Goal: Task Accomplishment & Management: Use online tool/utility

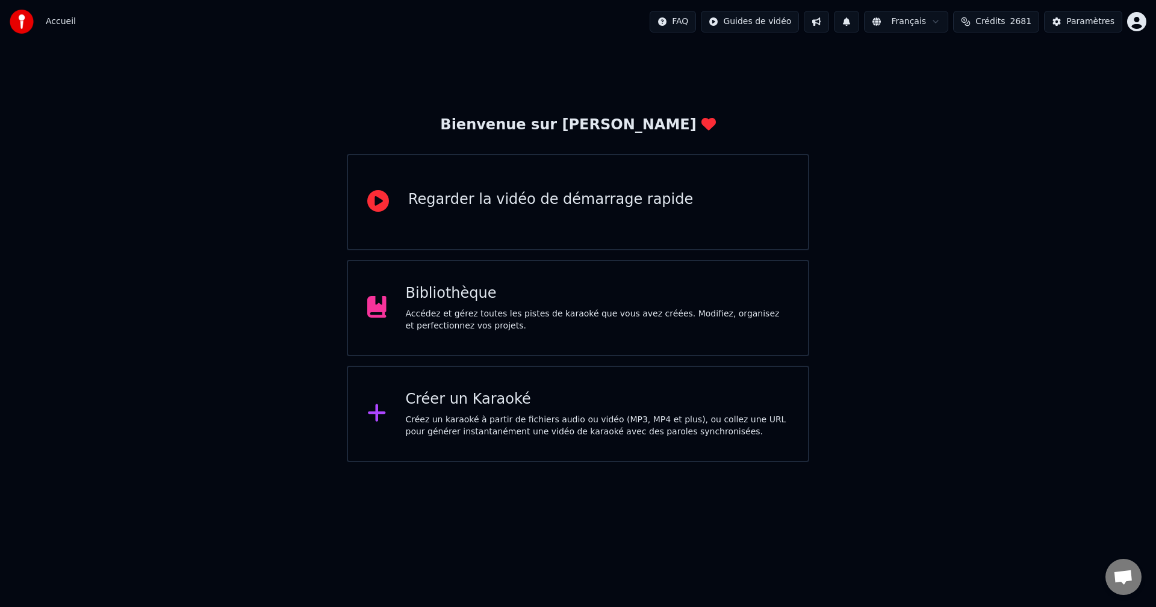
click at [507, 312] on div "Accédez et gérez toutes les pistes de karaoké que vous avez créées. Modifiez, o…" at bounding box center [597, 320] width 383 height 24
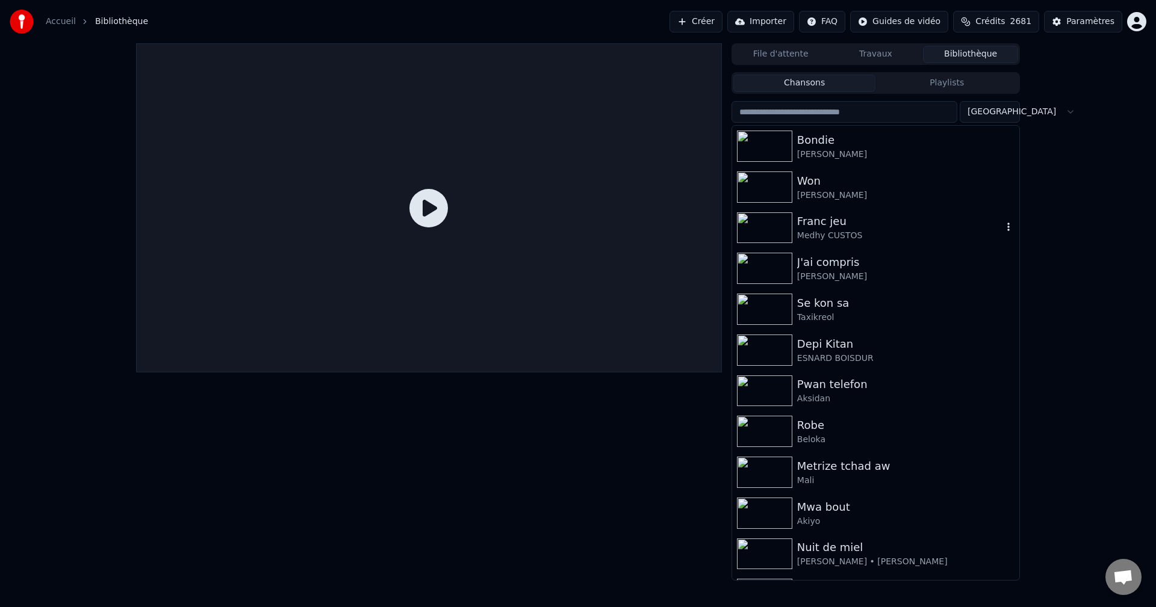
click at [833, 227] on div "Franc jeu" at bounding box center [899, 221] width 205 height 17
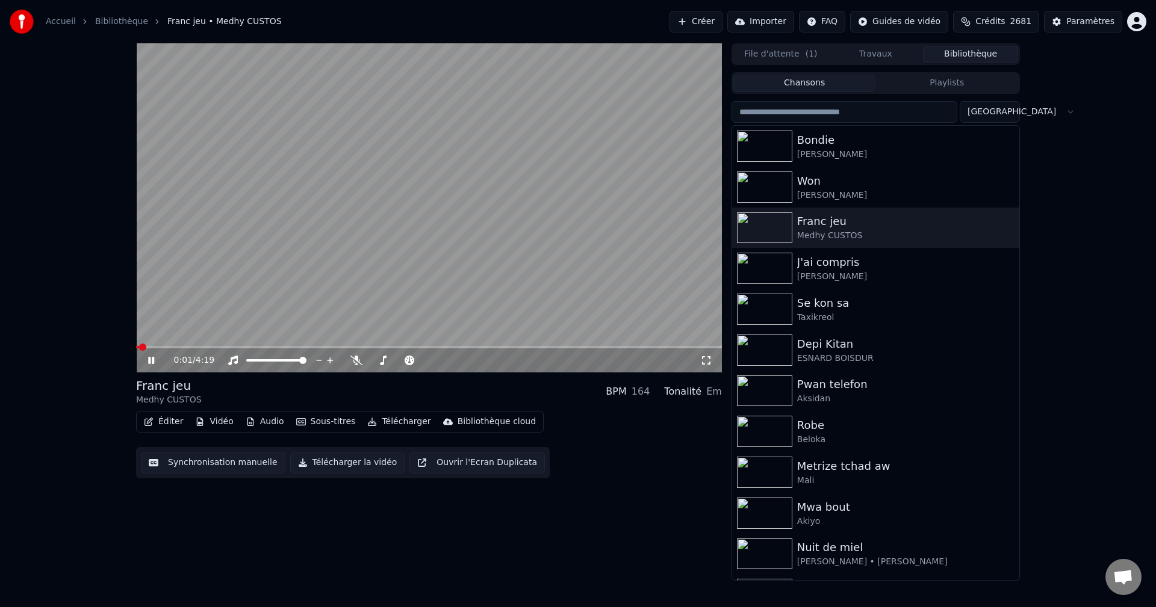
click at [161, 418] on button "Éditer" at bounding box center [163, 422] width 49 height 17
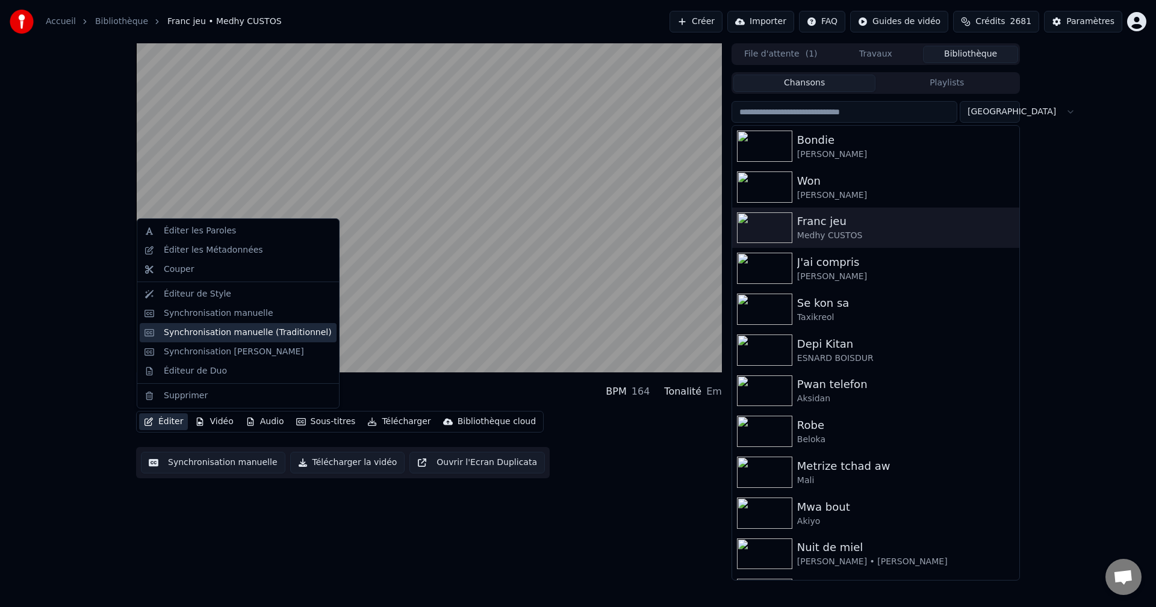
click at [219, 334] on div "Synchronisation manuelle (Traditionnel)" at bounding box center [248, 333] width 168 height 12
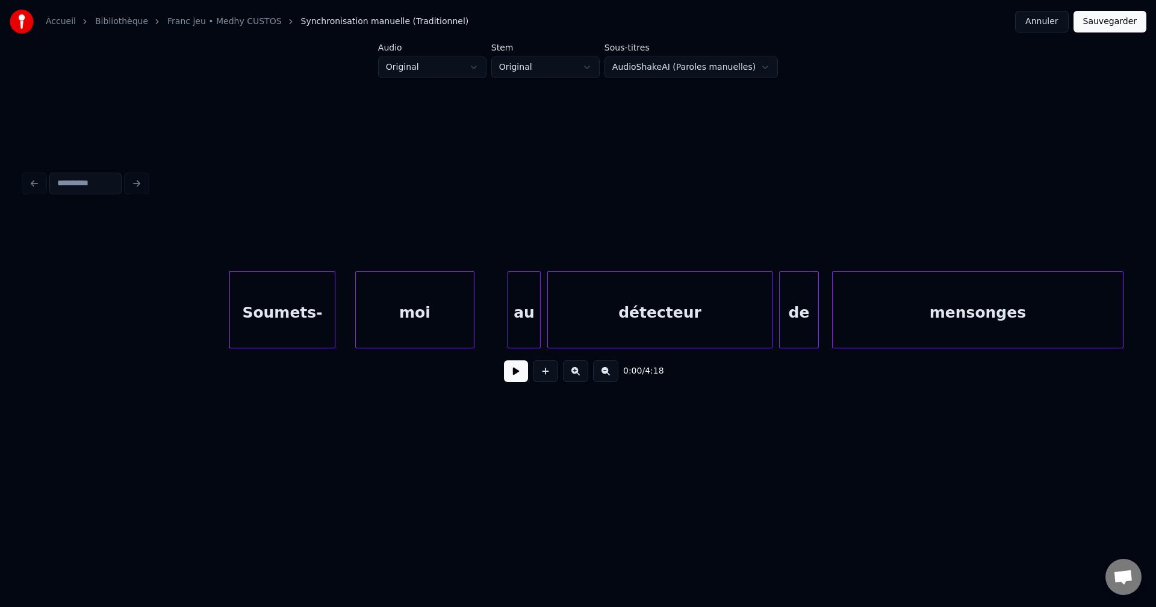
click at [512, 378] on button at bounding box center [516, 372] width 24 height 22
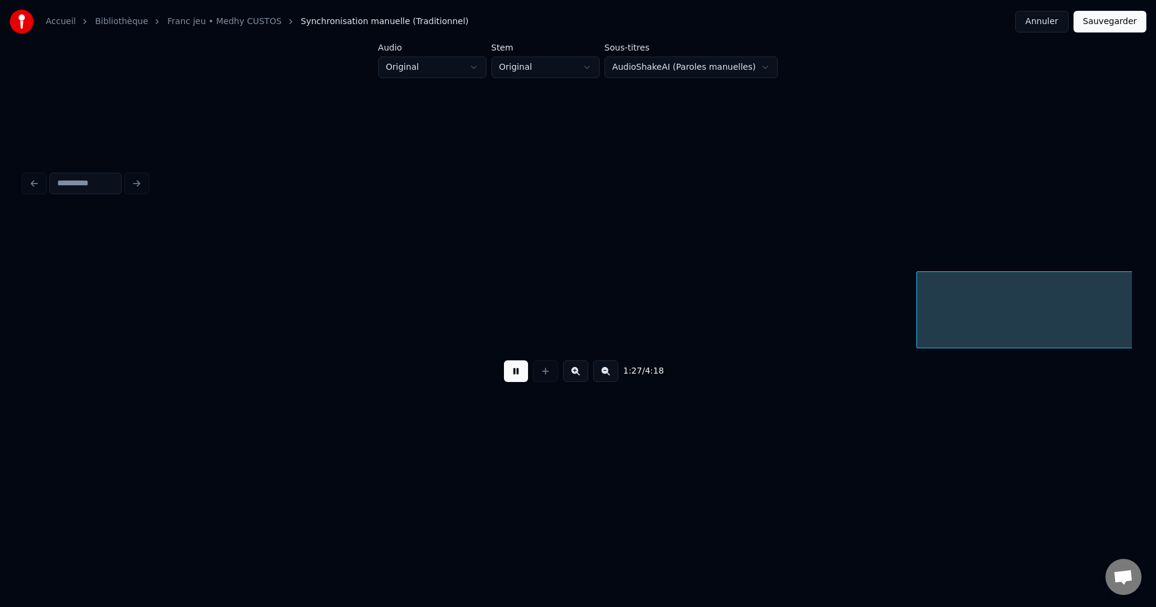
scroll to position [0, 28884]
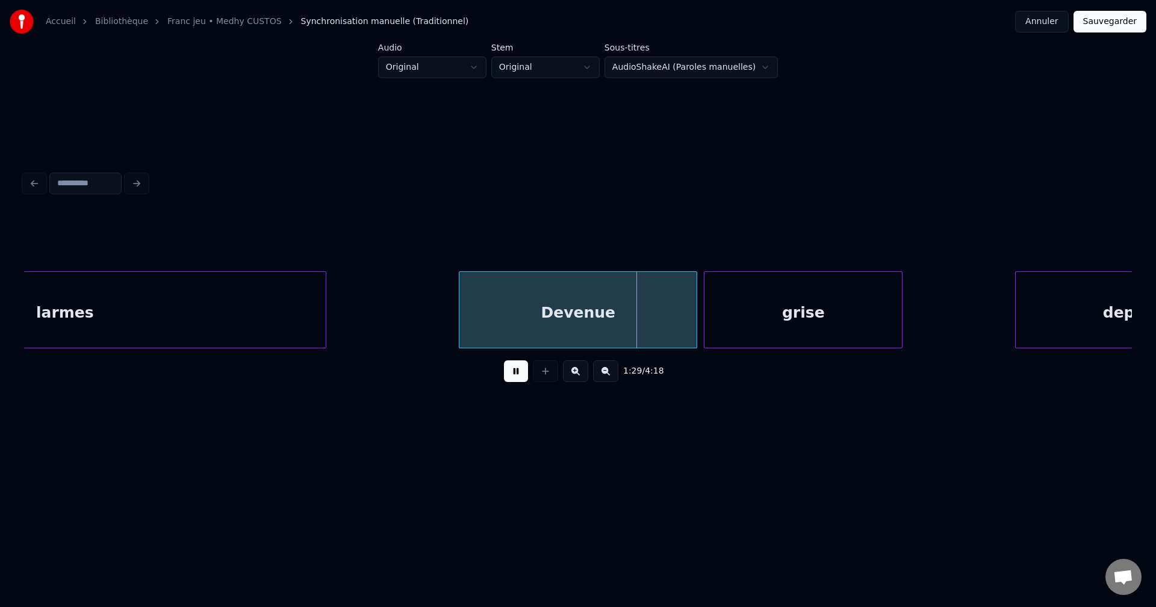
click at [196, 313] on div "larmes" at bounding box center [65, 313] width 522 height 82
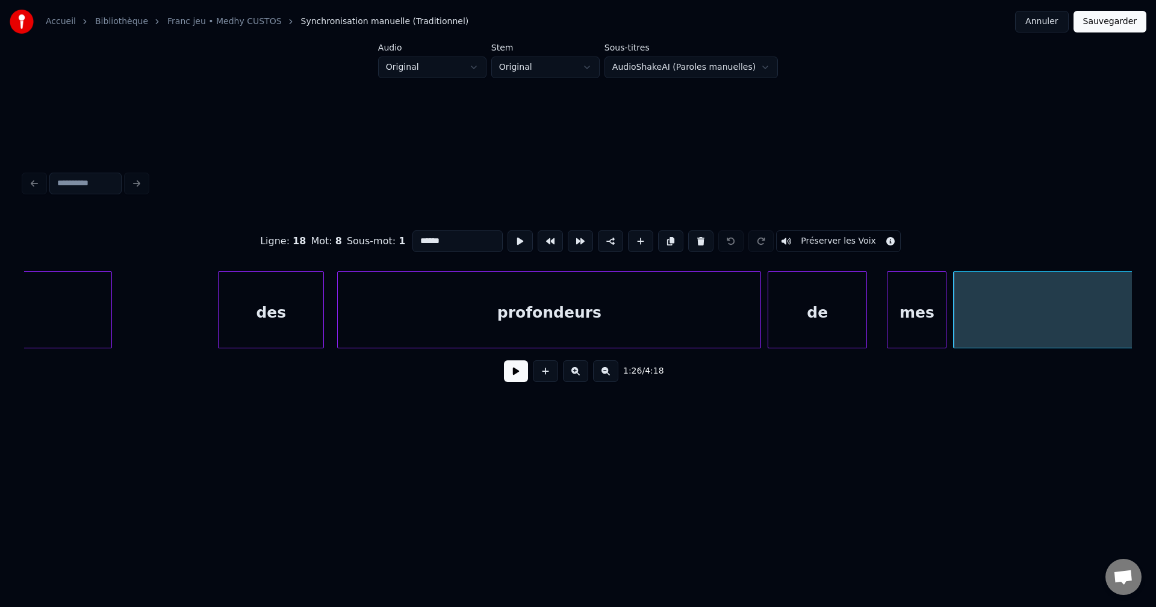
scroll to position [0, 27592]
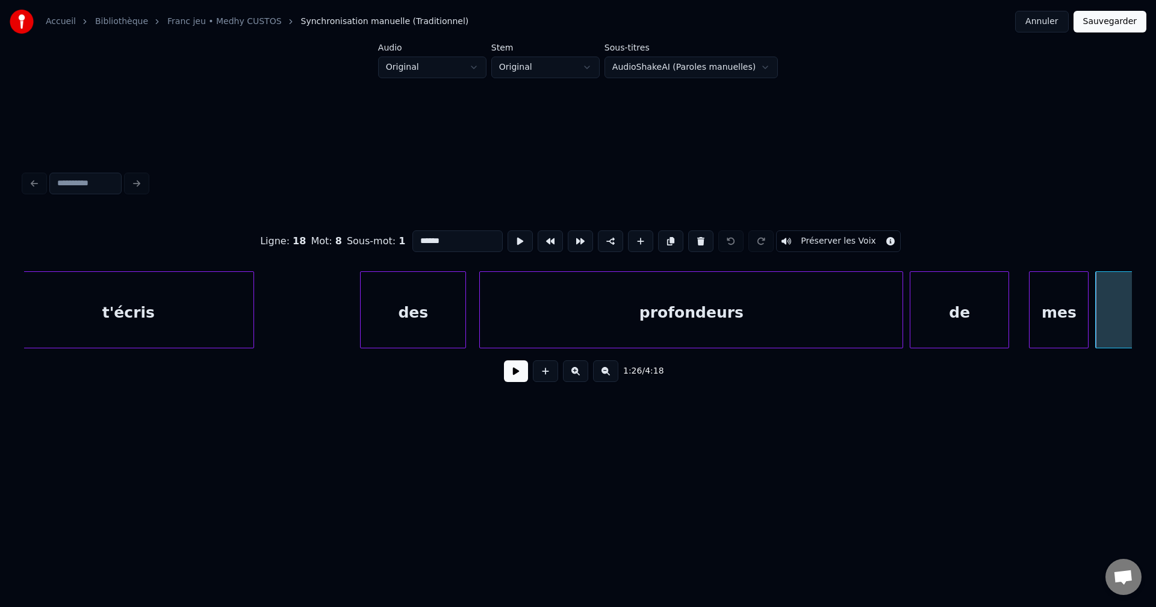
click at [380, 311] on div "des" at bounding box center [413, 313] width 105 height 82
type input "***"
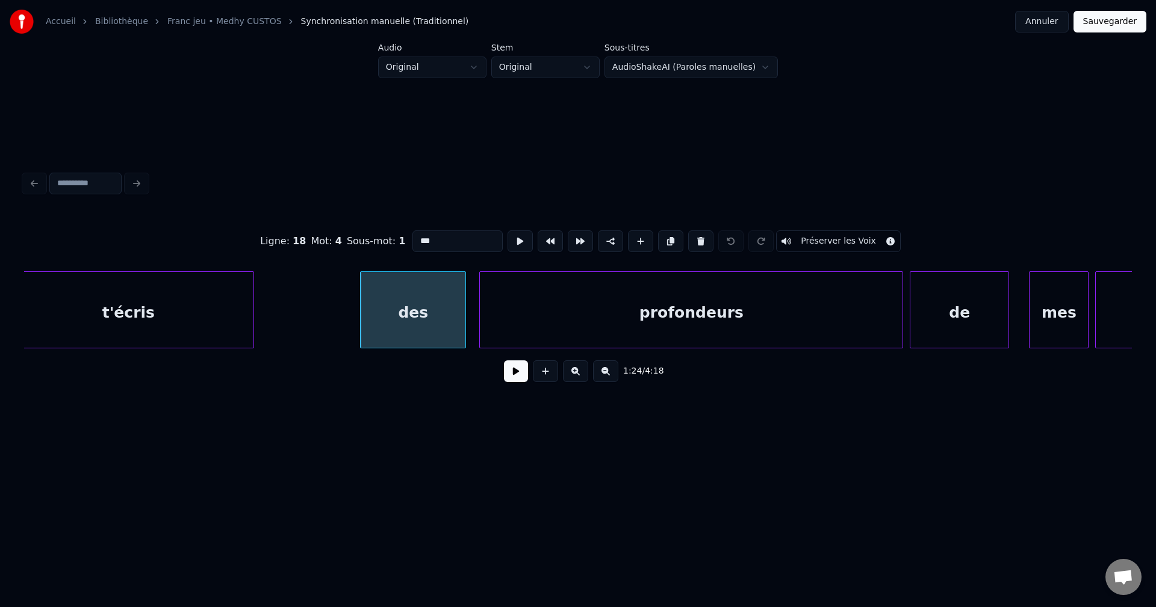
click at [511, 374] on button at bounding box center [516, 372] width 24 height 22
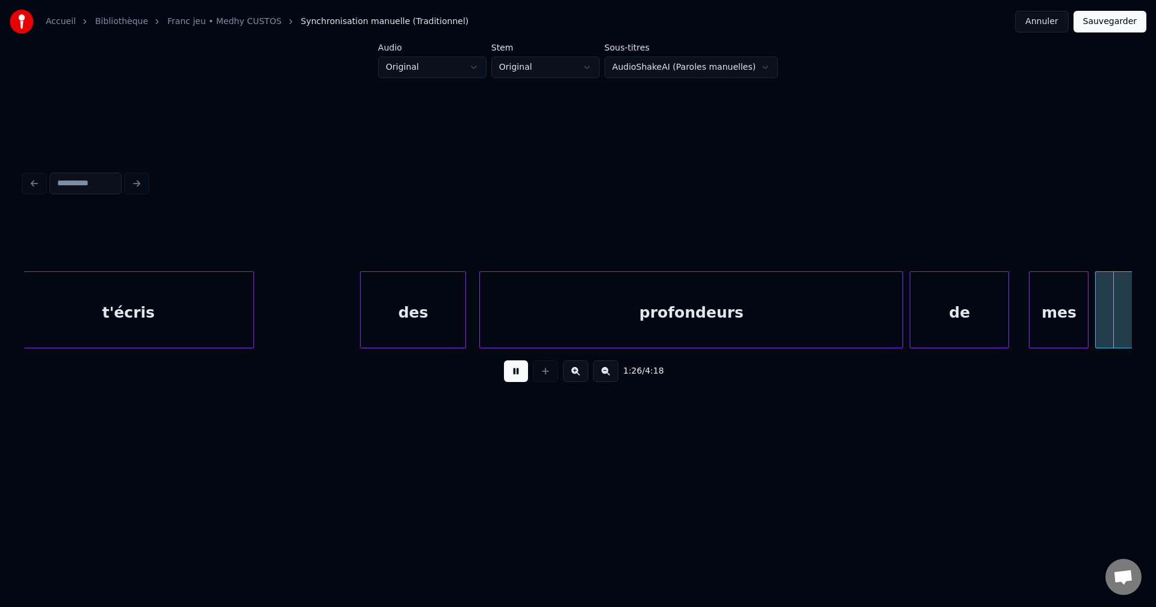
click at [510, 375] on button at bounding box center [516, 372] width 24 height 22
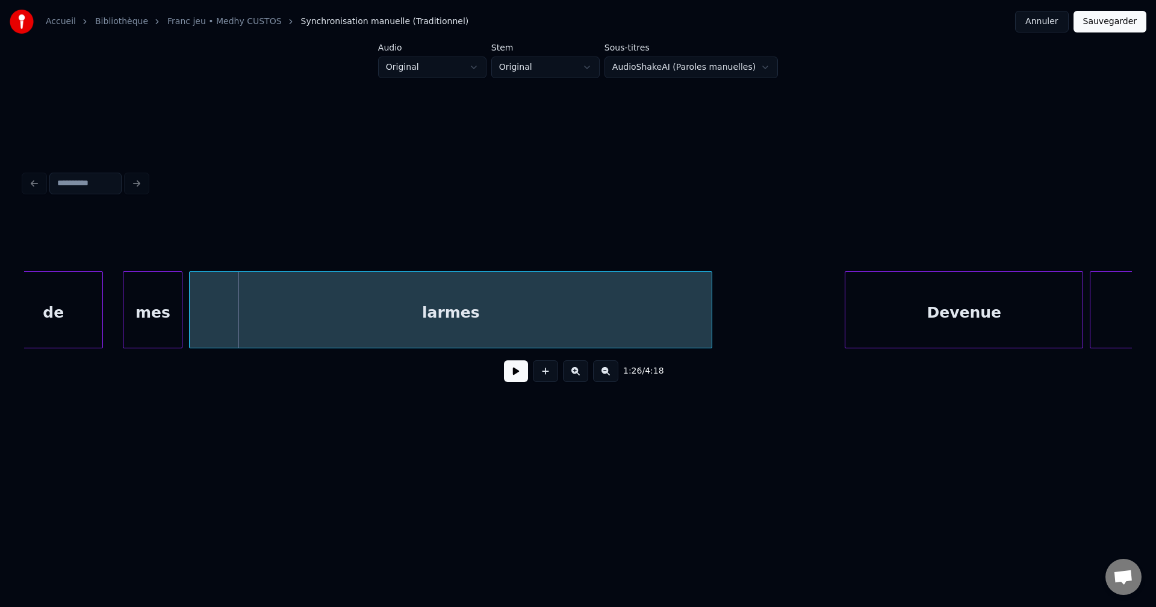
scroll to position [0, 28438]
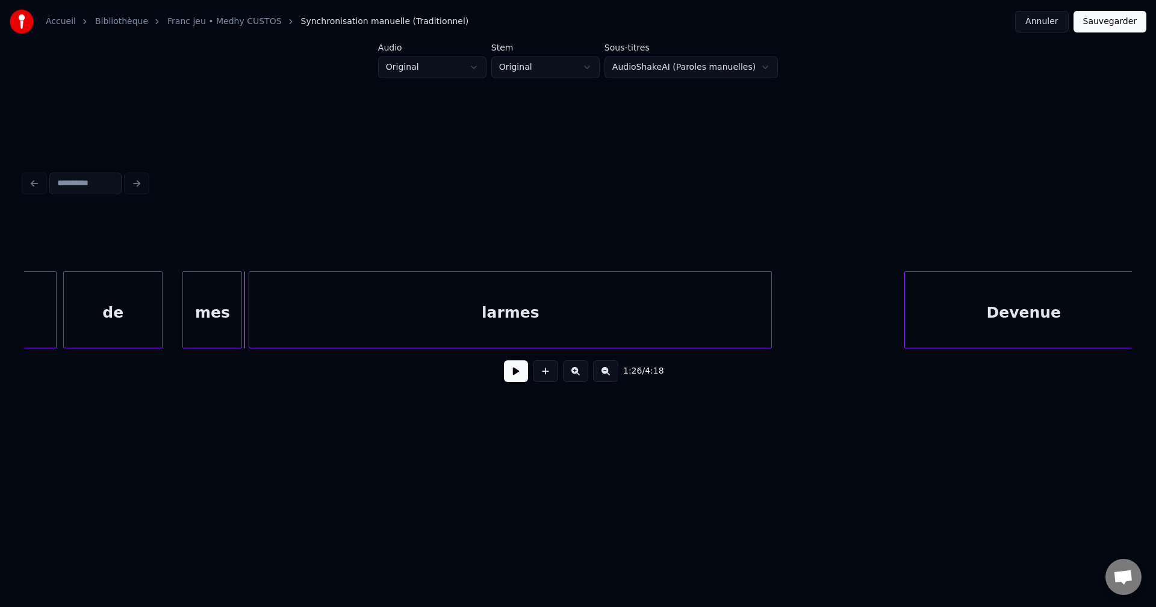
click at [220, 312] on div "mes" at bounding box center [212, 313] width 58 height 82
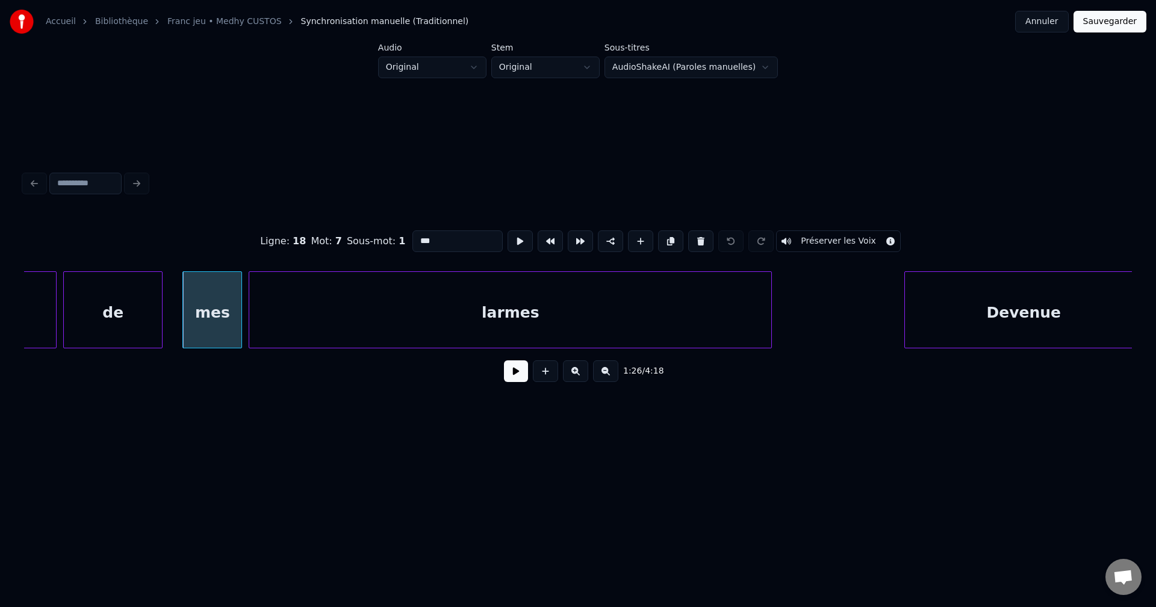
drag, startPoint x: 446, startPoint y: 234, endPoint x: 239, endPoint y: 223, distance: 207.4
click at [267, 244] on div "Ligne : 18 Mot : 7 Sous-mot : 1 *** Préserver les Voix" at bounding box center [578, 241] width 1108 height 60
click at [468, 343] on div "larmes" at bounding box center [510, 313] width 522 height 82
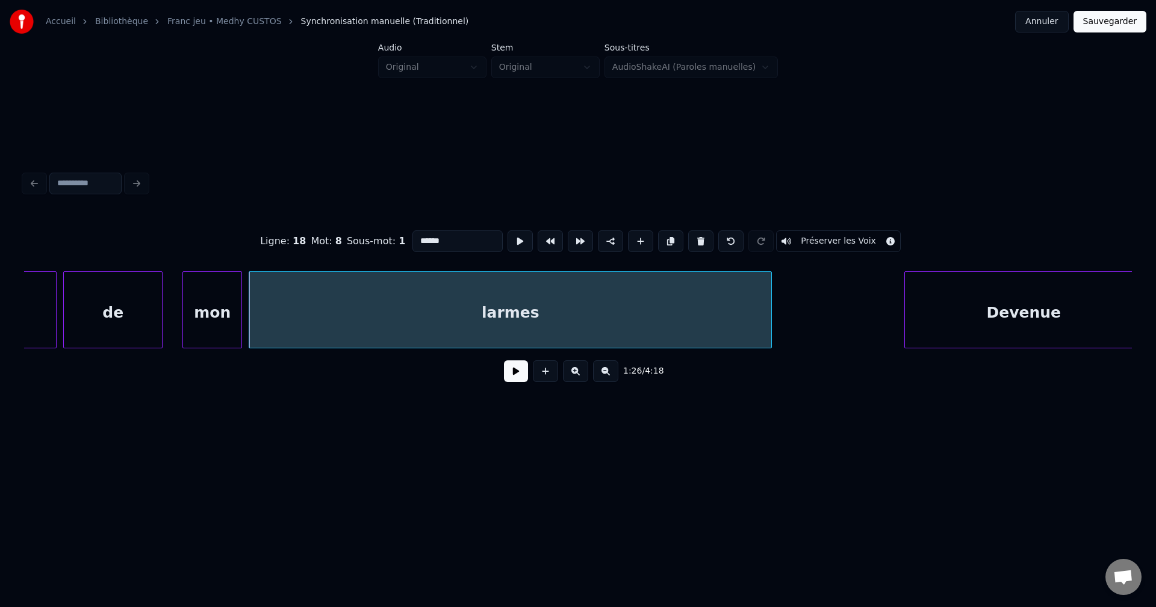
drag, startPoint x: 440, startPoint y: 231, endPoint x: 75, endPoint y: 219, distance: 365.0
click at [75, 219] on div "Ligne : 18 Mot : 8 Sous-mot : 1 ****** Préserver les Voix" at bounding box center [578, 241] width 1108 height 60
type input "***"
click at [509, 377] on button at bounding box center [516, 372] width 24 height 22
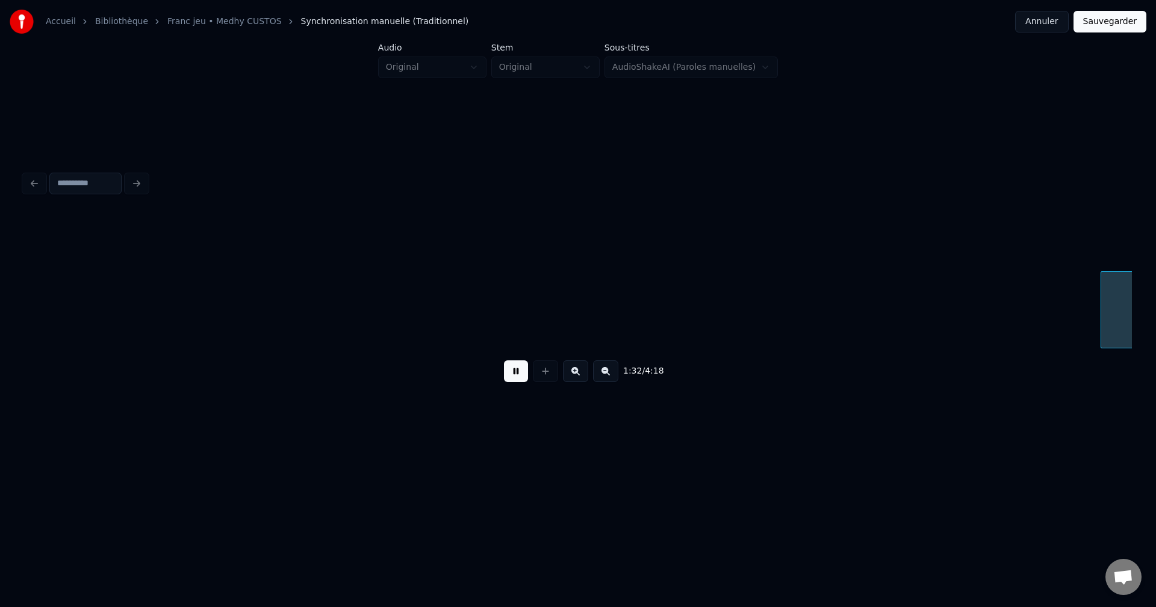
scroll to position [0, 30654]
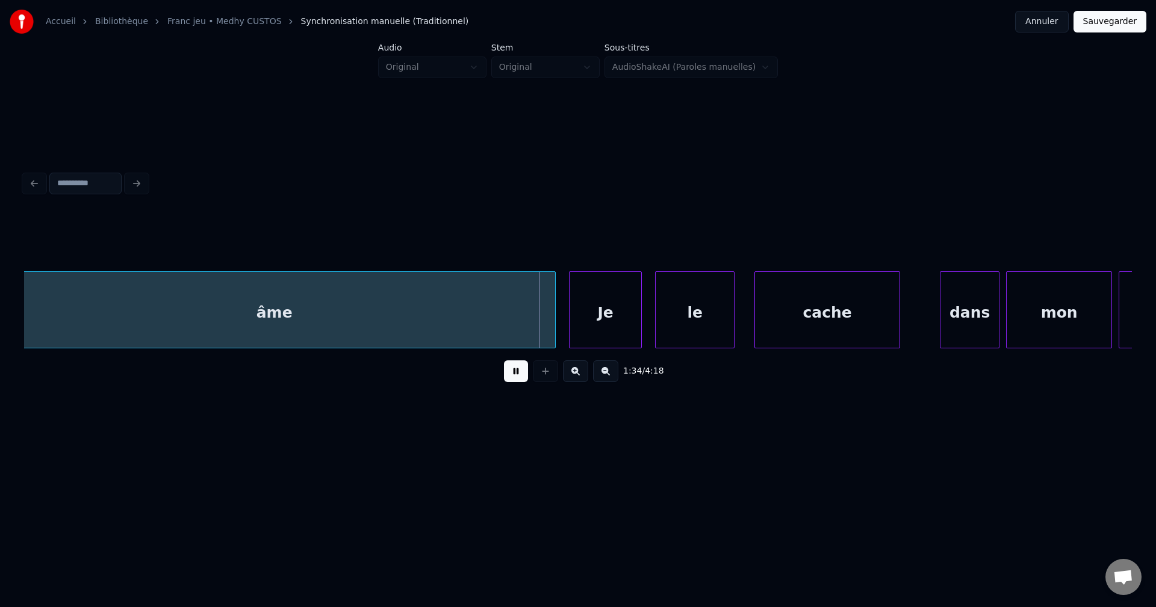
click at [394, 303] on div "âme" at bounding box center [274, 313] width 562 height 82
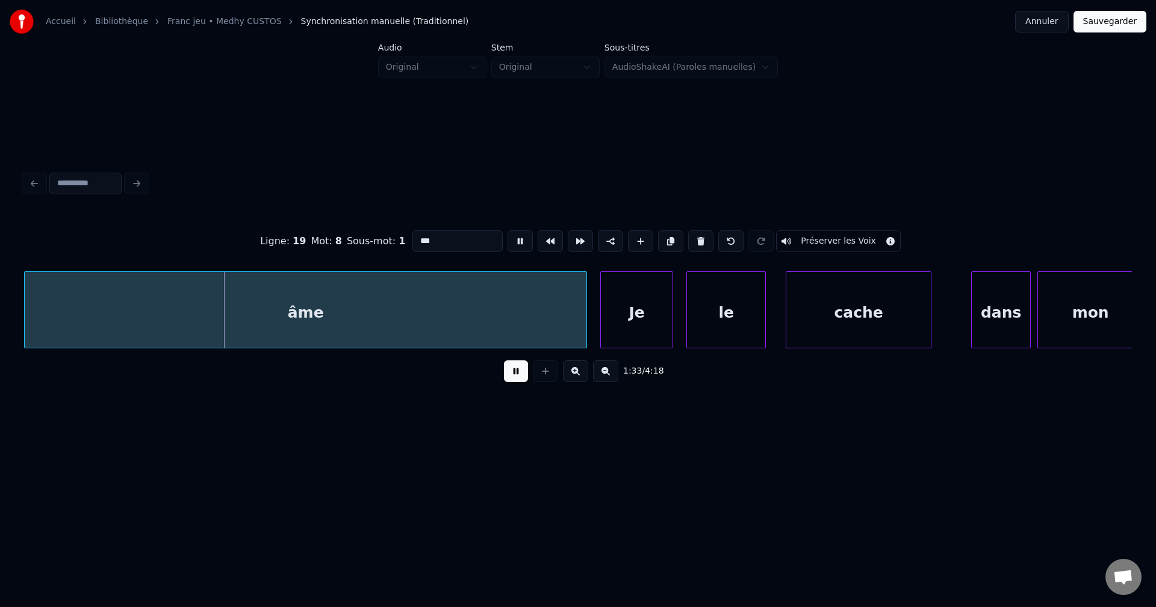
click at [515, 368] on button at bounding box center [516, 372] width 24 height 22
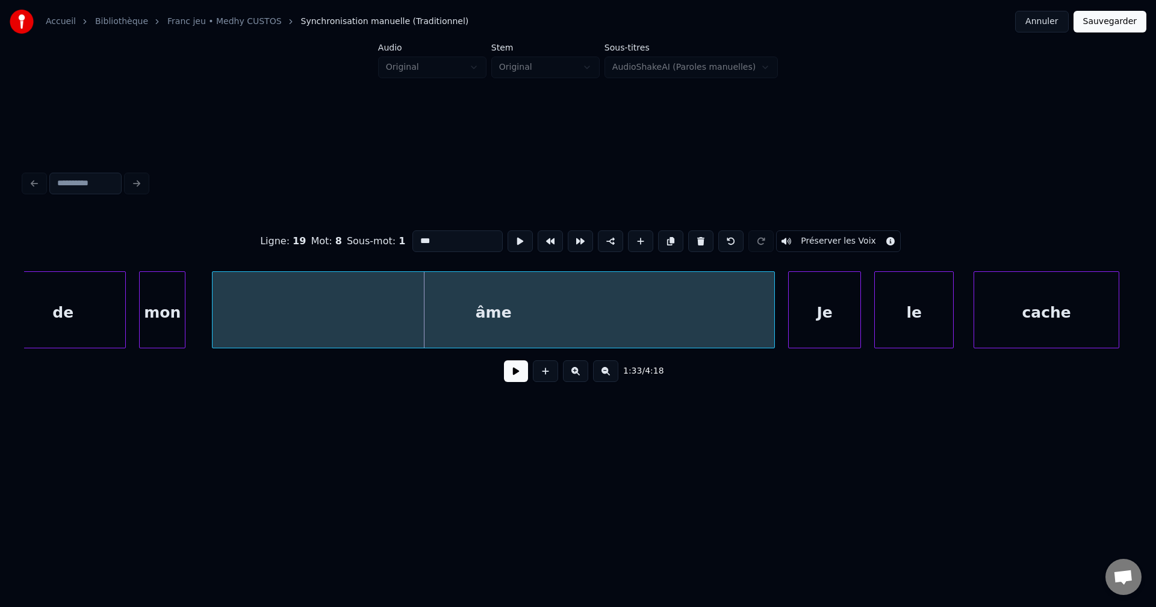
scroll to position [0, 30430]
click at [168, 313] on div "mon" at bounding box center [166, 313] width 45 height 82
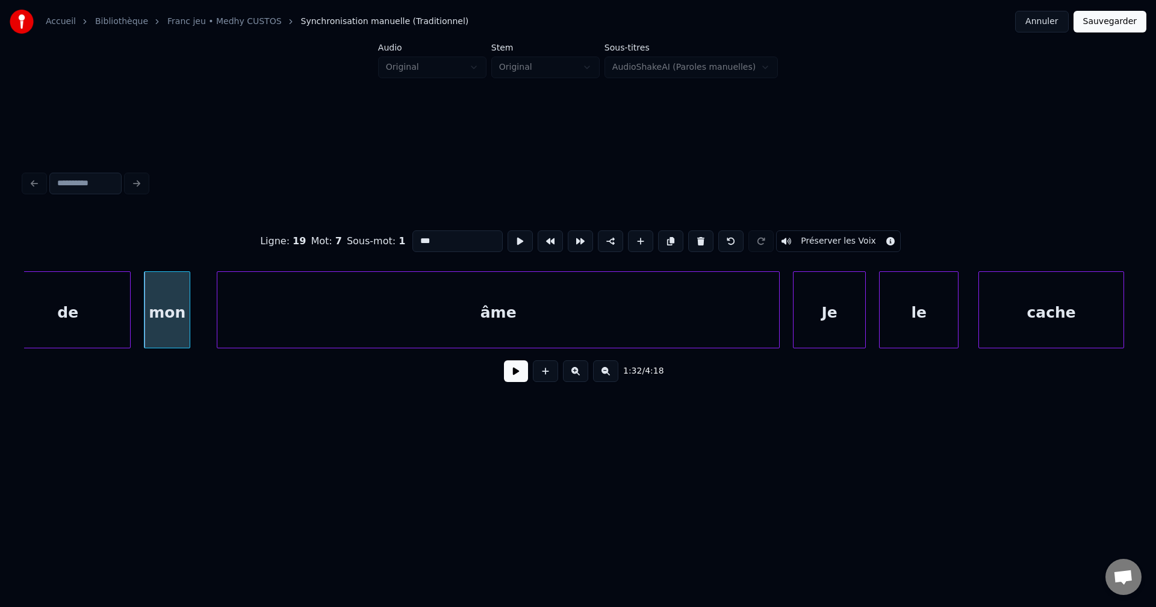
drag, startPoint x: 391, startPoint y: 259, endPoint x: 132, endPoint y: 315, distance: 264.7
click at [155, 287] on div "Ligne : 19 Mot : 7 Sous-mot : 1 *** Préserver les Voix 1:32 / 4:18" at bounding box center [578, 302] width 1108 height 183
click at [549, 308] on div "âme" at bounding box center [498, 313] width 562 height 82
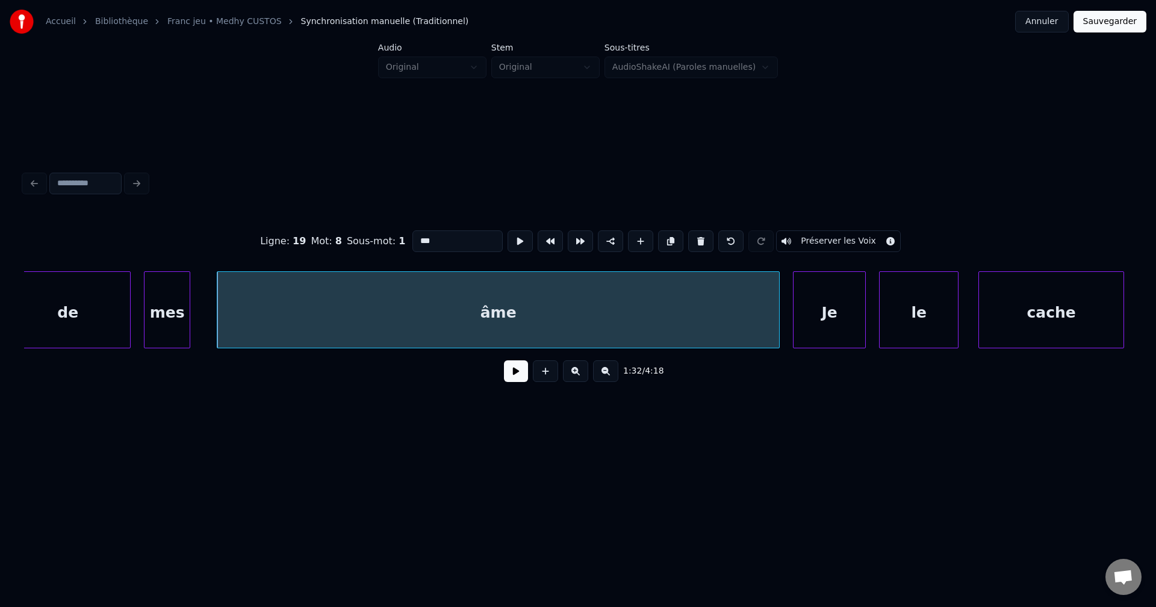
drag, startPoint x: 468, startPoint y: 240, endPoint x: 229, endPoint y: 235, distance: 239.0
click at [235, 237] on div "Ligne : 19 Mot : 8 Sous-mot : 1 *** Préserver les Voix" at bounding box center [578, 241] width 1108 height 60
type input "******"
click at [514, 393] on div "1:32 / 4:18" at bounding box center [578, 372] width 1108 height 46
click at [515, 379] on button at bounding box center [516, 372] width 24 height 22
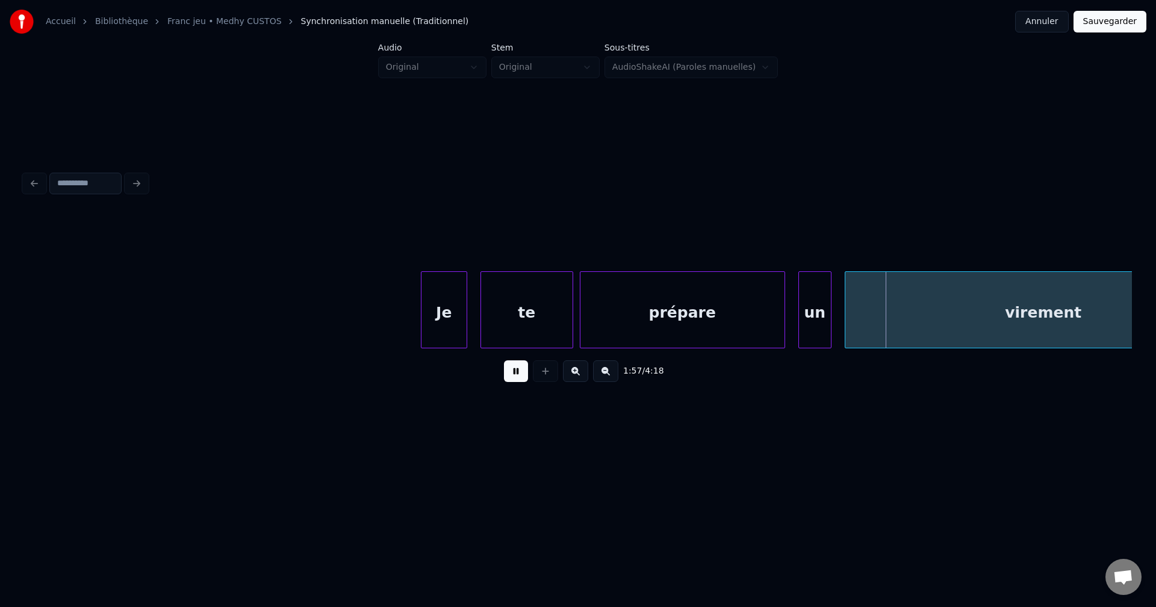
scroll to position [0, 37555]
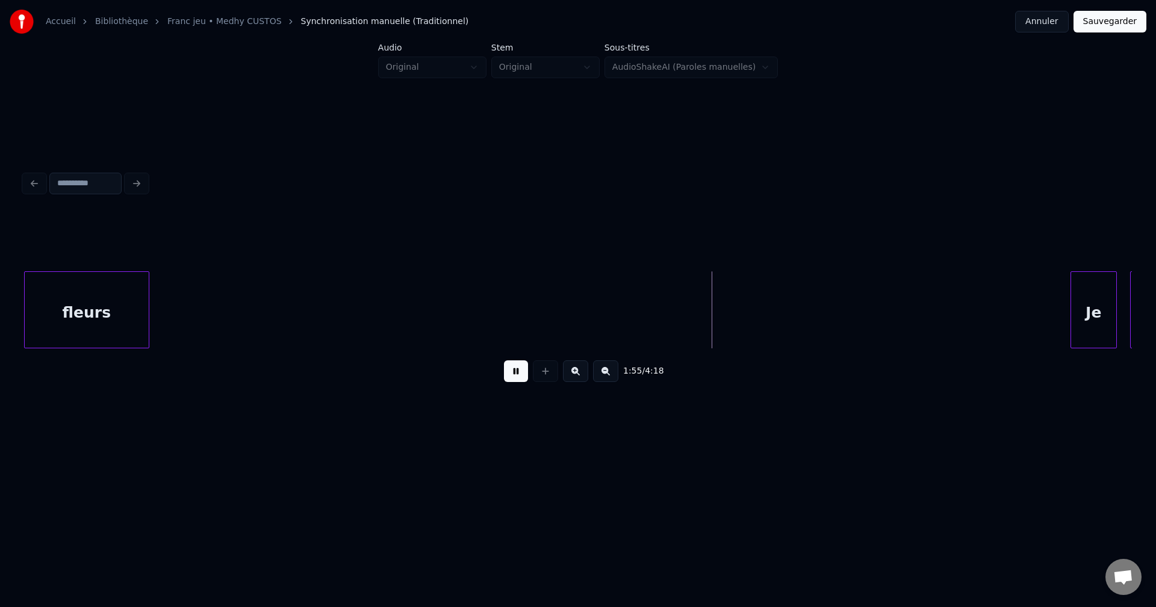
click at [147, 312] on div at bounding box center [147, 310] width 4 height 76
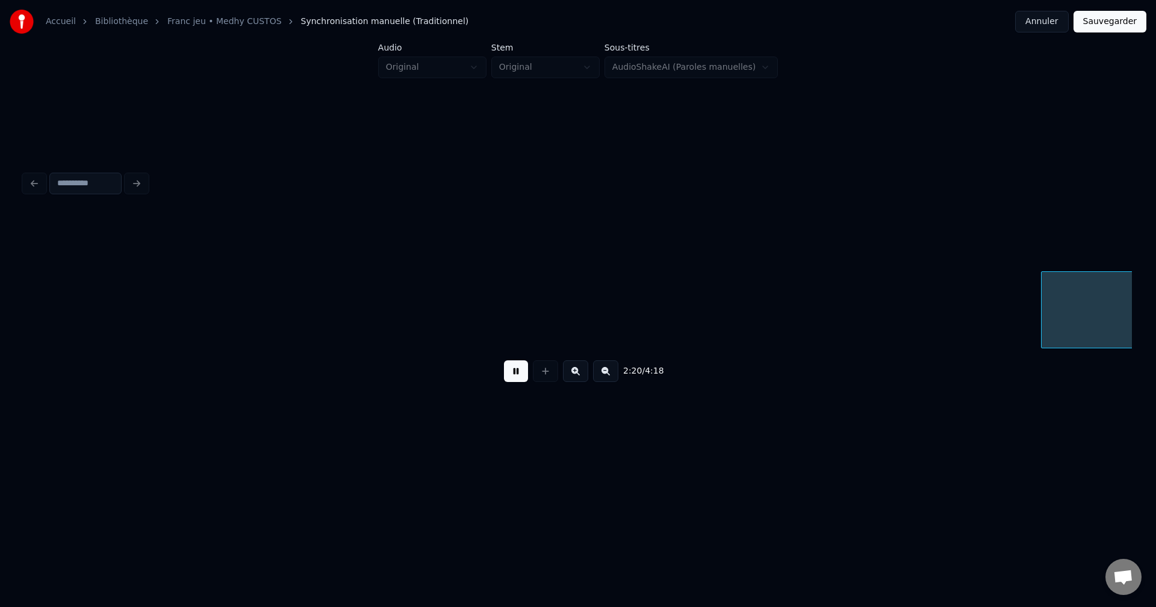
scroll to position [0, 46432]
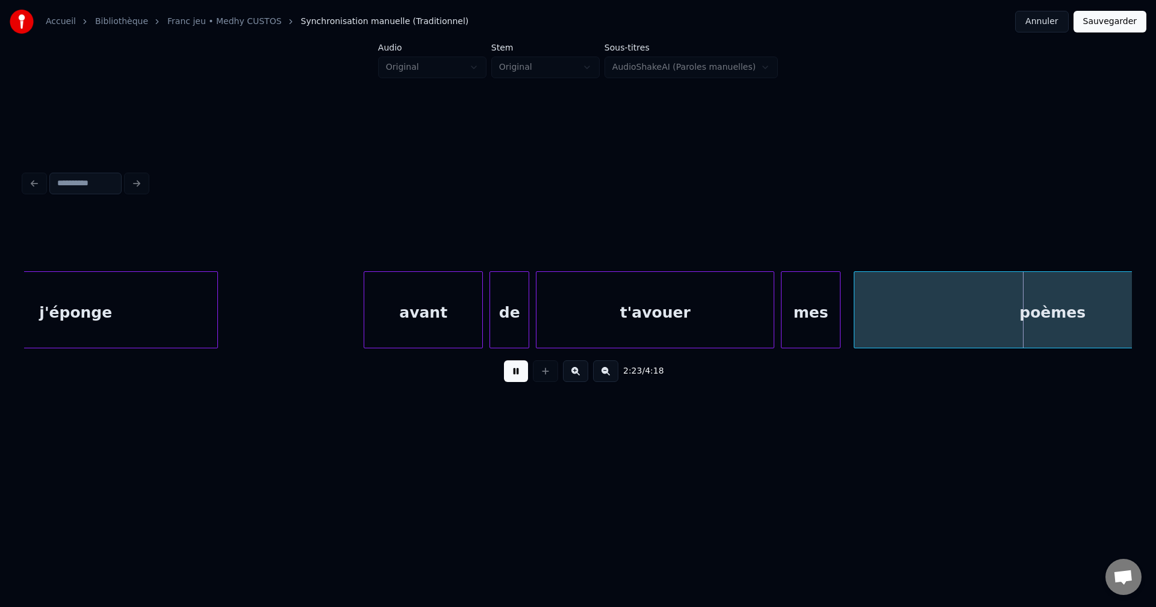
click at [805, 325] on div "mes" at bounding box center [810, 313] width 58 height 82
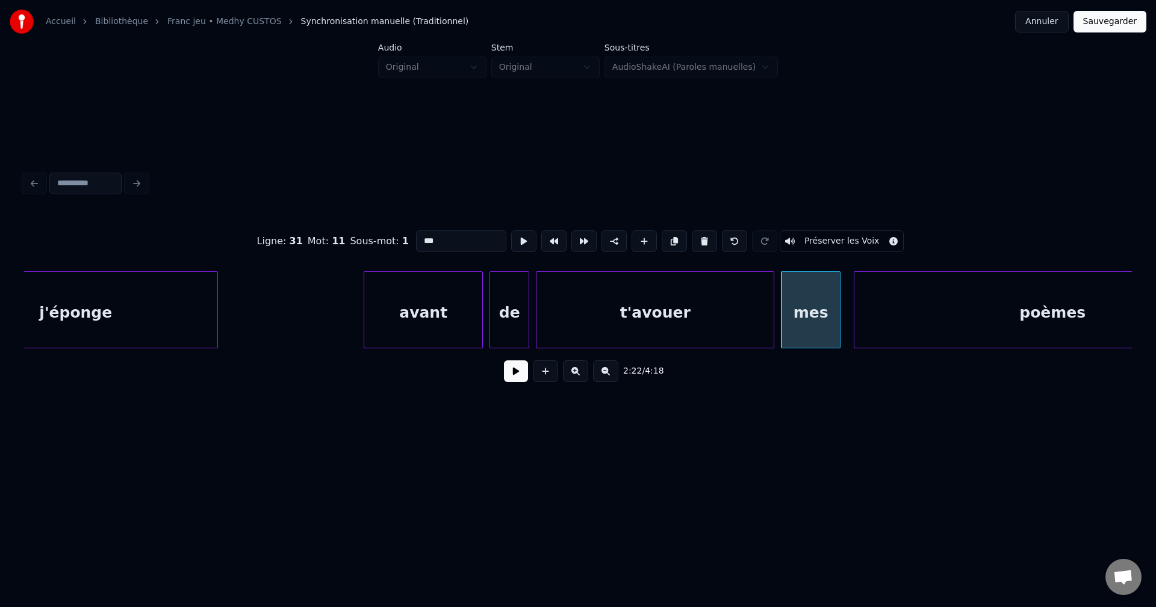
drag, startPoint x: 449, startPoint y: 241, endPoint x: 205, endPoint y: 243, distance: 244.4
click at [205, 243] on div "Ligne : 31 Mot : 11 Sous-mot : 1 *** Préserver les Voix" at bounding box center [578, 241] width 1108 height 60
click at [442, 240] on input "***" at bounding box center [461, 242] width 90 height 22
drag, startPoint x: 444, startPoint y: 240, endPoint x: 265, endPoint y: 244, distance: 178.2
click at [267, 244] on div "Ligne : 31 Mot : 11 Sous-mot : 1 *** Préserver les Voix" at bounding box center [578, 241] width 1108 height 60
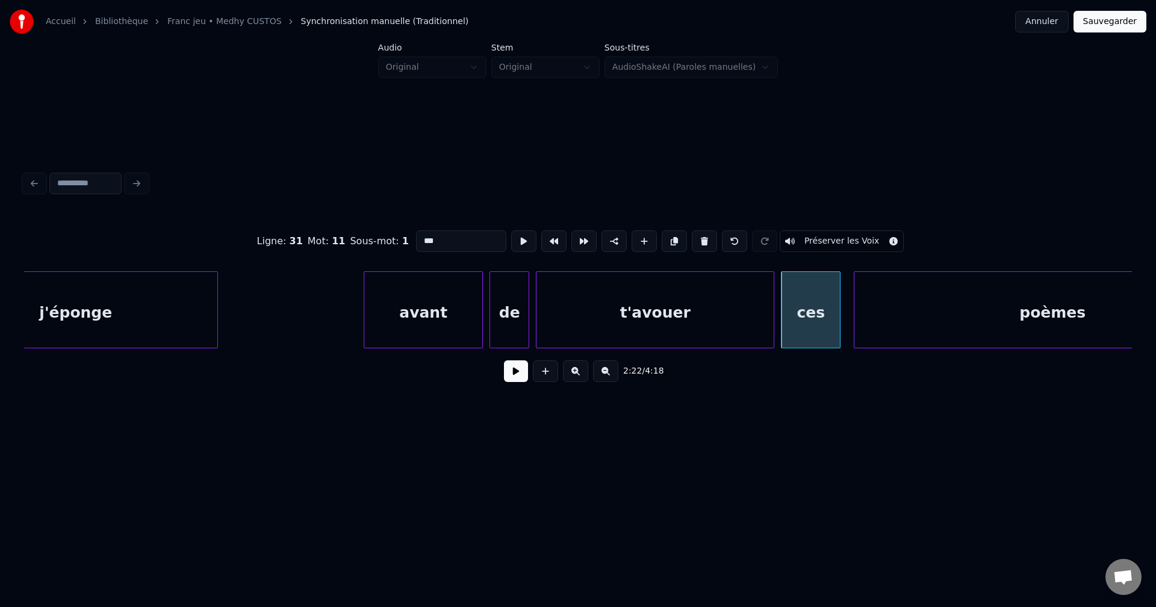
type input "***"
drag, startPoint x: 502, startPoint y: 373, endPoint x: 513, endPoint y: 378, distance: 12.4
click at [503, 373] on div "2:22 / 4:18" at bounding box center [578, 371] width 1088 height 26
click at [518, 380] on button at bounding box center [516, 372] width 24 height 22
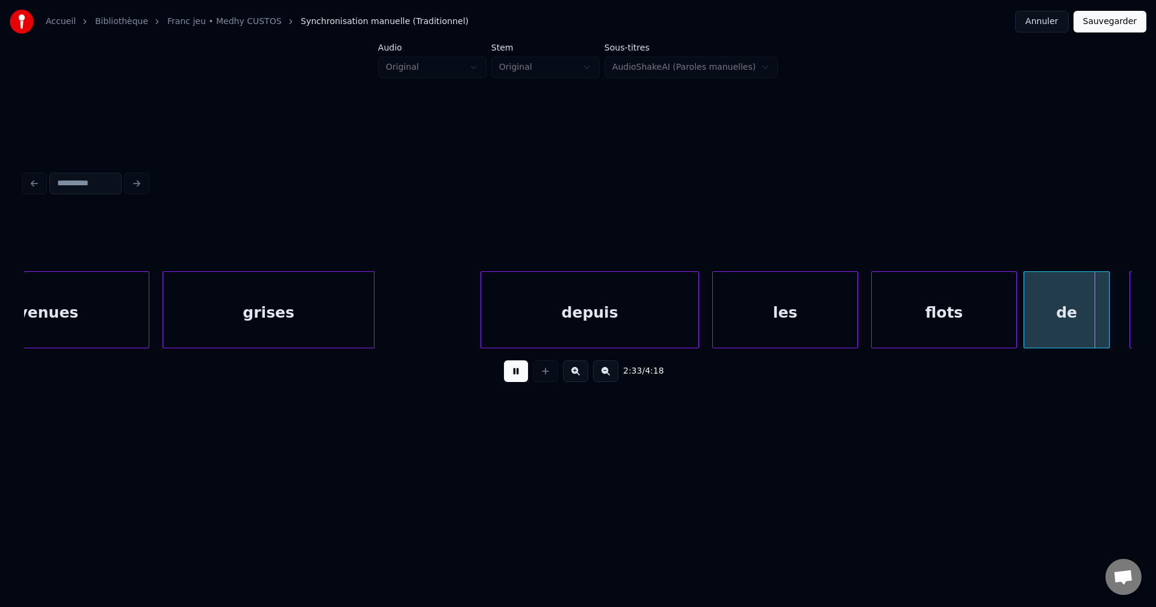
scroll to position [0, 50876]
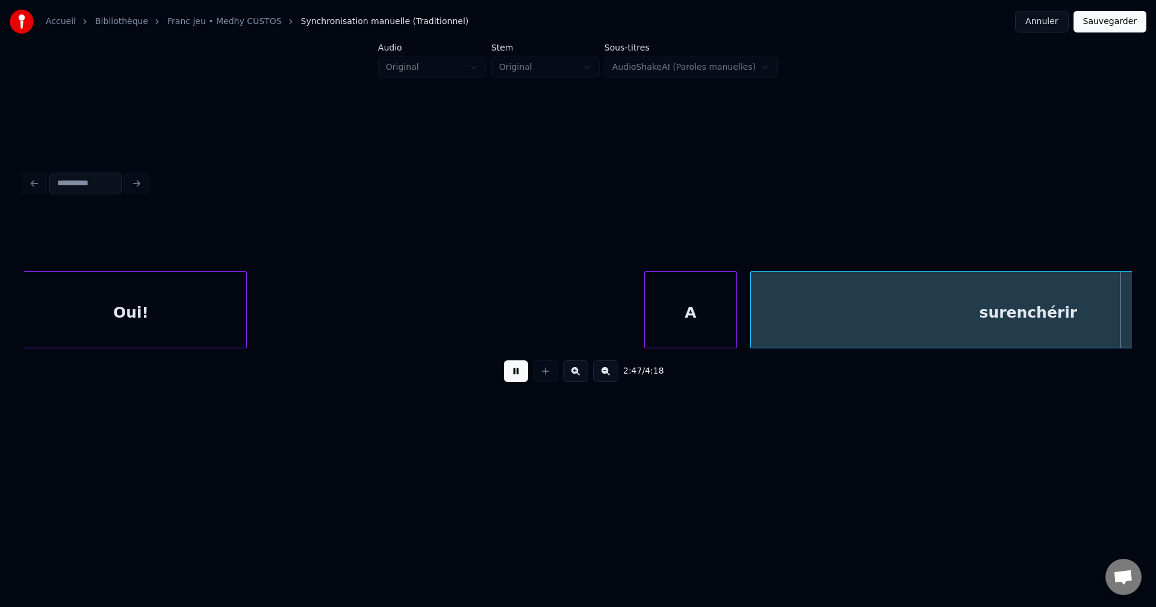
scroll to position [0, 55320]
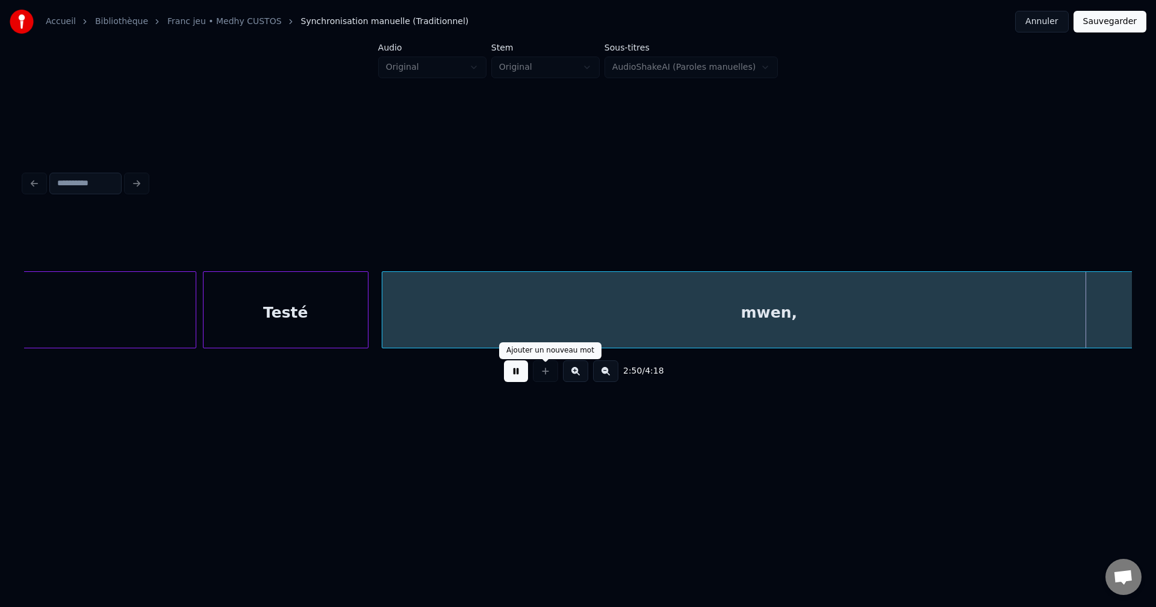
click at [521, 374] on button at bounding box center [516, 372] width 24 height 22
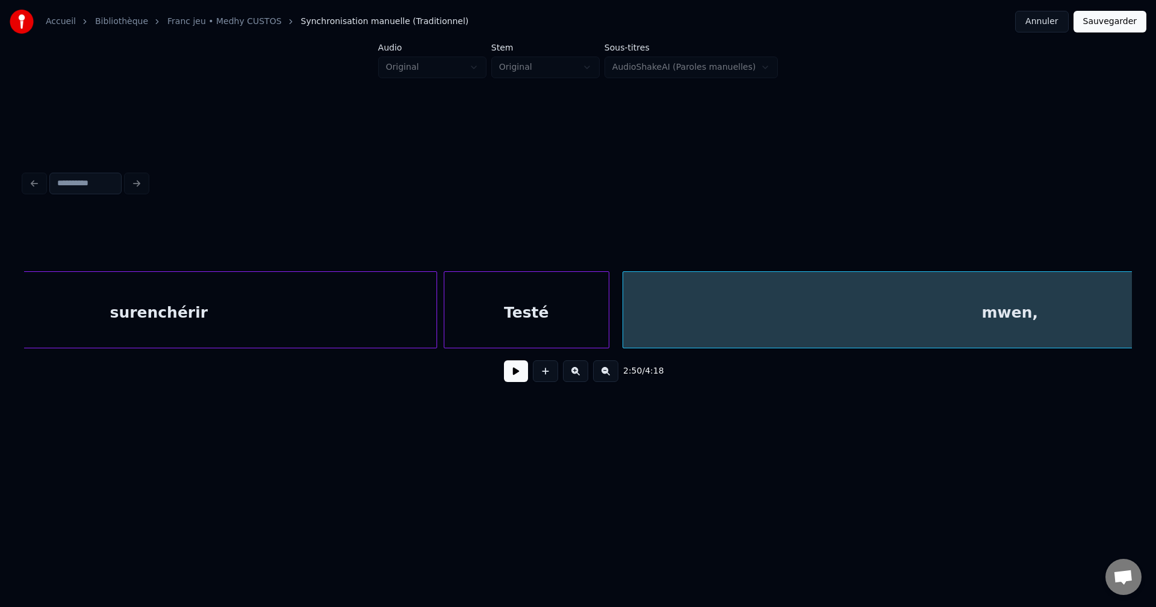
click at [191, 318] on div "surenchérir" at bounding box center [158, 313] width 555 height 82
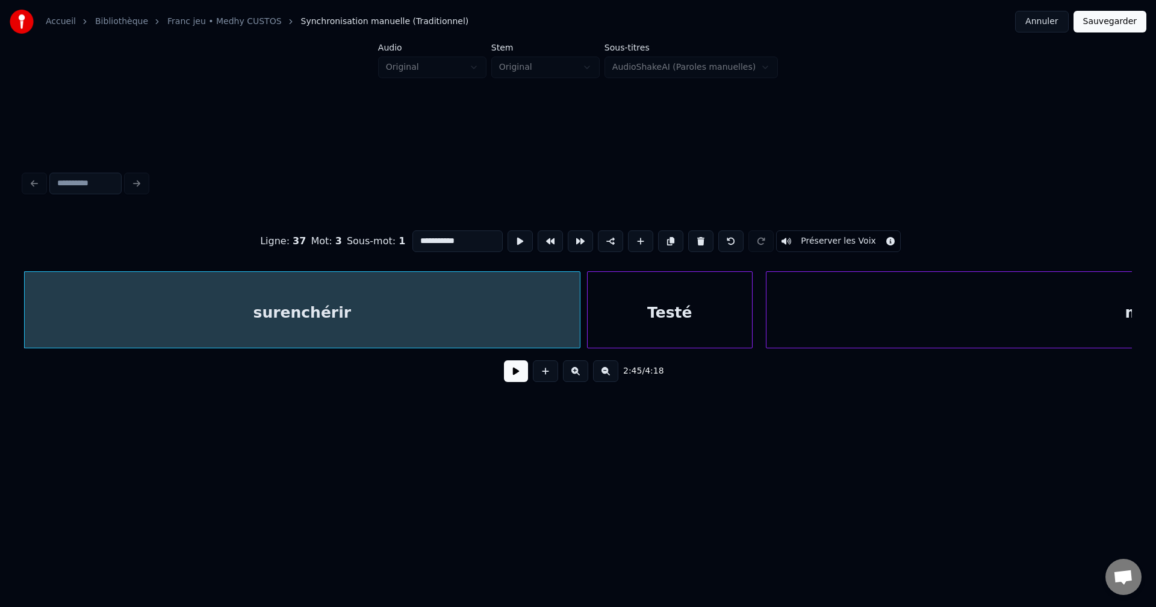
click at [513, 378] on button at bounding box center [516, 372] width 24 height 22
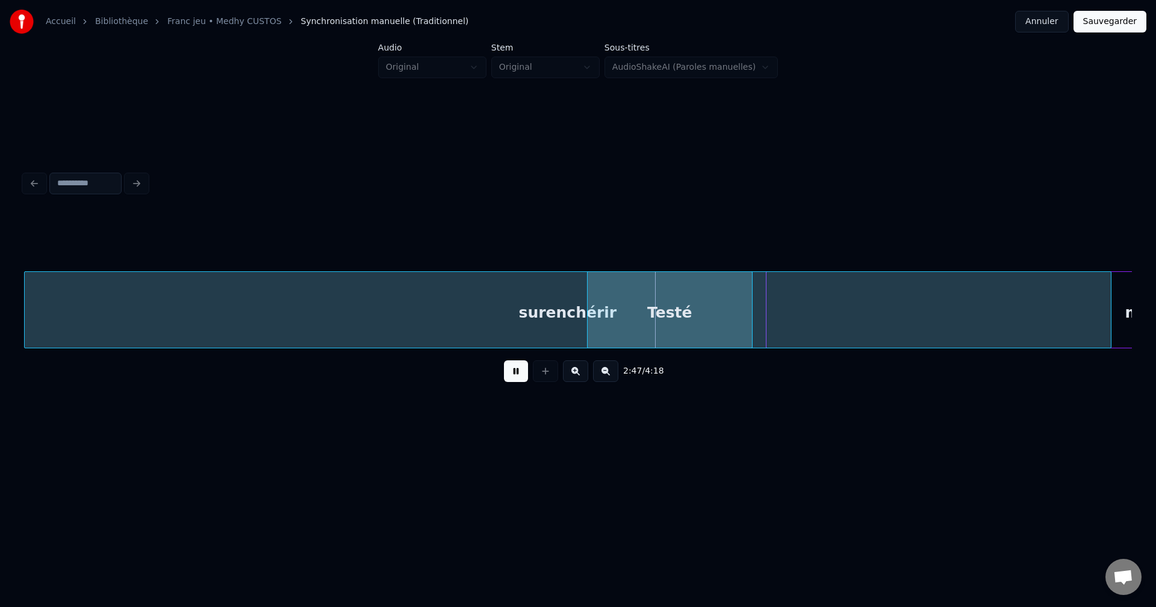
click at [550, 323] on div "surenchérir" at bounding box center [568, 313] width 1086 height 82
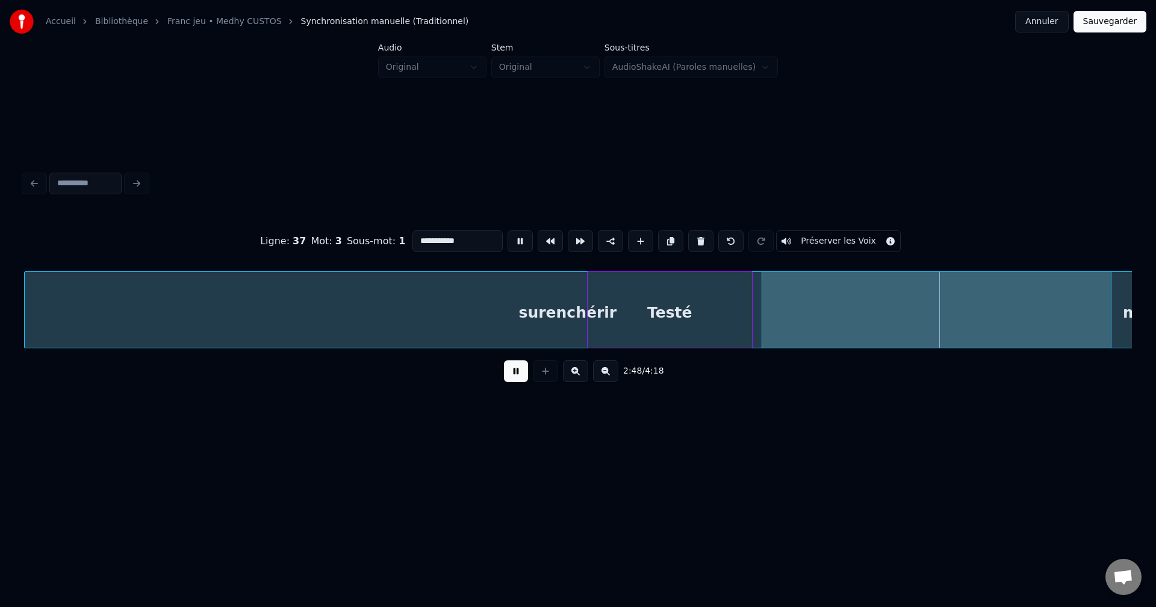
click at [762, 306] on div at bounding box center [764, 310] width 4 height 76
click at [744, 308] on div "Testé" at bounding box center [669, 313] width 164 height 82
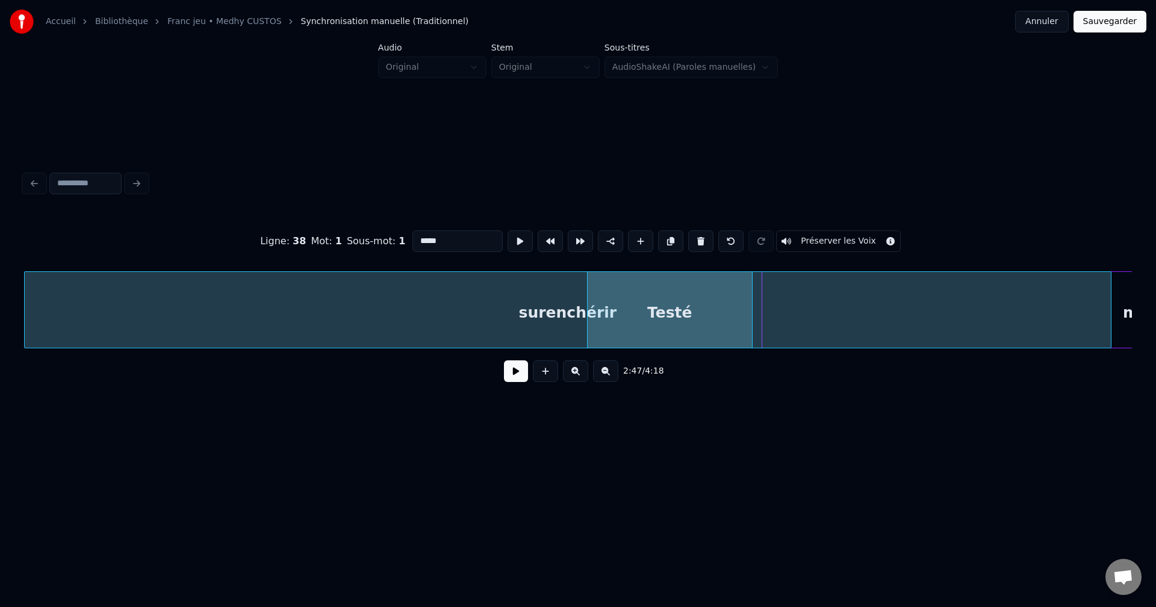
click at [496, 320] on div "surenchérir" at bounding box center [568, 313] width 1086 height 82
type input "**********"
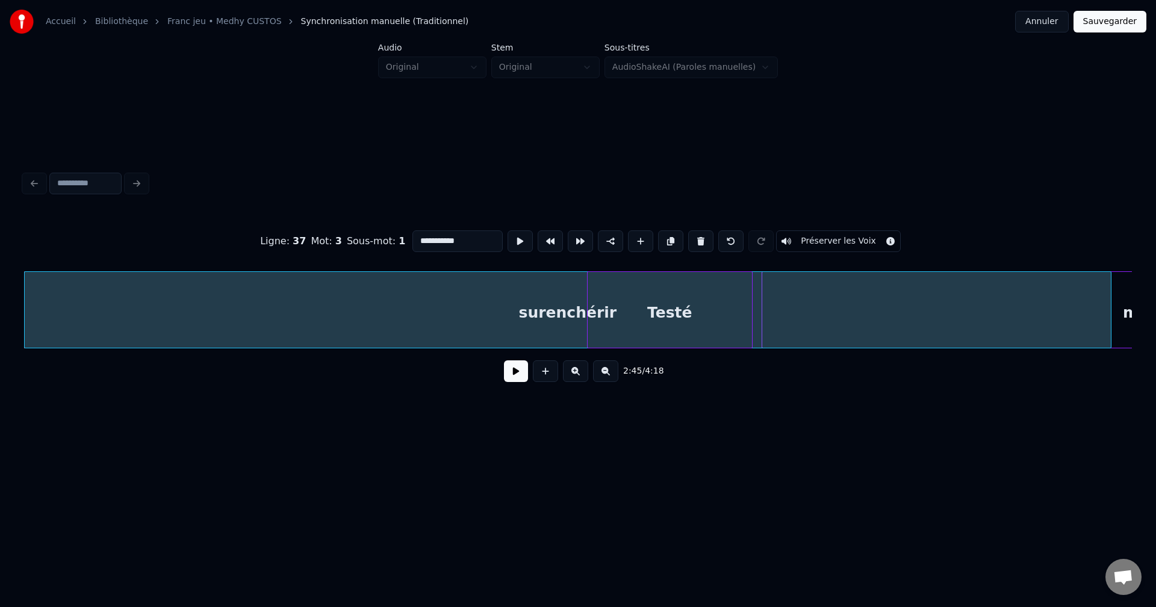
click at [525, 376] on button at bounding box center [516, 372] width 24 height 22
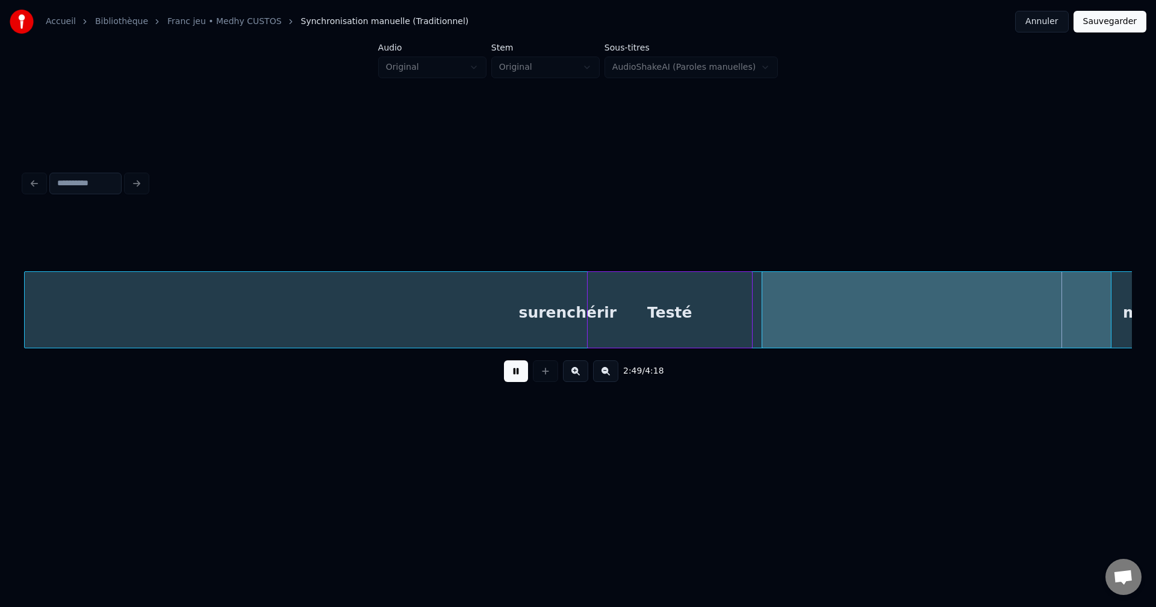
click at [530, 317] on div "surenchérir" at bounding box center [568, 313] width 1086 height 82
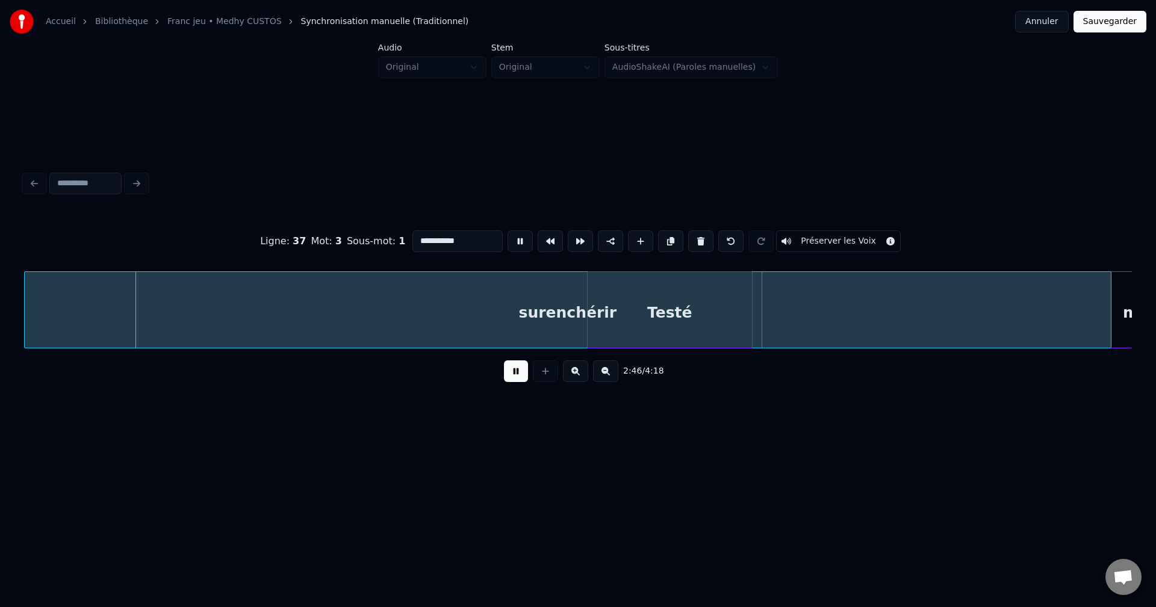
click at [463, 239] on input "**********" at bounding box center [457, 242] width 90 height 22
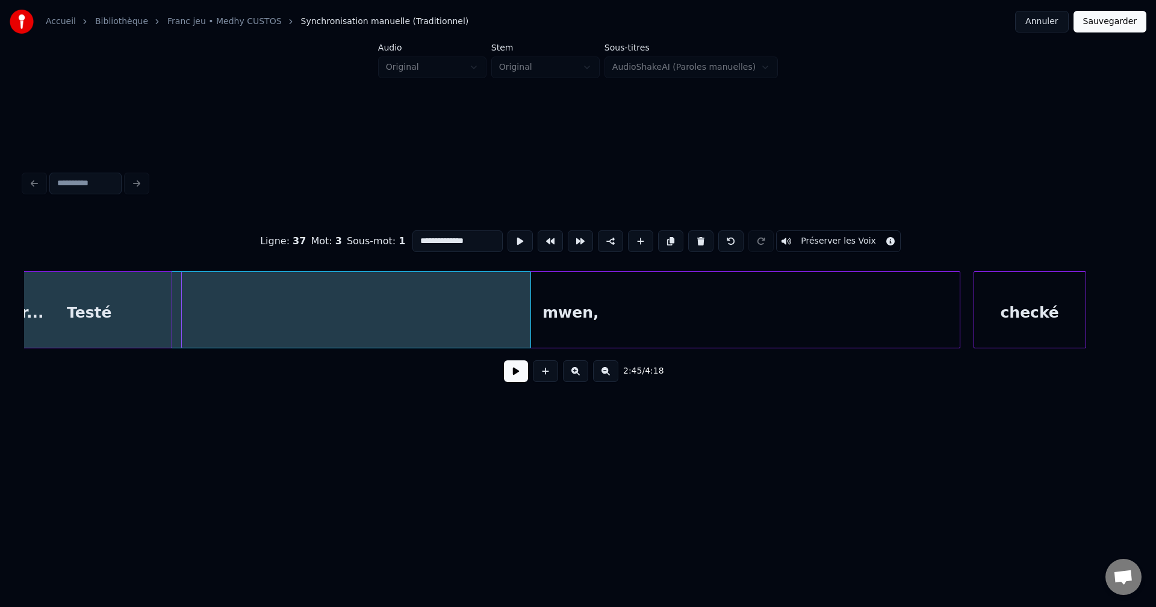
scroll to position [0, 55563]
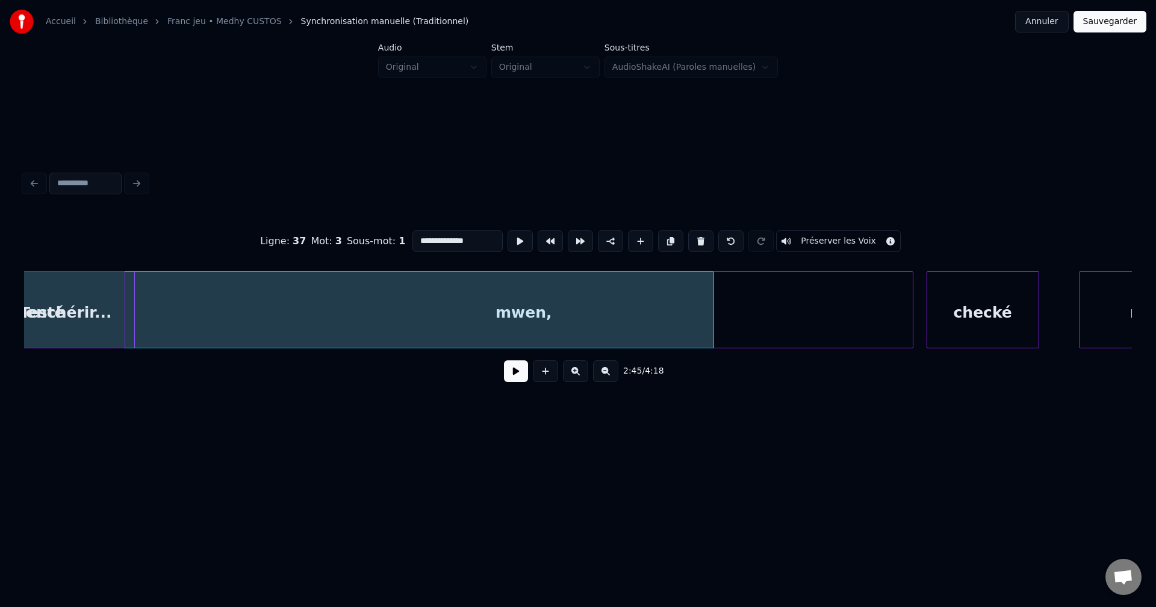
click at [713, 309] on div at bounding box center [712, 310] width 4 height 76
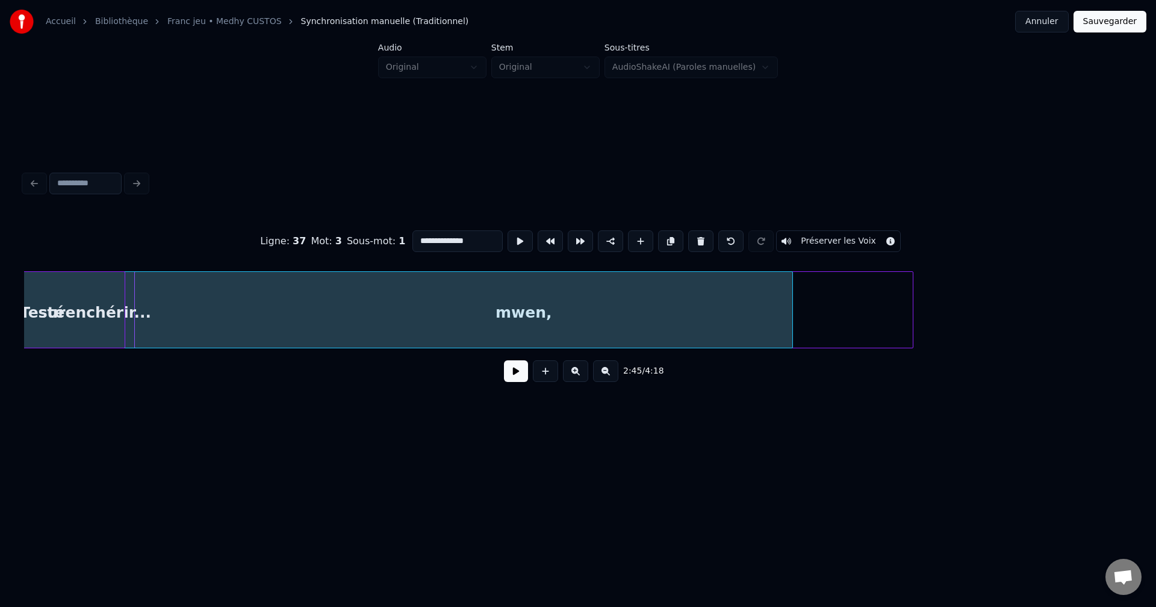
scroll to position [0, 54936]
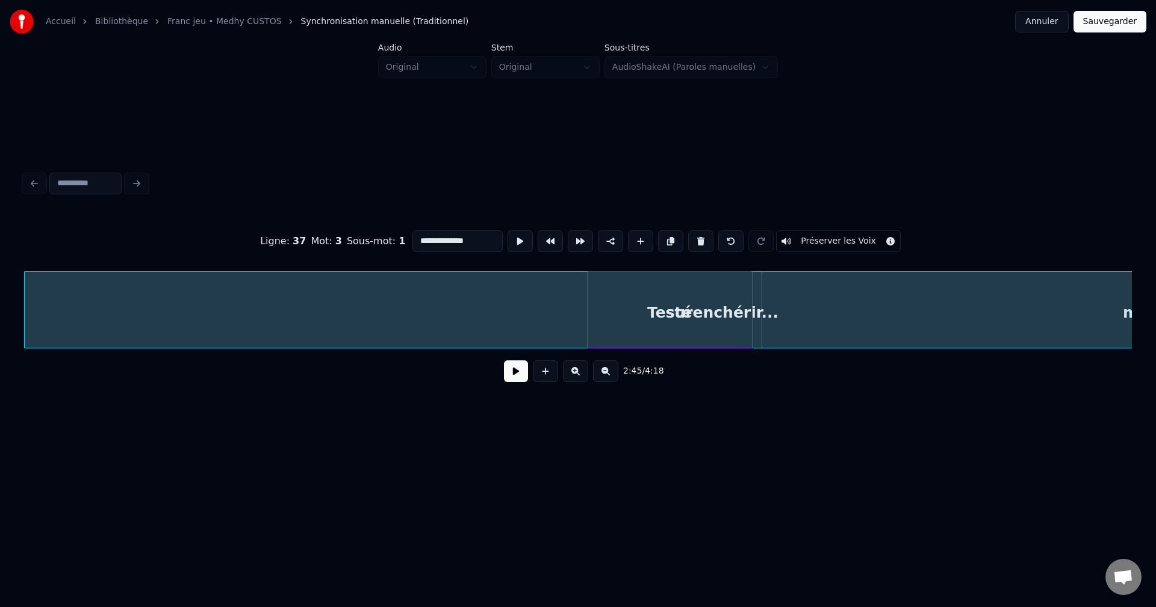
type input "**********"
click at [513, 374] on button at bounding box center [516, 372] width 24 height 22
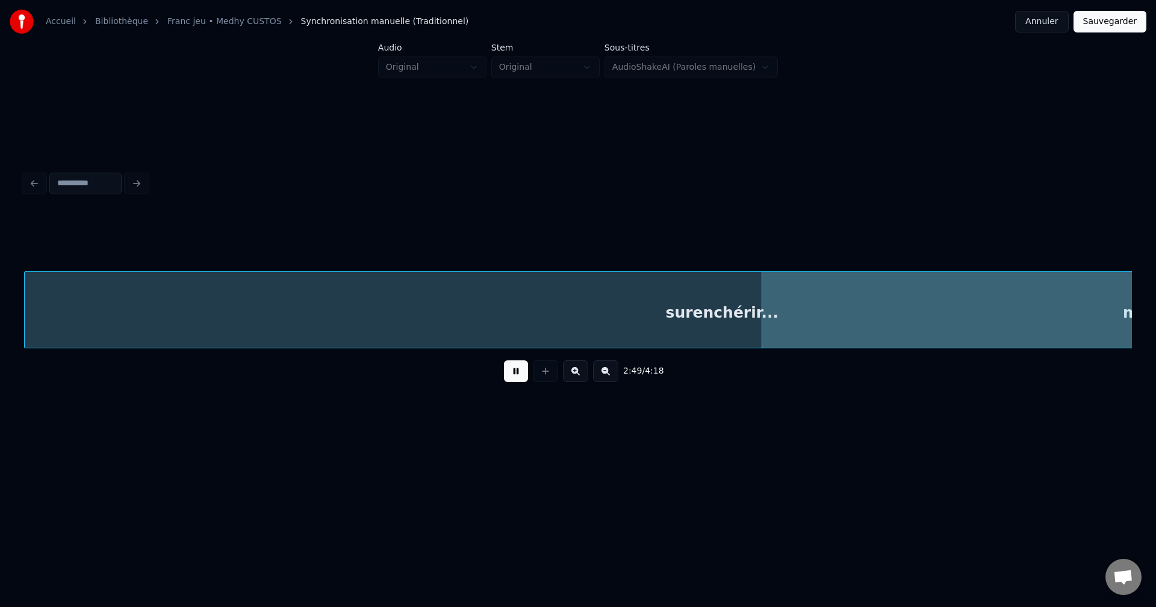
scroll to position [0, 56045]
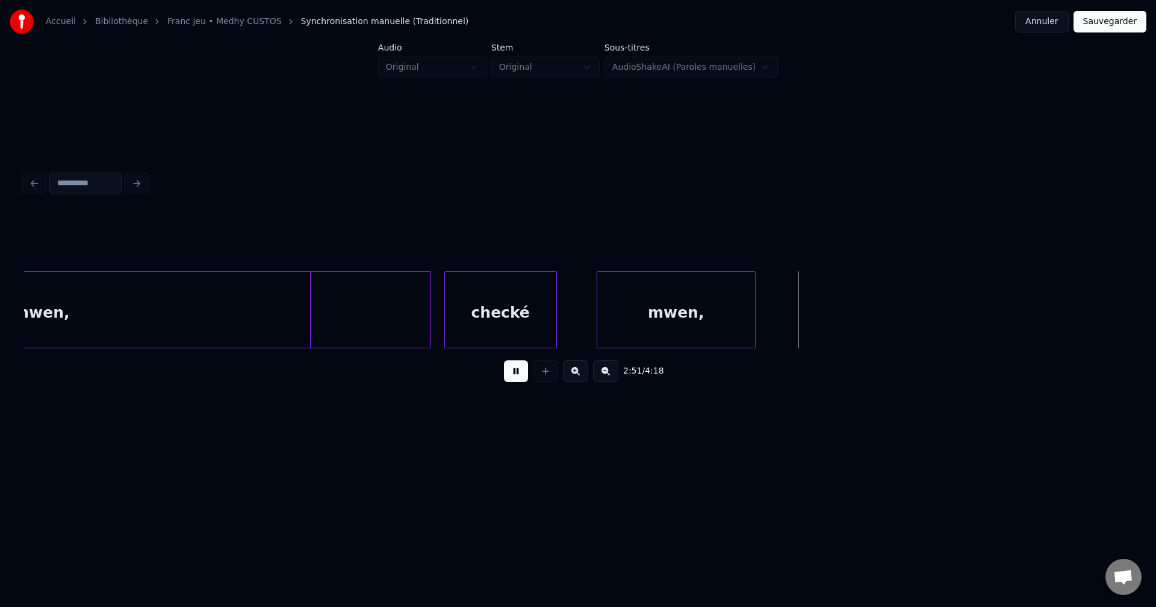
click at [515, 374] on button at bounding box center [516, 372] width 24 height 22
click at [858, 311] on div at bounding box center [858, 310] width 4 height 76
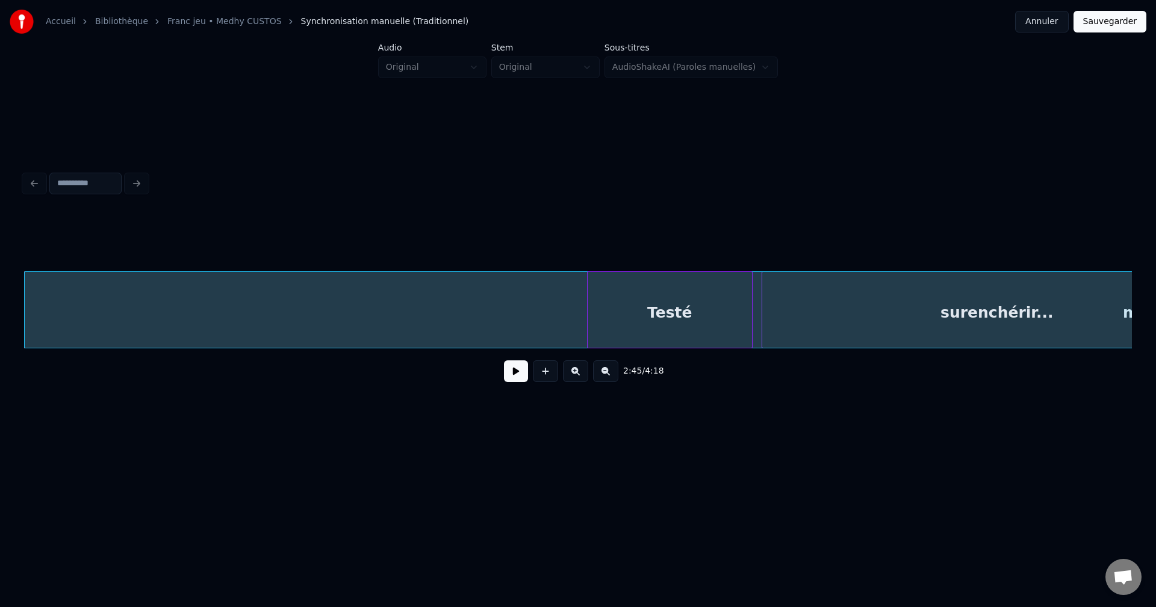
click at [508, 376] on button at bounding box center [516, 372] width 24 height 22
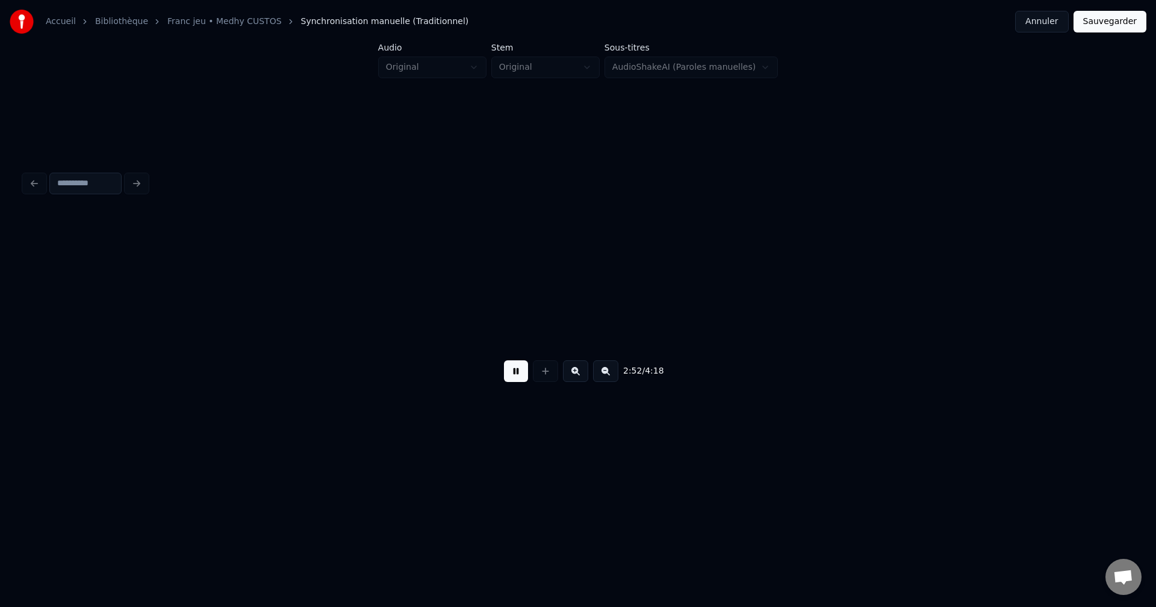
scroll to position [0, 57122]
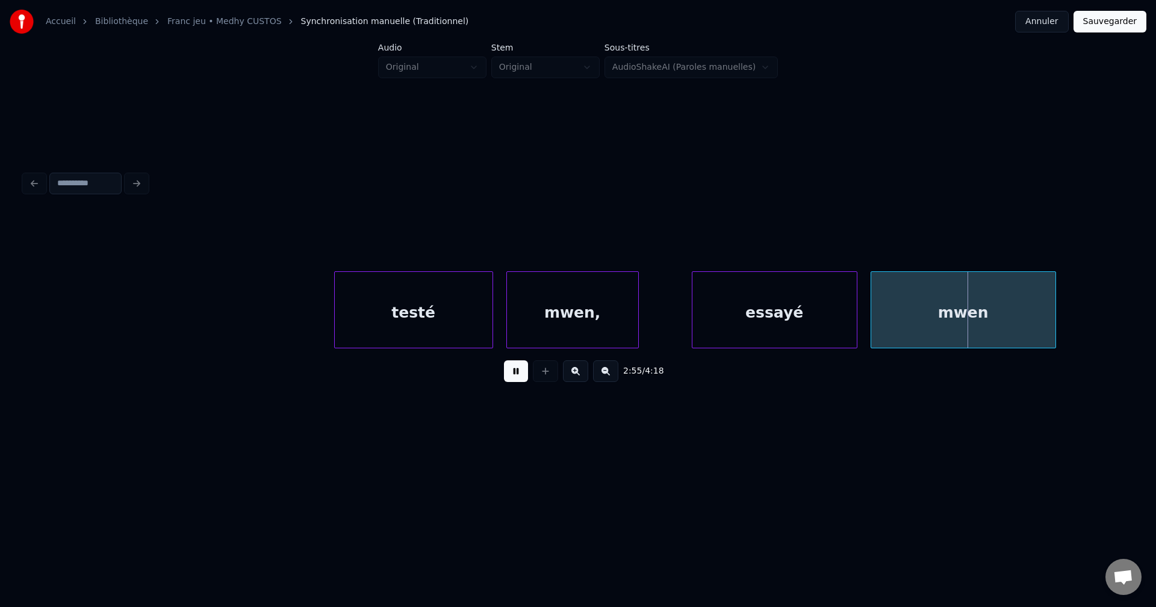
click at [722, 325] on div "essayé" at bounding box center [774, 313] width 164 height 82
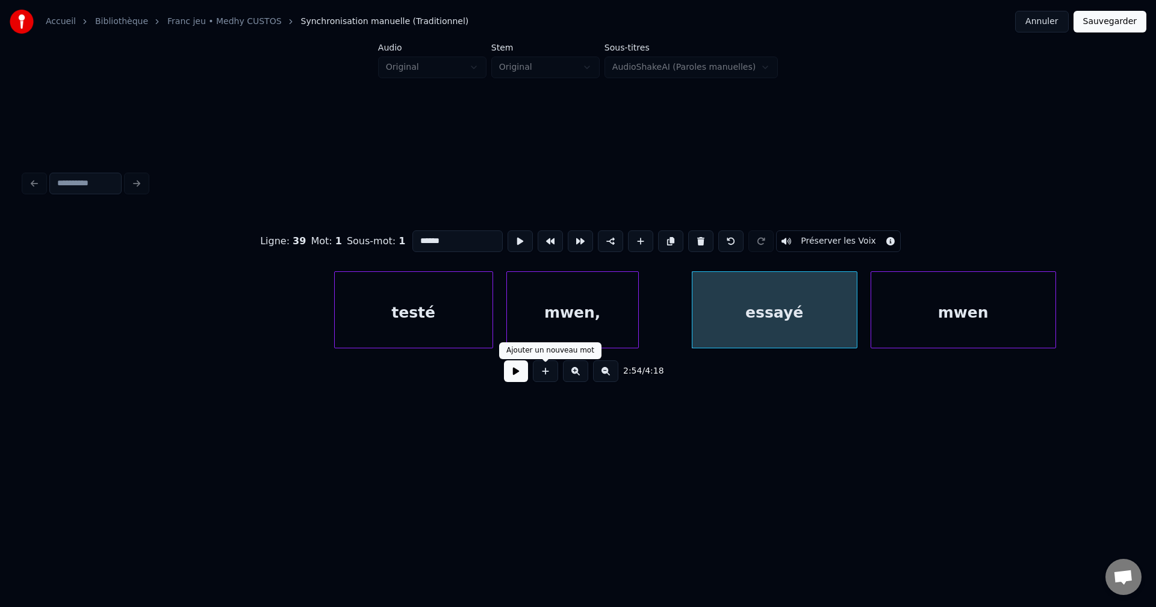
click at [509, 377] on button at bounding box center [516, 372] width 24 height 22
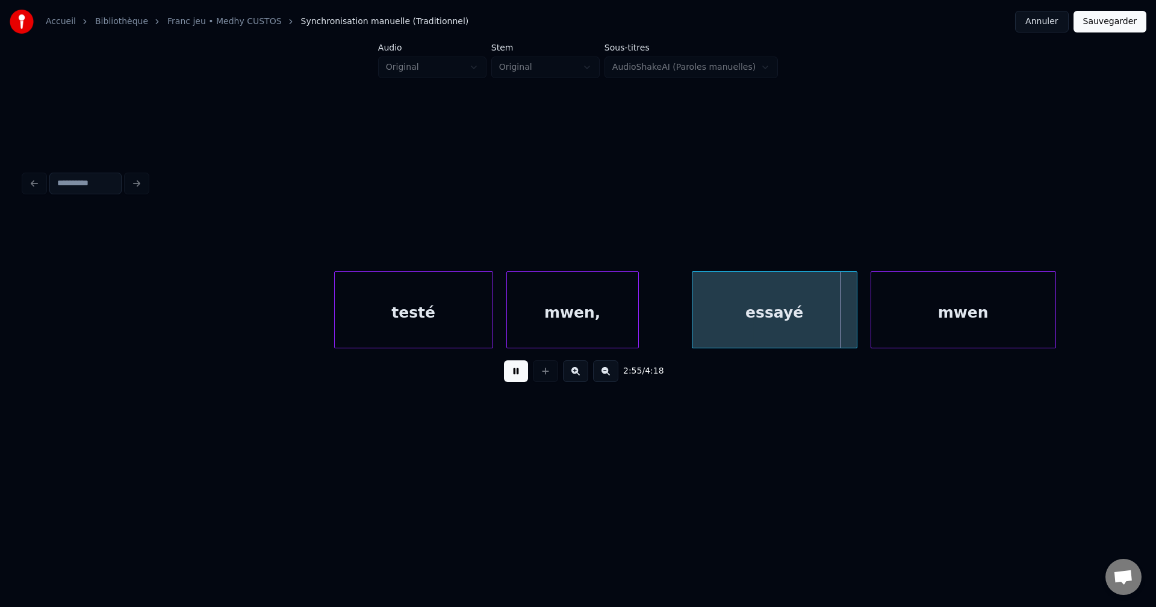
drag, startPoint x: 513, startPoint y: 378, endPoint x: 403, endPoint y: 382, distance: 110.2
click at [513, 377] on button at bounding box center [516, 372] width 24 height 22
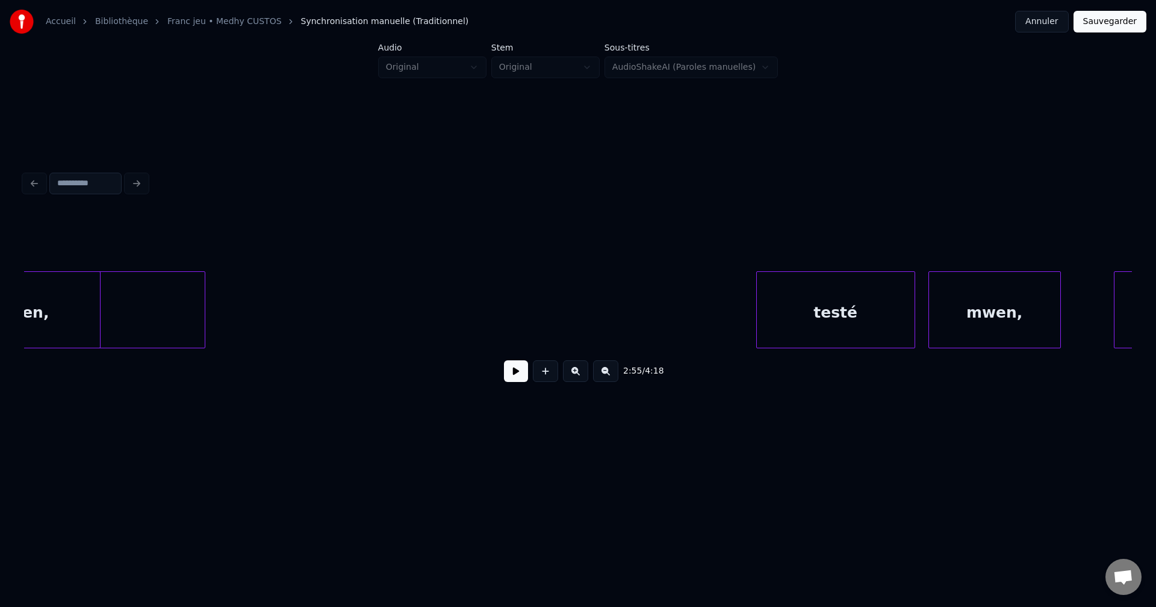
scroll to position [0, 56689]
click at [214, 315] on div at bounding box center [214, 310] width 4 height 76
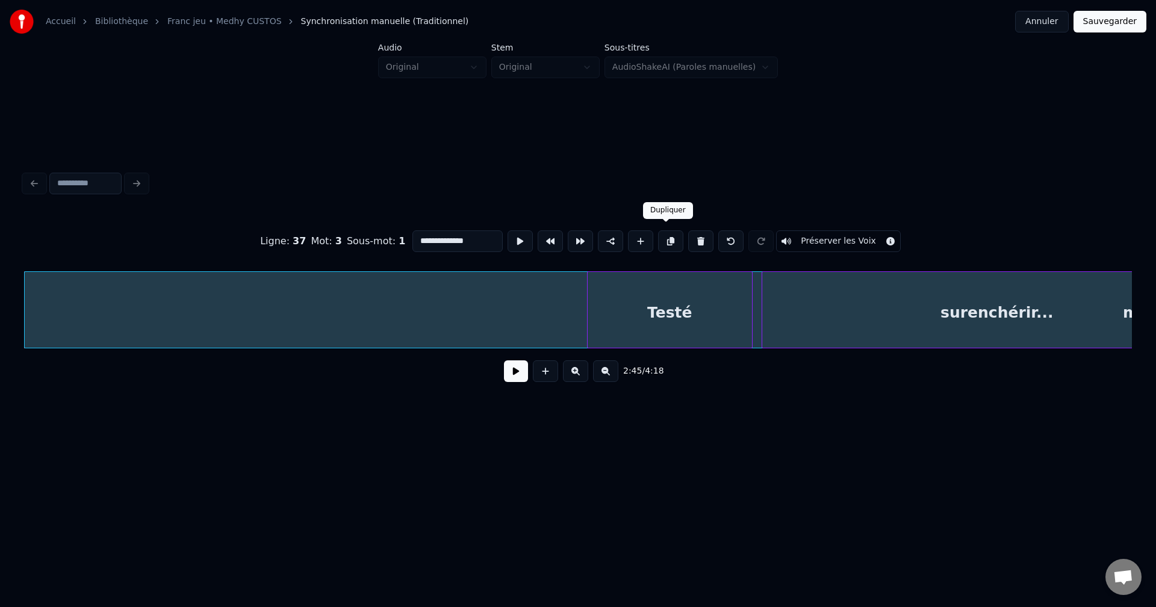
click at [669, 234] on button at bounding box center [670, 242] width 25 height 22
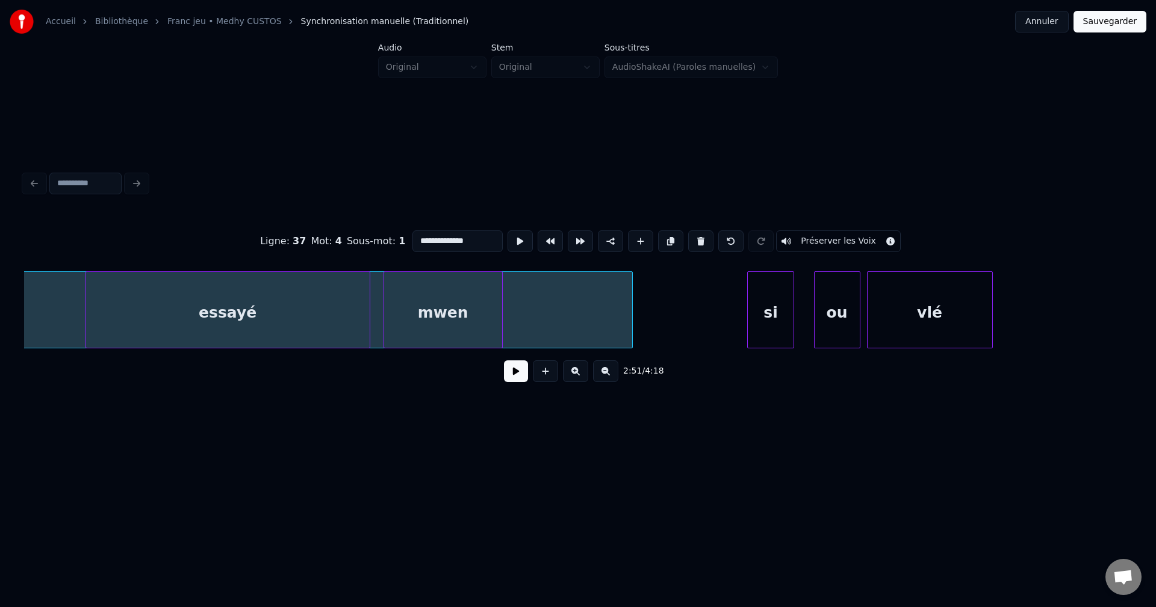
scroll to position [0, 58076]
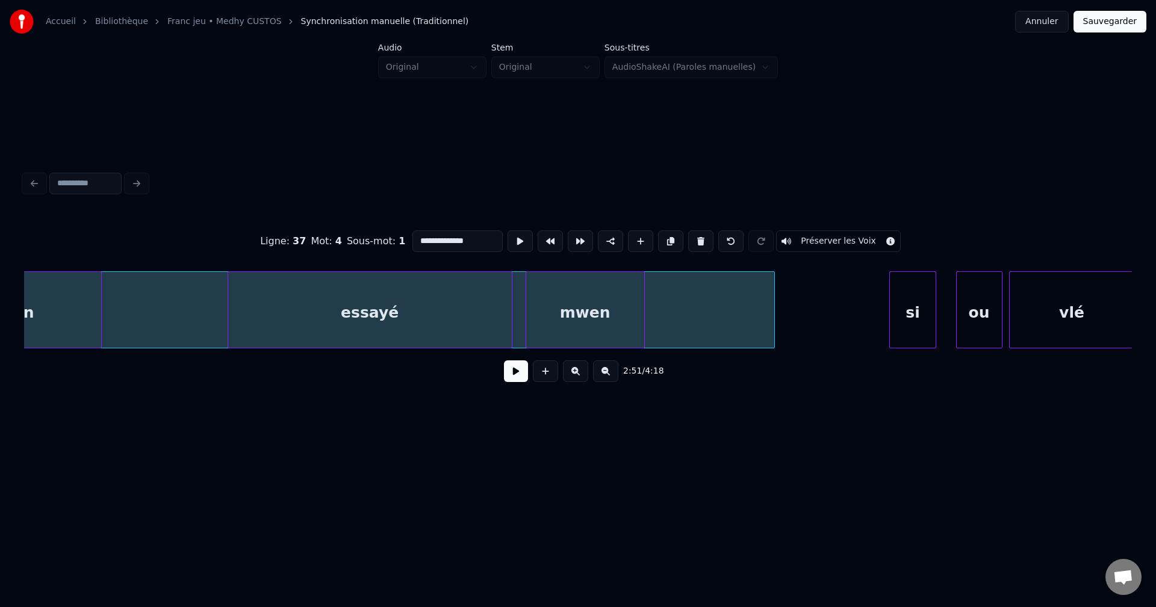
click at [471, 303] on div "essayé" at bounding box center [370, 313] width 284 height 82
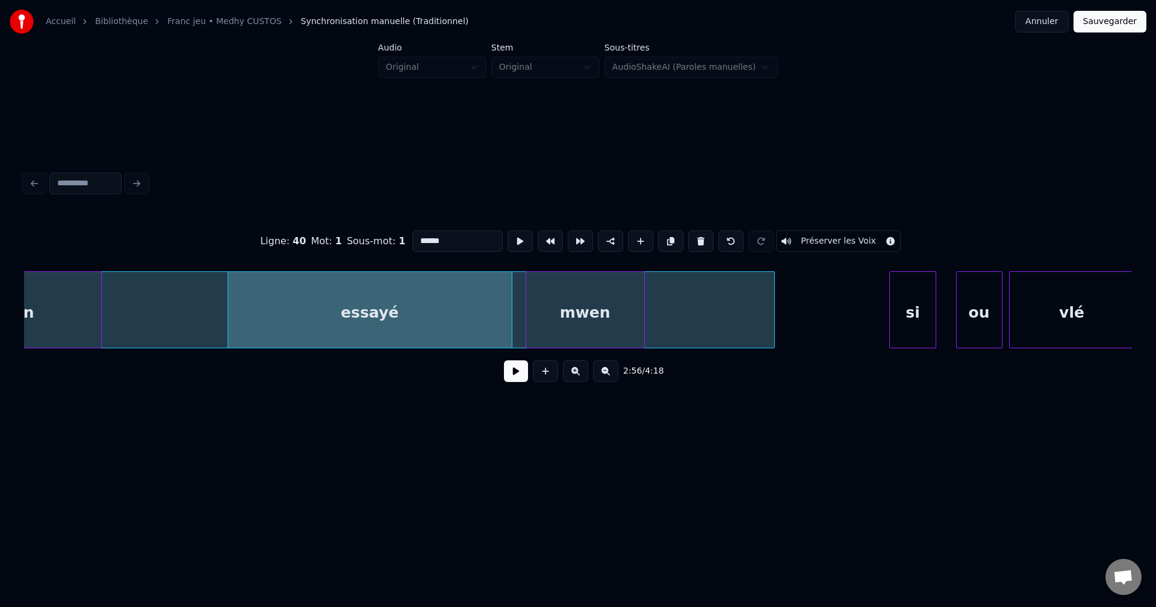
click at [700, 235] on button at bounding box center [700, 242] width 25 height 22
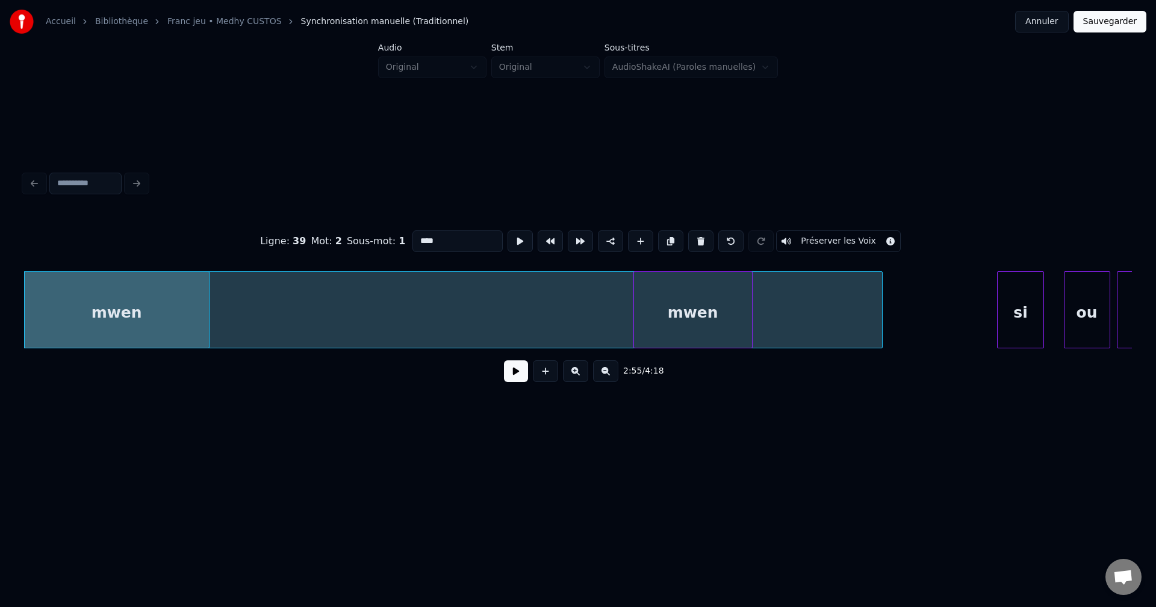
click at [692, 288] on div "mwen" at bounding box center [693, 313] width 118 height 82
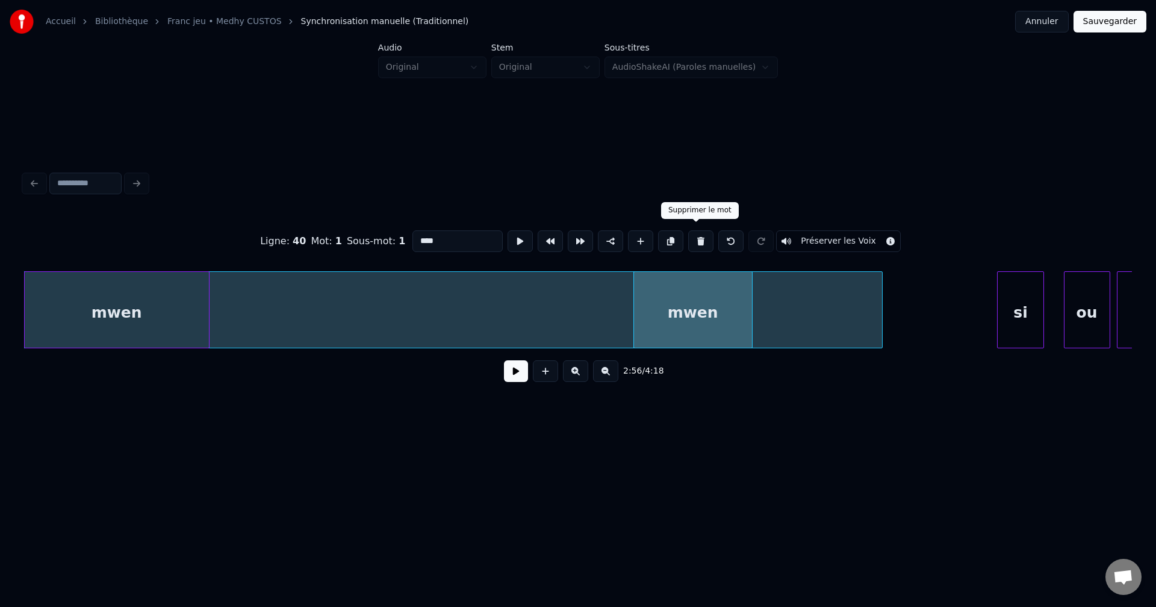
click at [699, 234] on button at bounding box center [700, 242] width 25 height 22
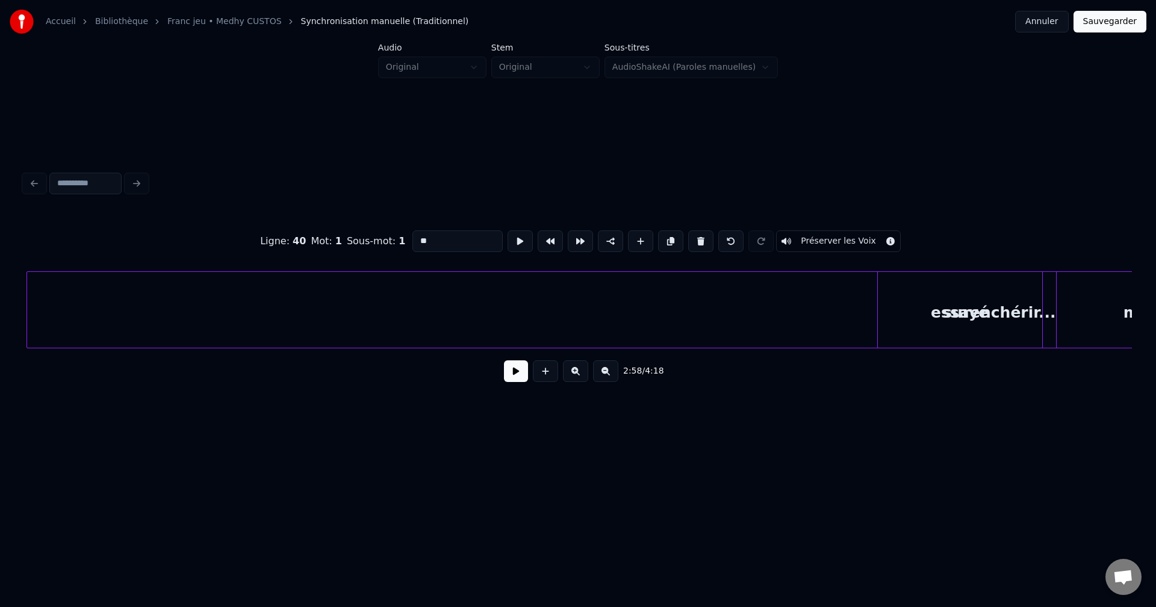
scroll to position [0, 56939]
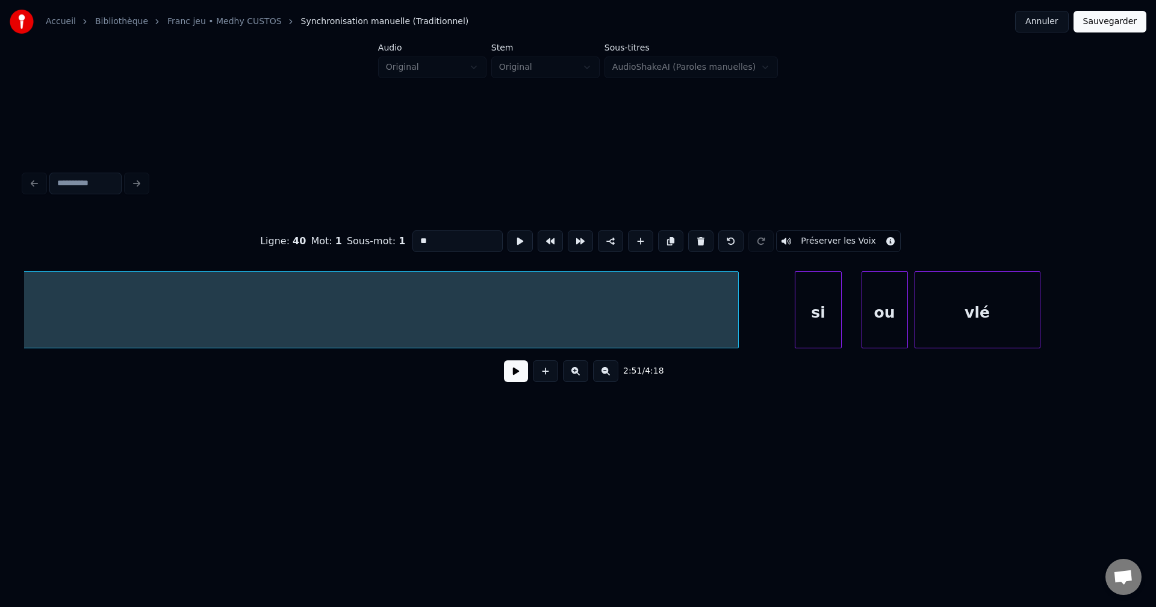
scroll to position [0, 58219]
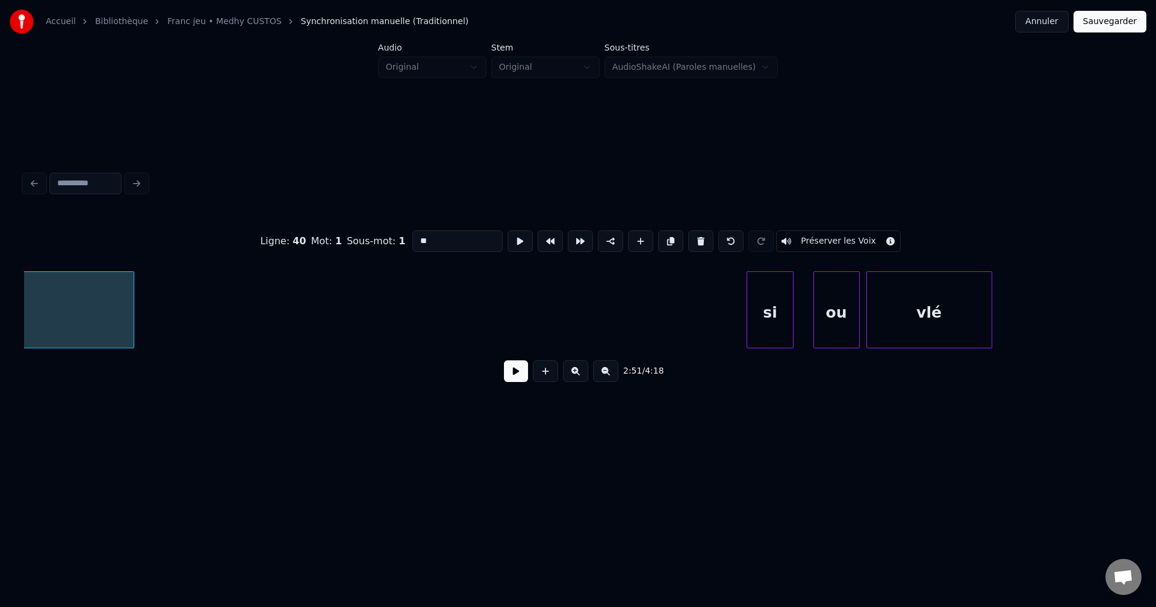
click at [130, 346] on div "surenchérir... si ou vlé" at bounding box center [578, 309] width 1108 height 77
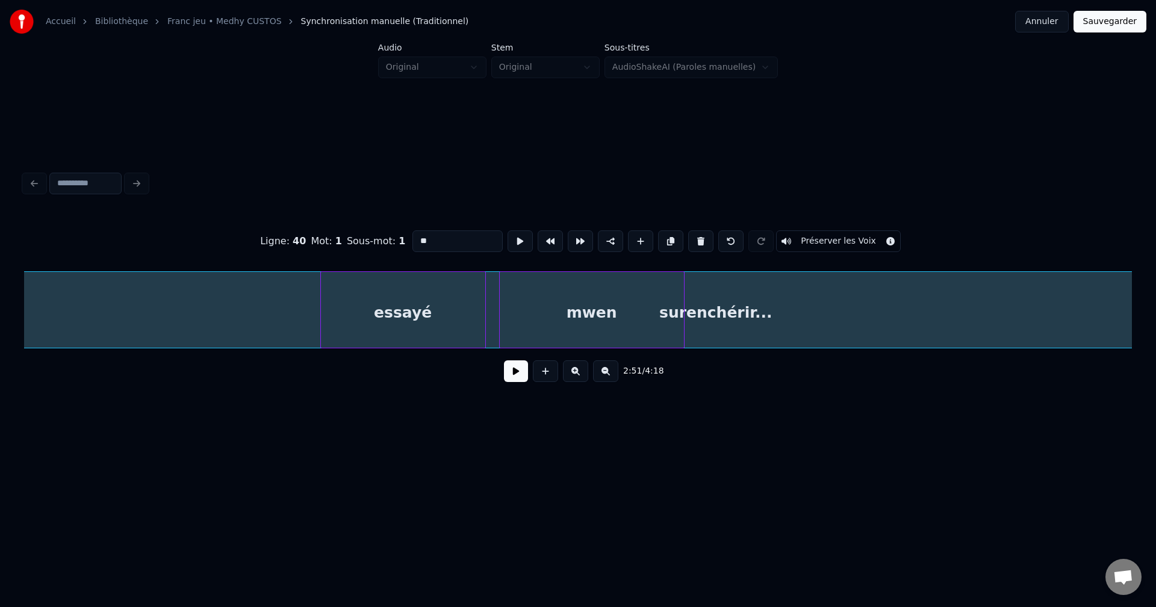
click at [1022, 305] on div "surenchérir..." at bounding box center [715, 313] width 1387 height 82
click at [985, 295] on div "surenchérir..." at bounding box center [436, 313] width 1387 height 82
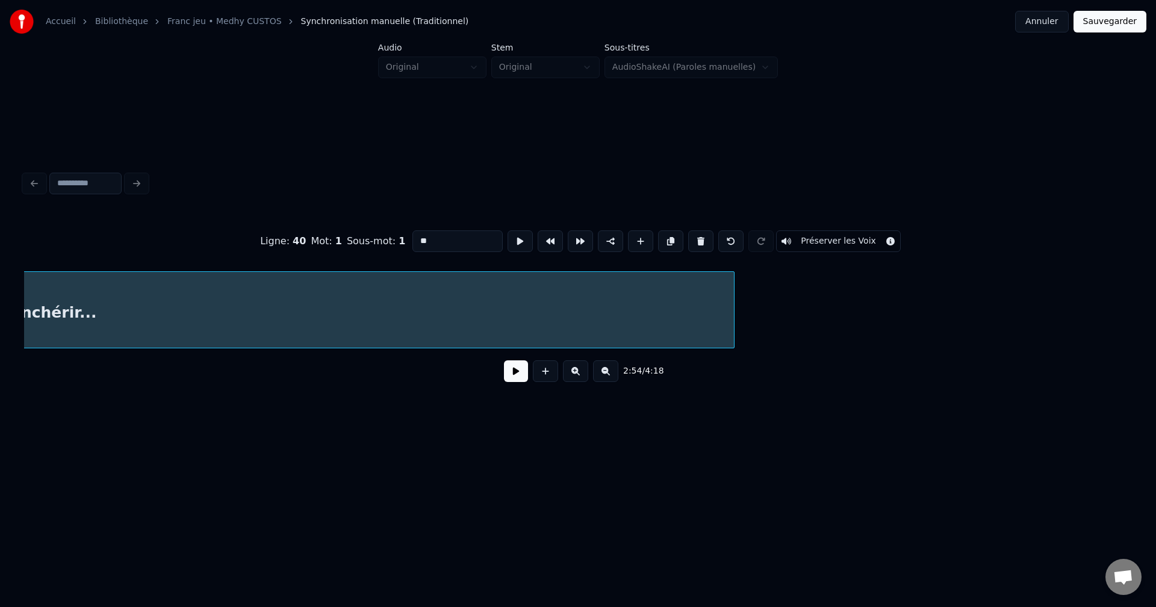
click at [734, 314] on div "surenchérir..." at bounding box center [40, 313] width 1387 height 82
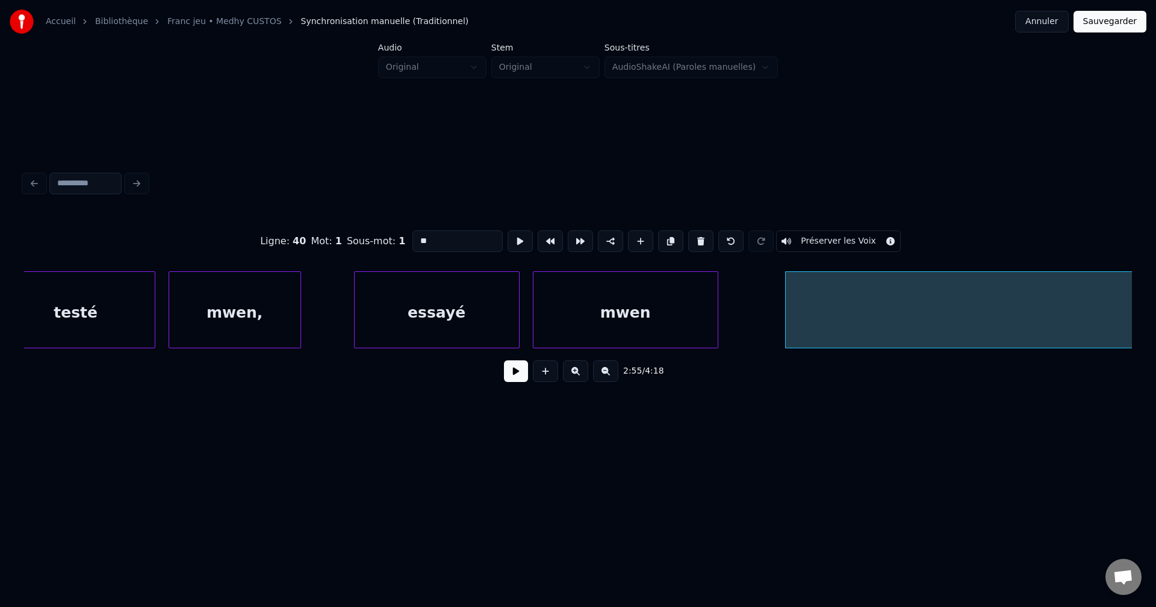
scroll to position [0, 57555]
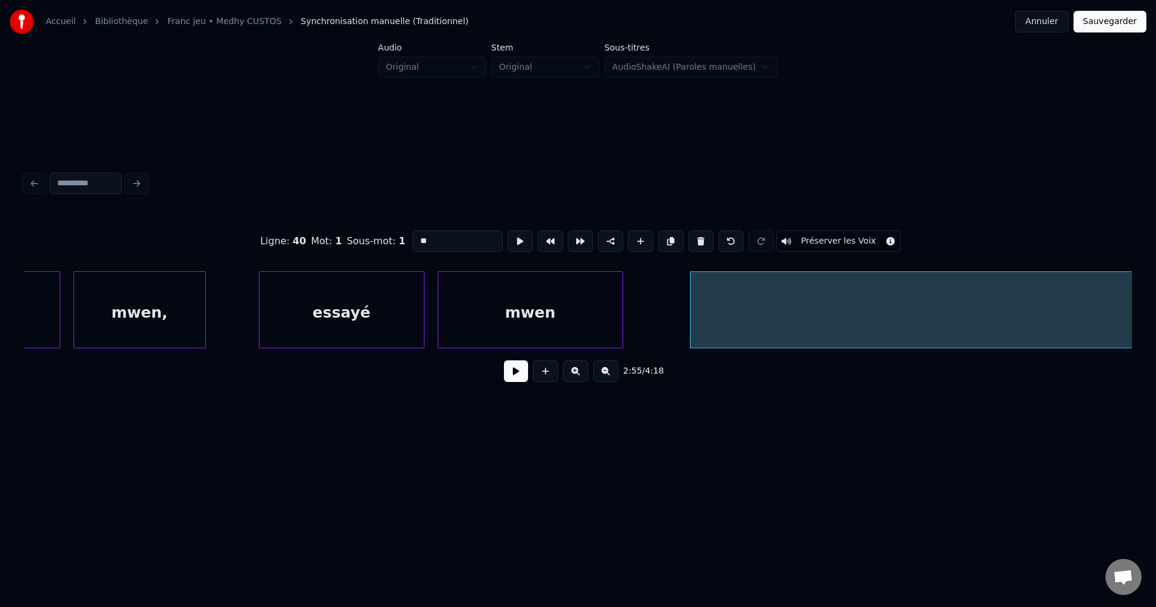
click at [550, 315] on div "mwen" at bounding box center [530, 313] width 184 height 82
type input "****"
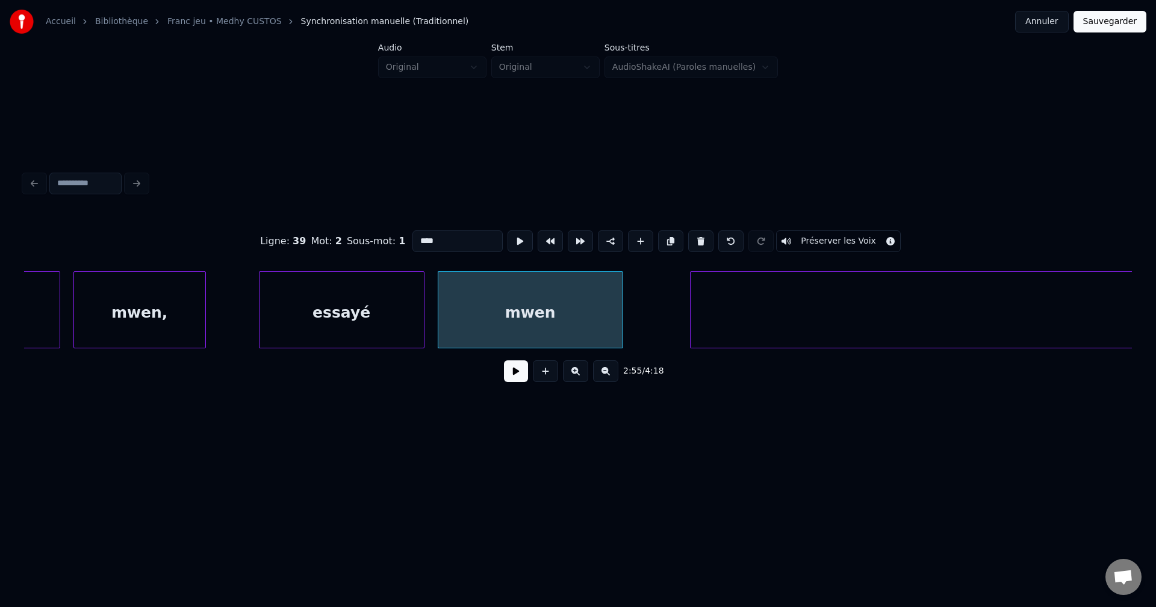
click at [523, 376] on button at bounding box center [516, 372] width 24 height 22
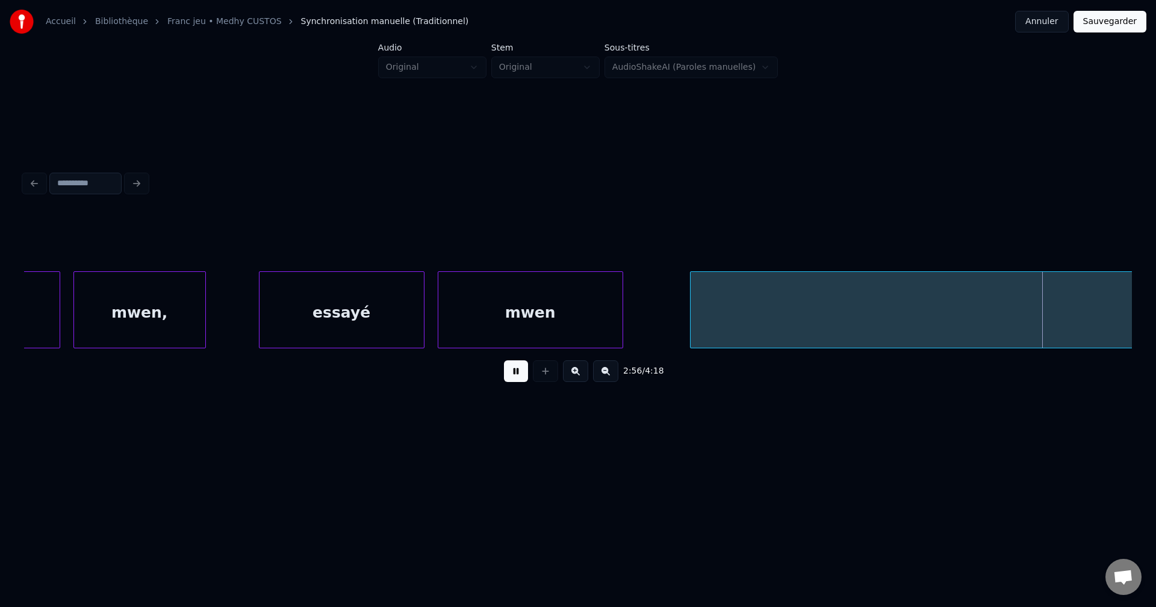
click at [512, 380] on button at bounding box center [516, 372] width 24 height 22
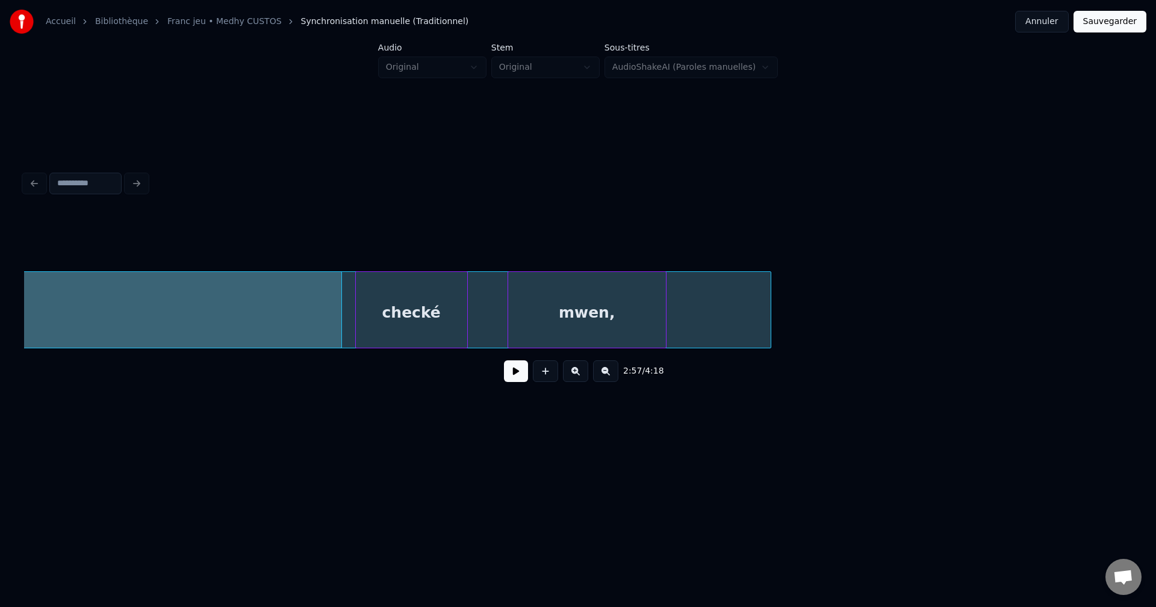
scroll to position [0, 55673]
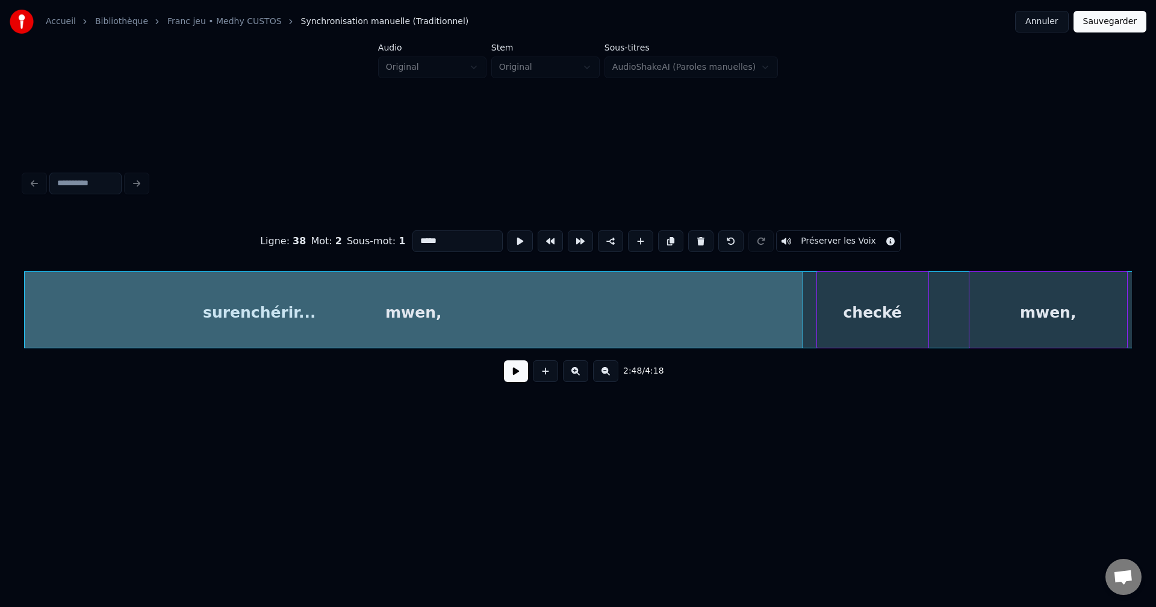
click at [516, 380] on button at bounding box center [516, 372] width 24 height 22
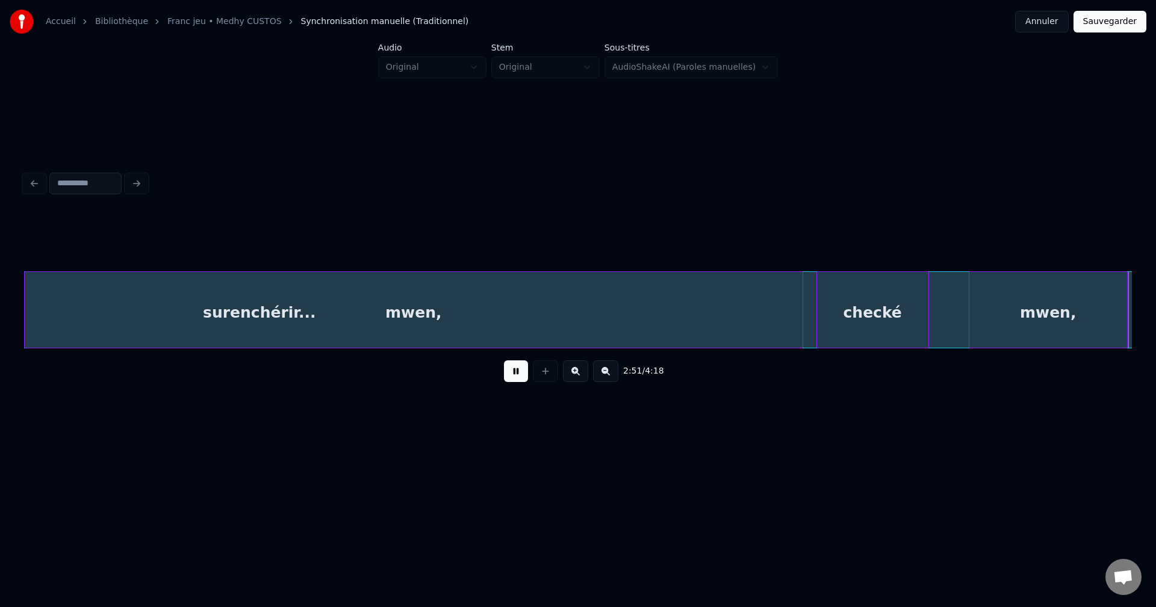
scroll to position [0, 56783]
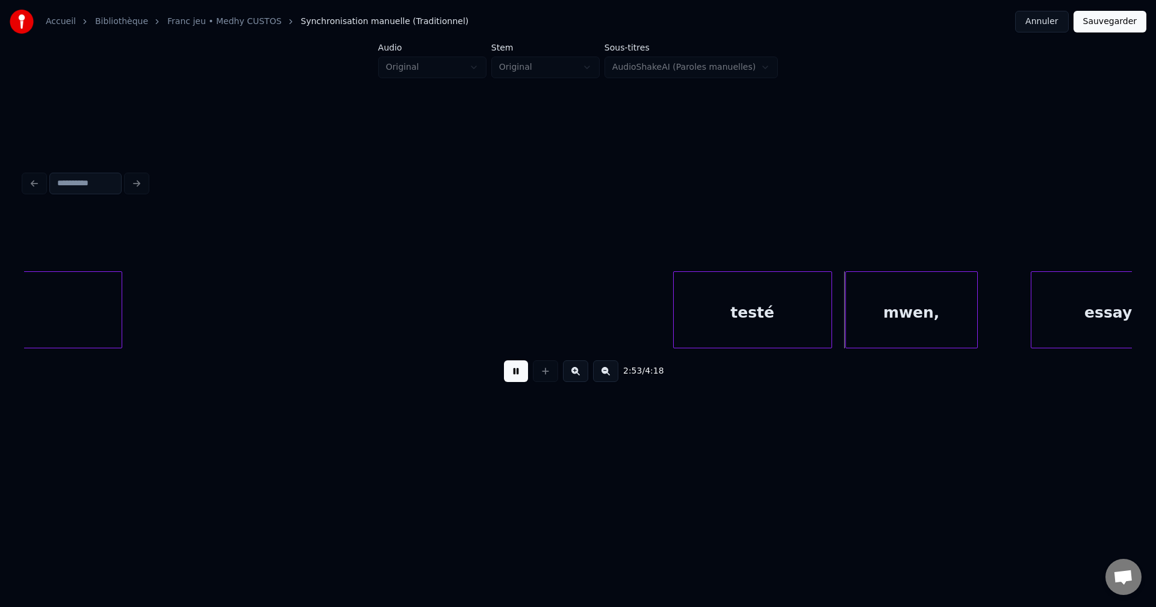
drag, startPoint x: 512, startPoint y: 373, endPoint x: 480, endPoint y: 377, distance: 32.2
click at [512, 373] on button at bounding box center [516, 372] width 24 height 22
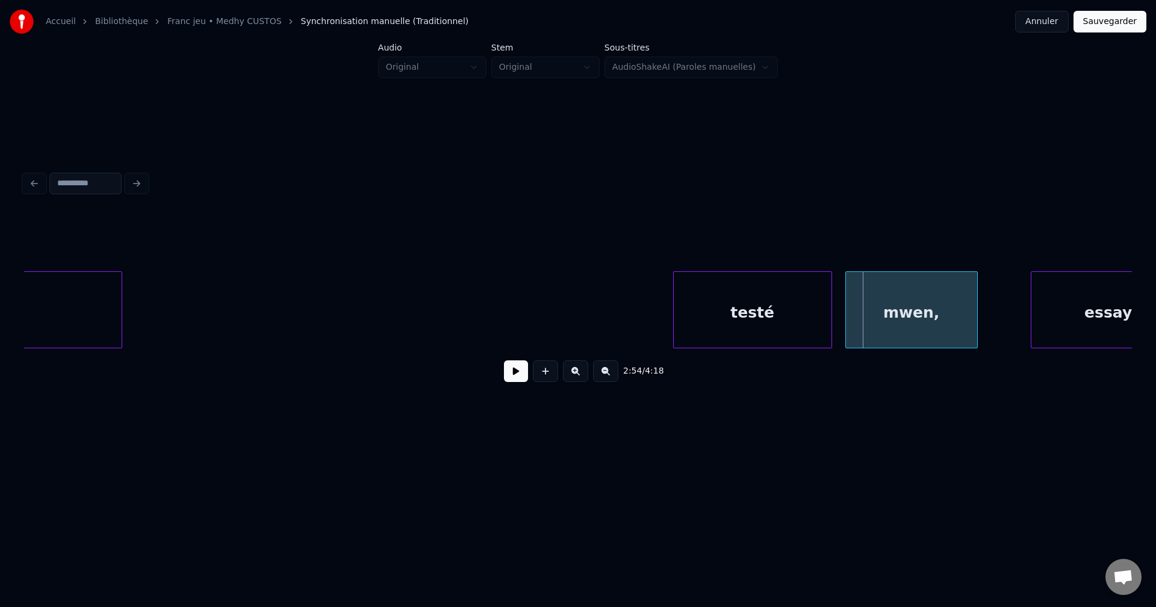
click at [119, 312] on div at bounding box center [120, 310] width 4 height 76
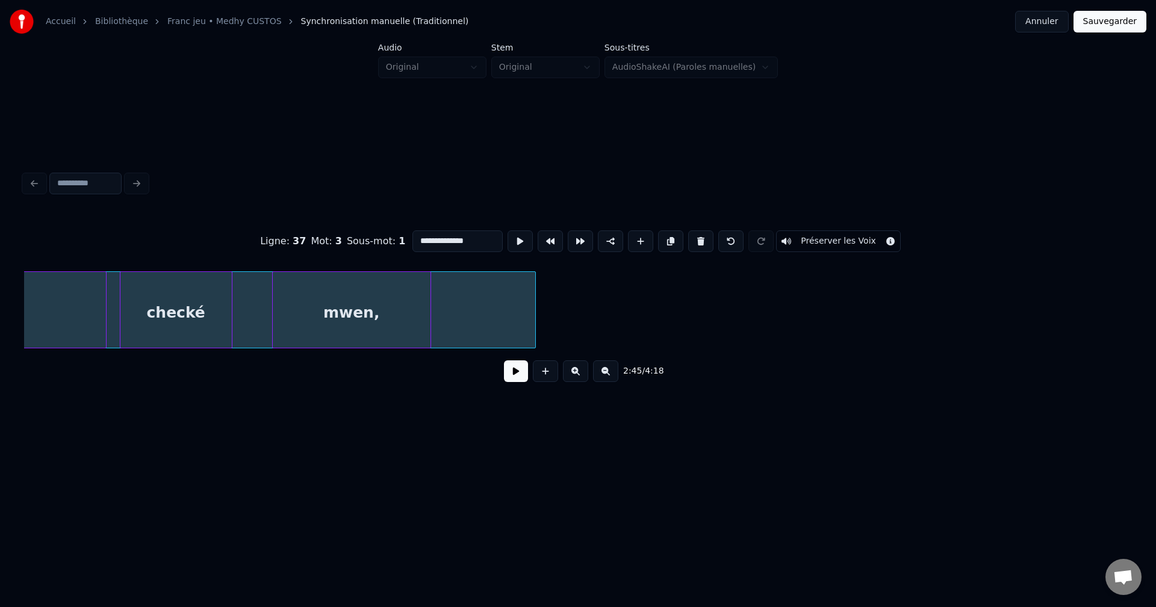
scroll to position [0, 56844]
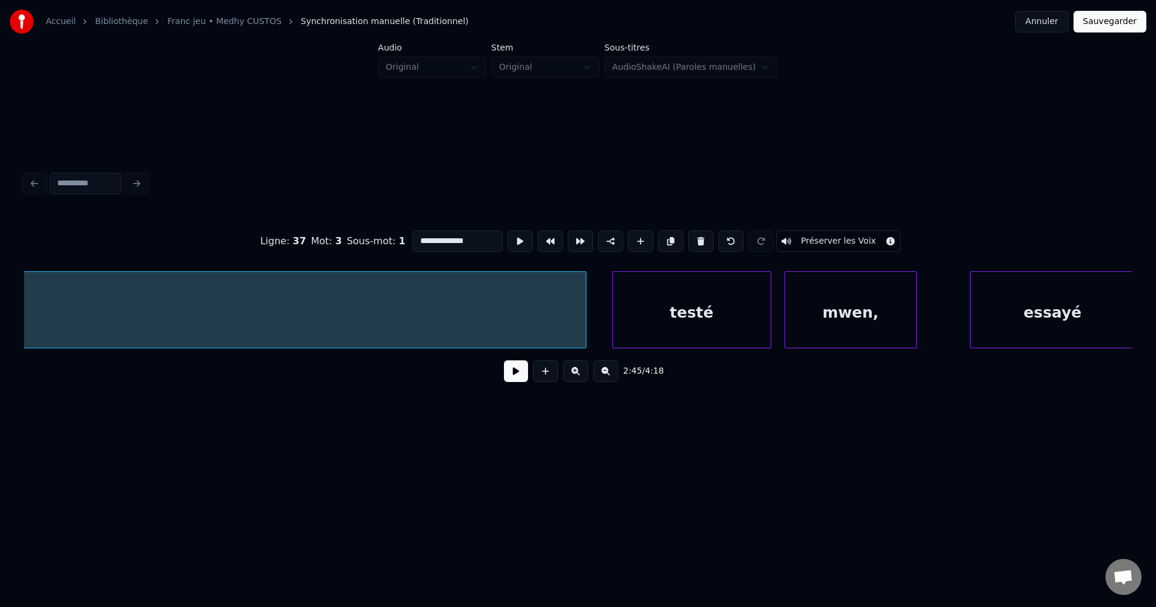
click at [585, 326] on div at bounding box center [584, 310] width 4 height 76
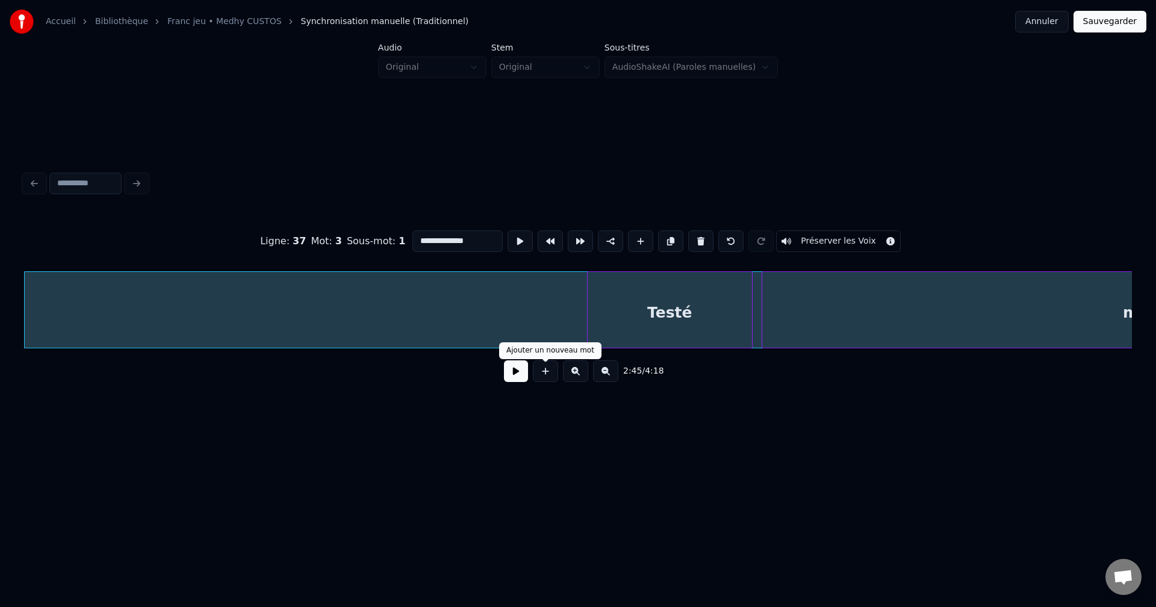
click at [513, 377] on button at bounding box center [516, 372] width 24 height 22
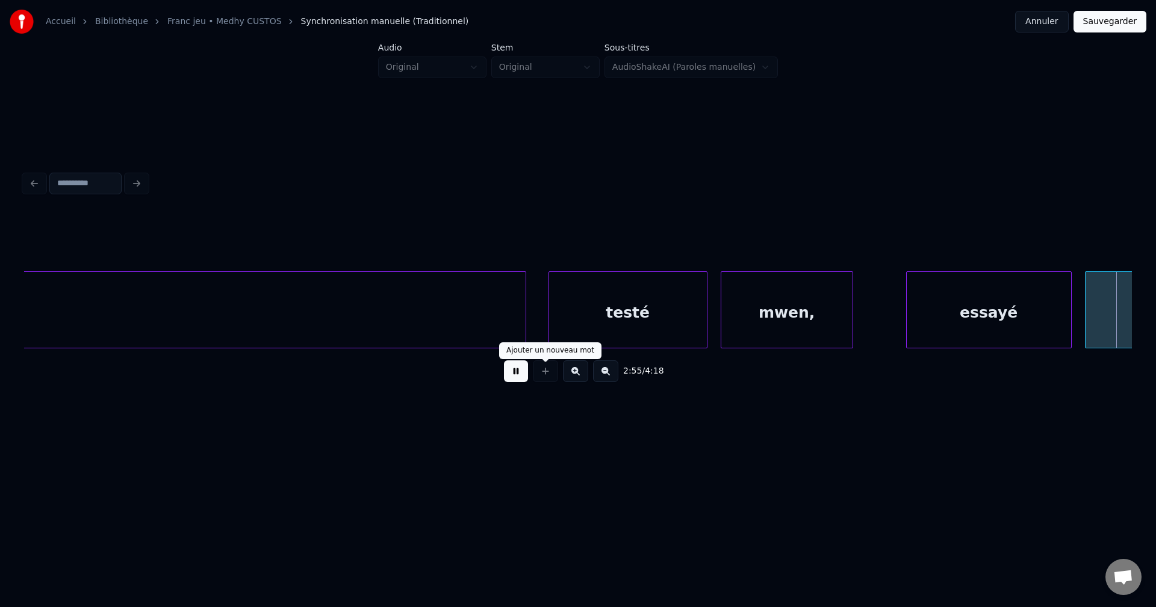
scroll to position [0, 58016]
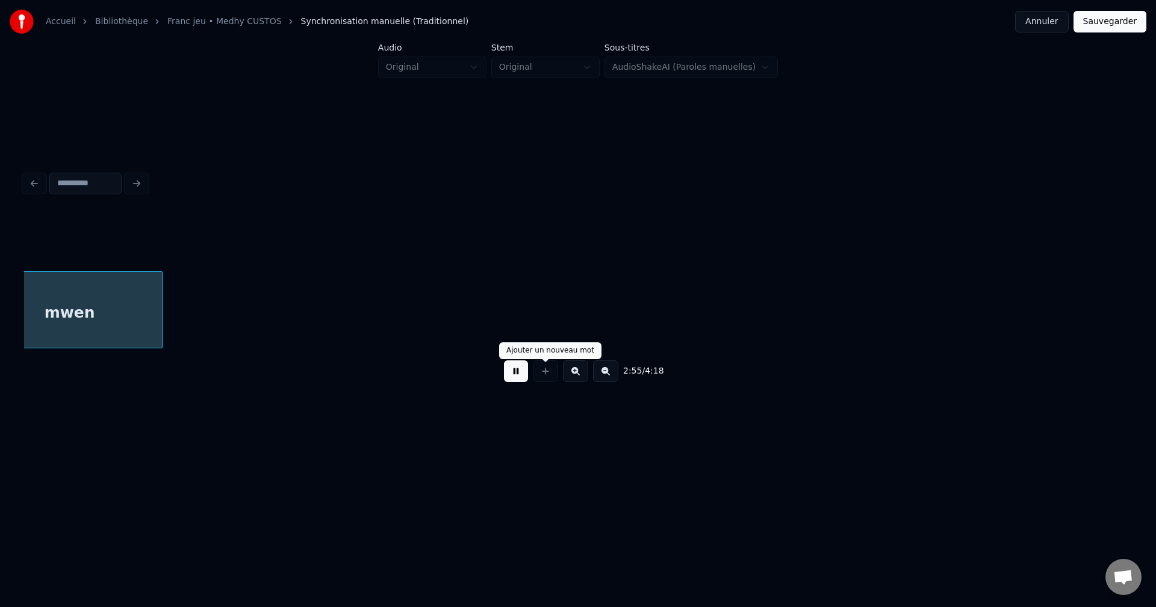
click at [532, 373] on div at bounding box center [545, 372] width 30 height 22
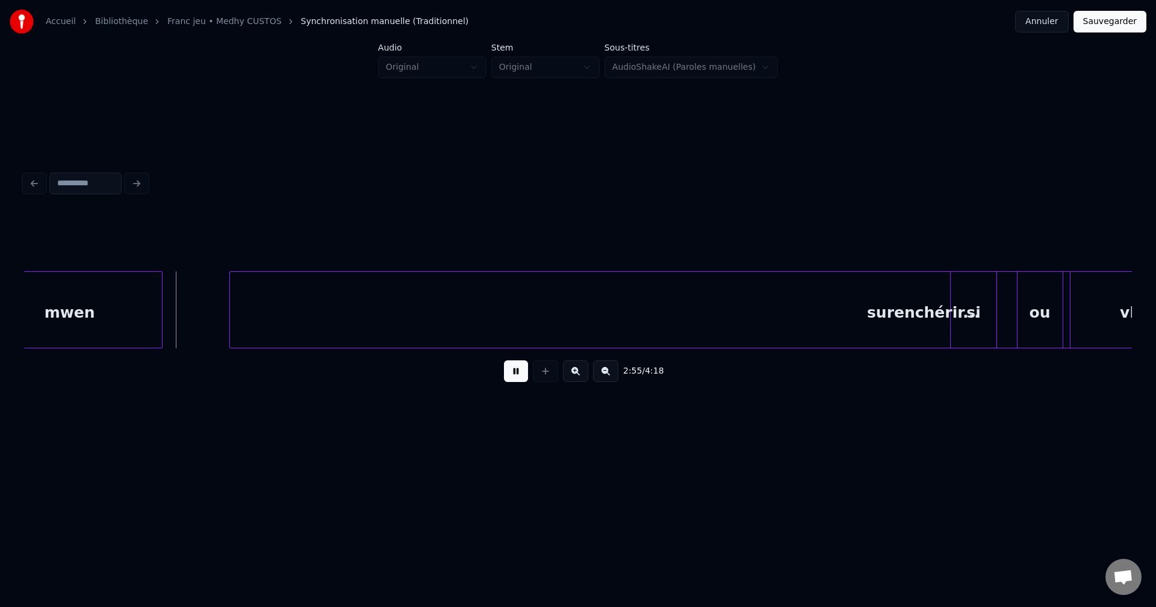
click at [515, 376] on button at bounding box center [516, 372] width 24 height 22
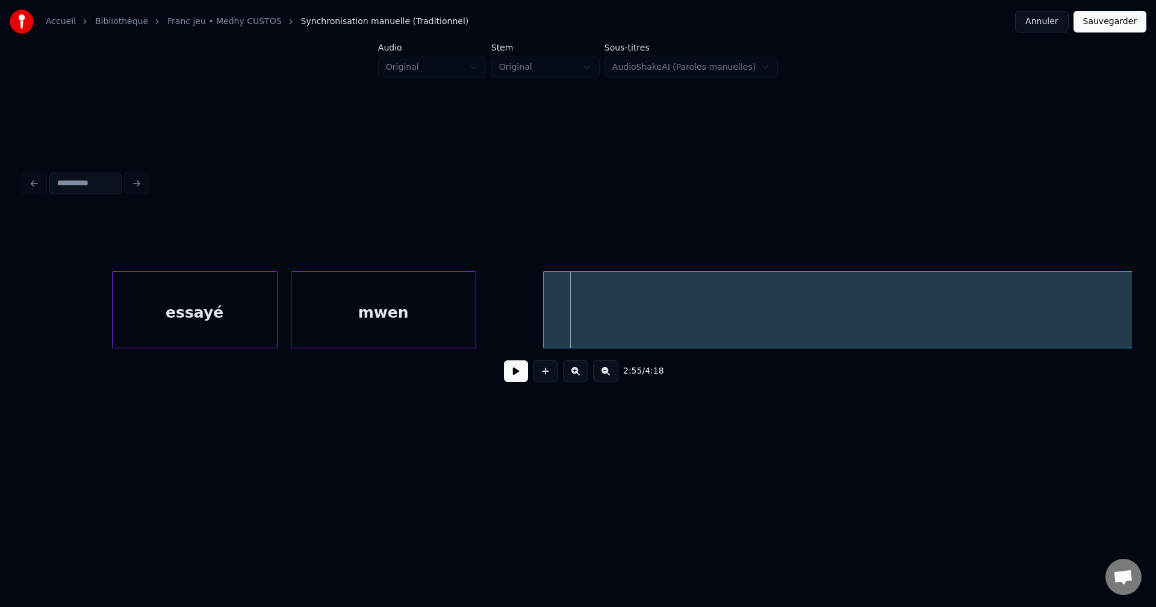
scroll to position [0, 57678]
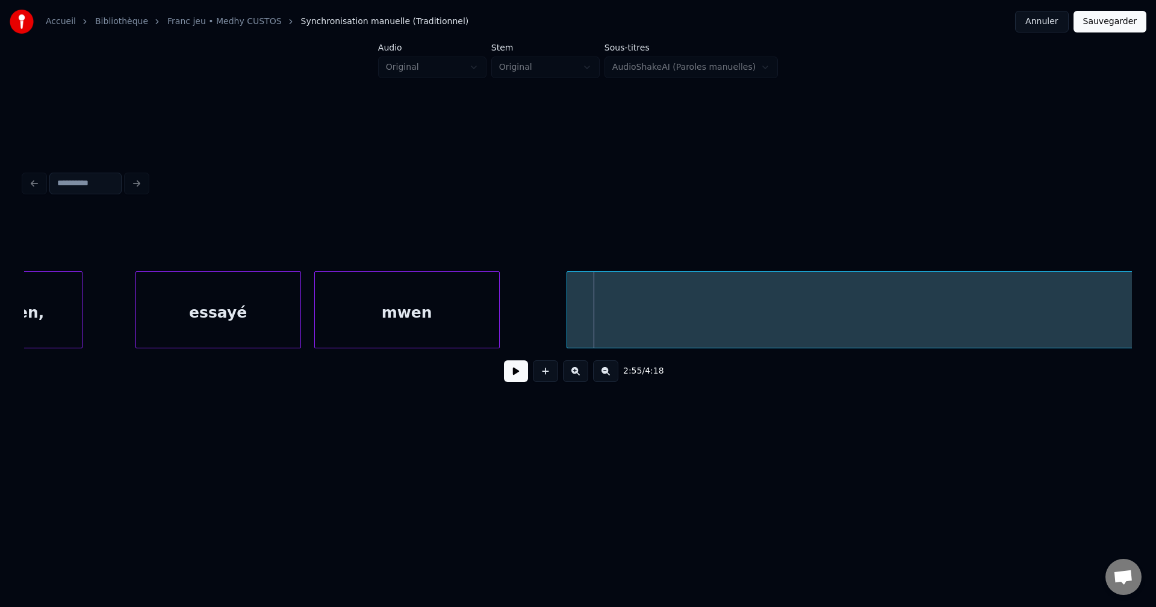
click at [196, 337] on div "essayé" at bounding box center [218, 313] width 164 height 82
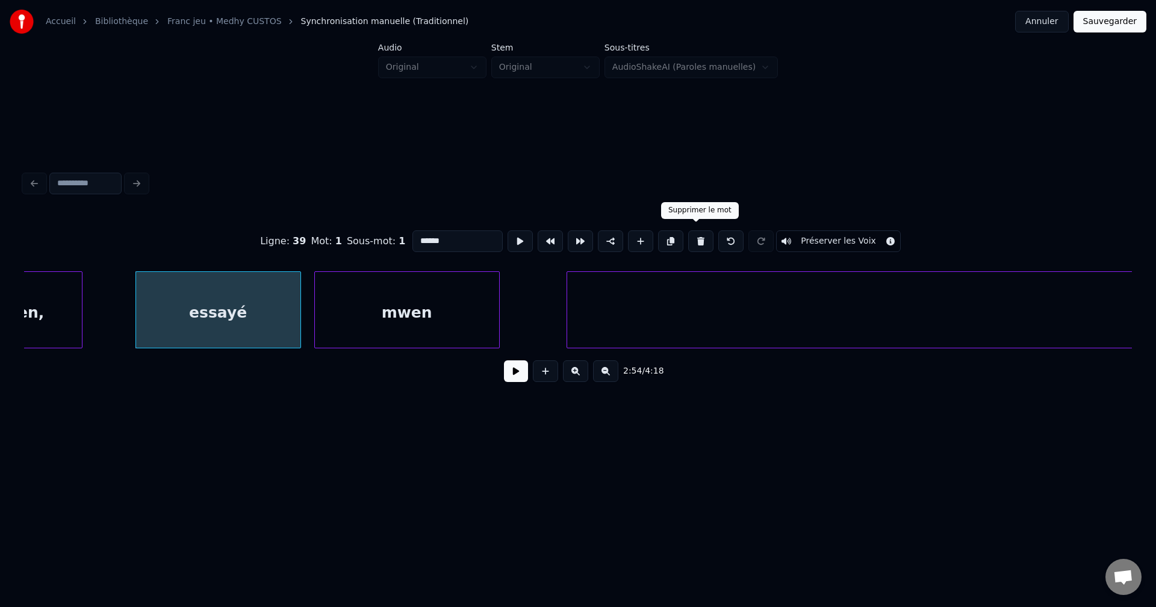
click at [698, 235] on button at bounding box center [700, 242] width 25 height 22
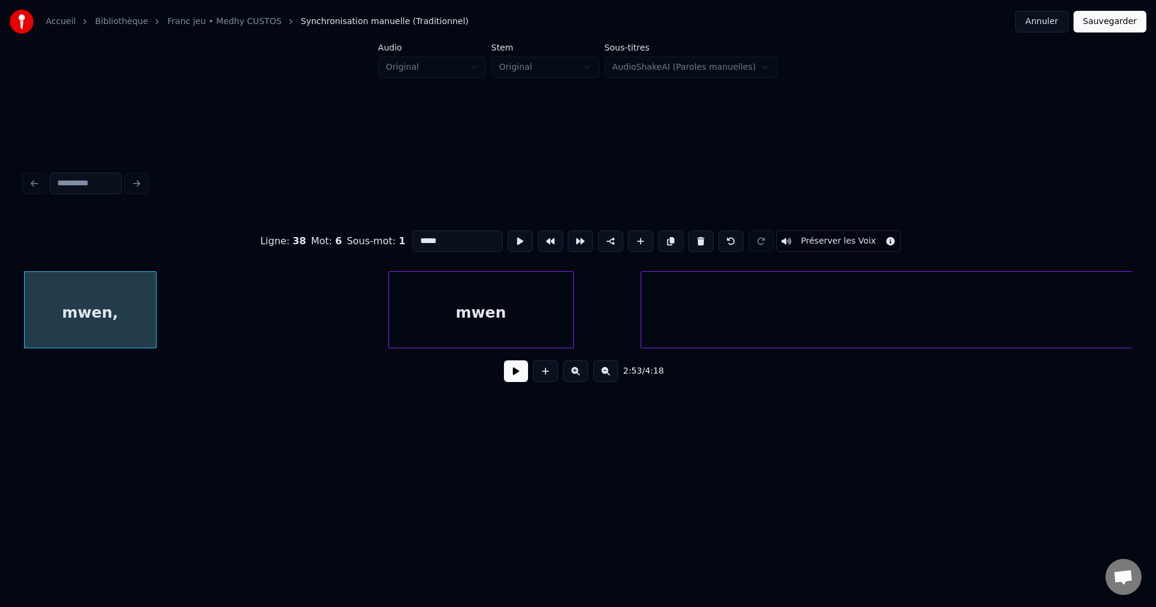
click at [539, 315] on div "mwen" at bounding box center [481, 313] width 184 height 82
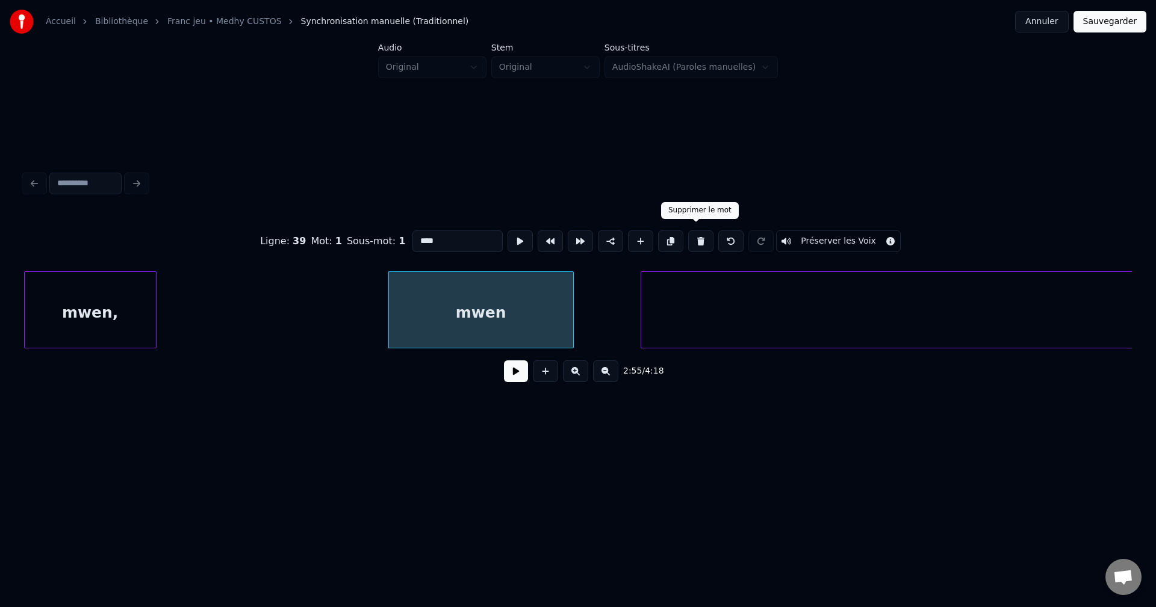
click at [698, 232] on button at bounding box center [700, 242] width 25 height 22
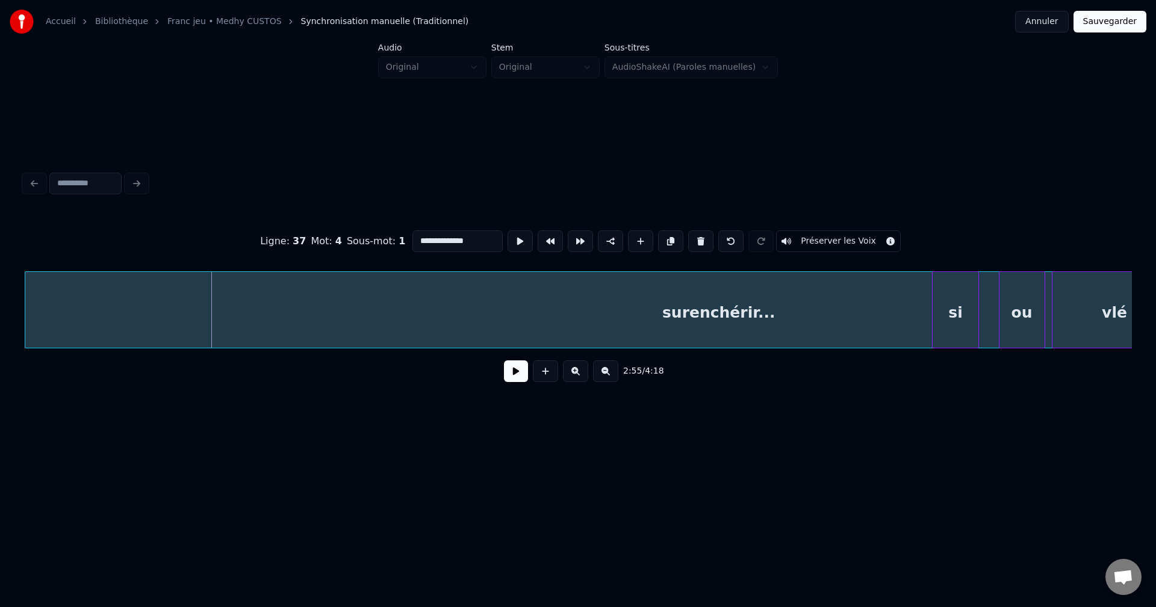
click at [505, 313] on div "surenchérir..." at bounding box center [718, 313] width 1387 height 82
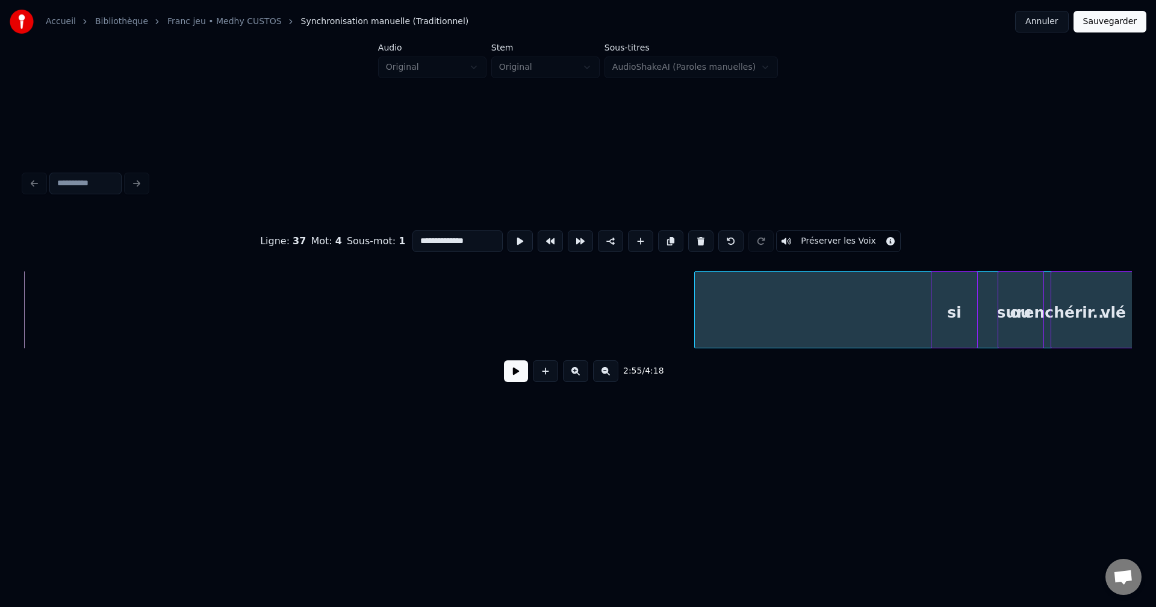
click at [705, 343] on div "surenchérir..." at bounding box center [1053, 309] width 718 height 77
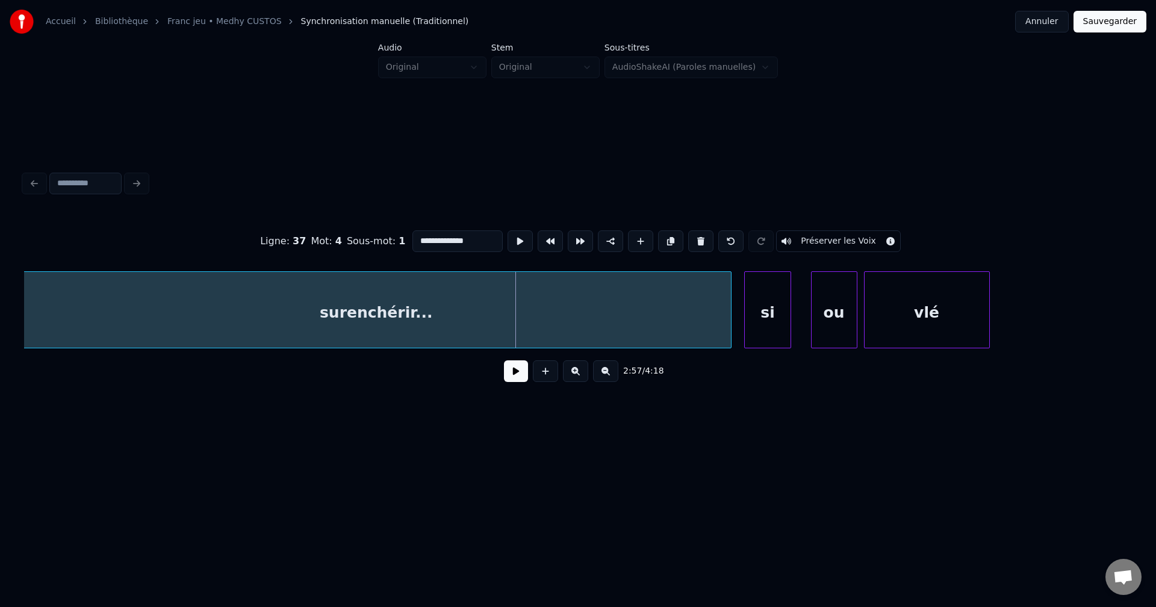
scroll to position [0, 58217]
click at [323, 292] on div "surenchérir..." at bounding box center [380, 313] width 709 height 82
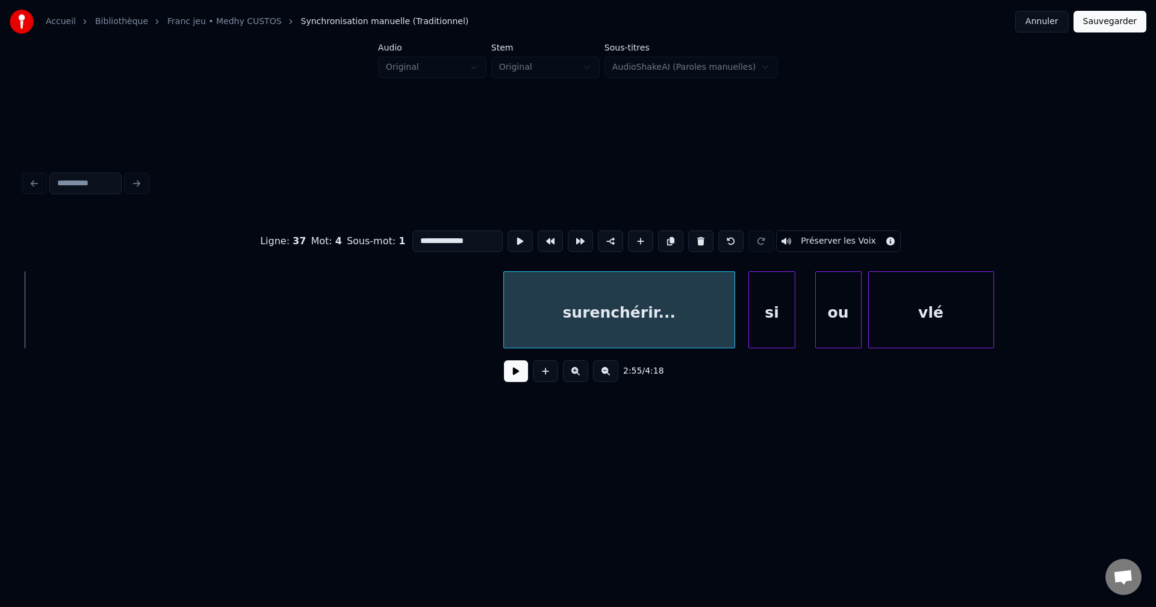
click at [507, 335] on div at bounding box center [506, 310] width 4 height 76
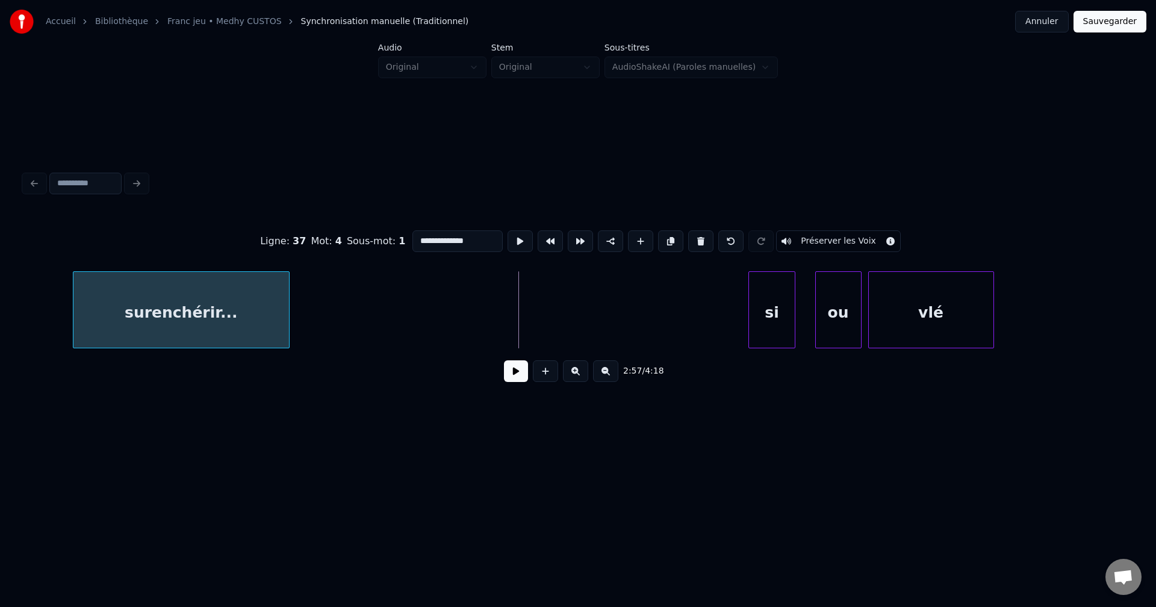
click at [152, 283] on div "surenchérir..." at bounding box center [180, 313] width 215 height 82
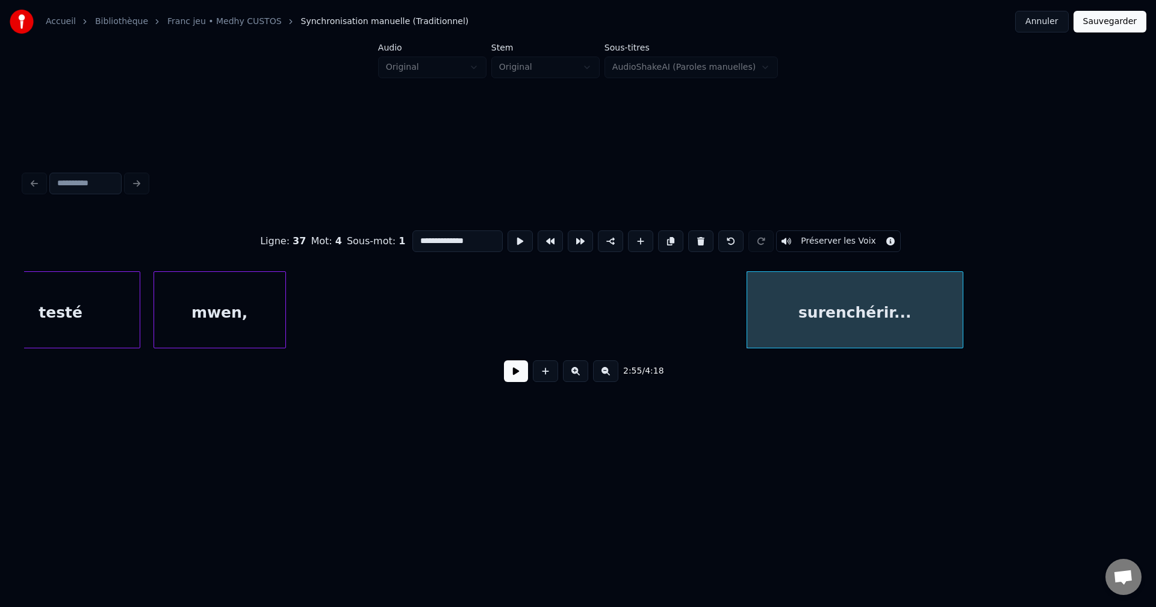
scroll to position [0, 57474]
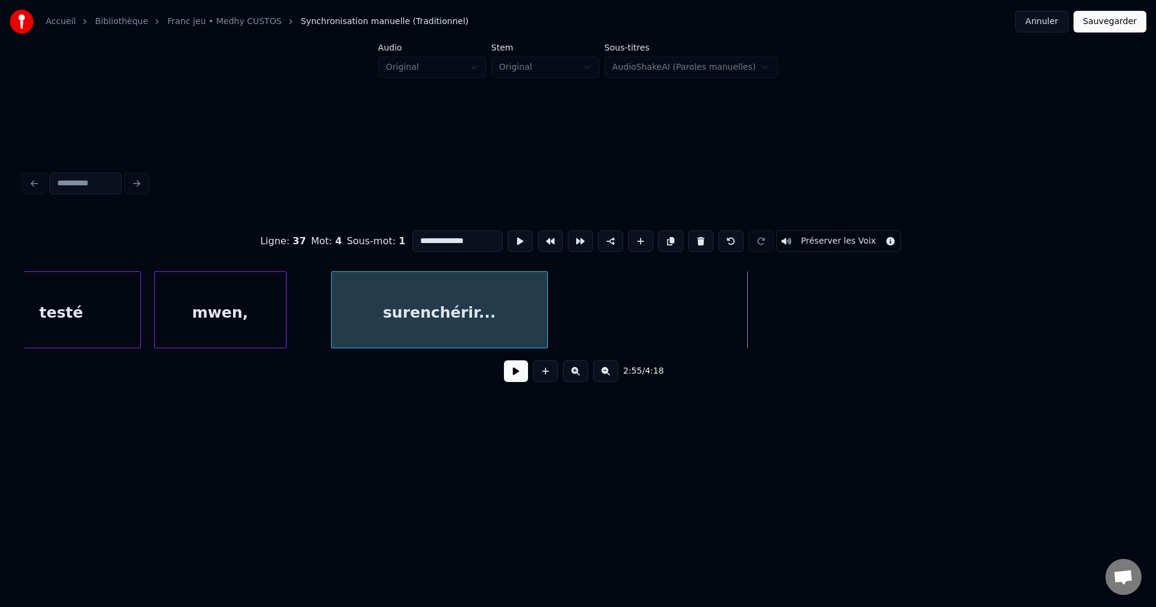
click at [468, 305] on div "surenchérir..." at bounding box center [439, 313] width 215 height 82
drag, startPoint x: 480, startPoint y: 227, endPoint x: 197, endPoint y: 244, distance: 284.0
click at [211, 259] on div "**********" at bounding box center [578, 241] width 1108 height 60
type input "**********"
click at [516, 379] on button at bounding box center [516, 372] width 24 height 22
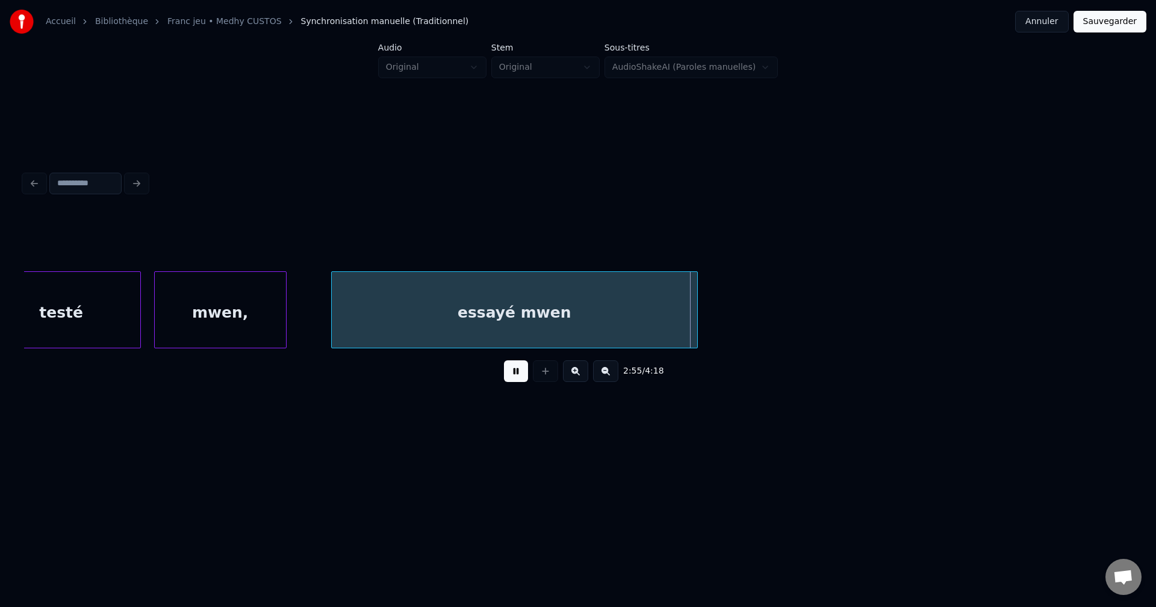
click at [697, 325] on div at bounding box center [695, 310] width 4 height 76
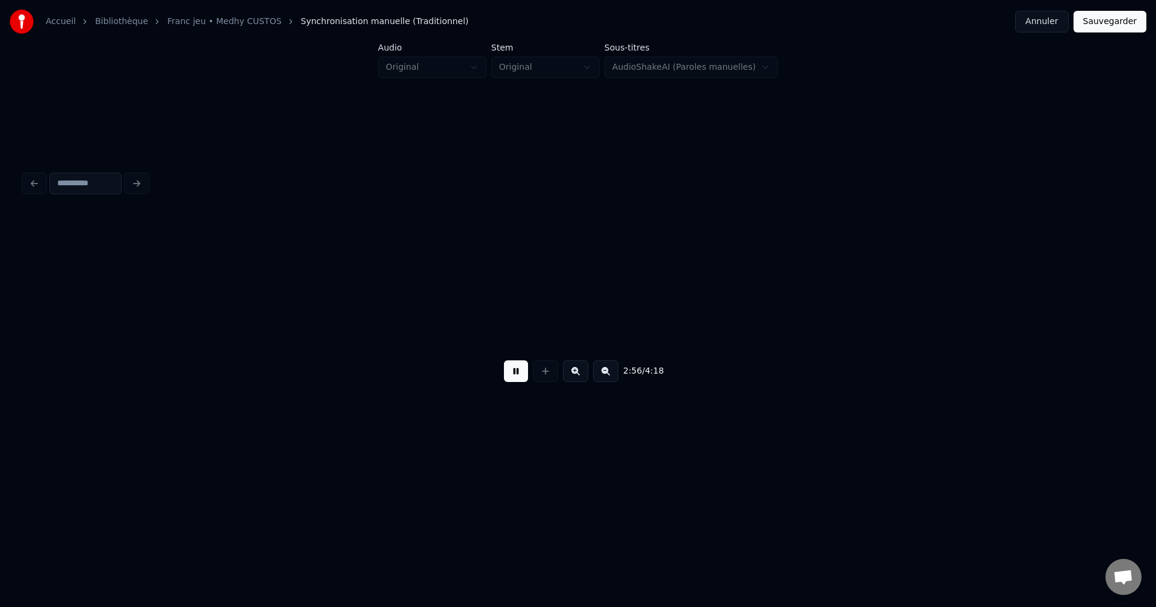
scroll to position [0, 58583]
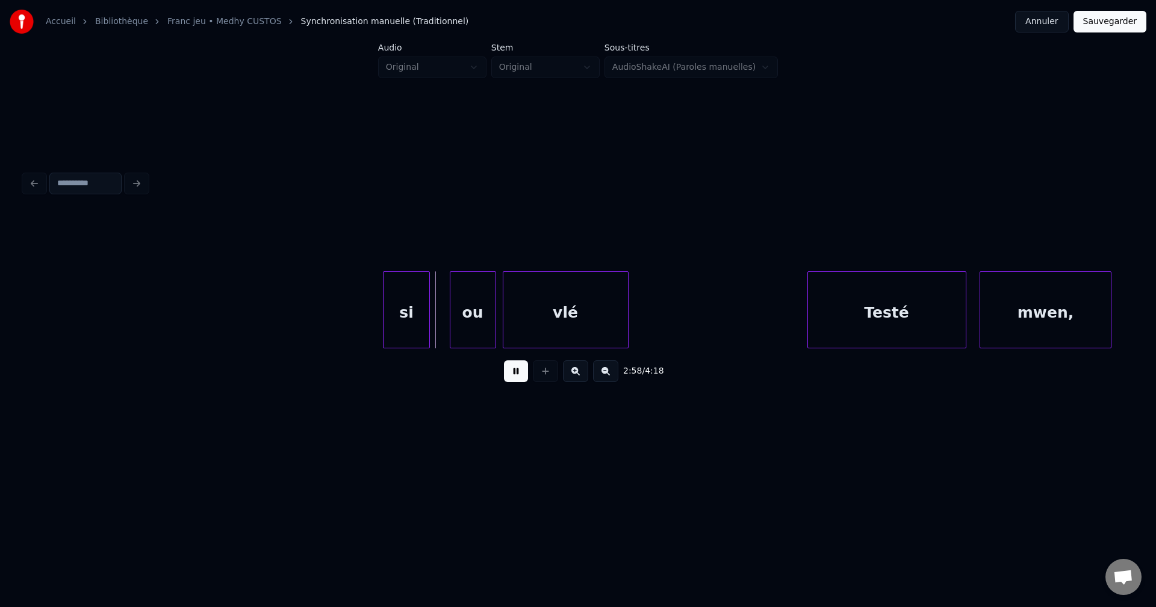
click at [517, 379] on button at bounding box center [516, 372] width 24 height 22
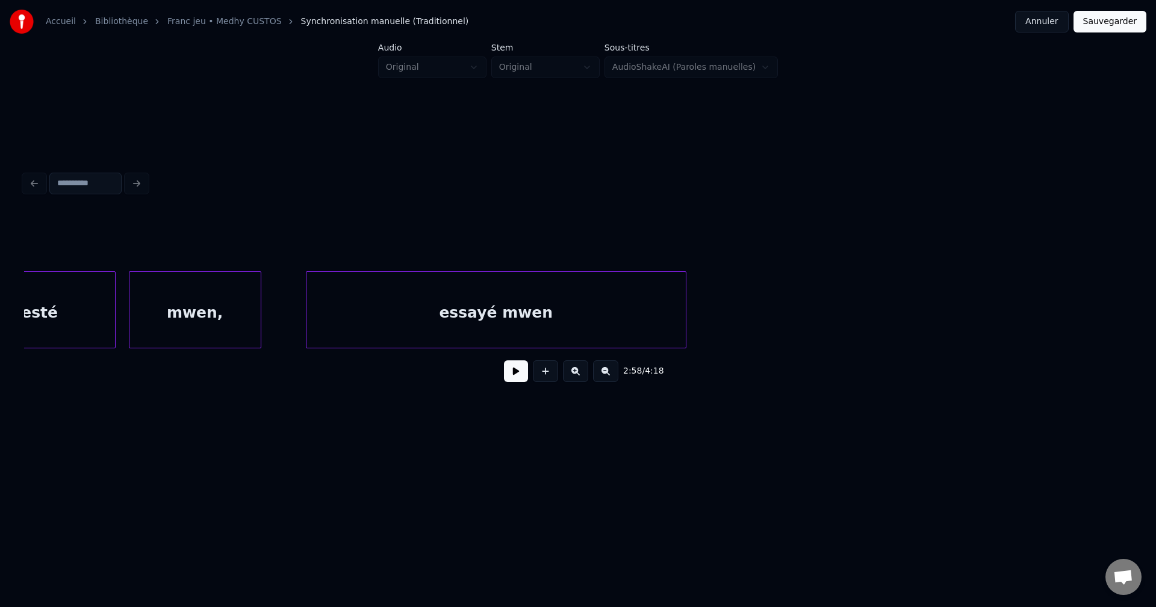
scroll to position [0, 57499]
click at [185, 332] on div "mwen," at bounding box center [195, 313] width 131 height 82
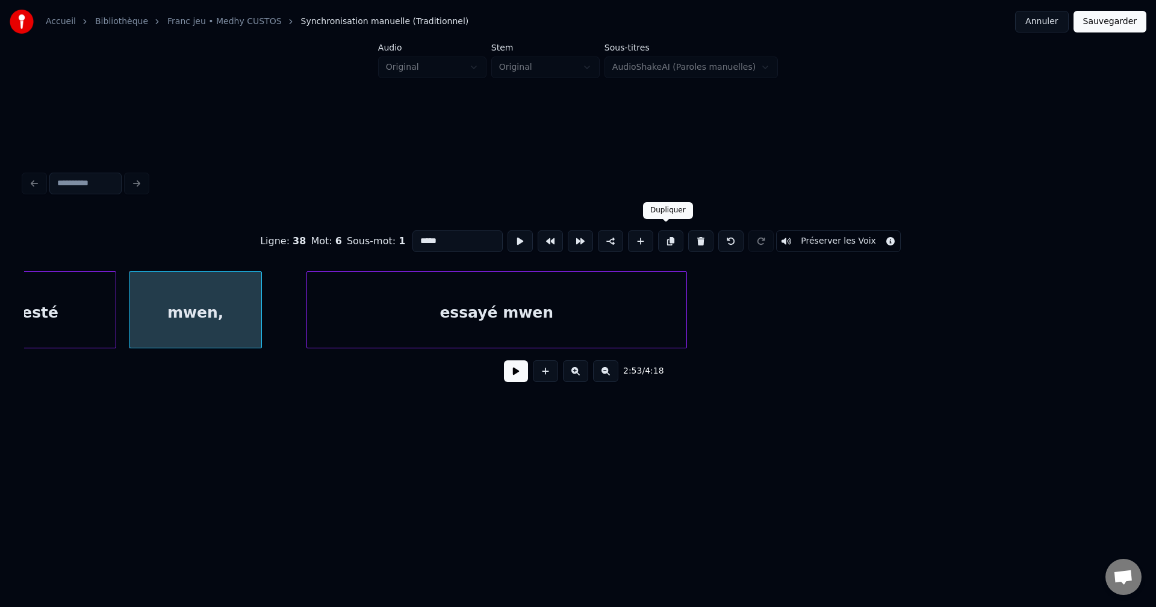
click at [671, 239] on button at bounding box center [670, 242] width 25 height 22
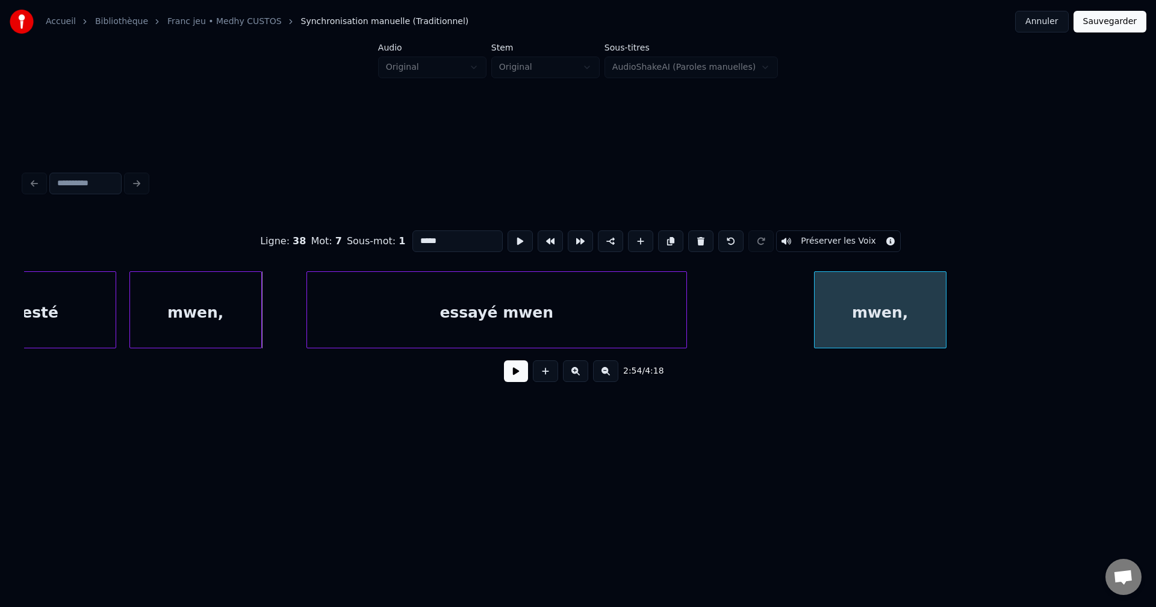
click at [779, 349] on div "essayé mwen mwen, testé mwen," at bounding box center [578, 309] width 1108 height 77
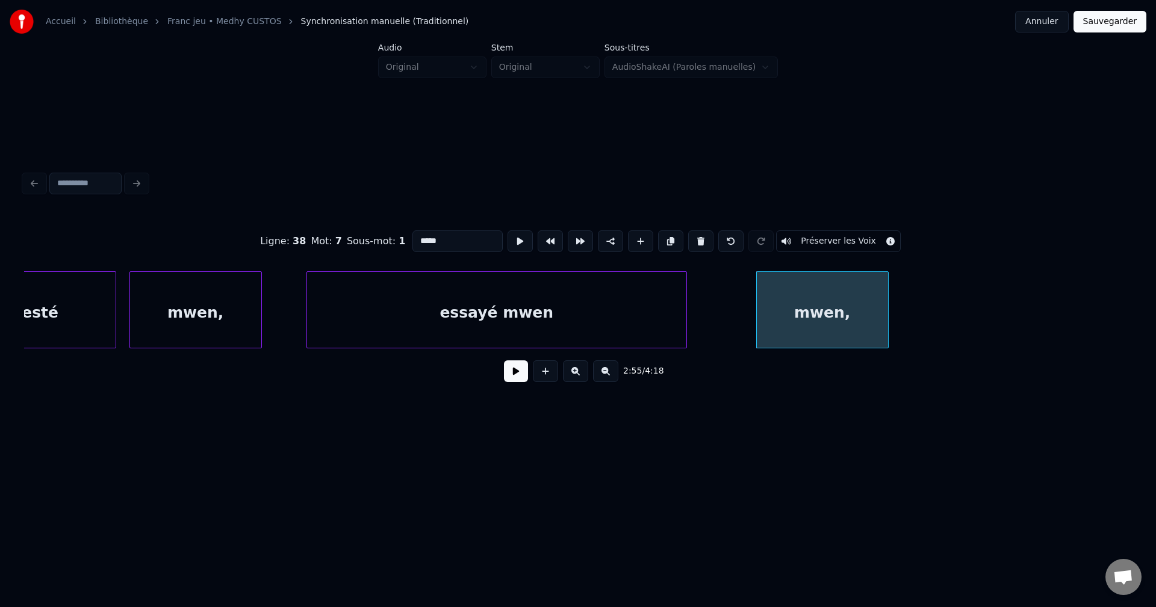
click at [518, 379] on button at bounding box center [516, 372] width 24 height 22
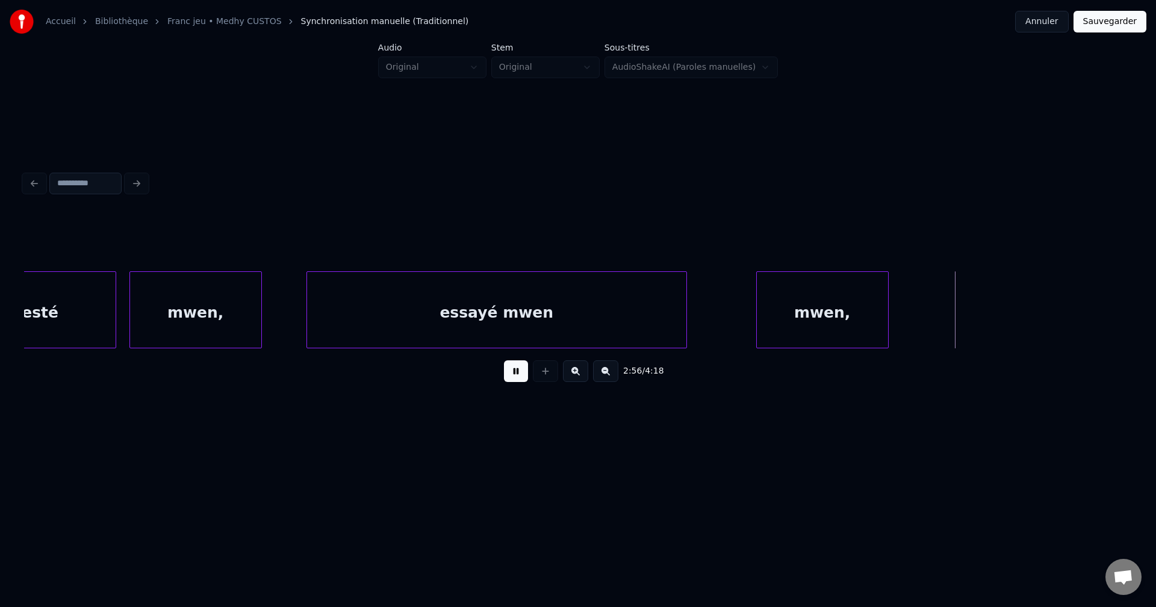
click at [817, 329] on div "mwen," at bounding box center [822, 313] width 131 height 82
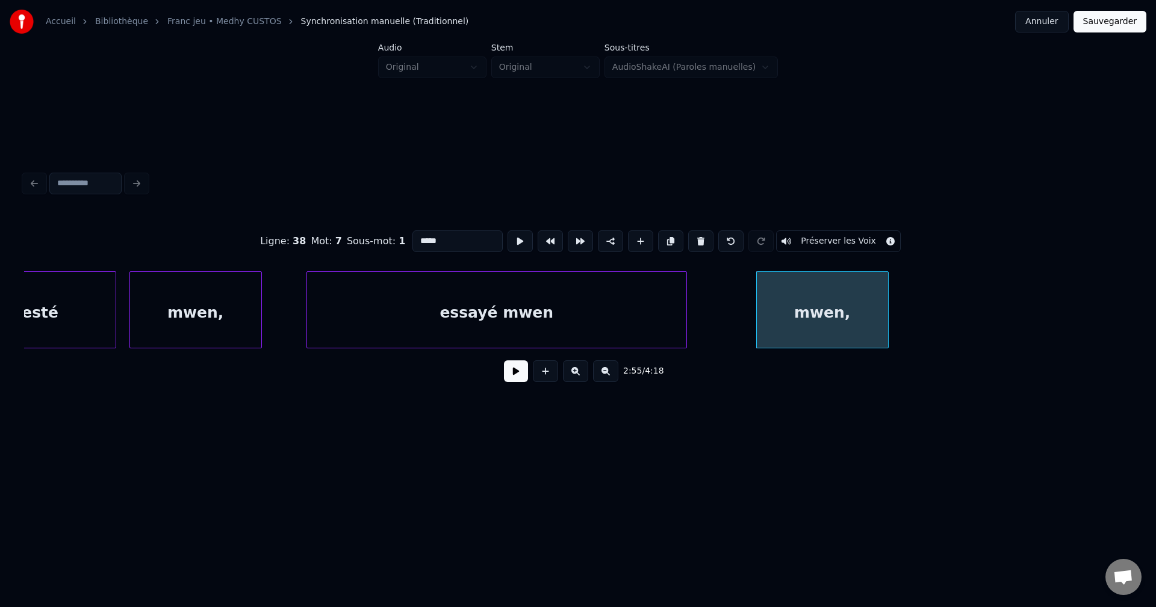
click at [416, 234] on input "*****" at bounding box center [457, 242] width 90 height 22
type input "**********"
click at [521, 377] on button at bounding box center [516, 372] width 24 height 22
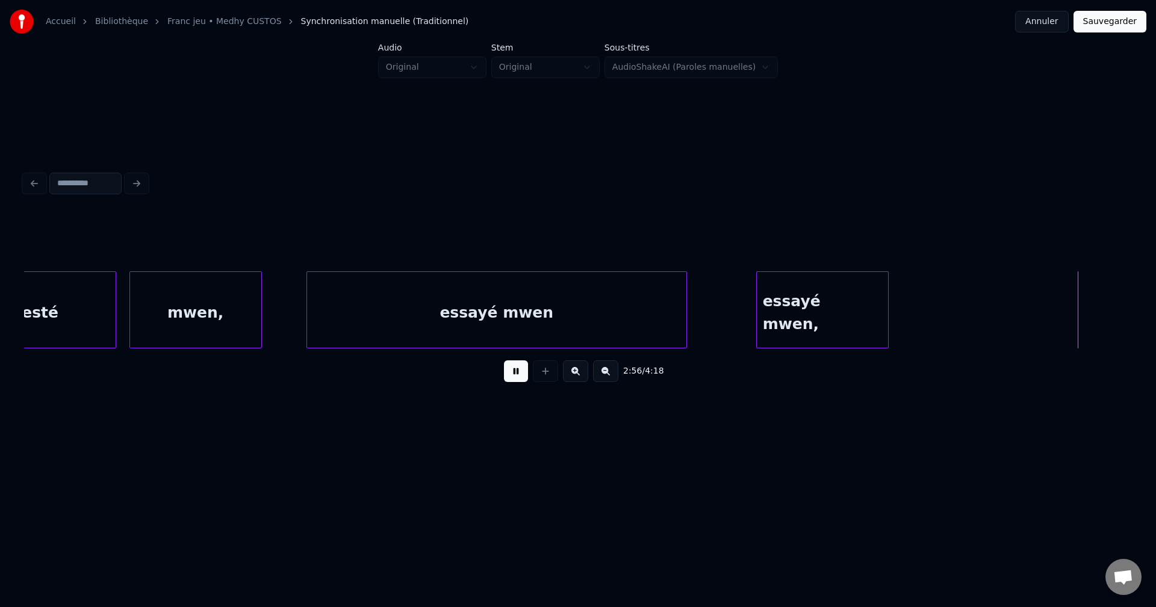
click at [513, 373] on button at bounding box center [516, 372] width 24 height 22
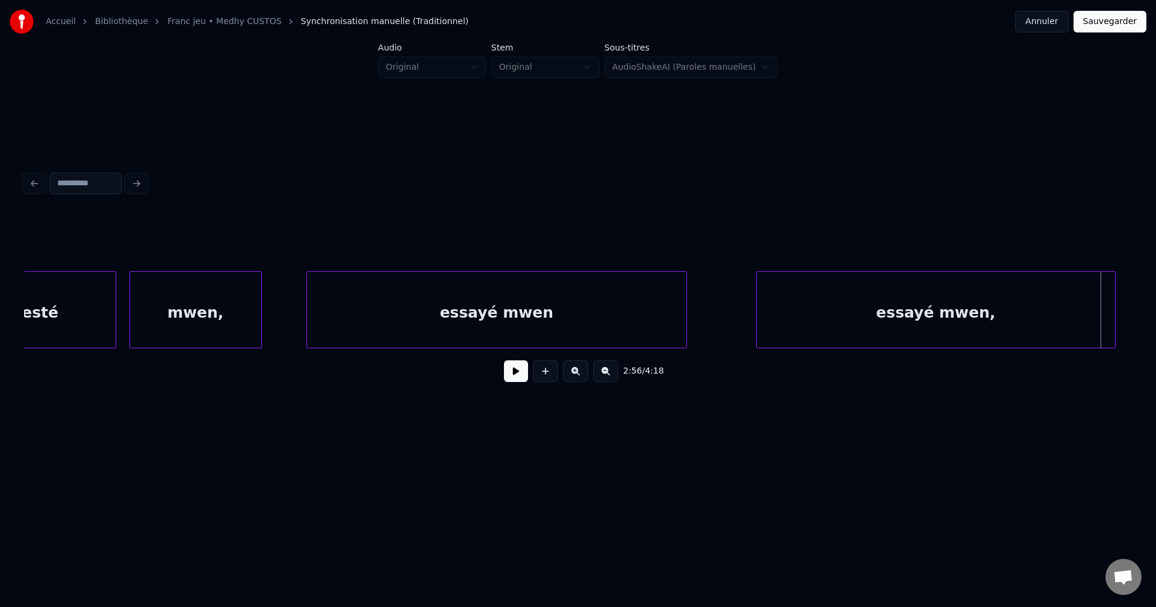
click at [1132, 321] on div "2:56 / 4:18" at bounding box center [577, 280] width 1117 height 238
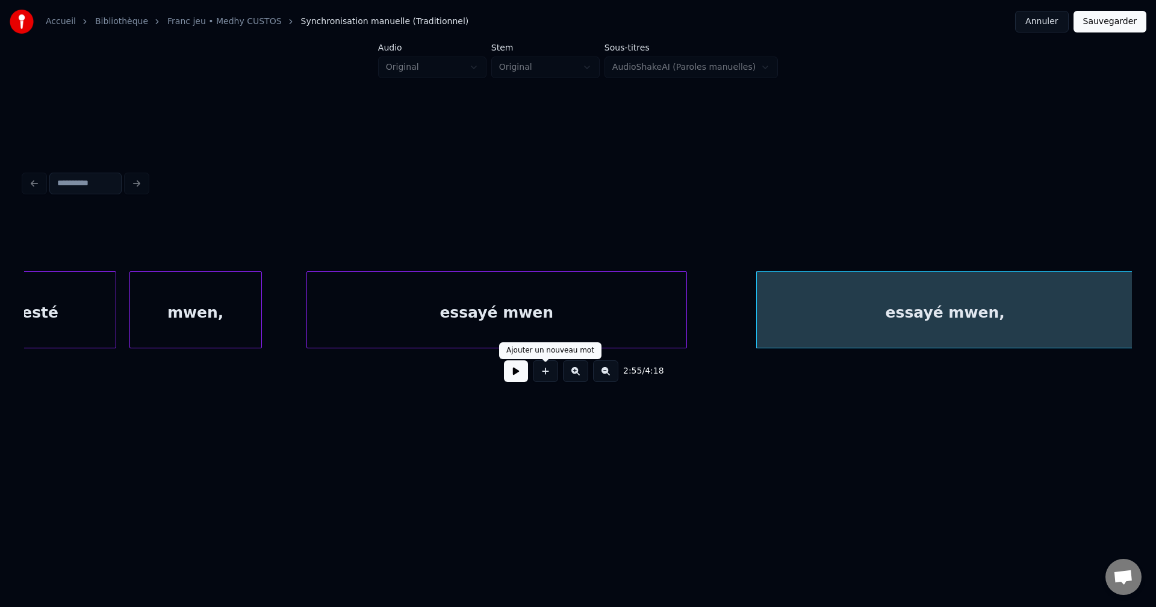
click at [509, 377] on button at bounding box center [516, 372] width 24 height 22
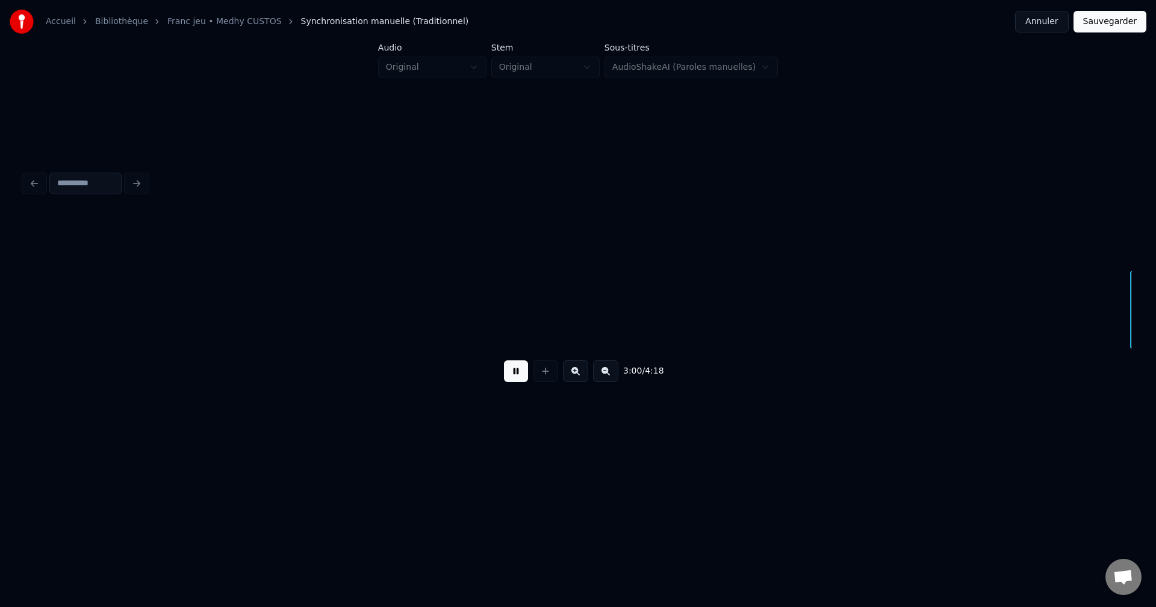
scroll to position [0, 59721]
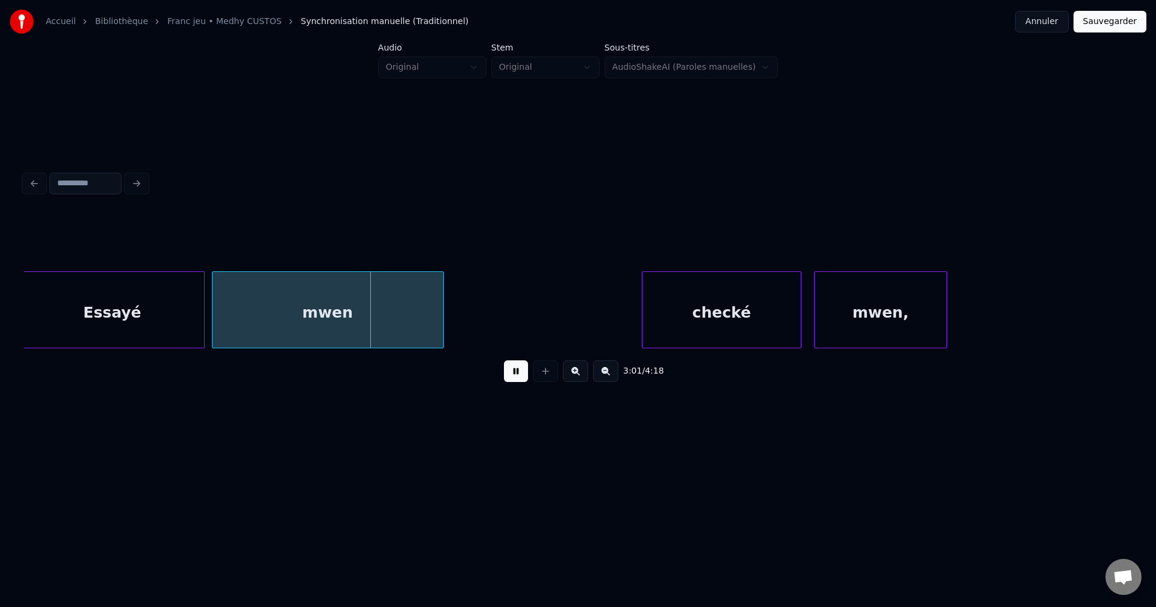
click at [513, 376] on button at bounding box center [516, 372] width 24 height 22
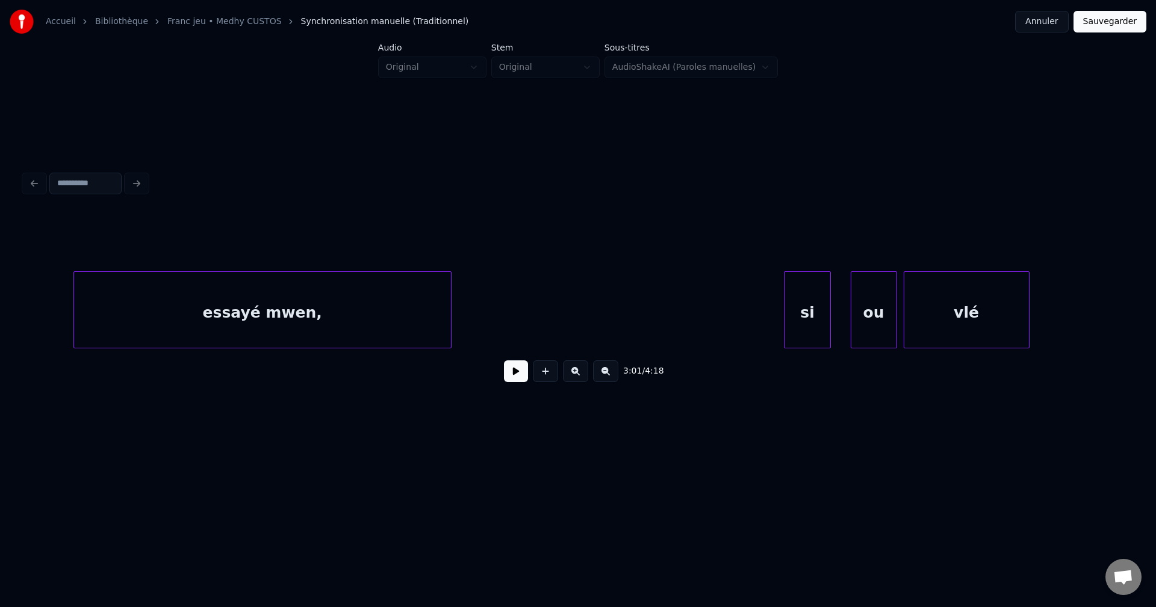
scroll to position [0, 58180]
click at [335, 304] on div "essayé mwen," at bounding box center [264, 313] width 377 height 82
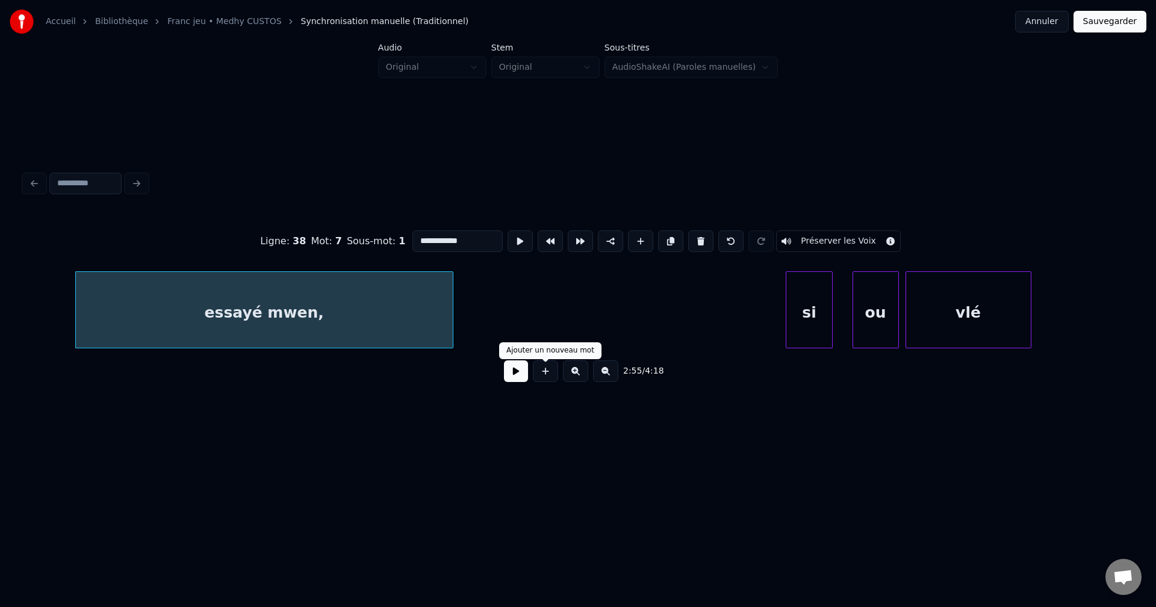
click at [517, 382] on button at bounding box center [516, 372] width 24 height 22
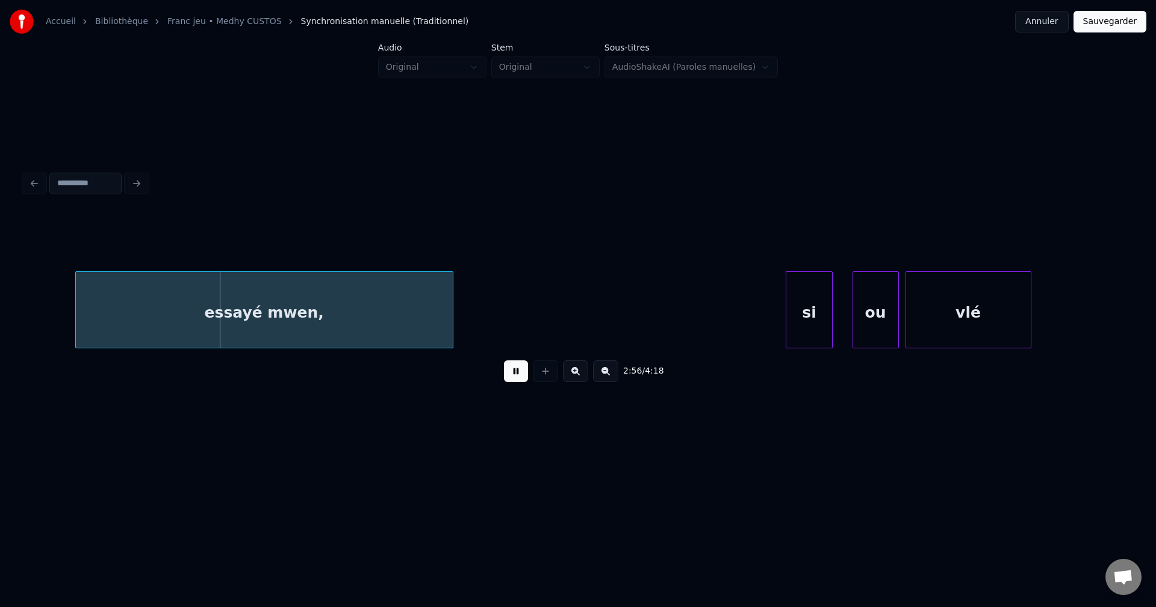
click at [518, 379] on button at bounding box center [516, 372] width 24 height 22
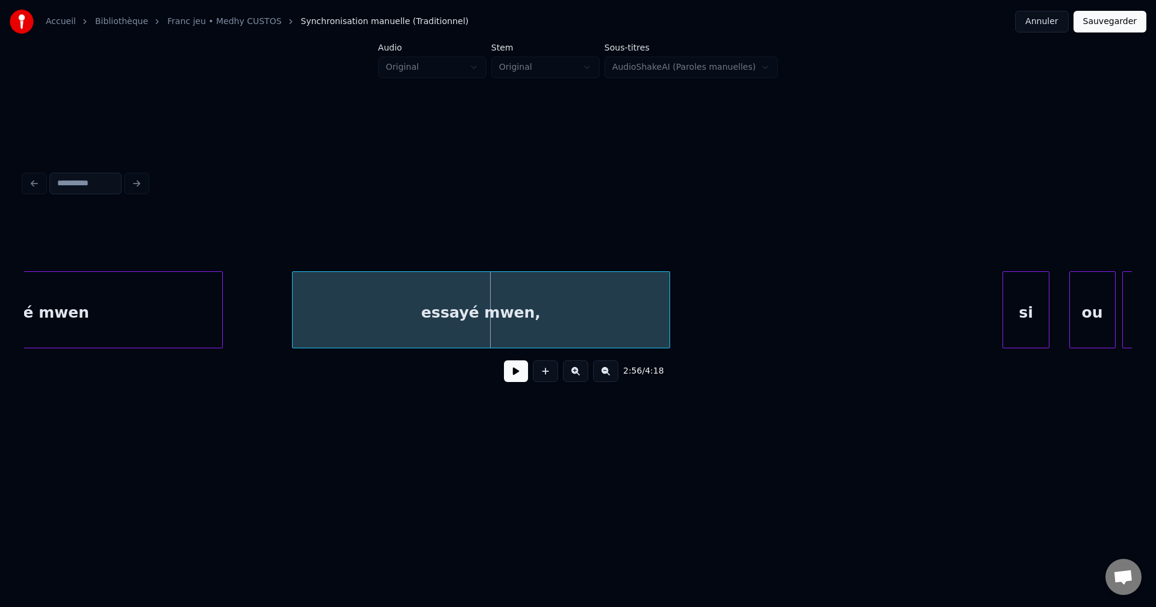
click at [151, 313] on div "essayé mwen" at bounding box center [32, 313] width 379 height 82
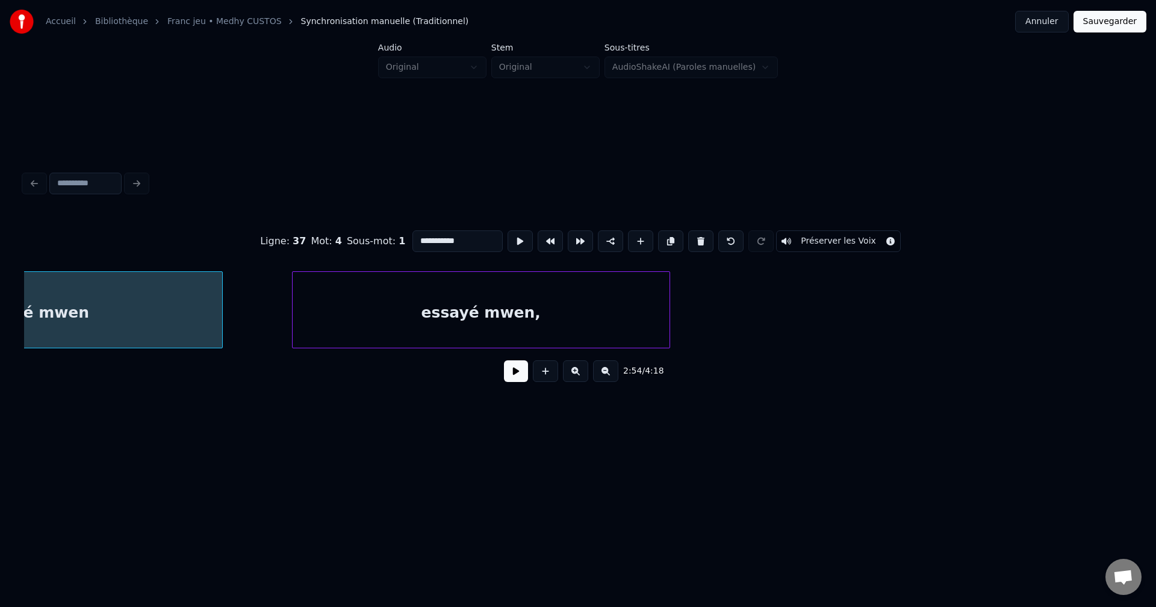
scroll to position [0, 57781]
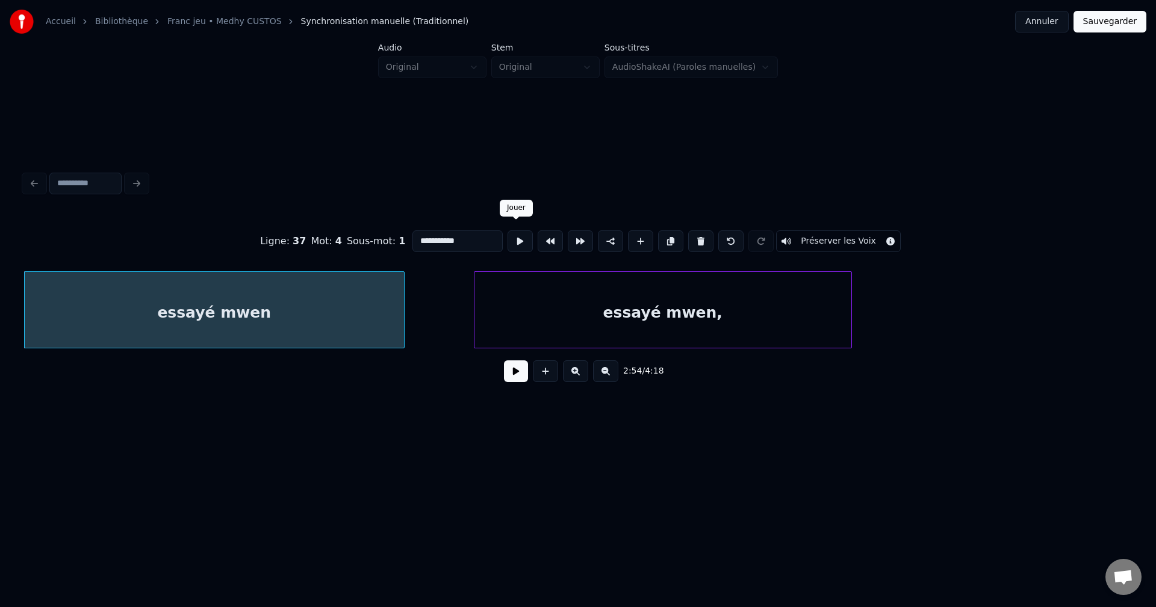
click at [516, 238] on button at bounding box center [519, 242] width 25 height 22
click at [671, 236] on button at bounding box center [670, 242] width 25 height 22
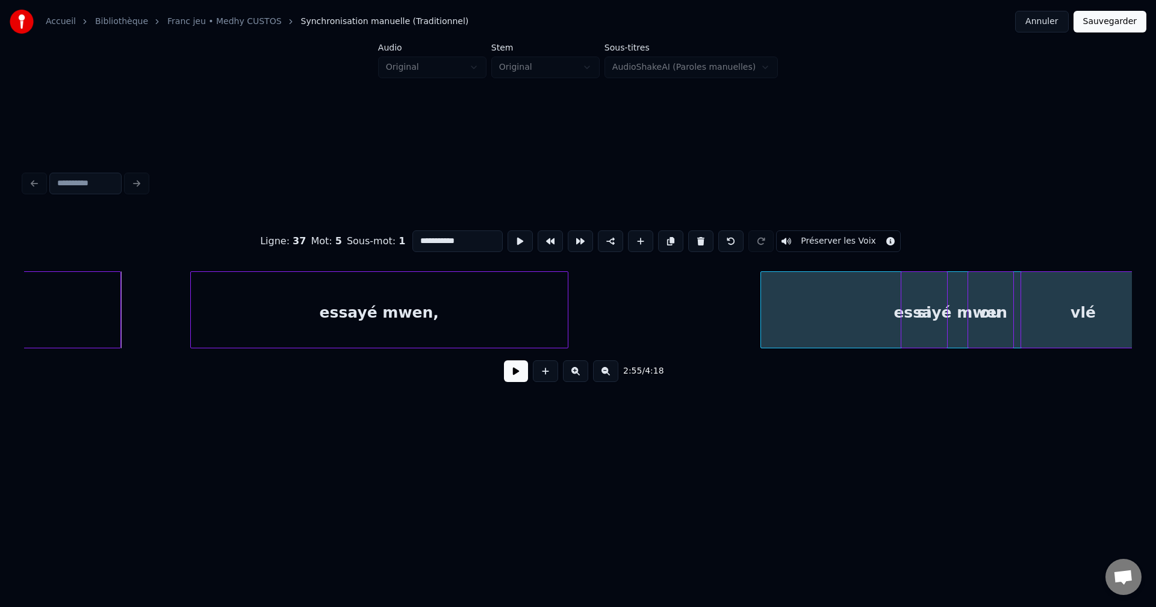
scroll to position [0, 58081]
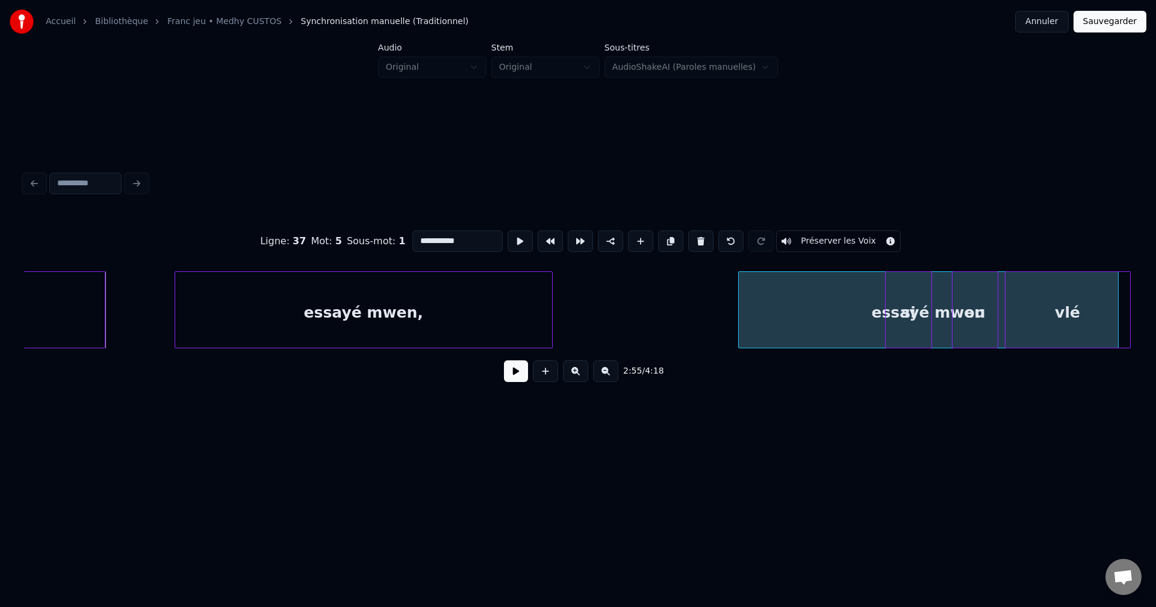
click at [1069, 349] on div "essayé mwen, essayé mwen essayé mwen si ou vlé" at bounding box center [578, 309] width 1108 height 77
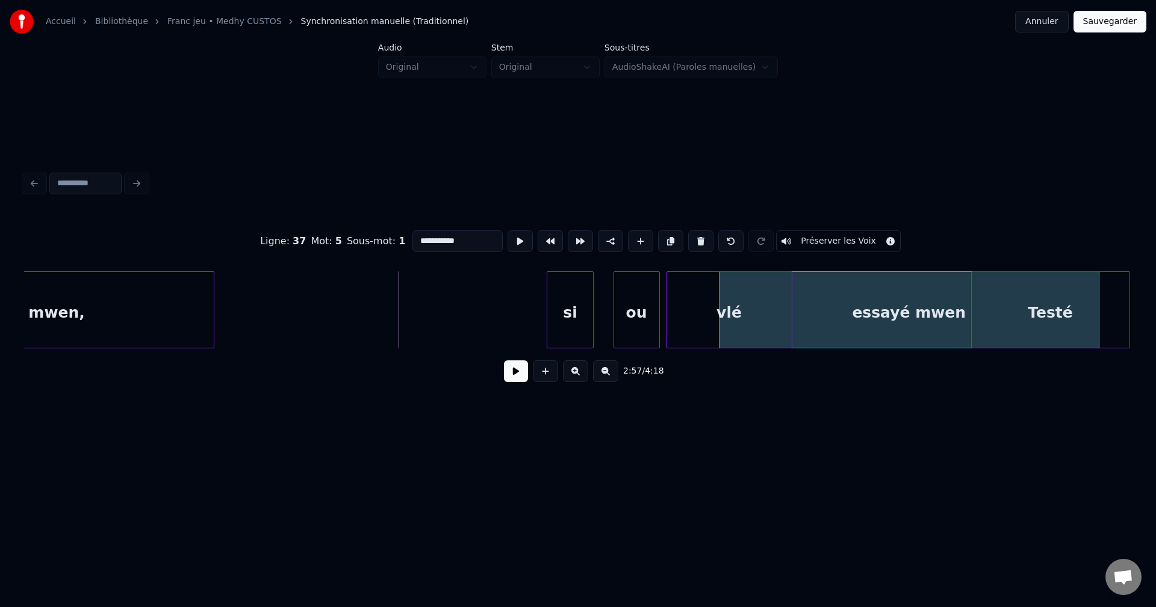
scroll to position [0, 58427]
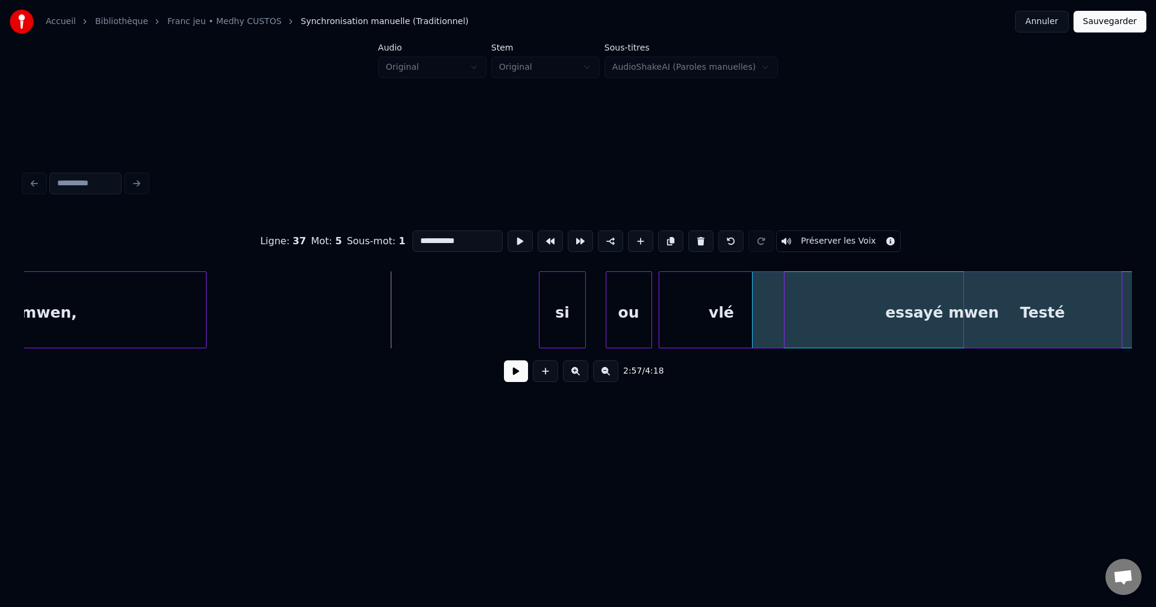
click at [1155, 305] on div "**********" at bounding box center [578, 231] width 1156 height 462
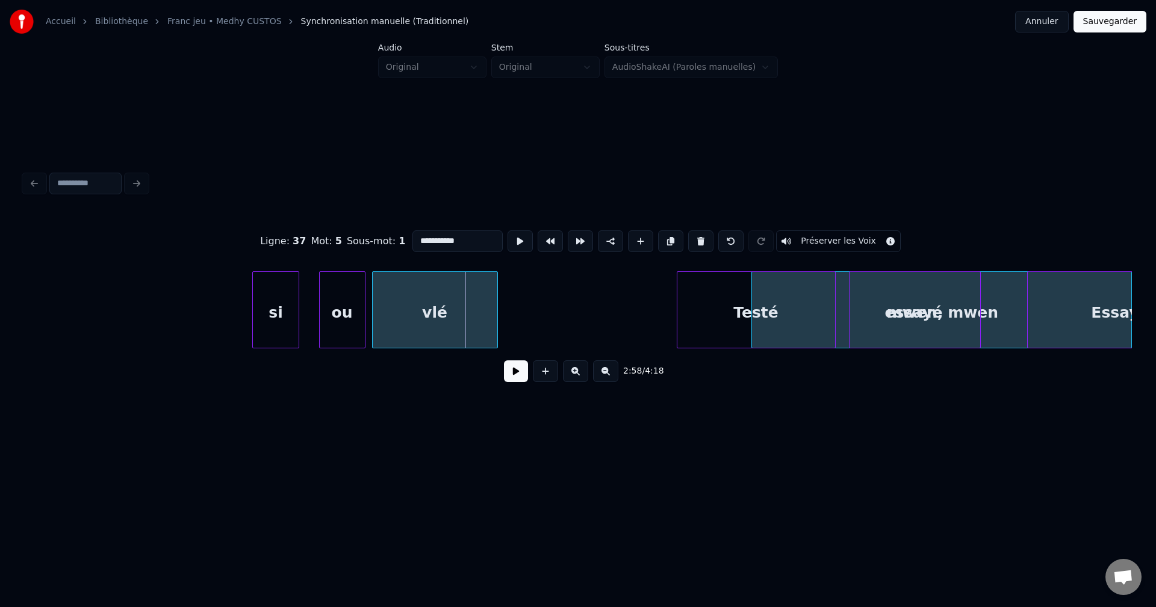
scroll to position [0, 58723]
click at [1155, 302] on div "**********" at bounding box center [578, 231] width 1156 height 462
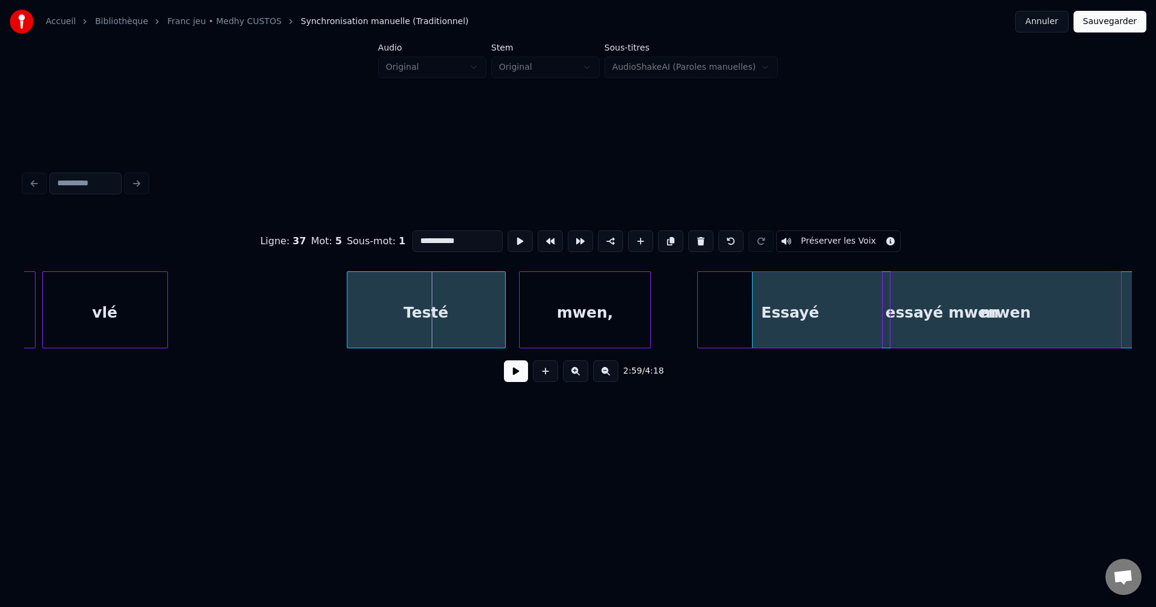
scroll to position [0, 59044]
click at [1149, 300] on div "**********" at bounding box center [578, 231] width 1156 height 462
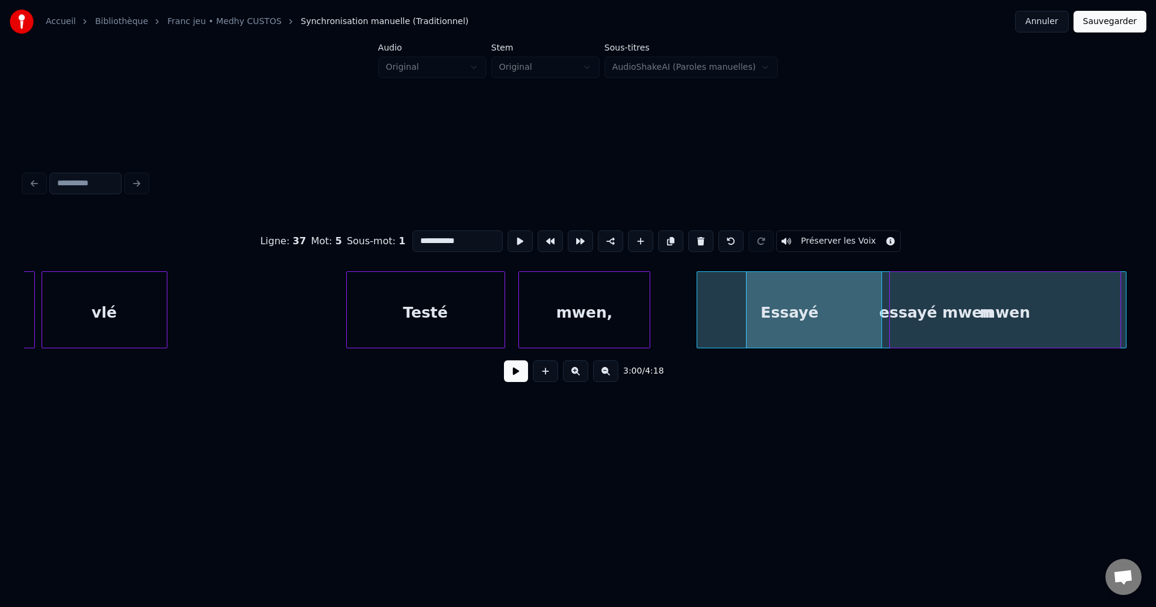
click at [721, 320] on div "Essayé" at bounding box center [789, 313] width 184 height 82
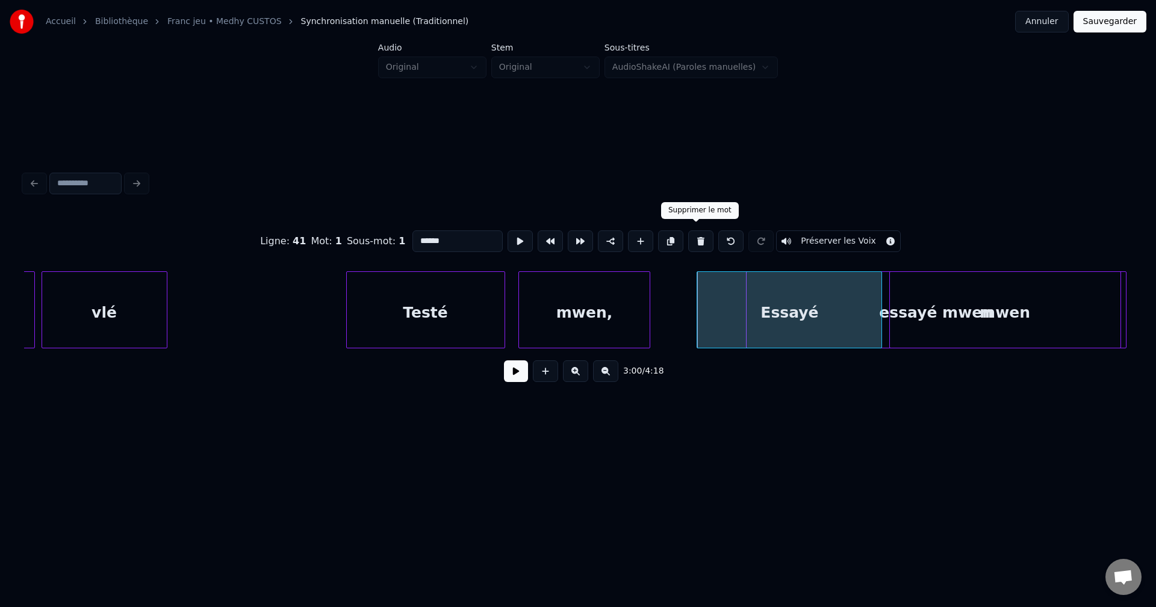
click at [696, 241] on button at bounding box center [700, 242] width 25 height 22
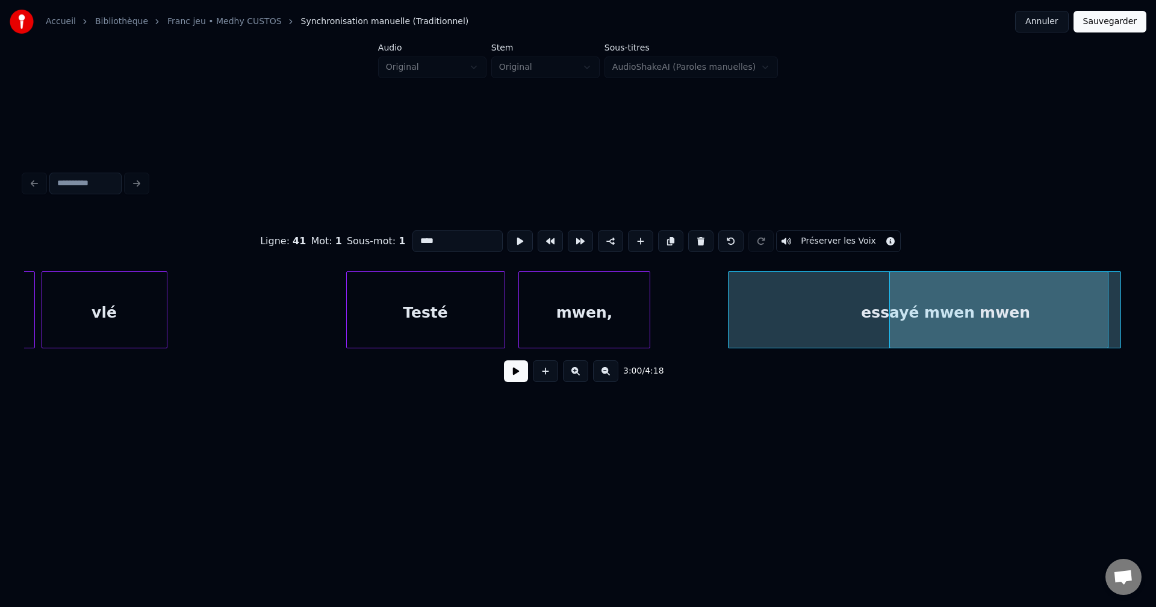
click at [823, 301] on div "essayé mwen" at bounding box center [917, 313] width 379 height 82
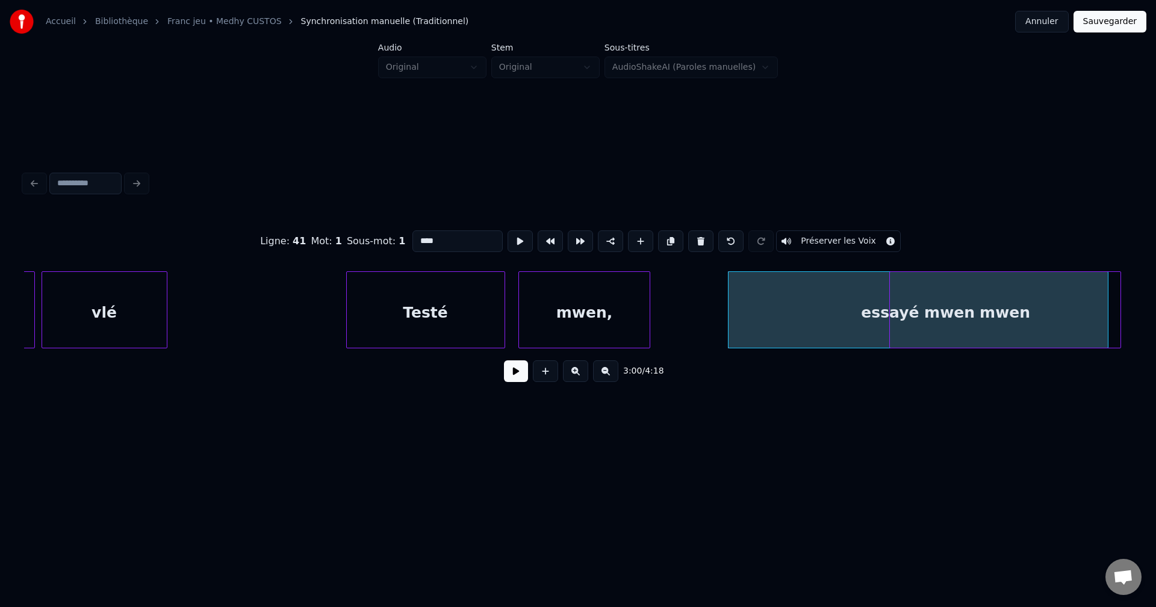
click at [1029, 318] on div "mwen" at bounding box center [1005, 313] width 231 height 82
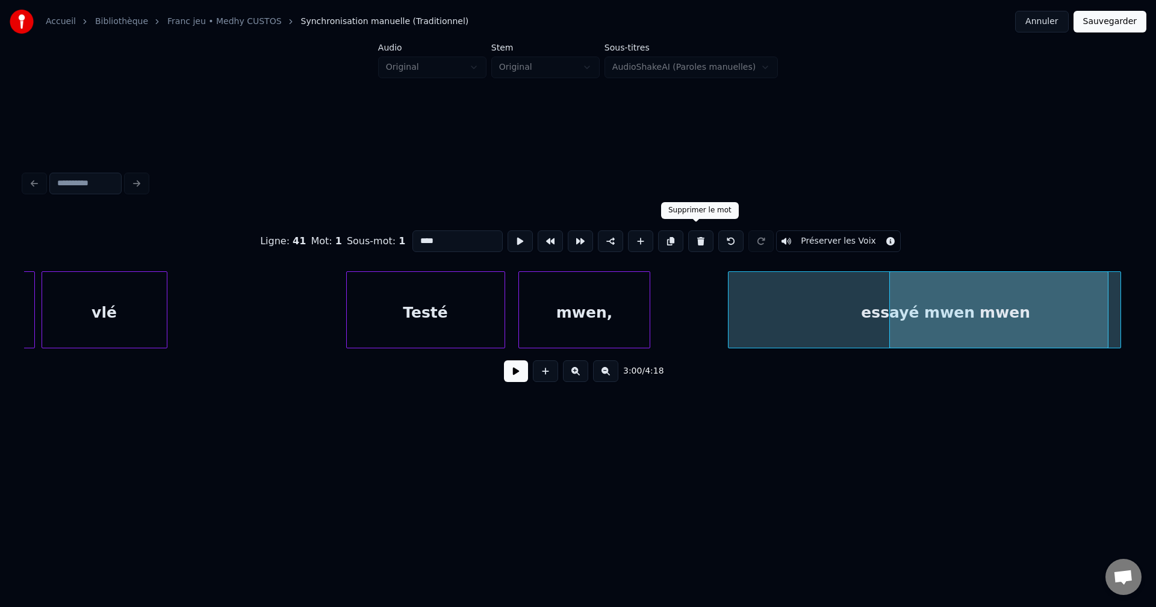
click at [694, 231] on button at bounding box center [700, 242] width 25 height 22
type input "******"
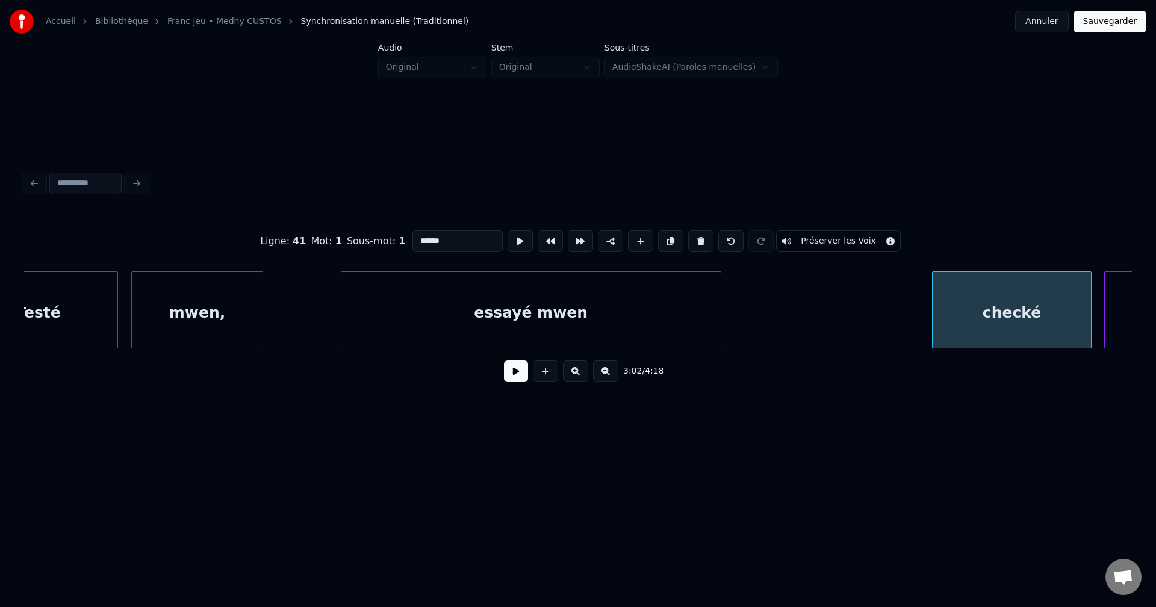
scroll to position [0, 59424]
click at [457, 314] on div "essayé mwen" at bounding box center [509, 313] width 379 height 82
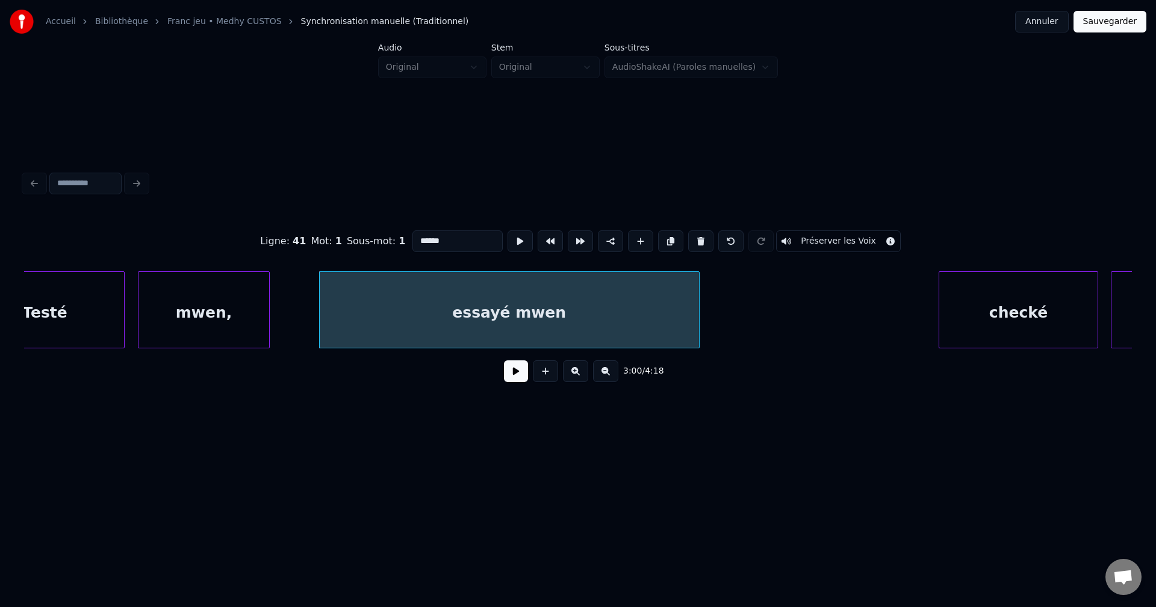
click at [510, 376] on button at bounding box center [516, 372] width 24 height 22
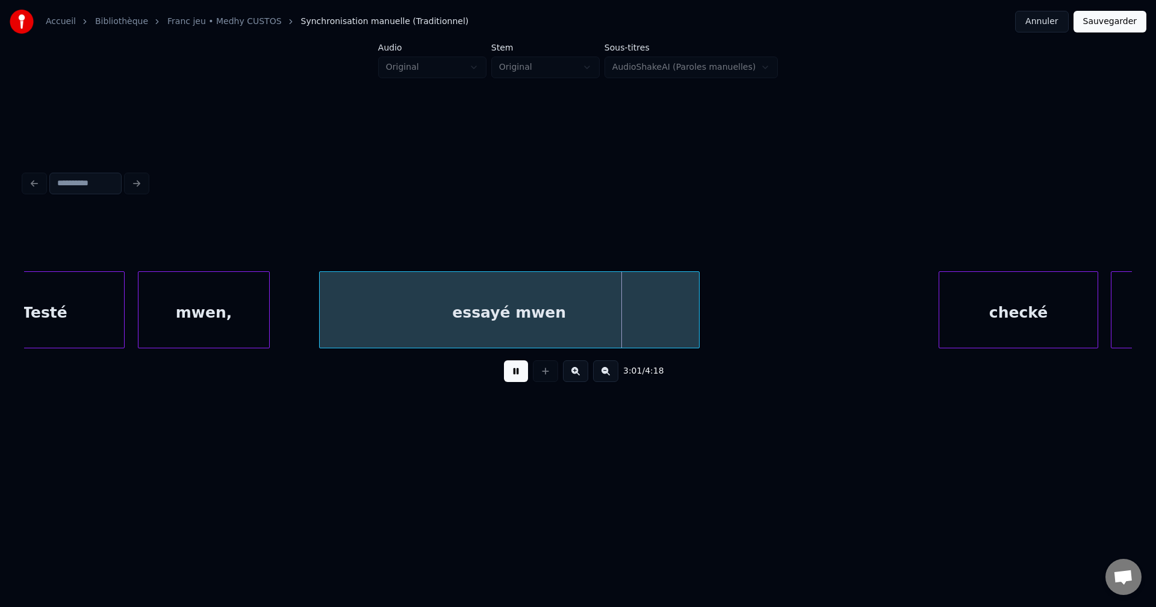
click at [525, 324] on div "essayé mwen" at bounding box center [509, 313] width 379 height 82
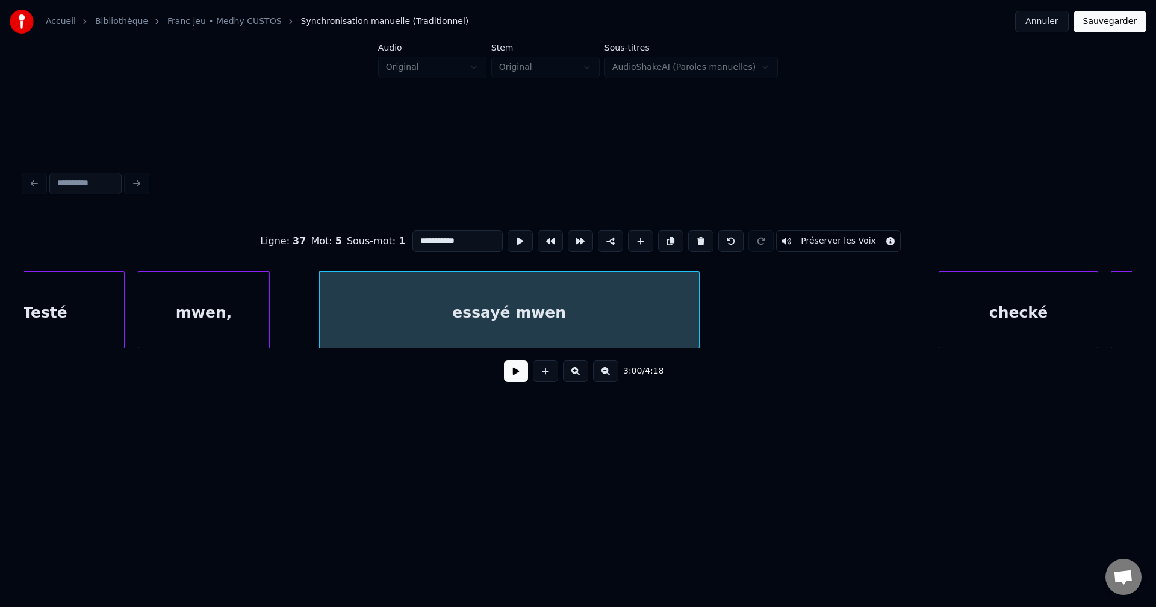
click at [519, 373] on button at bounding box center [516, 372] width 24 height 22
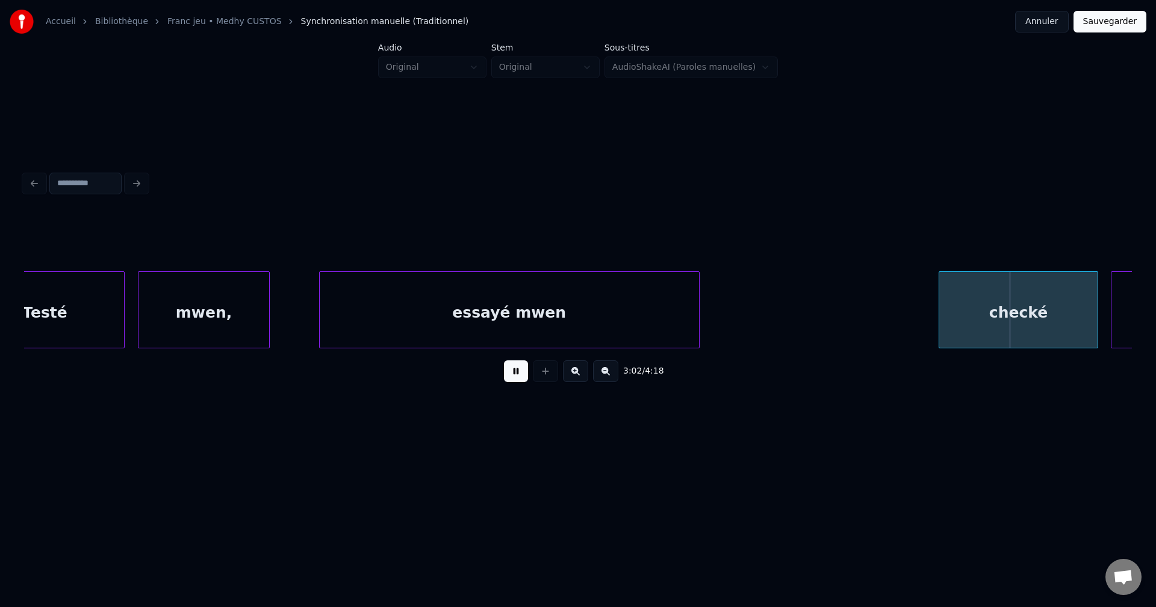
click at [513, 379] on button at bounding box center [516, 372] width 24 height 22
click at [962, 302] on div "checké" at bounding box center [1018, 313] width 158 height 82
click at [513, 385] on div "3:02 / 4:18" at bounding box center [578, 371] width 1088 height 26
click at [515, 379] on button at bounding box center [516, 372] width 24 height 22
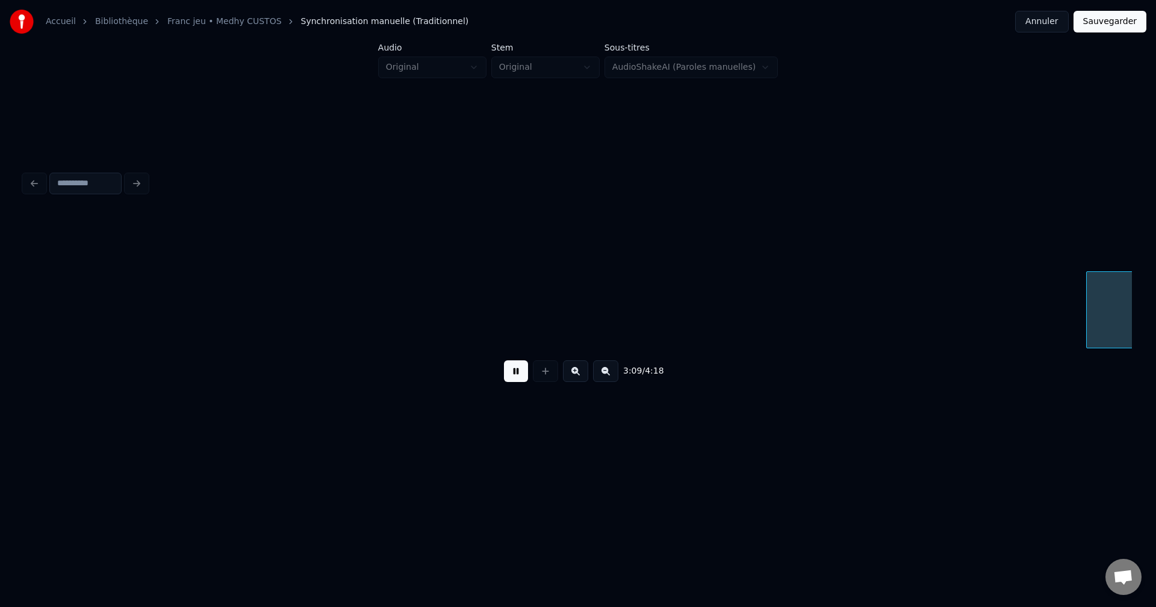
scroll to position [0, 62750]
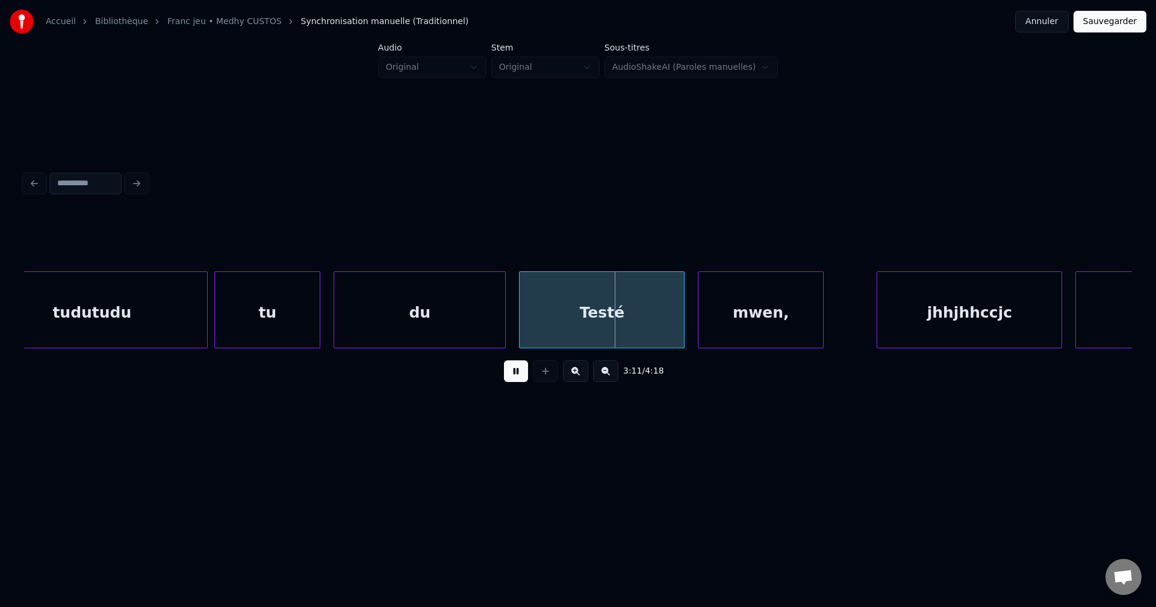
click at [514, 374] on button at bounding box center [516, 372] width 24 height 22
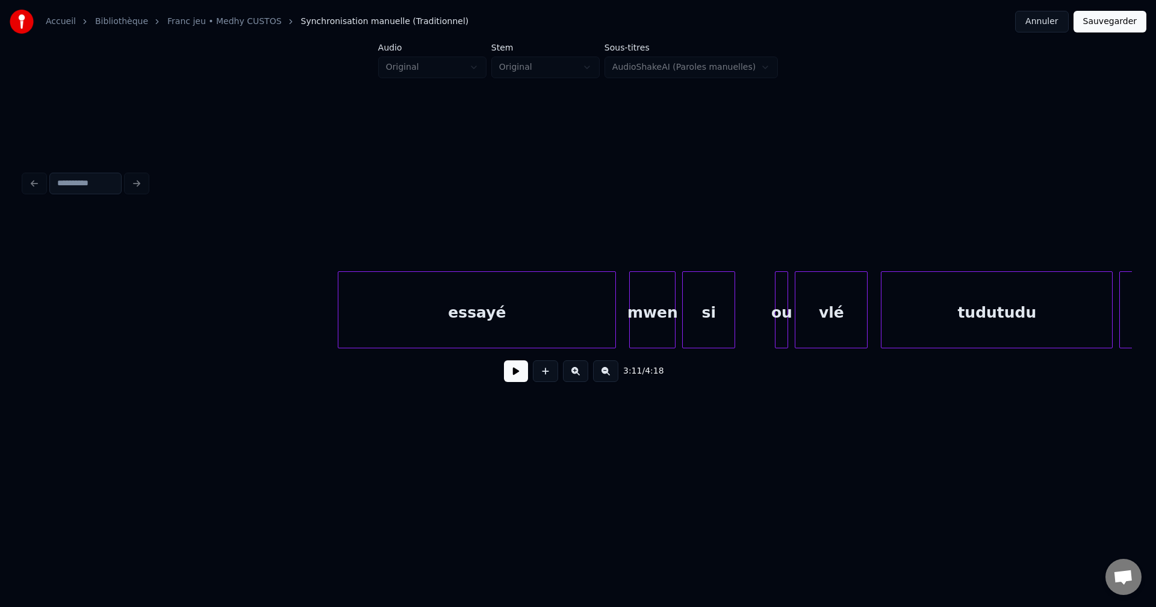
scroll to position [0, 61835]
click at [515, 377] on button at bounding box center [516, 372] width 24 height 22
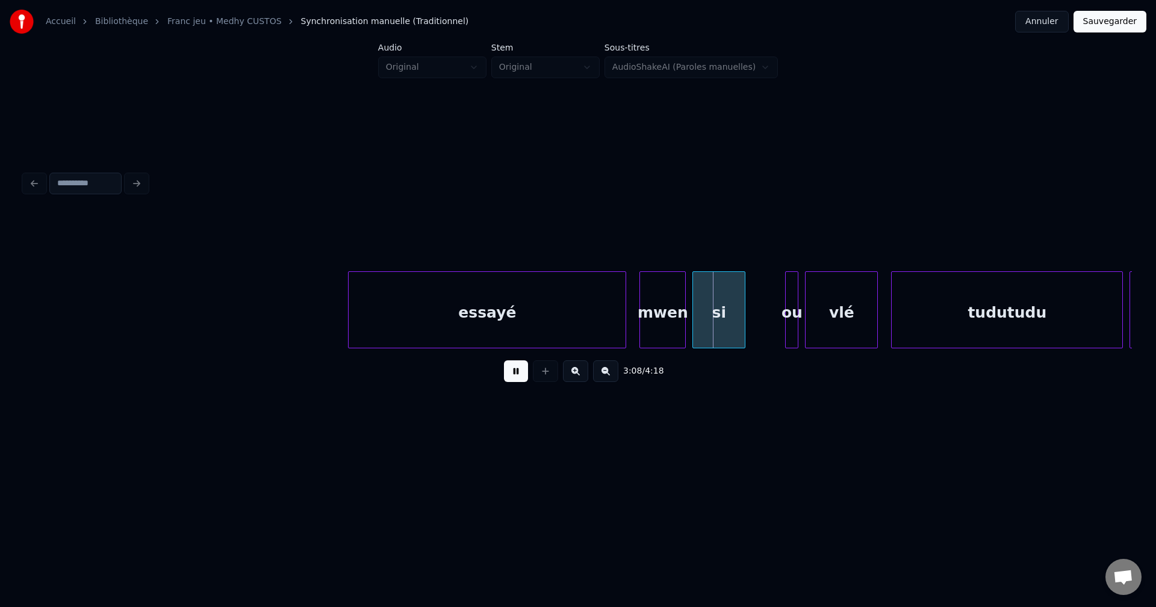
click at [514, 374] on button at bounding box center [516, 372] width 24 height 22
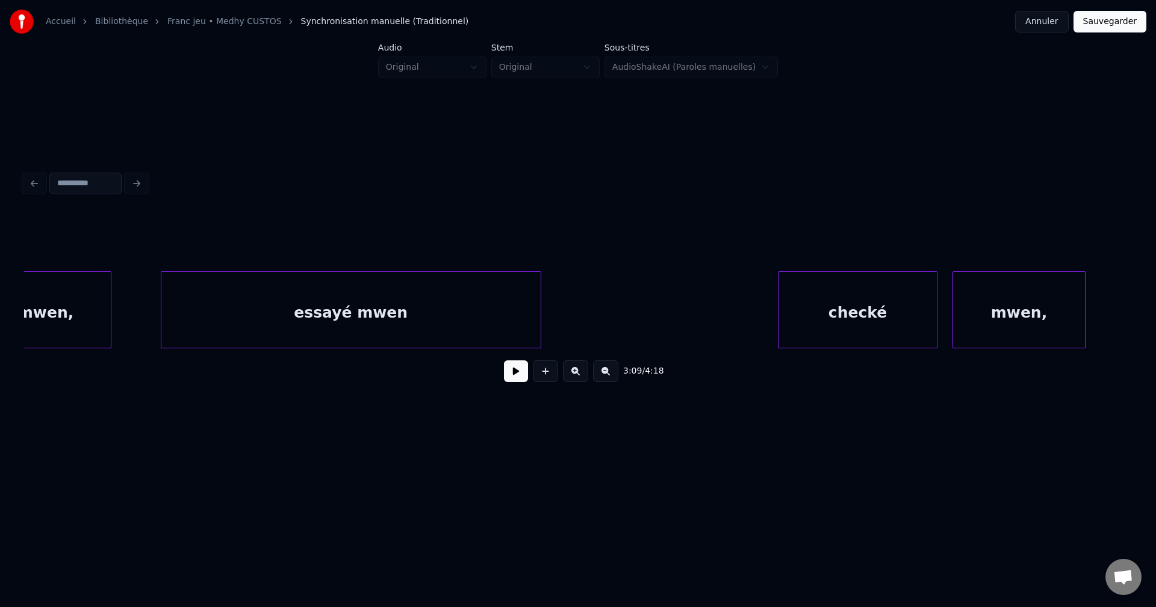
scroll to position [0, 59572]
click at [505, 309] on div "essayé mwen" at bounding box center [361, 313] width 379 height 82
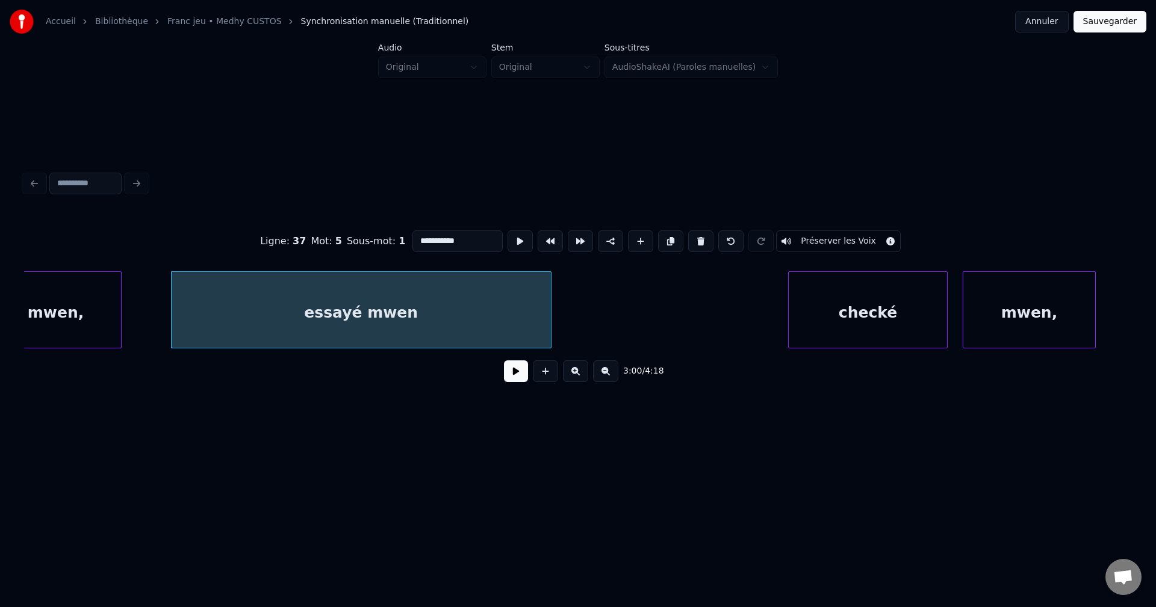
click at [515, 374] on button at bounding box center [516, 372] width 24 height 22
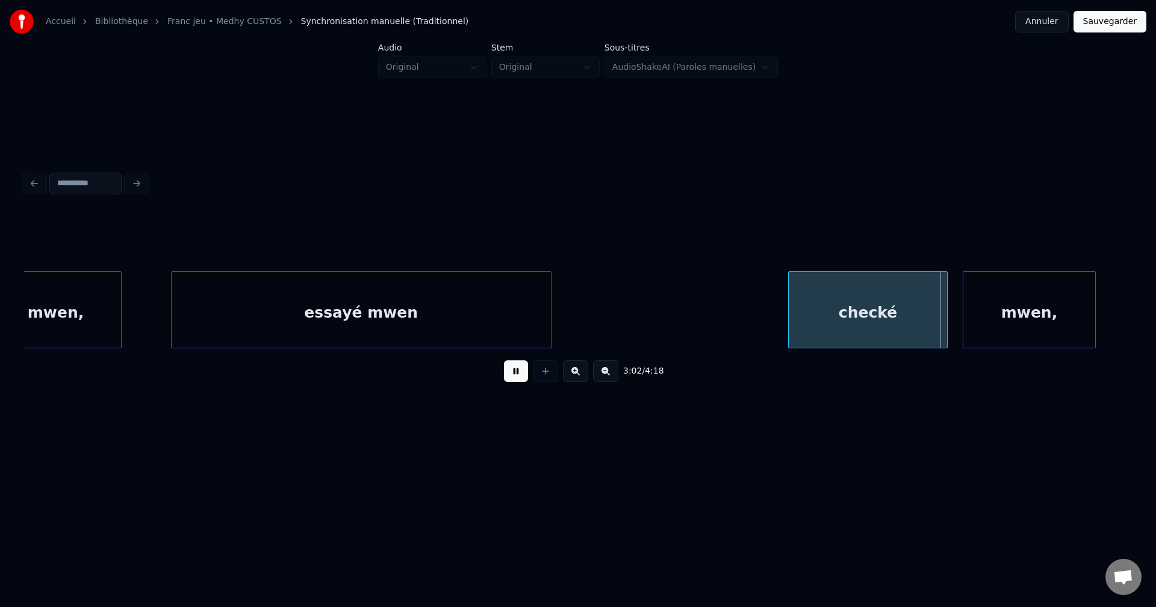
click at [515, 374] on button at bounding box center [516, 372] width 24 height 22
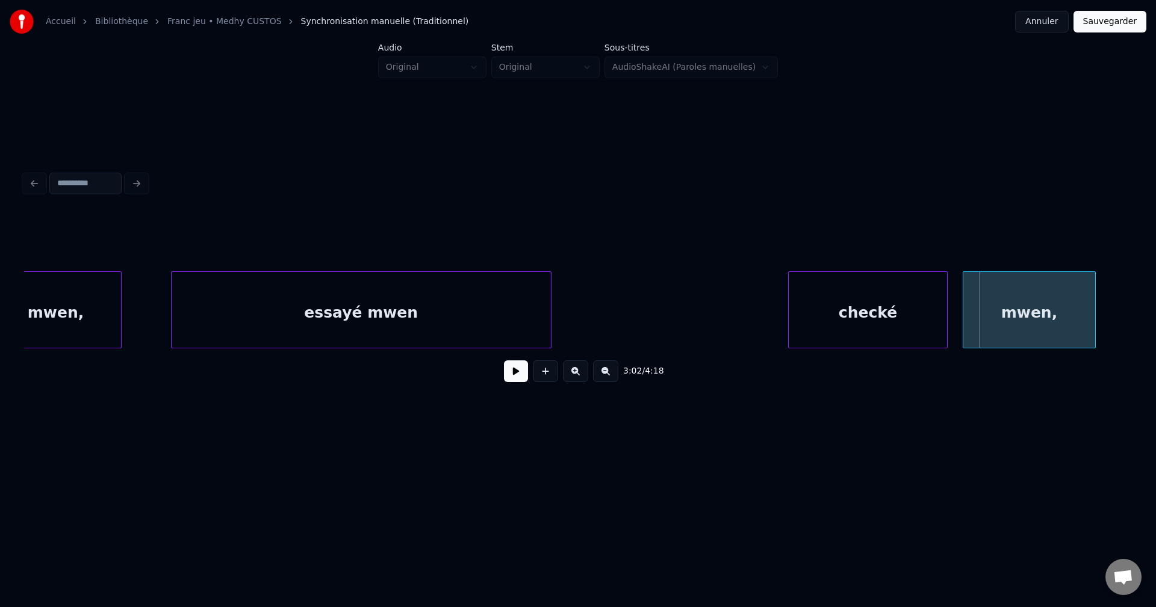
click at [495, 326] on div "essayé mwen" at bounding box center [361, 313] width 379 height 82
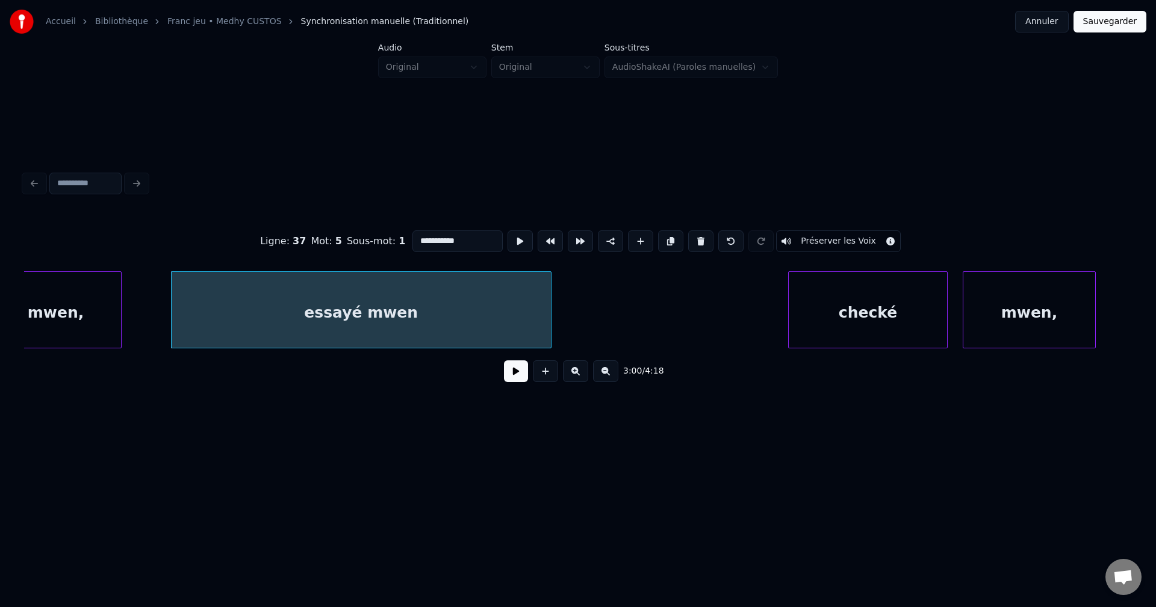
click at [1131, 23] on button "Sauvegarder" at bounding box center [1109, 22] width 73 height 22
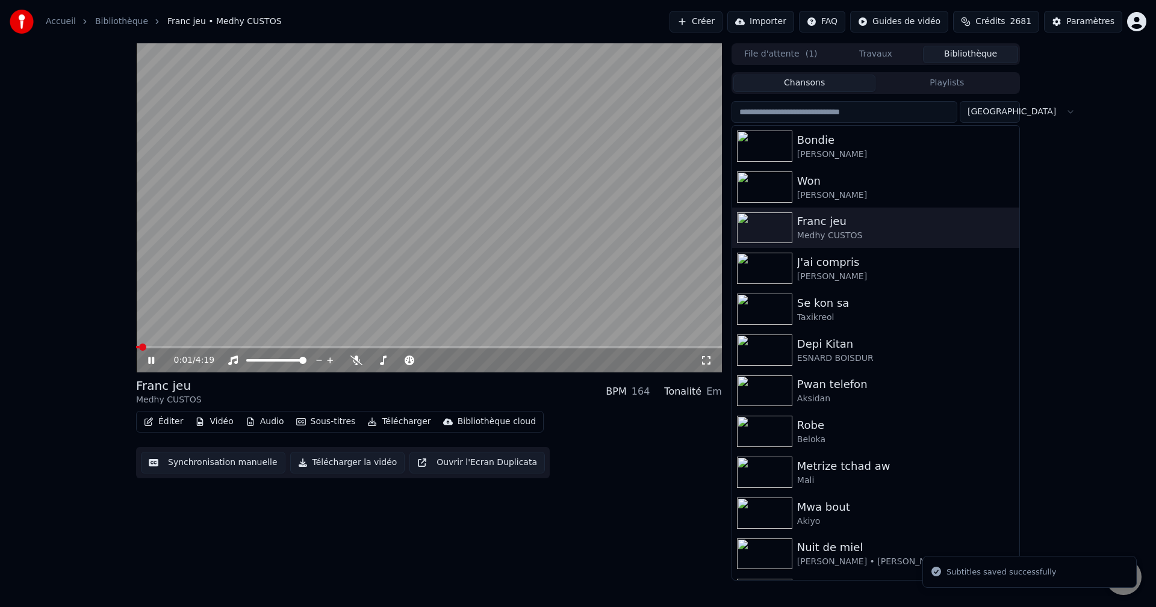
click at [535, 347] on span at bounding box center [429, 347] width 586 height 2
click at [510, 345] on video at bounding box center [429, 207] width 586 height 329
click at [156, 362] on icon at bounding box center [160, 361] width 28 height 10
click at [504, 347] on span at bounding box center [320, 347] width 368 height 2
click at [153, 414] on div "Éditer Vidéo Audio Sous-titres Télécharger Bibliothèque cloud" at bounding box center [340, 422] width 408 height 22
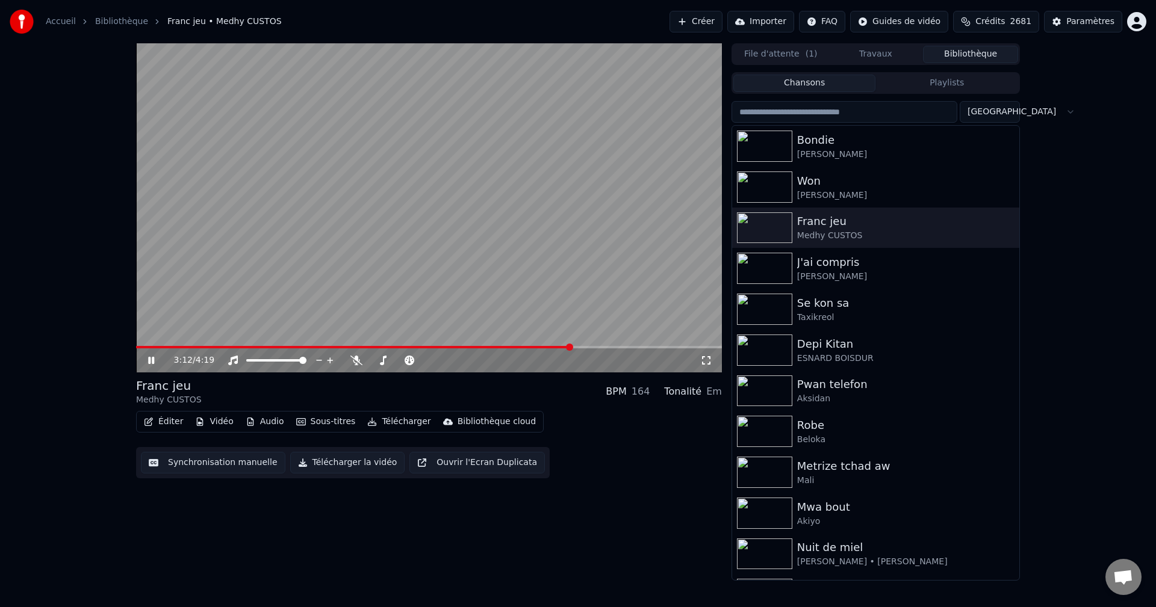
click at [155, 423] on button "Éditer" at bounding box center [163, 422] width 49 height 17
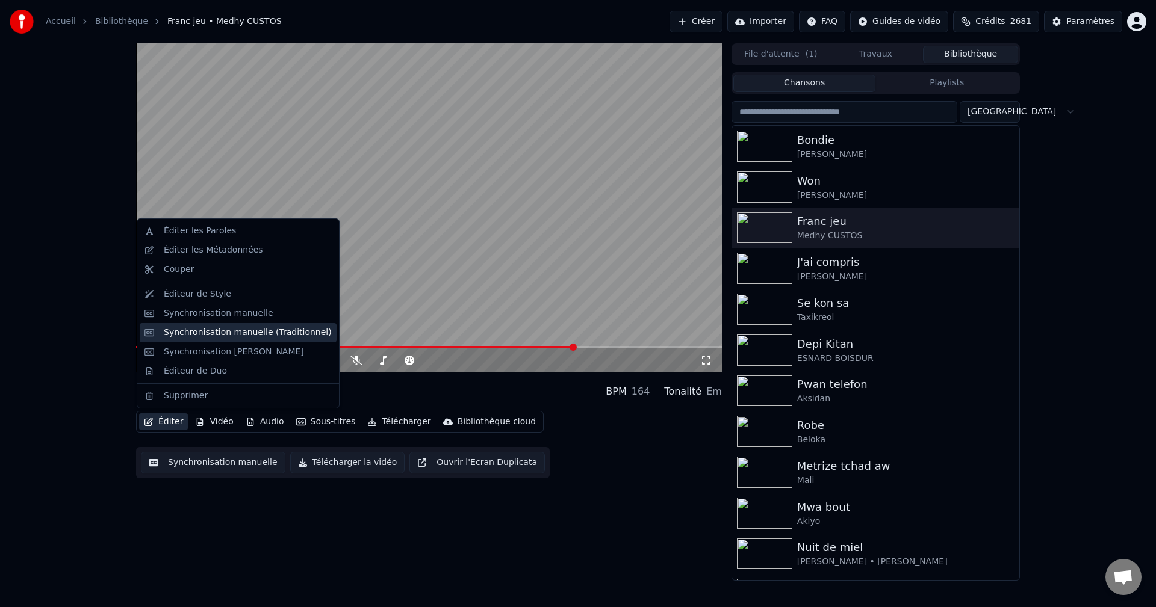
click at [213, 341] on div "Synchronisation manuelle (Traditionnel)" at bounding box center [238, 332] width 197 height 19
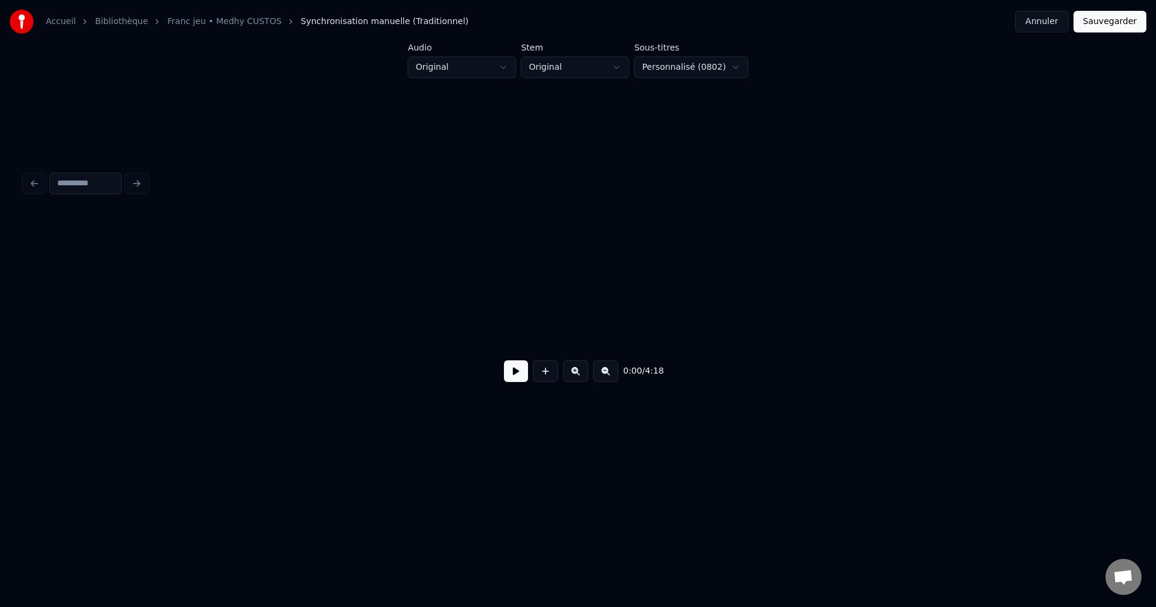
scroll to position [0, 66800]
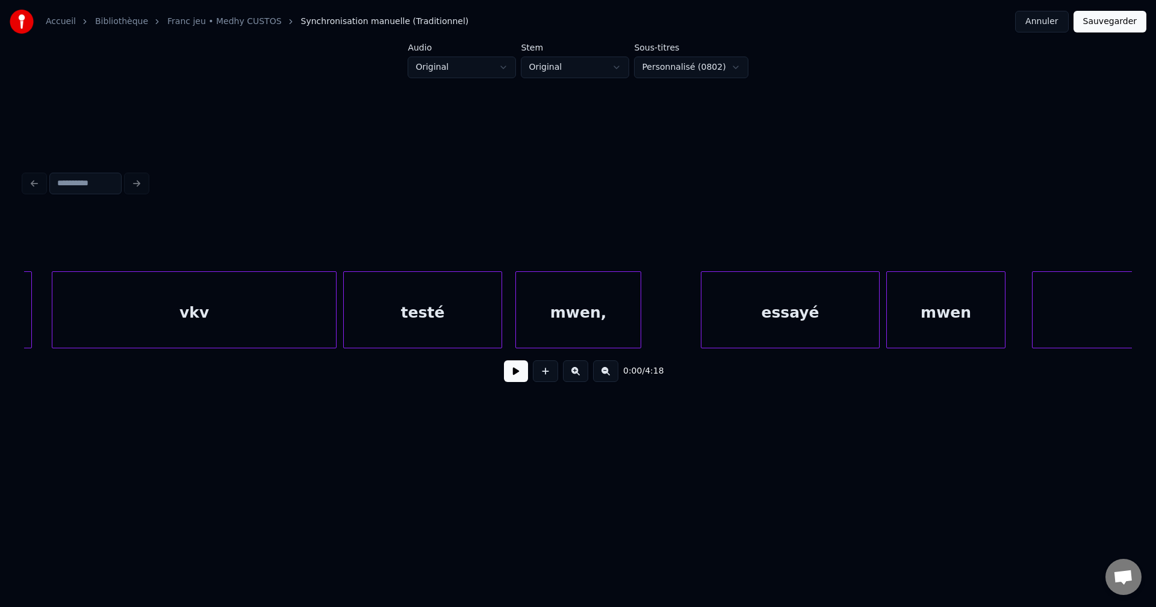
click at [728, 311] on div "essayé" at bounding box center [790, 313] width 178 height 82
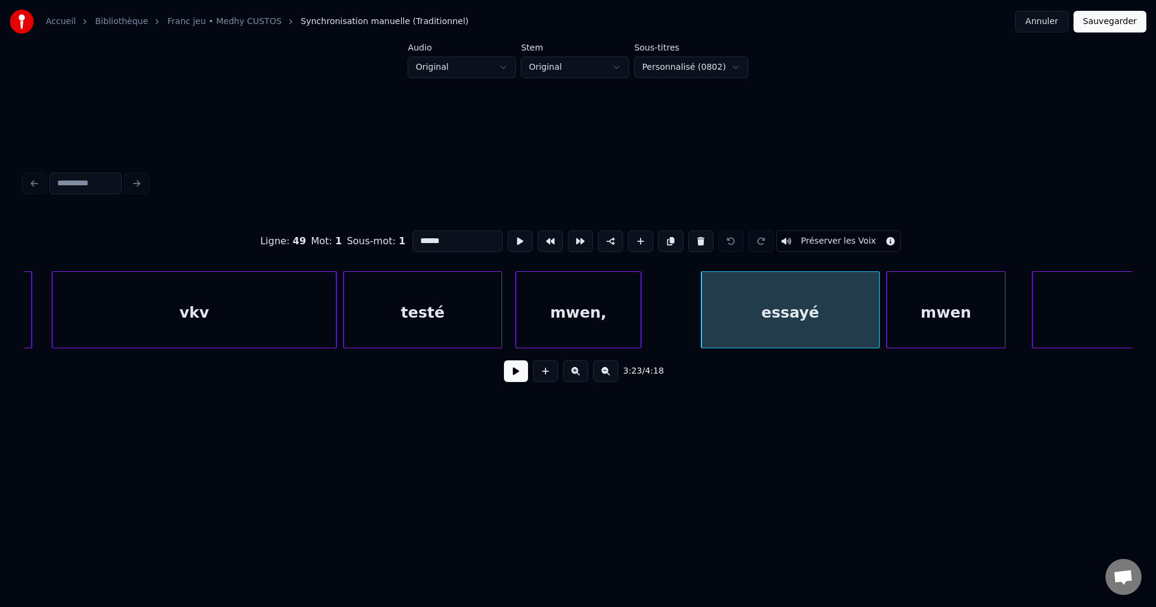
click at [512, 379] on button at bounding box center [516, 372] width 24 height 22
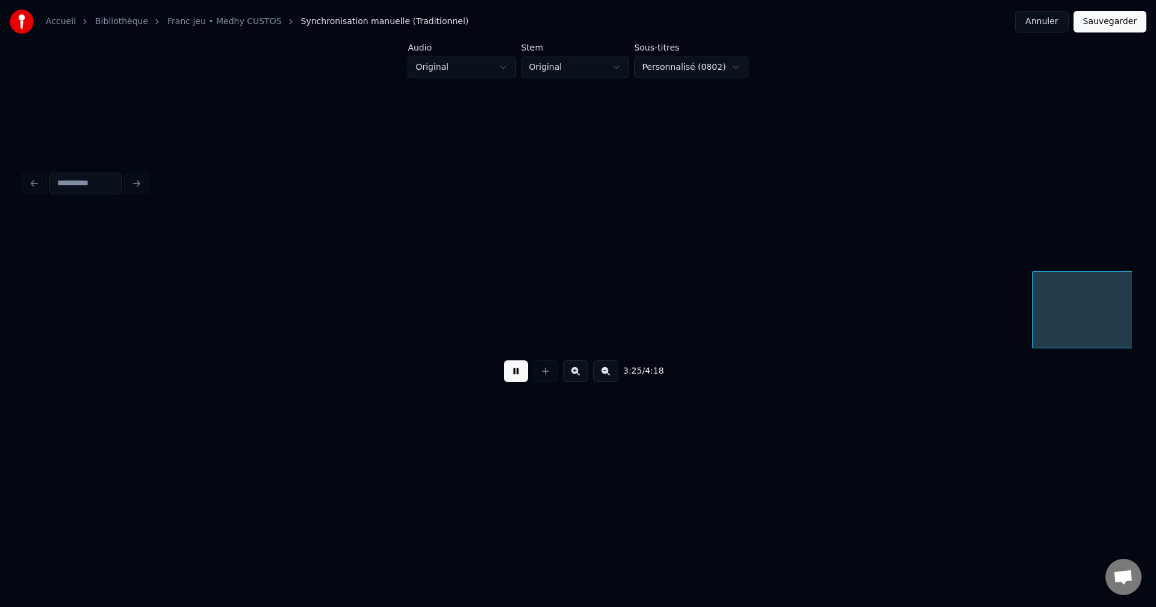
scroll to position [0, 67908]
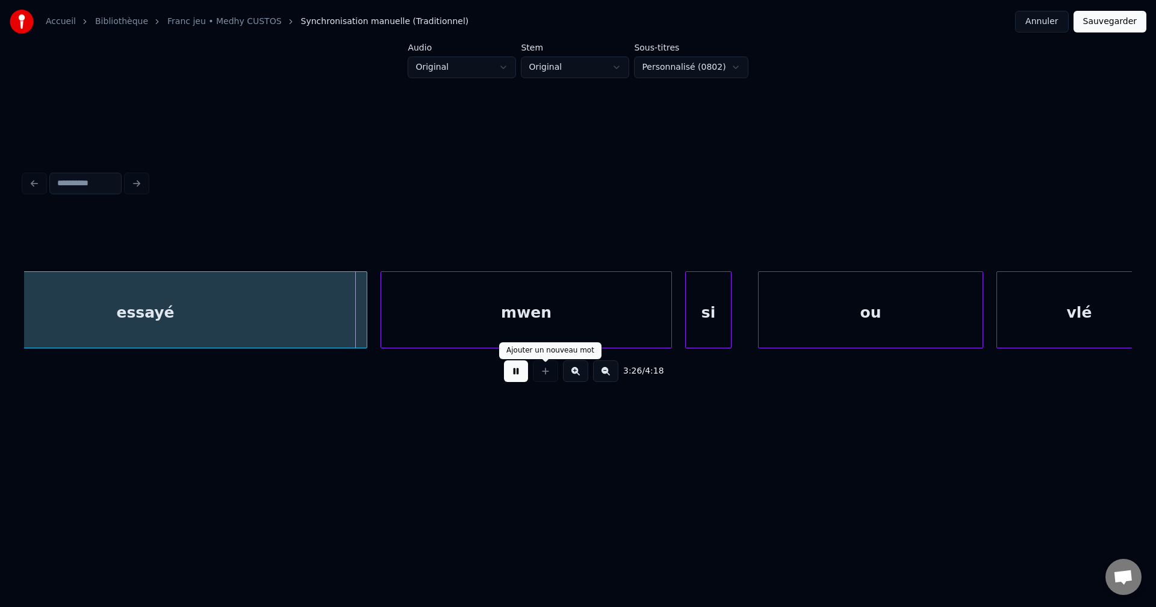
click at [527, 378] on button at bounding box center [516, 372] width 24 height 22
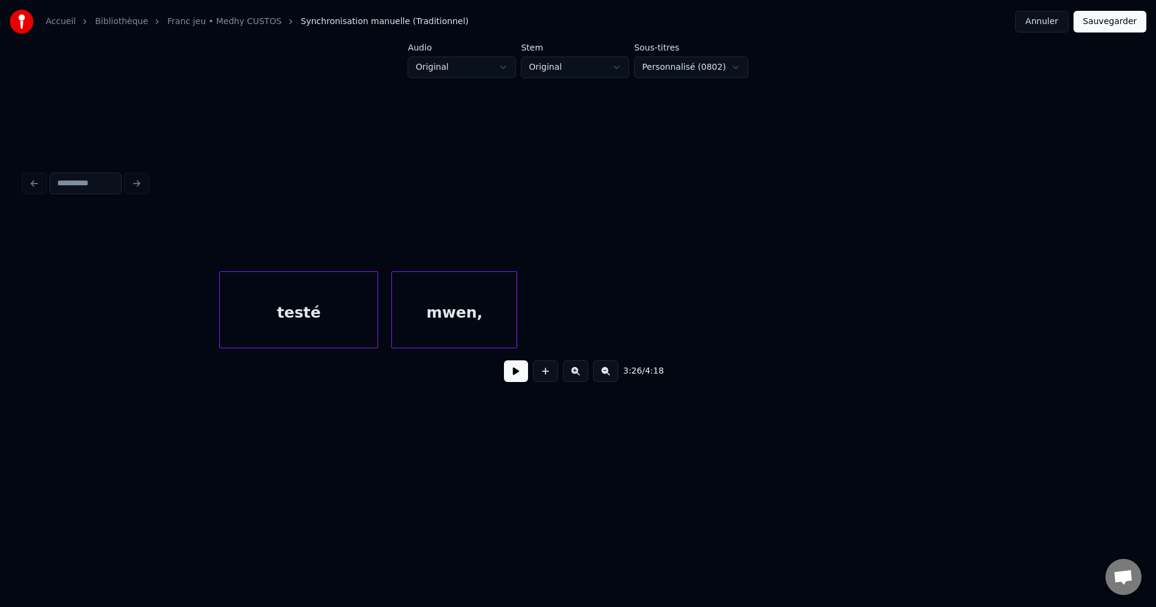
scroll to position [0, 60542]
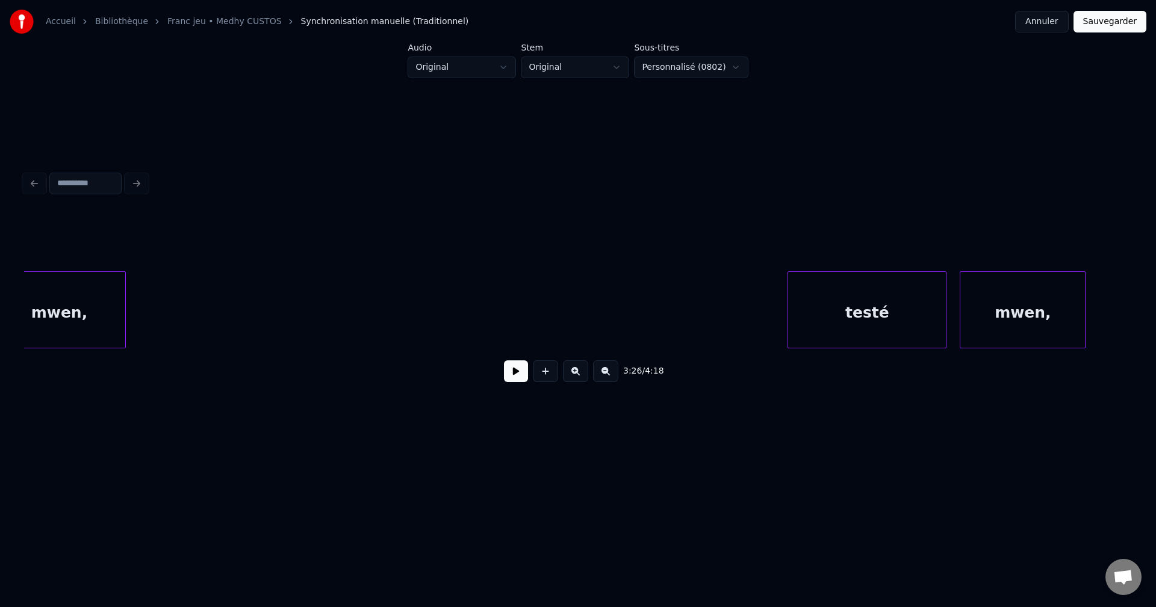
click at [510, 374] on button at bounding box center [516, 372] width 24 height 22
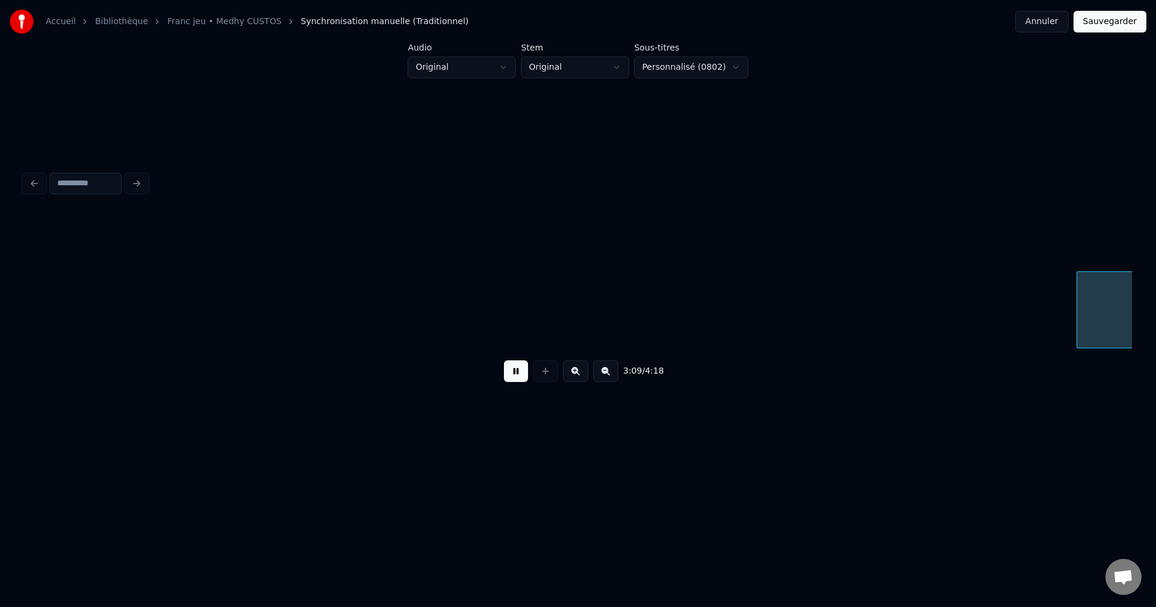
click at [515, 378] on button at bounding box center [516, 372] width 24 height 22
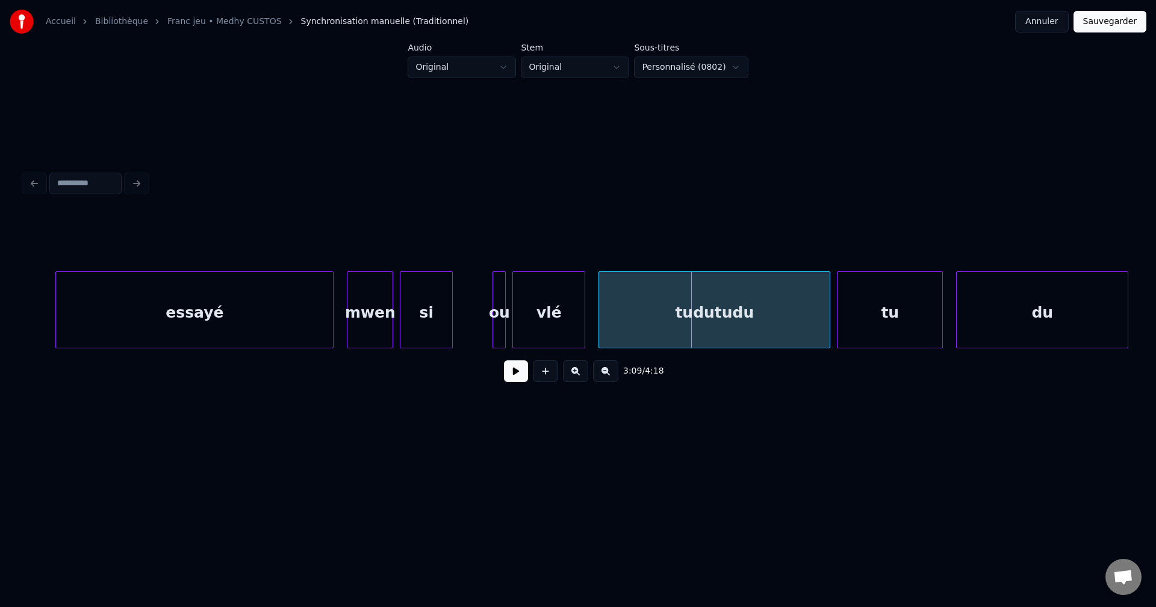
scroll to position [0, 62111]
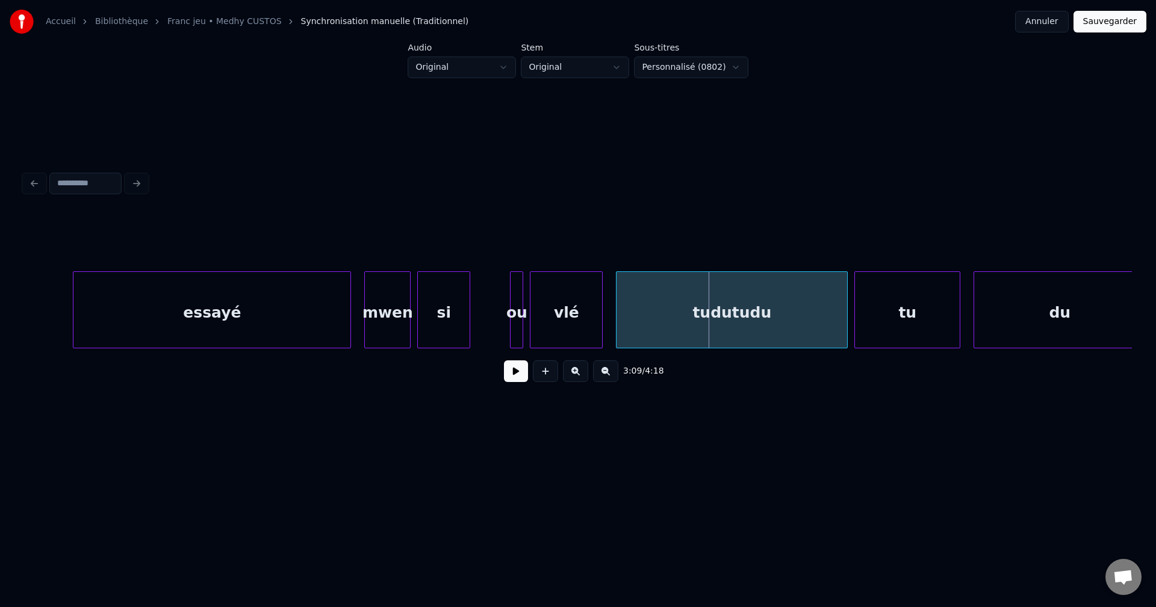
click at [277, 330] on div "essayé" at bounding box center [211, 313] width 277 height 82
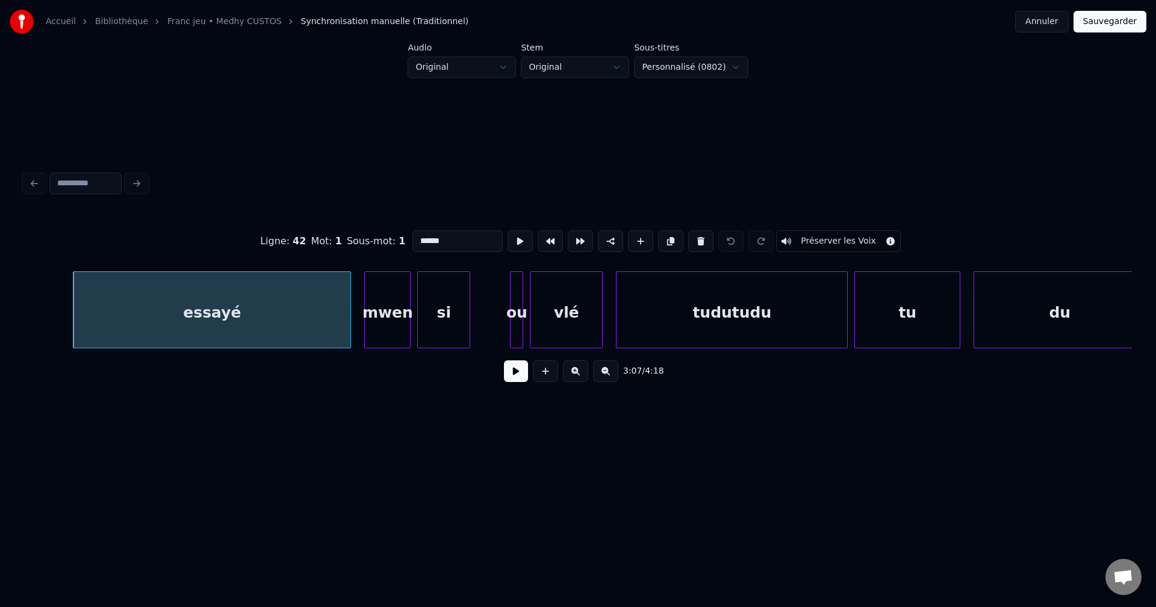
click at [509, 380] on button at bounding box center [516, 372] width 24 height 22
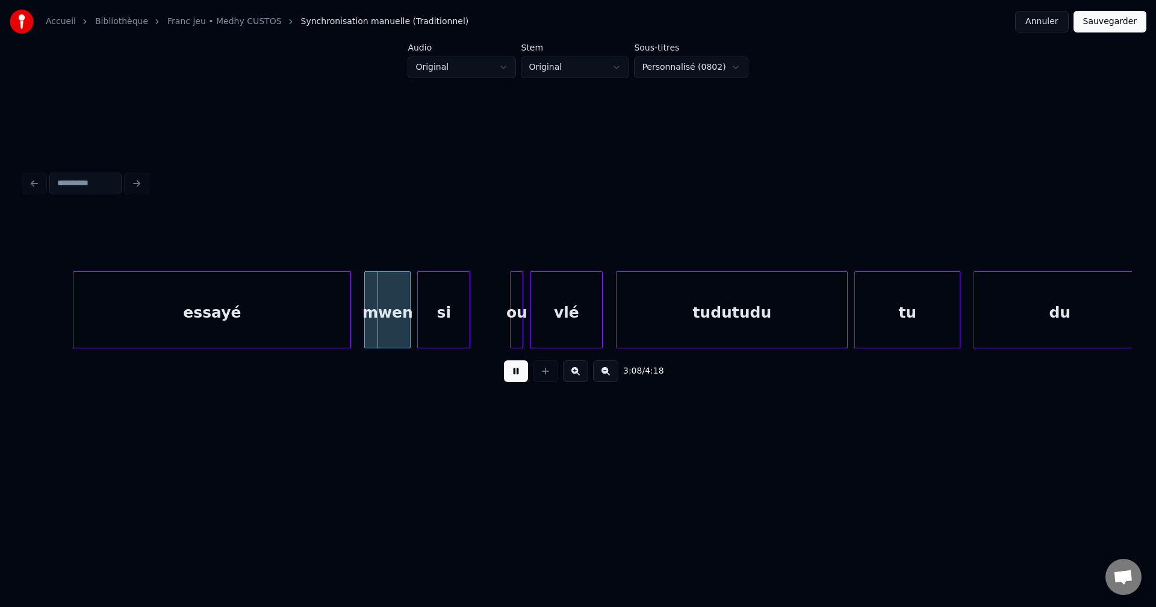
click at [511, 375] on button at bounding box center [516, 372] width 24 height 22
click at [460, 324] on div "si" at bounding box center [444, 313] width 52 height 82
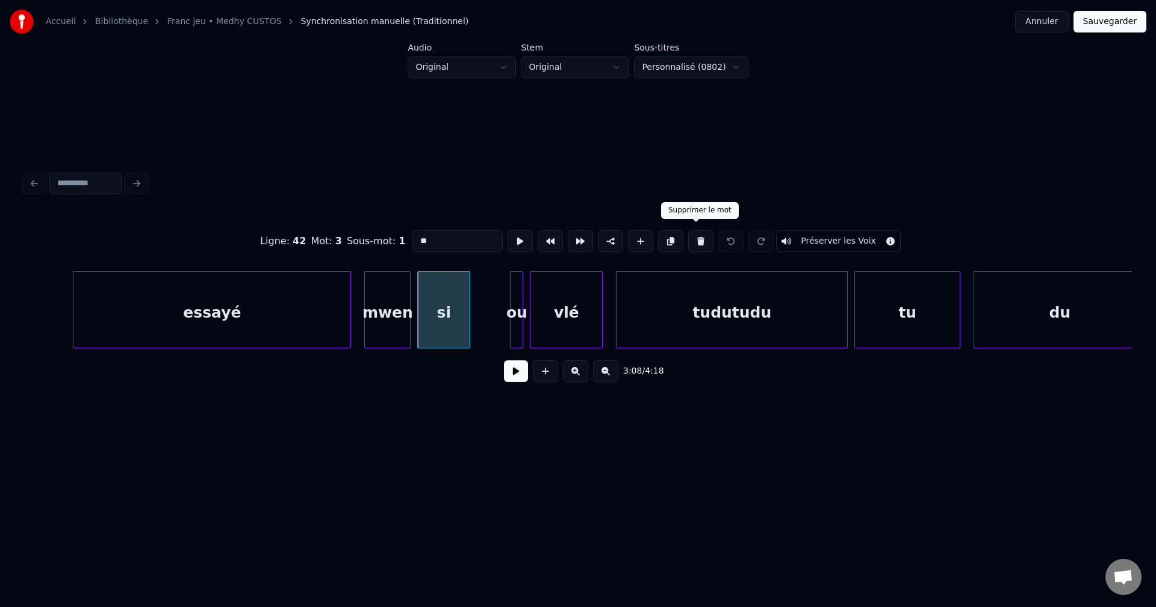
click at [693, 232] on button at bounding box center [700, 242] width 25 height 22
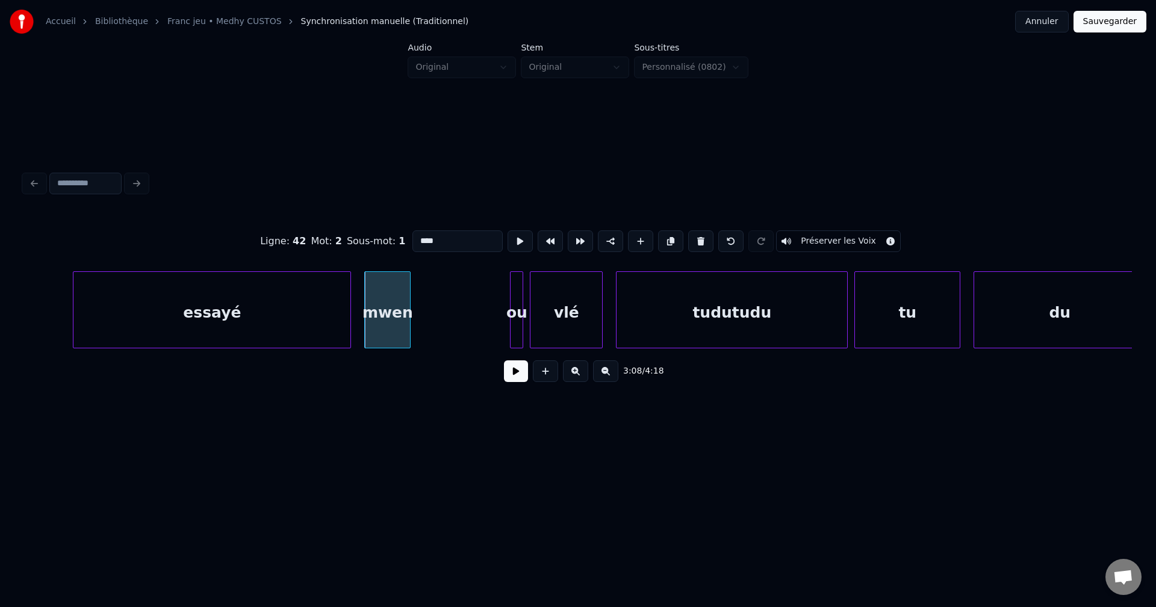
click at [520, 308] on div at bounding box center [521, 310] width 4 height 76
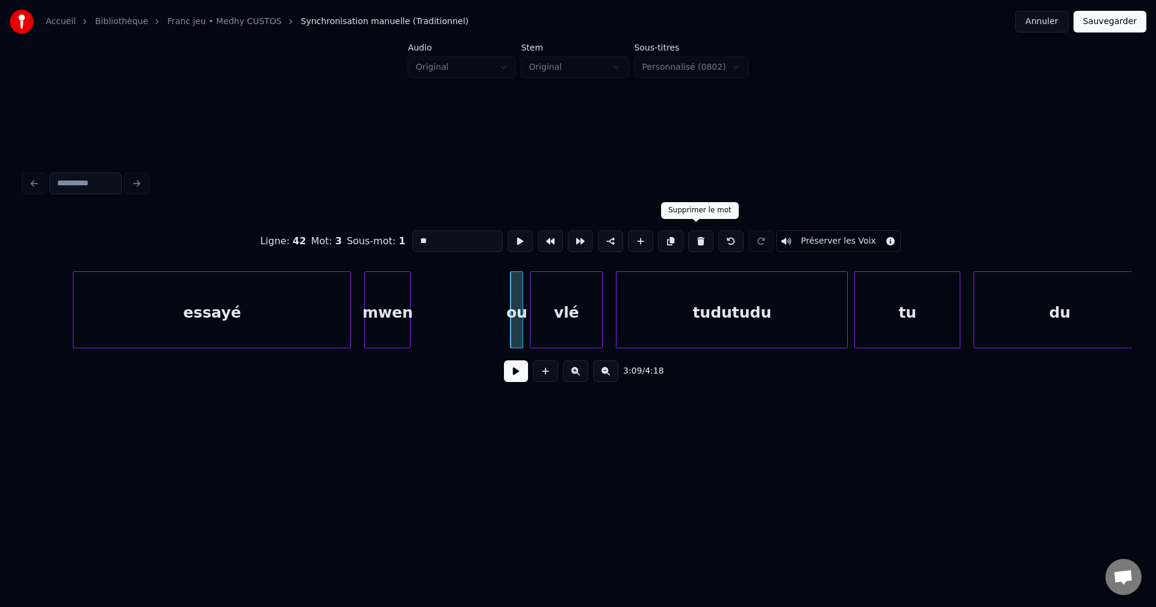
click at [695, 232] on button at bounding box center [700, 242] width 25 height 22
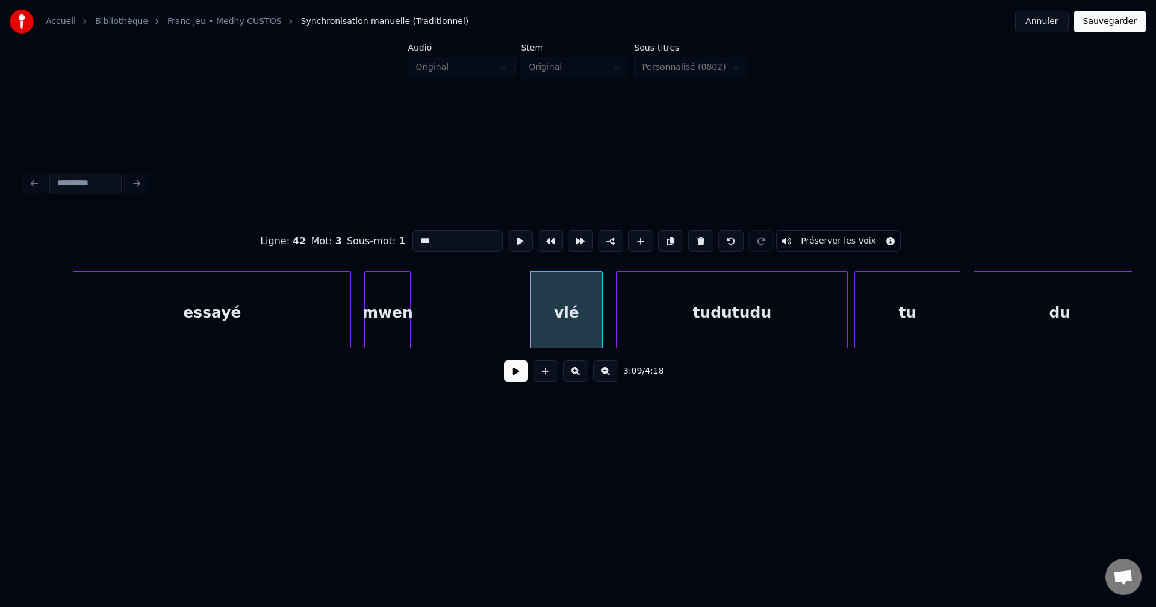
click at [694, 234] on button at bounding box center [700, 242] width 25 height 22
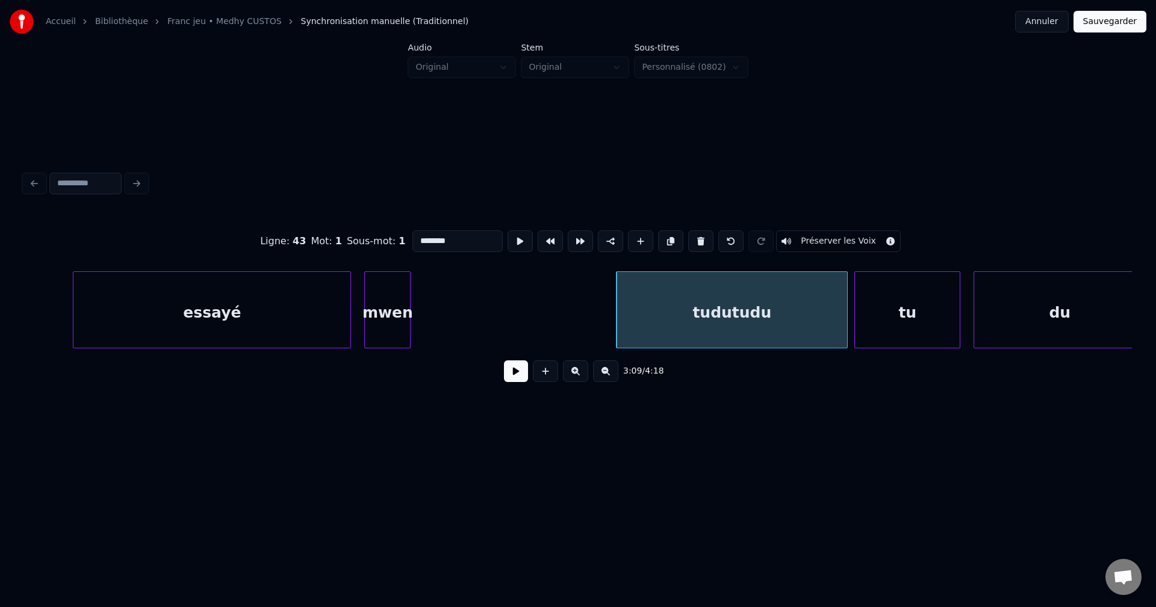
drag, startPoint x: 696, startPoint y: 234, endPoint x: 675, endPoint y: 246, distance: 24.6
click at [696, 233] on button at bounding box center [700, 242] width 25 height 22
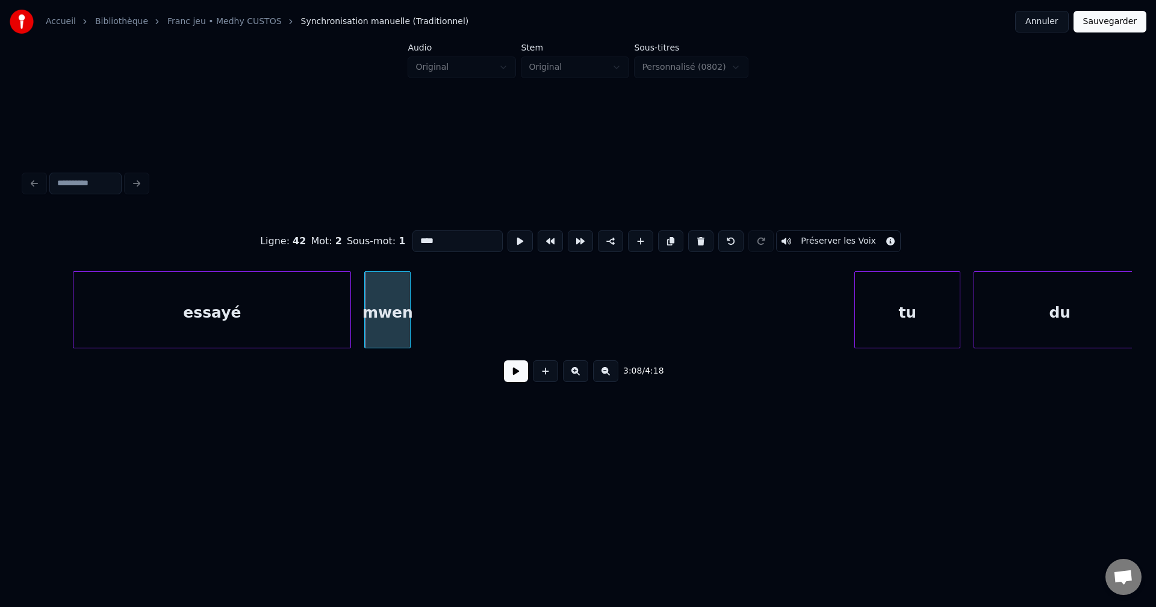
click at [222, 312] on div "essayé" at bounding box center [211, 313] width 277 height 82
type input "******"
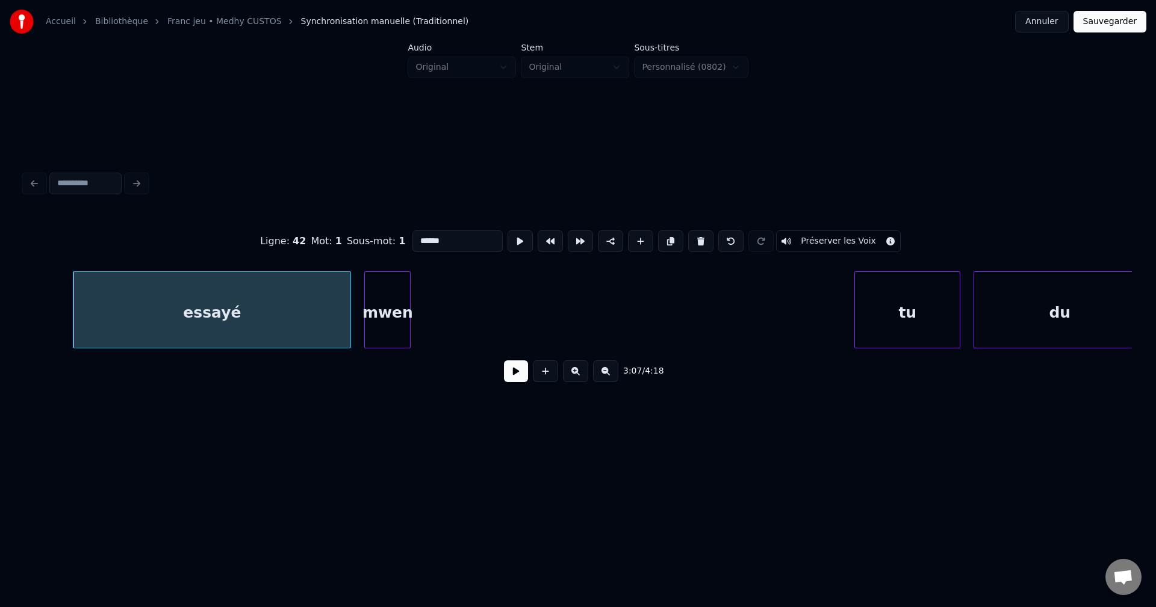
drag, startPoint x: 504, startPoint y: 375, endPoint x: 511, endPoint y: 376, distance: 7.2
click at [509, 375] on button at bounding box center [516, 372] width 24 height 22
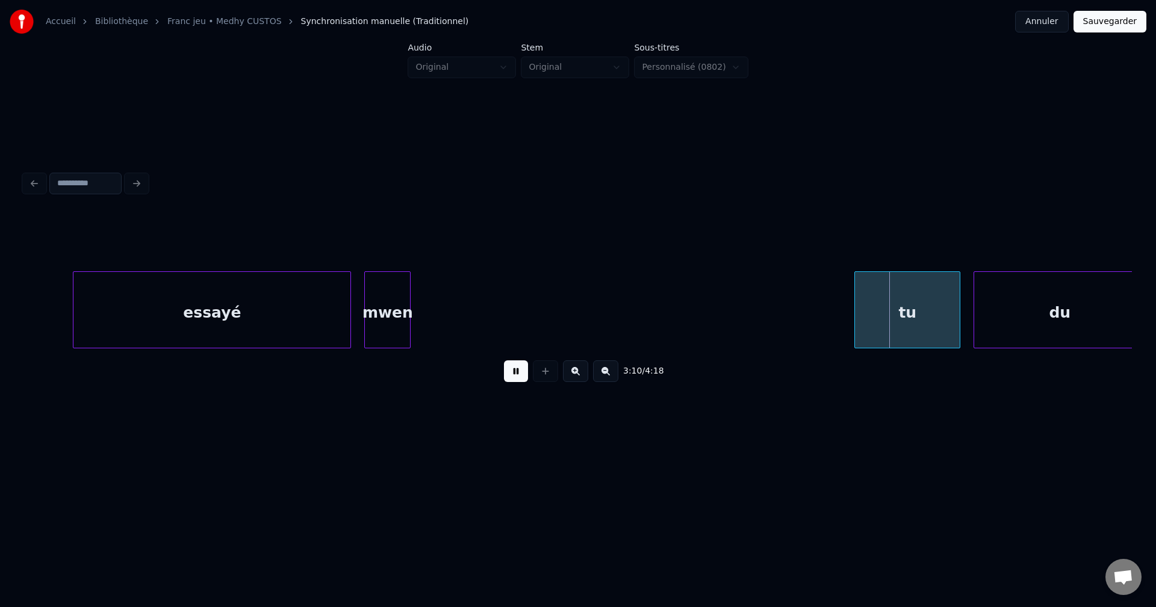
click at [517, 379] on button at bounding box center [516, 372] width 24 height 22
click at [941, 300] on div "tu" at bounding box center [907, 313] width 105 height 82
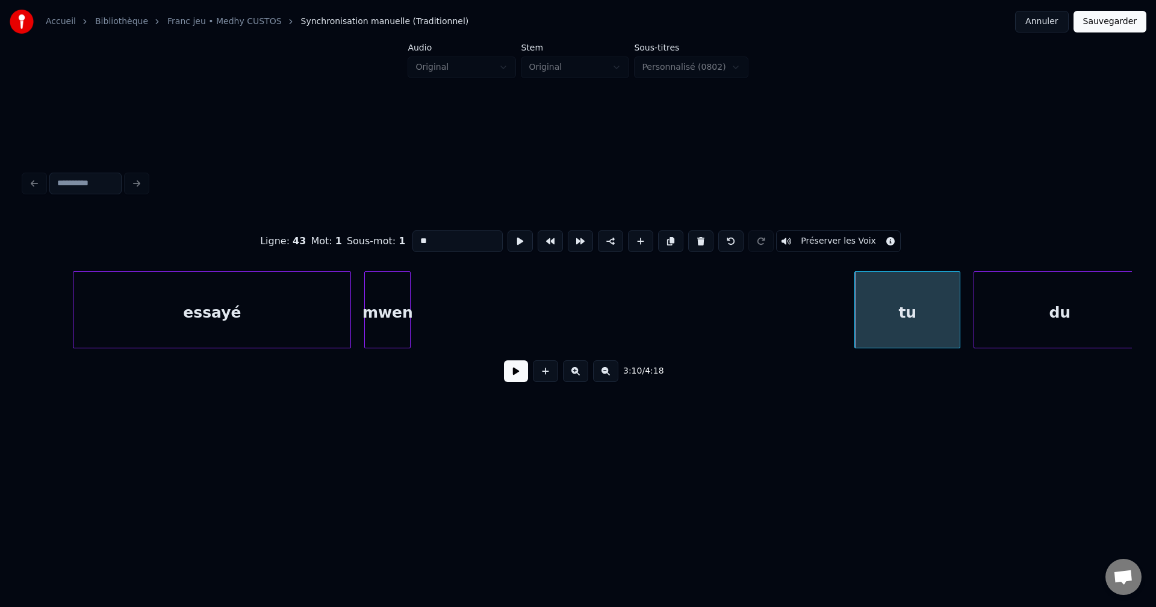
click at [444, 231] on input "**" at bounding box center [457, 242] width 90 height 22
click at [916, 291] on div "tudu tudu" at bounding box center [907, 313] width 105 height 82
click at [271, 310] on div "essayé" at bounding box center [211, 313] width 277 height 82
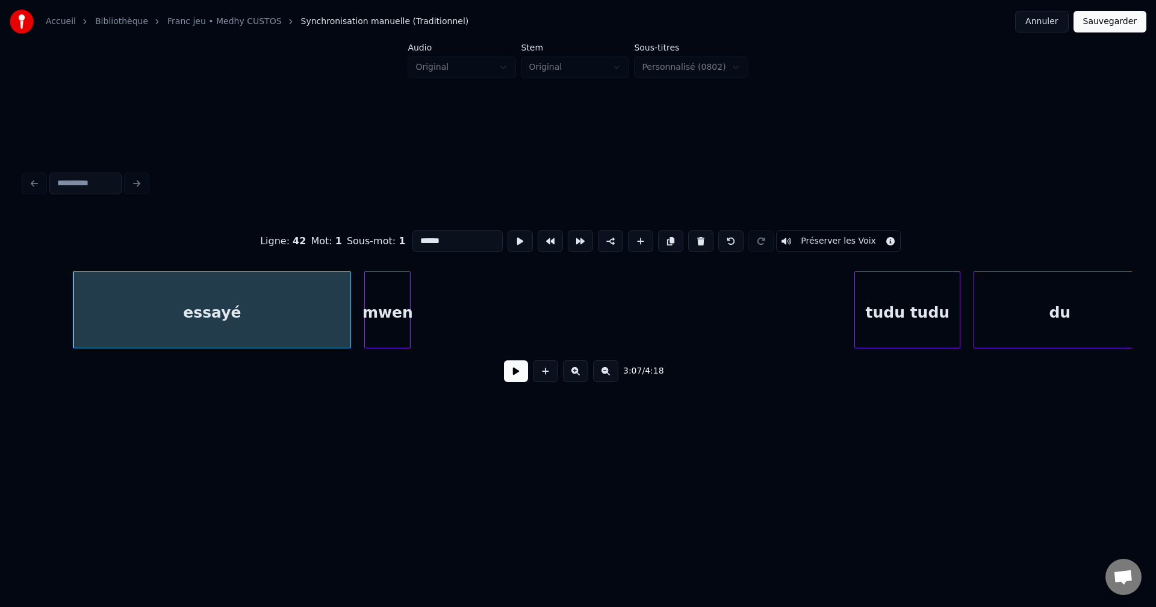
type input "******"
click at [513, 372] on button at bounding box center [516, 372] width 24 height 22
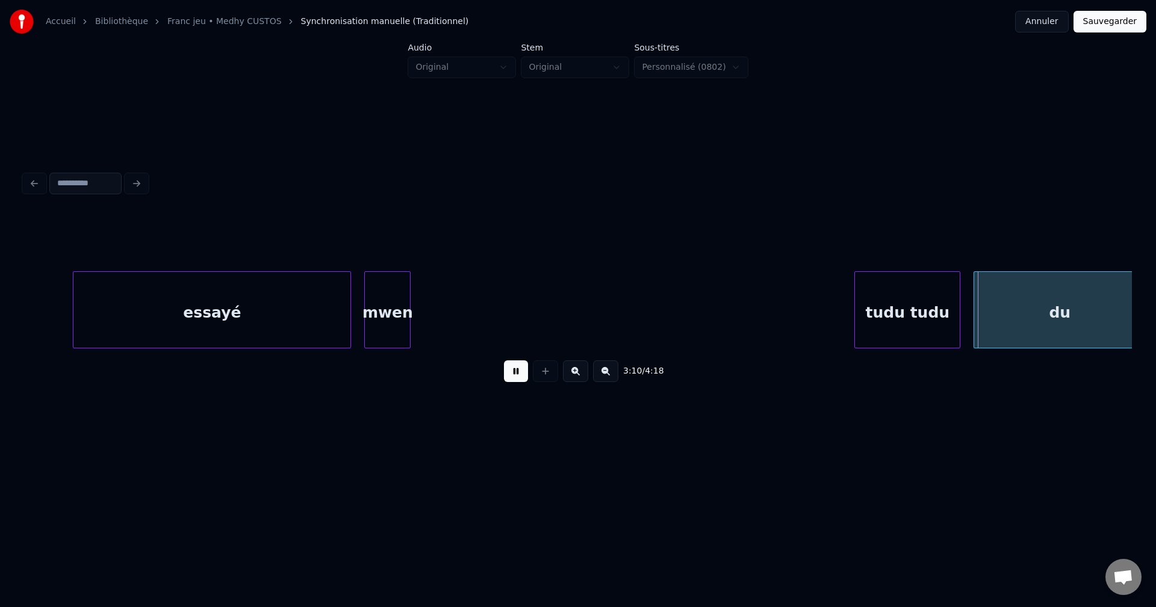
drag, startPoint x: 511, startPoint y: 372, endPoint x: 526, endPoint y: 383, distance: 18.9
click at [511, 373] on button at bounding box center [516, 372] width 24 height 22
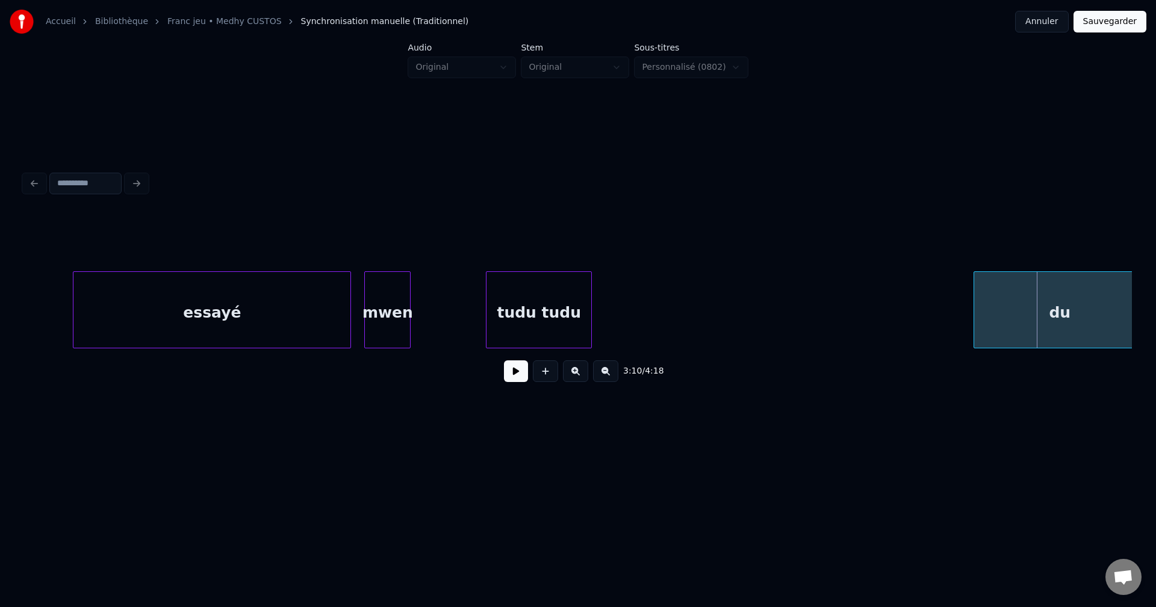
click at [524, 276] on div "tudu tudu" at bounding box center [538, 313] width 105 height 82
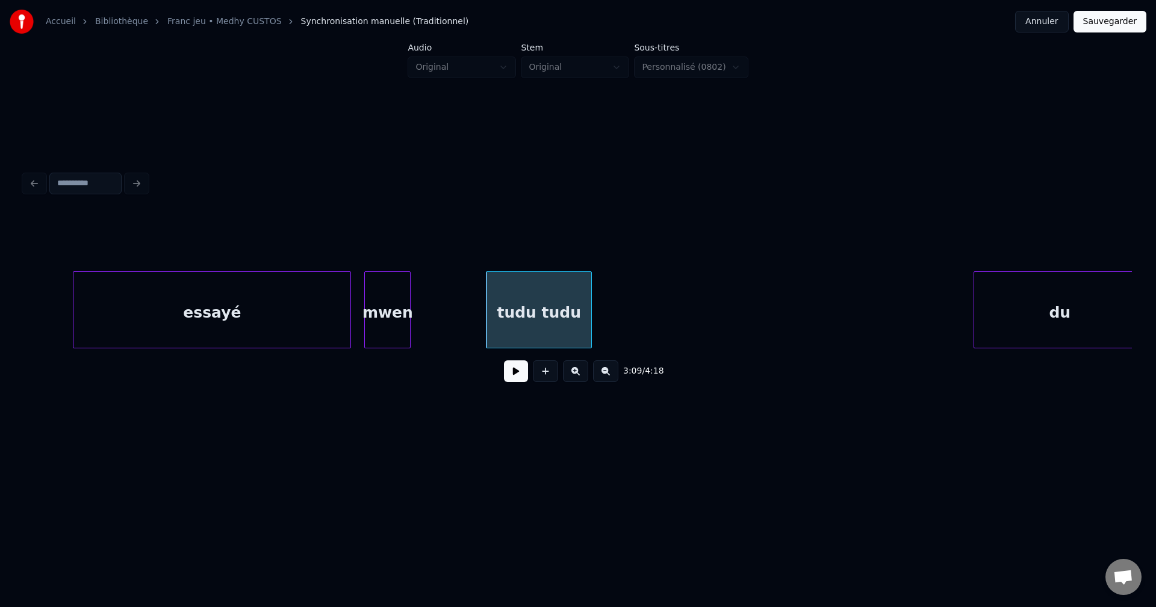
click at [522, 371] on button at bounding box center [516, 372] width 24 height 22
click at [519, 372] on button at bounding box center [516, 372] width 24 height 22
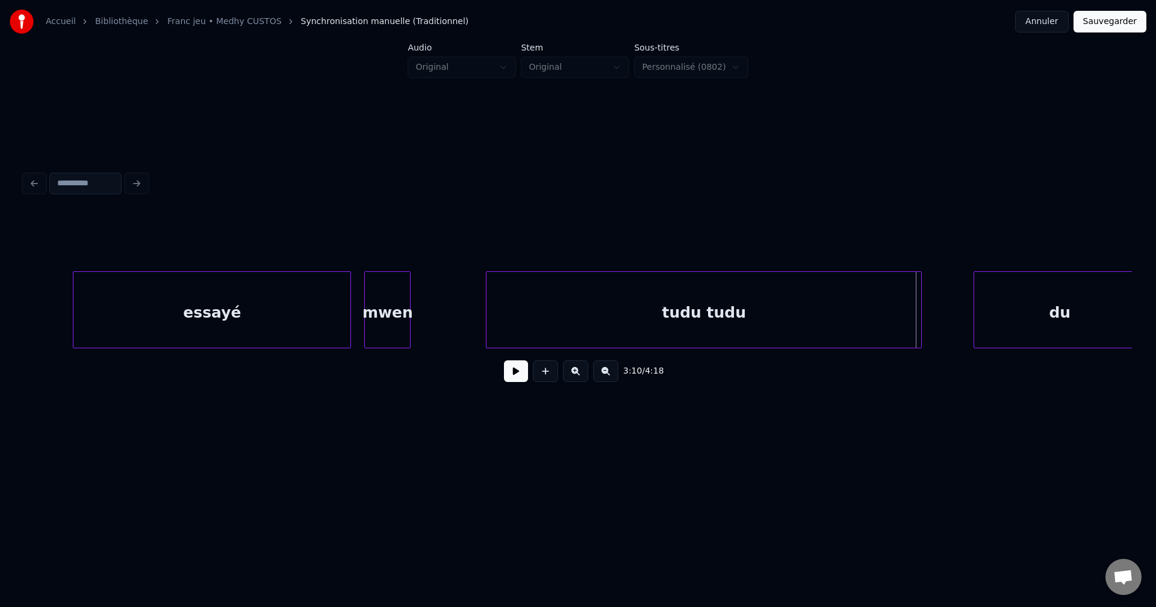
click at [919, 325] on div at bounding box center [919, 310] width 4 height 76
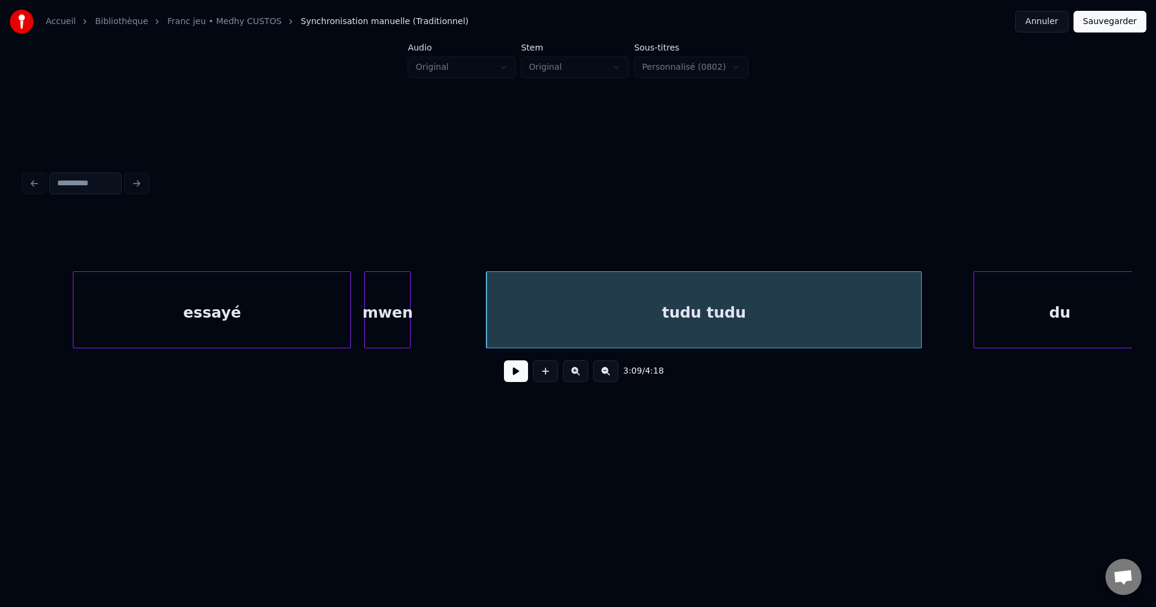
click at [228, 303] on div "essayé" at bounding box center [211, 313] width 277 height 82
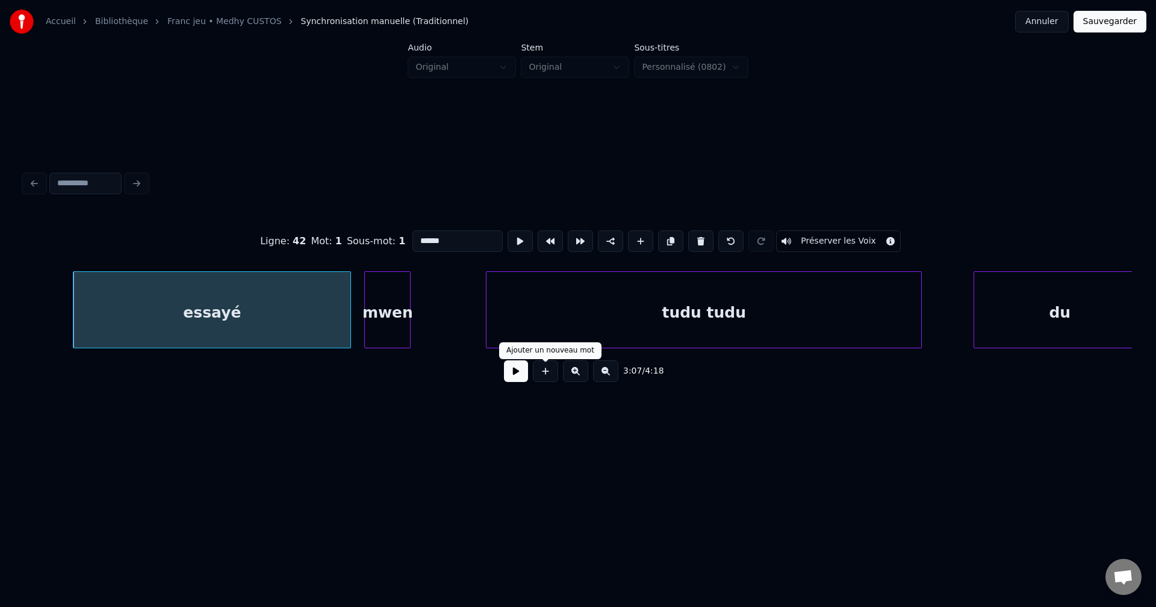
click at [519, 377] on button at bounding box center [516, 372] width 24 height 22
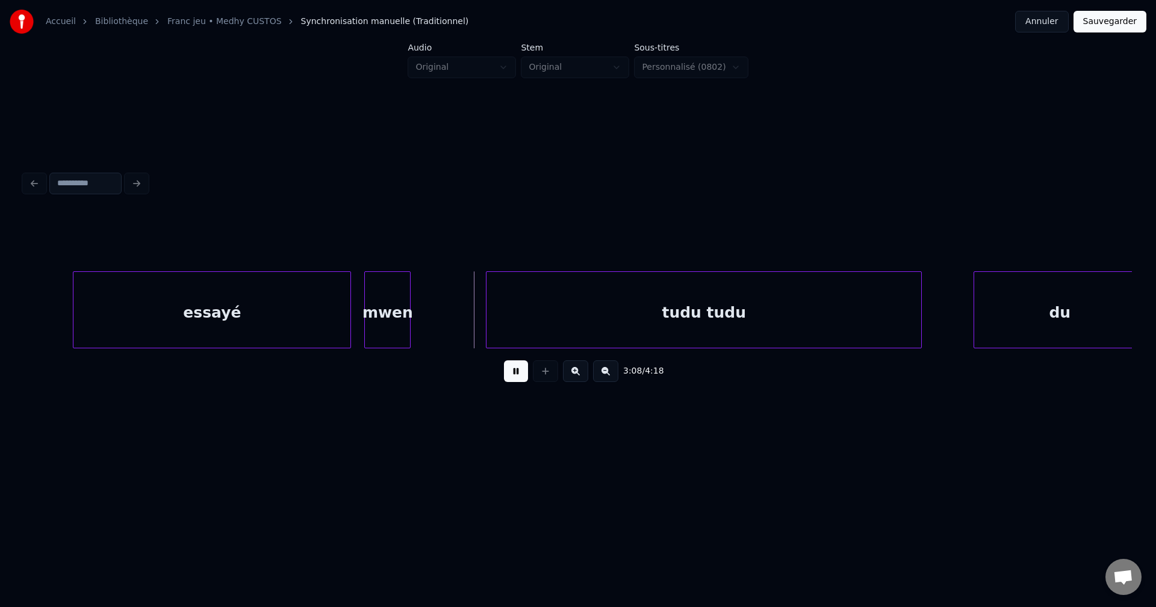
click at [519, 377] on button at bounding box center [516, 372] width 24 height 22
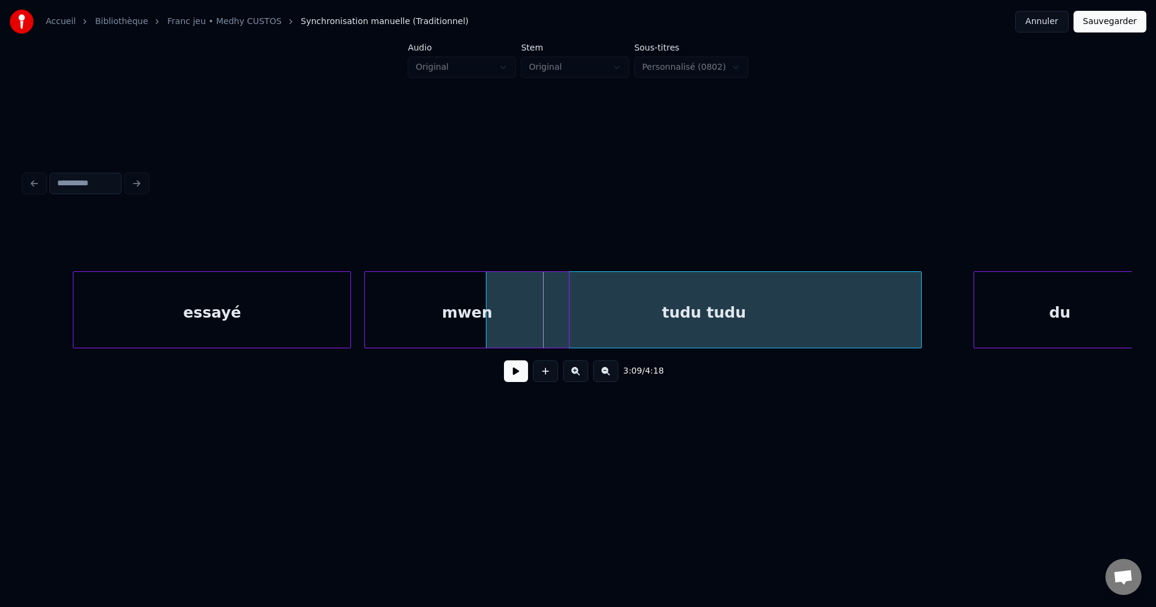
click at [568, 305] on div at bounding box center [567, 310] width 4 height 76
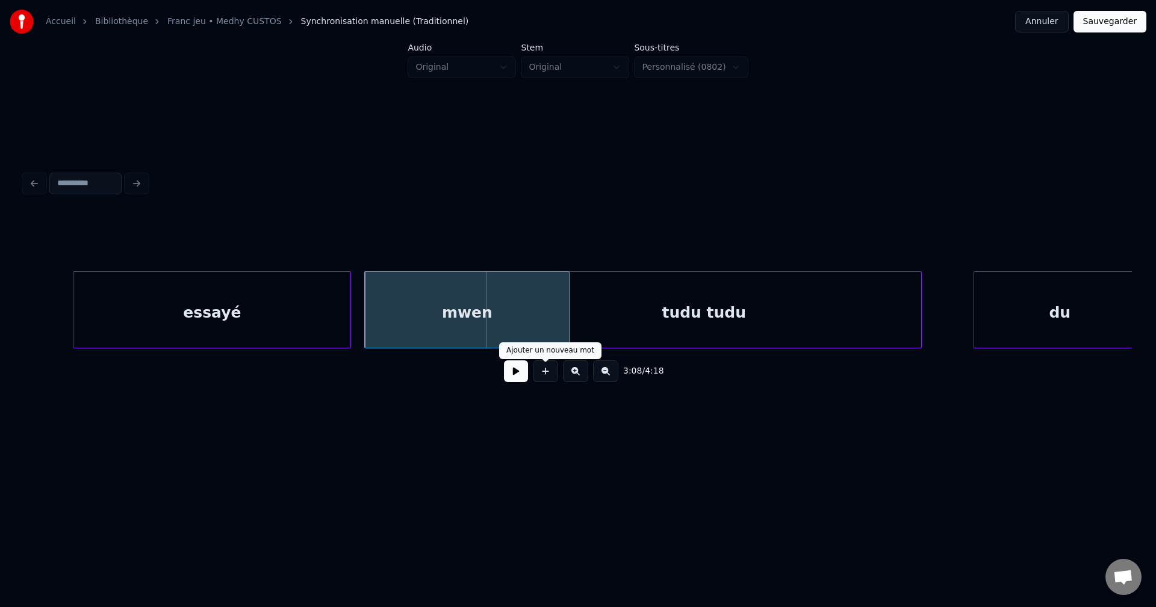
click at [519, 374] on button at bounding box center [516, 372] width 24 height 22
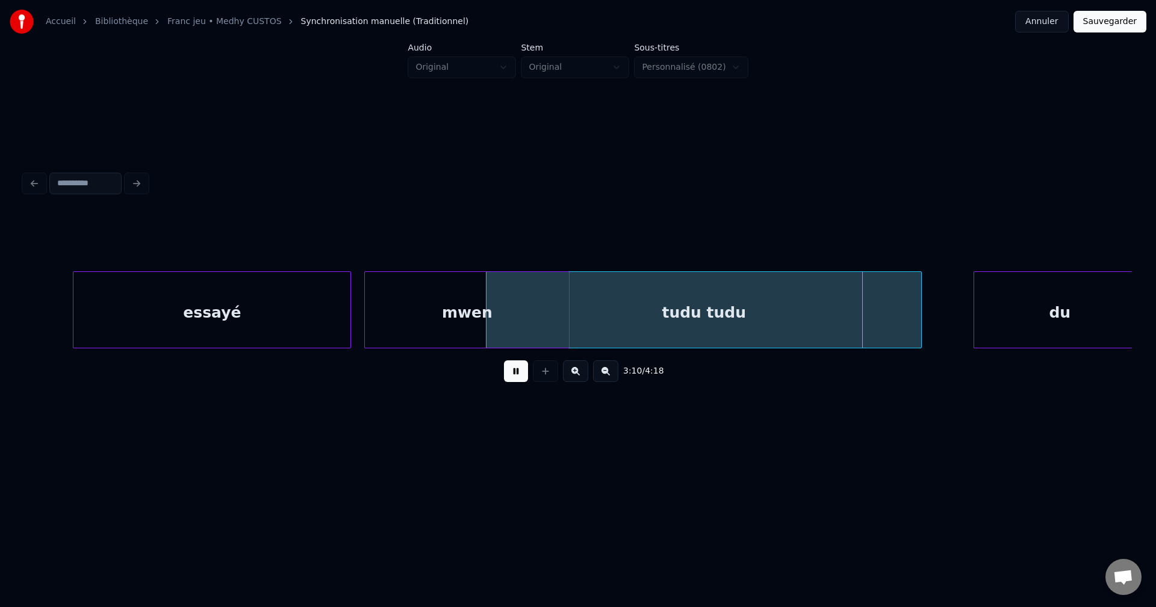
click at [514, 374] on button at bounding box center [516, 372] width 24 height 22
click at [501, 315] on div at bounding box center [500, 310] width 4 height 76
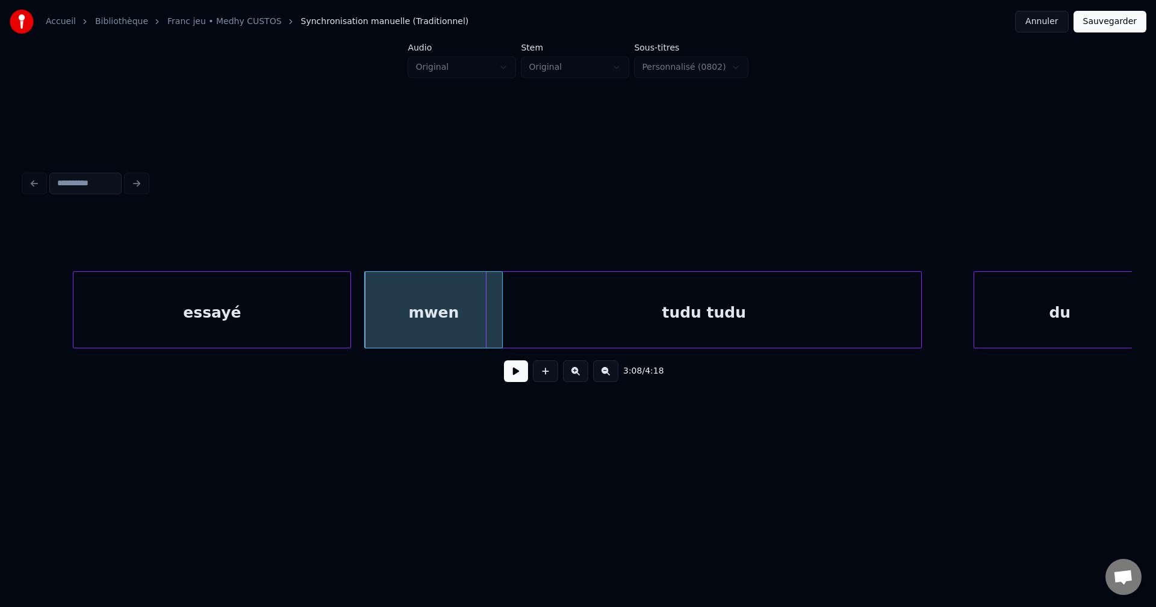
click at [519, 375] on button at bounding box center [516, 372] width 24 height 22
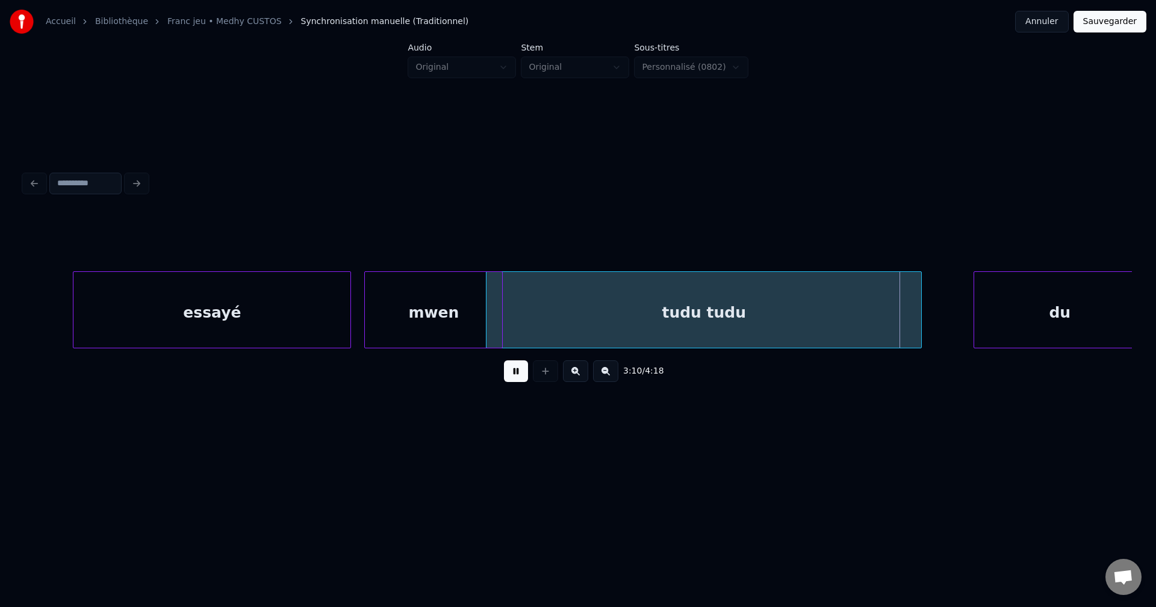
click at [519, 375] on button at bounding box center [516, 372] width 24 height 22
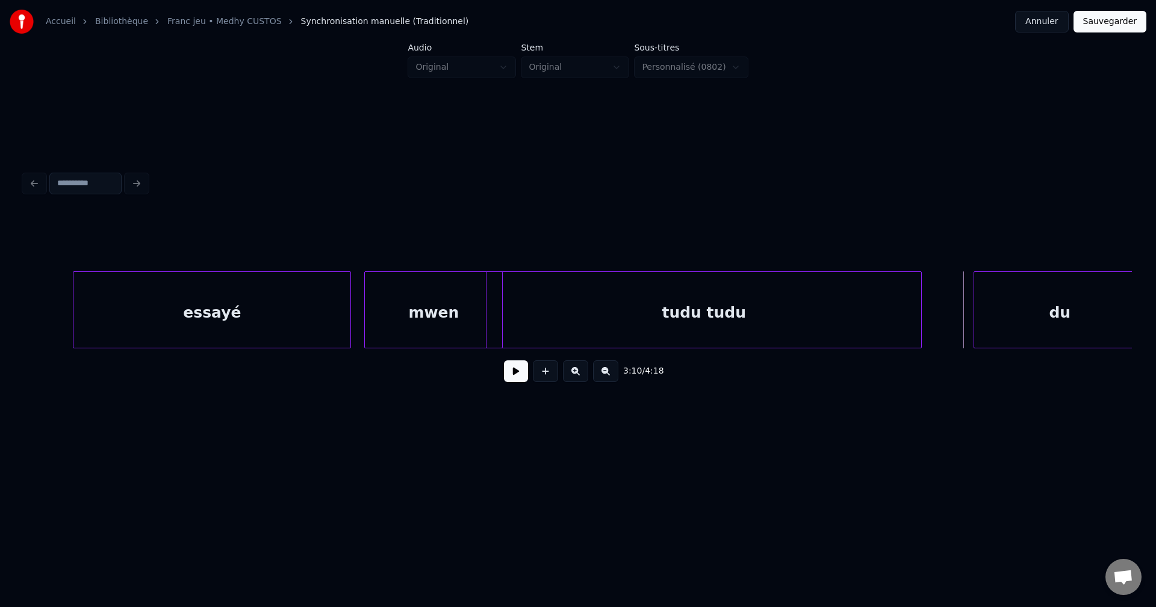
click at [1035, 300] on div "du" at bounding box center [1059, 313] width 171 height 82
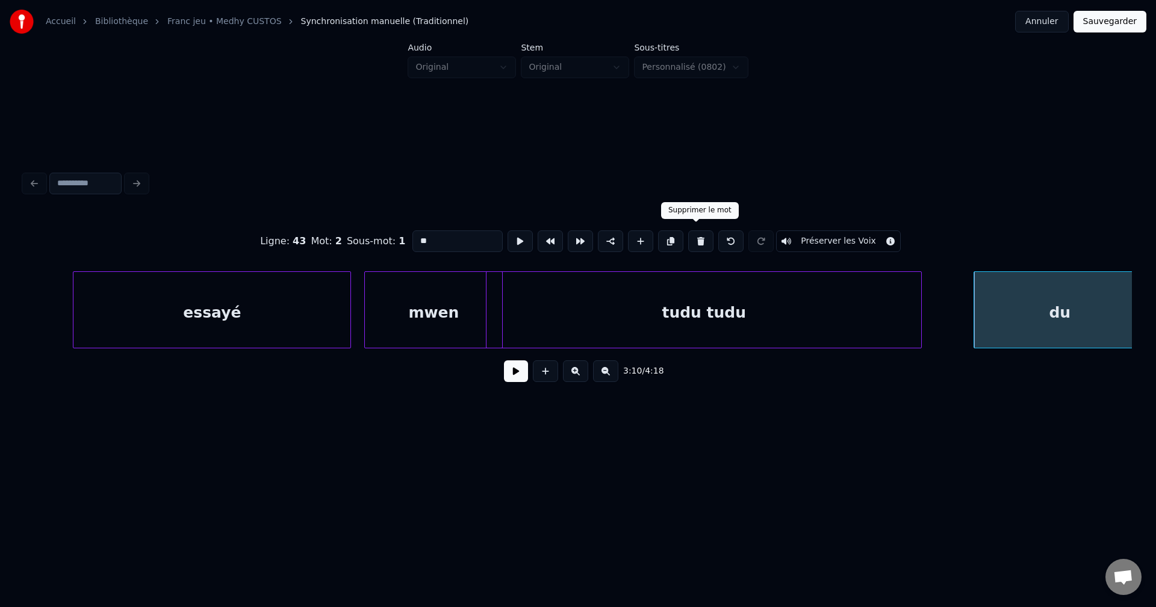
click at [695, 234] on button at bounding box center [700, 242] width 25 height 22
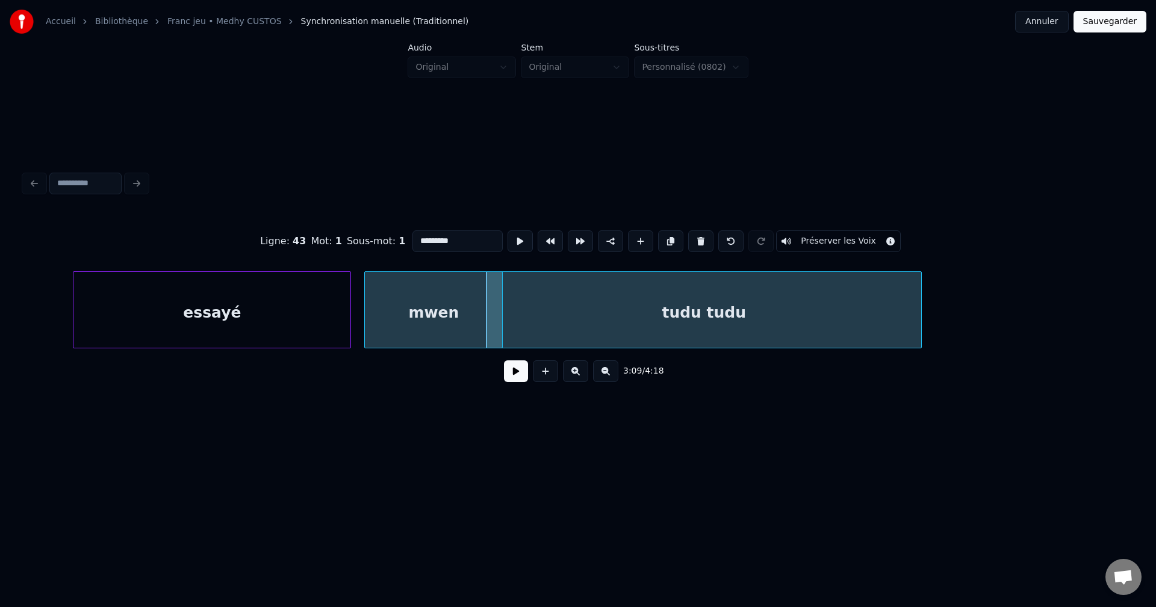
click at [801, 319] on div "tudu tudu" at bounding box center [703, 313] width 435 height 82
click at [672, 232] on button at bounding box center [670, 242] width 25 height 22
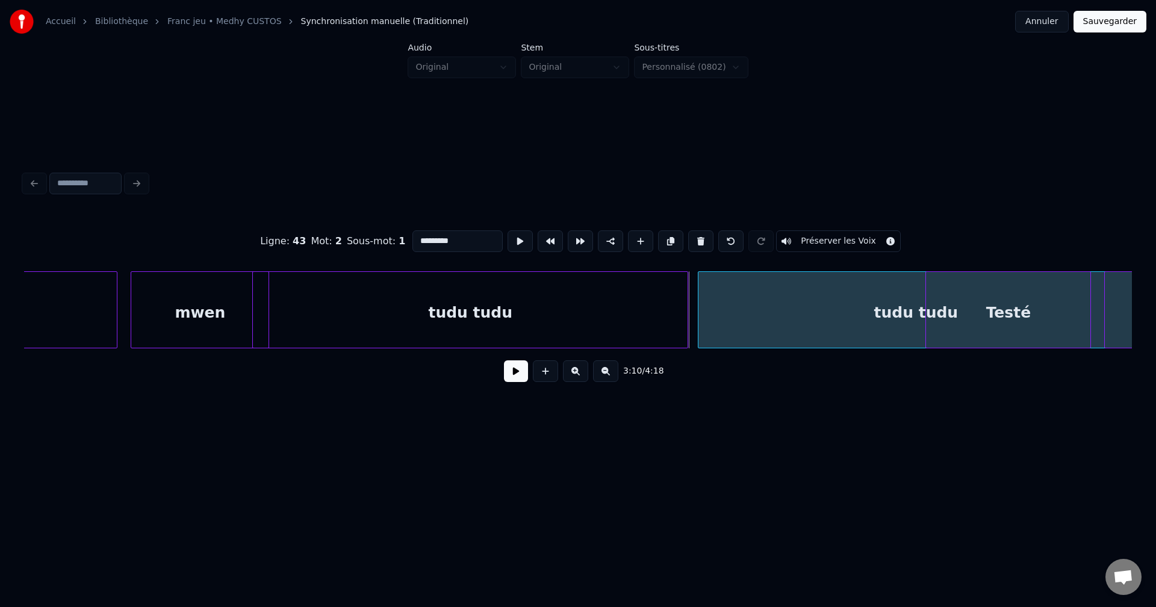
scroll to position [0, 62347]
click at [956, 312] on div "Testé" at bounding box center [1005, 313] width 164 height 82
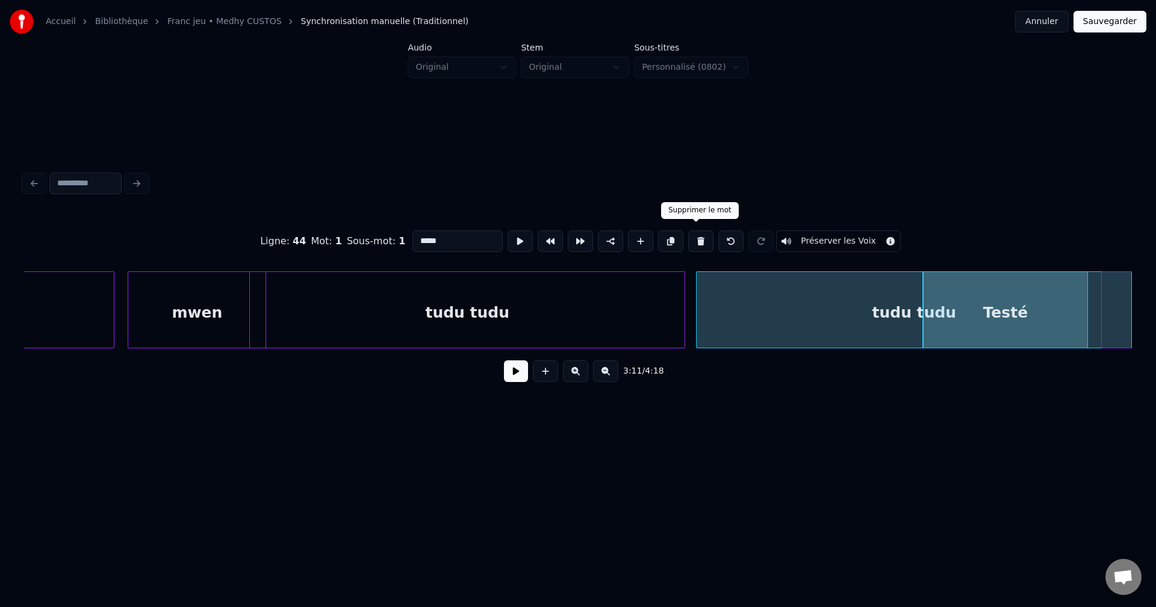
click at [703, 232] on button at bounding box center [700, 242] width 25 height 22
type input "*****"
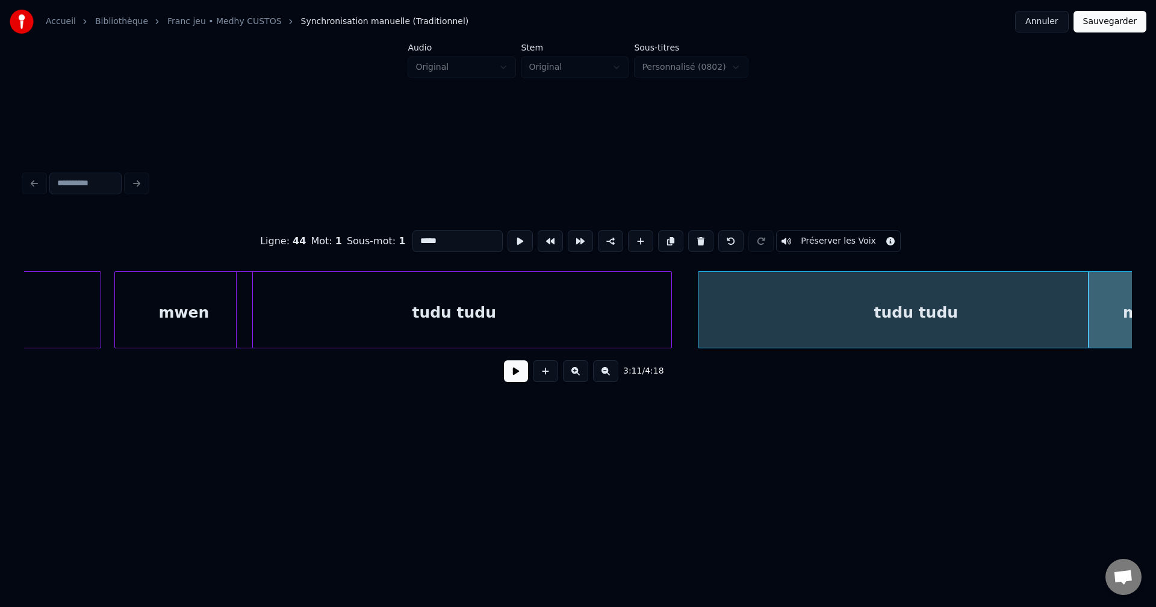
click at [780, 320] on div "tudu tudu" at bounding box center [915, 313] width 435 height 82
click at [519, 376] on button at bounding box center [516, 372] width 24 height 22
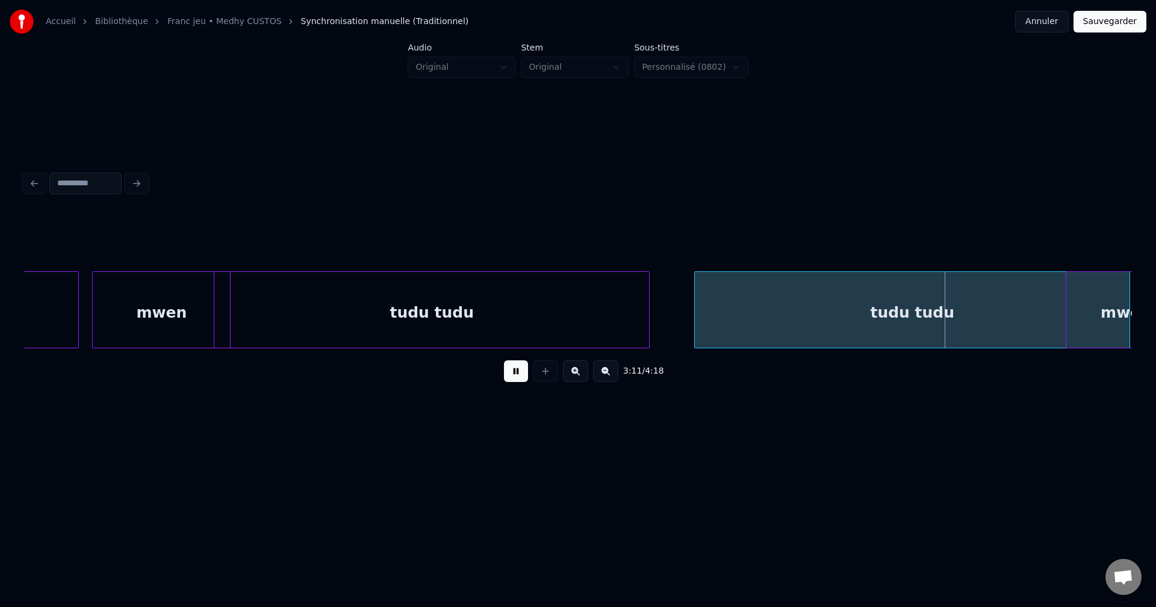
scroll to position [0, 62383]
click at [769, 326] on div "tudu tudu" at bounding box center [911, 313] width 435 height 82
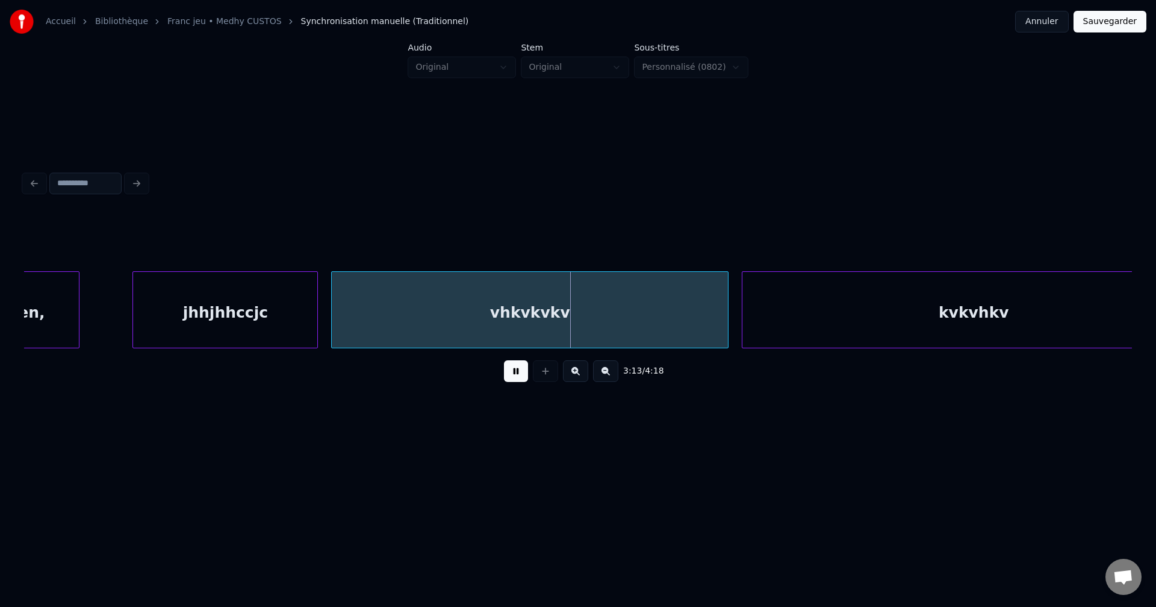
click at [513, 373] on button at bounding box center [516, 372] width 24 height 22
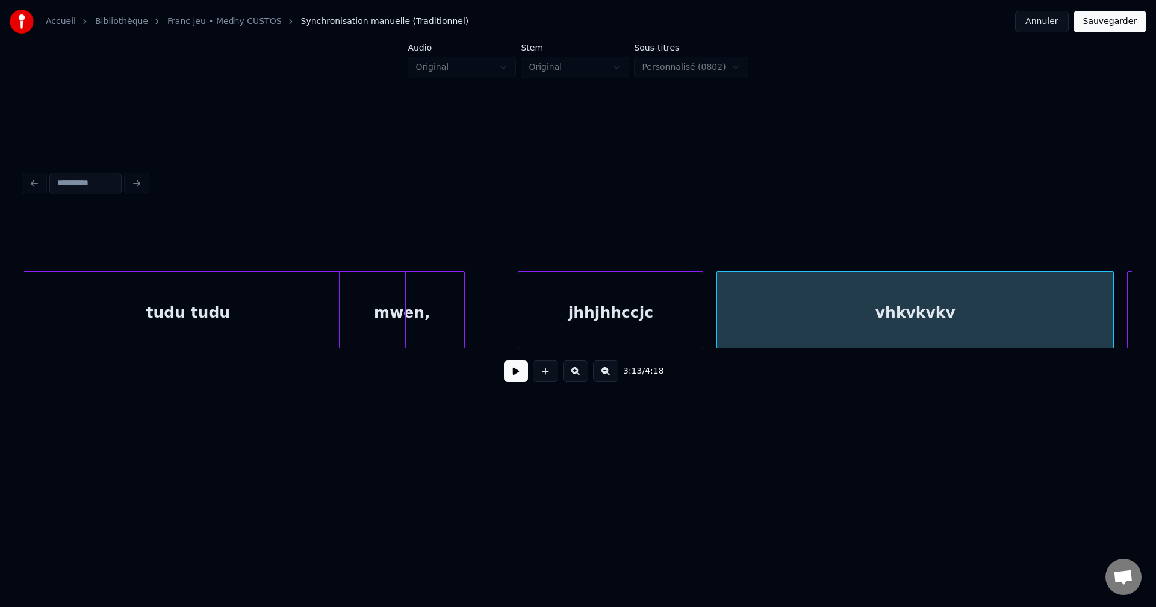
click at [182, 322] on div "tudu tudu" at bounding box center [188, 313] width 435 height 82
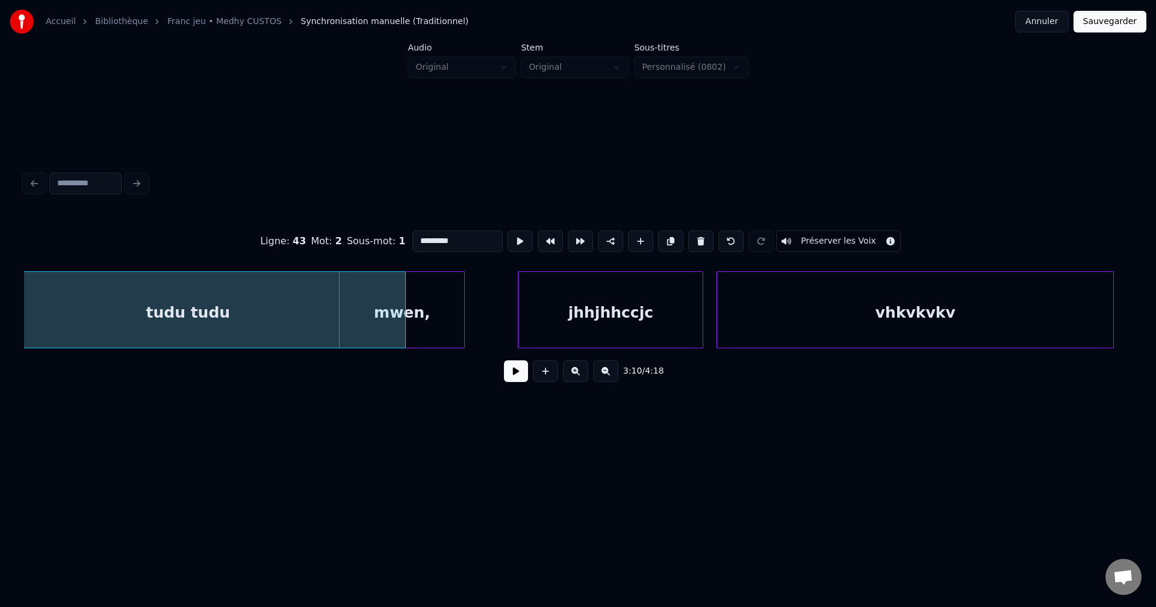
scroll to position [0, 63055]
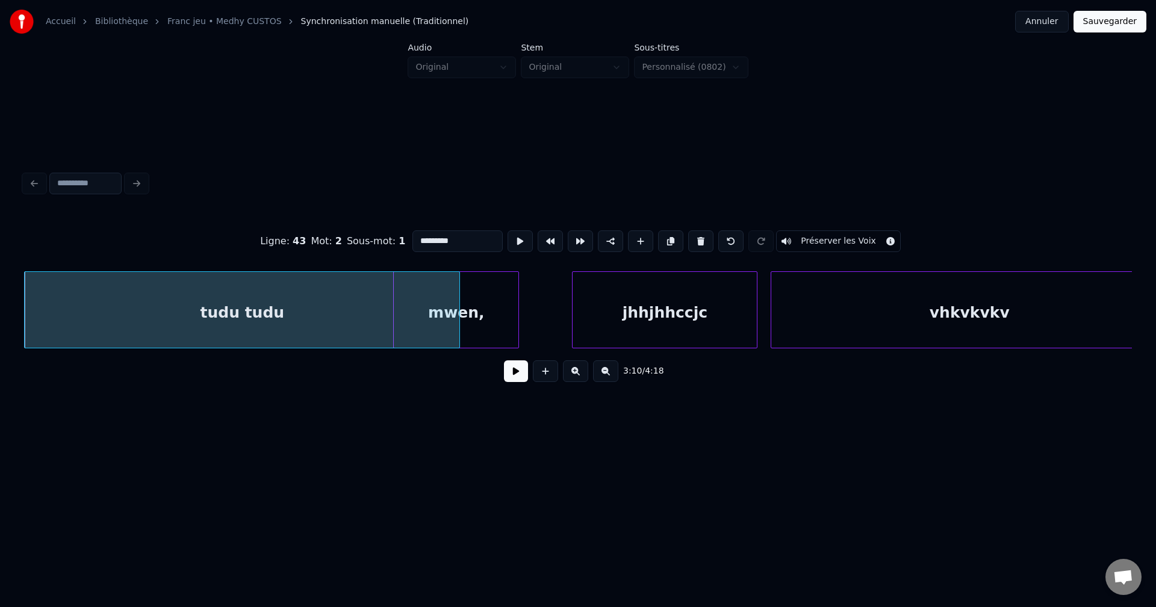
click at [511, 375] on button at bounding box center [516, 372] width 24 height 22
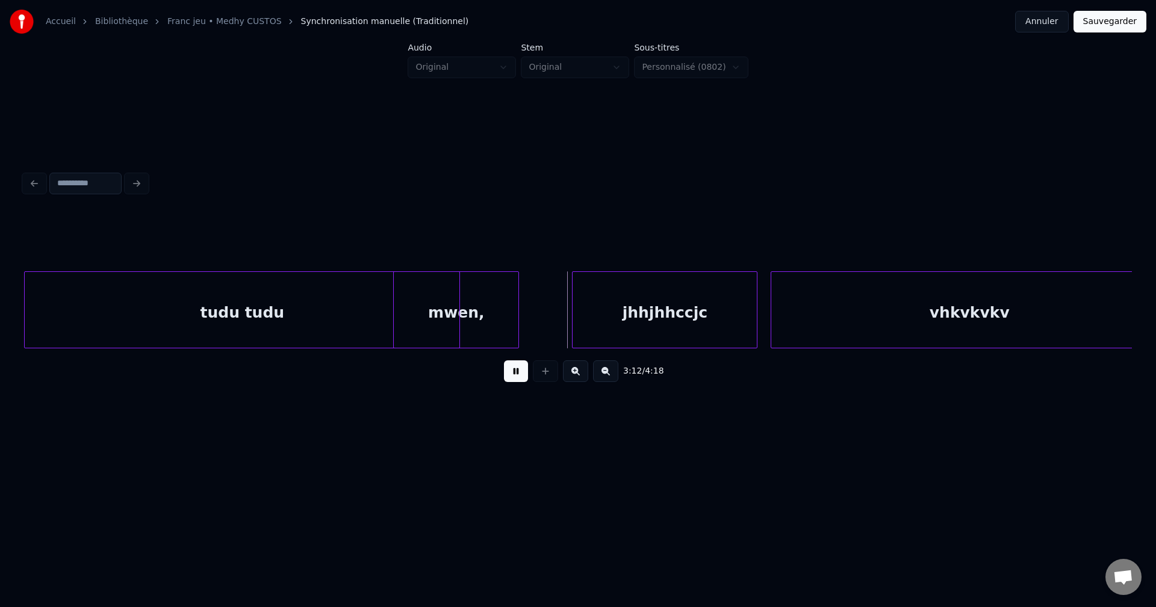
click at [507, 375] on button at bounding box center [516, 372] width 24 height 22
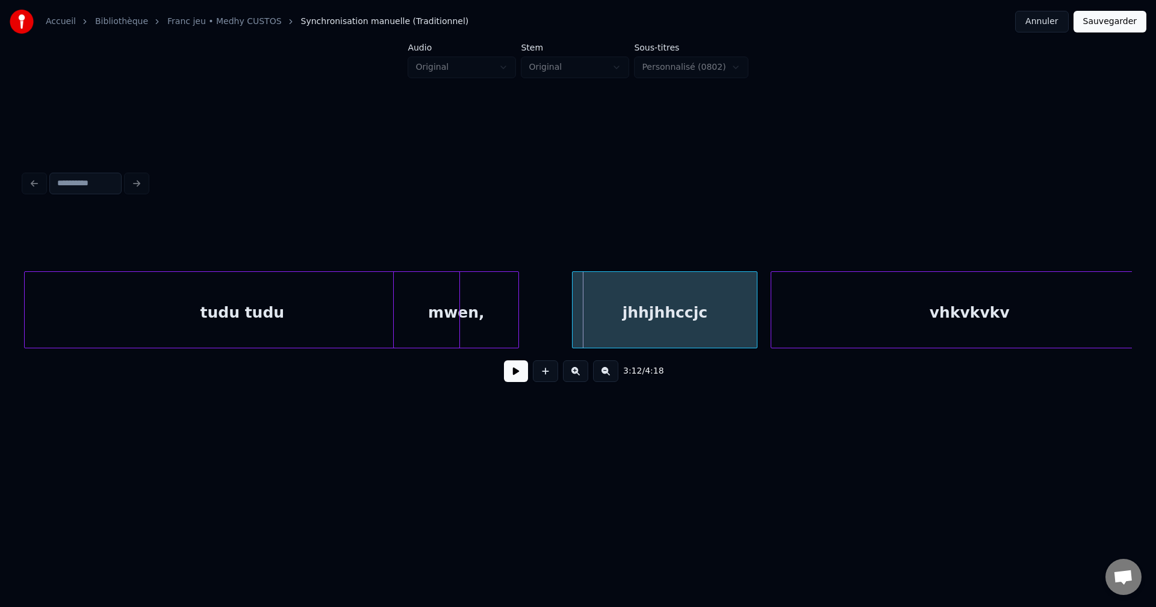
click at [269, 299] on div "tudu tudu" at bounding box center [242, 313] width 435 height 82
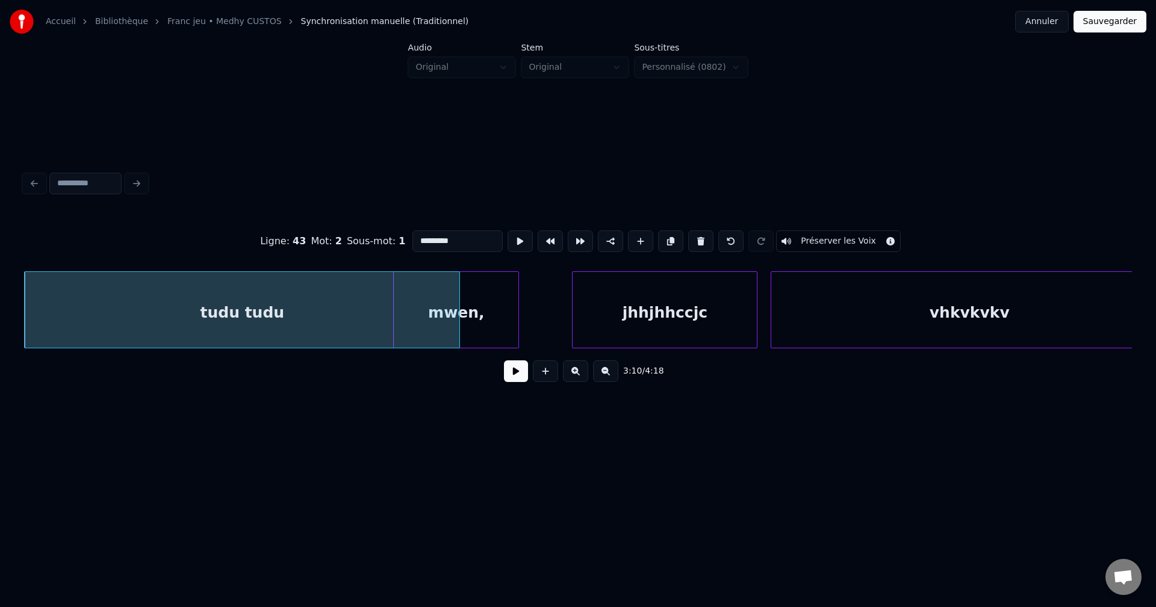
drag, startPoint x: 454, startPoint y: 238, endPoint x: 448, endPoint y: 243, distance: 7.2
click at [444, 242] on input "*********" at bounding box center [457, 242] width 90 height 22
click at [291, 320] on div "tudu du du...." at bounding box center [242, 313] width 435 height 82
type input "**********"
click at [521, 376] on button at bounding box center [516, 372] width 24 height 22
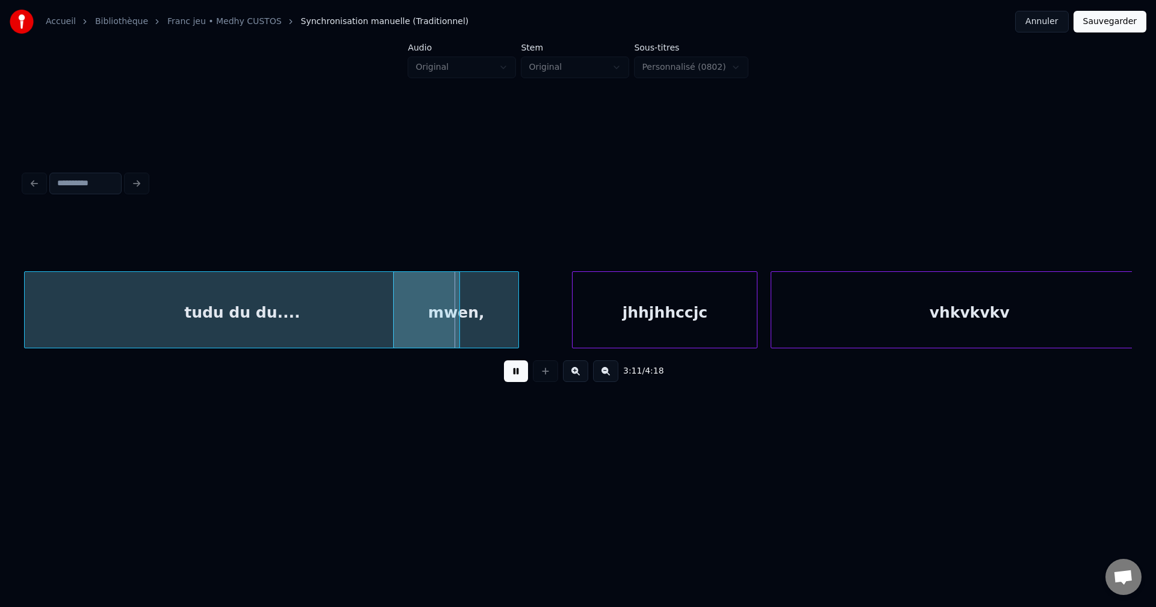
drag, startPoint x: 510, startPoint y: 378, endPoint x: 463, endPoint y: 364, distance: 49.0
click at [509, 379] on button at bounding box center [516, 372] width 24 height 22
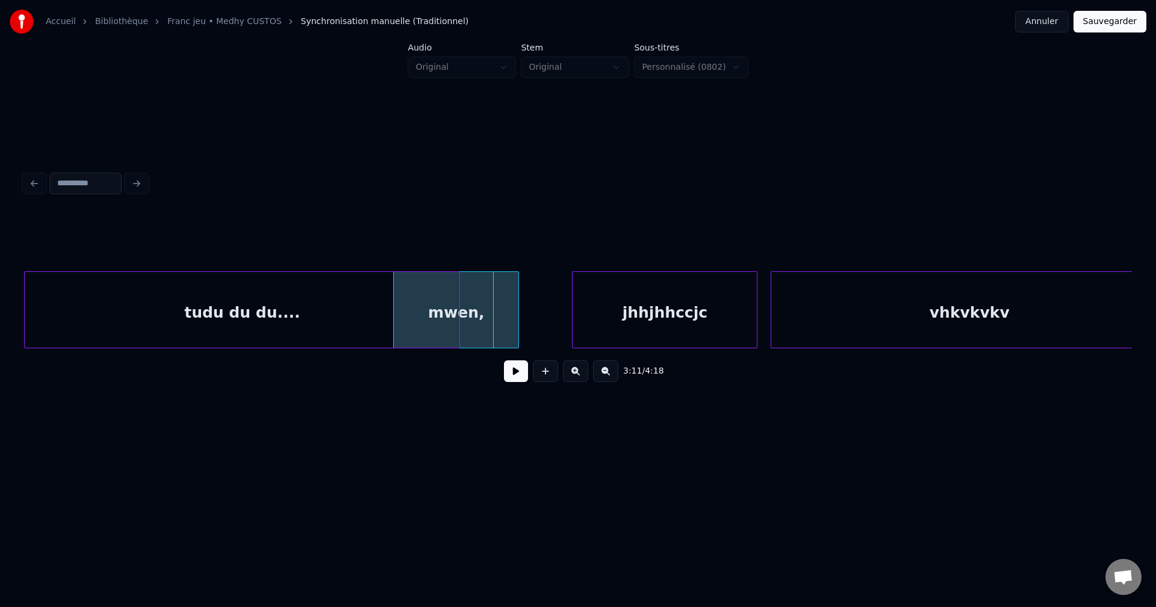
click at [274, 306] on div "tudu du du...." at bounding box center [242, 313] width 435 height 82
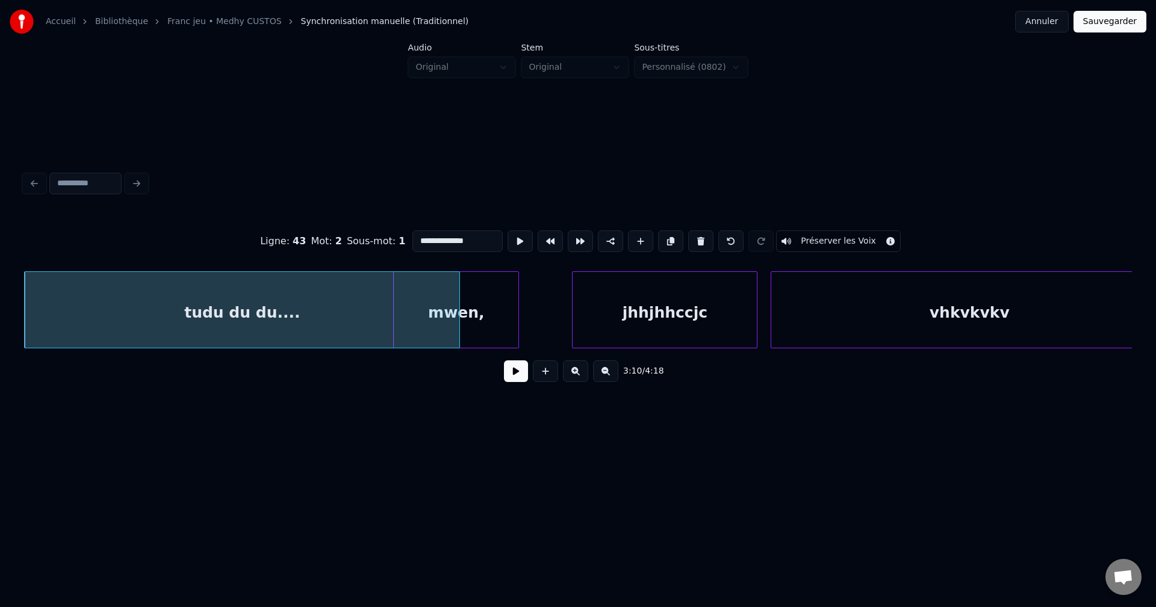
click at [508, 373] on button at bounding box center [516, 372] width 24 height 22
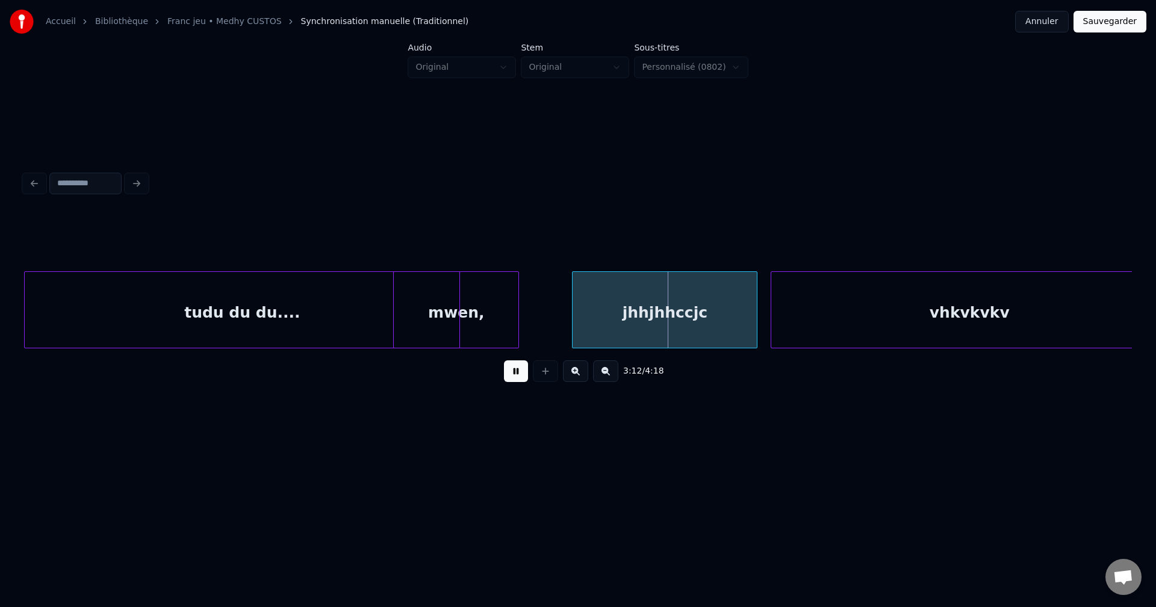
click at [333, 324] on div "tudu du du...." at bounding box center [242, 313] width 435 height 82
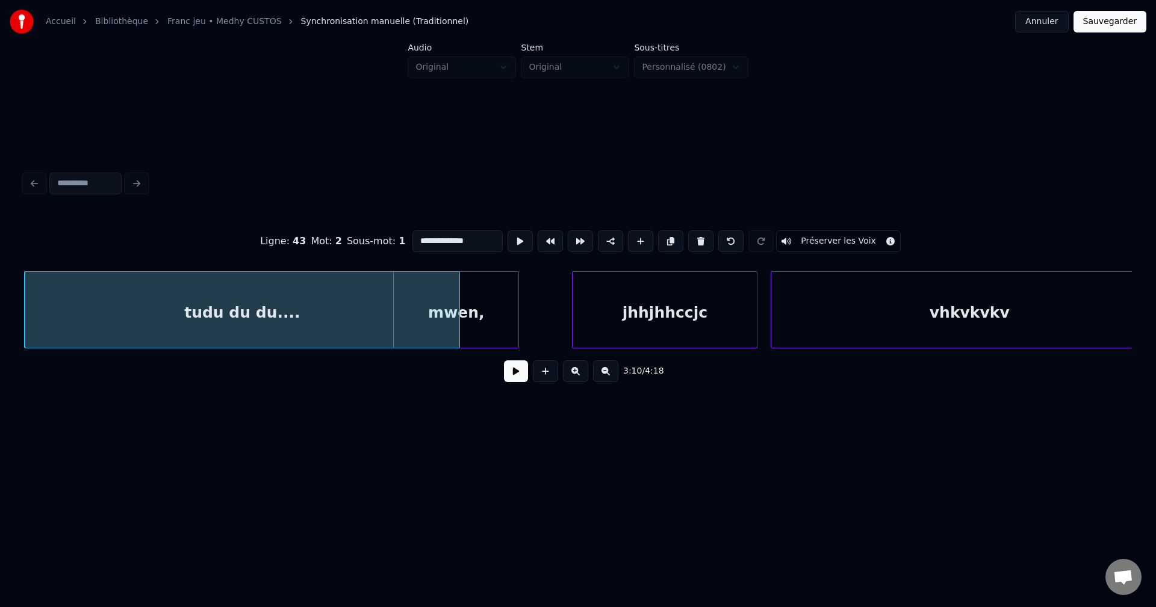
click at [445, 236] on input "**********" at bounding box center [457, 242] width 90 height 22
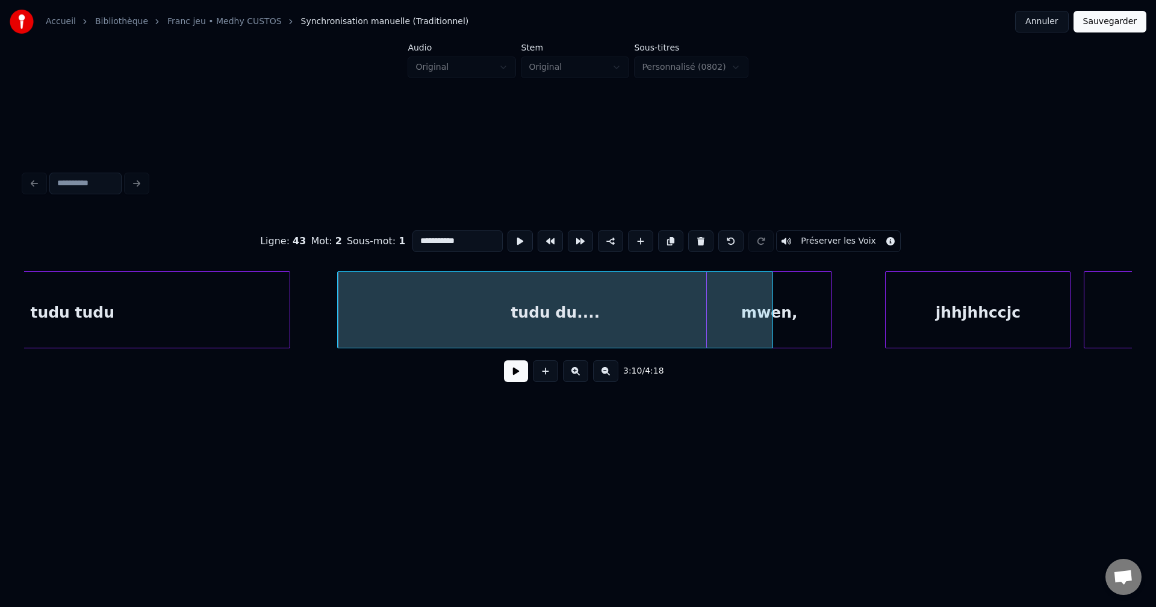
click at [145, 315] on div "tudu tudu" at bounding box center [72, 313] width 435 height 82
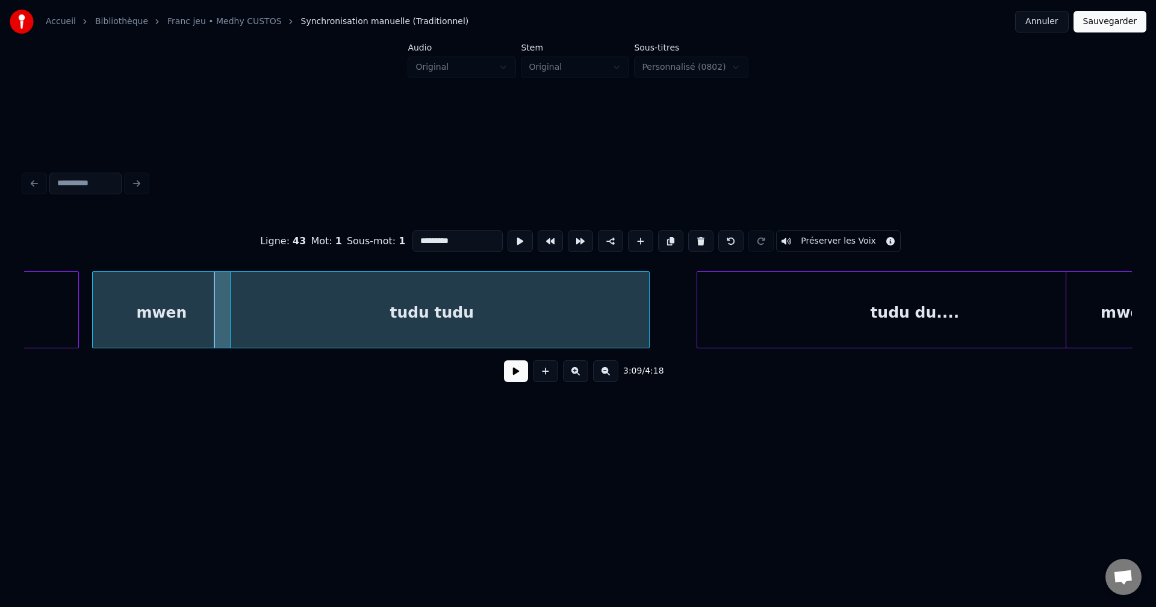
scroll to position [0, 62380]
click at [115, 311] on div "mwen" at bounding box center [164, 313] width 137 height 82
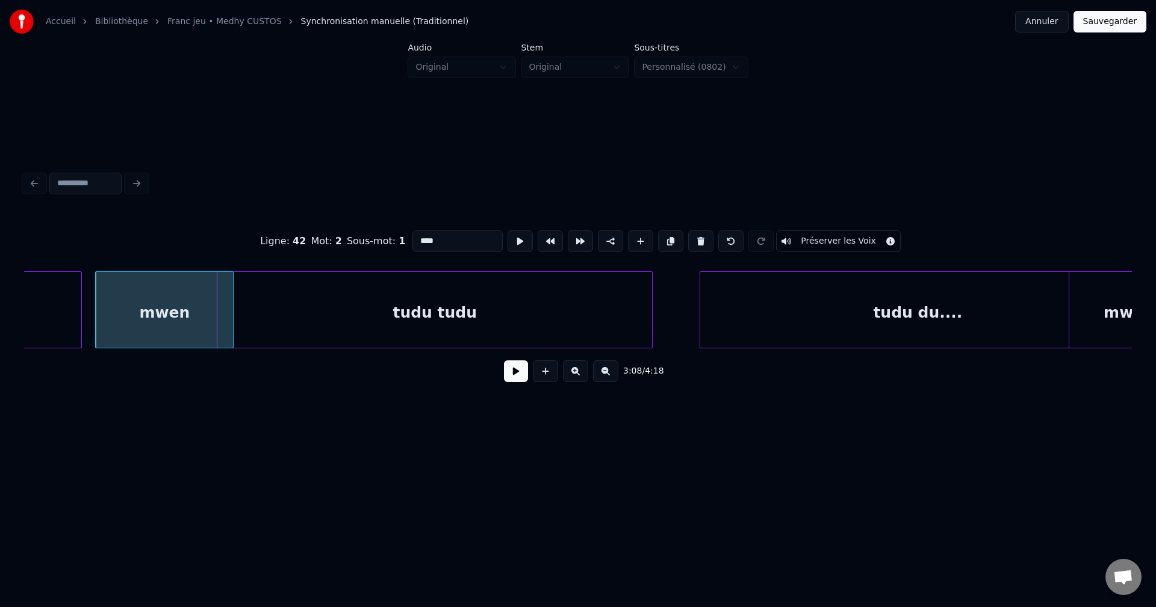
type input "****"
click at [510, 367] on button at bounding box center [516, 372] width 24 height 22
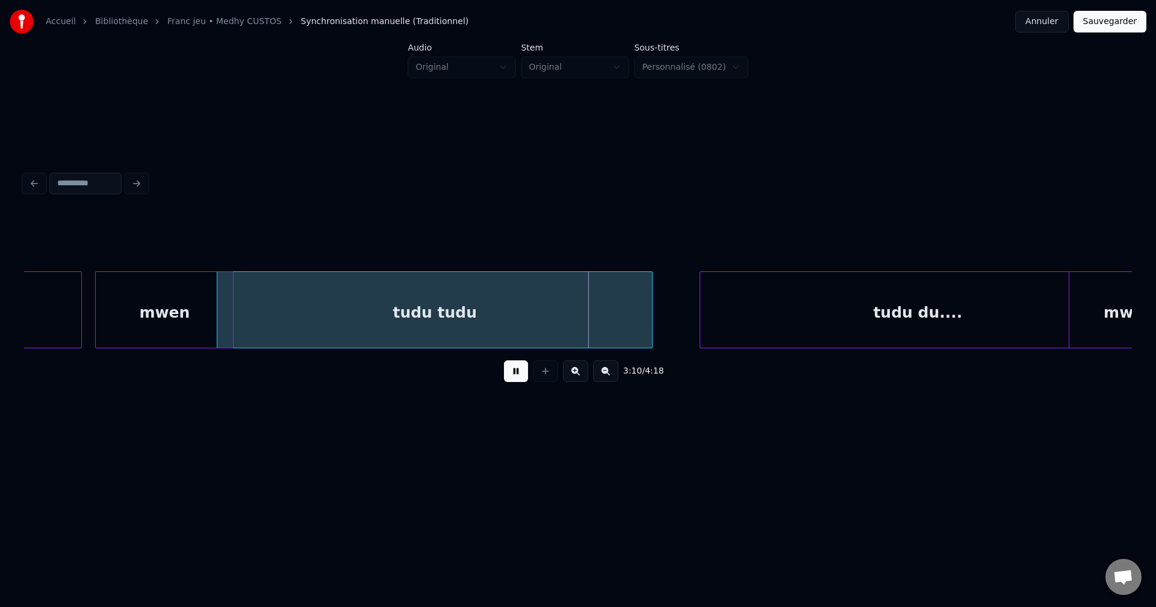
click at [515, 370] on button at bounding box center [516, 372] width 24 height 22
click at [148, 317] on div "mwen" at bounding box center [164, 313] width 137 height 82
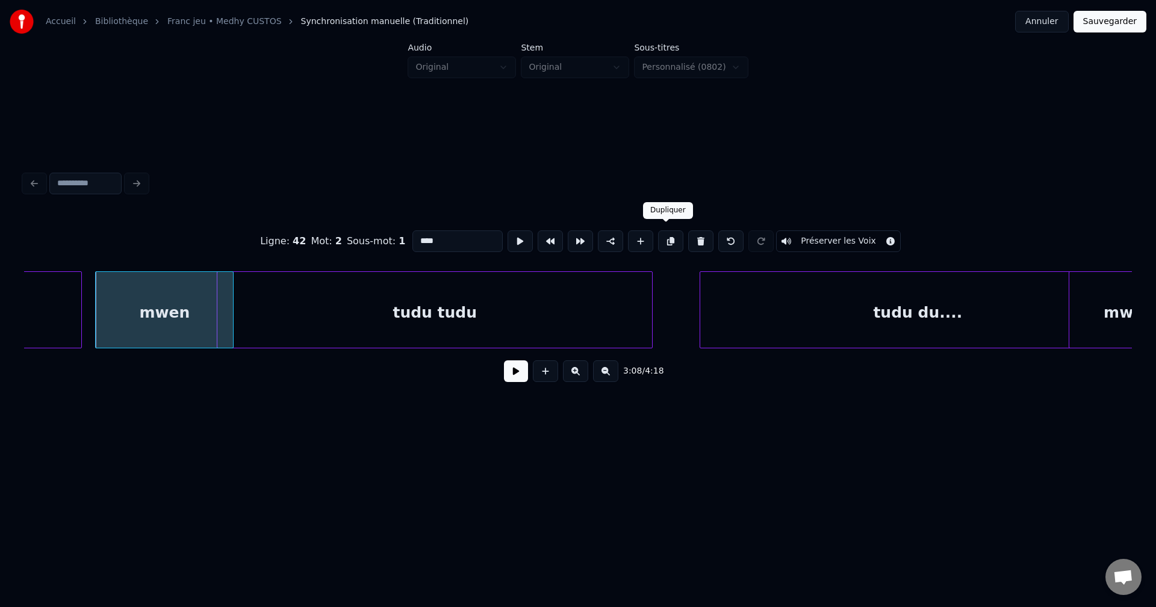
click at [670, 232] on button at bounding box center [670, 242] width 25 height 22
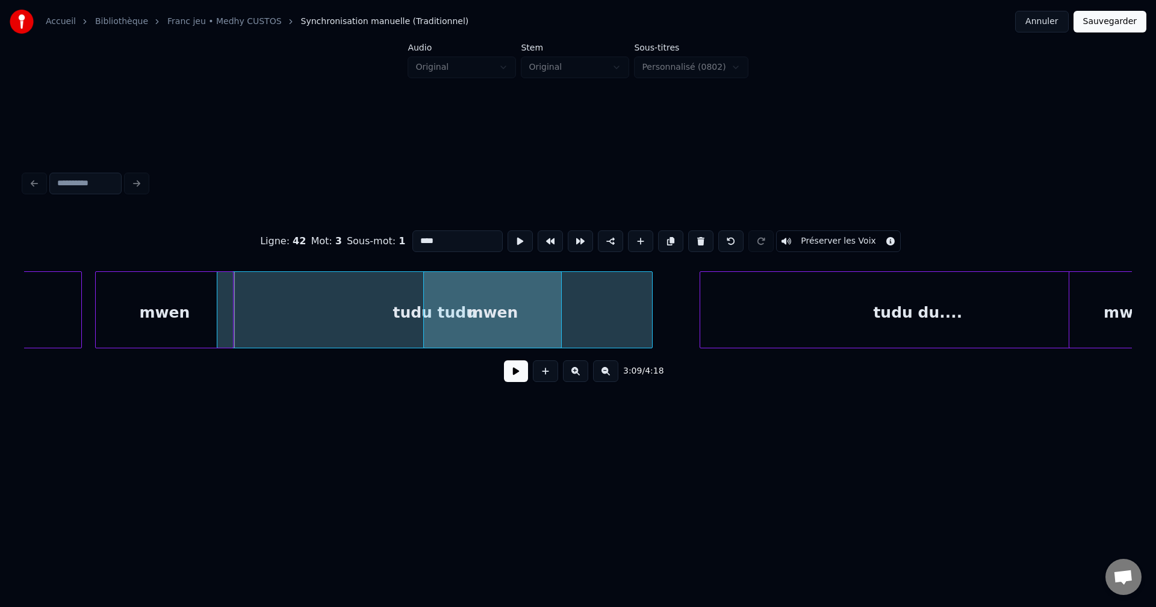
click at [548, 312] on div "mwen" at bounding box center [492, 313] width 137 height 82
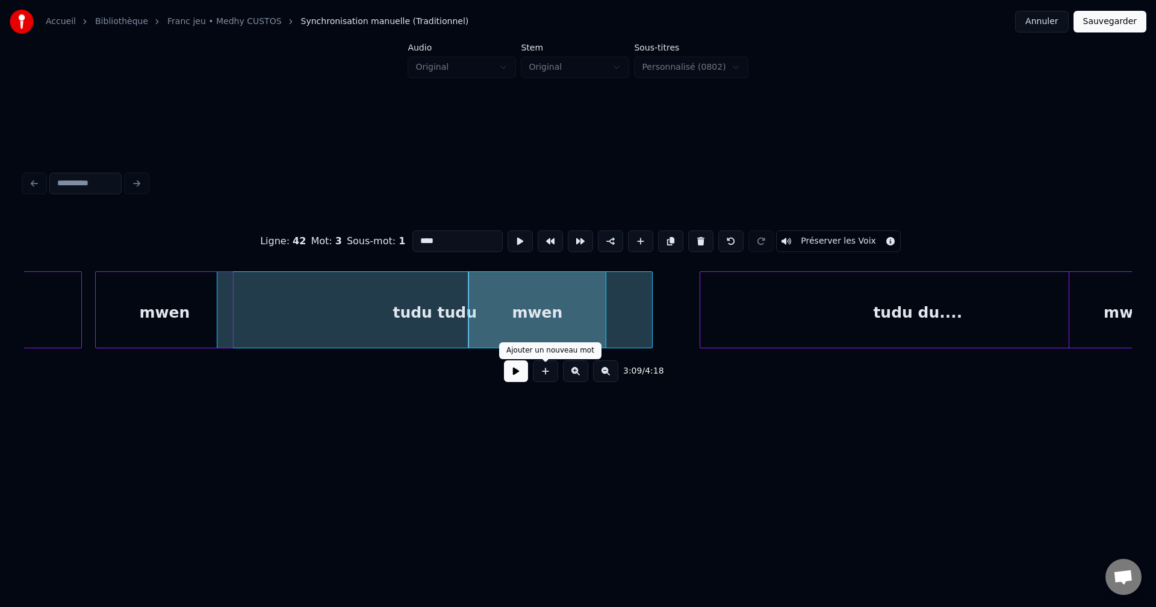
click at [519, 375] on button at bounding box center [516, 372] width 24 height 22
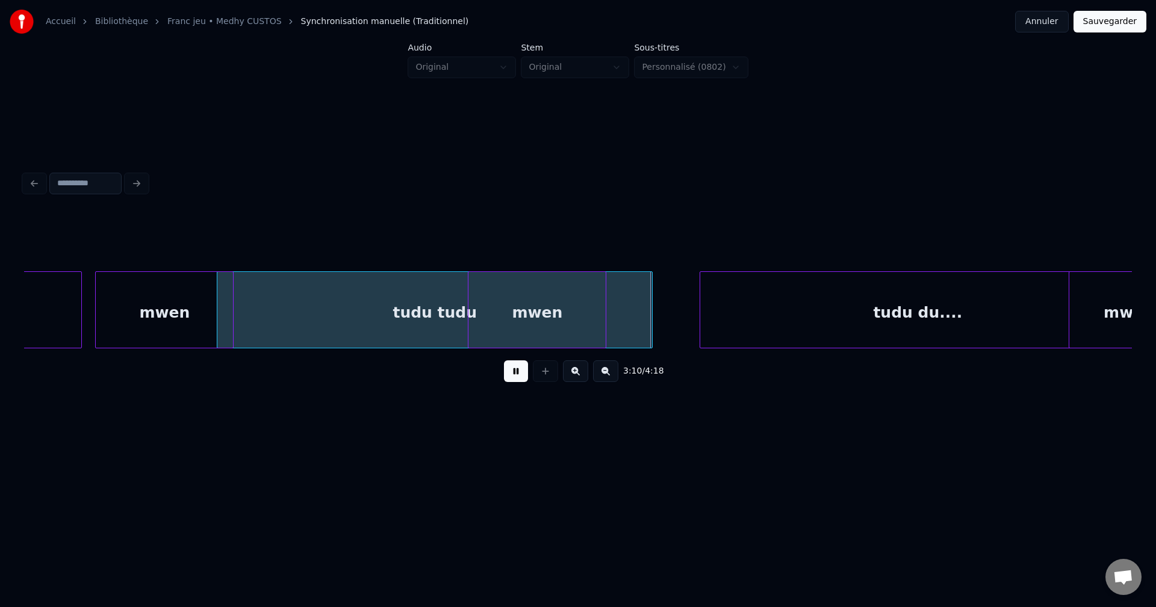
click at [559, 321] on div "mwen" at bounding box center [536, 313] width 137 height 82
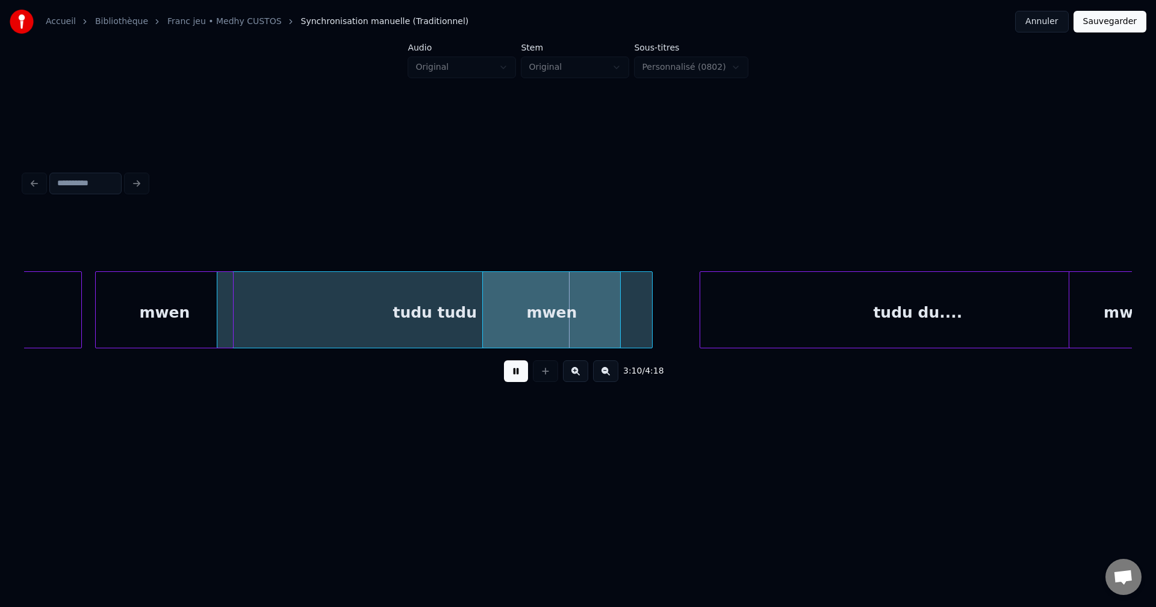
click at [510, 322] on div "mwen" at bounding box center [551, 313] width 137 height 82
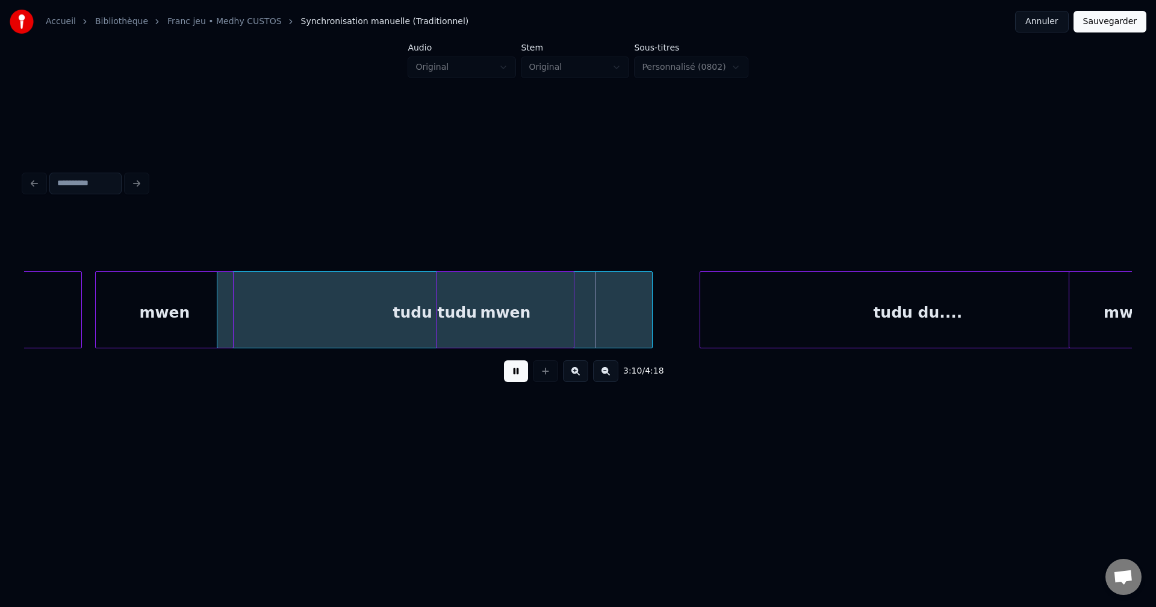
click at [513, 324] on div "mwen" at bounding box center [504, 313] width 137 height 82
click at [509, 324] on div "mwen" at bounding box center [498, 313] width 137 height 82
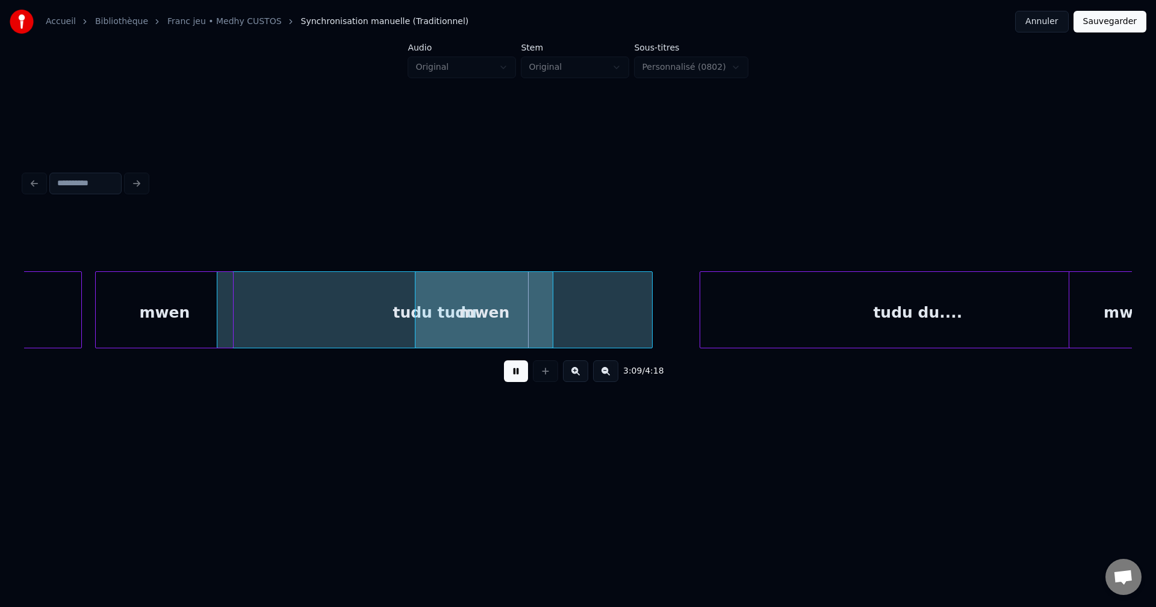
click at [463, 317] on div "mwen" at bounding box center [483, 313] width 137 height 82
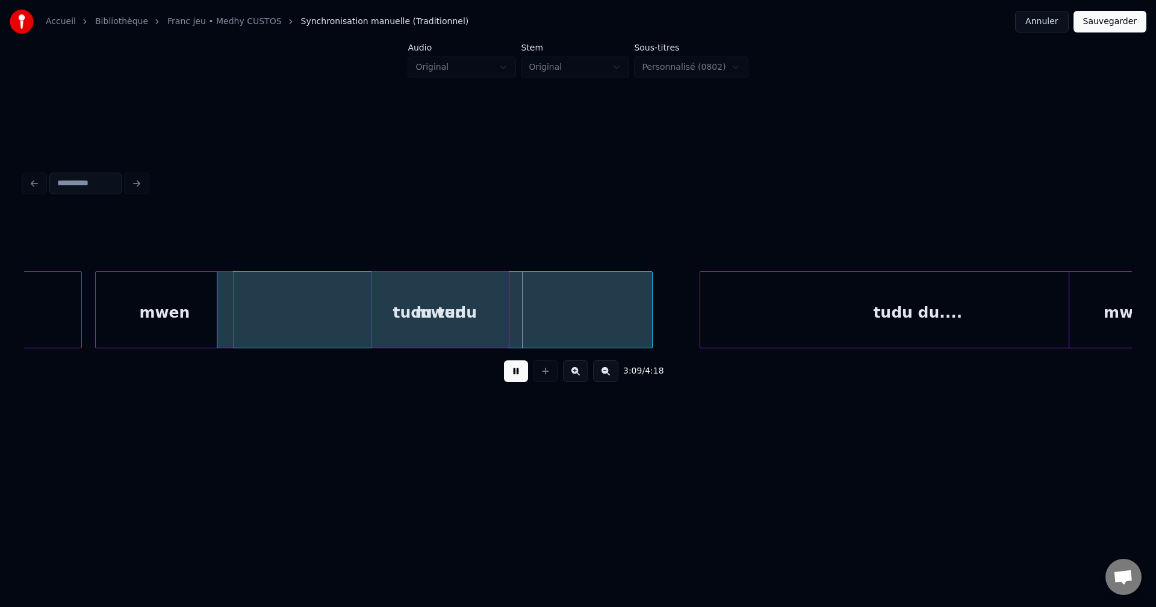
click at [491, 320] on div "mwen" at bounding box center [439, 313] width 137 height 82
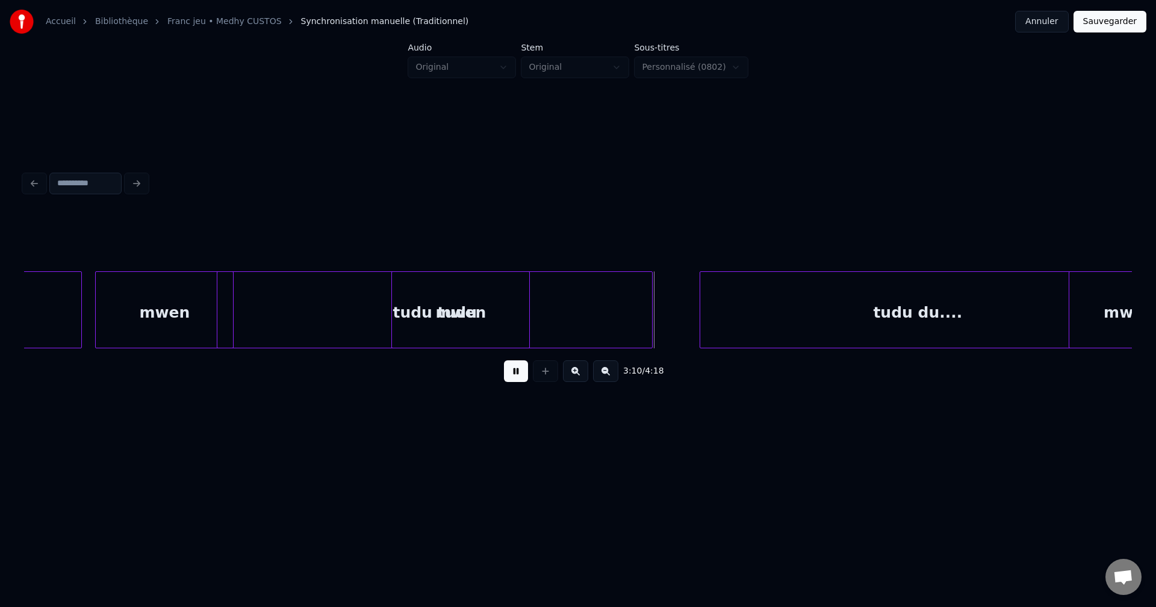
click at [490, 318] on div "mwen" at bounding box center [460, 313] width 137 height 82
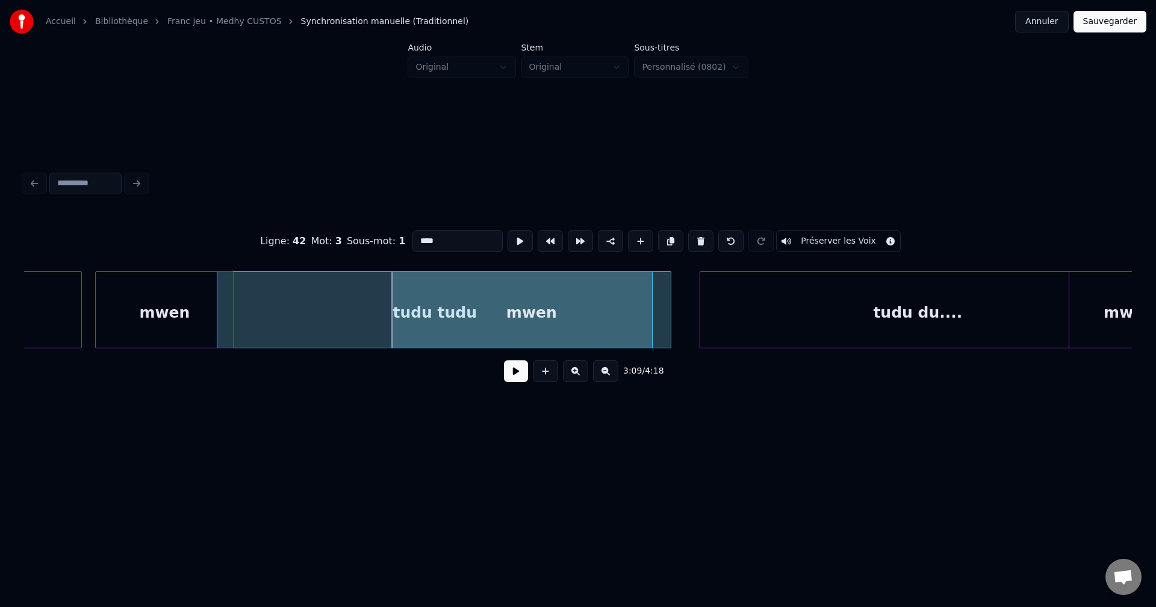
click at [671, 310] on div at bounding box center [669, 310] width 4 height 76
click at [439, 233] on input "****" at bounding box center [457, 242] width 90 height 22
drag, startPoint x: 442, startPoint y: 233, endPoint x: 281, endPoint y: 233, distance: 161.9
click at [283, 233] on div "Ligne : 42 Mot : 3 Sous-mot : 1 **** Préserver les Voix" at bounding box center [578, 241] width 1108 height 60
type input "*******"
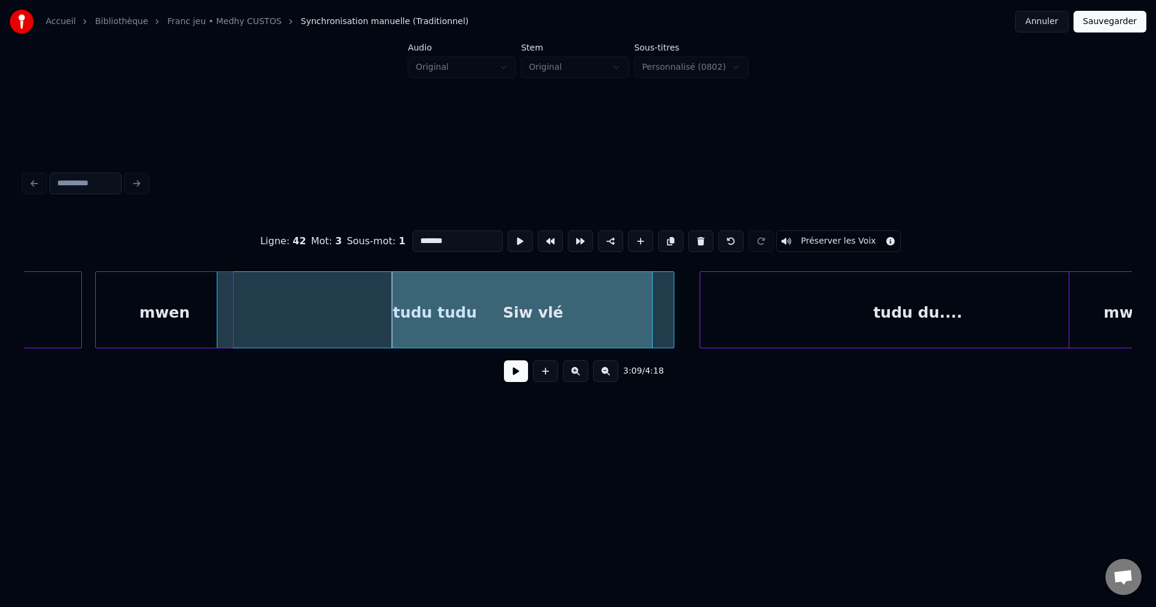
click at [511, 375] on button at bounding box center [516, 372] width 24 height 22
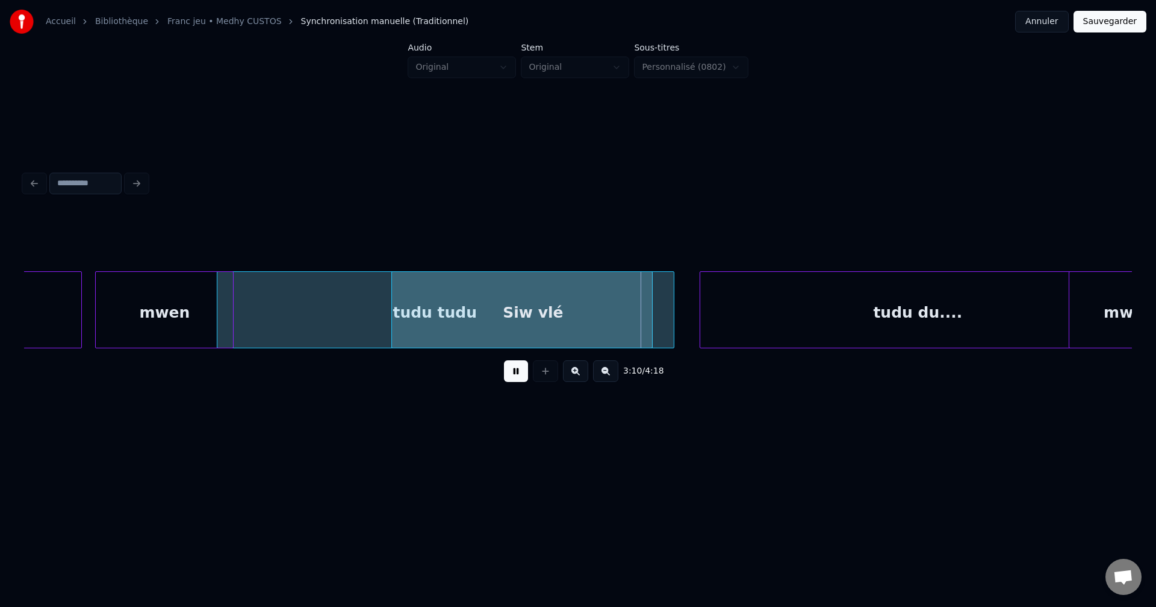
click at [511, 375] on button at bounding box center [516, 372] width 24 height 22
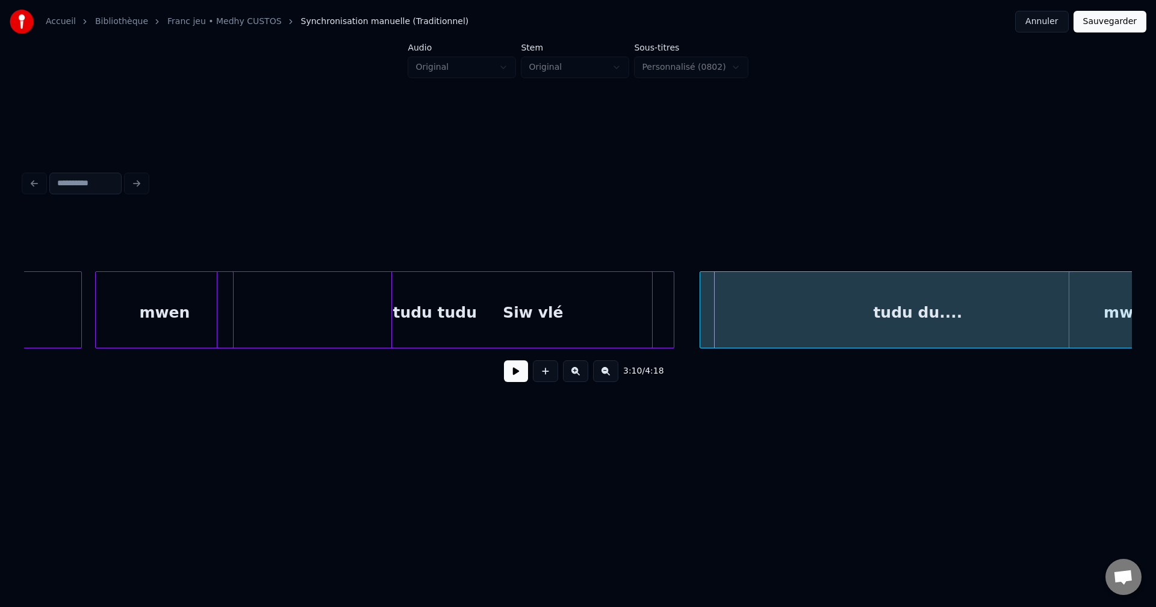
click at [507, 382] on button at bounding box center [516, 372] width 24 height 22
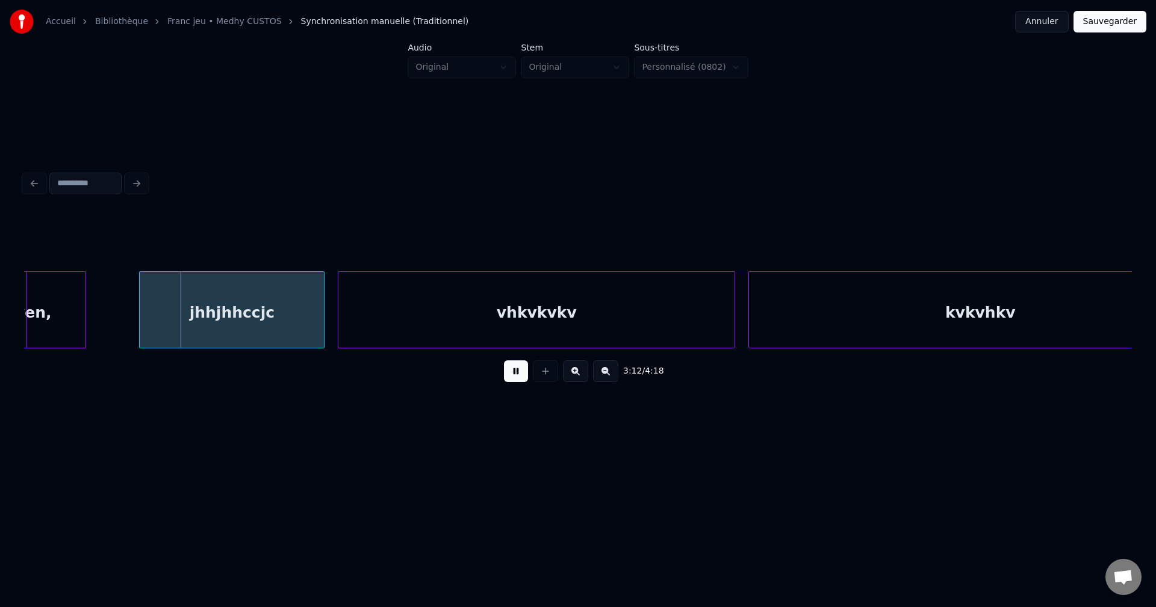
click at [507, 380] on button at bounding box center [516, 372] width 24 height 22
click at [51, 326] on div "mwen," at bounding box center [23, 313] width 125 height 82
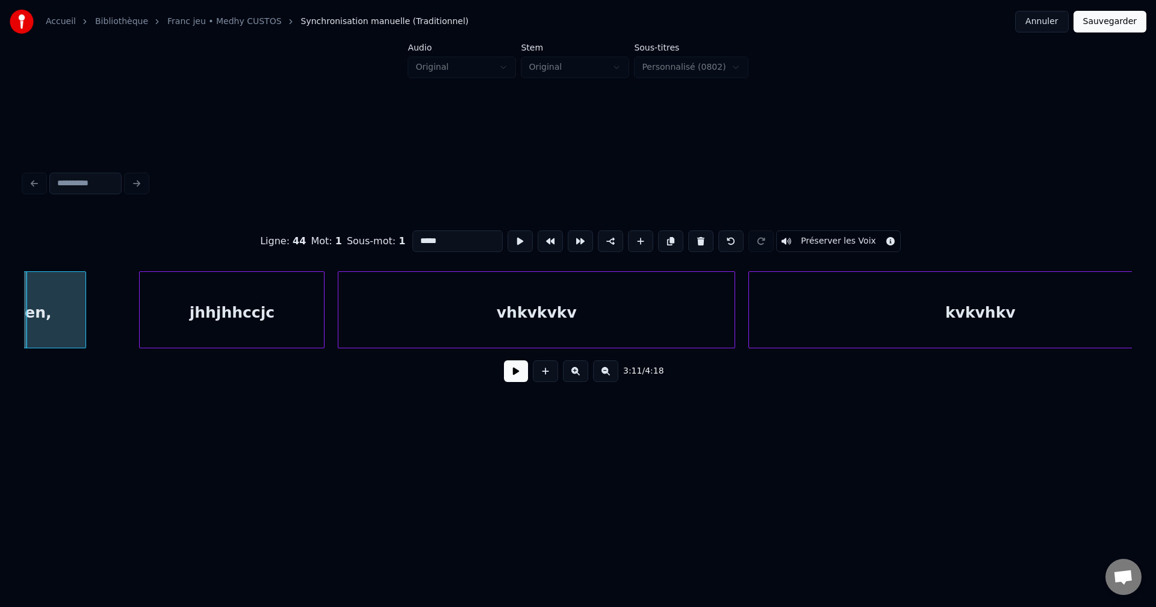
scroll to position [0, 63424]
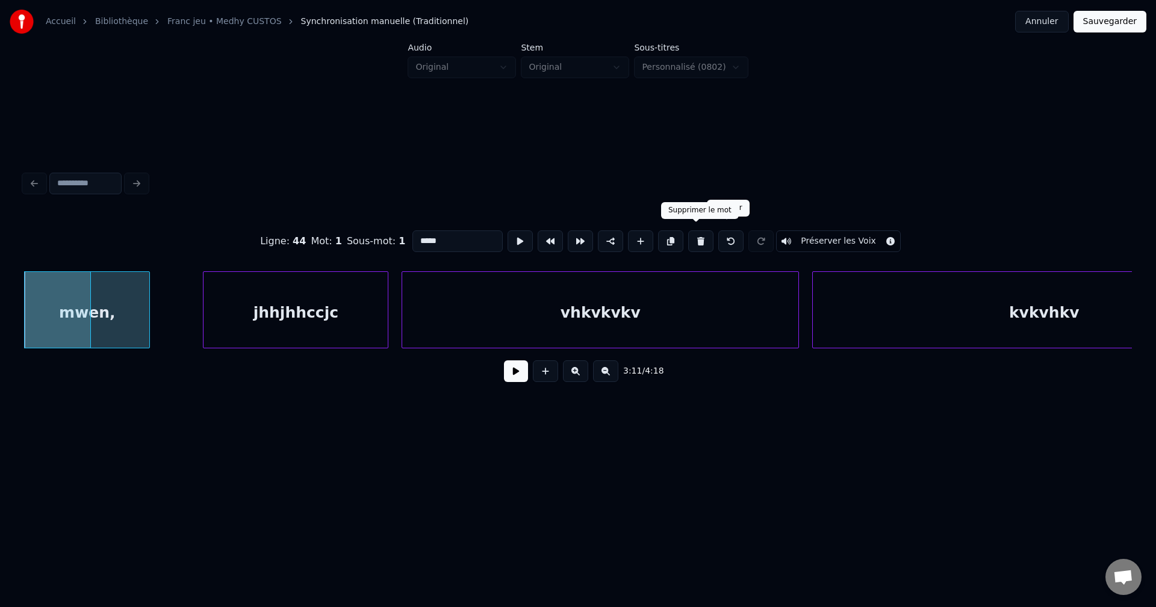
click at [695, 240] on button at bounding box center [700, 242] width 25 height 22
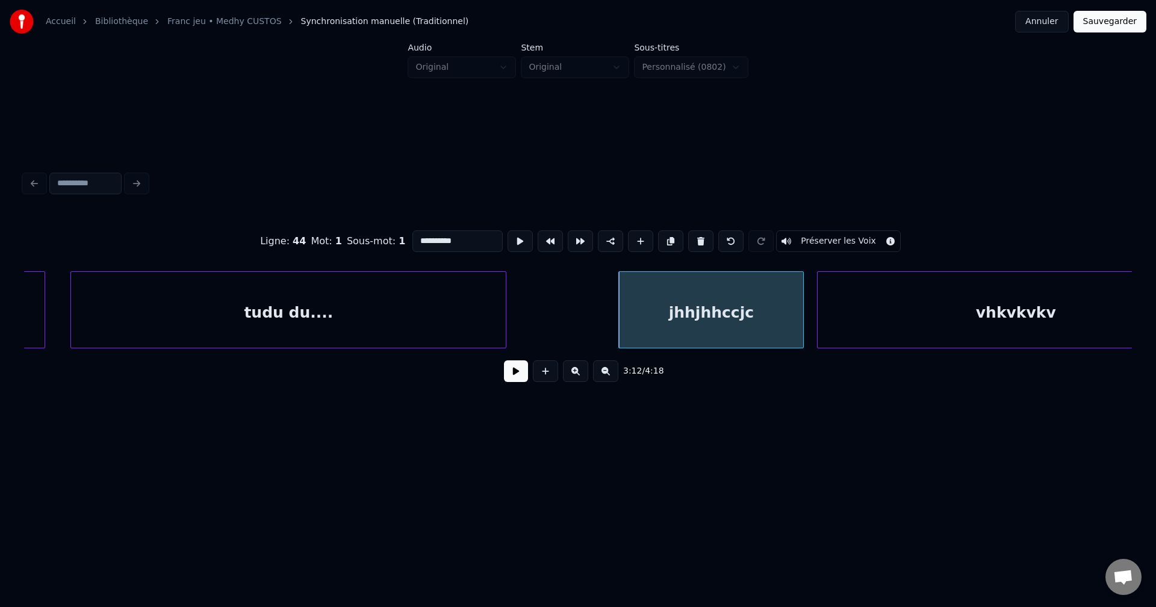
scroll to position [0, 62991]
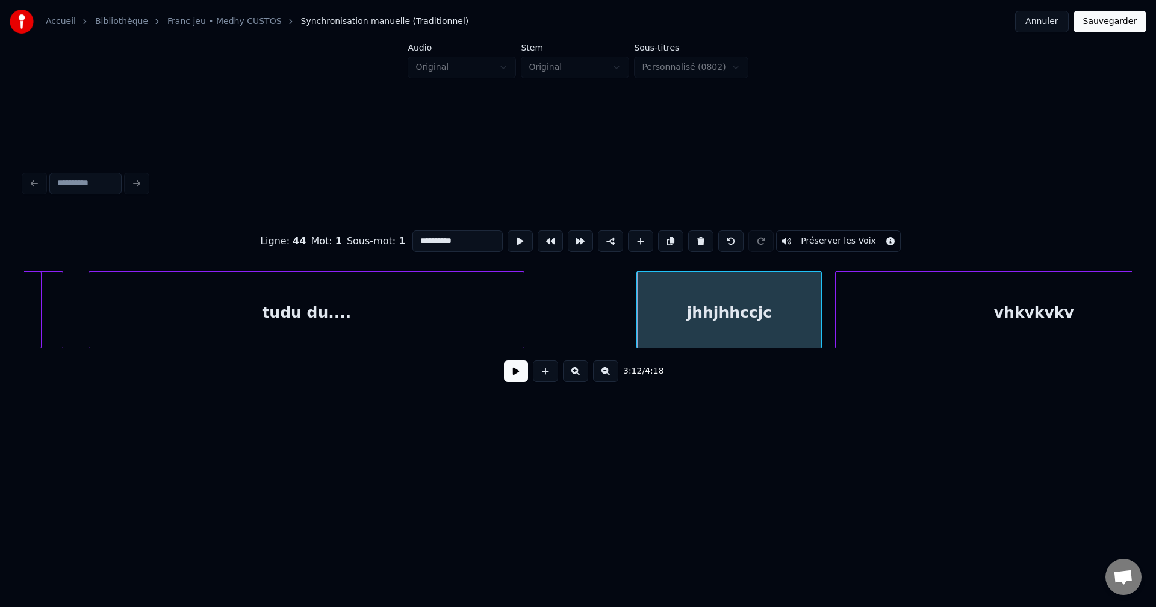
click at [234, 324] on div "tudu du...." at bounding box center [306, 313] width 435 height 82
type input "**********"
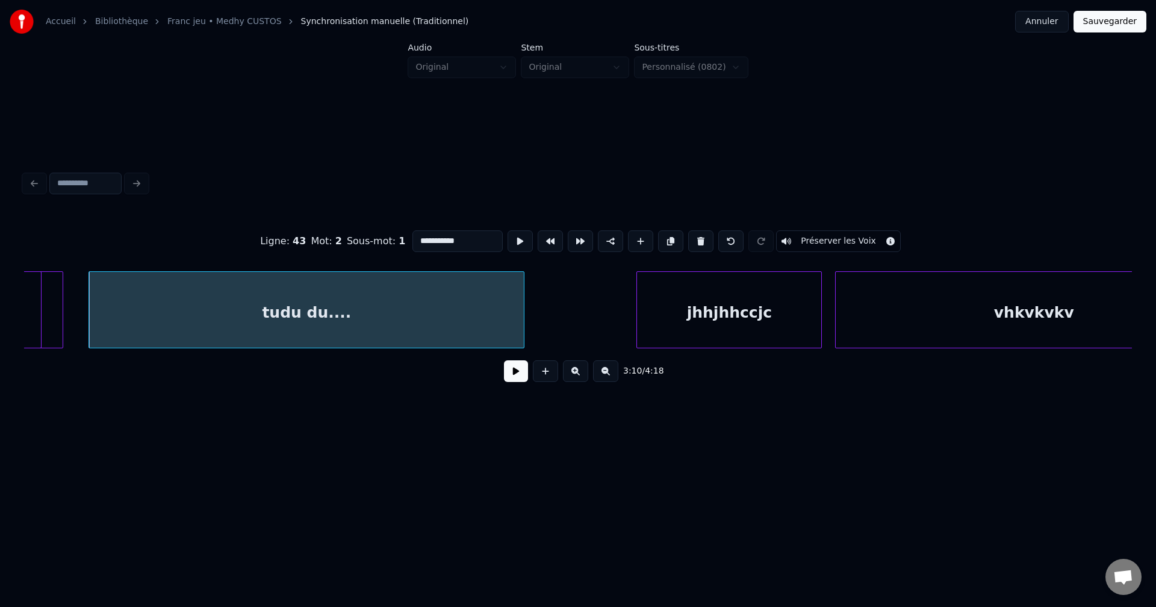
click at [521, 379] on button at bounding box center [516, 372] width 24 height 22
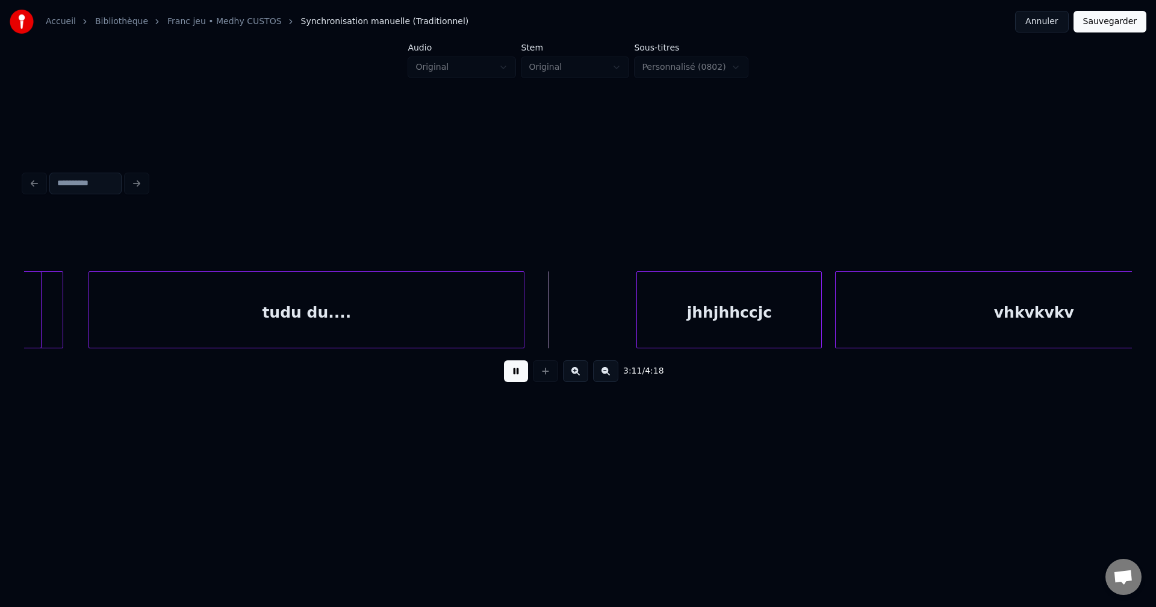
click at [520, 379] on button at bounding box center [516, 372] width 24 height 22
click at [61, 326] on div at bounding box center [61, 310] width 4 height 76
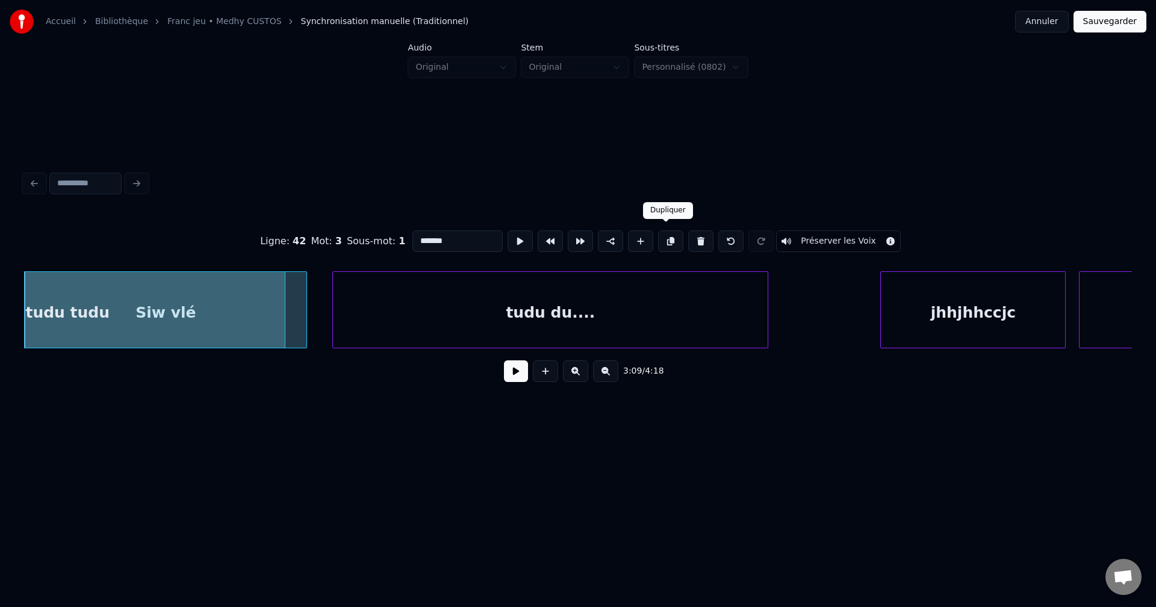
click at [668, 239] on button at bounding box center [670, 242] width 25 height 22
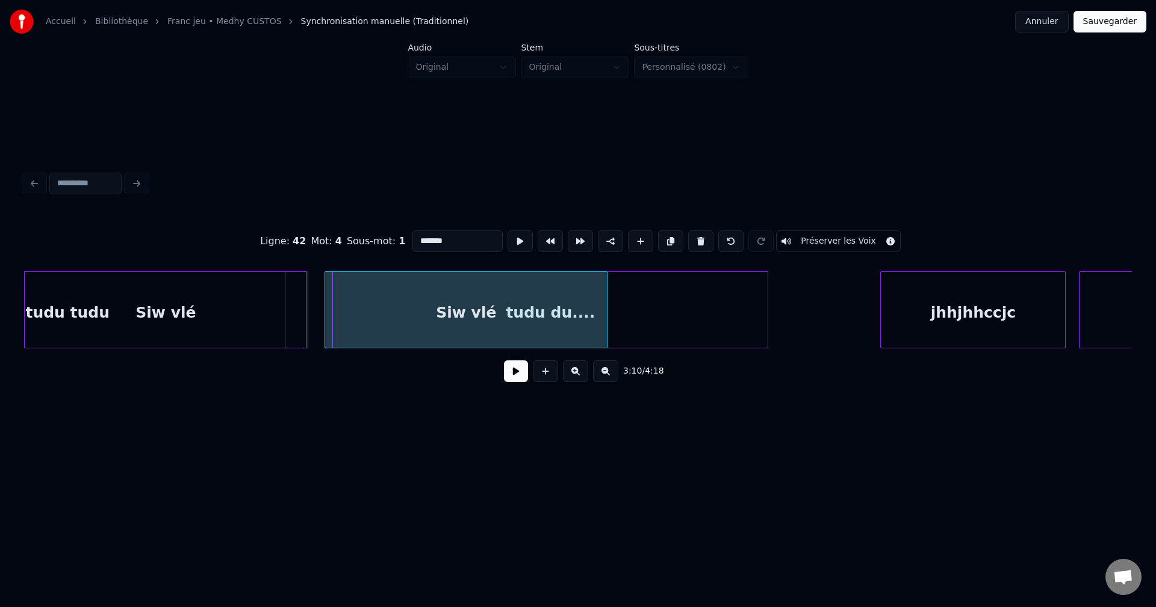
click at [607, 305] on div "Siw vlé" at bounding box center [466, 313] width 282 height 82
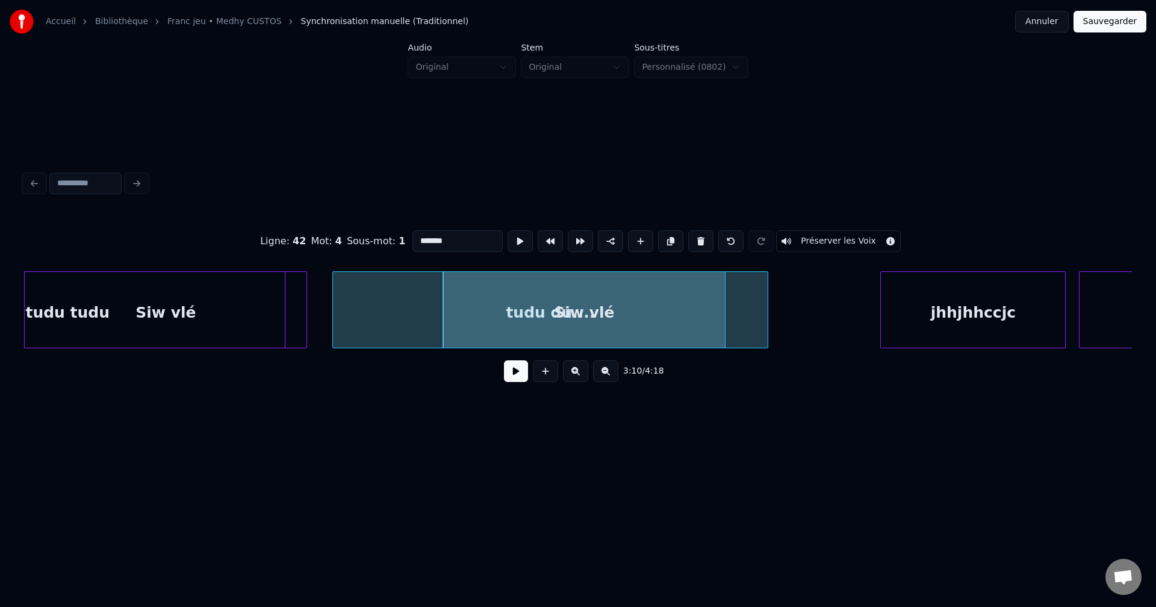
drag, startPoint x: 518, startPoint y: 376, endPoint x: 624, endPoint y: 303, distance: 128.1
click at [519, 375] on button at bounding box center [516, 372] width 24 height 22
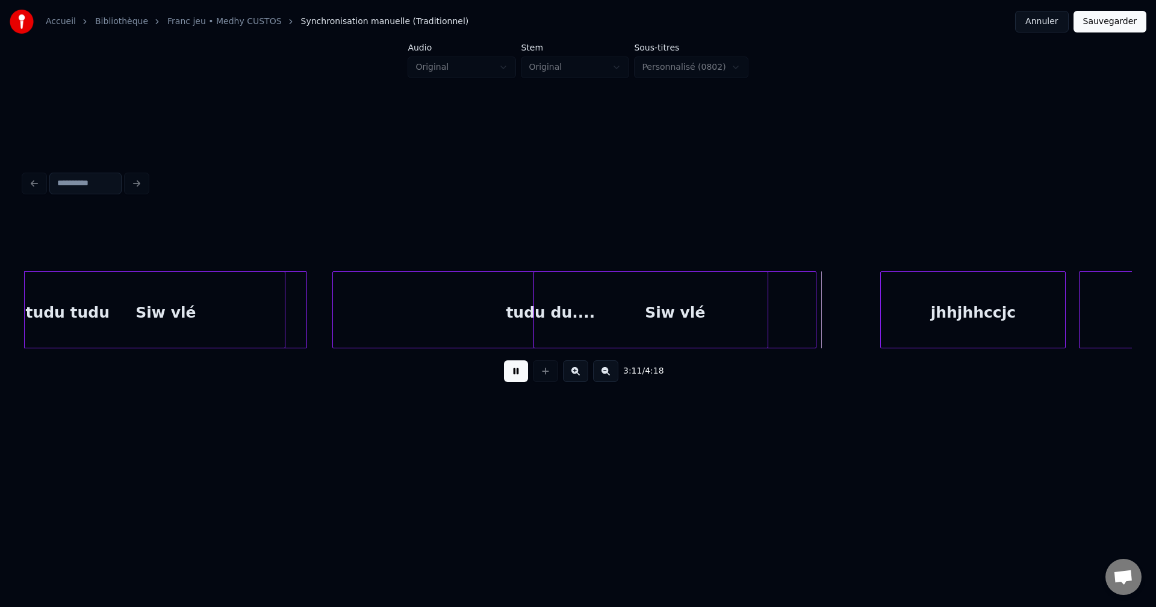
click at [716, 303] on div "Siw vlé" at bounding box center [675, 313] width 282 height 82
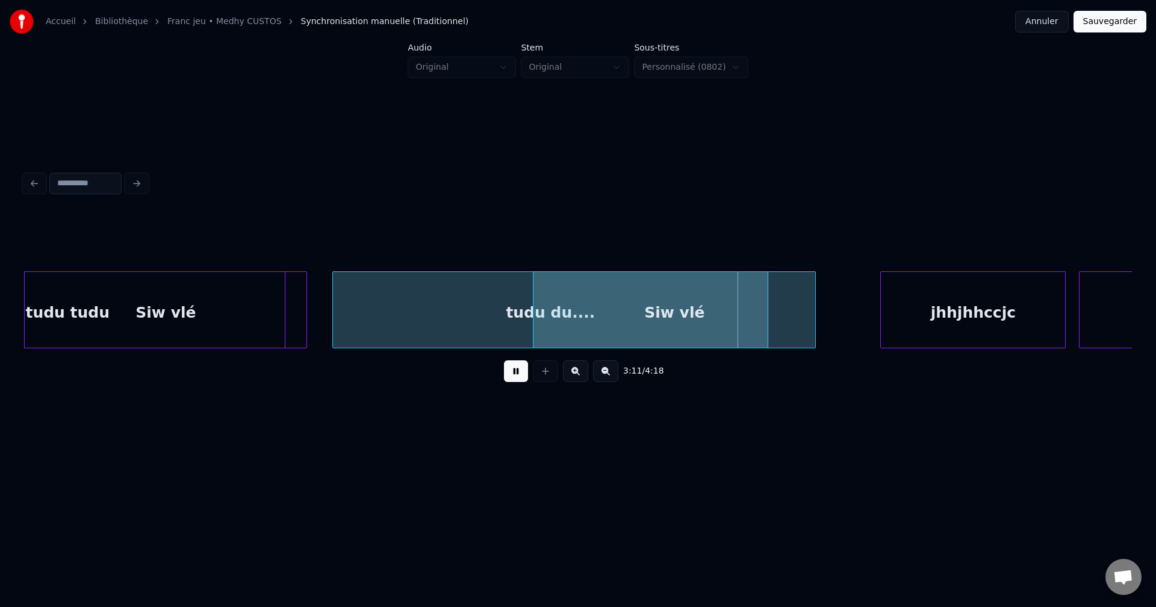
click at [797, 311] on div "Siw vlé" at bounding box center [674, 313] width 282 height 82
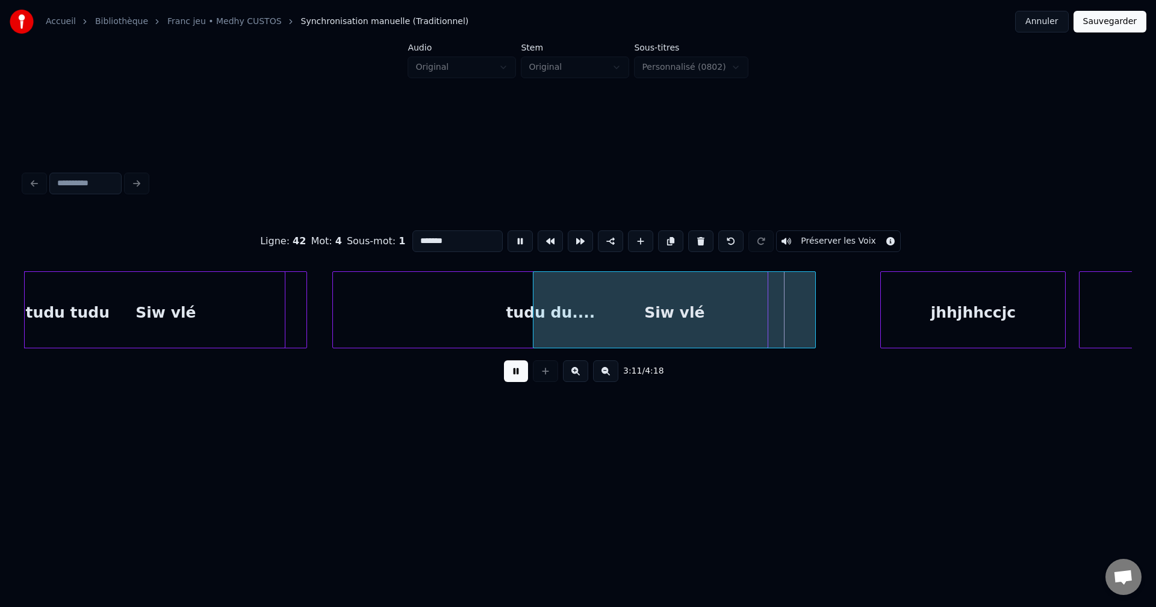
drag, startPoint x: 456, startPoint y: 231, endPoint x: 193, endPoint y: 268, distance: 265.1
click at [193, 268] on div "Ligne : 42 Mot : 4 Sous-mot : 1 ******* Préserver les Voix 3:11 / 4:18" at bounding box center [578, 302] width 1108 height 183
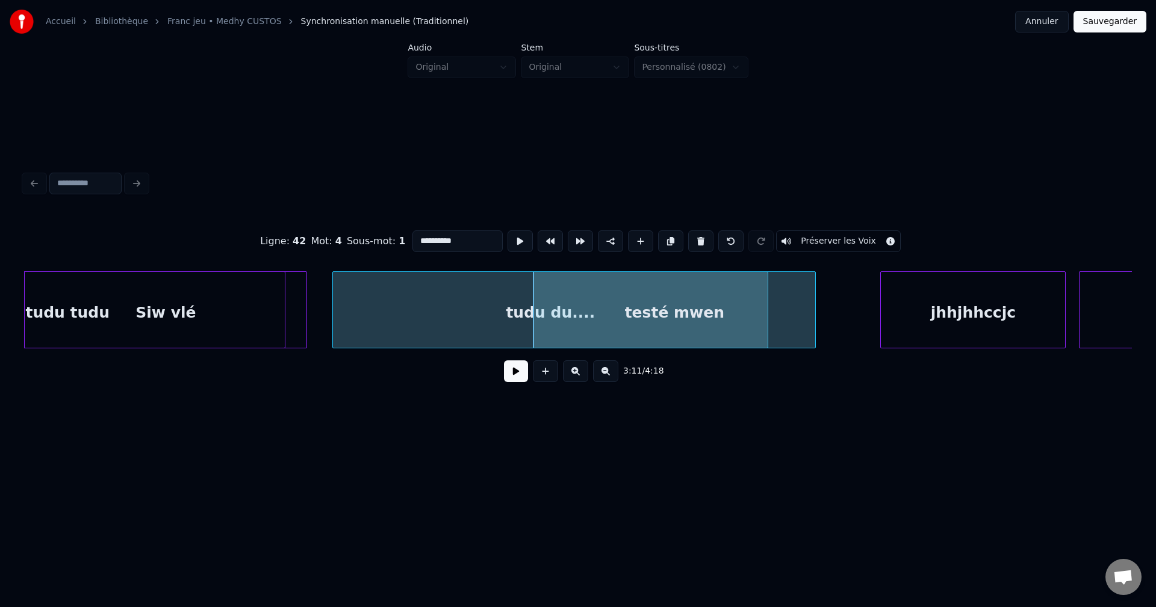
type input "**********"
click at [514, 374] on button at bounding box center [516, 372] width 24 height 22
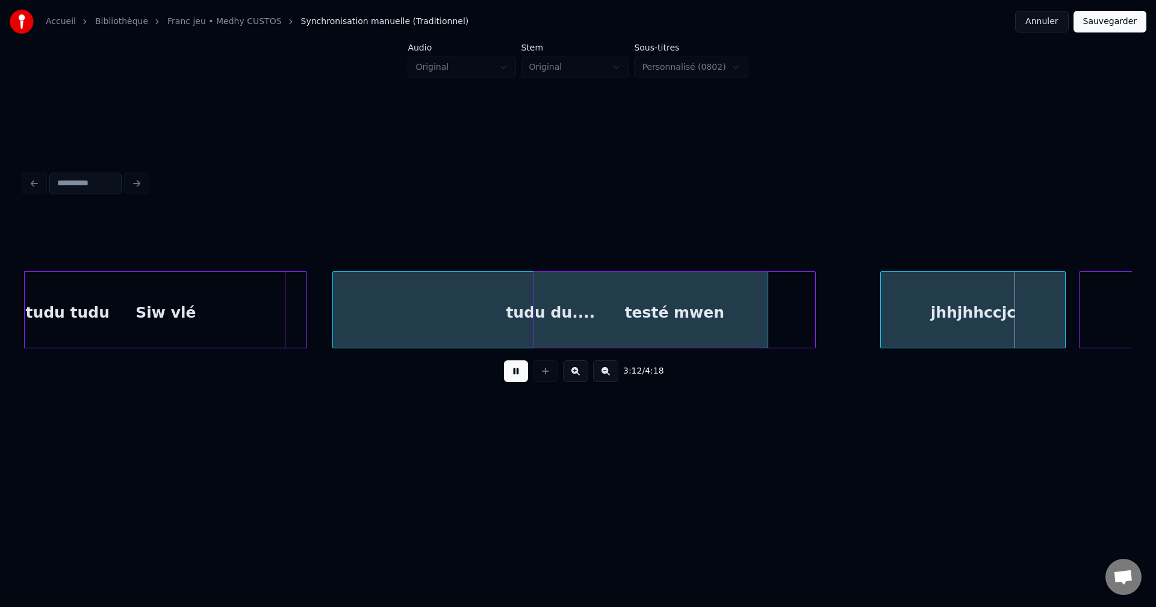
click at [522, 366] on button at bounding box center [516, 372] width 24 height 22
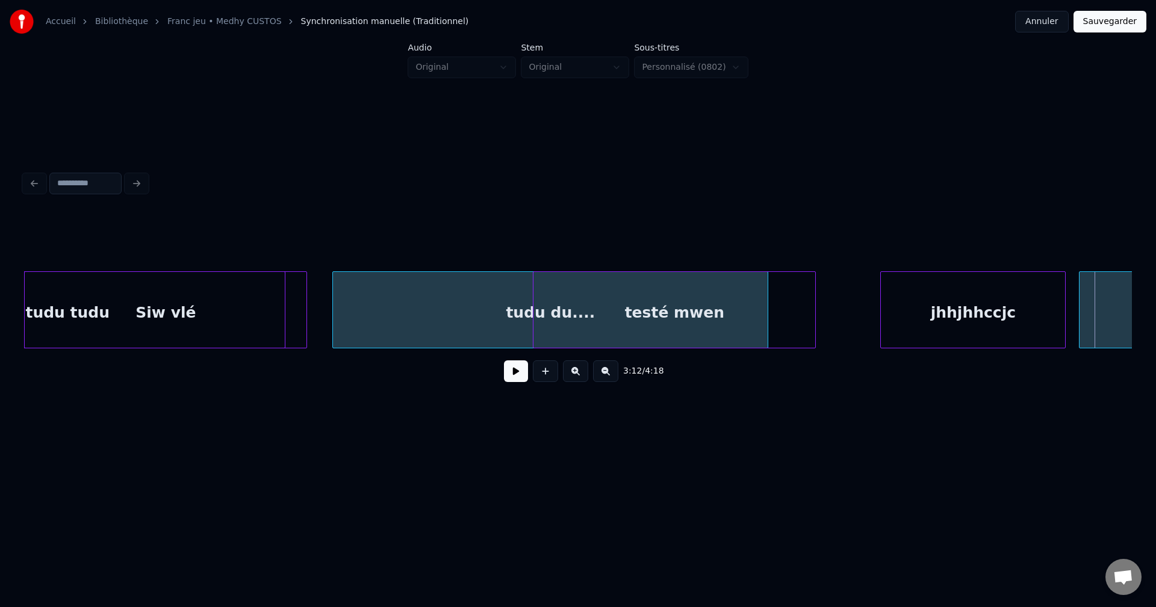
click at [801, 304] on div "testé mwen" at bounding box center [674, 313] width 282 height 82
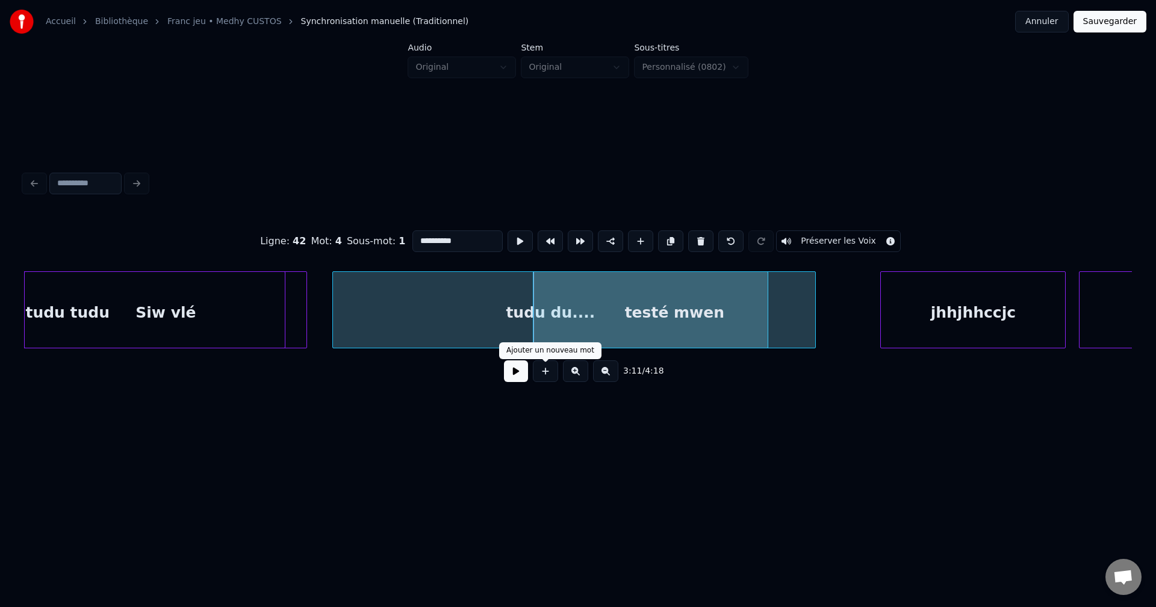
click at [523, 367] on button at bounding box center [516, 372] width 24 height 22
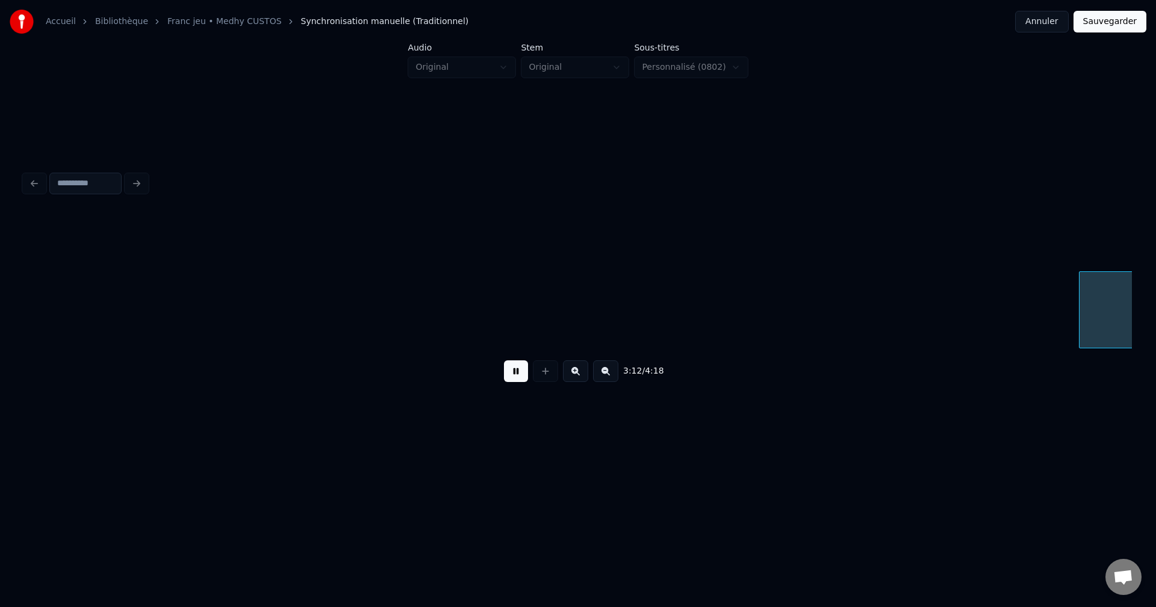
scroll to position [0, 63856]
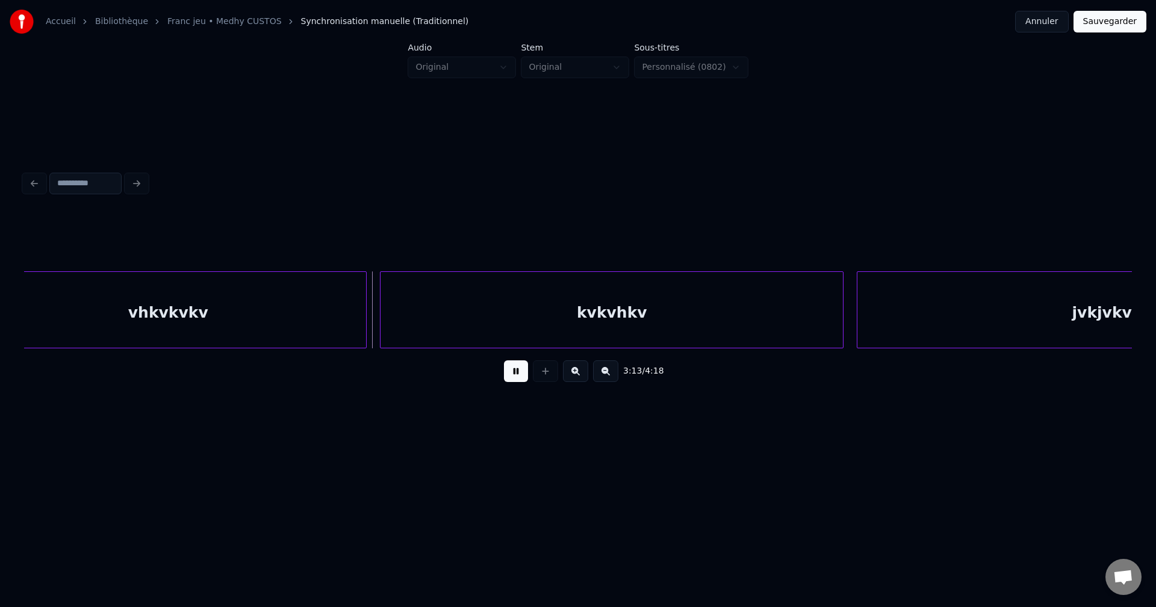
click at [524, 368] on button at bounding box center [516, 372] width 24 height 22
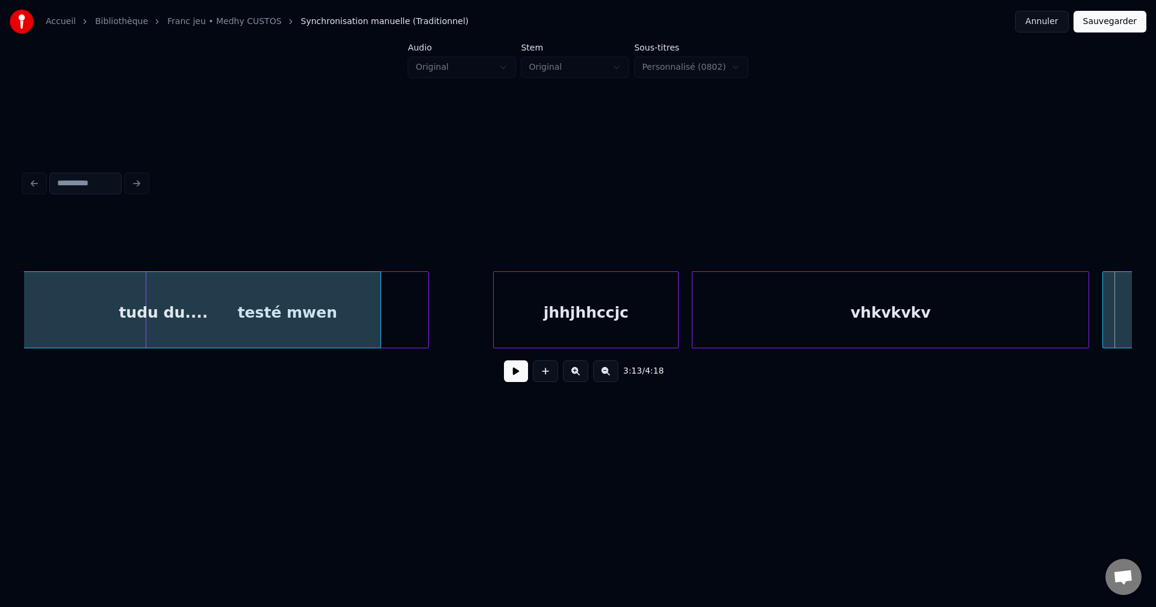
click at [63, 321] on div "tudu du...." at bounding box center [163, 313] width 435 height 82
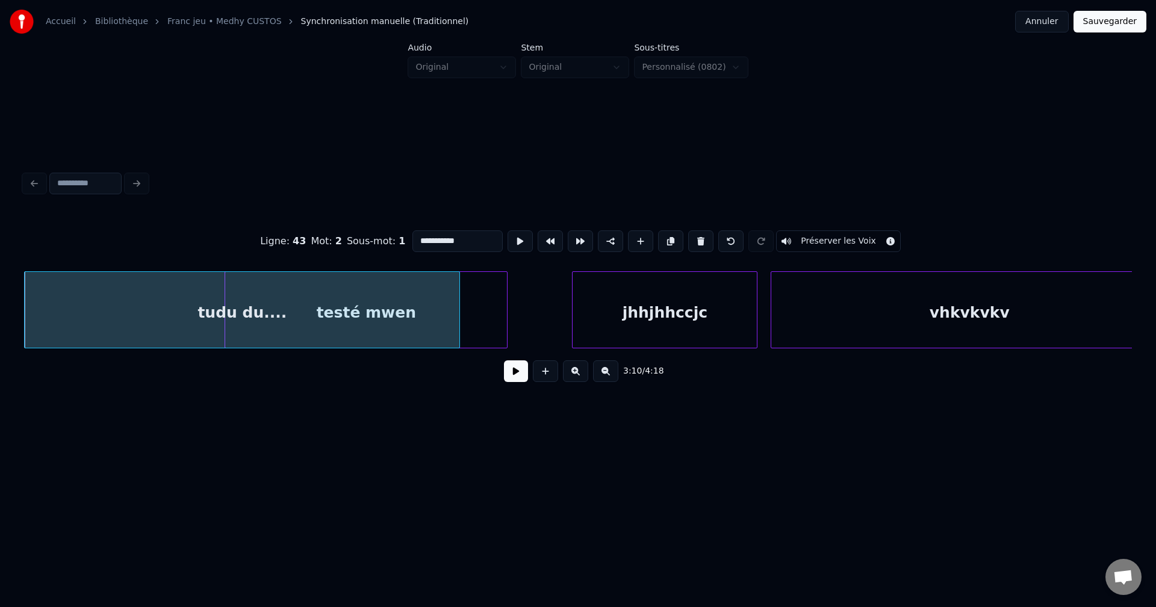
click at [517, 376] on button at bounding box center [516, 372] width 24 height 22
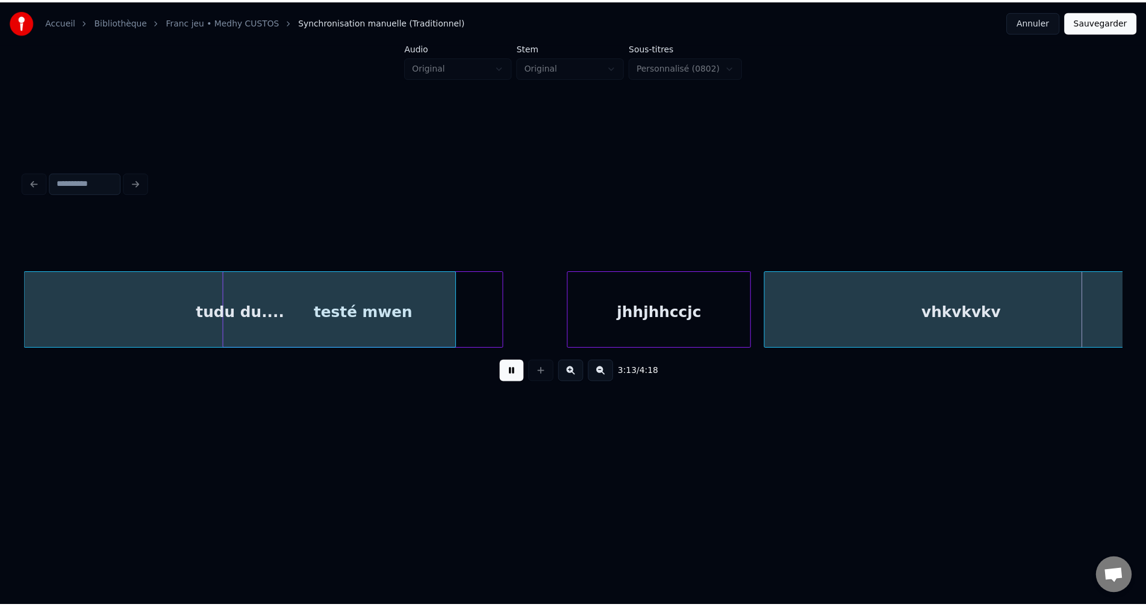
scroll to position [0, 64163]
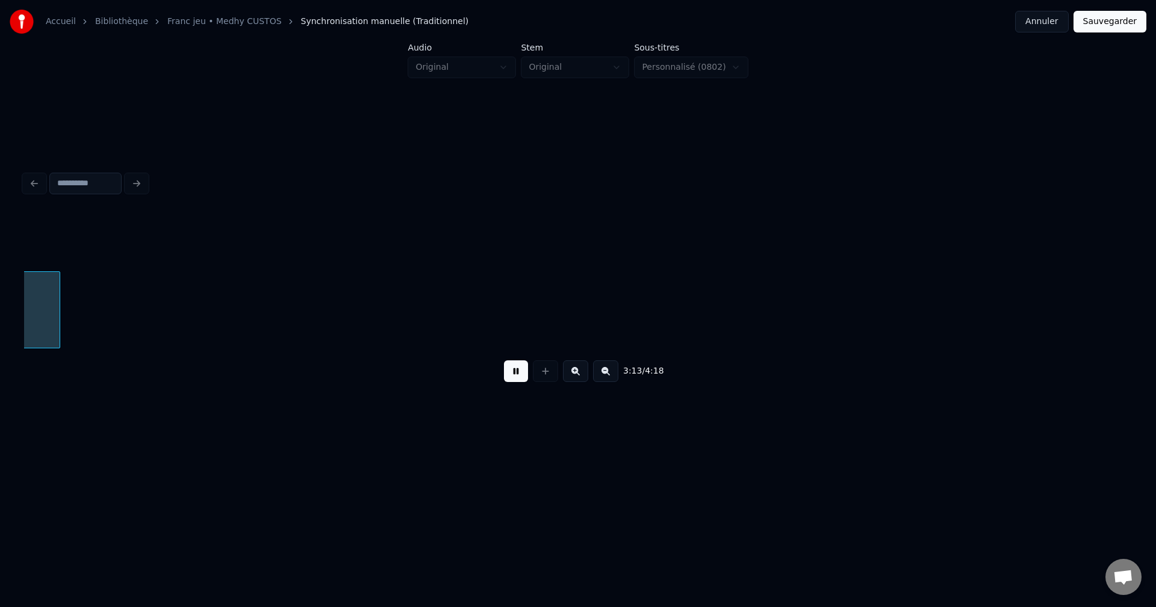
click at [516, 374] on button at bounding box center [516, 372] width 24 height 22
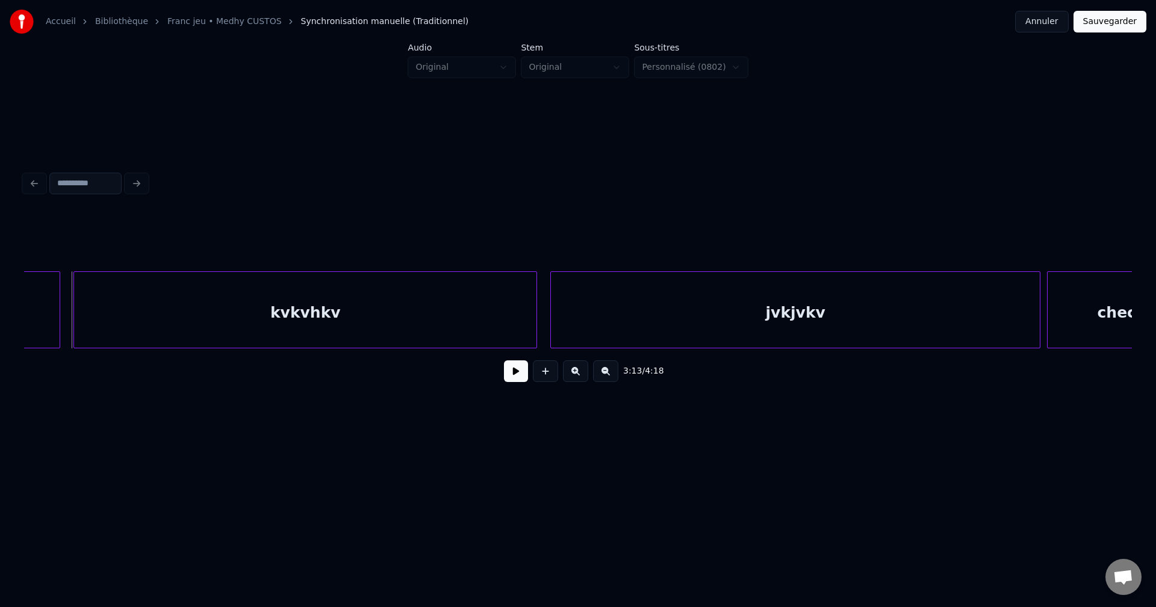
click at [1101, 20] on button "Sauvegarder" at bounding box center [1109, 22] width 73 height 22
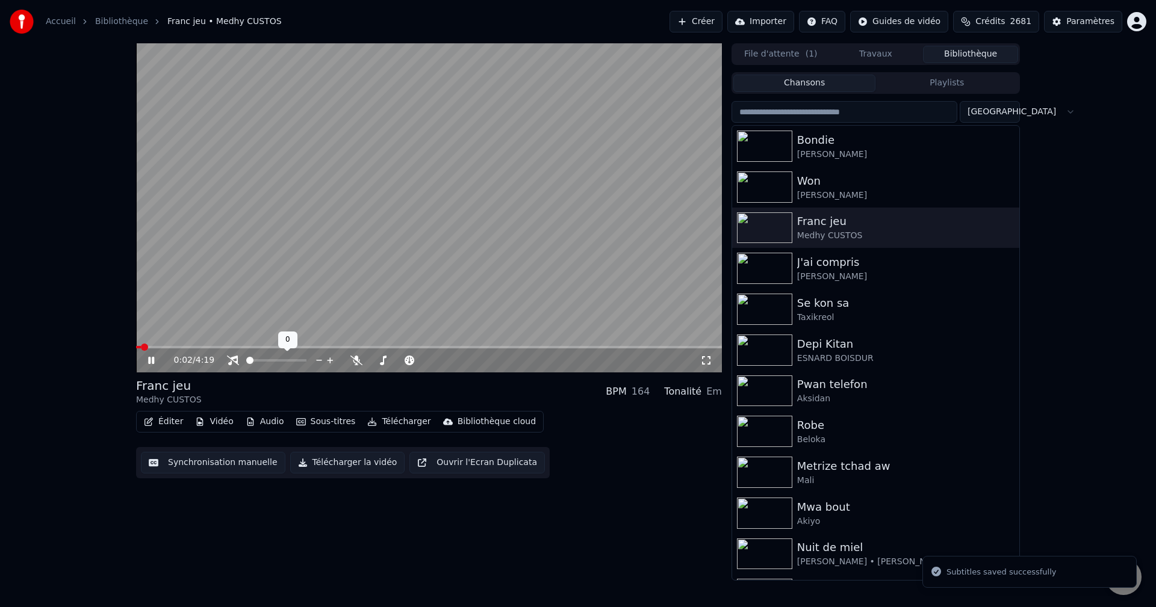
click at [246, 359] on span at bounding box center [249, 360] width 7 height 7
click at [356, 359] on icon at bounding box center [356, 361] width 12 height 10
click at [522, 345] on video at bounding box center [429, 207] width 586 height 329
click at [527, 347] on span at bounding box center [429, 347] width 586 height 2
click at [152, 361] on icon at bounding box center [150, 360] width 7 height 8
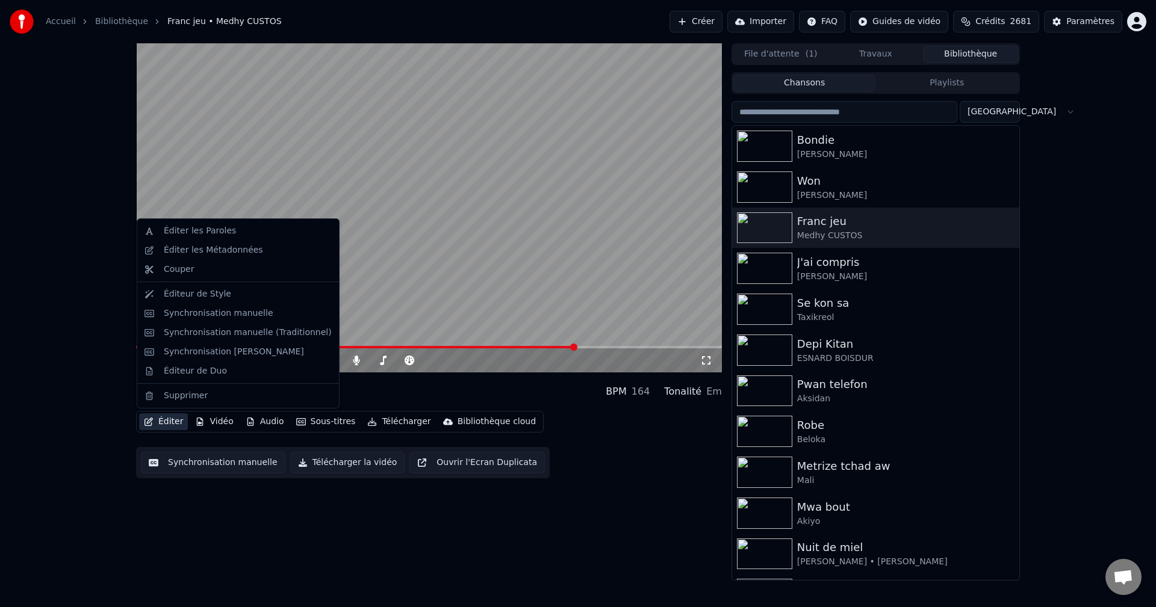
click at [172, 417] on button "Éditer" at bounding box center [163, 422] width 49 height 17
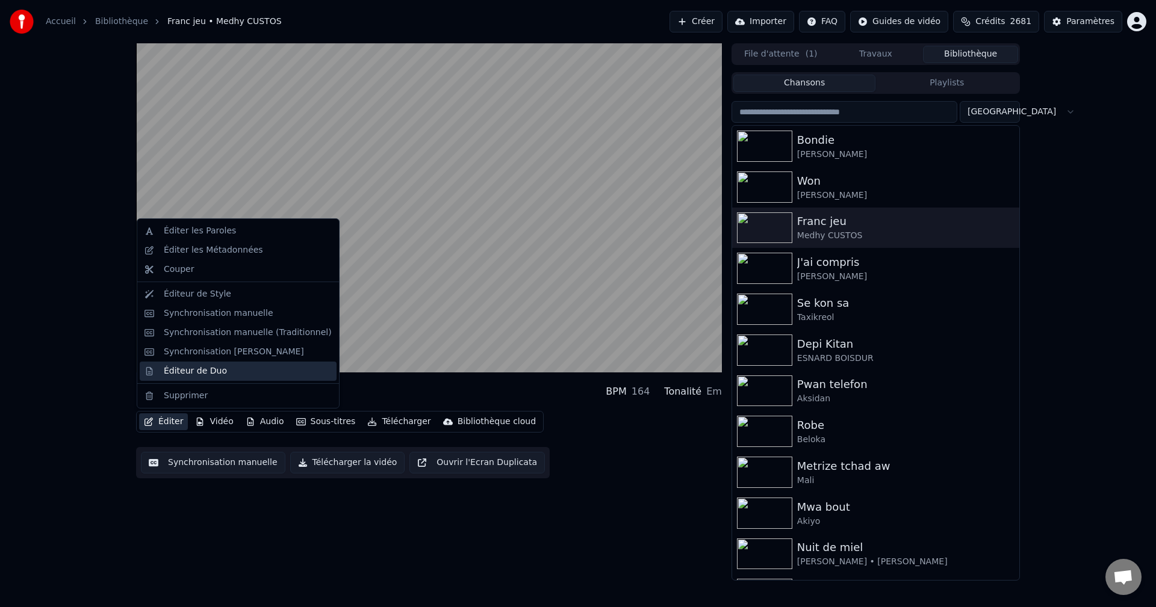
click at [188, 371] on div "Éditeur de Duo" at bounding box center [195, 371] width 63 height 12
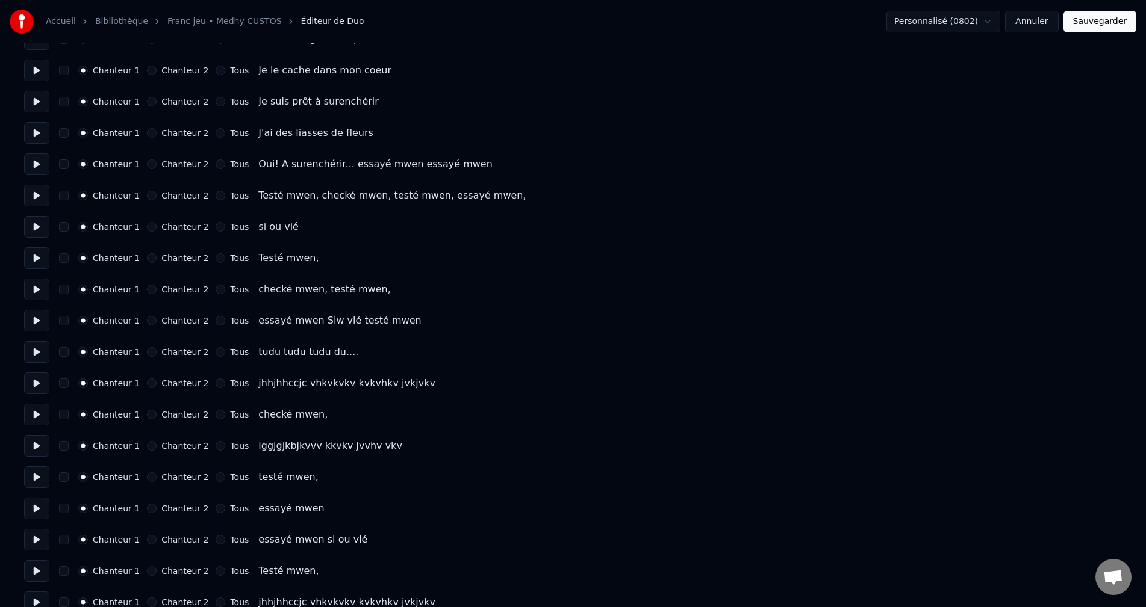
scroll to position [1144, 0]
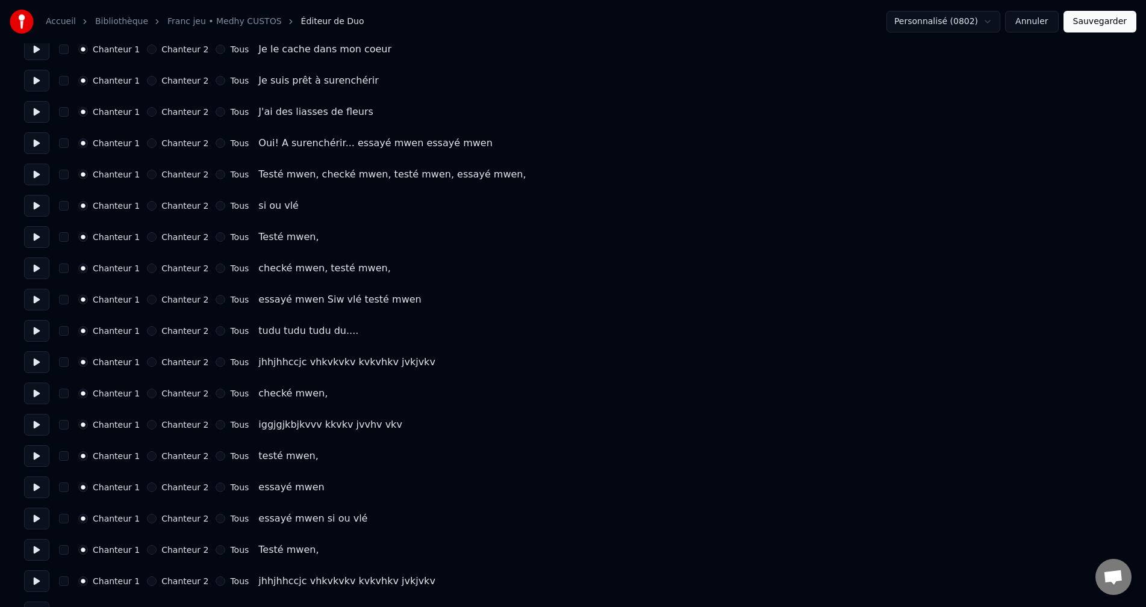
click at [41, 335] on button at bounding box center [36, 331] width 25 height 22
drag, startPoint x: 38, startPoint y: 303, endPoint x: 45, endPoint y: 301, distance: 7.6
click at [38, 301] on button at bounding box center [36, 300] width 25 height 22
click at [149, 299] on button "Chanteur 2" at bounding box center [152, 300] width 10 height 10
click at [37, 266] on button at bounding box center [36, 269] width 25 height 22
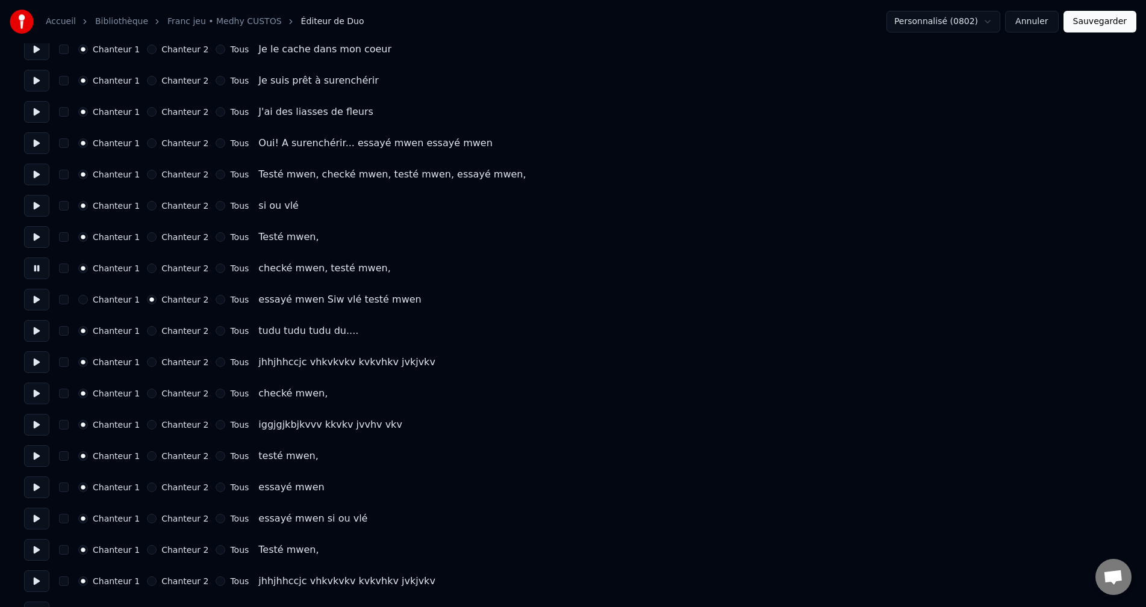
drag, startPoint x: 148, startPoint y: 265, endPoint x: 133, endPoint y: 270, distance: 15.6
click at [149, 265] on button "Chanteur 2" at bounding box center [152, 269] width 10 height 10
click at [41, 240] on button at bounding box center [36, 237] width 25 height 22
click at [147, 235] on button "Chanteur 2" at bounding box center [152, 237] width 10 height 10
drag, startPoint x: 38, startPoint y: 205, endPoint x: 46, endPoint y: 203, distance: 8.6
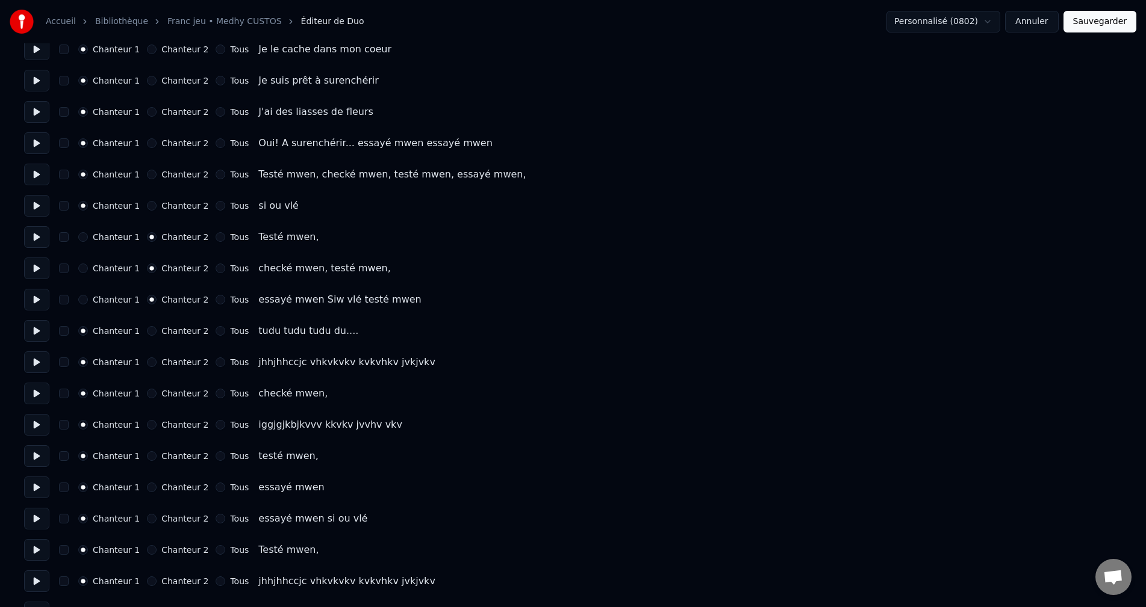
click at [40, 203] on button at bounding box center [36, 206] width 25 height 22
click at [148, 202] on button "Chanteur 2" at bounding box center [152, 206] width 10 height 10
click at [33, 178] on button at bounding box center [36, 175] width 25 height 22
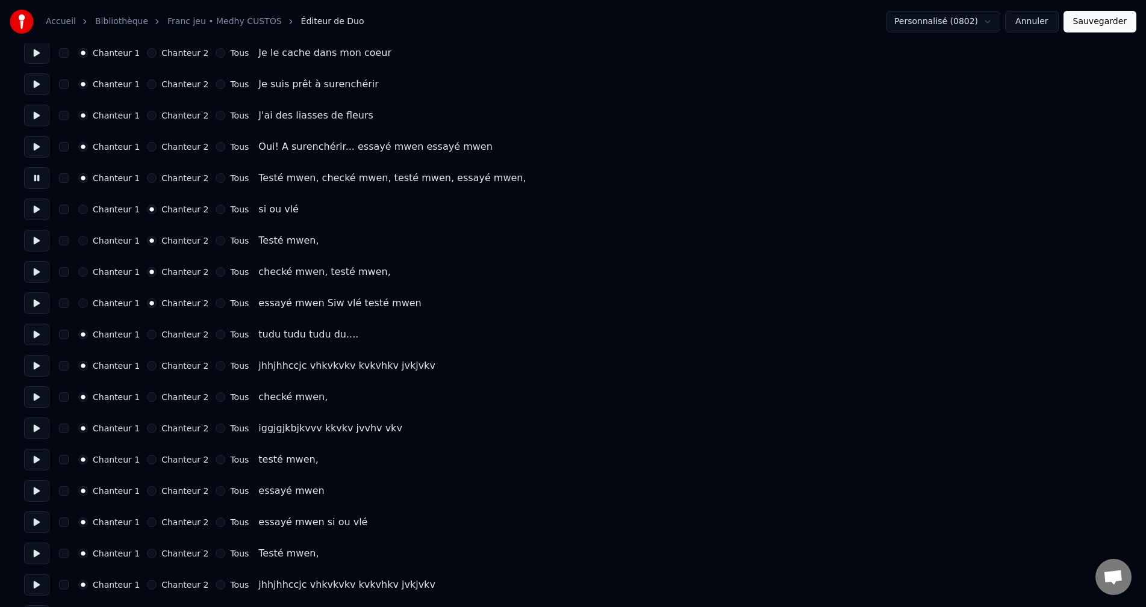
scroll to position [1084, 0]
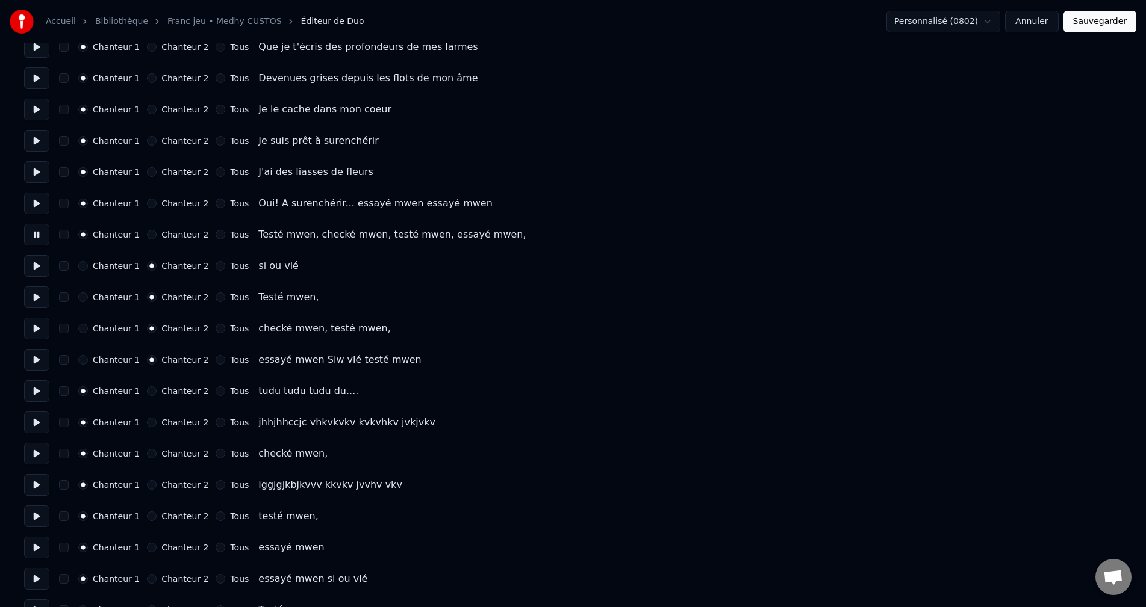
click at [147, 234] on button "Chanteur 2" at bounding box center [152, 235] width 10 height 10
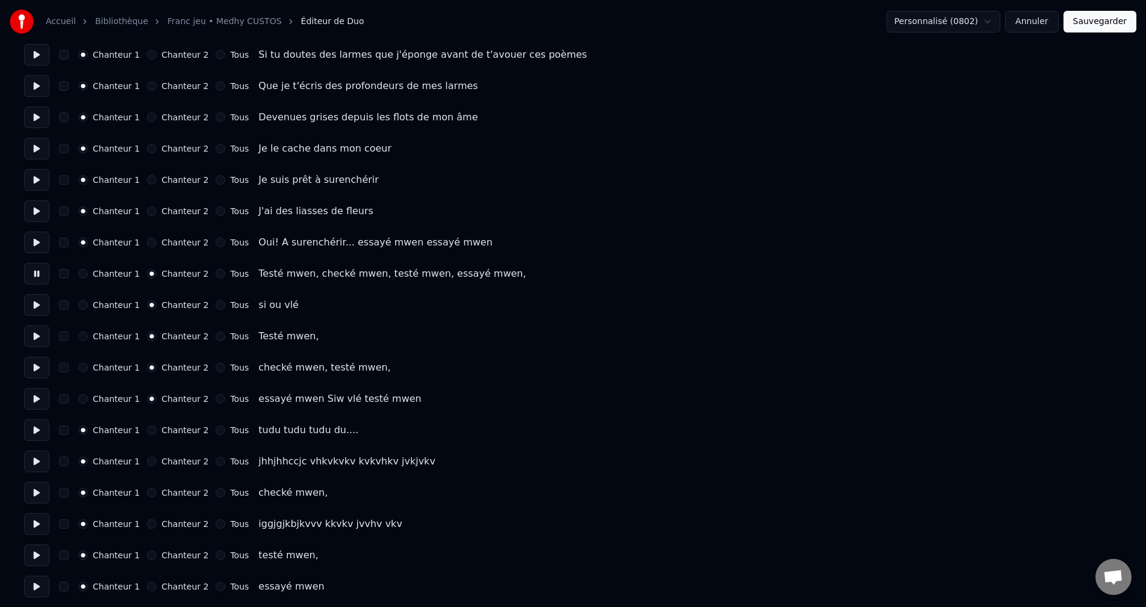
scroll to position [1023, 0]
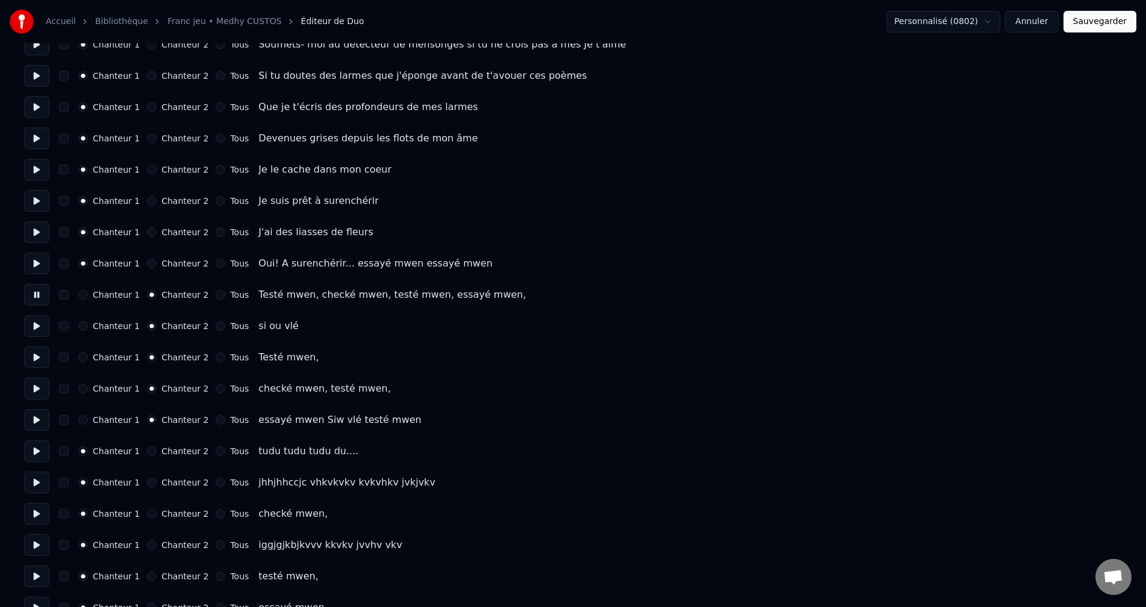
click at [147, 263] on button "Chanteur 2" at bounding box center [152, 264] width 10 height 10
click at [31, 264] on button at bounding box center [36, 264] width 25 height 22
click at [87, 263] on button "Chanteur 1" at bounding box center [83, 264] width 10 height 10
click at [40, 234] on button at bounding box center [36, 233] width 25 height 22
click at [39, 321] on button at bounding box center [36, 326] width 25 height 22
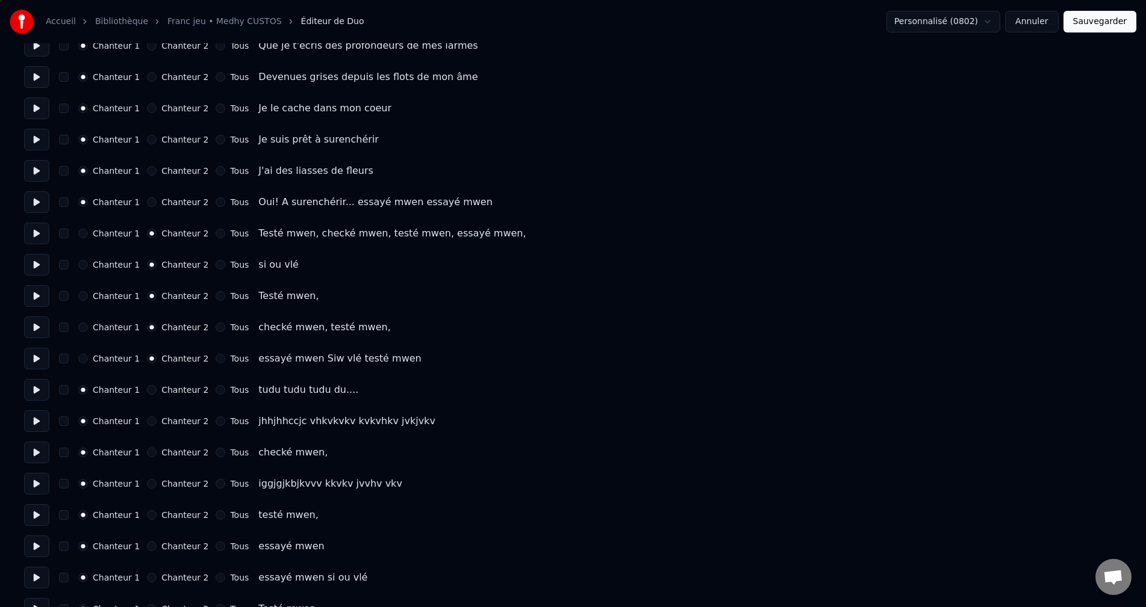
scroll to position [1144, 0]
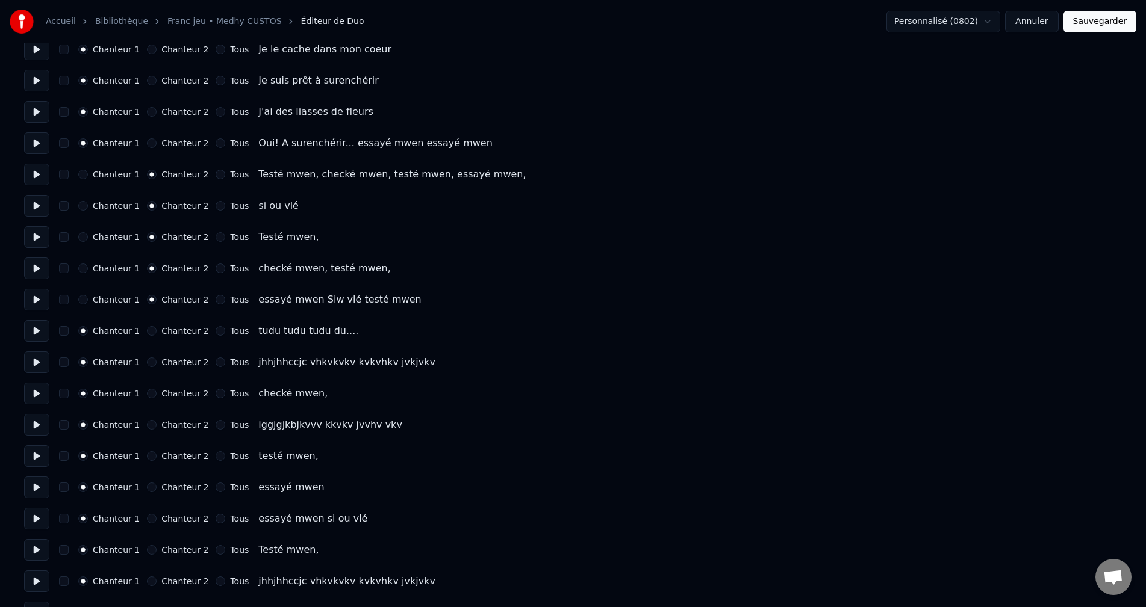
click at [34, 446] on button at bounding box center [36, 456] width 25 height 22
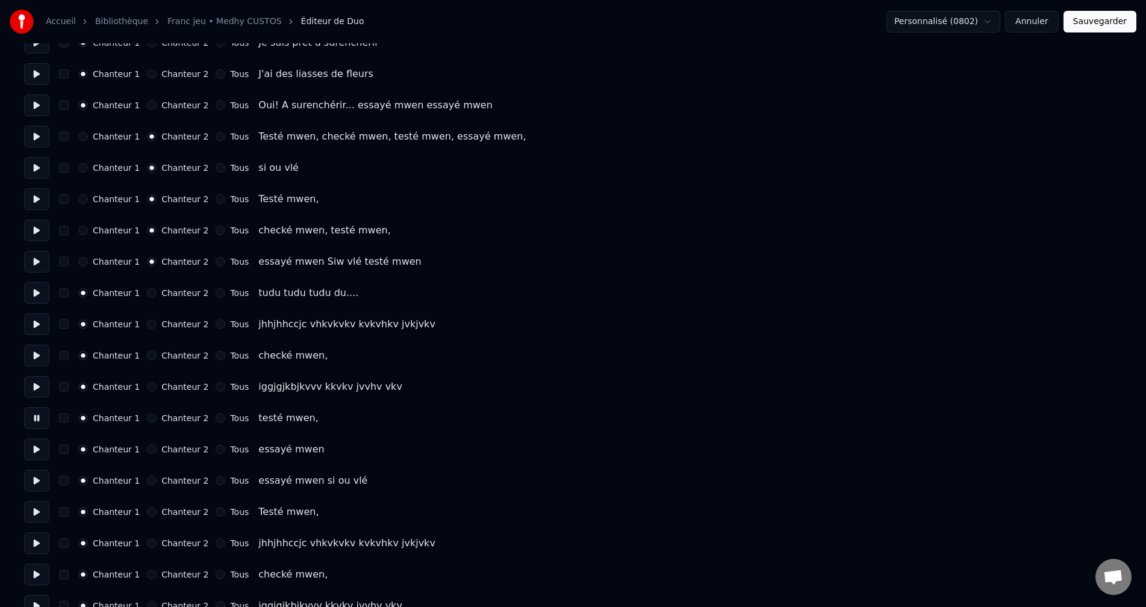
scroll to position [1204, 0]
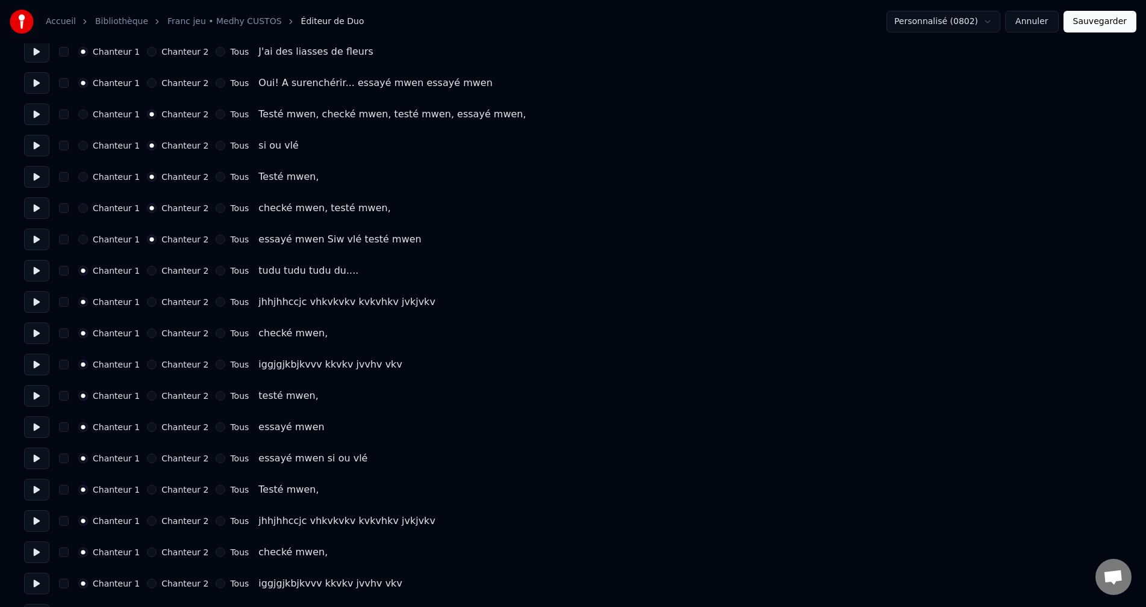
click at [29, 332] on button at bounding box center [36, 334] width 25 height 22
click at [36, 310] on button at bounding box center [36, 302] width 25 height 22
click at [1108, 25] on button "Sauvegarder" at bounding box center [1099, 22] width 73 height 22
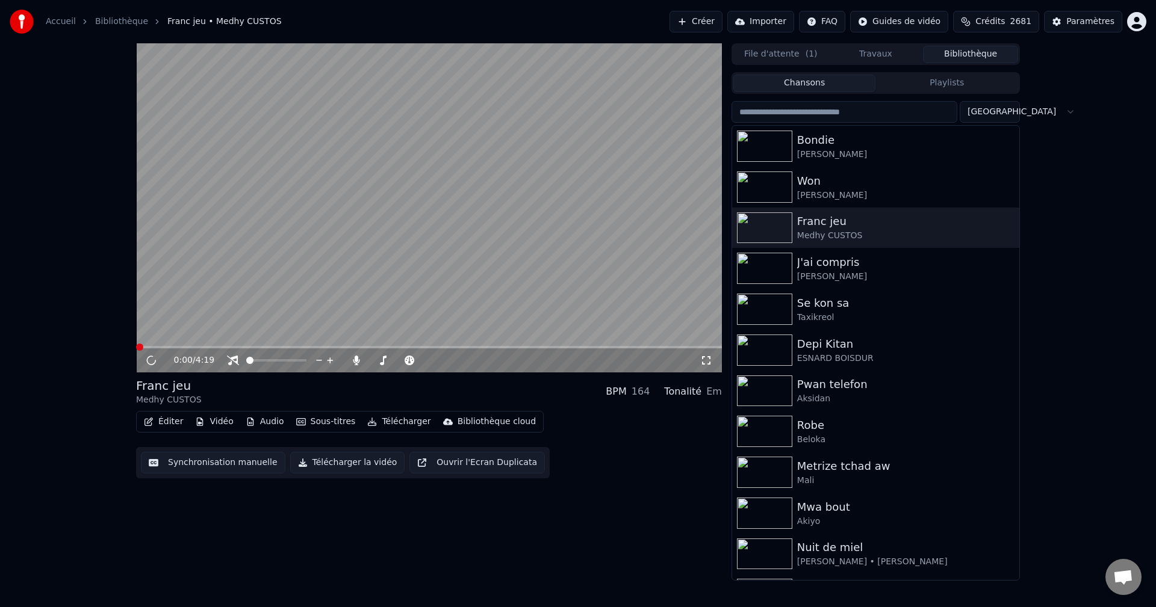
click at [500, 345] on video at bounding box center [429, 207] width 586 height 329
click at [505, 349] on span at bounding box center [429, 347] width 586 height 2
click at [152, 359] on icon at bounding box center [151, 360] width 6 height 7
click at [158, 424] on button "Éditer" at bounding box center [163, 422] width 49 height 17
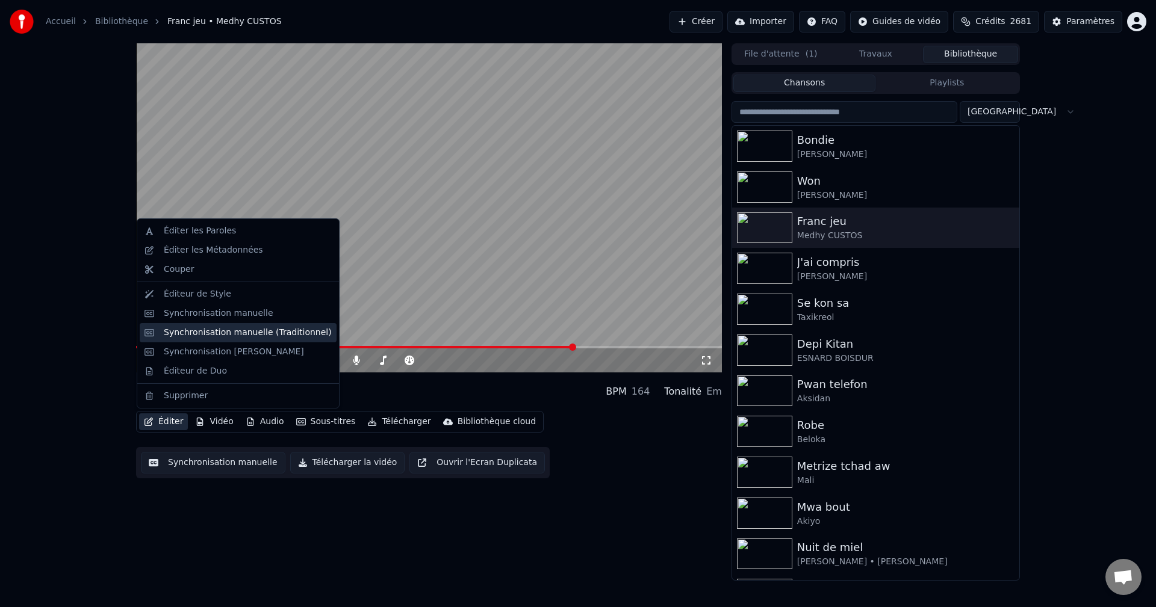
click at [222, 330] on div "Synchronisation manuelle (Traditionnel)" at bounding box center [248, 333] width 168 height 12
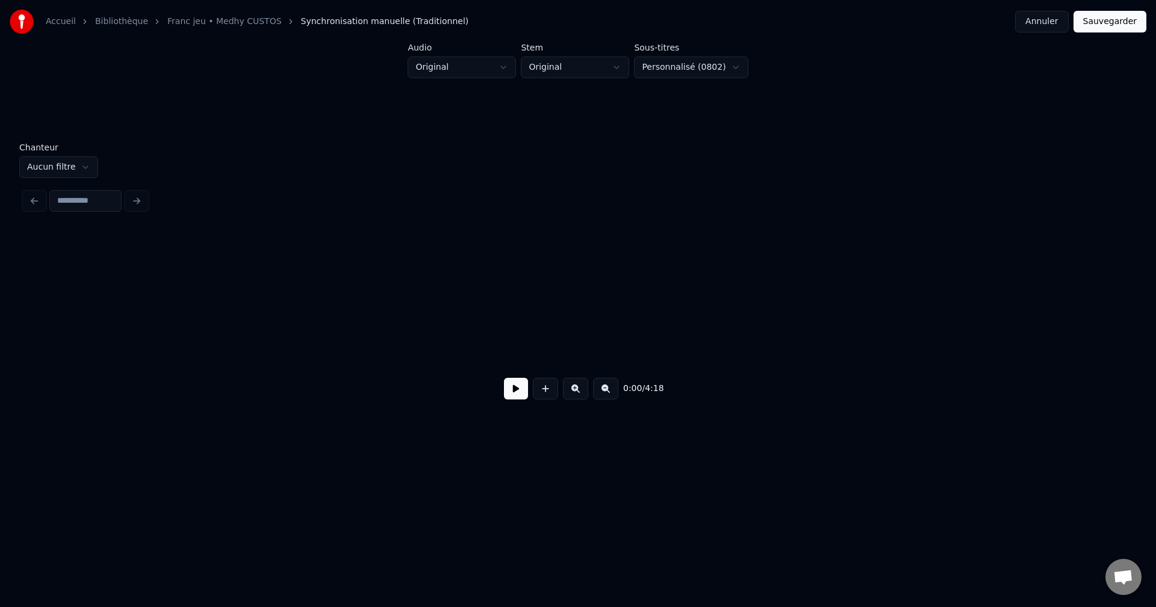
scroll to position [0, 60826]
click at [78, 205] on input at bounding box center [85, 201] width 72 height 22
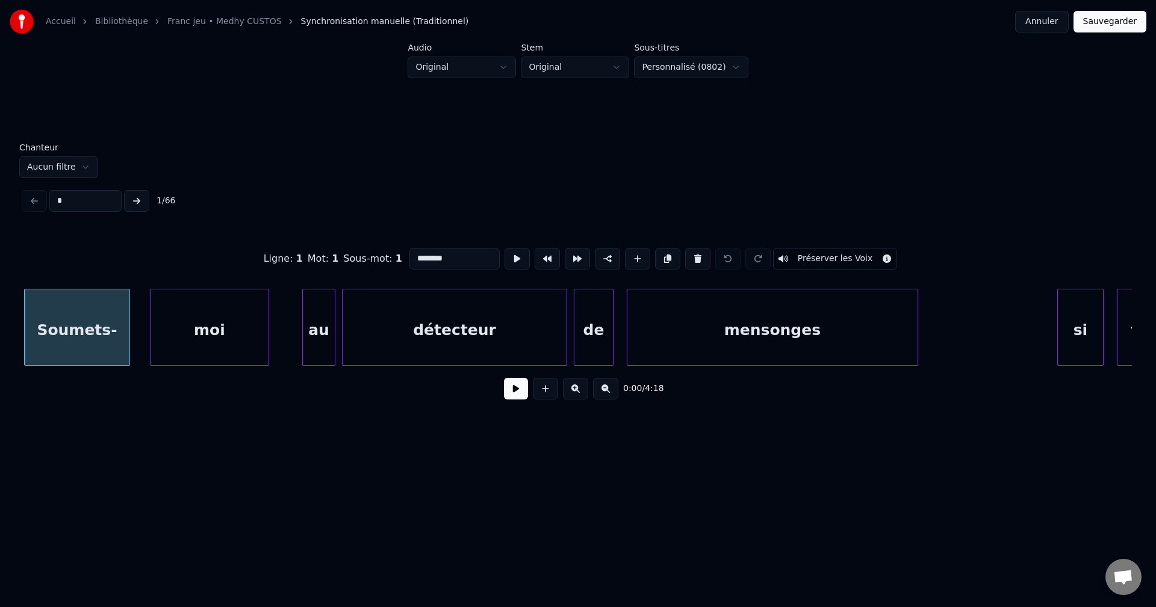
type input "**"
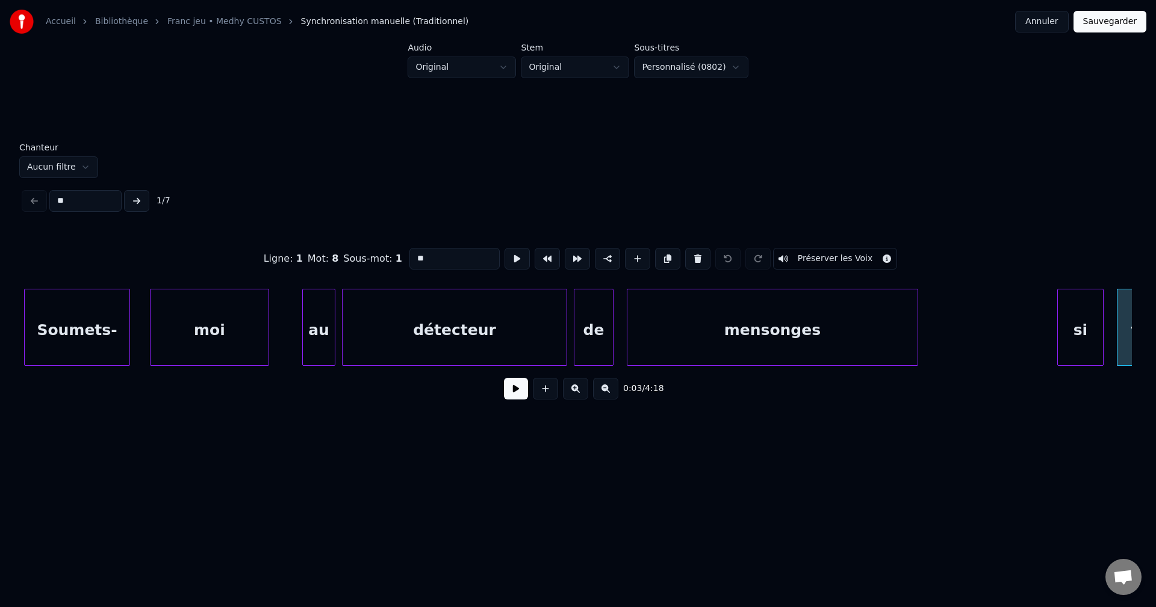
type input "***"
type input "*********"
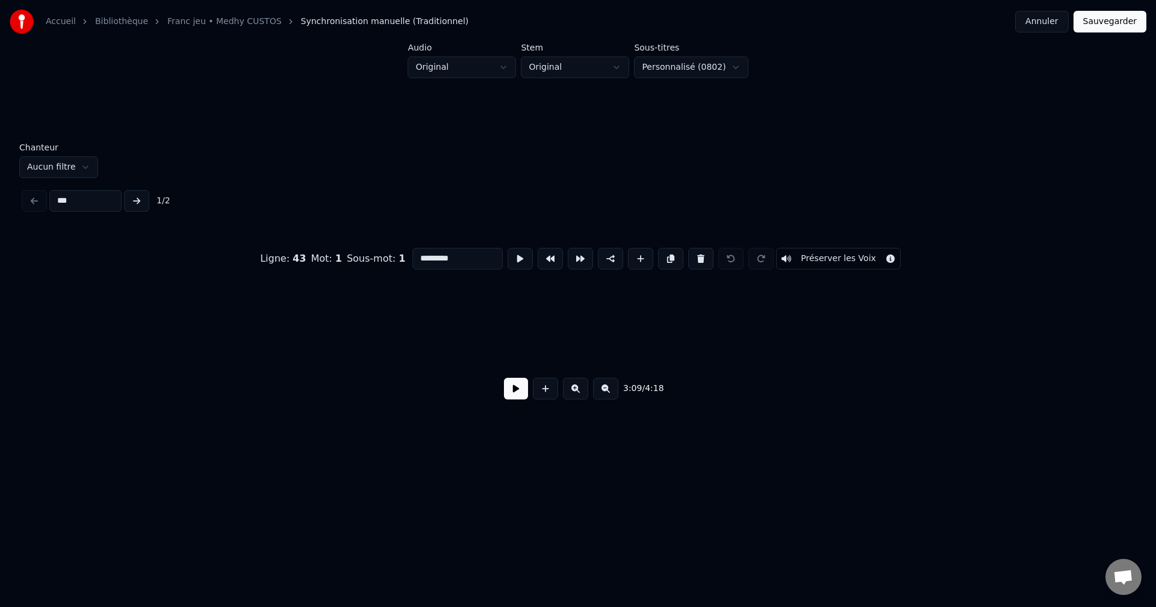
scroll to position [0, 62572]
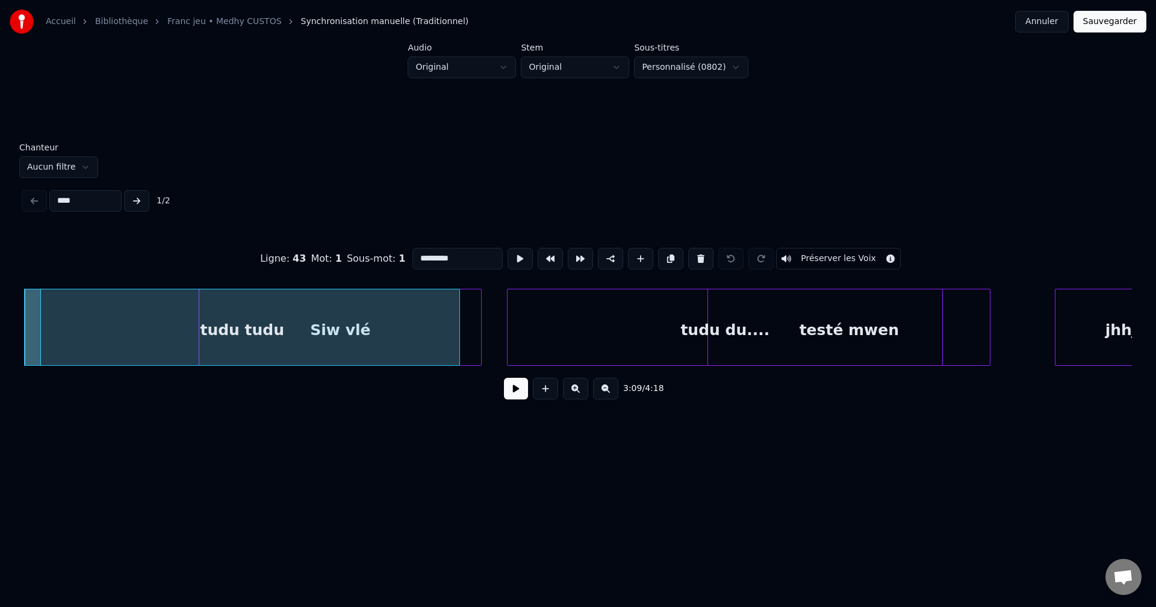
type input "****"
click at [510, 398] on button at bounding box center [516, 389] width 24 height 22
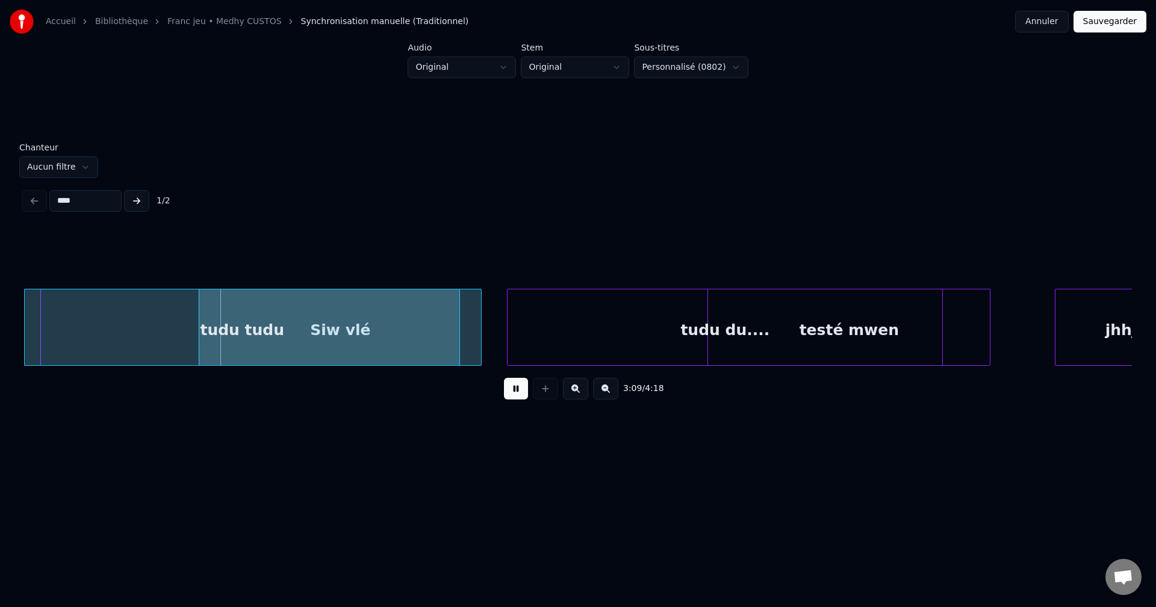
click at [515, 398] on button at bounding box center [516, 389] width 24 height 22
click at [518, 400] on button at bounding box center [516, 389] width 24 height 22
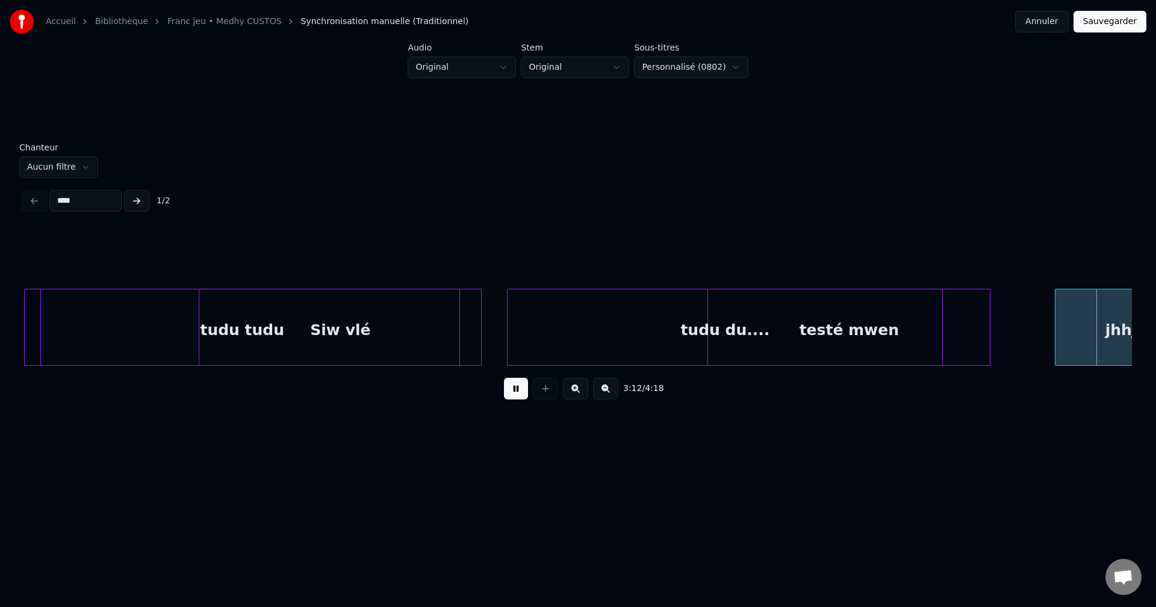
scroll to position [0, 63682]
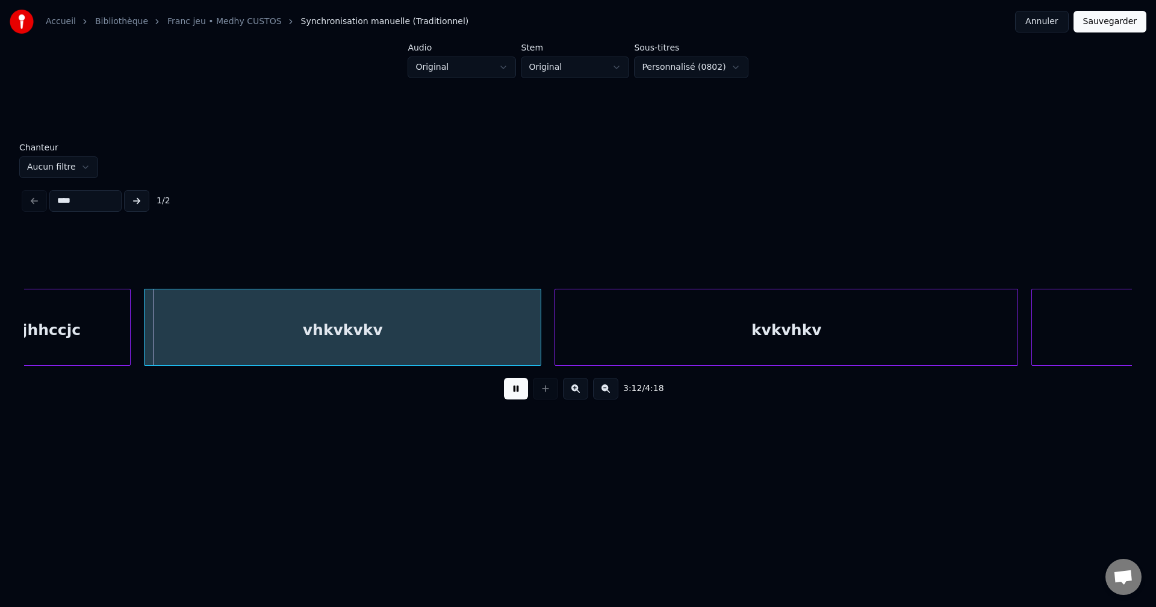
click at [518, 398] on button at bounding box center [516, 389] width 24 height 22
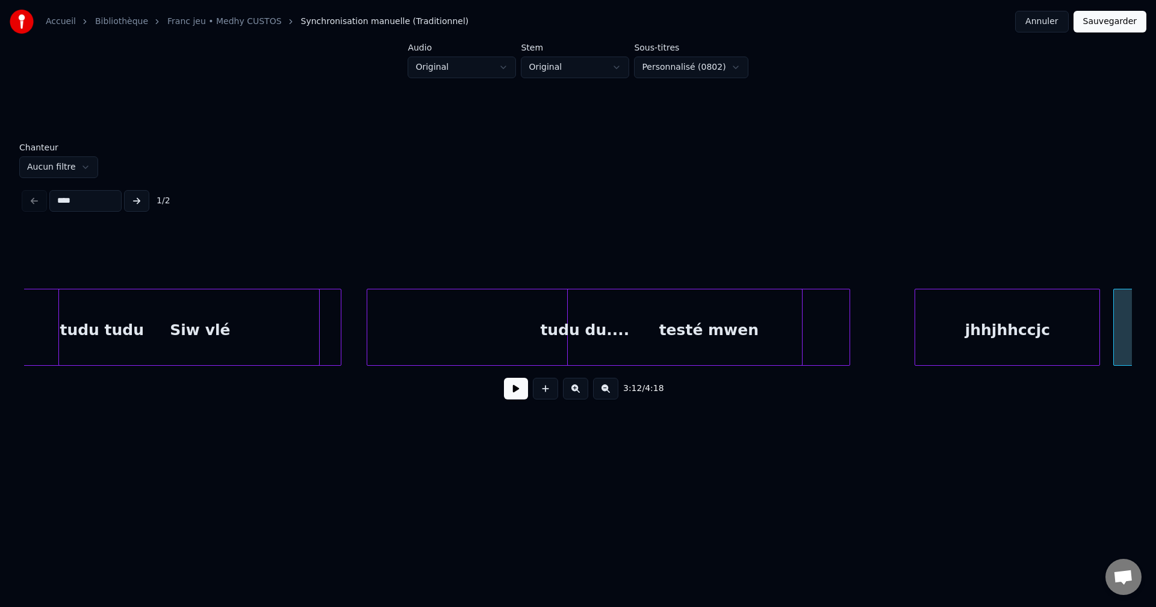
click at [1000, 323] on div "jhhjhhccjc" at bounding box center [1007, 331] width 184 height 82
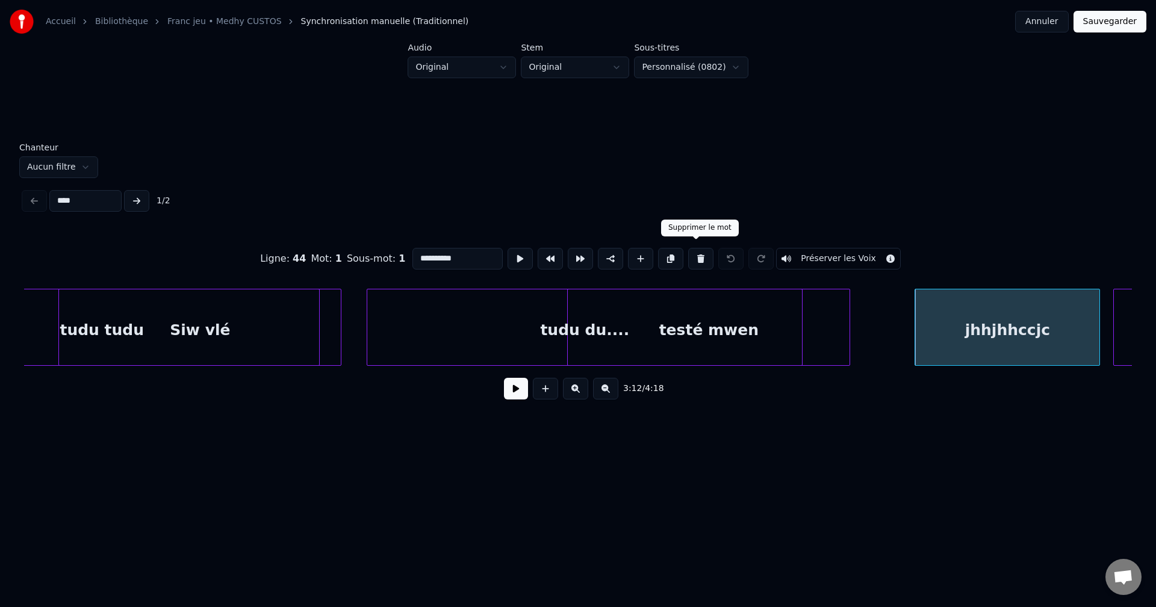
click at [697, 248] on button at bounding box center [700, 259] width 25 height 22
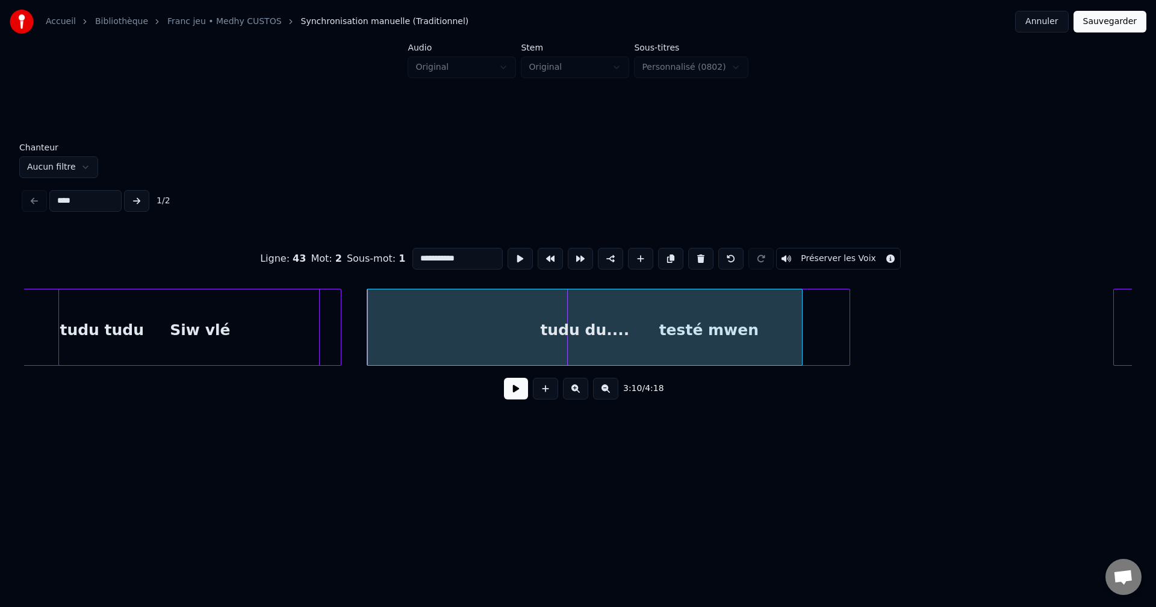
click at [826, 327] on div "testé mwen" at bounding box center [709, 331] width 282 height 82
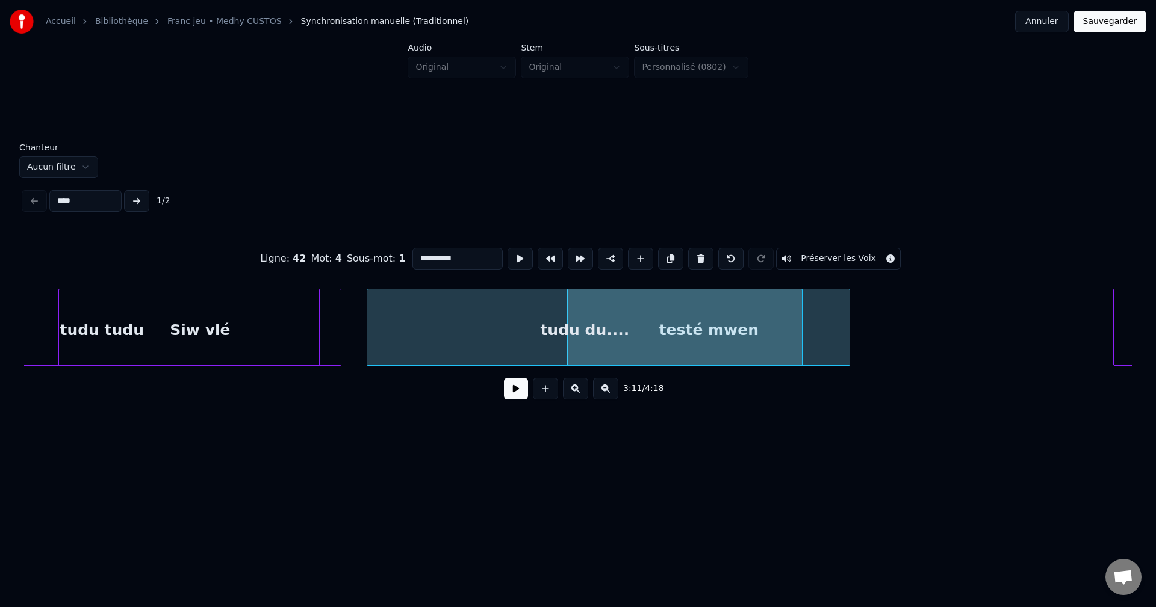
click at [707, 333] on div "tudu du...." at bounding box center [584, 331] width 435 height 82
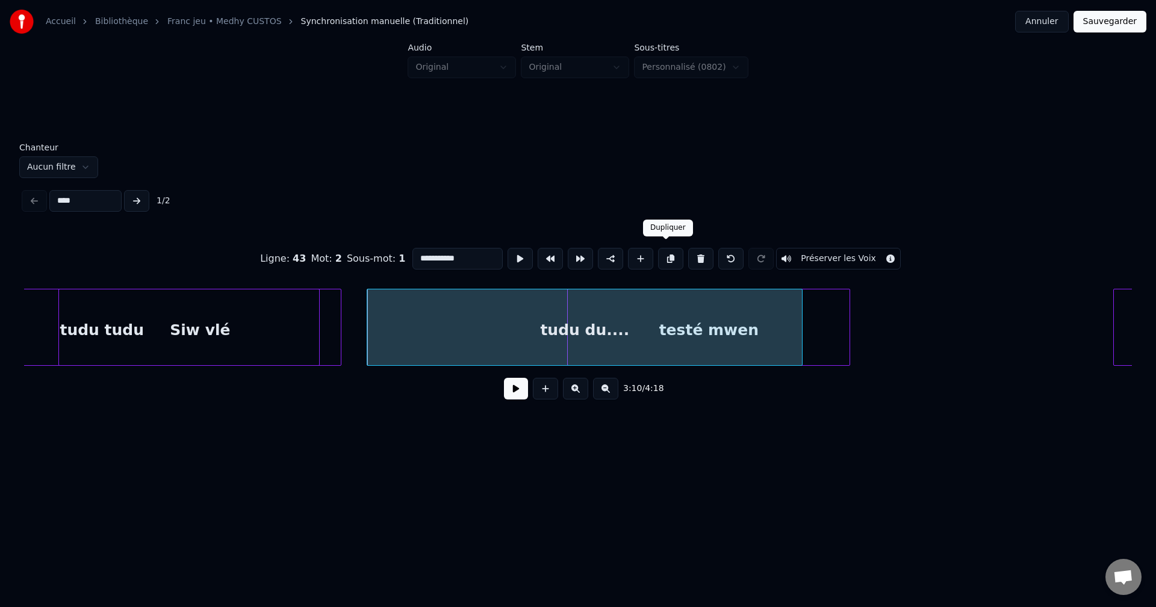
click at [671, 251] on button at bounding box center [670, 259] width 25 height 22
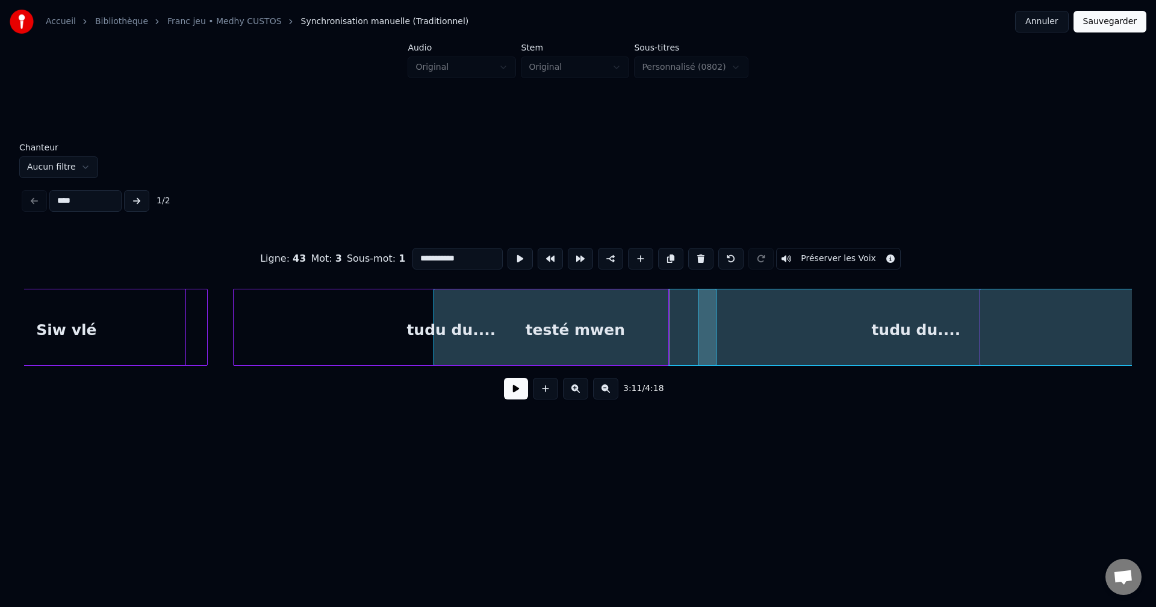
scroll to position [0, 62849]
click at [962, 315] on div "tudu du...." at bounding box center [912, 331] width 435 height 82
click at [1004, 315] on div "tudu du...." at bounding box center [913, 331] width 435 height 82
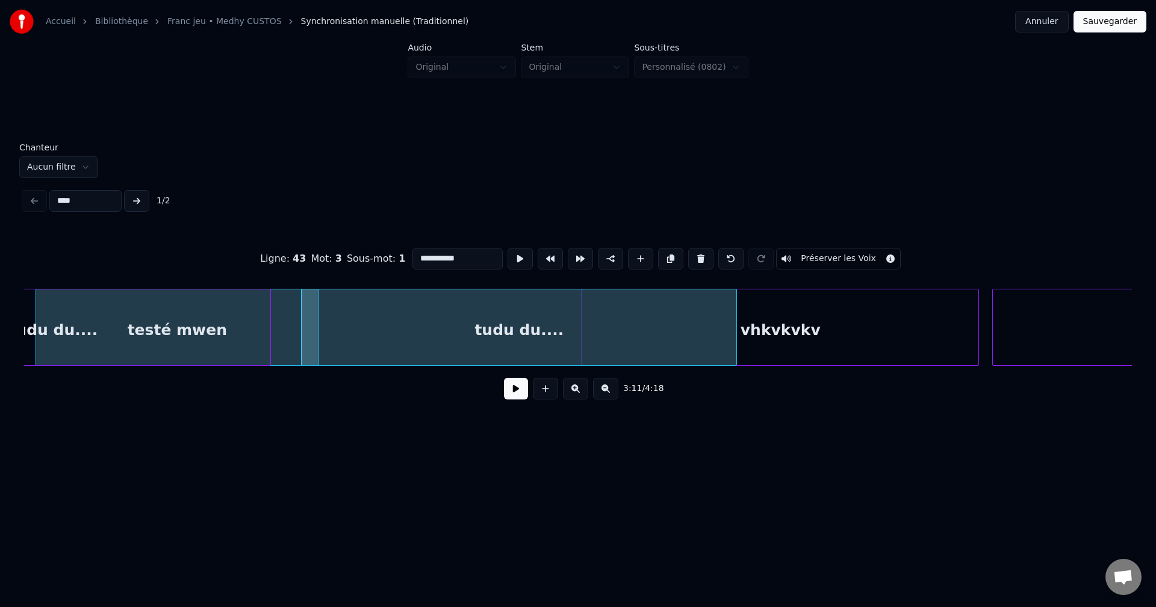
click at [829, 341] on div "vhkvkvkv" at bounding box center [780, 331] width 396 height 82
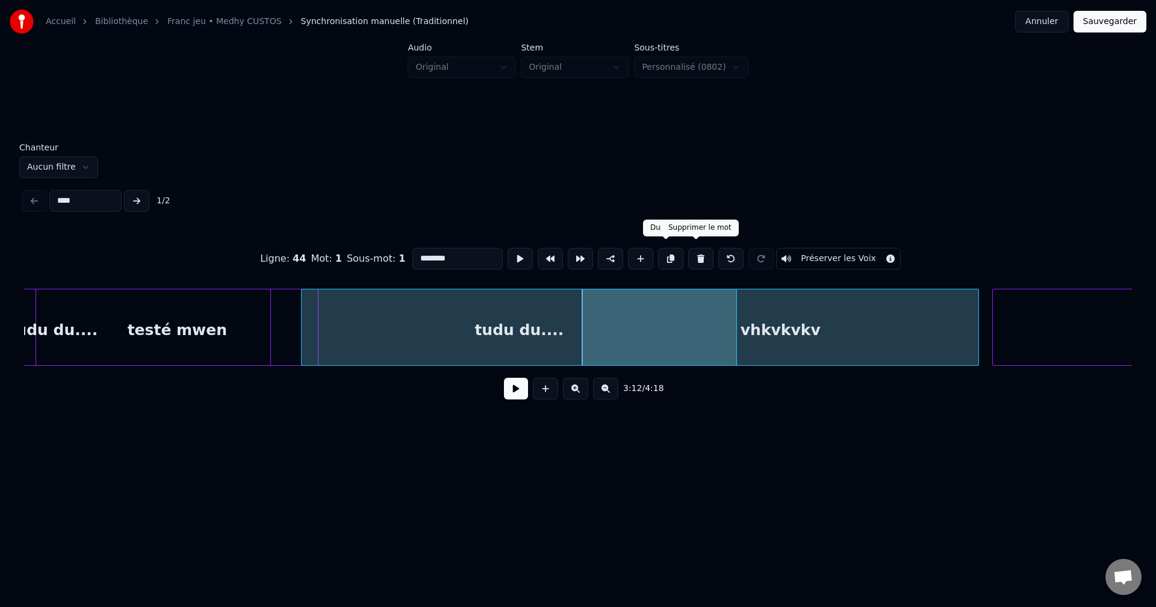
click at [696, 248] on button at bounding box center [700, 259] width 25 height 22
type input "**********"
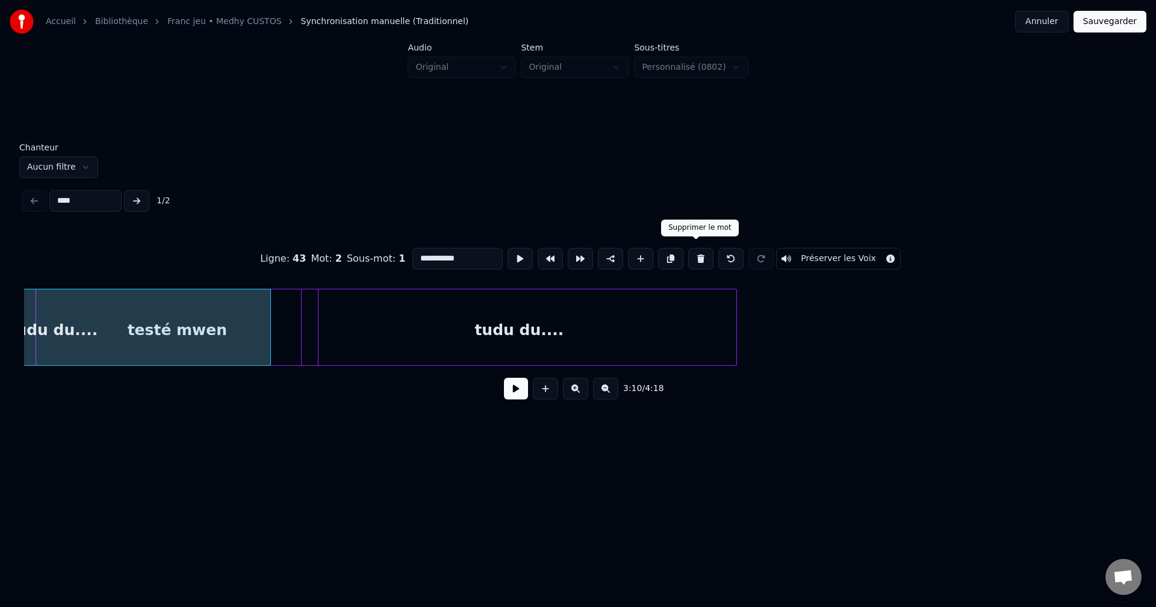
scroll to position [0, 63055]
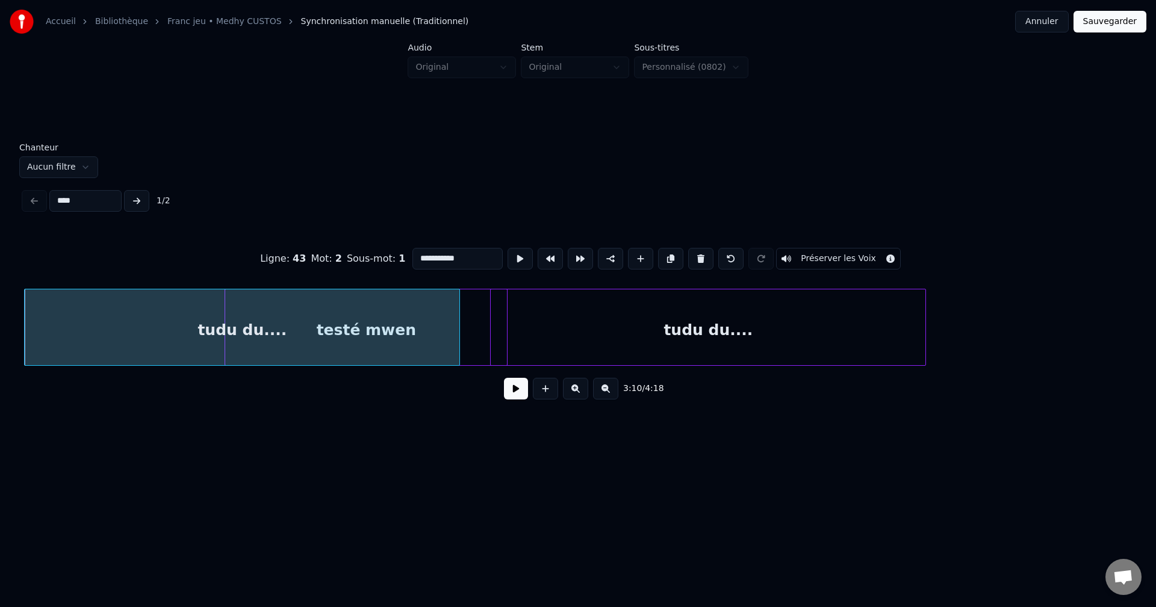
click at [683, 330] on div "tudu du...." at bounding box center [708, 331] width 435 height 82
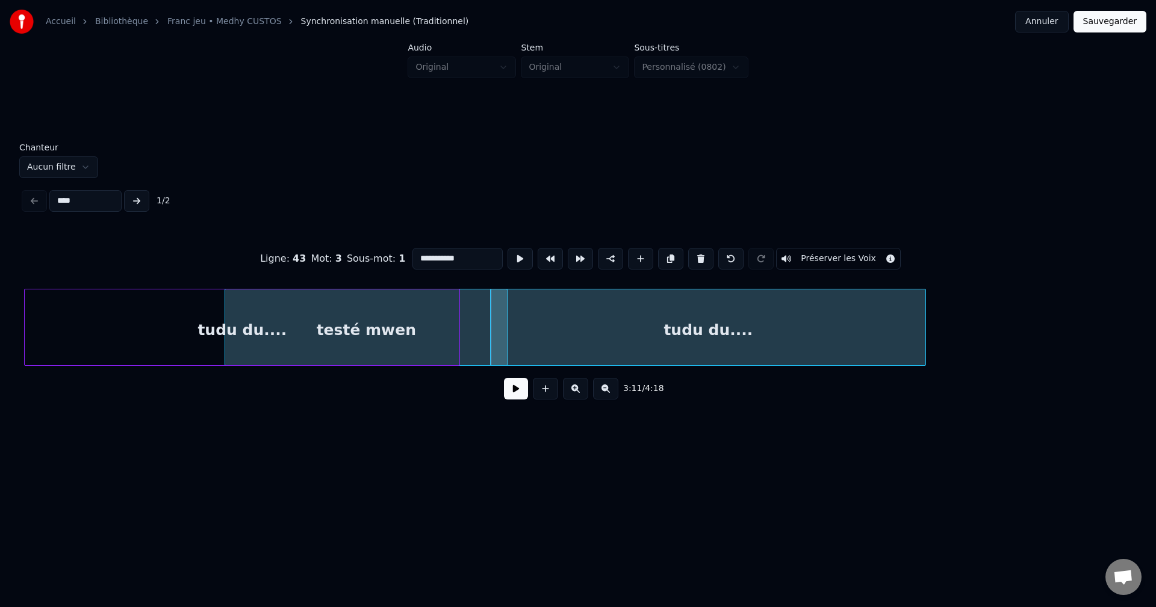
click at [516, 394] on button at bounding box center [516, 389] width 24 height 22
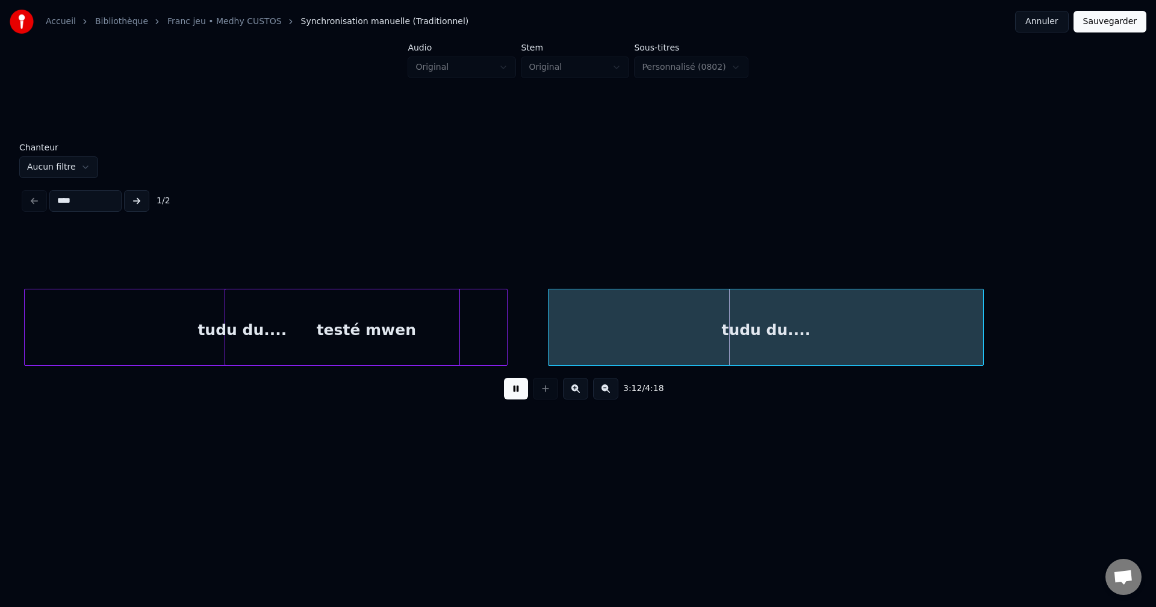
click at [719, 329] on div "tudu du...." at bounding box center [765, 331] width 435 height 82
click at [693, 333] on div "tudu du...." at bounding box center [780, 331] width 435 height 82
click at [686, 333] on div "tudu du...." at bounding box center [774, 331] width 435 height 82
click at [688, 333] on div "tudu du...." at bounding box center [768, 331] width 435 height 82
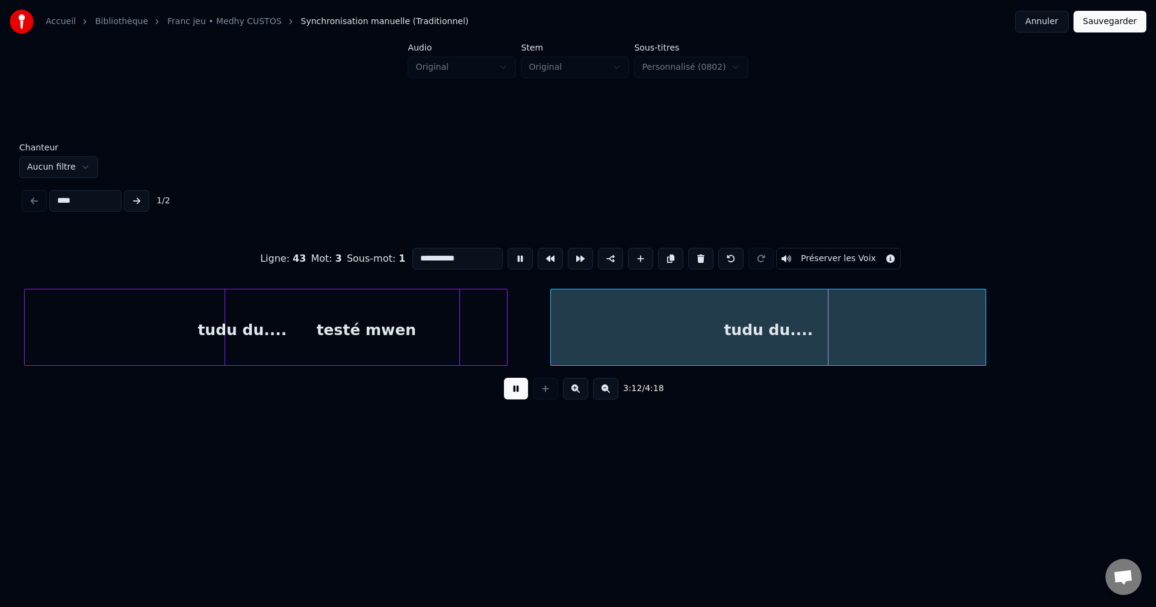
drag, startPoint x: 338, startPoint y: 246, endPoint x: 40, endPoint y: 255, distance: 298.1
click at [55, 262] on div "**********" at bounding box center [578, 259] width 1108 height 60
type input "**********"
click at [508, 393] on button at bounding box center [516, 389] width 24 height 22
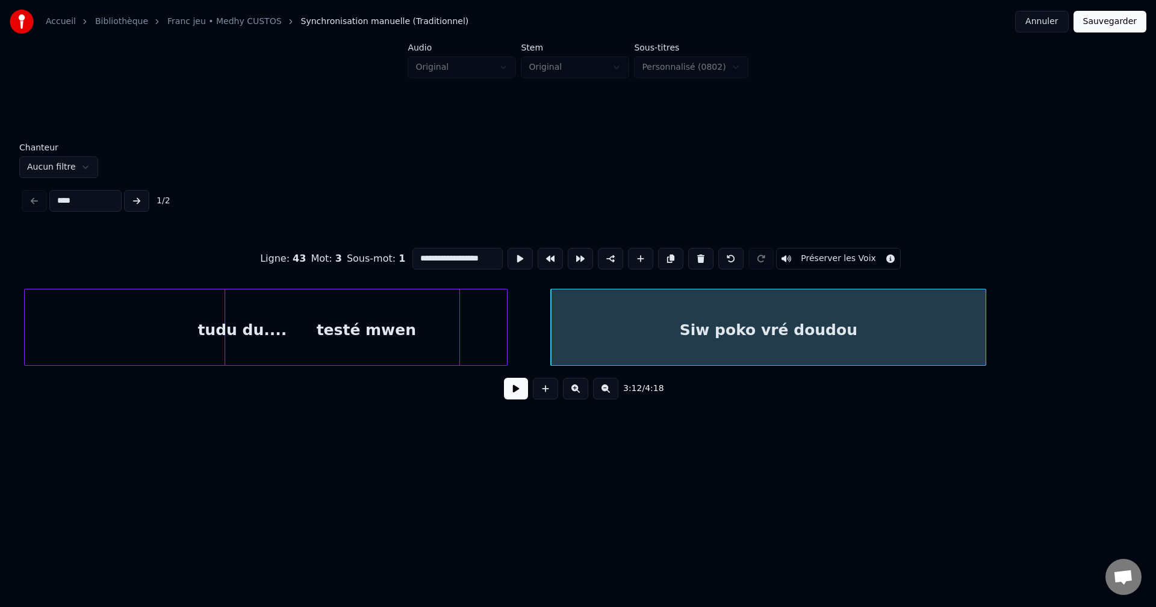
scroll to position [0, 0]
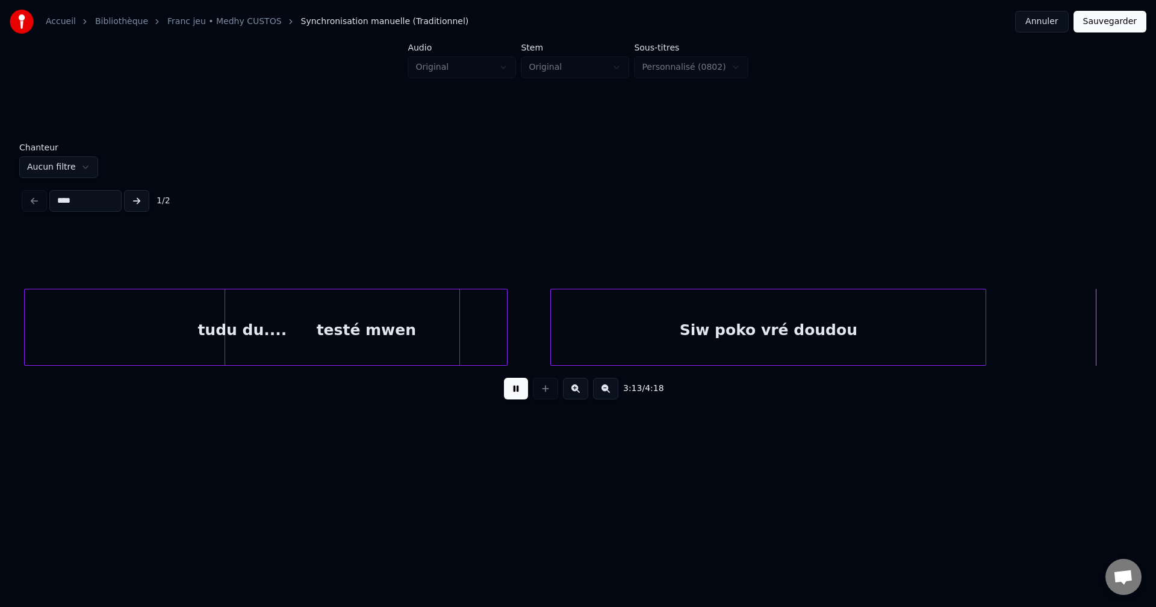
click at [510, 399] on button at bounding box center [516, 389] width 24 height 22
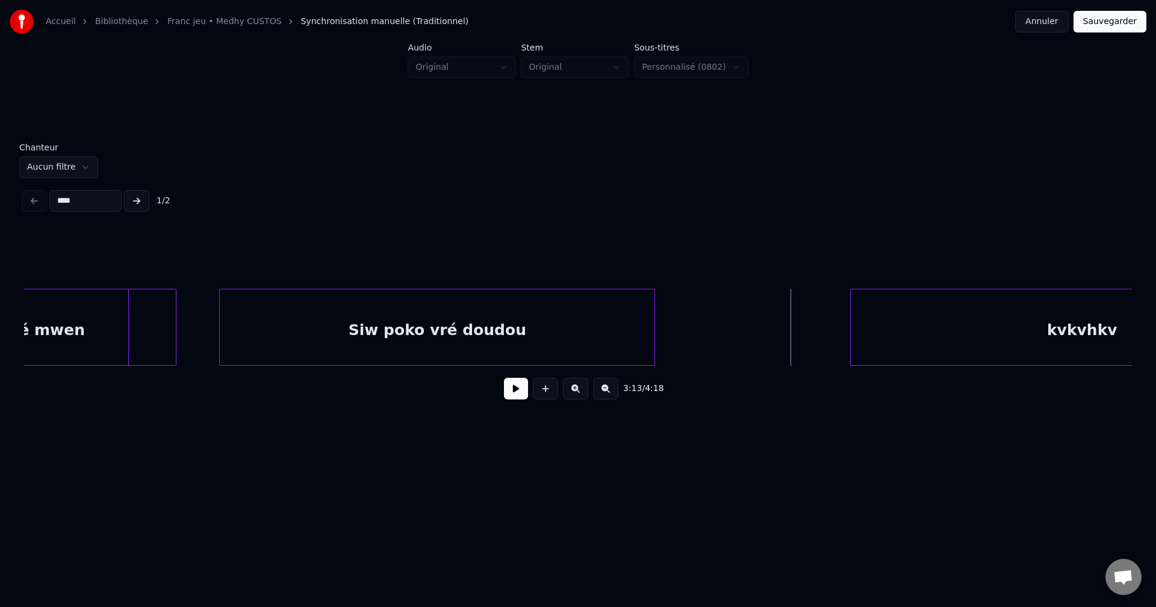
scroll to position [0, 63481]
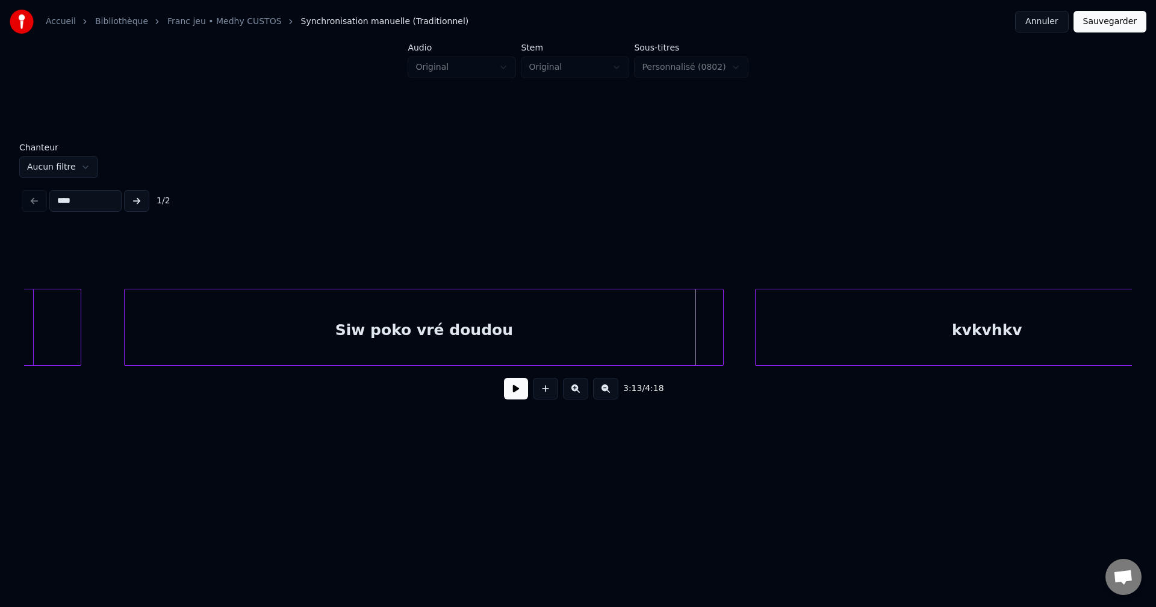
click at [723, 344] on div at bounding box center [721, 328] width 4 height 76
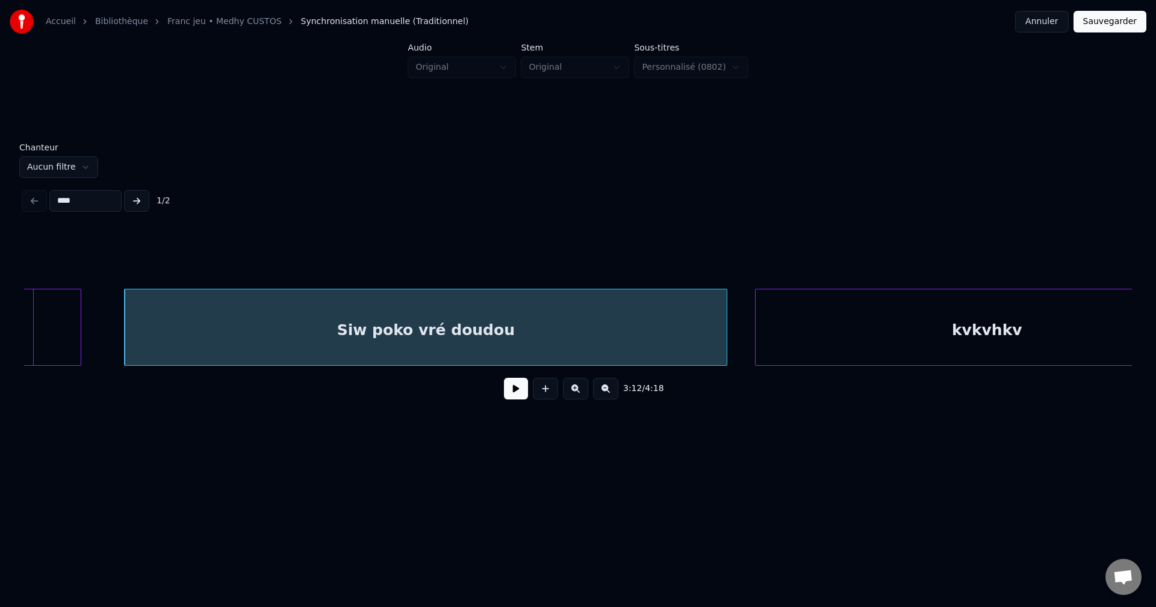
click at [823, 332] on div "kvkvhkv" at bounding box center [986, 331] width 462 height 82
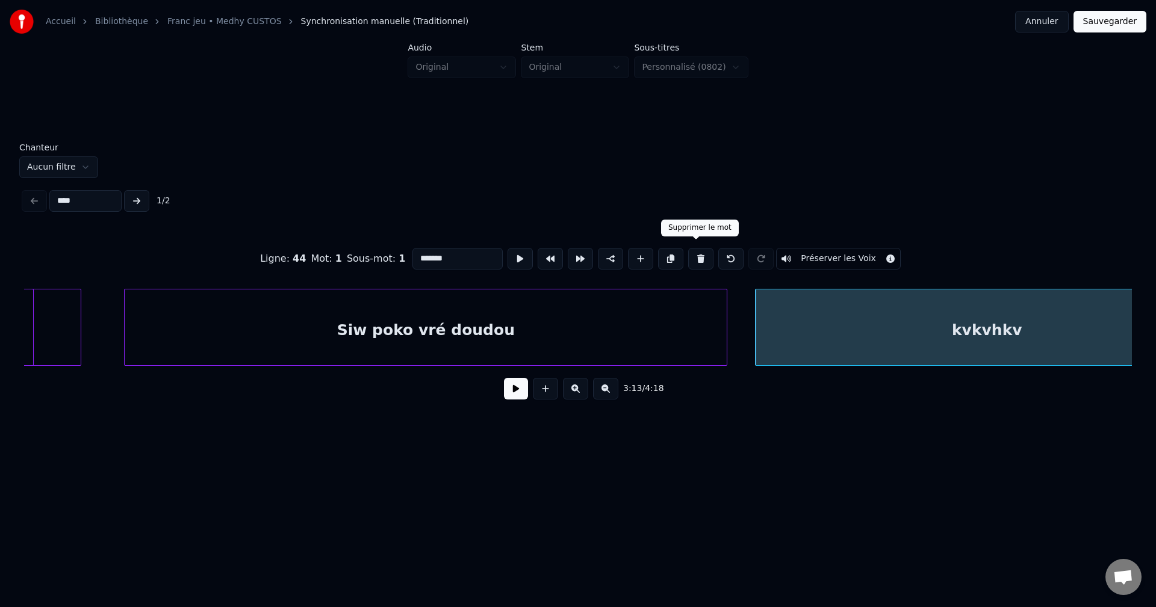
click at [700, 257] on button at bounding box center [700, 259] width 25 height 22
type input "**********"
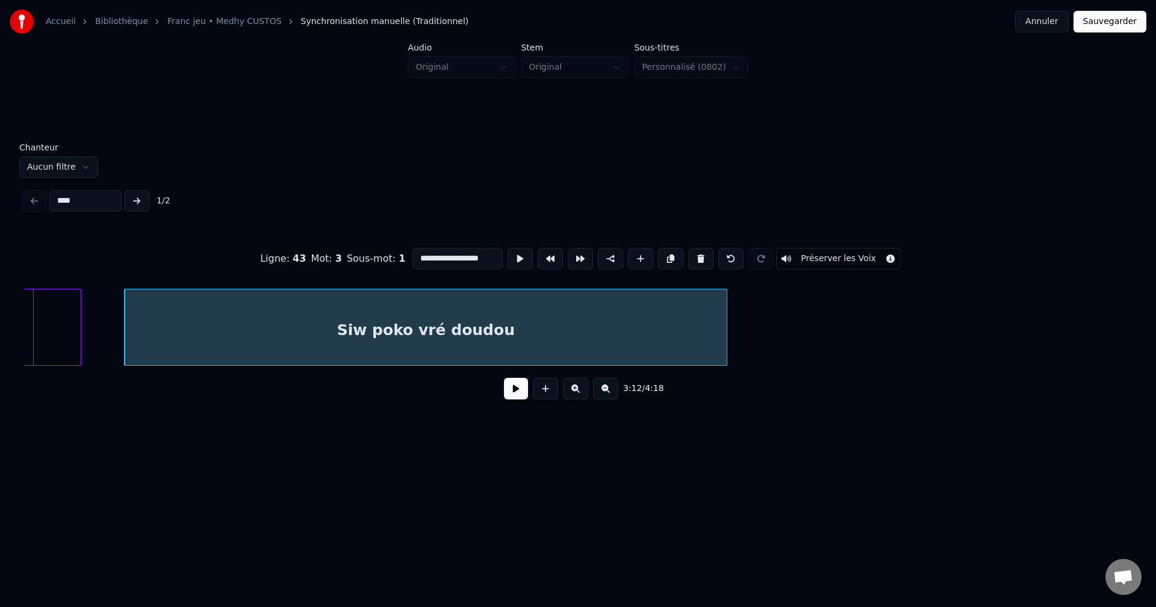
click at [577, 326] on div "Siw poko vré doudou" at bounding box center [426, 331] width 602 height 82
click at [524, 395] on button at bounding box center [516, 389] width 24 height 22
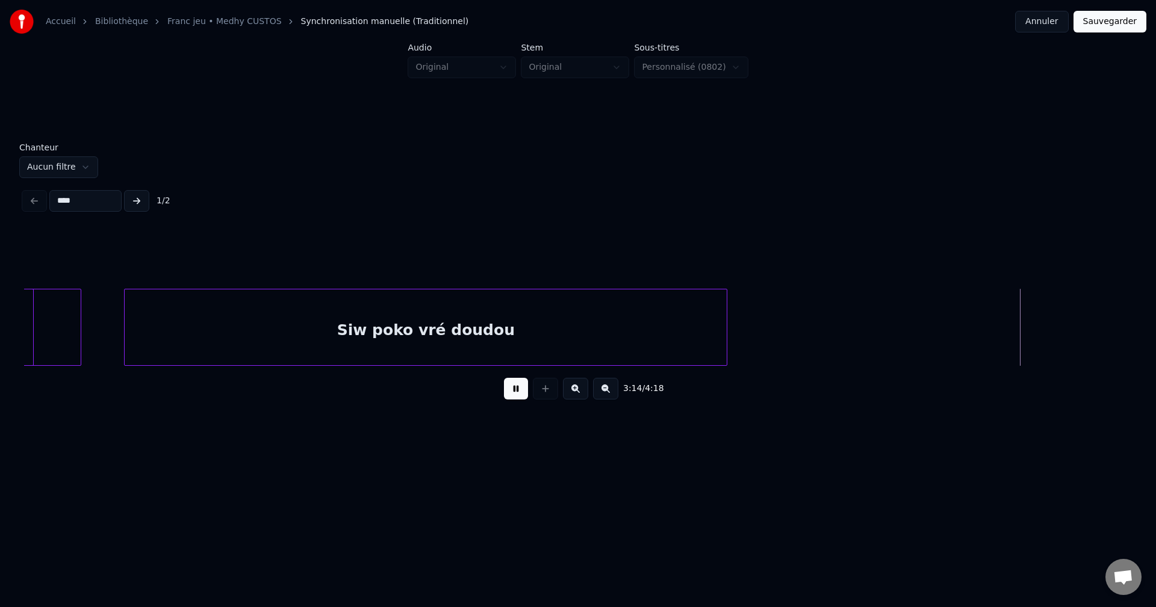
click at [512, 393] on button at bounding box center [516, 389] width 24 height 22
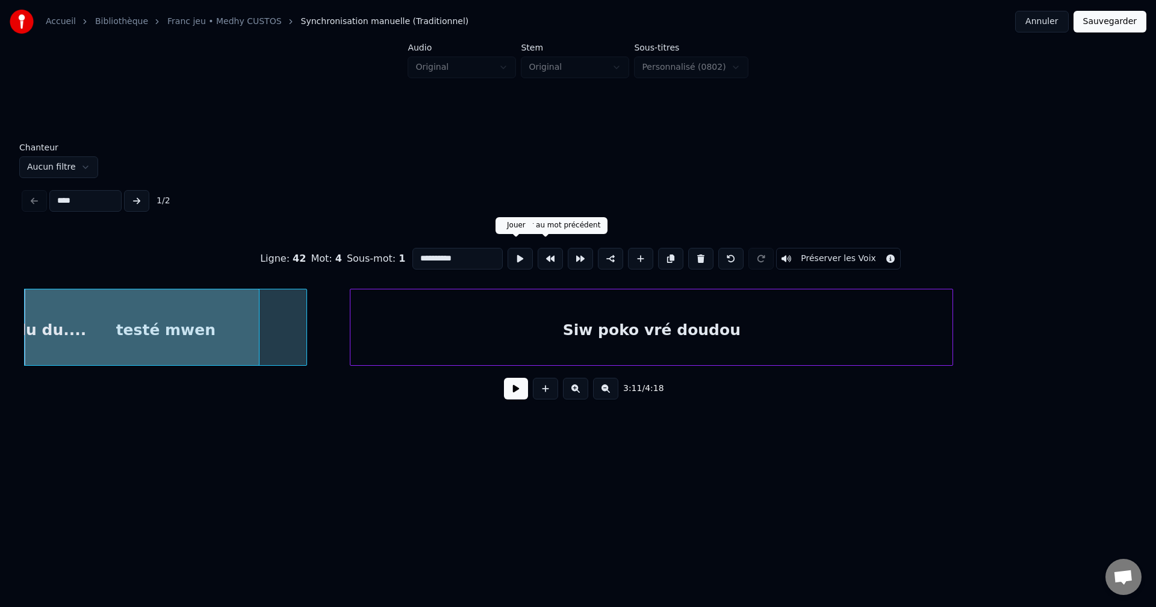
click at [520, 249] on button at bounding box center [519, 259] width 25 height 22
drag, startPoint x: 673, startPoint y: 249, endPoint x: 666, endPoint y: 249, distance: 7.2
click at [671, 249] on button at bounding box center [670, 259] width 25 height 22
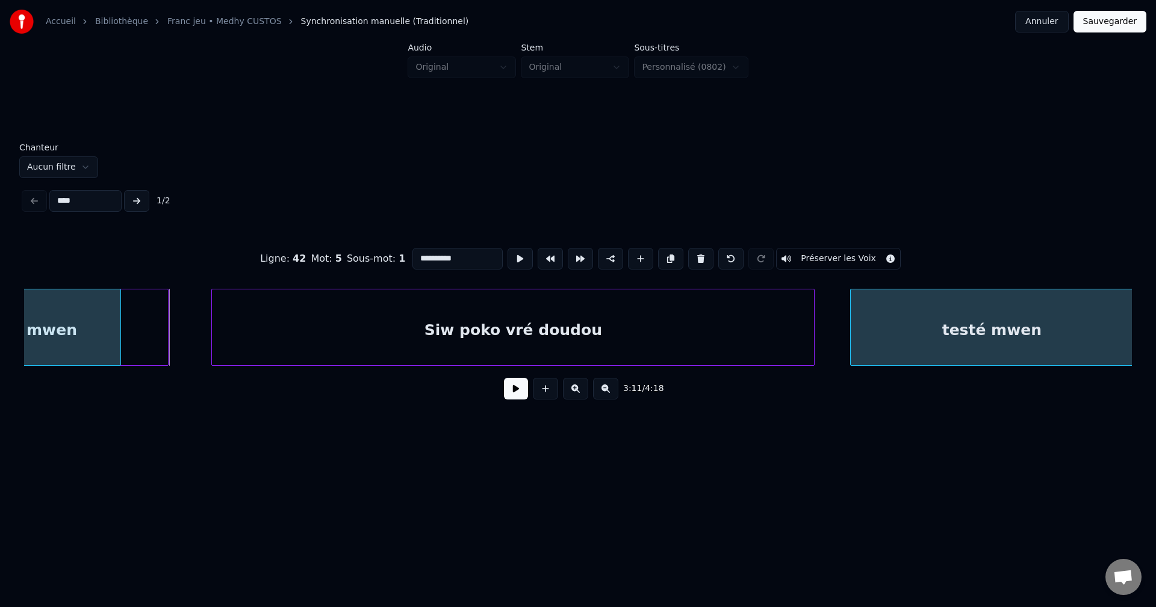
scroll to position [0, 63395]
click at [1006, 318] on div "testé mwen" at bounding box center [990, 331] width 282 height 82
click at [512, 390] on button at bounding box center [516, 389] width 24 height 22
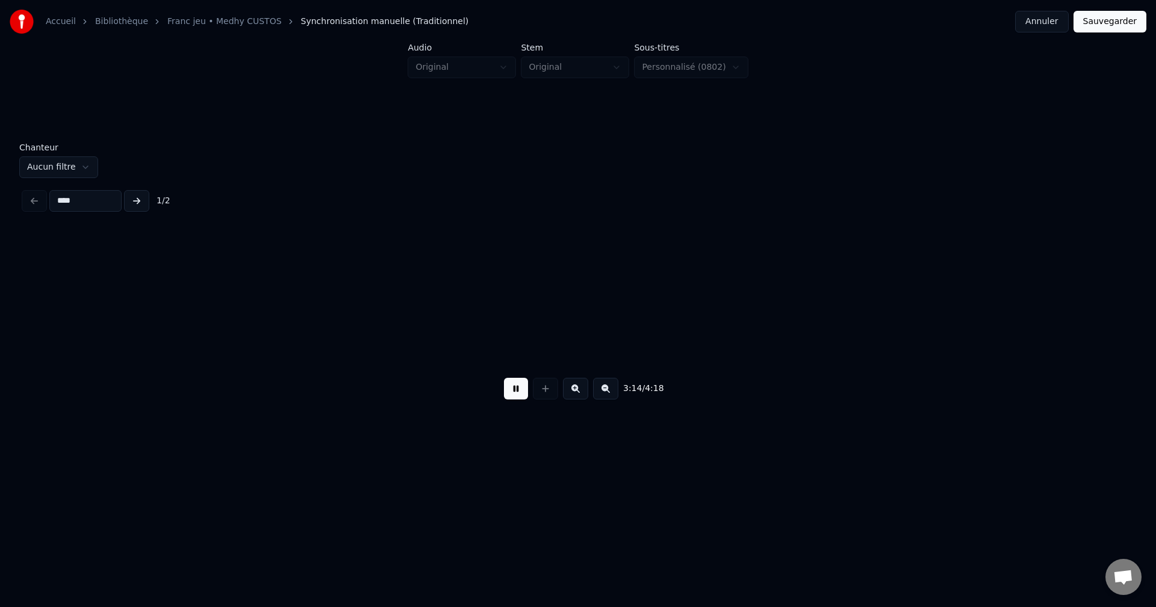
scroll to position [0, 64507]
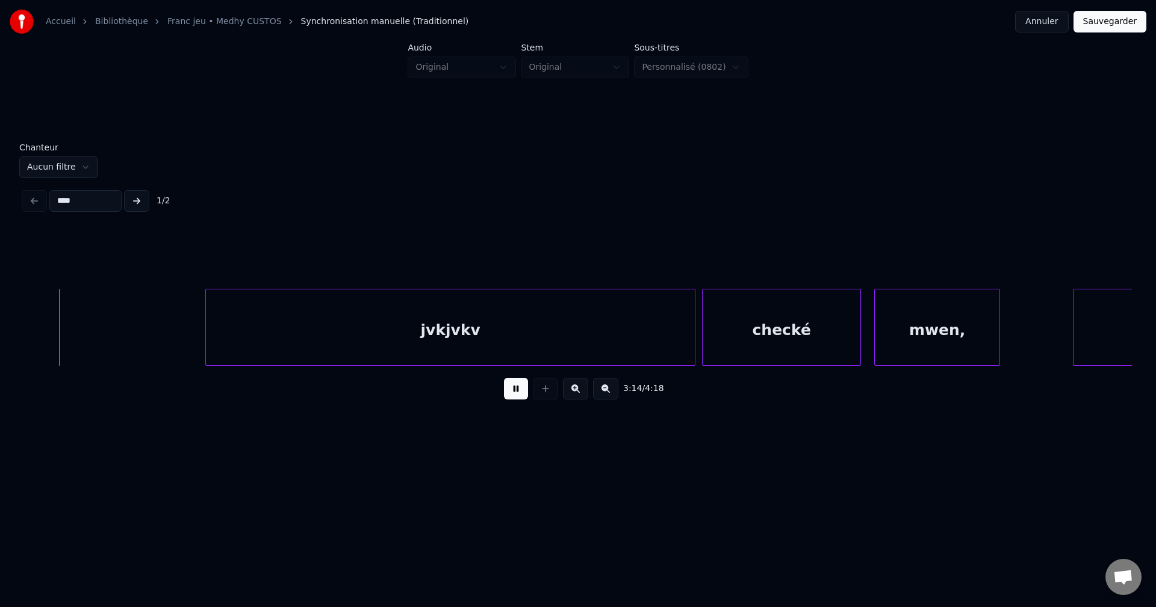
click at [896, 329] on div "mwen," at bounding box center [937, 331] width 125 height 82
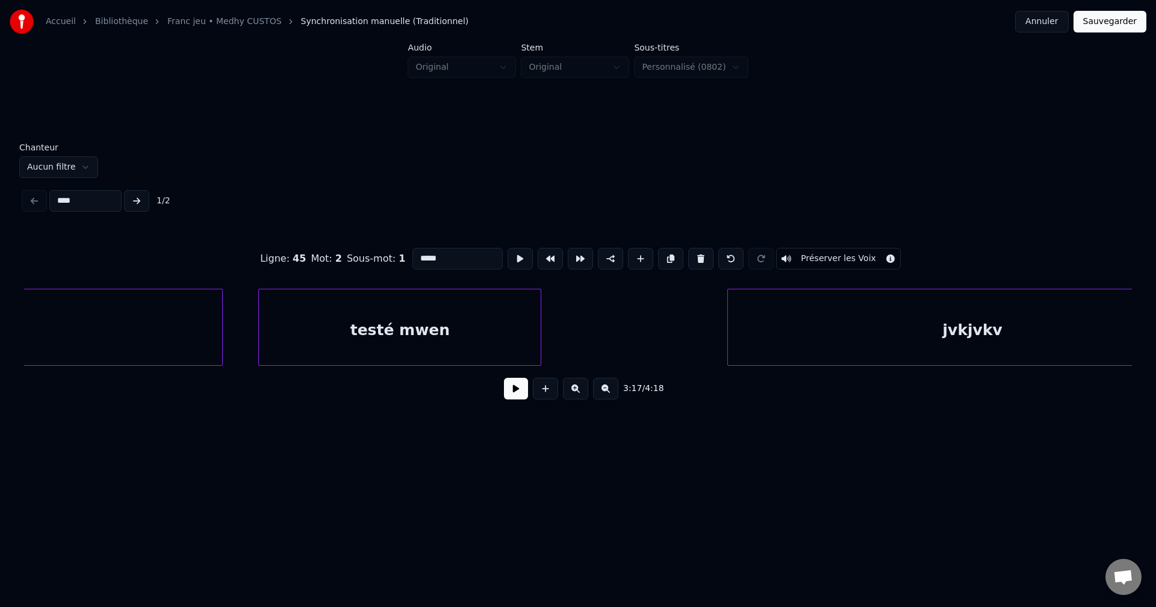
scroll to position [0, 63978]
click at [327, 329] on div "testé mwen" at bounding box center [408, 331] width 282 height 82
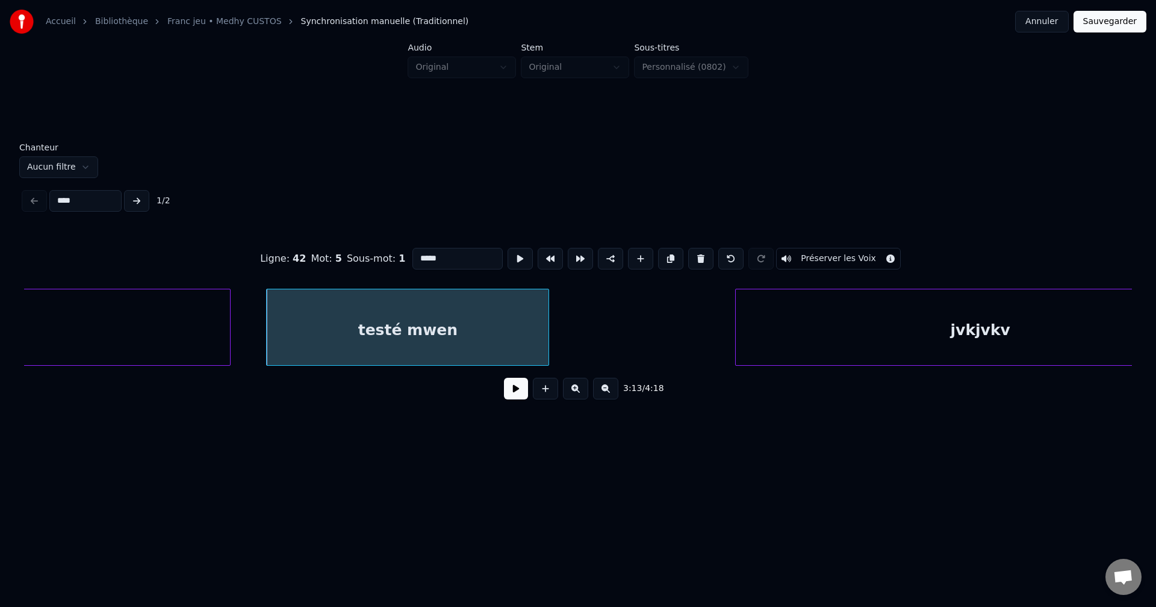
type input "**********"
click at [513, 392] on button at bounding box center [516, 389] width 24 height 22
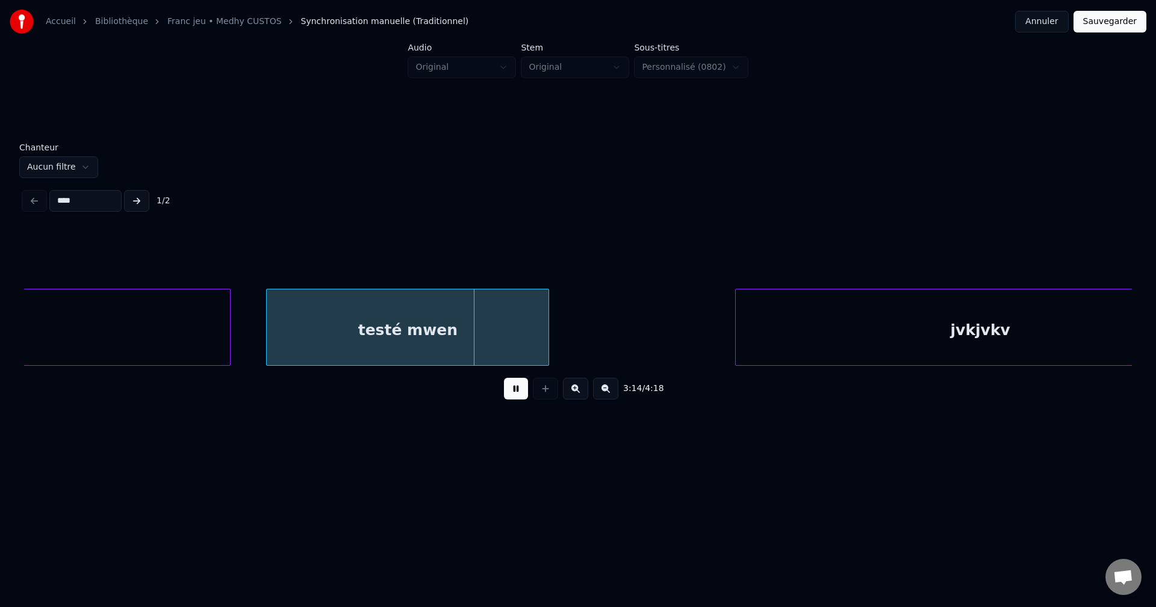
click at [429, 311] on div "testé mwen" at bounding box center [408, 331] width 282 height 82
click at [429, 326] on div "testé mwen" at bounding box center [399, 331] width 282 height 82
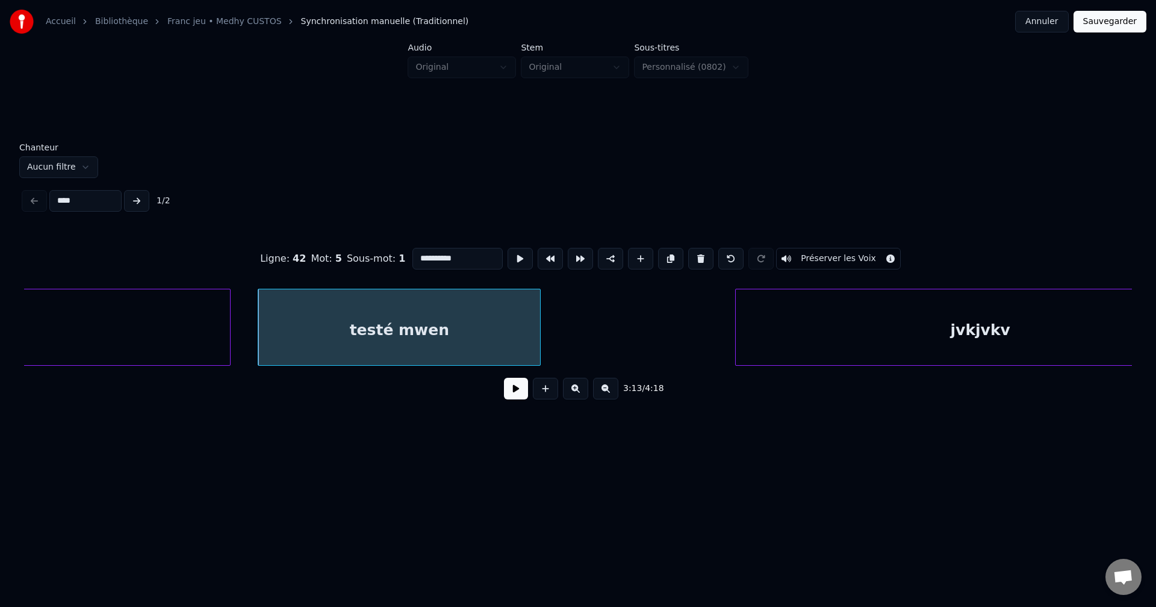
drag, startPoint x: 433, startPoint y: 255, endPoint x: 252, endPoint y: 249, distance: 181.9
click at [258, 252] on div "**********" at bounding box center [578, 259] width 1108 height 60
type input "**********"
click at [521, 397] on button at bounding box center [516, 389] width 24 height 22
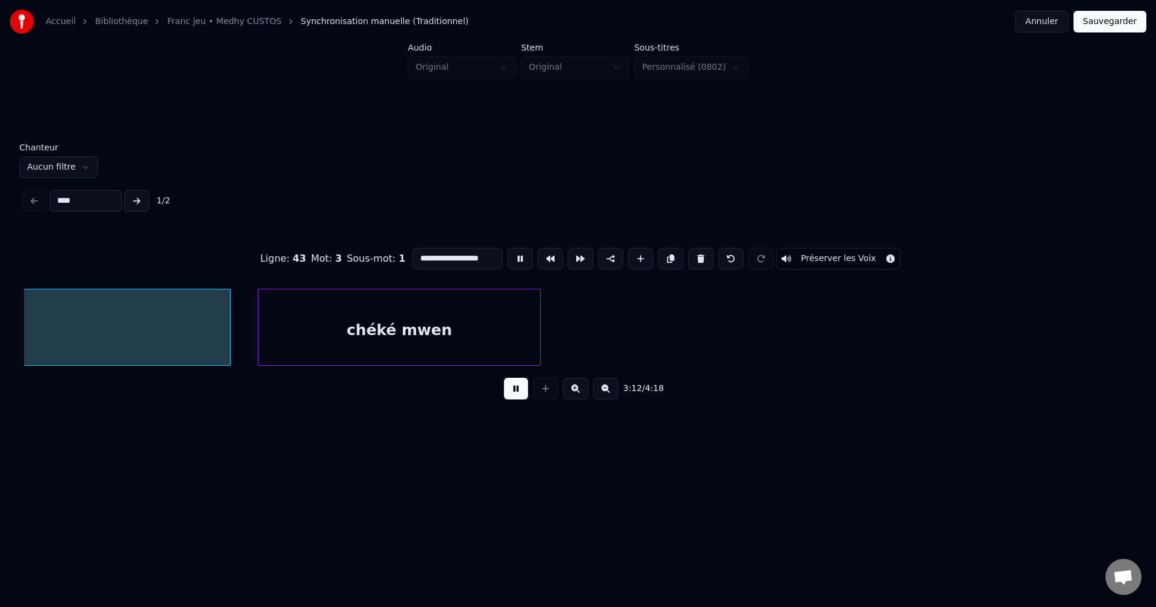
scroll to position [0, 63581]
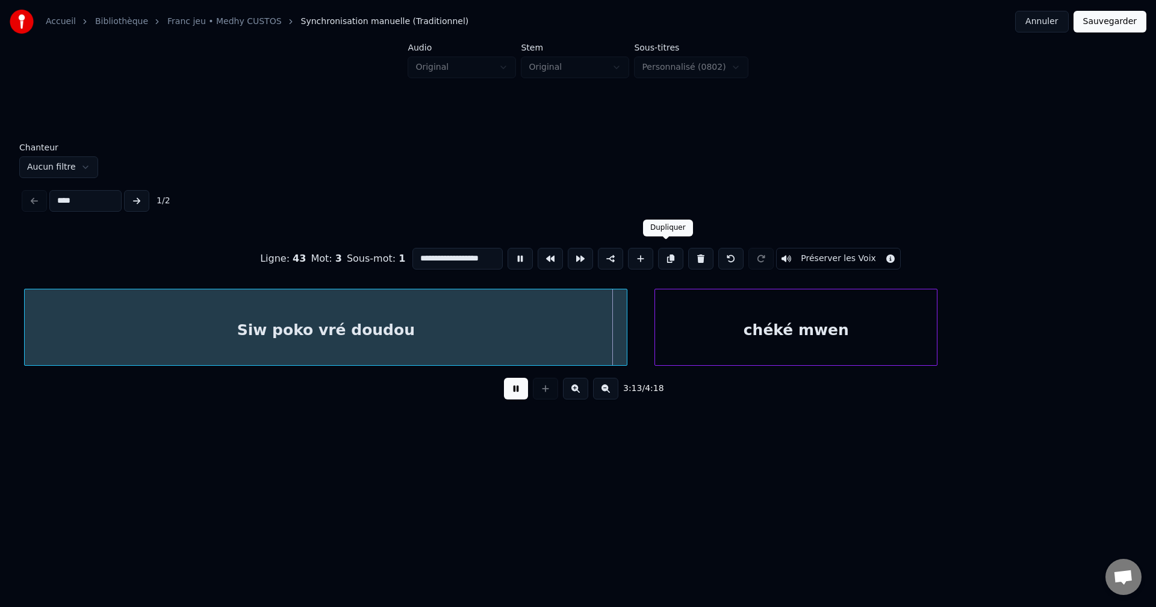
click at [664, 252] on button at bounding box center [670, 259] width 25 height 22
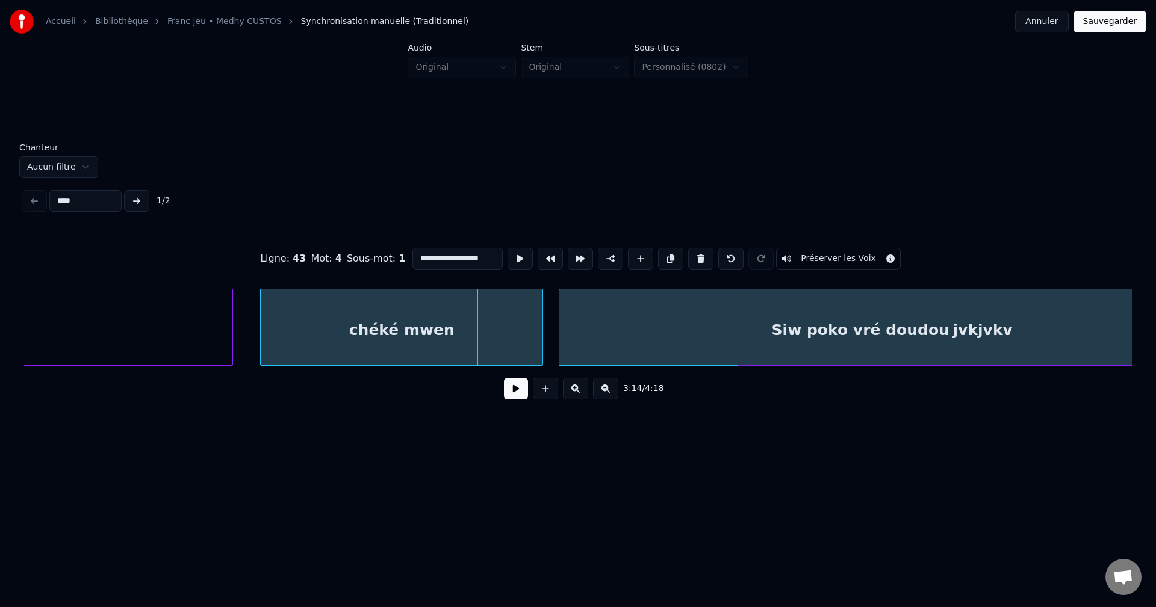
scroll to position [0, 64005]
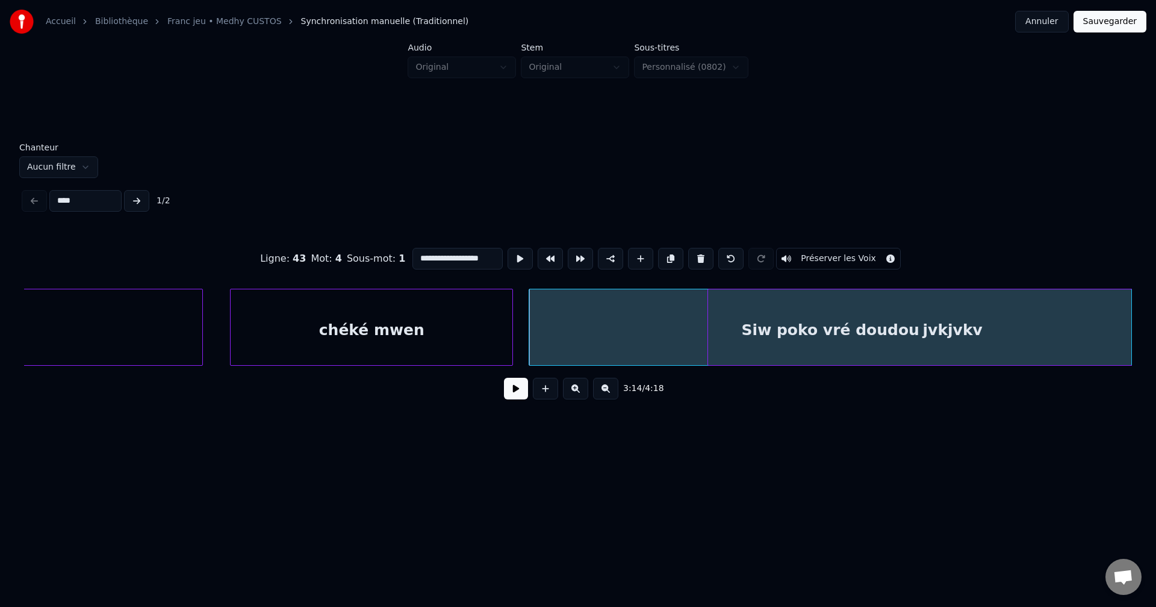
click at [515, 397] on button at bounding box center [516, 389] width 24 height 22
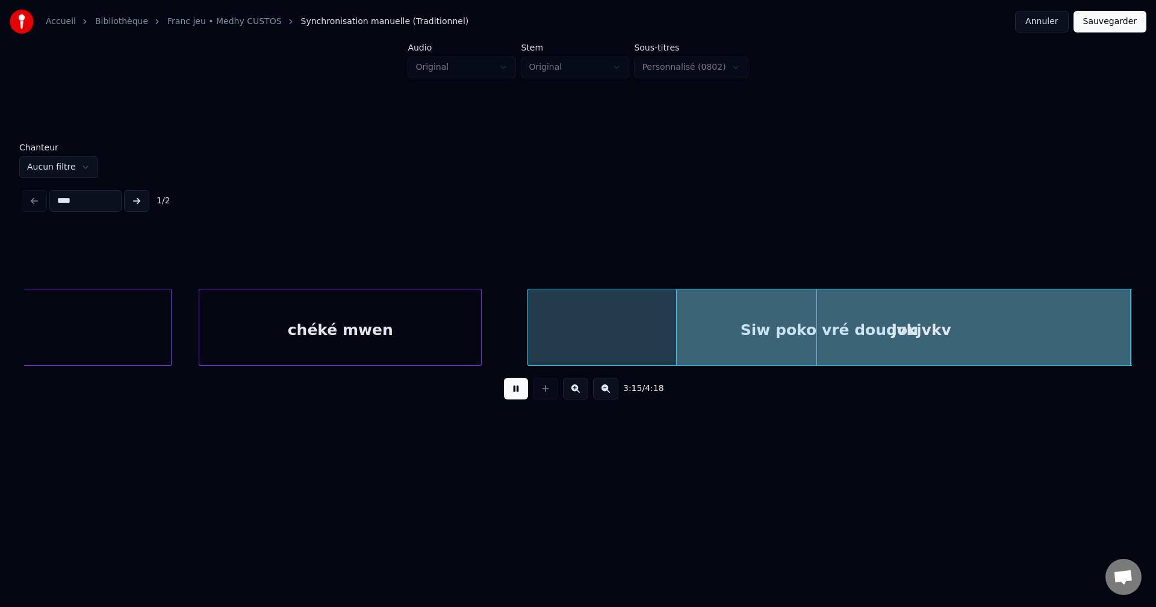
scroll to position [0, 64044]
click at [610, 335] on div "Siw poko vré doudou" at bounding box center [830, 331] width 602 height 82
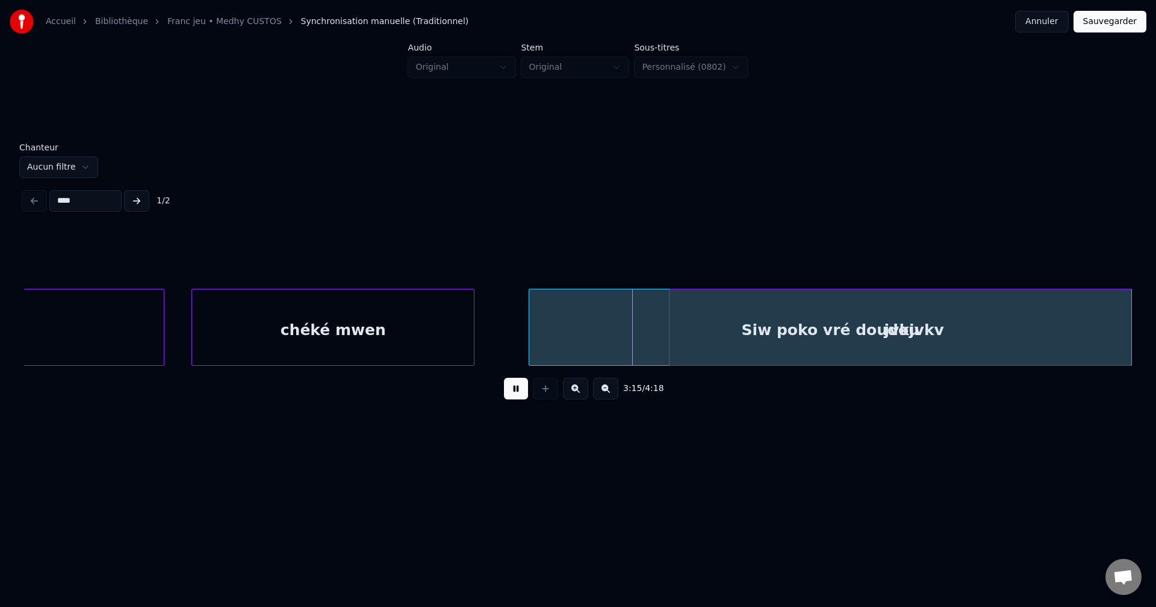
click at [716, 324] on div "jvkjvkv" at bounding box center [913, 331] width 489 height 82
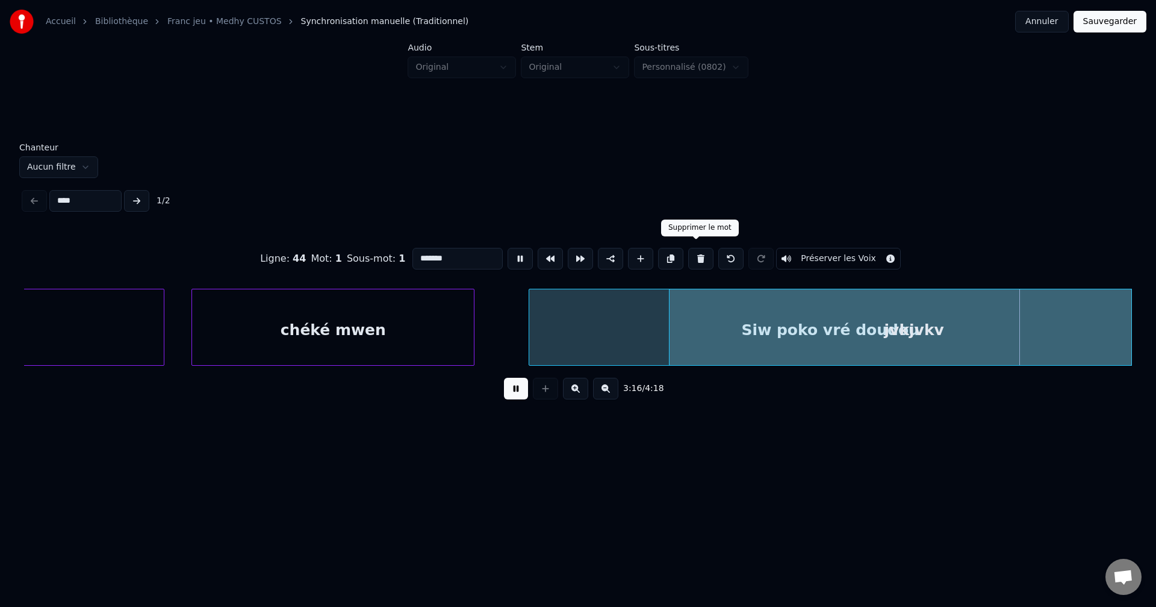
click at [699, 256] on button at bounding box center [700, 259] width 25 height 22
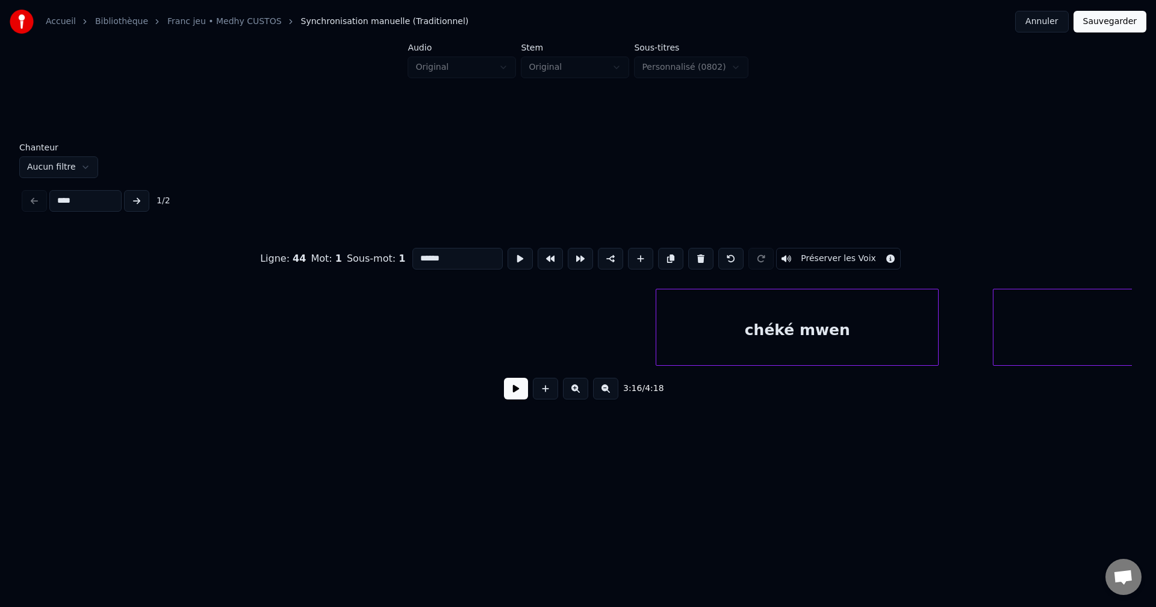
scroll to position [0, 63542]
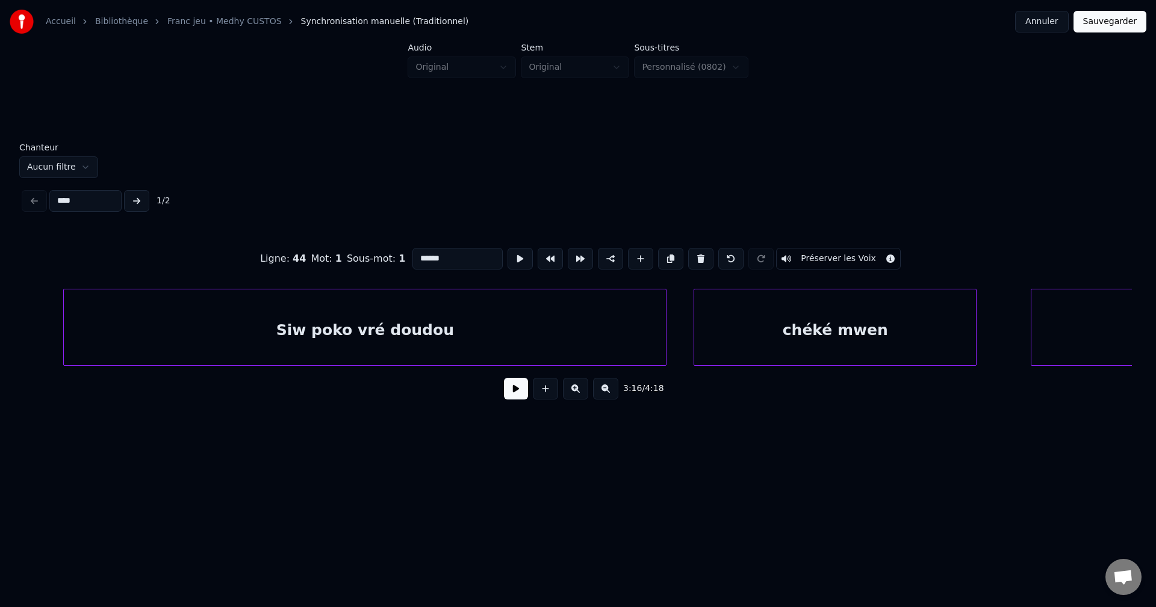
click at [572, 338] on div "Siw poko vré doudou" at bounding box center [365, 331] width 602 height 82
type input "**********"
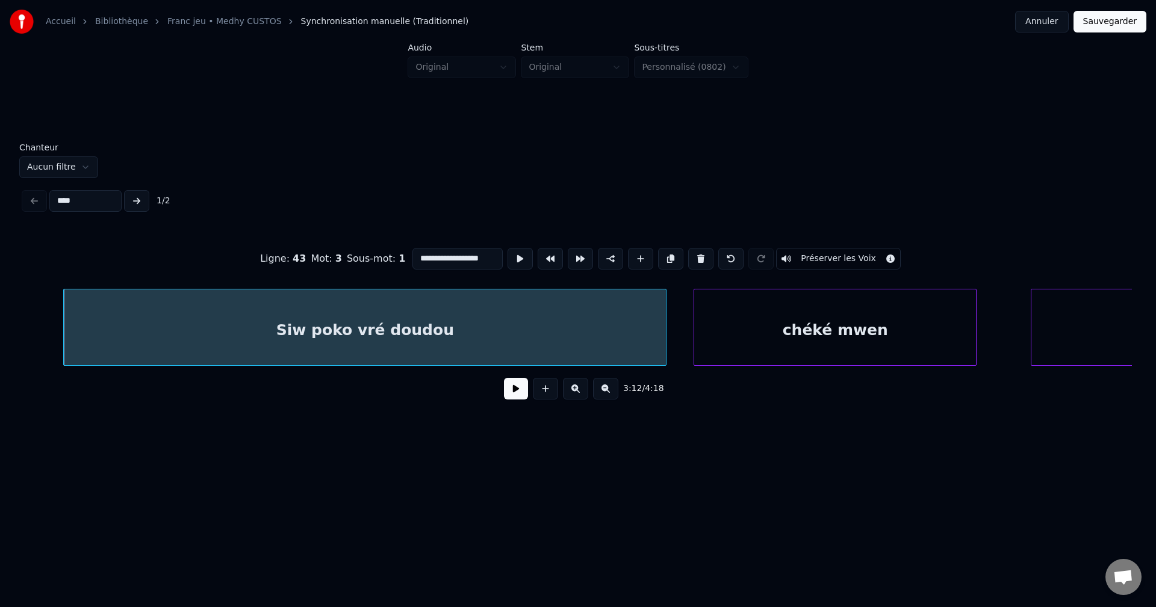
click at [515, 397] on button at bounding box center [516, 389] width 24 height 22
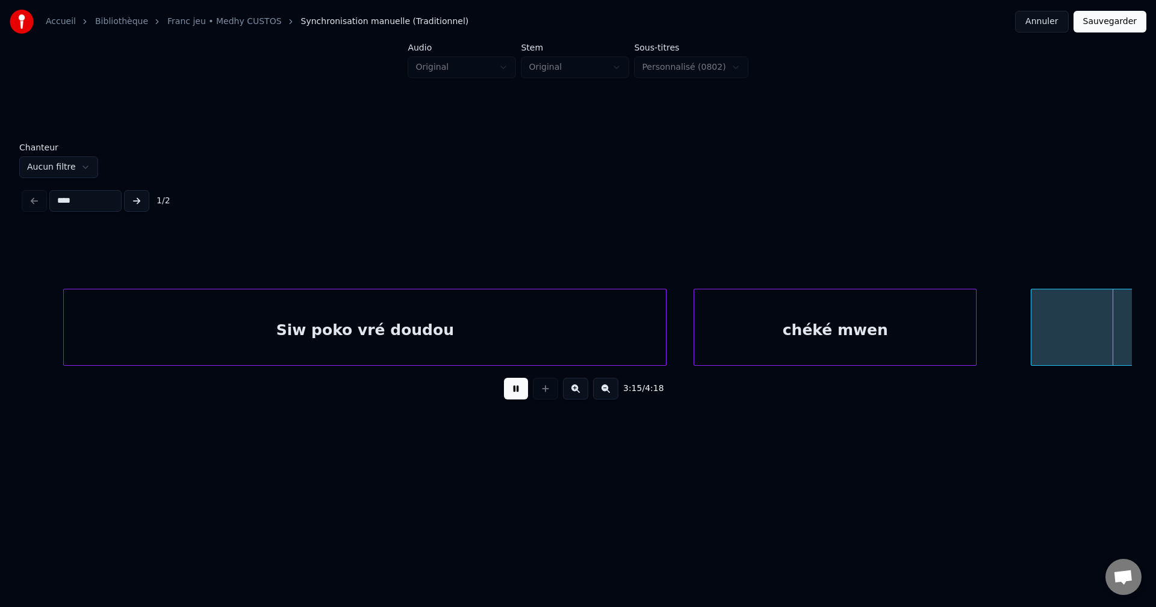
scroll to position [0, 64653]
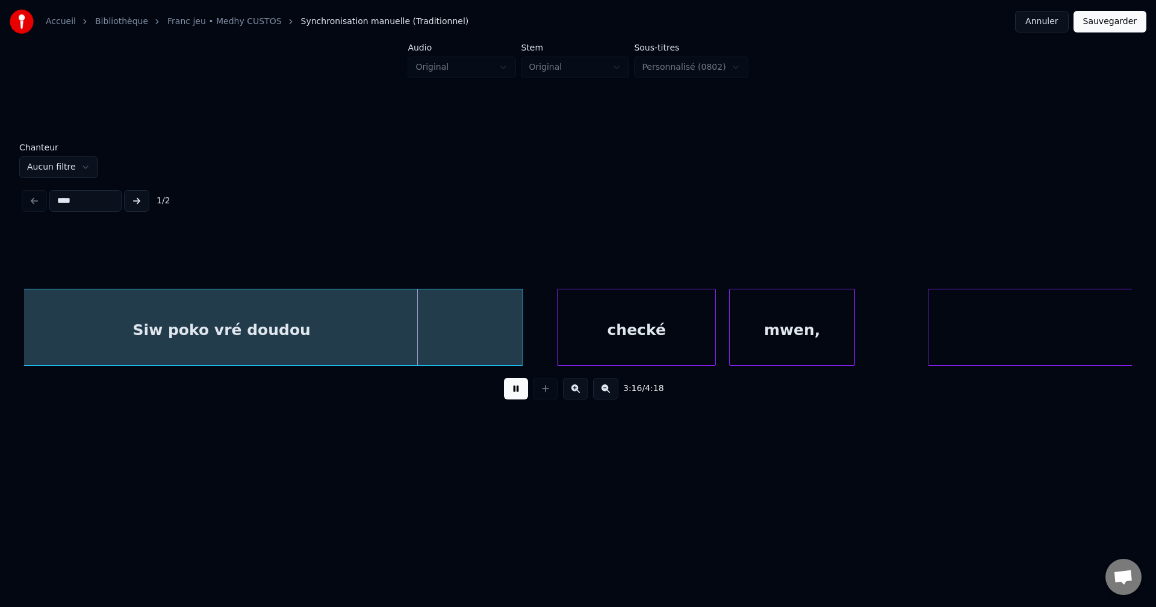
click at [397, 336] on div "Siw poko vré doudou" at bounding box center [222, 331] width 602 height 82
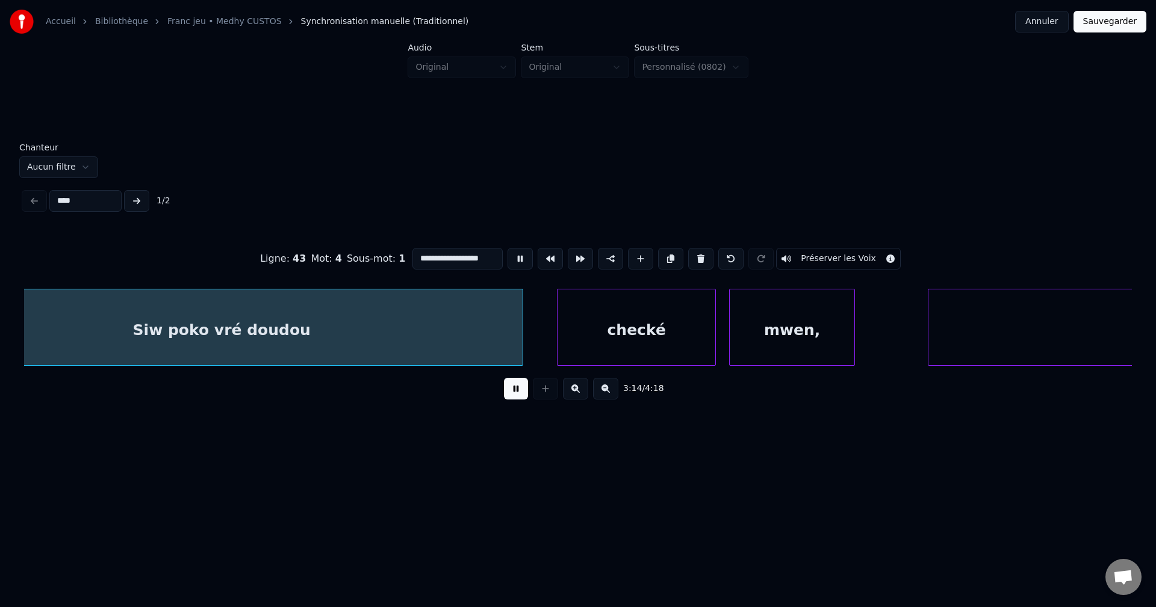
scroll to position [0, 64548]
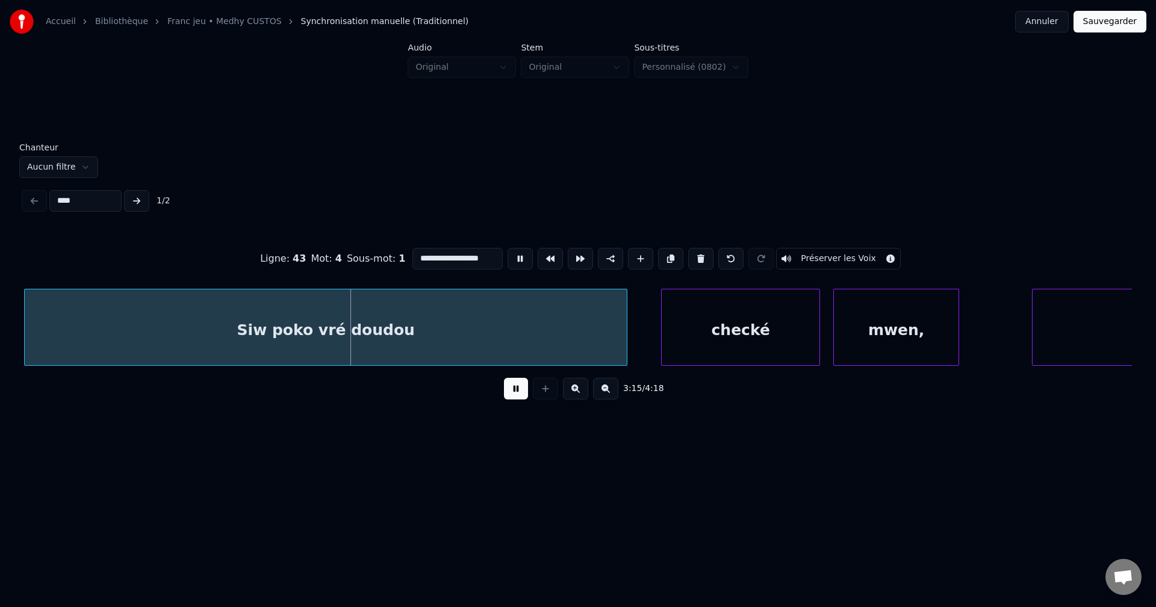
drag, startPoint x: 491, startPoint y: 249, endPoint x: 60, endPoint y: 286, distance: 432.6
click at [63, 287] on div "**********" at bounding box center [578, 320] width 1108 height 183
type input "**********"
click at [507, 391] on button at bounding box center [516, 389] width 24 height 22
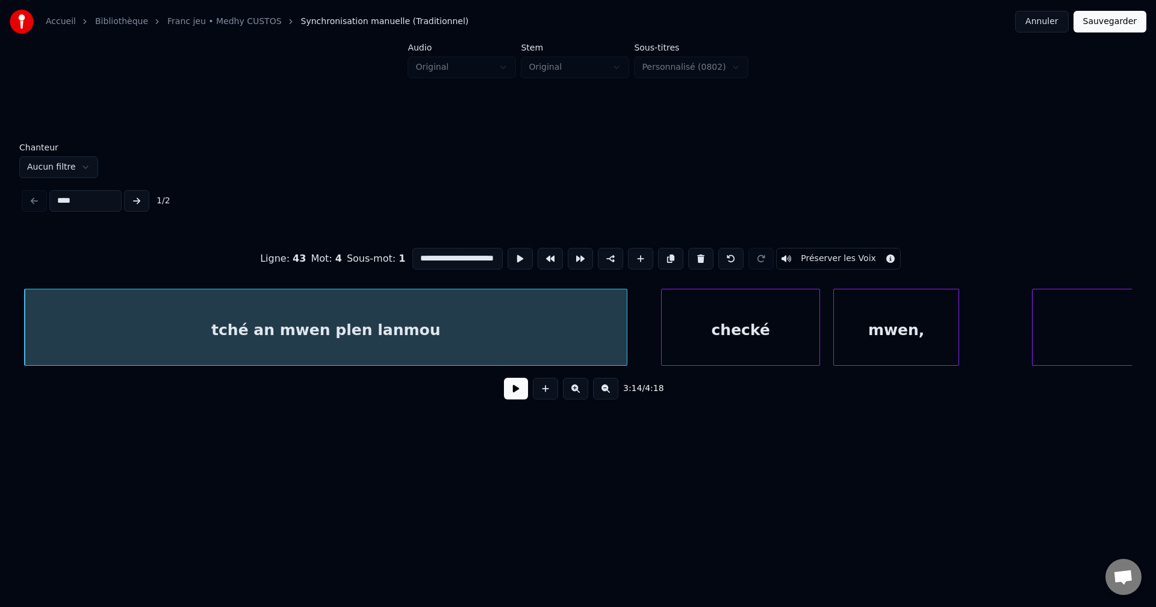
scroll to position [0, 0]
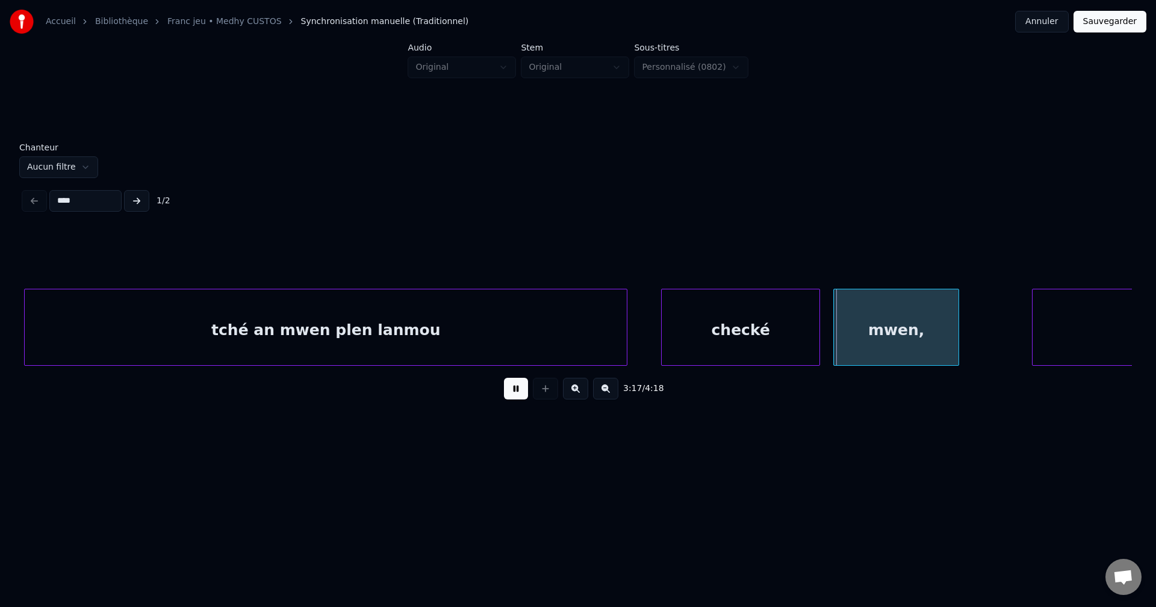
click at [507, 391] on button at bounding box center [516, 389] width 24 height 22
click at [783, 306] on div "checké" at bounding box center [741, 331] width 158 height 82
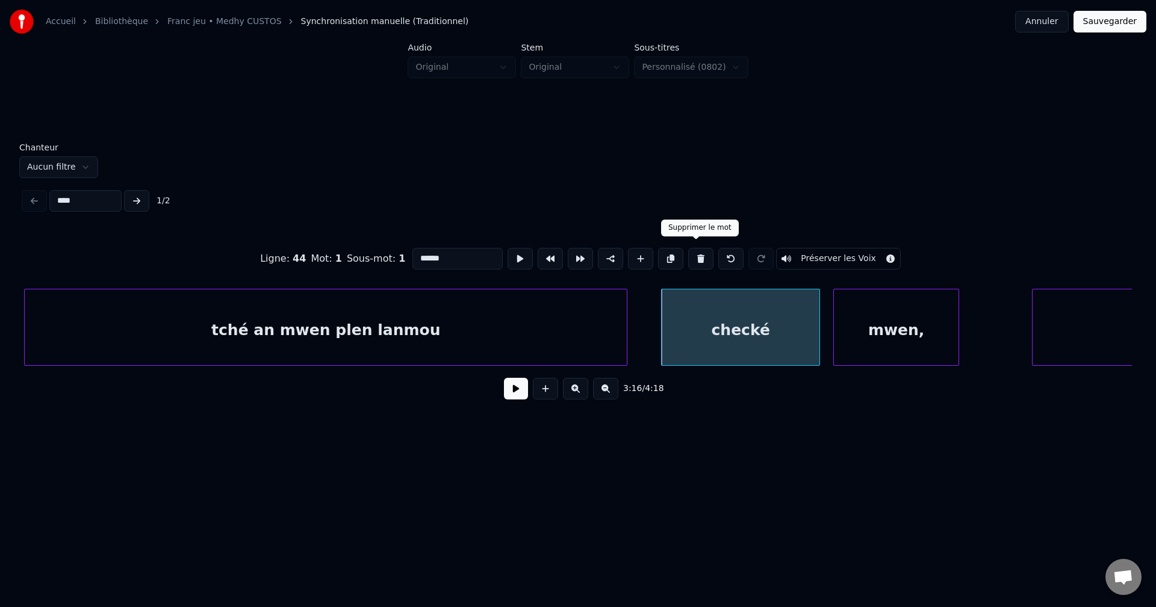
click at [699, 252] on button at bounding box center [700, 259] width 25 height 22
type input "**********"
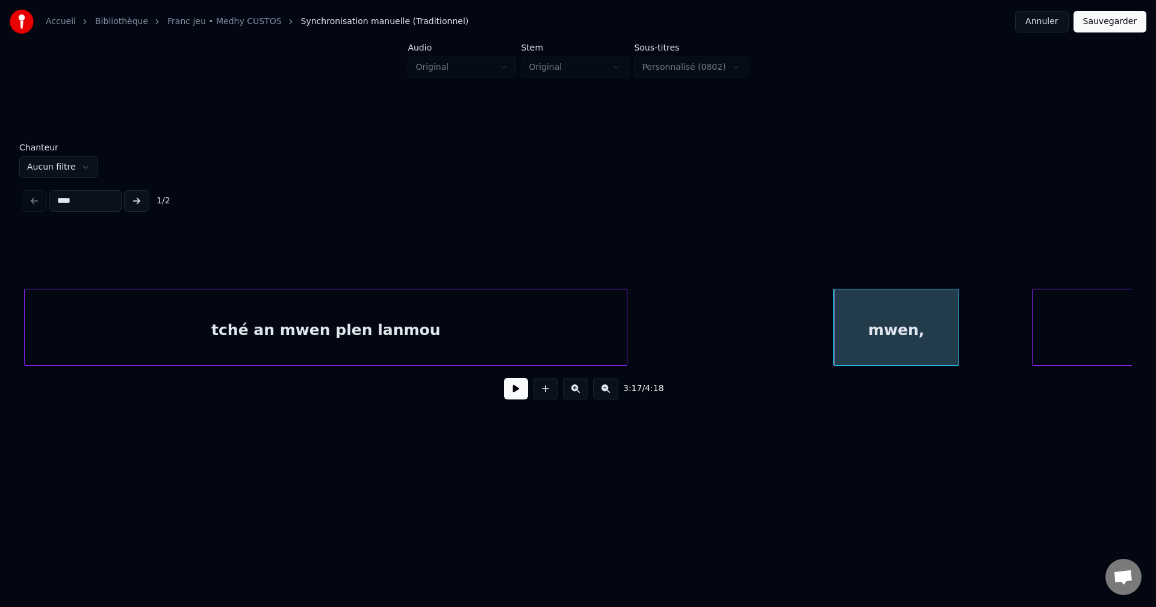
click at [846, 310] on div "mwen," at bounding box center [896, 331] width 125 height 82
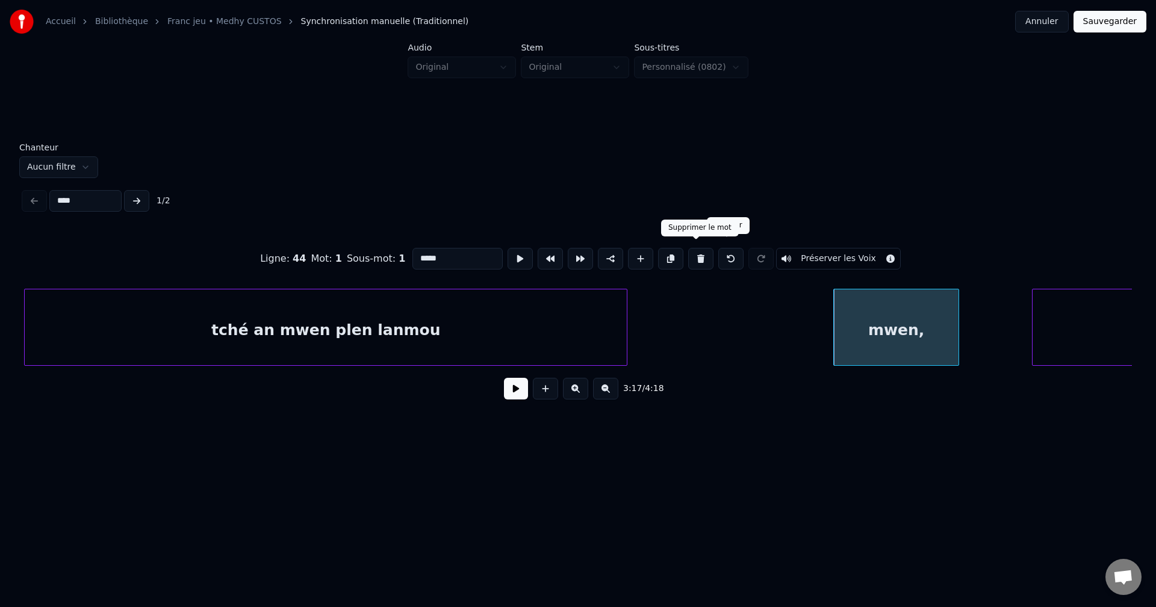
click at [700, 255] on button at bounding box center [700, 259] width 25 height 22
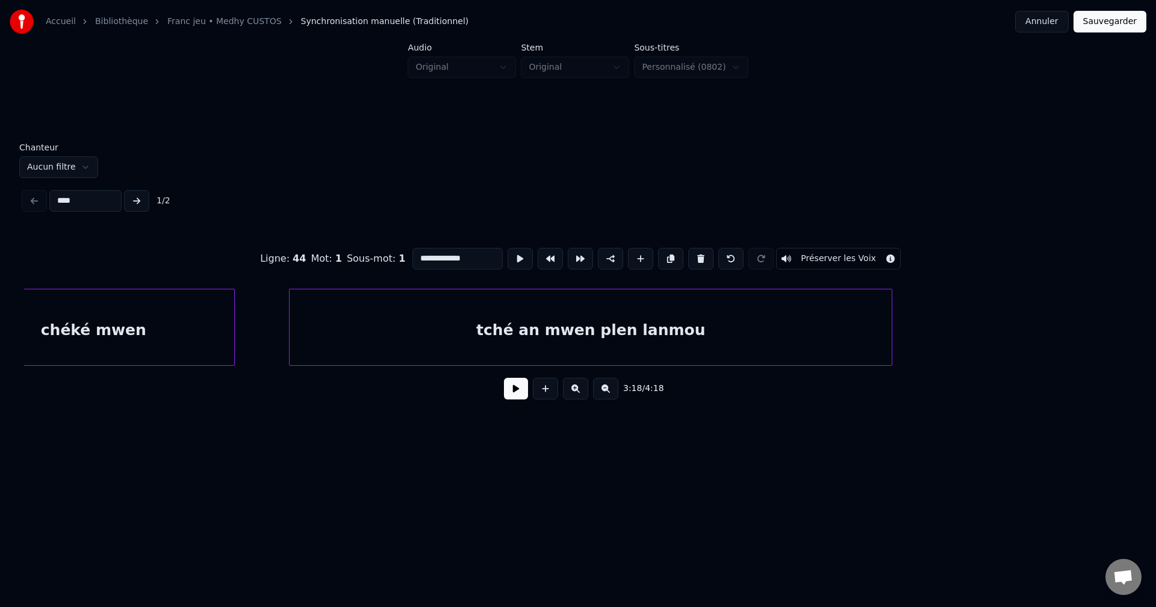
click at [152, 339] on div "chéké mwen" at bounding box center [93, 331] width 282 height 82
type input "**********"
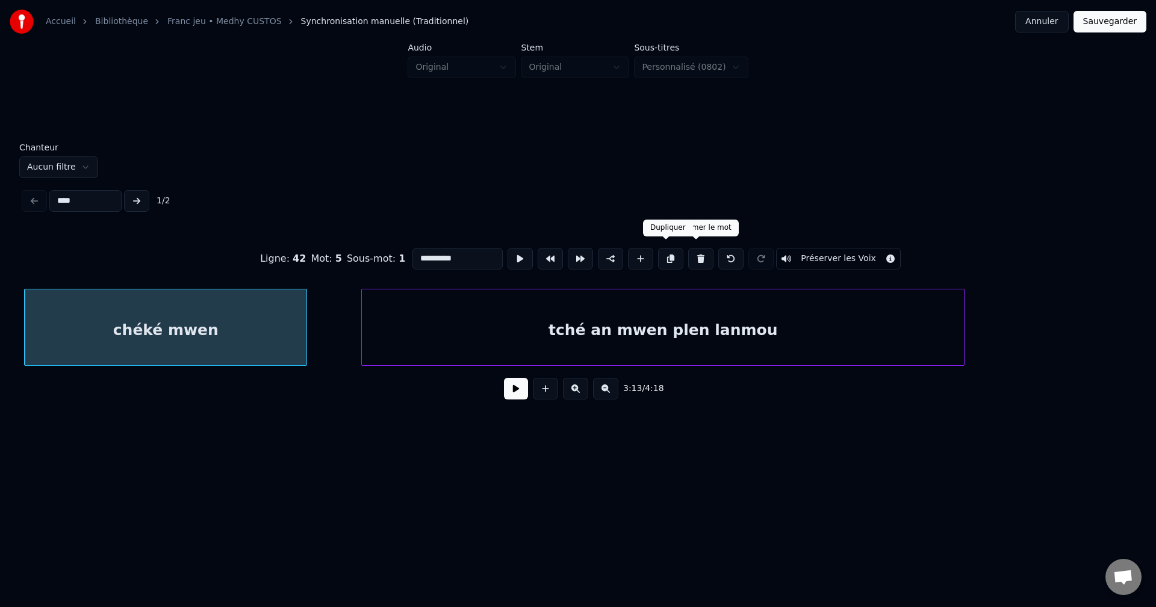
click at [667, 249] on button at bounding box center [670, 259] width 25 height 22
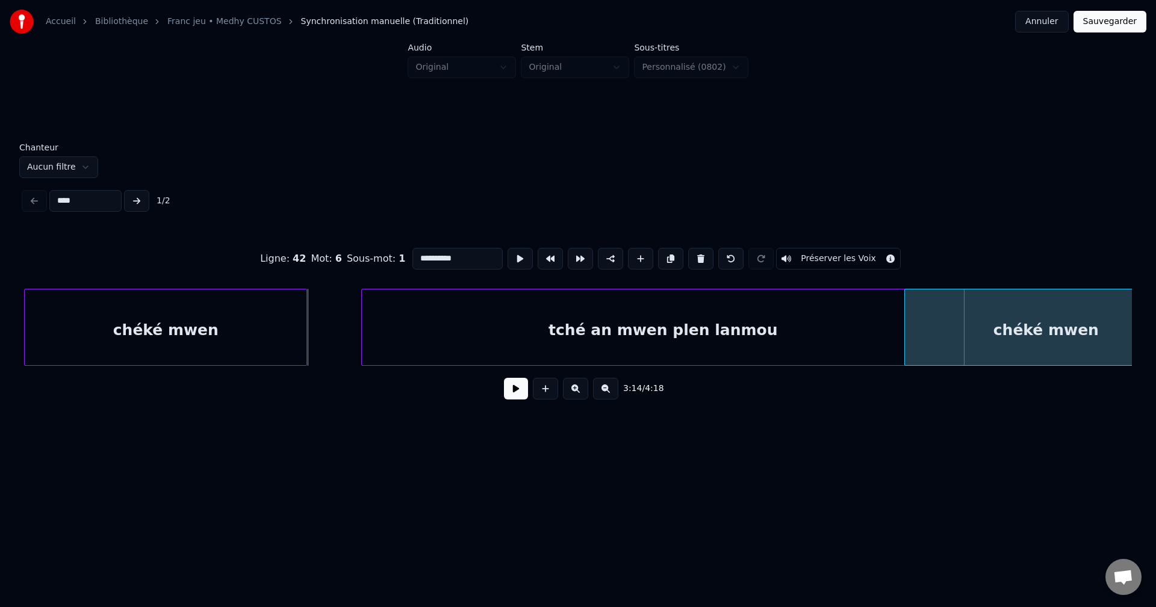
scroll to position [0, 64344]
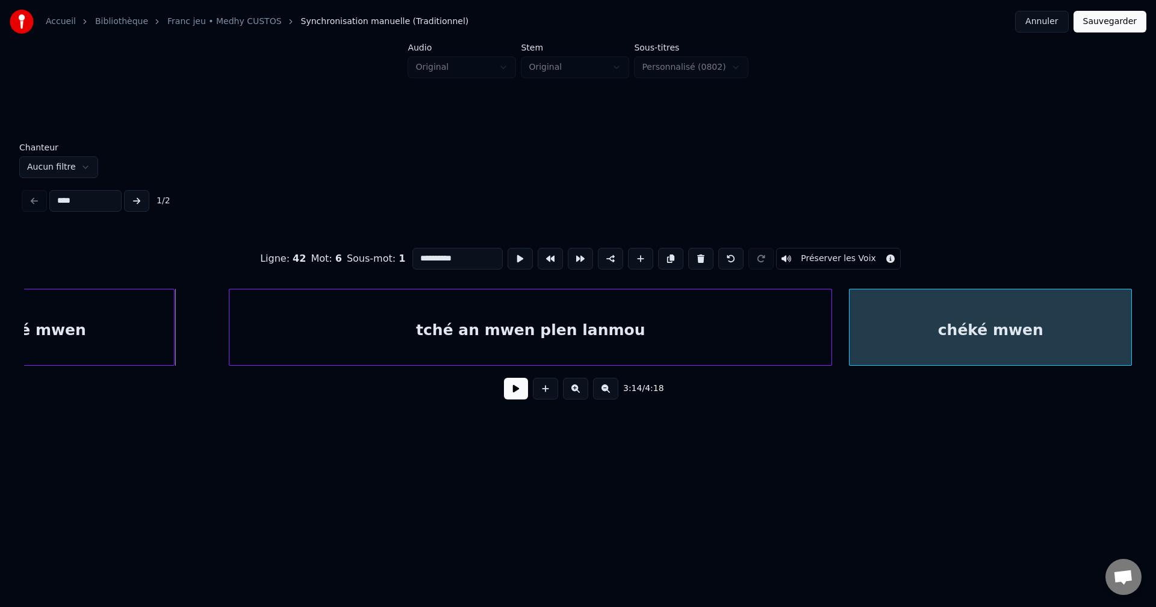
click at [1020, 341] on div "chéké mwen" at bounding box center [990, 331] width 282 height 82
click at [510, 389] on button at bounding box center [516, 389] width 24 height 22
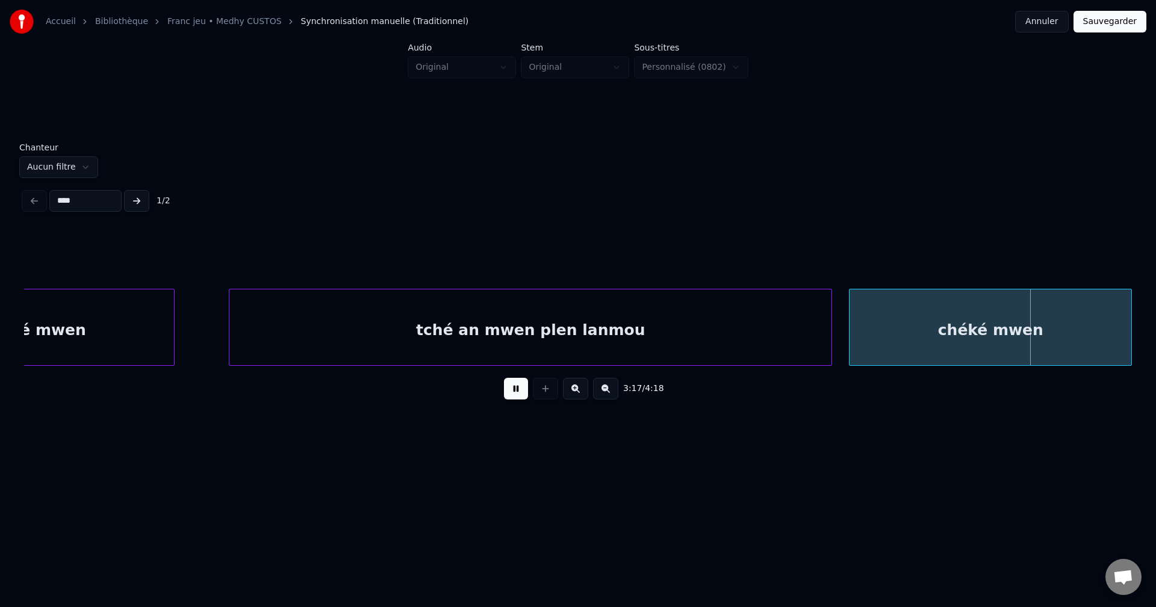
click at [926, 334] on div "chéké mwen" at bounding box center [990, 331] width 282 height 82
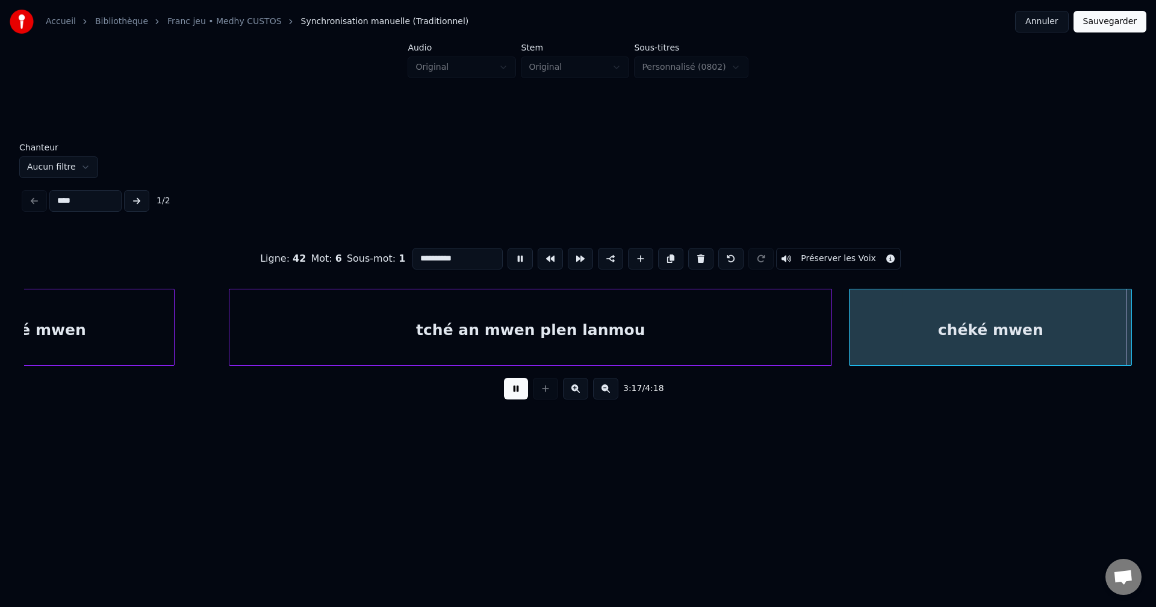
scroll to position [0, 65168]
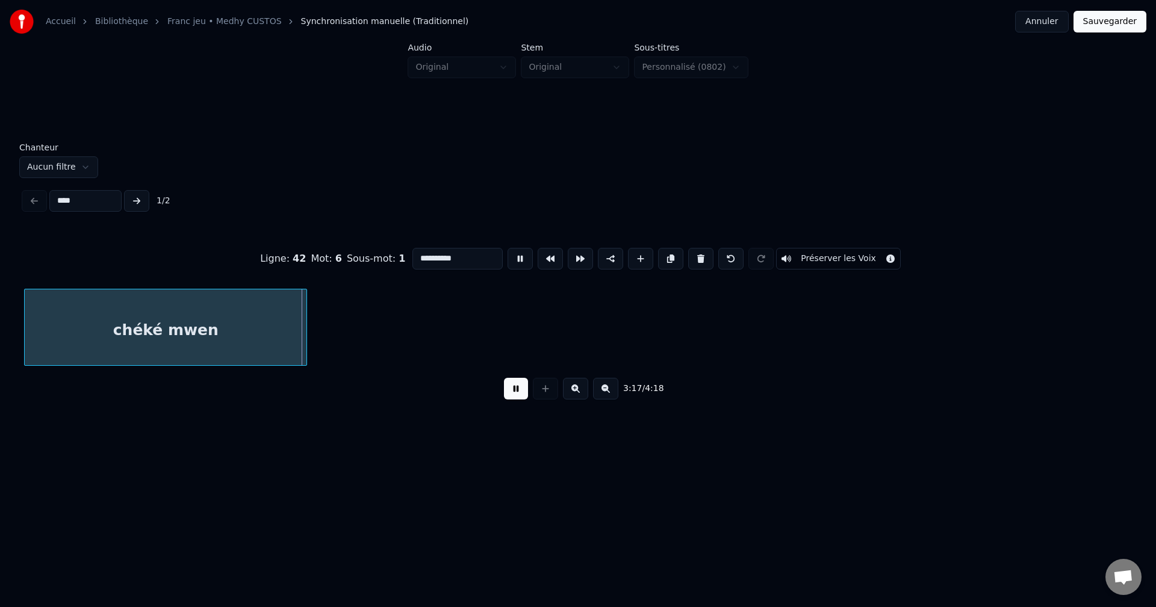
drag, startPoint x: 267, startPoint y: 267, endPoint x: 203, endPoint y: 266, distance: 63.8
click at [237, 267] on div "**********" at bounding box center [578, 259] width 1108 height 60
type input "**********"
click at [519, 391] on button at bounding box center [516, 389] width 24 height 22
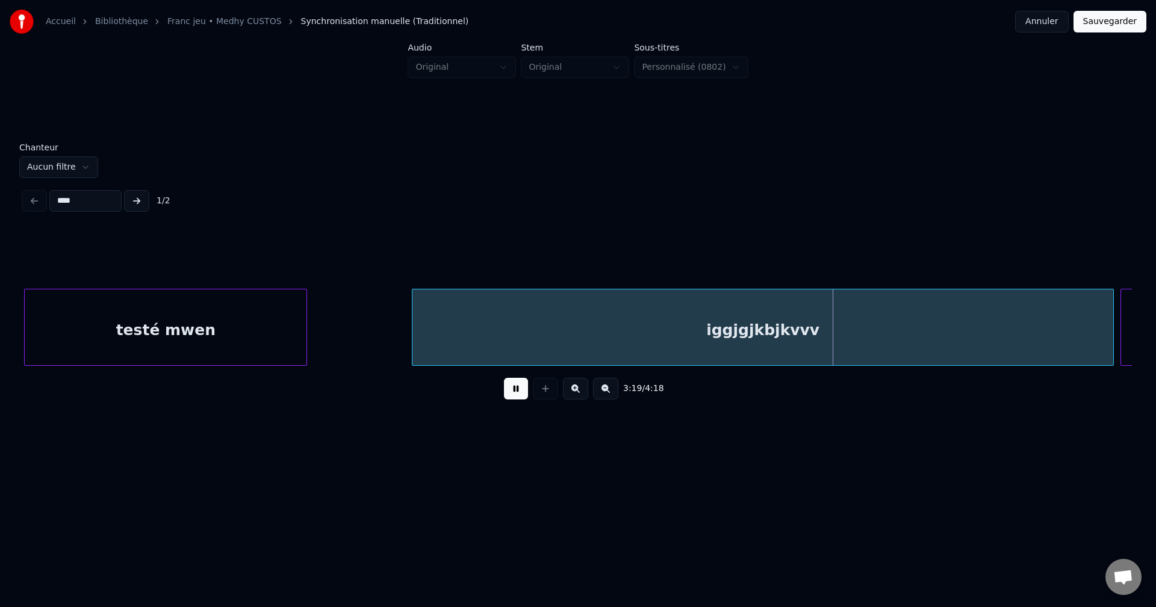
click at [518, 391] on button at bounding box center [516, 389] width 24 height 22
click at [529, 344] on div "iggjgjkbjkvvv" at bounding box center [762, 331] width 701 height 82
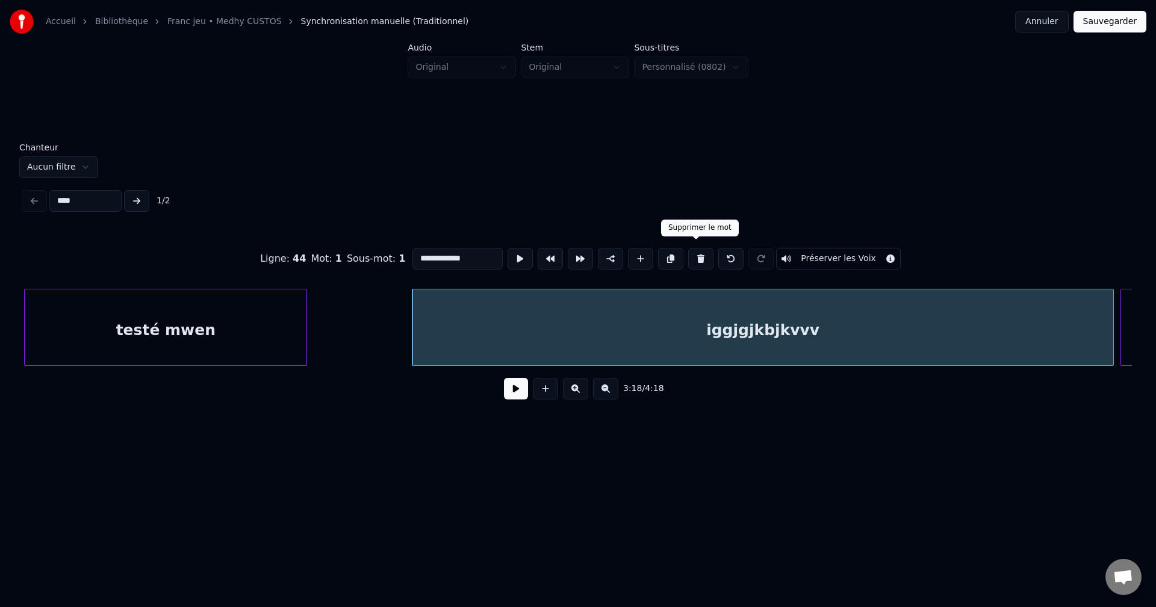
click at [698, 250] on button at bounding box center [700, 259] width 25 height 22
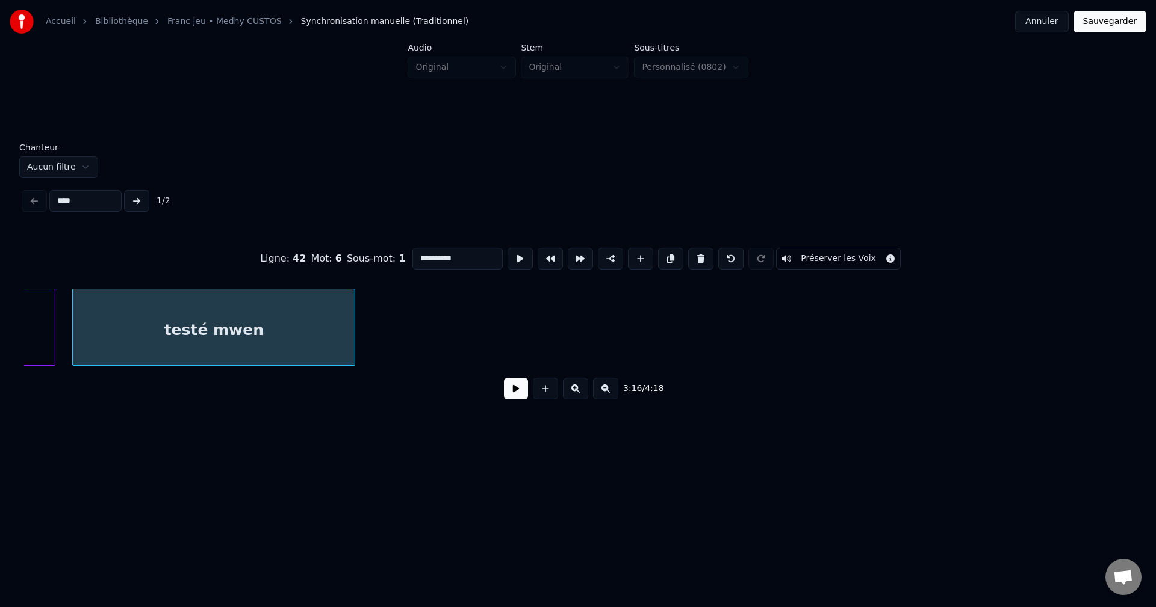
type input "**********"
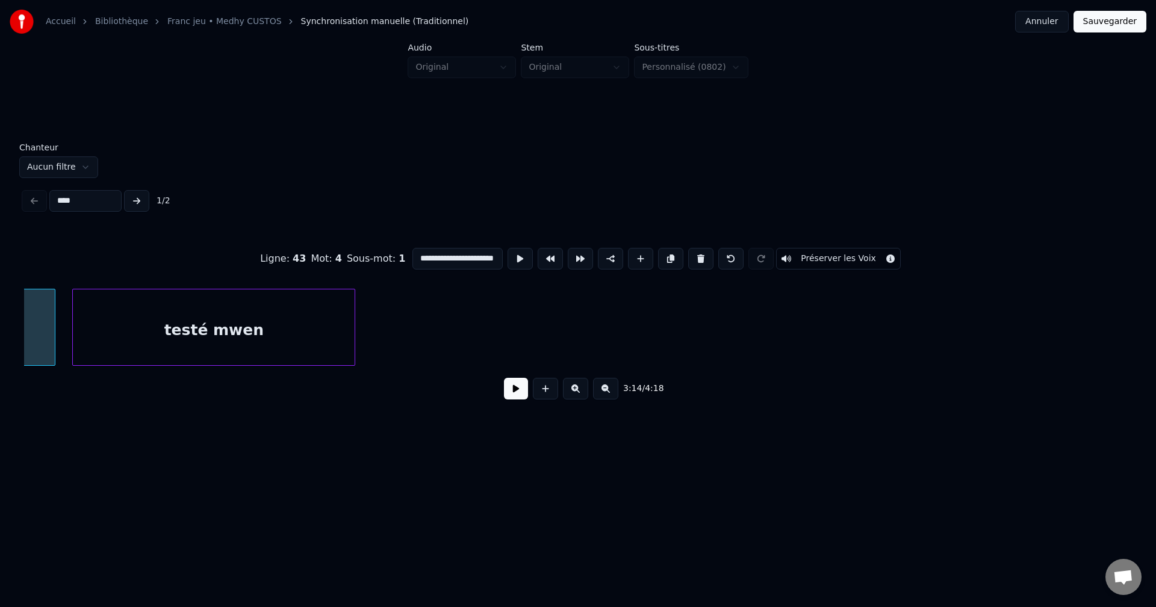
scroll to position [0, 64548]
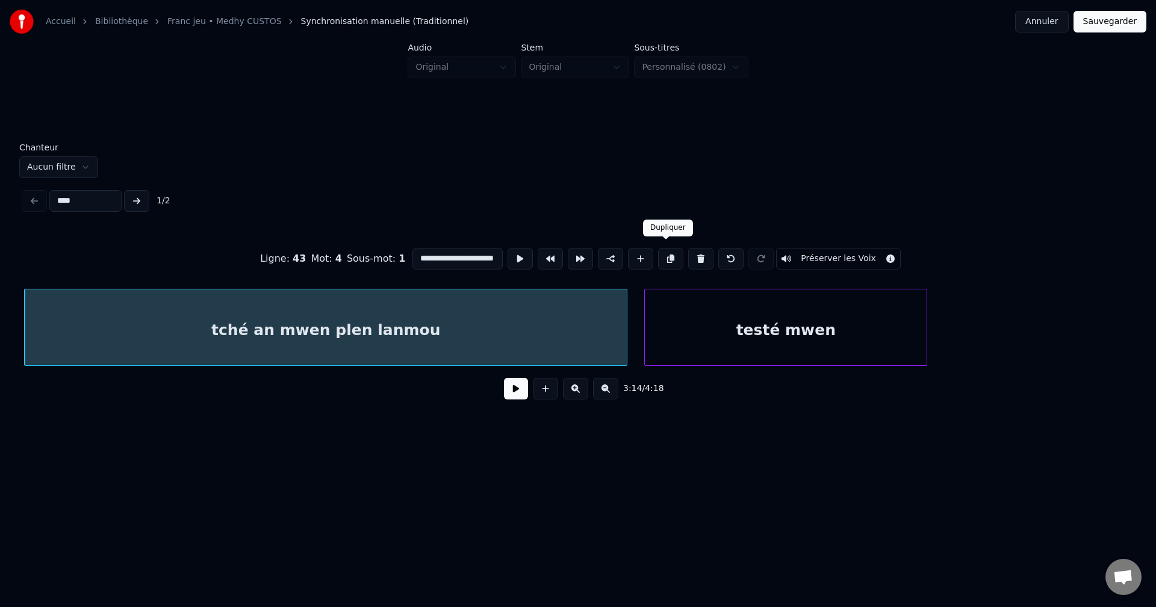
drag, startPoint x: 674, startPoint y: 249, endPoint x: 683, endPoint y: 278, distance: 30.5
click at [673, 249] on button at bounding box center [670, 259] width 25 height 22
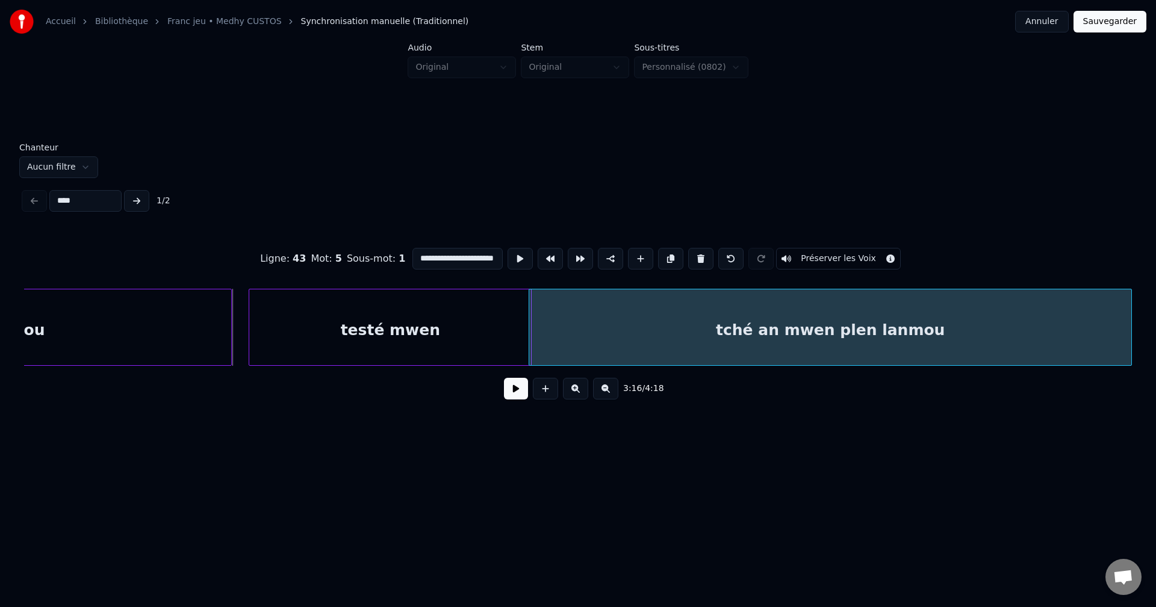
click at [938, 317] on div "tché an mwen plen lanmou" at bounding box center [830, 331] width 602 height 82
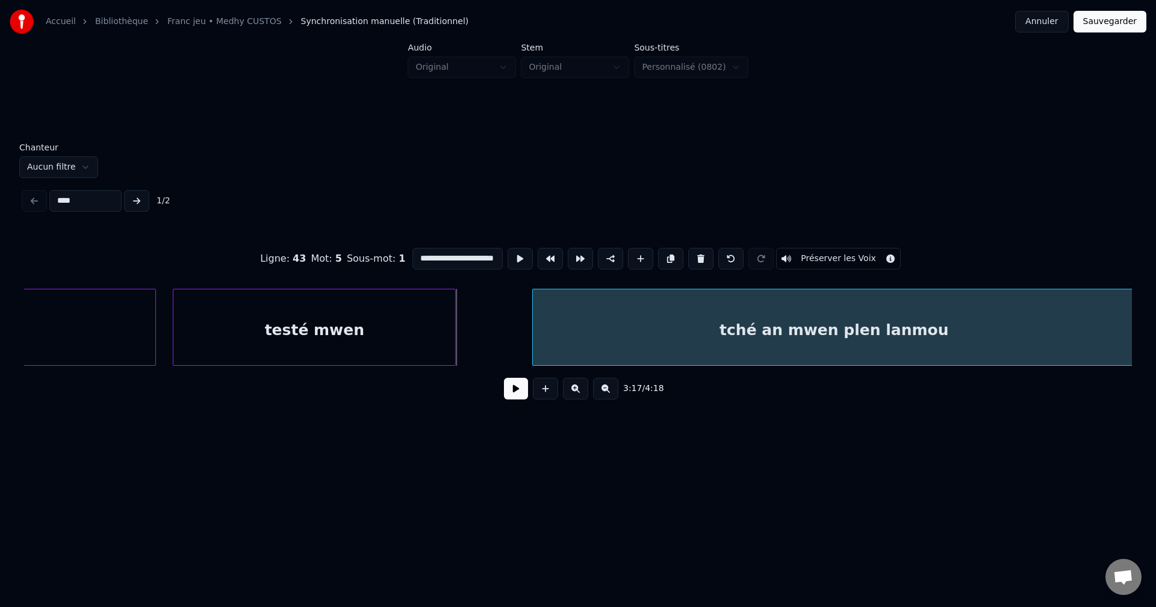
scroll to position [0, 65023]
click at [705, 329] on div "tché an mwen plen lanmou" at bounding box center [830, 331] width 602 height 82
click at [519, 398] on button at bounding box center [516, 389] width 24 height 22
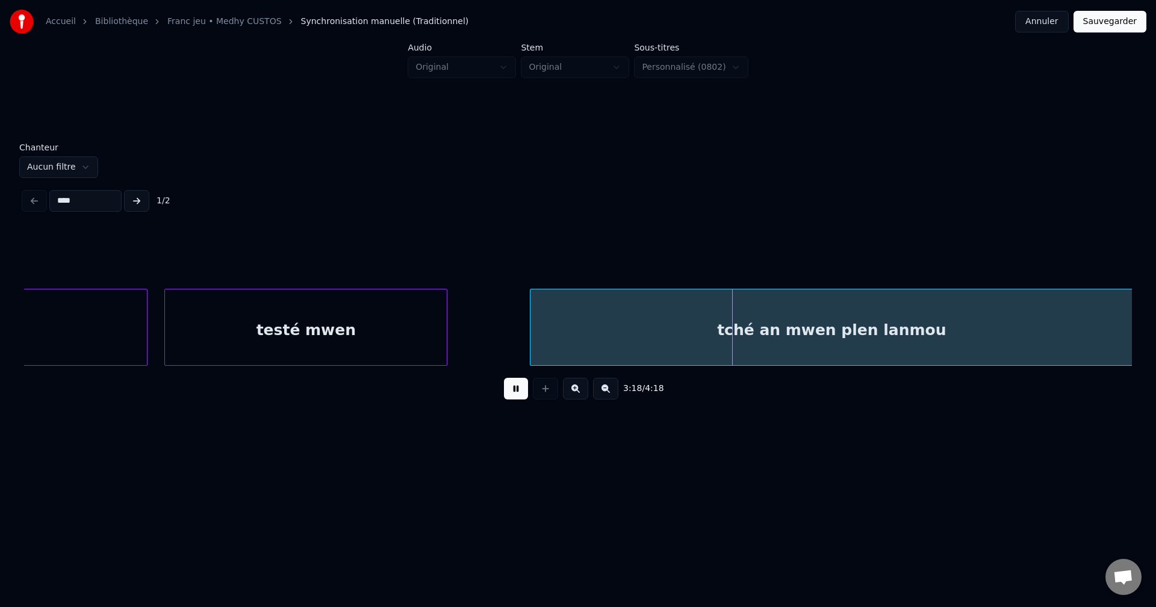
scroll to position [0, 65046]
click at [640, 336] on div "tché an mwen plen lanmou" at bounding box center [830, 331] width 602 height 82
click at [619, 332] on div "tché an mwen plen lanmou" at bounding box center [820, 331] width 602 height 82
click at [630, 335] on div "tché an mwen plen lanmou" at bounding box center [820, 331] width 602 height 82
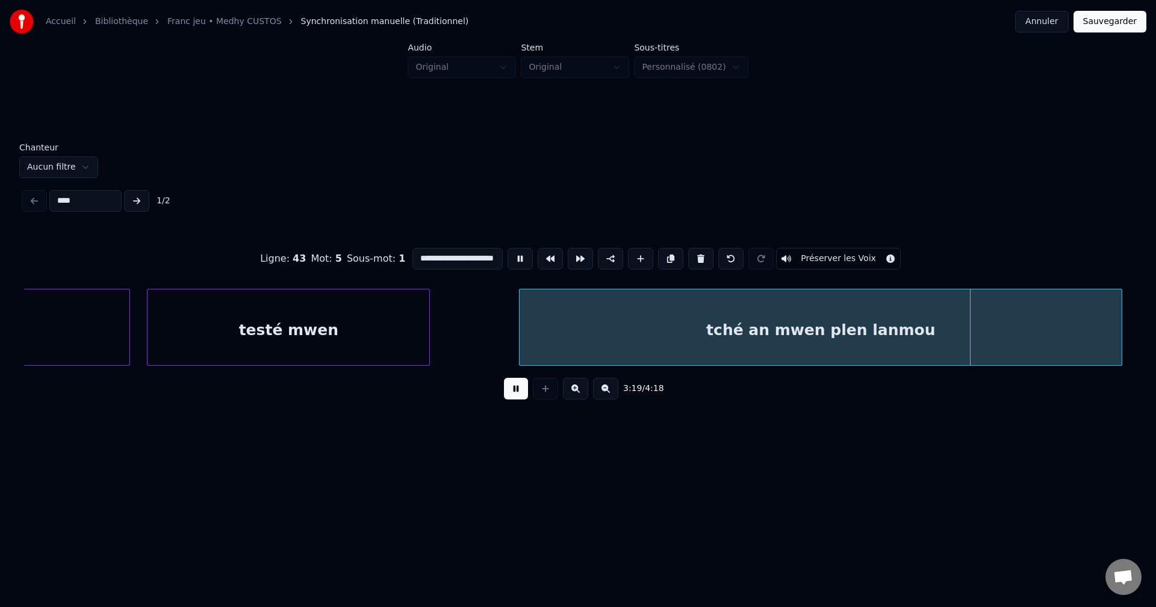
scroll to position [0, 26]
drag, startPoint x: 417, startPoint y: 253, endPoint x: 590, endPoint y: 256, distance: 172.8
click at [583, 254] on div "**********" at bounding box center [578, 259] width 1108 height 60
type input "*"
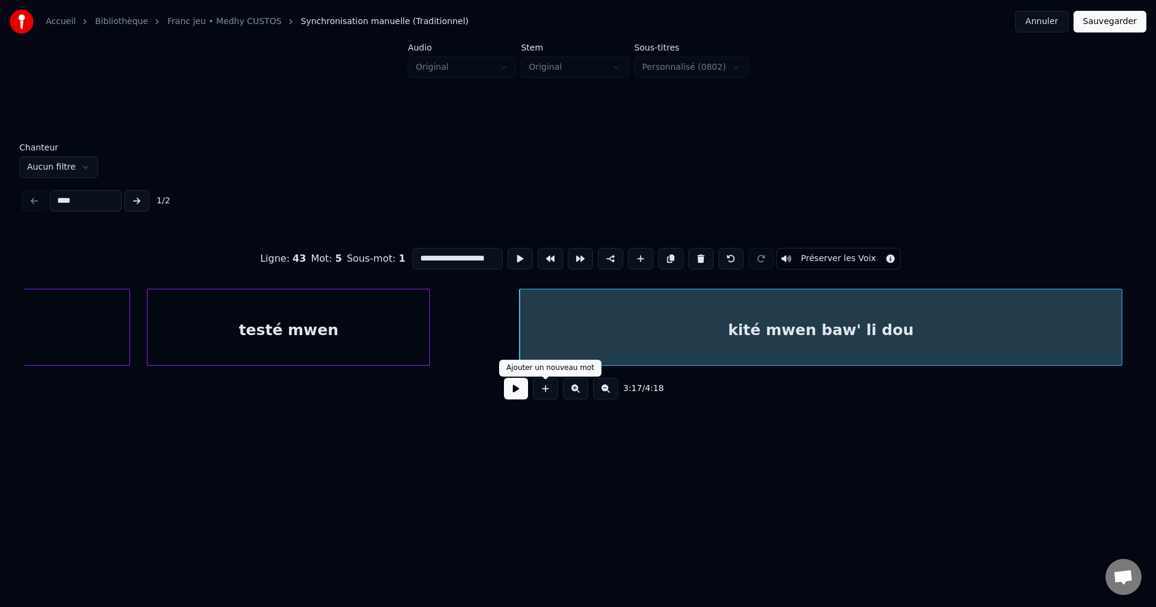
type input "**********"
click at [512, 394] on button at bounding box center [516, 389] width 24 height 22
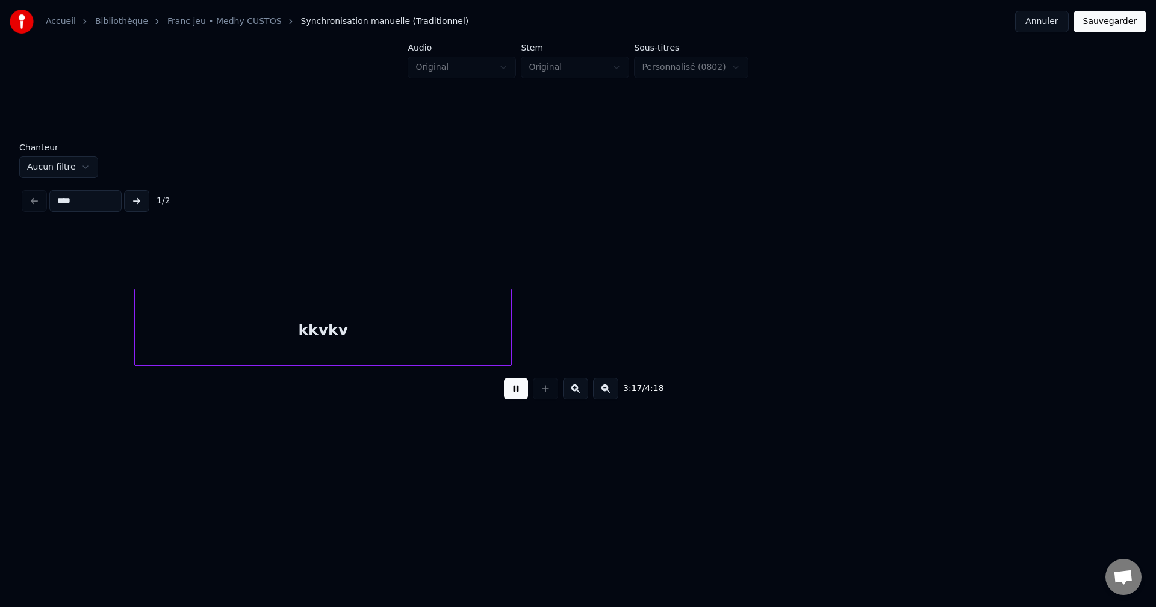
scroll to position [0, 65540]
click at [519, 390] on button at bounding box center [516, 389] width 24 height 22
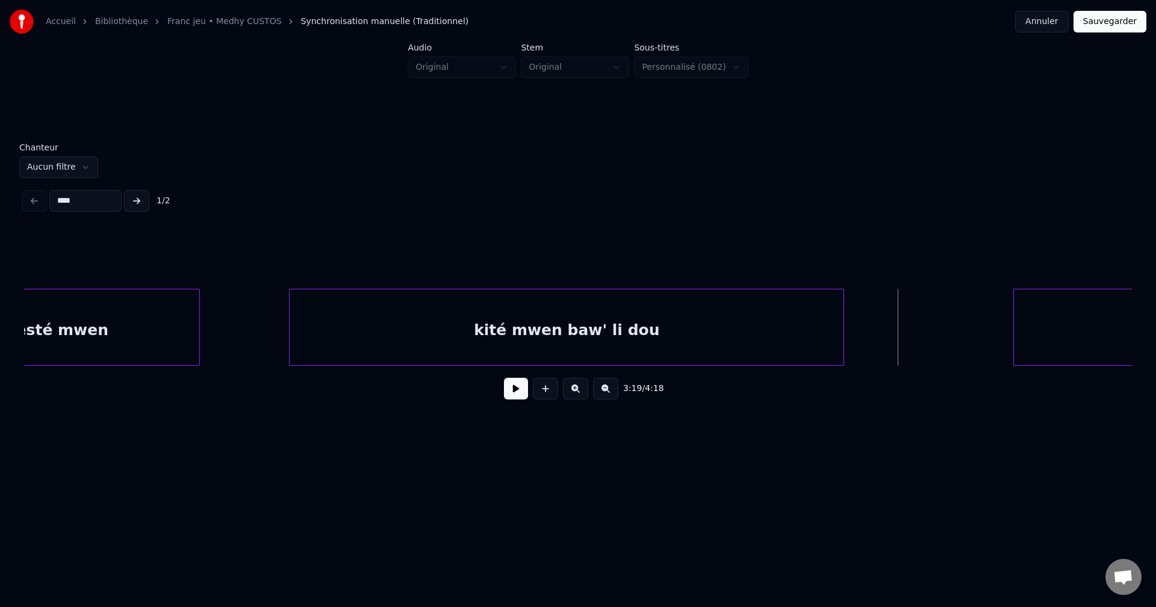
click at [93, 341] on div "testé mwen" at bounding box center [59, 331] width 282 height 82
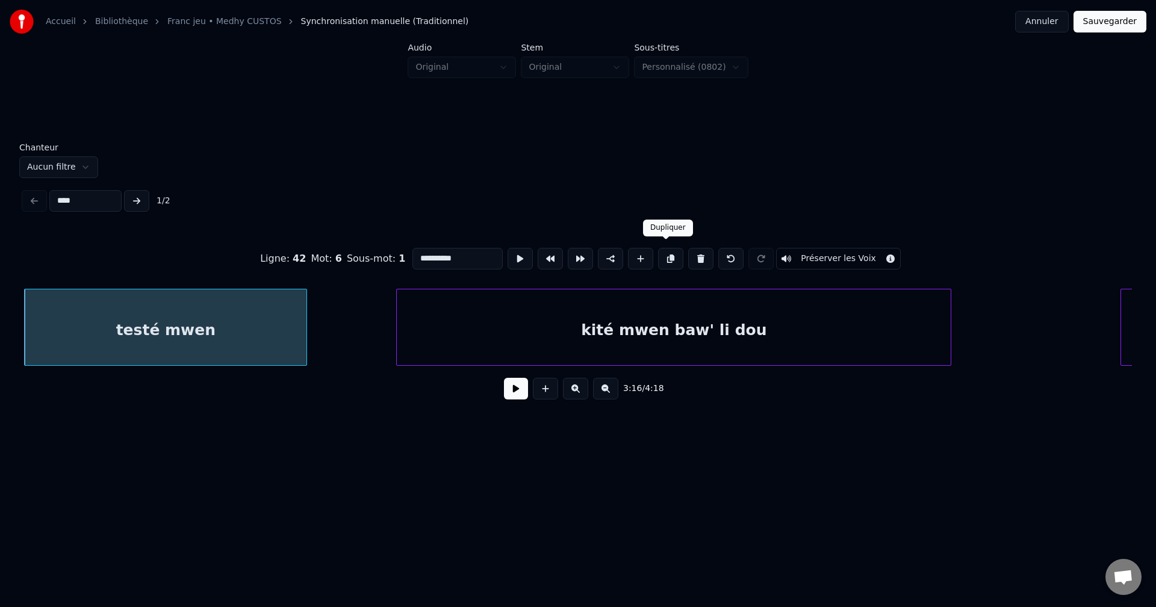
drag, startPoint x: 669, startPoint y: 249, endPoint x: 603, endPoint y: 281, distance: 73.2
click at [669, 250] on button at bounding box center [670, 259] width 25 height 22
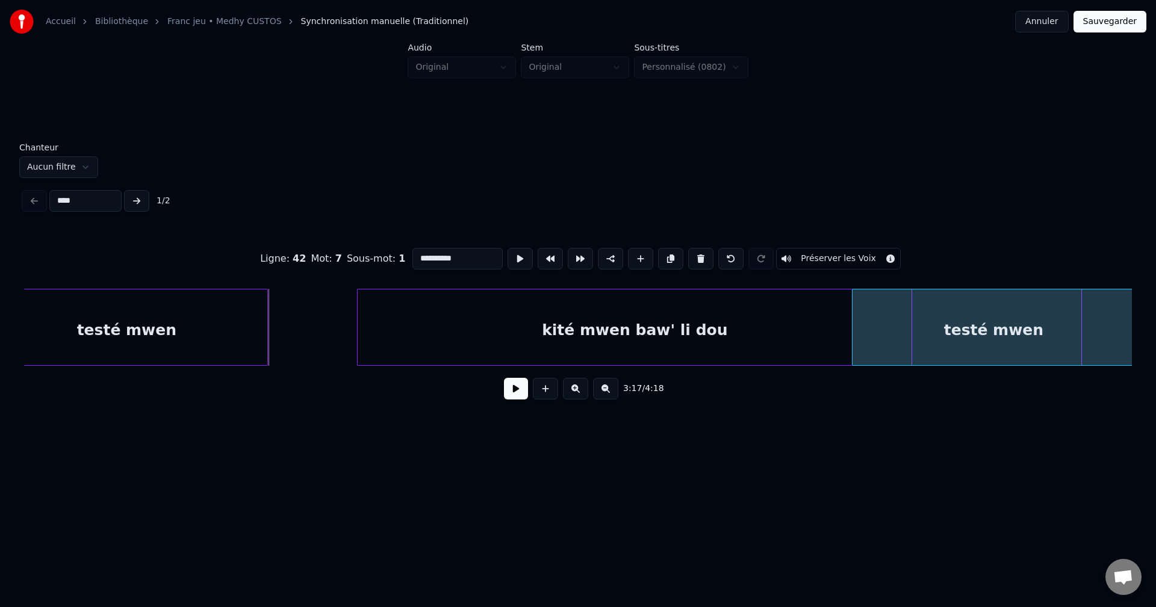
scroll to position [0, 65216]
click at [940, 334] on div "testé mwen" at bounding box center [990, 331] width 282 height 82
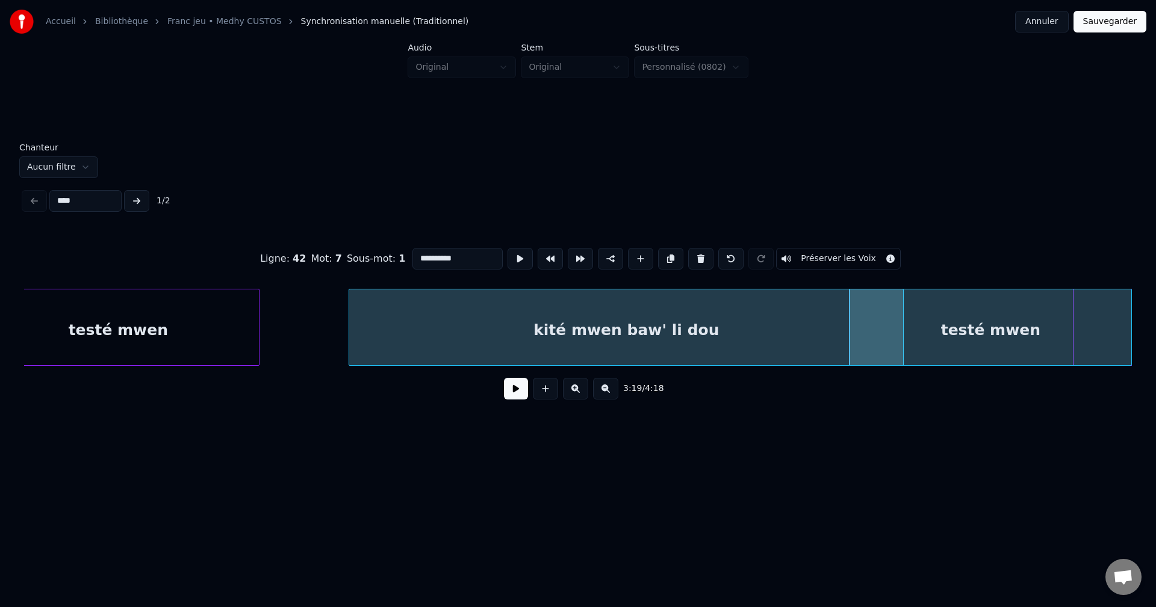
click at [522, 395] on button at bounding box center [516, 389] width 24 height 22
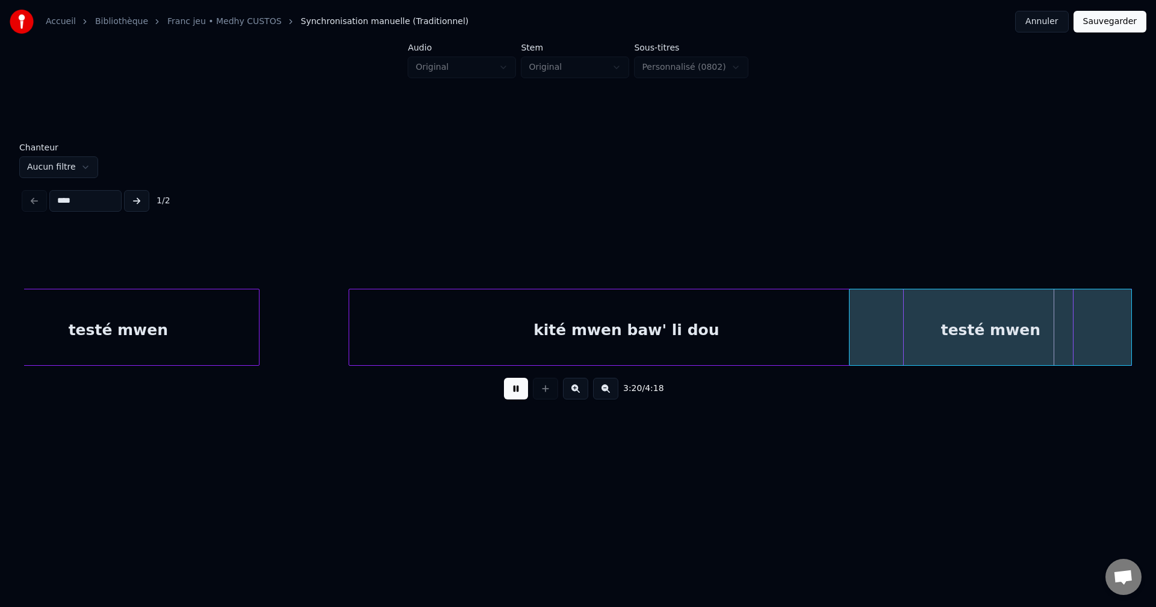
click at [979, 332] on div "testé mwen" at bounding box center [990, 331] width 282 height 82
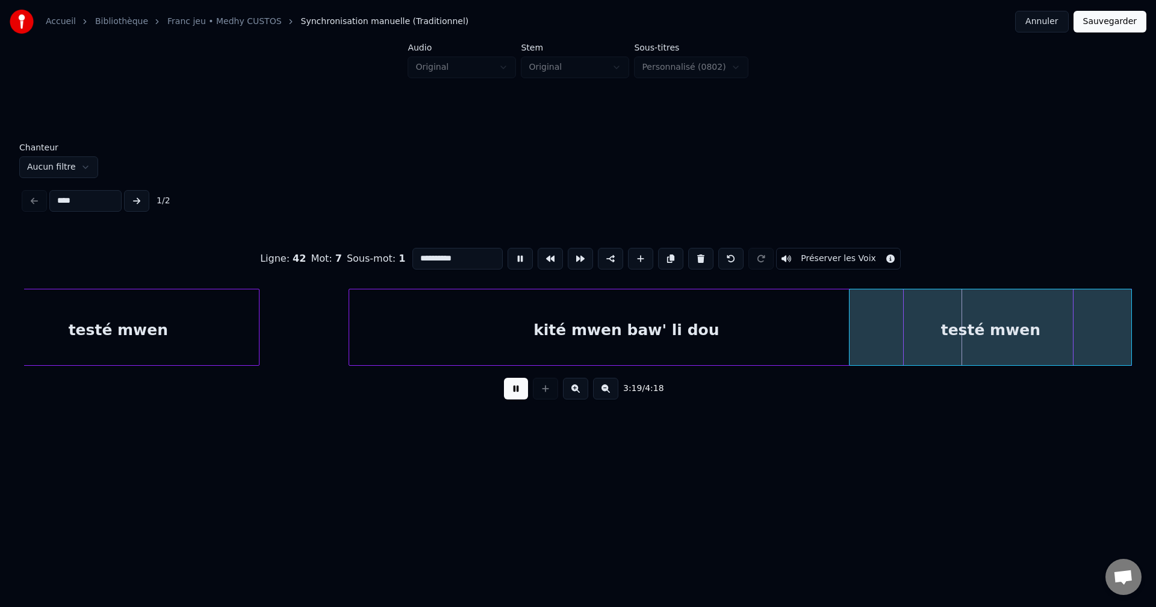
click at [962, 332] on div "testé mwen" at bounding box center [990, 331] width 282 height 82
click at [950, 333] on div "testé mwen" at bounding box center [981, 331] width 282 height 82
click at [979, 333] on div "testé mwen" at bounding box center [976, 331] width 282 height 82
click at [989, 332] on div "testé mwen" at bounding box center [981, 331] width 282 height 82
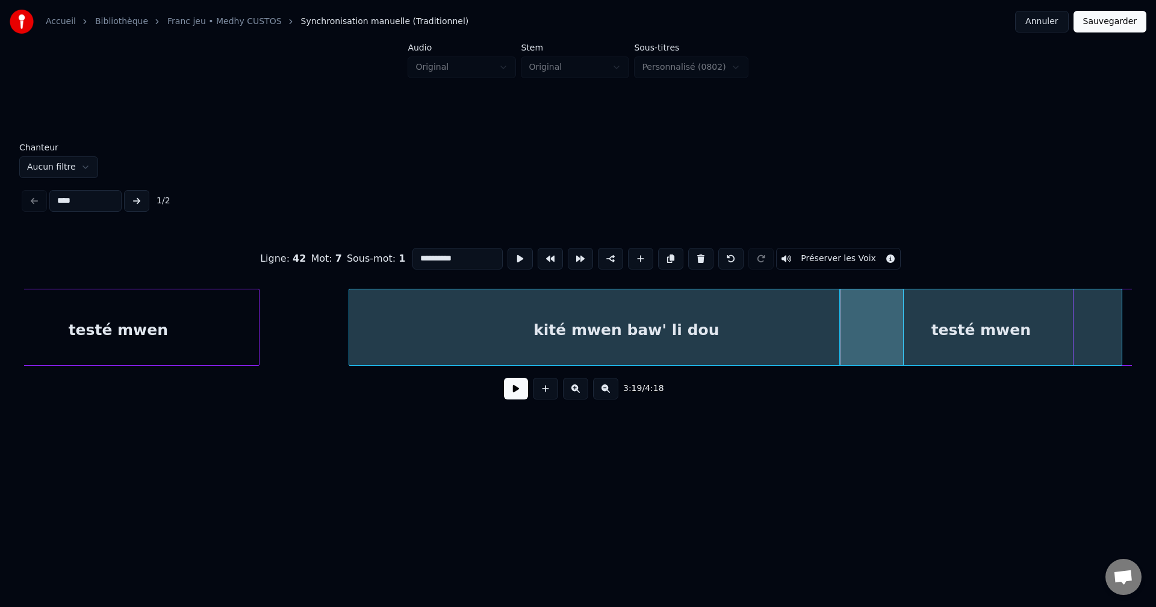
drag, startPoint x: 433, startPoint y: 253, endPoint x: 312, endPoint y: 252, distance: 121.0
click at [331, 253] on div "**********" at bounding box center [578, 259] width 1108 height 60
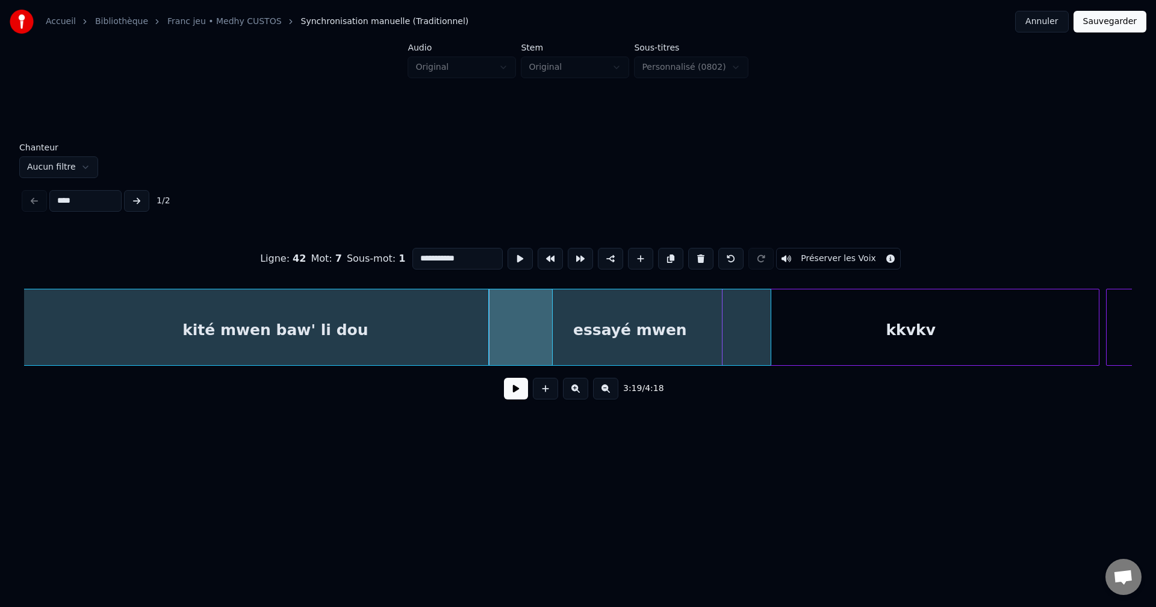
scroll to position [0, 65804]
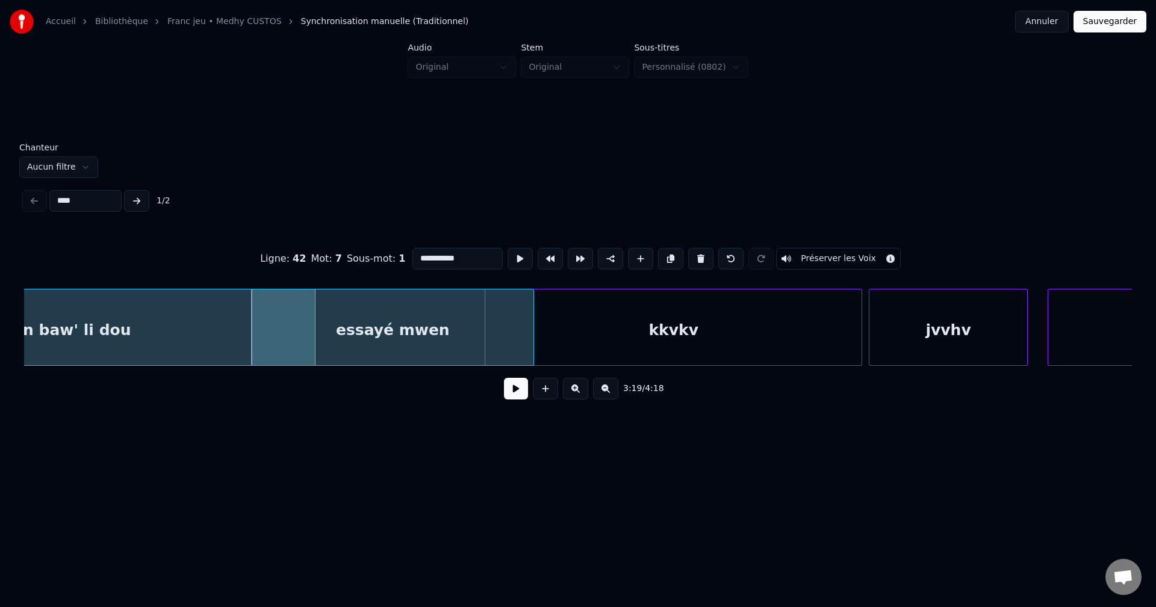
click at [681, 346] on div "kkvkv" at bounding box center [673, 331] width 376 height 82
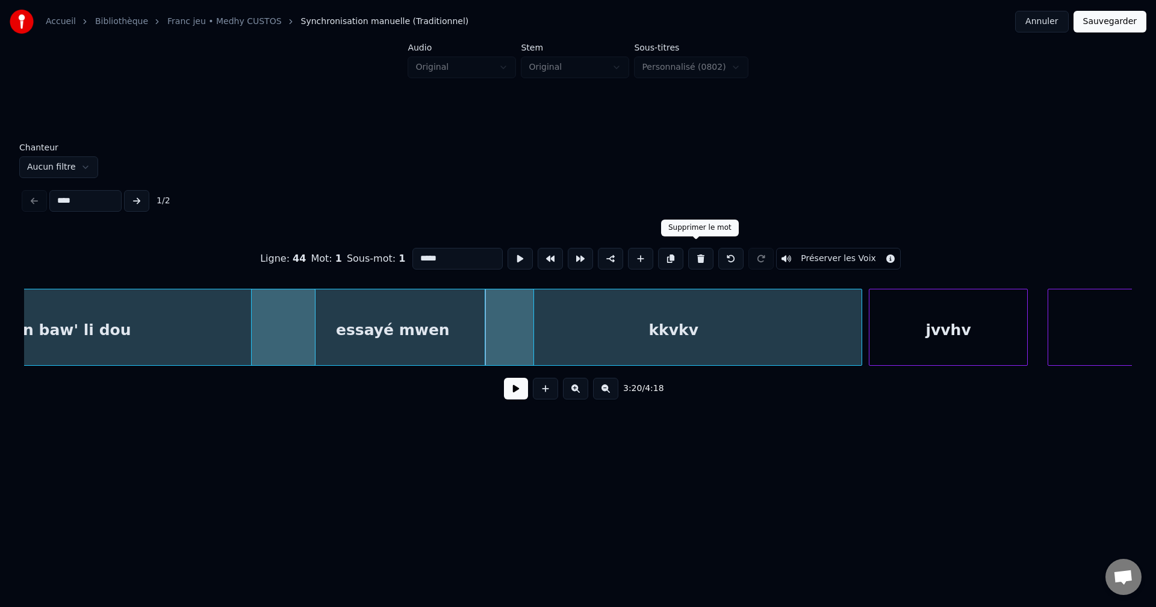
click at [704, 255] on button at bounding box center [700, 259] width 25 height 22
type input "**********"
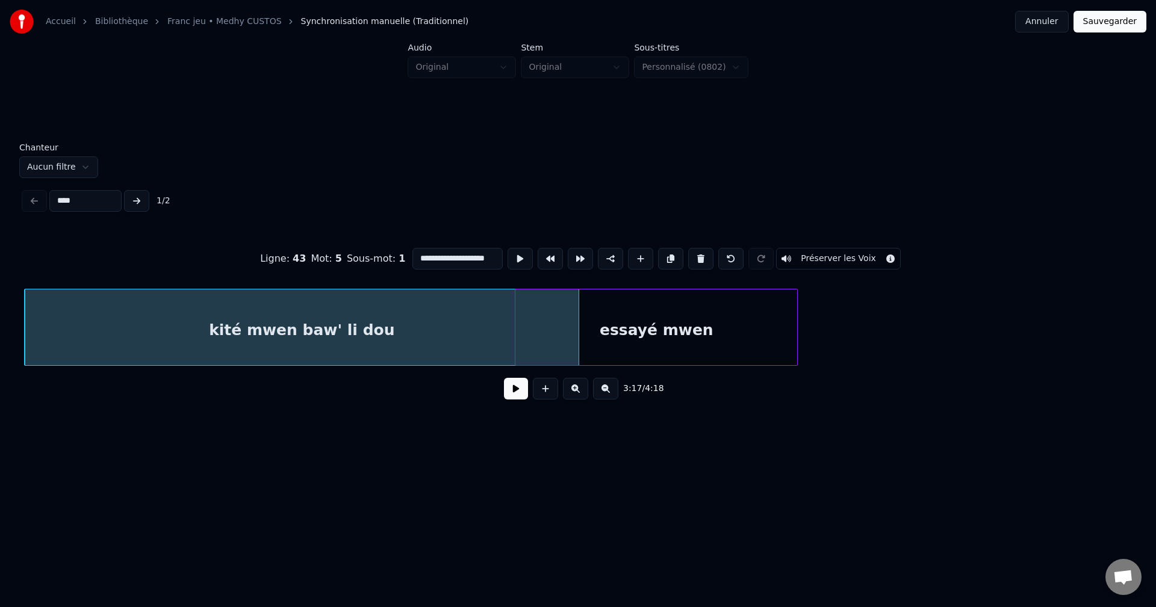
click at [329, 344] on div "kité mwen baw' li dou" at bounding box center [302, 331] width 554 height 82
click at [519, 394] on button at bounding box center [516, 389] width 24 height 22
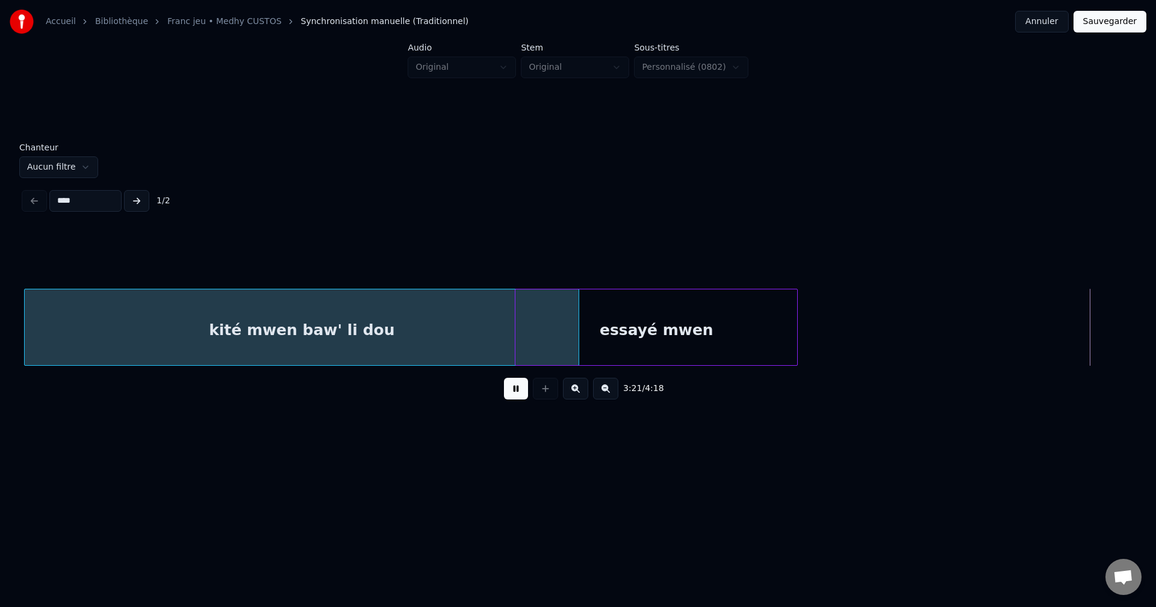
scroll to position [0, 66649]
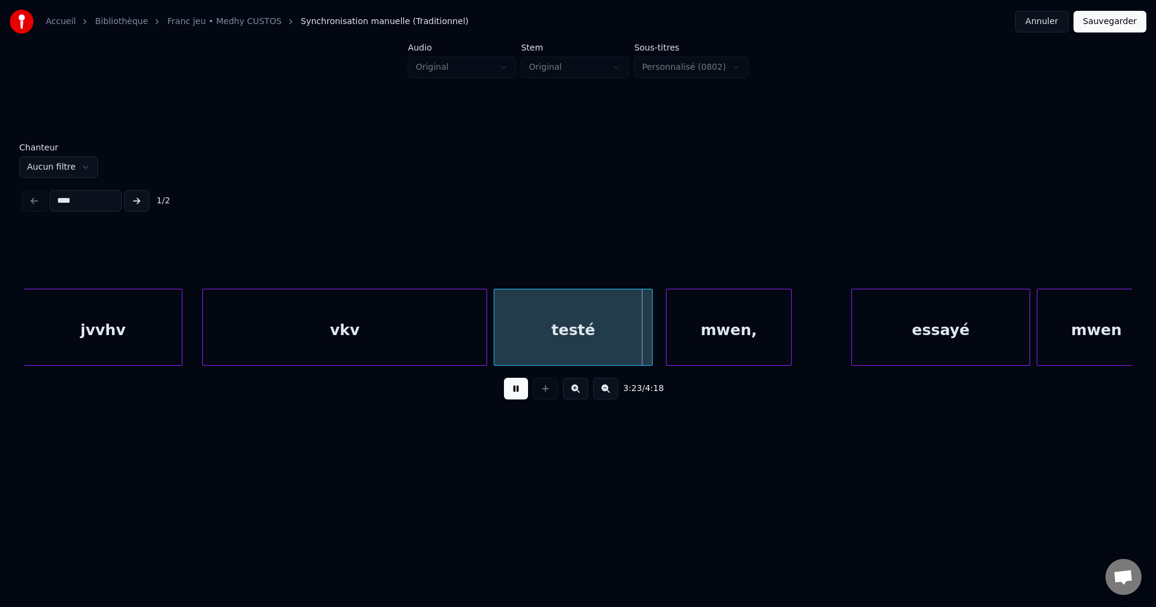
click at [519, 393] on button at bounding box center [516, 389] width 24 height 22
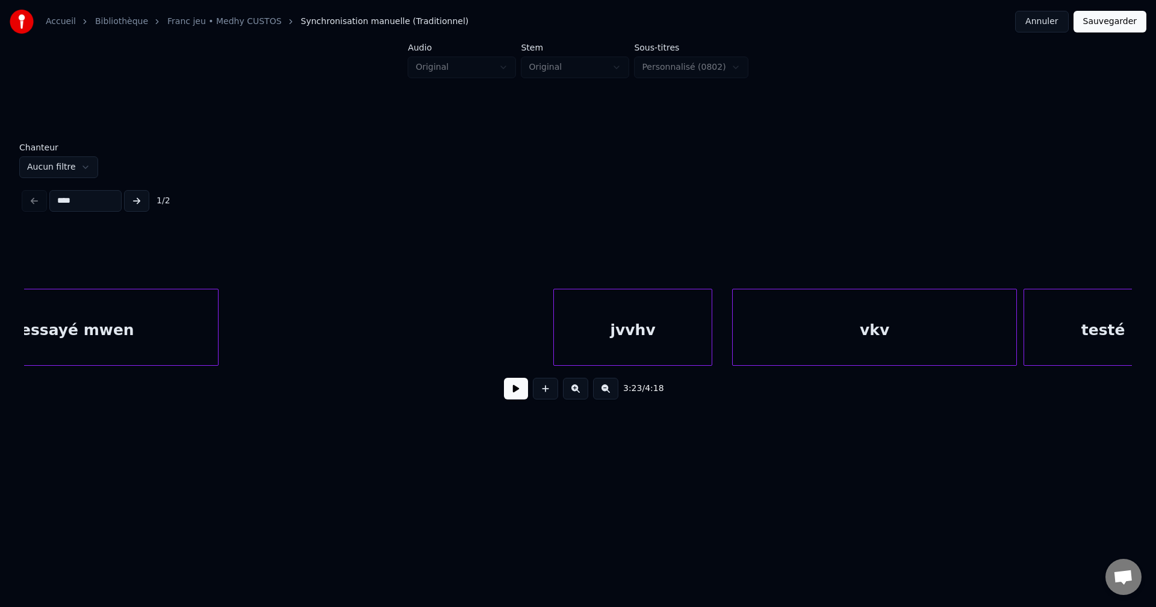
click at [109, 327] on div "essayé mwen" at bounding box center [77, 331] width 282 height 82
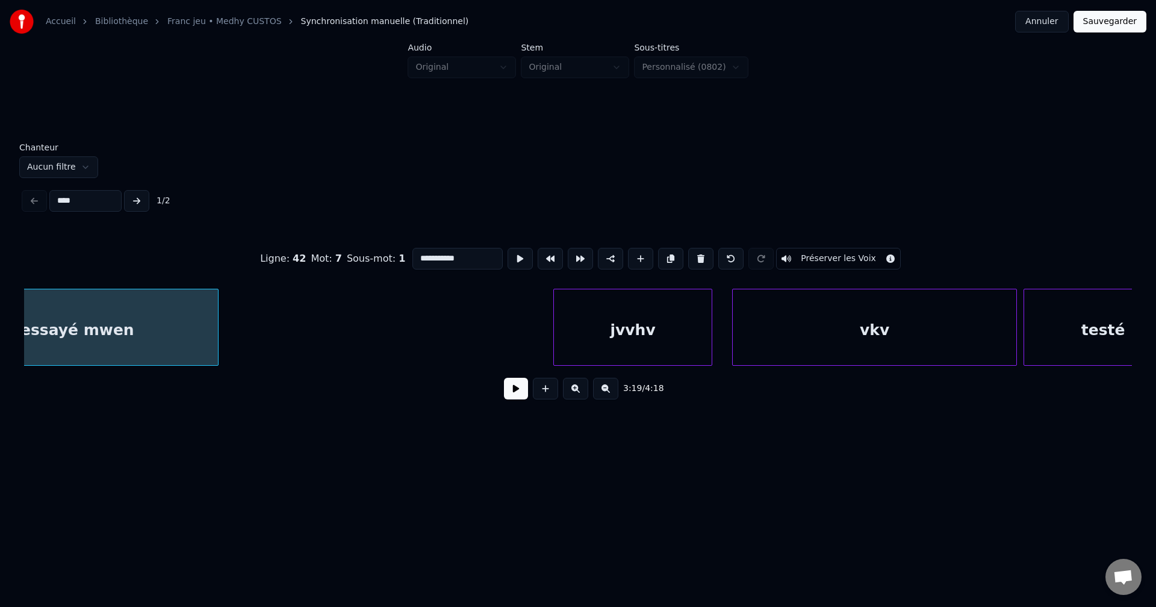
scroll to position [0, 66031]
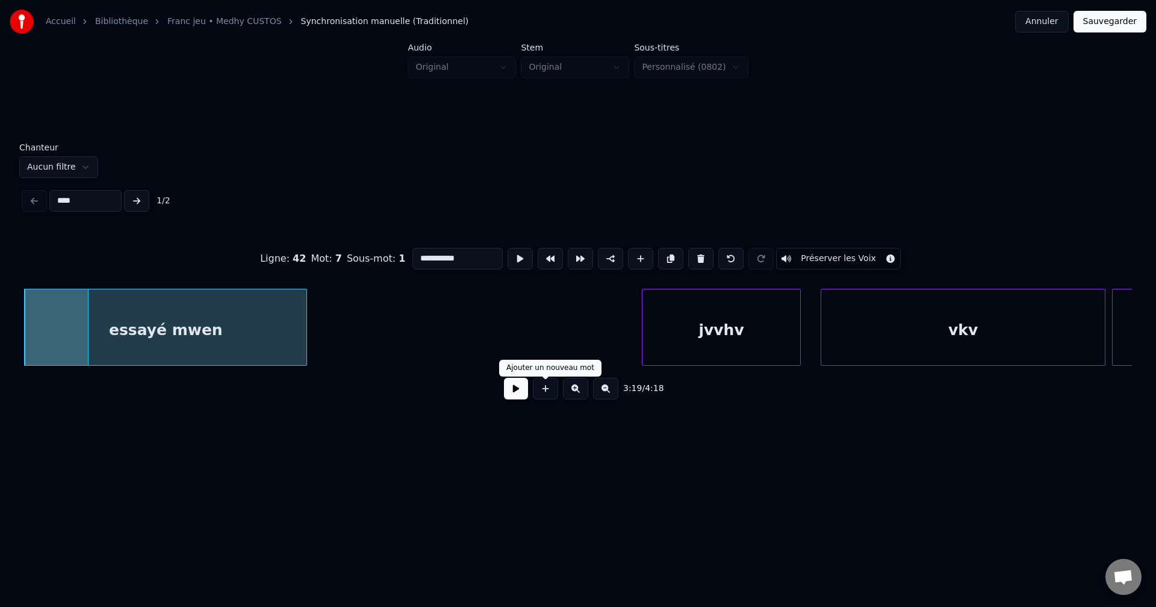
click at [519, 395] on button at bounding box center [516, 389] width 24 height 22
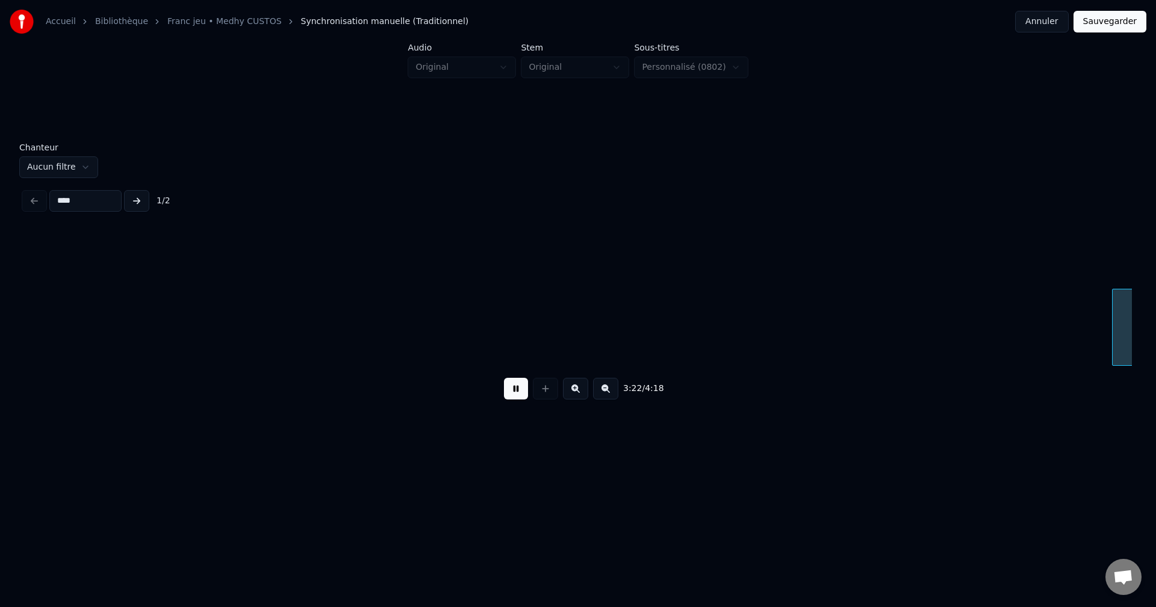
scroll to position [0, 67142]
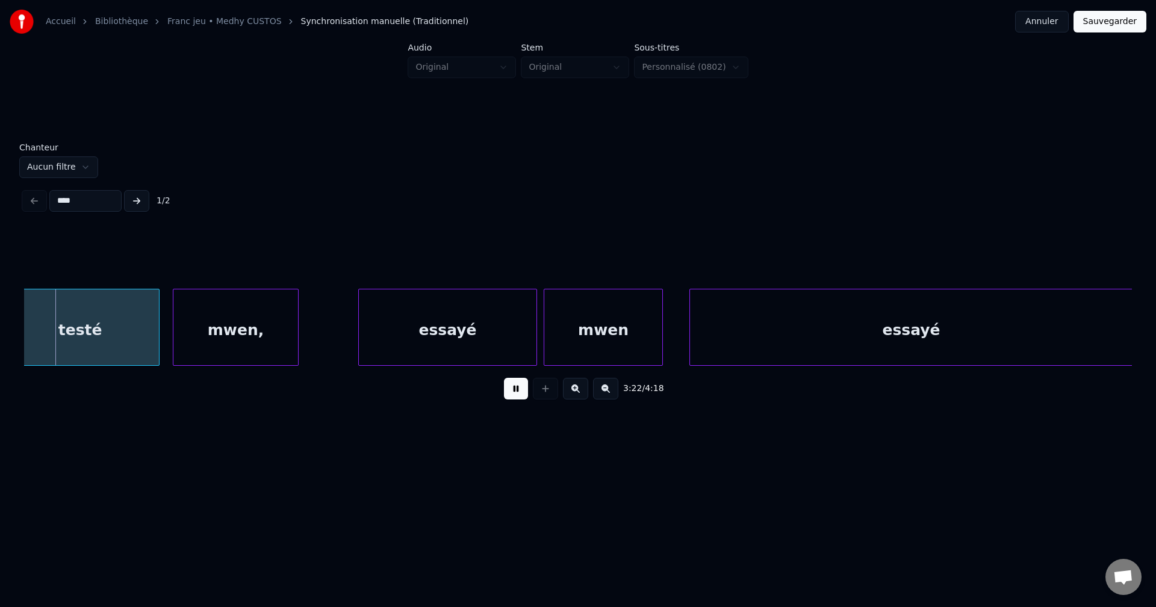
click at [518, 394] on button at bounding box center [516, 389] width 24 height 22
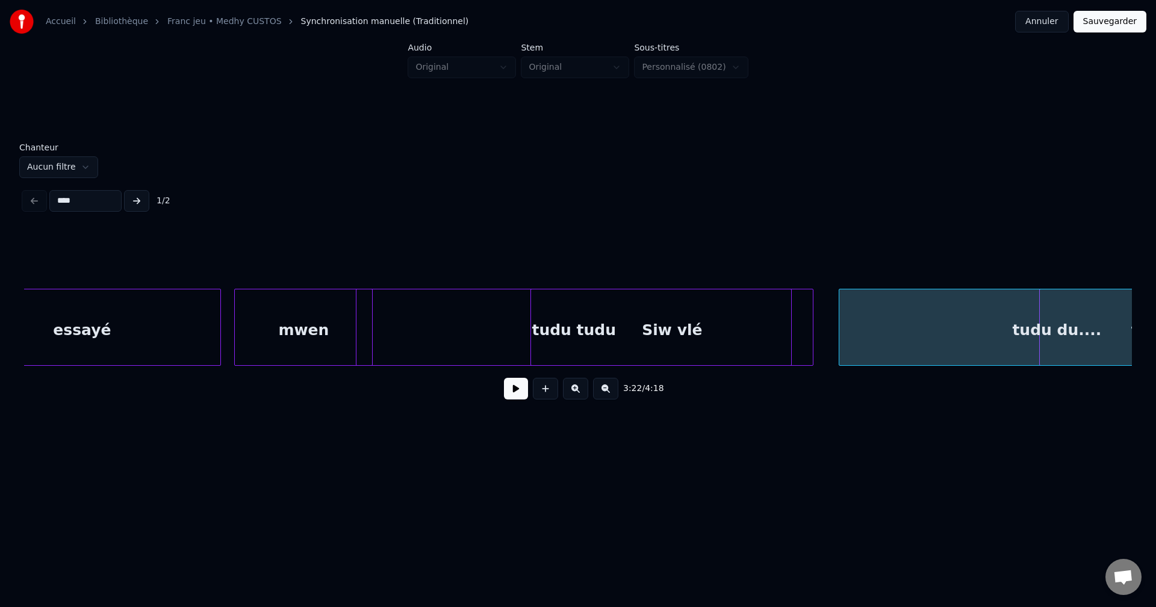
scroll to position [0, 62230]
click at [462, 302] on div "tudu tudu" at bounding box center [584, 331] width 435 height 82
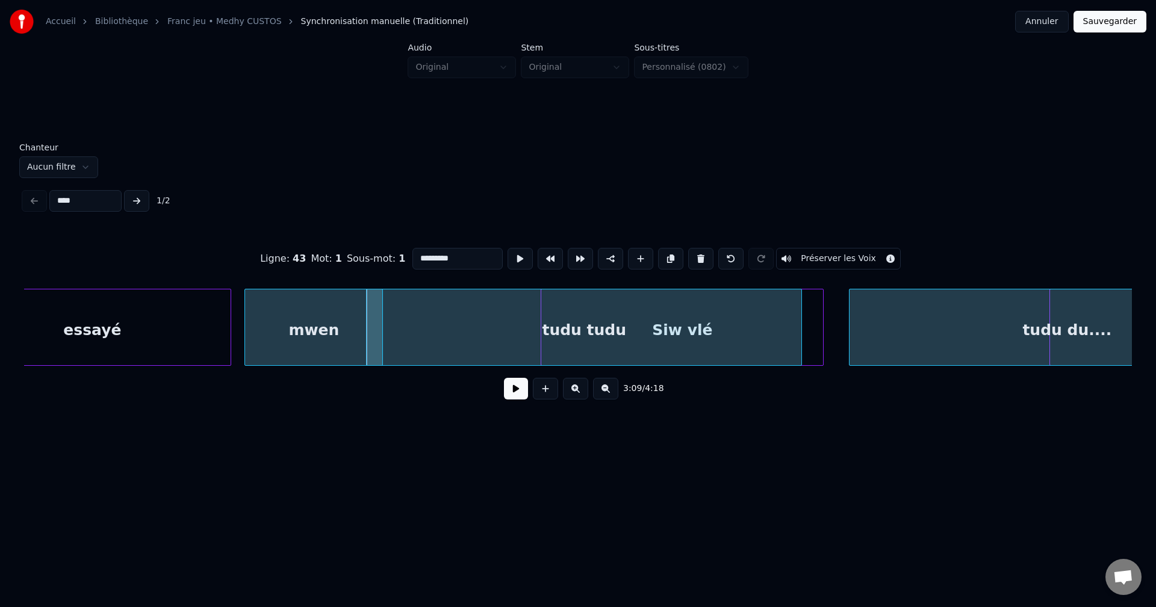
click at [435, 253] on input "*********" at bounding box center [457, 259] width 90 height 22
type input "**********"
click at [512, 400] on button at bounding box center [516, 389] width 24 height 22
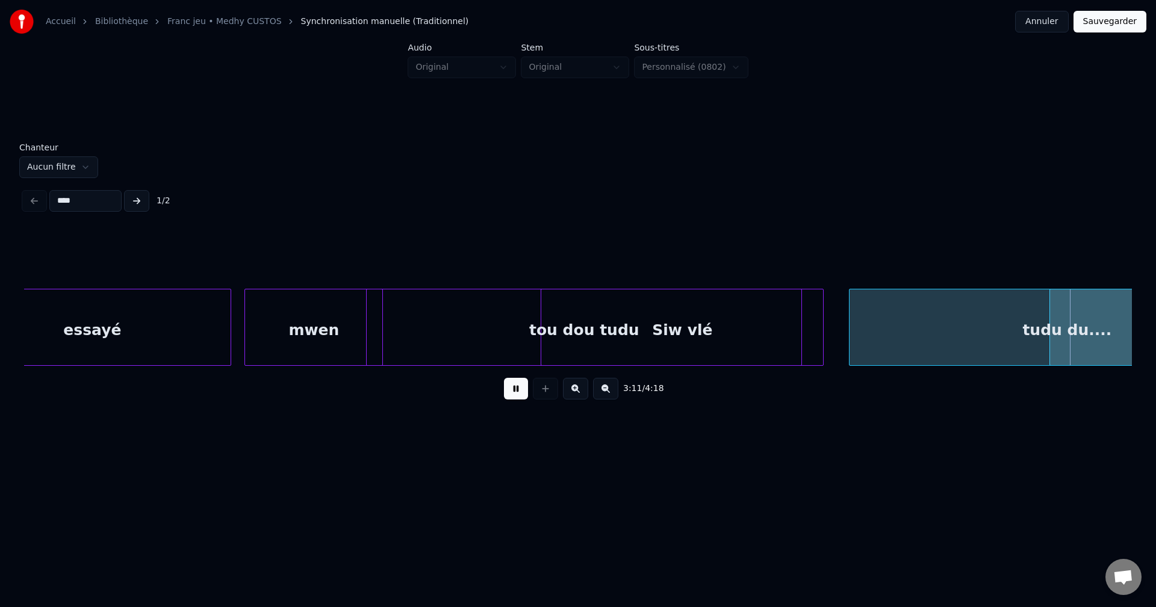
click at [510, 398] on button at bounding box center [516, 389] width 24 height 22
click at [468, 341] on div "tou dou tudu" at bounding box center [584, 331] width 435 height 82
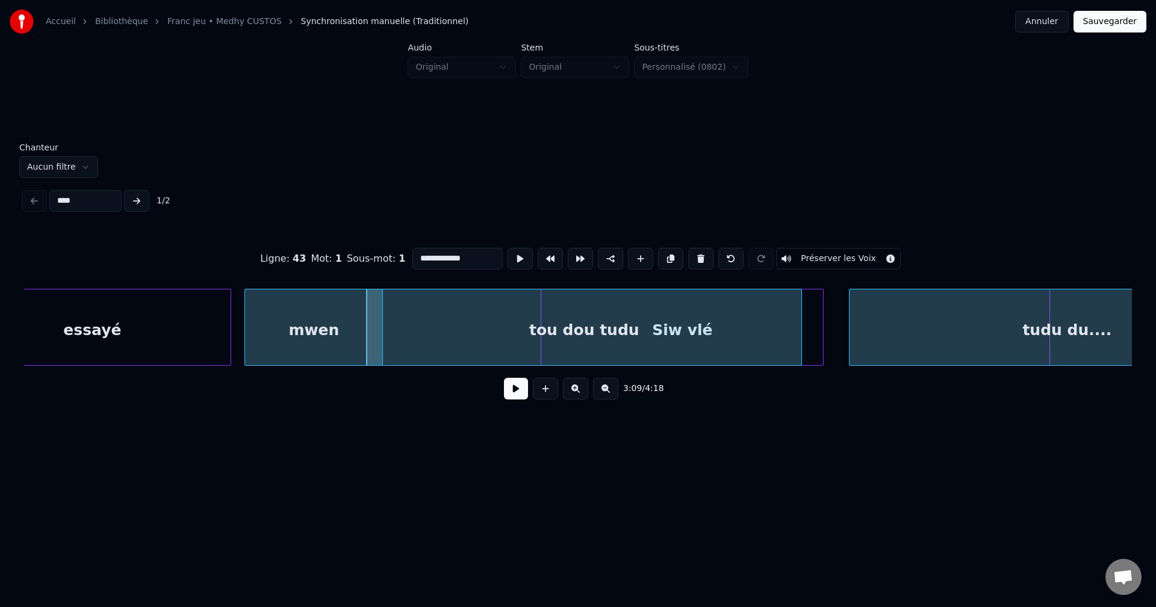
click at [508, 391] on button at bounding box center [516, 389] width 24 height 22
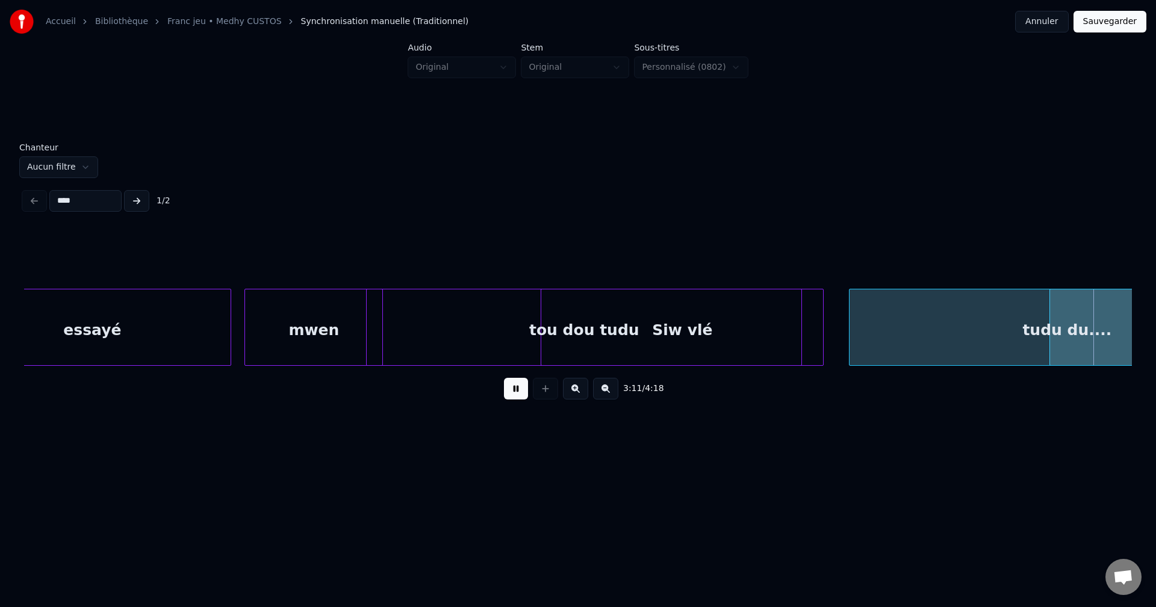
click at [508, 391] on button at bounding box center [516, 389] width 24 height 22
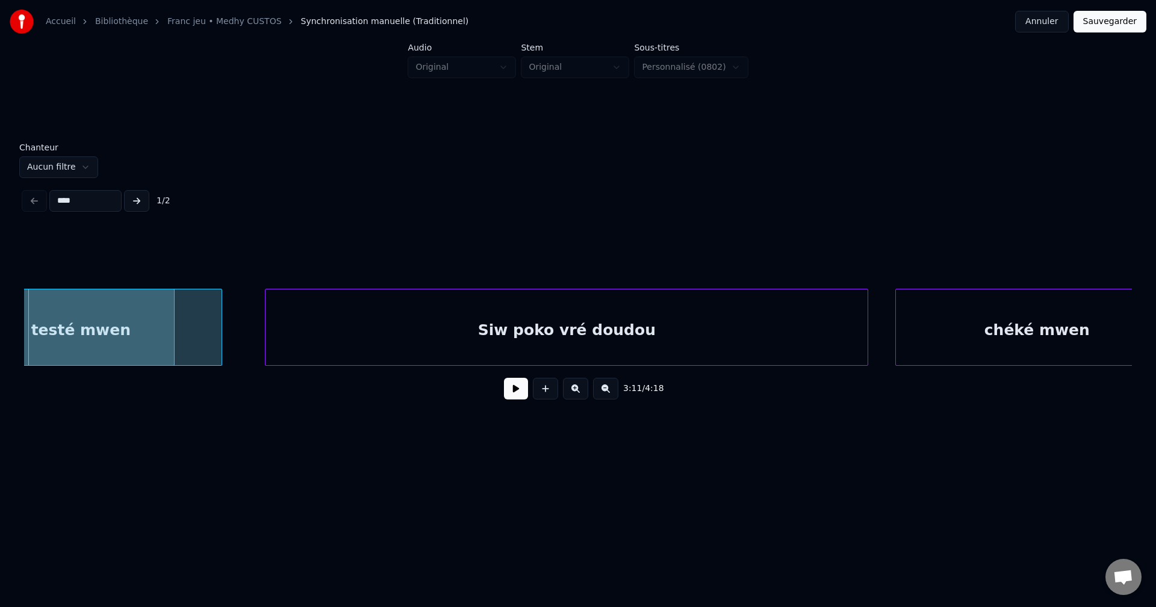
click at [508, 391] on button at bounding box center [516, 389] width 24 height 22
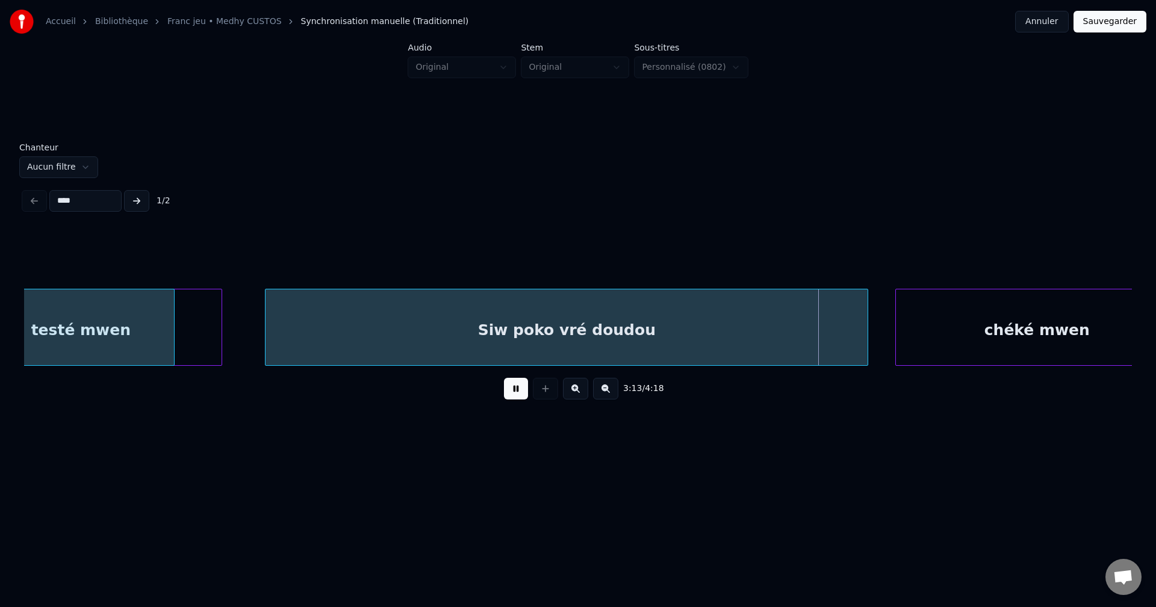
click at [508, 391] on button at bounding box center [516, 389] width 24 height 22
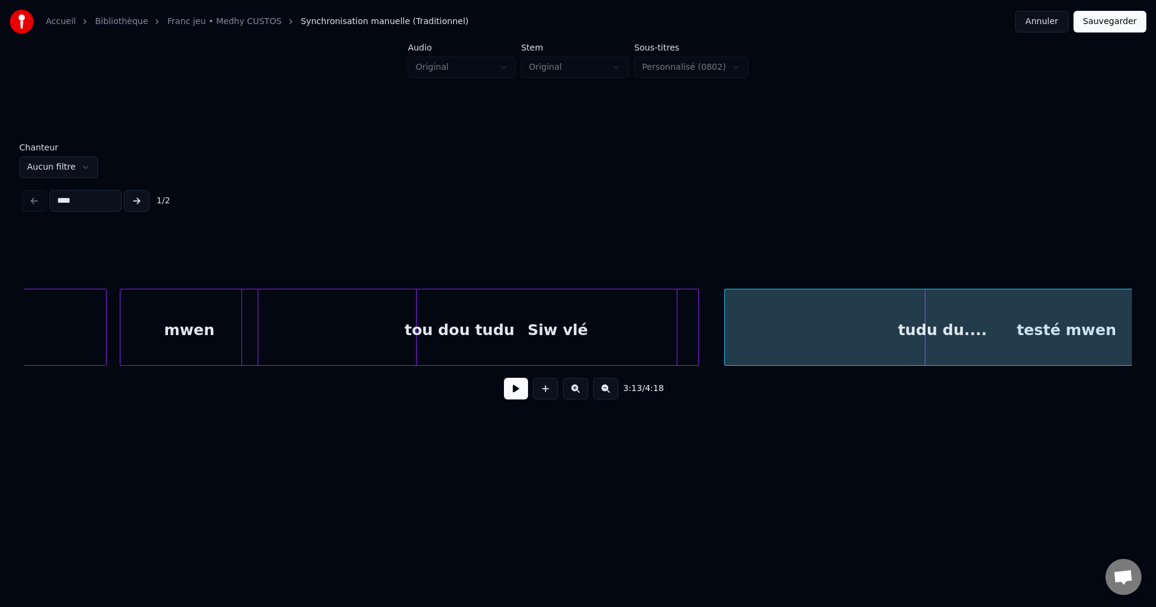
scroll to position [0, 62353]
click at [325, 328] on div "tou dou tudu" at bounding box center [461, 331] width 435 height 82
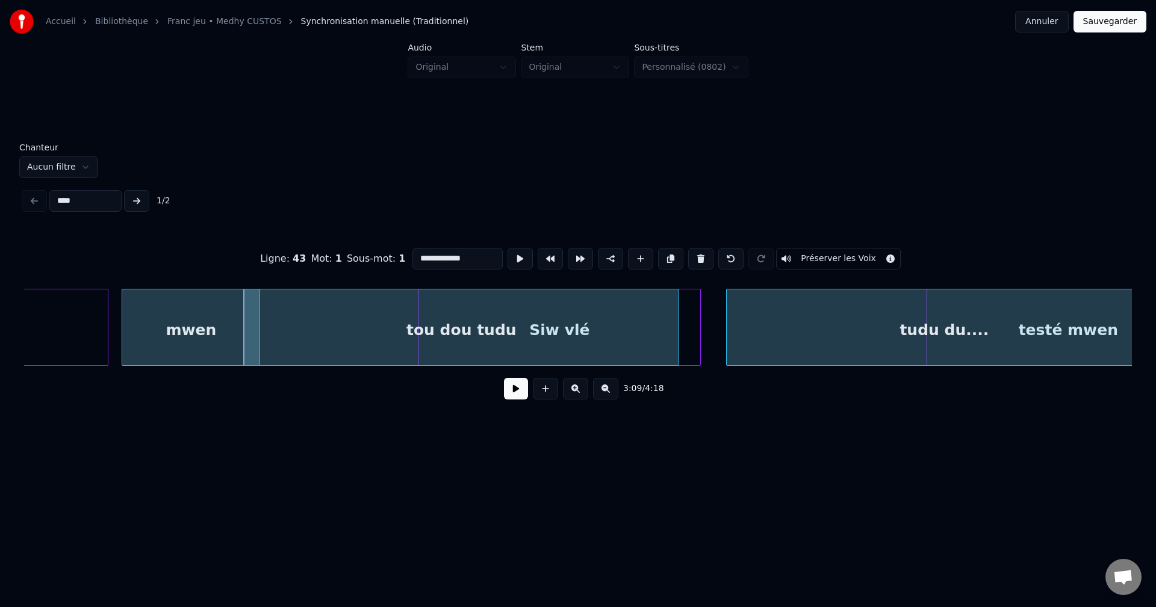
click at [509, 397] on button at bounding box center [516, 389] width 24 height 22
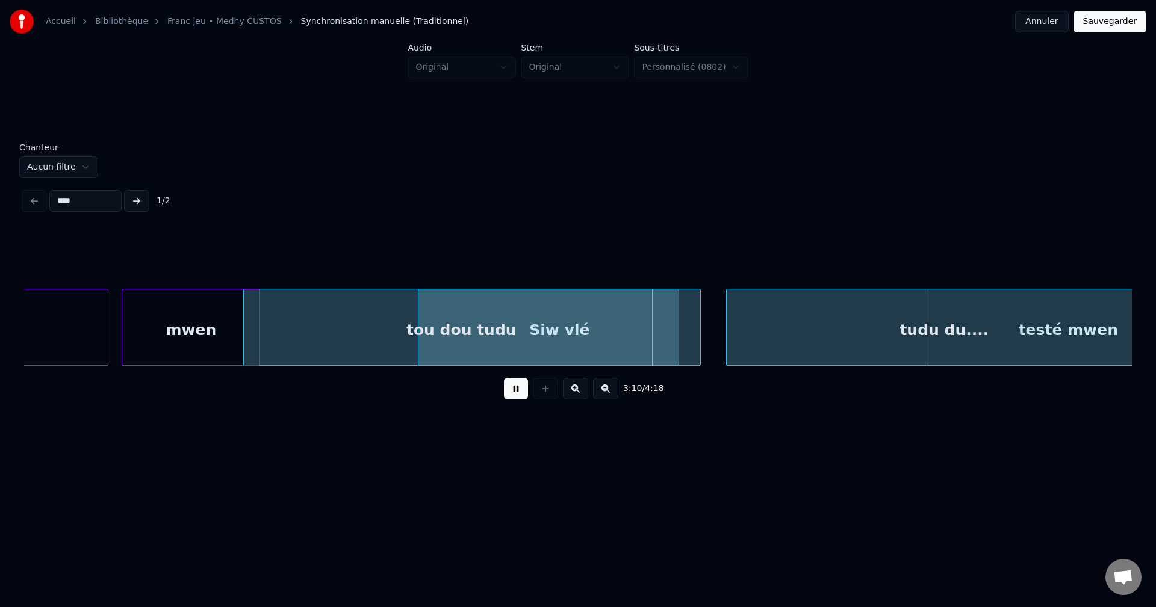
click at [509, 397] on button at bounding box center [516, 389] width 24 height 22
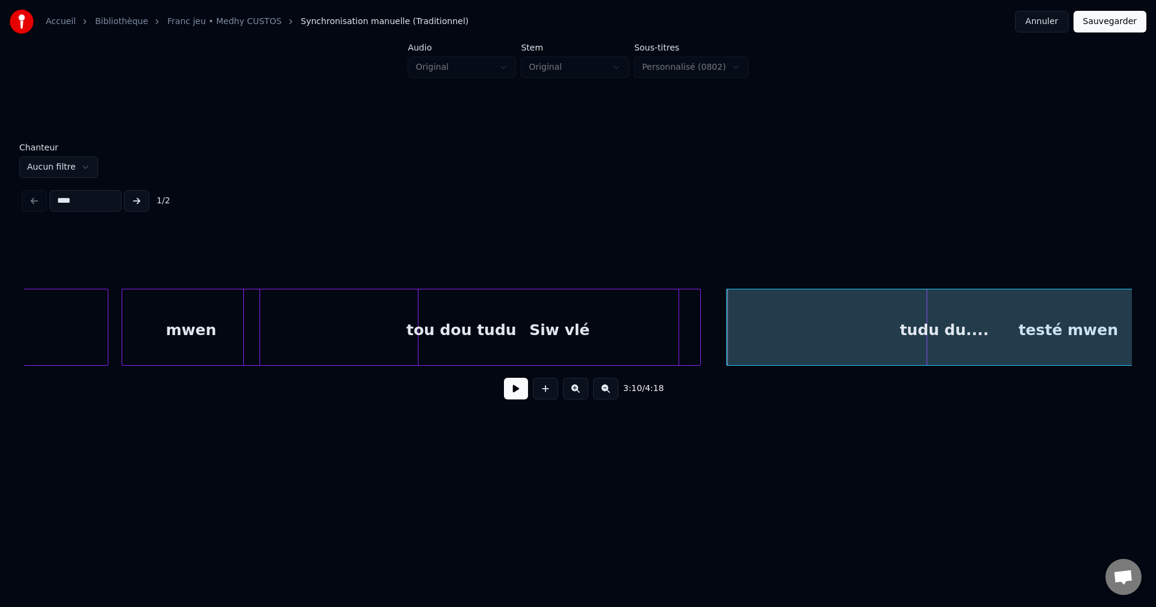
click at [379, 347] on div "tou dou tudu" at bounding box center [461, 331] width 435 height 82
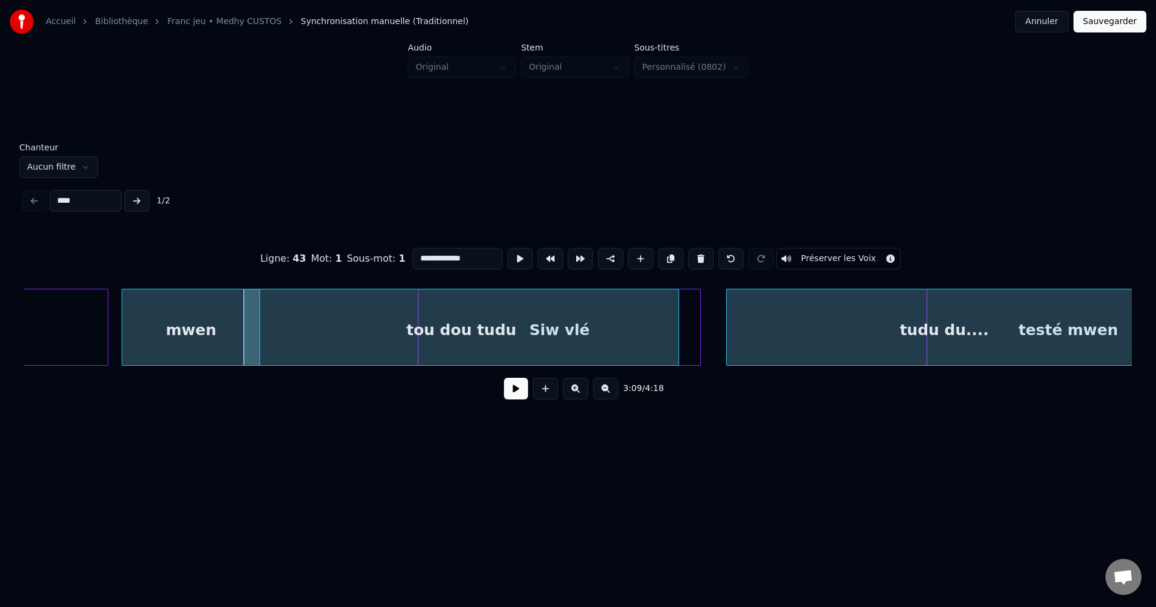
drag, startPoint x: 468, startPoint y: 253, endPoint x: 238, endPoint y: 284, distance: 231.4
click at [240, 284] on div "**********" at bounding box center [578, 320] width 1108 height 183
type input "**********"
click at [512, 392] on button at bounding box center [516, 389] width 24 height 22
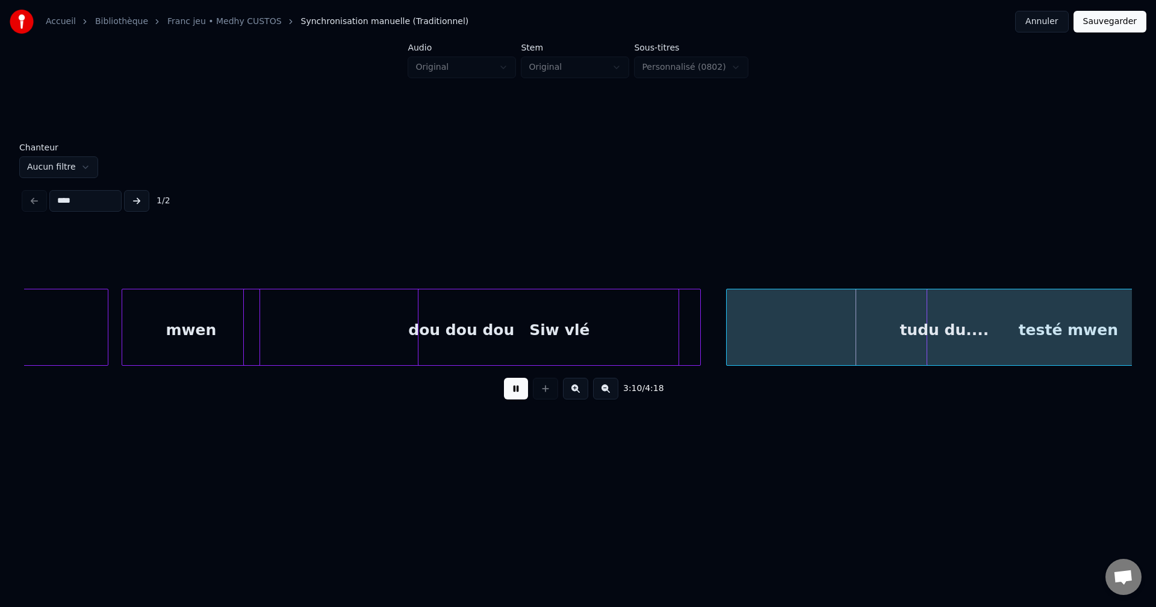
click at [520, 397] on button at bounding box center [516, 389] width 24 height 22
click at [368, 351] on div "dou dou dou" at bounding box center [461, 331] width 435 height 82
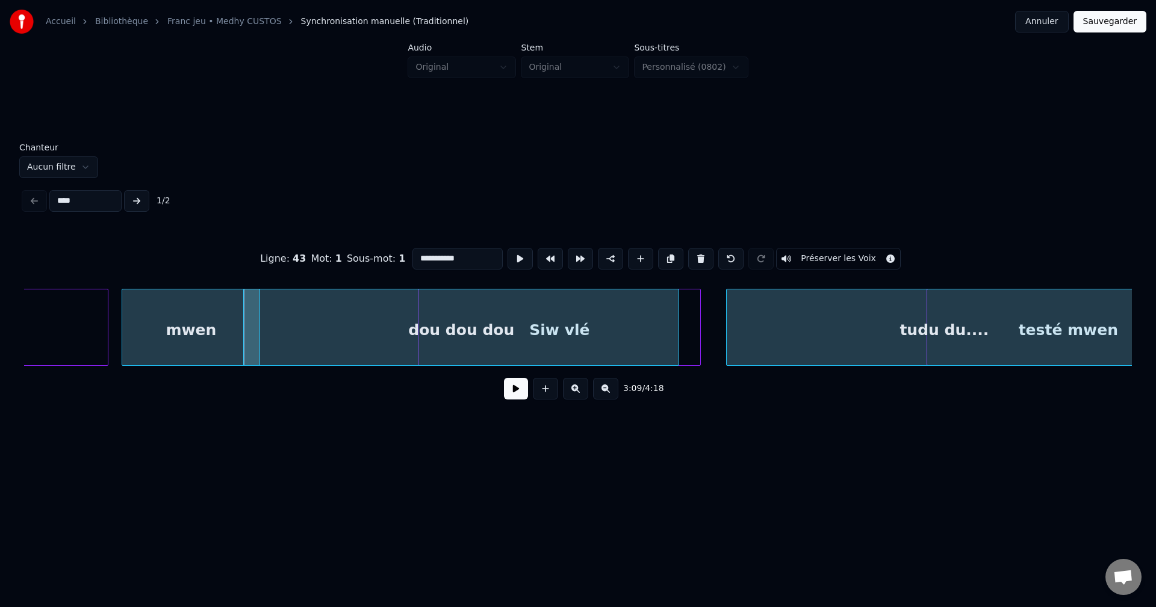
click at [519, 392] on button at bounding box center [516, 389] width 24 height 22
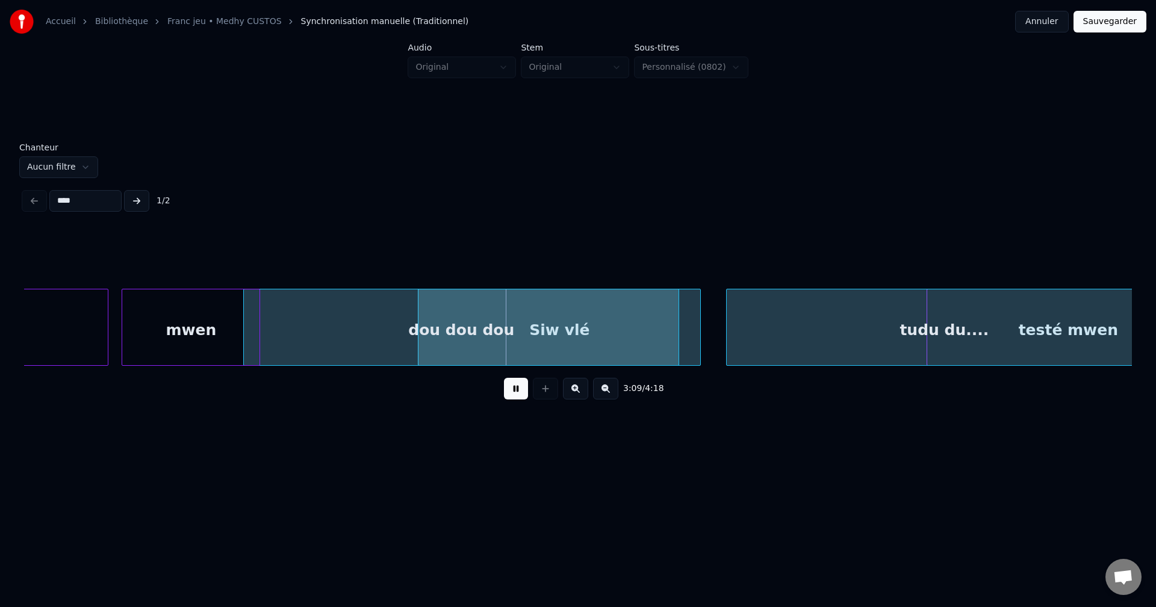
click at [519, 392] on button at bounding box center [516, 389] width 24 height 22
click at [362, 328] on div "dou dou dou" at bounding box center [461, 331] width 435 height 82
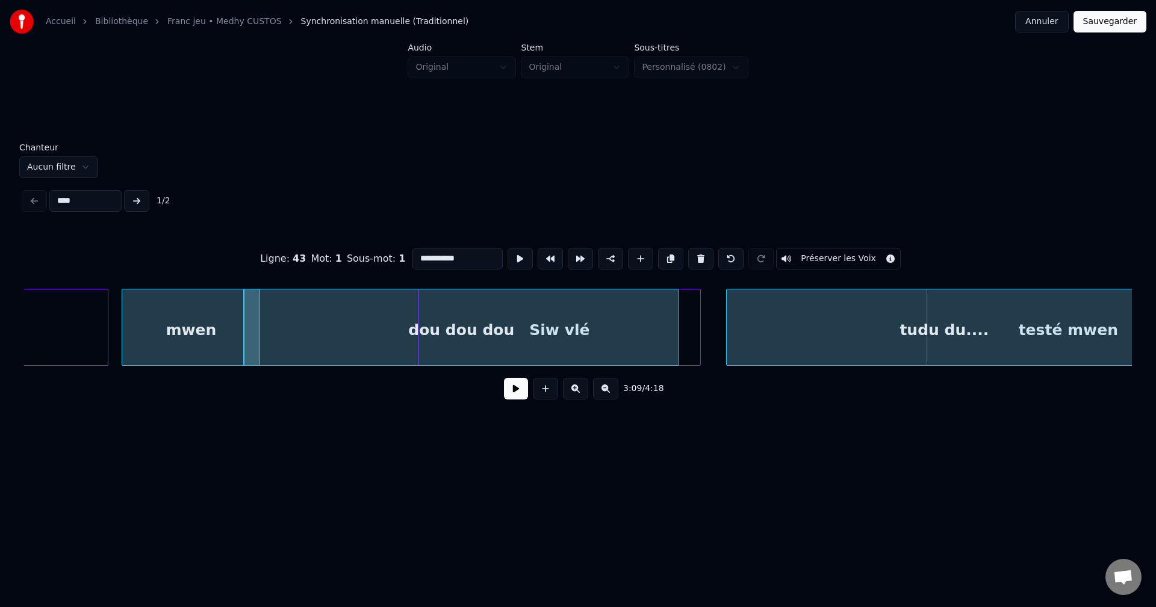
click at [432, 257] on input "**********" at bounding box center [457, 259] width 90 height 22
type input "**********"
click at [512, 391] on button at bounding box center [516, 389] width 24 height 22
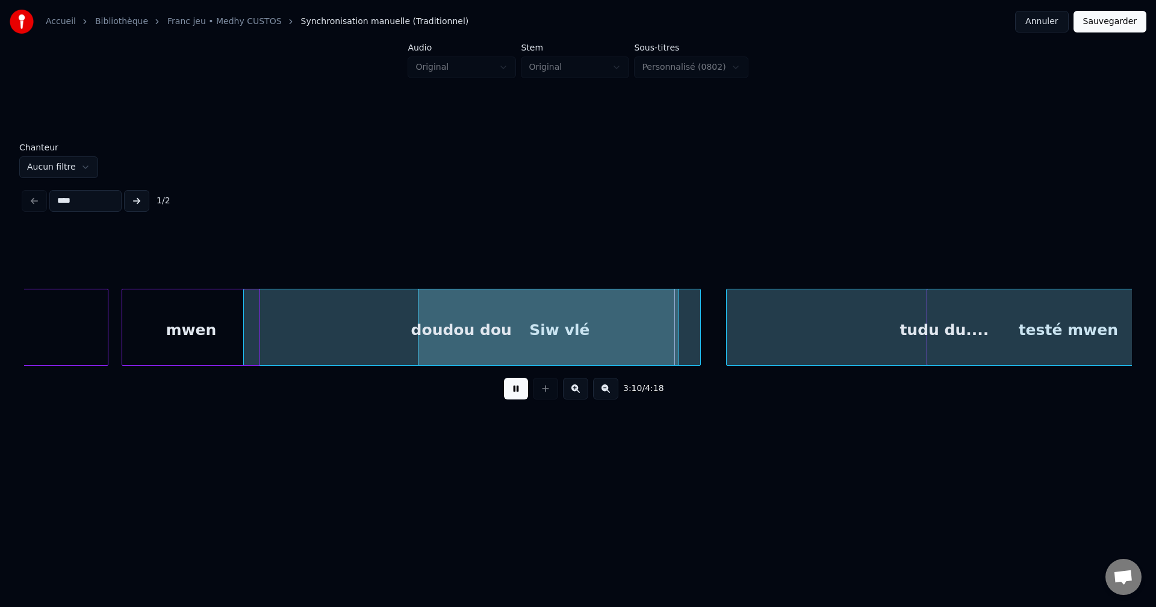
drag, startPoint x: 511, startPoint y: 391, endPoint x: 506, endPoint y: 388, distance: 6.2
click at [510, 391] on button at bounding box center [516, 389] width 24 height 22
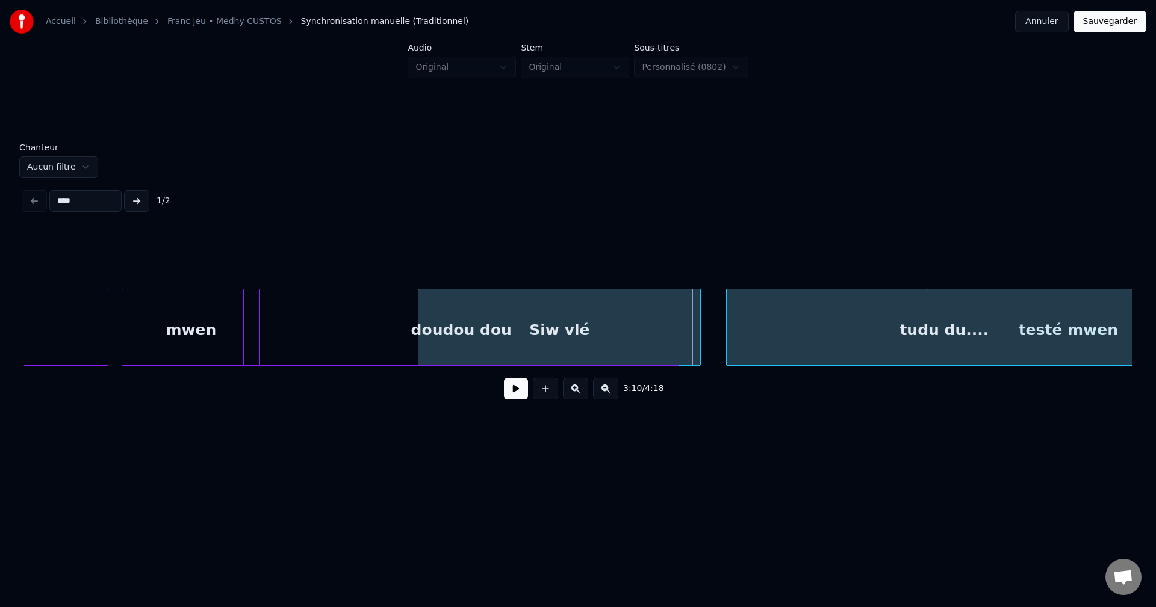
click at [364, 320] on div "doudou dou" at bounding box center [461, 331] width 435 height 82
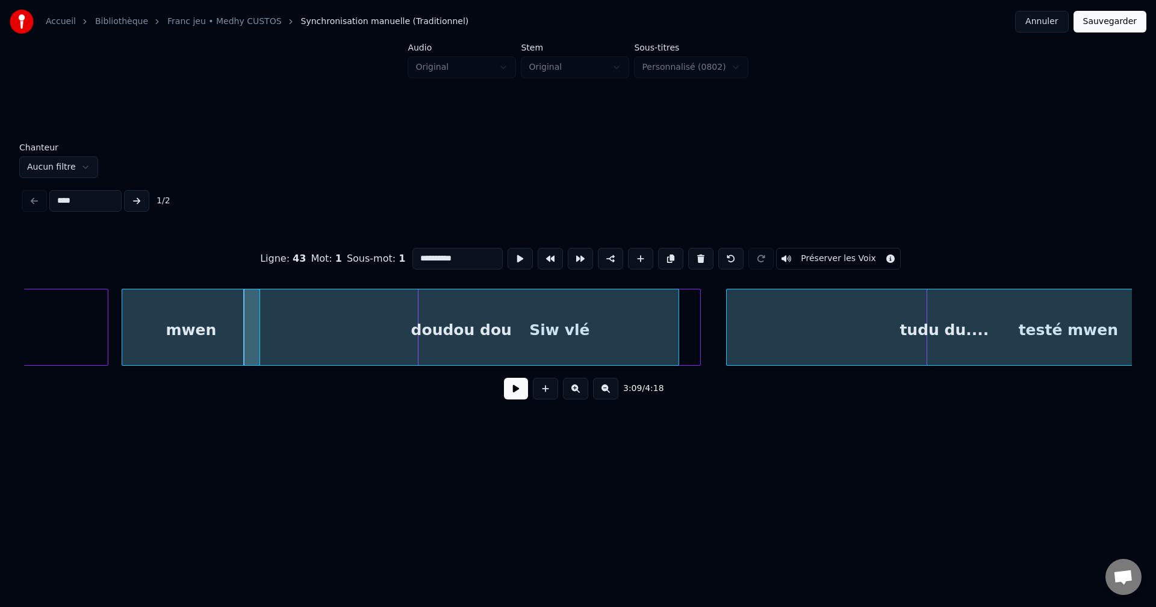
click at [460, 260] on input "**********" at bounding box center [457, 259] width 90 height 22
type input "**********"
click at [514, 402] on div "3:09 / 4:18" at bounding box center [578, 389] width 1088 height 26
click at [505, 397] on button at bounding box center [516, 389] width 24 height 22
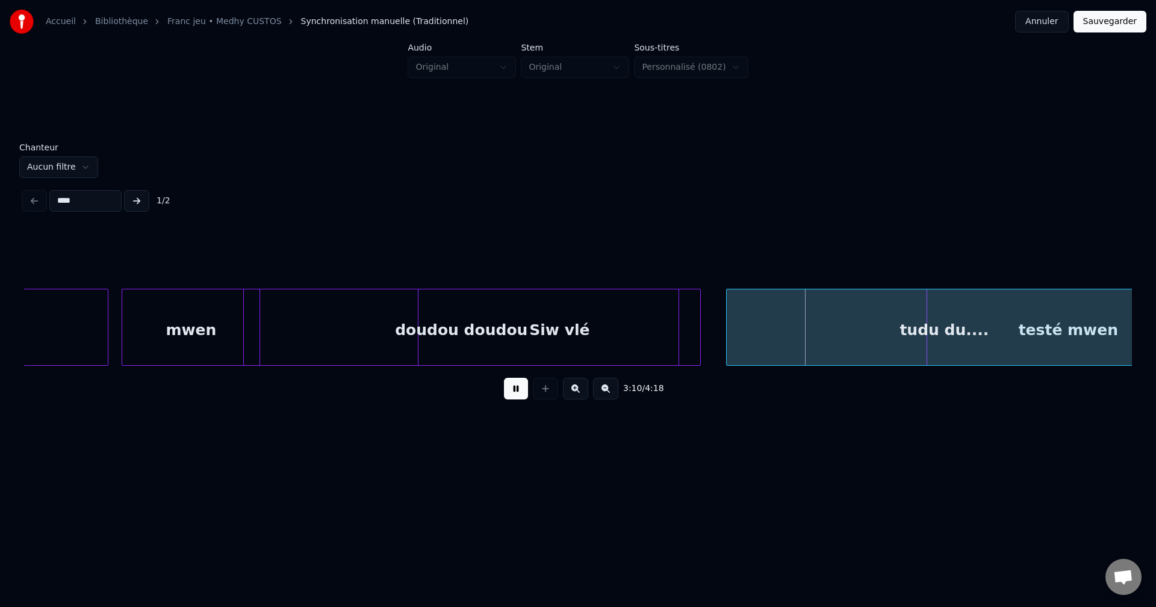
click at [506, 390] on button at bounding box center [516, 389] width 24 height 22
click at [878, 304] on div "tudu du...." at bounding box center [944, 331] width 435 height 82
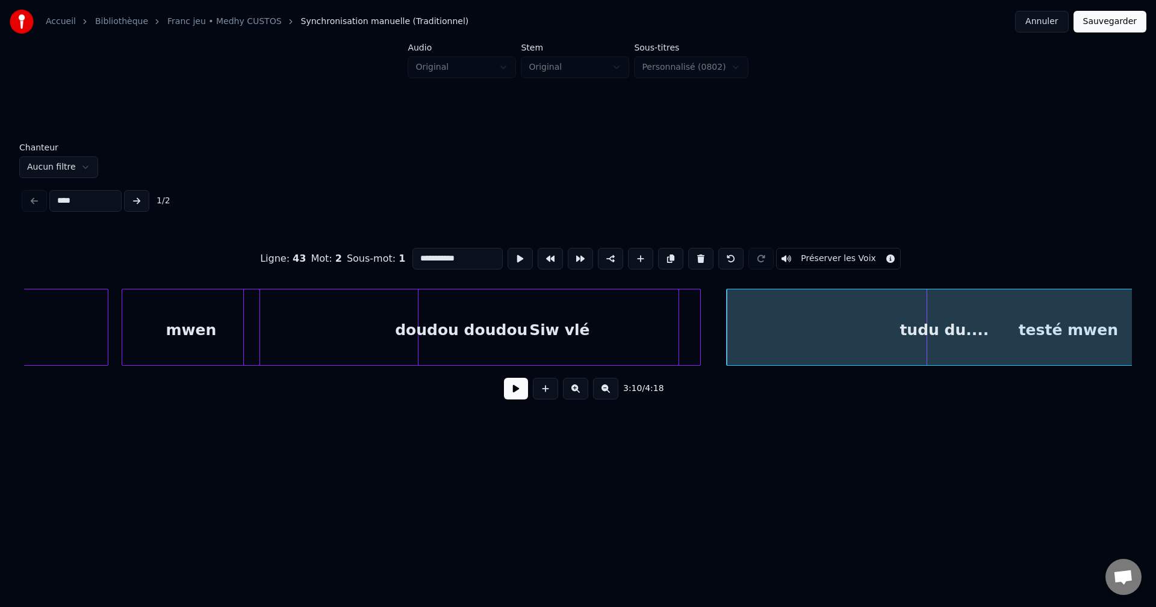
drag, startPoint x: 462, startPoint y: 258, endPoint x: 75, endPoint y: 272, distance: 386.7
click at [87, 271] on div "**********" at bounding box center [578, 259] width 1108 height 60
type input "*********"
click at [507, 387] on button at bounding box center [516, 389] width 24 height 22
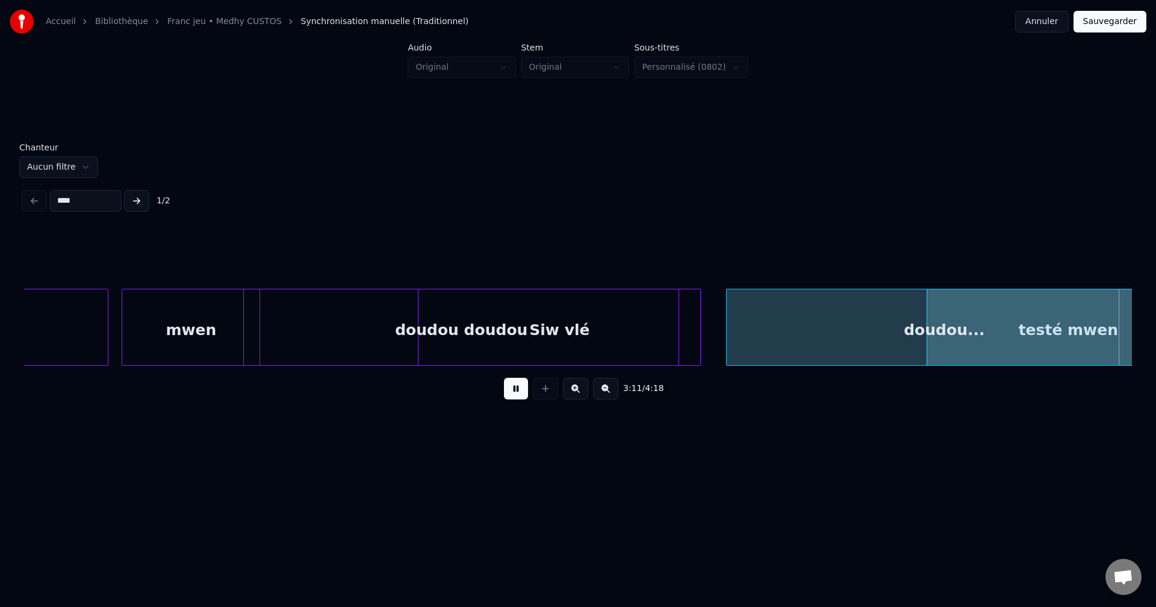
click at [507, 387] on button at bounding box center [516, 389] width 24 height 22
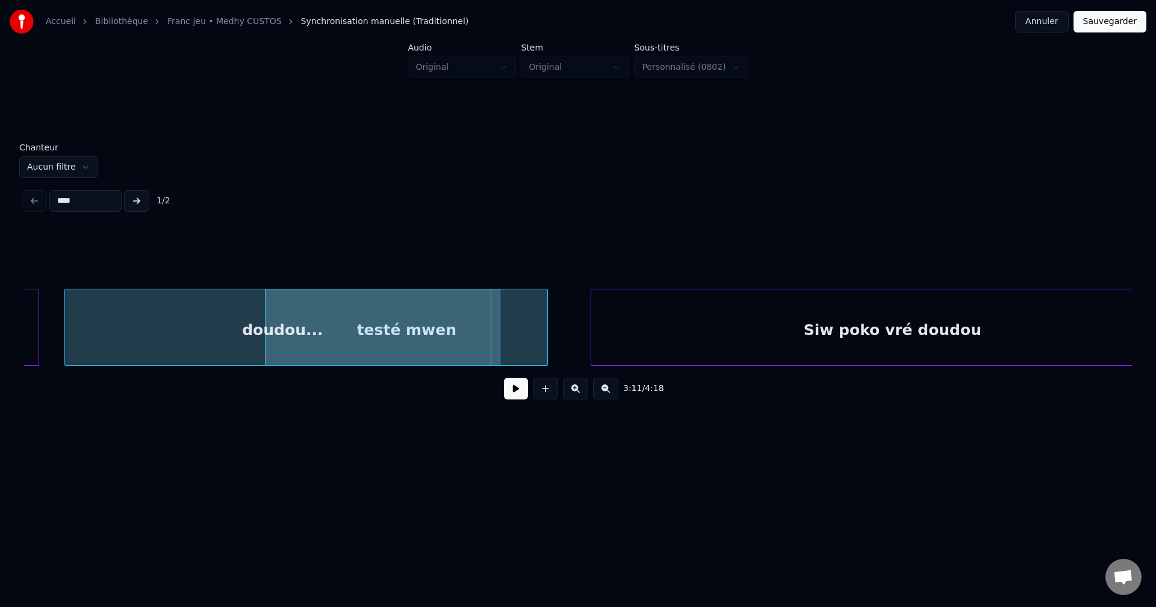
scroll to position [0, 63006]
click at [512, 400] on button at bounding box center [516, 389] width 24 height 22
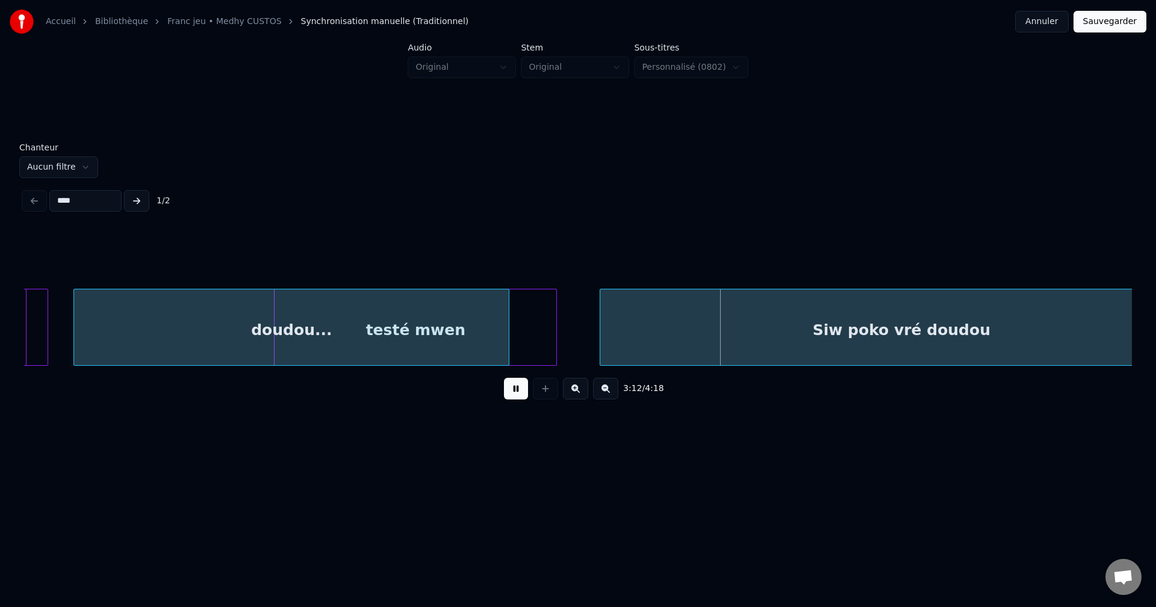
click at [151, 336] on div "doudou..." at bounding box center [291, 331] width 435 height 82
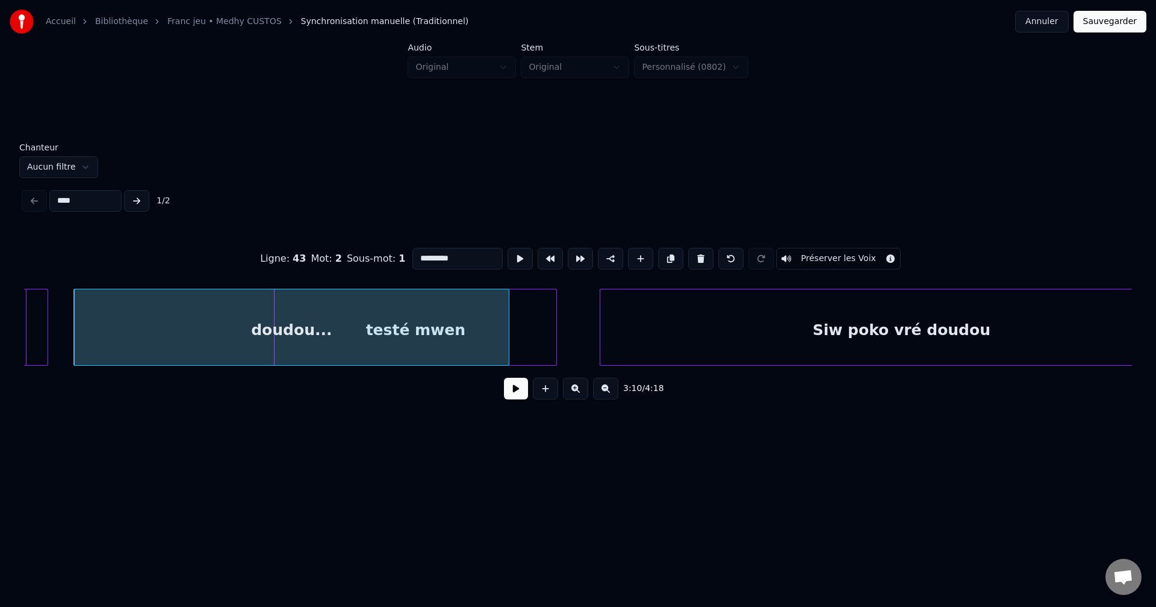
drag, startPoint x: 58, startPoint y: 326, endPoint x: 84, endPoint y: 340, distance: 29.9
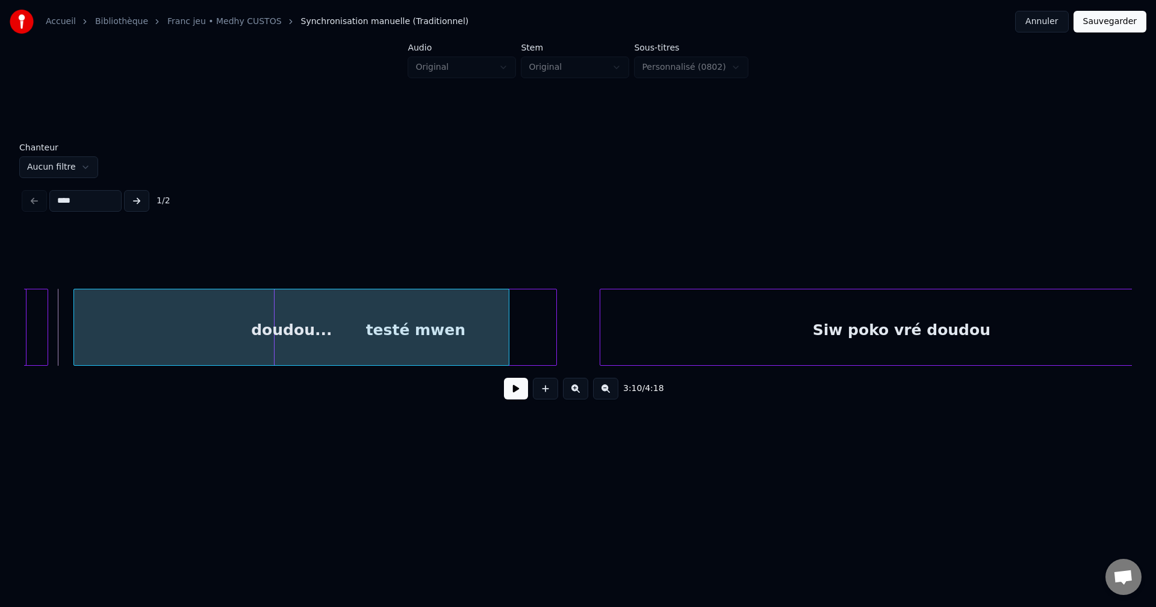
click at [515, 394] on button at bounding box center [516, 389] width 24 height 22
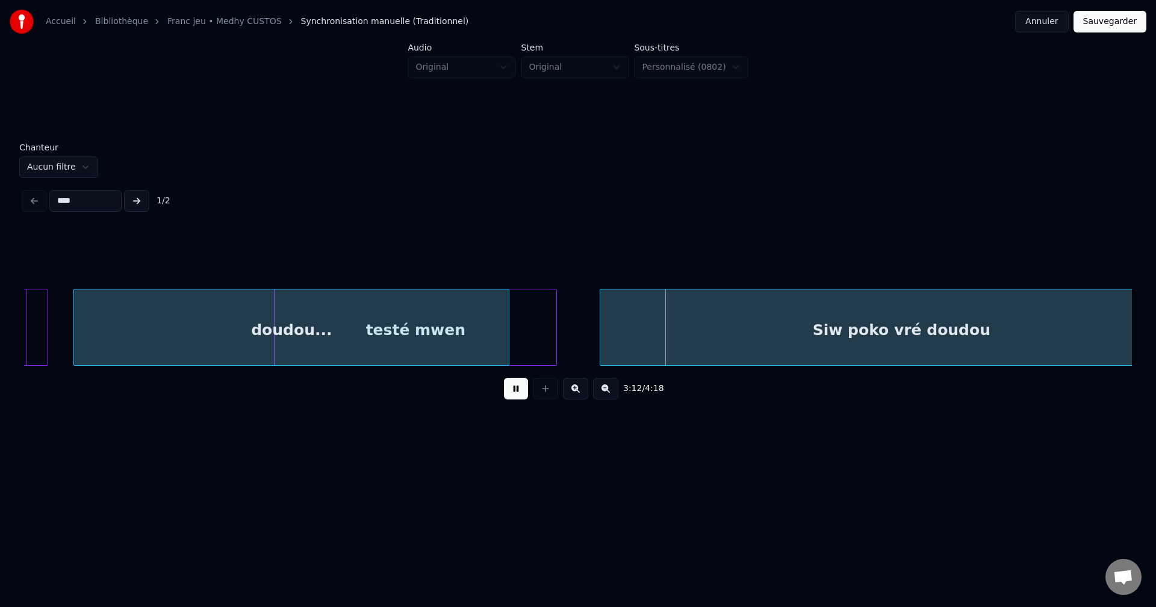
click at [515, 392] on button at bounding box center [516, 389] width 24 height 22
click at [146, 329] on div "doudou..." at bounding box center [291, 331] width 435 height 82
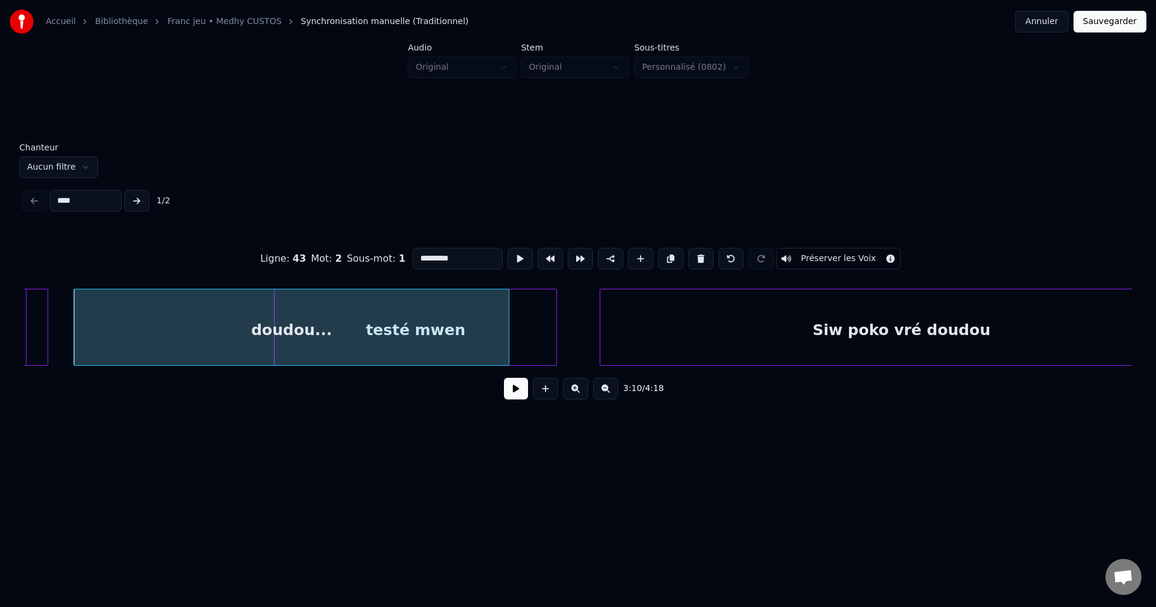
click at [457, 253] on input "*********" at bounding box center [457, 259] width 90 height 22
type input "**********"
click at [512, 392] on button at bounding box center [516, 389] width 24 height 22
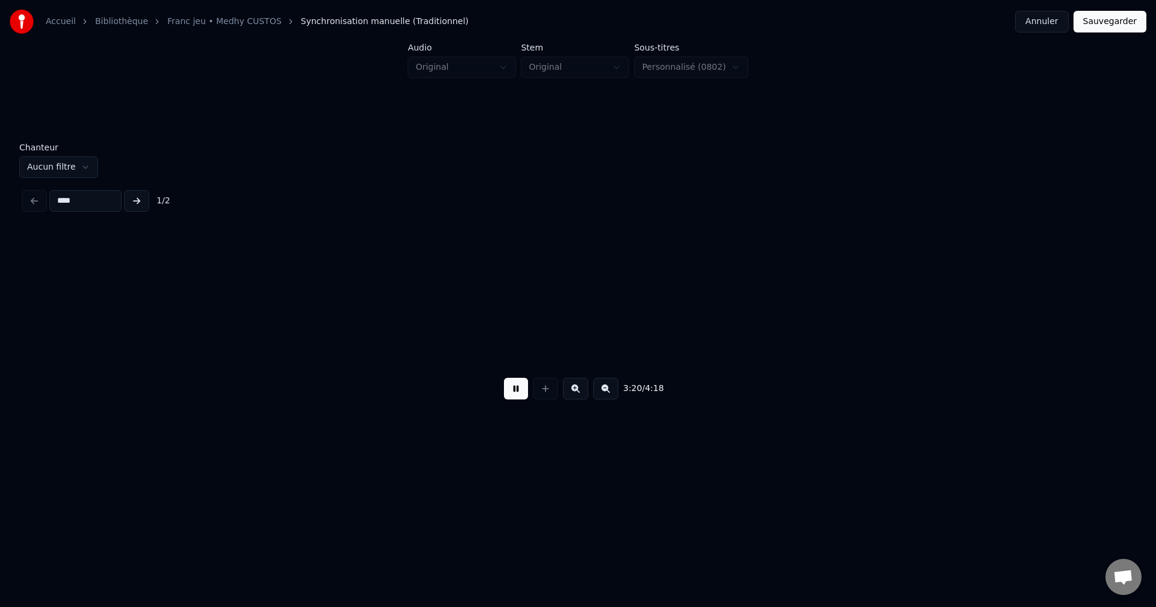
scroll to position [0, 66334]
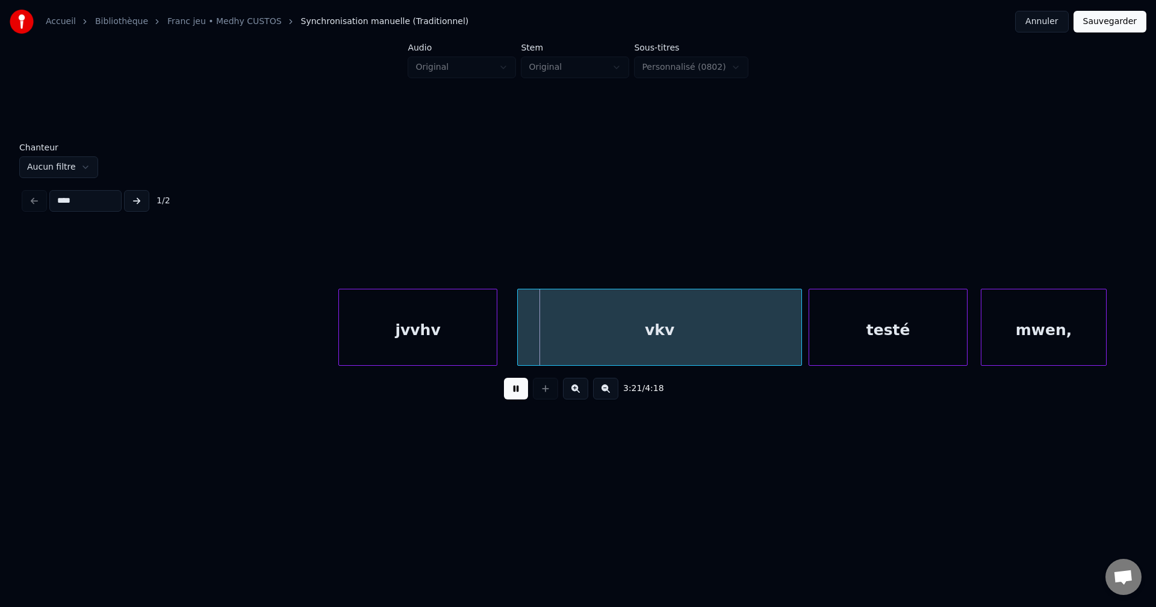
click at [518, 396] on button at bounding box center [516, 389] width 24 height 22
click at [439, 338] on div "jvvhv" at bounding box center [418, 331] width 158 height 82
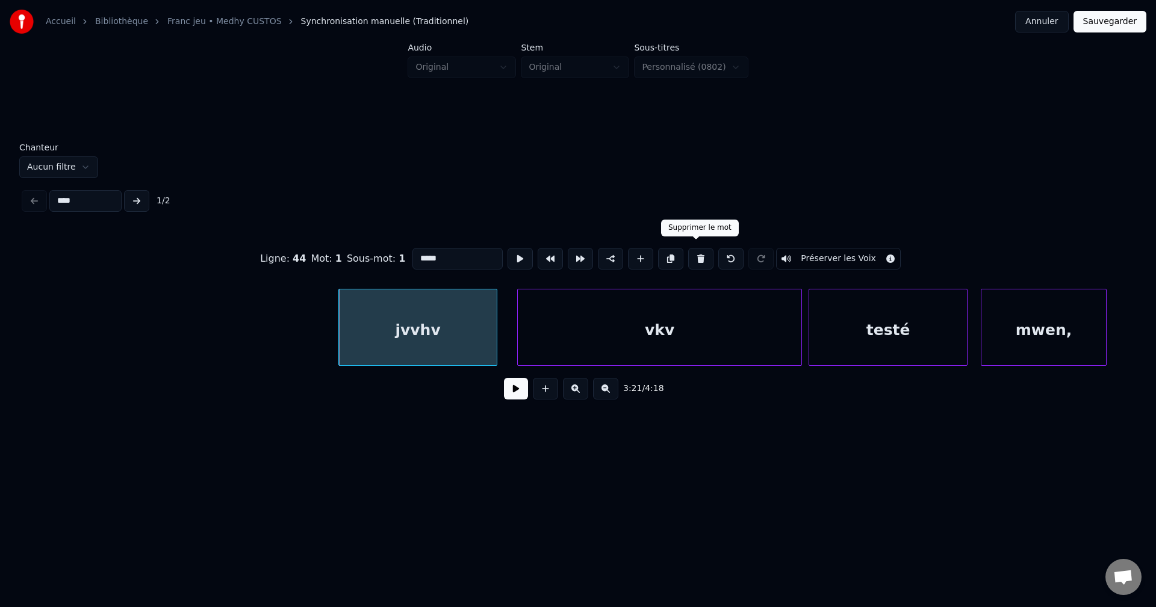
click at [702, 250] on button at bounding box center [700, 259] width 25 height 22
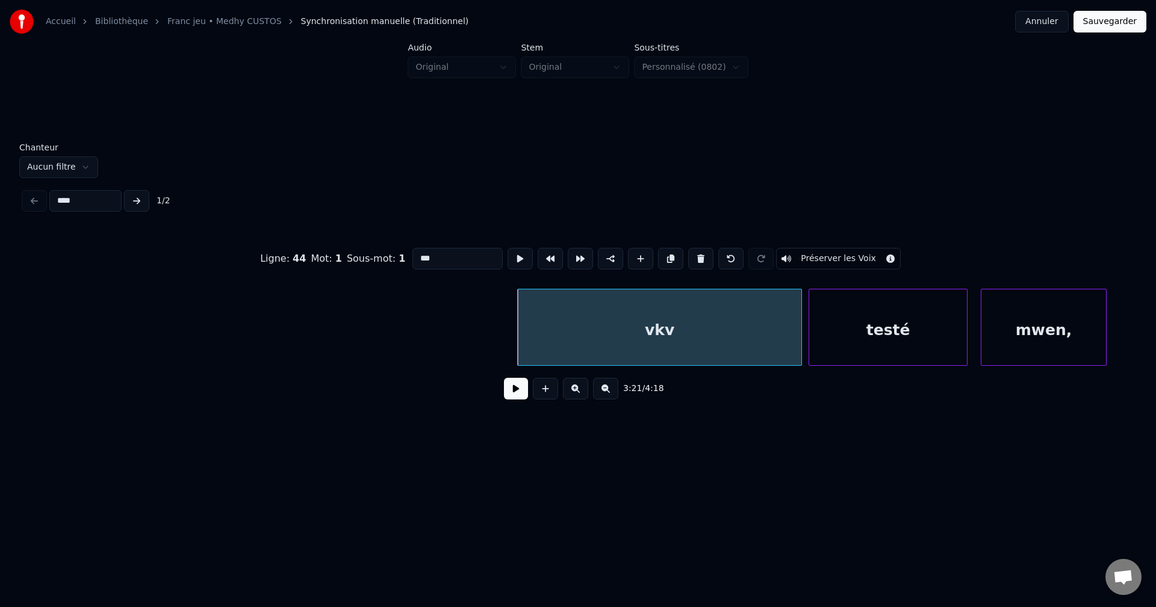
click at [702, 250] on button at bounding box center [700, 259] width 25 height 22
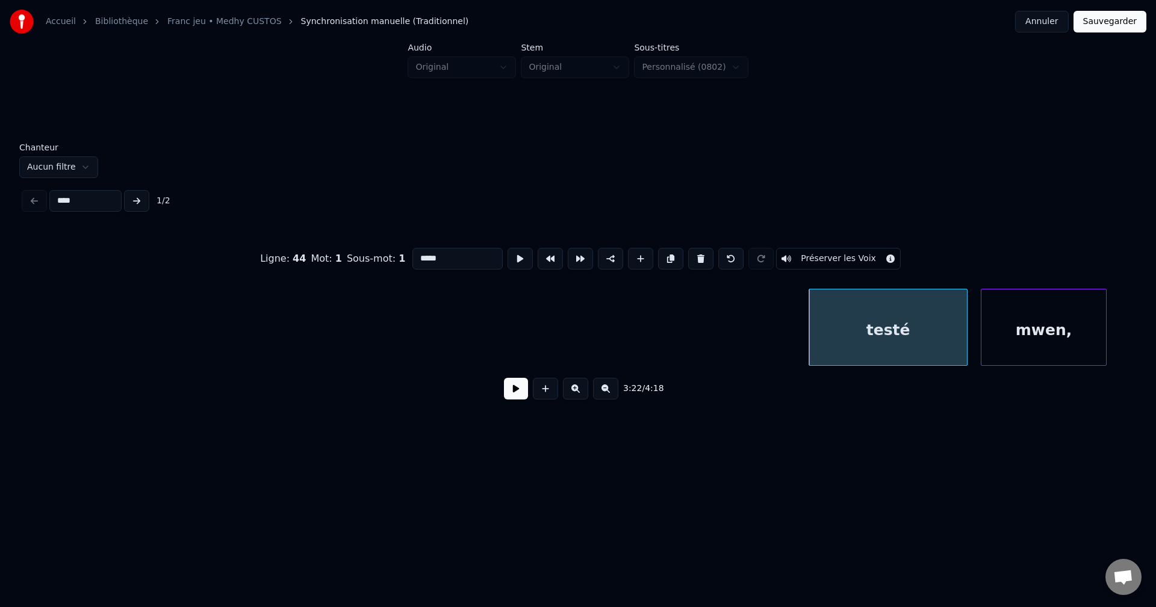
click at [702, 250] on button at bounding box center [700, 259] width 25 height 22
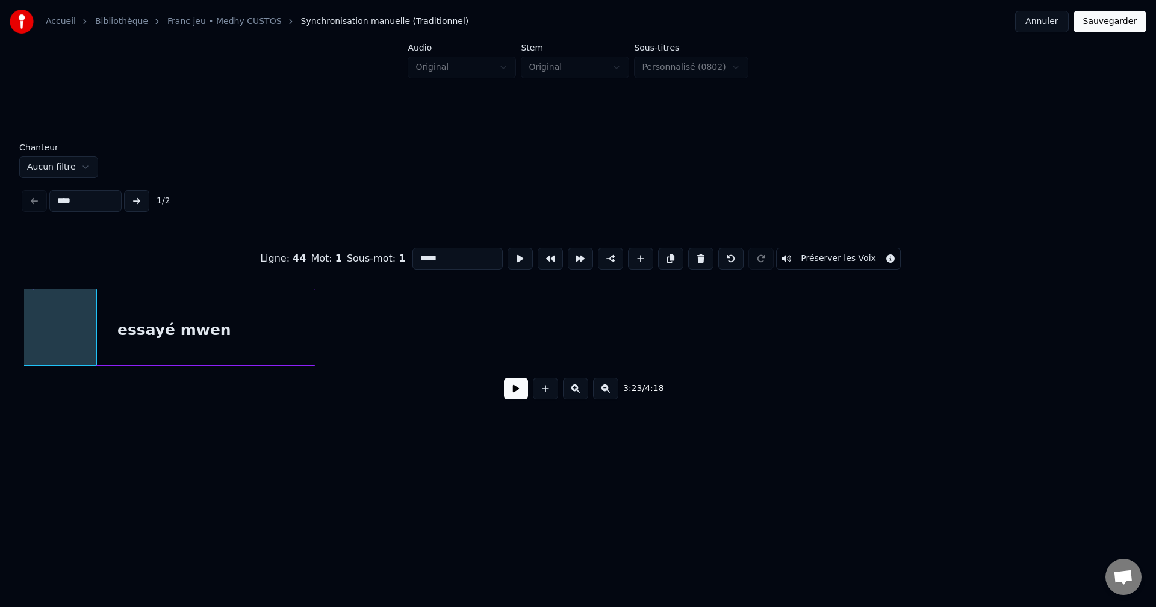
scroll to position [0, 65997]
type input "**********"
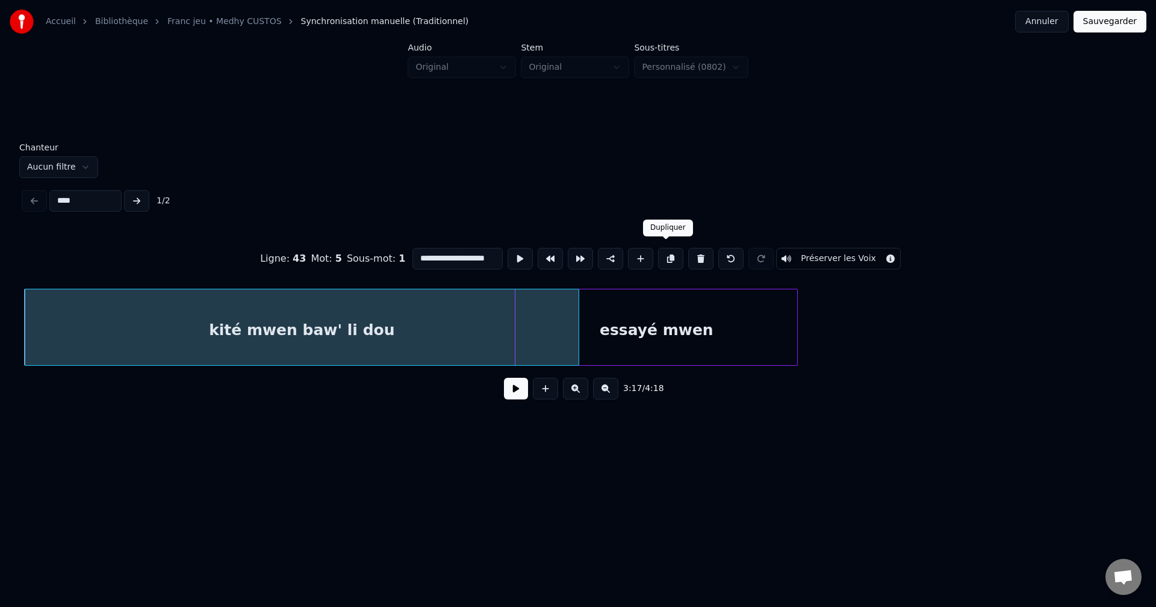
drag, startPoint x: 669, startPoint y: 249, endPoint x: 662, endPoint y: 270, distance: 21.9
click at [670, 249] on button at bounding box center [670, 259] width 25 height 22
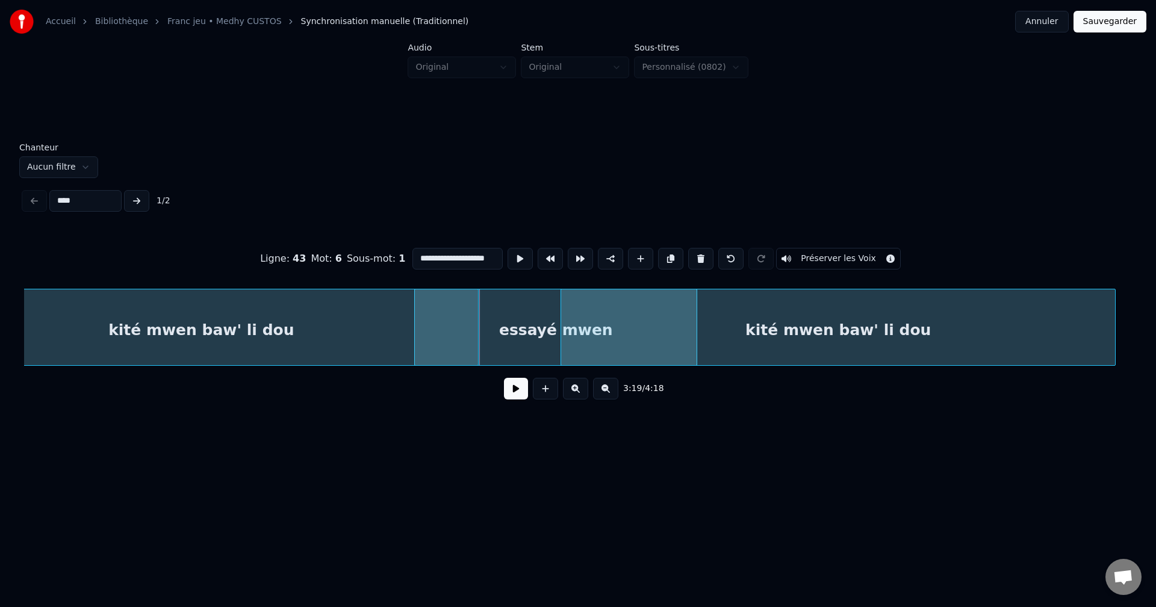
click at [1000, 314] on div "kité mwen baw' li dou" at bounding box center [838, 331] width 554 height 82
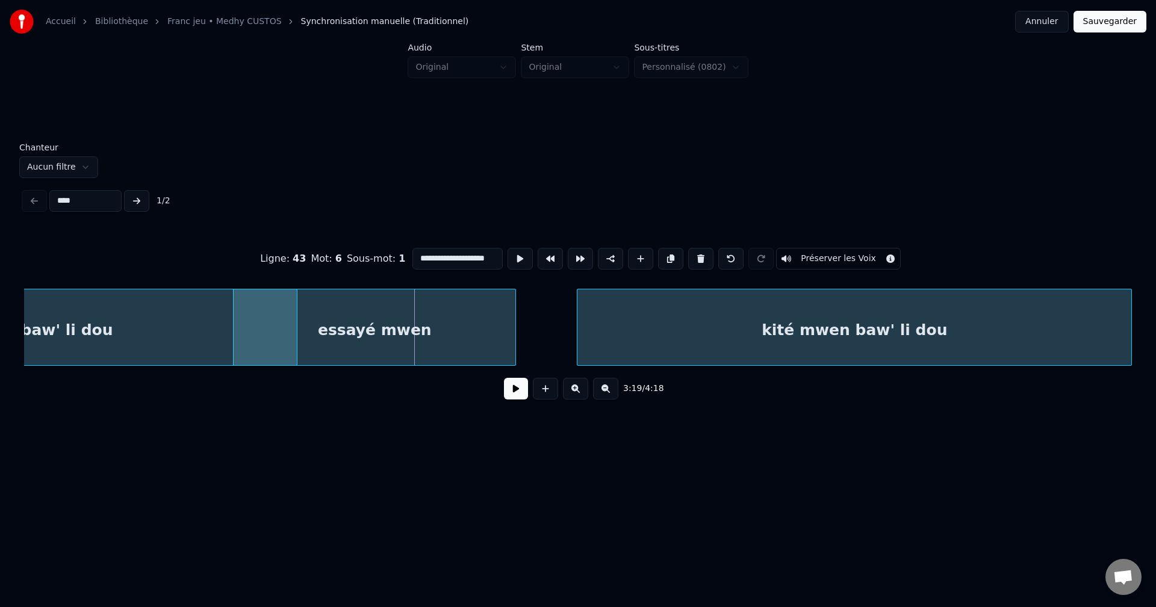
click at [1023, 317] on div "kité mwen baw' li dou" at bounding box center [854, 331] width 554 height 82
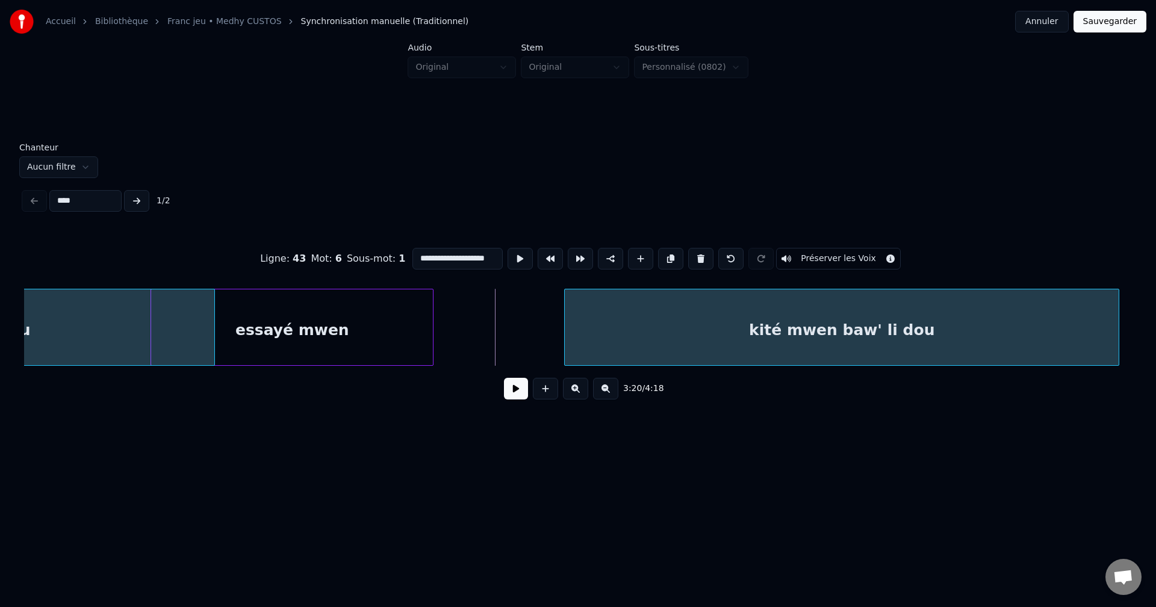
click at [919, 327] on div "kité mwen baw' li dou" at bounding box center [842, 331] width 554 height 82
click at [512, 400] on button at bounding box center [516, 389] width 24 height 22
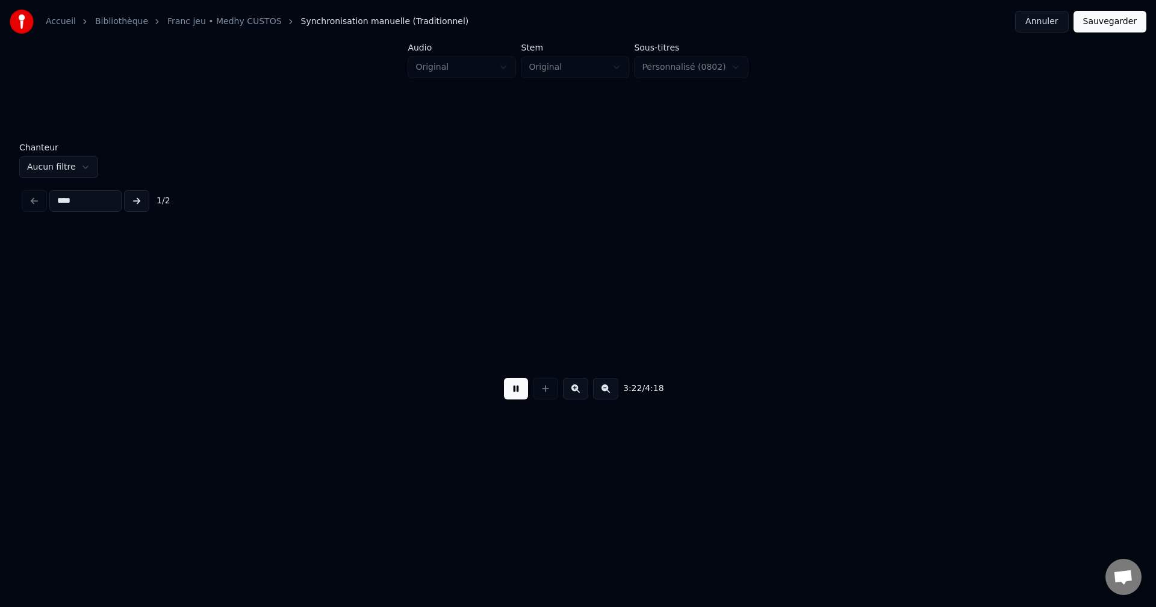
scroll to position [0, 67013]
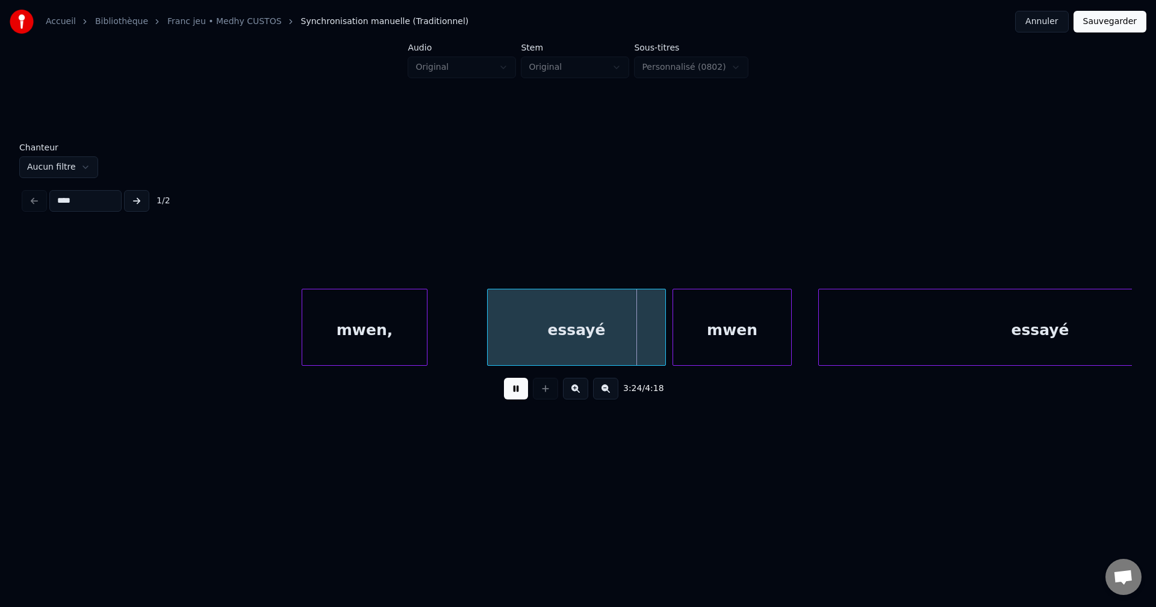
drag, startPoint x: 516, startPoint y: 396, endPoint x: 452, endPoint y: 395, distance: 64.4
click at [516, 396] on button at bounding box center [516, 389] width 24 height 22
click at [364, 344] on div "mwen," at bounding box center [364, 331] width 125 height 82
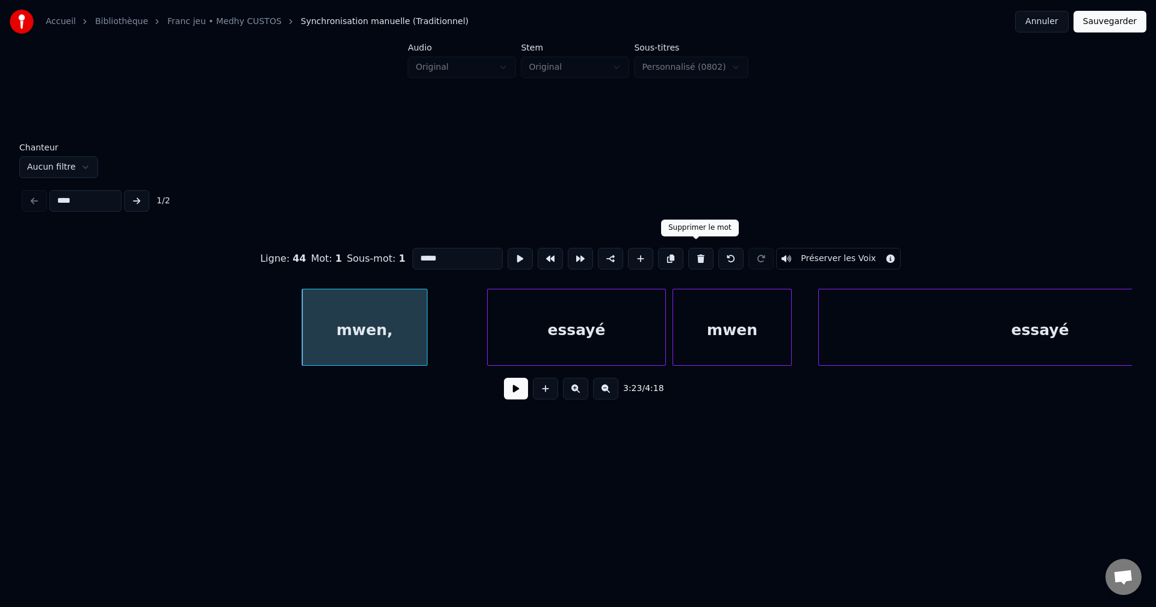
click at [704, 252] on button at bounding box center [700, 259] width 25 height 22
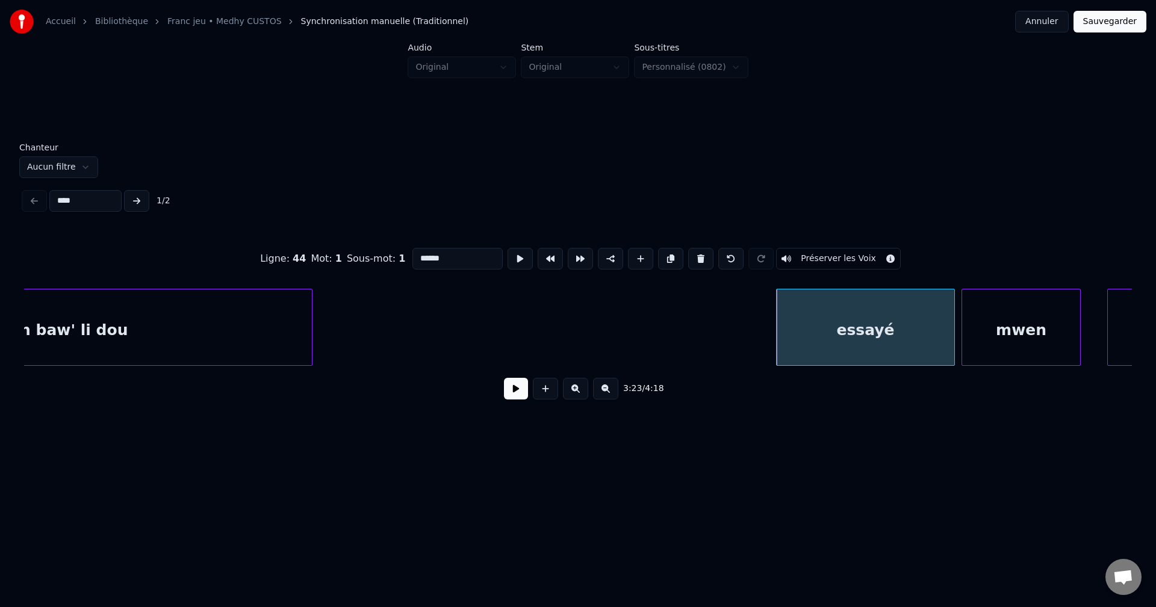
click at [176, 345] on div "kité mwen baw' li dou" at bounding box center [35, 331] width 554 height 82
type input "**********"
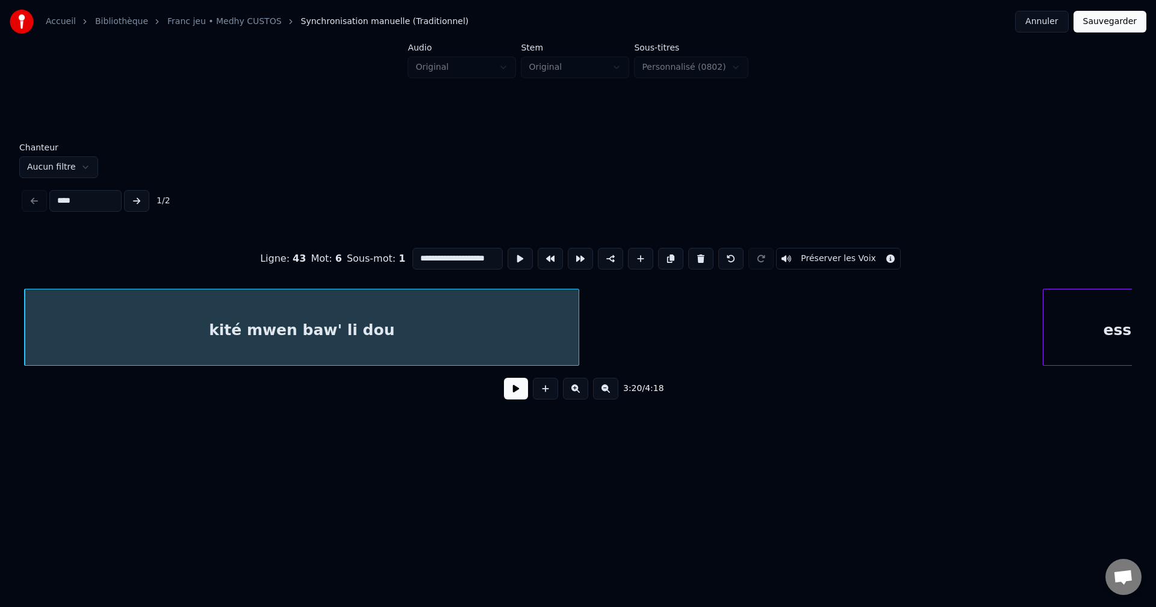
click at [506, 394] on button at bounding box center [516, 389] width 24 height 22
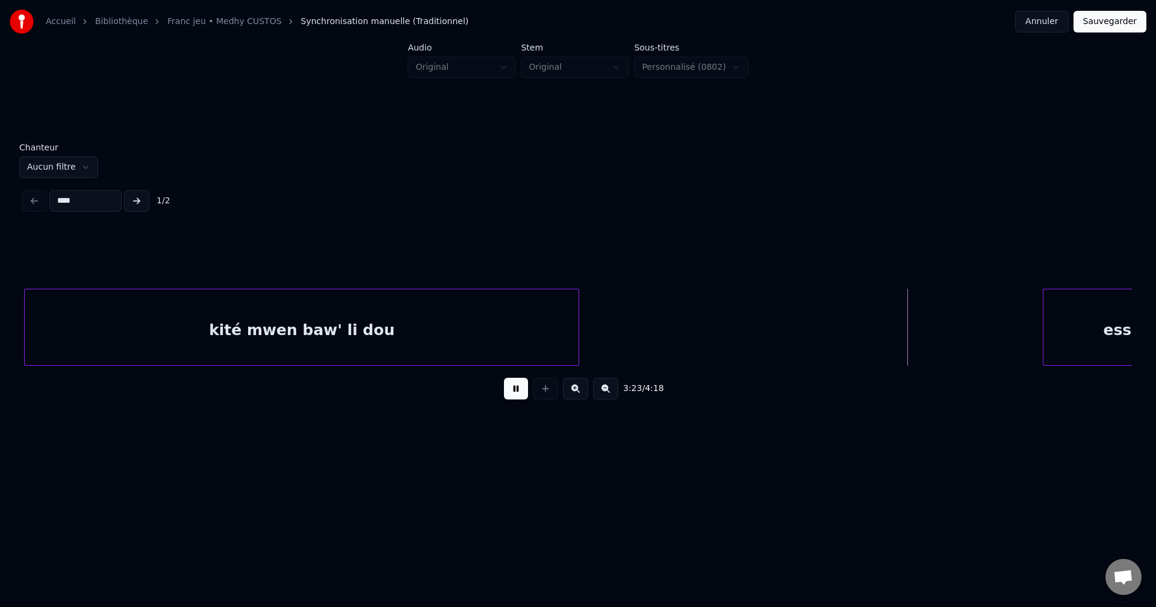
click at [513, 394] on button at bounding box center [516, 389] width 24 height 22
click at [453, 338] on div "kité mwen baw' li dou" at bounding box center [302, 331] width 554 height 82
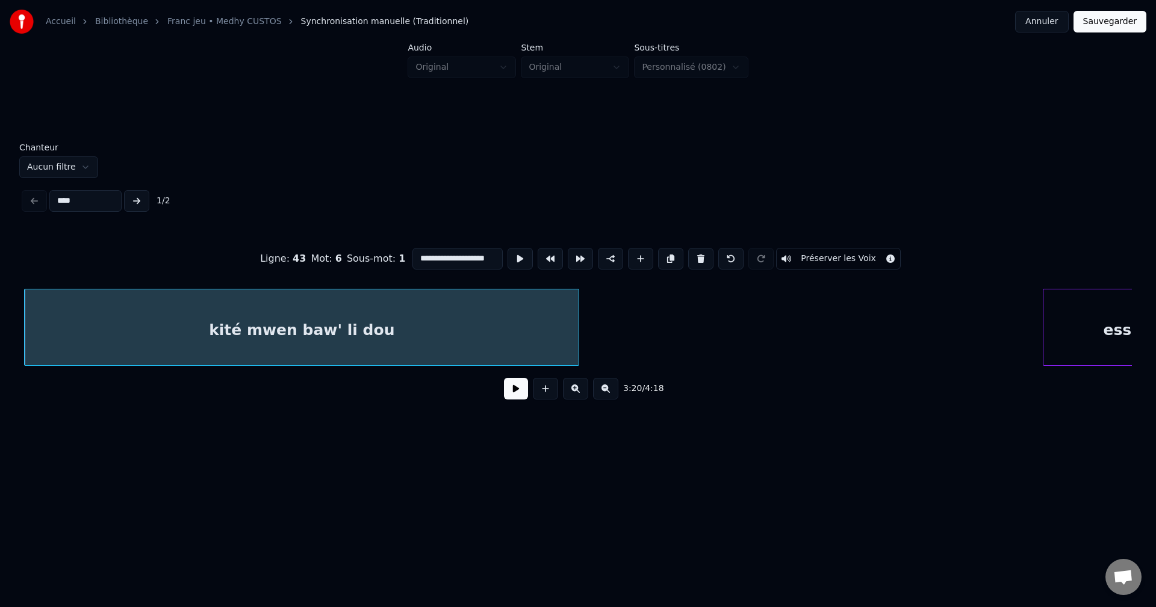
scroll to position [0, 7]
drag, startPoint x: 412, startPoint y: 257, endPoint x: 609, endPoint y: 272, distance: 197.4
click at [609, 272] on div "**********" at bounding box center [578, 259] width 1108 height 60
type input "**********"
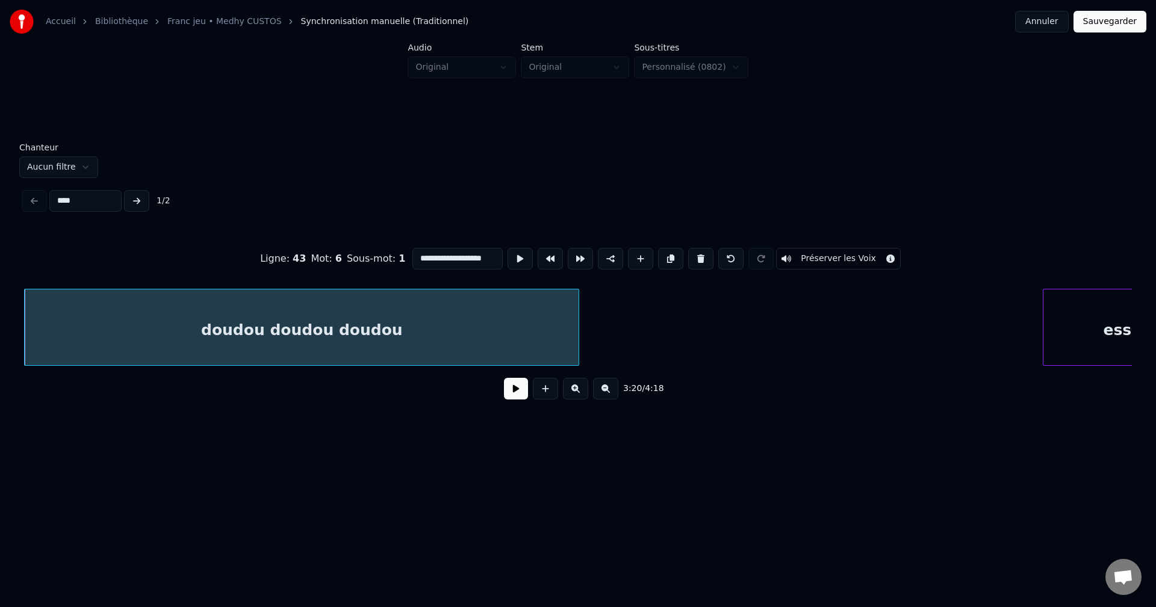
click at [519, 397] on button at bounding box center [516, 389] width 24 height 22
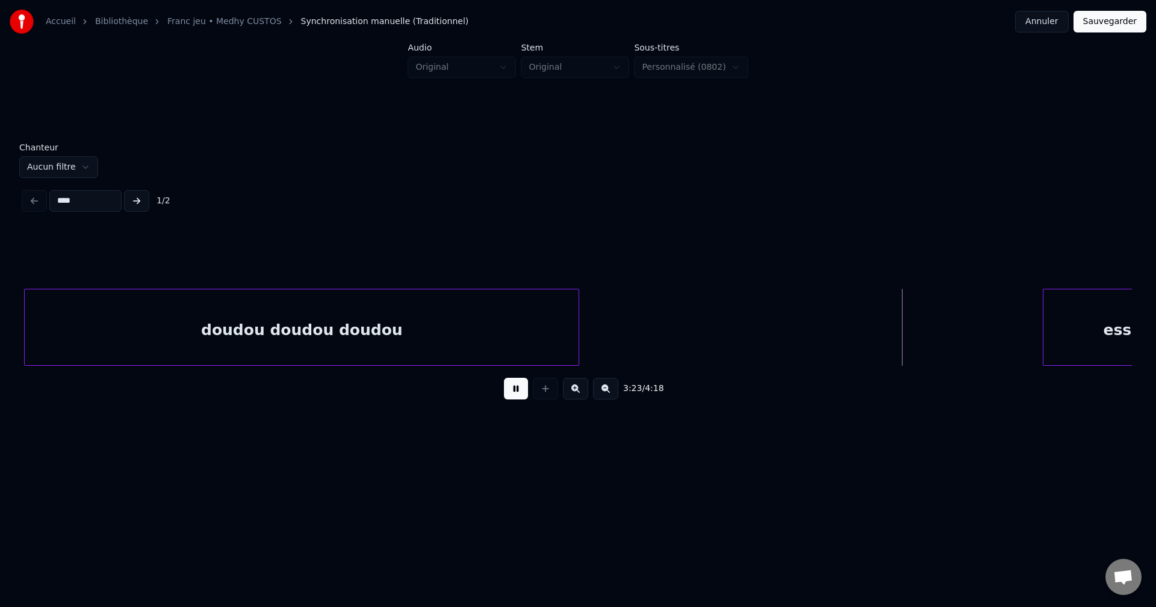
click at [515, 395] on button at bounding box center [516, 389] width 24 height 22
click at [423, 325] on div "doudou doudou doudou" at bounding box center [302, 331] width 554 height 82
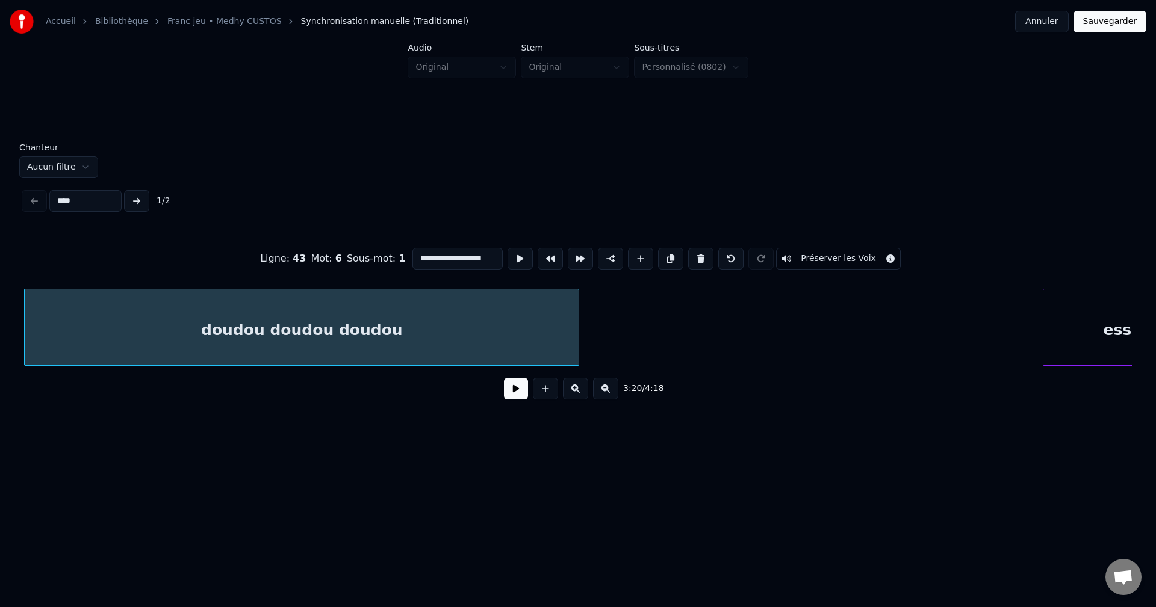
click at [491, 254] on input "**********" at bounding box center [457, 259] width 90 height 22
drag, startPoint x: 479, startPoint y: 256, endPoint x: 595, endPoint y: 268, distance: 116.2
click at [595, 268] on div "**********" at bounding box center [578, 259] width 1108 height 60
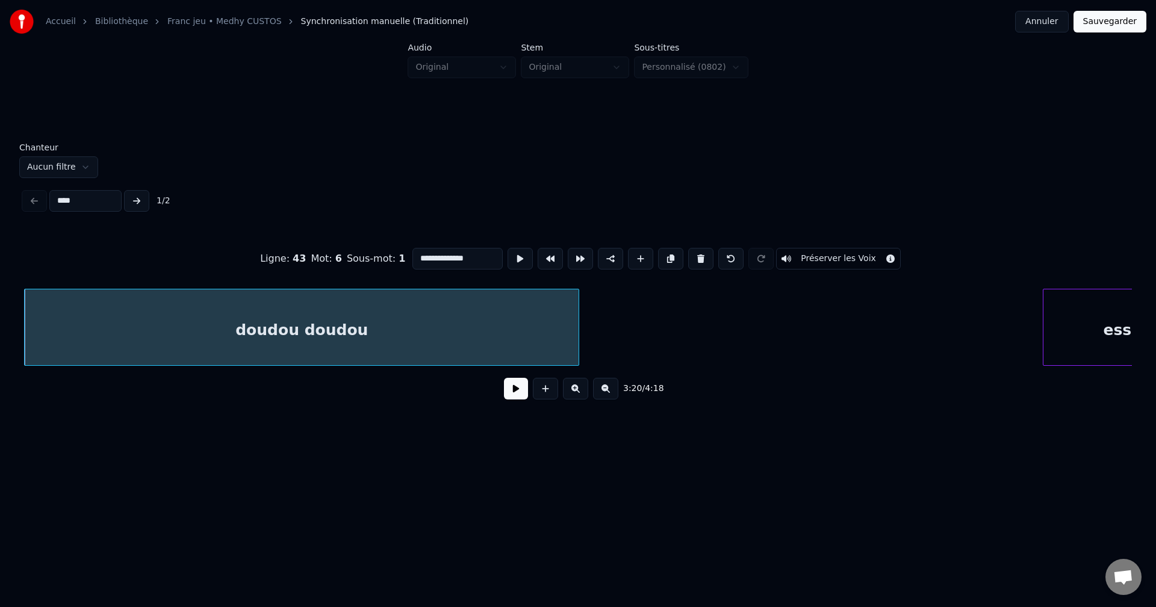
type input "**********"
click at [509, 389] on button at bounding box center [516, 389] width 24 height 22
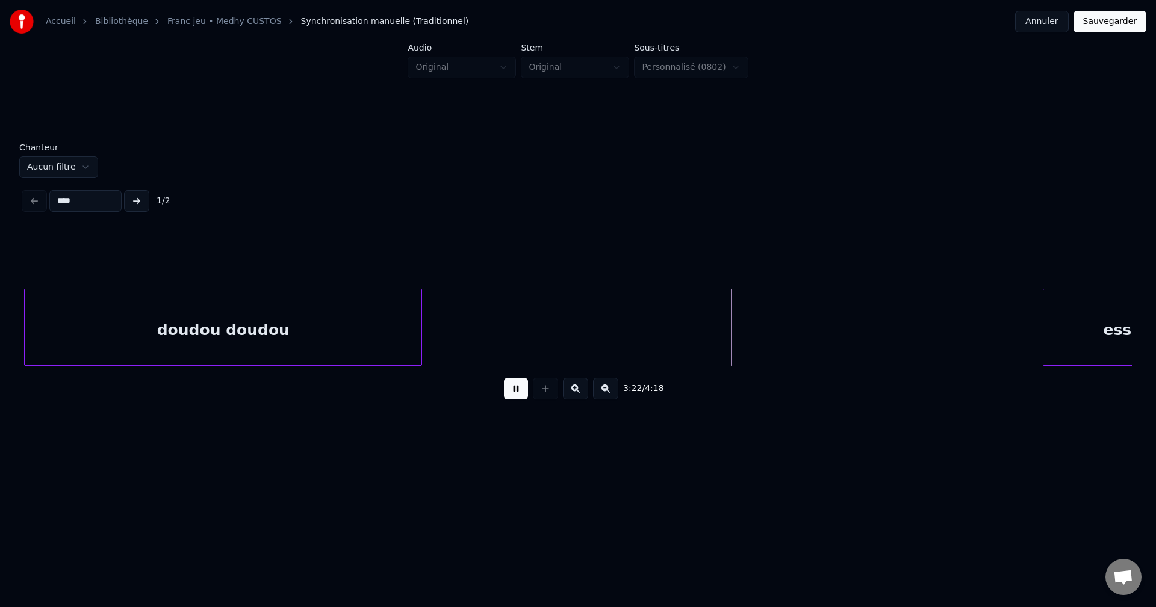
click at [418, 325] on div at bounding box center [420, 328] width 4 height 76
click at [406, 326] on div "doudou doudou" at bounding box center [223, 331] width 397 height 82
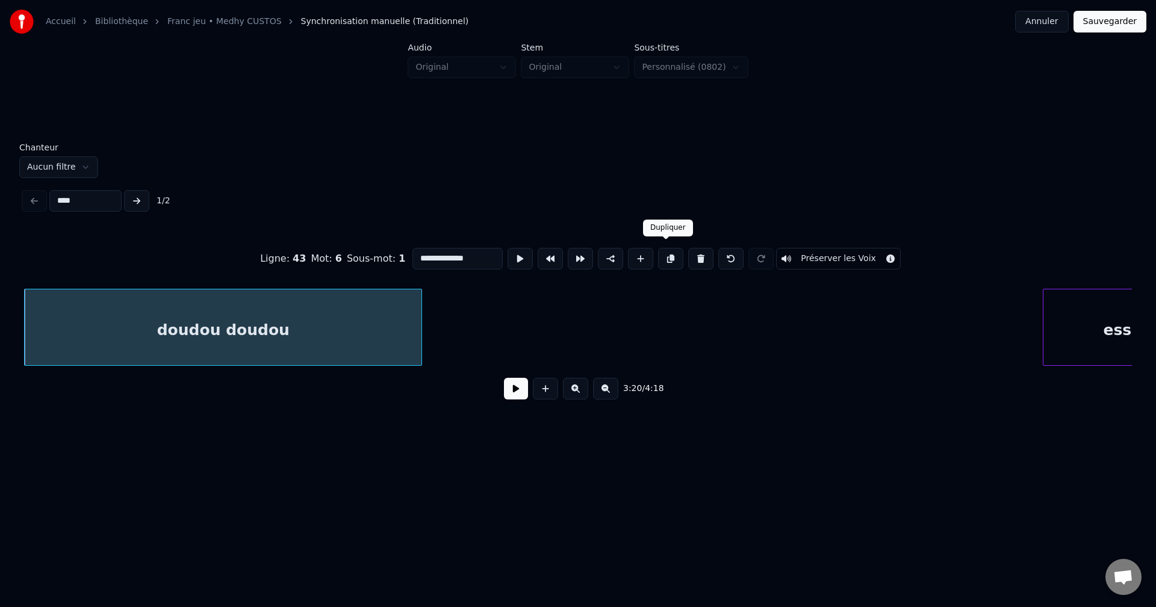
click at [665, 249] on button at bounding box center [670, 259] width 25 height 22
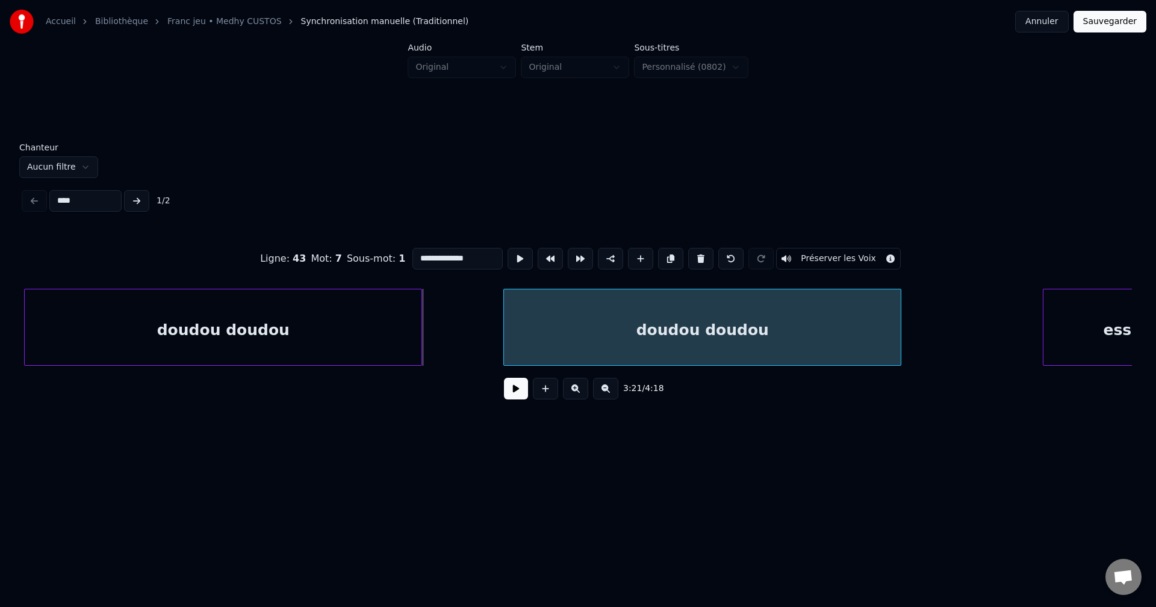
click at [586, 321] on div "doudou doudou" at bounding box center [702, 331] width 397 height 82
click at [518, 392] on button at bounding box center [516, 389] width 24 height 22
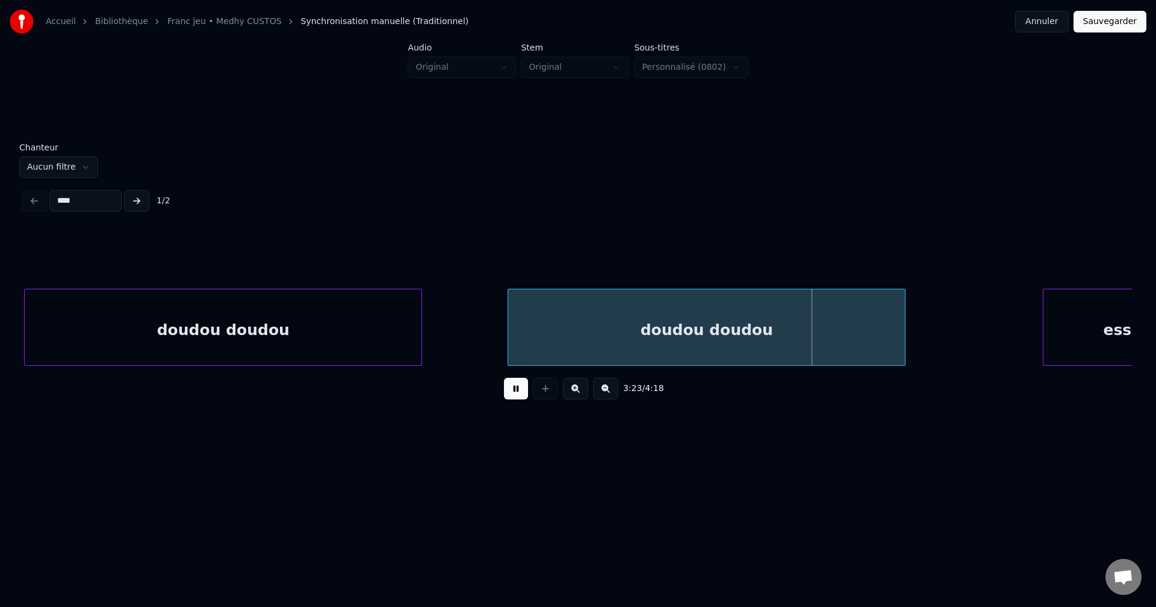
click at [630, 333] on div "doudou doudou" at bounding box center [706, 331] width 397 height 82
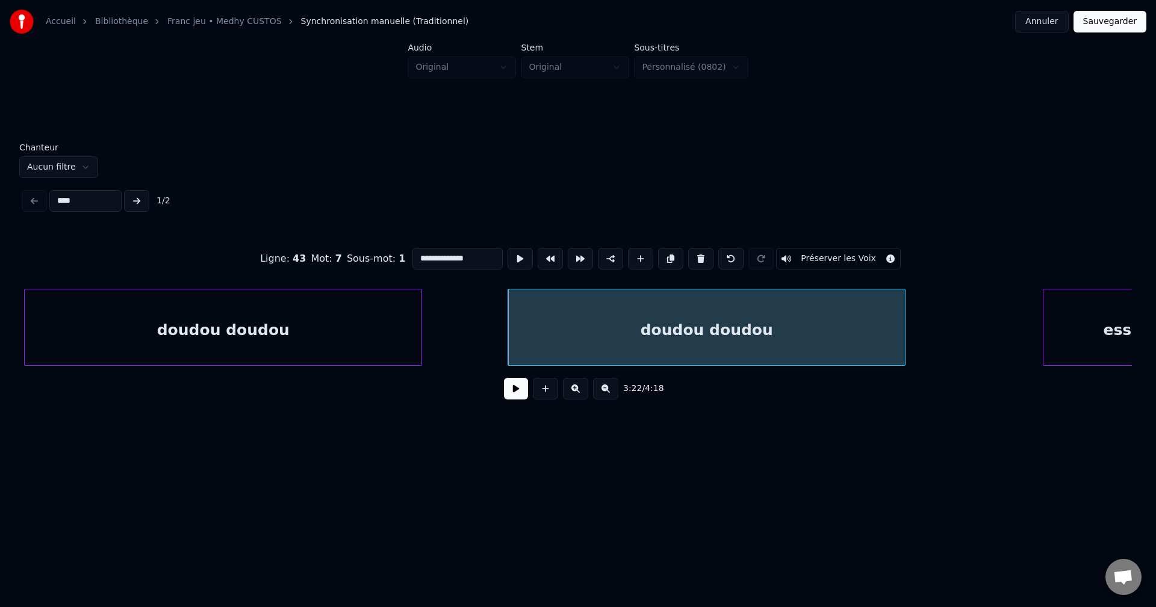
drag, startPoint x: 477, startPoint y: 253, endPoint x: 211, endPoint y: 291, distance: 268.7
click at [211, 291] on div "**********" at bounding box center [578, 320] width 1108 height 183
type input "*********"
click at [514, 391] on button at bounding box center [516, 389] width 24 height 22
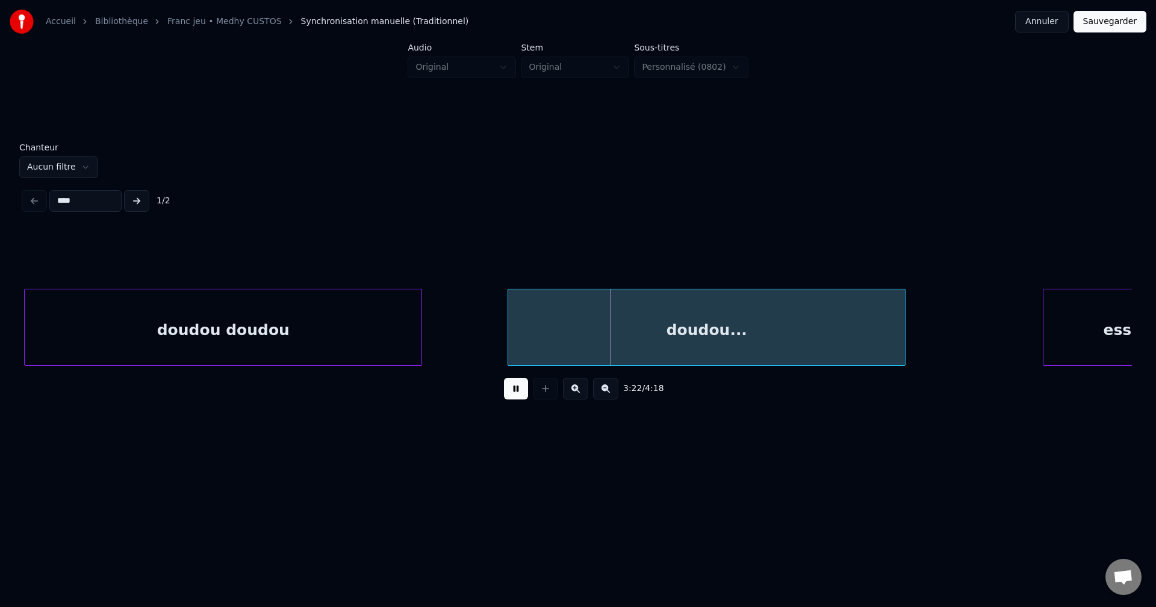
drag, startPoint x: 513, startPoint y: 391, endPoint x: 499, endPoint y: 386, distance: 14.7
click at [512, 391] on button at bounding box center [516, 389] width 24 height 22
click at [353, 330] on div "doudou doudou" at bounding box center [223, 331] width 397 height 82
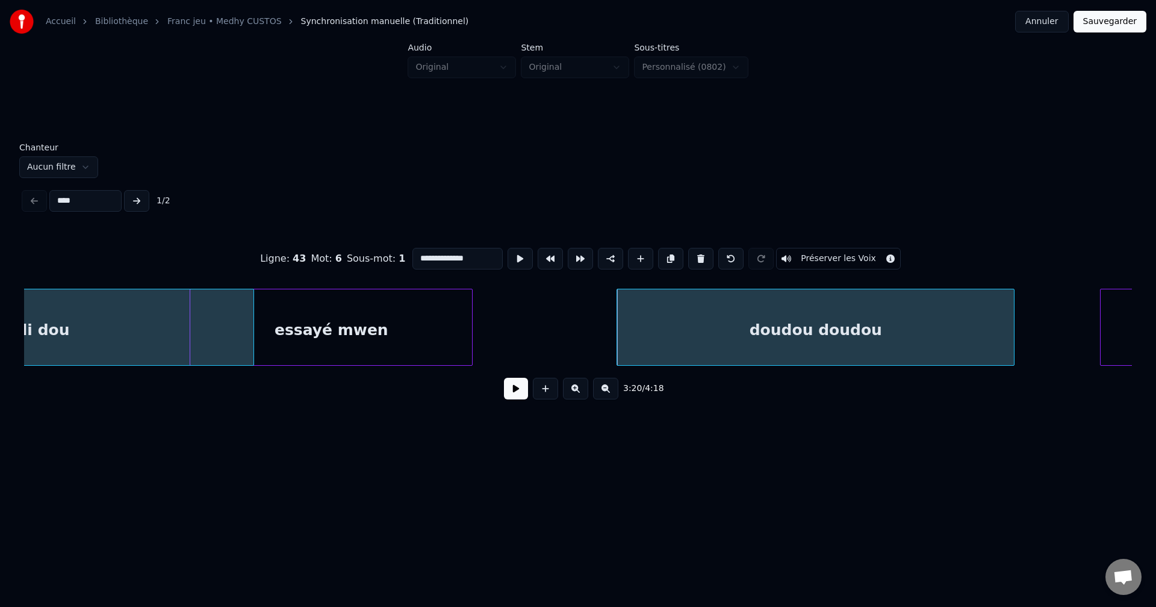
scroll to position [0, 65856]
click at [347, 300] on div "essayé mwen" at bounding box center [341, 331] width 282 height 82
type input "**********"
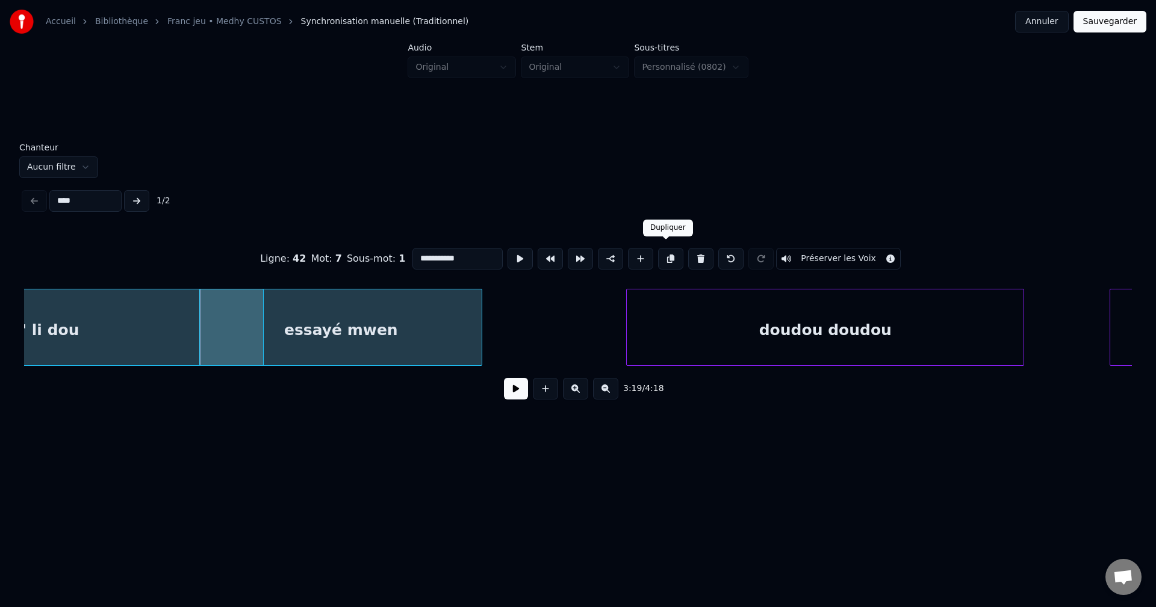
click at [667, 250] on button at bounding box center [670, 259] width 25 height 22
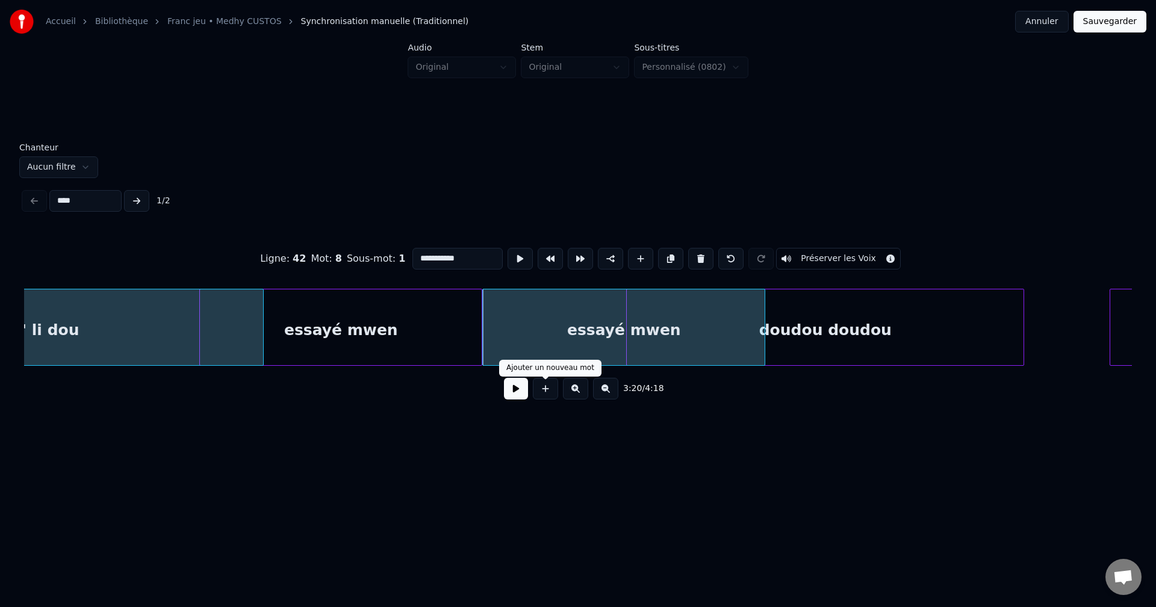
click at [516, 395] on button at bounding box center [516, 389] width 24 height 22
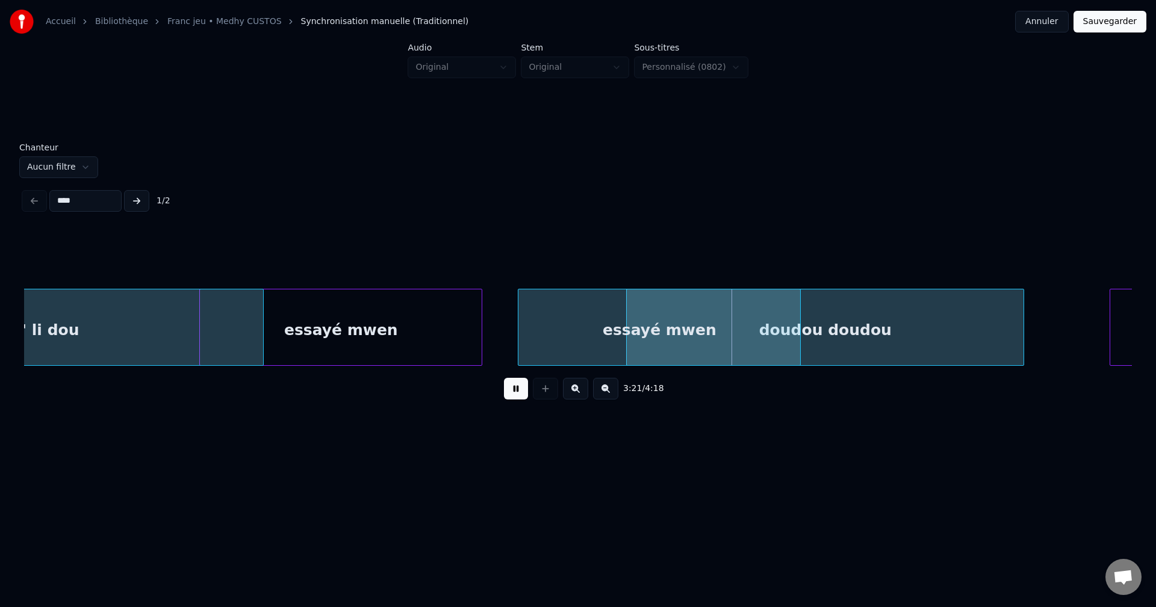
click at [575, 335] on div "essayé mwen" at bounding box center [659, 331] width 282 height 82
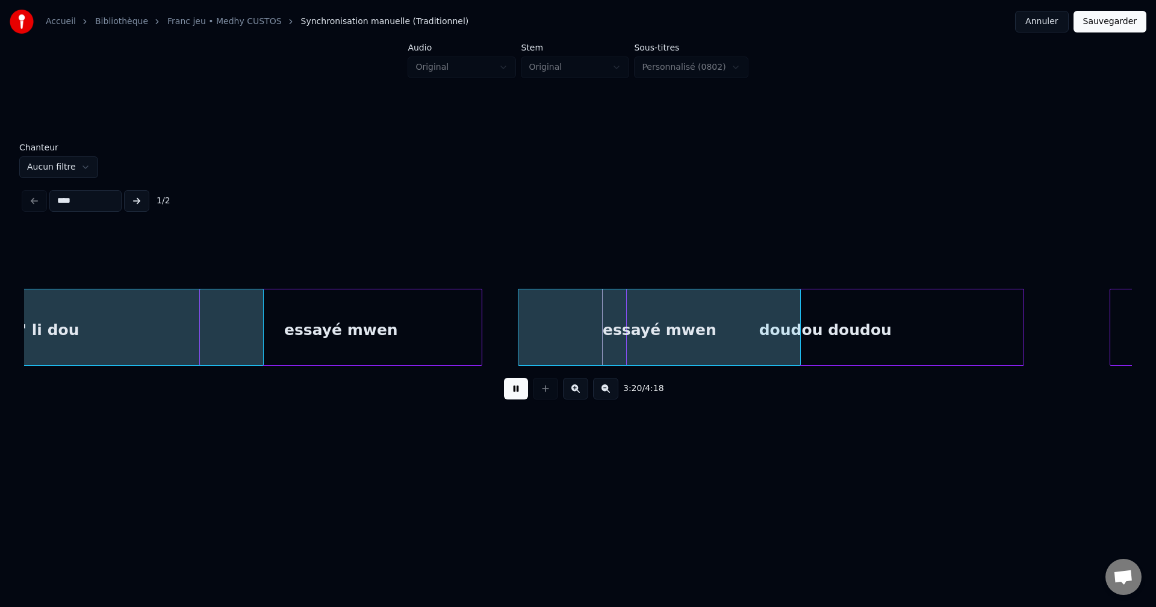
click at [345, 340] on div "essayé mwen" at bounding box center [341, 331] width 282 height 82
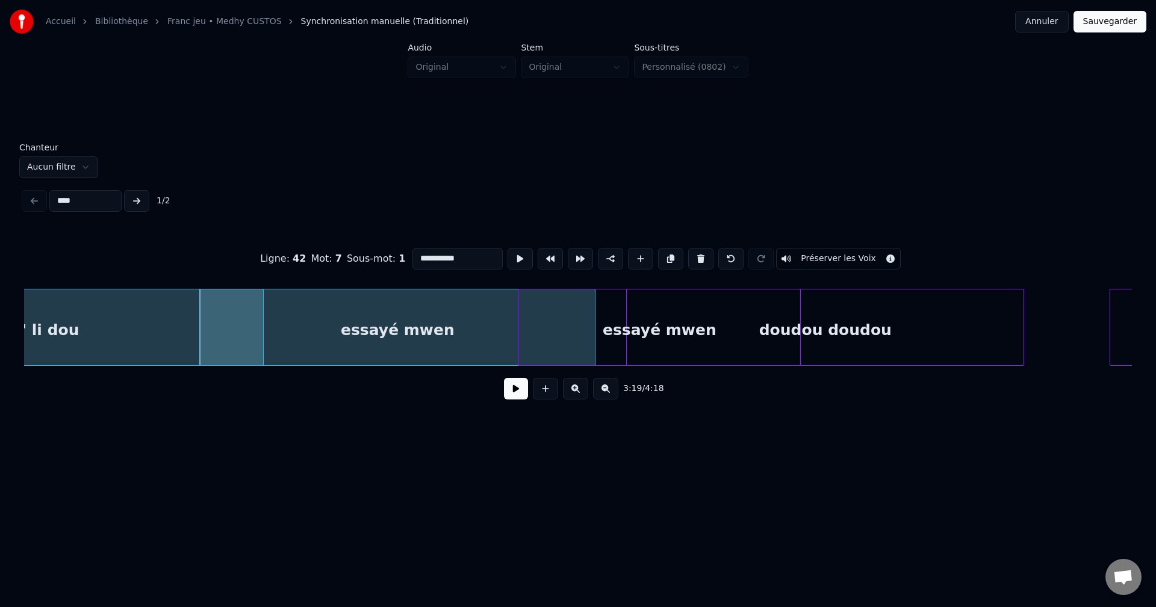
click at [594, 334] on div at bounding box center [593, 328] width 4 height 76
click at [512, 395] on button at bounding box center [516, 389] width 24 height 22
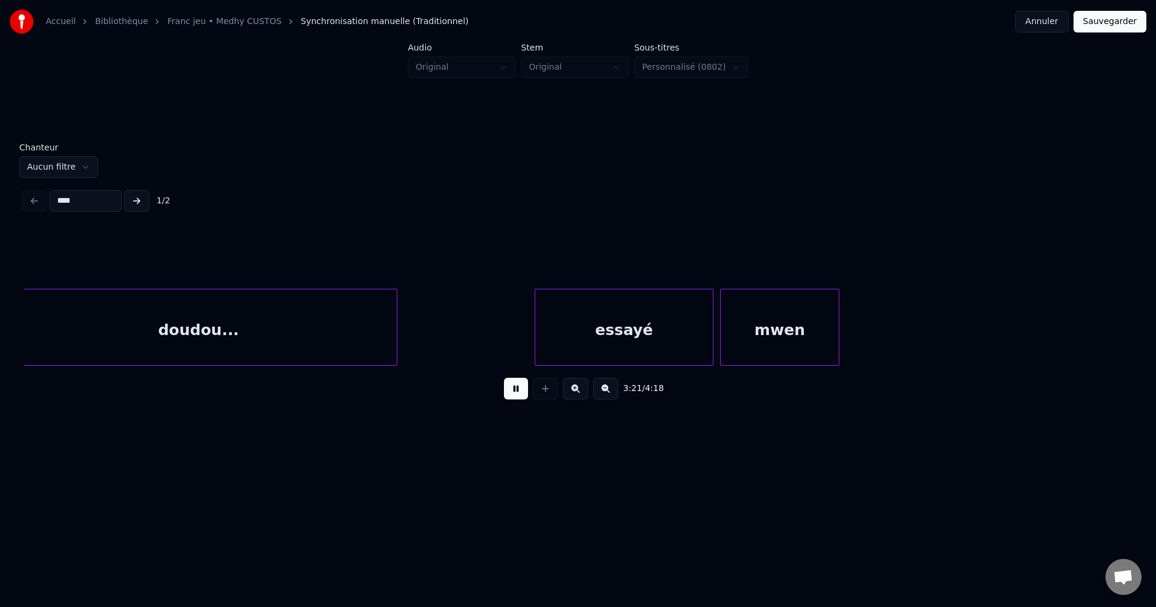
scroll to position [0, 66655]
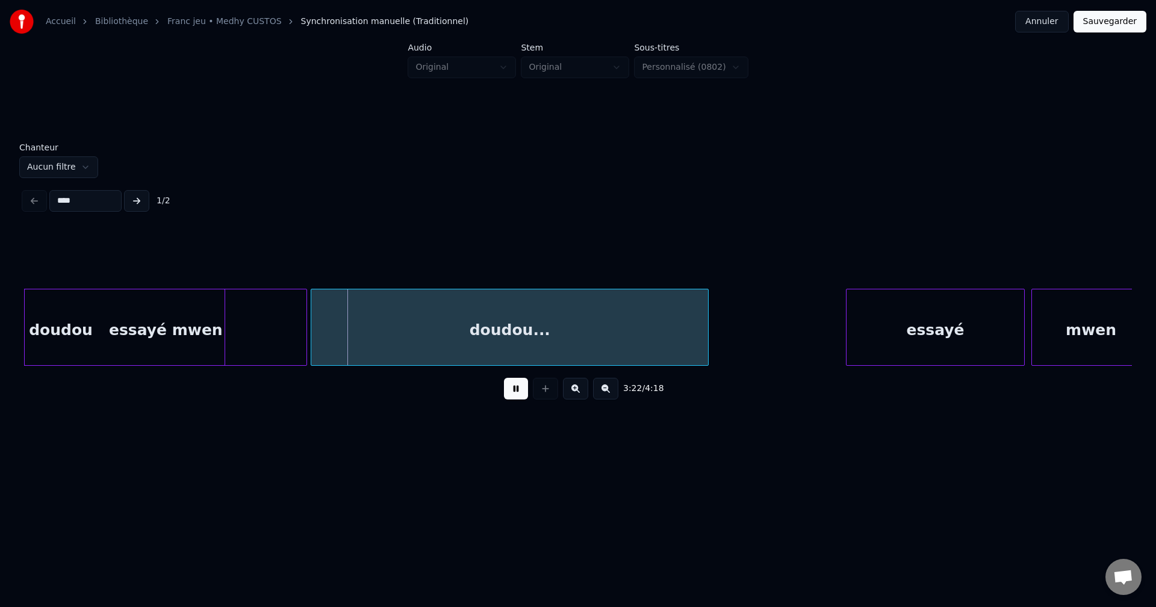
click at [150, 331] on div "essayé mwen" at bounding box center [166, 331] width 282 height 82
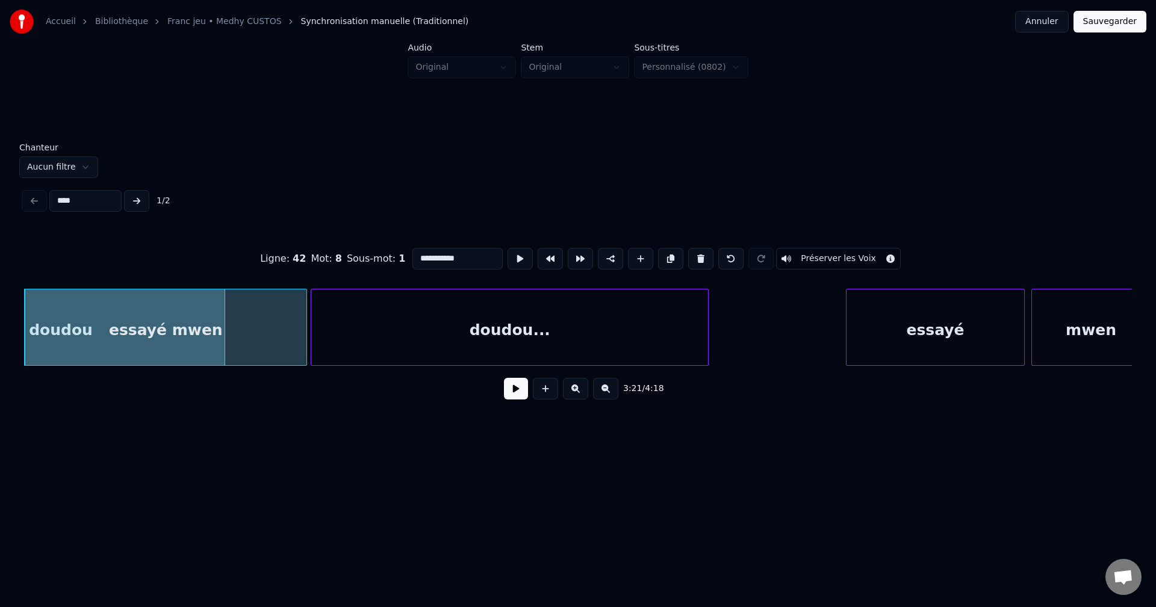
drag, startPoint x: 485, startPoint y: 257, endPoint x: 211, endPoint y: 272, distance: 274.3
click at [211, 272] on div "**********" at bounding box center [578, 259] width 1108 height 60
type input "********"
click at [517, 395] on button at bounding box center [516, 389] width 24 height 22
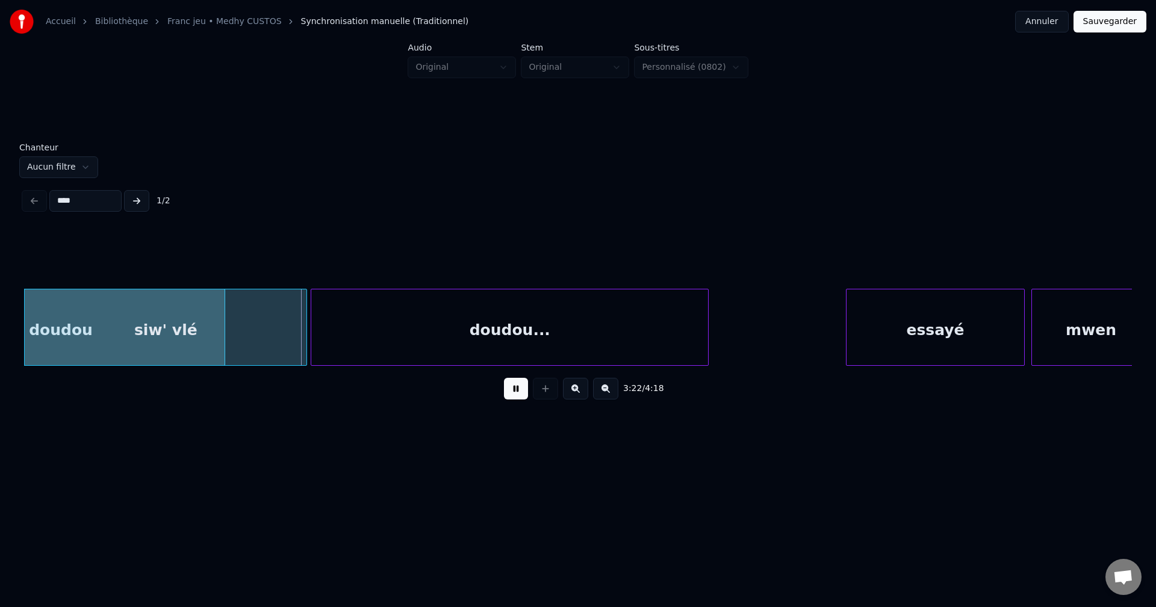
click at [517, 391] on button at bounding box center [516, 389] width 24 height 22
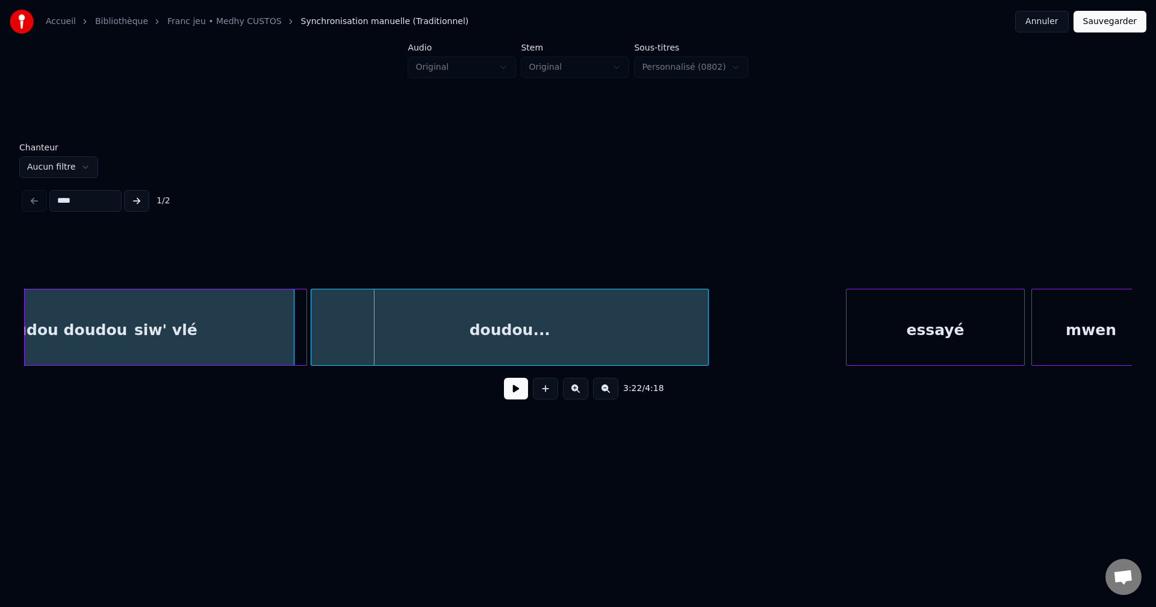
click at [293, 341] on div at bounding box center [292, 328] width 4 height 76
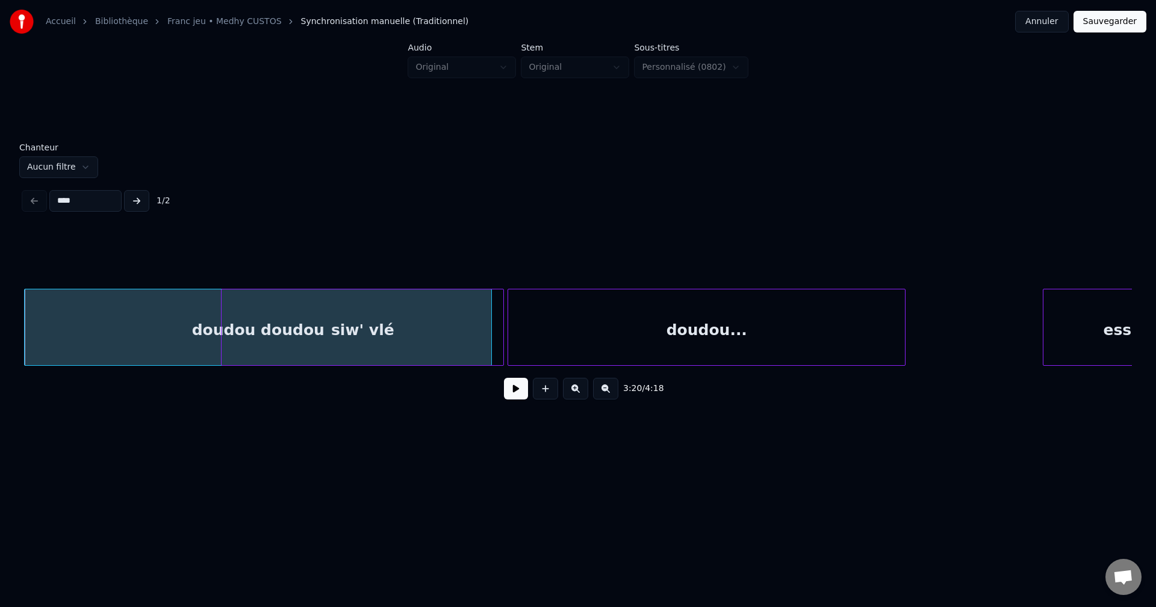
click at [402, 328] on div "siw' vlé" at bounding box center [363, 331] width 282 height 82
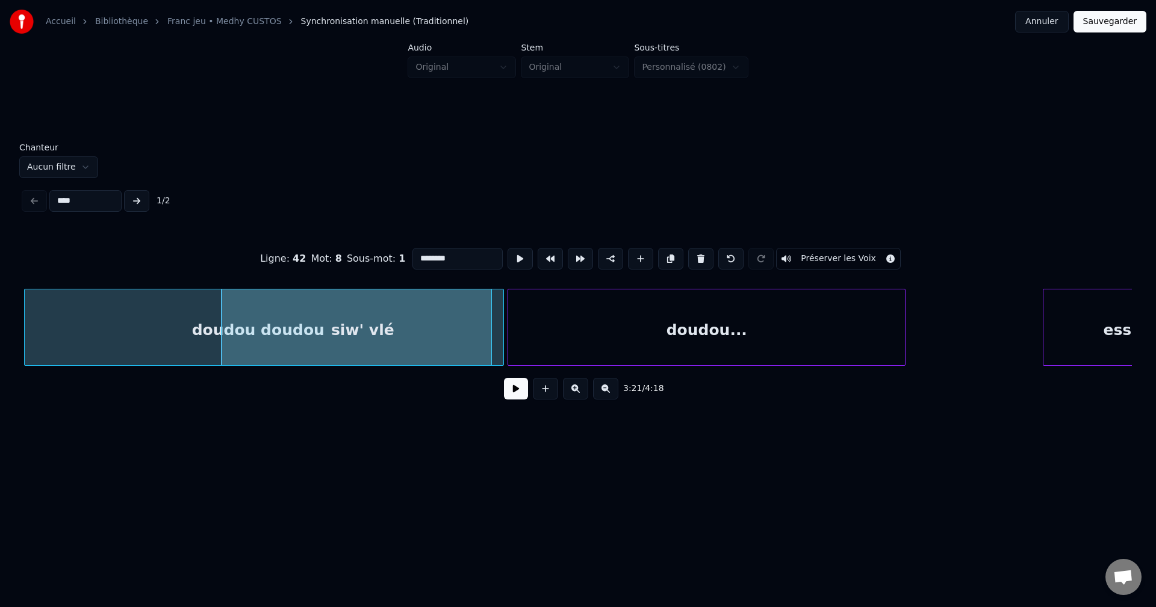
click at [516, 400] on button at bounding box center [516, 389] width 24 height 22
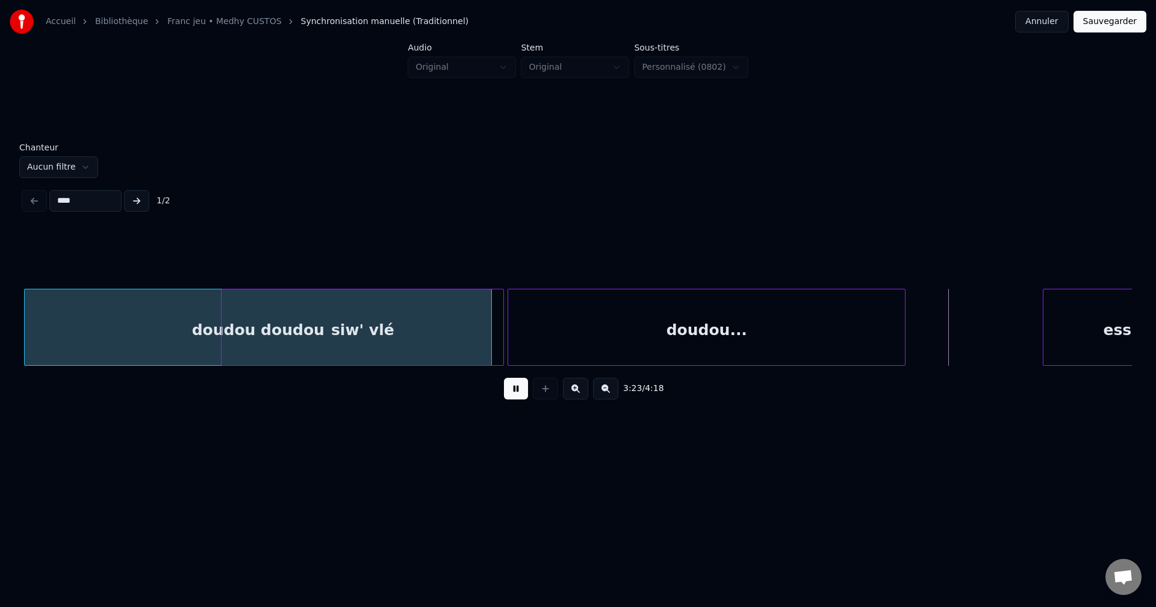
click at [515, 391] on button at bounding box center [516, 389] width 24 height 22
click at [452, 333] on div "siw' vlé" at bounding box center [363, 331] width 282 height 82
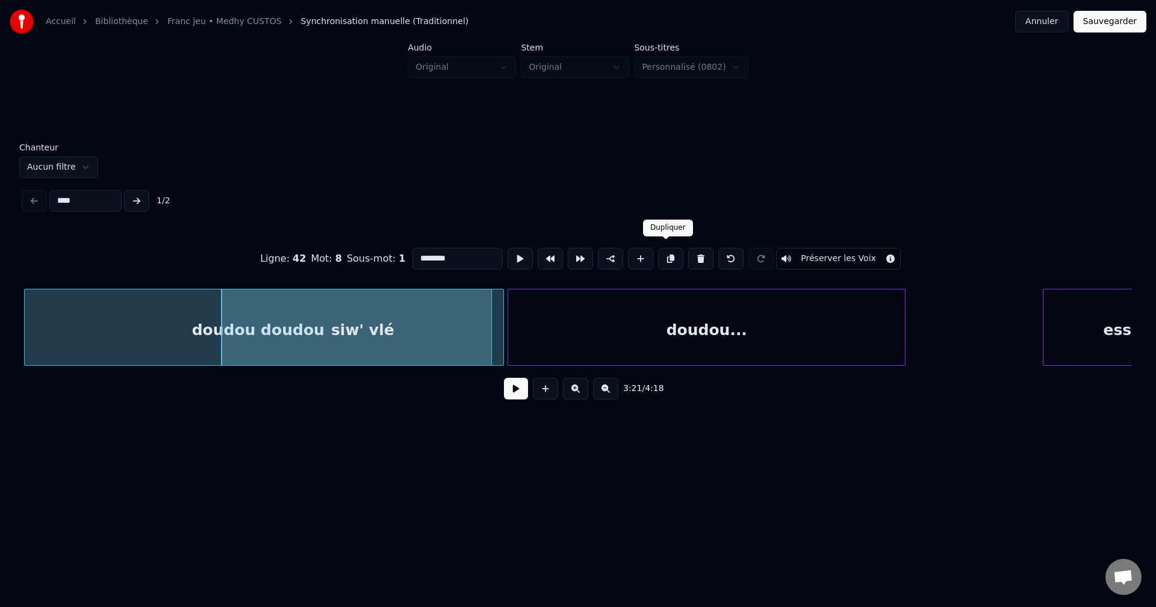
click at [662, 249] on button at bounding box center [670, 259] width 25 height 22
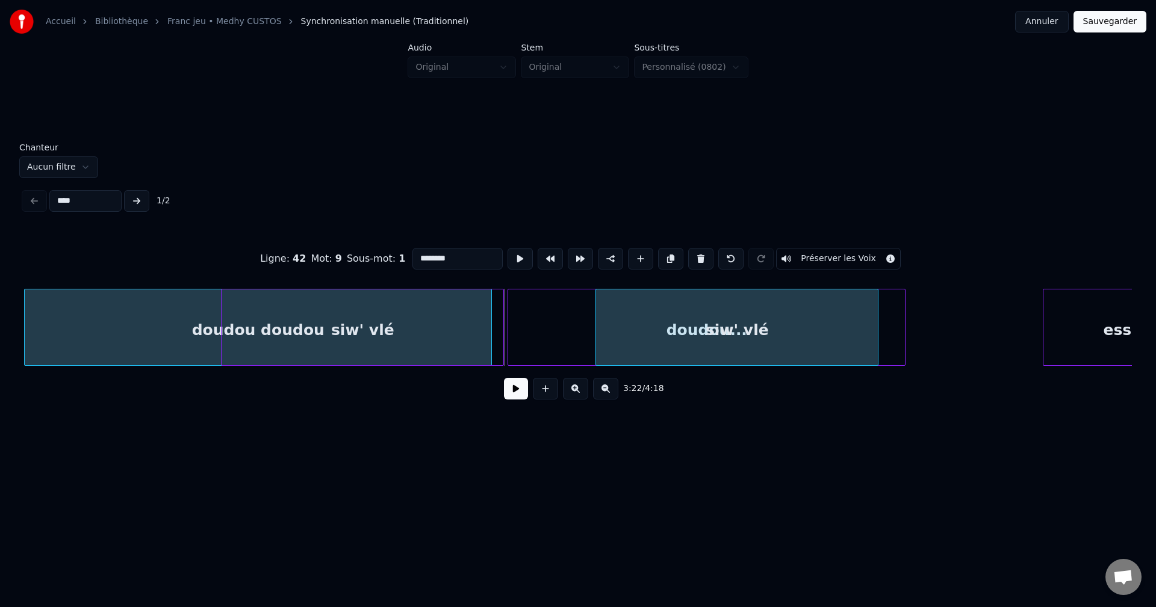
click at [810, 335] on div "siw' vlé" at bounding box center [737, 331] width 282 height 82
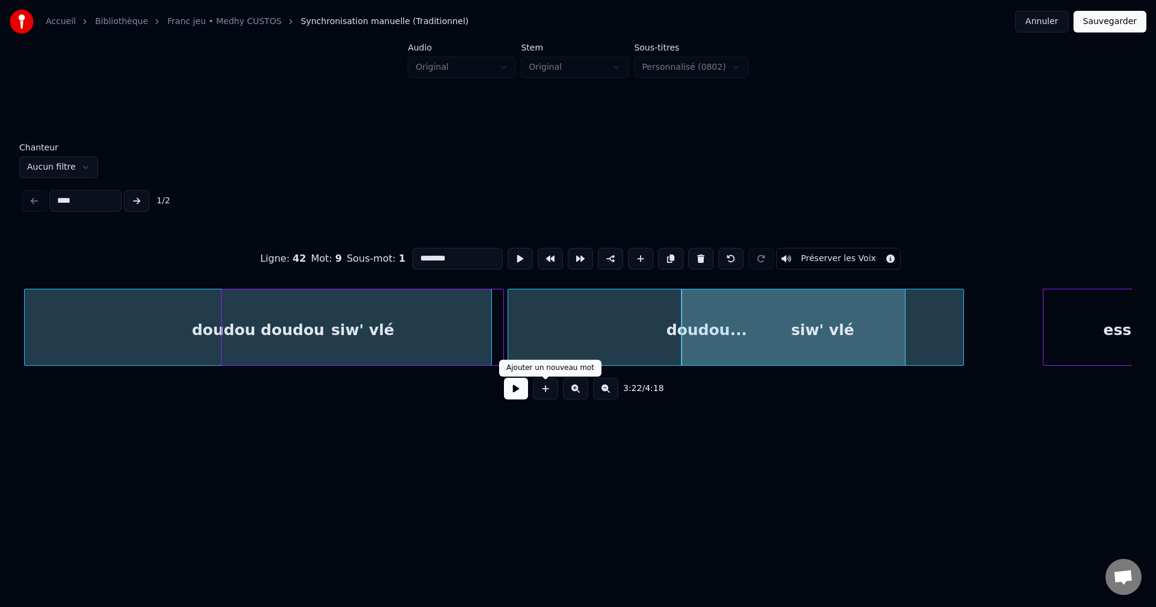
click at [515, 397] on button at bounding box center [516, 389] width 24 height 22
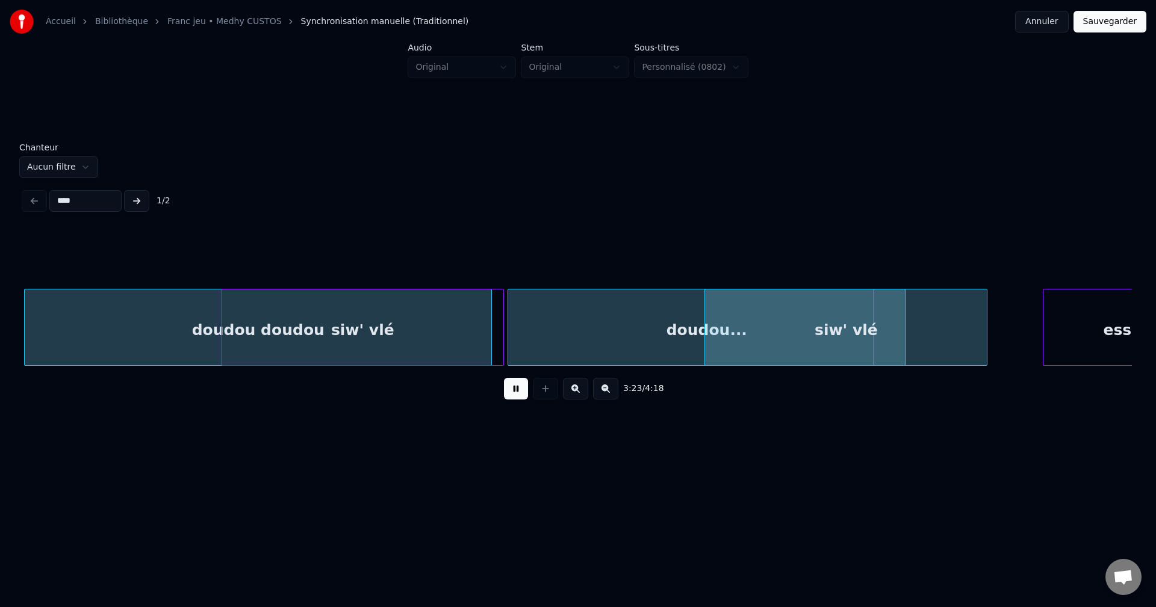
click at [833, 324] on div "siw' vlé" at bounding box center [846, 331] width 282 height 82
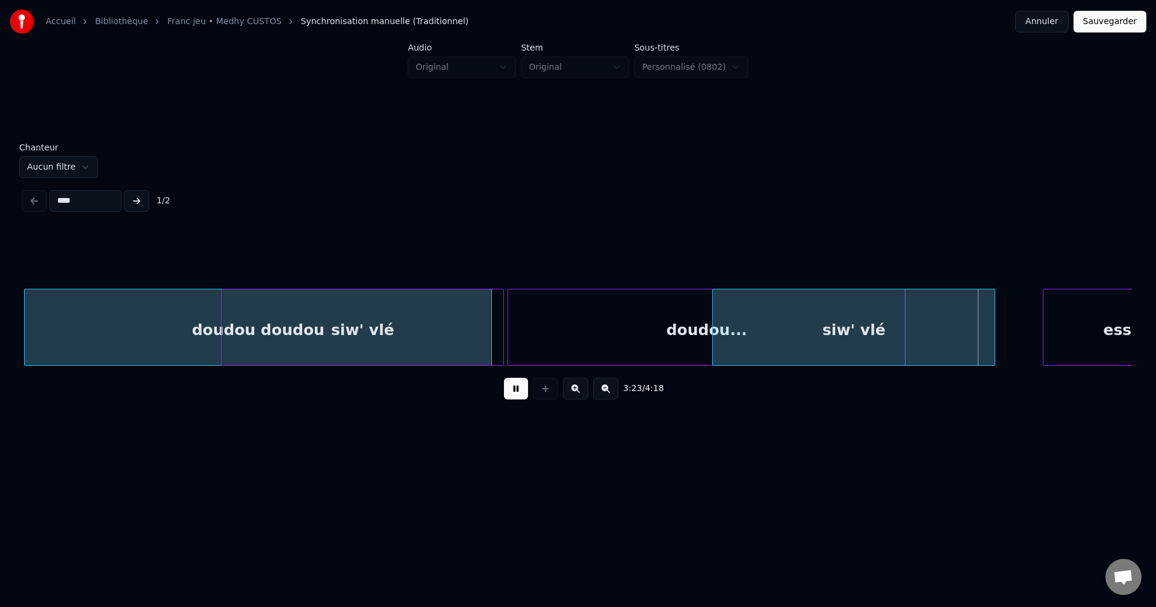
click at [978, 321] on div "siw' vlé" at bounding box center [854, 331] width 282 height 82
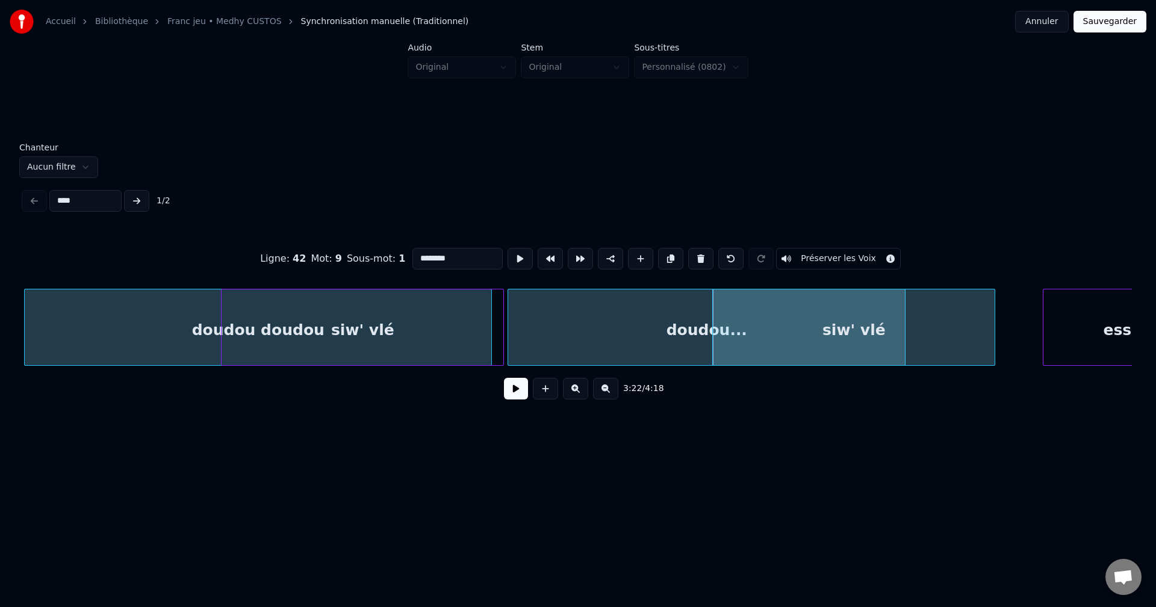
drag, startPoint x: 471, startPoint y: 251, endPoint x: 78, endPoint y: 252, distance: 393.7
click at [153, 254] on div "Ligne : 42 Mot : 9 Sous-mot : 1 ******** Préserver les Voix" at bounding box center [578, 259] width 1108 height 60
type input "**********"
click at [513, 390] on button at bounding box center [516, 389] width 24 height 22
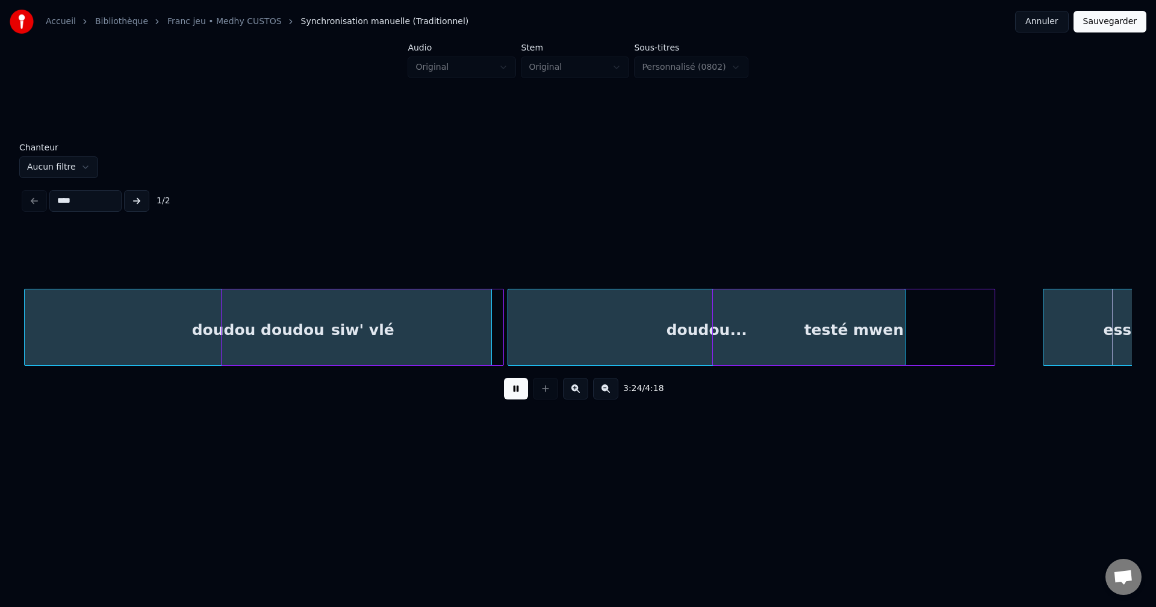
scroll to position [0, 67567]
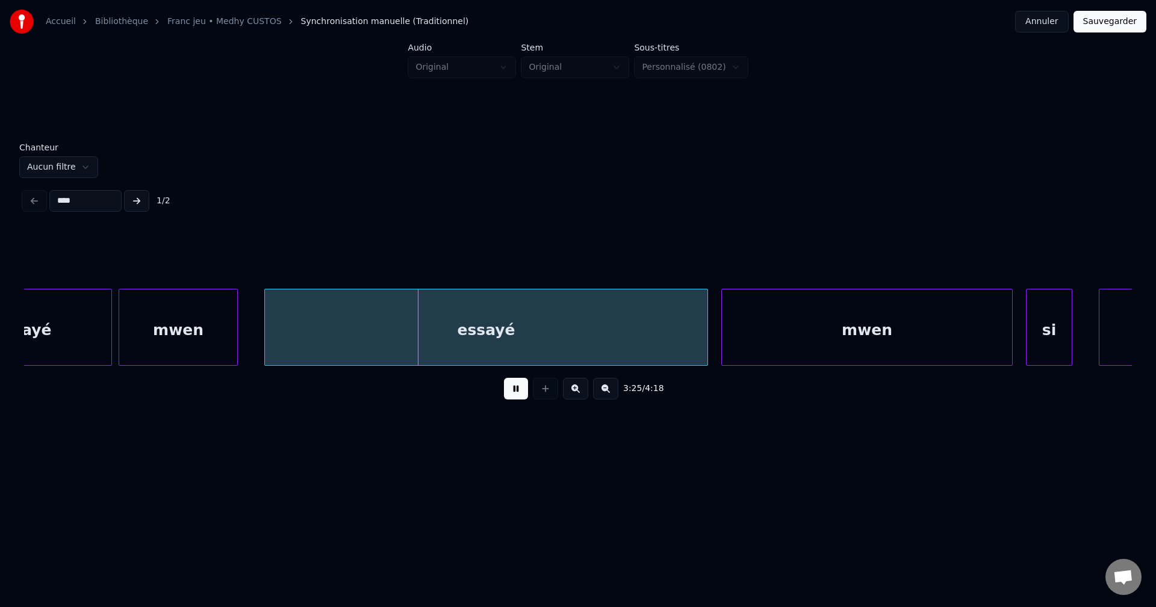
drag, startPoint x: 512, startPoint y: 390, endPoint x: 445, endPoint y: 375, distance: 68.5
click at [511, 390] on button at bounding box center [516, 389] width 24 height 22
click at [98, 344] on div "essayé" at bounding box center [23, 331] width 178 height 82
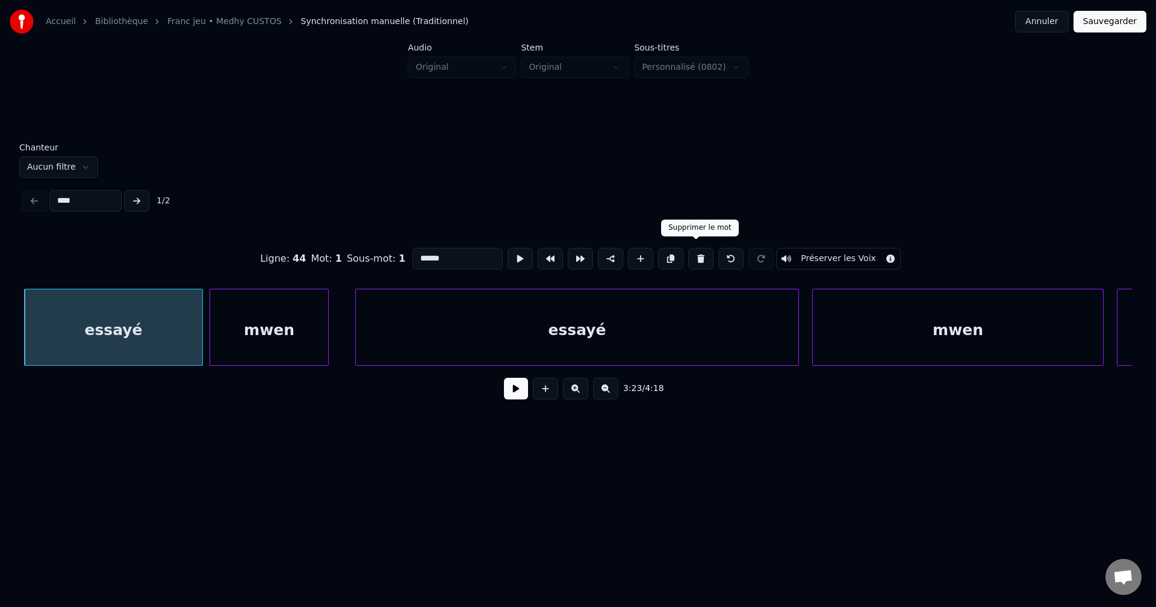
click at [694, 254] on button at bounding box center [700, 259] width 25 height 22
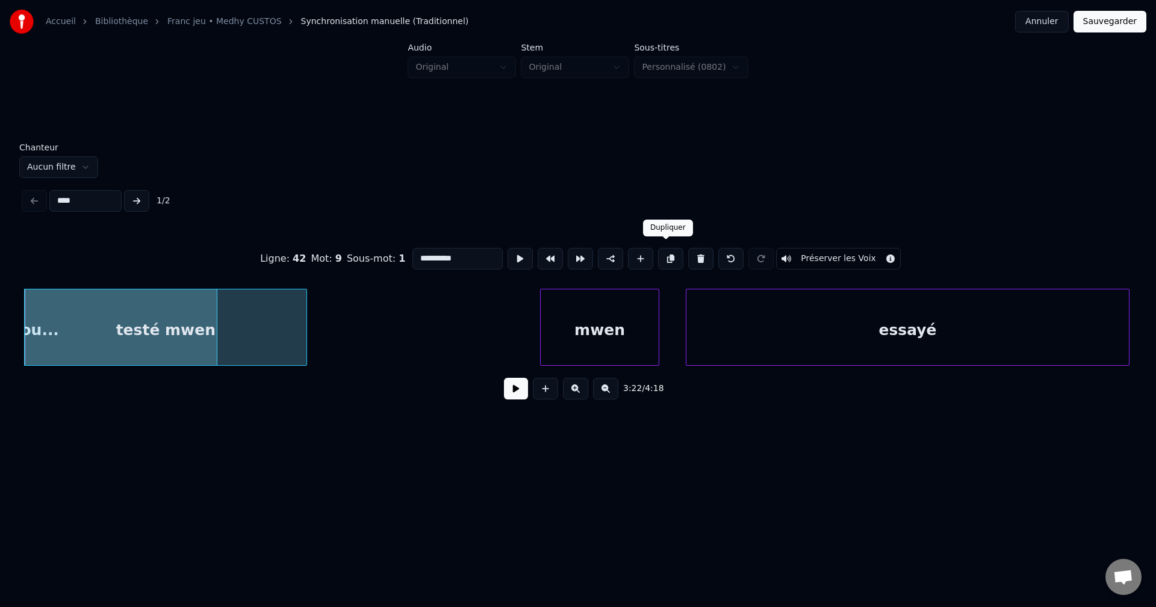
click at [643, 318] on div "mwen" at bounding box center [600, 331] width 118 height 82
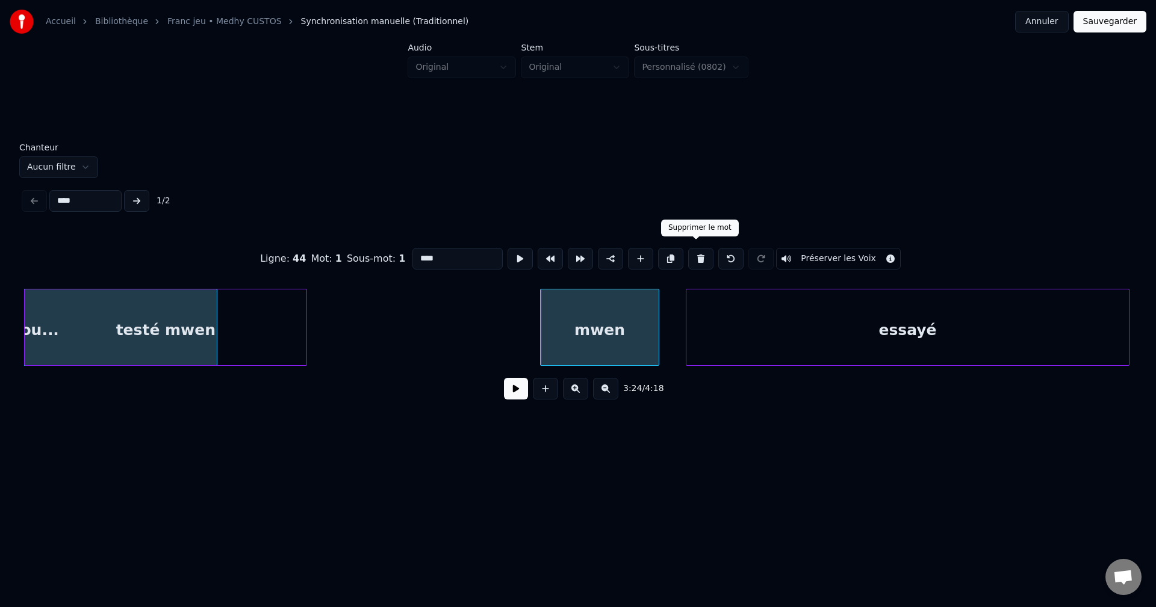
click at [695, 252] on button at bounding box center [700, 259] width 25 height 22
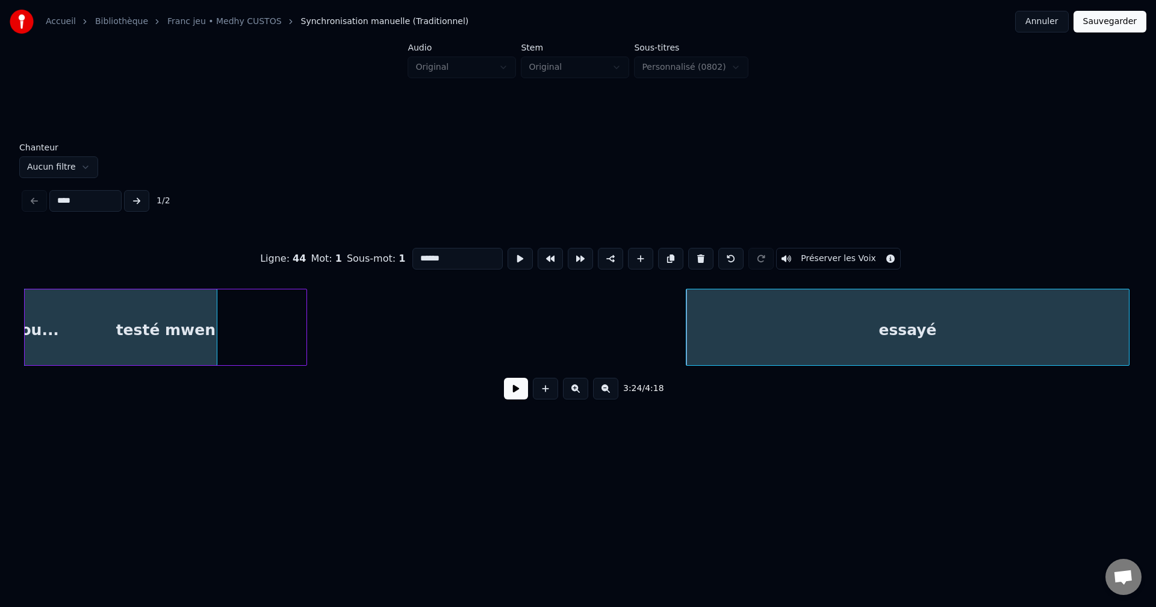
click at [702, 252] on button at bounding box center [700, 259] width 25 height 22
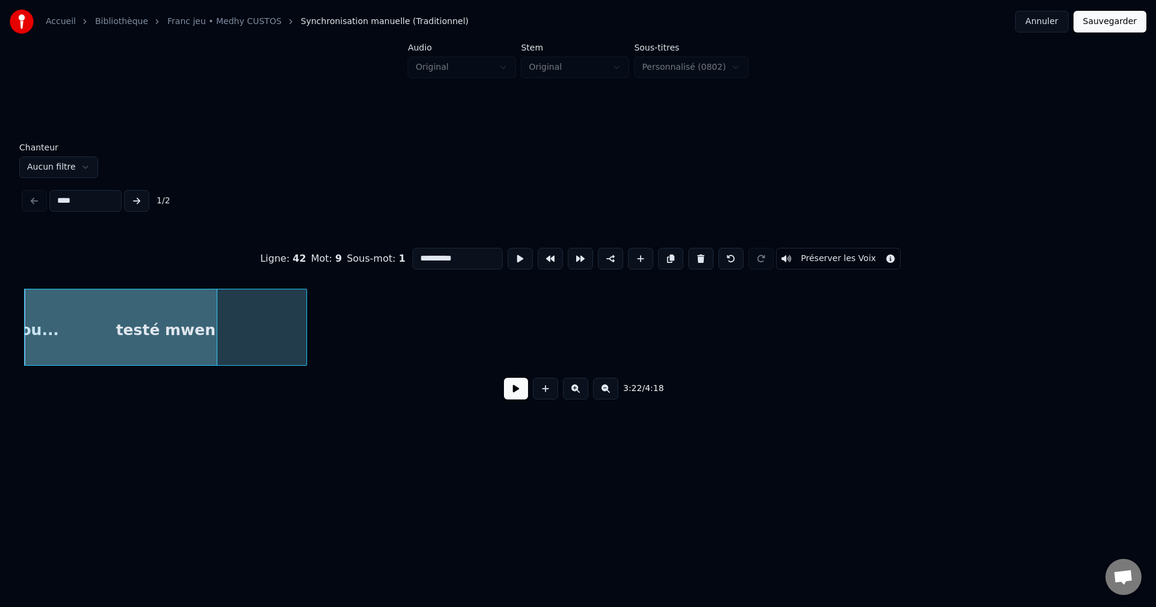
click at [263, 335] on div "testé mwen" at bounding box center [166, 331] width 282 height 82
click at [278, 333] on div "testé mwen" at bounding box center [166, 331] width 282 height 82
click at [509, 251] on button at bounding box center [519, 259] width 25 height 22
click at [510, 251] on button at bounding box center [519, 259] width 25 height 22
click at [55, 347] on div "testé mwen" at bounding box center [166, 331] width 282 height 82
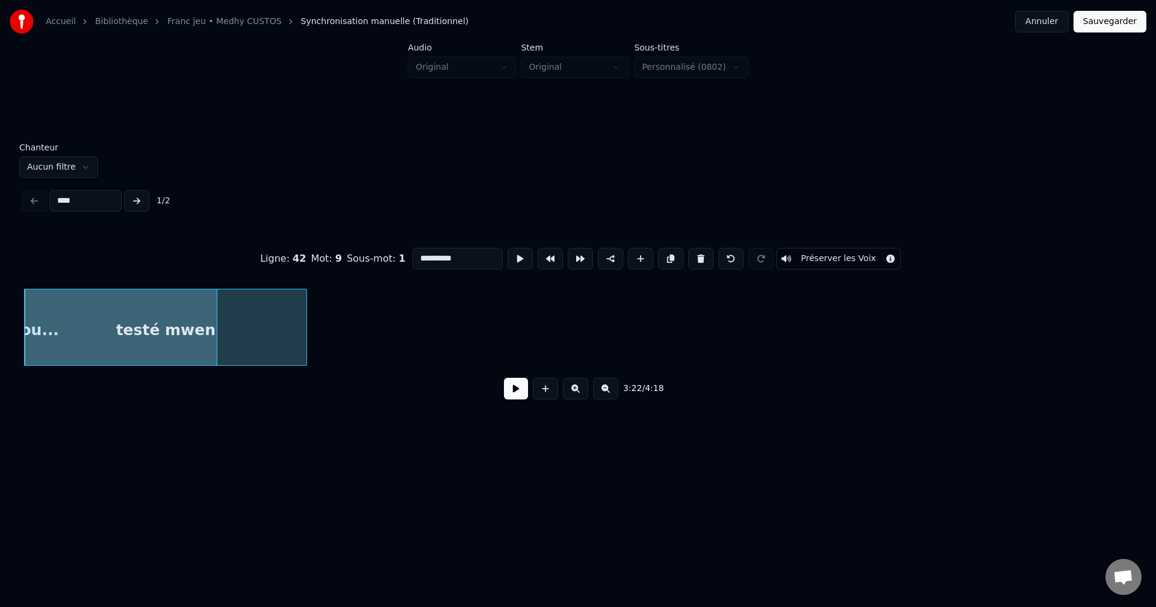
click at [216, 320] on div at bounding box center [215, 328] width 4 height 76
type input "*********"
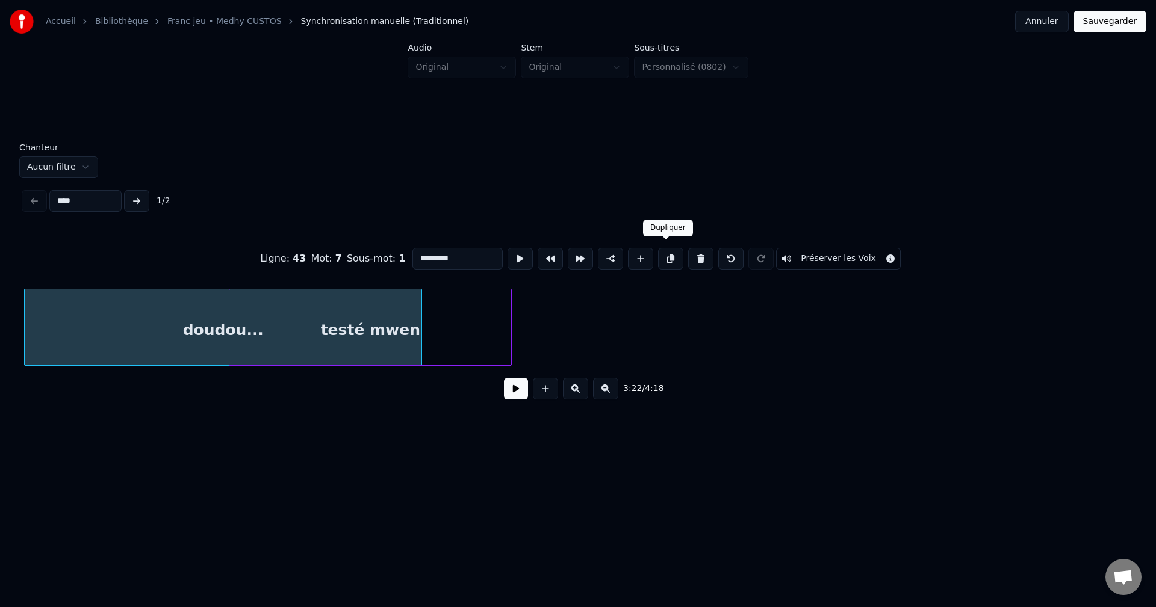
drag, startPoint x: 667, startPoint y: 250, endPoint x: 657, endPoint y: 279, distance: 30.5
click at [666, 250] on button at bounding box center [670, 259] width 25 height 22
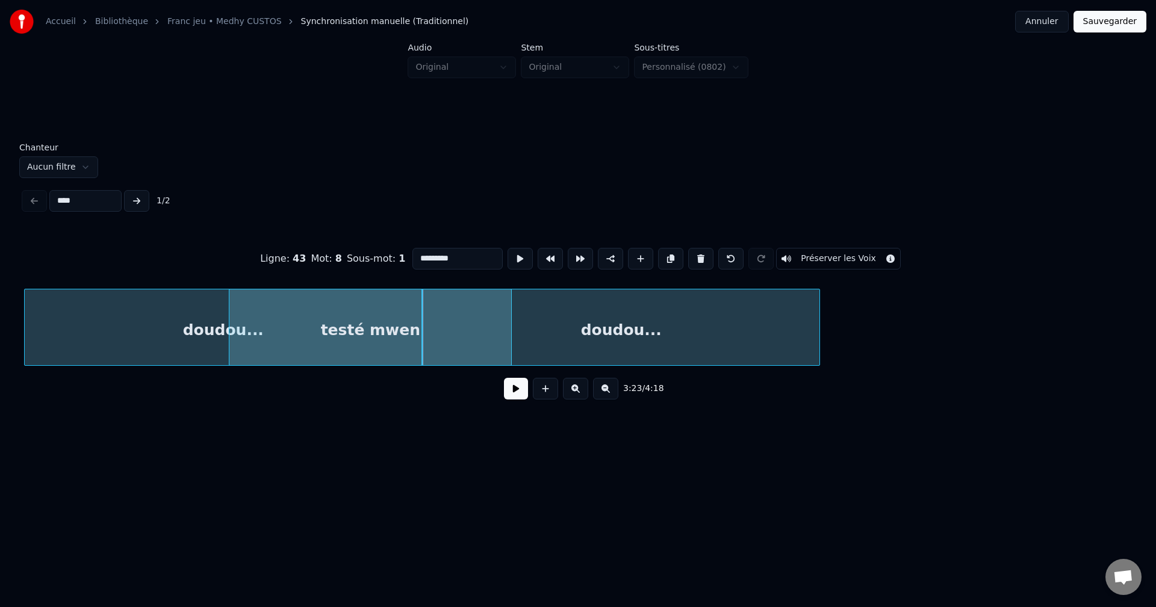
click at [509, 398] on button at bounding box center [516, 389] width 24 height 22
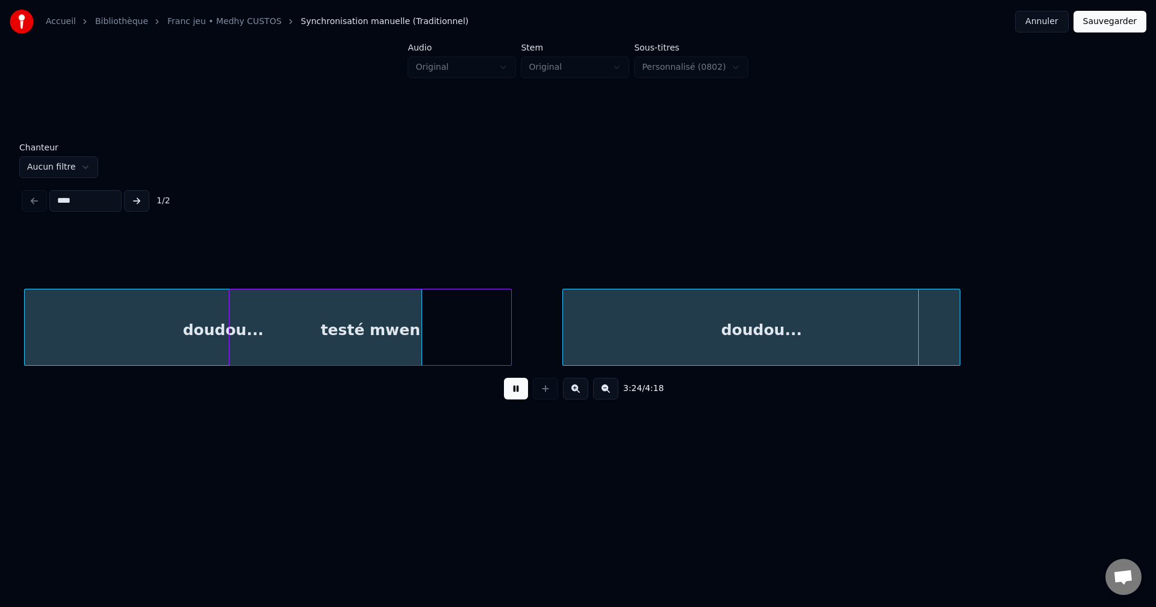
click at [740, 330] on div "doudou..." at bounding box center [761, 331] width 397 height 82
click at [619, 308] on div "doudou..." at bounding box center [758, 331] width 397 height 82
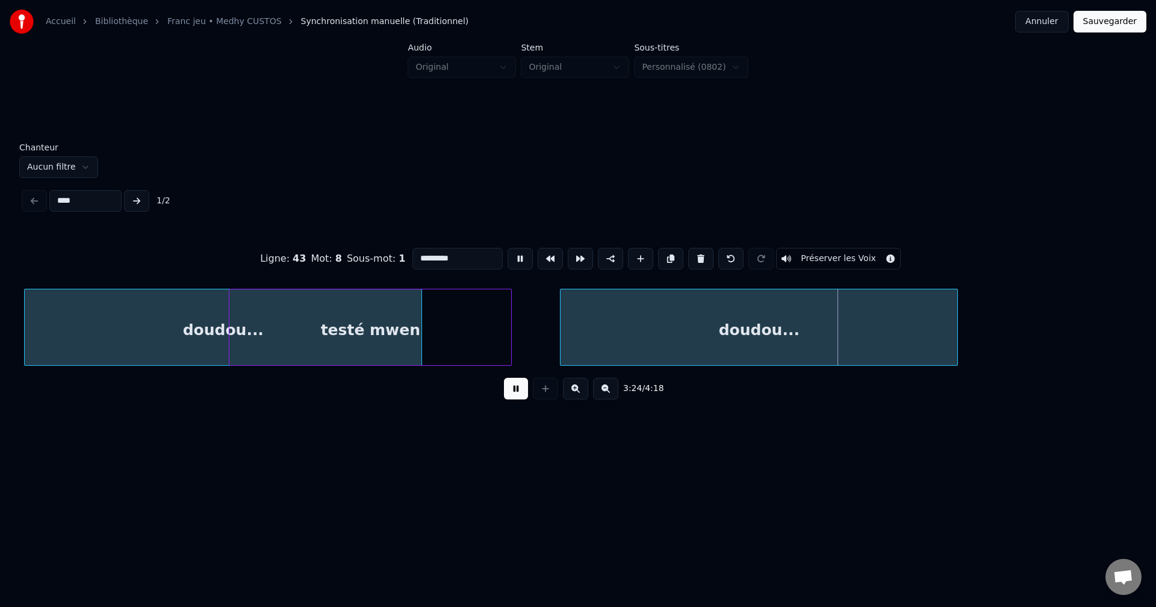
drag, startPoint x: 457, startPoint y: 256, endPoint x: 10, endPoint y: 299, distance: 449.8
click at [20, 298] on div "Chanteur Aucun filtre **** 1 / 2 Ligne : 43 Mot : 8 Sous-mot : 1 ********* Prés…" at bounding box center [577, 279] width 1117 height 273
type input "**********"
click at [507, 395] on button at bounding box center [516, 389] width 24 height 22
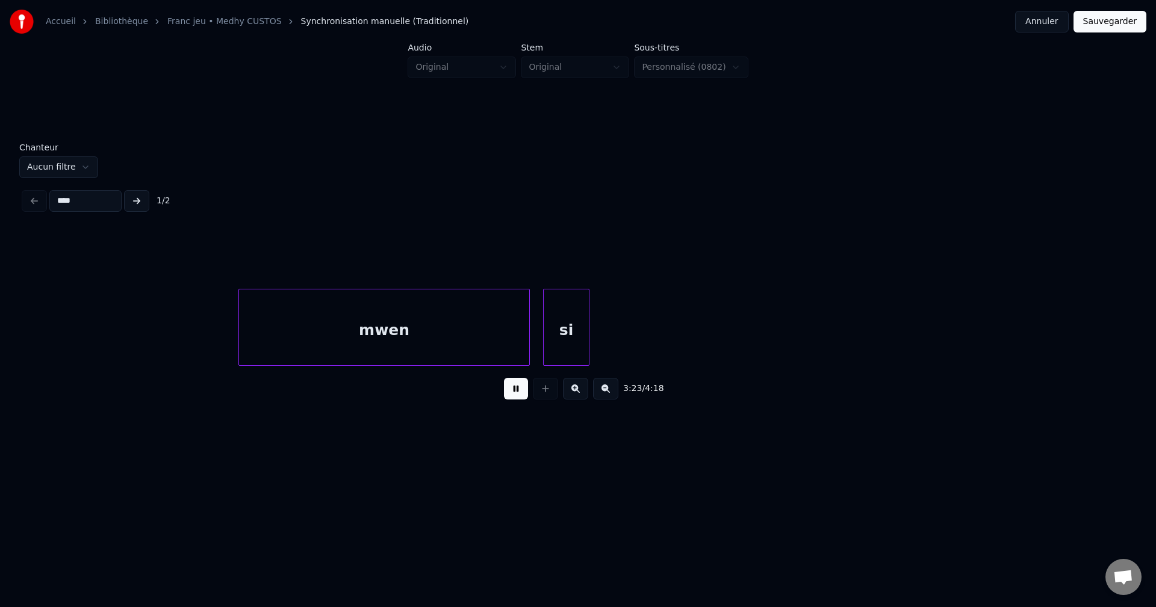
scroll to position [0, 67477]
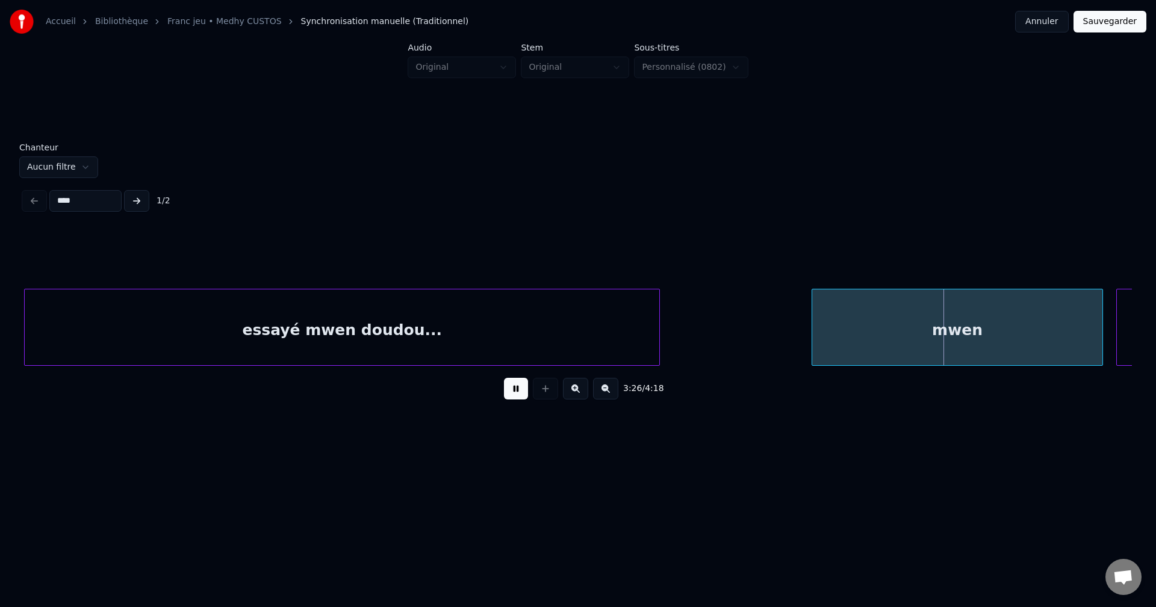
click at [659, 319] on div at bounding box center [658, 328] width 4 height 76
click at [513, 398] on button at bounding box center [516, 389] width 24 height 22
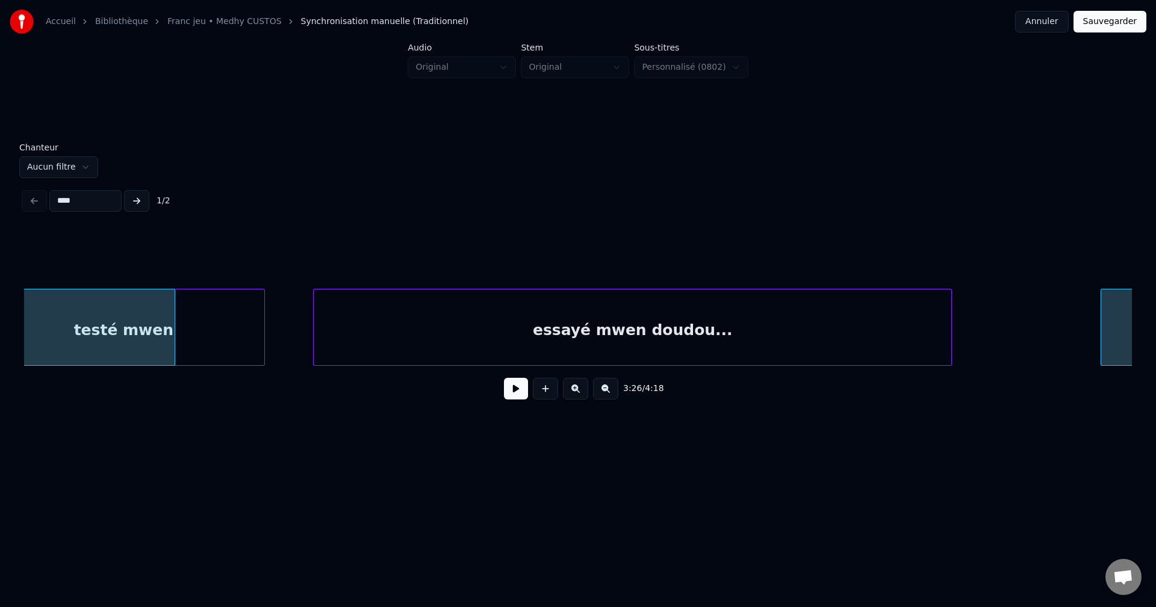
click at [215, 333] on div "testé mwen" at bounding box center [124, 331] width 282 height 82
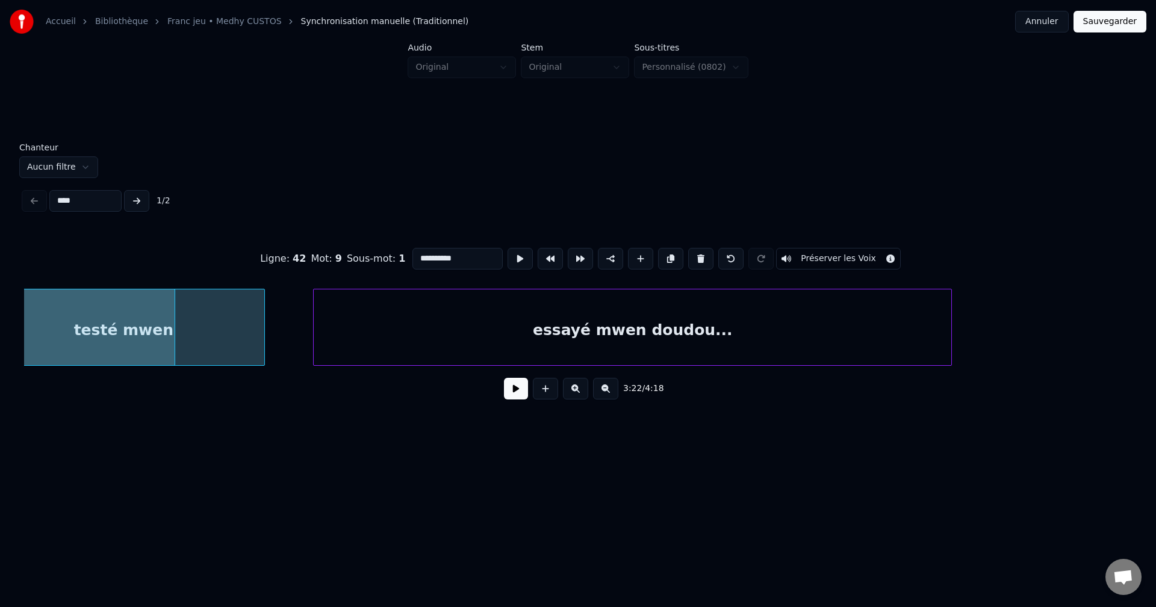
scroll to position [0, 67146]
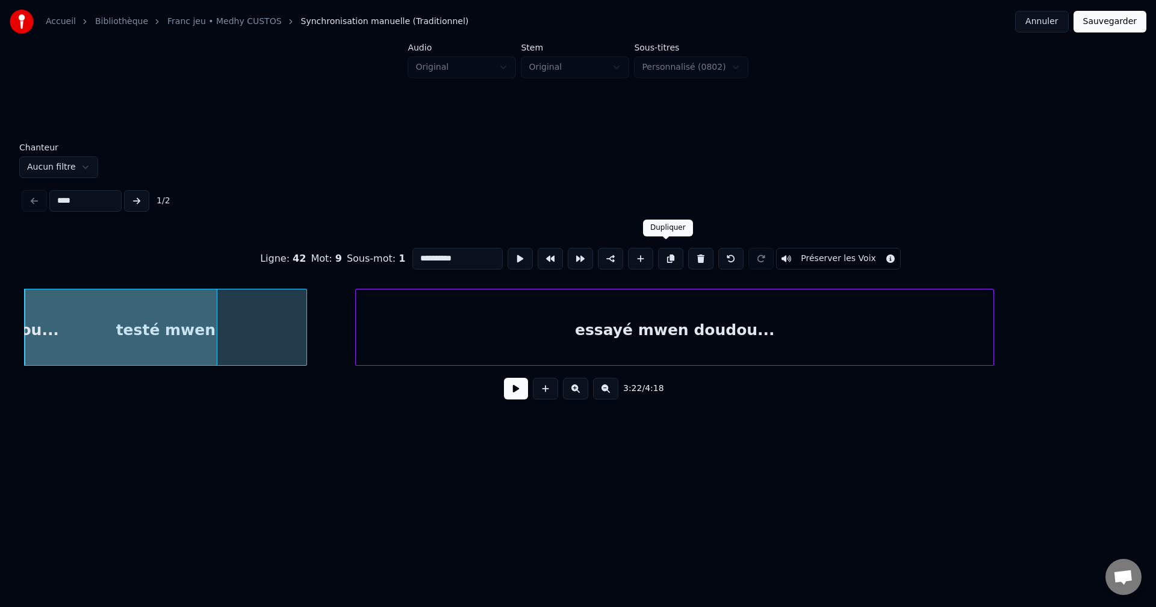
click at [669, 252] on button at bounding box center [670, 259] width 25 height 22
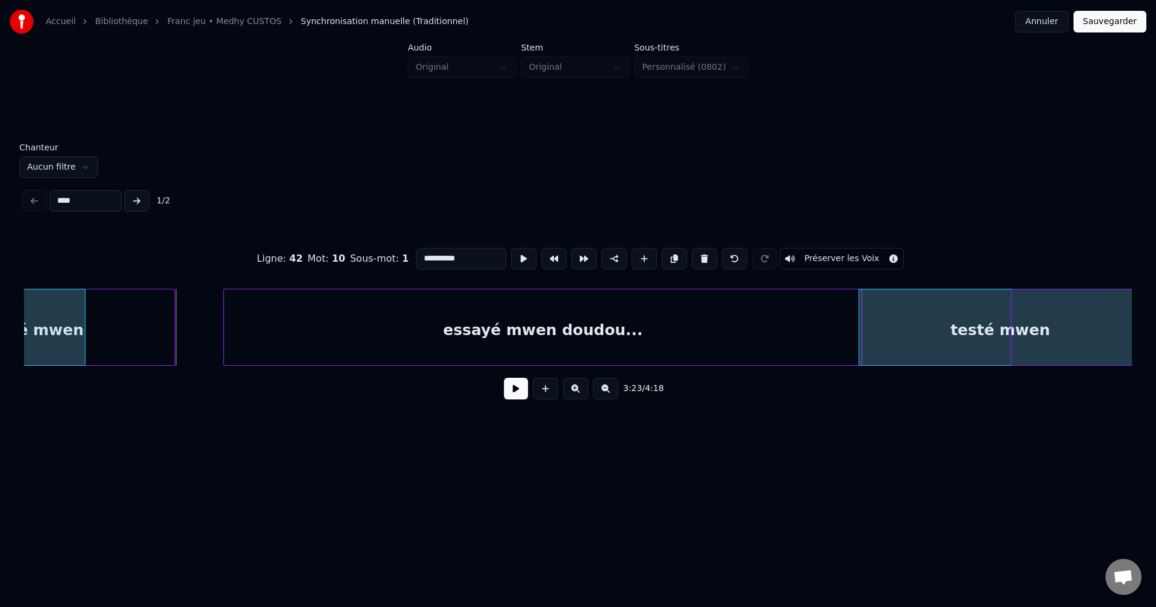
scroll to position [0, 67287]
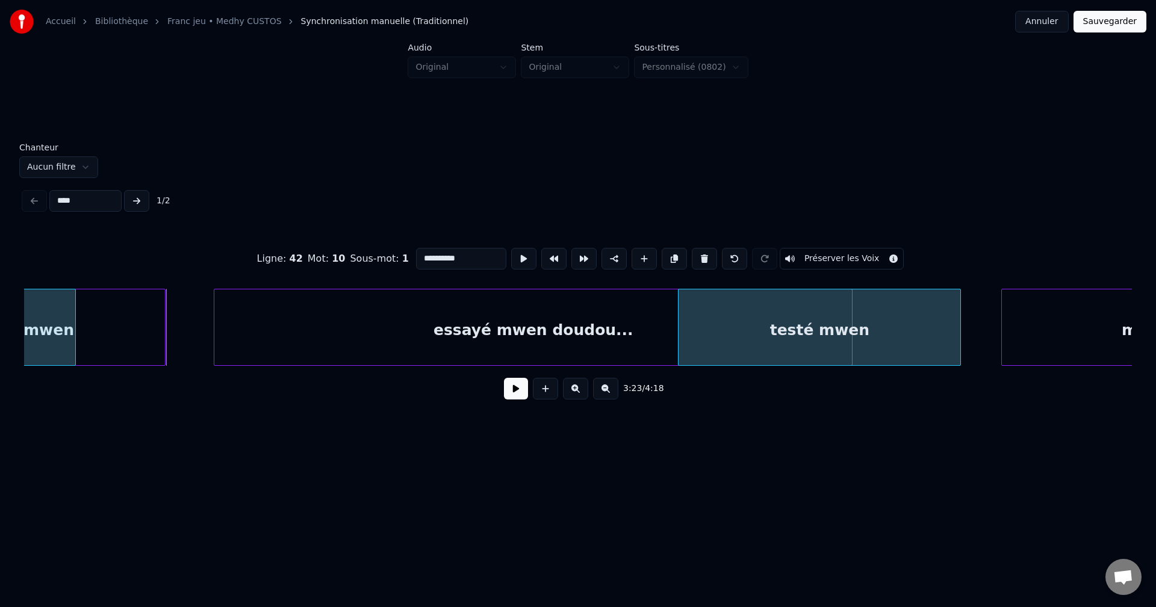
click at [852, 343] on div "testé mwen" at bounding box center [819, 331] width 282 height 82
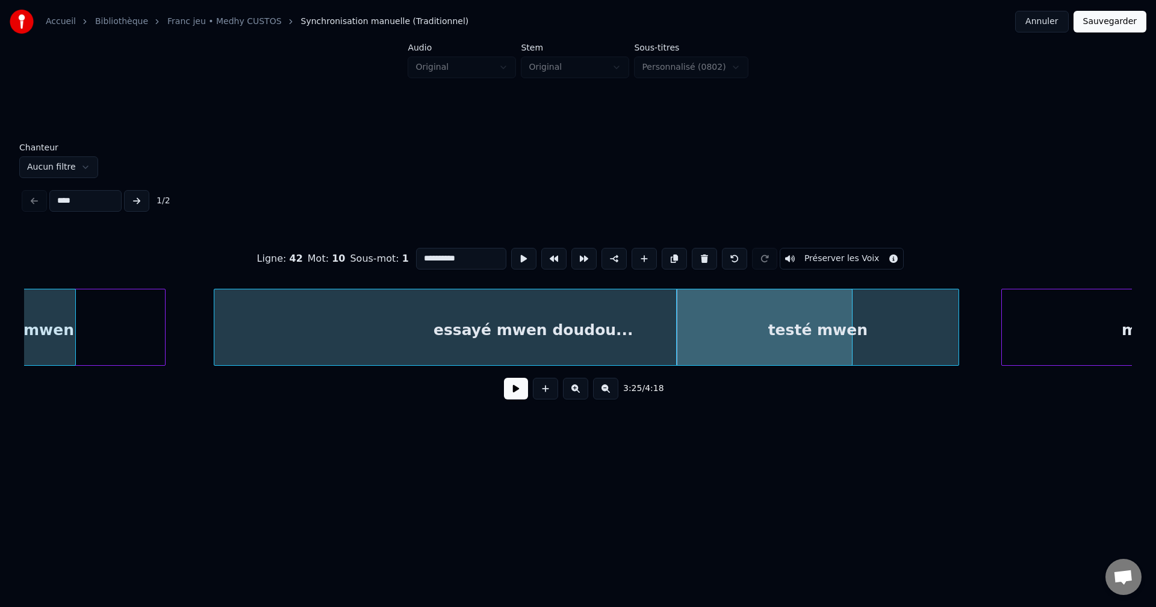
click at [1047, 306] on div "mwen" at bounding box center [1147, 331] width 290 height 82
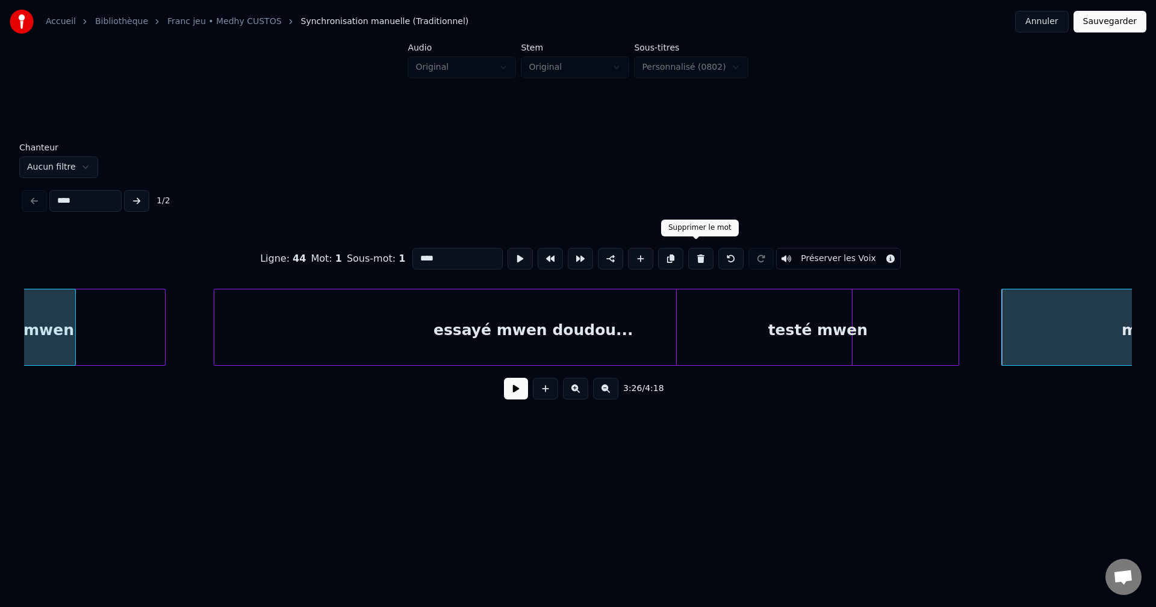
click at [693, 249] on button at bounding box center [700, 259] width 25 height 22
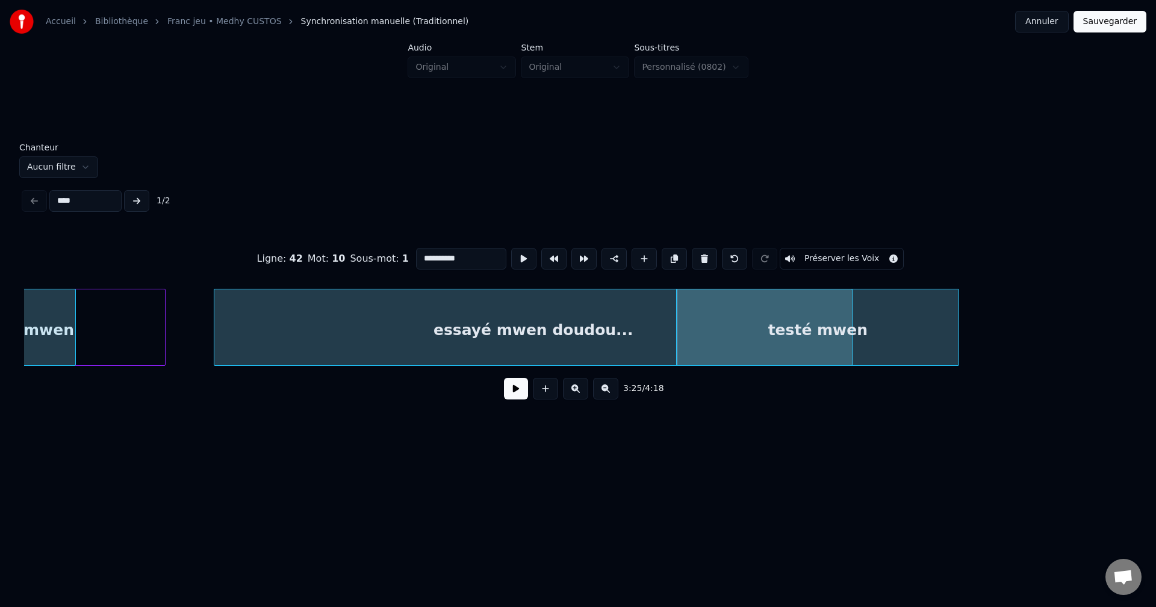
click at [904, 342] on div "testé mwen" at bounding box center [818, 331] width 282 height 82
drag, startPoint x: 480, startPoint y: 252, endPoint x: 128, endPoint y: 298, distance: 354.6
click at [128, 298] on div "**********" at bounding box center [578, 320] width 1108 height 183
click at [434, 250] on input "**********" at bounding box center [461, 259] width 90 height 22
click at [438, 255] on input "**********" at bounding box center [461, 259] width 90 height 22
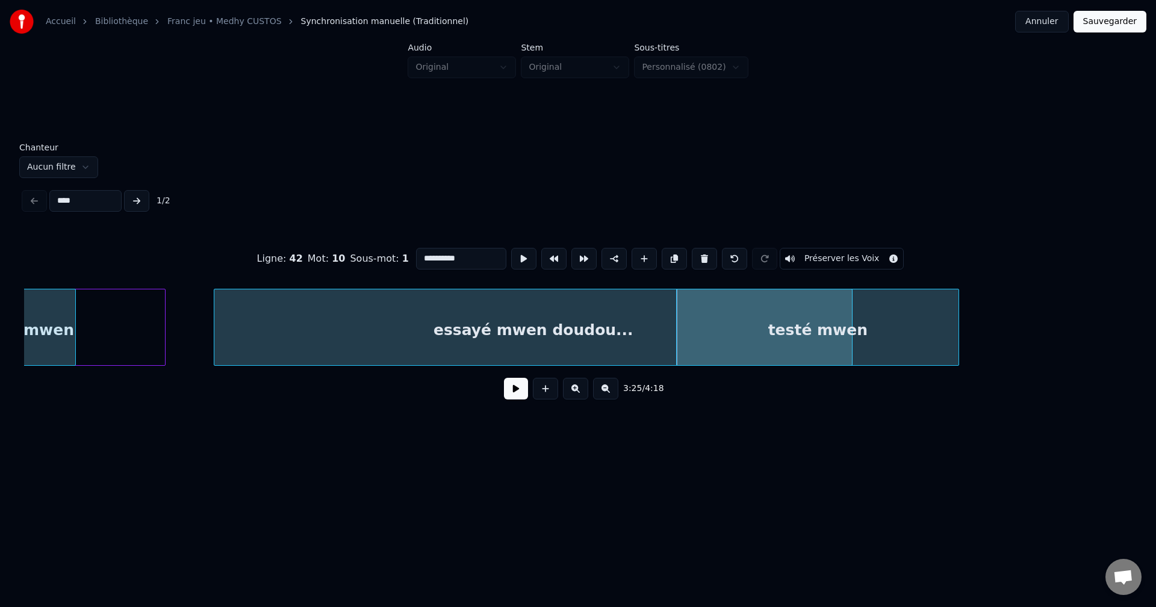
drag, startPoint x: 438, startPoint y: 255, endPoint x: 356, endPoint y: 256, distance: 81.3
click at [356, 256] on div "**********" at bounding box center [578, 259] width 1108 height 60
type input "**********"
click at [513, 399] on button at bounding box center [516, 389] width 24 height 22
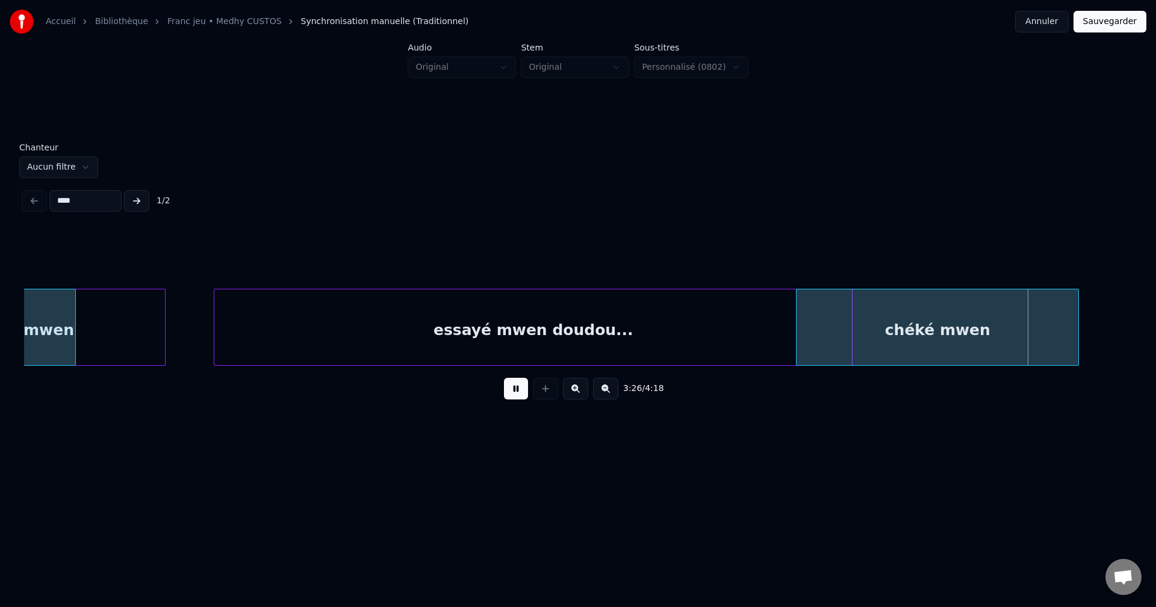
click at [1026, 323] on div "chéké mwen" at bounding box center [937, 331] width 282 height 82
click at [1046, 326] on div "chéké mwen" at bounding box center [937, 331] width 282 height 82
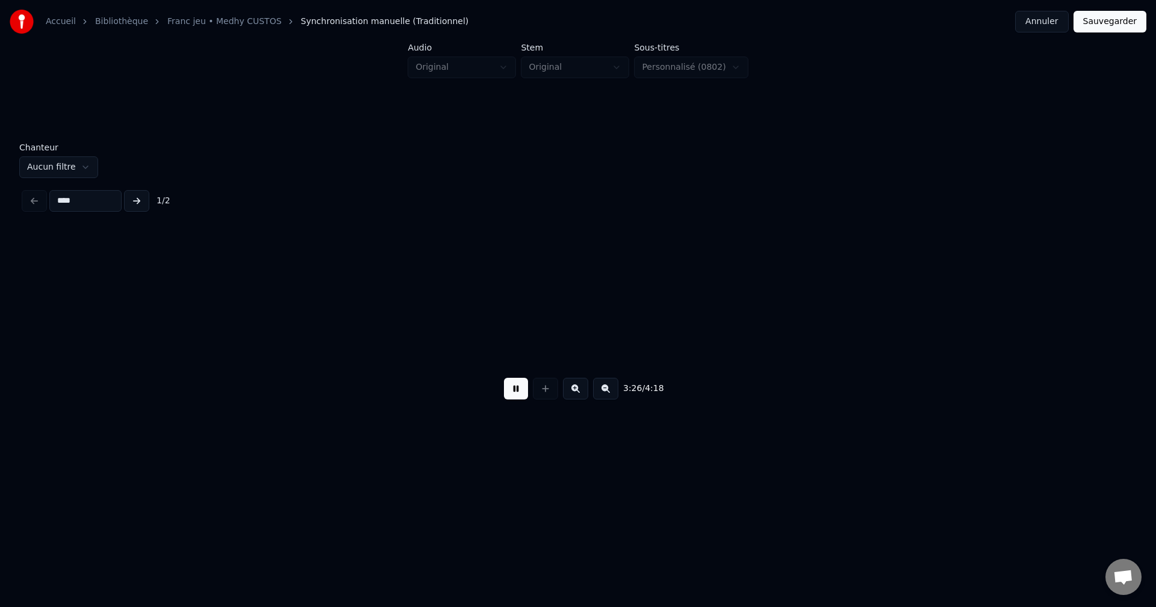
scroll to position [0, 68395]
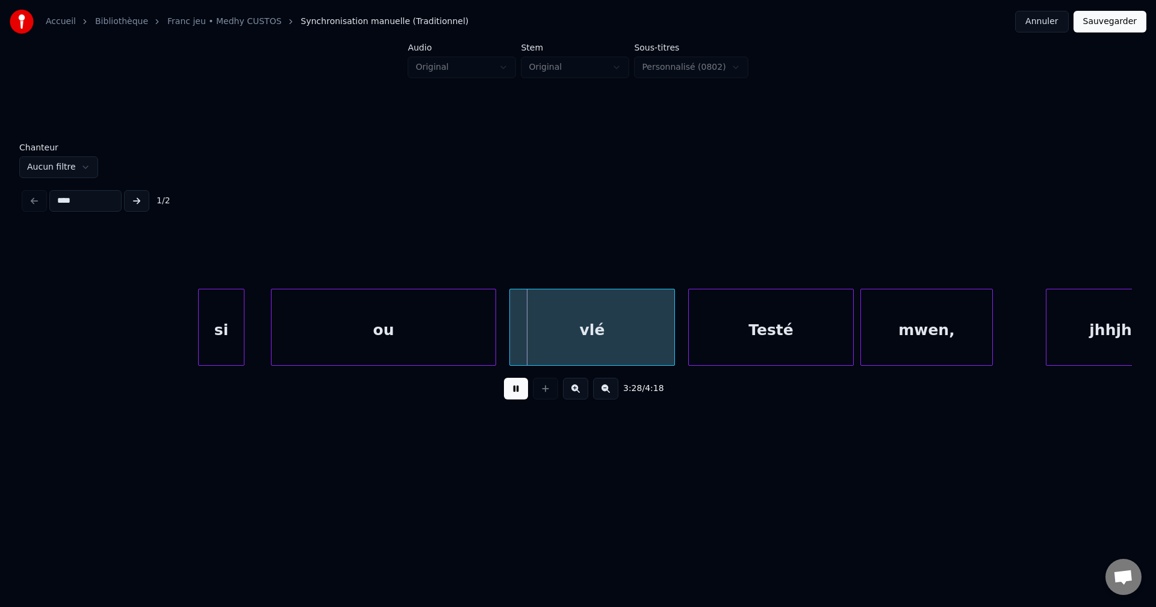
click at [522, 398] on button at bounding box center [516, 389] width 24 height 22
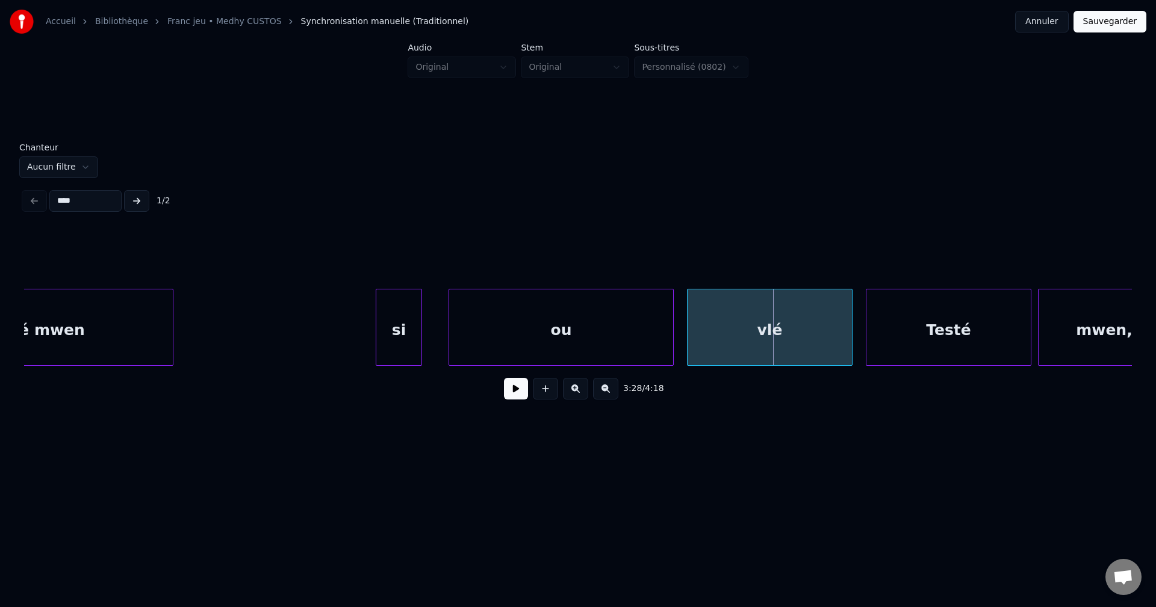
scroll to position [0, 68202]
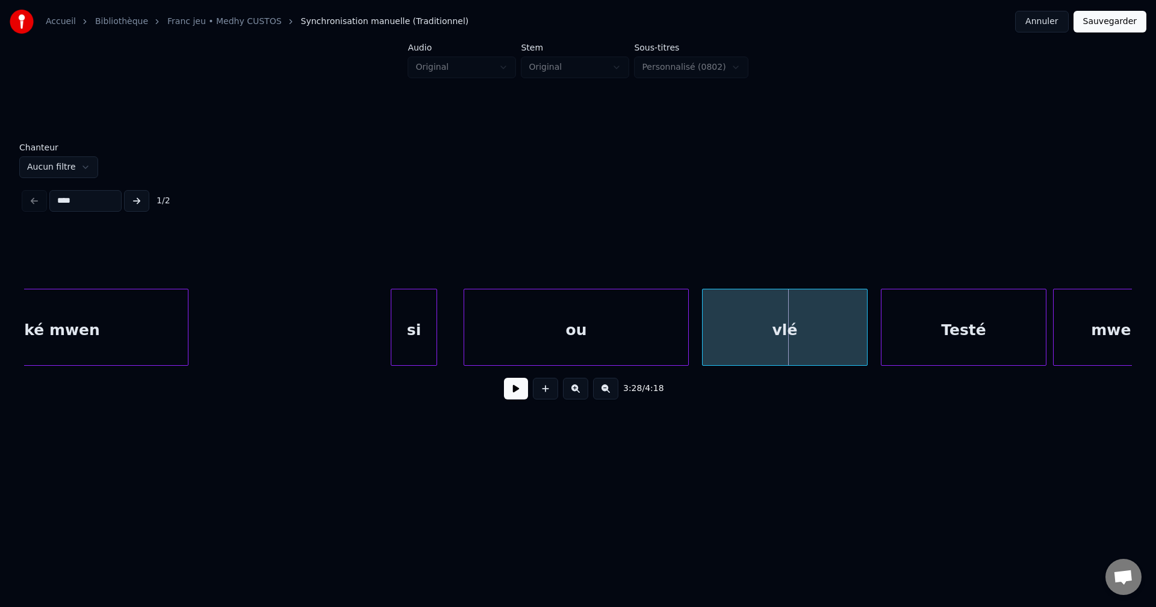
click at [430, 333] on div "si" at bounding box center [413, 331] width 45 height 82
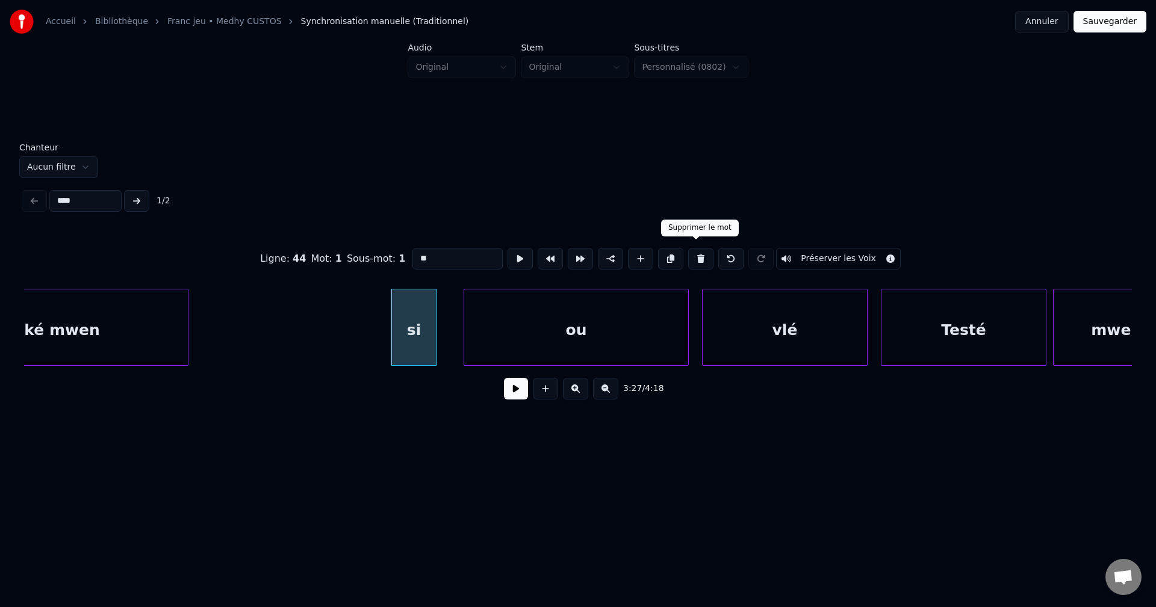
click at [701, 249] on button at bounding box center [700, 259] width 25 height 22
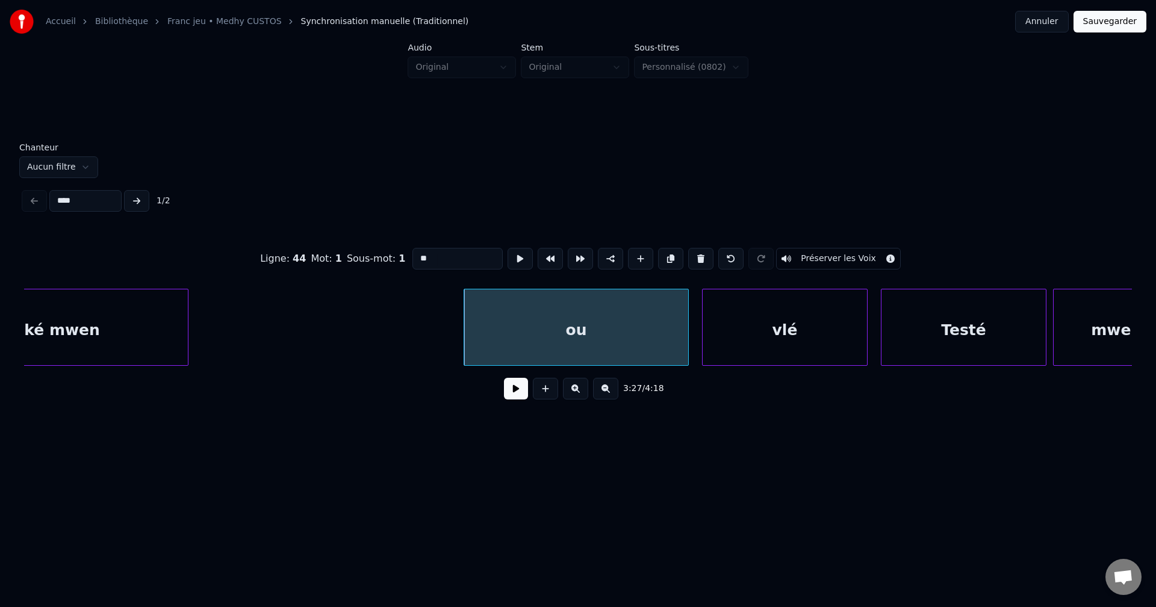
click at [701, 249] on button at bounding box center [700, 259] width 25 height 22
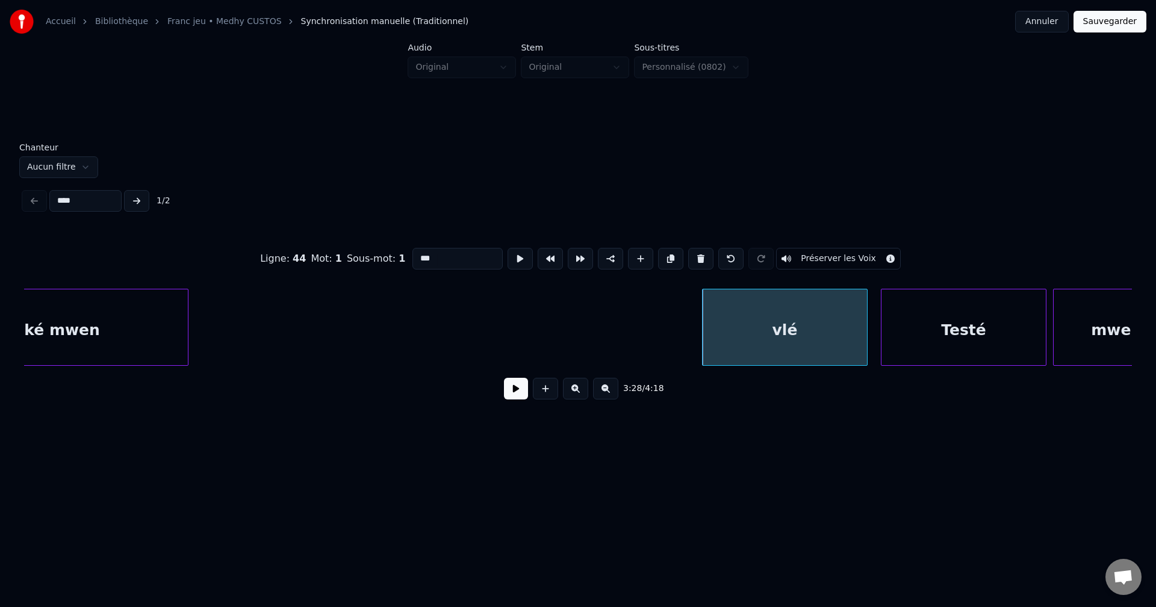
click at [700, 249] on button at bounding box center [700, 259] width 25 height 22
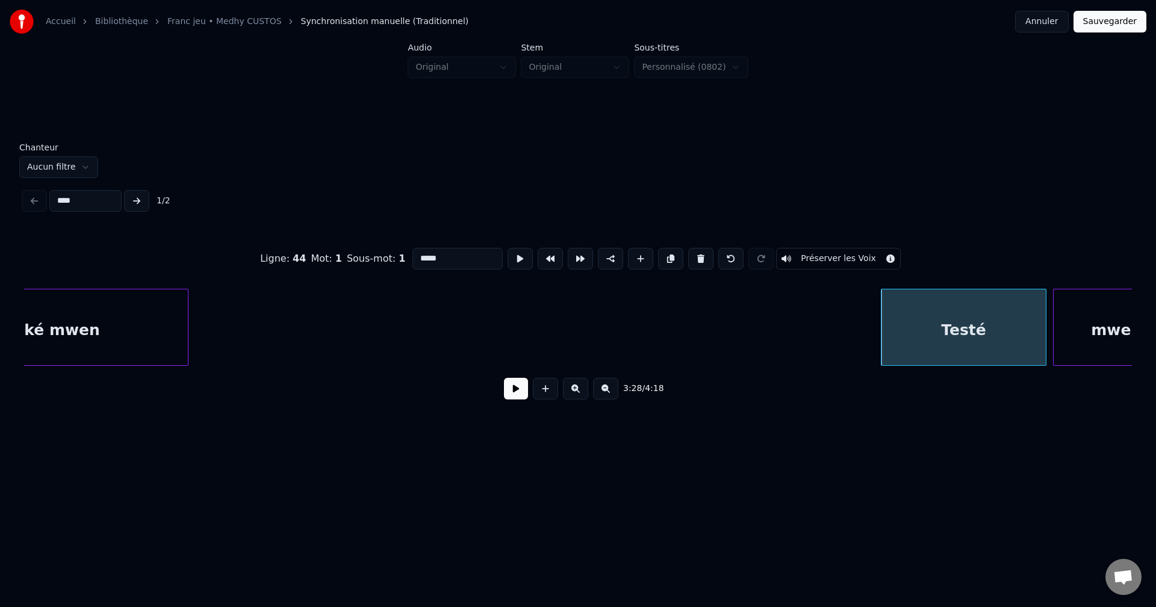
click at [700, 249] on button at bounding box center [700, 259] width 25 height 22
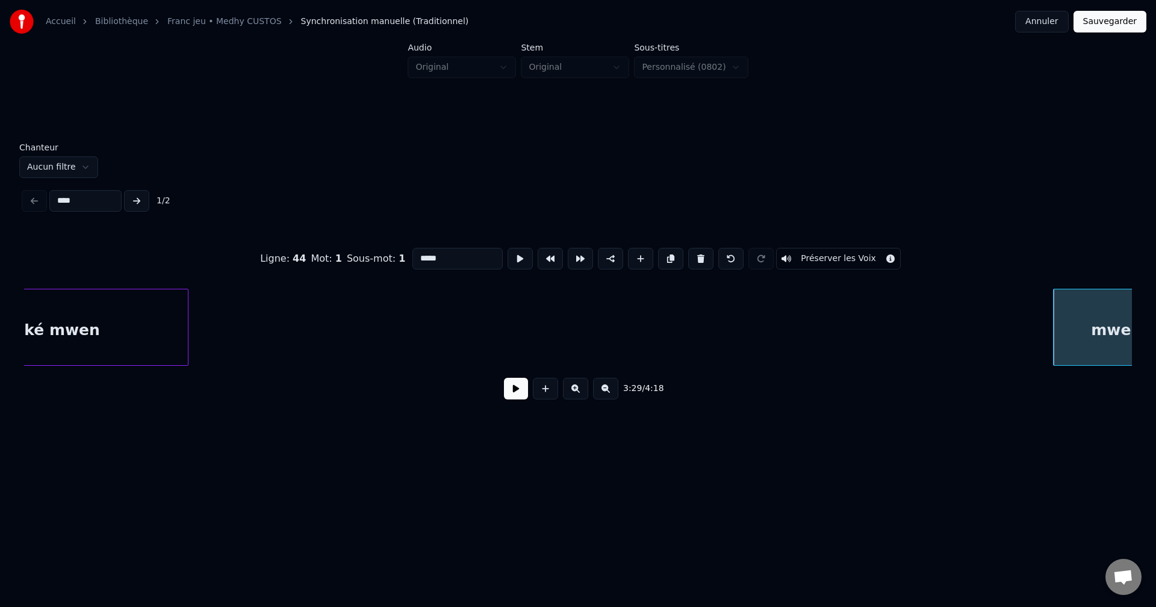
click at [129, 341] on div "chéké mwen" at bounding box center [47, 331] width 282 height 82
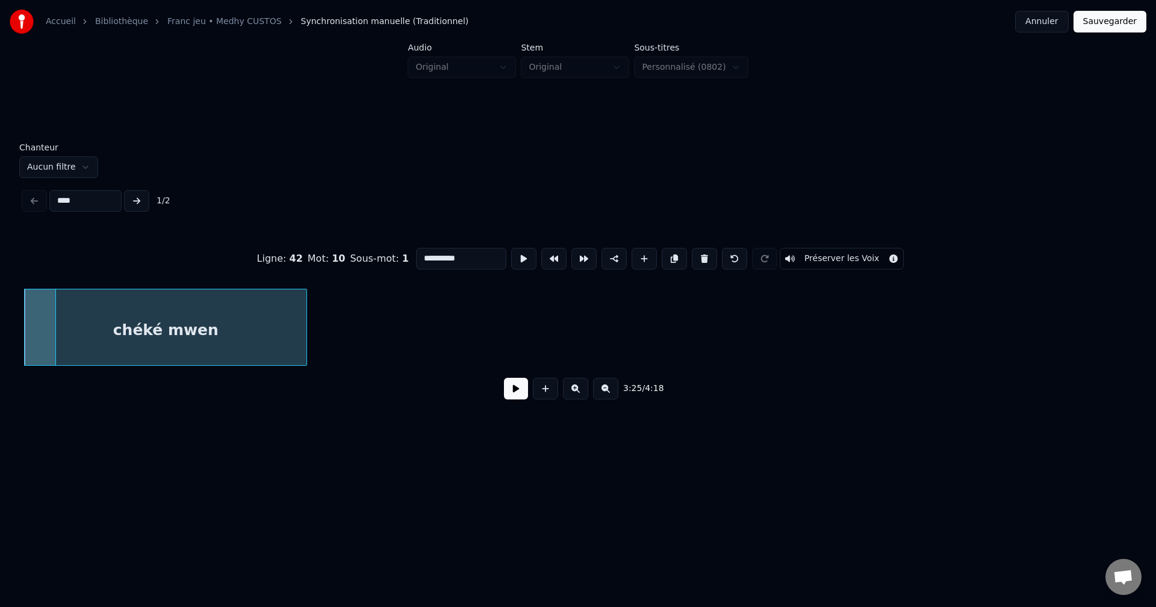
click at [52, 348] on div at bounding box center [54, 328] width 4 height 76
type input "**********"
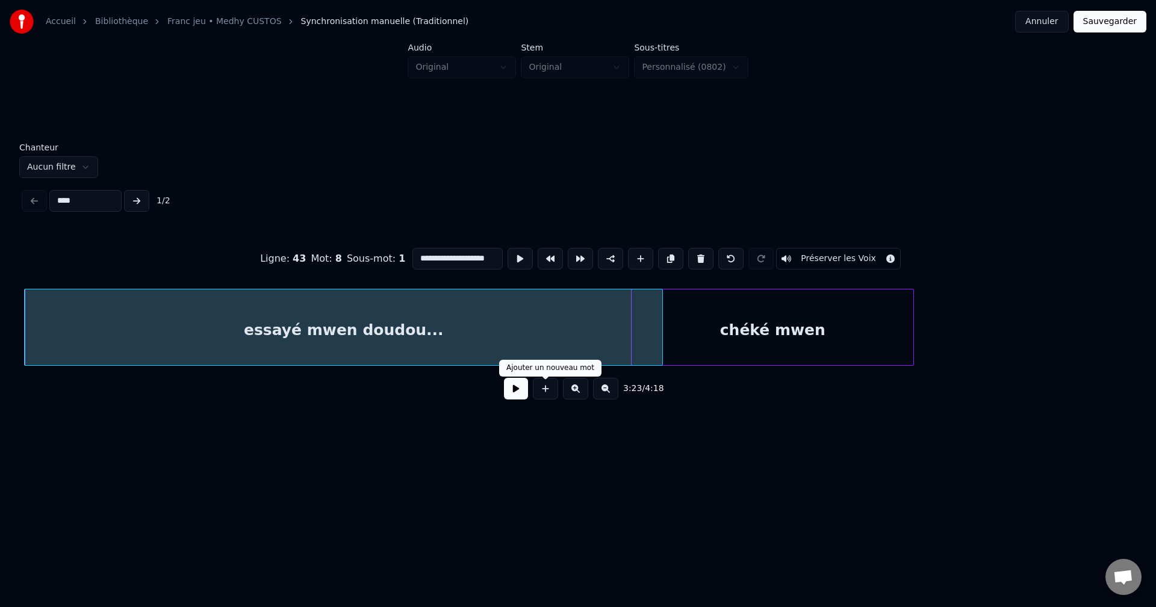
click at [517, 391] on button at bounding box center [516, 389] width 24 height 22
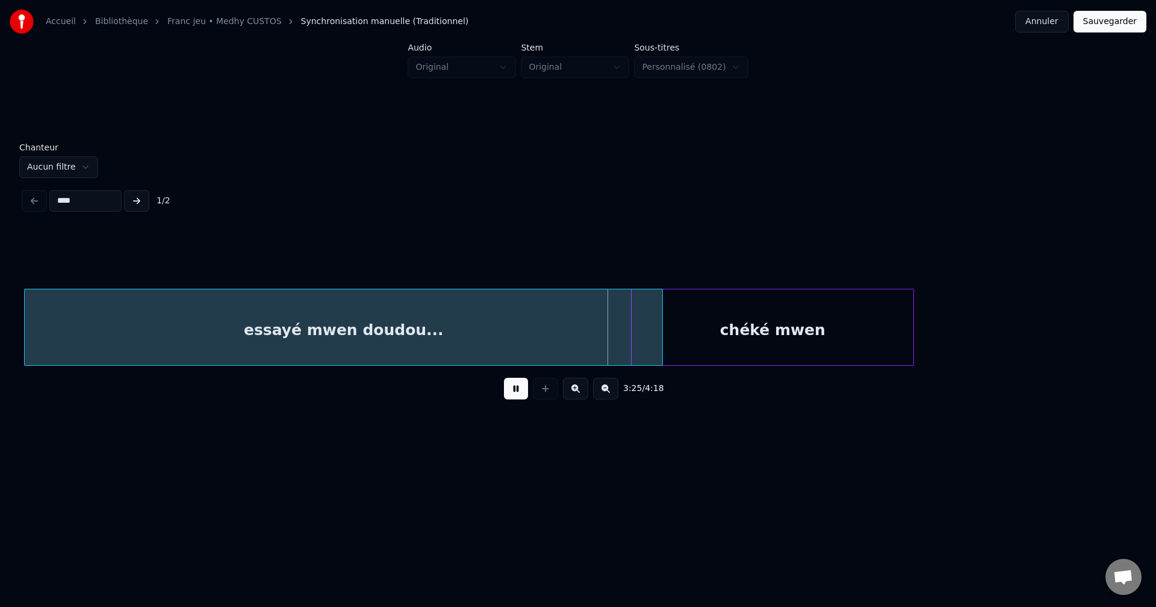
click at [514, 392] on button at bounding box center [516, 389] width 24 height 22
click at [595, 326] on div "essayé mwen doudou..." at bounding box center [343, 331] width 637 height 82
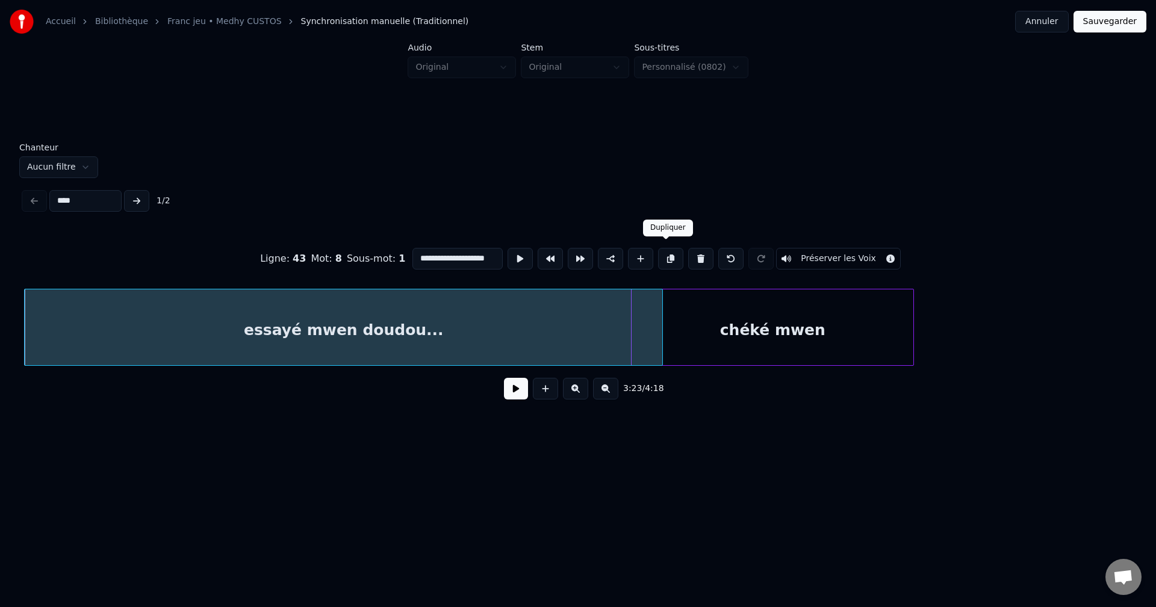
click at [665, 250] on button at bounding box center [670, 259] width 25 height 22
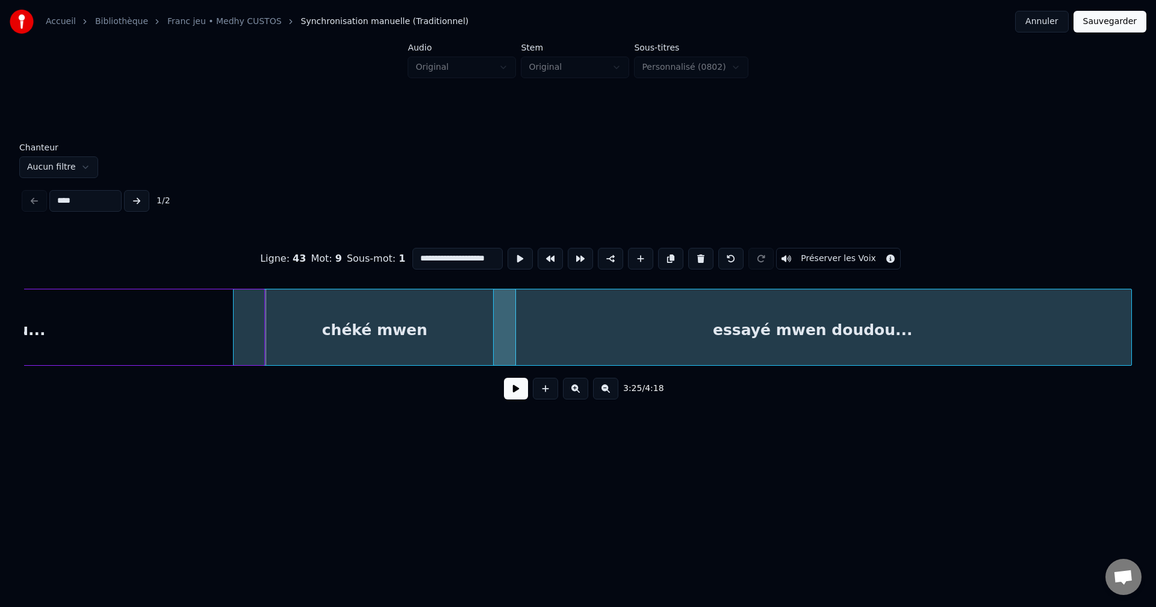
click at [1010, 315] on div "essayé mwen doudou..." at bounding box center [812, 331] width 637 height 82
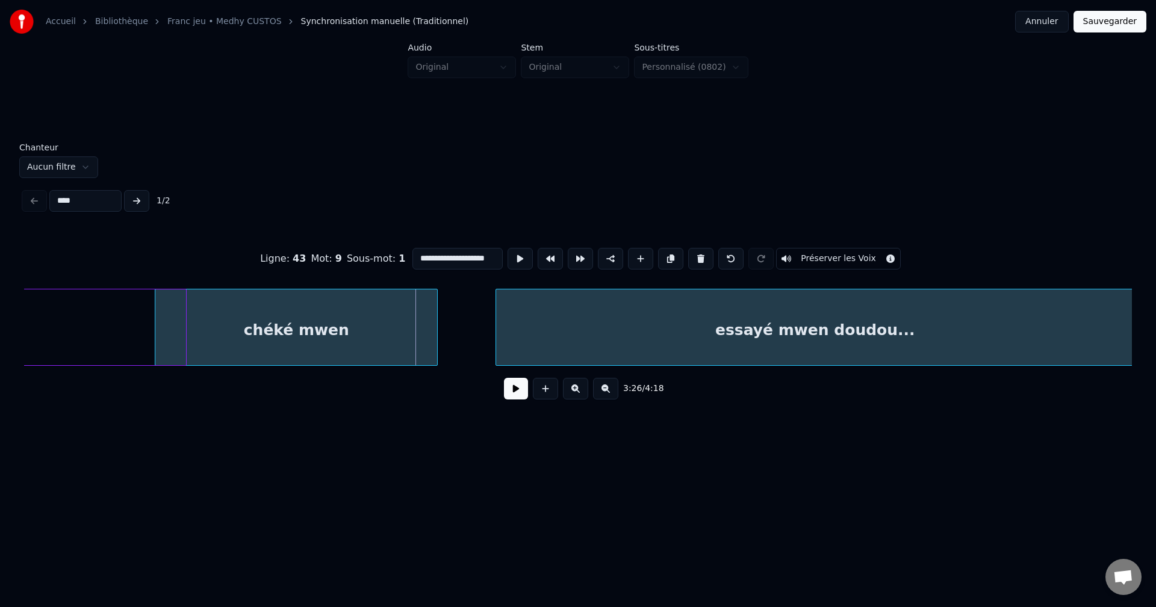
scroll to position [0, 67966]
click at [755, 326] on div "essayé mwen doudou..." at bounding box center [812, 331] width 637 height 82
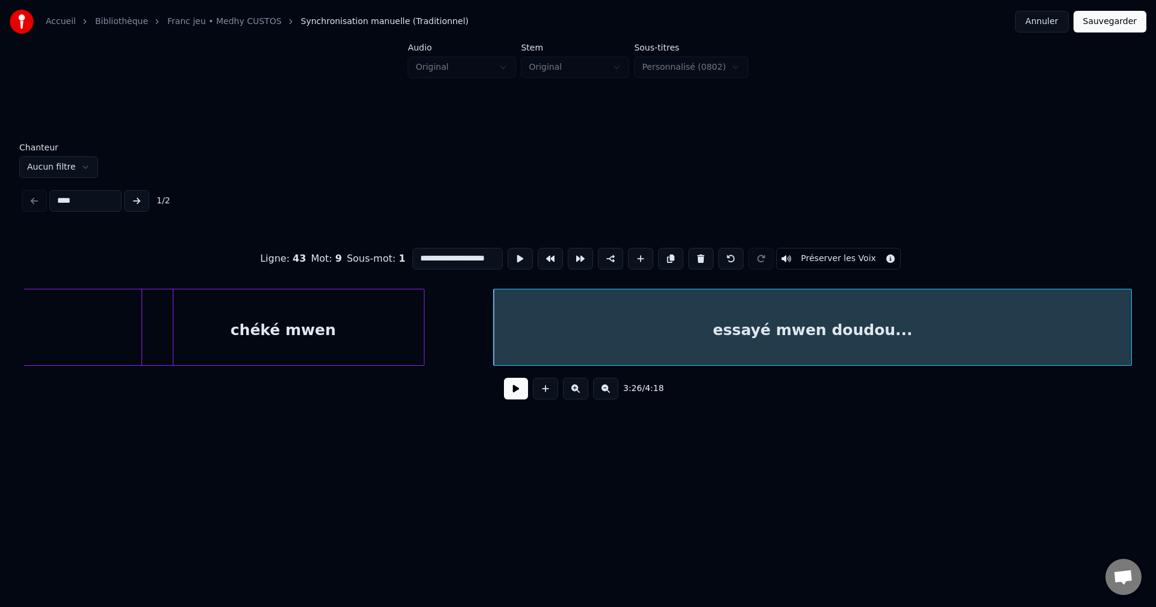
click at [513, 397] on button at bounding box center [516, 389] width 24 height 22
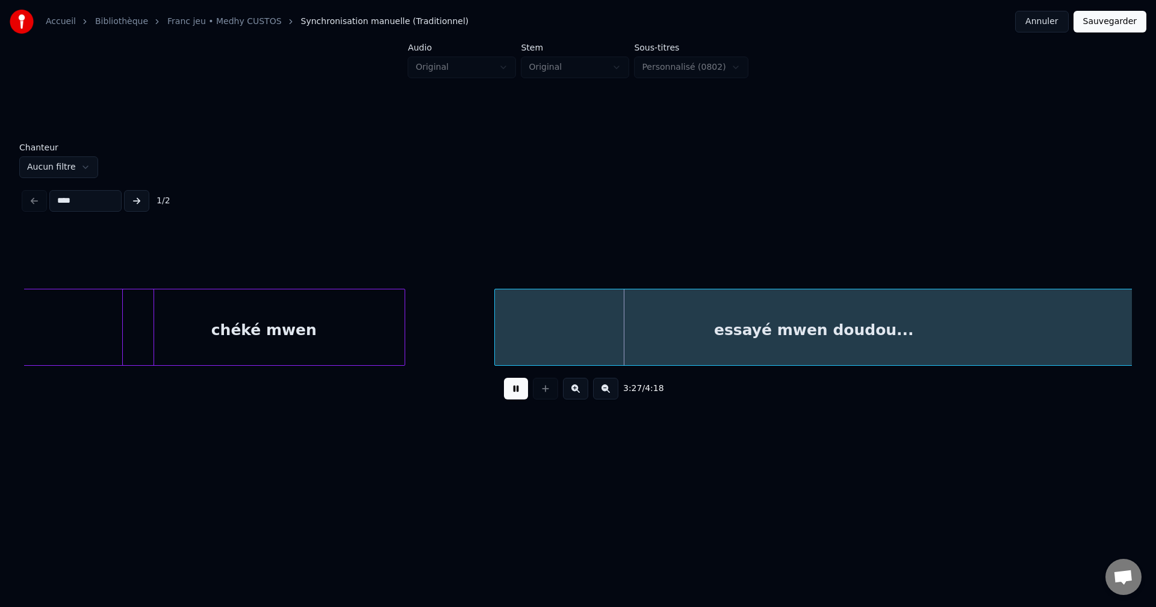
click at [634, 323] on div "essayé mwen doudou..." at bounding box center [813, 331] width 637 height 82
click at [602, 329] on div "essayé mwen doudou..." at bounding box center [800, 331] width 637 height 82
click at [635, 328] on div "essayé mwen doudou..." at bounding box center [803, 331] width 637 height 82
click at [635, 329] on div "essayé mwen doudou..." at bounding box center [802, 331] width 637 height 82
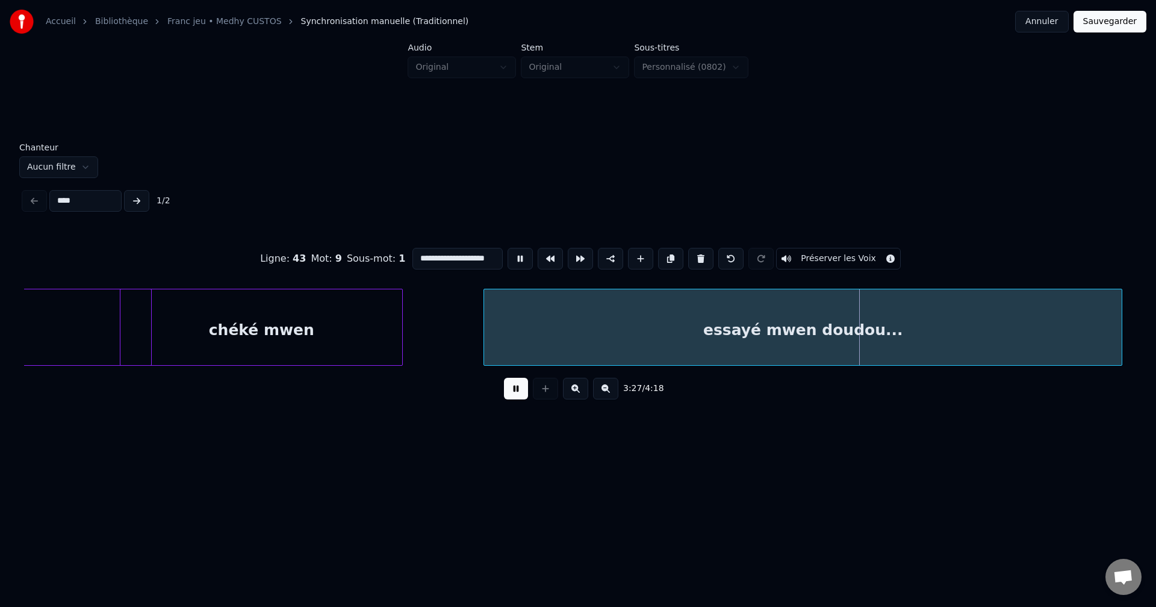
scroll to position [0, 11]
drag, startPoint x: 411, startPoint y: 255, endPoint x: 568, endPoint y: 265, distance: 156.8
click at [563, 265] on div "**********" at bounding box center [578, 259] width 1108 height 60
type input "**********"
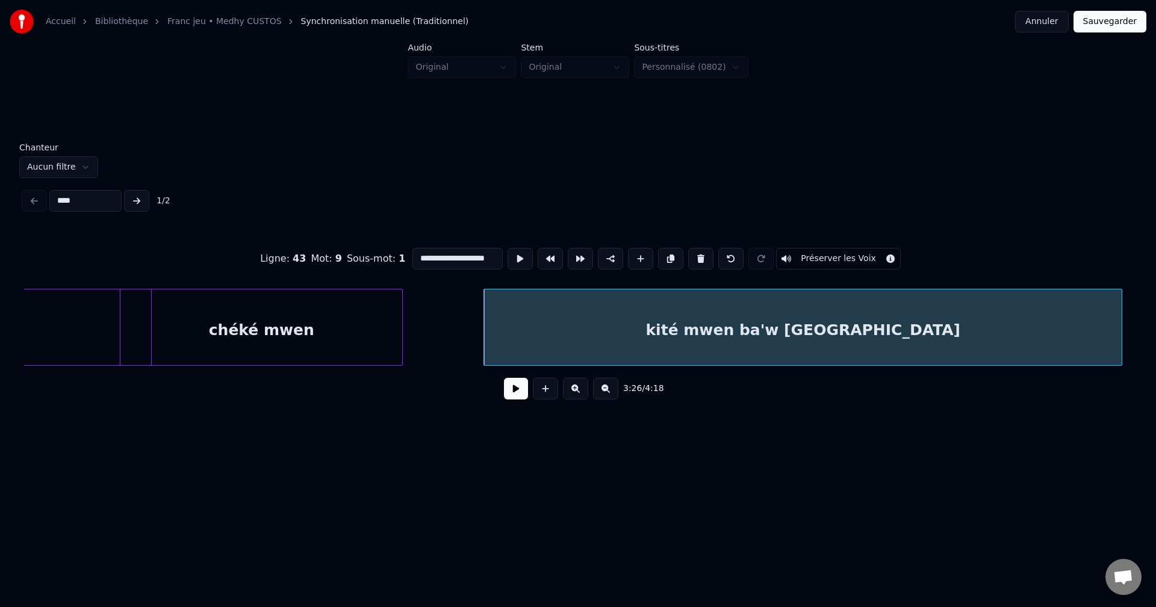
click at [511, 393] on button at bounding box center [516, 389] width 24 height 22
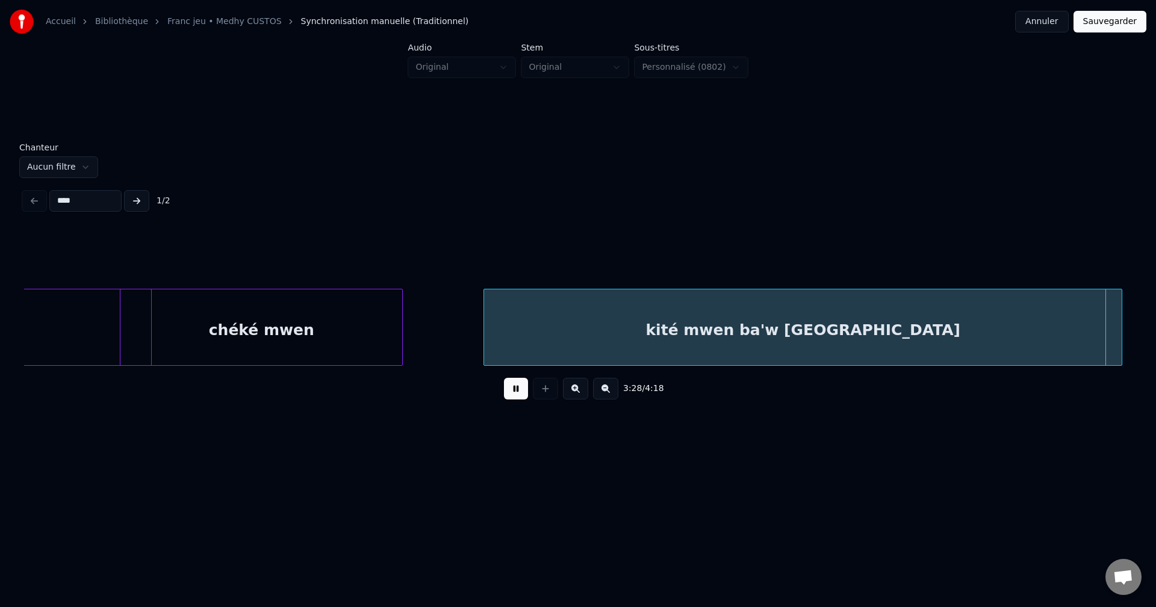
scroll to position [0, 69097]
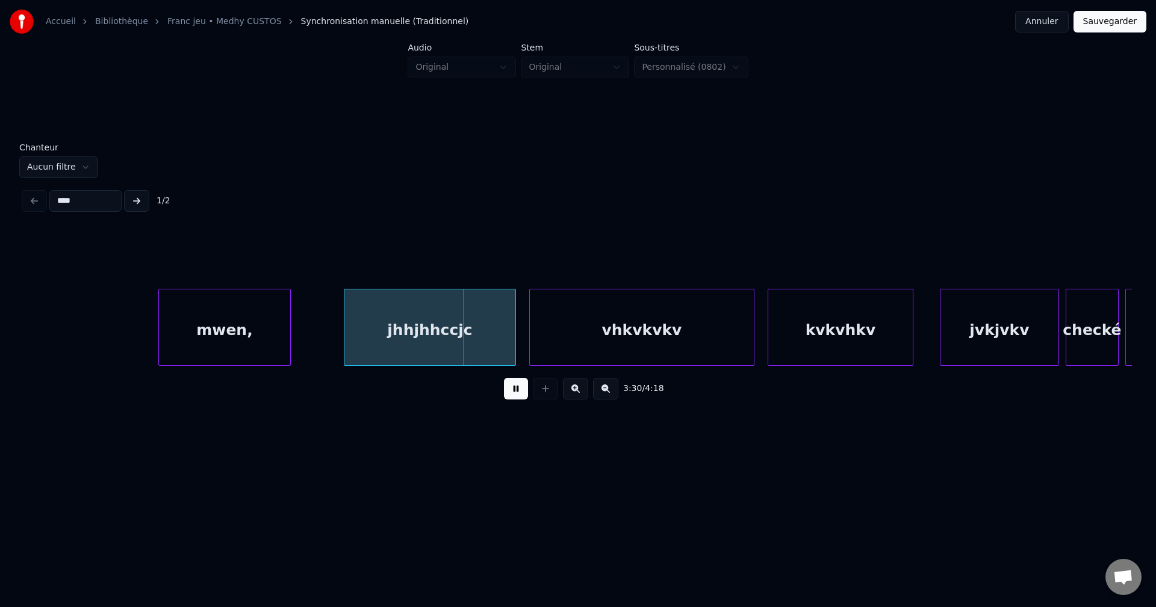
click at [515, 391] on button at bounding box center [516, 389] width 24 height 22
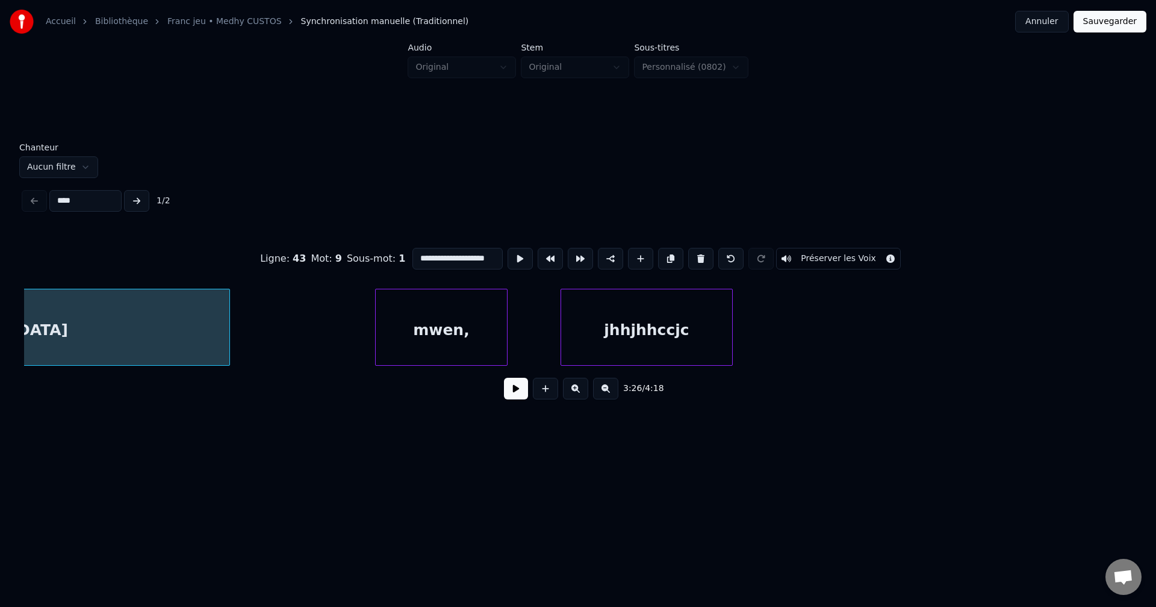
scroll to position [0, 68447]
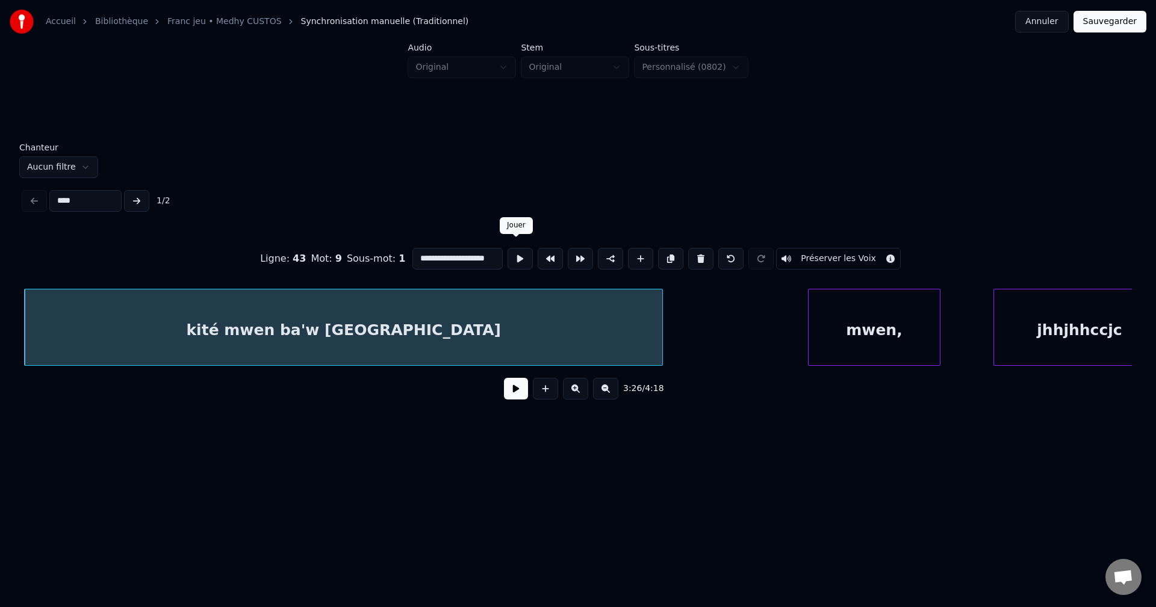
click at [522, 249] on button at bounding box center [519, 259] width 25 height 22
click at [700, 335] on div at bounding box center [698, 328] width 4 height 76
click at [674, 330] on div "kité mwen ba'w lanmou" at bounding box center [363, 331] width 677 height 82
click at [521, 397] on button at bounding box center [516, 389] width 24 height 22
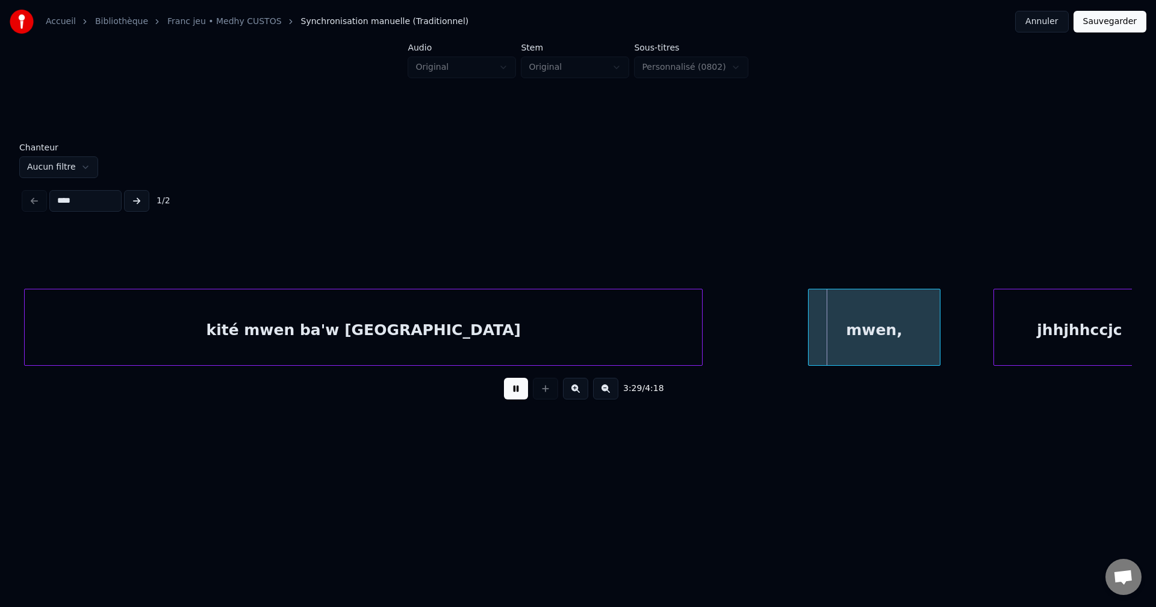
click at [514, 394] on button at bounding box center [516, 389] width 24 height 22
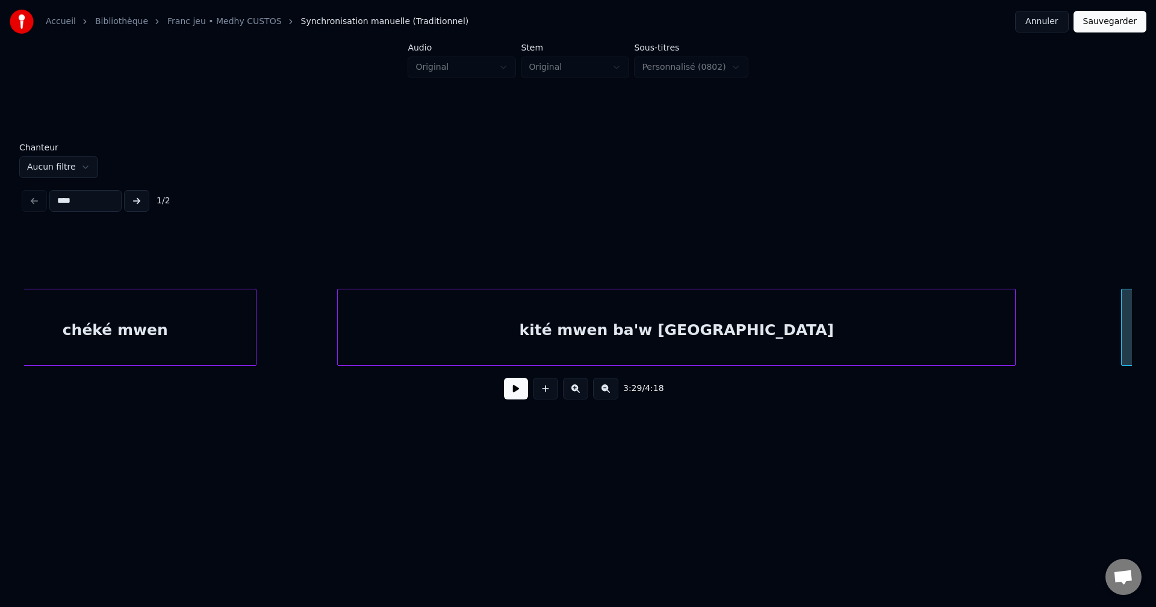
click at [157, 339] on div "chéké mwen" at bounding box center [115, 331] width 282 height 82
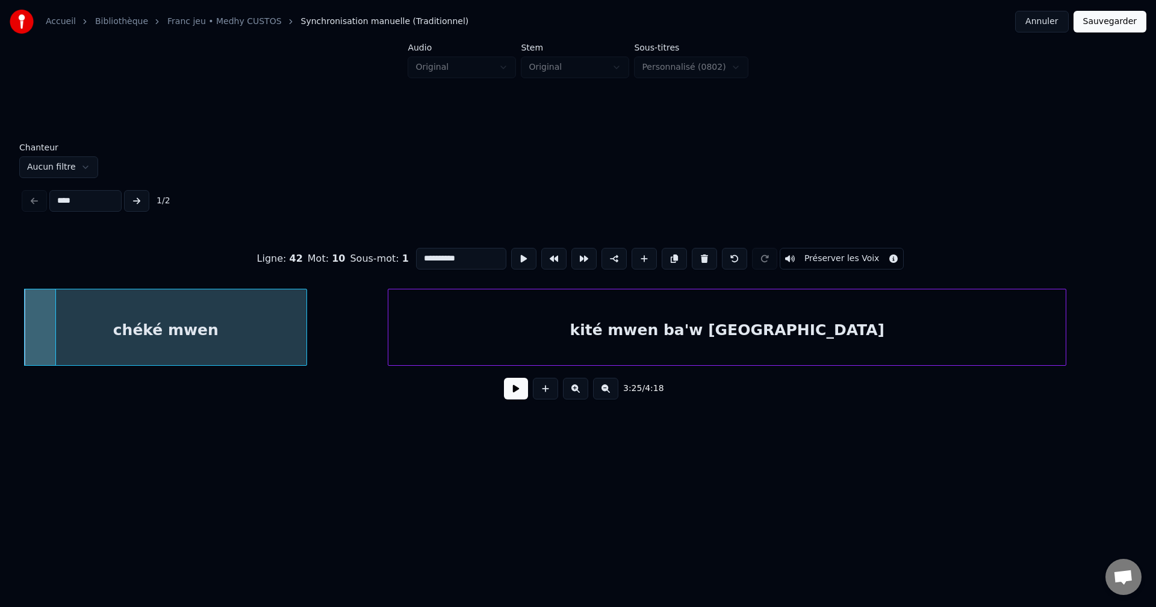
click at [489, 328] on div "kité mwen ba'w lanmou" at bounding box center [726, 331] width 677 height 82
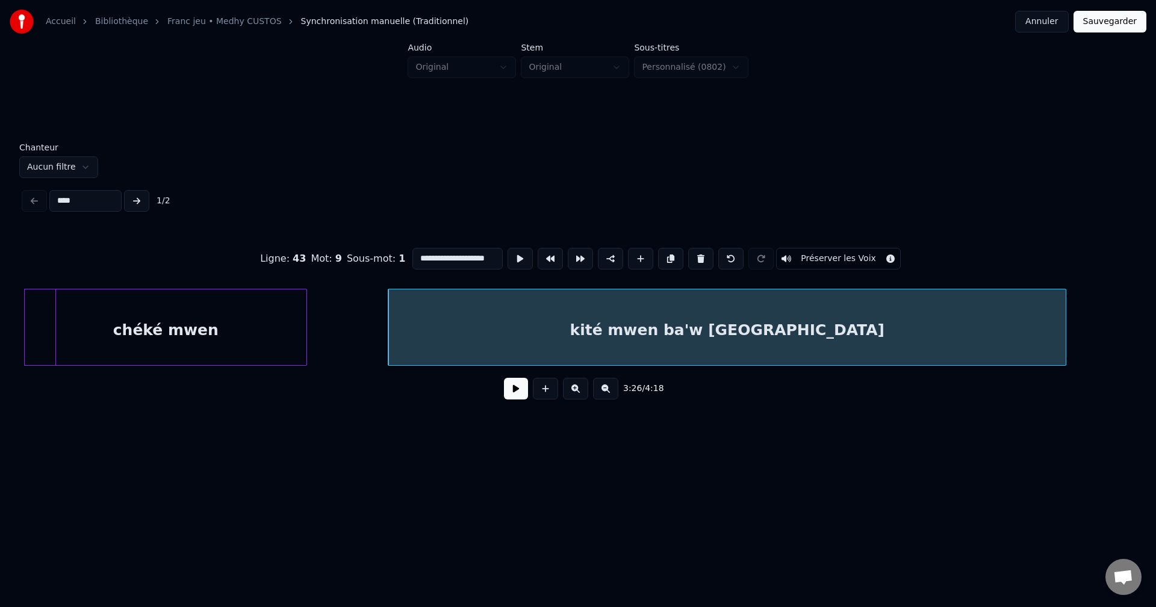
click at [264, 344] on div "chéké mwen" at bounding box center [166, 331] width 282 height 82
type input "**********"
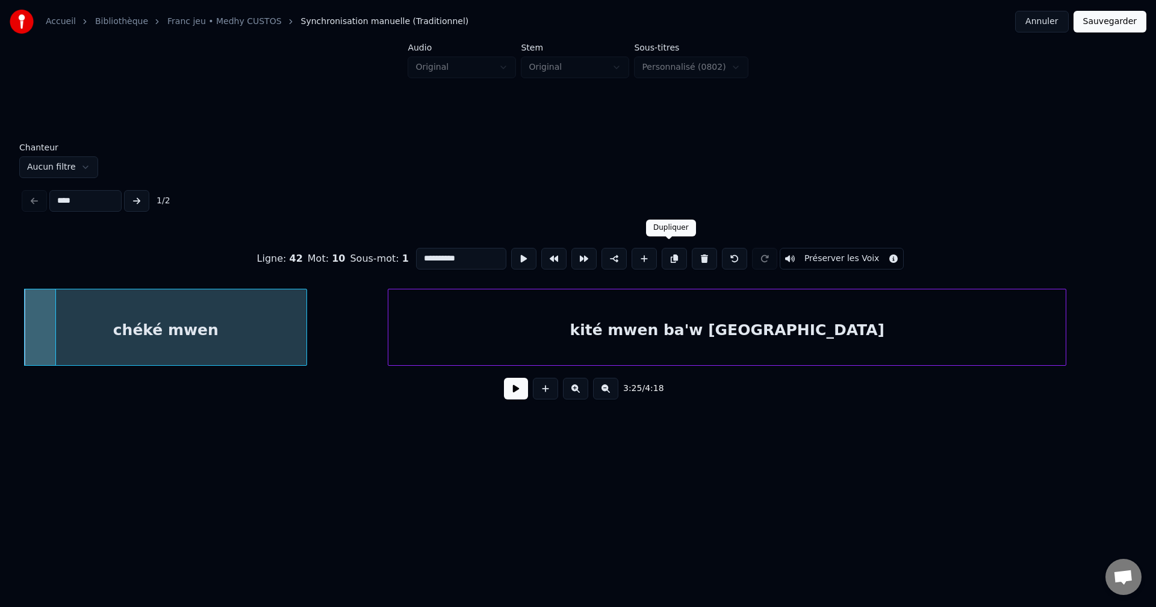
click at [668, 251] on button at bounding box center [674, 259] width 25 height 22
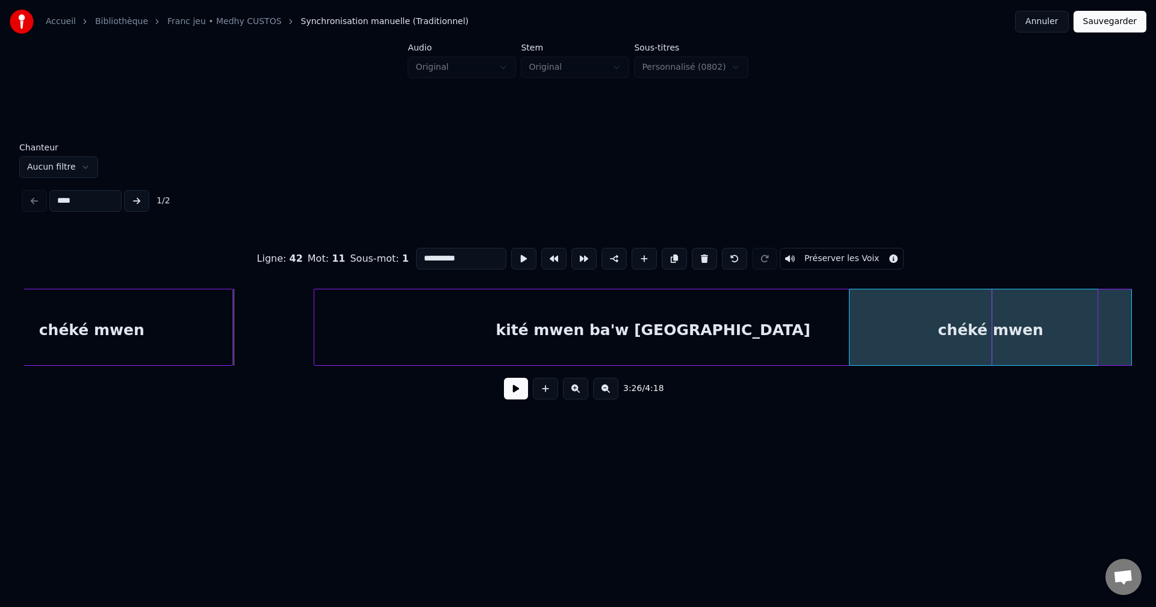
scroll to position [0, 68165]
click at [975, 339] on div "chéké mwen" at bounding box center [990, 331] width 282 height 82
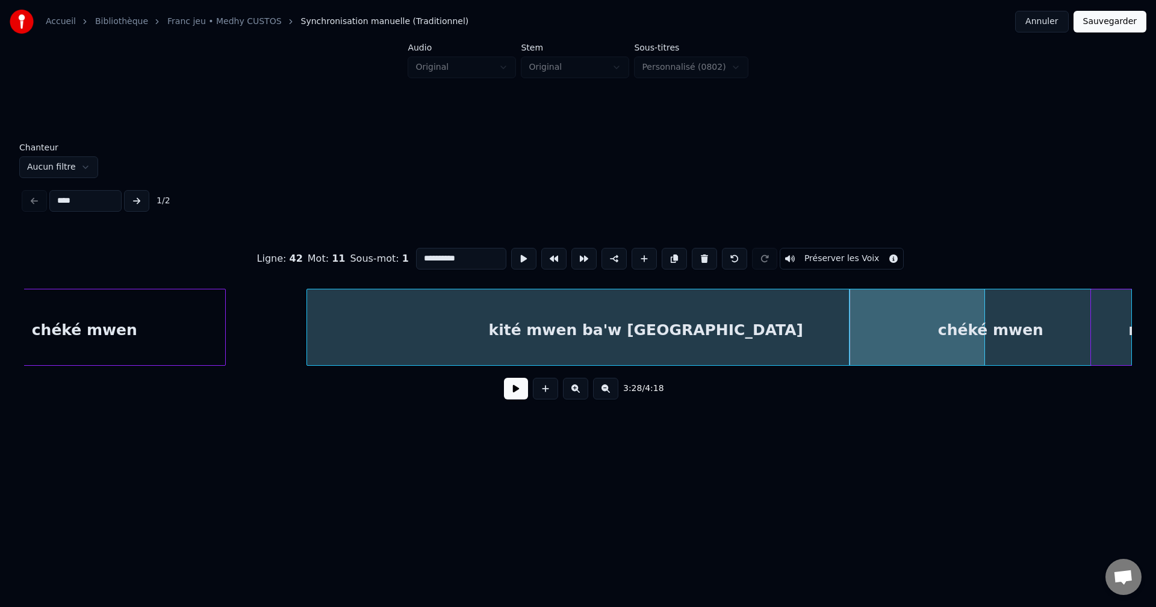
click at [515, 393] on button at bounding box center [516, 389] width 24 height 22
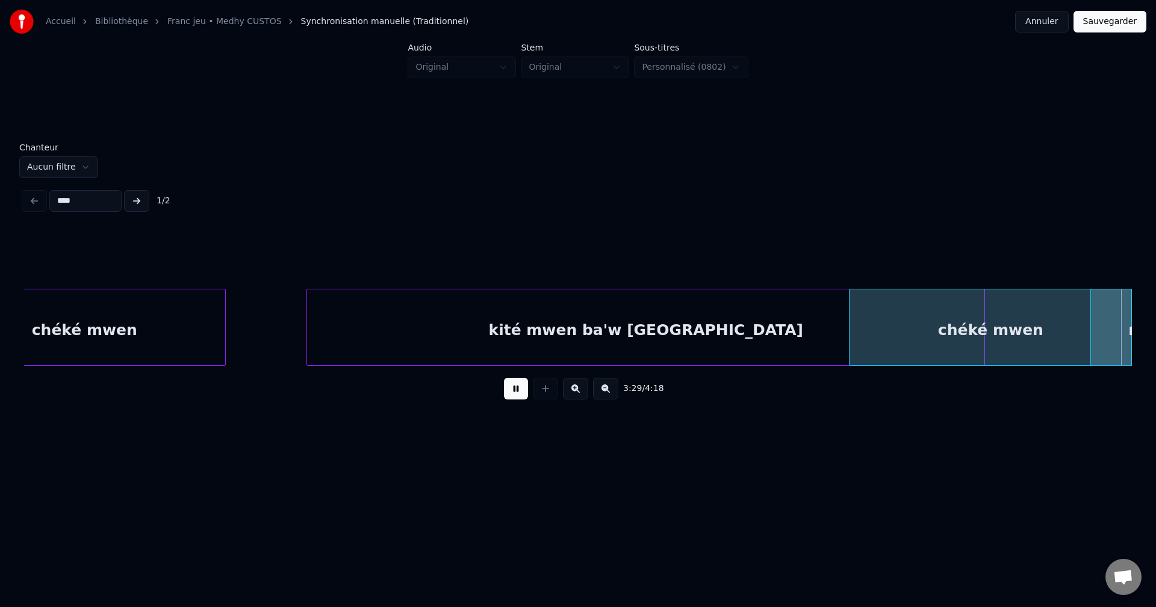
scroll to position [0, 68990]
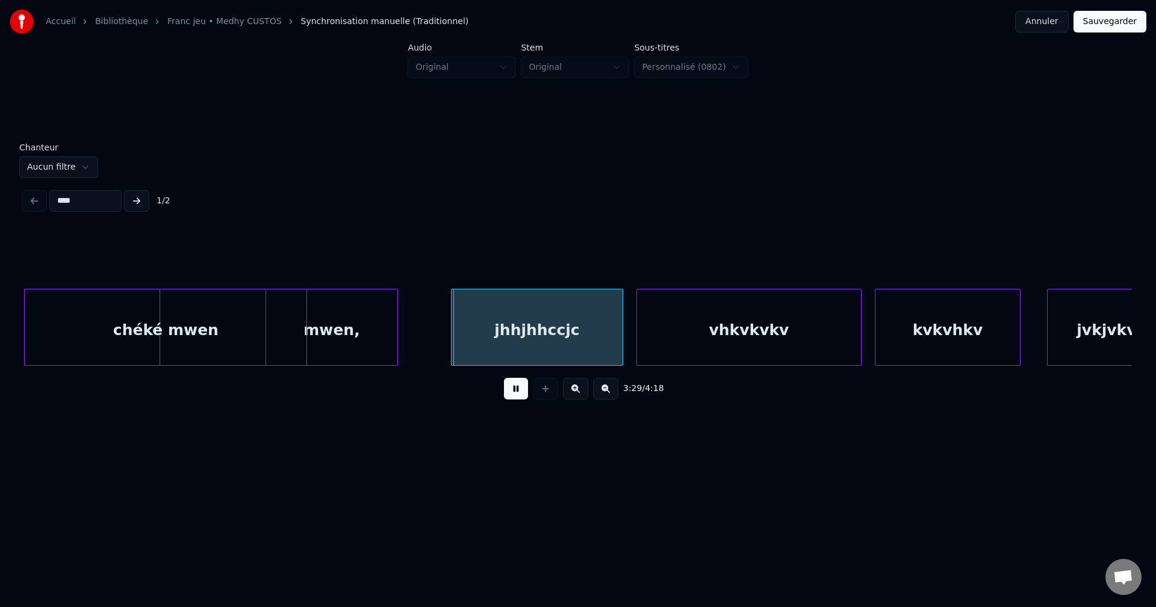
click at [206, 335] on div "chéké mwen" at bounding box center [166, 331] width 282 height 82
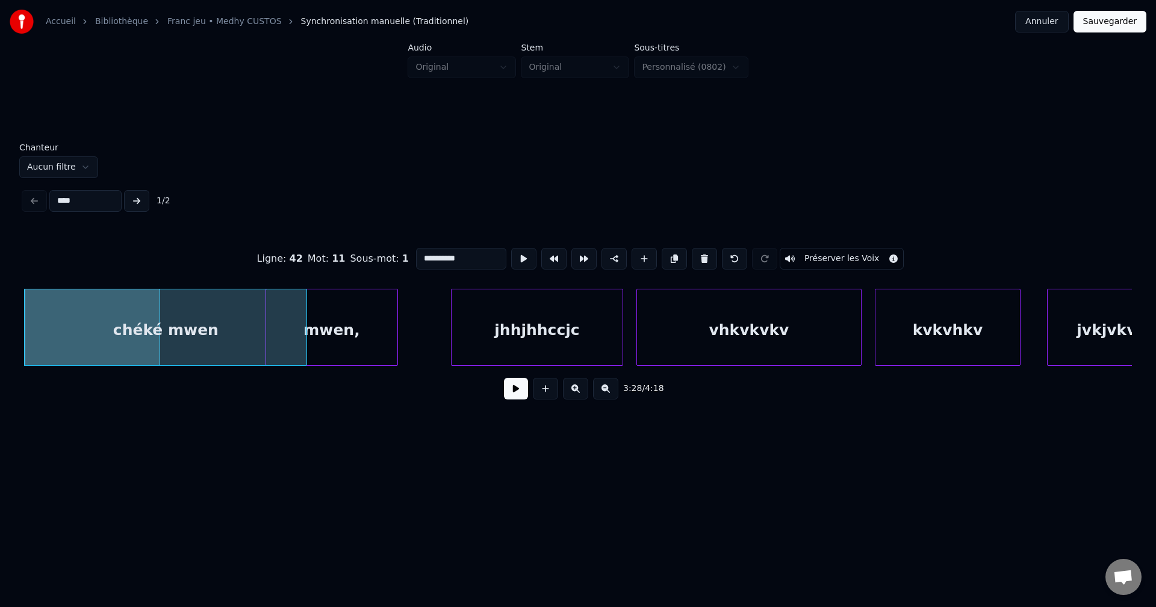
drag, startPoint x: 459, startPoint y: 255, endPoint x: 377, endPoint y: 265, distance: 81.9
click at [382, 265] on div "**********" at bounding box center [578, 259] width 1108 height 60
click at [377, 326] on div "mwen," at bounding box center [331, 331] width 131 height 82
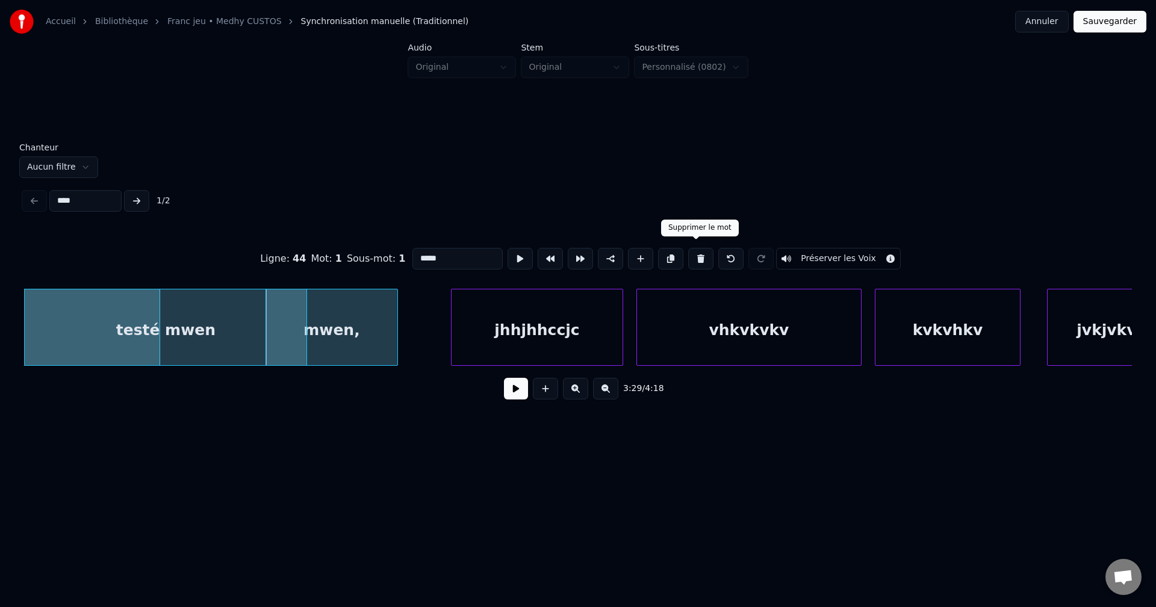
click at [704, 252] on button at bounding box center [700, 259] width 25 height 22
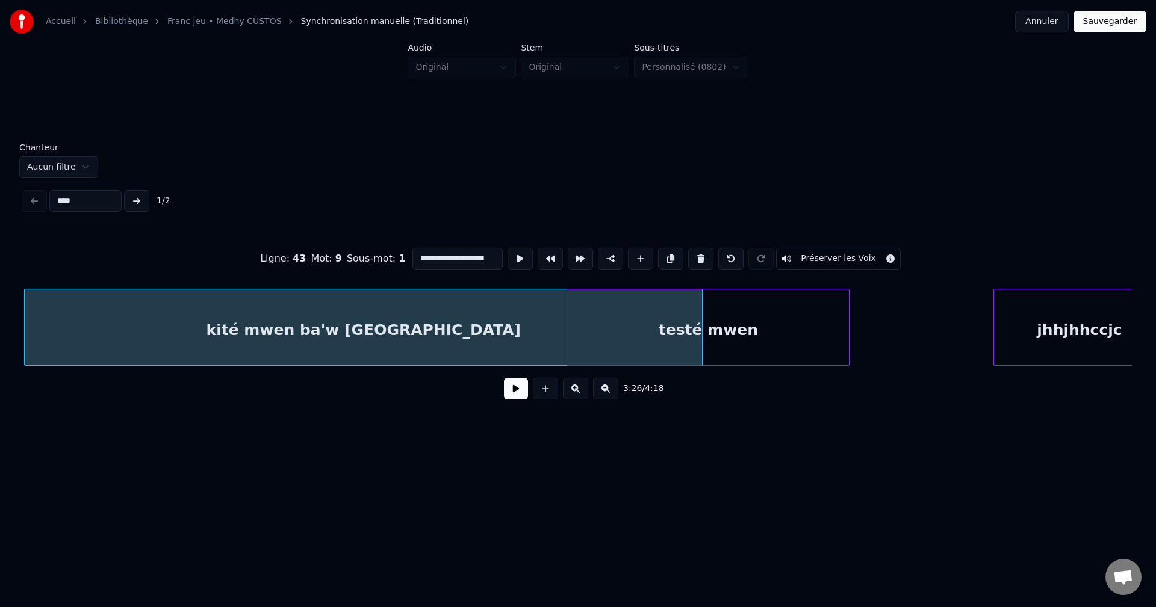
click at [1070, 330] on div "jhhjhhccjc" at bounding box center [1079, 331] width 171 height 82
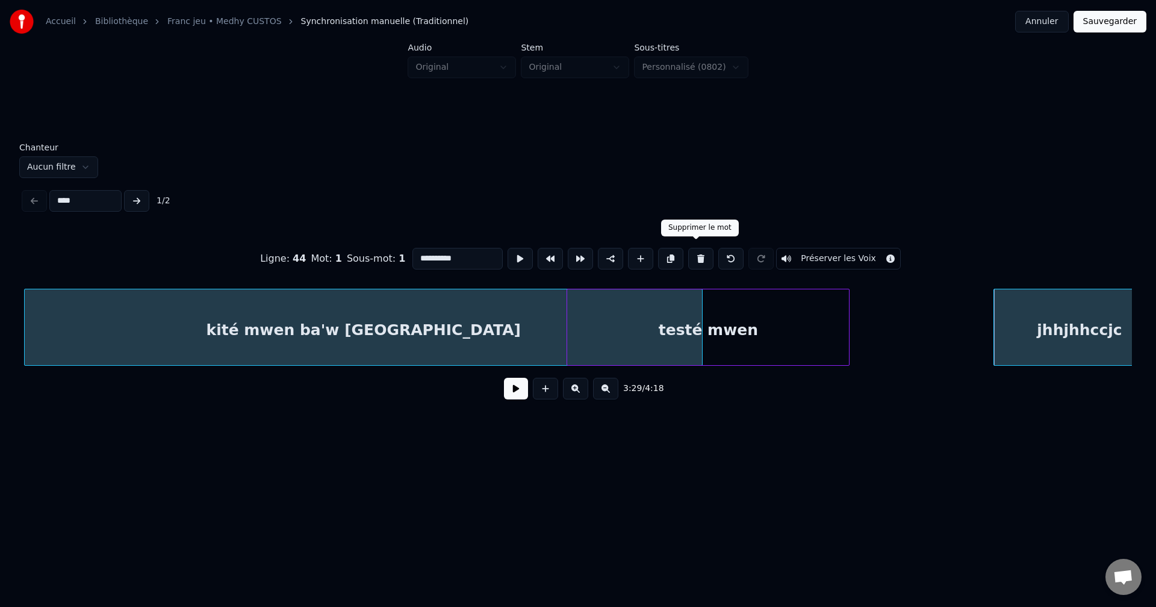
click at [693, 251] on button at bounding box center [700, 259] width 25 height 22
type input "**********"
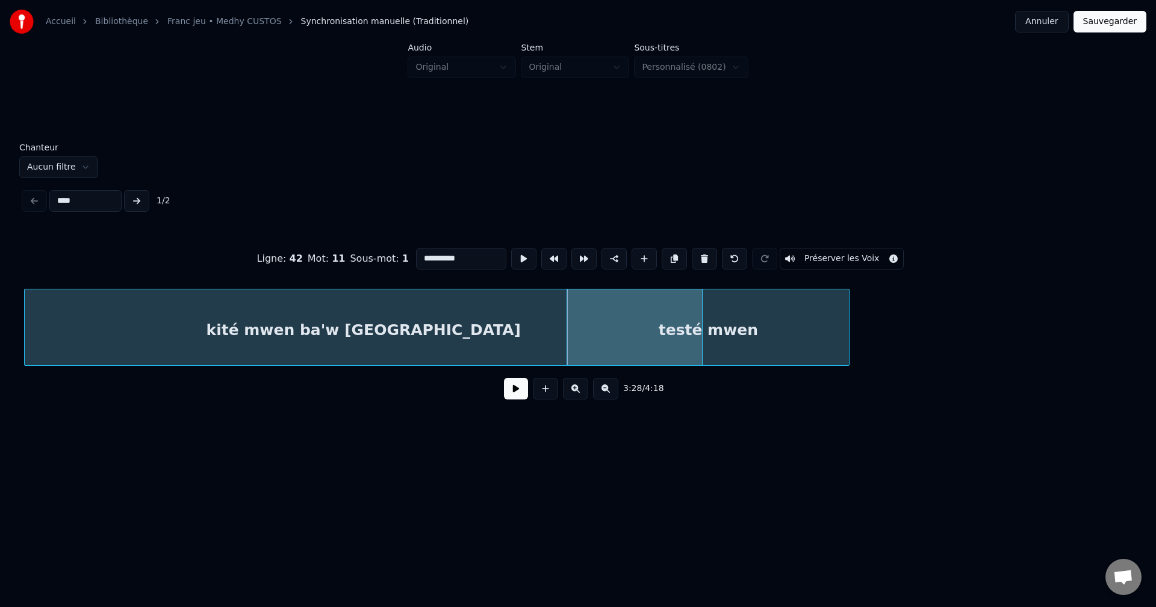
click at [506, 400] on button at bounding box center [516, 389] width 24 height 22
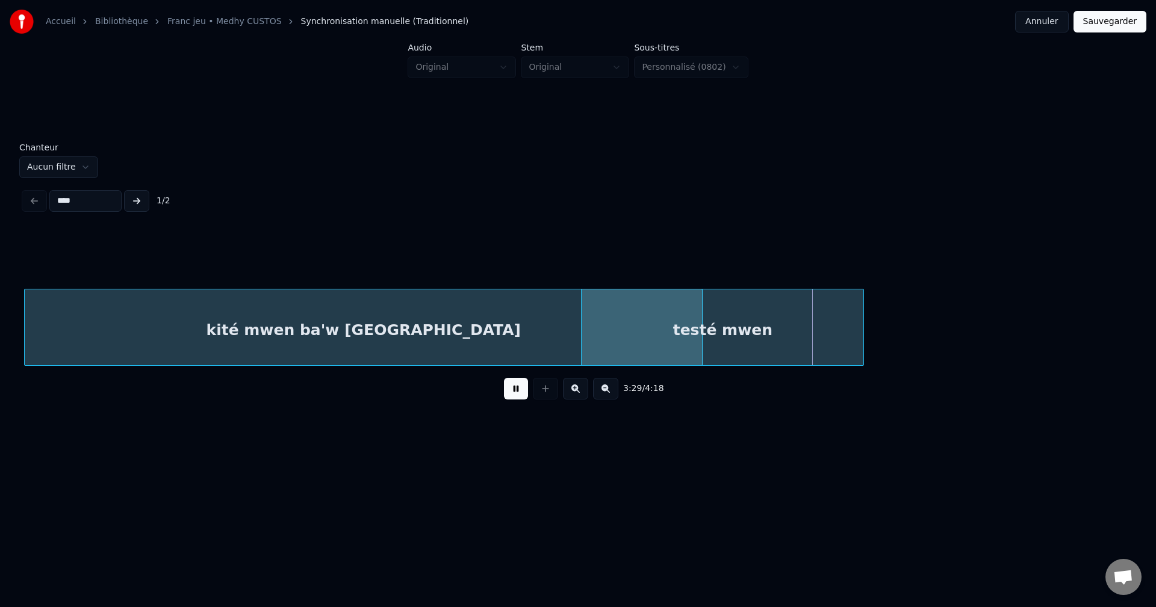
click at [805, 331] on div "testé mwen" at bounding box center [722, 331] width 282 height 82
click at [822, 329] on div "testé mwen" at bounding box center [742, 331] width 282 height 82
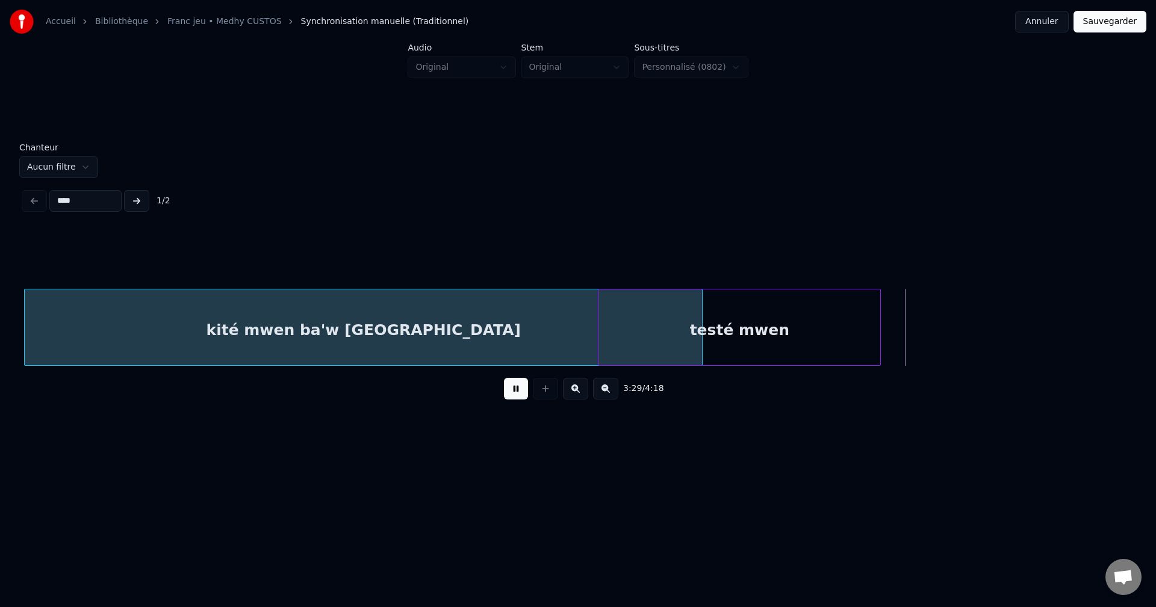
click at [832, 329] on div "testé mwen" at bounding box center [739, 331] width 282 height 82
click at [507, 321] on div "kité mwen ba'w lanmou" at bounding box center [363, 331] width 677 height 82
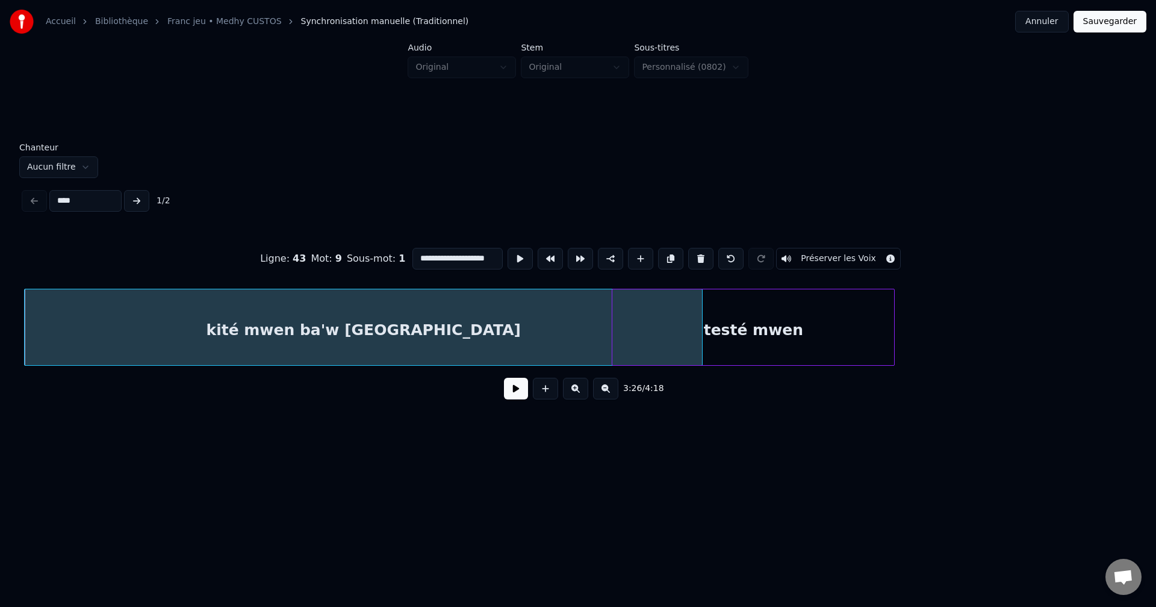
click at [519, 393] on button at bounding box center [516, 389] width 24 height 22
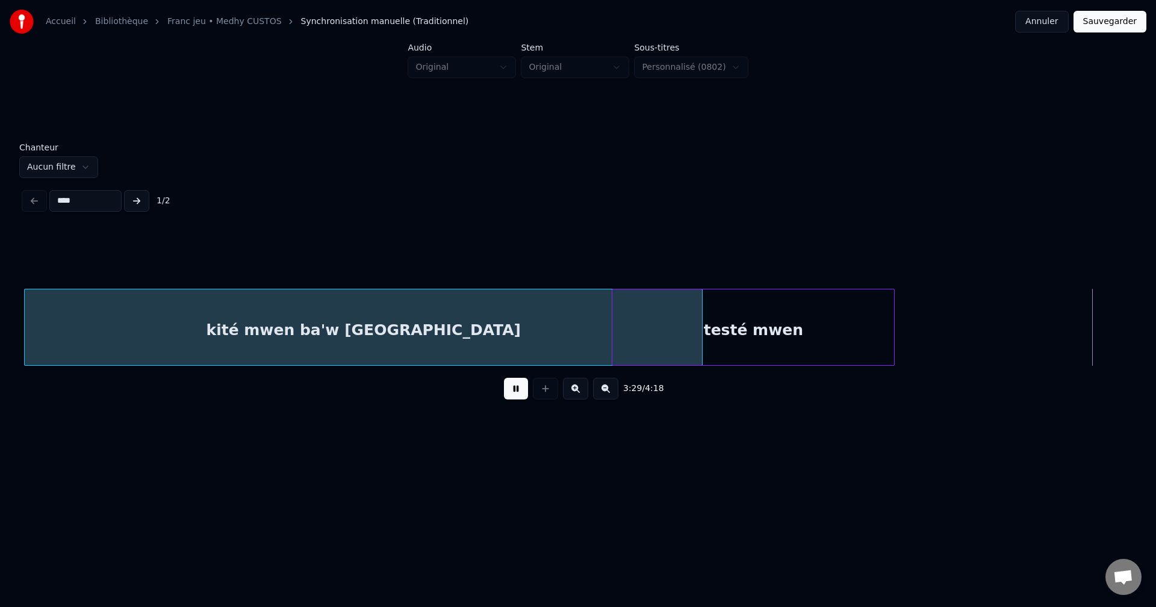
scroll to position [0, 69555]
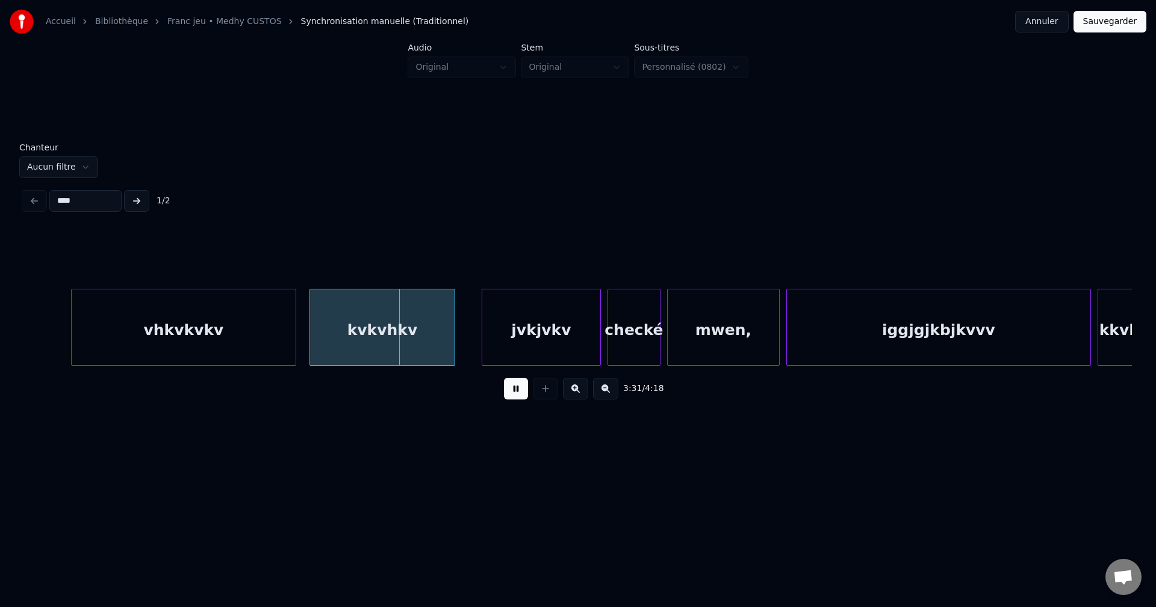
click at [519, 392] on button at bounding box center [516, 389] width 24 height 22
click at [258, 344] on div "vhkvkvkv" at bounding box center [184, 331] width 224 height 82
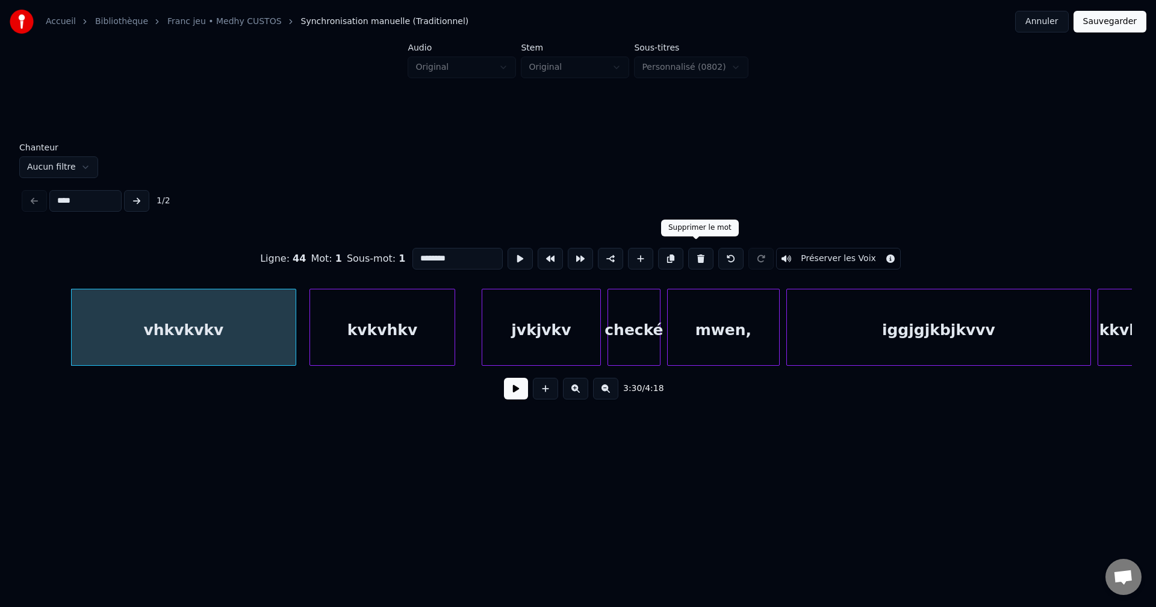
click at [699, 254] on button at bounding box center [700, 259] width 25 height 22
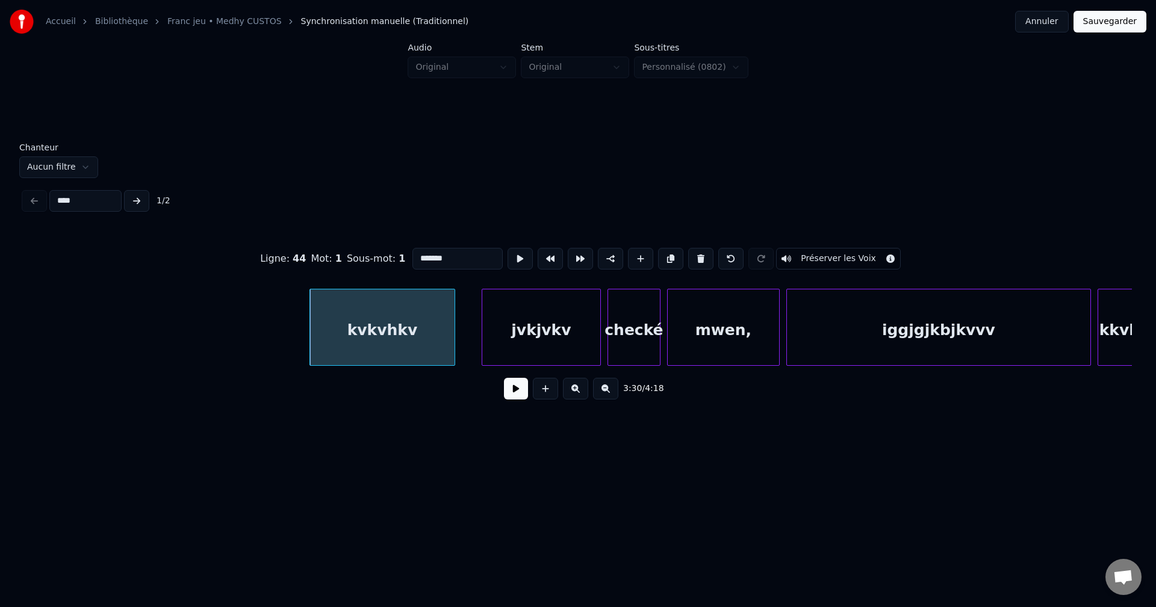
click at [699, 254] on button at bounding box center [700, 259] width 25 height 22
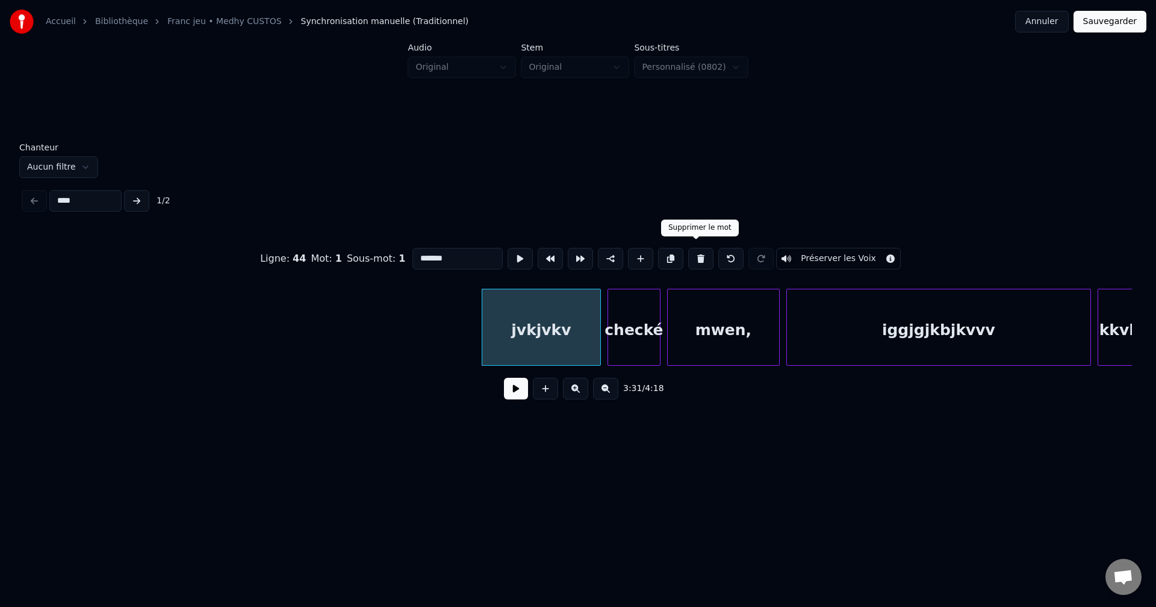
click at [699, 255] on button at bounding box center [700, 259] width 25 height 22
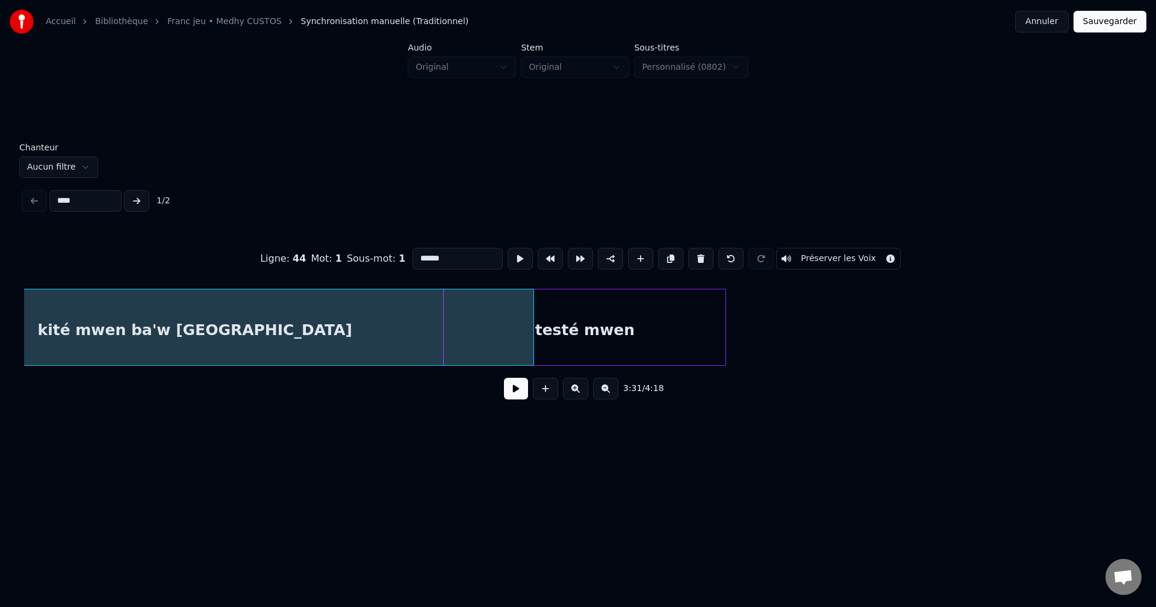
click at [223, 332] on div "kité mwen ba'w lanmou" at bounding box center [194, 331] width 677 height 82
type input "**********"
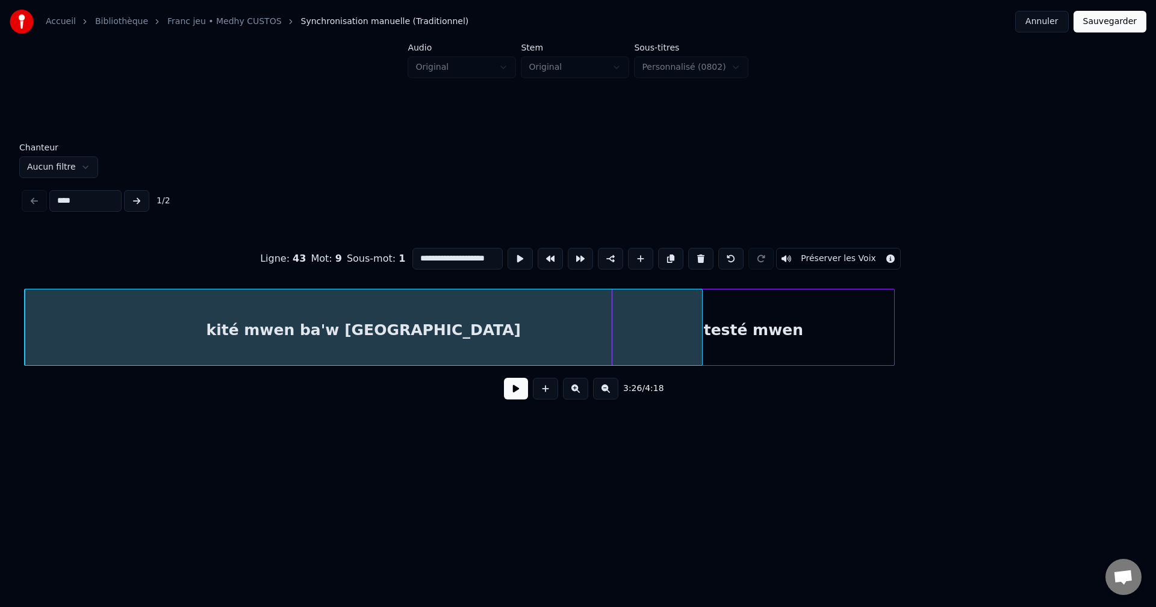
click at [513, 395] on button at bounding box center [516, 389] width 24 height 22
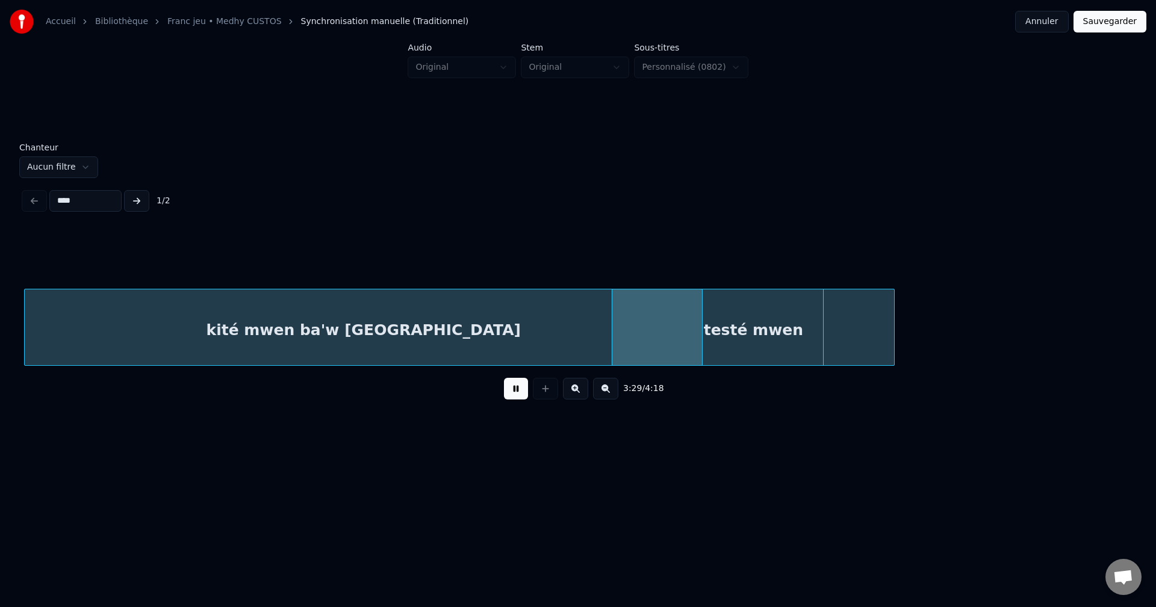
click at [513, 386] on button at bounding box center [516, 389] width 24 height 22
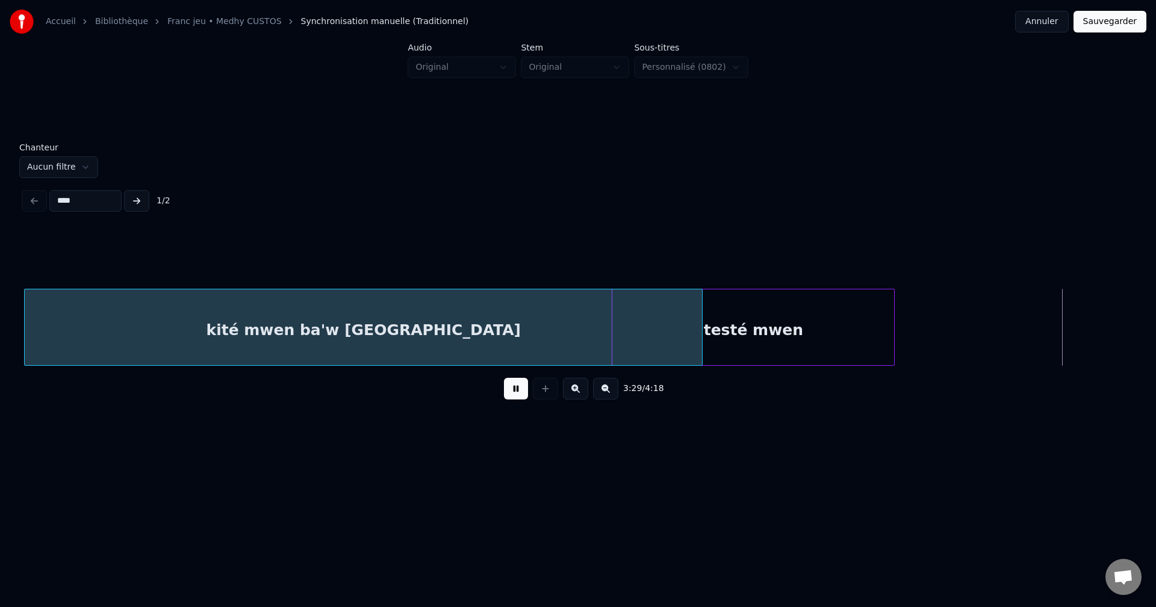
click at [513, 386] on button at bounding box center [516, 389] width 24 height 22
click at [482, 339] on div "kité mwen ba'w lanmou" at bounding box center [363, 331] width 677 height 82
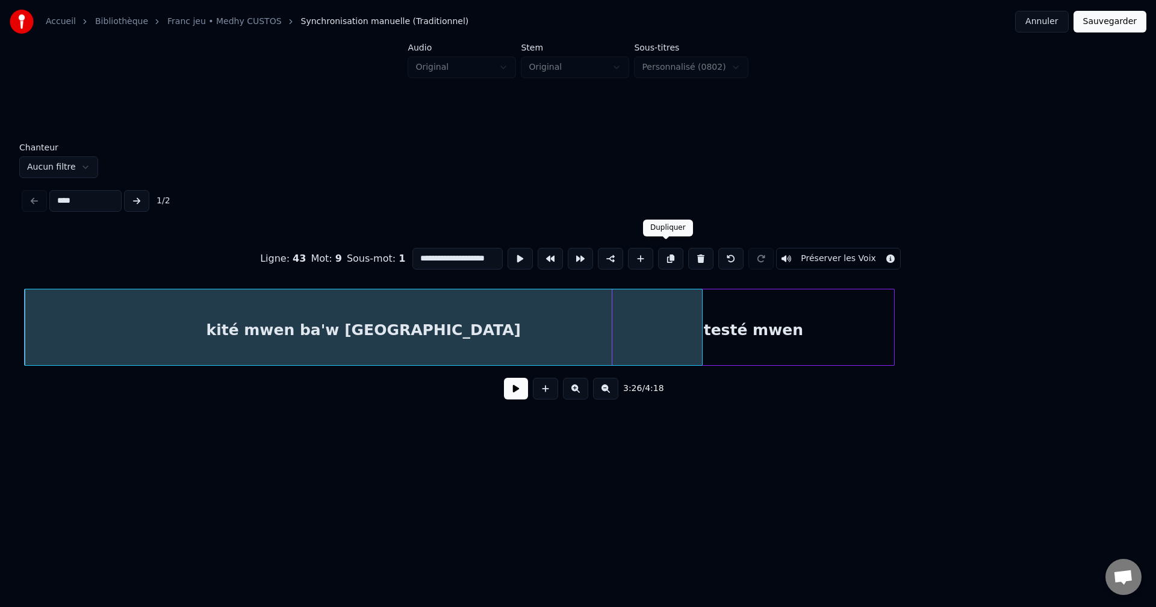
click at [668, 249] on button at bounding box center [670, 259] width 25 height 22
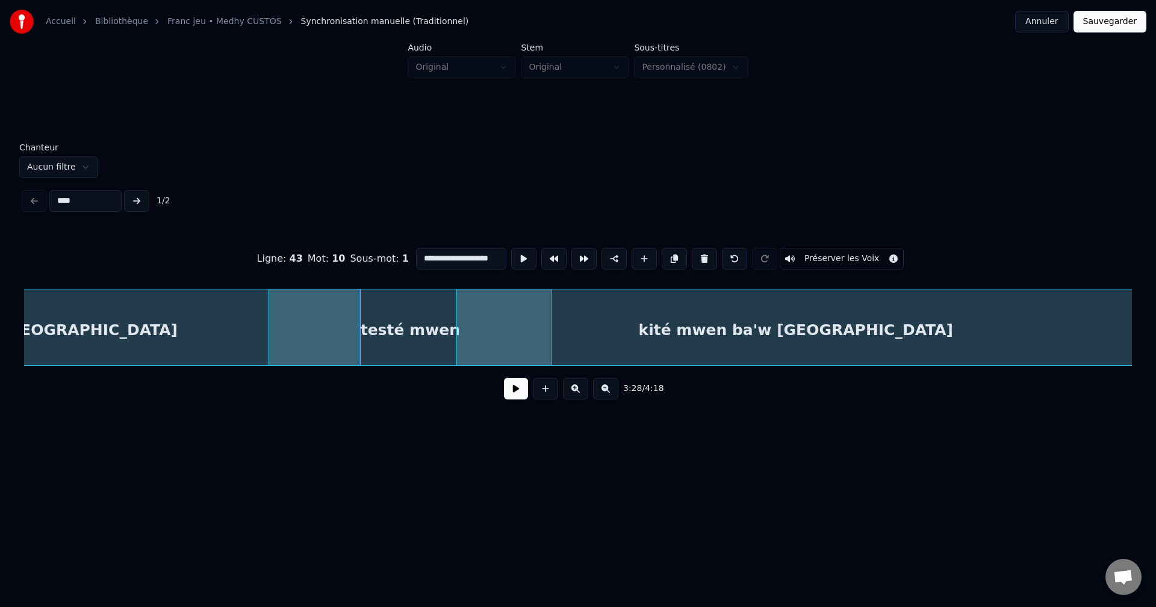
click at [1067, 322] on div "kité mwen ba'w lanmou" at bounding box center [795, 331] width 677 height 82
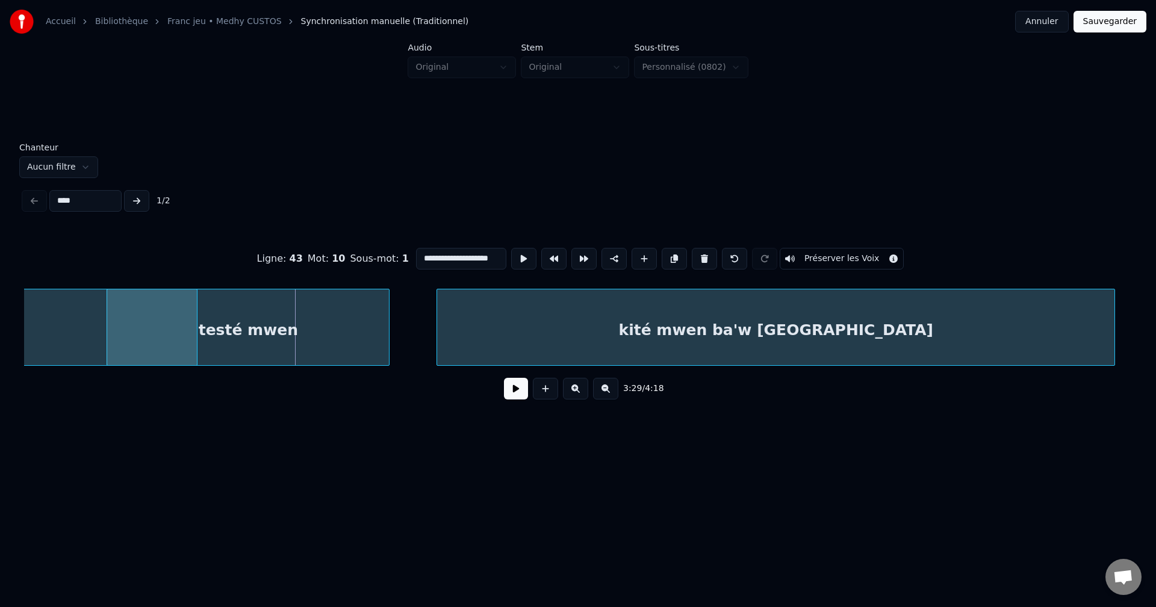
click at [932, 323] on div "kité mwen ba'w lanmou" at bounding box center [775, 331] width 677 height 82
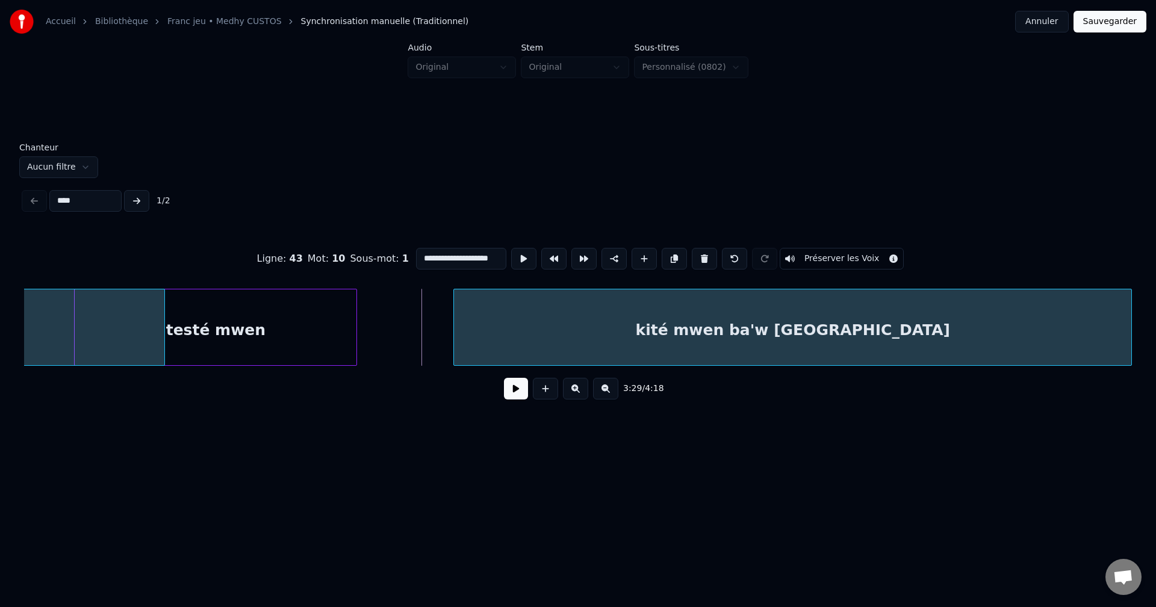
scroll to position [0, 68991]
click at [610, 336] on div "kité mwen ba'w lanmou" at bounding box center [785, 331] width 677 height 82
click at [516, 397] on button at bounding box center [516, 389] width 24 height 22
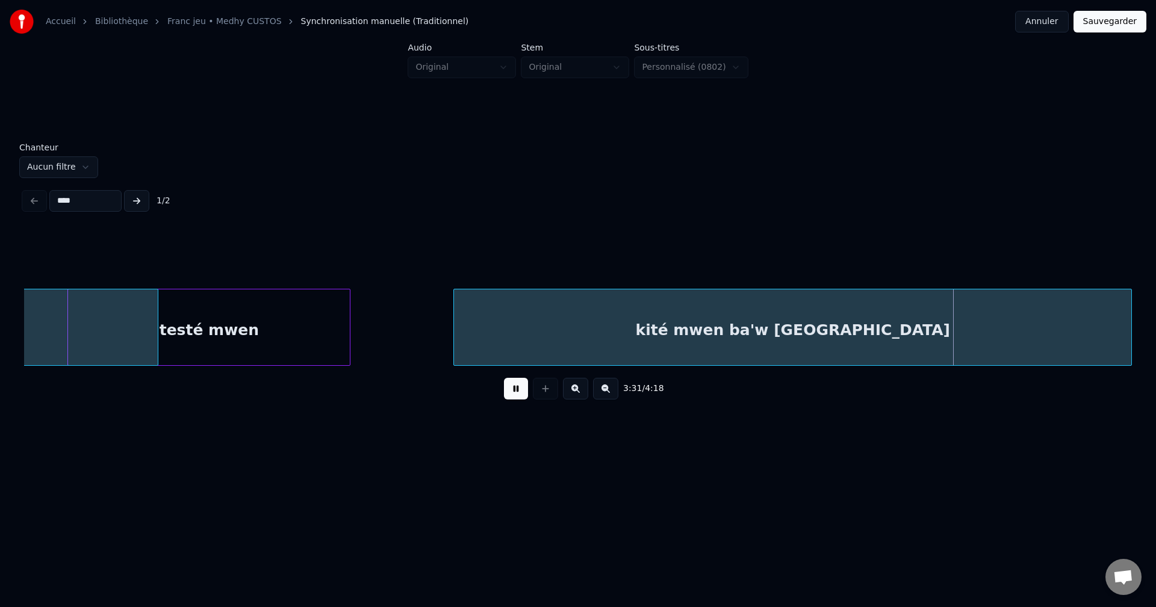
click at [584, 338] on div "kité mwen ba'w lanmou" at bounding box center [792, 331] width 677 height 82
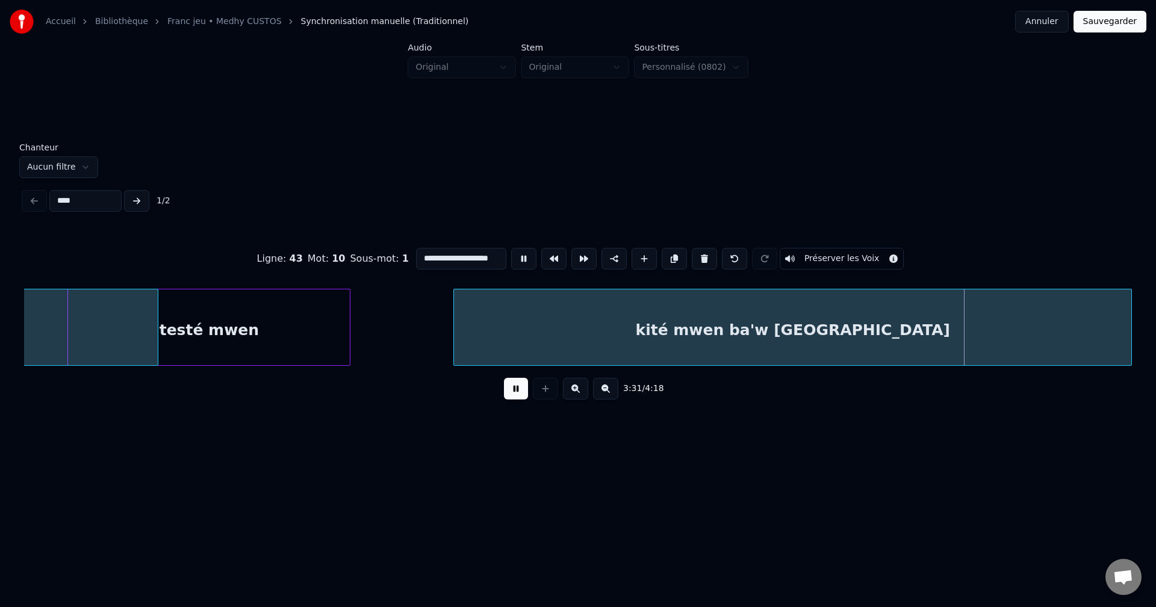
scroll to position [0, 14]
drag, startPoint x: 479, startPoint y: 256, endPoint x: 564, endPoint y: 260, distance: 85.6
click at [558, 258] on div "**********" at bounding box center [578, 259] width 1108 height 60
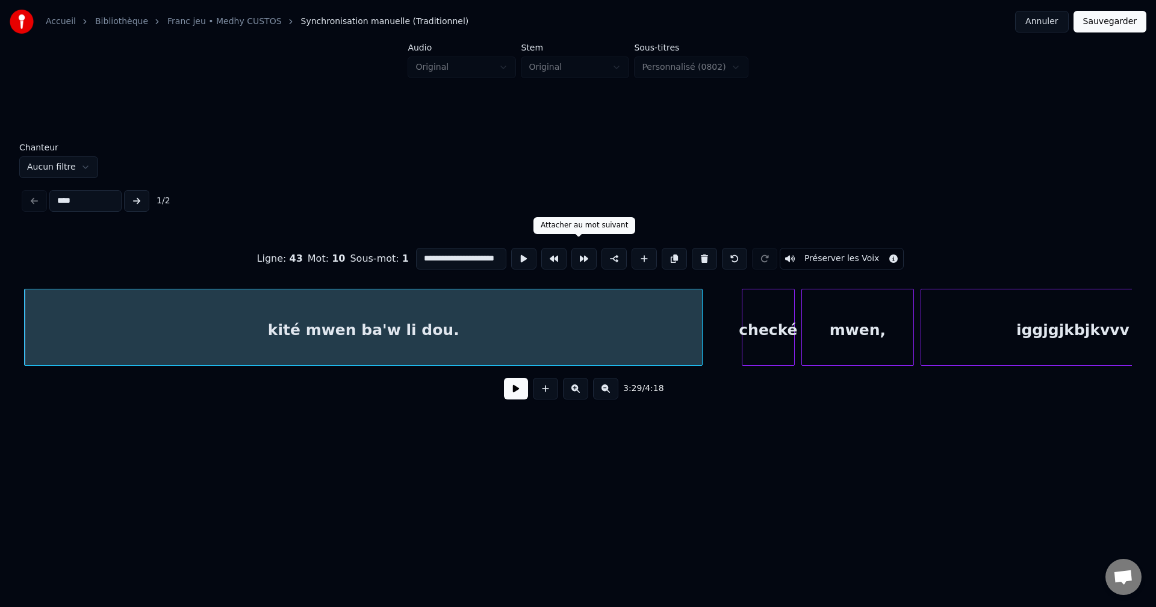
scroll to position [0, 12]
type input "**********"
click at [515, 392] on button at bounding box center [516, 389] width 24 height 22
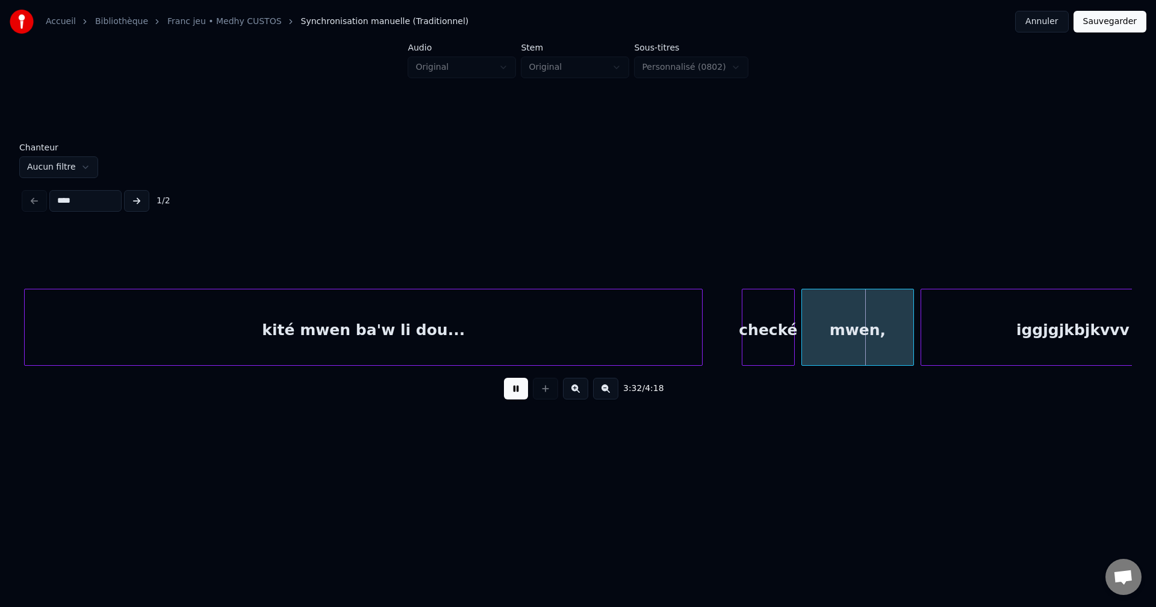
click at [510, 394] on button at bounding box center [516, 389] width 24 height 22
click at [762, 313] on div "checké" at bounding box center [768, 331] width 52 height 82
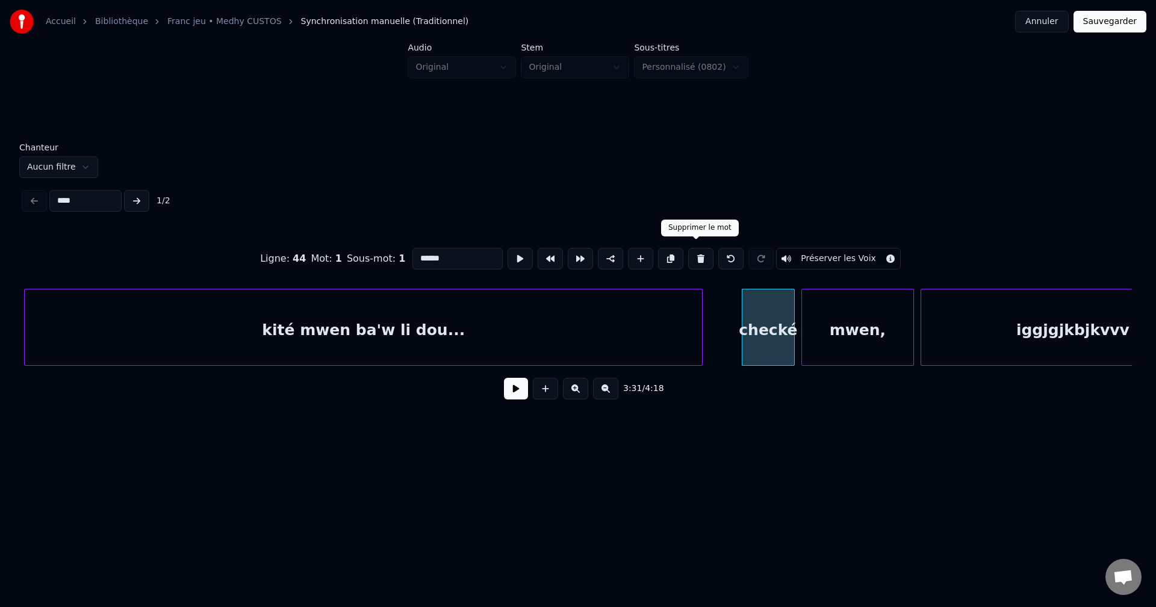
click at [695, 250] on button at bounding box center [700, 259] width 25 height 22
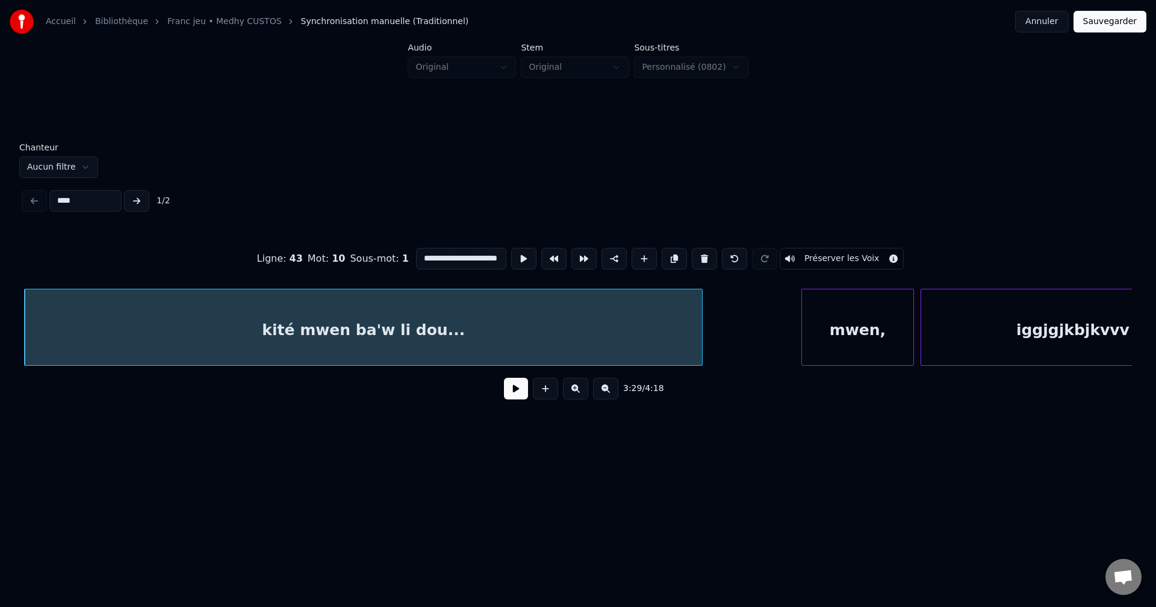
click at [837, 308] on div "mwen," at bounding box center [857, 331] width 111 height 82
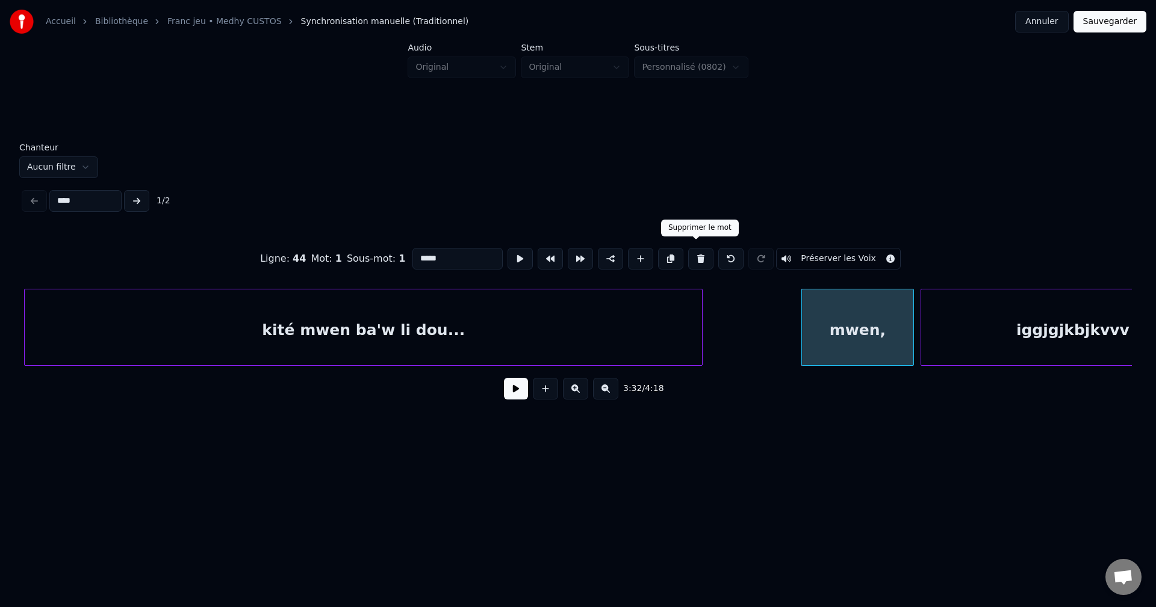
click at [695, 255] on button at bounding box center [700, 259] width 25 height 22
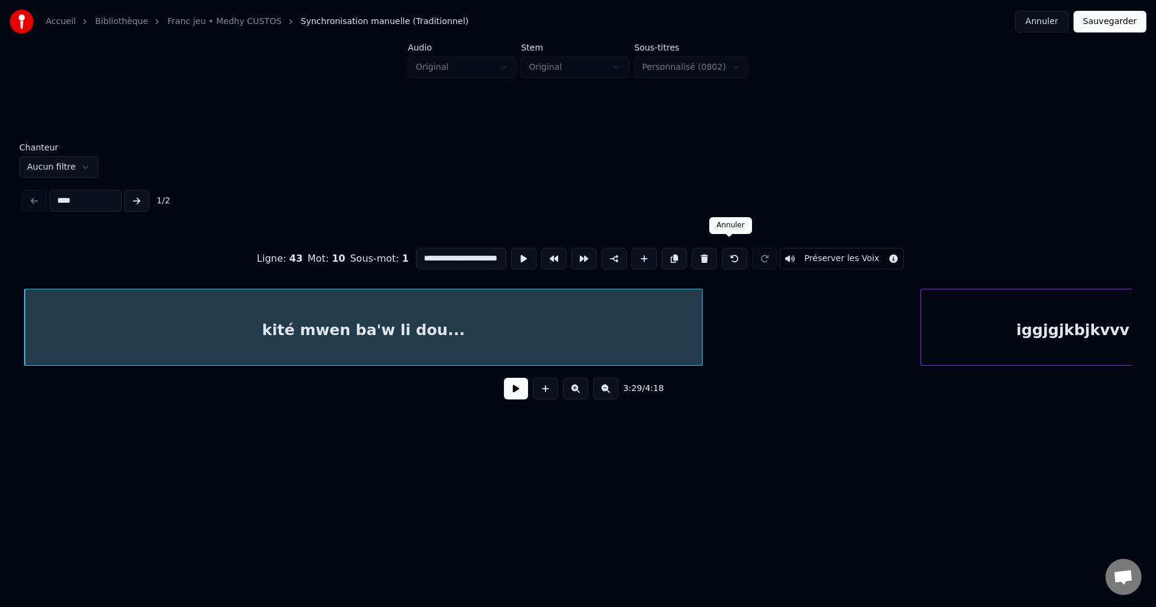
click at [1015, 305] on div "iggjgjkbjkvvv" at bounding box center [1072, 331] width 303 height 82
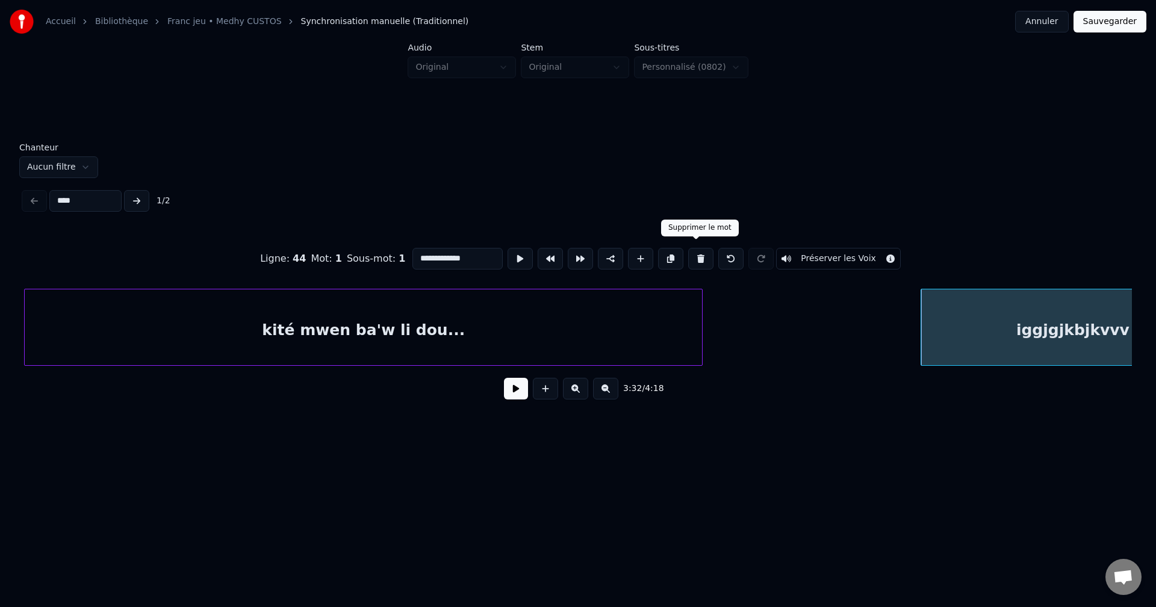
click at [702, 255] on button at bounding box center [700, 259] width 25 height 22
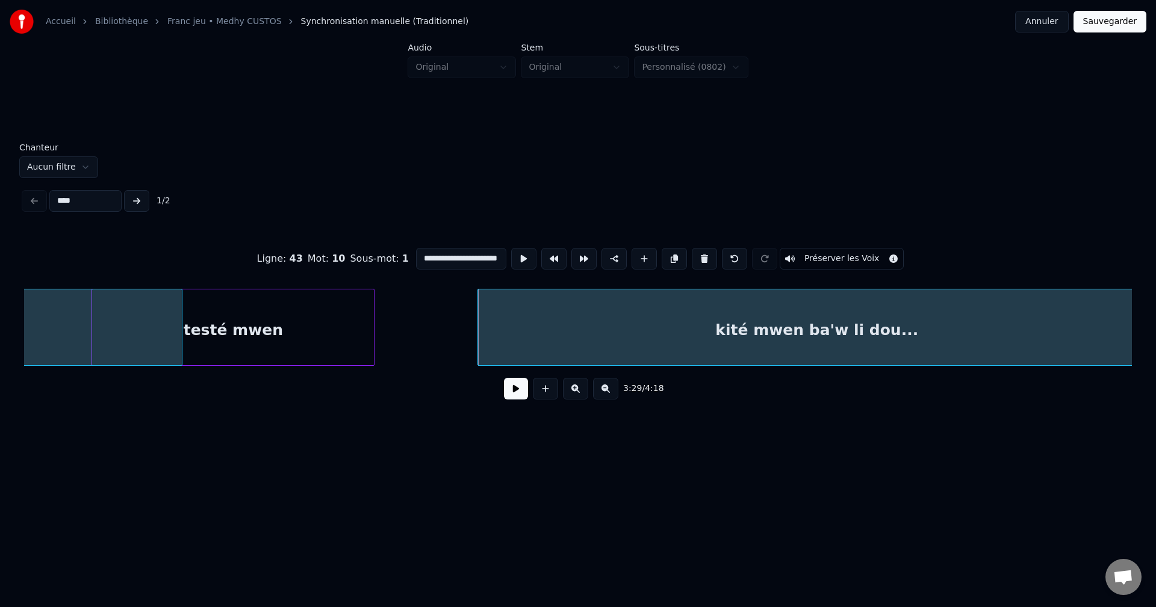
scroll to position [0, 68963]
click at [287, 315] on div "testé mwen" at bounding box center [237, 331] width 282 height 82
type input "**********"
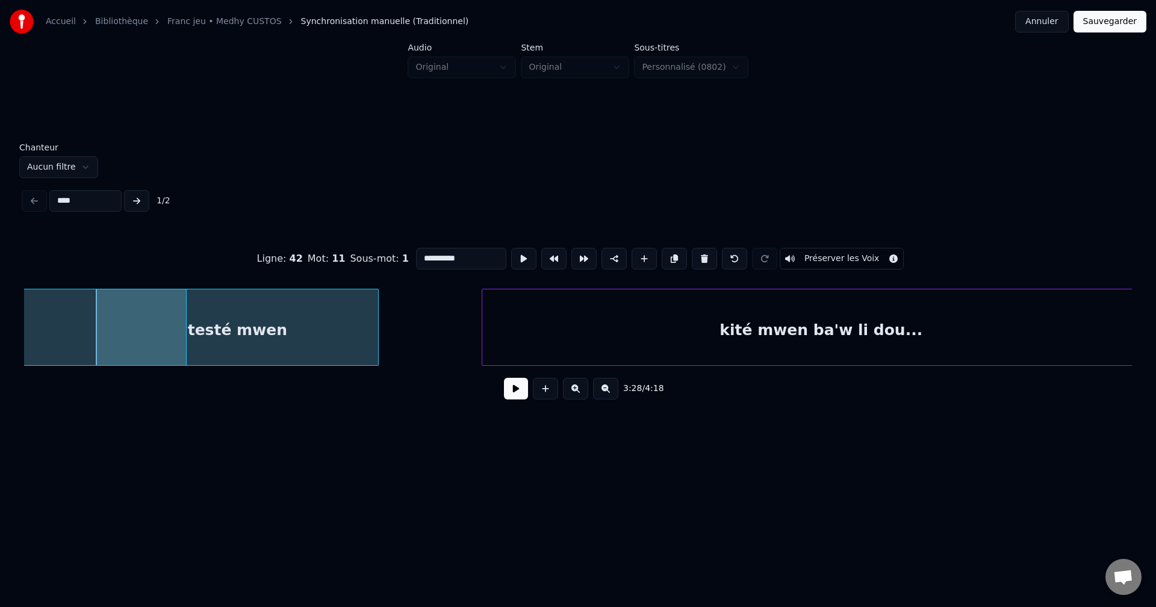
click at [515, 398] on button at bounding box center [516, 389] width 24 height 22
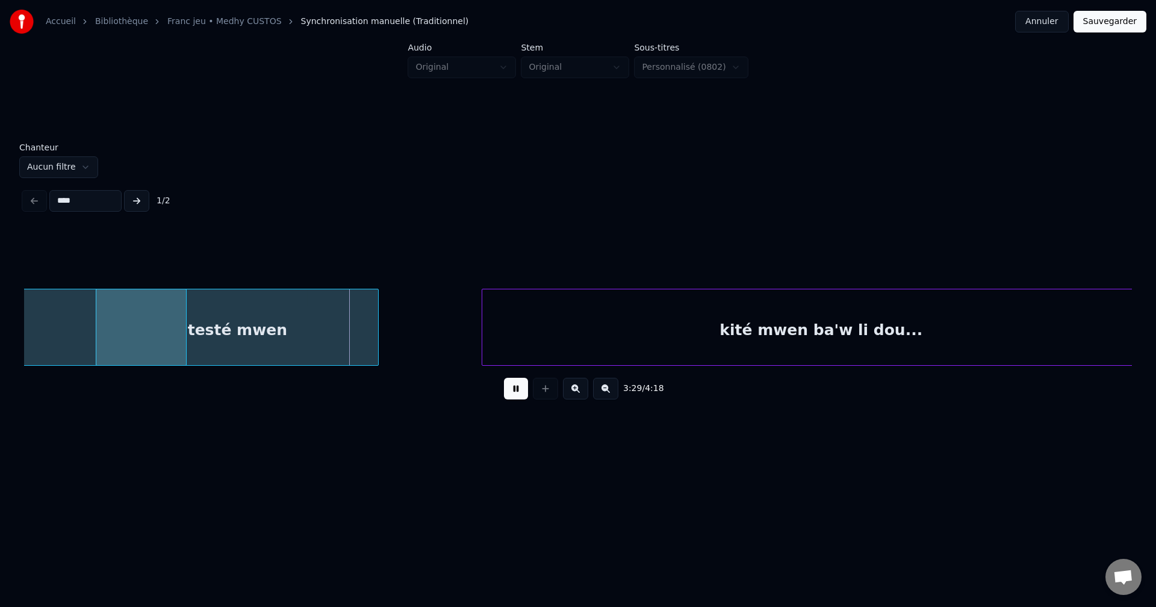
click at [376, 333] on div at bounding box center [376, 328] width 4 height 76
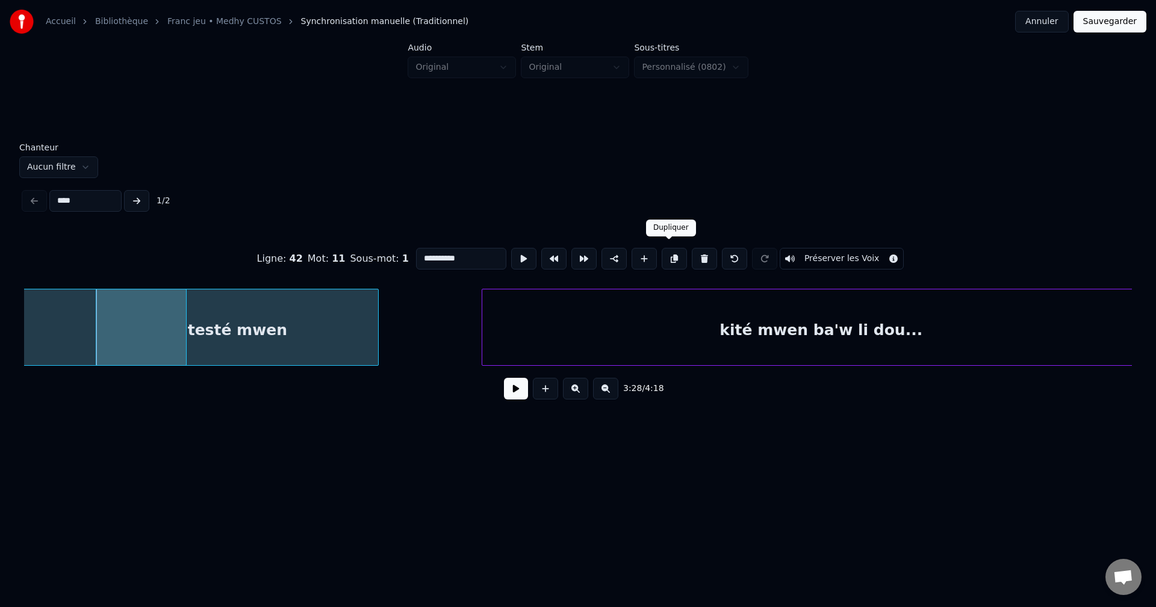
click at [669, 252] on button at bounding box center [674, 259] width 25 height 22
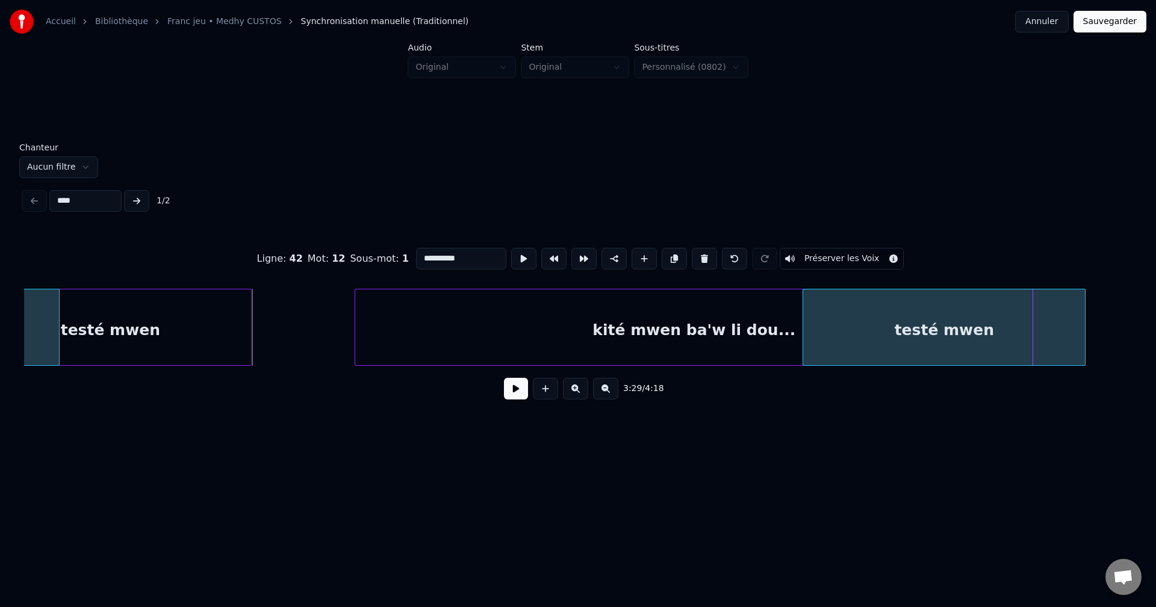
click at [1023, 358] on div "testé mwen" at bounding box center [944, 331] width 282 height 82
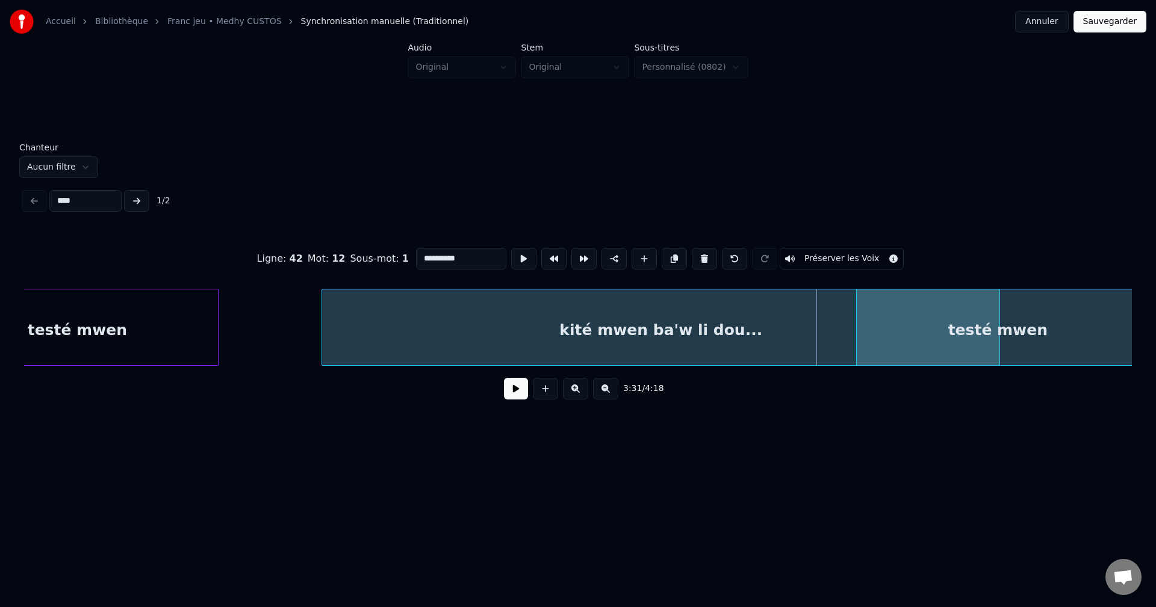
scroll to position [0, 69132]
click at [1114, 331] on div "testé mwen" at bounding box center [989, 331] width 282 height 82
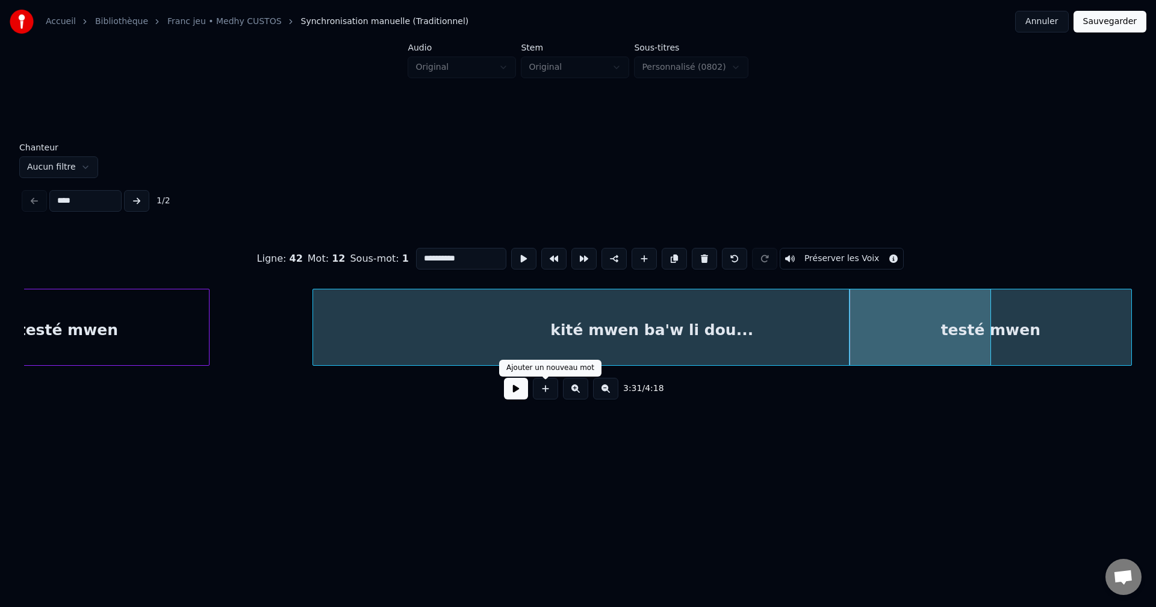
click at [510, 395] on button at bounding box center [516, 389] width 24 height 22
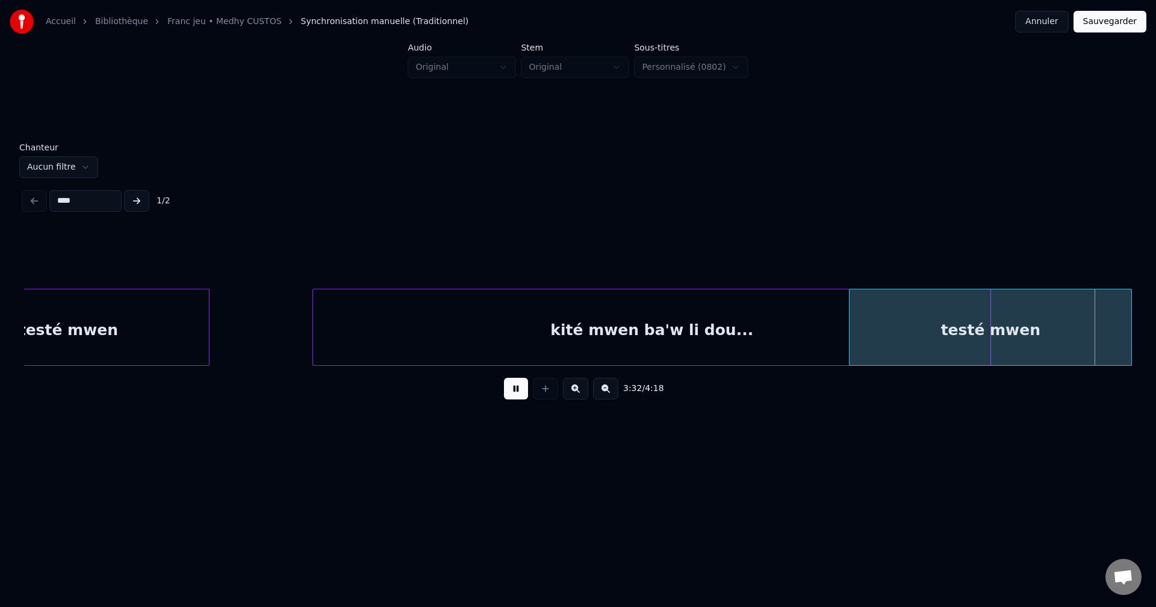
scroll to position [0, 70246]
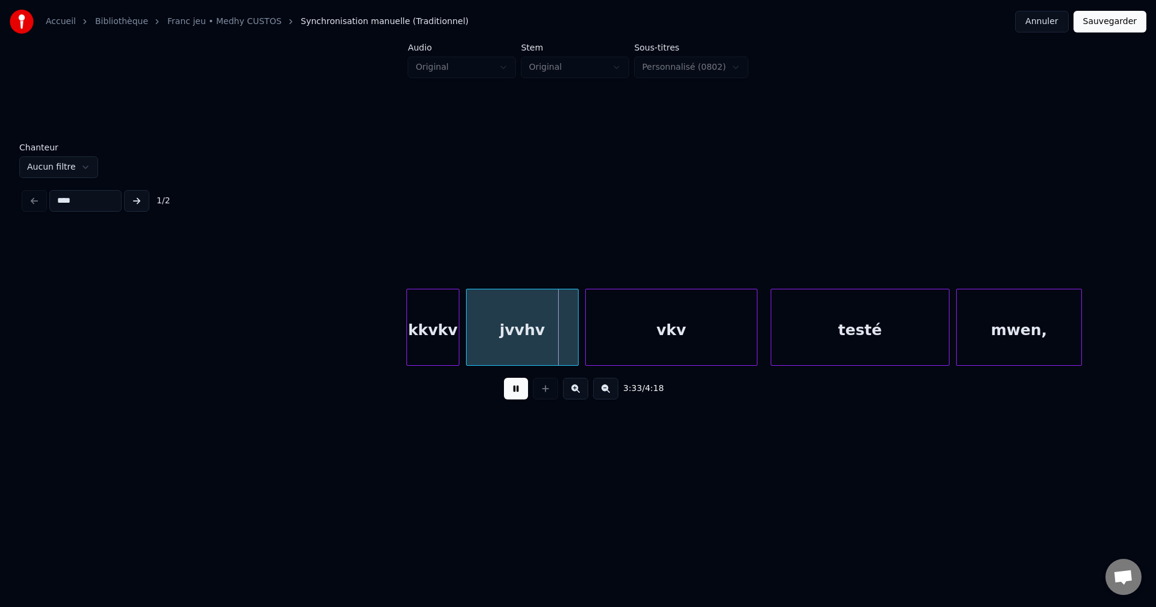
drag, startPoint x: 520, startPoint y: 397, endPoint x: 155, endPoint y: 397, distance: 365.4
click at [514, 397] on button at bounding box center [516, 389] width 24 height 22
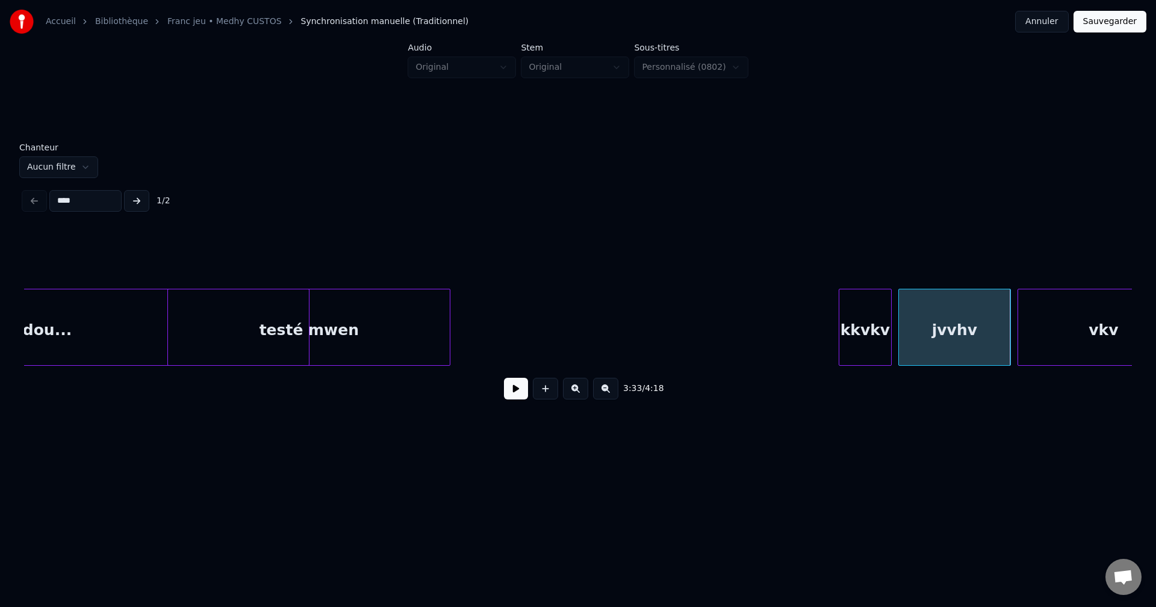
scroll to position [0, 69788]
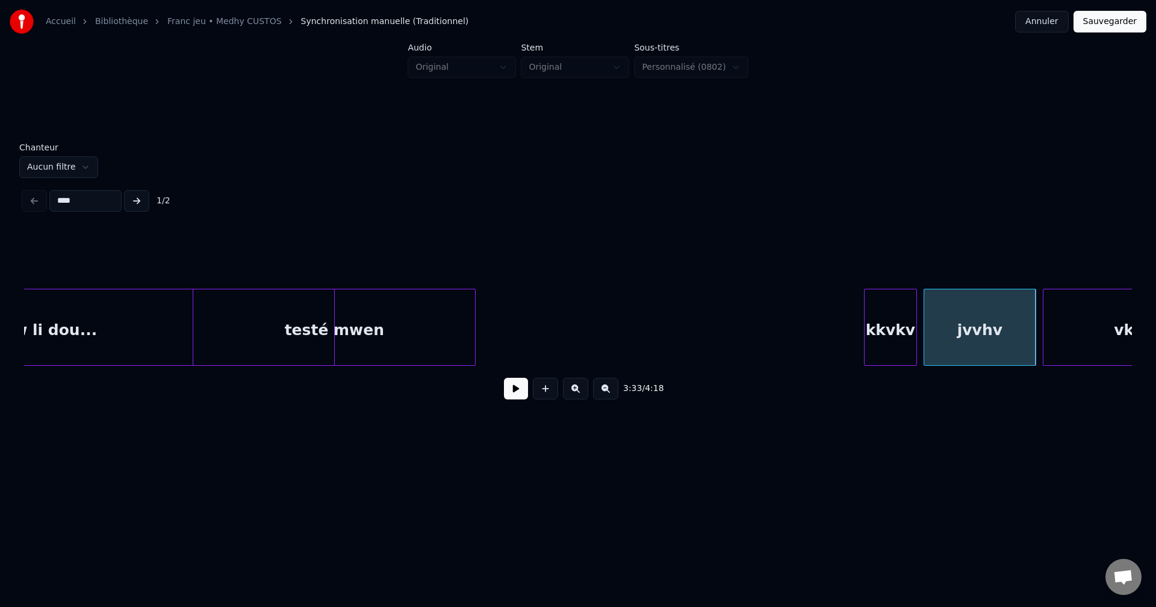
click at [389, 316] on div "testé mwen" at bounding box center [334, 331] width 282 height 82
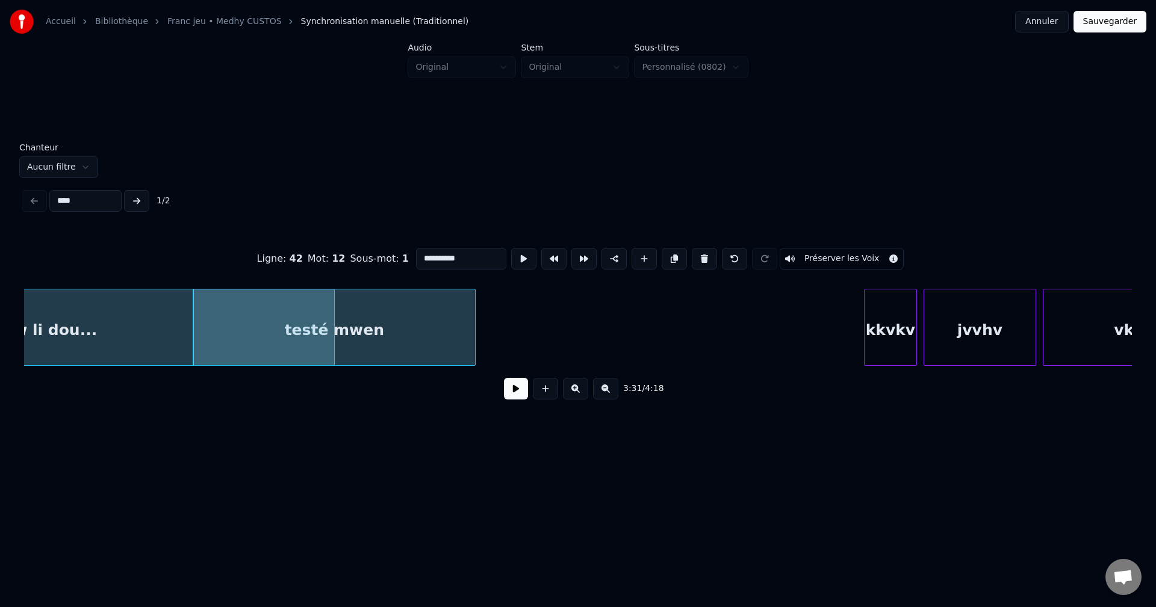
click at [515, 400] on button at bounding box center [516, 389] width 24 height 22
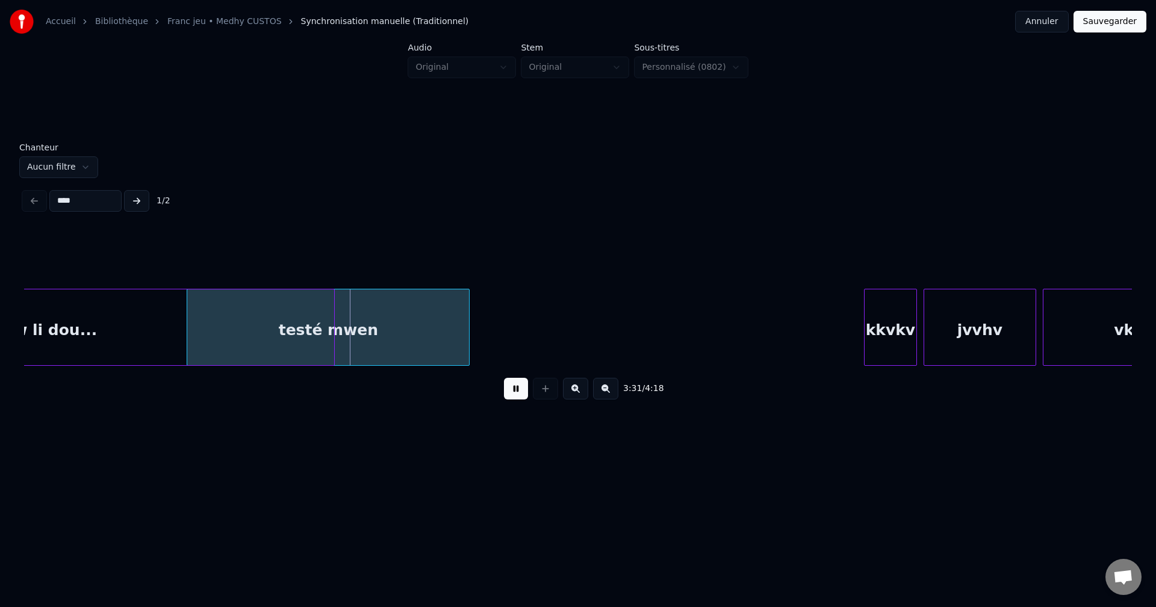
click at [412, 325] on div "testé mwen" at bounding box center [328, 331] width 282 height 82
click at [360, 338] on div "testé mwen" at bounding box center [317, 331] width 282 height 82
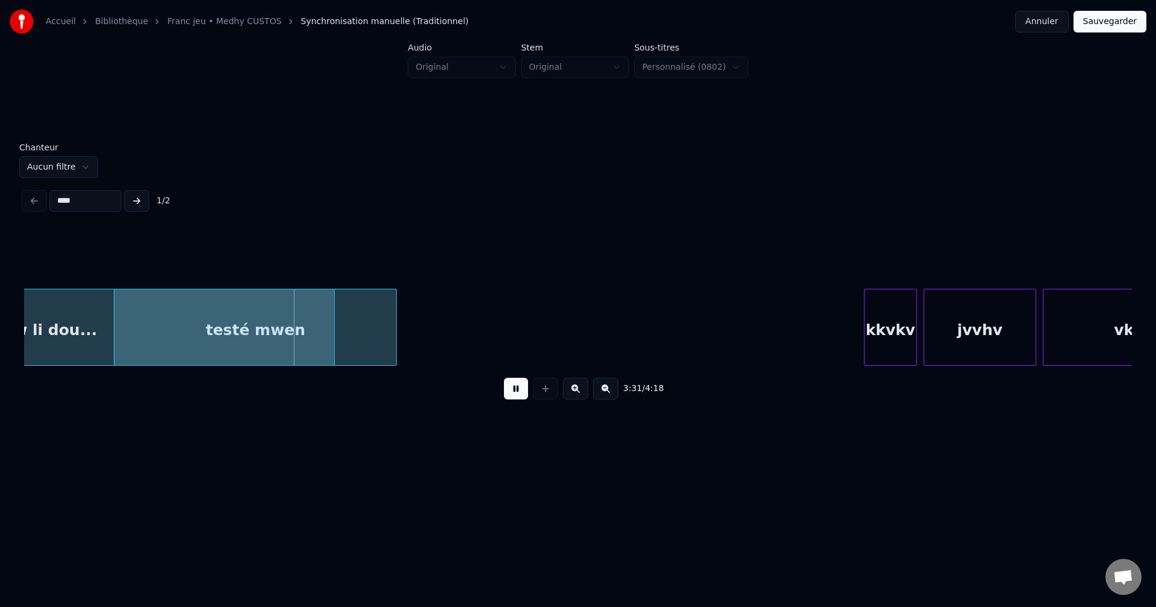
click at [396, 335] on div "testé mwen" at bounding box center [255, 331] width 282 height 82
click at [430, 338] on div "testé mwen" at bounding box center [290, 331] width 282 height 82
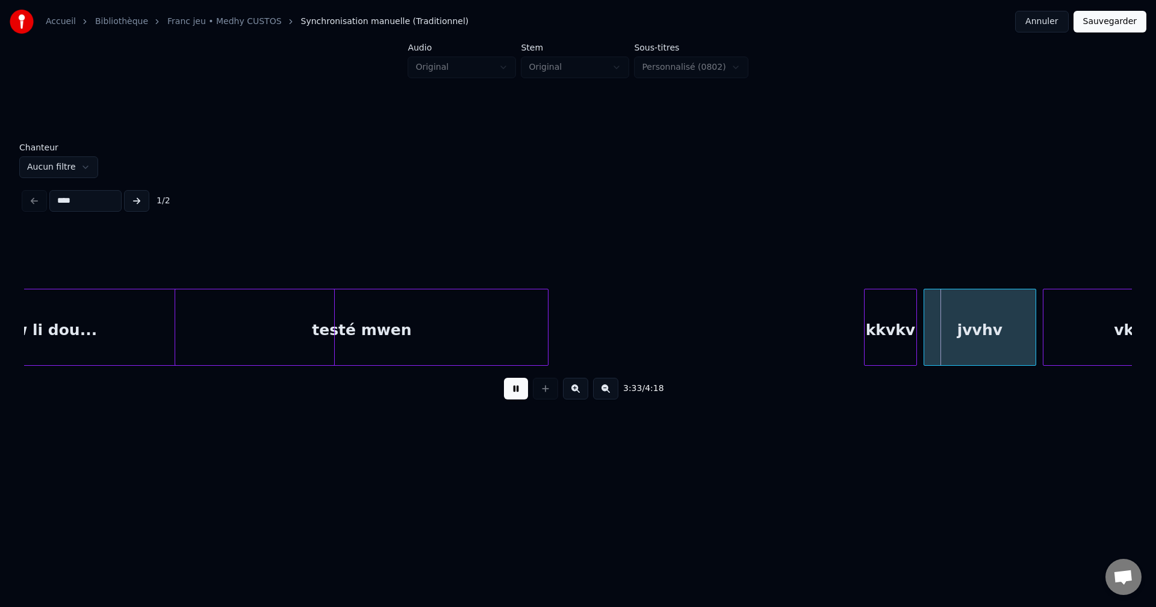
click at [548, 346] on div at bounding box center [546, 328] width 4 height 76
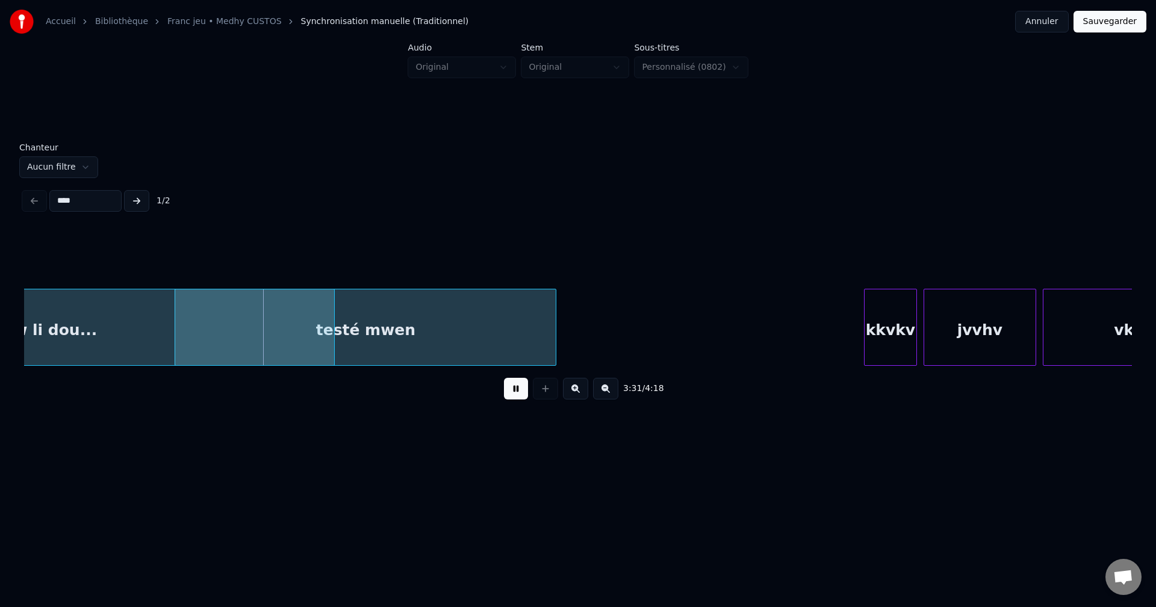
click at [482, 338] on div "testé mwen" at bounding box center [365, 331] width 380 height 82
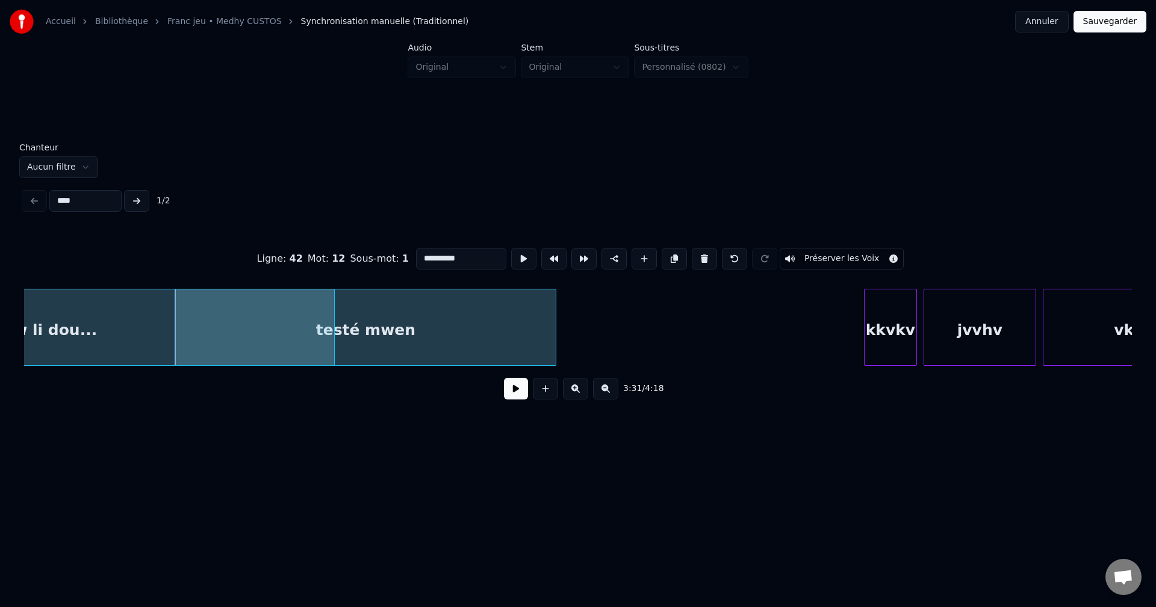
drag, startPoint x: 437, startPoint y: 255, endPoint x: 220, endPoint y: 255, distance: 217.3
click at [222, 255] on div "**********" at bounding box center [578, 259] width 1108 height 60
type input "**********"
click at [513, 398] on button at bounding box center [516, 389] width 24 height 22
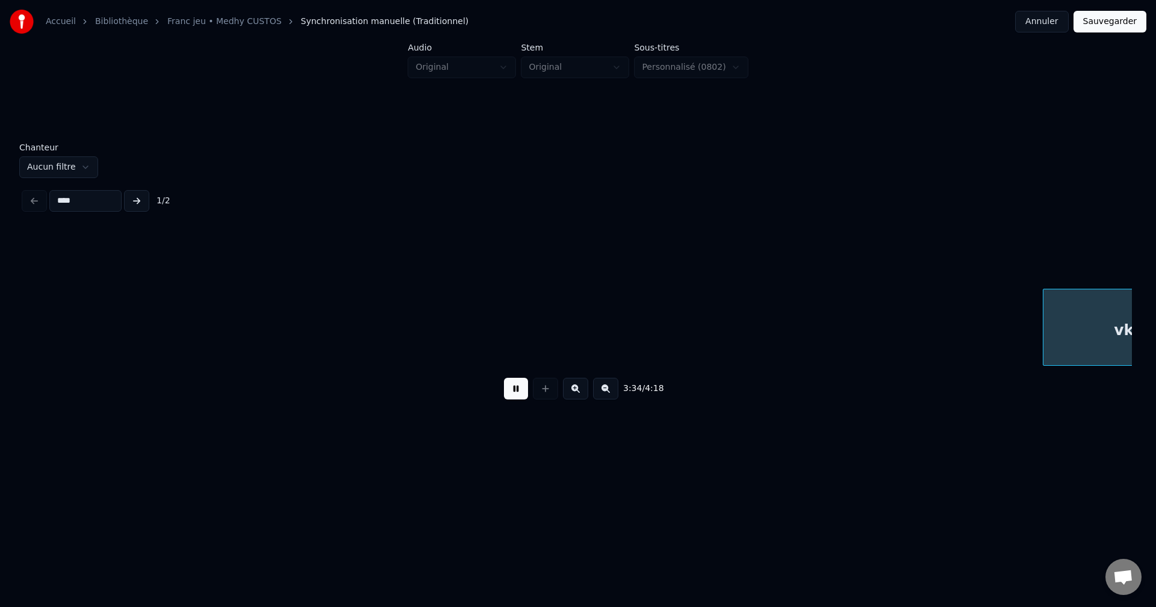
click at [514, 398] on button at bounding box center [516, 389] width 24 height 22
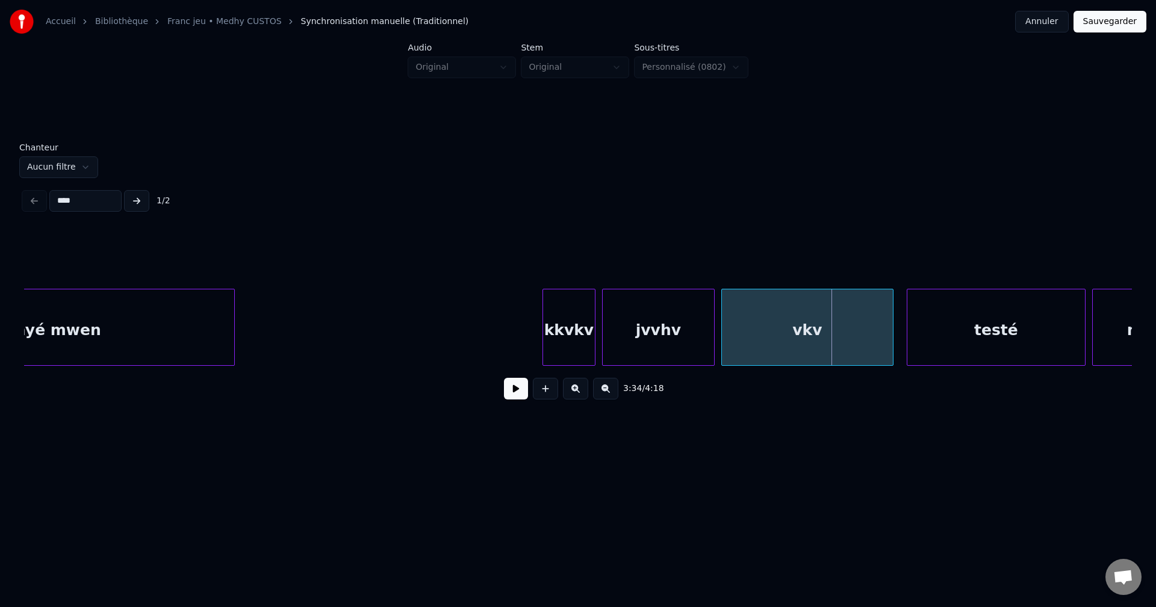
scroll to position [0, 70102]
click at [586, 312] on div "kkvkv" at bounding box center [577, 331] width 52 height 82
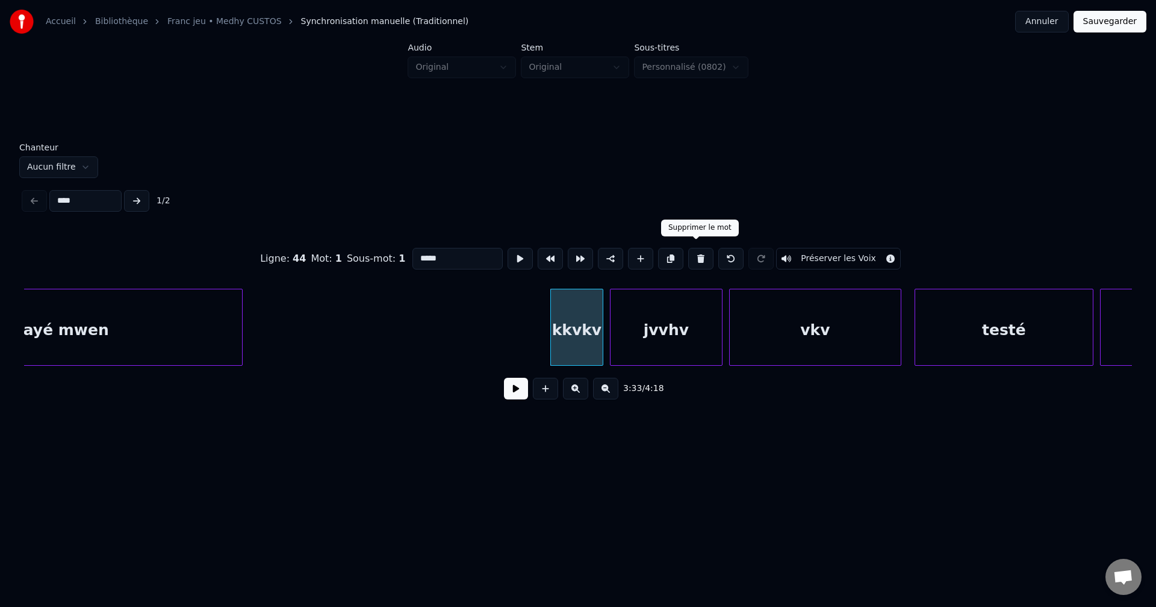
click at [693, 250] on button at bounding box center [700, 259] width 25 height 22
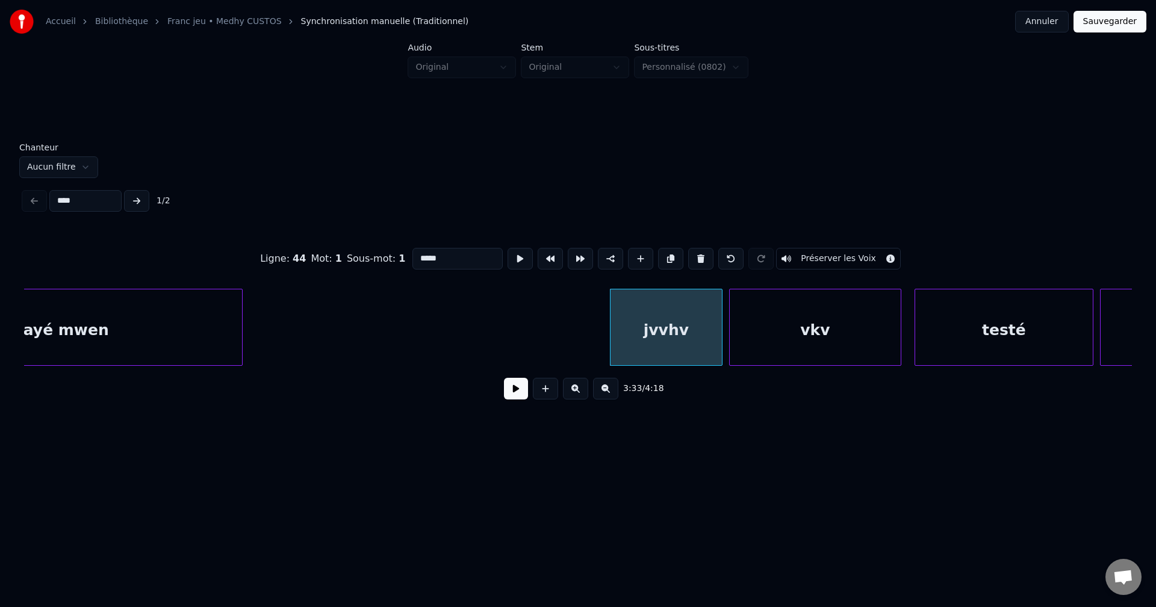
click at [696, 250] on button at bounding box center [700, 259] width 25 height 22
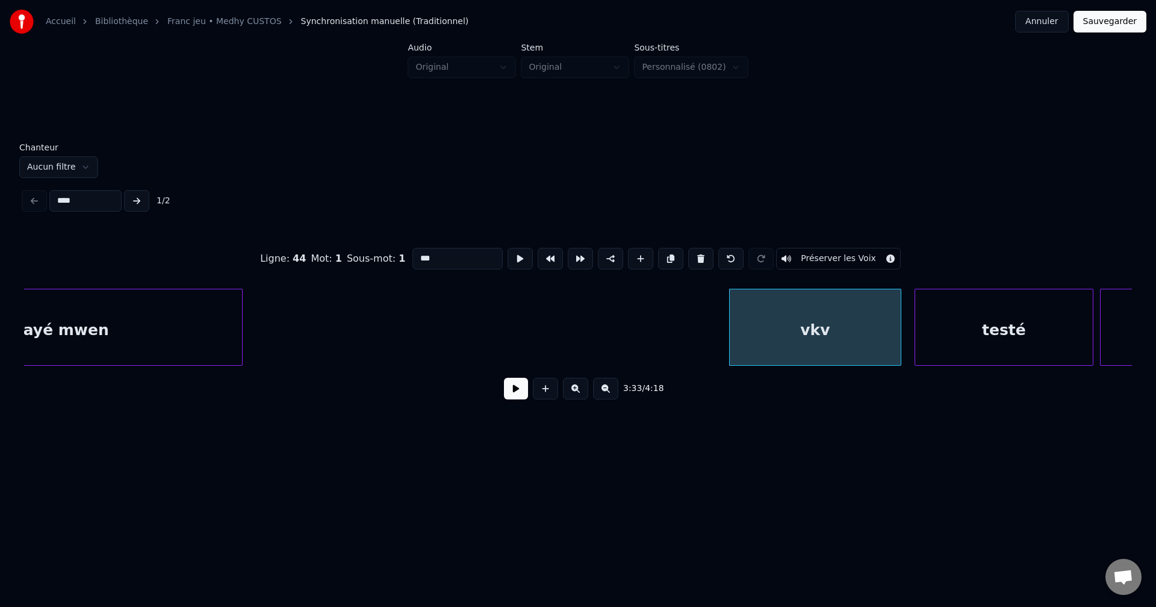
click at [696, 250] on button at bounding box center [700, 259] width 25 height 22
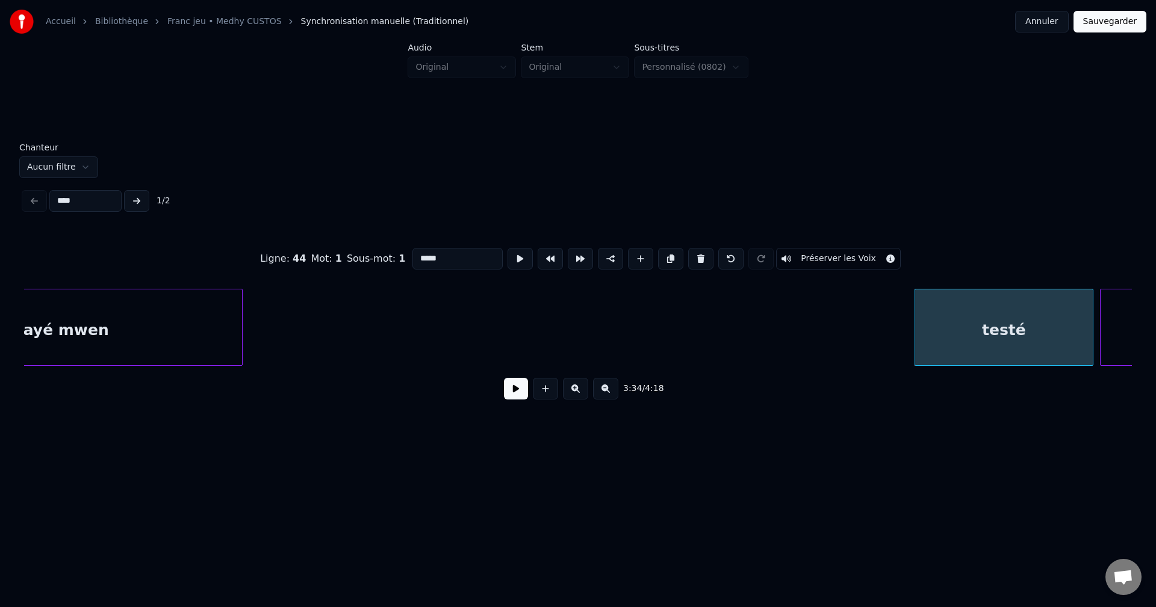
click at [696, 250] on button at bounding box center [700, 259] width 25 height 22
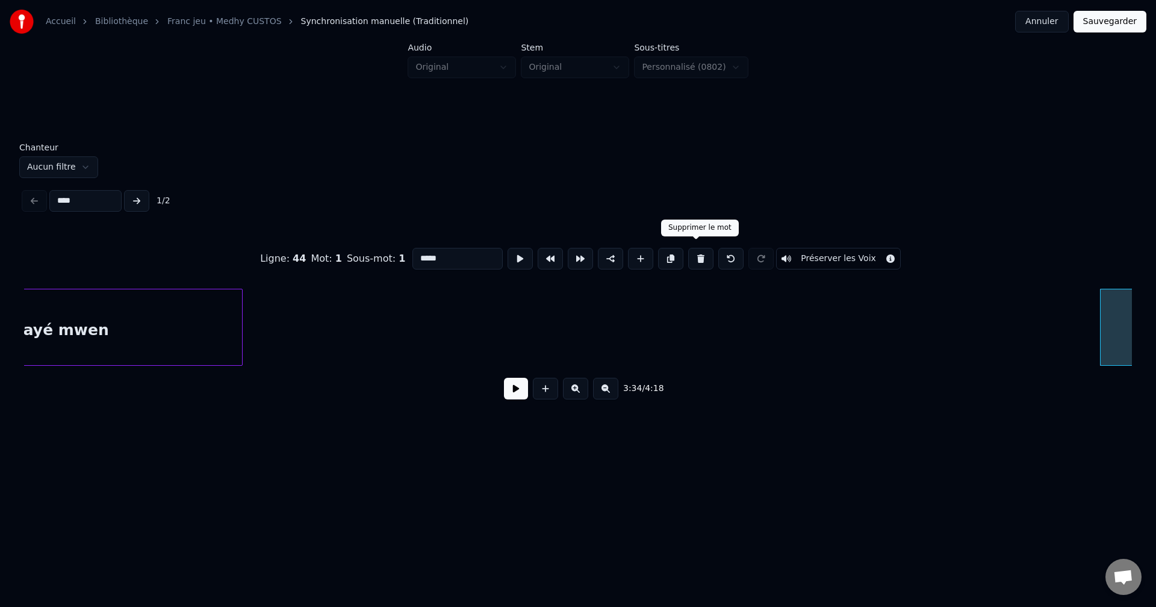
click at [693, 248] on button at bounding box center [700, 259] width 25 height 22
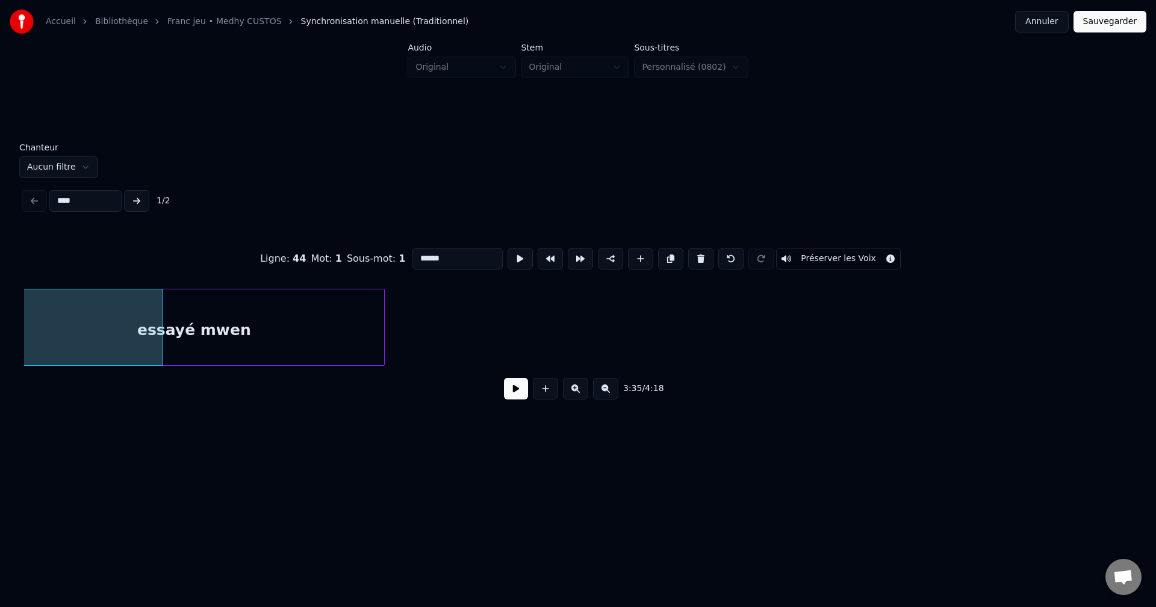
click at [228, 332] on div "essayé mwen" at bounding box center [194, 331] width 380 height 82
type input "**********"
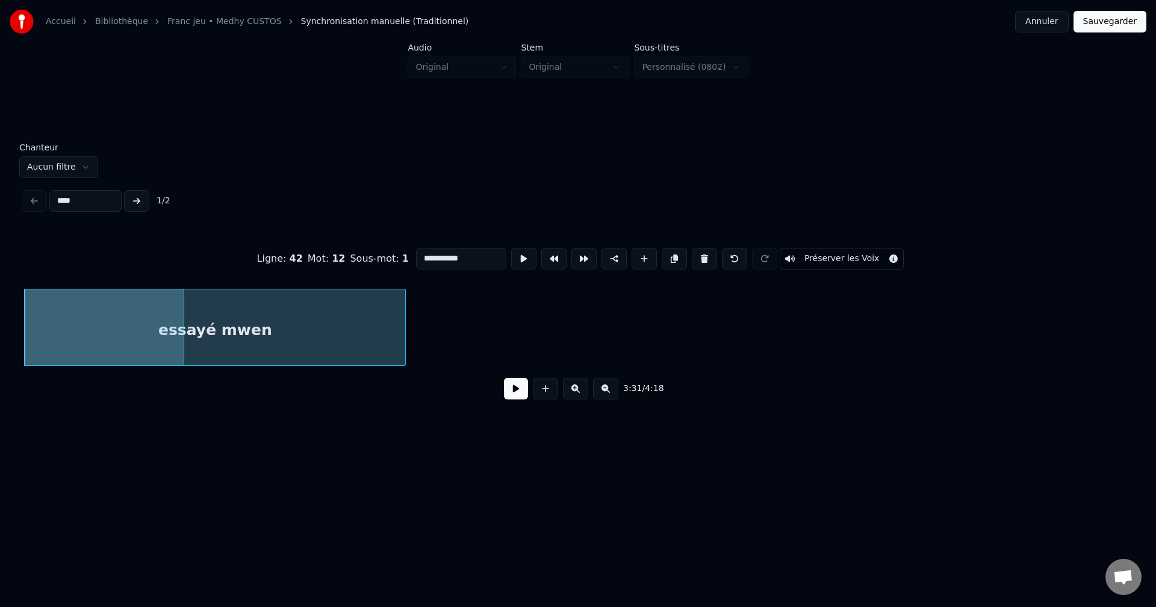
click at [521, 387] on button at bounding box center [516, 389] width 24 height 22
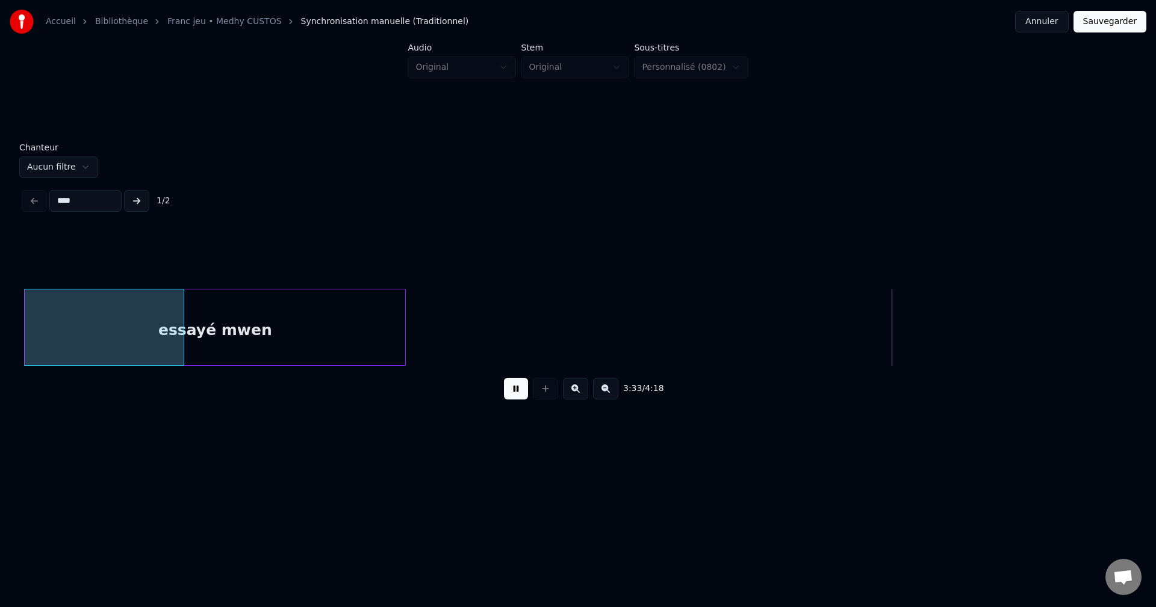
click at [509, 385] on button at bounding box center [516, 389] width 24 height 22
click at [344, 328] on div "essayé mwen" at bounding box center [215, 331] width 380 height 82
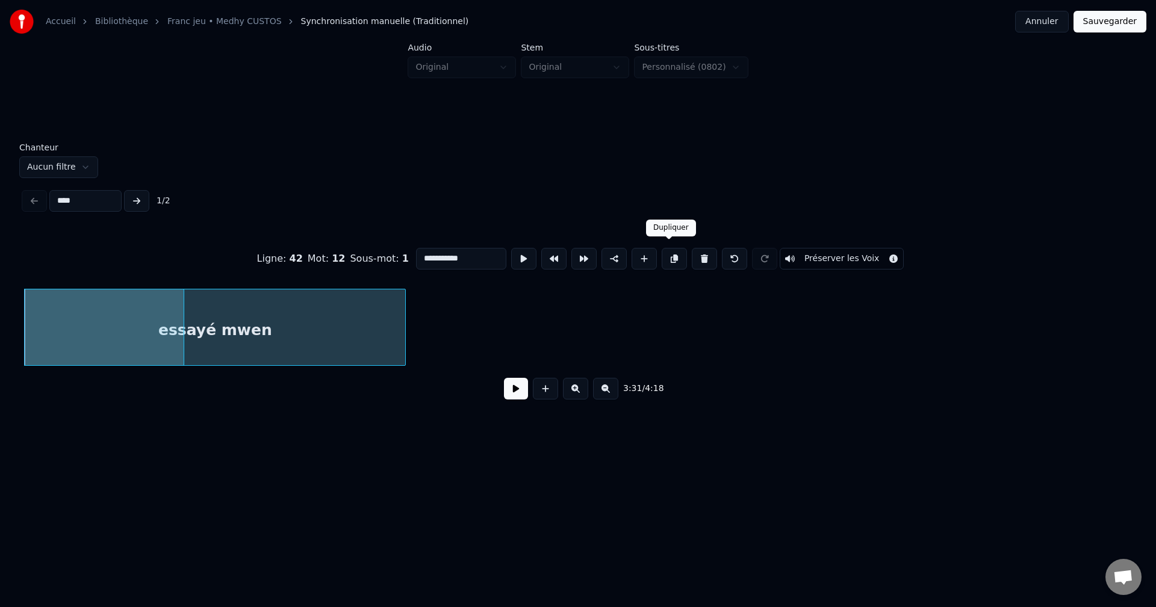
drag, startPoint x: 669, startPoint y: 252, endPoint x: 652, endPoint y: 273, distance: 27.0
click at [668, 252] on button at bounding box center [674, 259] width 25 height 22
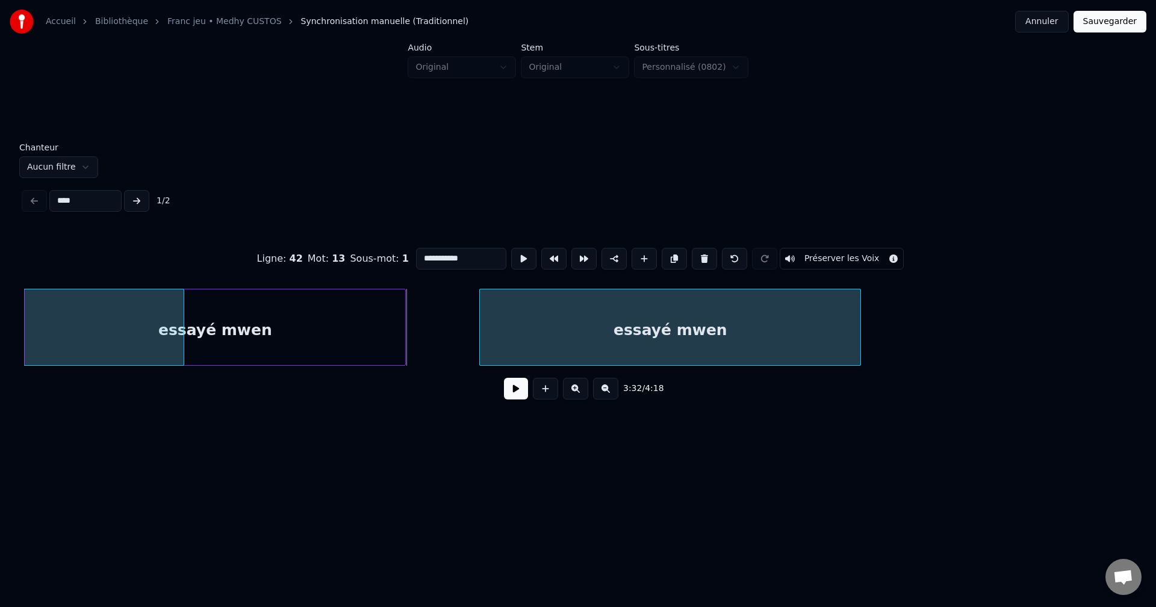
click at [717, 333] on div "essayé mwen" at bounding box center [670, 331] width 380 height 82
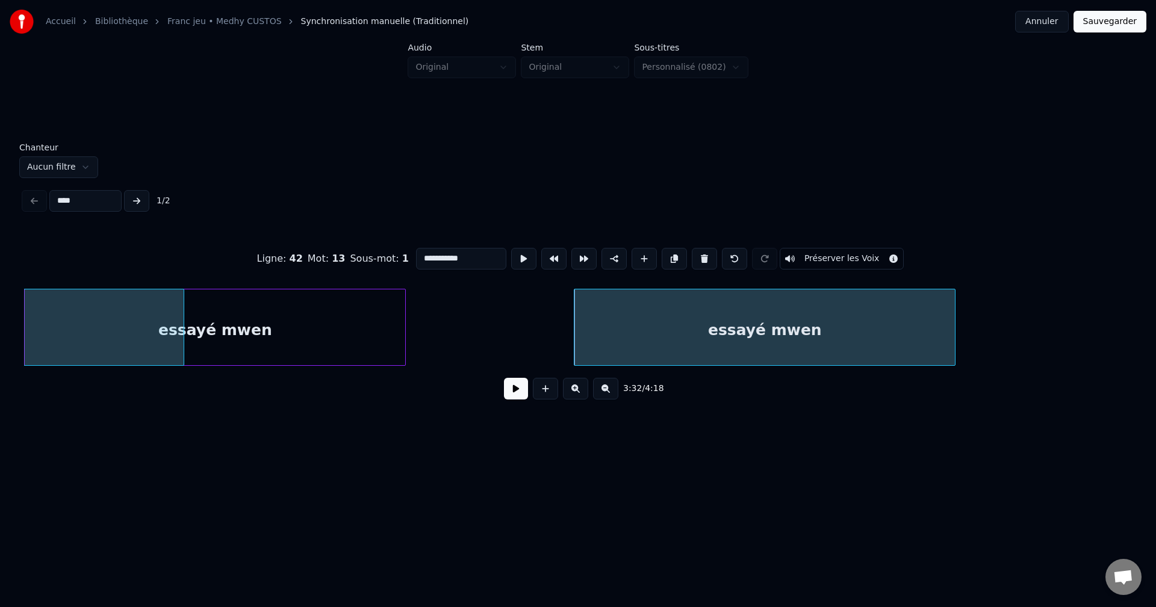
click at [518, 397] on button at bounding box center [516, 389] width 24 height 22
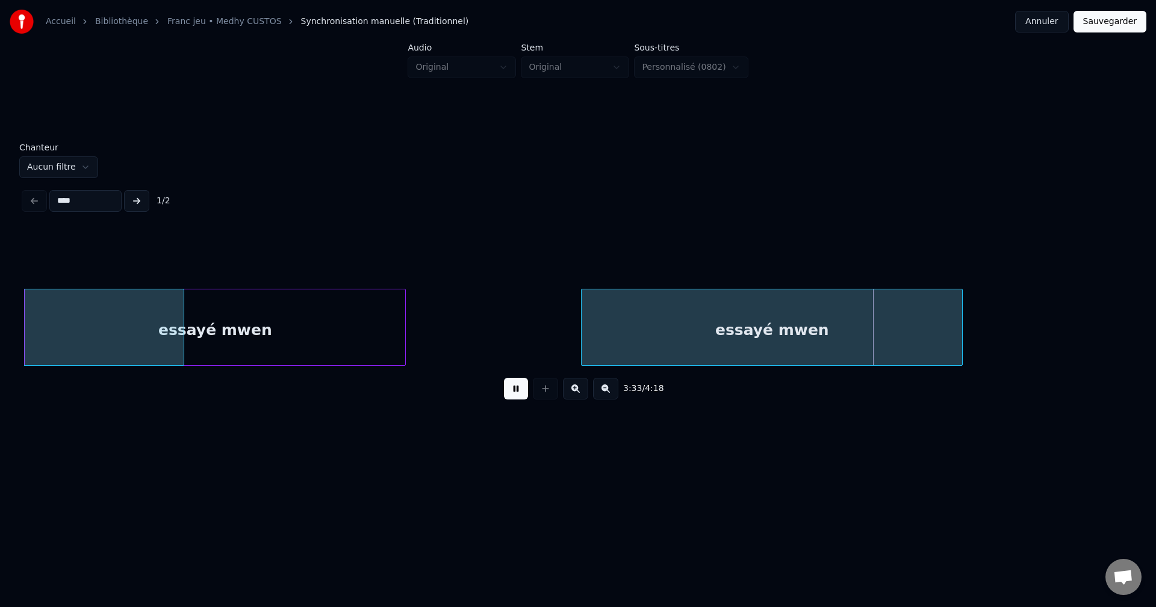
click at [673, 327] on div "essayé mwen" at bounding box center [771, 331] width 380 height 82
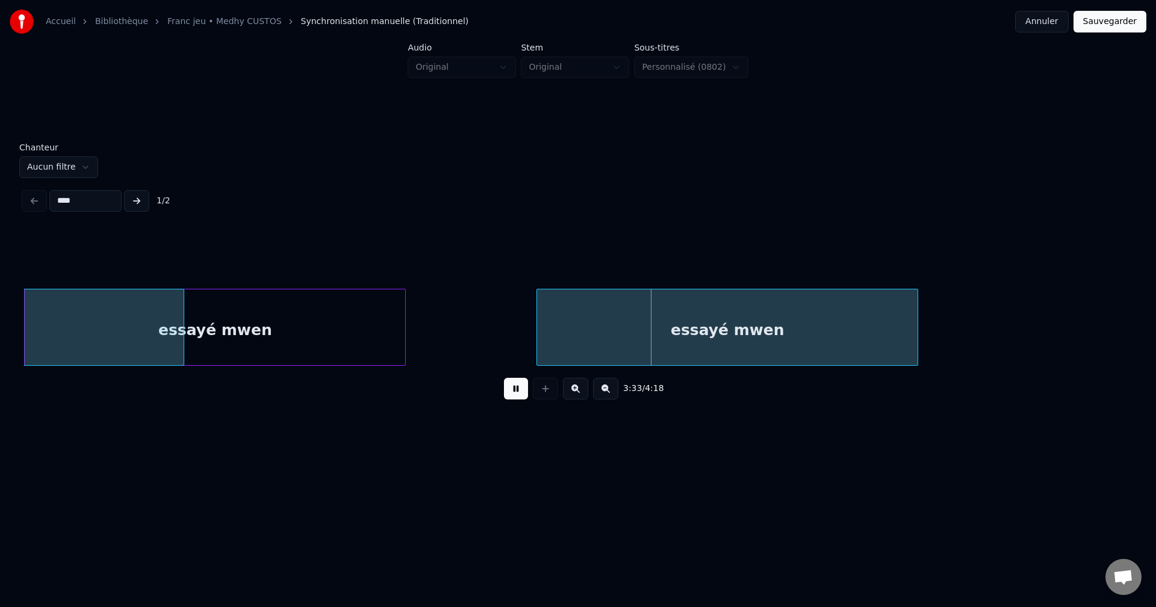
click at [649, 328] on div "essayé mwen" at bounding box center [727, 331] width 380 height 82
click at [745, 330] on div "essayé mwen" at bounding box center [728, 331] width 380 height 82
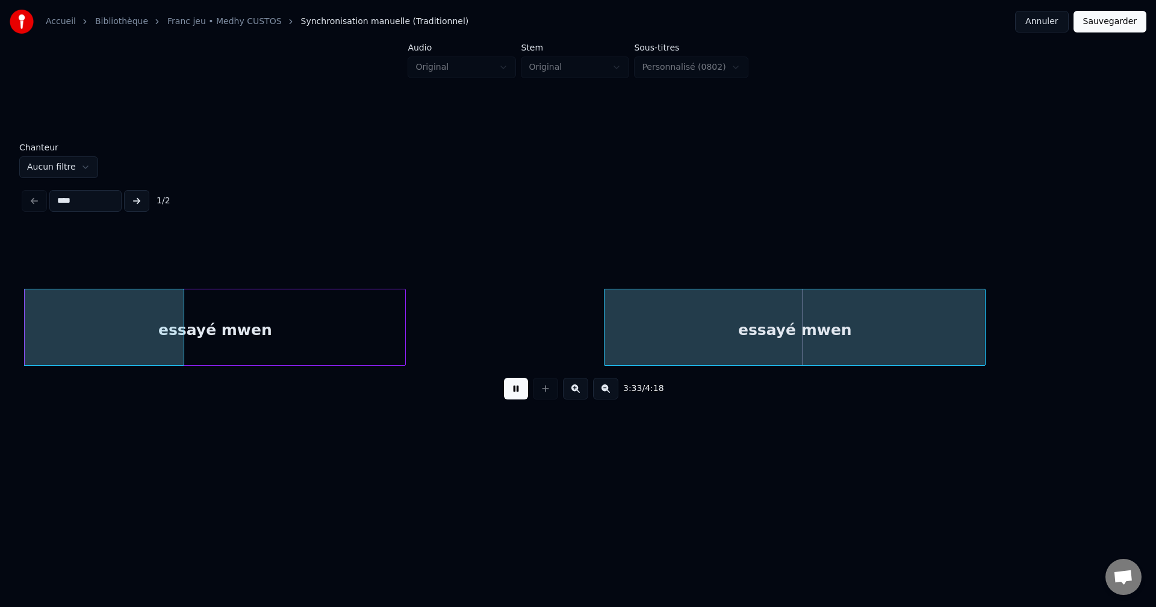
click at [771, 330] on div "essayé mwen" at bounding box center [794, 331] width 380 height 82
click at [772, 329] on div "essayé mwen" at bounding box center [812, 331] width 380 height 82
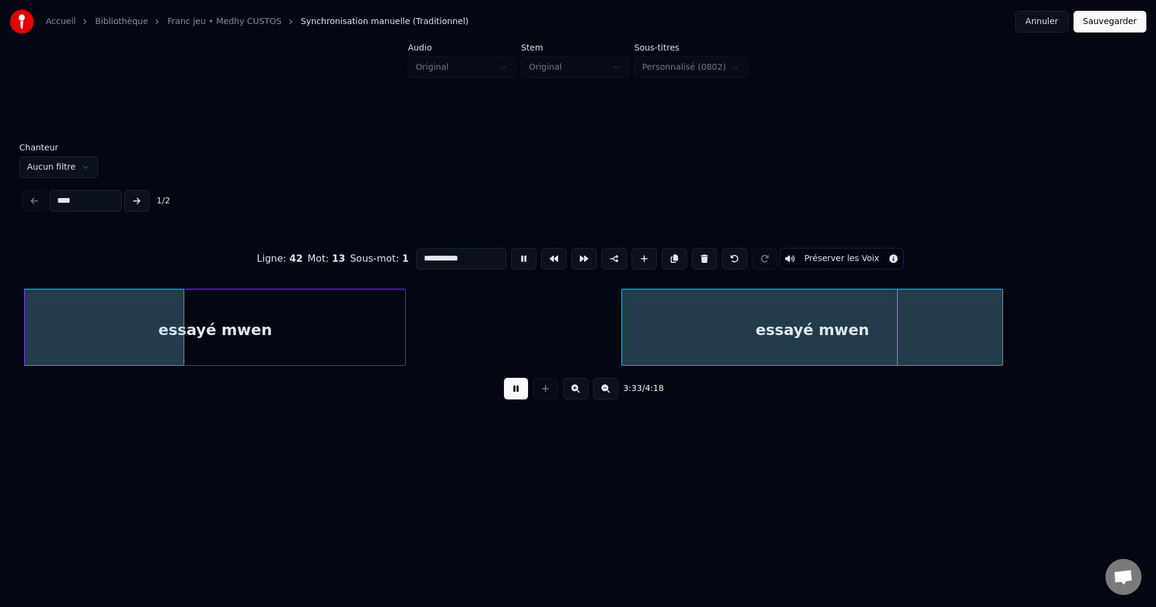
drag, startPoint x: 453, startPoint y: 252, endPoint x: 111, endPoint y: 252, distance: 341.3
click at [129, 252] on div "**********" at bounding box center [578, 259] width 1108 height 60
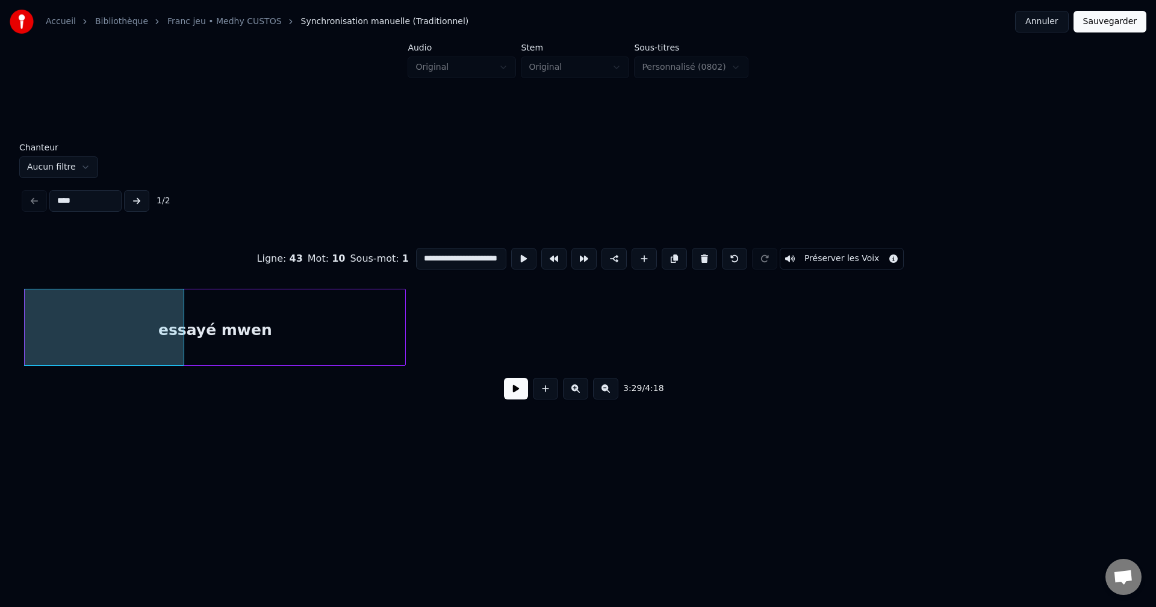
scroll to position [0, 69421]
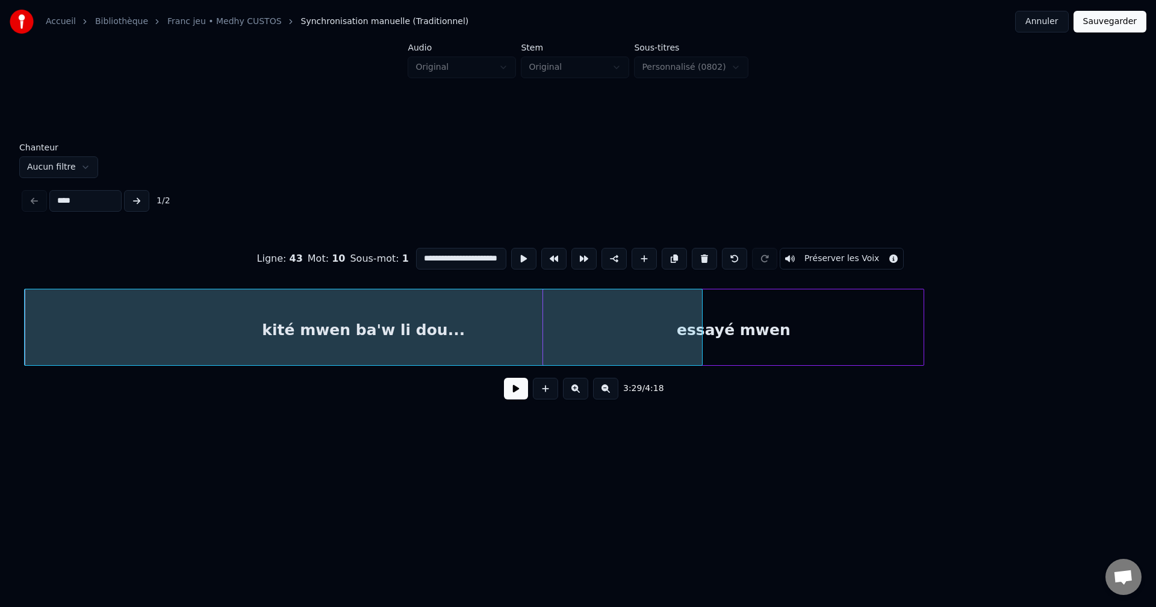
type input "**********"
click at [512, 399] on button at bounding box center [516, 389] width 24 height 22
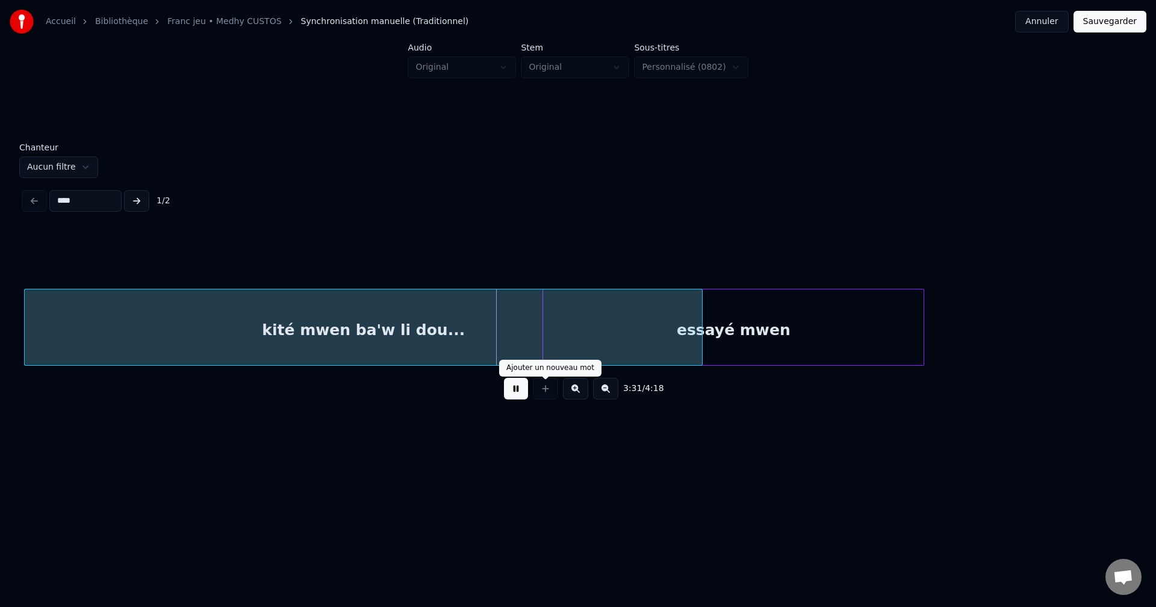
click at [516, 394] on button at bounding box center [516, 389] width 24 height 22
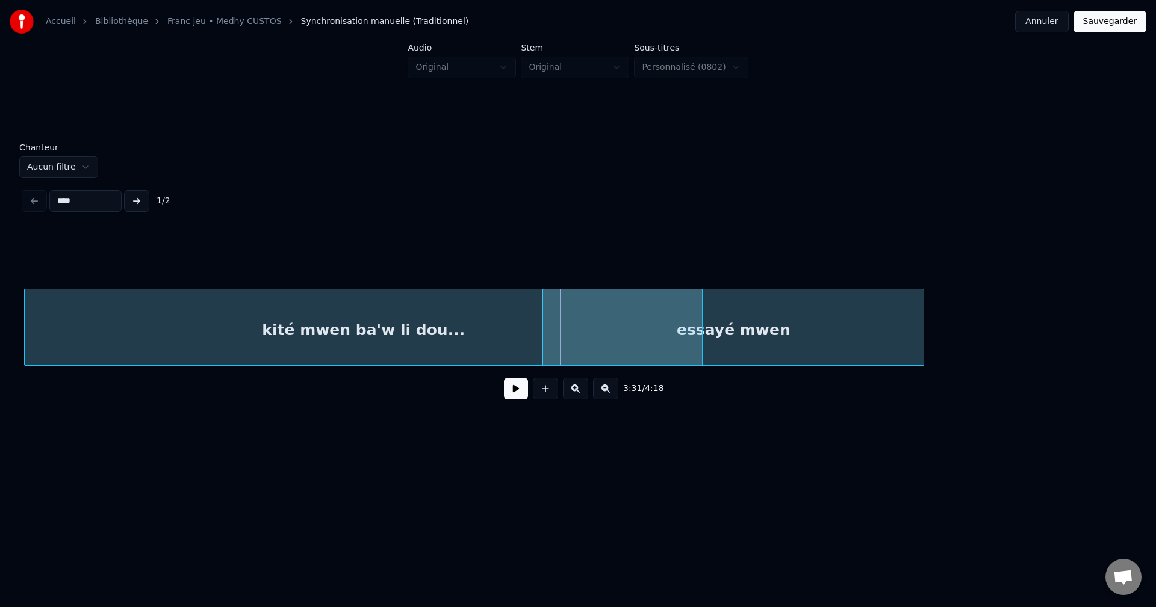
click at [420, 354] on div "kité mwen ba'w li dou..." at bounding box center [363, 331] width 677 height 82
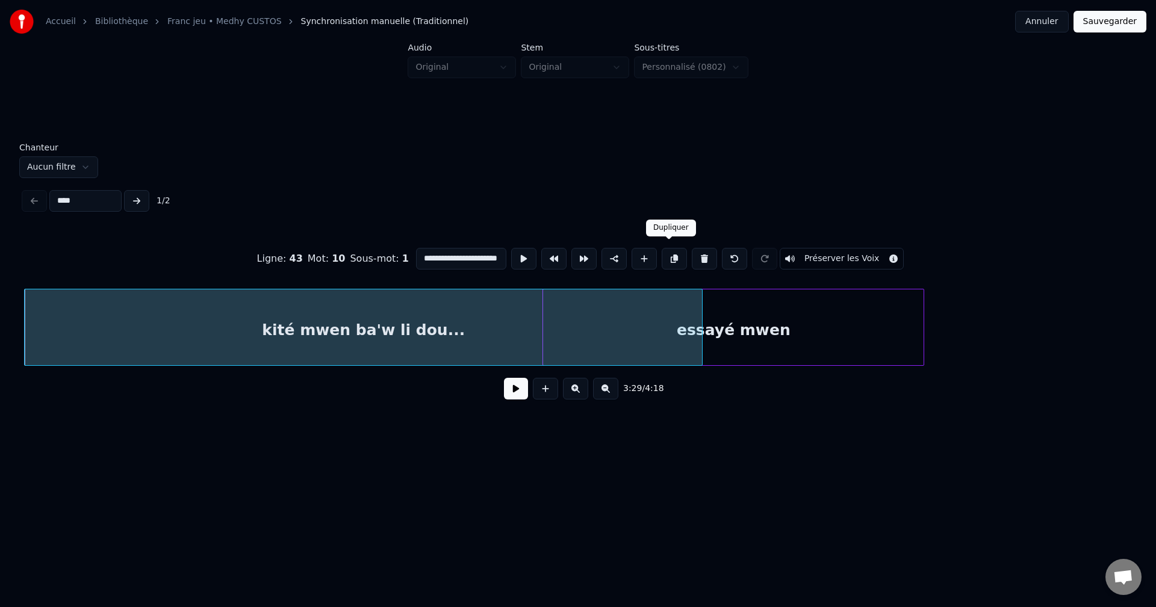
click at [669, 252] on button at bounding box center [674, 259] width 25 height 22
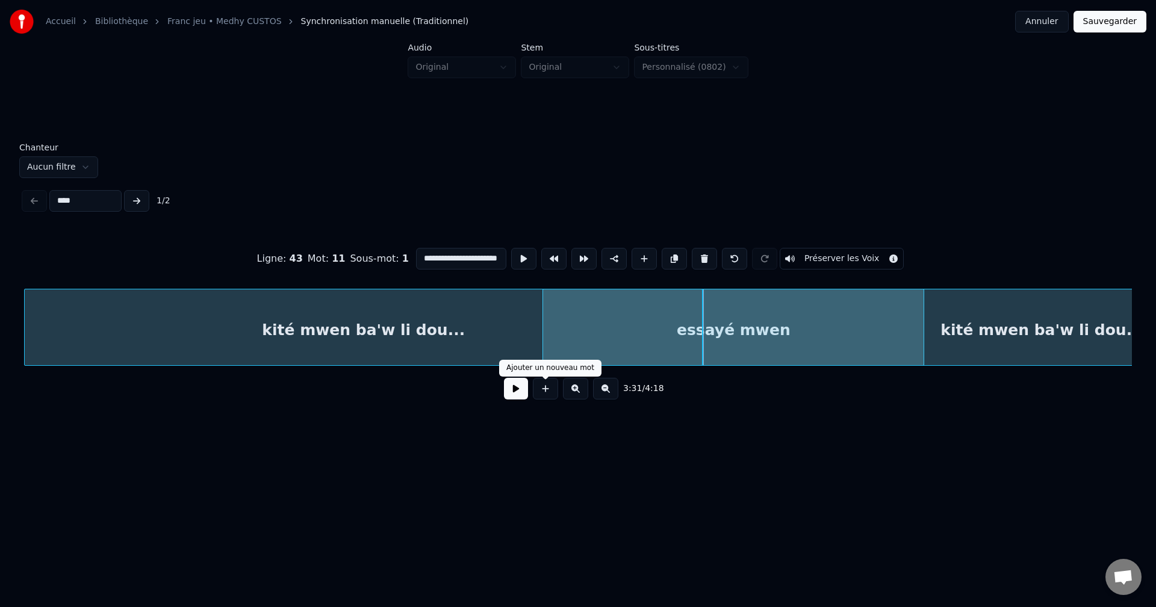
click at [519, 391] on button at bounding box center [516, 389] width 24 height 22
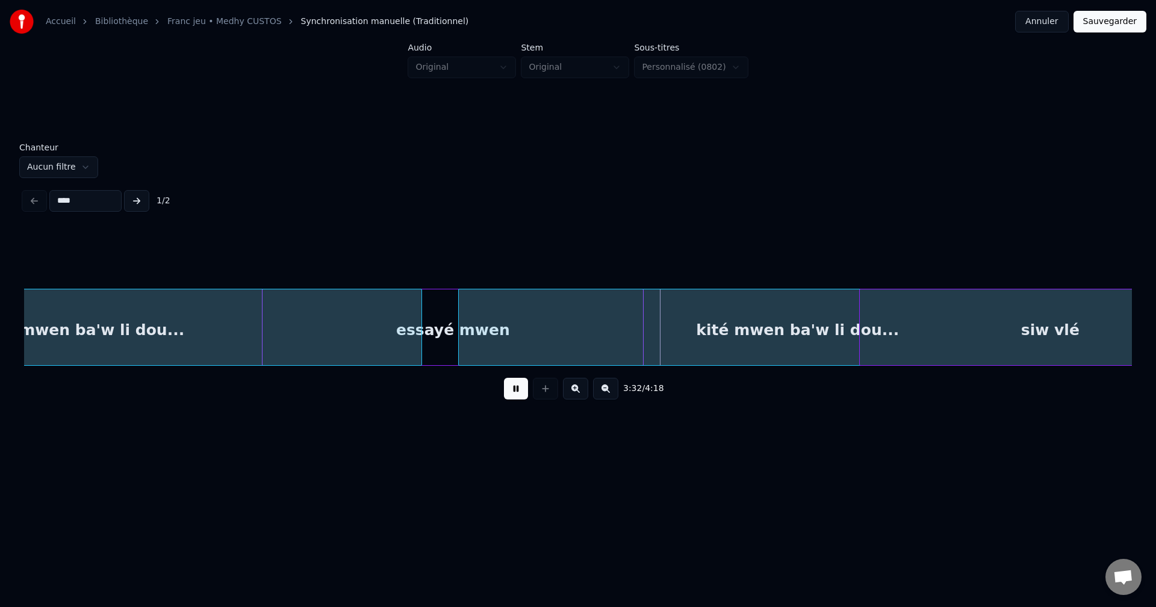
scroll to position [0, 69719]
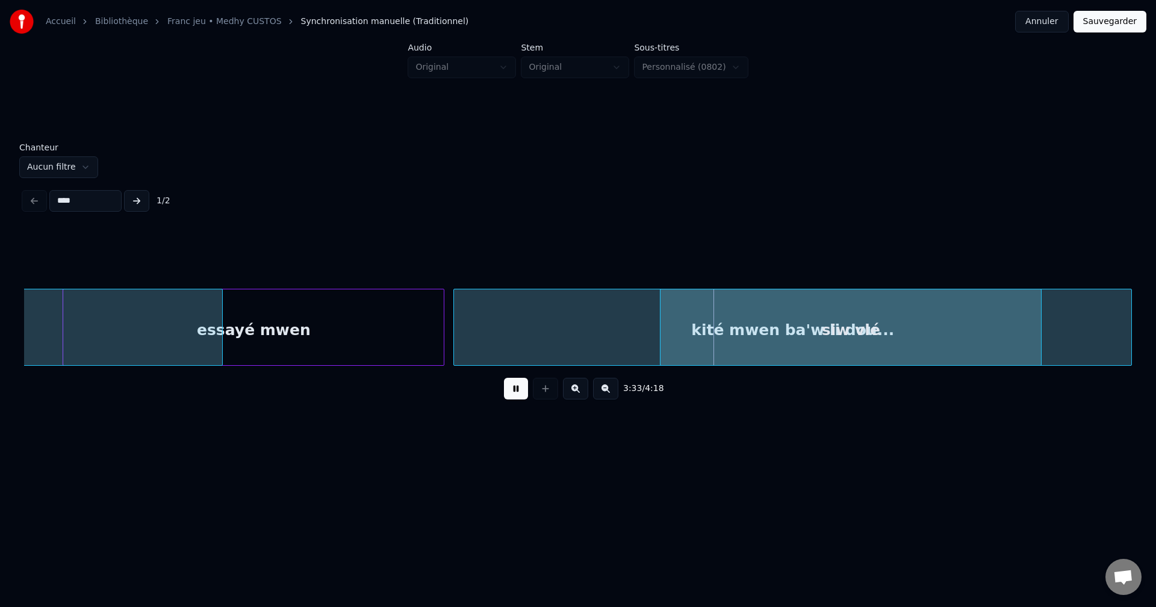
scroll to position [0, 69902]
click at [639, 326] on div "kité mwen ba'w li dou..." at bounding box center [790, 331] width 677 height 82
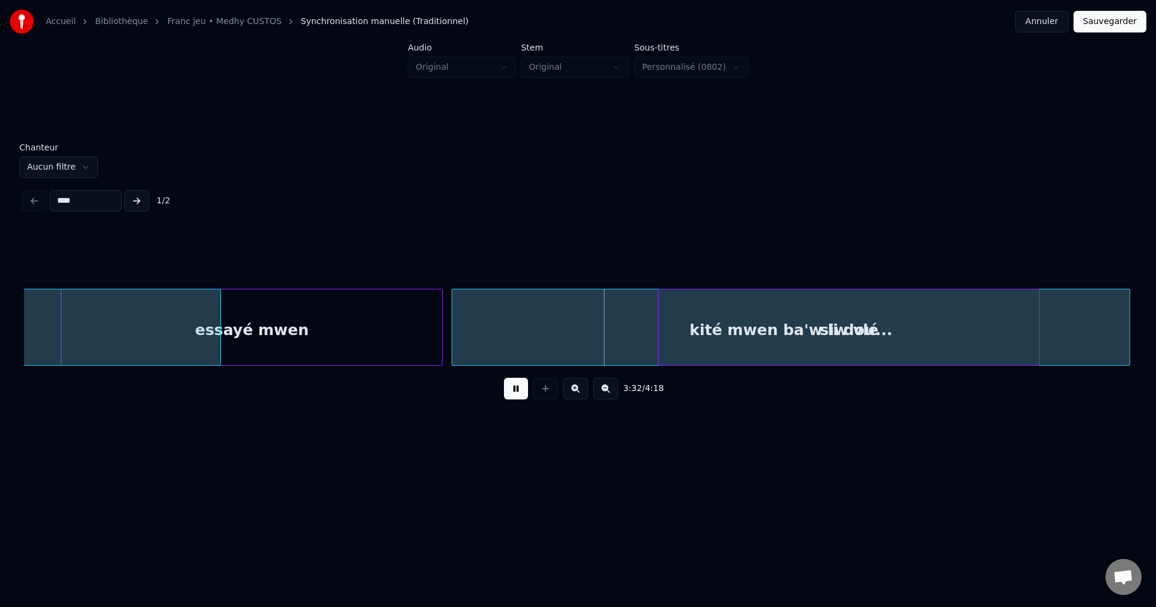
click at [593, 332] on div "kité mwen ba'w li dou..." at bounding box center [790, 331] width 677 height 82
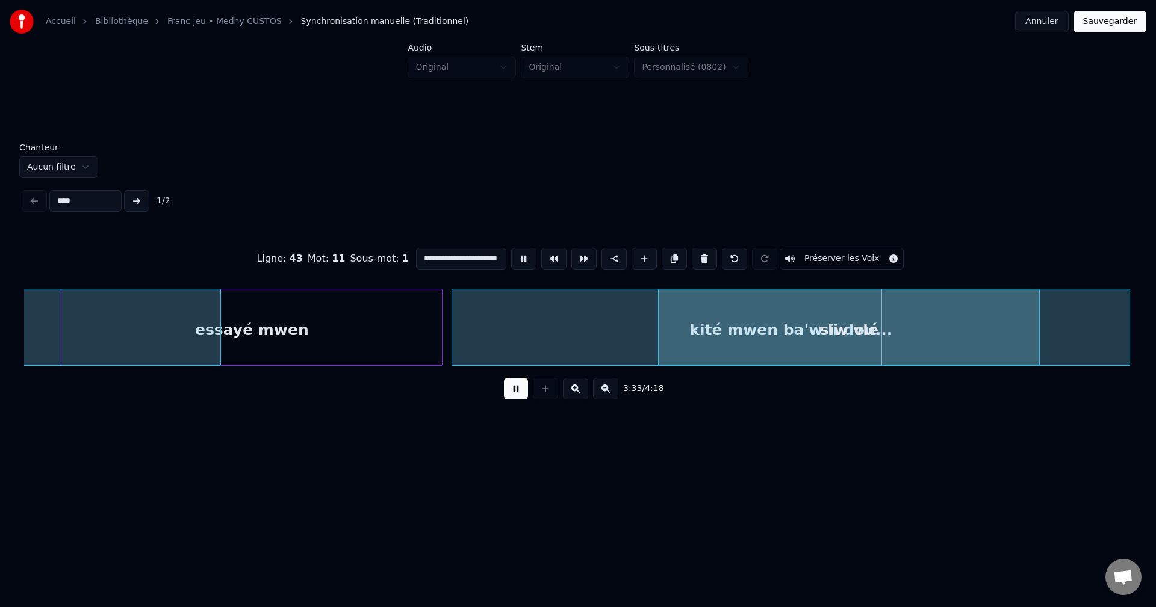
scroll to position [0, 12]
drag, startPoint x: 416, startPoint y: 254, endPoint x: 660, endPoint y: 279, distance: 245.0
click at [660, 279] on div "**********" at bounding box center [578, 259] width 1108 height 60
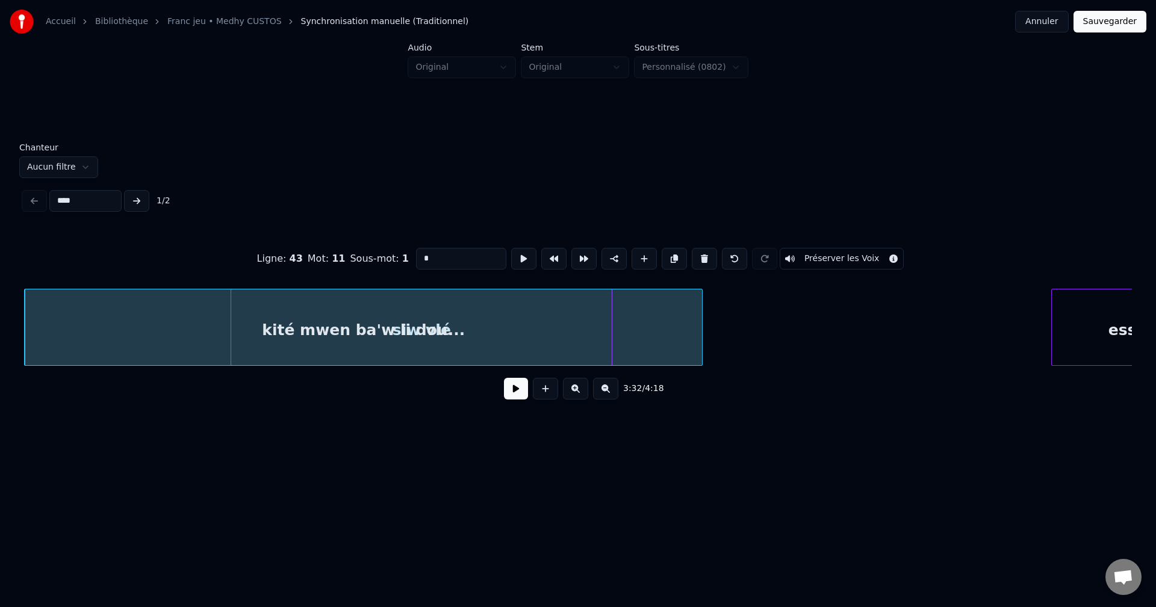
scroll to position [0, 0]
type input "**********"
click at [520, 394] on button at bounding box center [516, 389] width 24 height 22
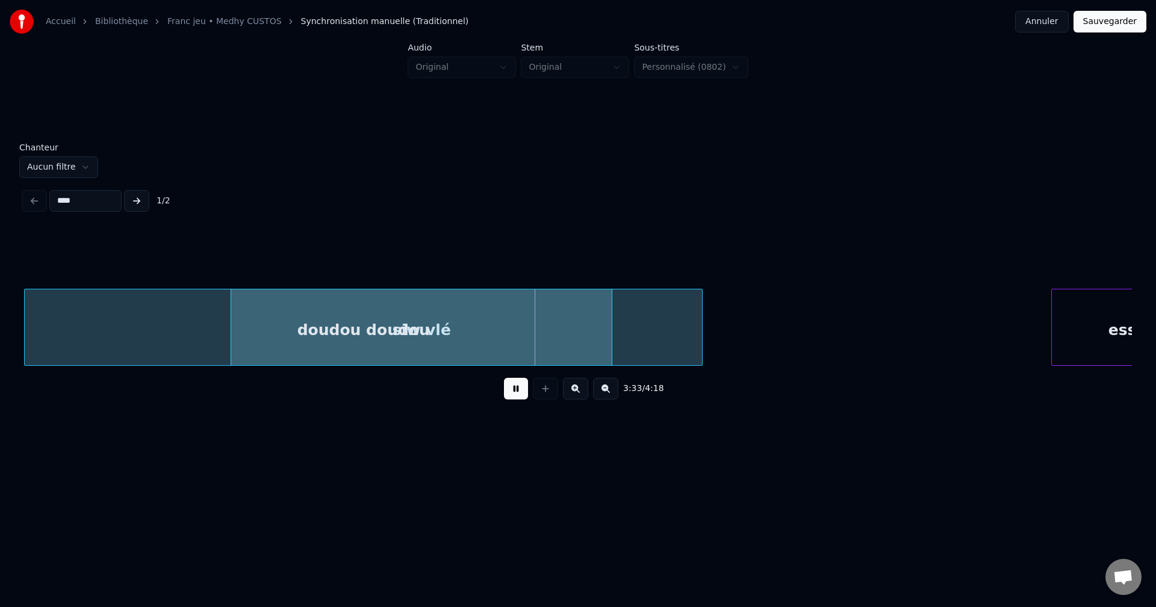
click at [515, 394] on button at bounding box center [516, 389] width 24 height 22
click at [155, 336] on div "doudou doudou" at bounding box center [363, 331] width 677 height 82
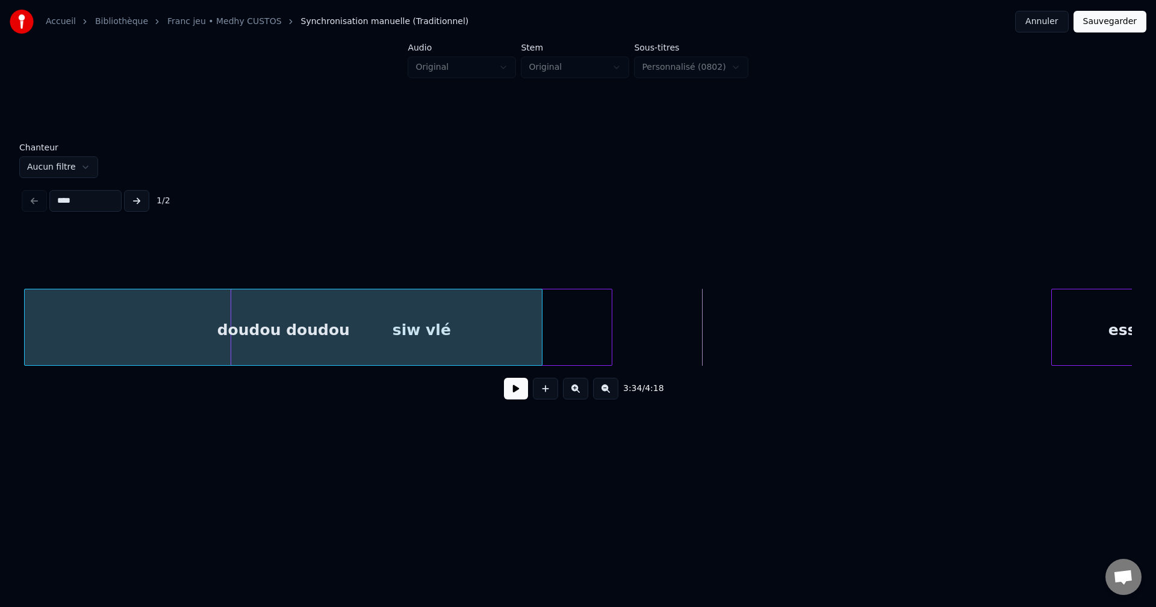
click at [541, 330] on div at bounding box center [540, 328] width 4 height 76
click at [521, 400] on button at bounding box center [516, 389] width 24 height 22
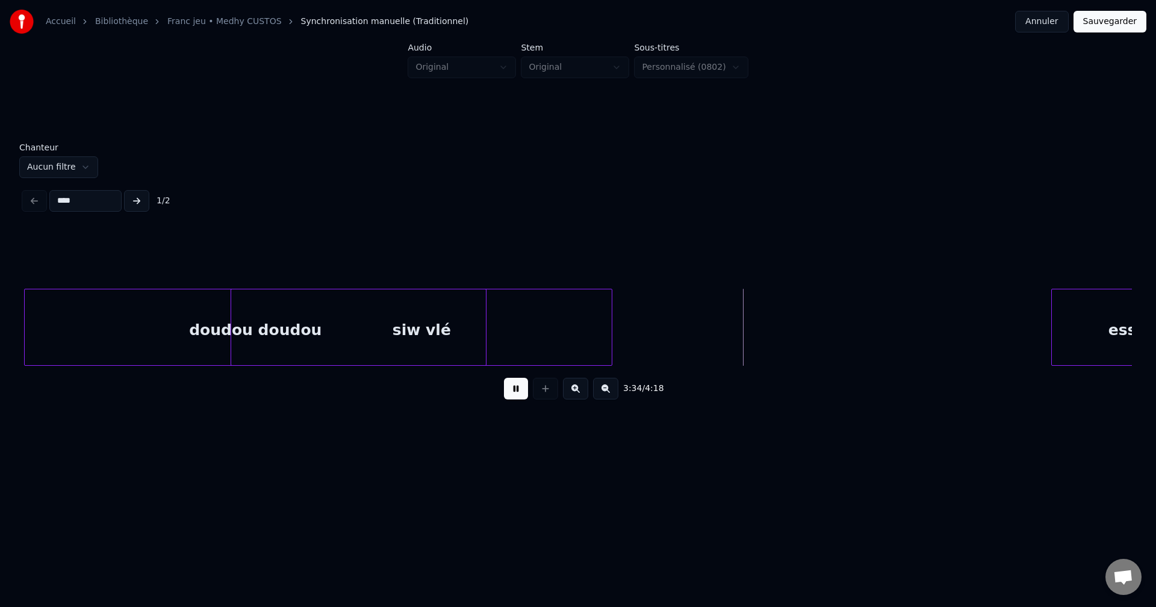
click at [484, 331] on div at bounding box center [484, 328] width 4 height 76
click at [507, 387] on button at bounding box center [516, 389] width 24 height 22
click at [457, 336] on div "doudou doudou" at bounding box center [255, 331] width 461 height 82
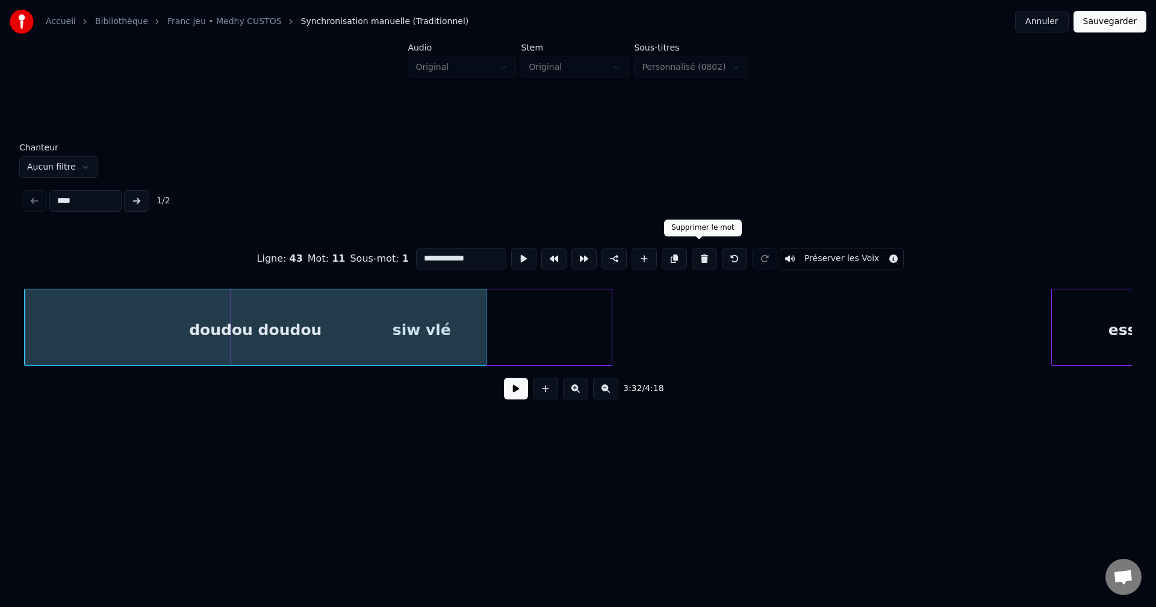
drag, startPoint x: 668, startPoint y: 253, endPoint x: 660, endPoint y: 259, distance: 10.4
click at [666, 253] on button at bounding box center [674, 259] width 25 height 22
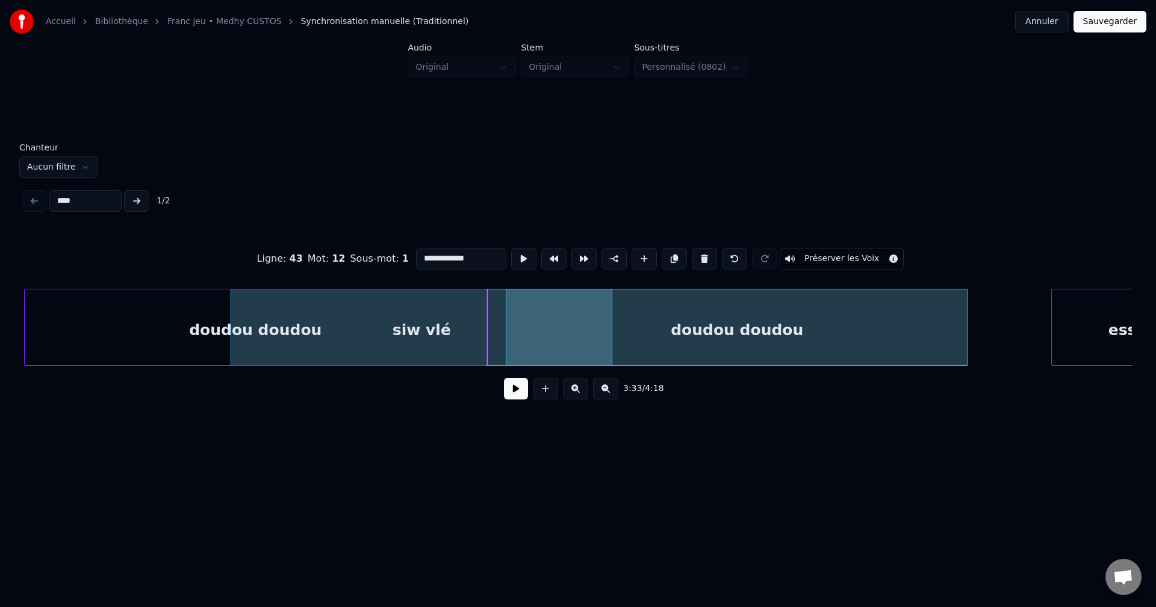
click at [597, 312] on div "doudou doudou" at bounding box center [736, 331] width 461 height 82
click at [518, 389] on button at bounding box center [516, 389] width 24 height 22
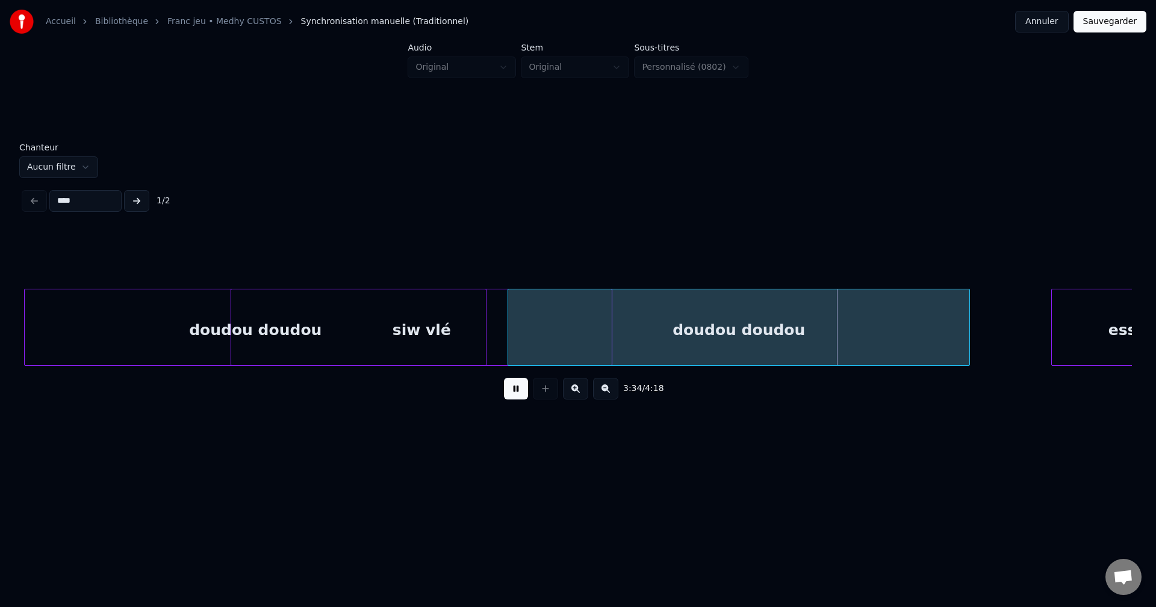
click at [738, 340] on div "doudou doudou" at bounding box center [738, 331] width 461 height 82
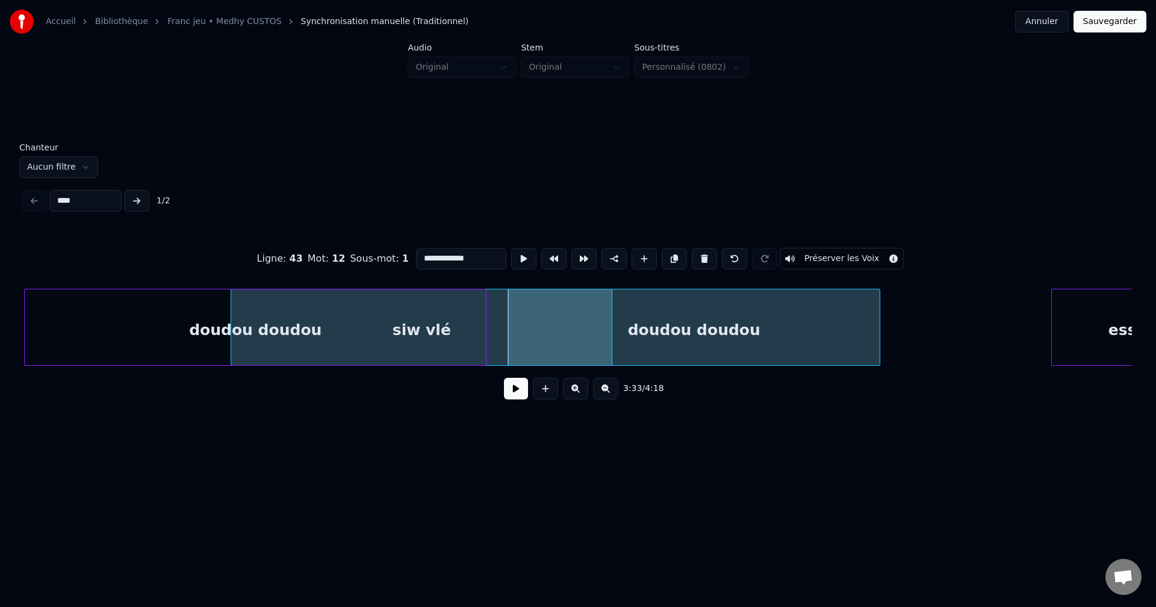
click at [876, 334] on div at bounding box center [878, 328] width 4 height 76
click at [772, 343] on div "doudou doudou" at bounding box center [690, 331] width 364 height 82
drag, startPoint x: 449, startPoint y: 253, endPoint x: 654, endPoint y: 298, distance: 210.2
click at [649, 294] on div "**********" at bounding box center [578, 320] width 1108 height 183
type input "**********"
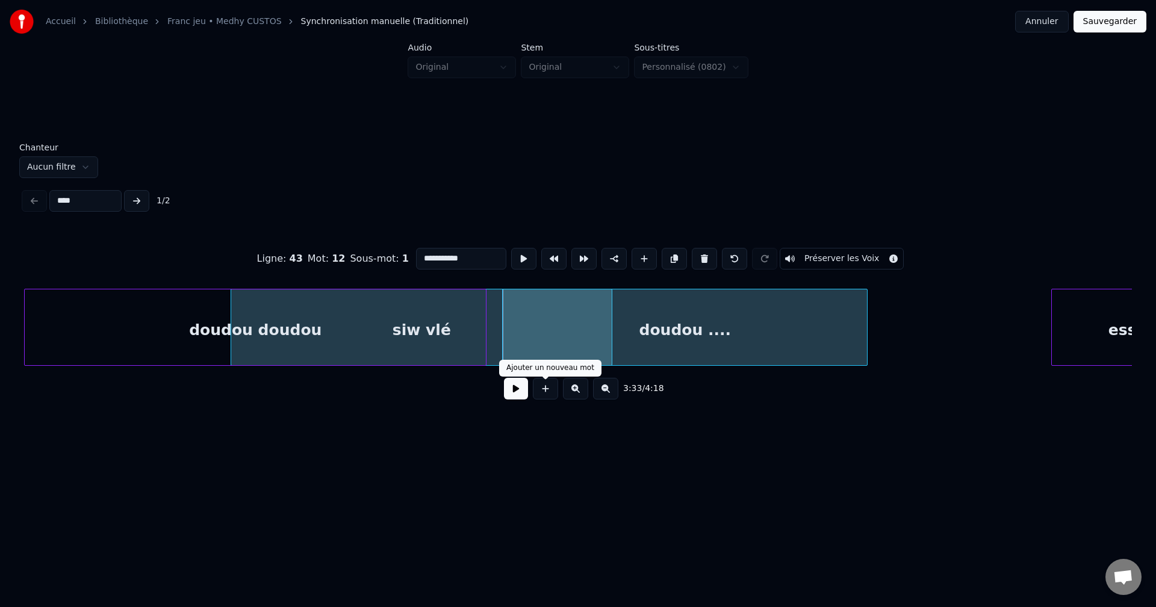
click at [514, 400] on button at bounding box center [516, 389] width 24 height 22
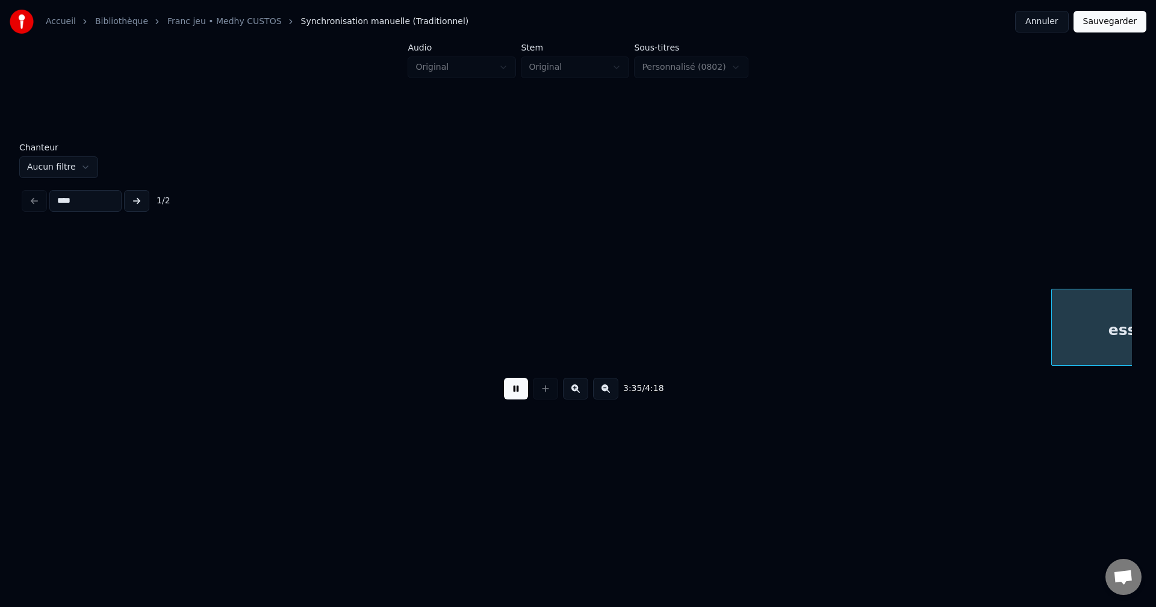
scroll to position [0, 71438]
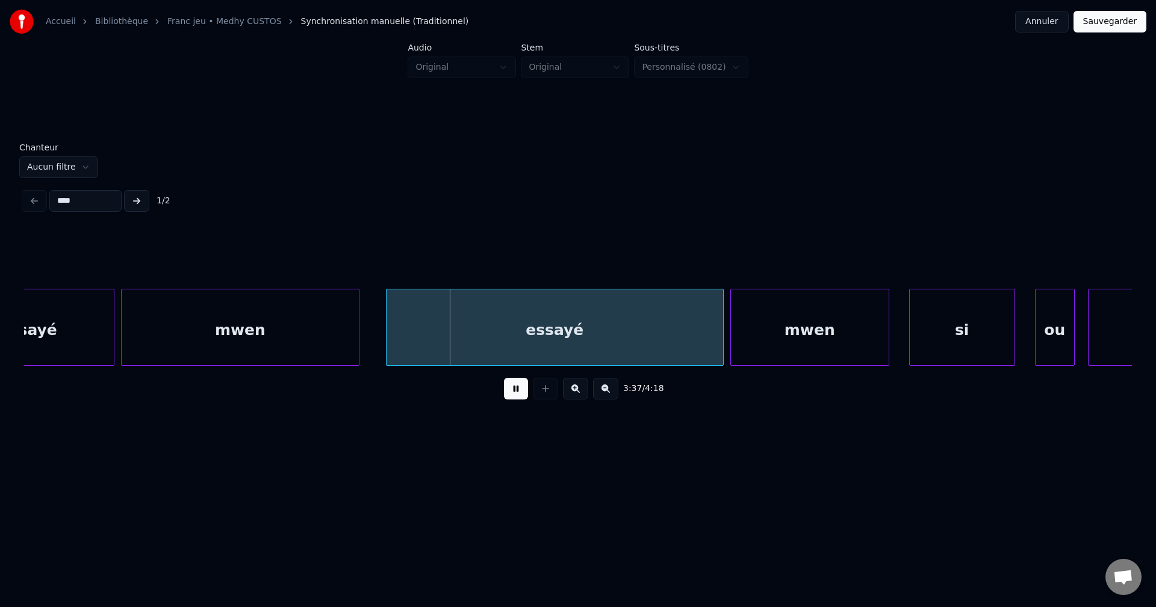
click at [511, 393] on button at bounding box center [516, 389] width 24 height 22
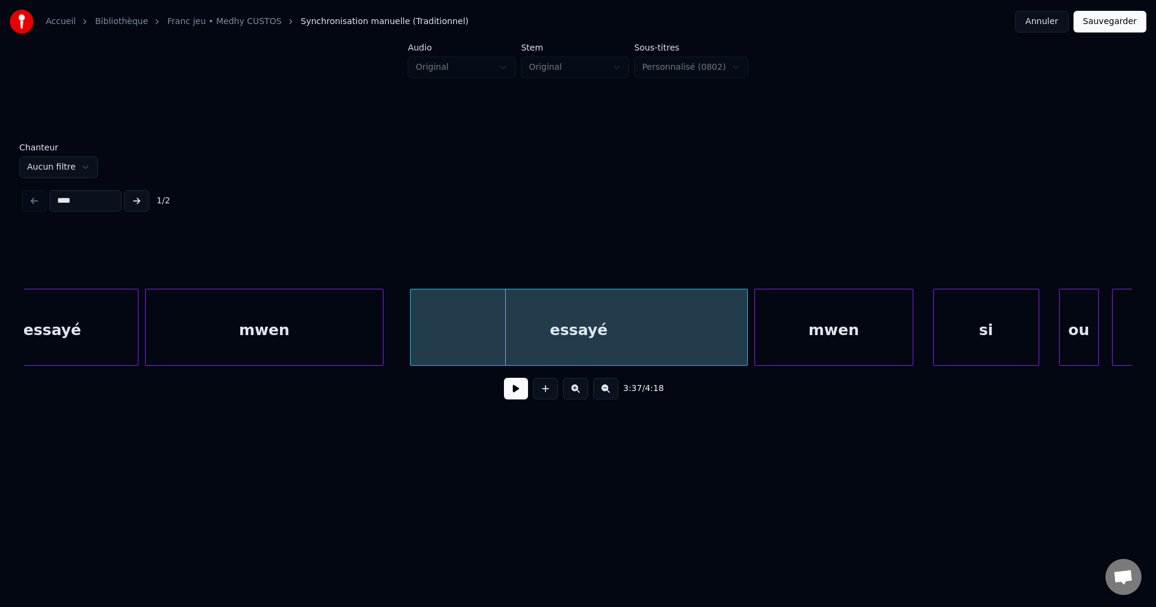
click at [63, 344] on div "essayé" at bounding box center [52, 331] width 171 height 82
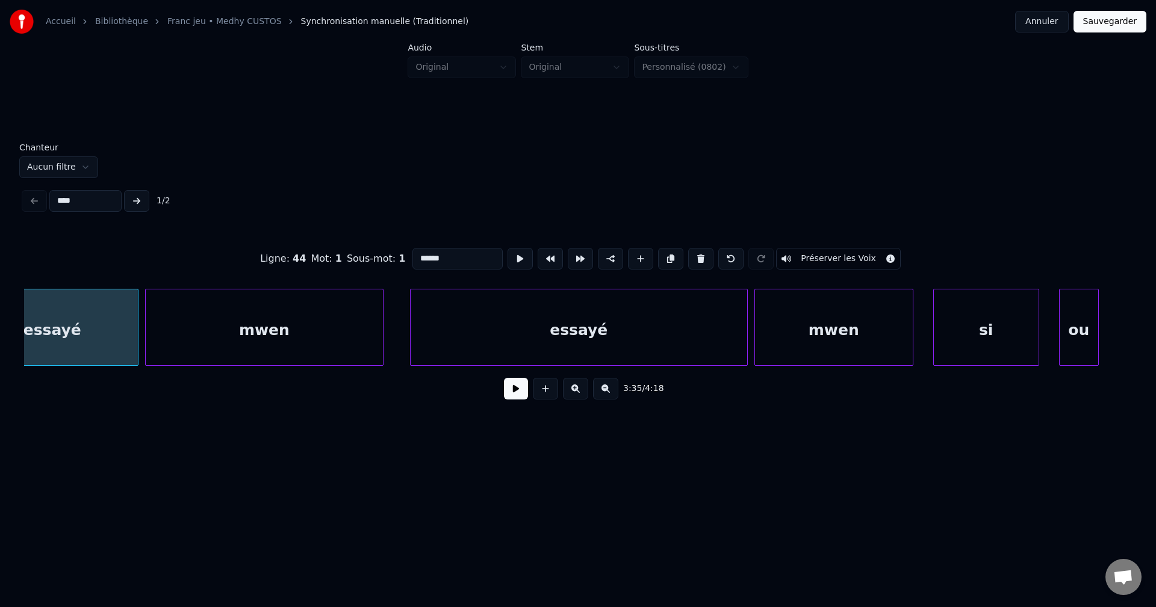
scroll to position [0, 71356]
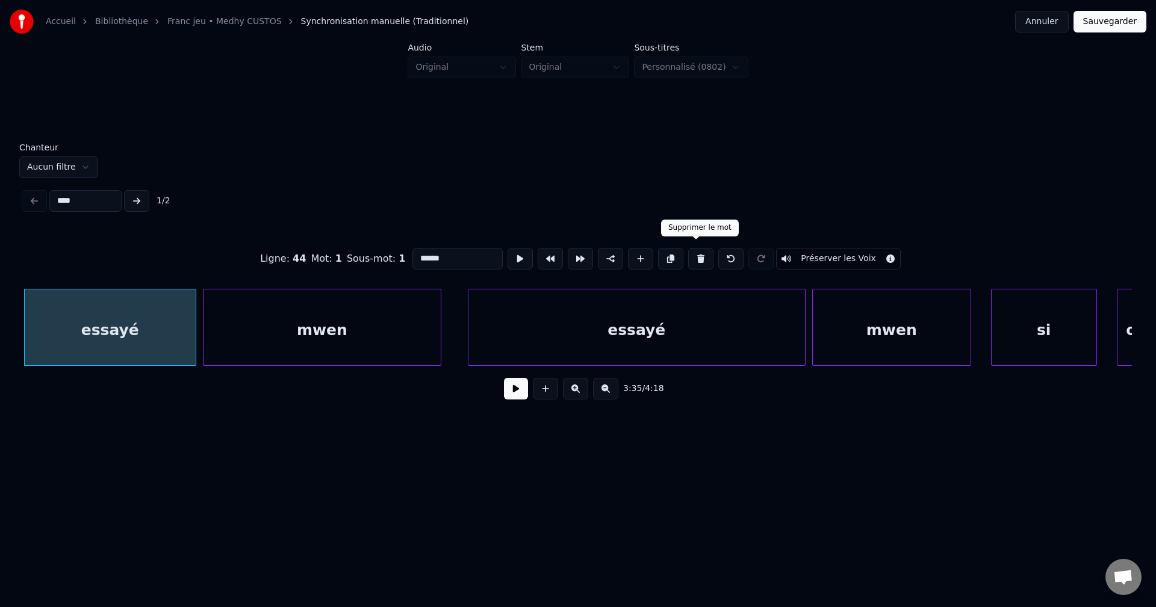
click at [698, 256] on button at bounding box center [700, 259] width 25 height 22
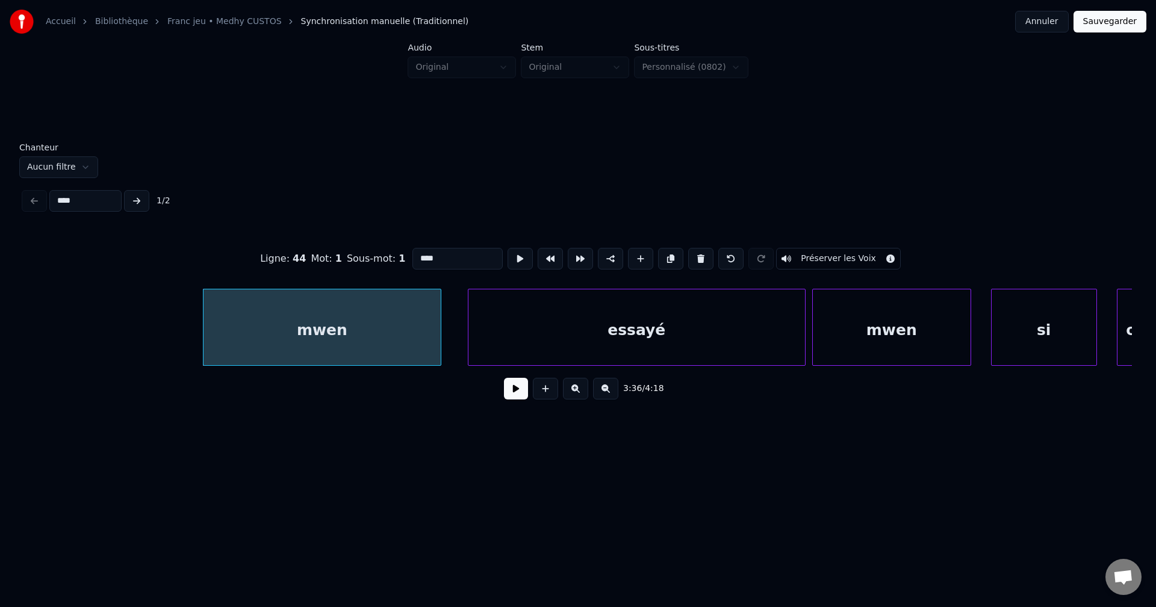
click at [698, 256] on button at bounding box center [700, 259] width 25 height 22
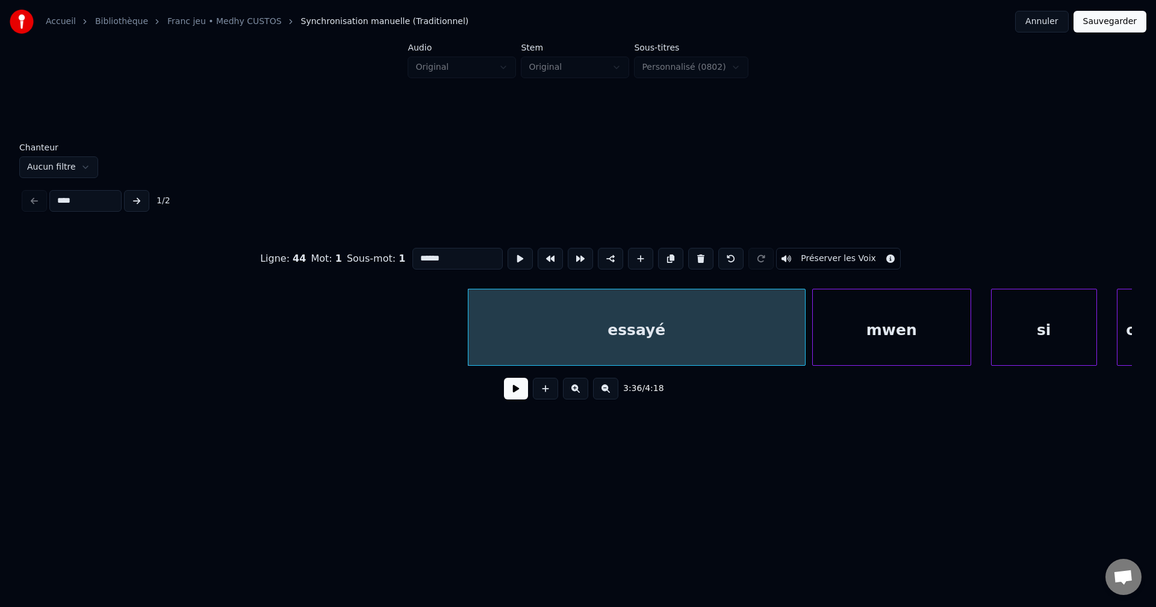
click at [698, 256] on button at bounding box center [700, 259] width 25 height 22
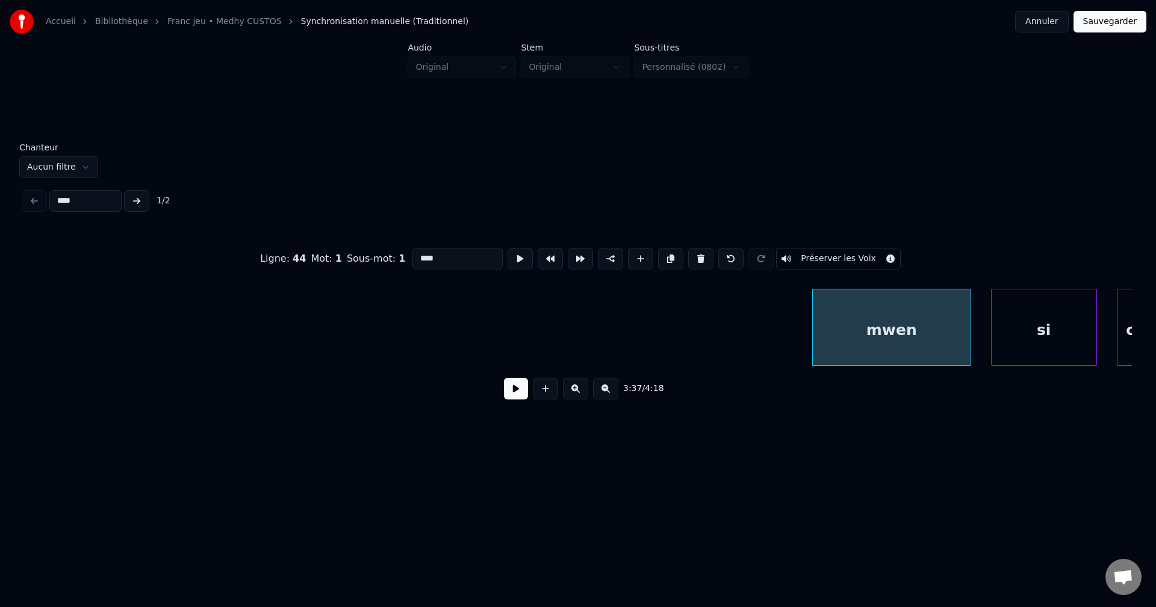
click at [698, 256] on button at bounding box center [700, 259] width 25 height 22
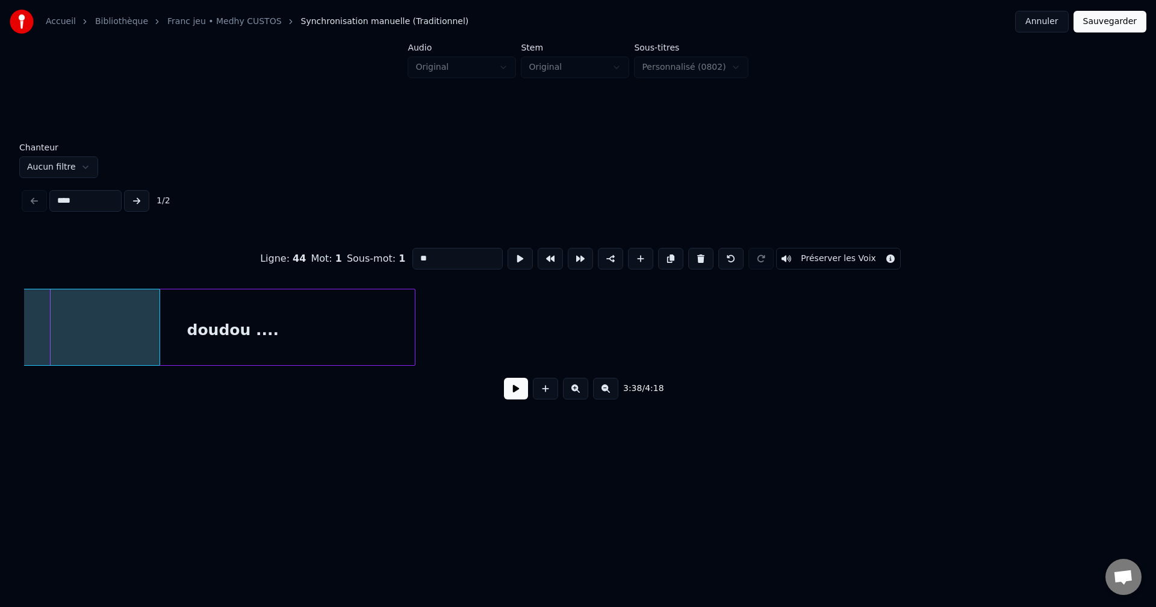
scroll to position [0, 70779]
click at [305, 352] on div "doudou ...." at bounding box center [236, 331] width 364 height 82
type input "**********"
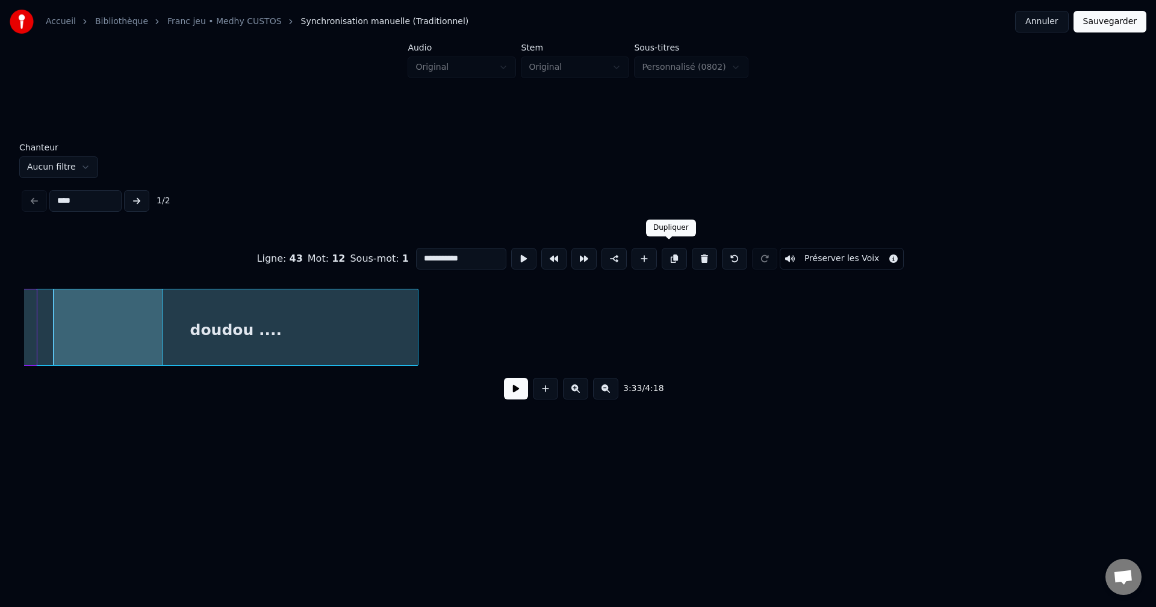
click at [672, 248] on button at bounding box center [674, 259] width 25 height 22
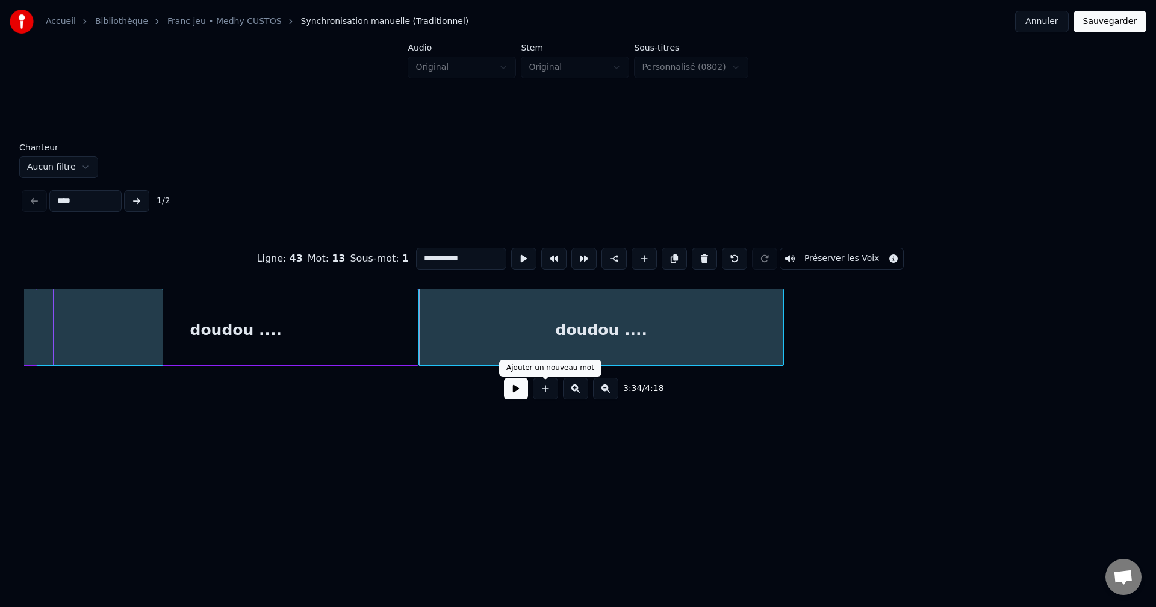
click at [520, 391] on button at bounding box center [516, 389] width 24 height 22
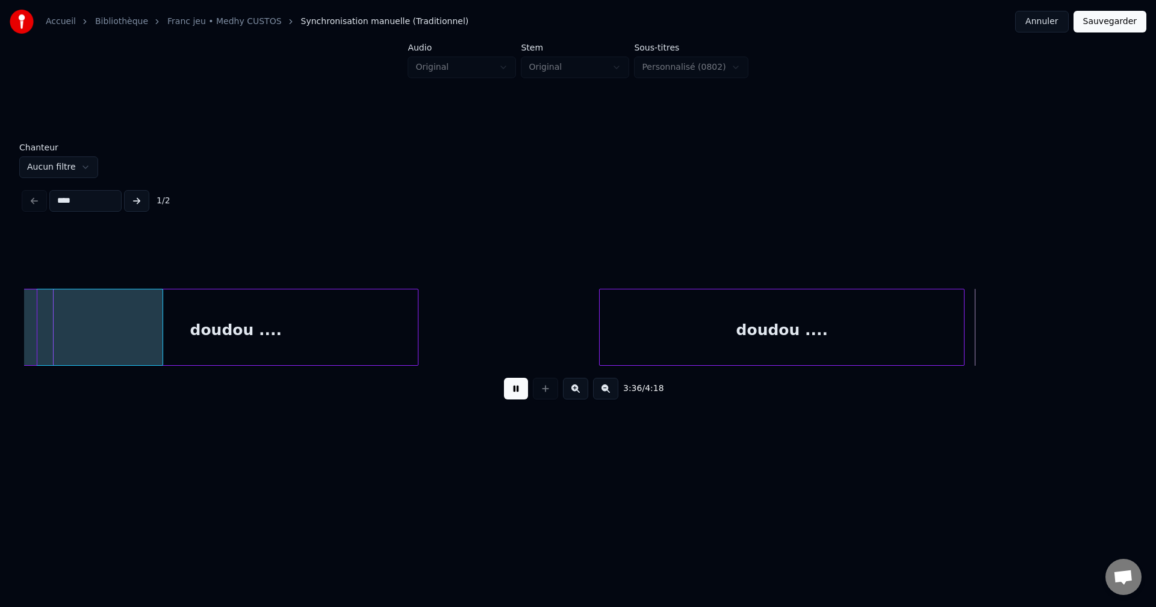
click at [730, 337] on div "doudou ...." at bounding box center [782, 331] width 364 height 82
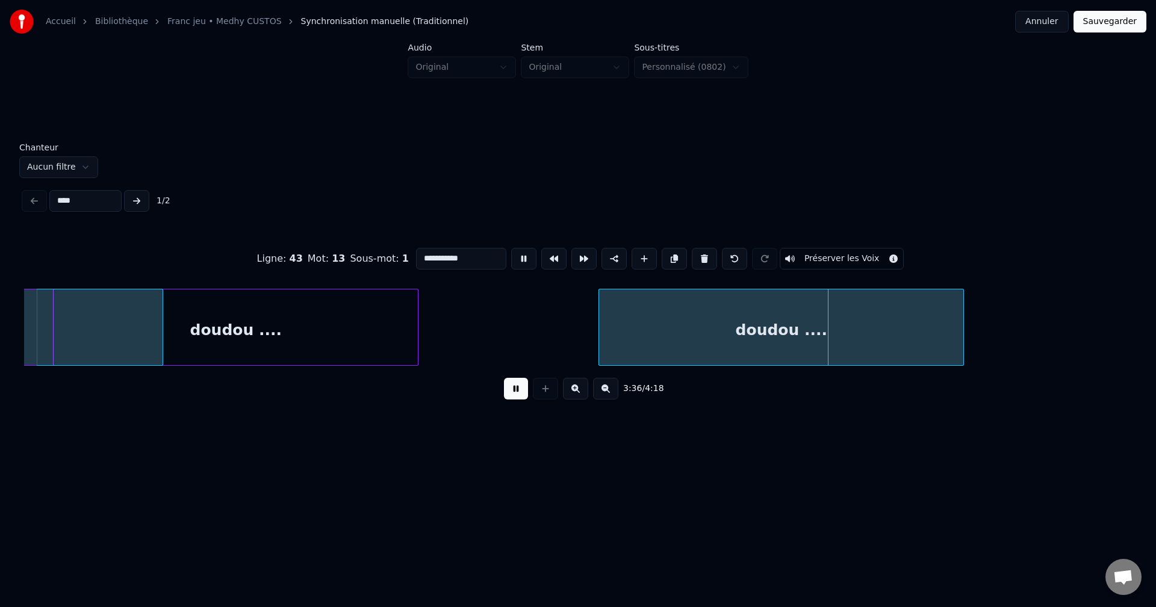
click at [416, 252] on input "**********" at bounding box center [461, 259] width 90 height 22
type input "**********"
click at [513, 383] on button at bounding box center [516, 389] width 24 height 22
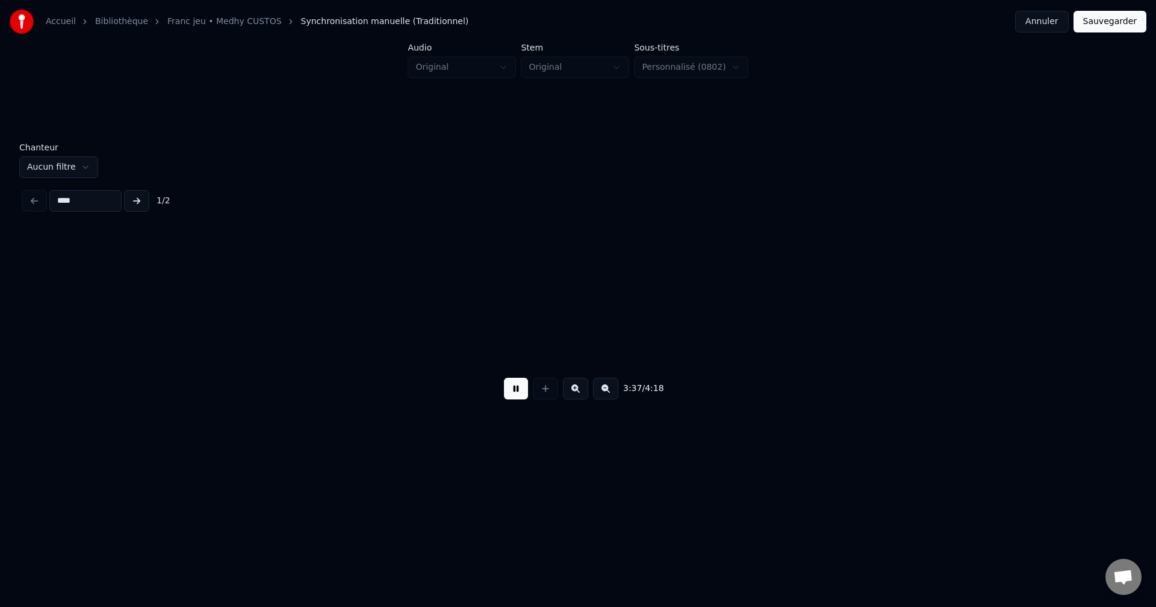
scroll to position [0, 71887]
drag, startPoint x: 121, startPoint y: 327, endPoint x: 111, endPoint y: 330, distance: 10.7
drag, startPoint x: 72, startPoint y: 330, endPoint x: 52, endPoint y: 331, distance: 19.9
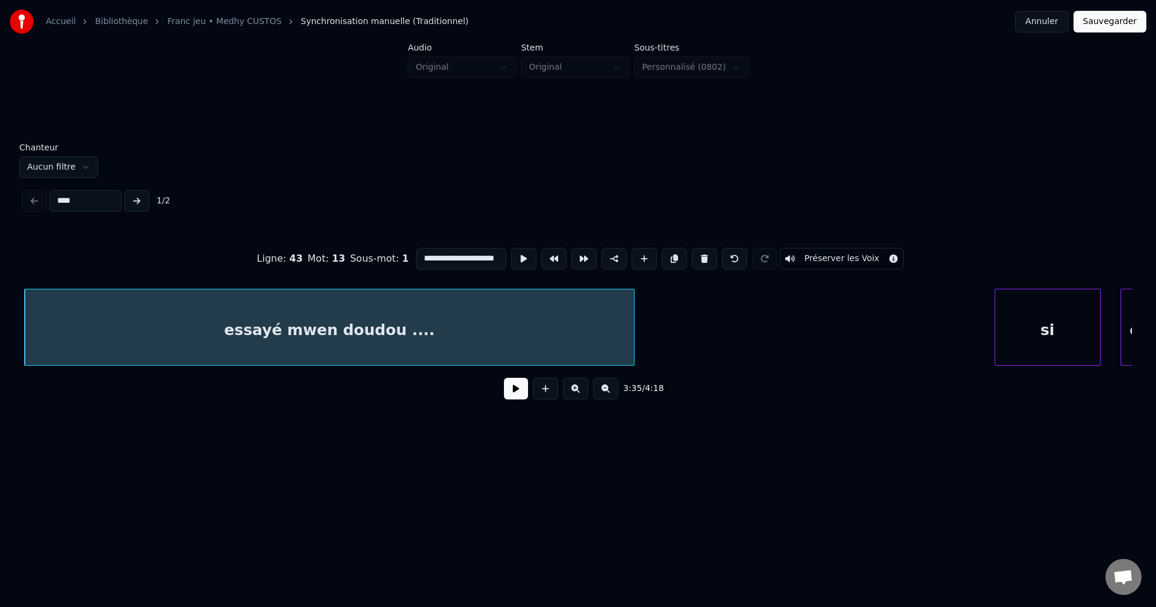
click at [631, 338] on div at bounding box center [632, 328] width 4 height 76
click at [517, 389] on button at bounding box center [516, 389] width 24 height 22
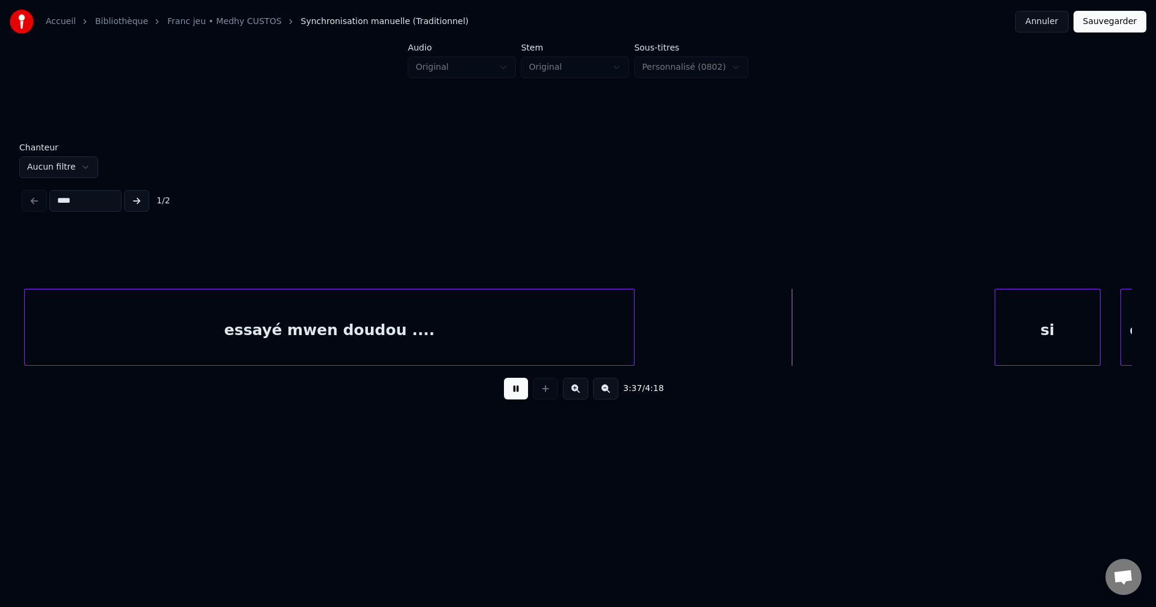
click at [508, 388] on button at bounding box center [516, 389] width 24 height 22
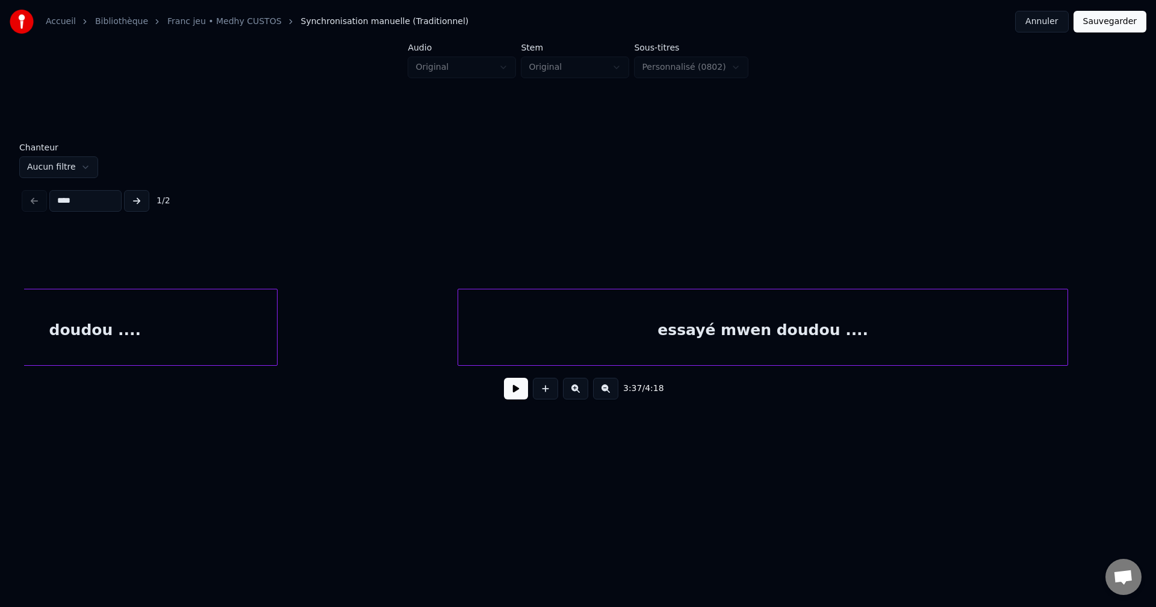
click at [148, 339] on div "doudou ...." at bounding box center [95, 331] width 364 height 82
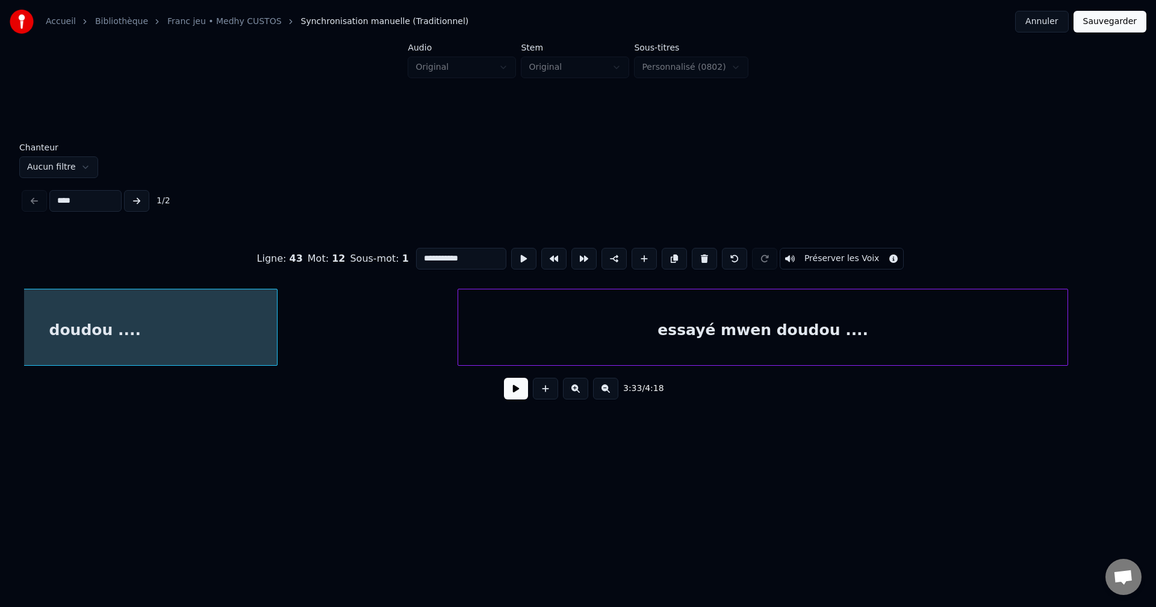
scroll to position [0, 70807]
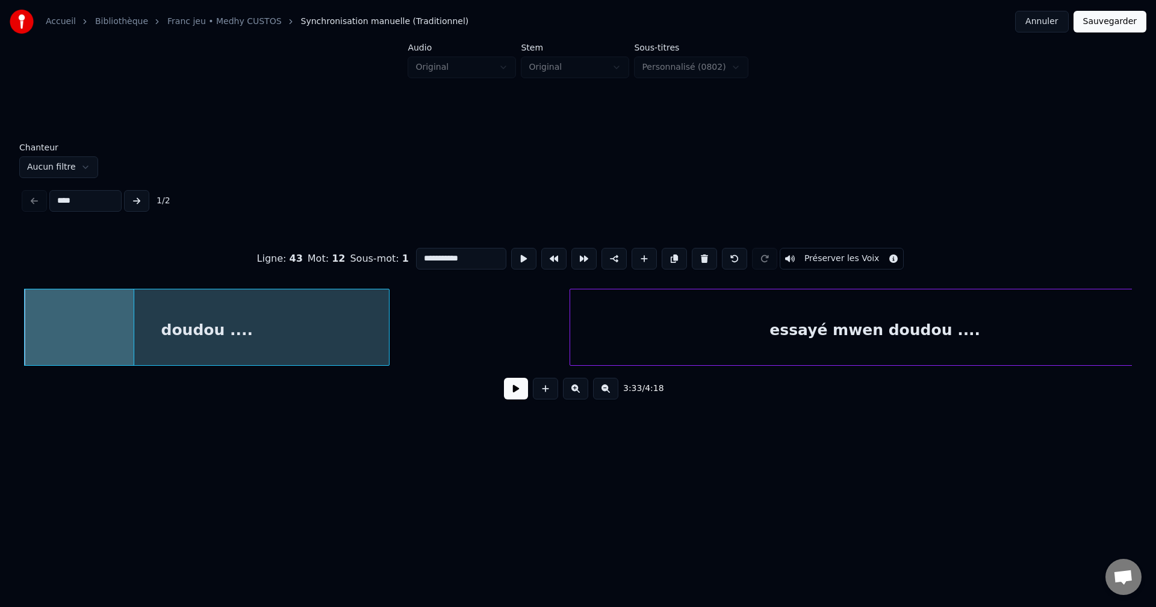
click at [521, 395] on button at bounding box center [516, 389] width 24 height 22
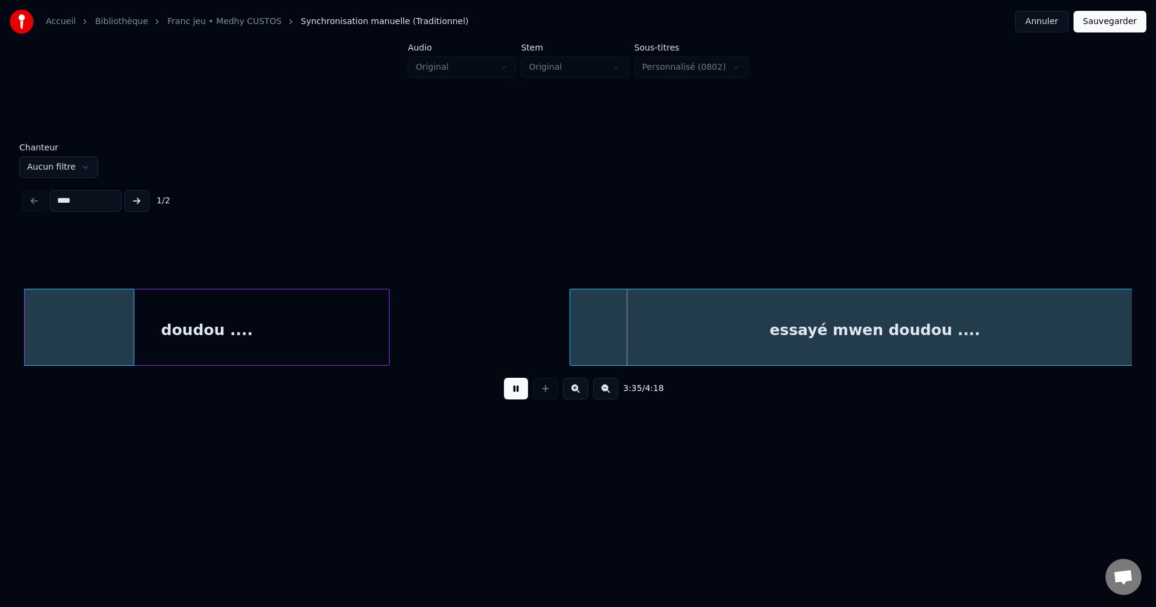
click at [529, 393] on div "3:35 / 4:18" at bounding box center [578, 389] width 1088 height 26
click at [338, 326] on div "doudou ...." at bounding box center [207, 331] width 364 height 82
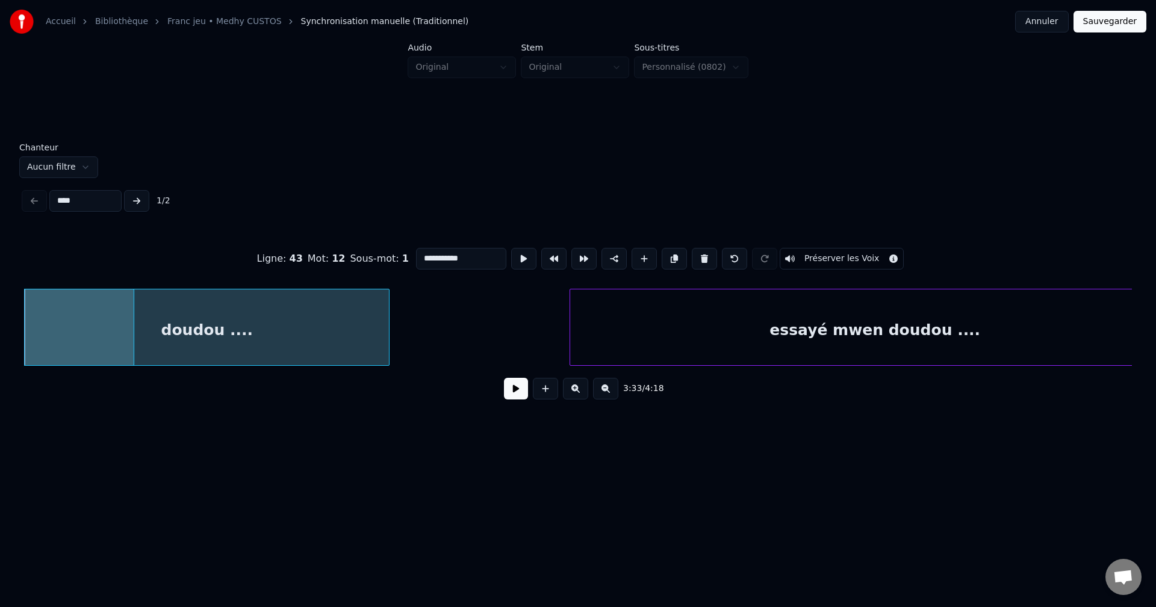
click at [515, 392] on button at bounding box center [516, 389] width 24 height 22
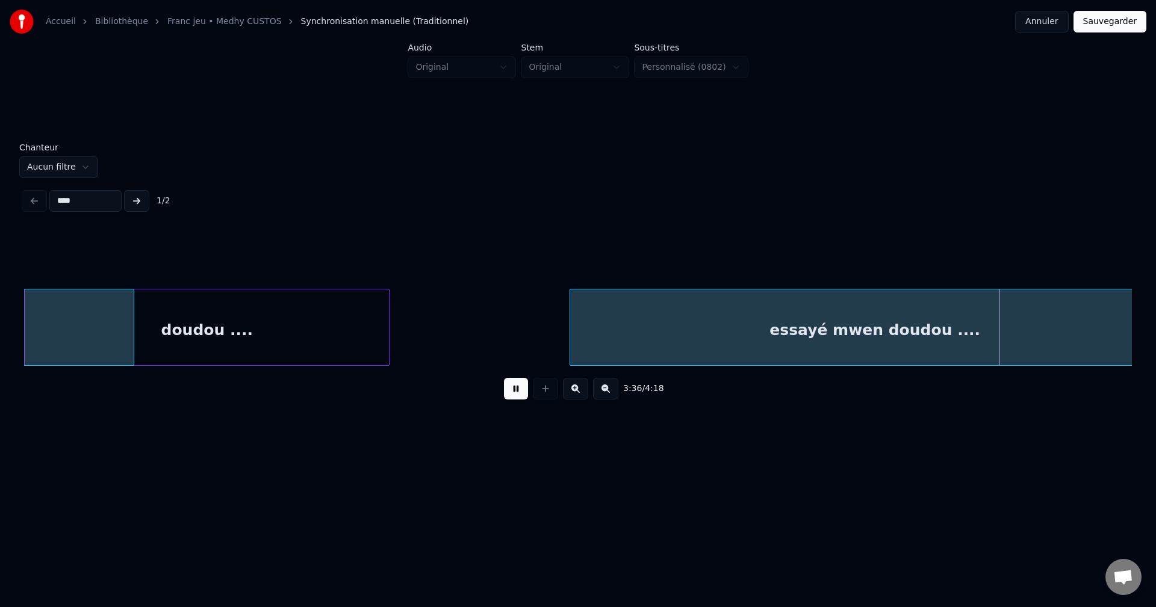
drag, startPoint x: 519, startPoint y: 391, endPoint x: 511, endPoint y: 390, distance: 8.4
click at [518, 391] on button at bounding box center [516, 389] width 24 height 22
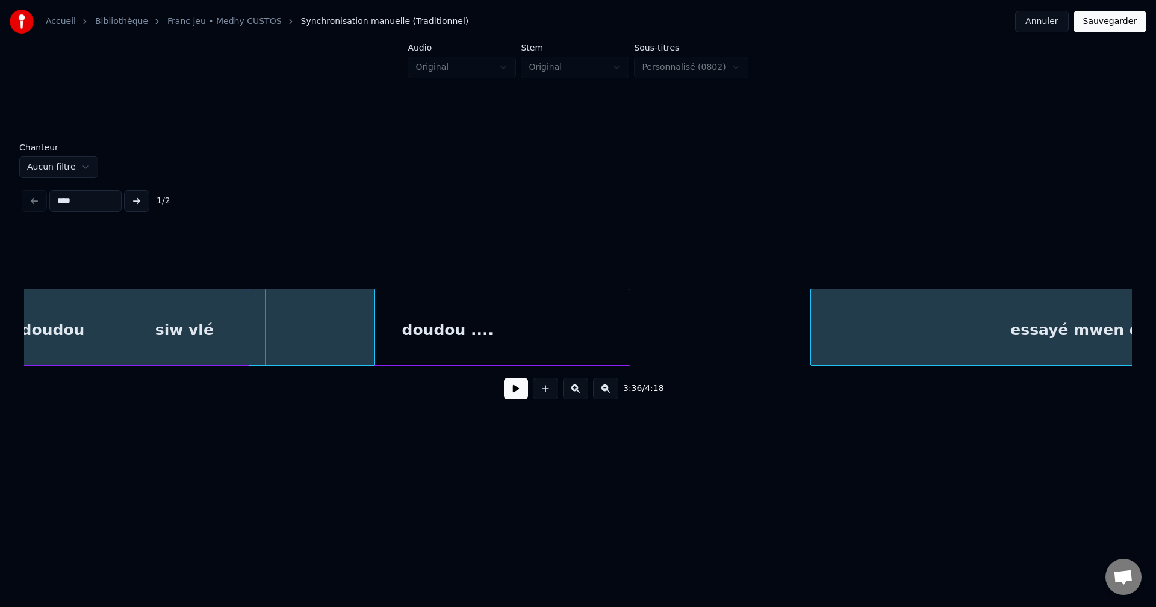
click at [203, 327] on div "doudou doudou" at bounding box center [18, 331] width 461 height 82
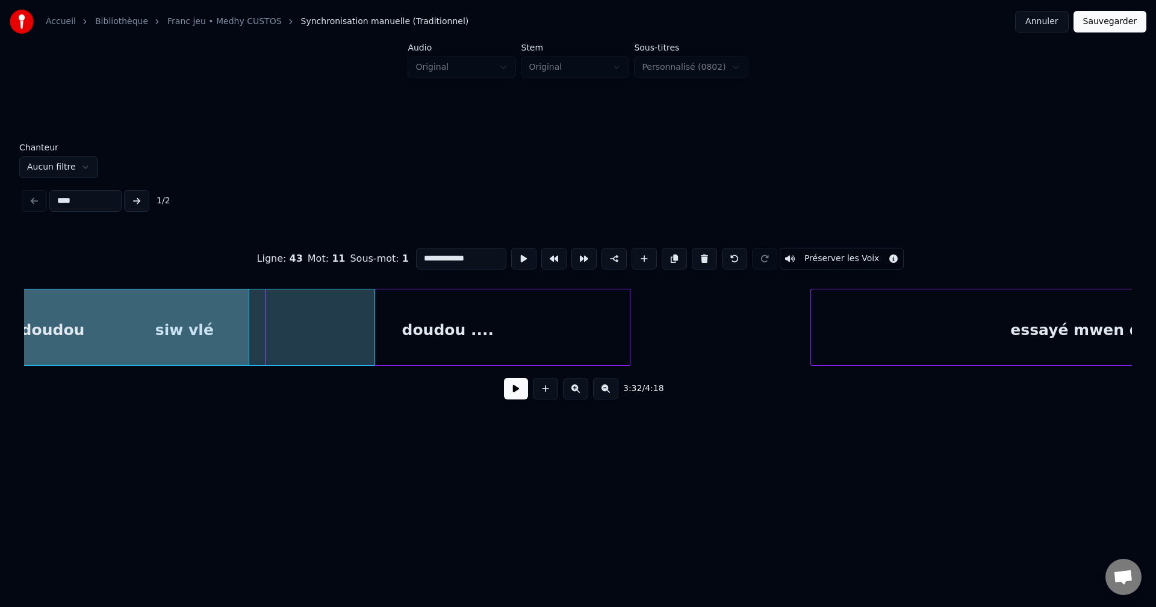
scroll to position [0, 70330]
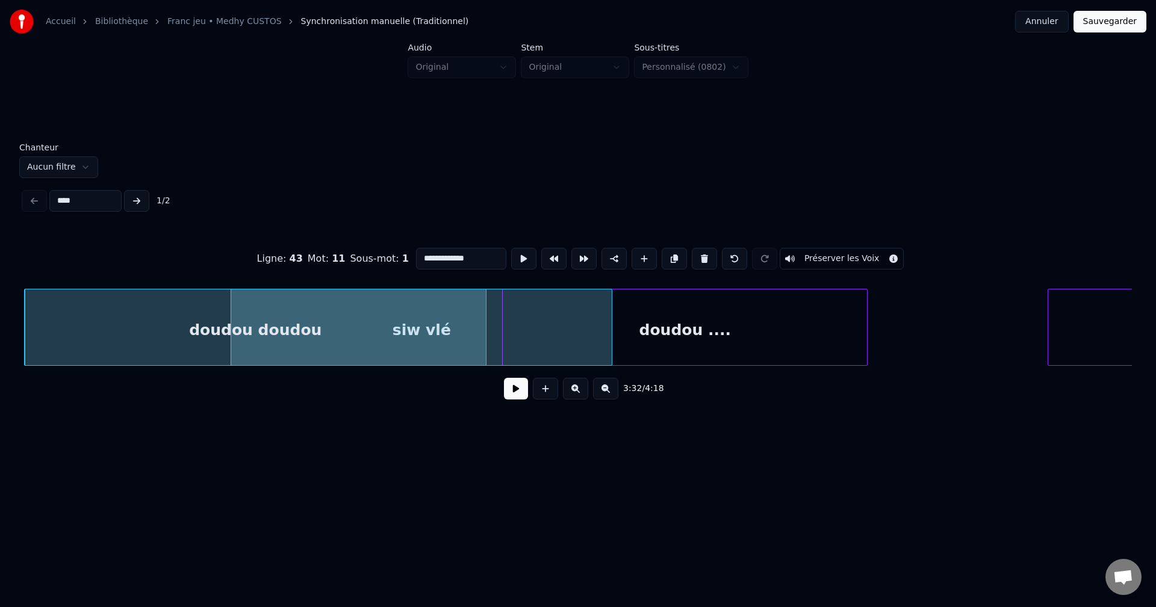
click at [517, 392] on button at bounding box center [516, 389] width 24 height 22
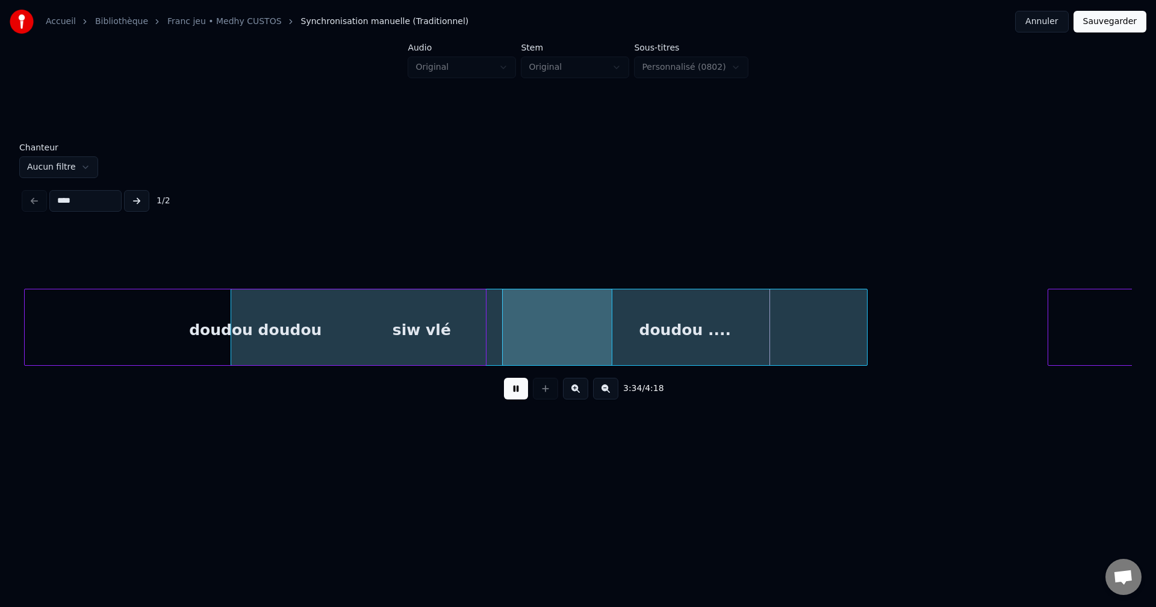
click at [511, 392] on button at bounding box center [516, 389] width 24 height 22
click at [208, 343] on div "doudou doudou" at bounding box center [255, 331] width 461 height 82
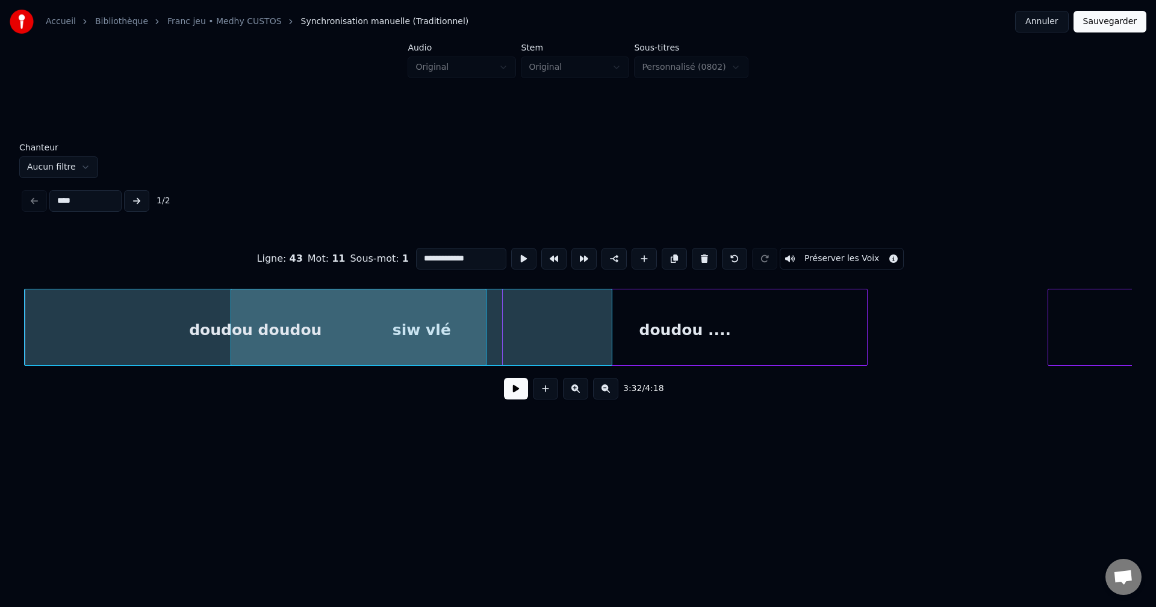
click at [514, 391] on button at bounding box center [516, 389] width 24 height 22
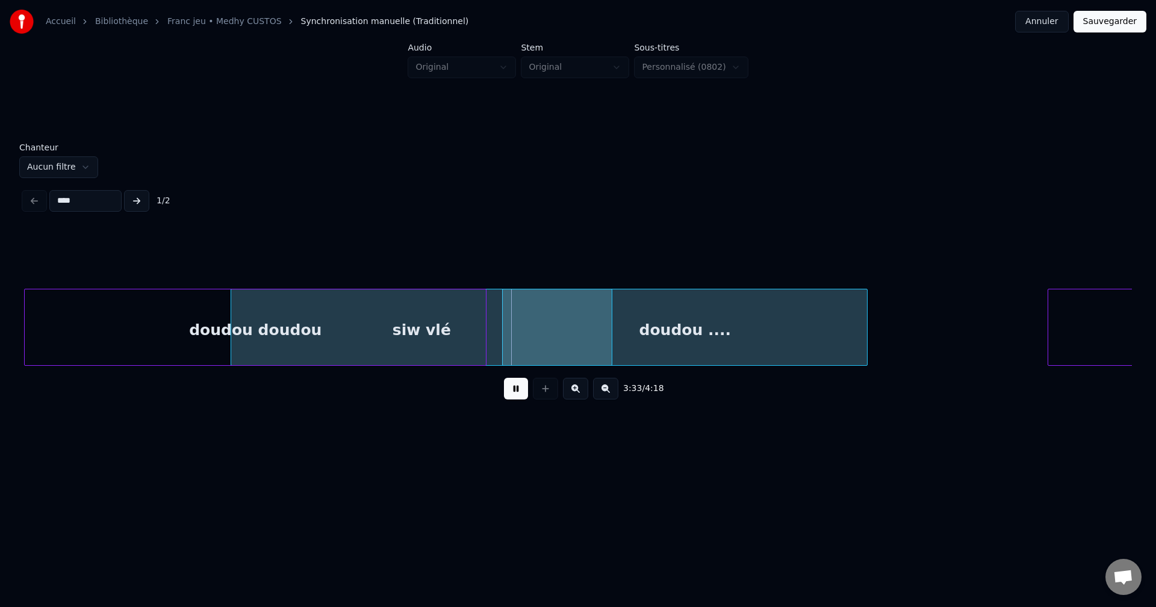
click at [507, 391] on button at bounding box center [516, 389] width 24 height 22
click at [397, 345] on div "doudou doudou" at bounding box center [255, 331] width 461 height 82
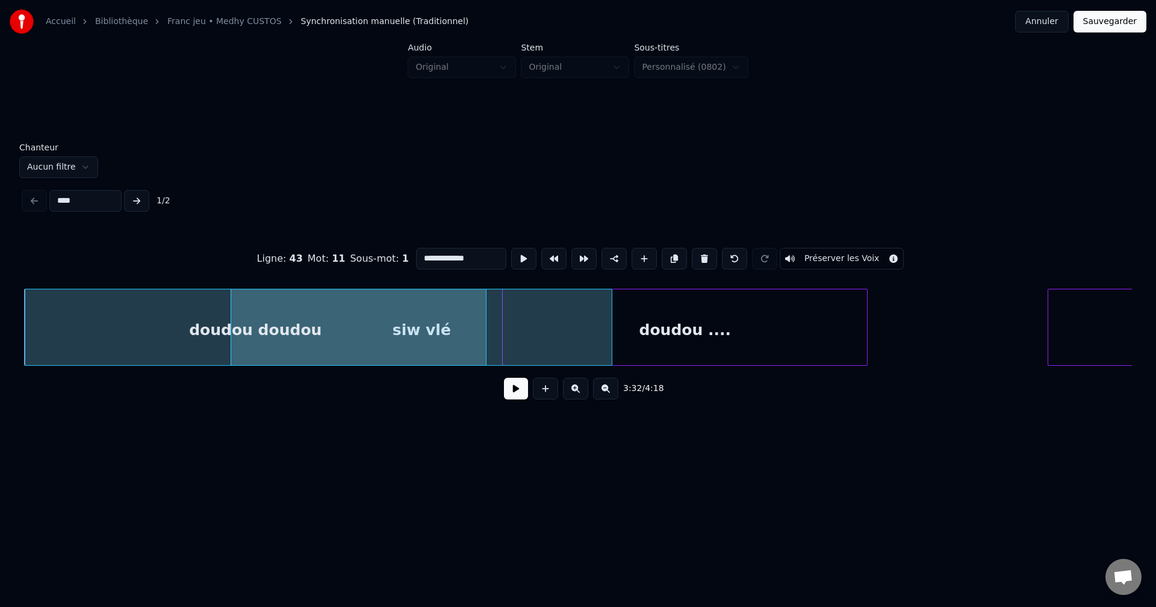
click at [530, 350] on div "siw vlé" at bounding box center [421, 331] width 380 height 82
type input "*******"
click at [510, 395] on button at bounding box center [516, 389] width 24 height 22
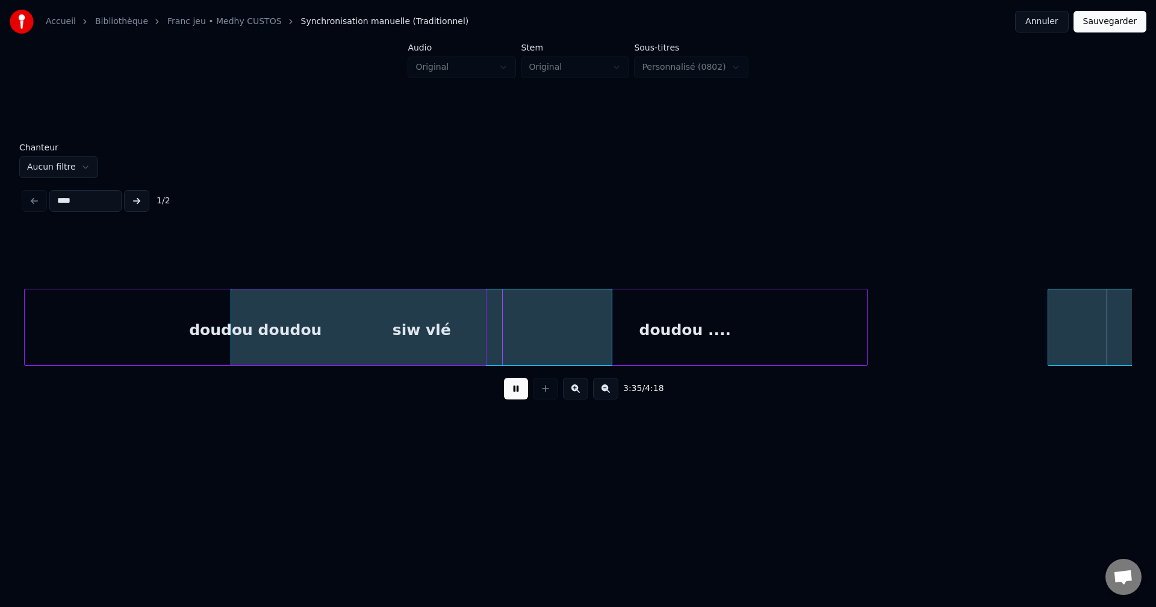
scroll to position [0, 71439]
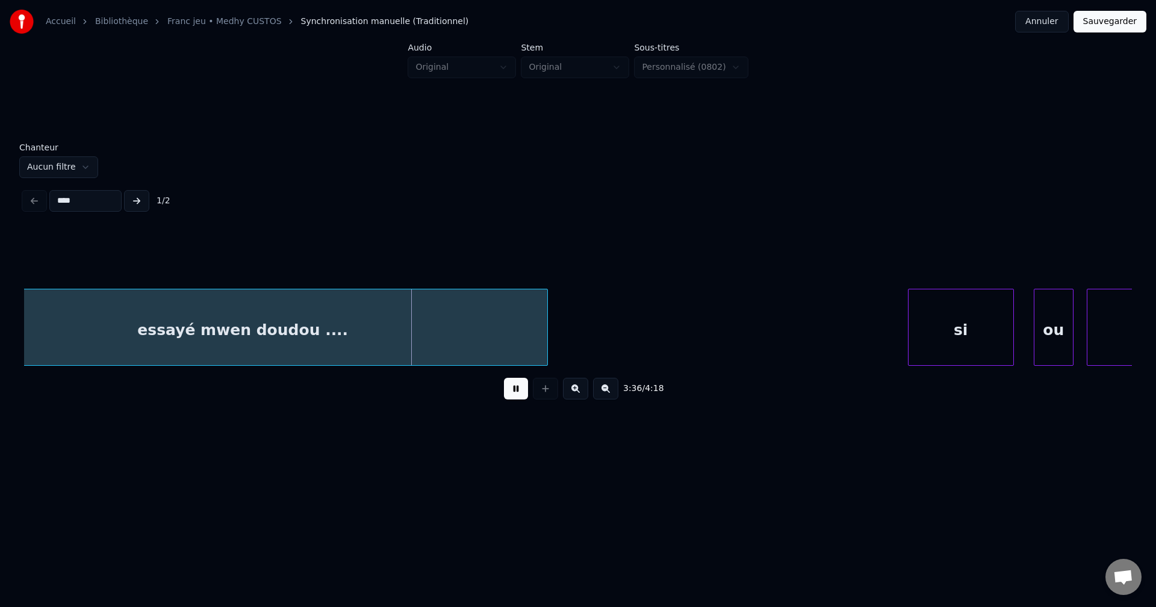
click at [510, 395] on button at bounding box center [516, 389] width 24 height 22
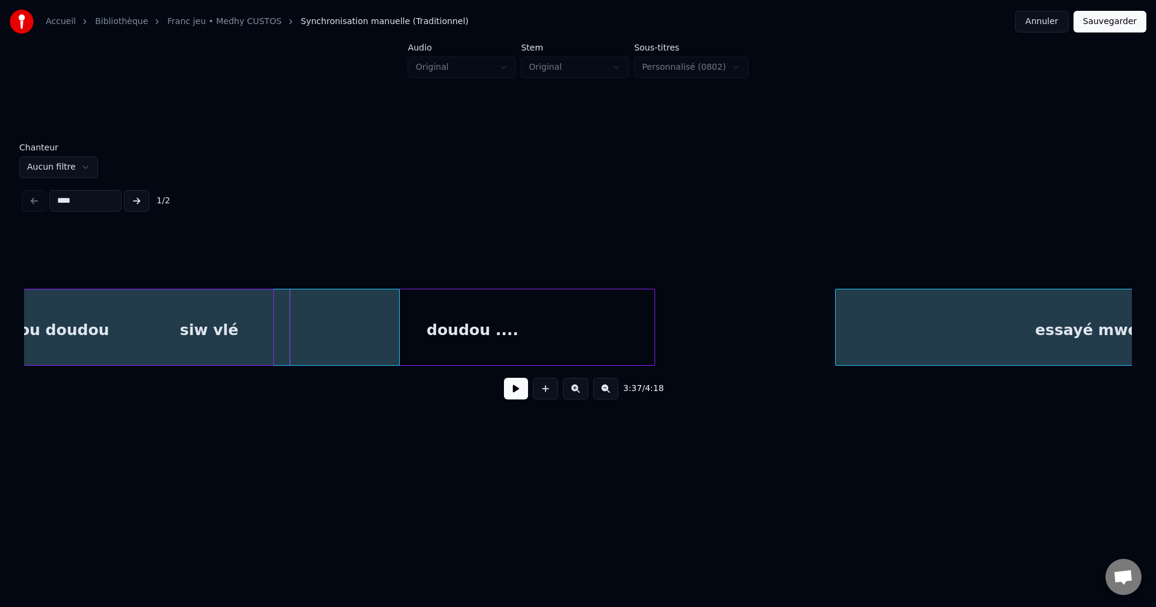
scroll to position [0, 70525]
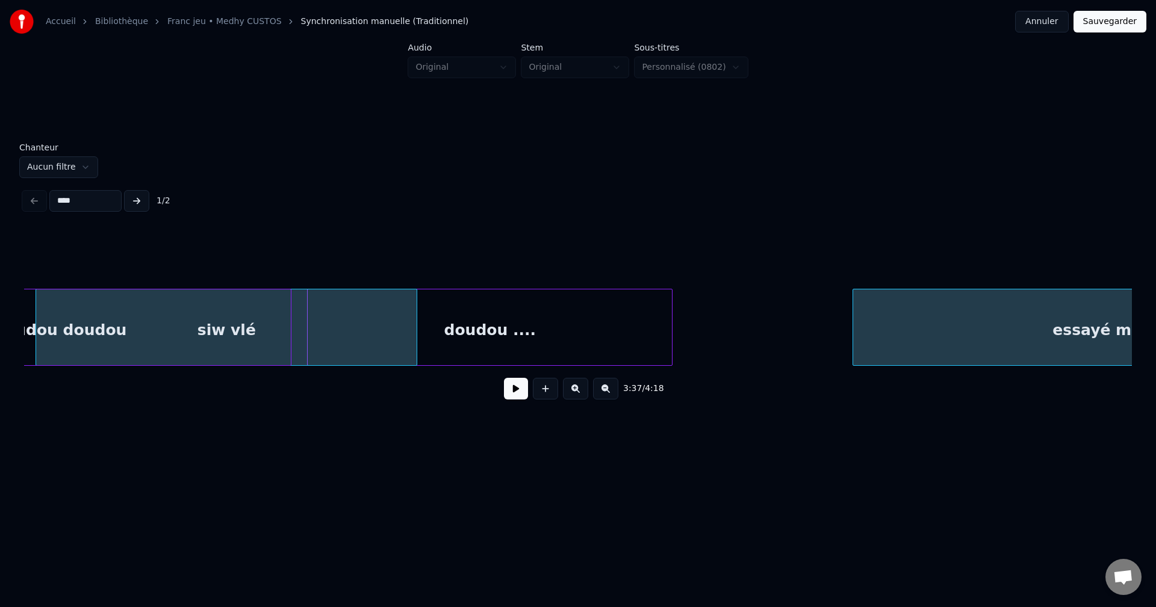
click at [301, 329] on div "siw vlé" at bounding box center [226, 331] width 380 height 82
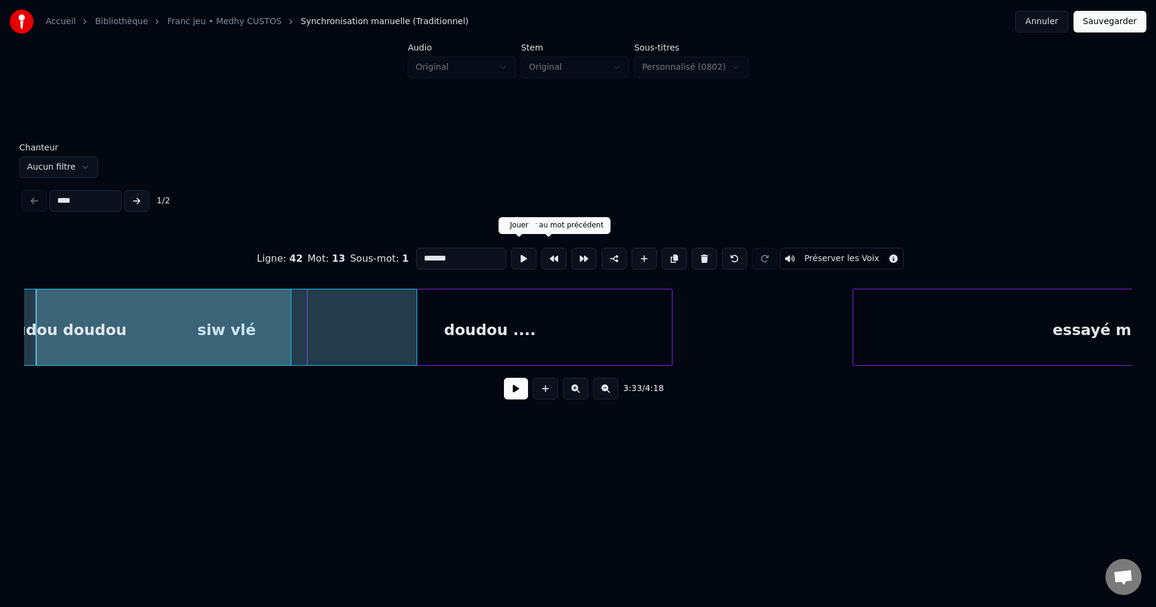
click at [511, 256] on button at bounding box center [523, 259] width 25 height 22
click at [672, 254] on button at bounding box center [674, 259] width 25 height 22
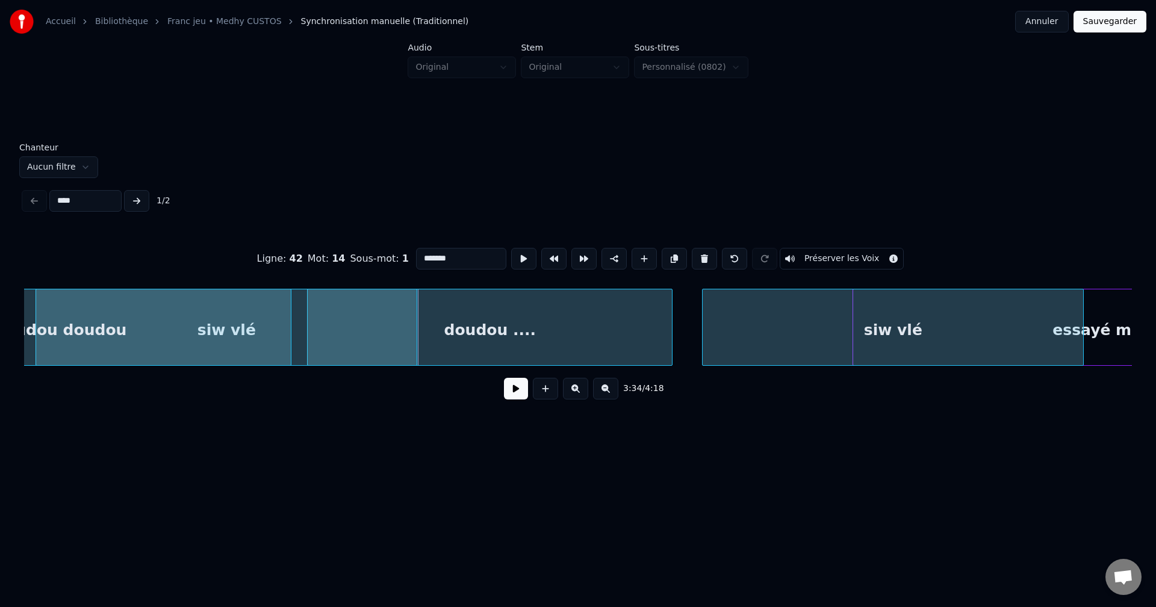
click at [1013, 336] on div "siw vlé" at bounding box center [892, 331] width 380 height 82
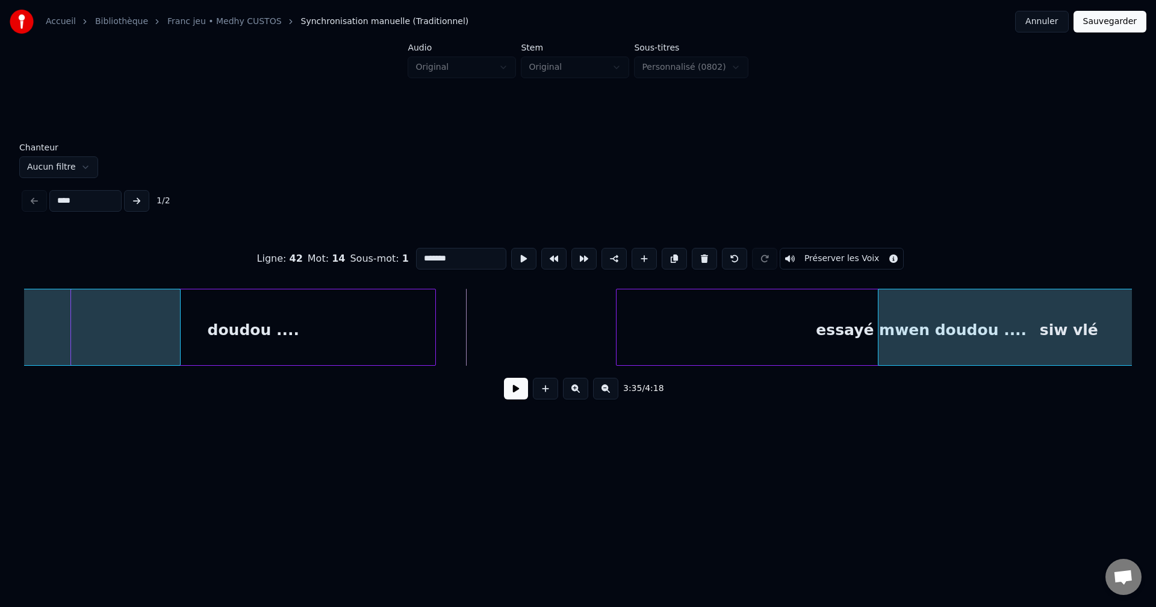
scroll to position [0, 70894]
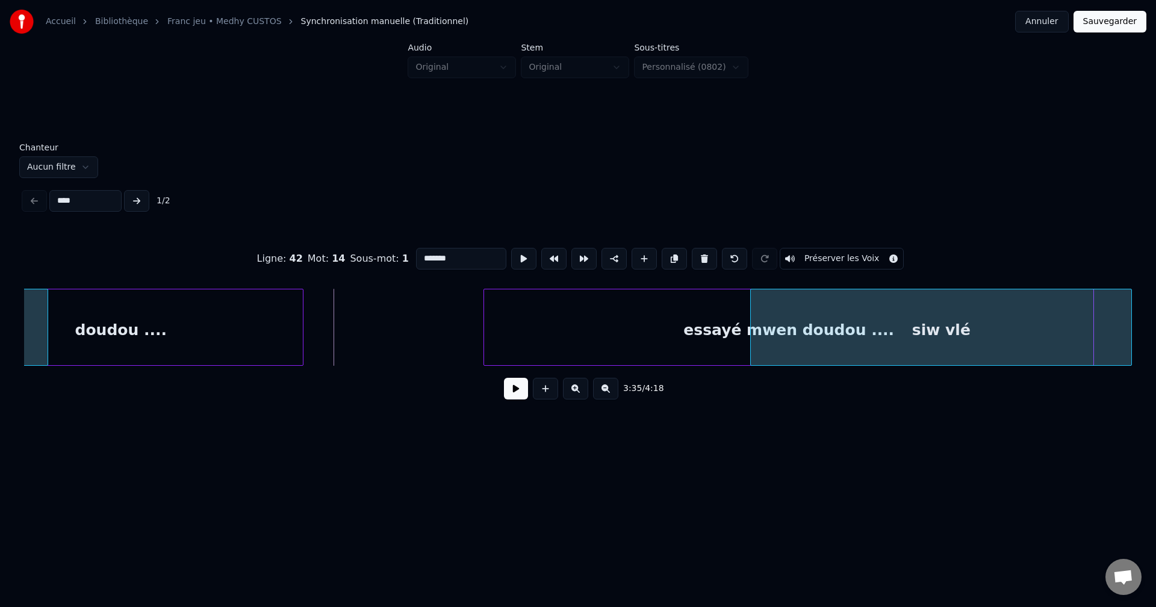
click at [1155, 359] on div "Accueil Bibliothèque Franc jeu • Medhy CUSTOS Synchronisation manuelle (Traditi…" at bounding box center [578, 231] width 1156 height 462
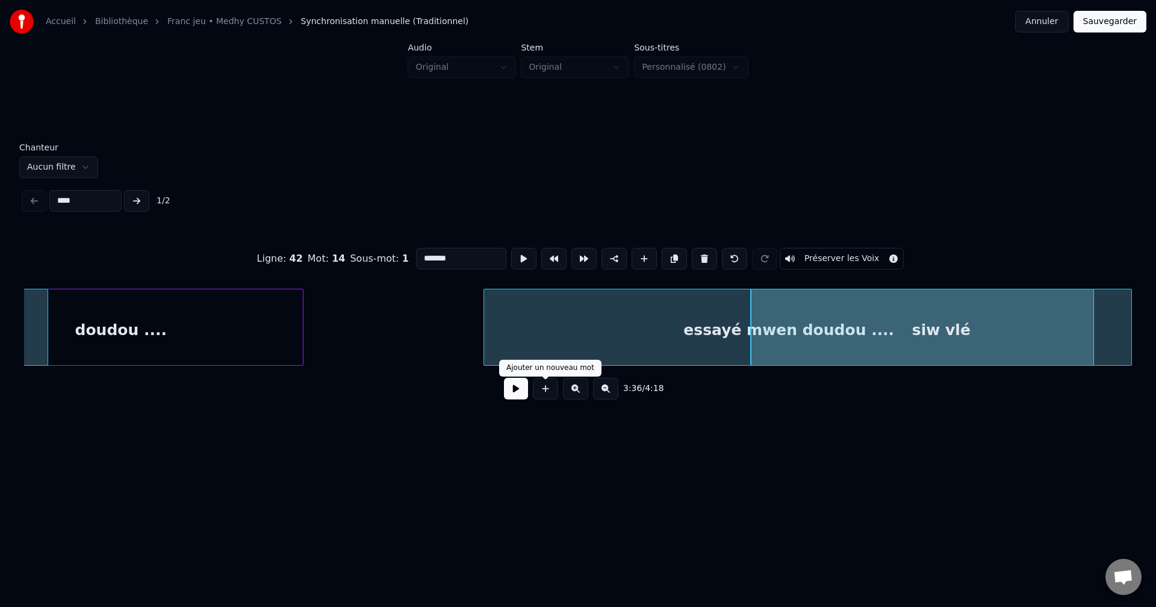
click at [523, 400] on button at bounding box center [516, 389] width 24 height 22
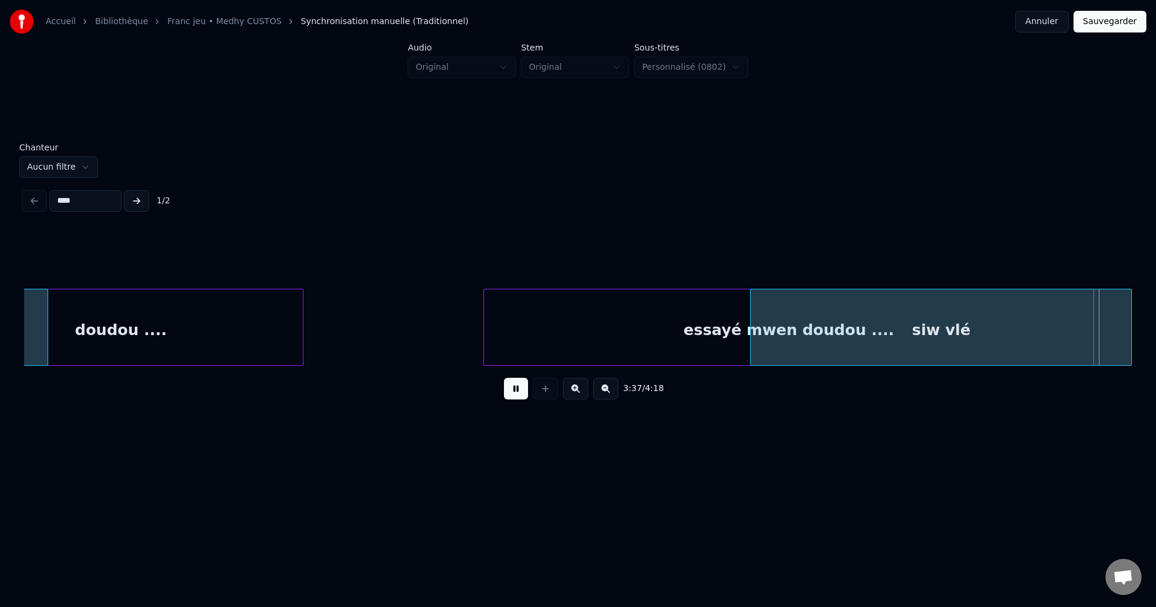
scroll to position [0, 72002]
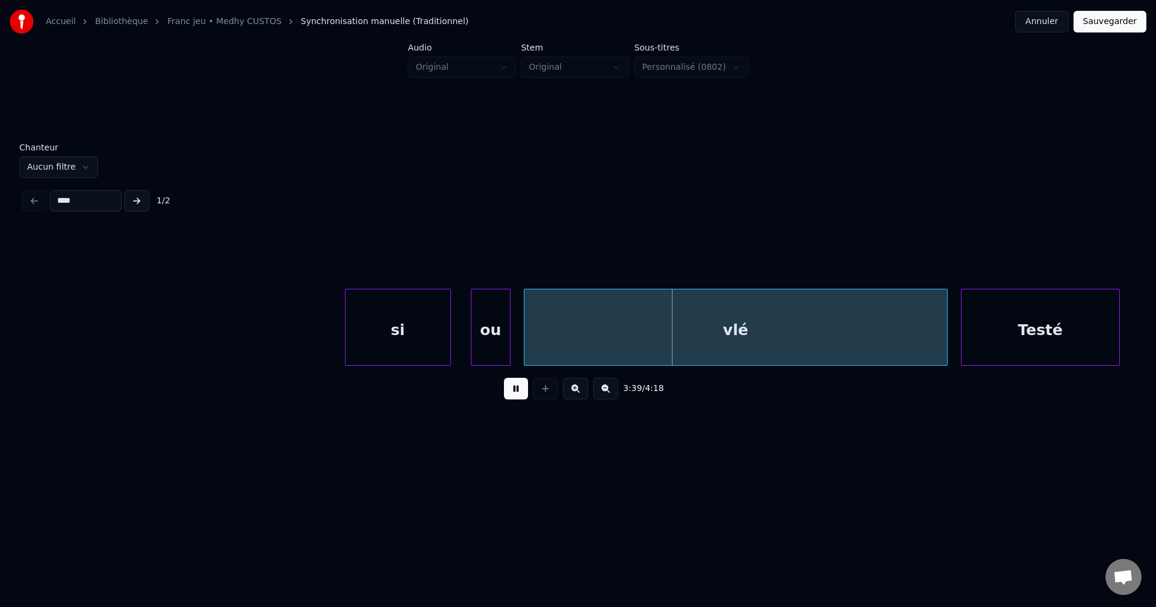
click at [517, 388] on button at bounding box center [516, 389] width 24 height 22
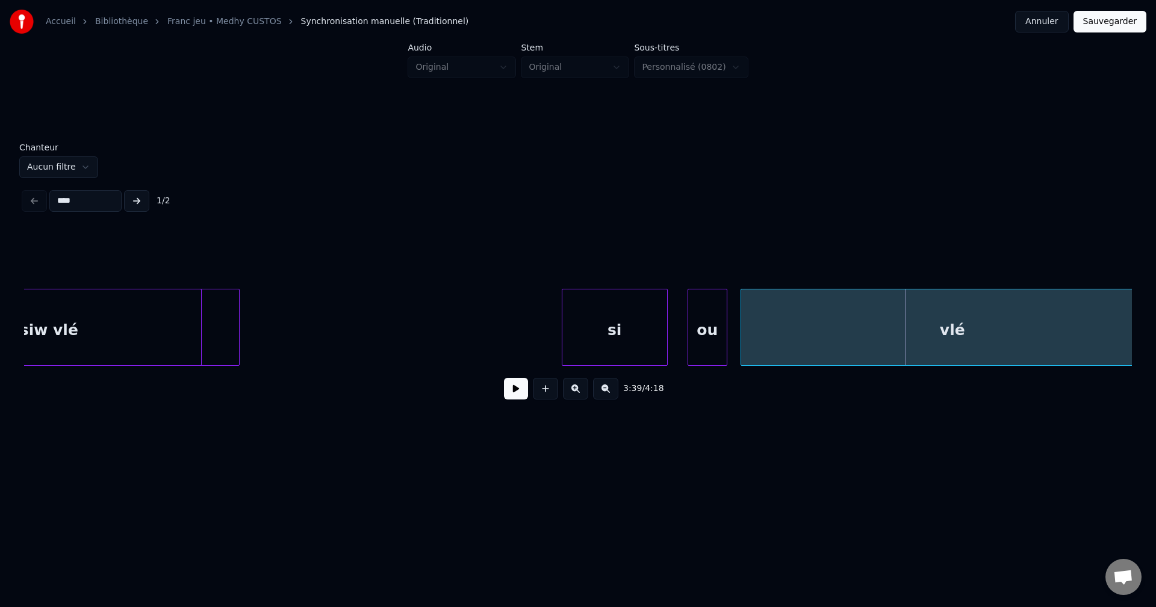
scroll to position [0, 71624]
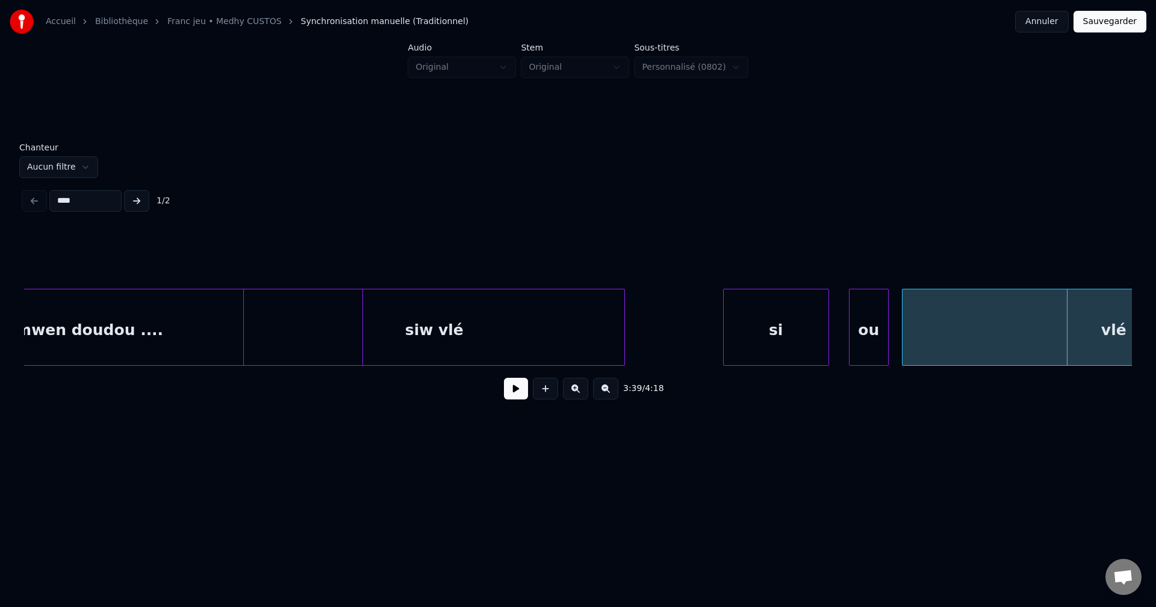
click at [450, 336] on div "siw vlé" at bounding box center [434, 331] width 380 height 82
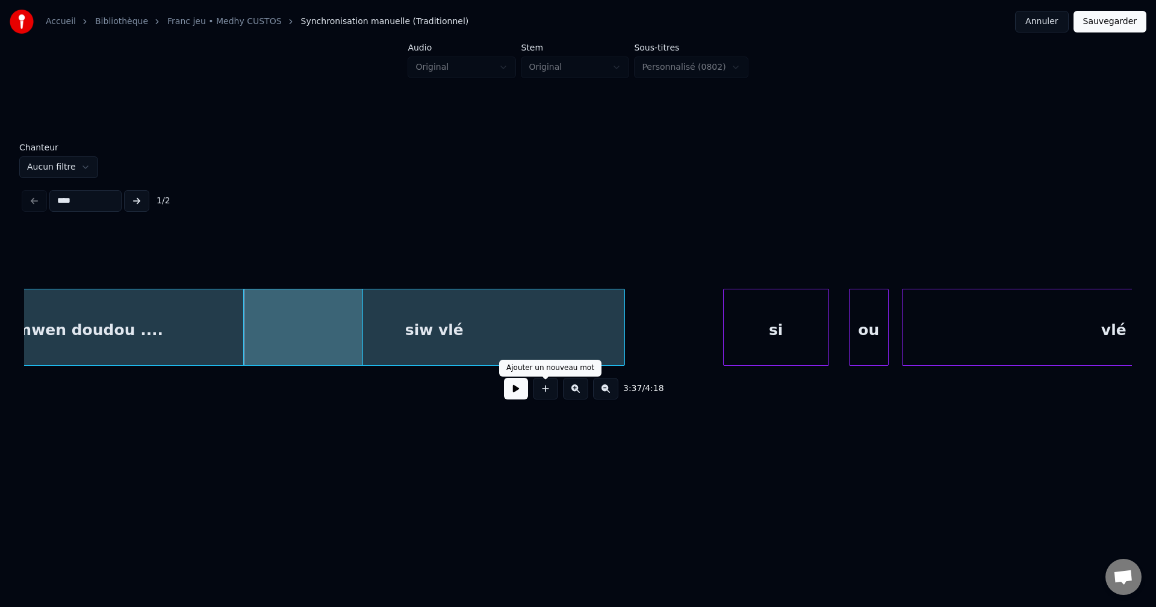
click at [514, 393] on button at bounding box center [516, 389] width 24 height 22
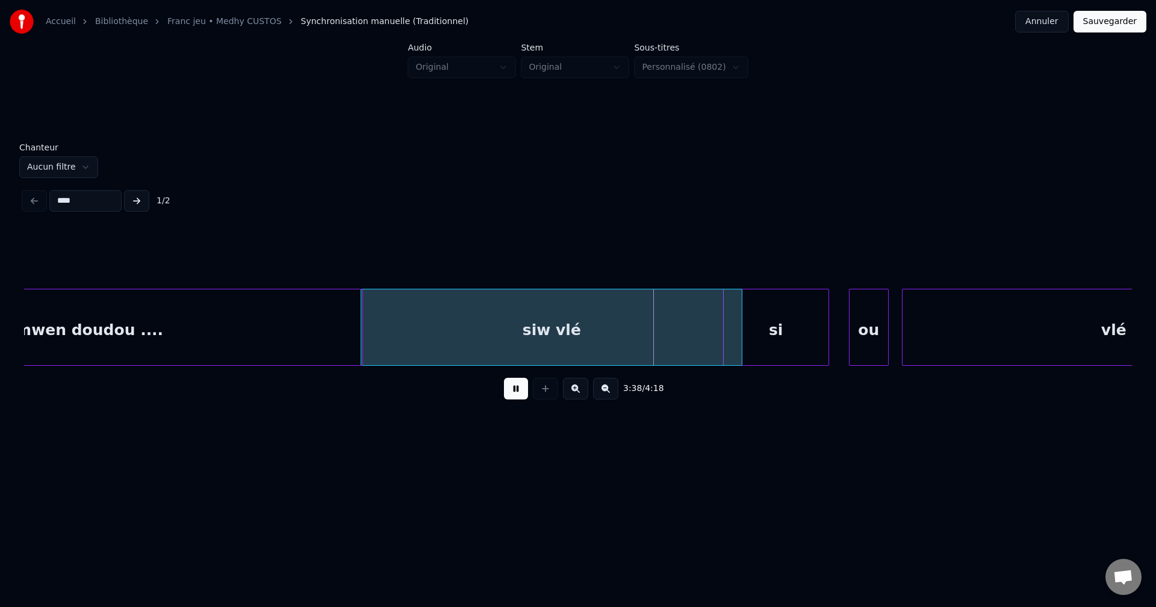
click at [668, 334] on div "siw vlé" at bounding box center [551, 331] width 380 height 82
click at [616, 333] on div "siw vlé" at bounding box center [551, 331] width 380 height 82
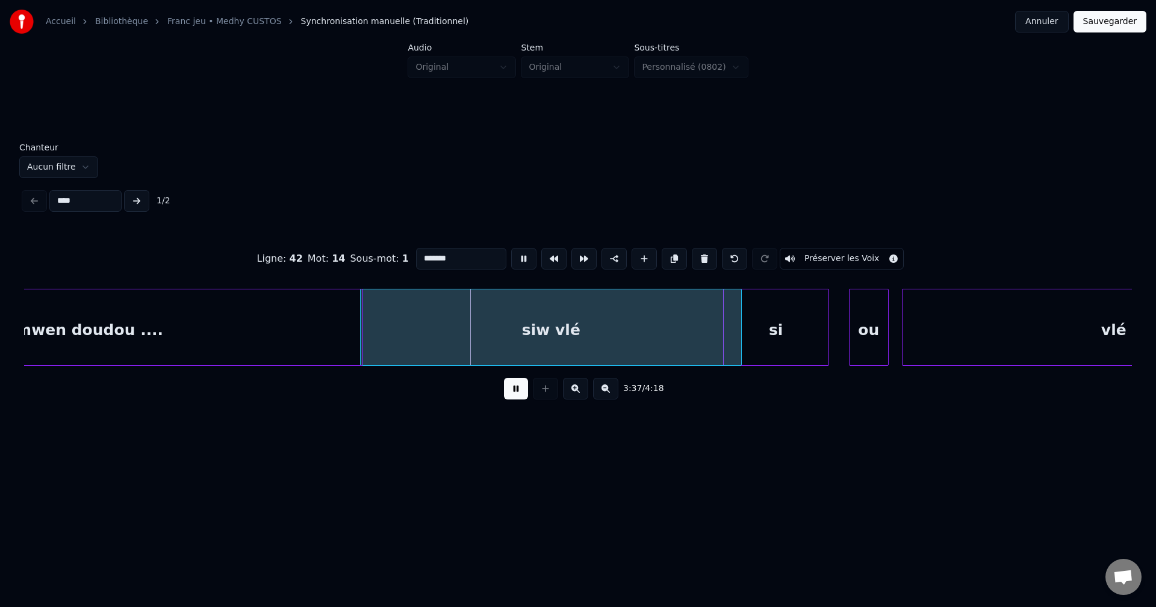
click at [627, 332] on div "siw vlé" at bounding box center [551, 331] width 380 height 82
click at [604, 334] on div "siw vlé" at bounding box center [561, 331] width 380 height 82
drag, startPoint x: 158, startPoint y: 233, endPoint x: 135, endPoint y: 227, distance: 23.7
click at [153, 233] on div "Ligne : 42 Mot : 14 Sous-mot : 1 ******* Préserver les Voix" at bounding box center [578, 259] width 1108 height 60
click at [802, 318] on div "si" at bounding box center [776, 331] width 105 height 82
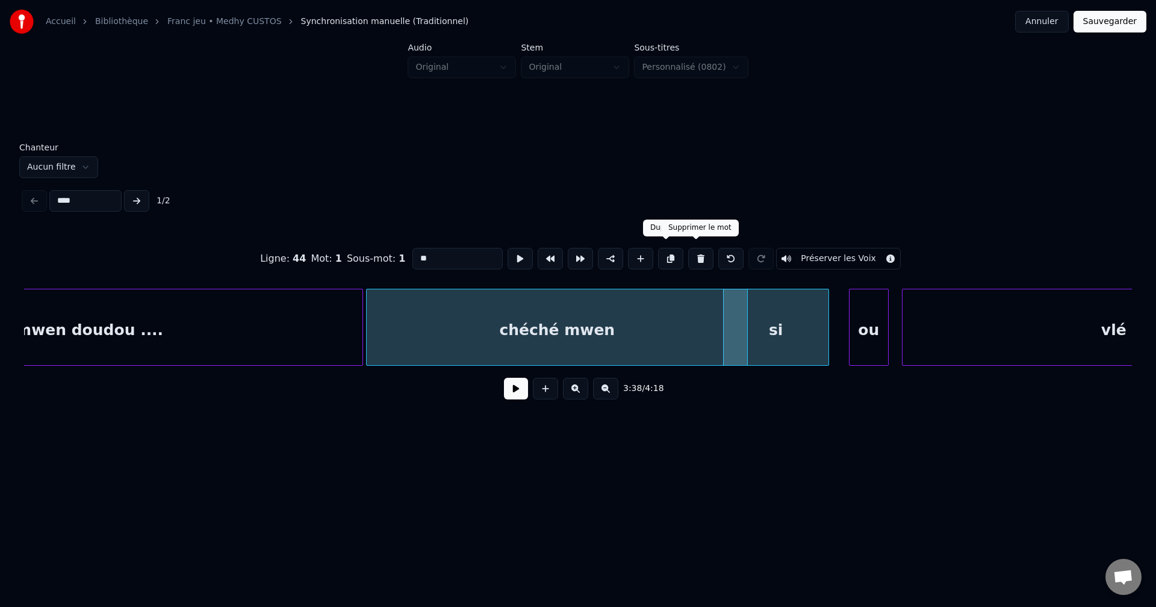
click at [704, 253] on button at bounding box center [700, 259] width 25 height 22
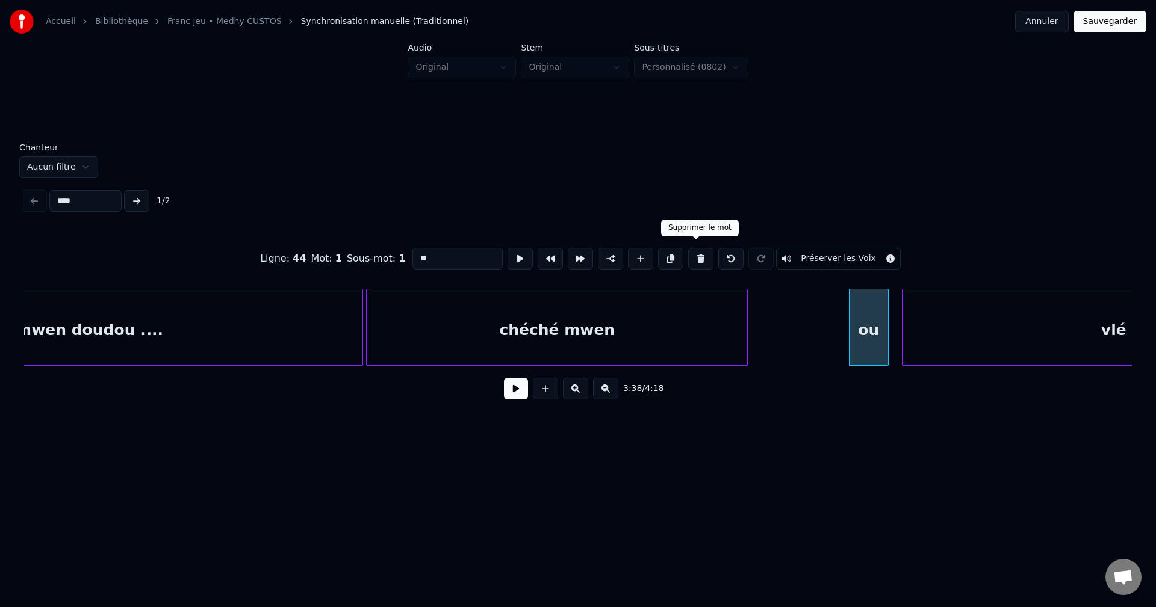
click at [698, 256] on button at bounding box center [700, 259] width 25 height 22
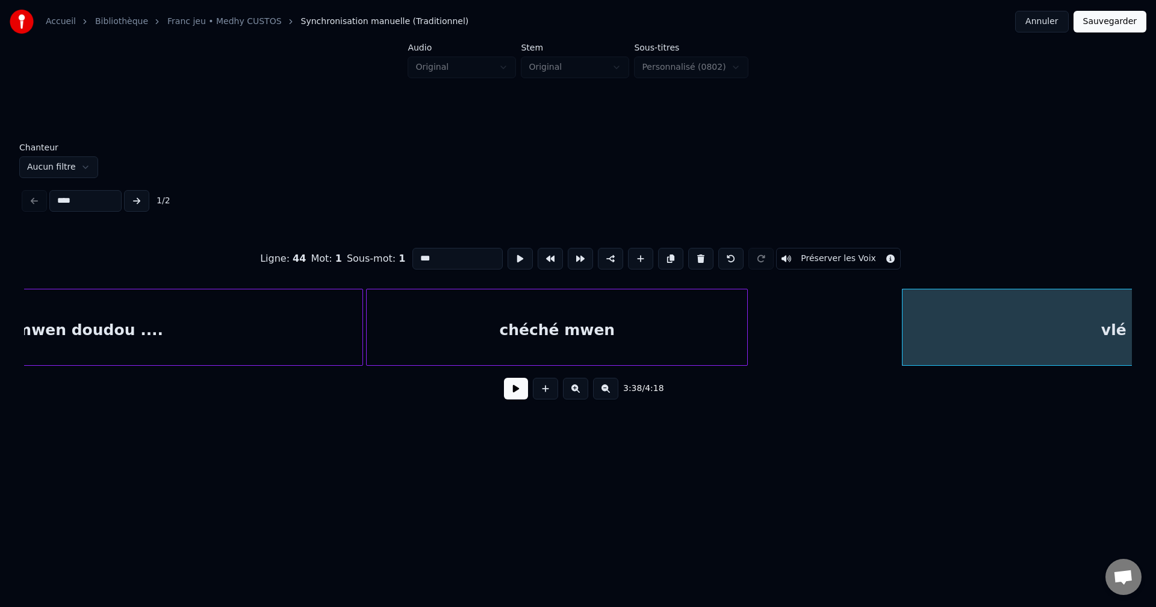
click at [612, 320] on div "chéché mwen" at bounding box center [557, 331] width 380 height 82
type input "**********"
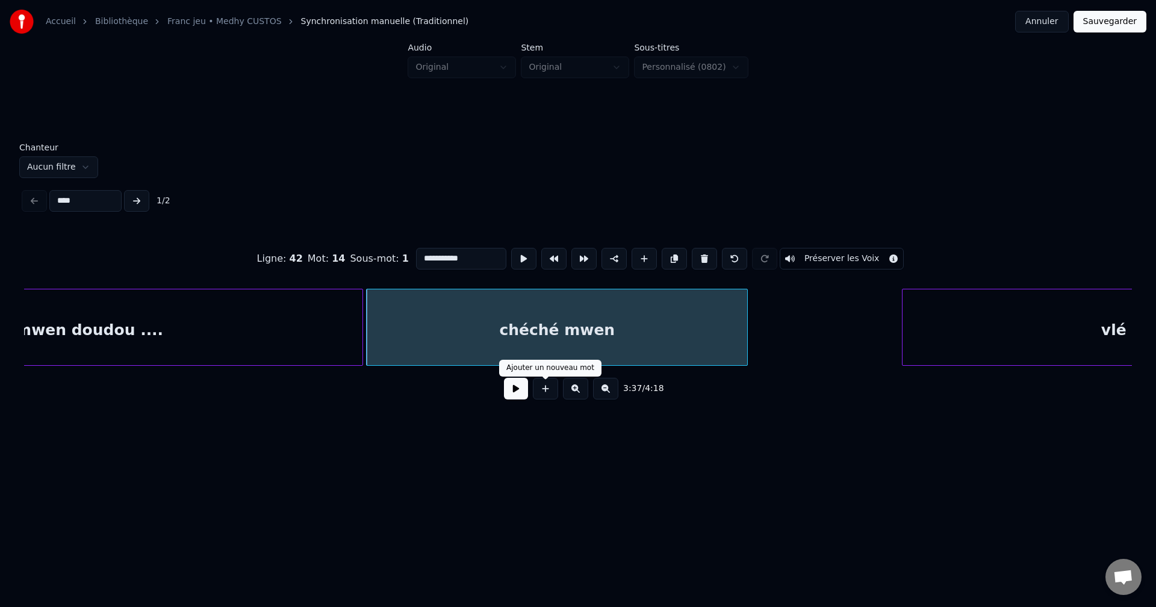
click at [519, 394] on button at bounding box center [516, 389] width 24 height 22
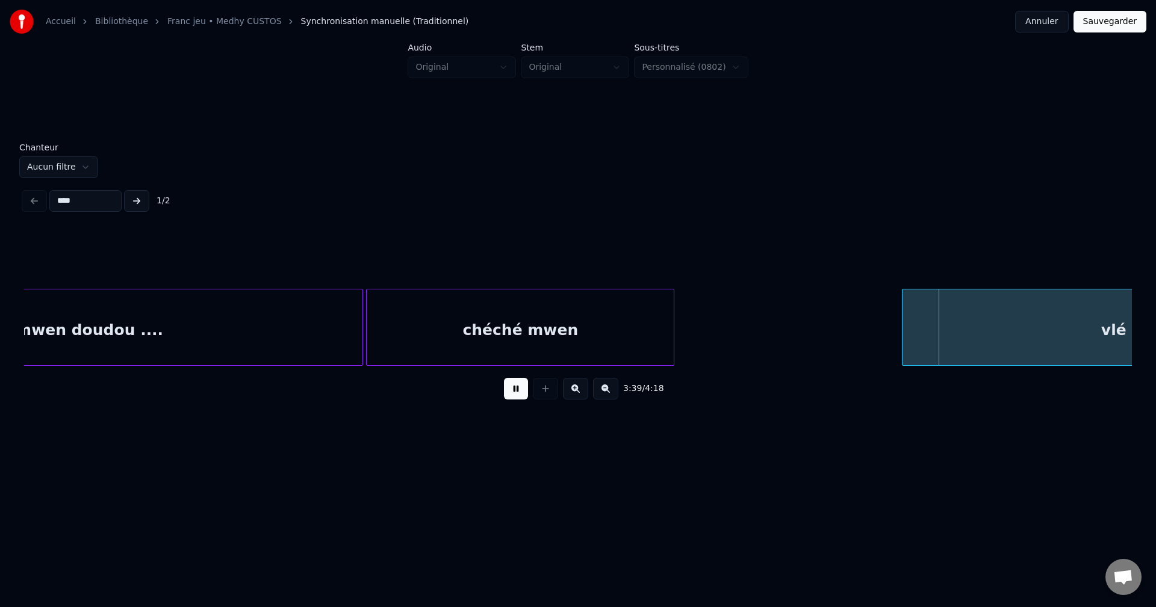
click at [670, 343] on div at bounding box center [672, 328] width 4 height 76
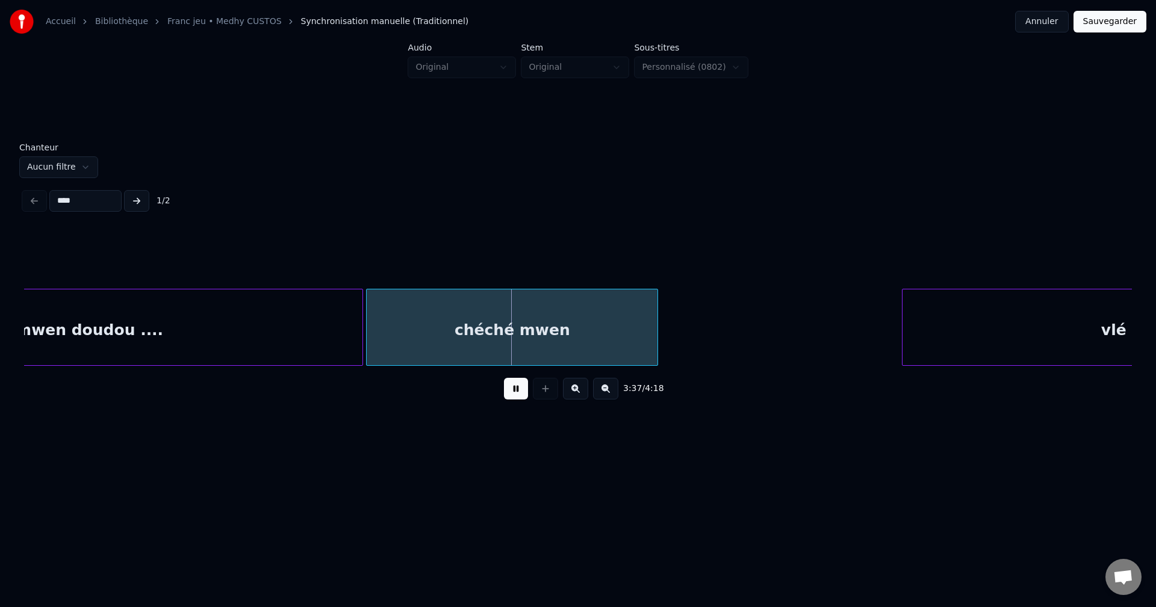
click at [244, 350] on div "essayé mwen doudou ...." at bounding box center [57, 331] width 609 height 82
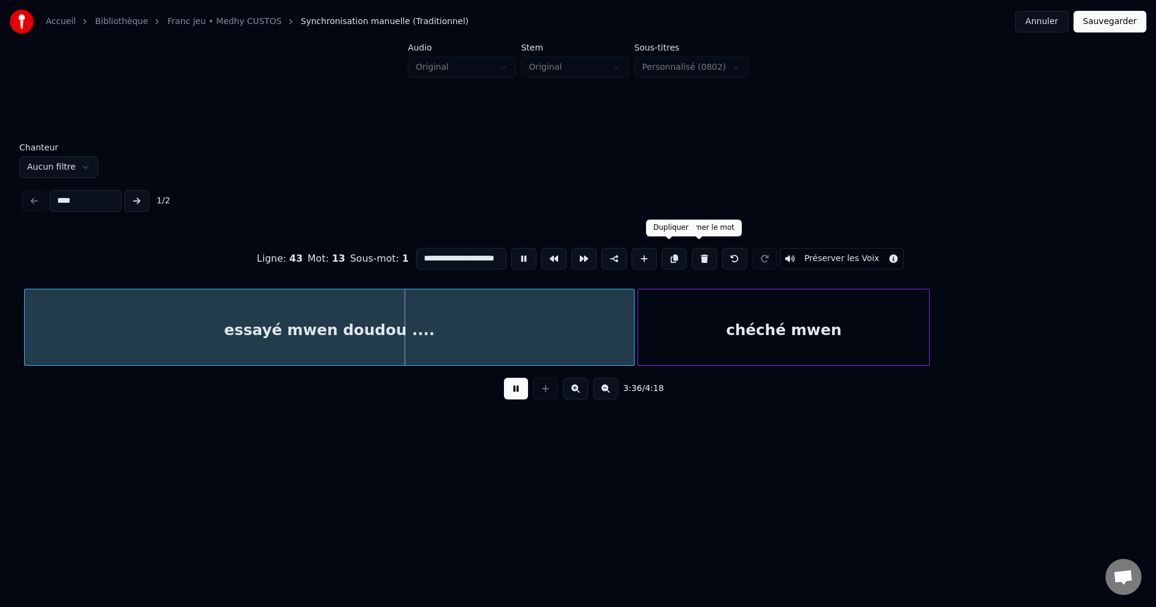
click at [670, 253] on button at bounding box center [674, 259] width 25 height 22
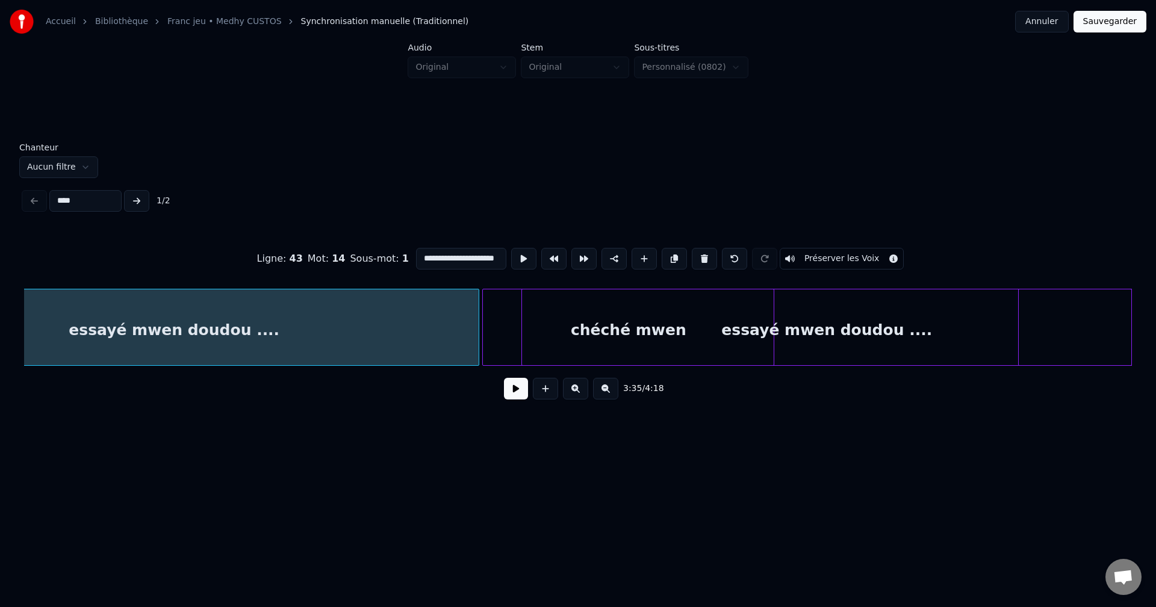
scroll to position [0, 71525]
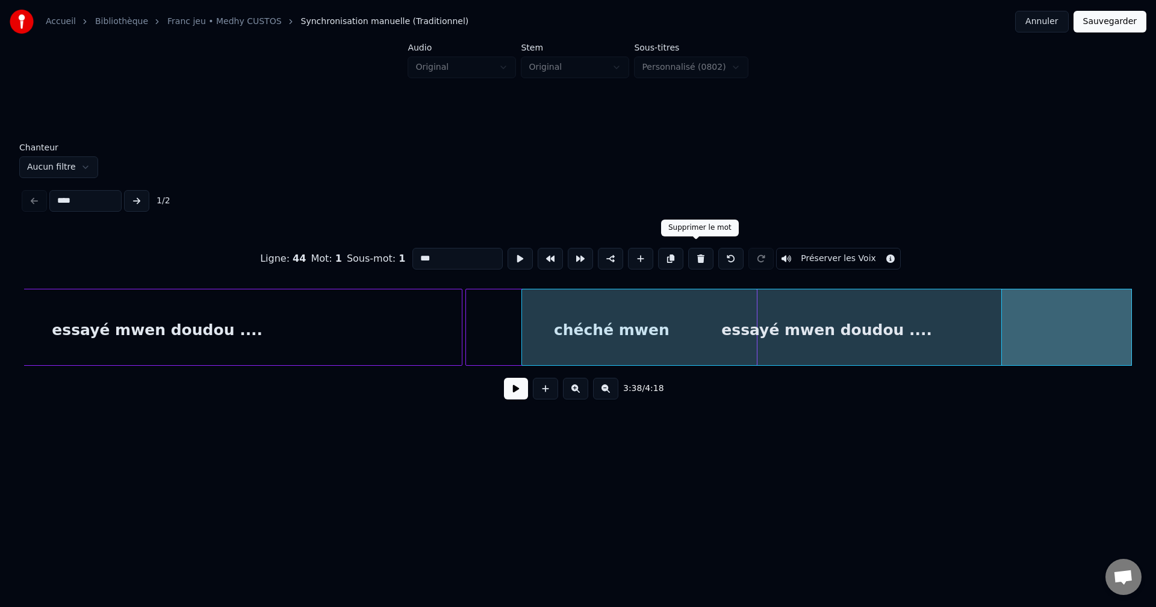
click at [696, 255] on button at bounding box center [700, 259] width 25 height 22
type input "**********"
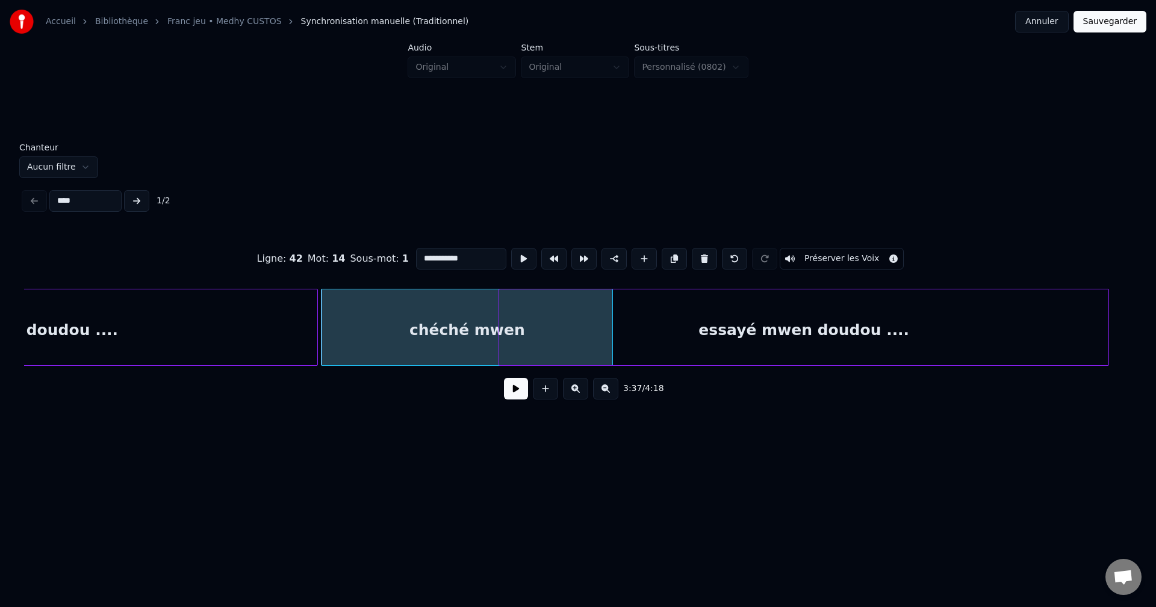
click at [1078, 338] on div "essayé mwen doudou ...." at bounding box center [803, 331] width 609 height 82
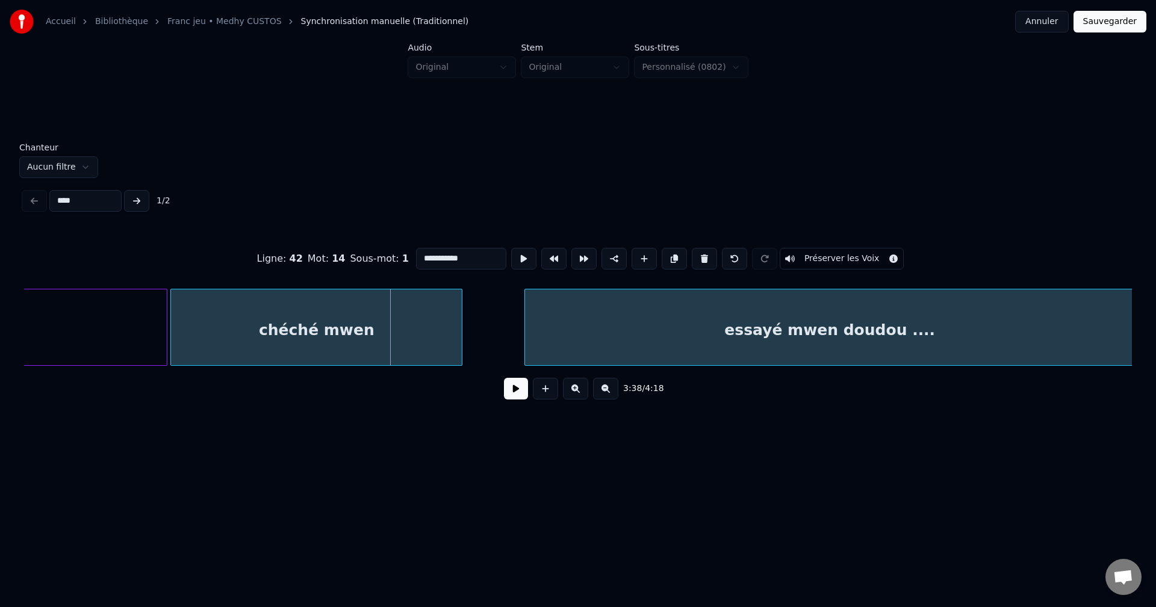
scroll to position [0, 71826]
click at [930, 324] on div "essayé mwen doudou ...." at bounding box center [823, 331] width 609 height 82
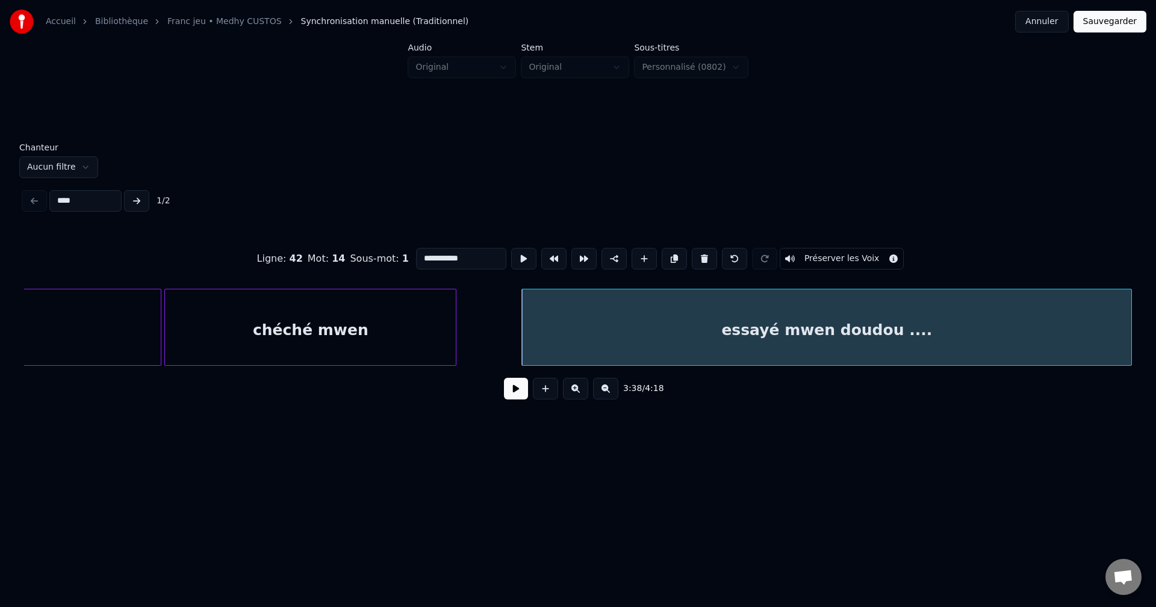
click at [515, 397] on button at bounding box center [516, 389] width 24 height 22
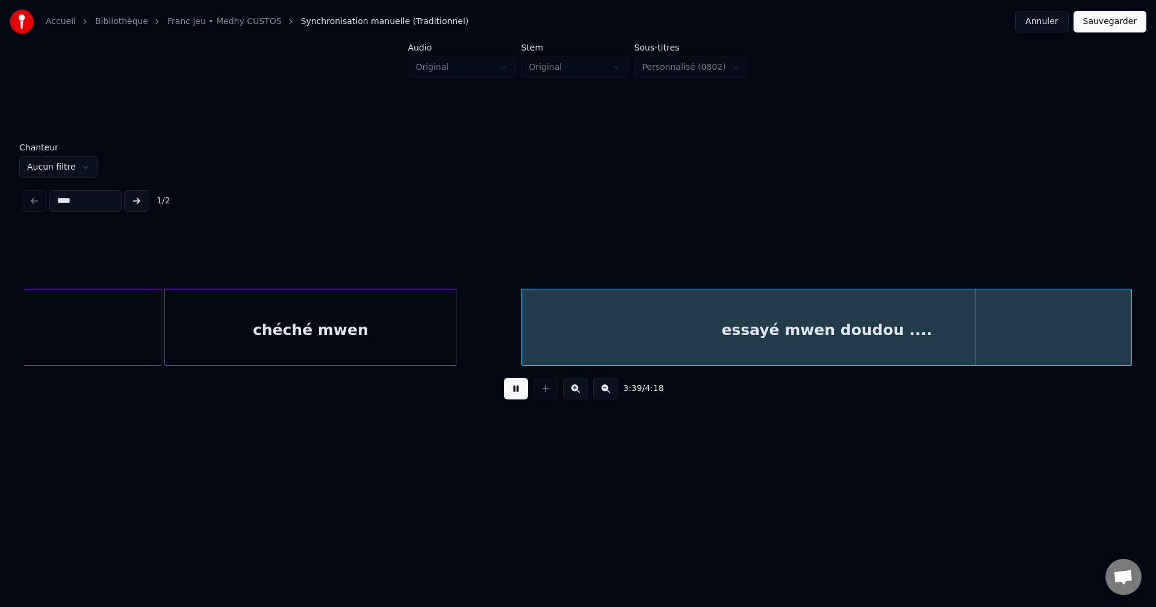
click at [514, 397] on button at bounding box center [516, 389] width 24 height 22
click at [586, 320] on div "essayé mwen doudou ...." at bounding box center [826, 331] width 609 height 82
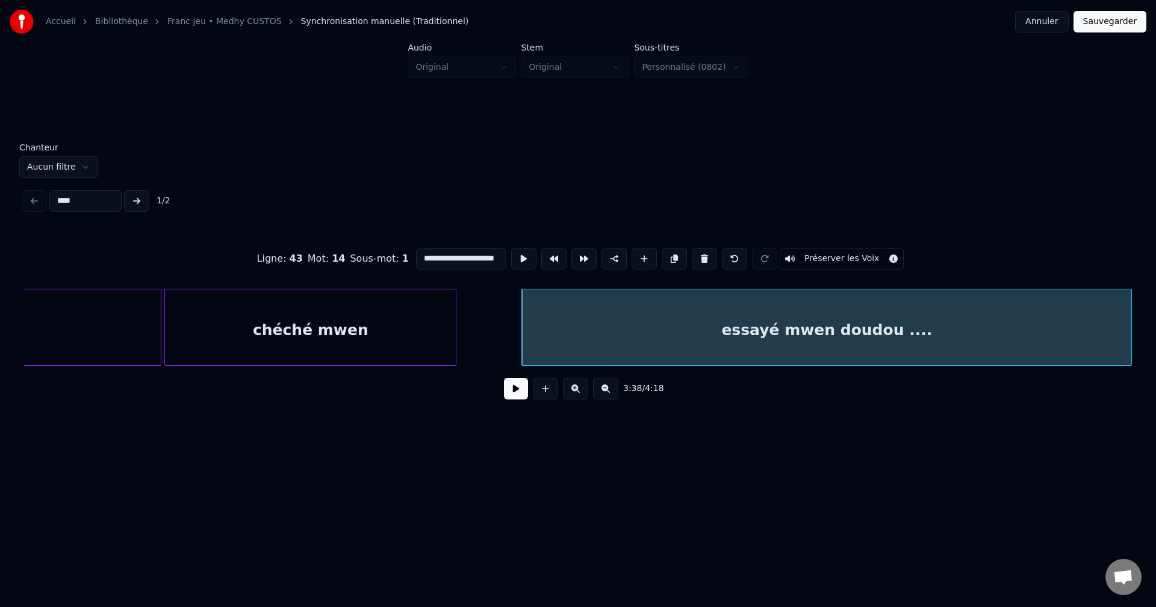
scroll to position [0, 16]
drag, startPoint x: 418, startPoint y: 252, endPoint x: 633, endPoint y: 259, distance: 215.0
click at [618, 249] on div "**********" at bounding box center [578, 259] width 1108 height 60
type input "**********"
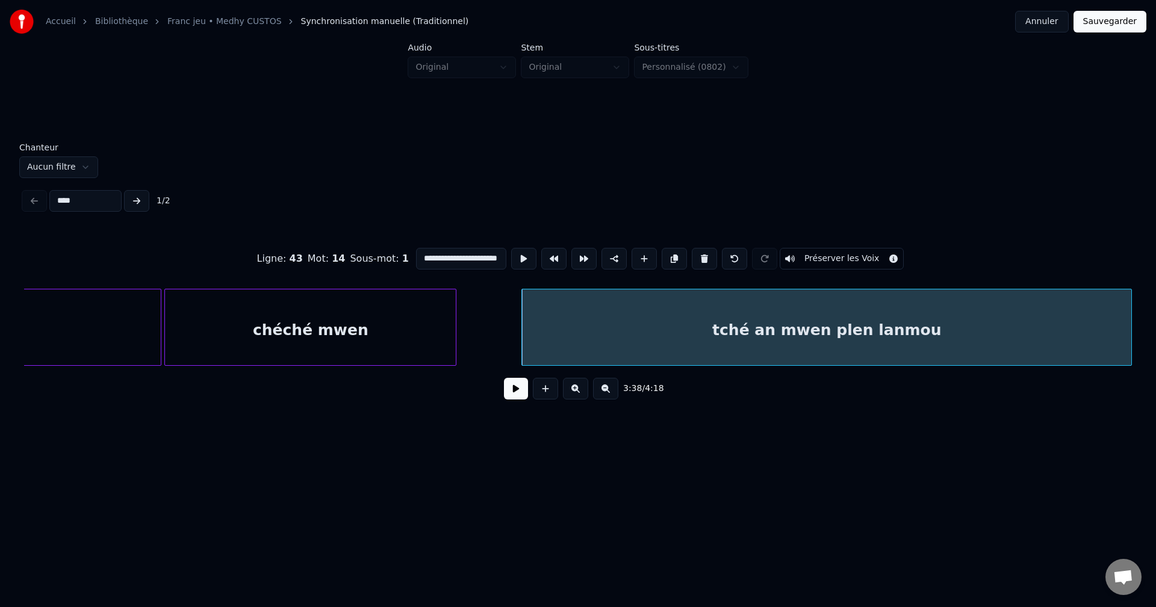
click at [507, 397] on button at bounding box center [516, 389] width 24 height 22
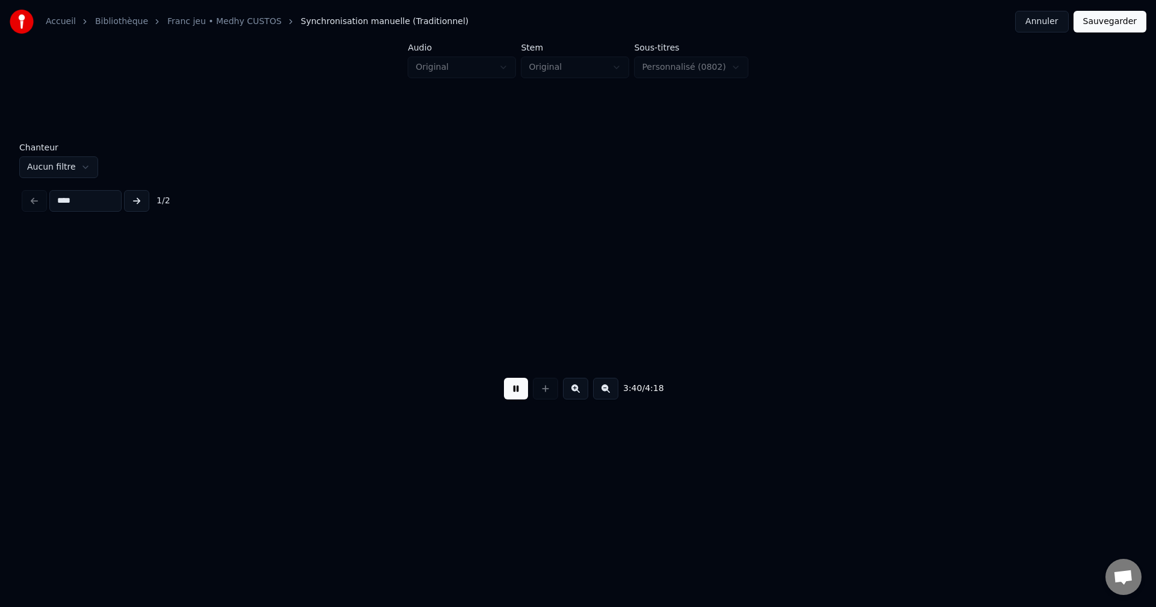
scroll to position [0, 72937]
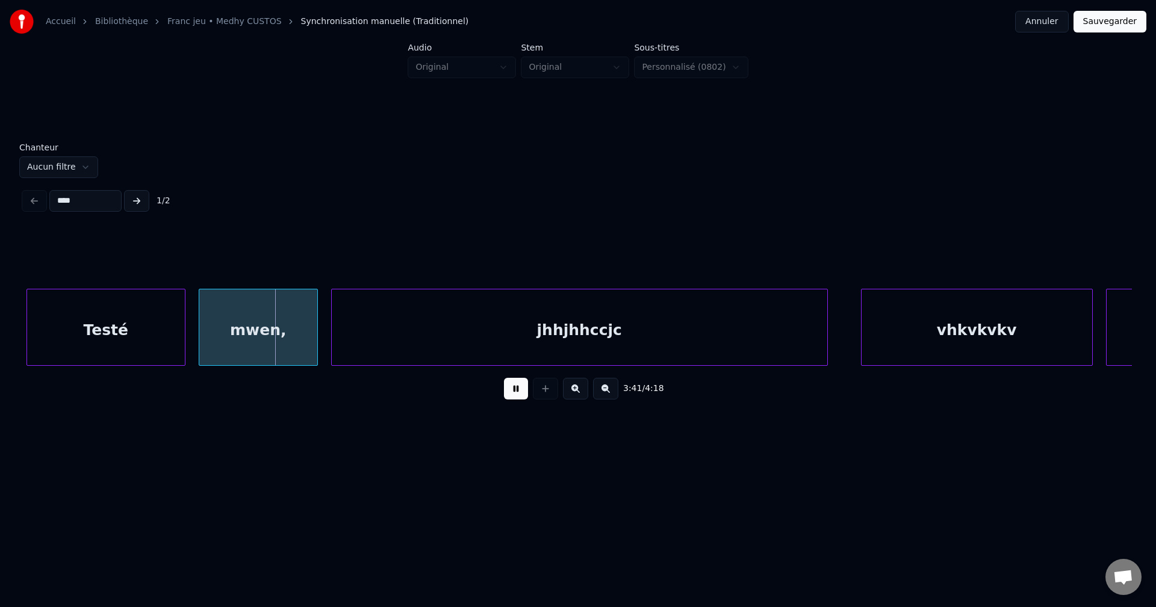
click at [505, 397] on button at bounding box center [516, 389] width 24 height 22
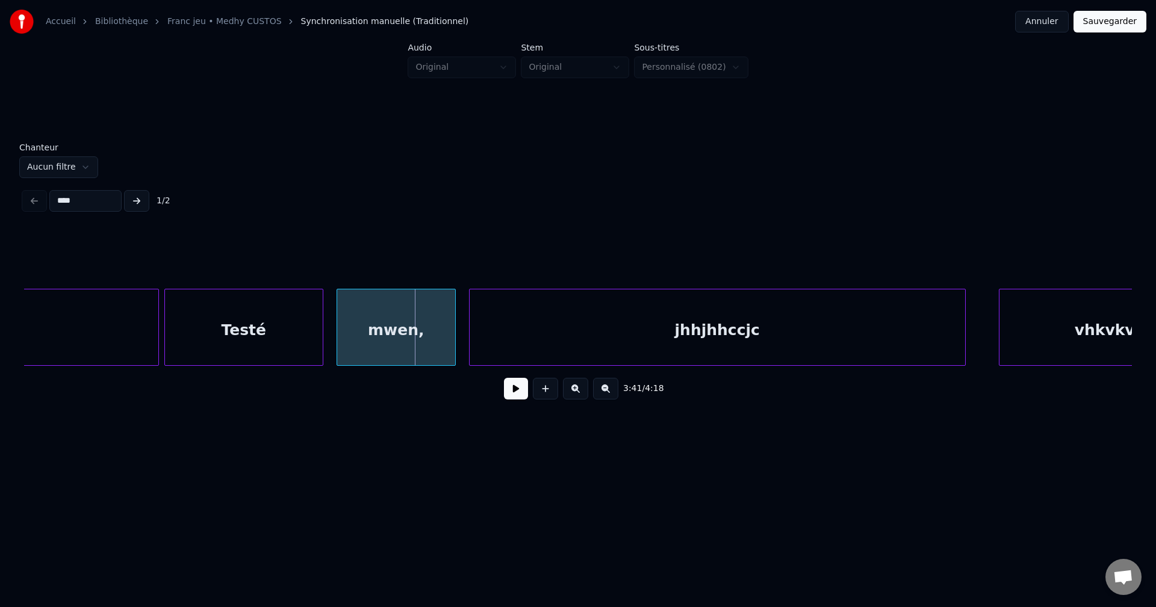
scroll to position [0, 72792]
click at [261, 316] on div "Testé" at bounding box center [251, 331] width 158 height 82
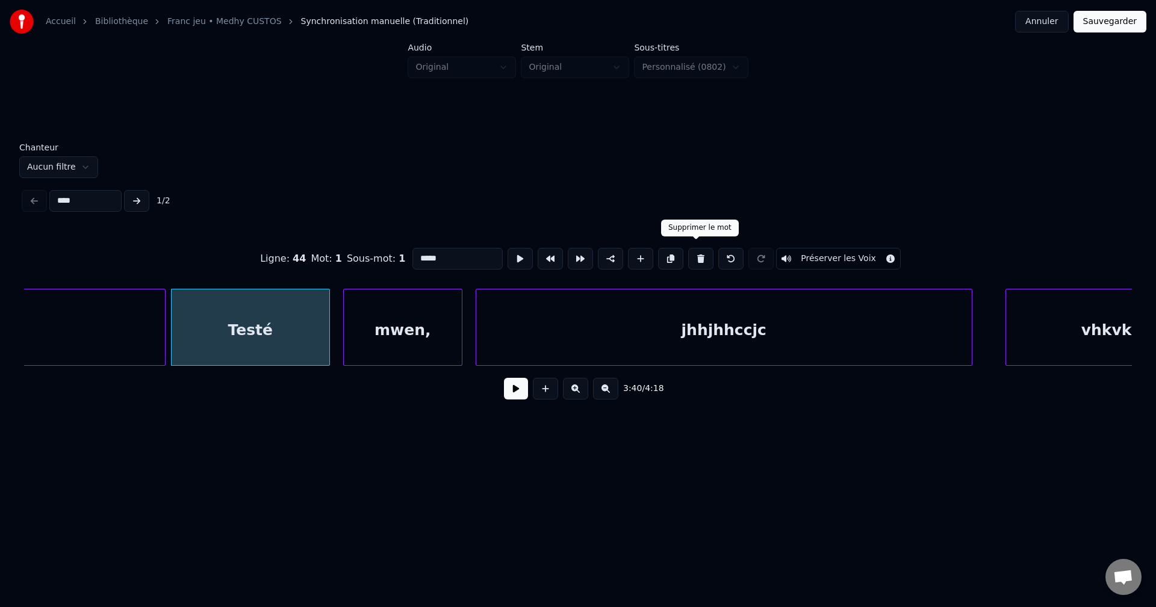
click at [697, 254] on button at bounding box center [700, 259] width 25 height 22
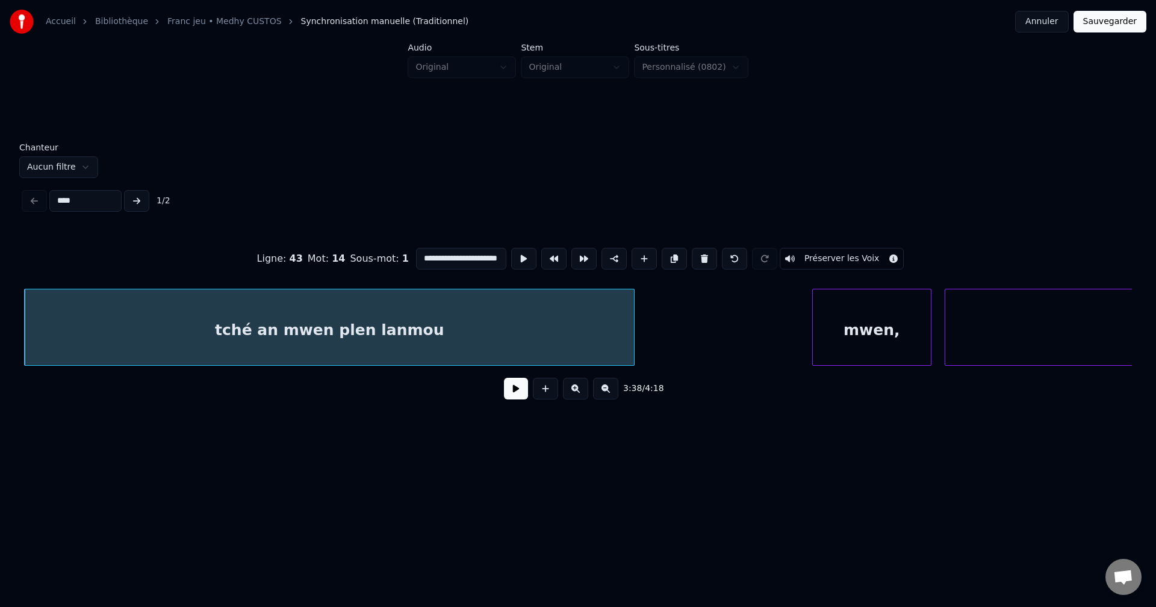
click at [851, 314] on div "mwen," at bounding box center [872, 331] width 118 height 82
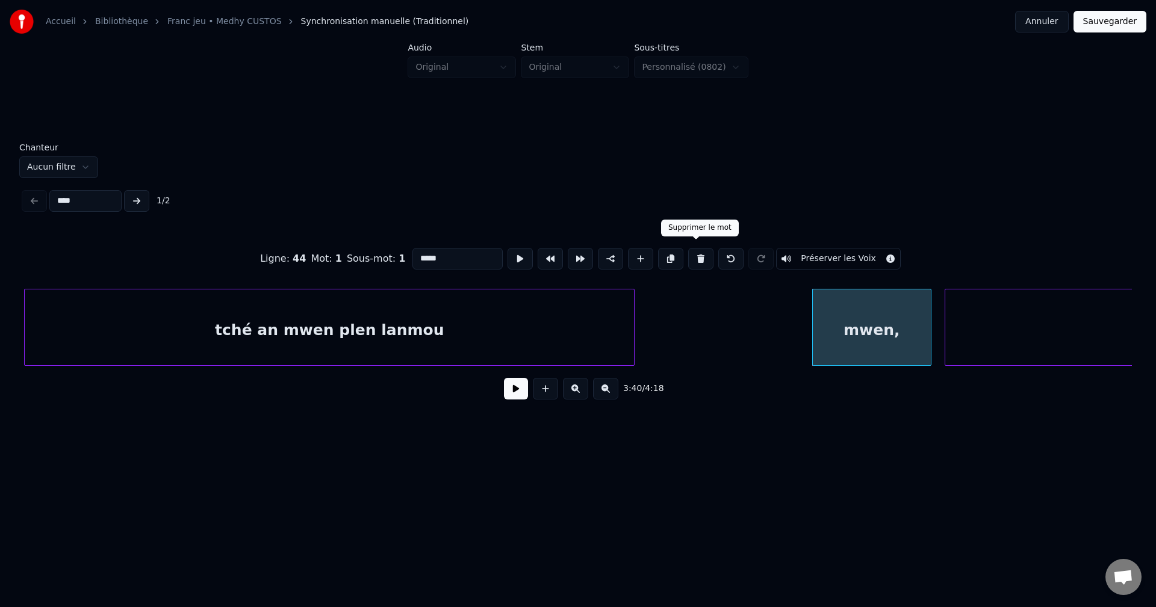
click at [700, 250] on button at bounding box center [700, 259] width 25 height 22
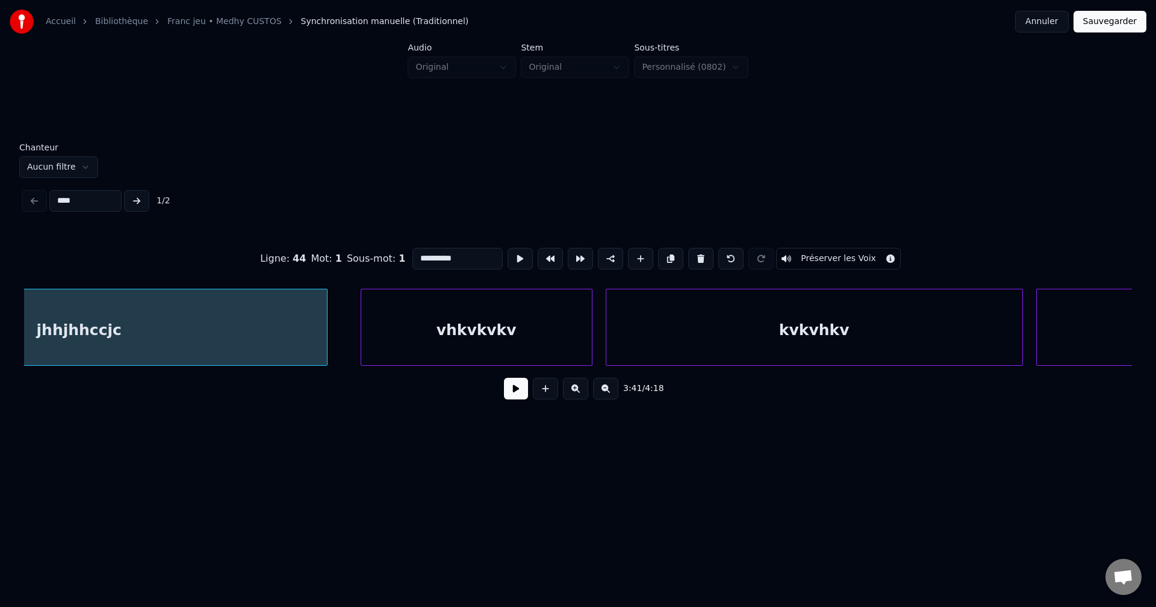
click at [155, 341] on div "jhhjhhccjc" at bounding box center [78, 331] width 495 height 82
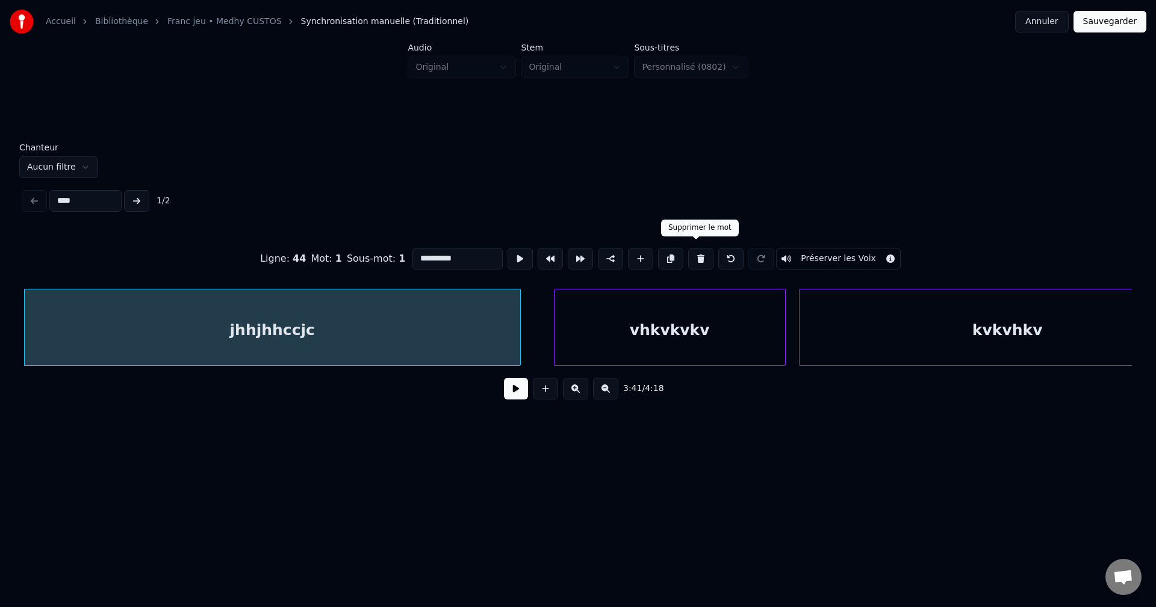
click at [701, 252] on button at bounding box center [700, 259] width 25 height 22
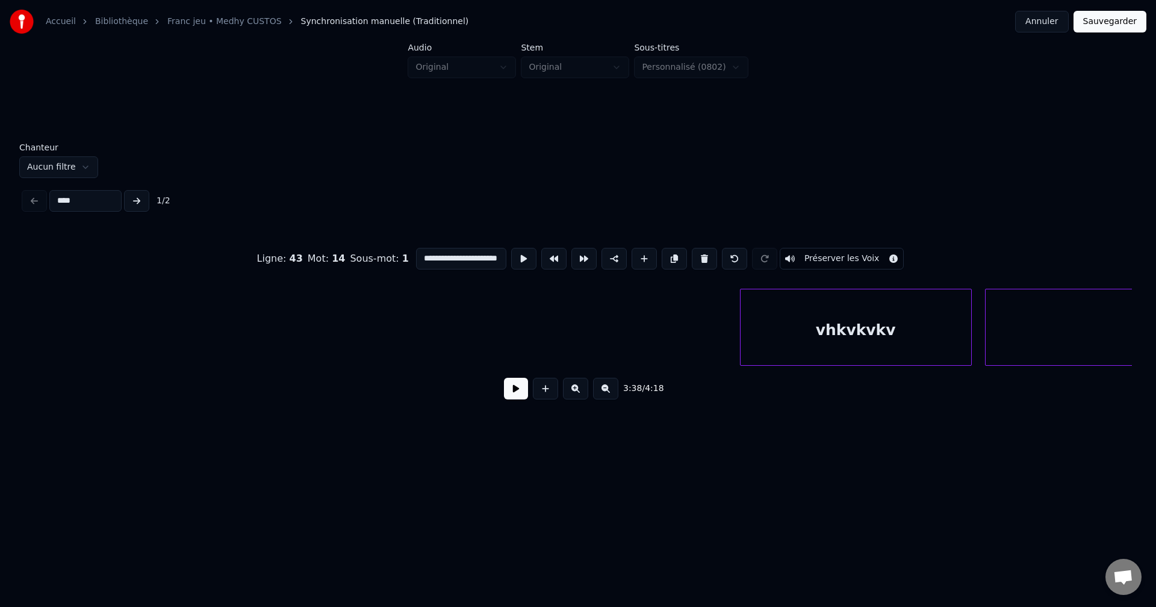
scroll to position [0, 73674]
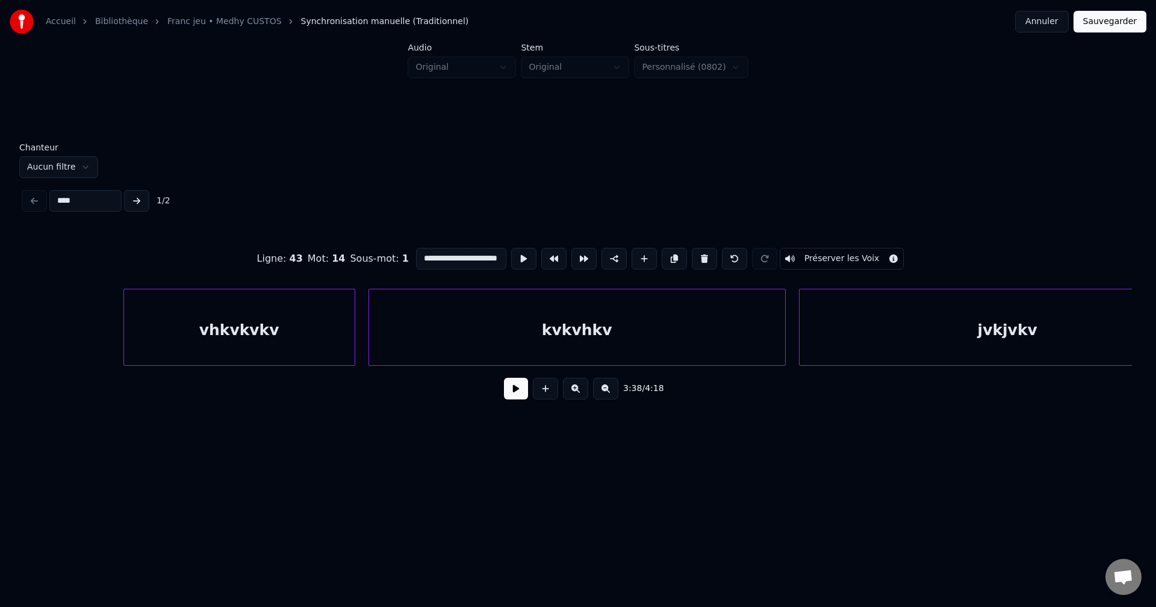
click at [288, 335] on div "vhkvkvkv" at bounding box center [239, 331] width 231 height 82
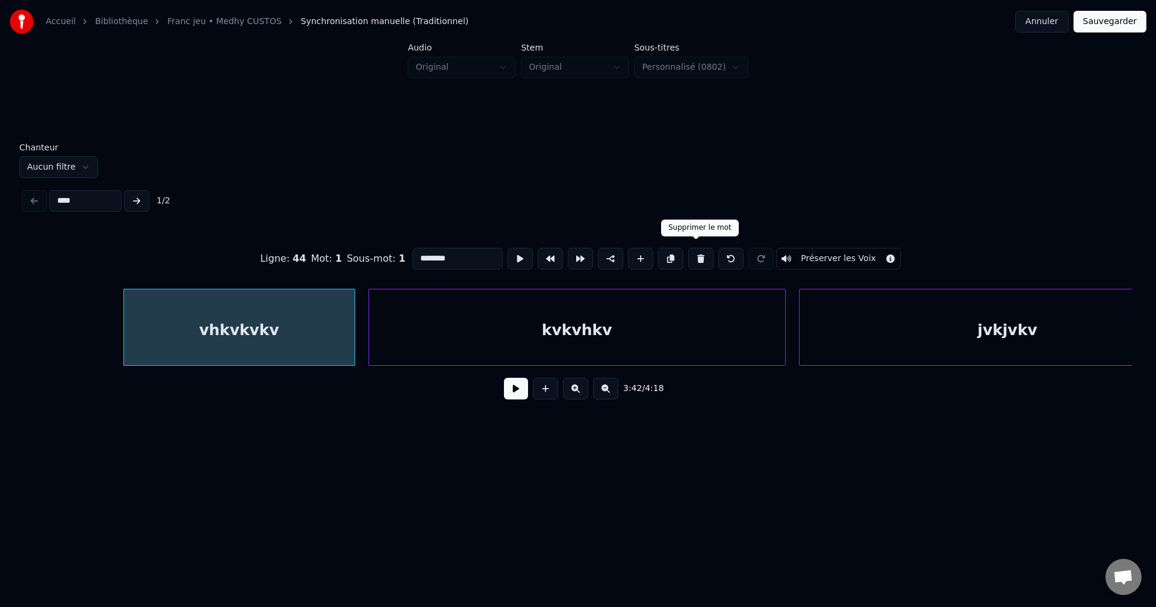
click at [696, 254] on button at bounding box center [700, 259] width 25 height 22
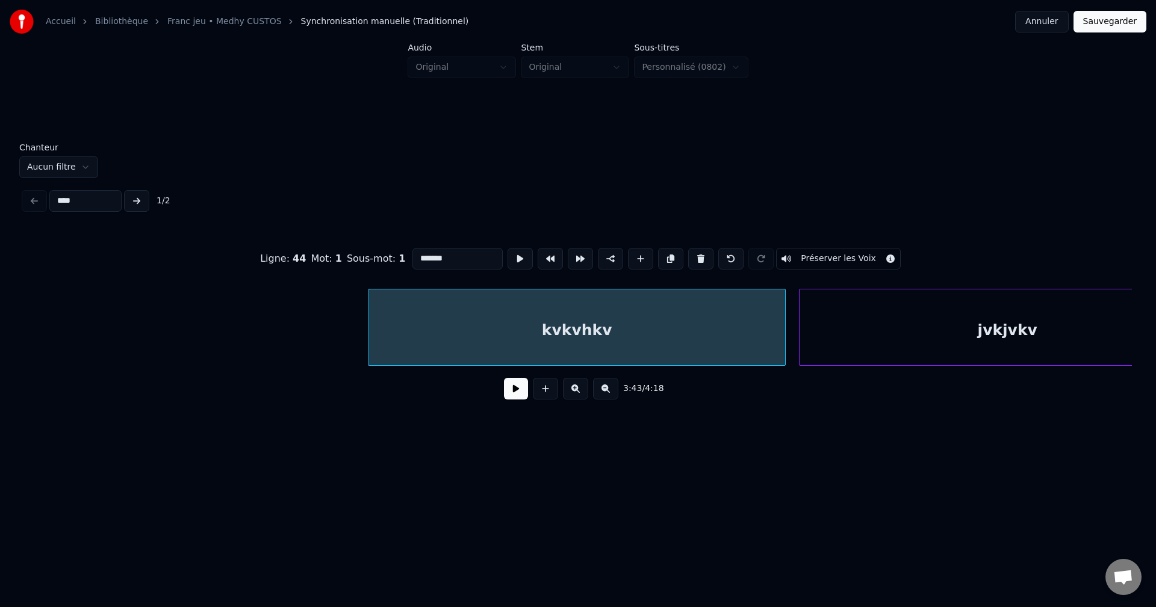
click at [698, 255] on button at bounding box center [700, 259] width 25 height 22
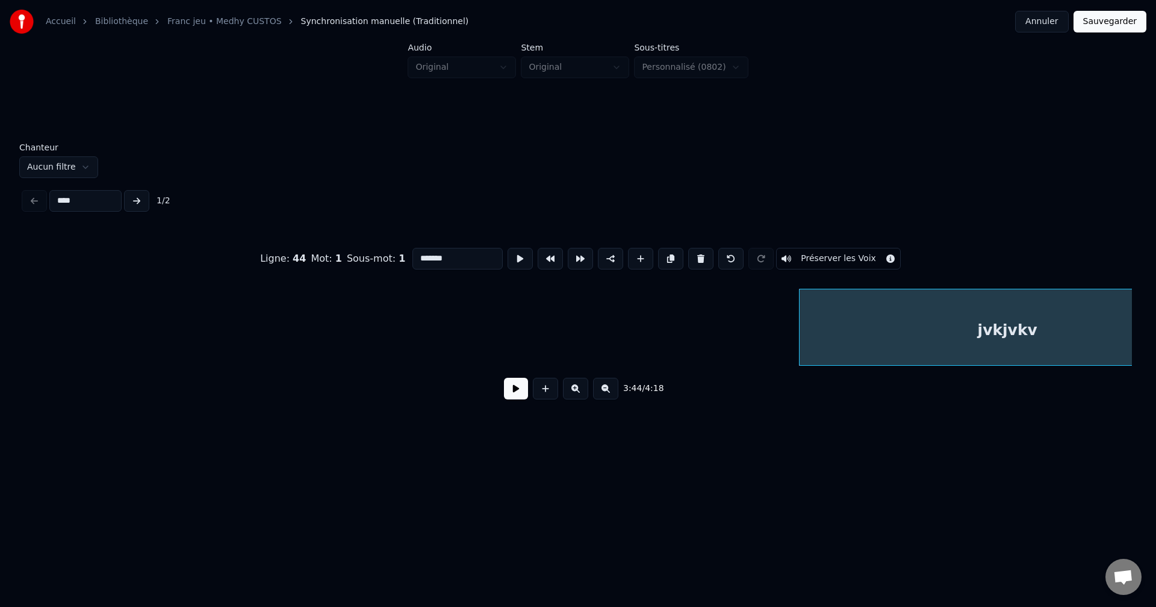
click at [701, 250] on button at bounding box center [700, 259] width 25 height 22
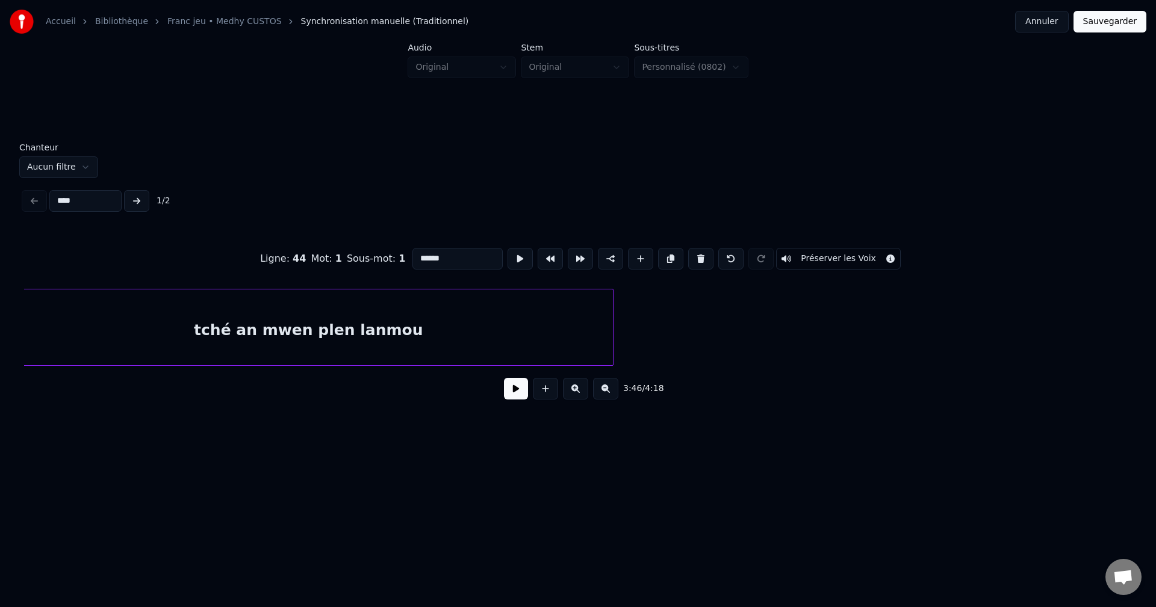
click at [202, 330] on div "tché an mwen plen lanmou" at bounding box center [308, 331] width 609 height 82
type input "**********"
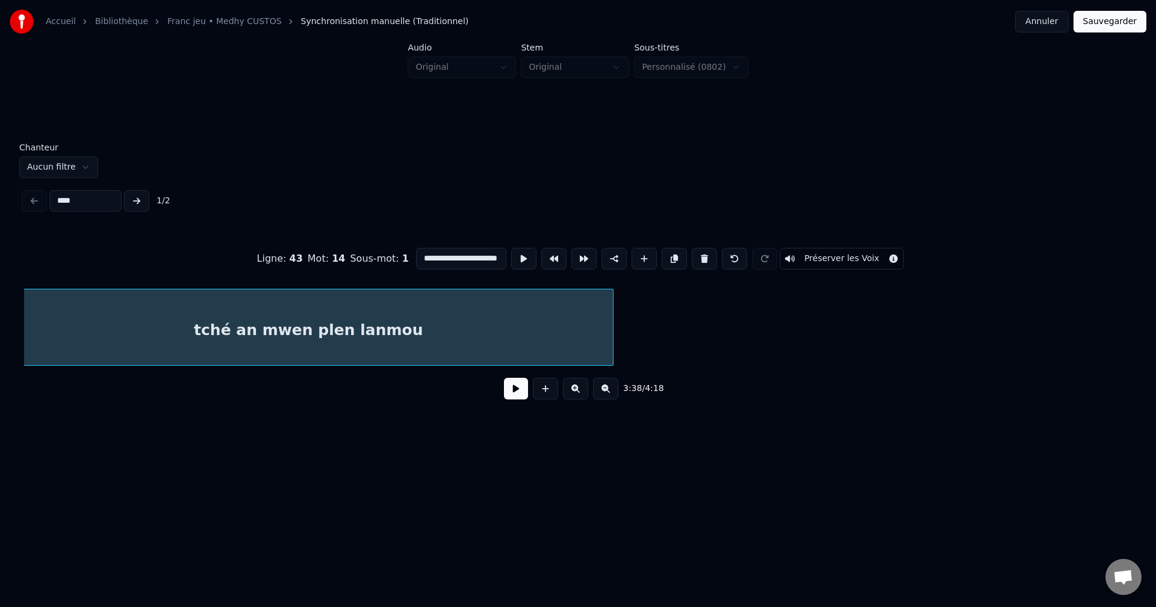
scroll to position [0, 72323]
click at [525, 391] on button at bounding box center [516, 389] width 24 height 22
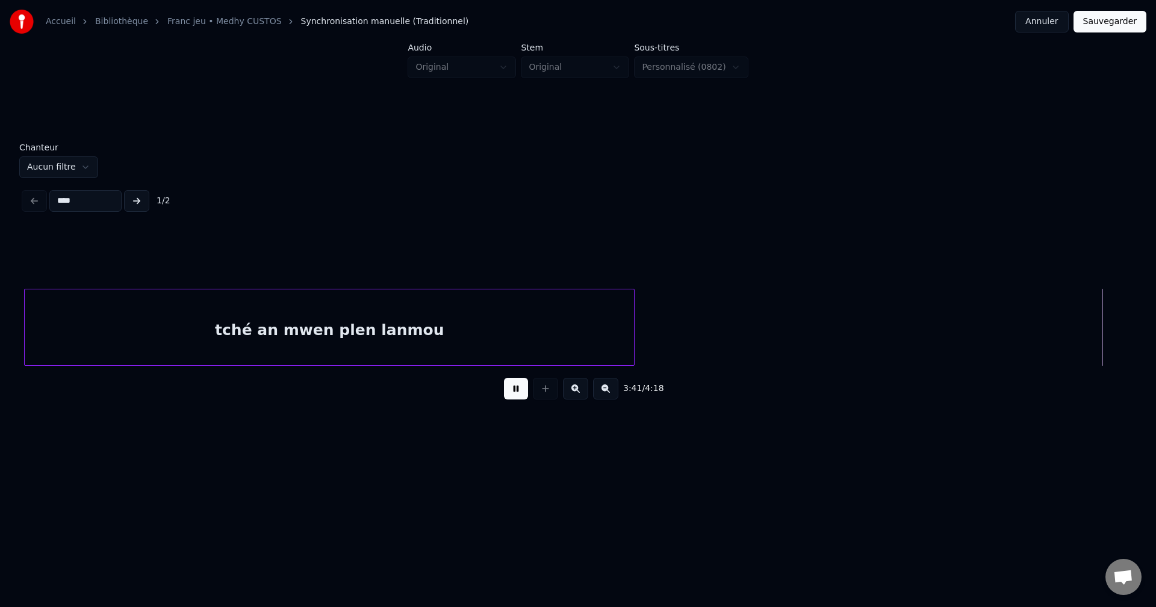
scroll to position [0, 73432]
click at [518, 394] on button at bounding box center [516, 389] width 24 height 22
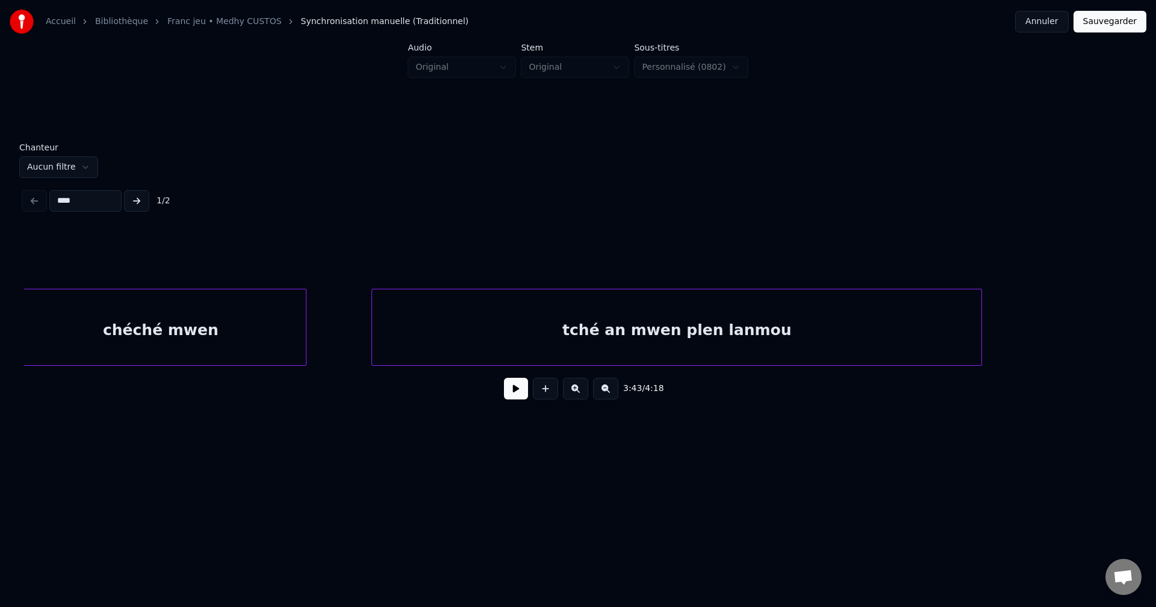
scroll to position [0, 71939]
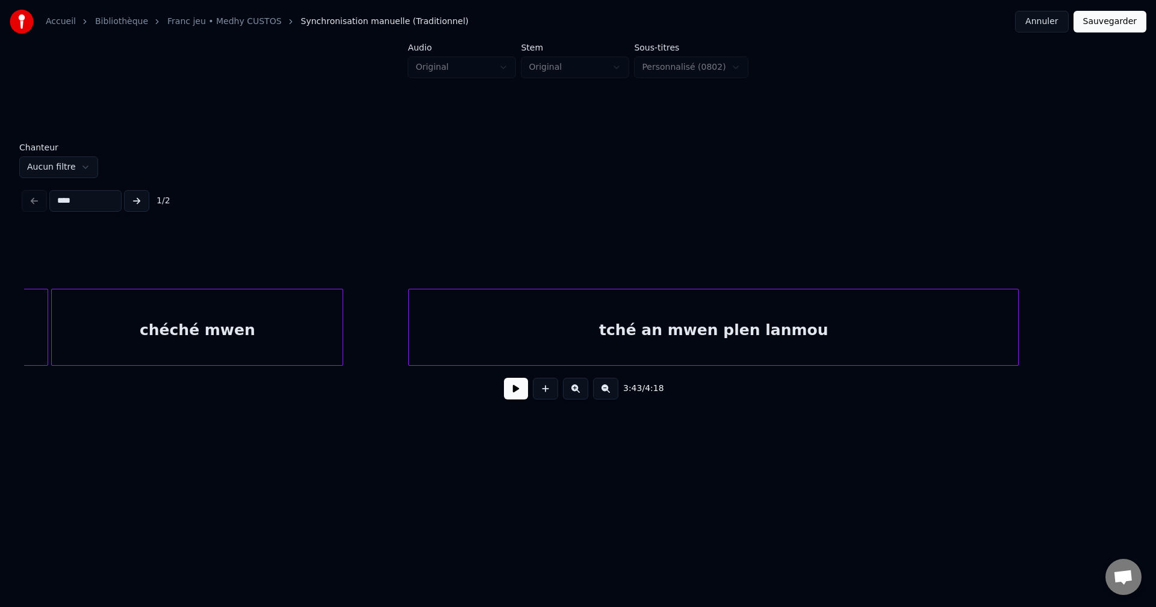
click at [188, 352] on div "chéché mwen" at bounding box center [197, 331] width 291 height 82
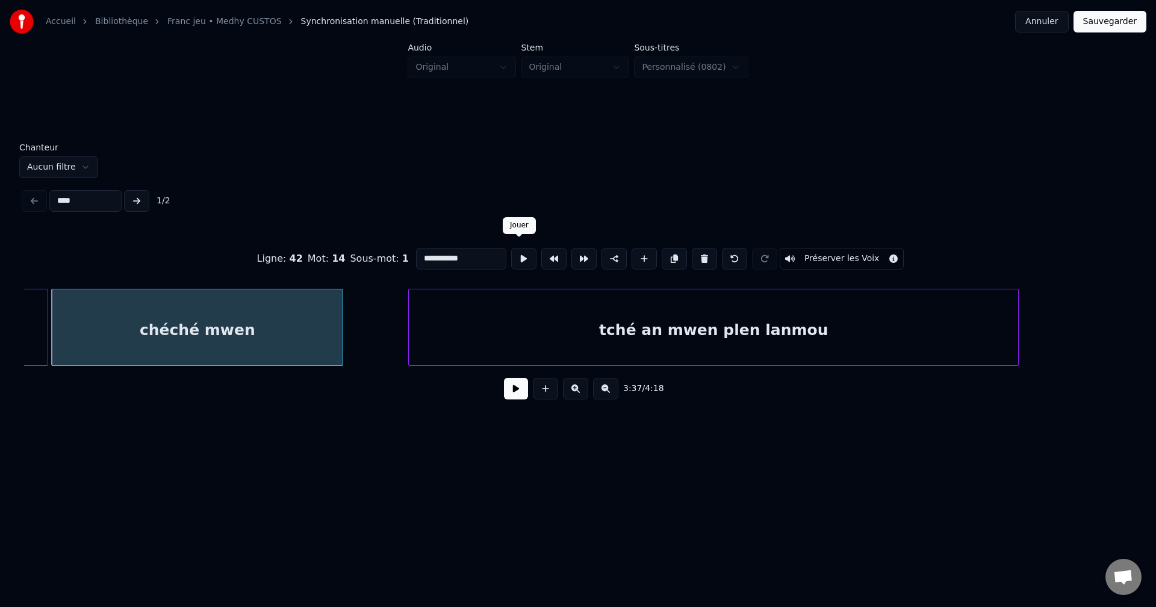
click at [519, 249] on button at bounding box center [523, 259] width 25 height 22
click at [329, 334] on div "chéché mwen" at bounding box center [197, 331] width 291 height 82
click at [665, 248] on button at bounding box center [674, 259] width 25 height 22
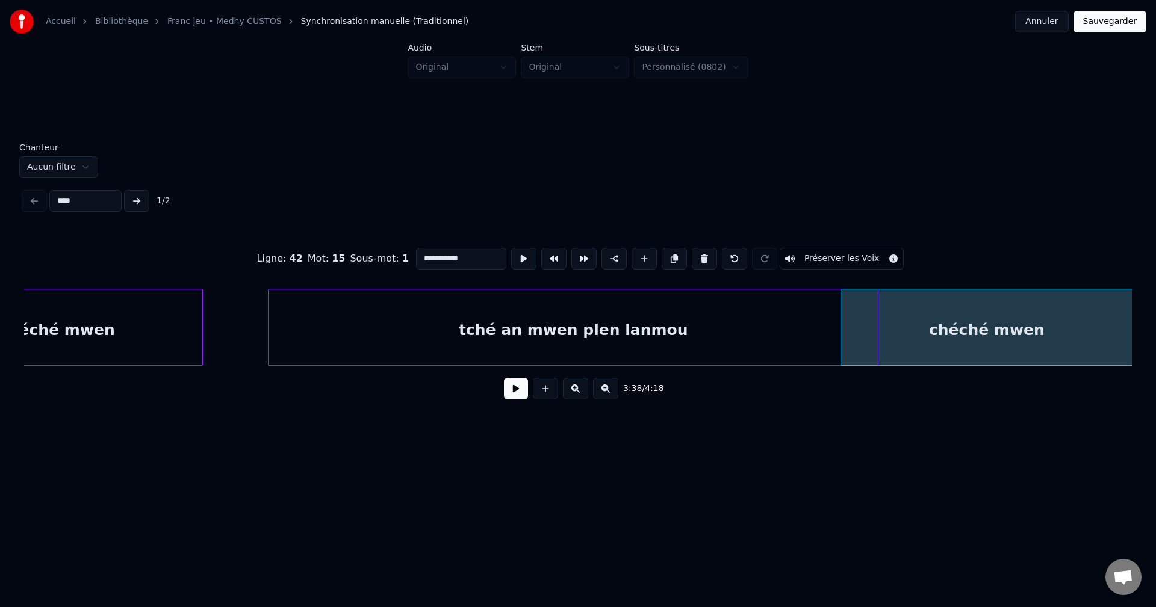
scroll to position [0, 72080]
click at [1017, 362] on div "tché an mwen plen lanmou chéché mwen chéché mwen" at bounding box center [578, 327] width 1108 height 77
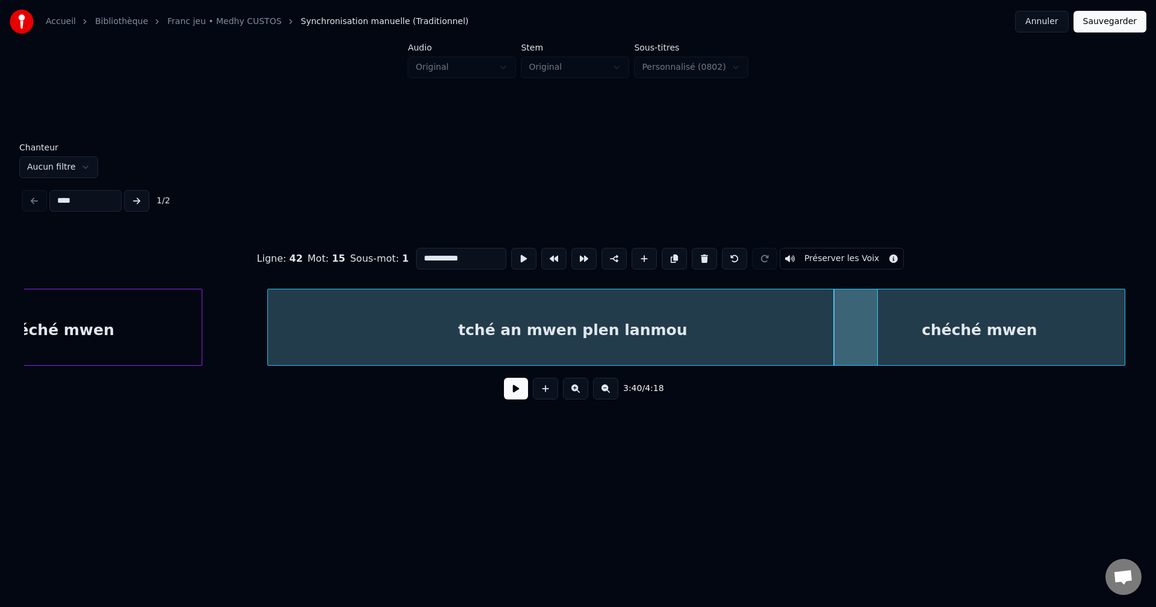
click at [520, 397] on button at bounding box center [516, 389] width 24 height 22
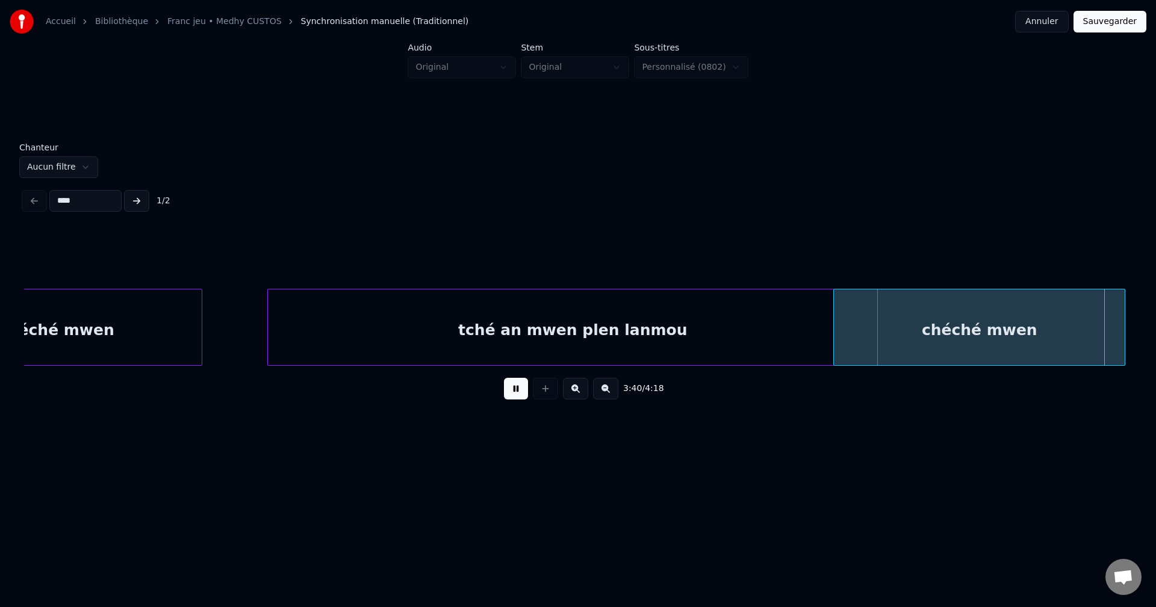
scroll to position [0, 72884]
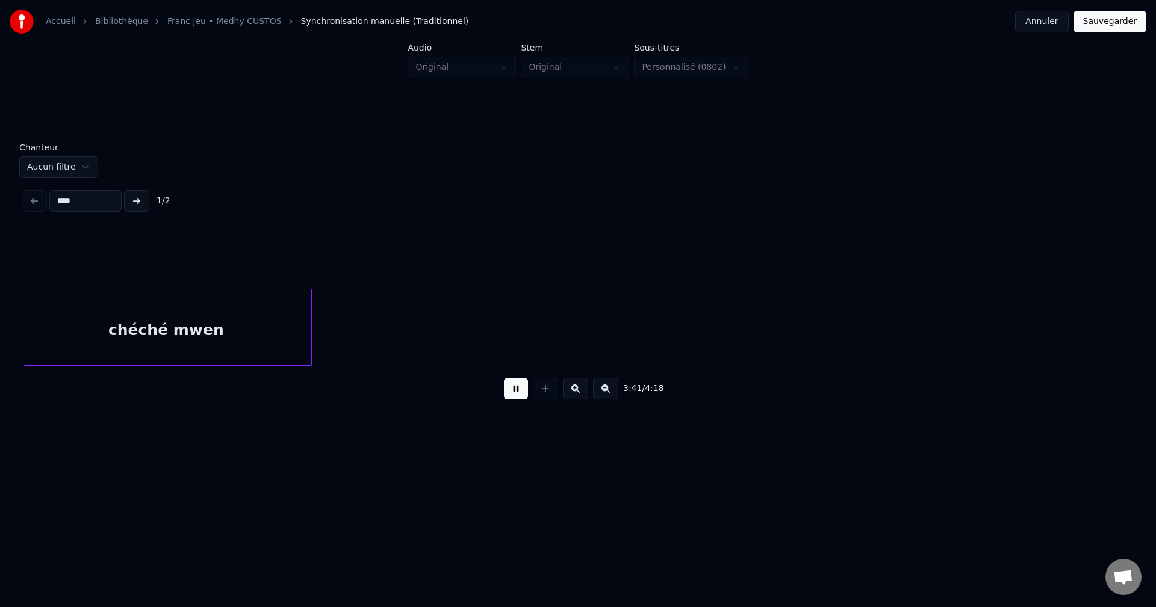
click at [211, 337] on div "chéché mwen" at bounding box center [165, 331] width 291 height 82
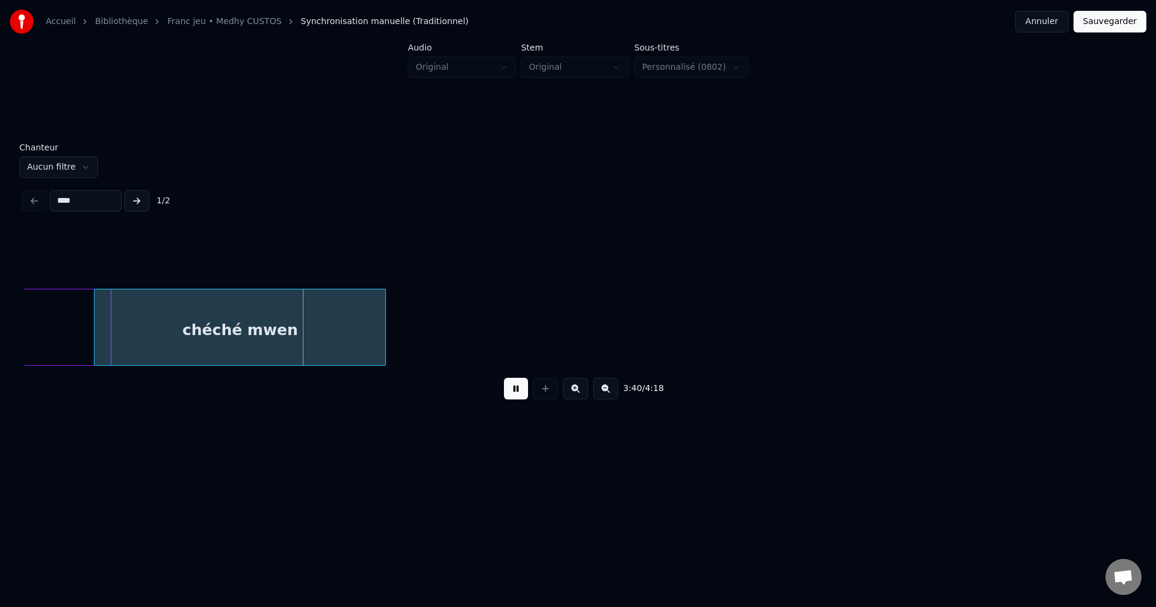
click at [352, 332] on div "chéché mwen" at bounding box center [240, 331] width 291 height 82
click at [351, 333] on div "chéché mwen" at bounding box center [272, 331] width 291 height 82
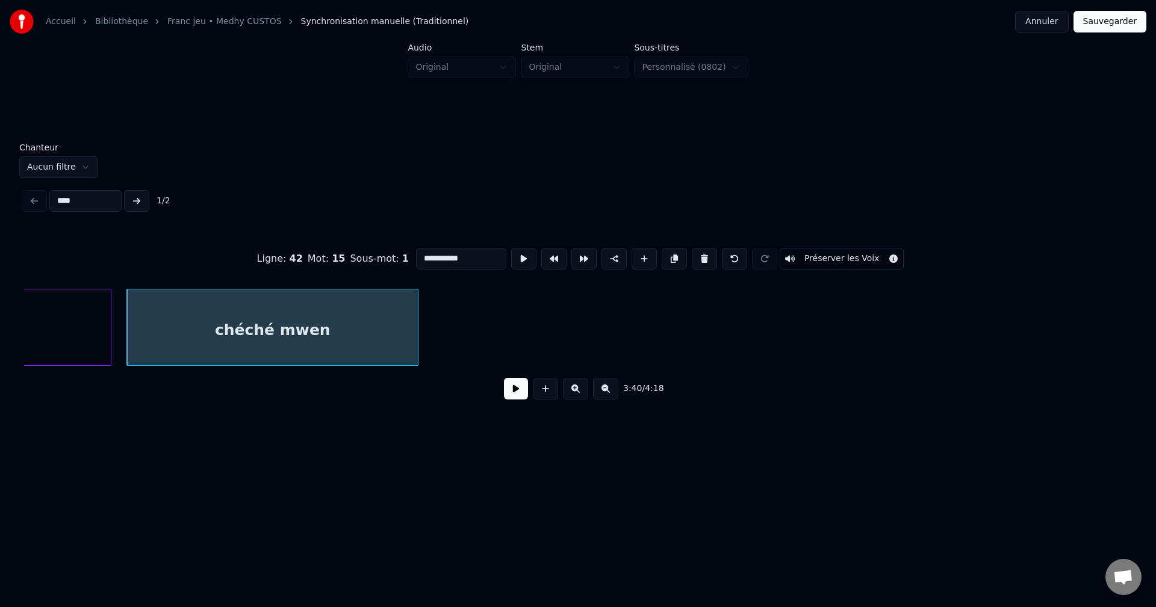
drag, startPoint x: 443, startPoint y: 254, endPoint x: 255, endPoint y: 285, distance: 190.9
click at [244, 291] on div "**********" at bounding box center [578, 320] width 1108 height 183
type input "**********"
click at [518, 392] on button at bounding box center [516, 389] width 24 height 22
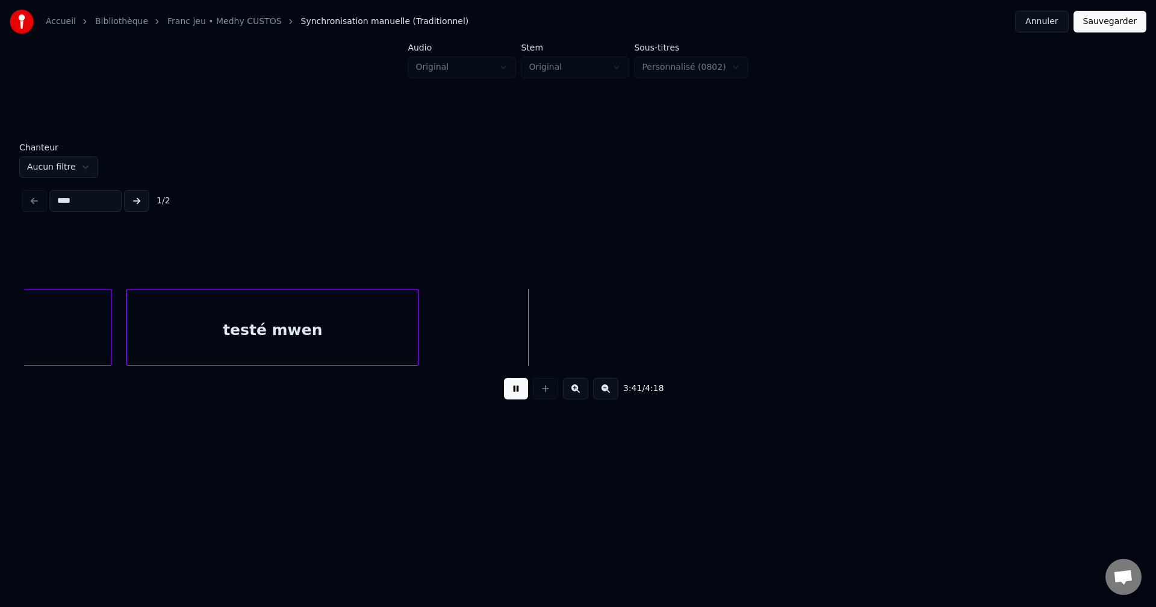
click at [375, 329] on div "testé mwen" at bounding box center [272, 331] width 291 height 82
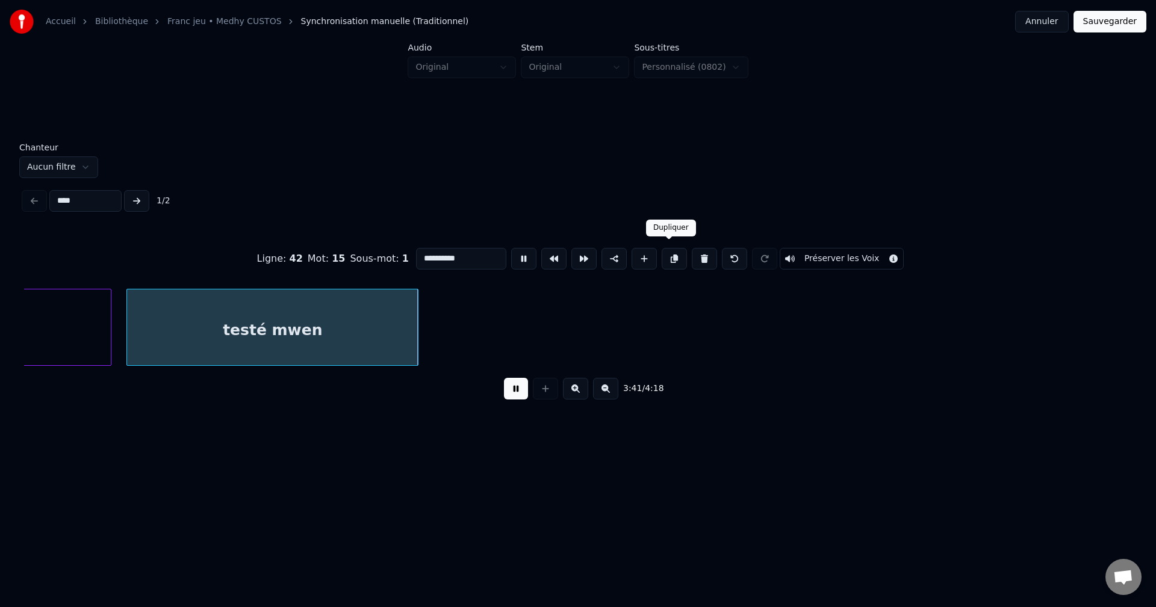
click at [671, 255] on button at bounding box center [674, 259] width 25 height 22
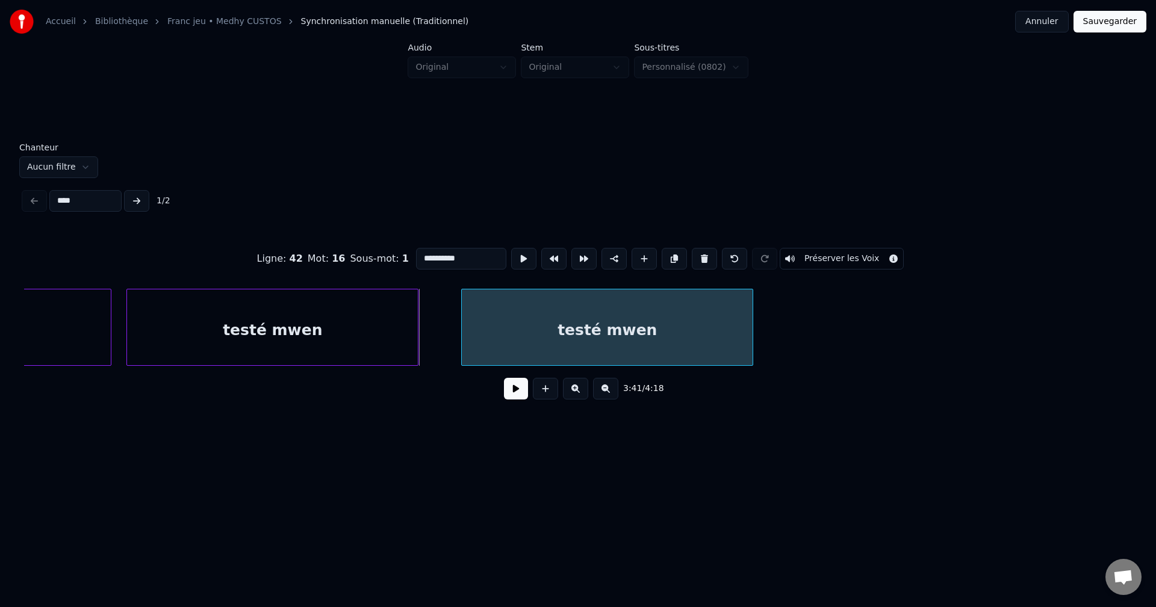
click at [616, 324] on div "testé mwen" at bounding box center [607, 331] width 291 height 82
click at [515, 394] on button at bounding box center [516, 389] width 24 height 22
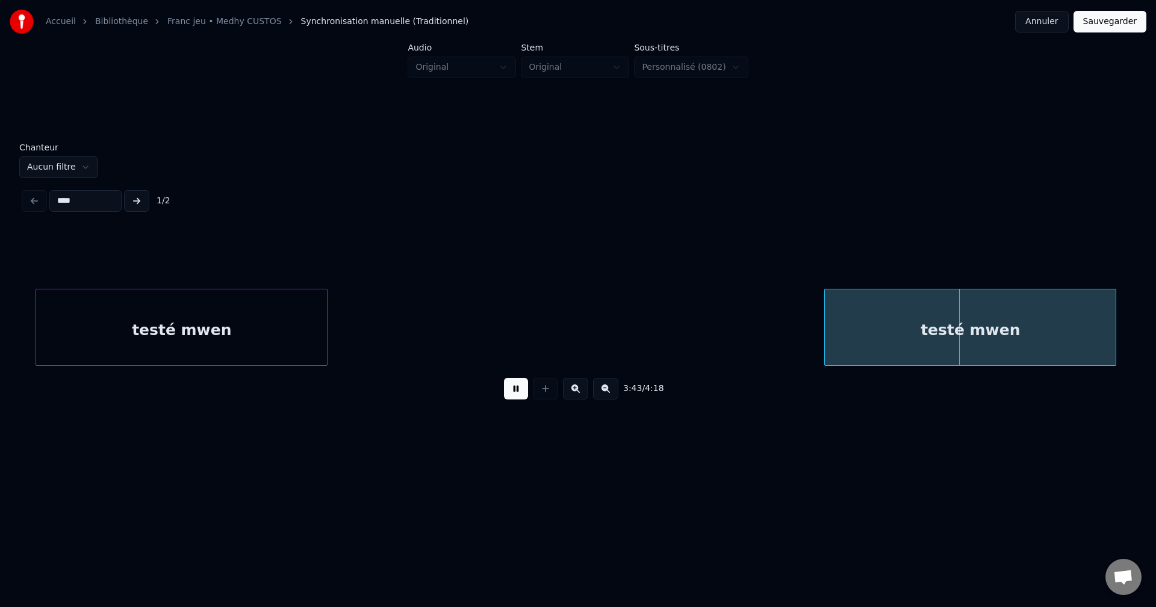
click at [1015, 339] on div "testé mwen" at bounding box center [970, 331] width 291 height 82
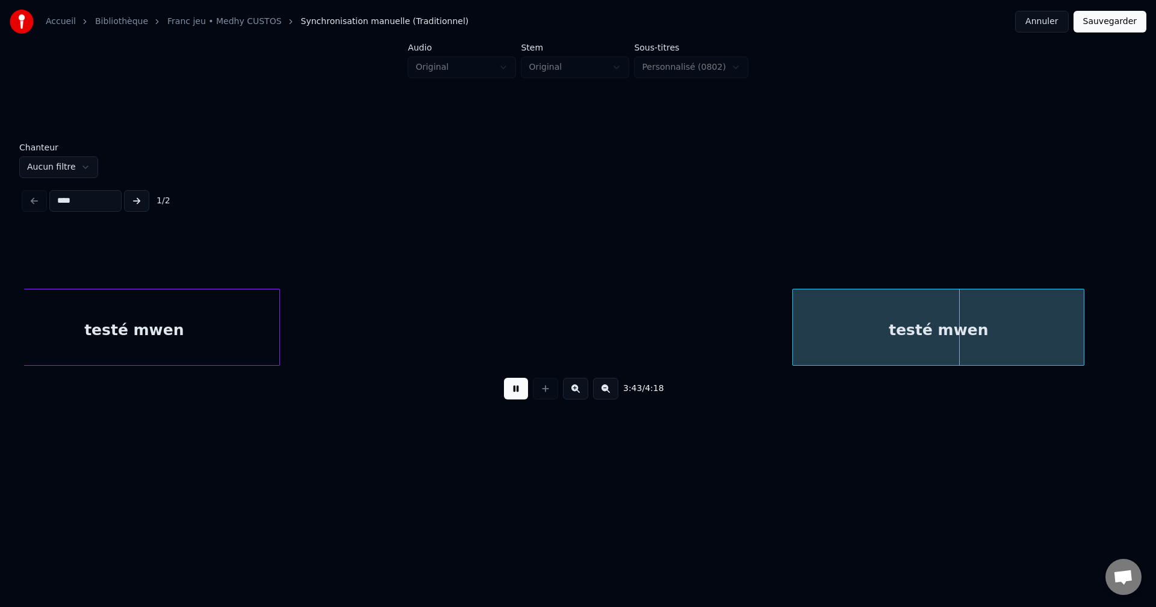
click at [1058, 344] on div "testé mwen" at bounding box center [938, 331] width 291 height 82
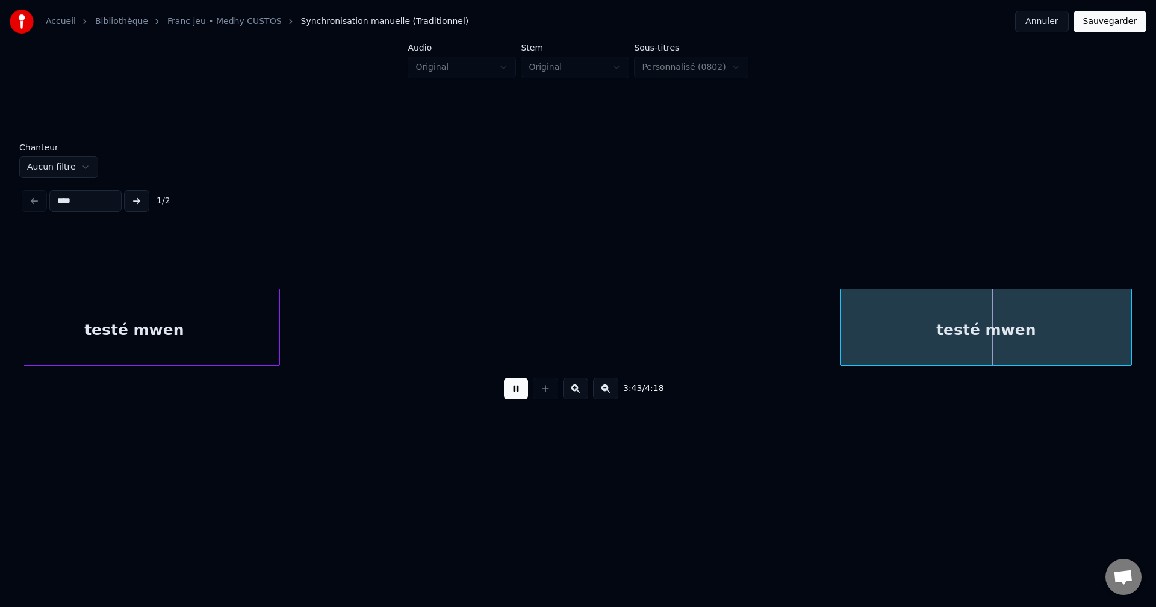
click at [1022, 350] on div "testé mwen" at bounding box center [985, 331] width 291 height 82
click at [997, 346] on div "testé mwen" at bounding box center [967, 331] width 291 height 82
click at [869, 335] on div "testé mwen" at bounding box center [967, 331] width 291 height 82
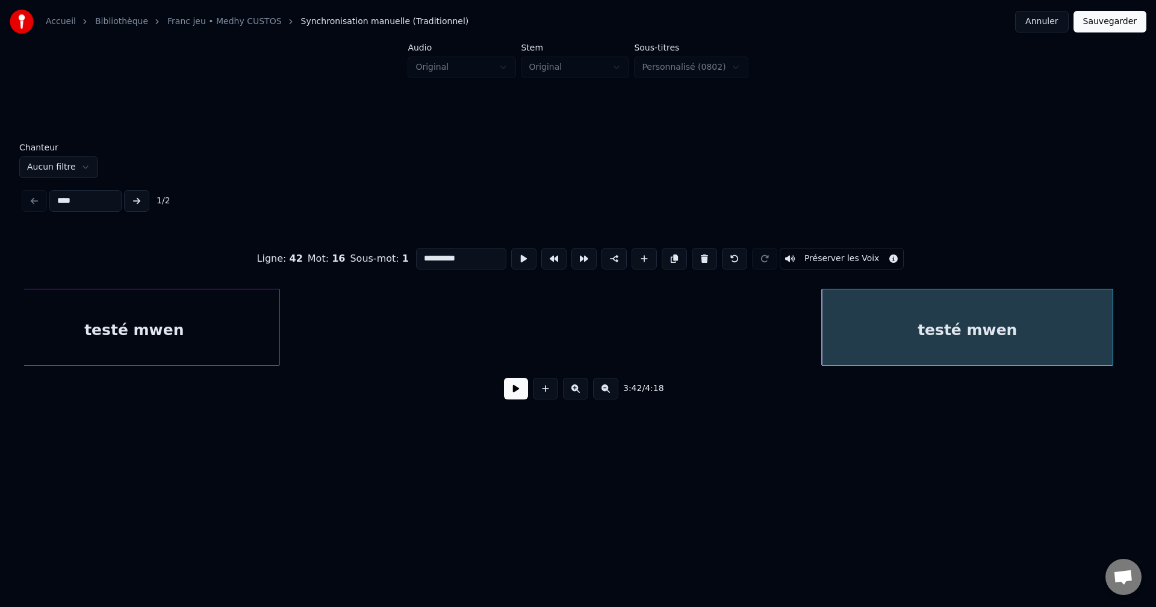
drag, startPoint x: 420, startPoint y: 255, endPoint x: 291, endPoint y: 255, distance: 128.8
click at [300, 255] on div "**********" at bounding box center [578, 259] width 1108 height 60
type input "**********"
click at [516, 395] on button at bounding box center [516, 389] width 24 height 22
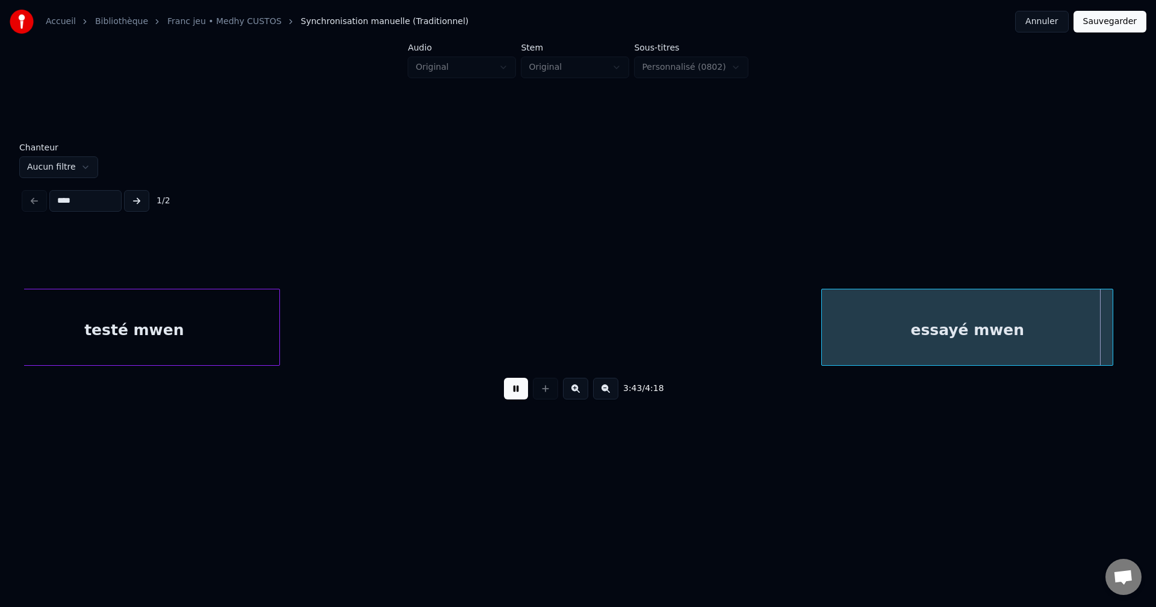
scroll to position [0, 74094]
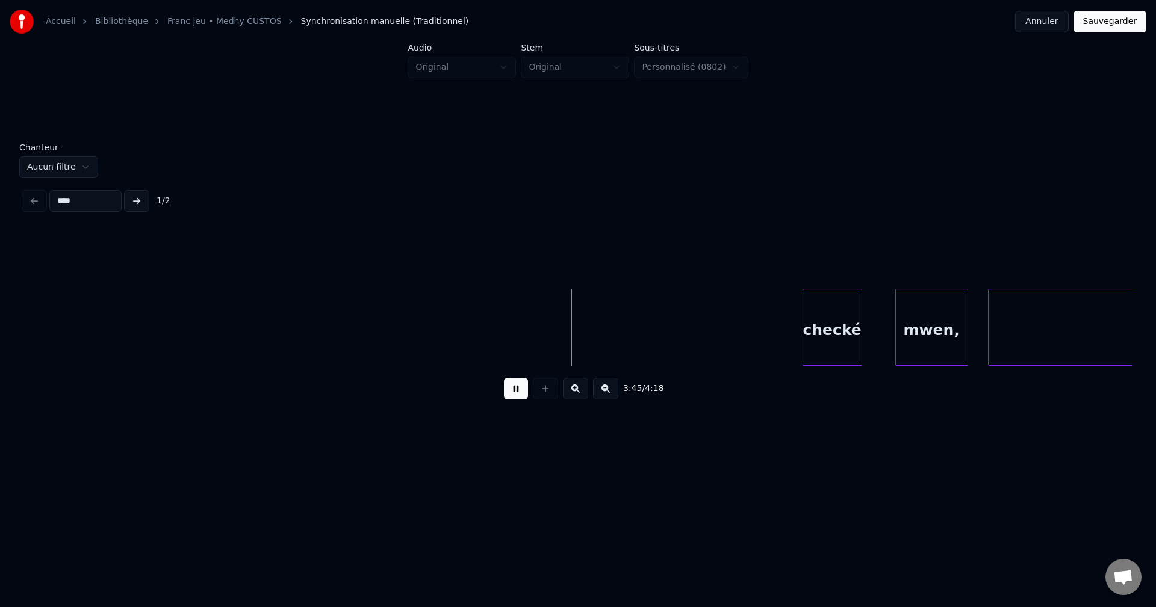
click at [518, 392] on button at bounding box center [516, 389] width 24 height 22
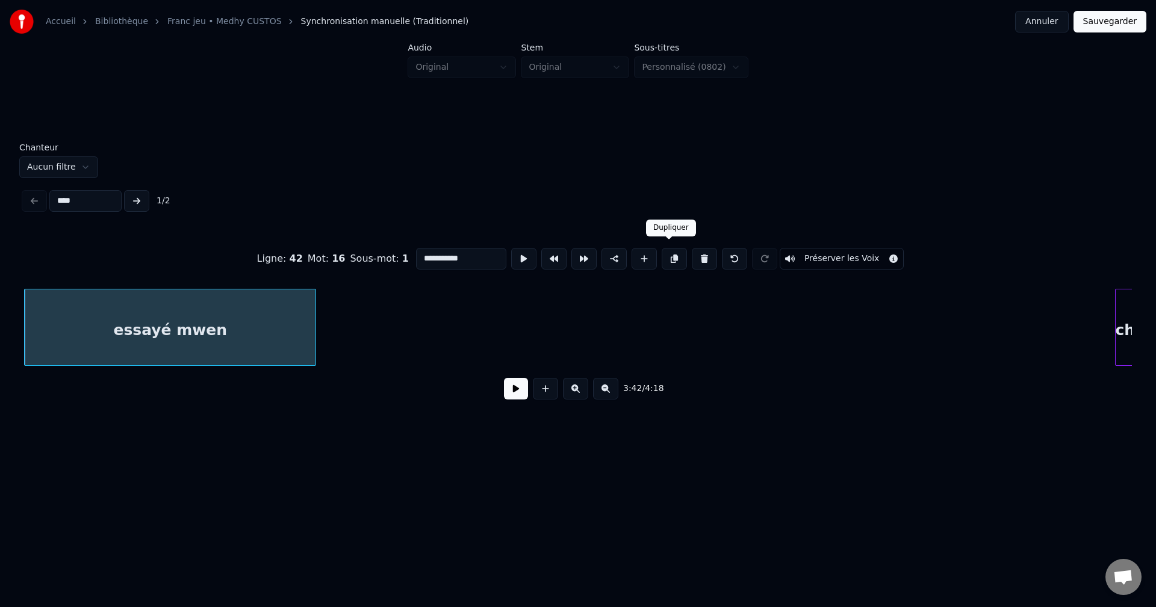
click at [670, 254] on button at bounding box center [674, 259] width 25 height 22
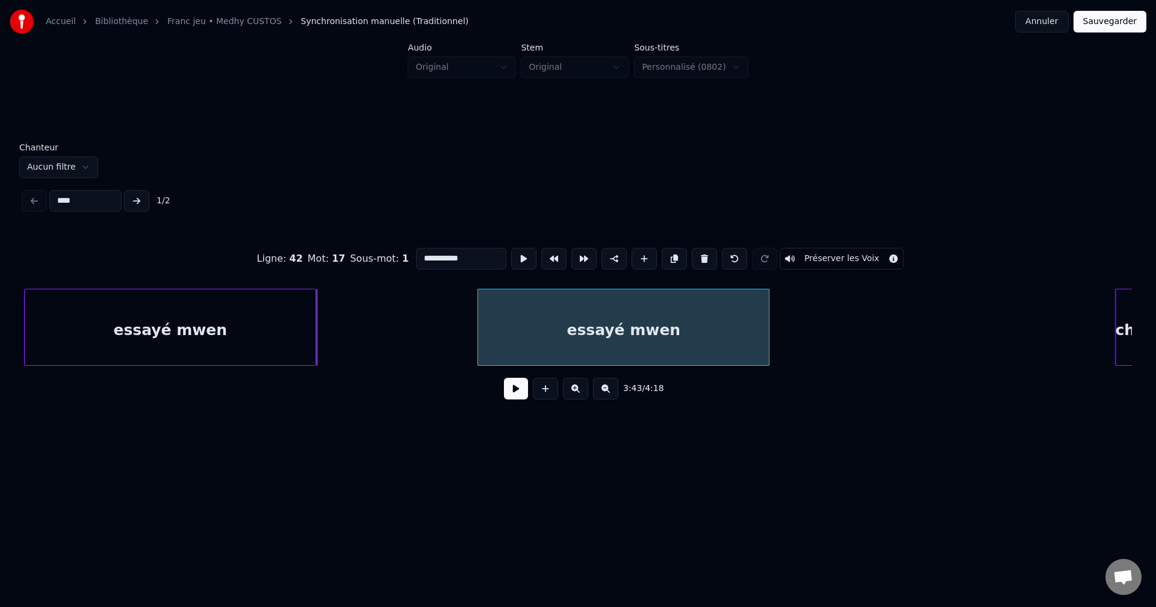
click
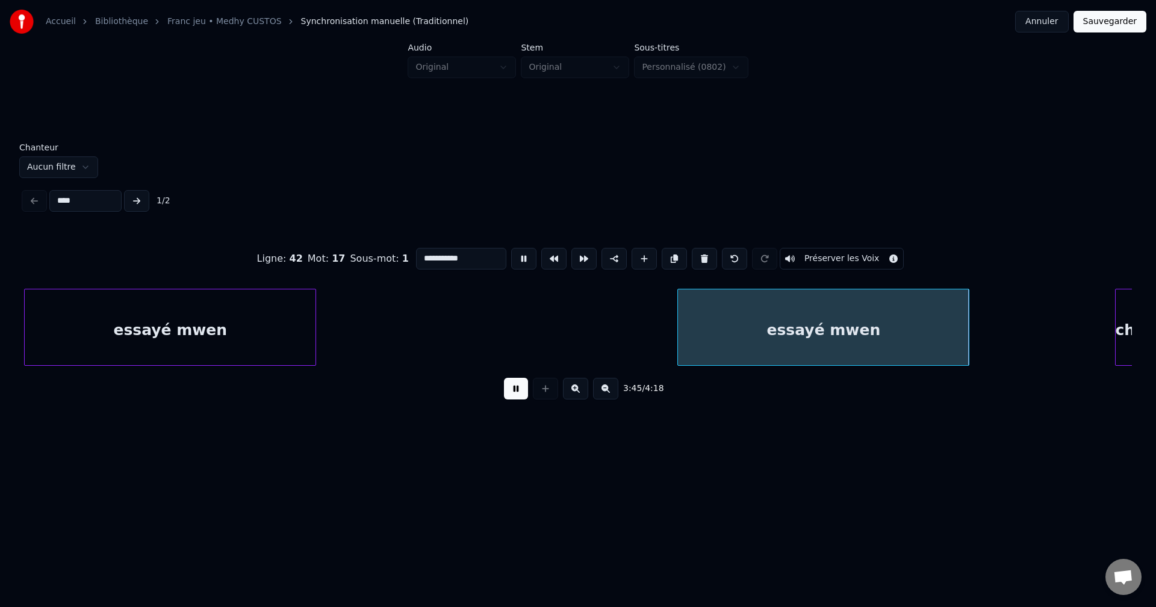
drag, startPoint x: 476, startPoint y: 250, endPoint x: 60, endPoint y: 278, distance: 416.9
type input "*******"
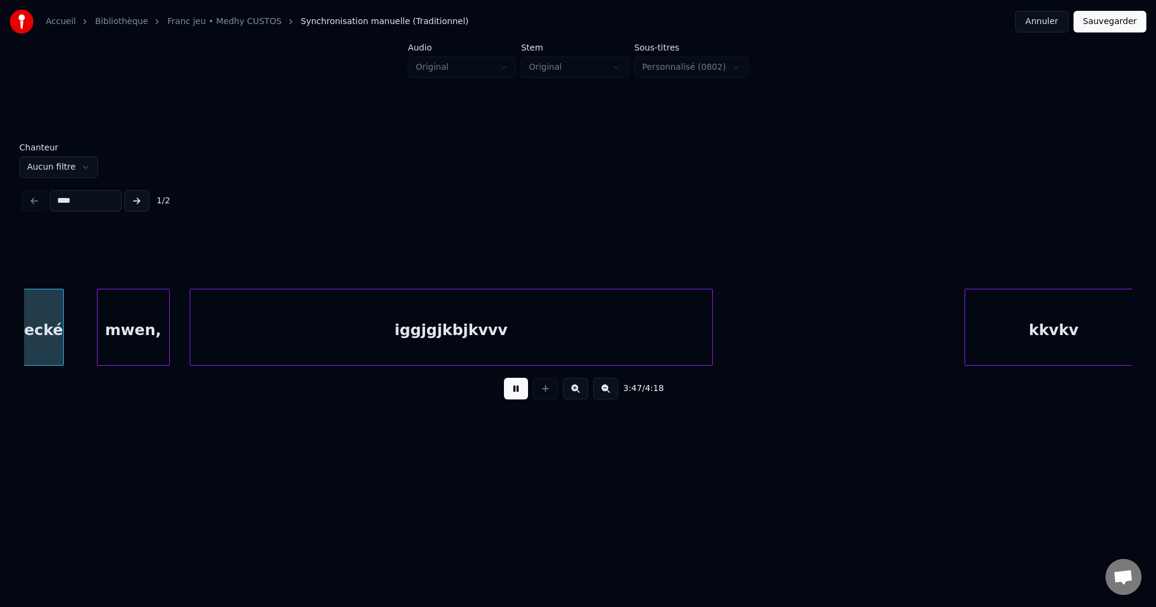
scroll to position [0, 74872]
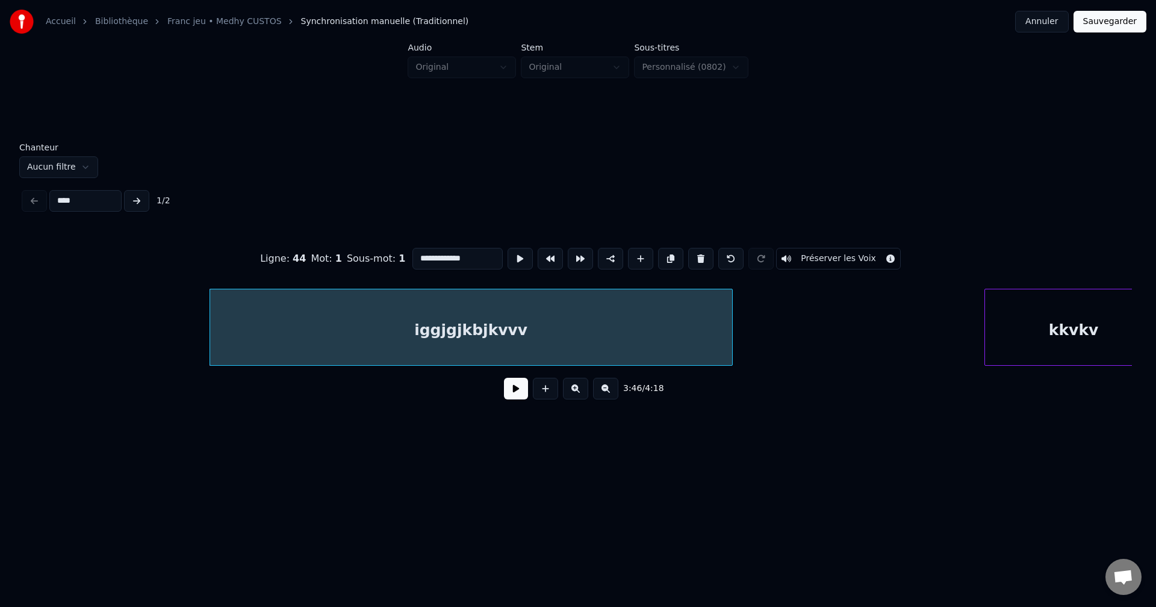
type input "*******"
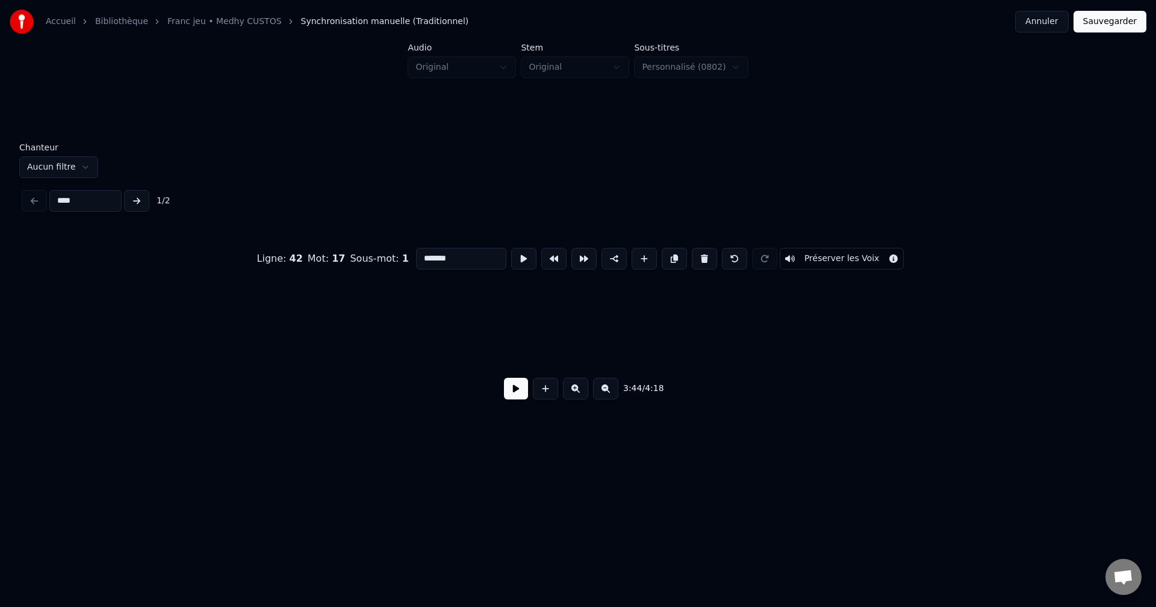
scroll to position [0, 74435]
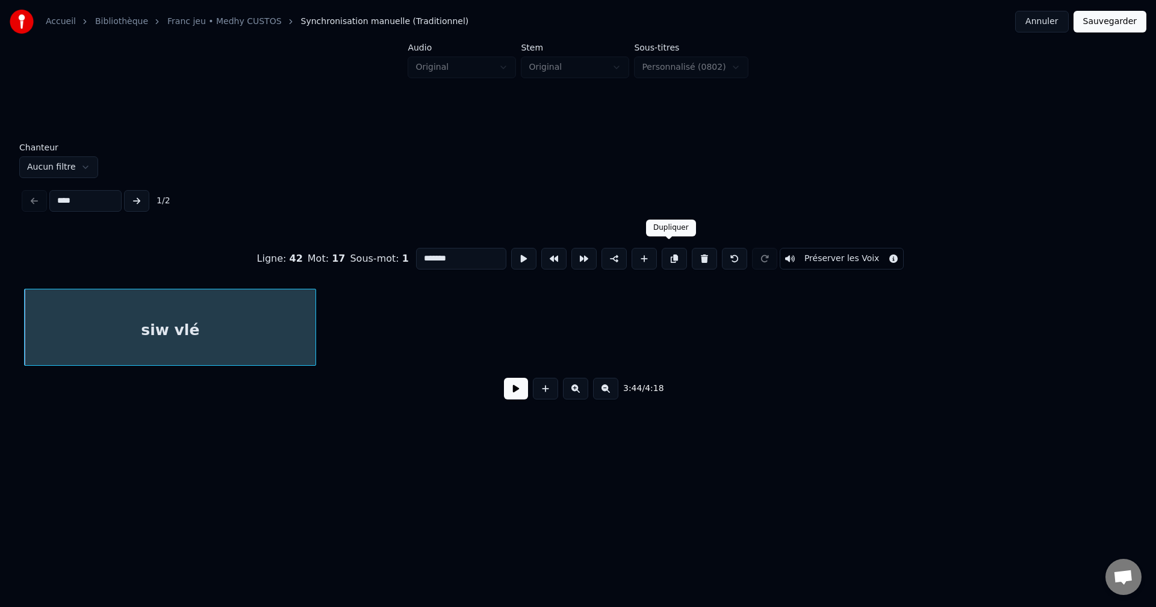
drag, startPoint x: 669, startPoint y: 251, endPoint x: 637, endPoint y: 271, distance: 38.1
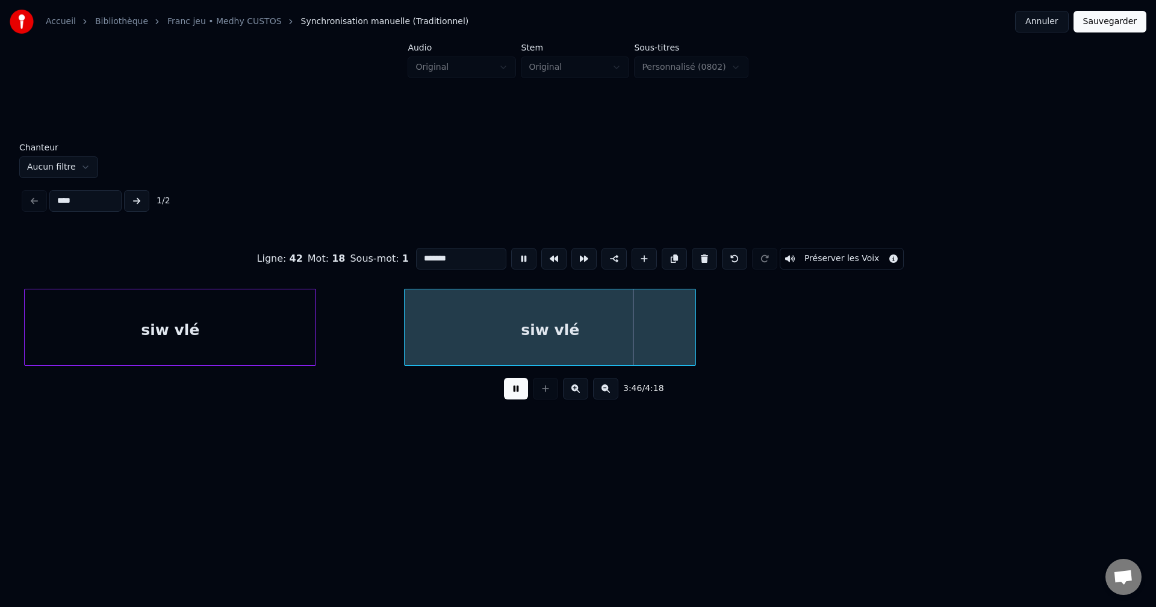
drag, startPoint x: 465, startPoint y: 257, endPoint x: 244, endPoint y: 265, distance: 220.5
type input "**********"
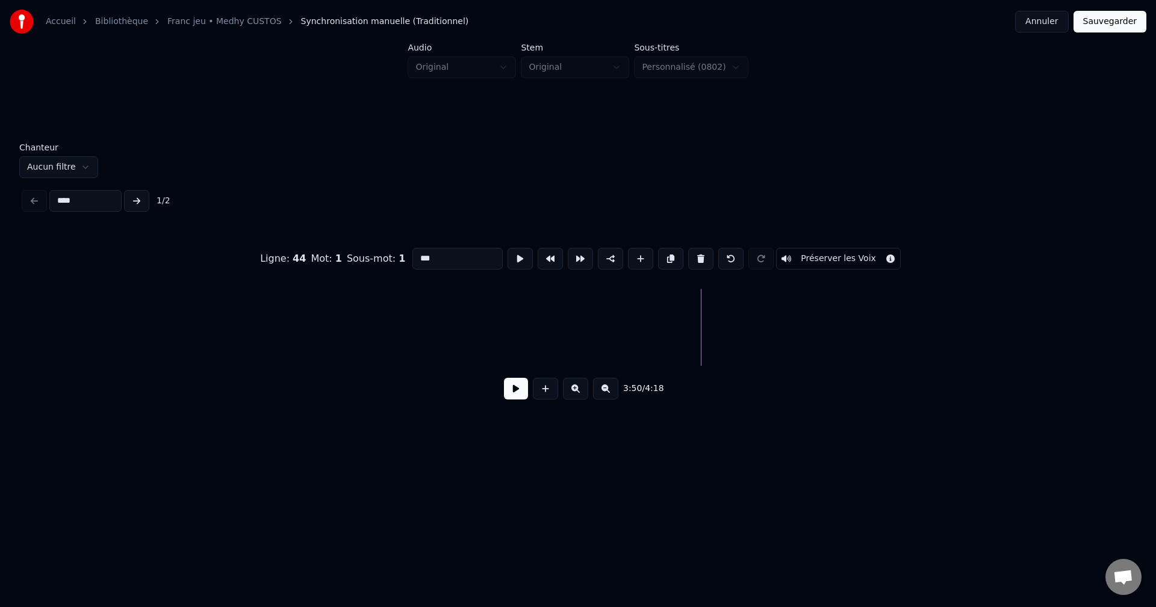
scroll to position [0, 74624]
type input "**********"
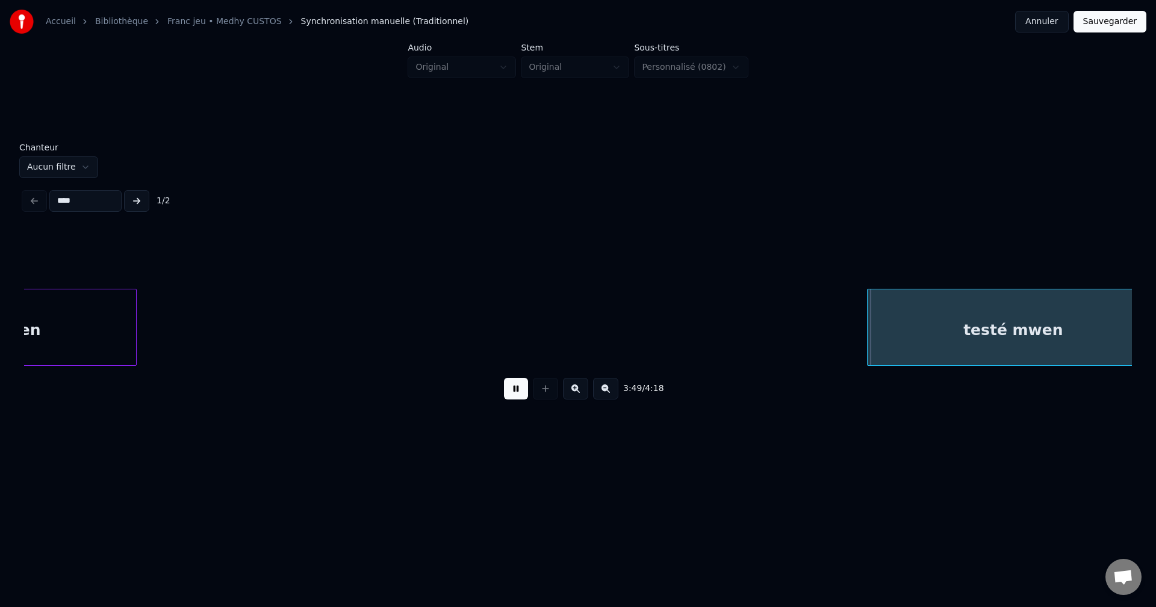
scroll to position [0, 75021]
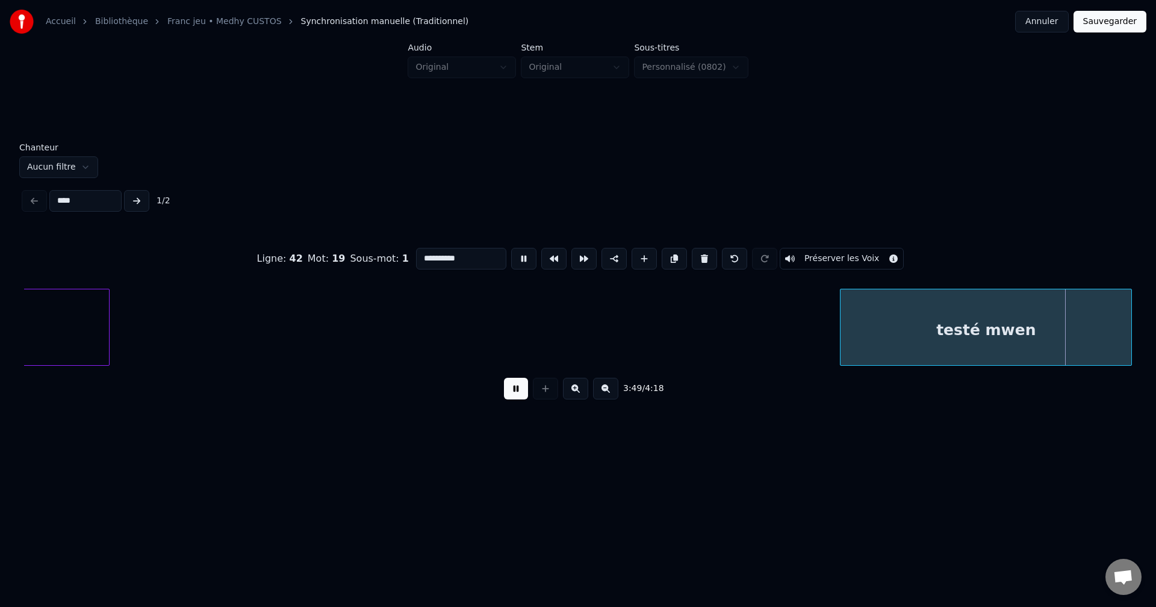
drag, startPoint x: 481, startPoint y: 252, endPoint x: 0, endPoint y: 252, distance: 481.0
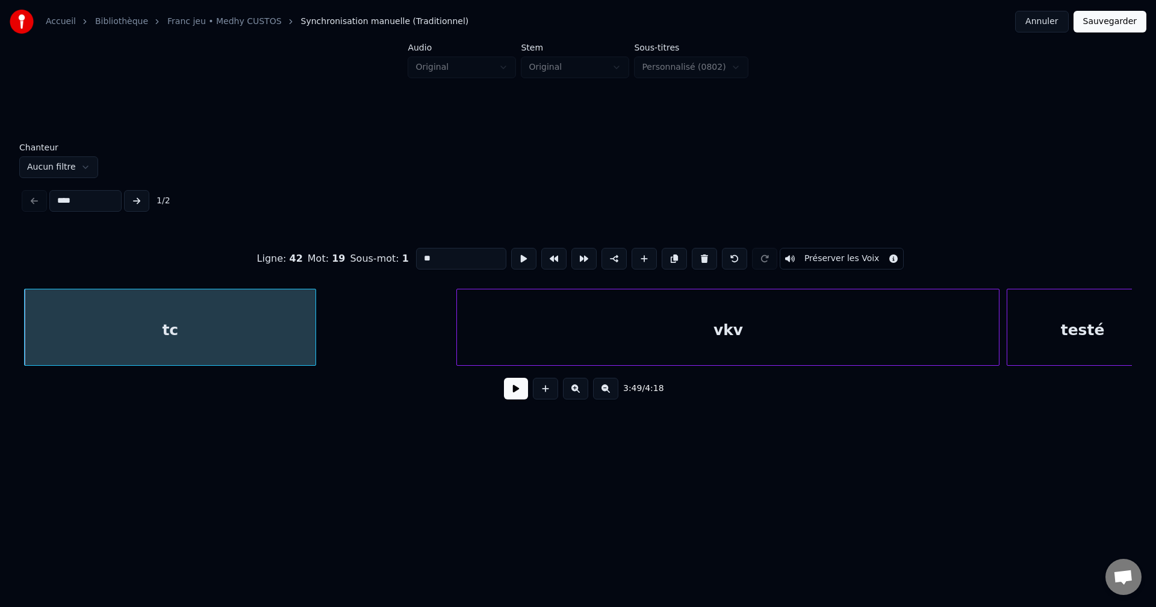
type input "*"
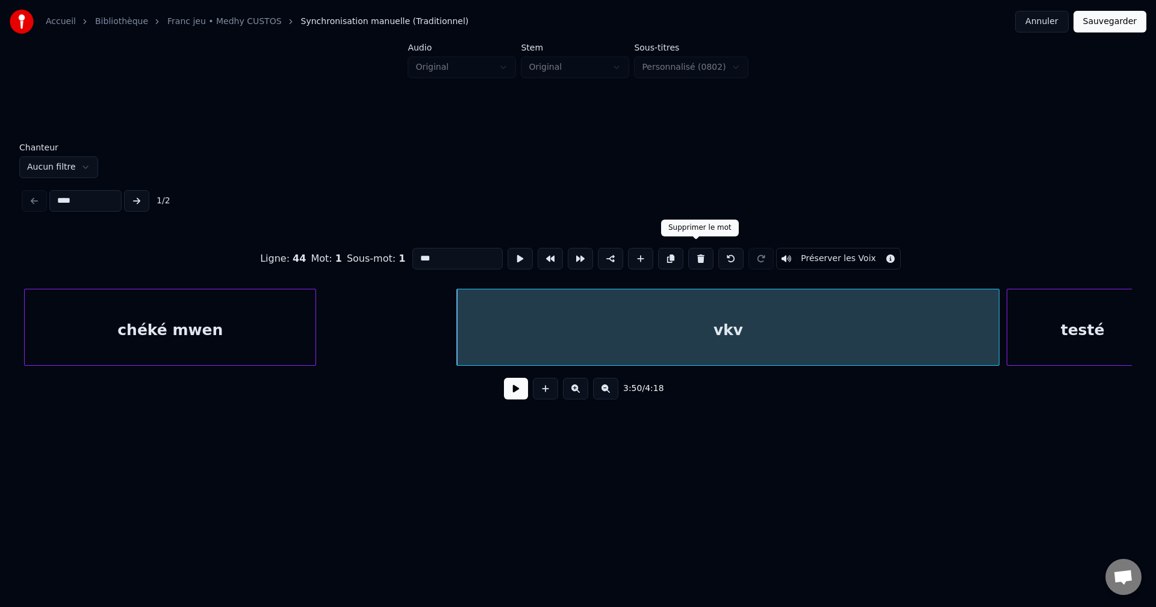
drag, startPoint x: 705, startPoint y: 255, endPoint x: 691, endPoint y: 255, distance: 14.4
type input "**********"
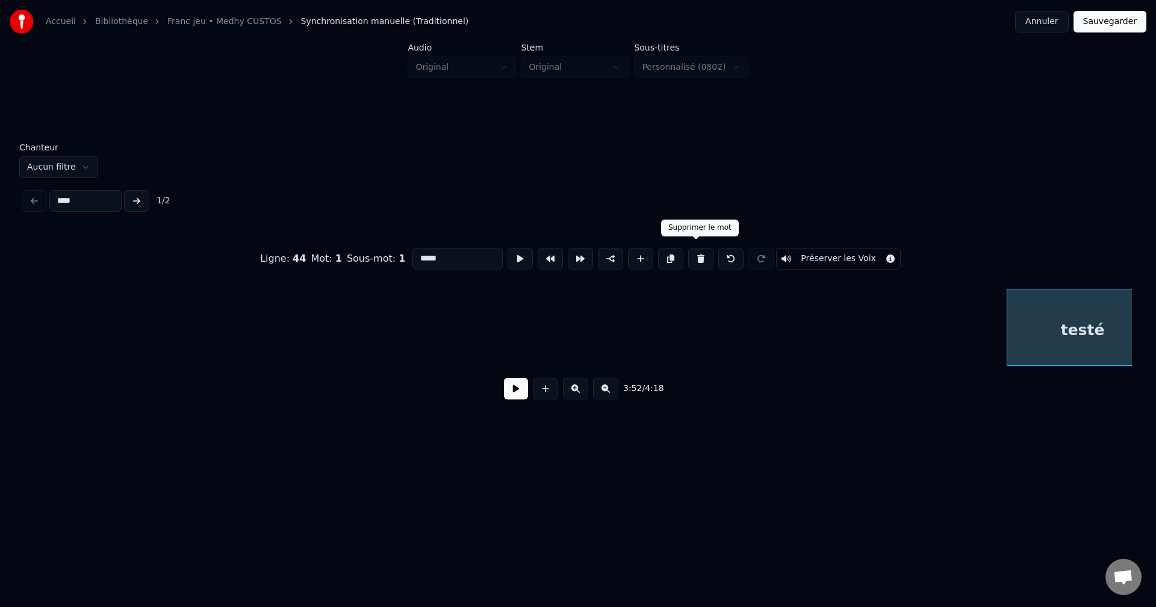
scroll to position [0, 76819]
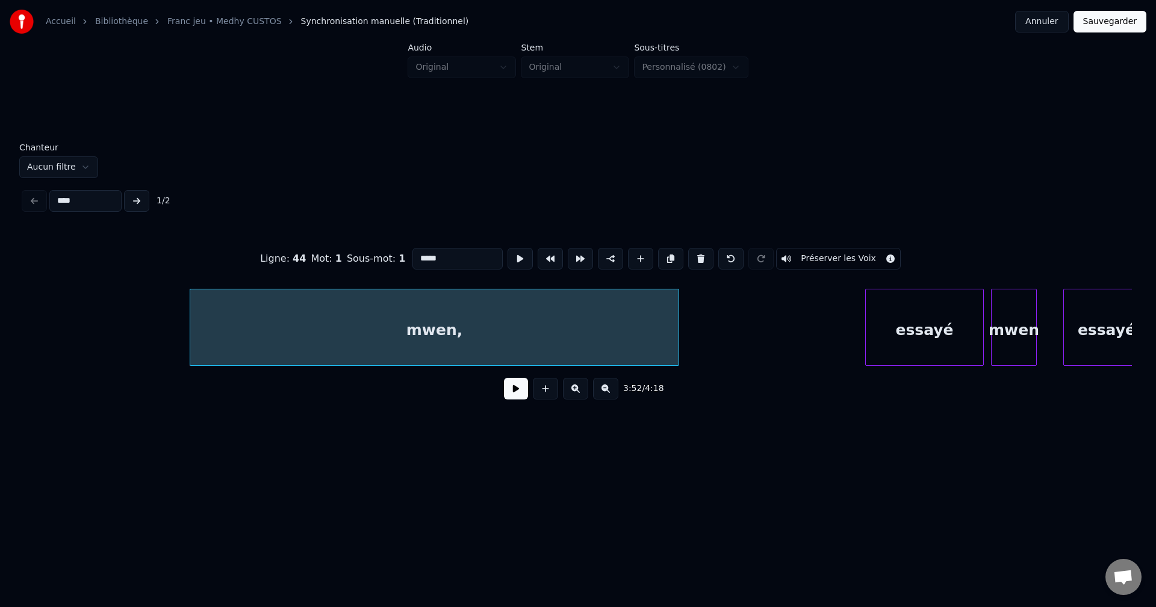
type input "**********"
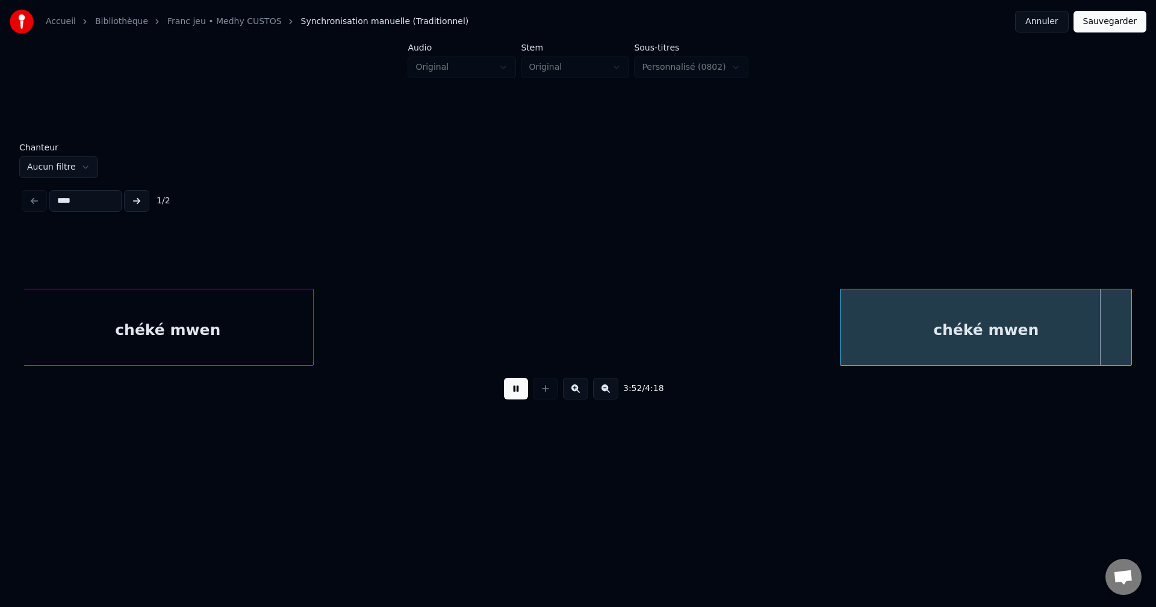
scroll to position [0, 76655]
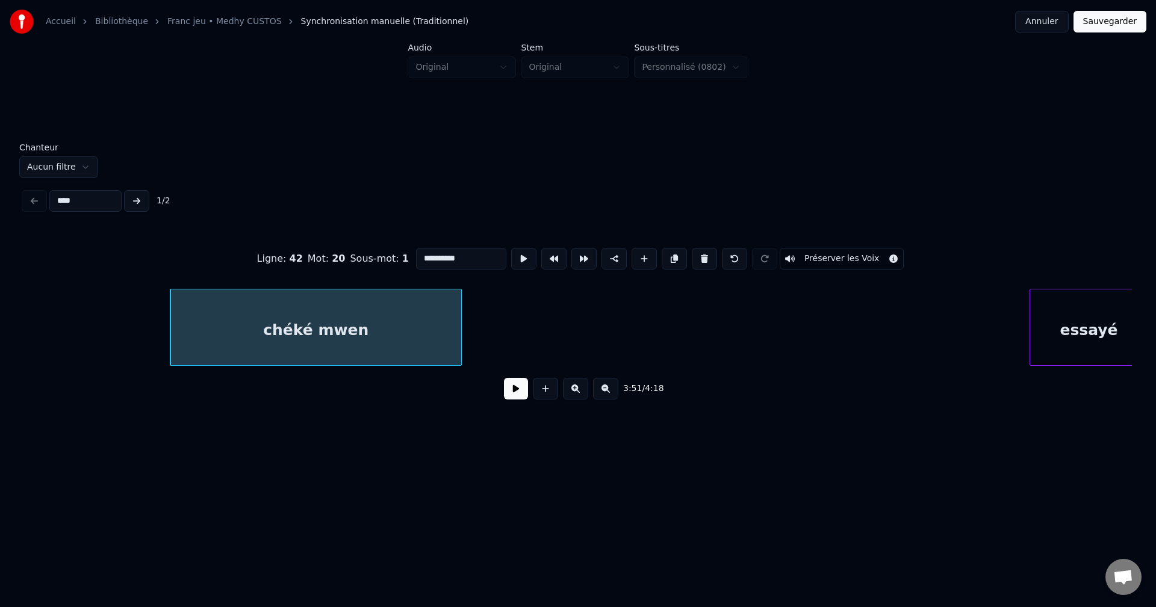
drag, startPoint x: 439, startPoint y: 253, endPoint x: 361, endPoint y: 258, distance: 78.4
type input "**********"
drag, startPoint x: 512, startPoint y: 394, endPoint x: 504, endPoint y: 394, distance: 8.4
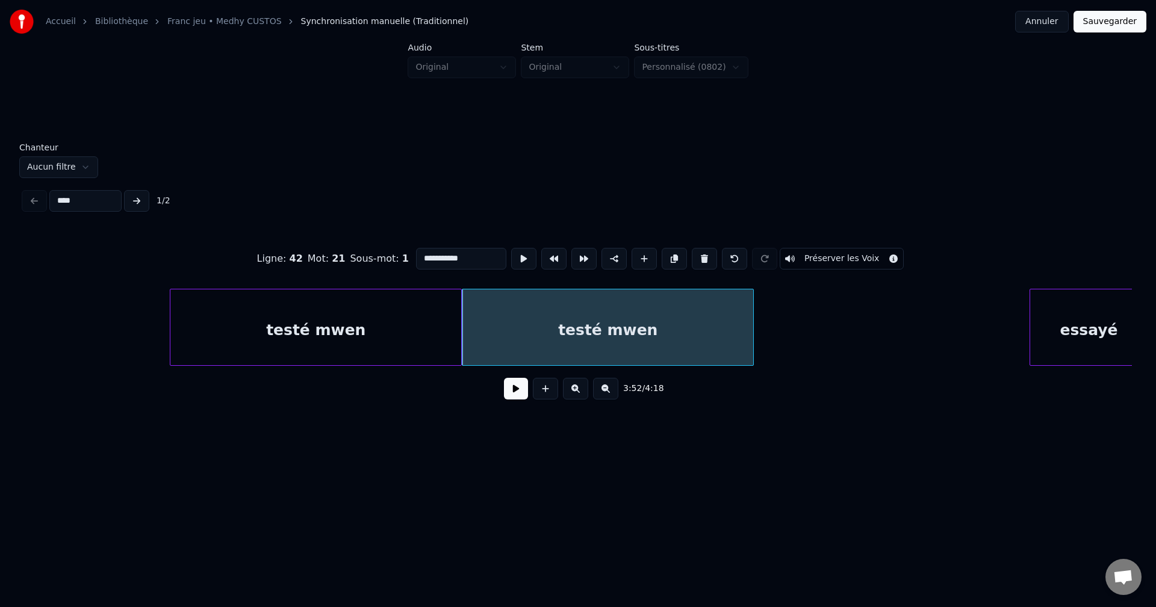
drag, startPoint x: 512, startPoint y: 394, endPoint x: 530, endPoint y: 384, distance: 20.8
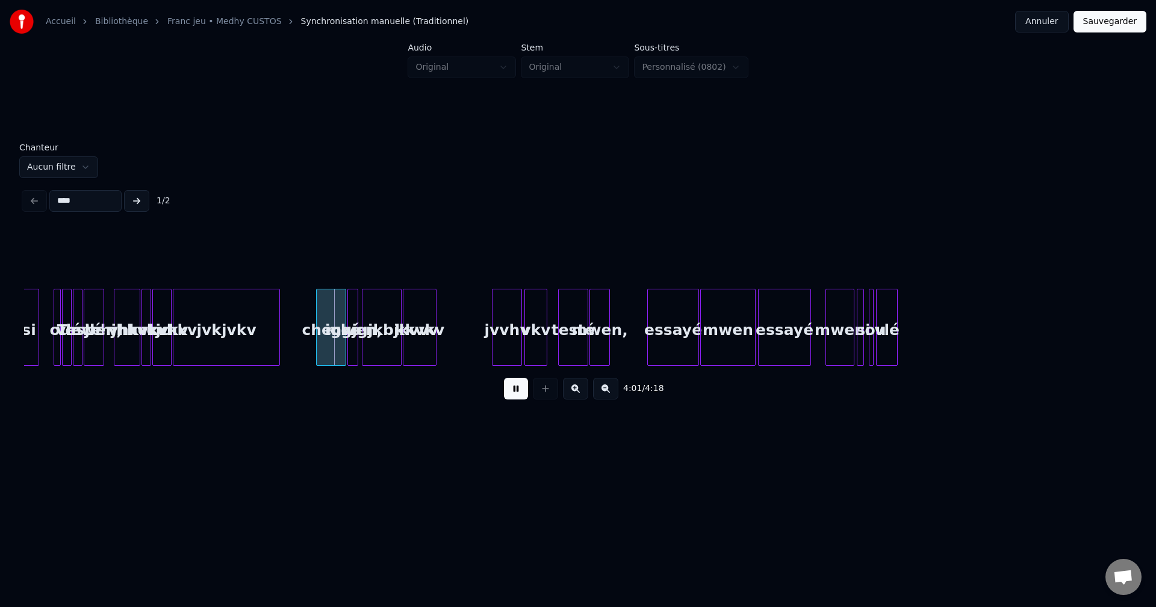
scroll to position [0, 6678]
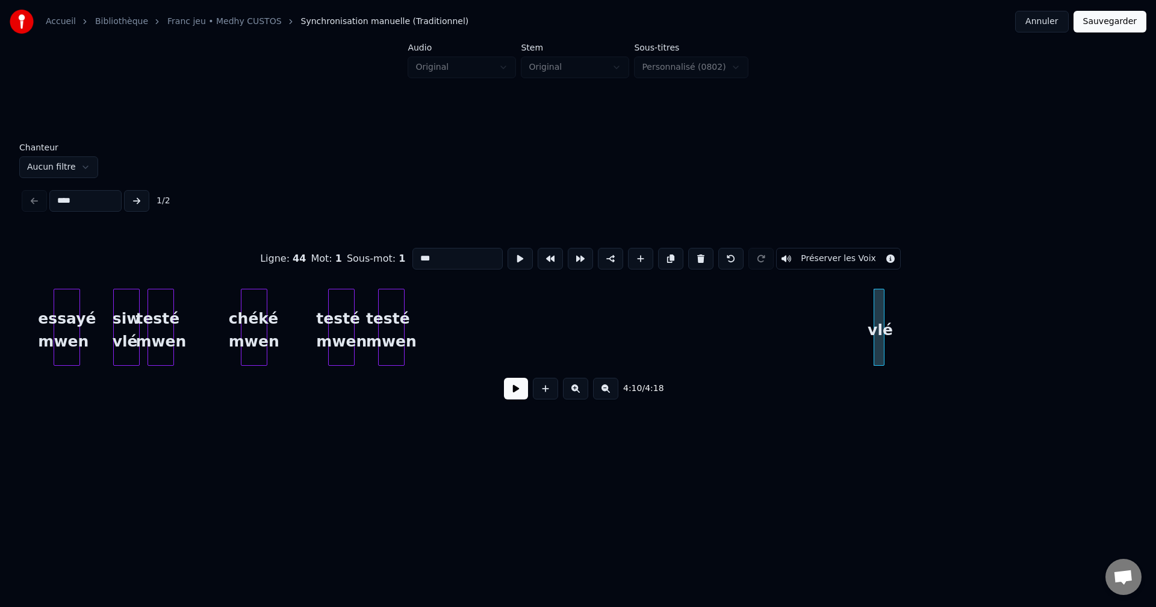
type input "**********"
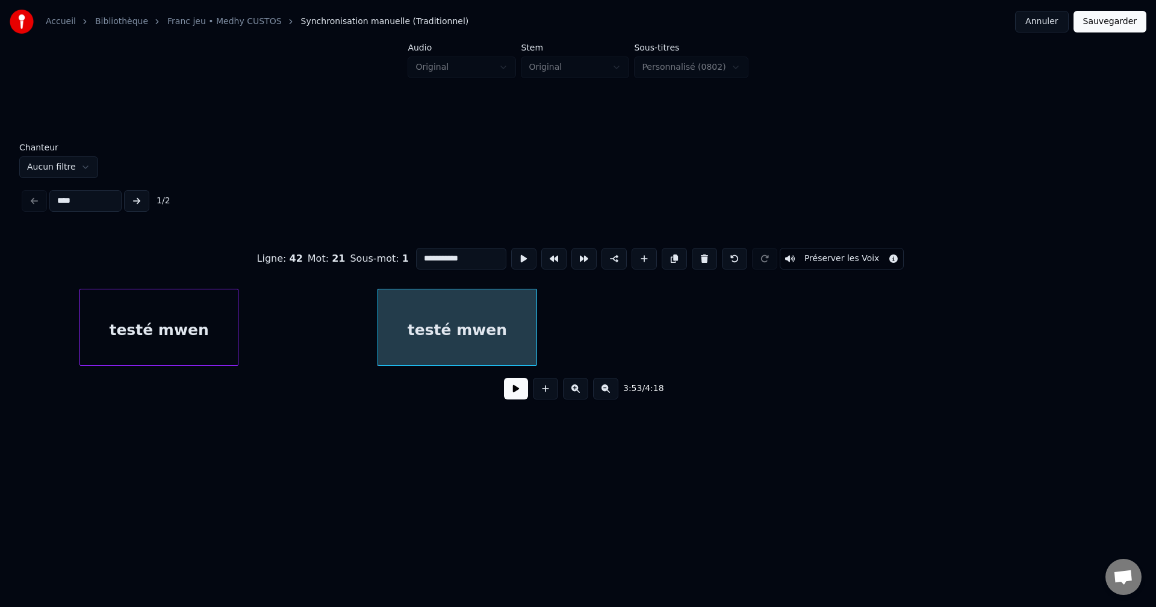
scroll to position [0, 48868]
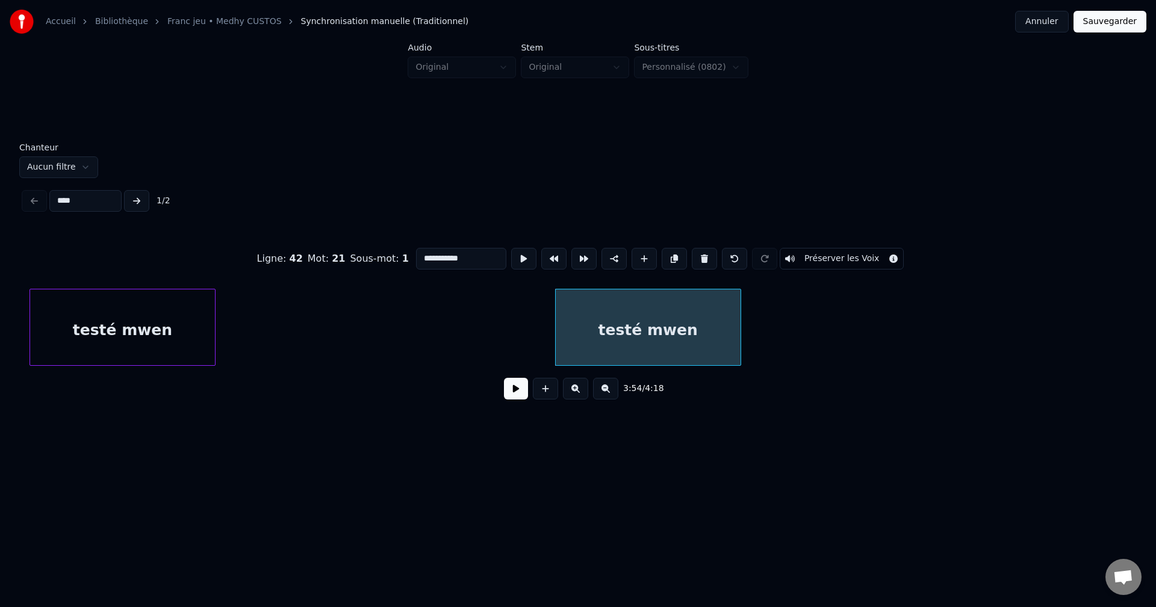
drag, startPoint x: 400, startPoint y: 257, endPoint x: 232, endPoint y: 282, distance: 170.3
type input "**********"
drag, startPoint x: 672, startPoint y: 253, endPoint x: 730, endPoint y: 294, distance: 71.0
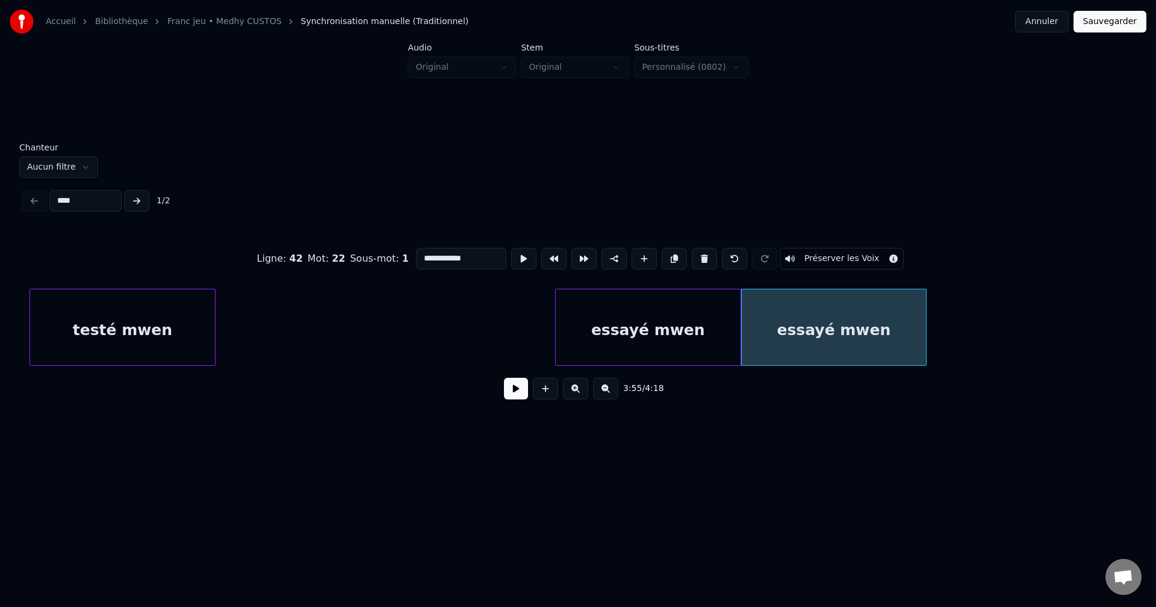
drag, startPoint x: 513, startPoint y: 393, endPoint x: 537, endPoint y: 390, distance: 23.7
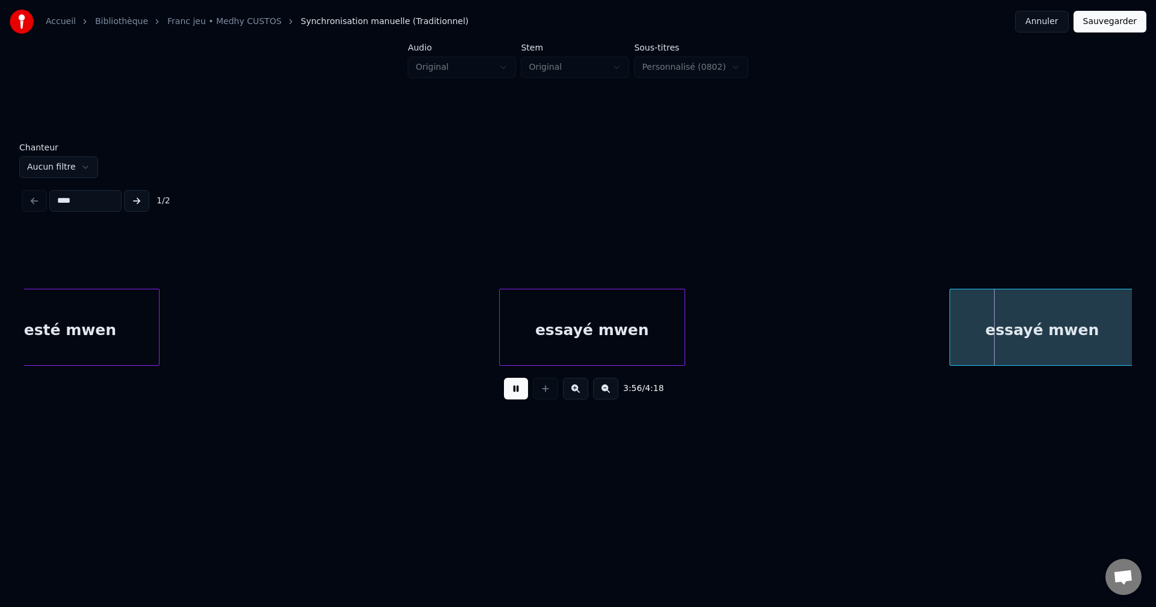
scroll to position [0, 48927]
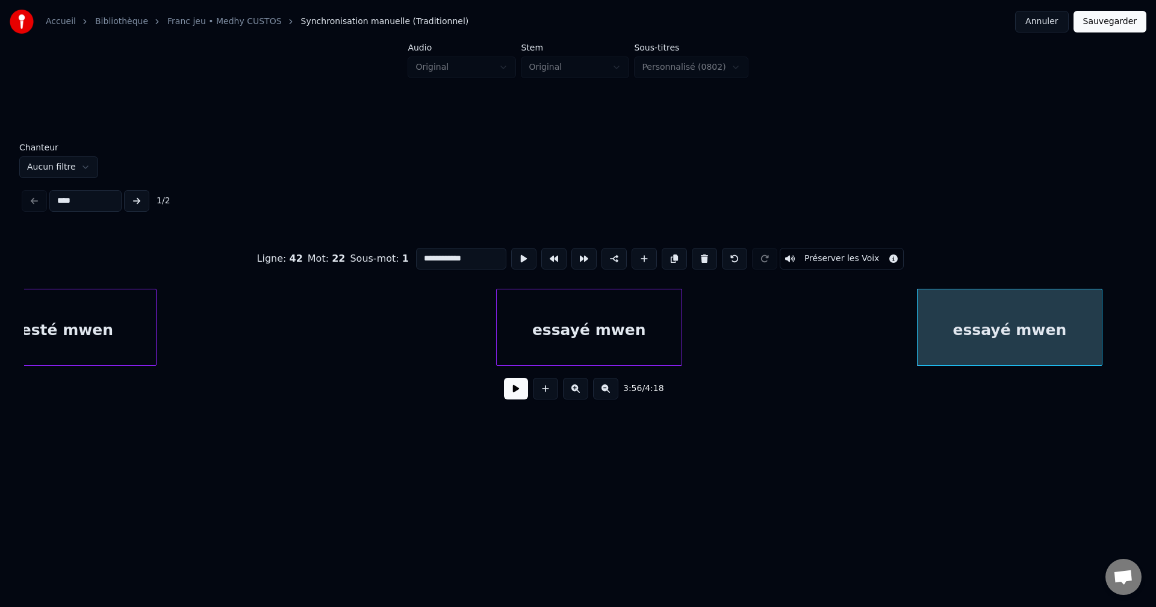
drag, startPoint x: 365, startPoint y: 271, endPoint x: 0, endPoint y: 309, distance: 366.7
type input "*******"
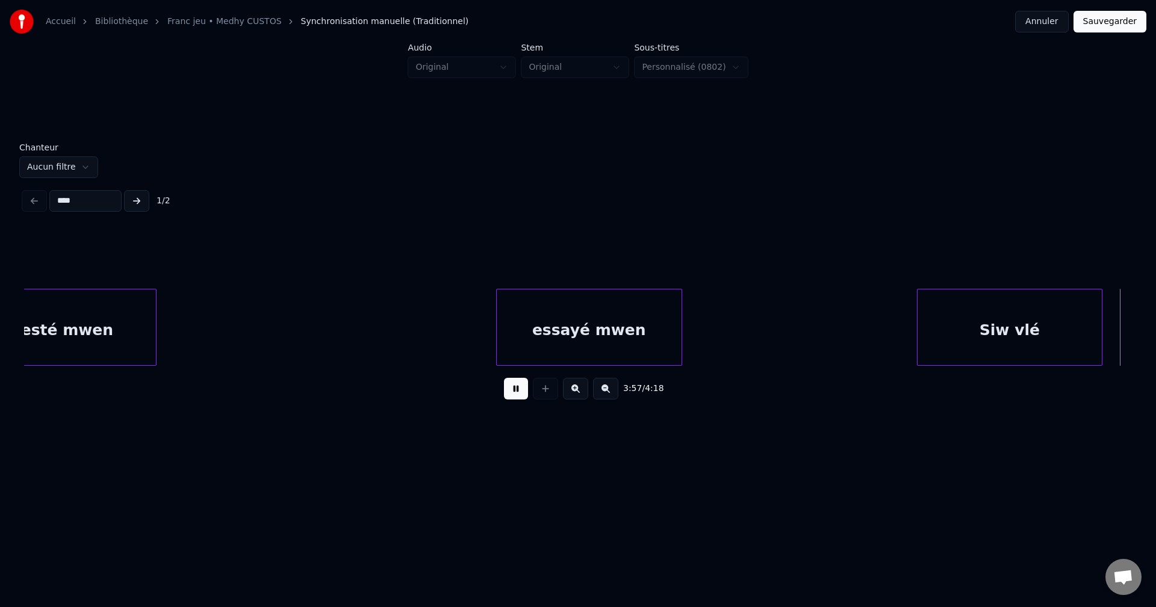
scroll to position [0, 50037]
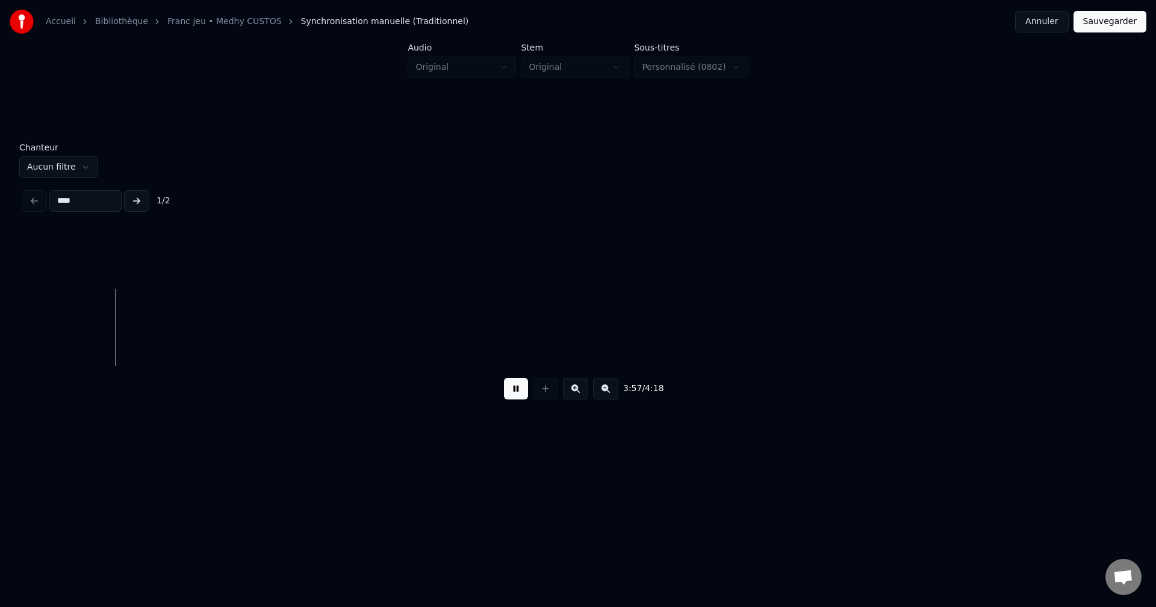
drag, startPoint x: 510, startPoint y: 395, endPoint x: 268, endPoint y: 394, distance: 242.6
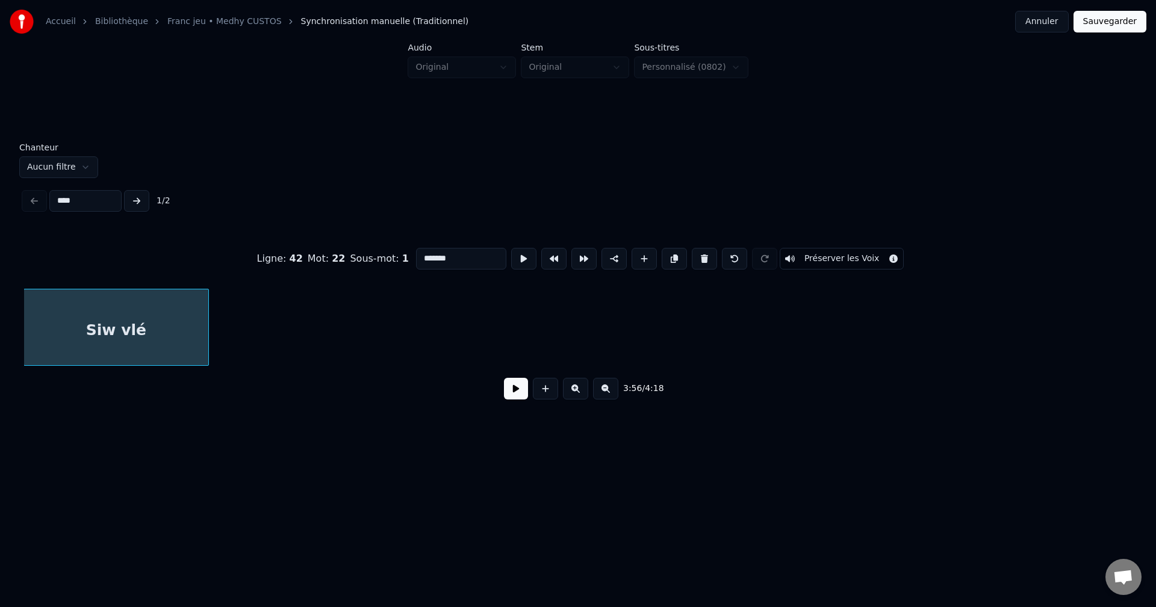
scroll to position [0, 49819]
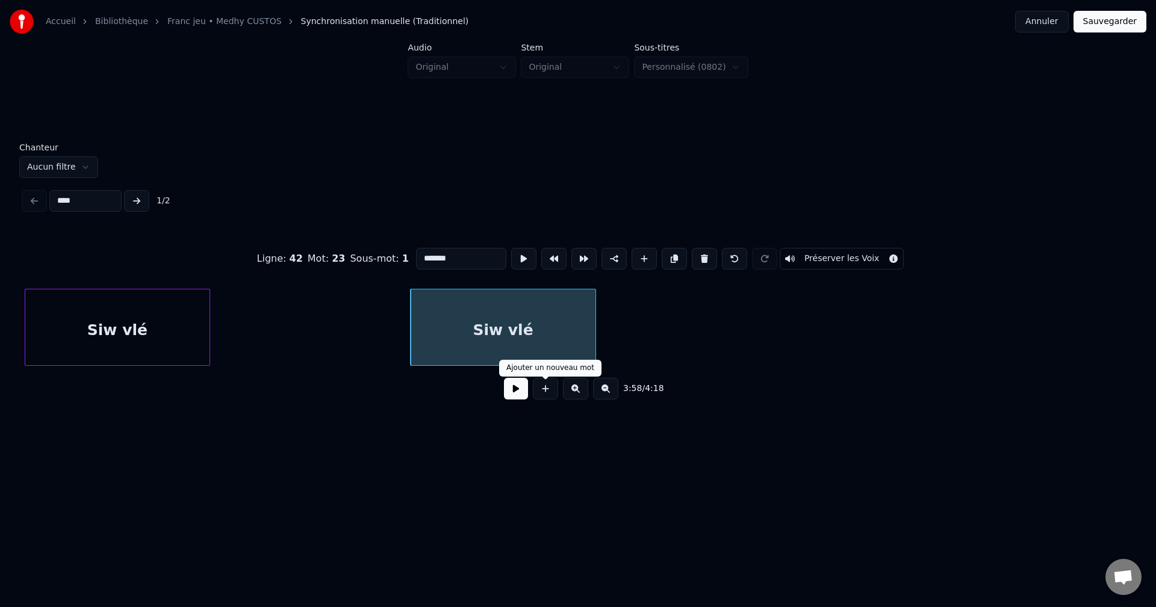
drag, startPoint x: 516, startPoint y: 399, endPoint x: 550, endPoint y: 346, distance: 63.6
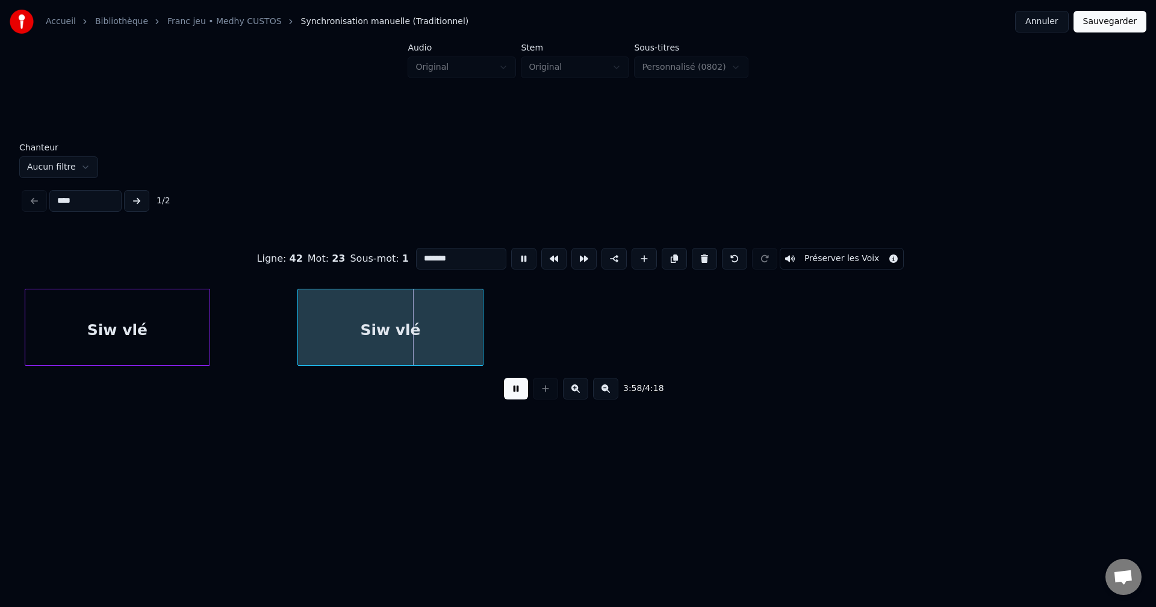
drag, startPoint x: 466, startPoint y: 257, endPoint x: 113, endPoint y: 257, distance: 352.7
type input "**********"
drag, startPoint x: 669, startPoint y: 249, endPoint x: 662, endPoint y: 252, distance: 7.8
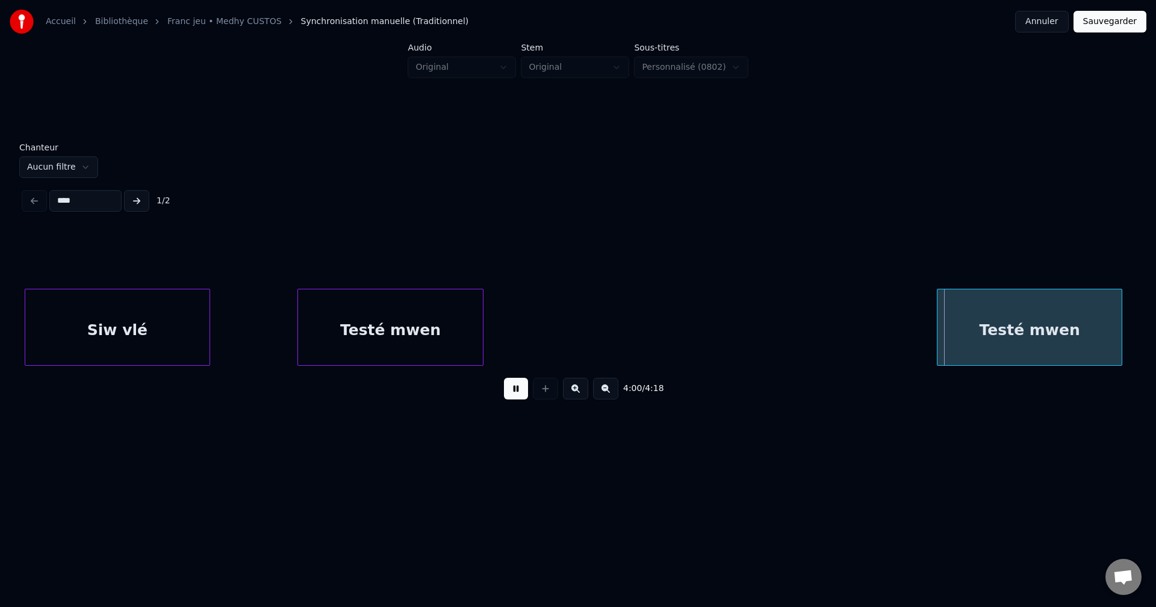
scroll to position [0, 49822]
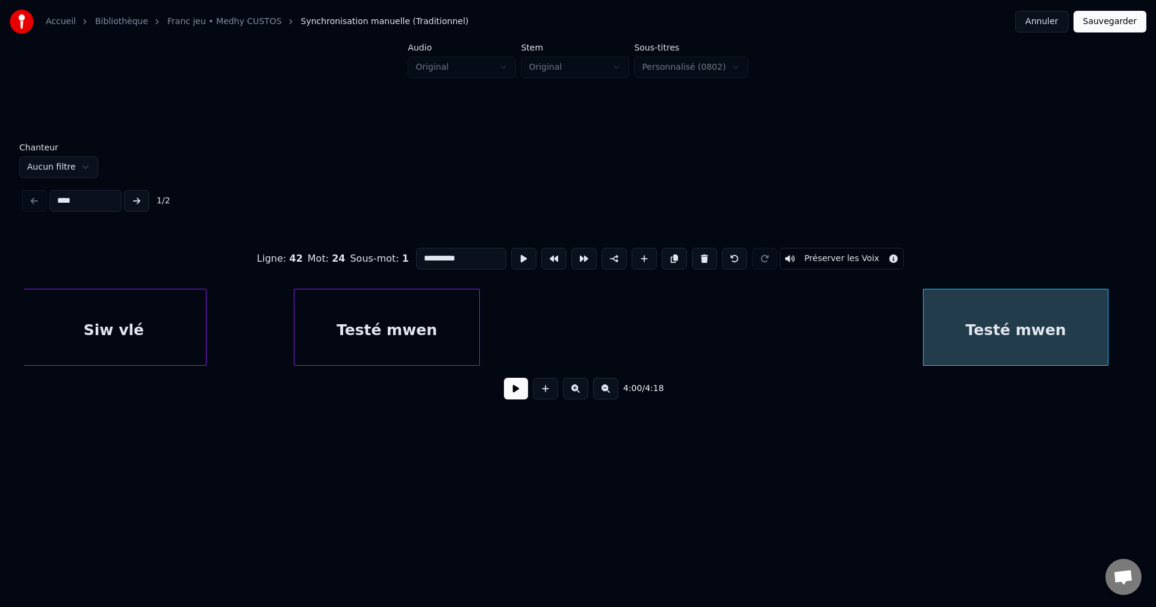
drag, startPoint x: 439, startPoint y: 253, endPoint x: 340, endPoint y: 258, distance: 99.4
type input "**********"
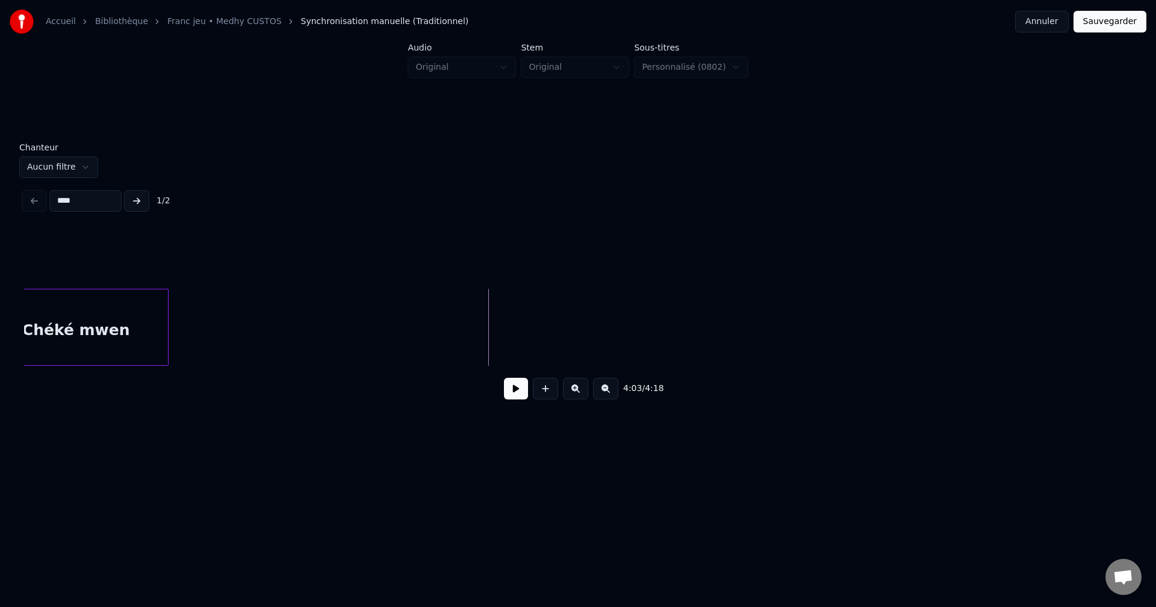
scroll to position [0, 50721]
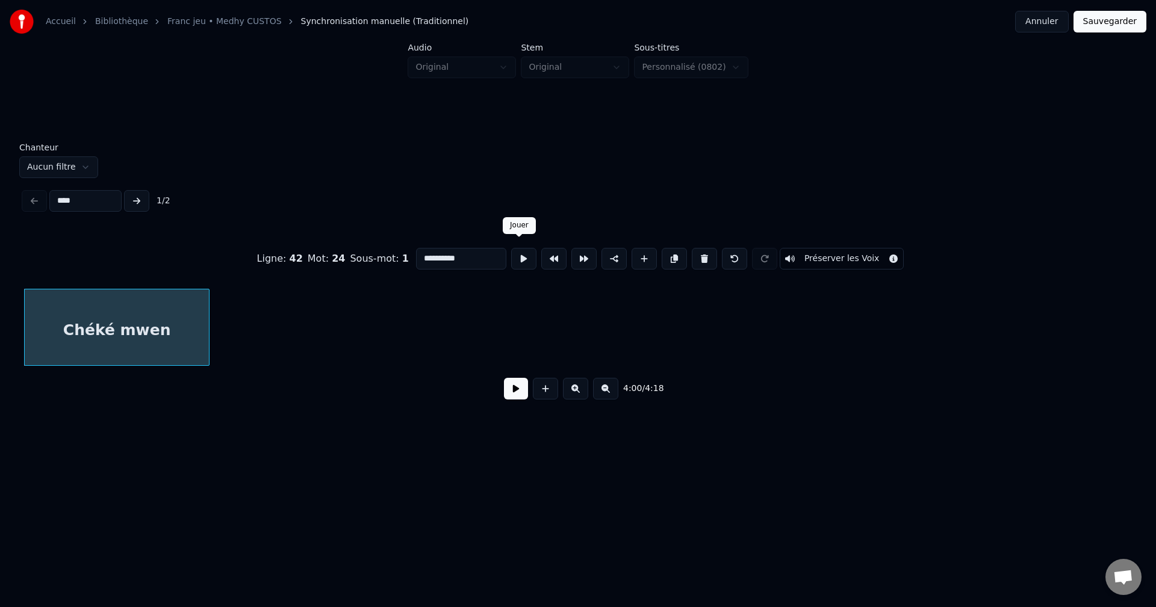
drag, startPoint x: 524, startPoint y: 253, endPoint x: 483, endPoint y: 267, distance: 43.8
drag, startPoint x: 669, startPoint y: 250, endPoint x: 658, endPoint y: 254, distance: 12.0
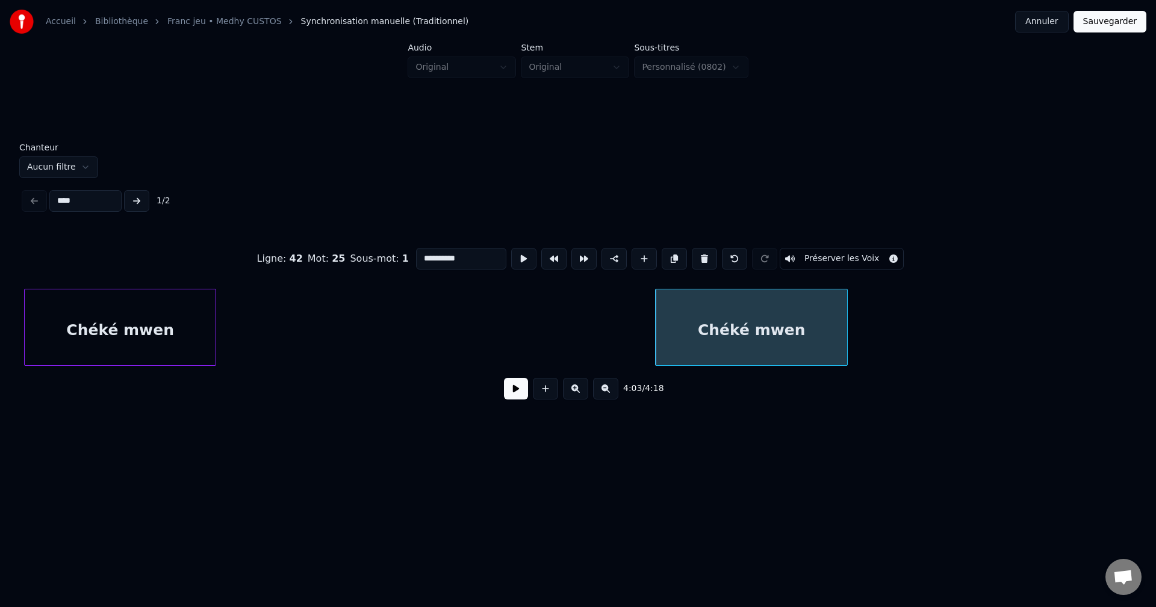
drag, startPoint x: 441, startPoint y: 253, endPoint x: 253, endPoint y: 271, distance: 189.3
type input "**********"
drag, startPoint x: 498, startPoint y: 395, endPoint x: 509, endPoint y: 395, distance: 10.3
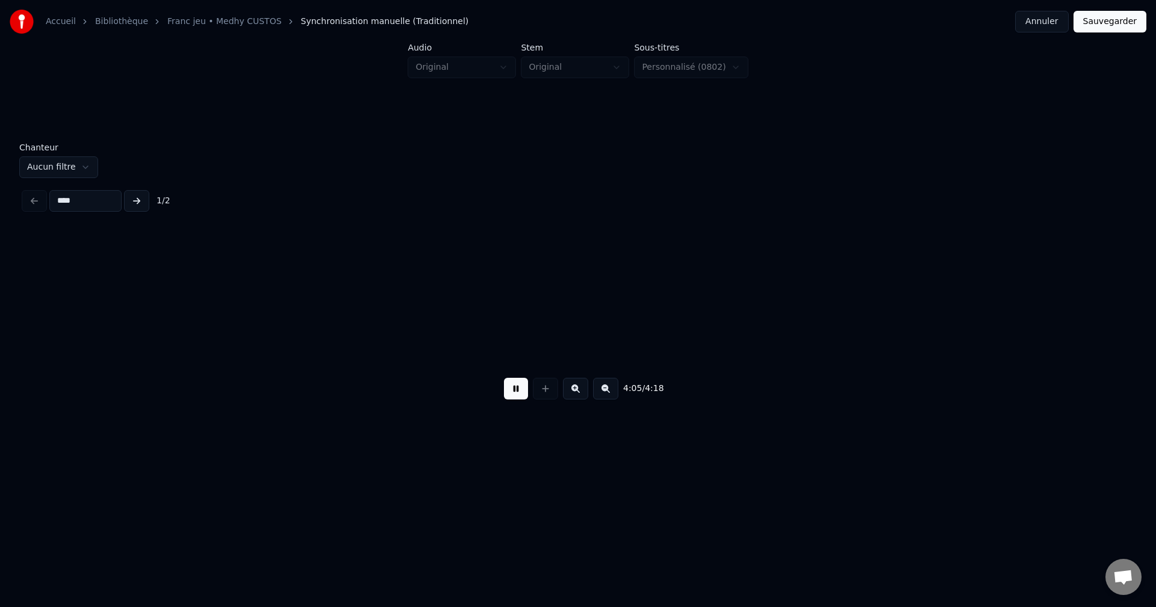
scroll to position [0, 51734]
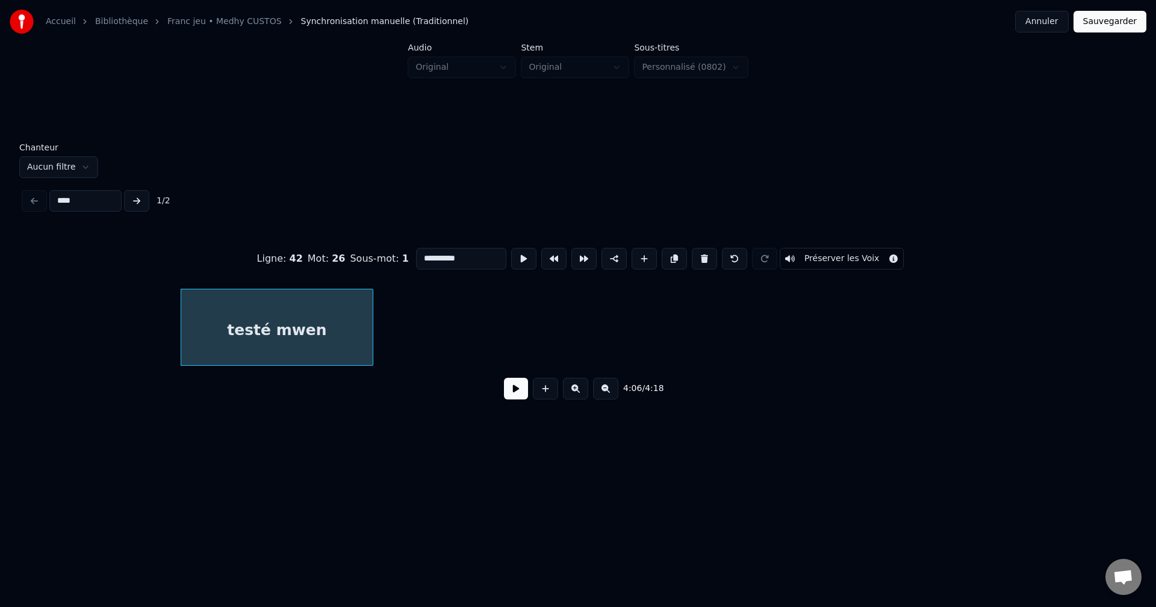
drag, startPoint x: 436, startPoint y: 251, endPoint x: 312, endPoint y: 244, distance: 123.6
type input "**********"
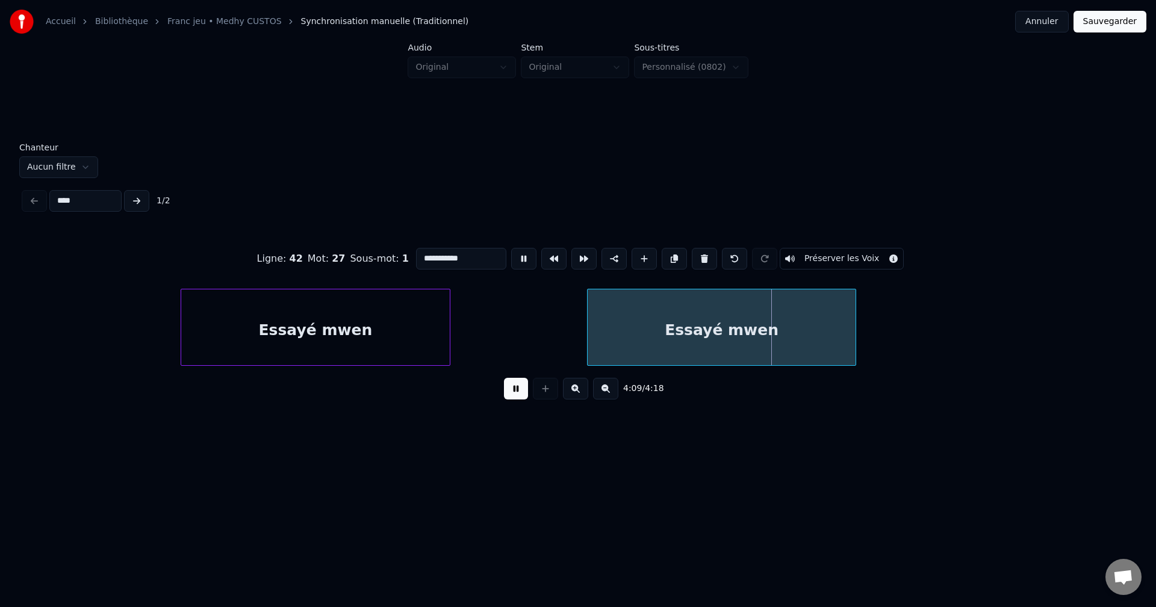
drag, startPoint x: 480, startPoint y: 245, endPoint x: 39, endPoint y: 308, distance: 445.1
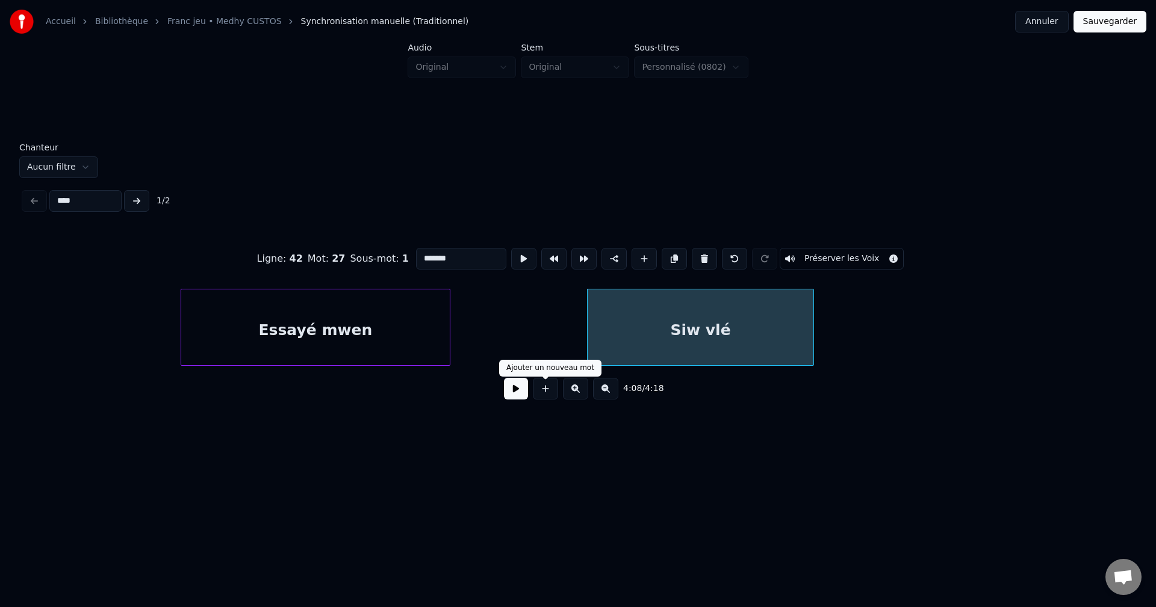
type input "*******"
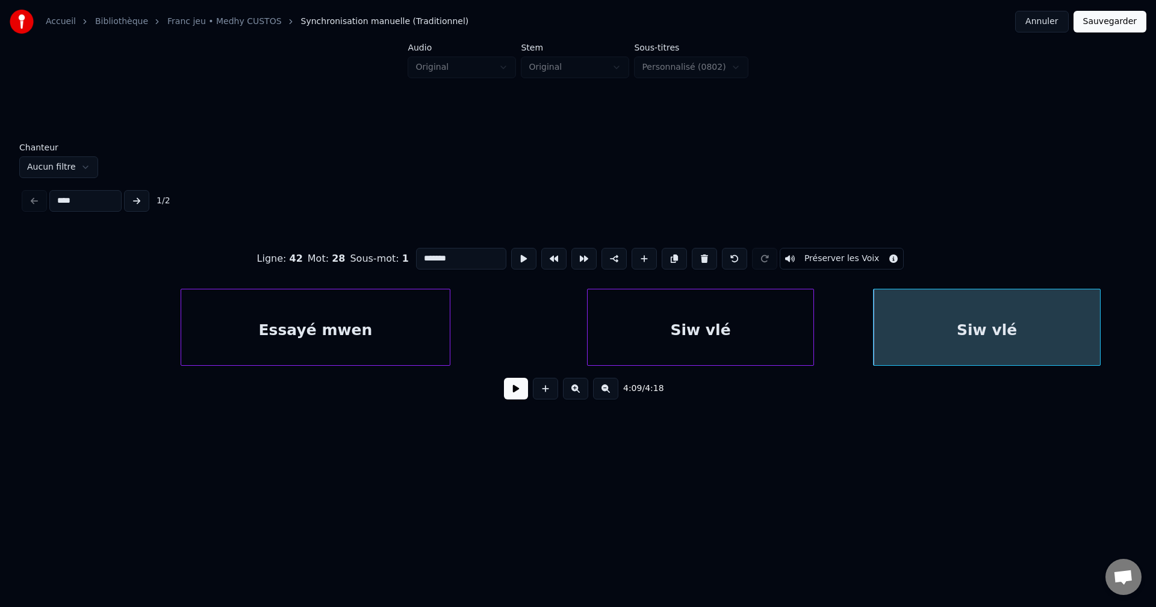
drag, startPoint x: 453, startPoint y: 247, endPoint x: 237, endPoint y: 249, distance: 215.5
type input "**********"
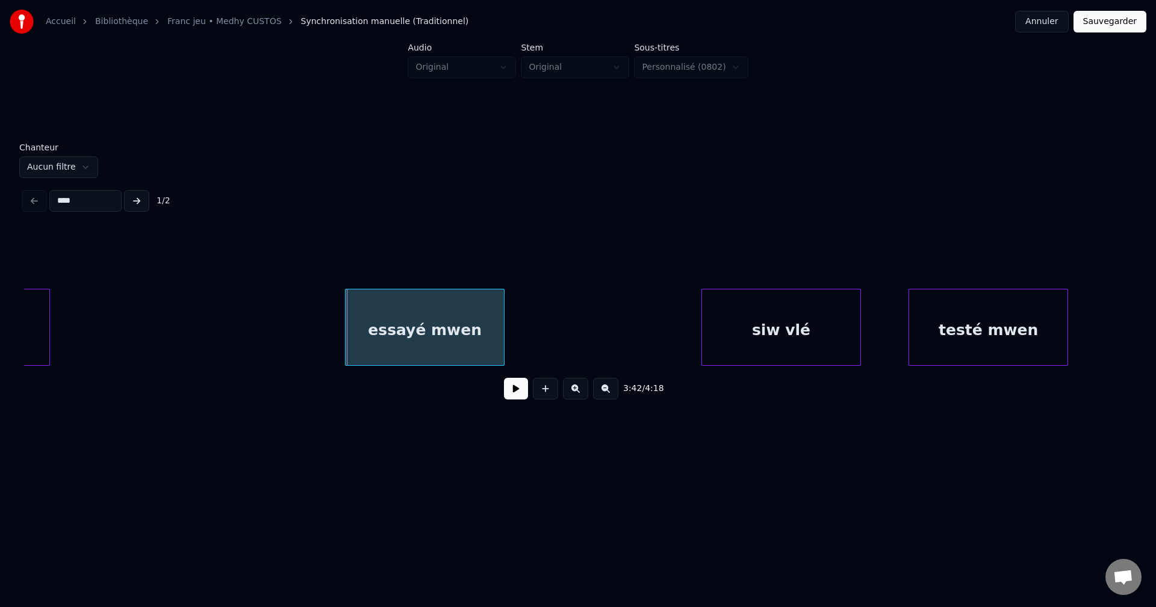
scroll to position [0, 39790]
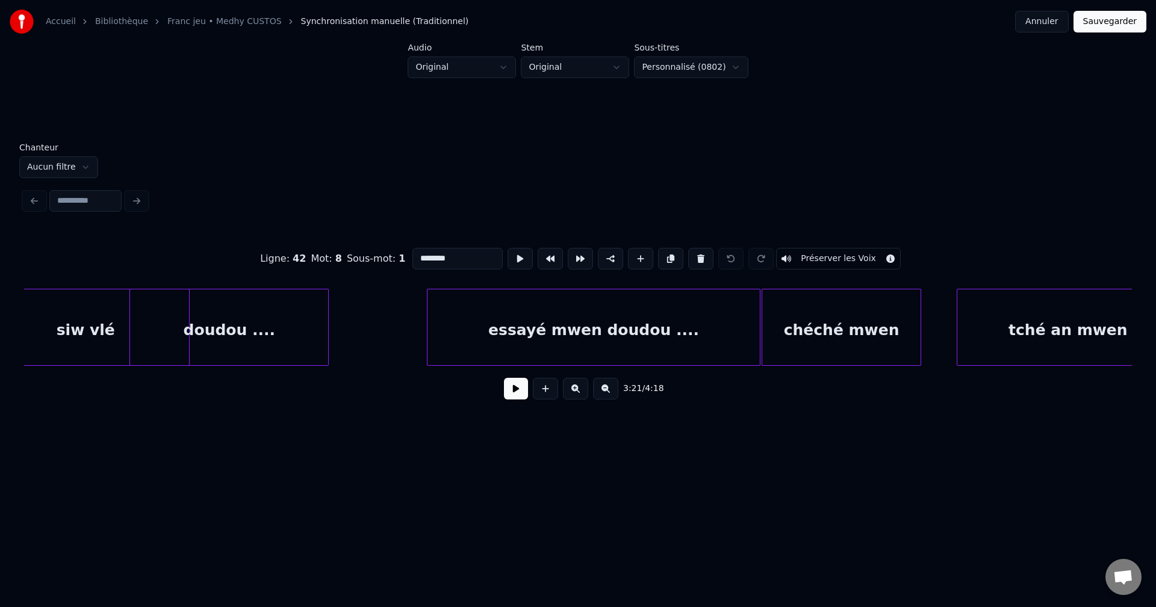
scroll to position [0, 38672]
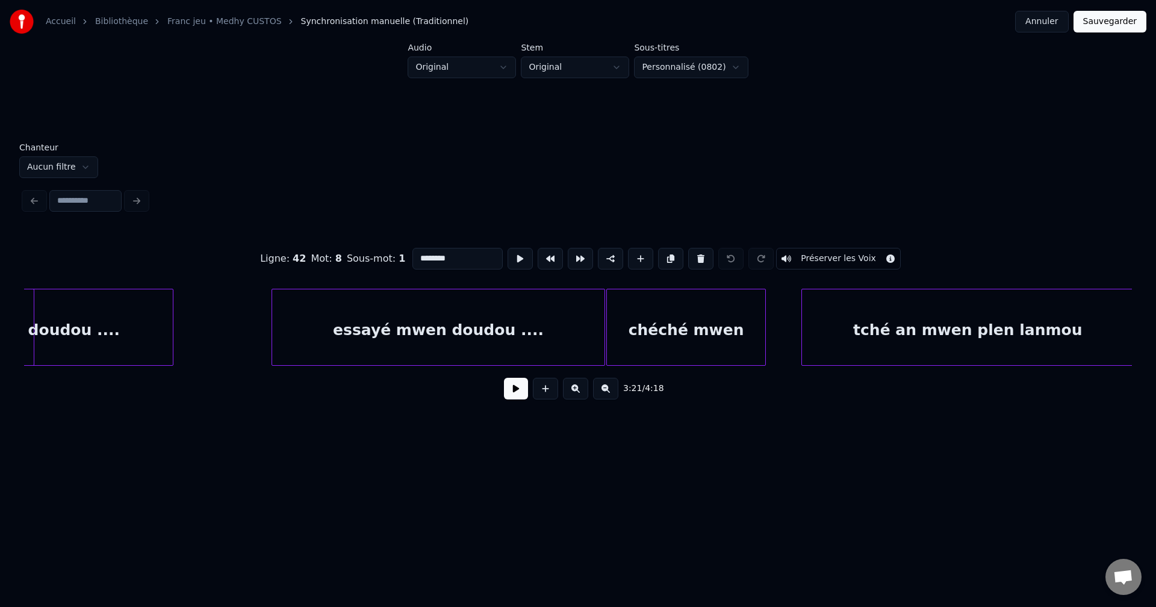
type input "**********"
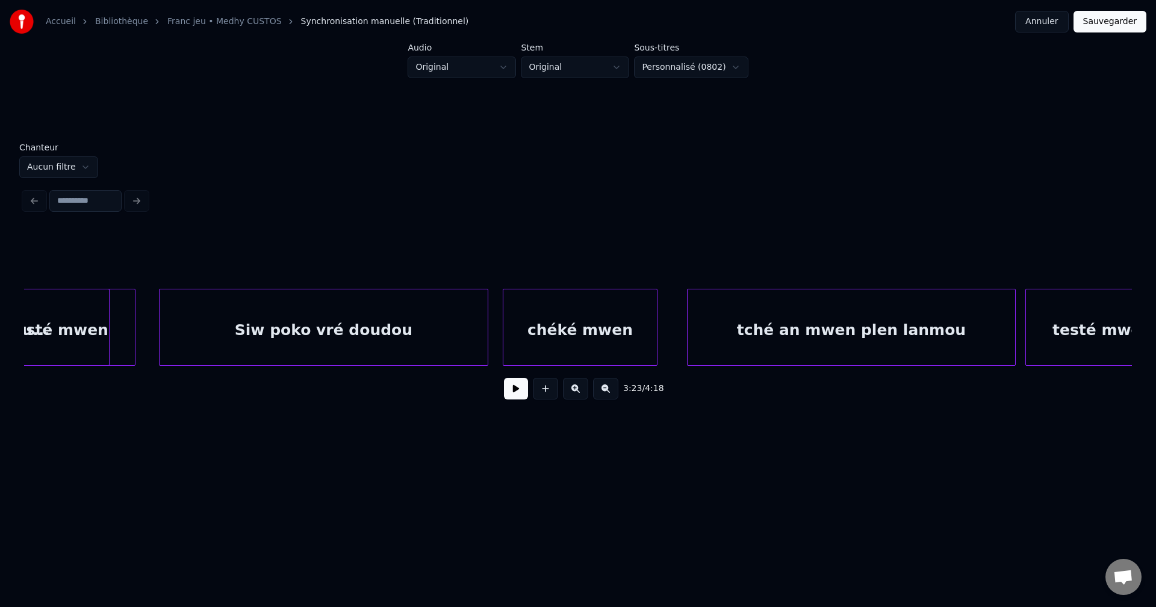
scroll to position [0, 34531]
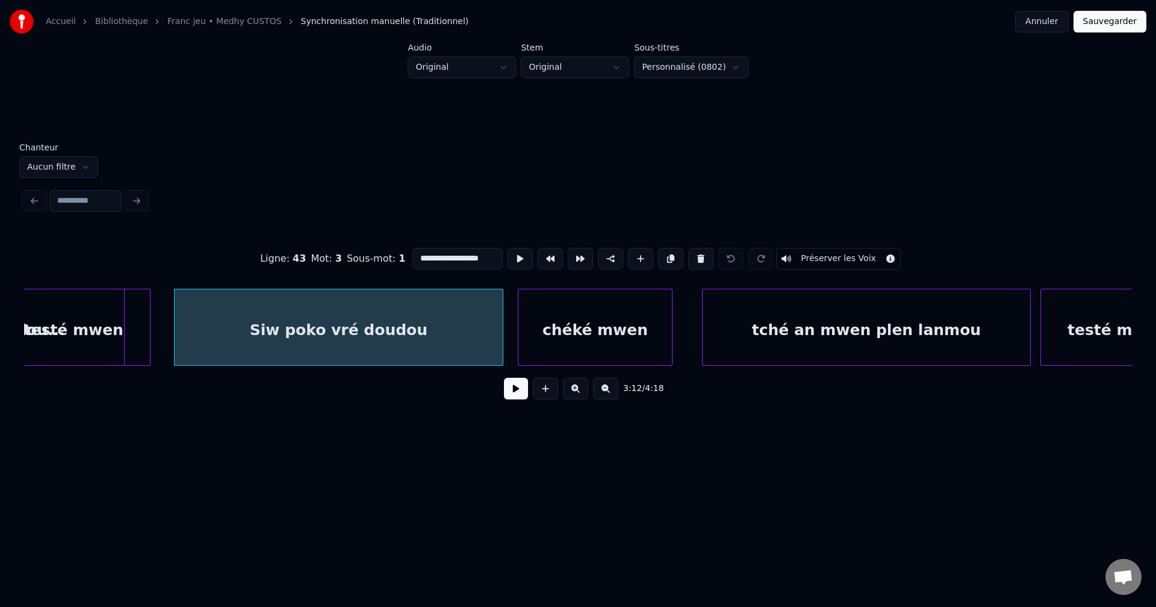
type input "**********"
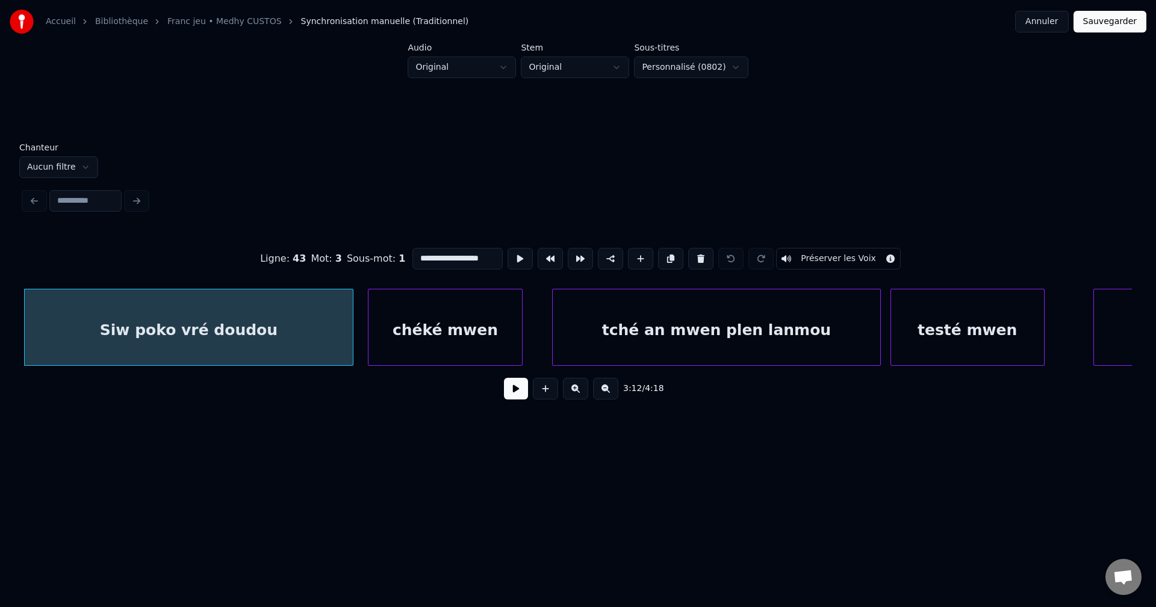
scroll to position [0, 5]
drag, startPoint x: 453, startPoint y: 255, endPoint x: 522, endPoint y: 264, distance: 70.4
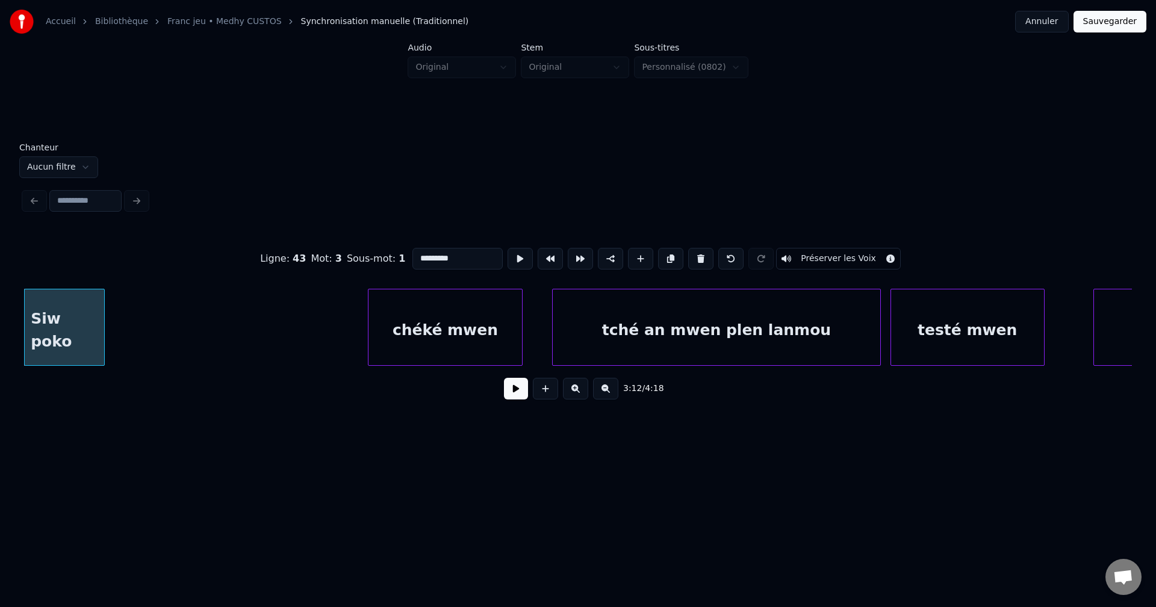
type input "********"
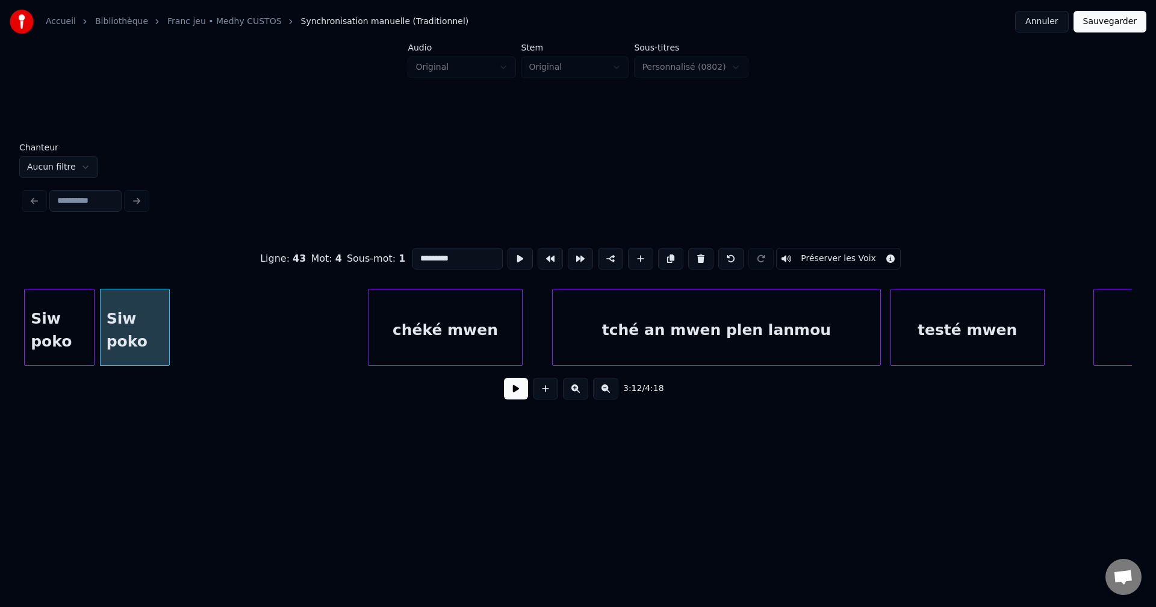
drag, startPoint x: 459, startPoint y: 251, endPoint x: 285, endPoint y: 264, distance: 174.4
paste input "**"
type input "**********"
drag, startPoint x: 510, startPoint y: 395, endPoint x: 385, endPoint y: 361, distance: 129.1
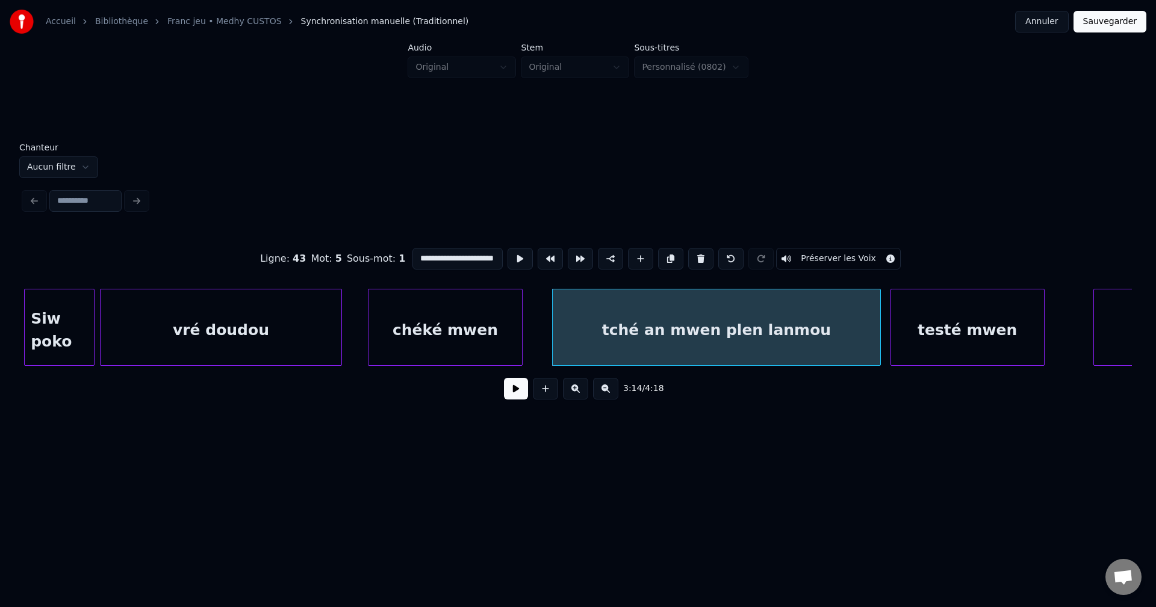
scroll to position [0, 26]
drag, startPoint x: 468, startPoint y: 252, endPoint x: 539, endPoint y: 259, distance: 71.3
type input "**********"
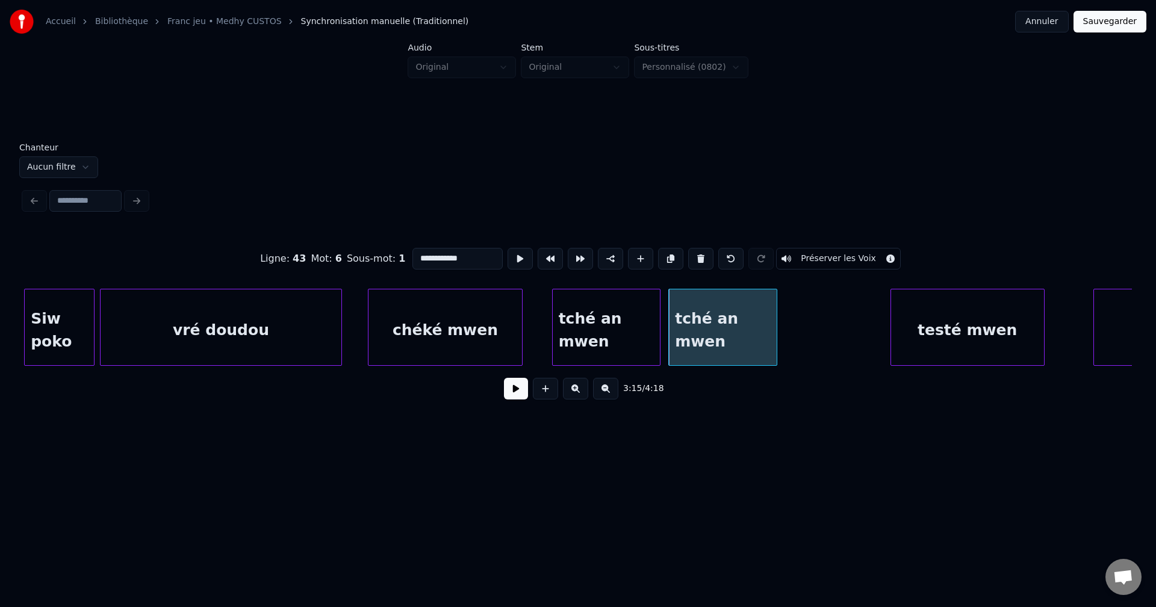
drag, startPoint x: 478, startPoint y: 256, endPoint x: 249, endPoint y: 253, distance: 228.8
paste input
type input "**********"
drag, startPoint x: 511, startPoint y: 398, endPoint x: 560, endPoint y: 386, distance: 50.1
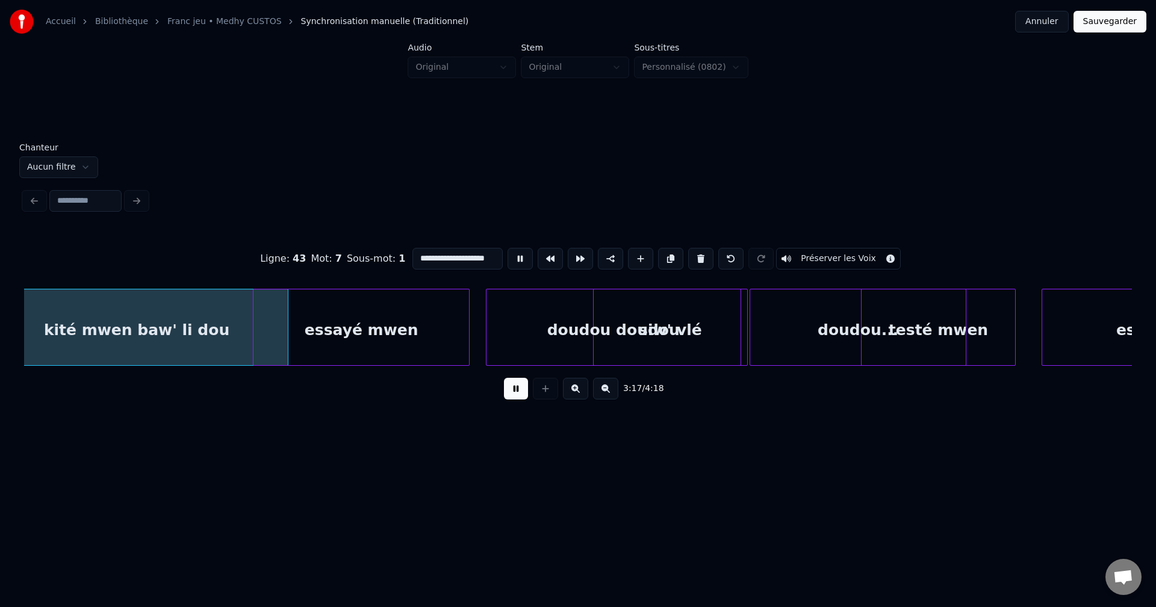
scroll to position [0, 35749]
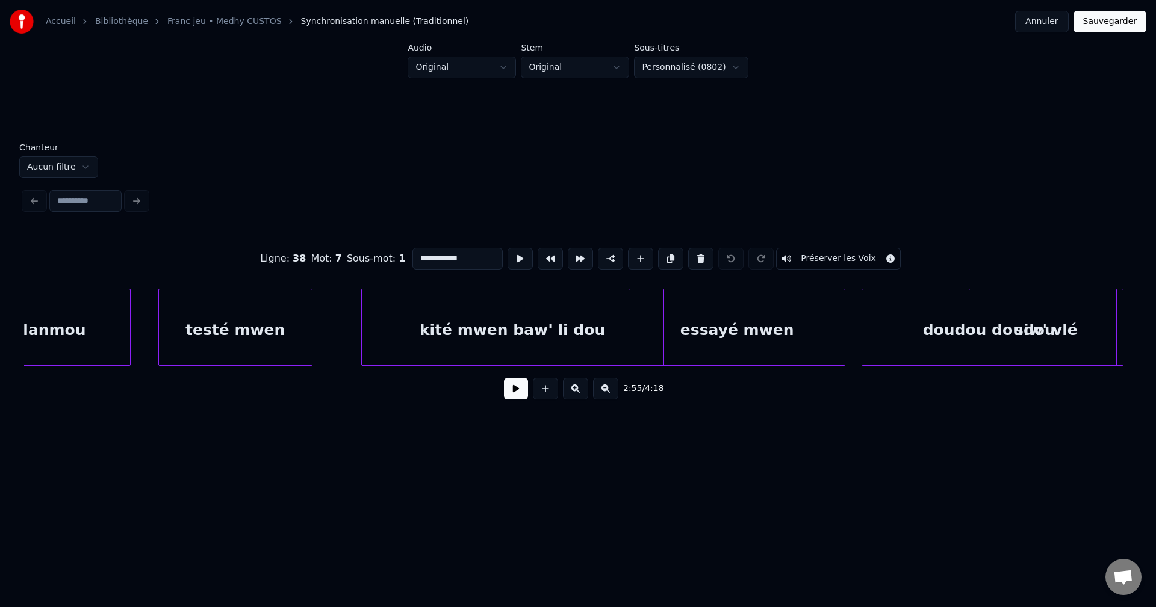
scroll to position [0, 36111]
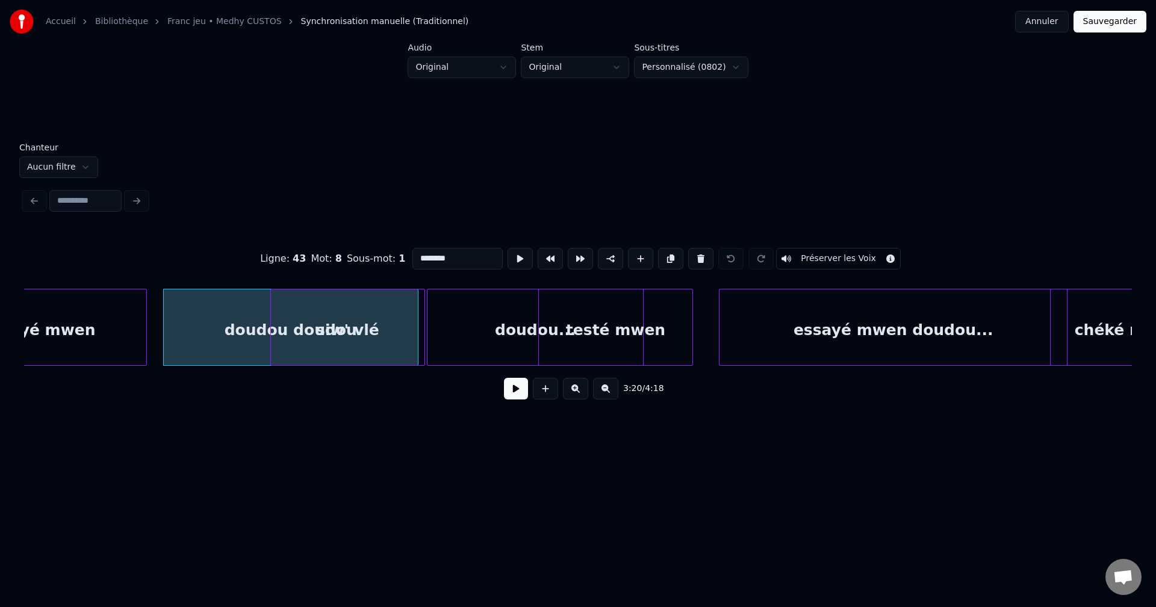
type input "**********"
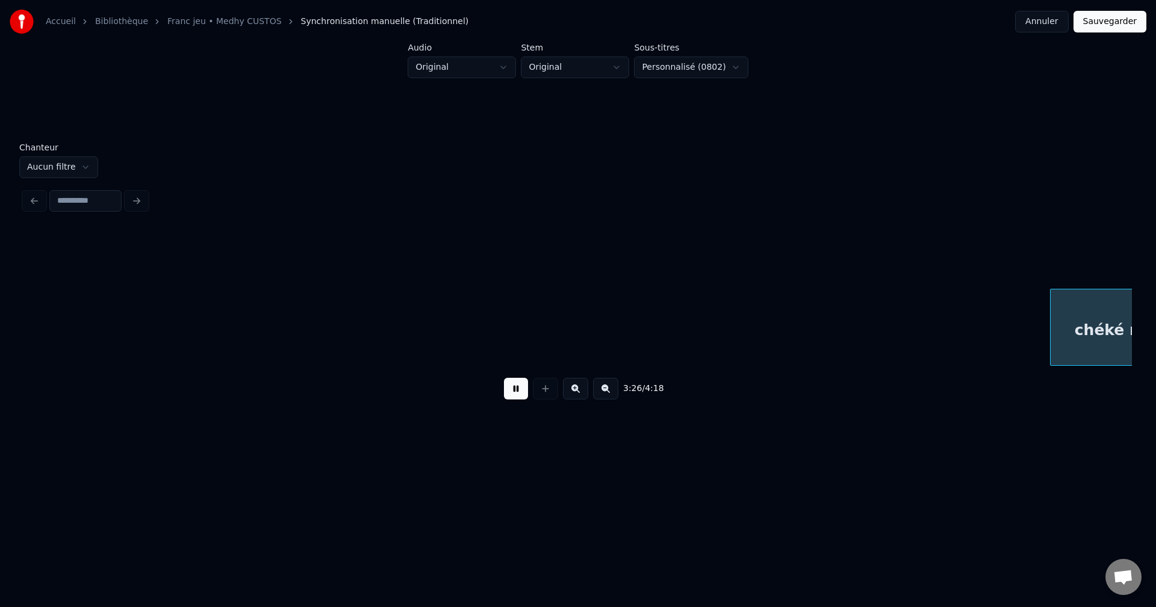
scroll to position [0, 37219]
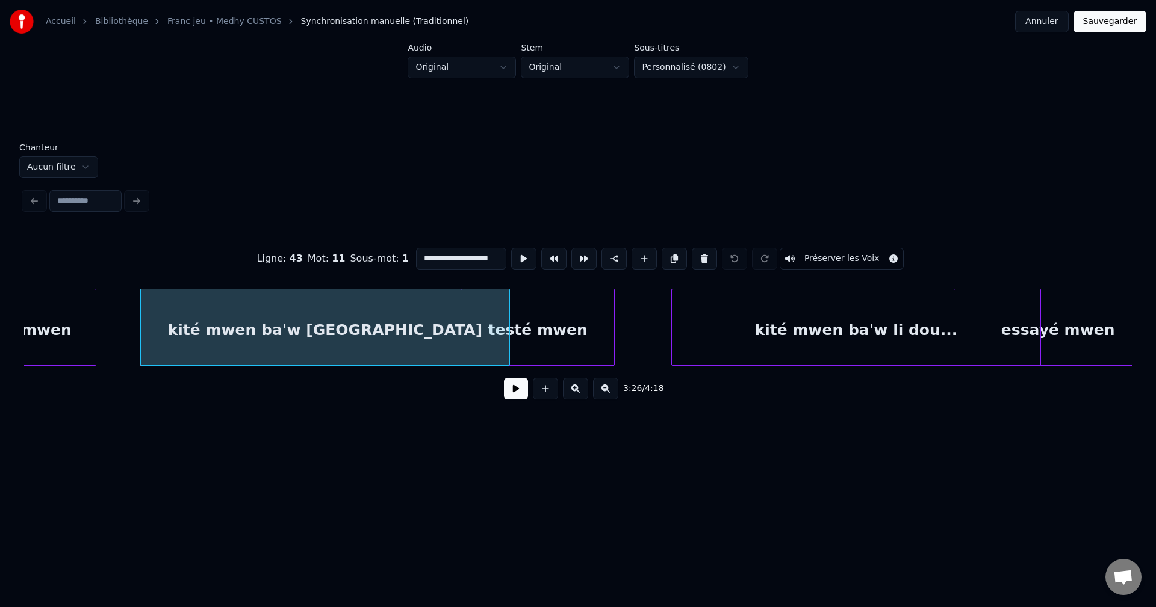
type input "**********"
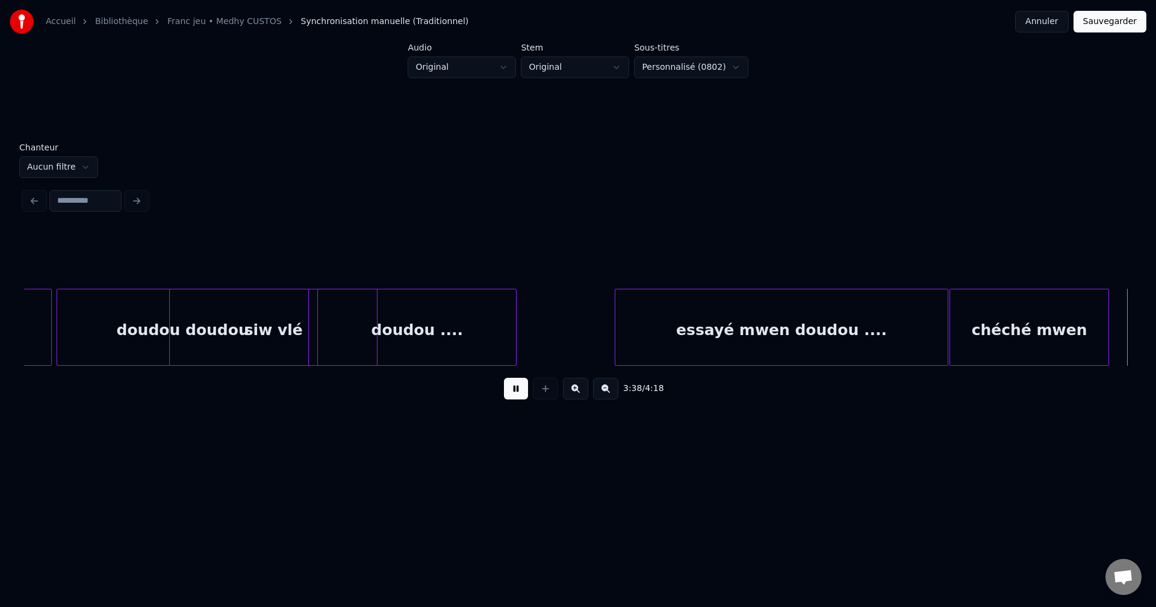
scroll to position [0, 39438]
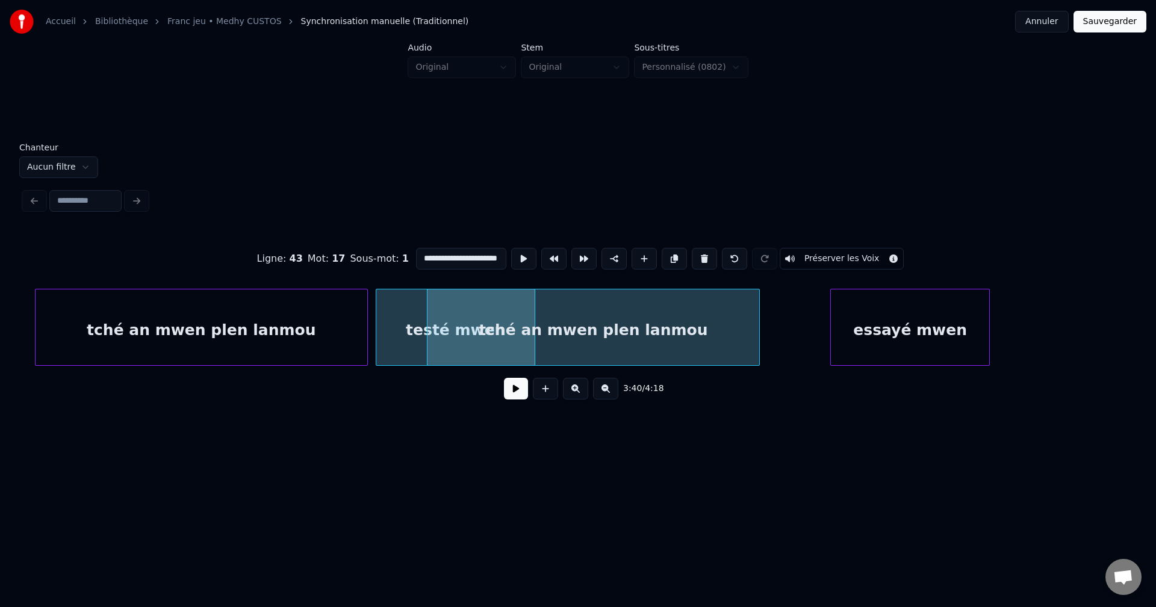
drag, startPoint x: 520, startPoint y: 398, endPoint x: 656, endPoint y: 347, distance: 144.8
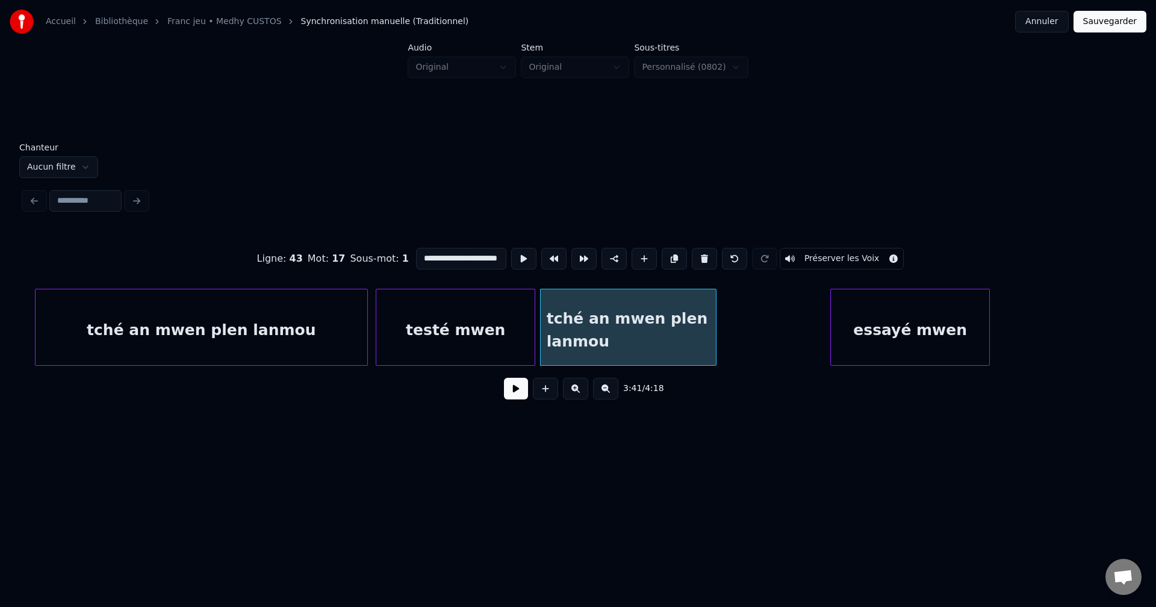
scroll to position [0, 26]
drag, startPoint x: 413, startPoint y: 256, endPoint x: 550, endPoint y: 263, distance: 136.8
type input "**********"
drag, startPoint x: 515, startPoint y: 391, endPoint x: 516, endPoint y: 383, distance: 8.5
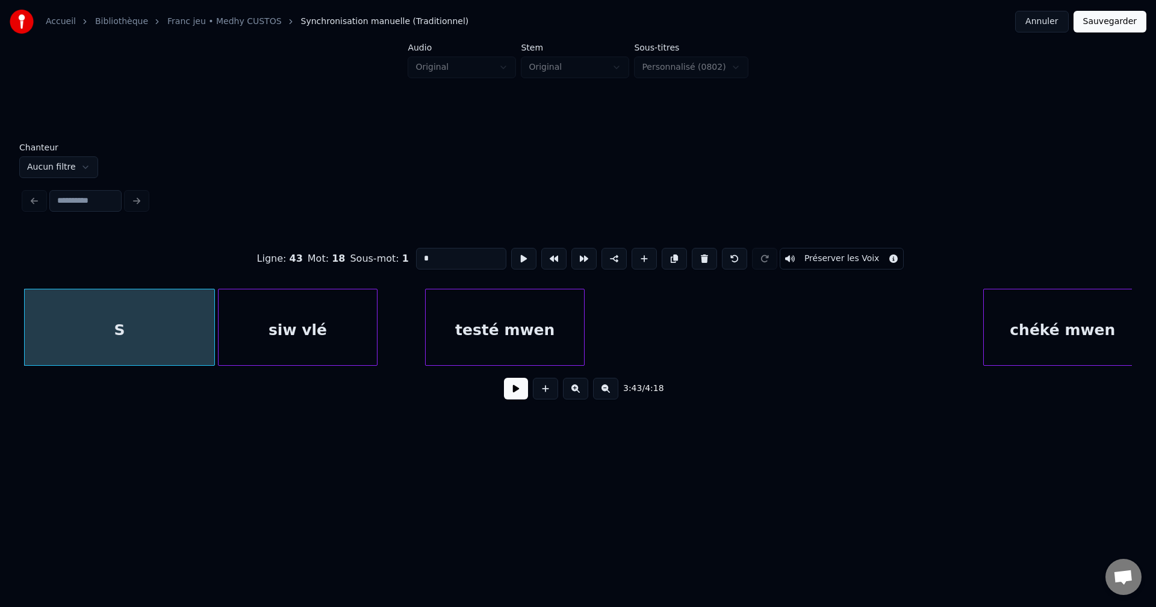
scroll to position [0, 0]
type input "*******"
drag, startPoint x: 516, startPoint y: 395, endPoint x: 457, endPoint y: 387, distance: 60.2
type input "**********"
drag, startPoint x: 671, startPoint y: 253, endPoint x: 659, endPoint y: 262, distance: 14.6
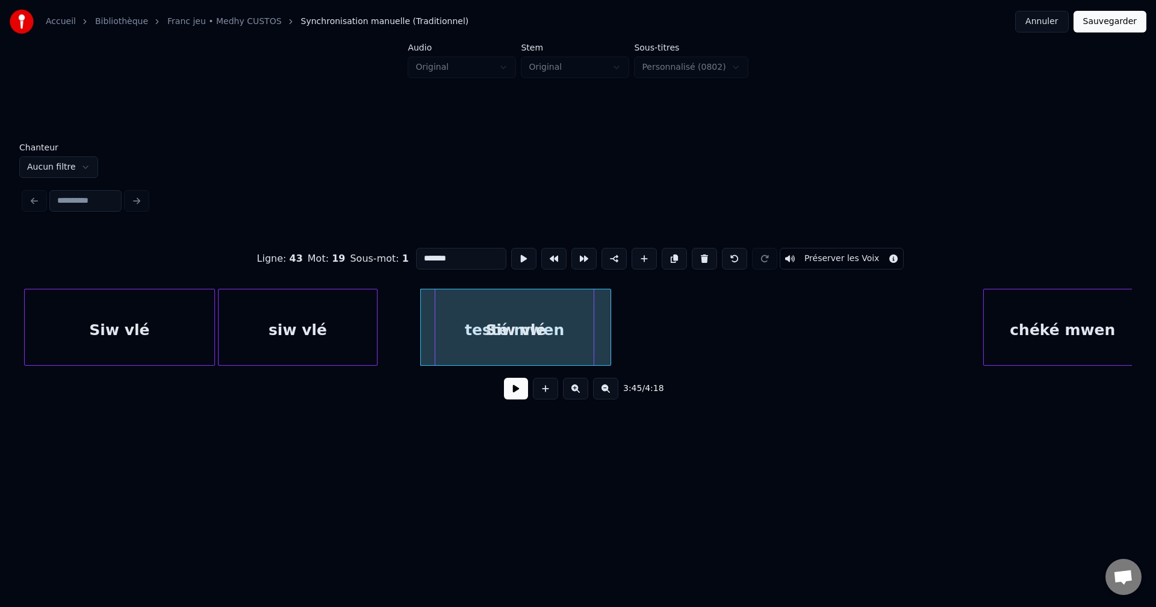
drag, startPoint x: 459, startPoint y: 250, endPoint x: 219, endPoint y: 261, distance: 240.4
type input "**********"
drag, startPoint x: 671, startPoint y: 249, endPoint x: 665, endPoint y: 268, distance: 20.8
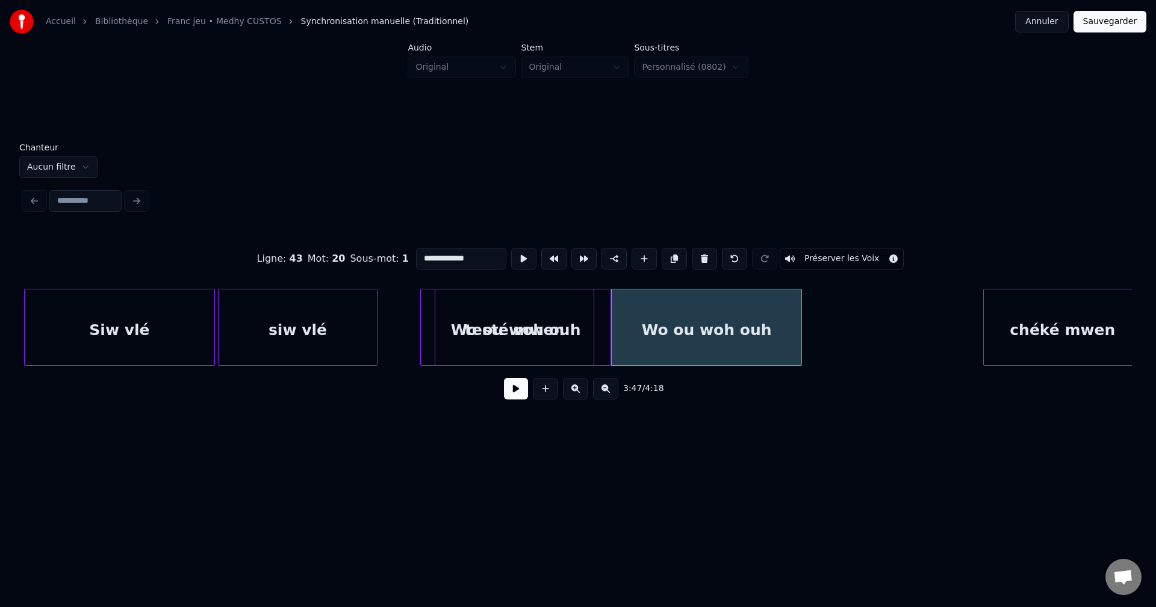
drag, startPoint x: 520, startPoint y: 397, endPoint x: 684, endPoint y: 341, distance: 173.6
drag, startPoint x: 432, startPoint y: 255, endPoint x: 502, endPoint y: 257, distance: 70.5
type input "**"
drag, startPoint x: 433, startPoint y: 249, endPoint x: 439, endPoint y: 231, distance: 19.2
type input "**********"
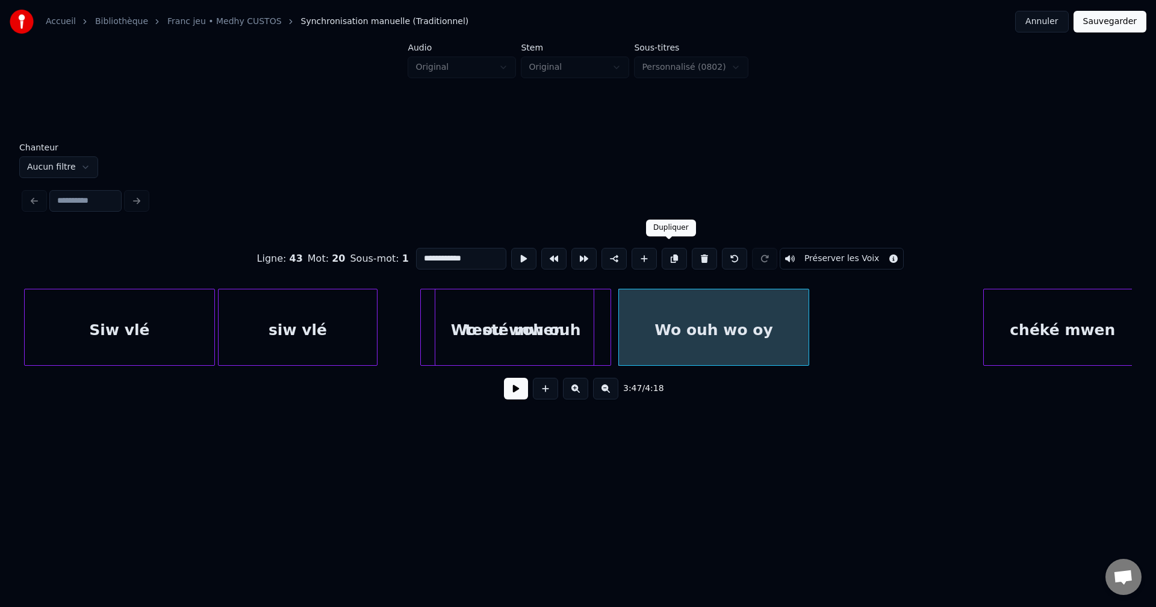
drag, startPoint x: 666, startPoint y: 253, endPoint x: 601, endPoint y: 318, distance: 92.8
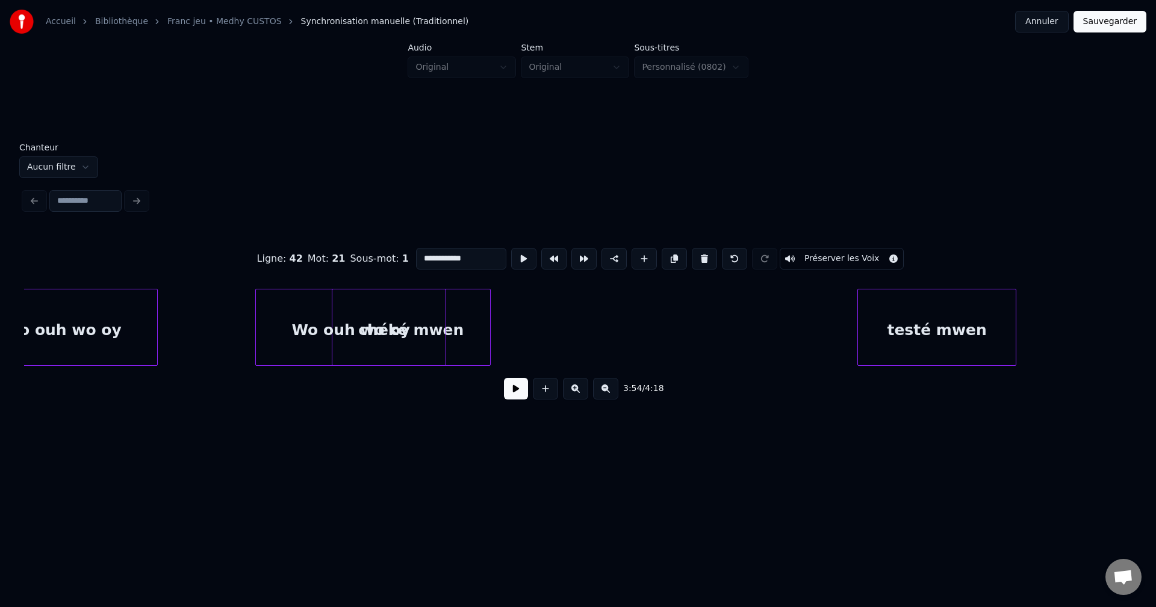
scroll to position [0, 41057]
type input "**********"
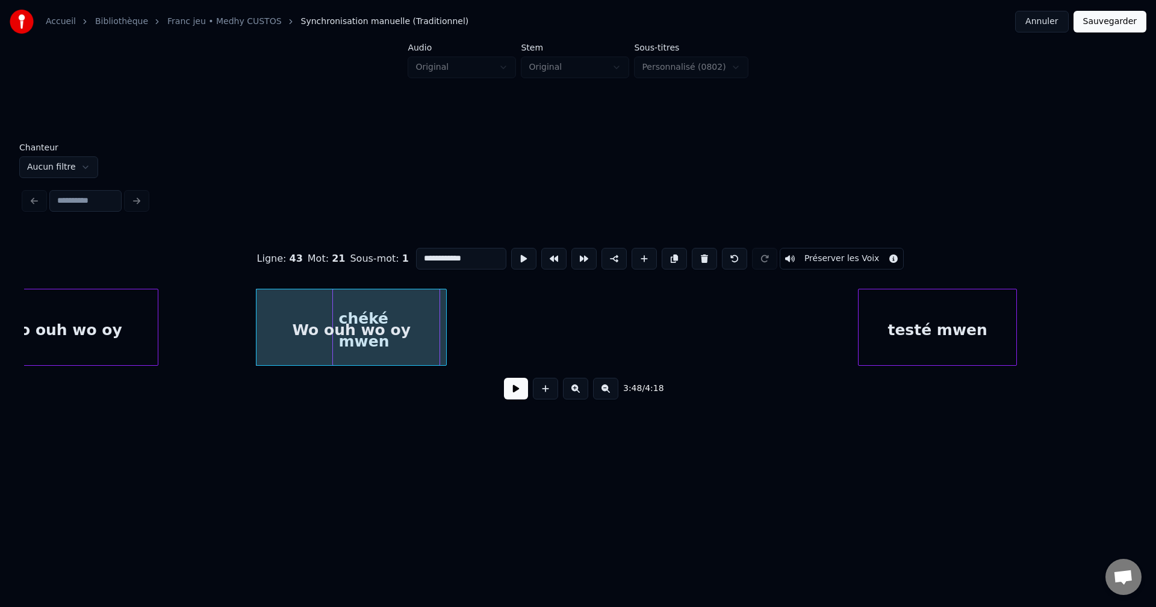
drag, startPoint x: 463, startPoint y: 257, endPoint x: 504, endPoint y: 282, distance: 48.3
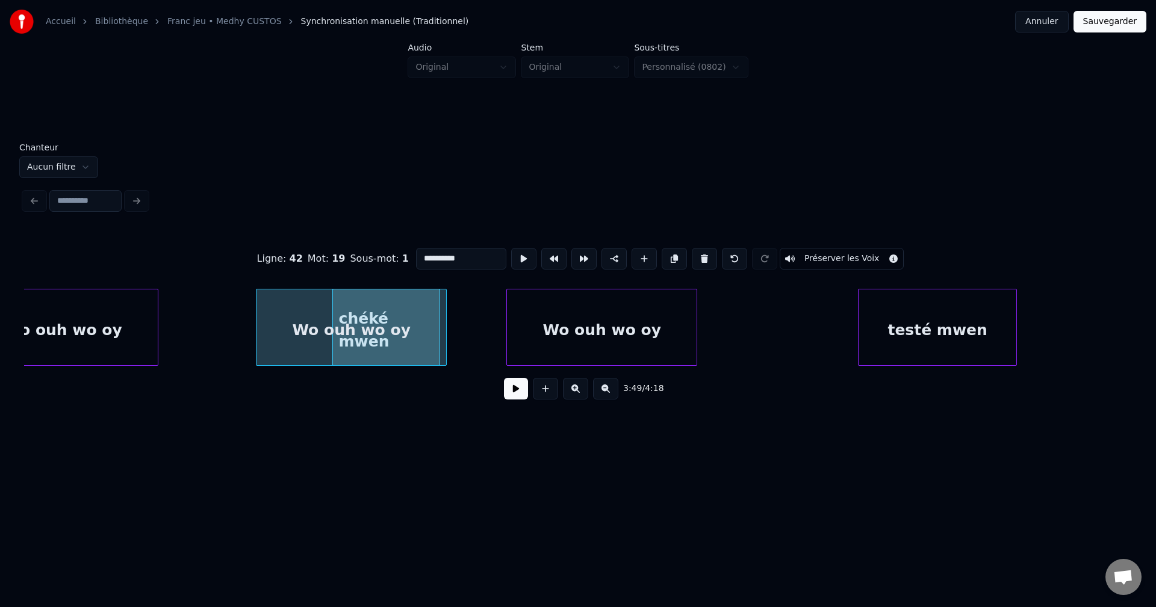
type input "**********"
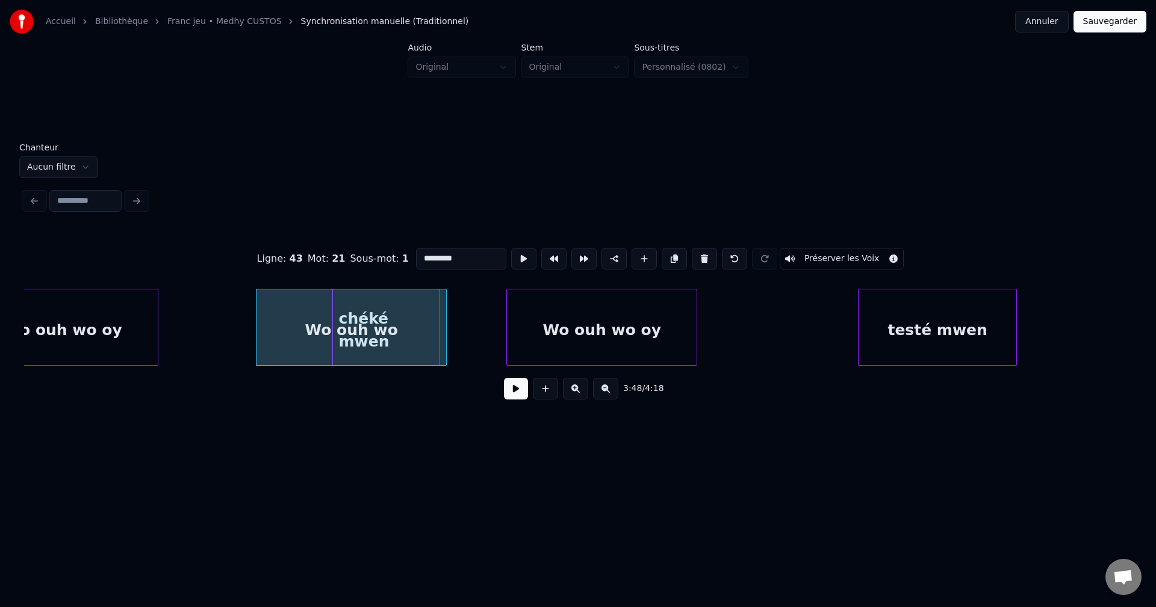
type input "**********"
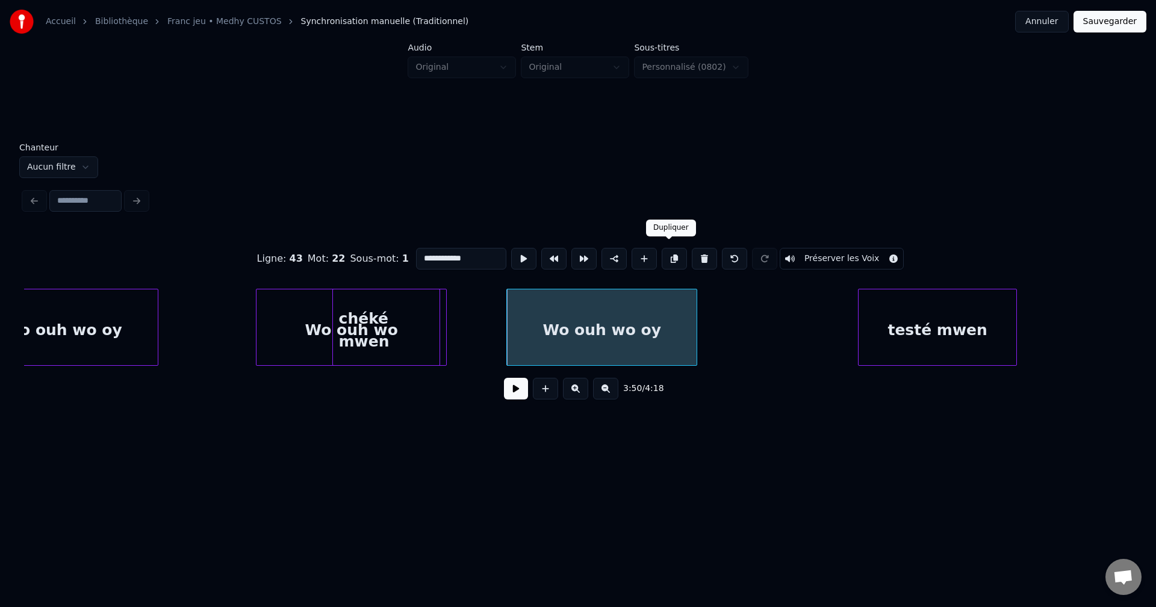
drag, startPoint x: 671, startPoint y: 247, endPoint x: 686, endPoint y: 311, distance: 65.1
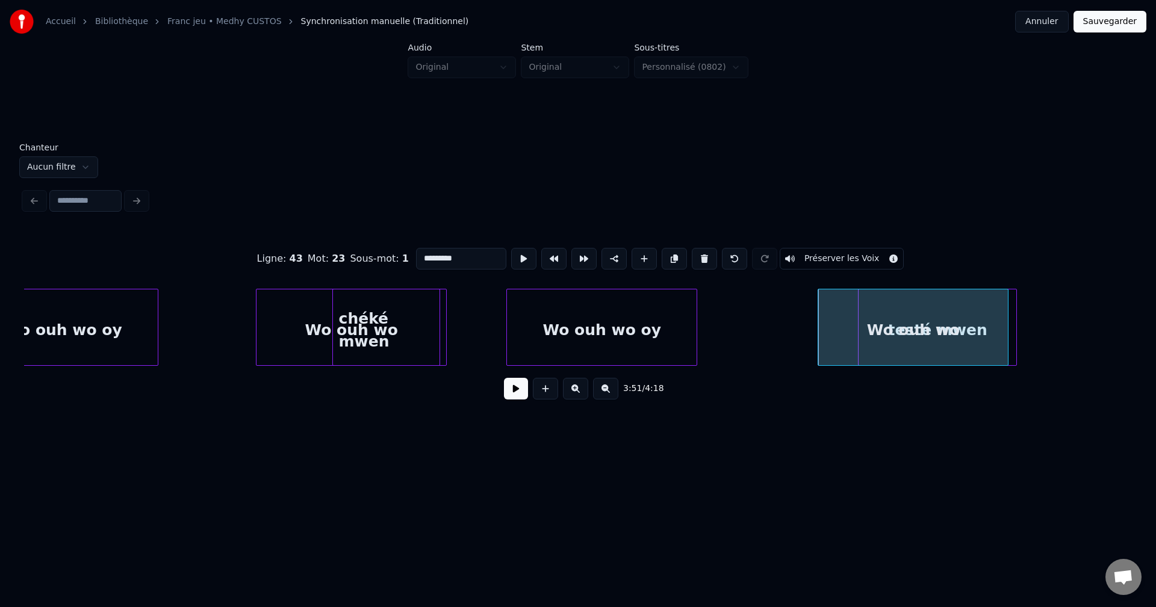
type input "*********"
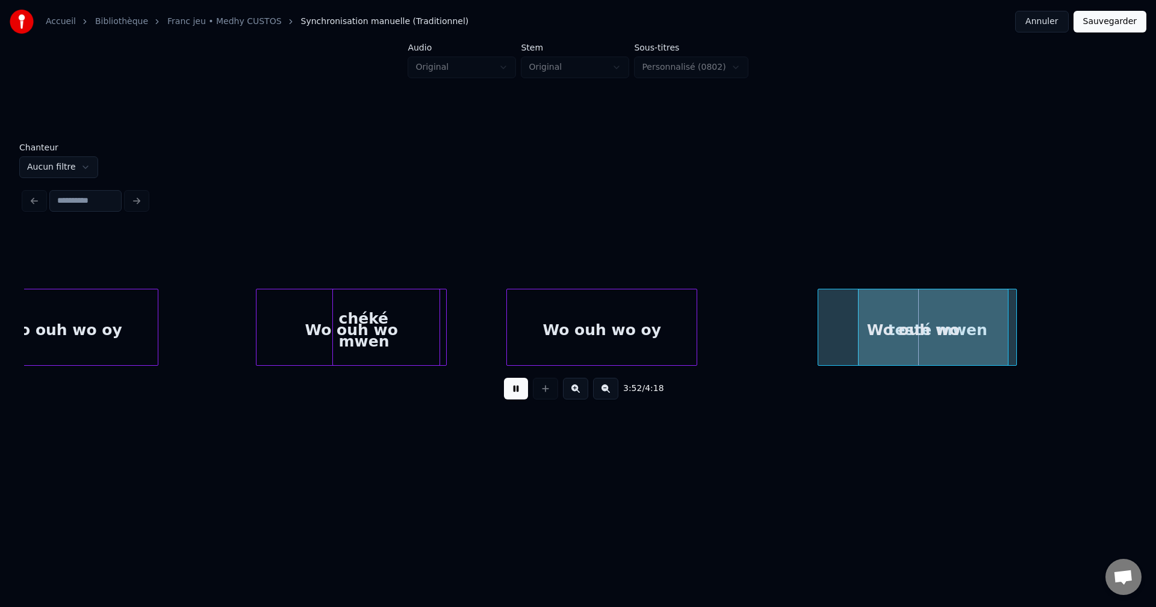
drag, startPoint x: 515, startPoint y: 383, endPoint x: 671, endPoint y: 354, distance: 158.1
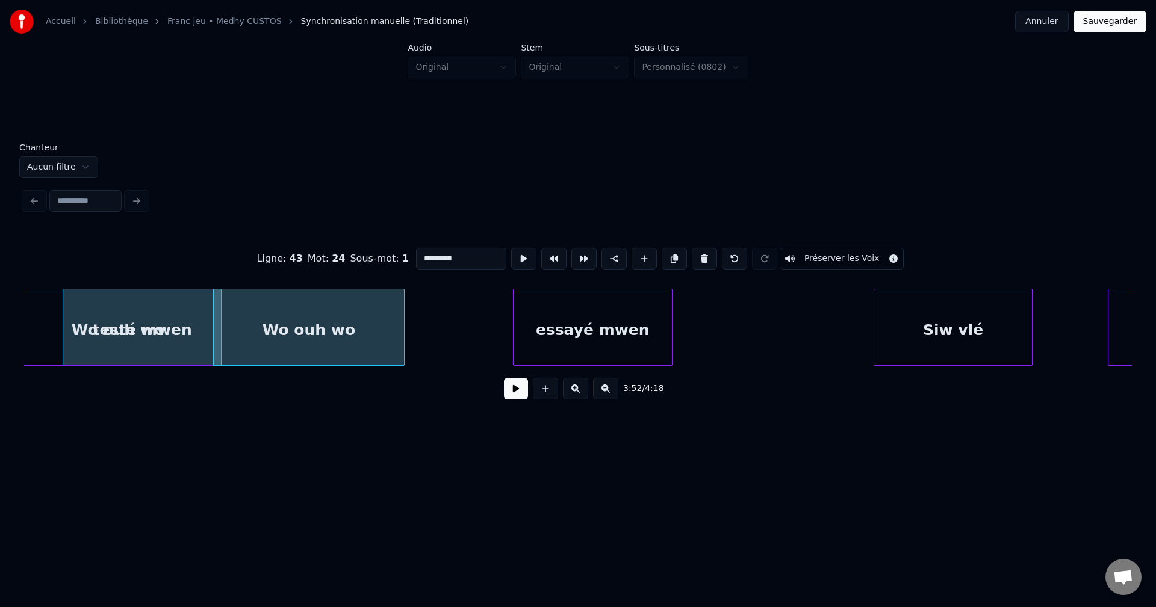
scroll to position [0, 41849]
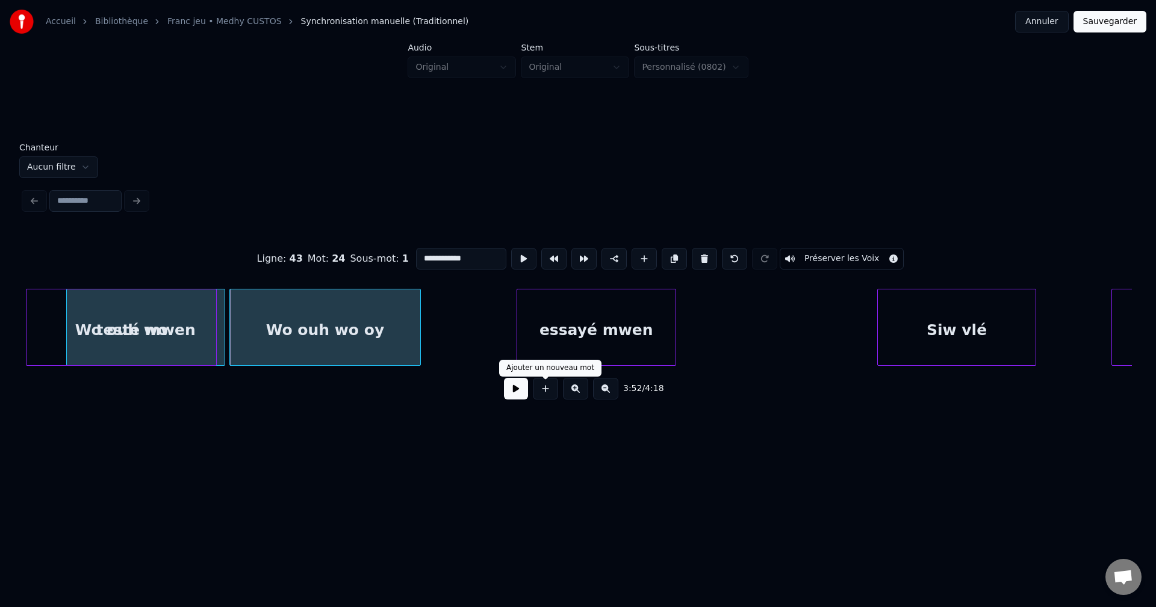
type input "**********"
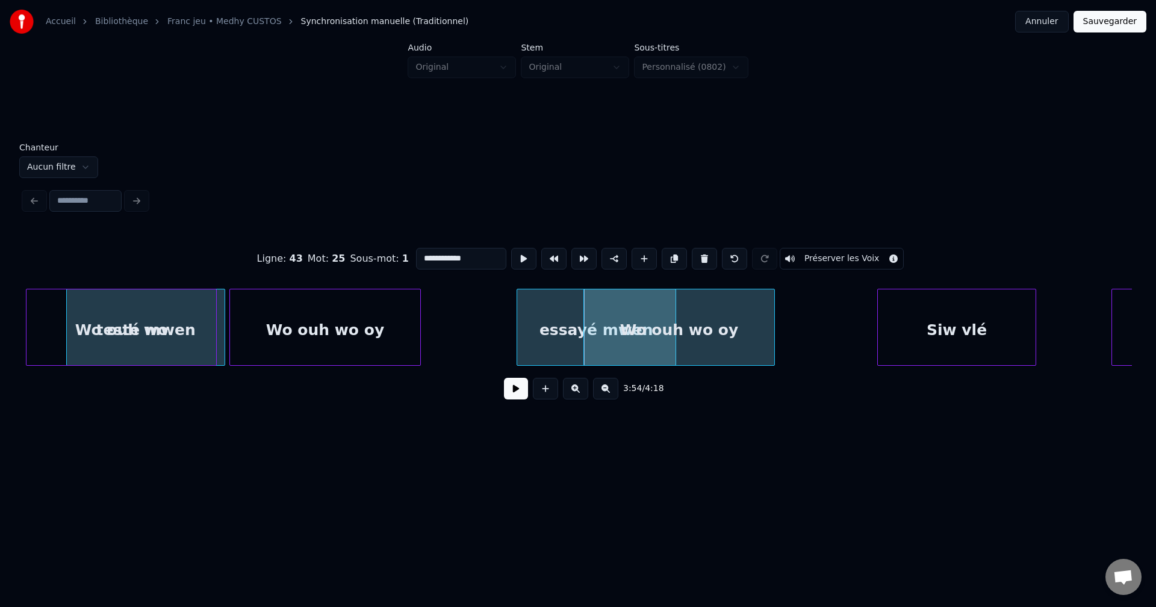
drag, startPoint x: 518, startPoint y: 397, endPoint x: 693, endPoint y: 346, distance: 182.5
type input "*********"
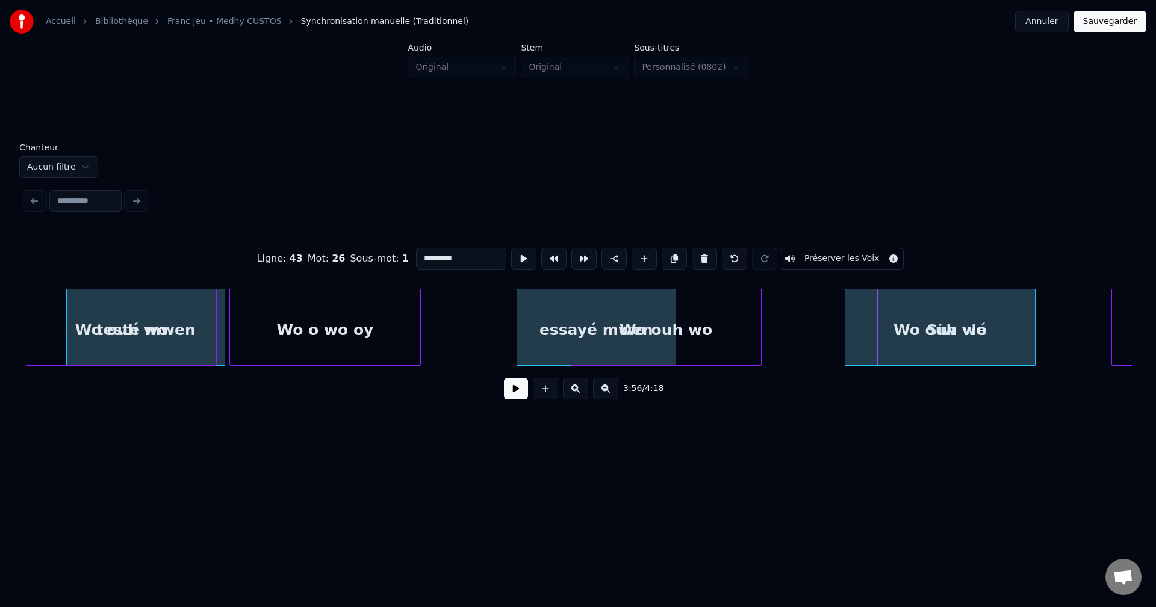
type input "*********"
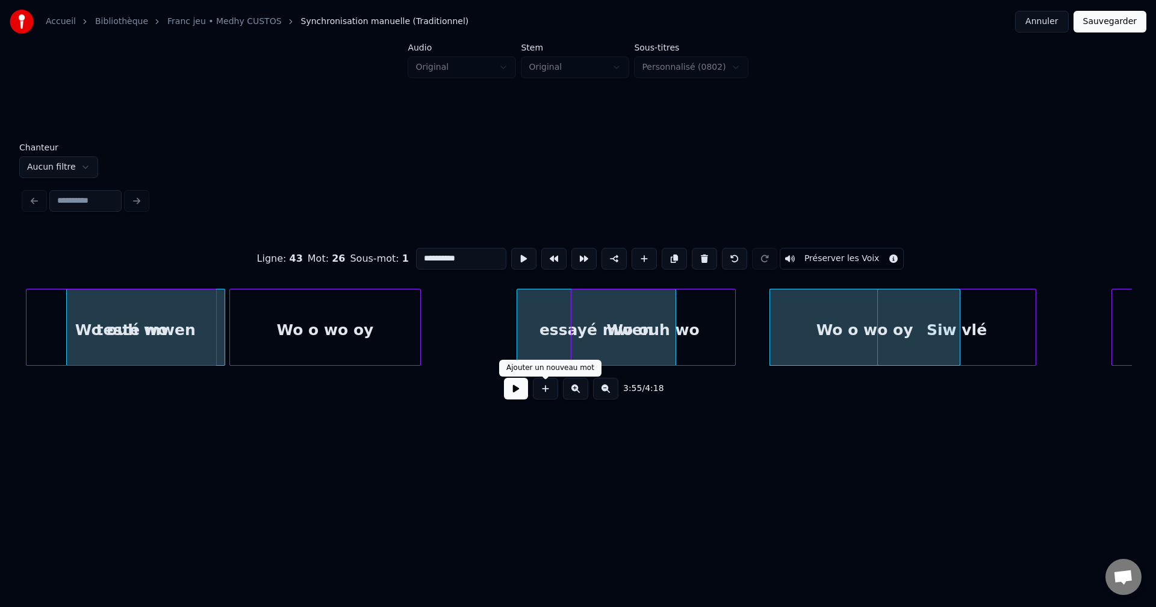
type input "**********"
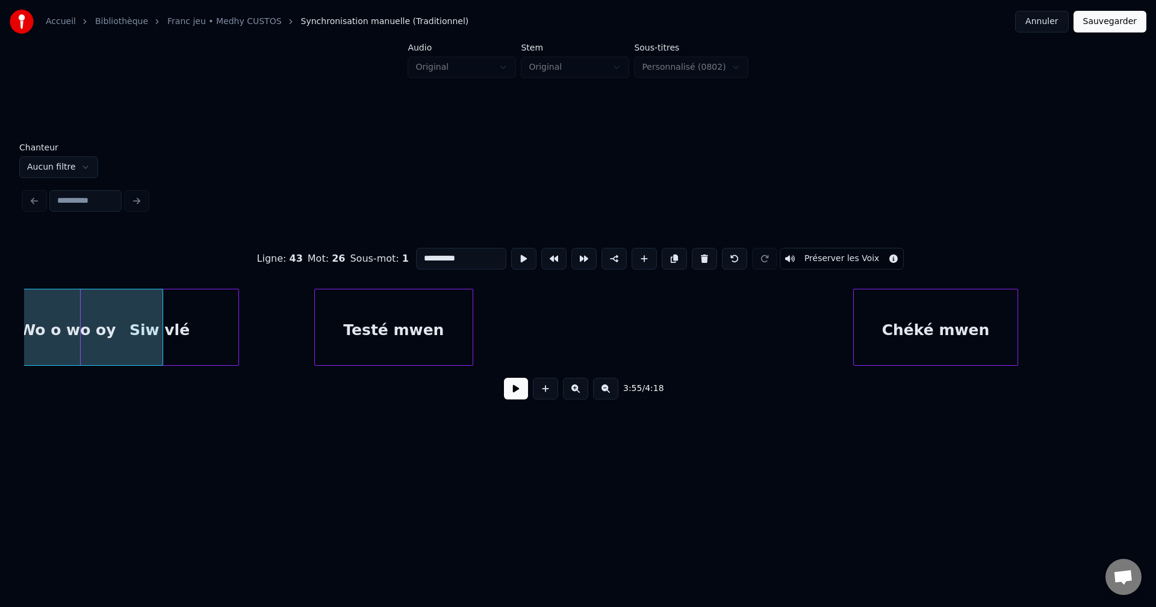
scroll to position [0, 42594]
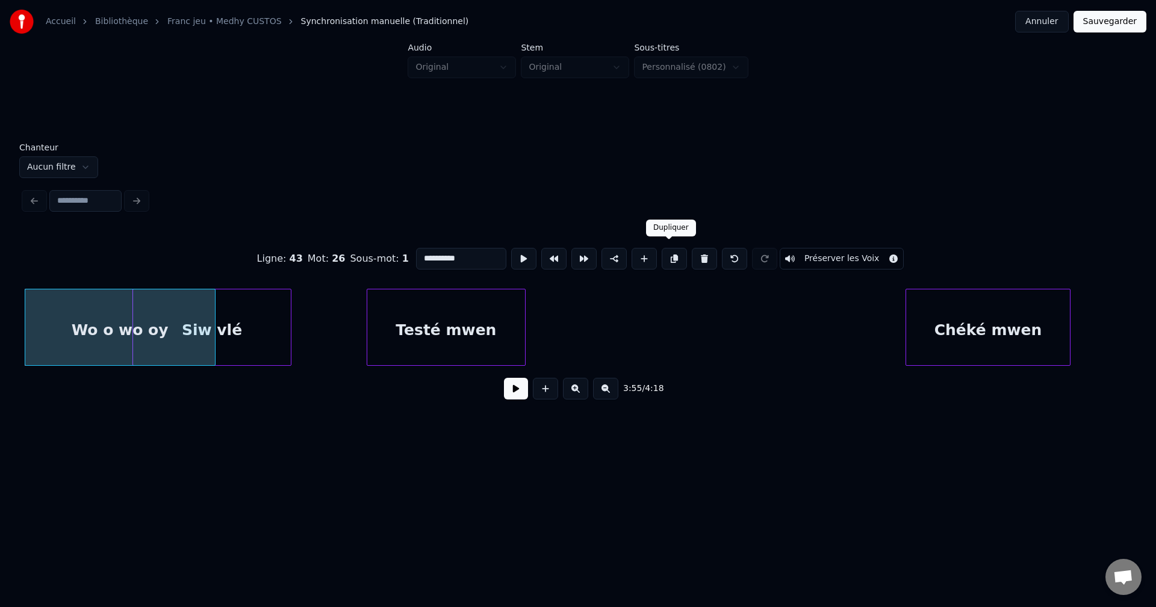
drag, startPoint x: 674, startPoint y: 252, endPoint x: 585, endPoint y: 274, distance: 91.2
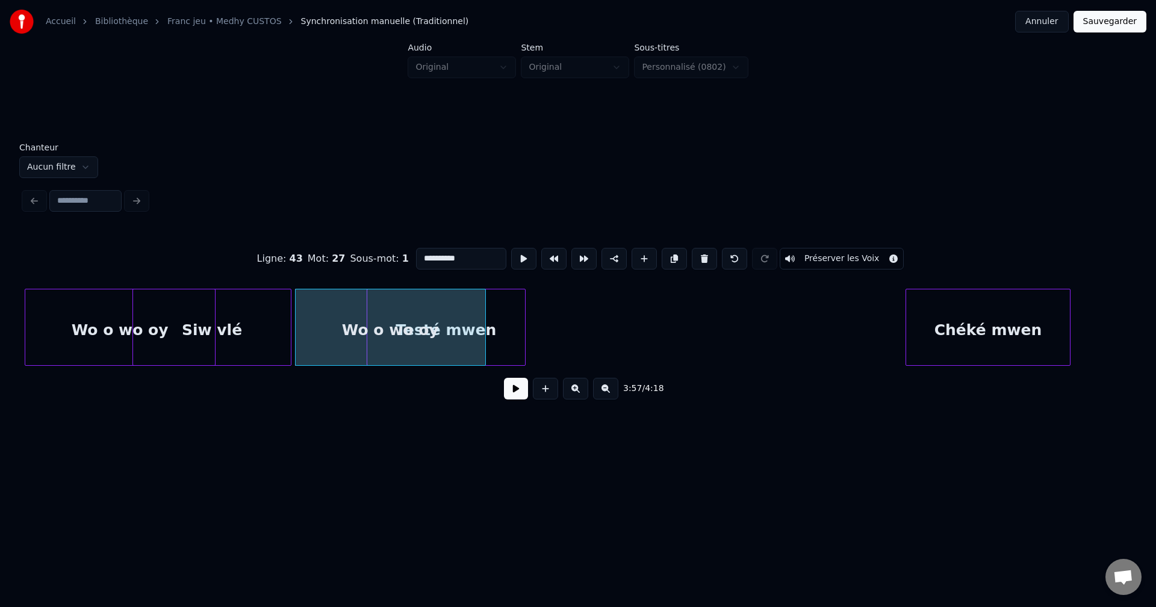
drag, startPoint x: 512, startPoint y: 395, endPoint x: 430, endPoint y: 378, distance: 84.3
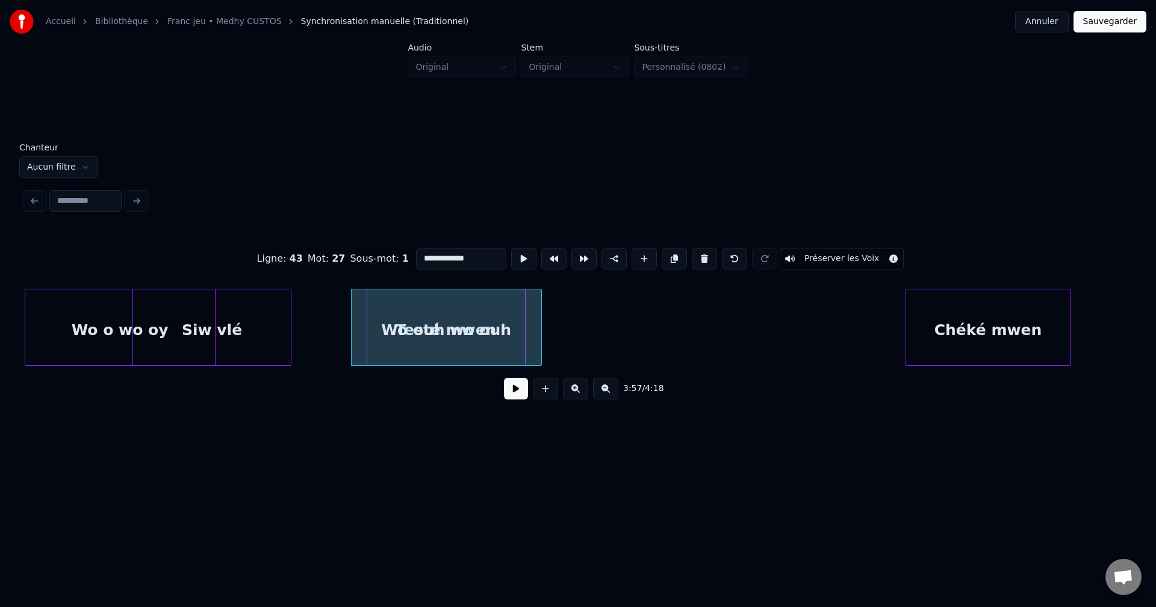
type input "**********"
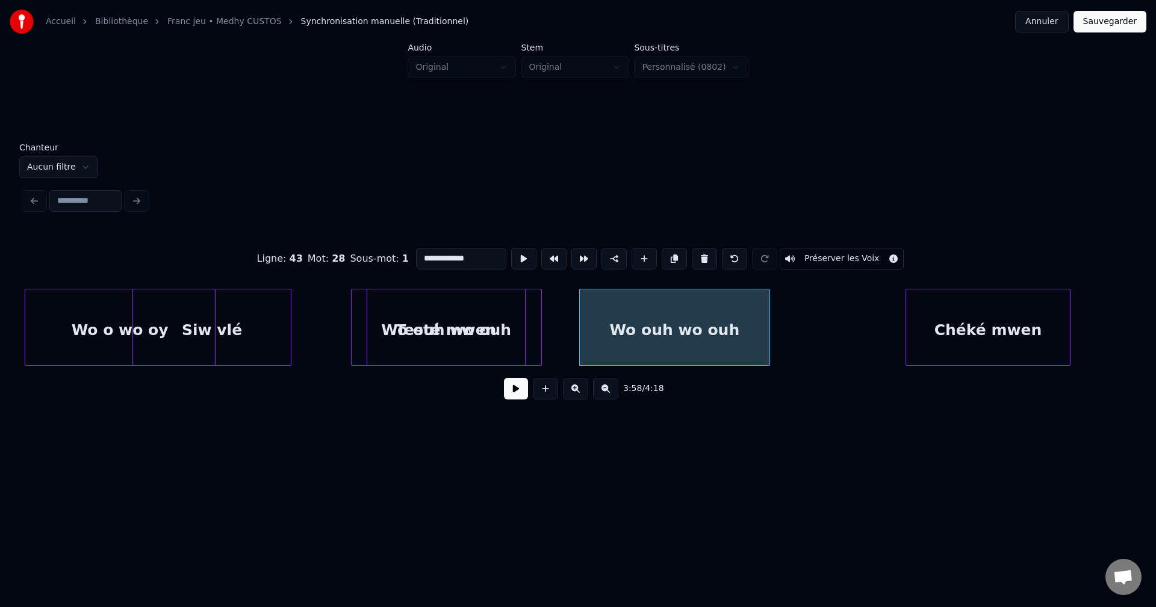
drag, startPoint x: 485, startPoint y: 251, endPoint x: 0, endPoint y: 306, distance: 487.7
type input "**********"
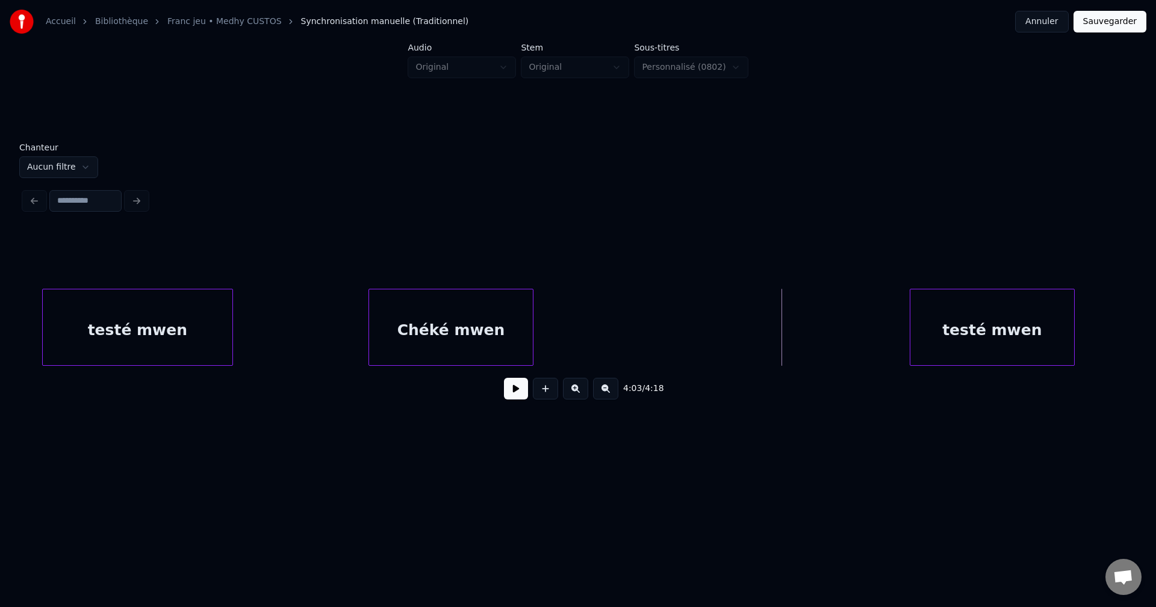
scroll to position [0, 43123]
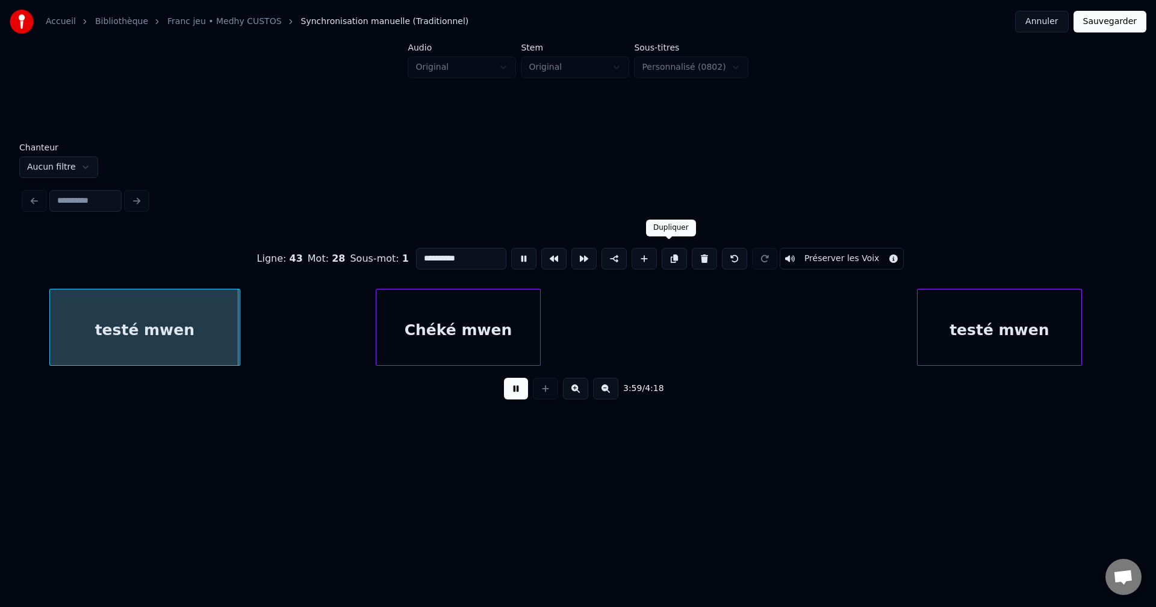
drag, startPoint x: 677, startPoint y: 249, endPoint x: 656, endPoint y: 252, distance: 20.8
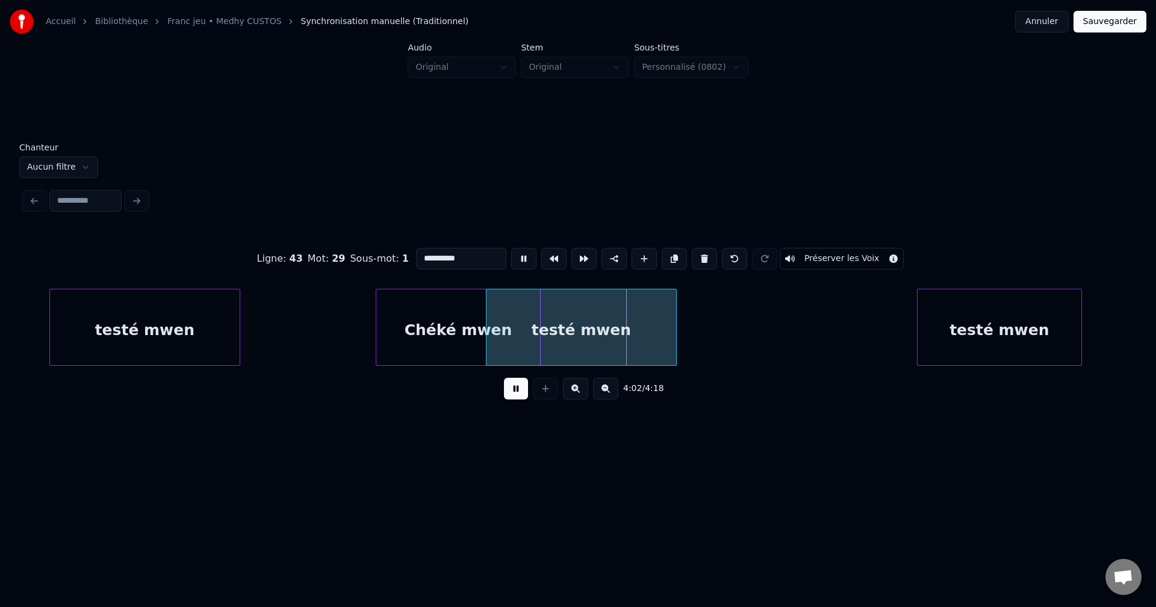
drag, startPoint x: 474, startPoint y: 256, endPoint x: 48, endPoint y: 270, distance: 426.4
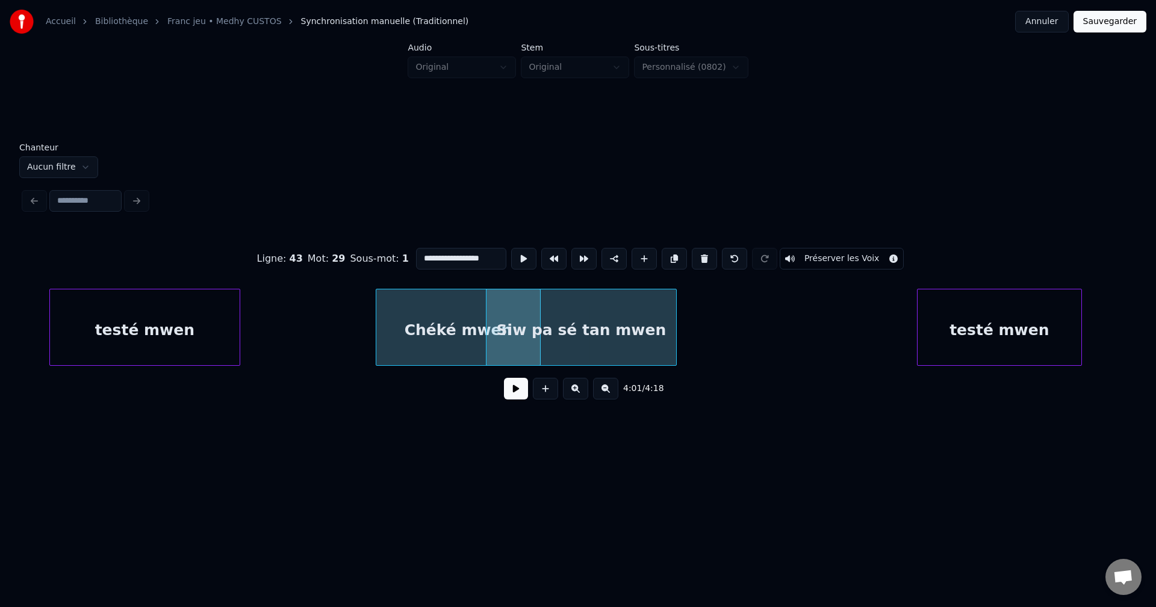
type input "**********"
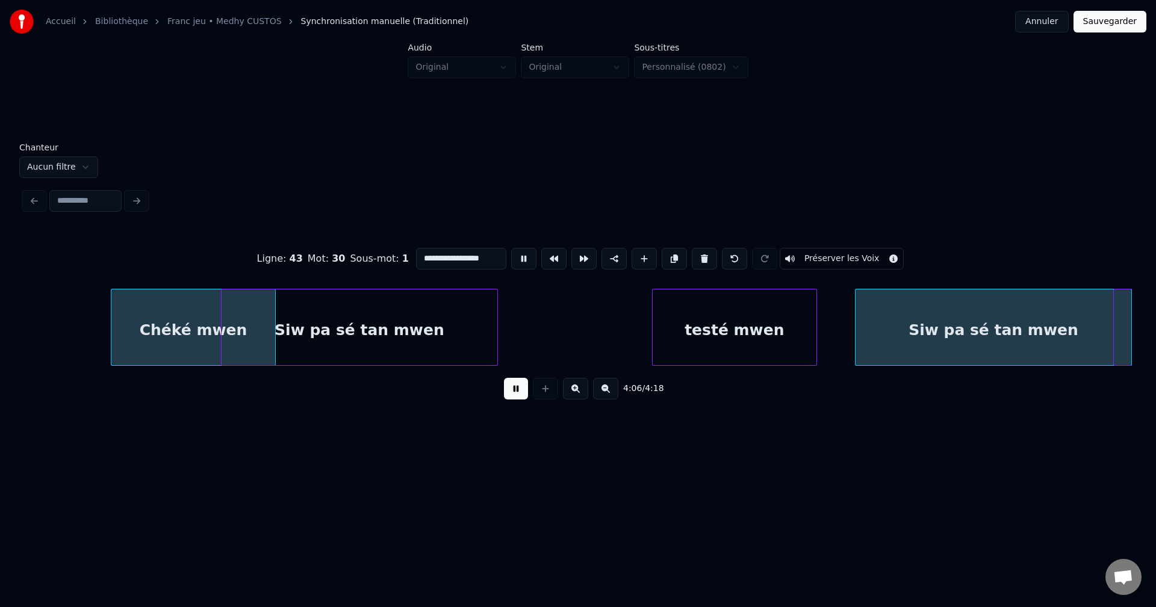
scroll to position [0, 44219]
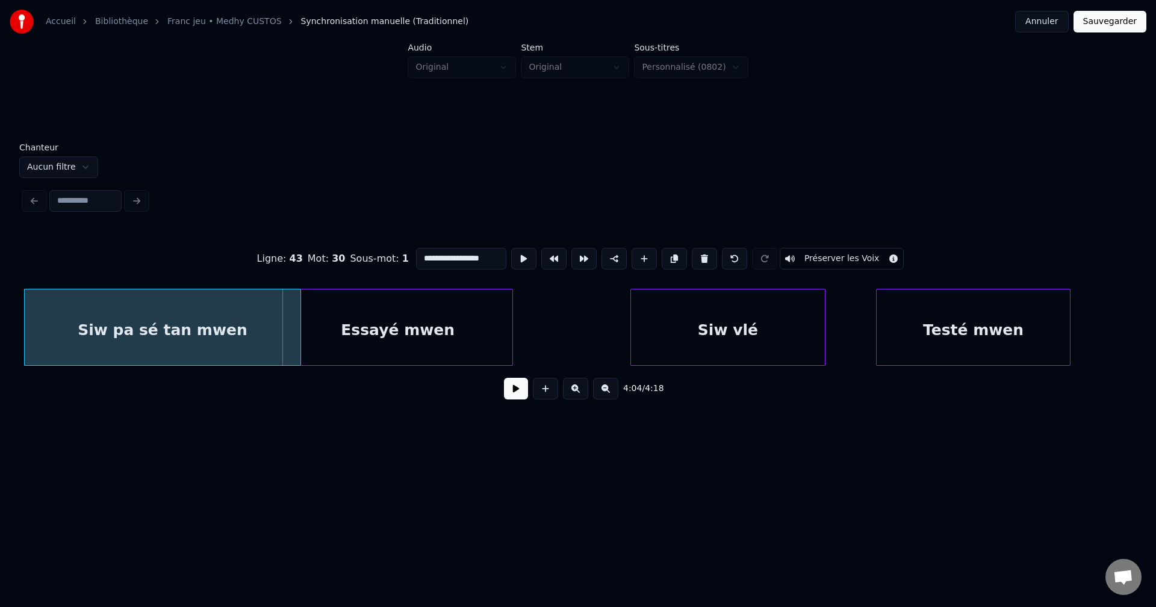
drag, startPoint x: 465, startPoint y: 253, endPoint x: 297, endPoint y: 272, distance: 169.0
type input "**********"
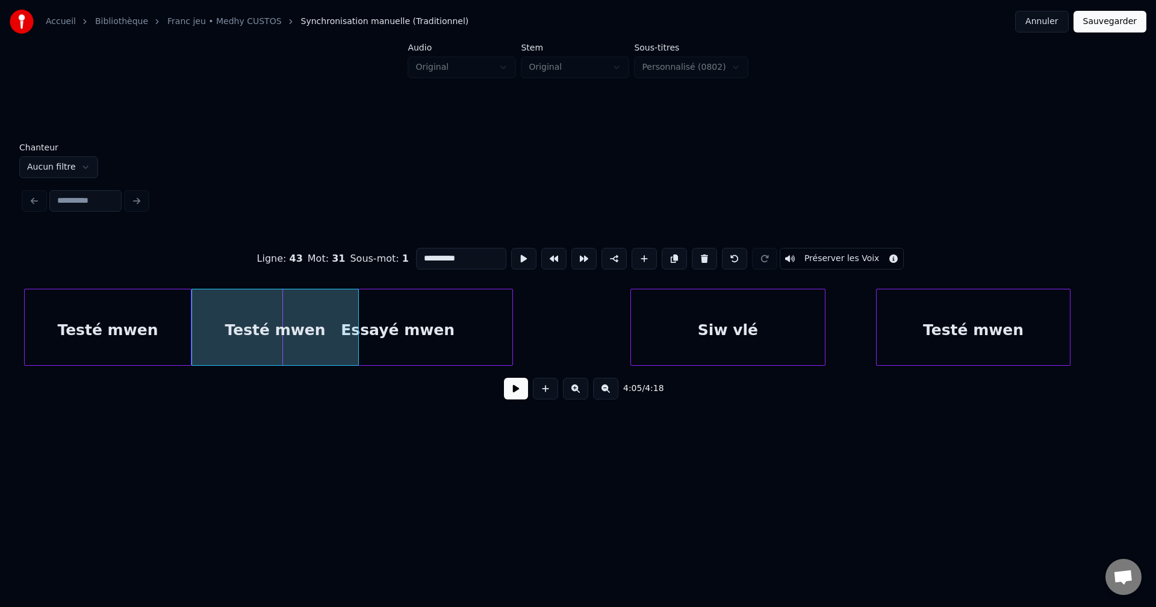
drag, startPoint x: 515, startPoint y: 398, endPoint x: 447, endPoint y: 392, distance: 67.7
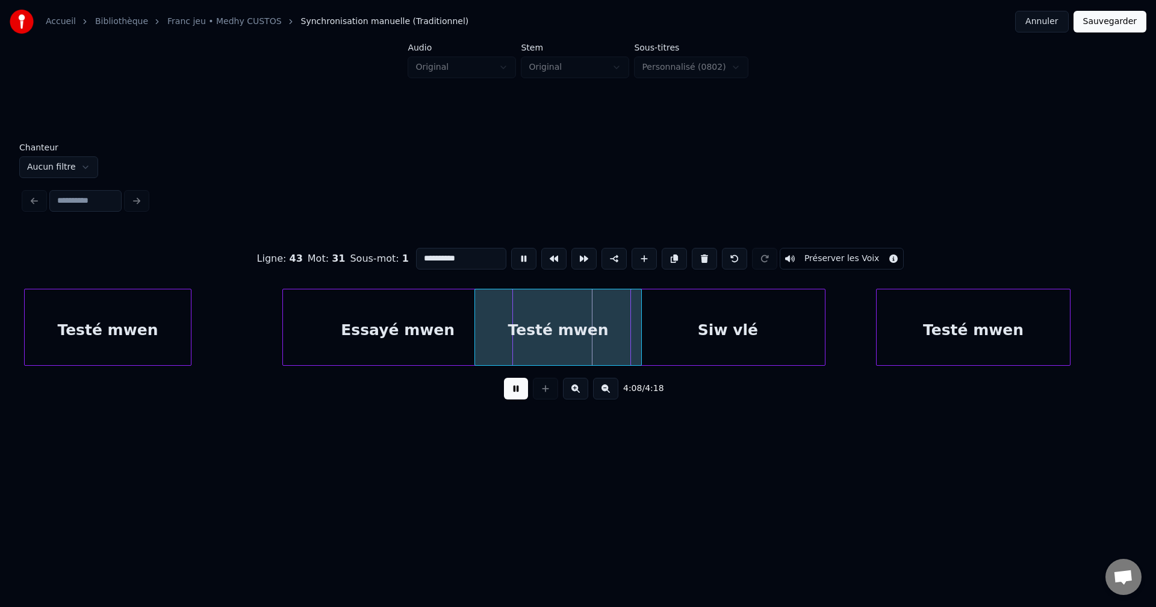
drag, startPoint x: 473, startPoint y: 255, endPoint x: 0, endPoint y: 246, distance: 473.2
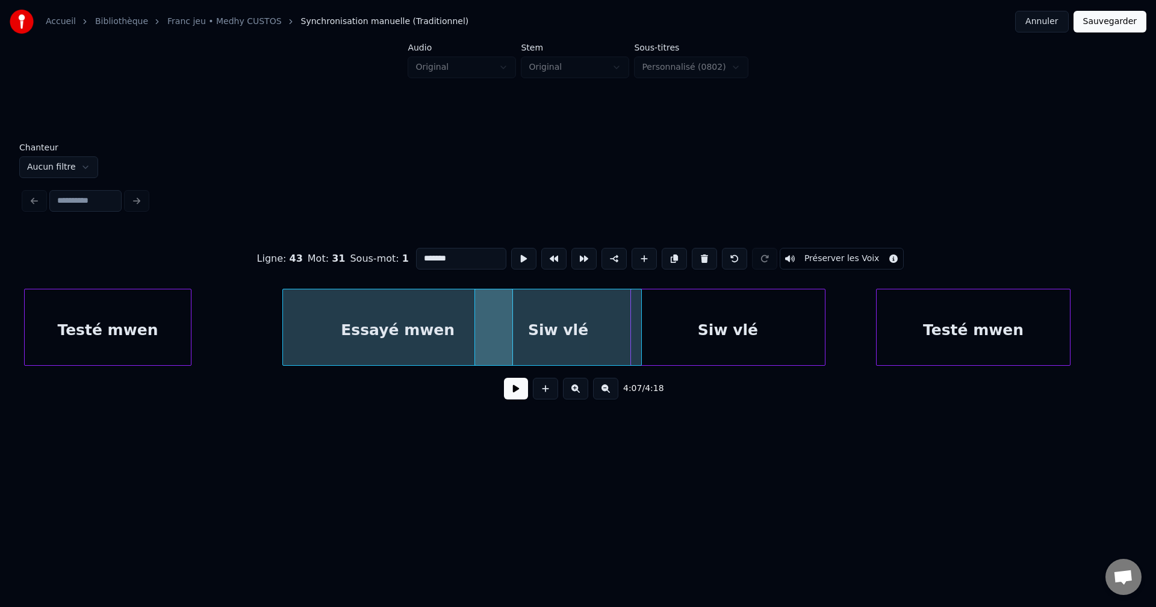
type input "*******"
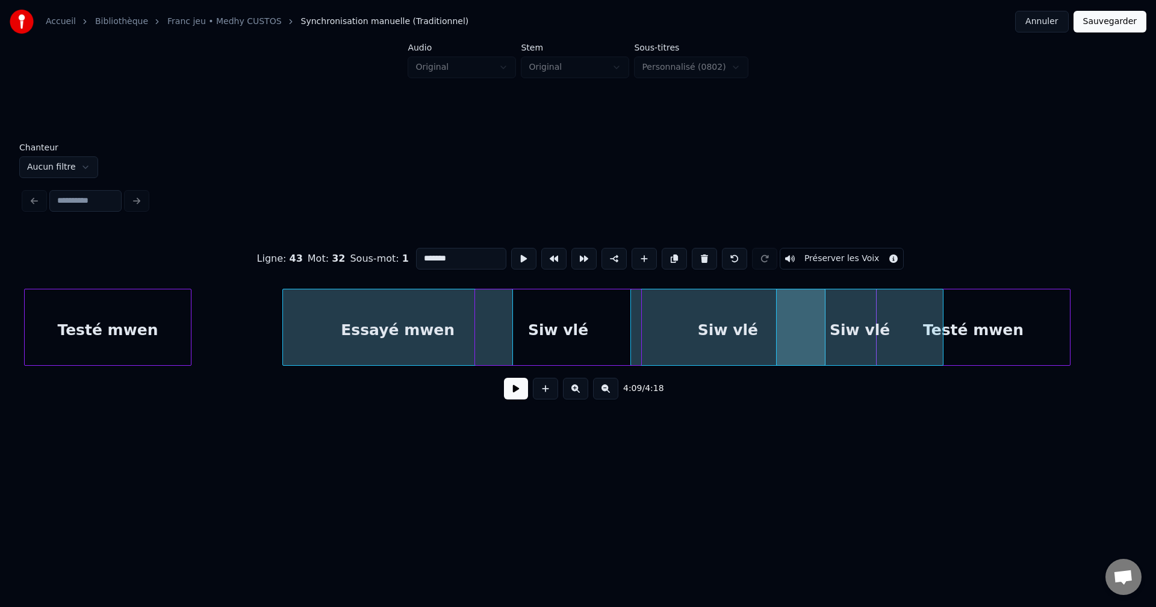
drag, startPoint x: 401, startPoint y: 256, endPoint x: 147, endPoint y: 302, distance: 258.2
type input "*********"
drag, startPoint x: 512, startPoint y: 396, endPoint x: 680, endPoint y: 390, distance: 168.7
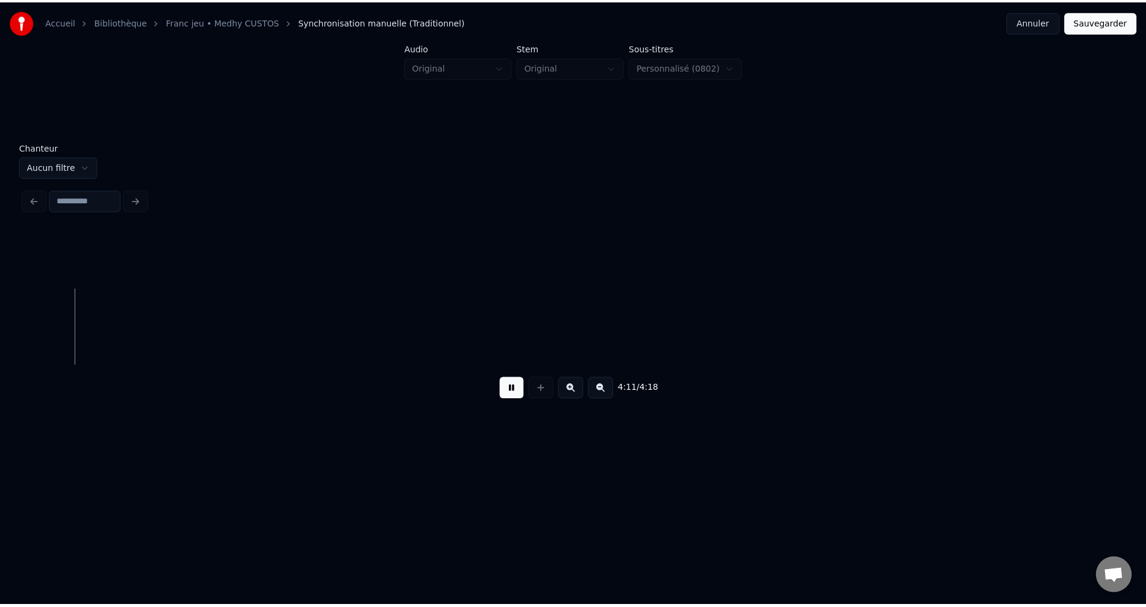
scroll to position [0, 44971]
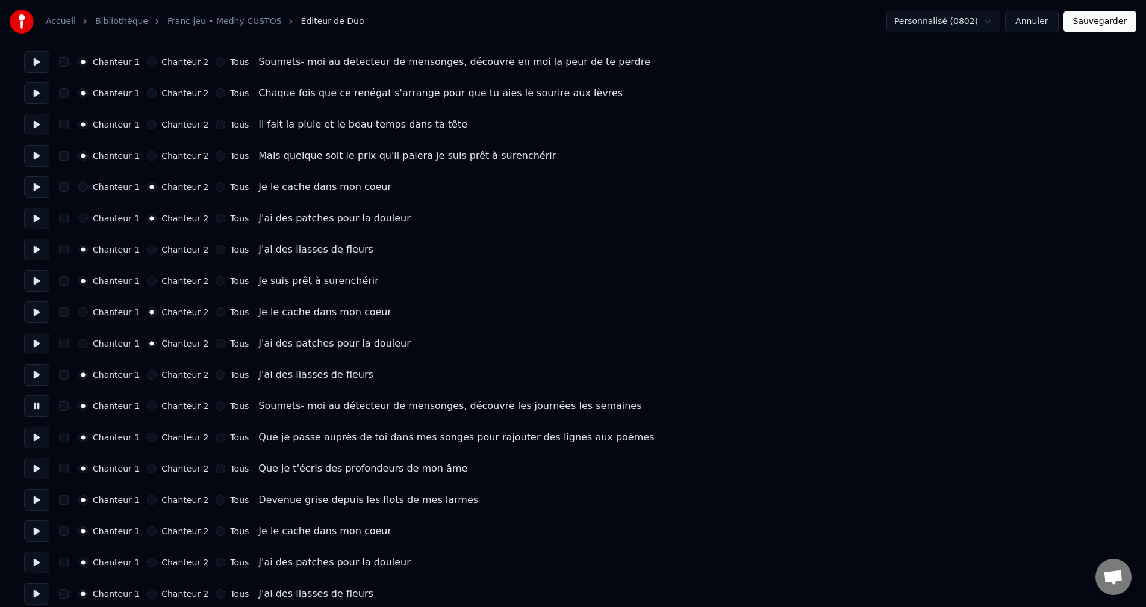
scroll to position [301, 0]
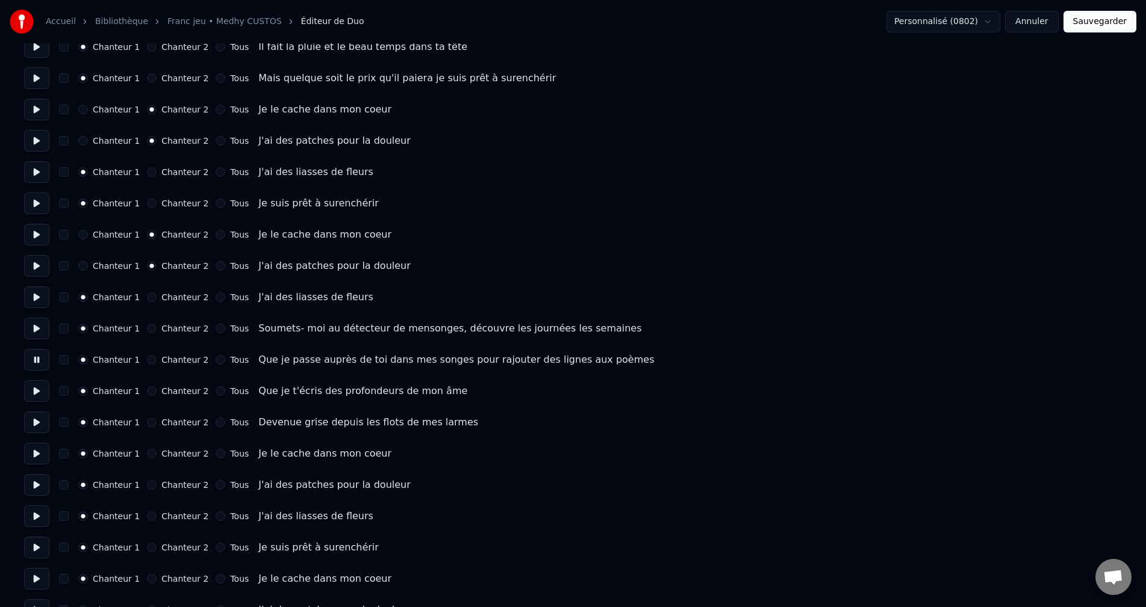
drag, startPoint x: 38, startPoint y: 391, endPoint x: 40, endPoint y: 403, distance: 11.6
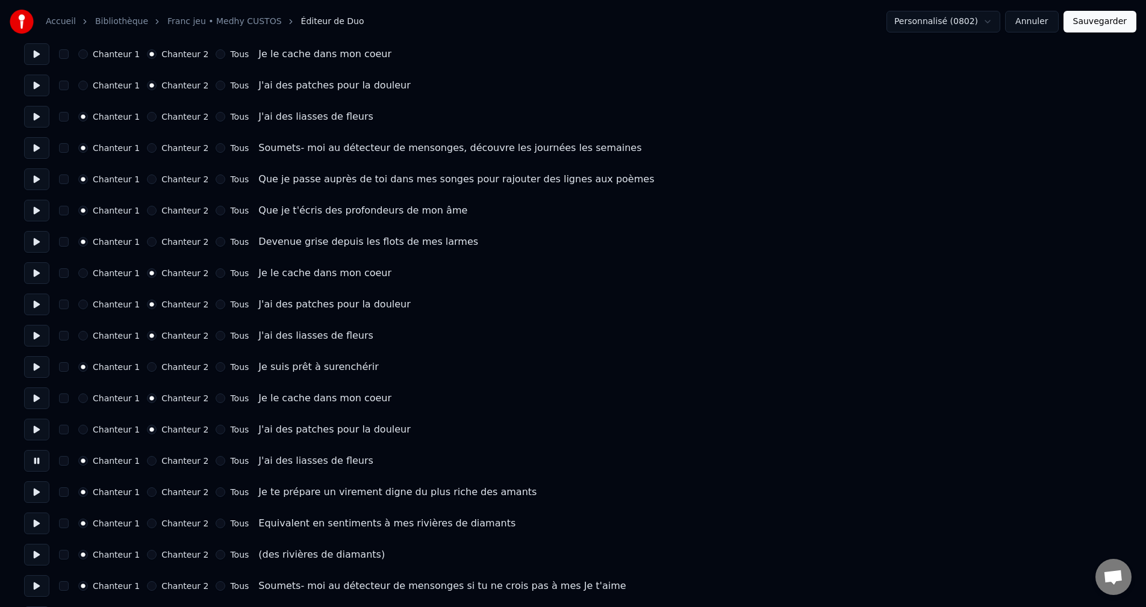
scroll to position [542, 0]
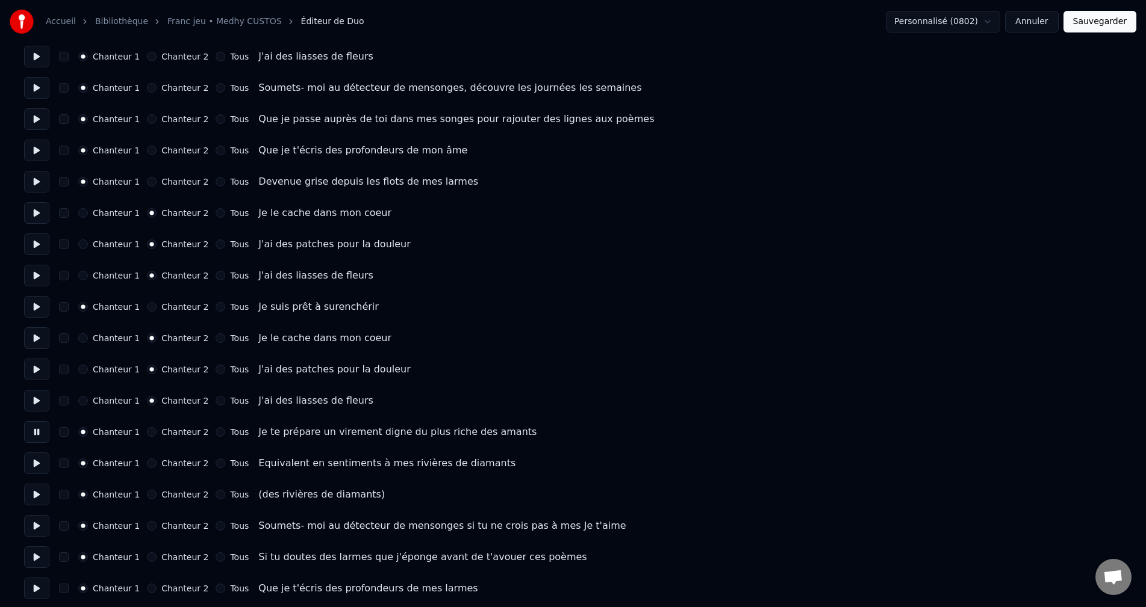
drag, startPoint x: 42, startPoint y: 462, endPoint x: 43, endPoint y: 469, distance: 6.6
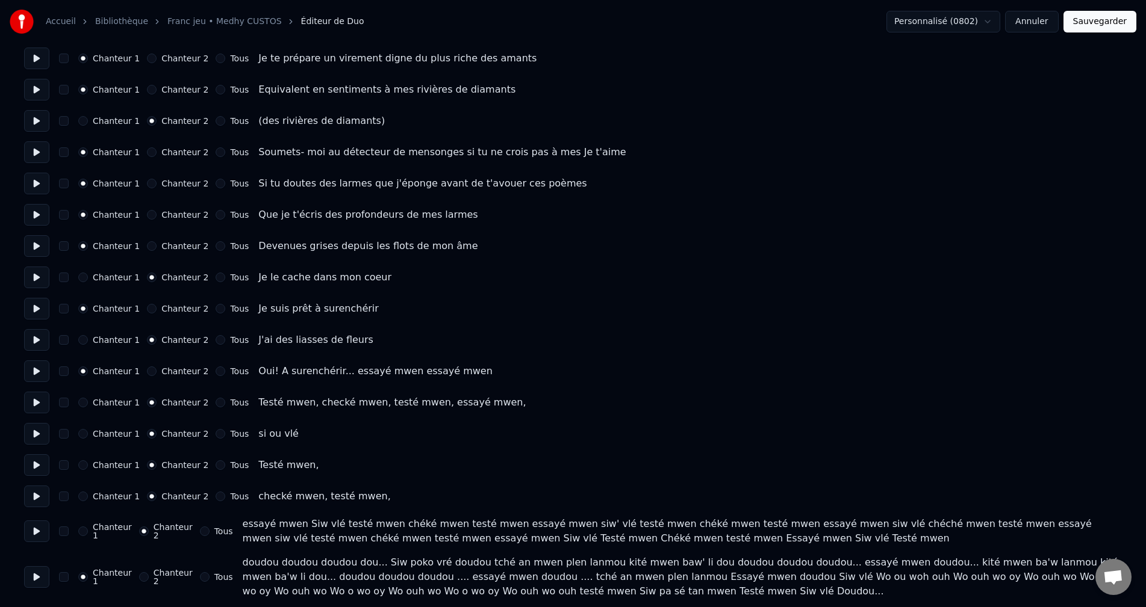
scroll to position [919, 0]
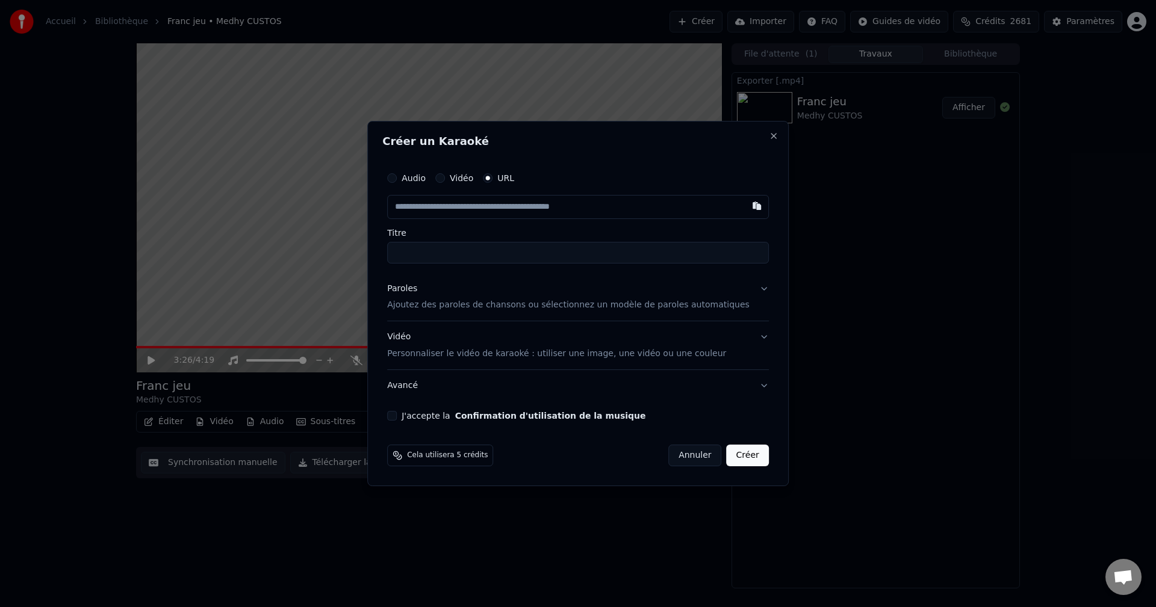
paste input "**********"
type input "**********"
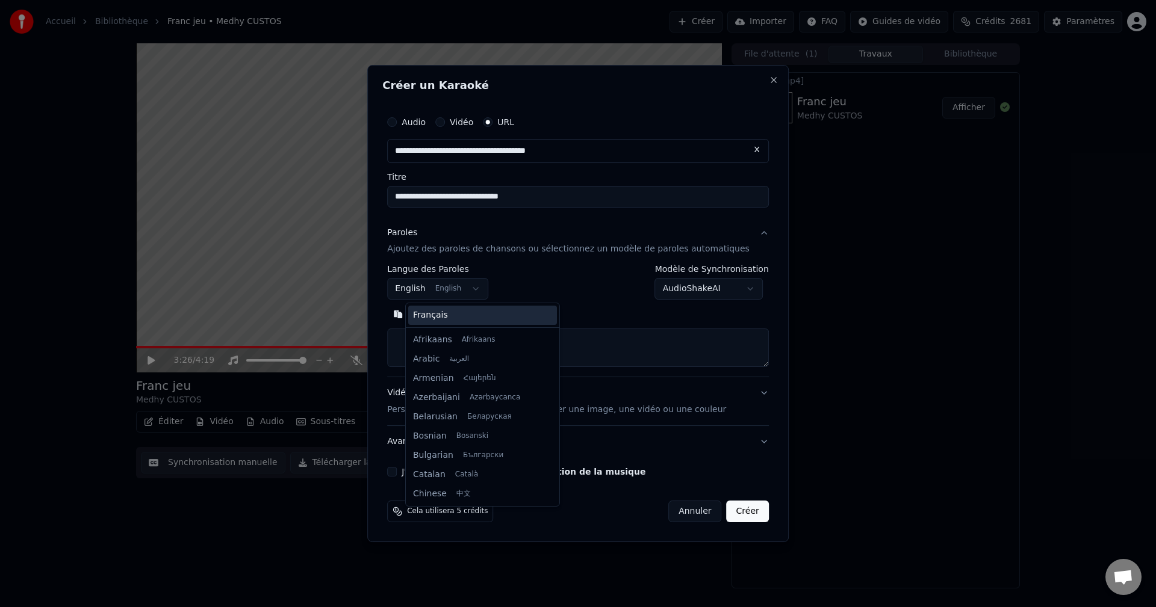
scroll to position [96, 0]
select select "**"
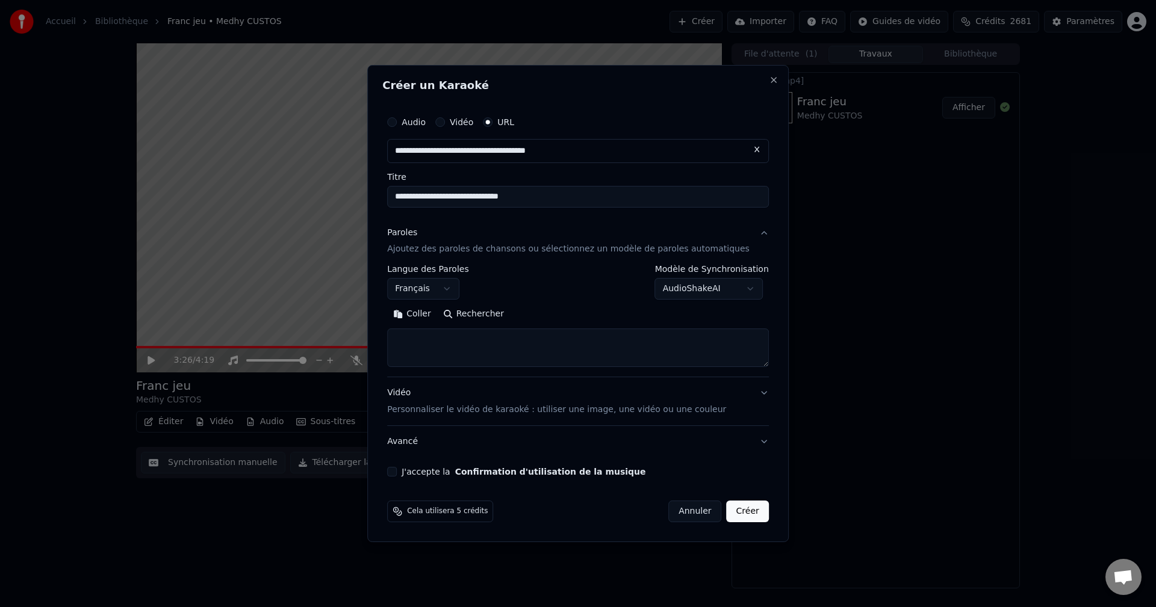
paste textarea "**********"
type textarea "**********"
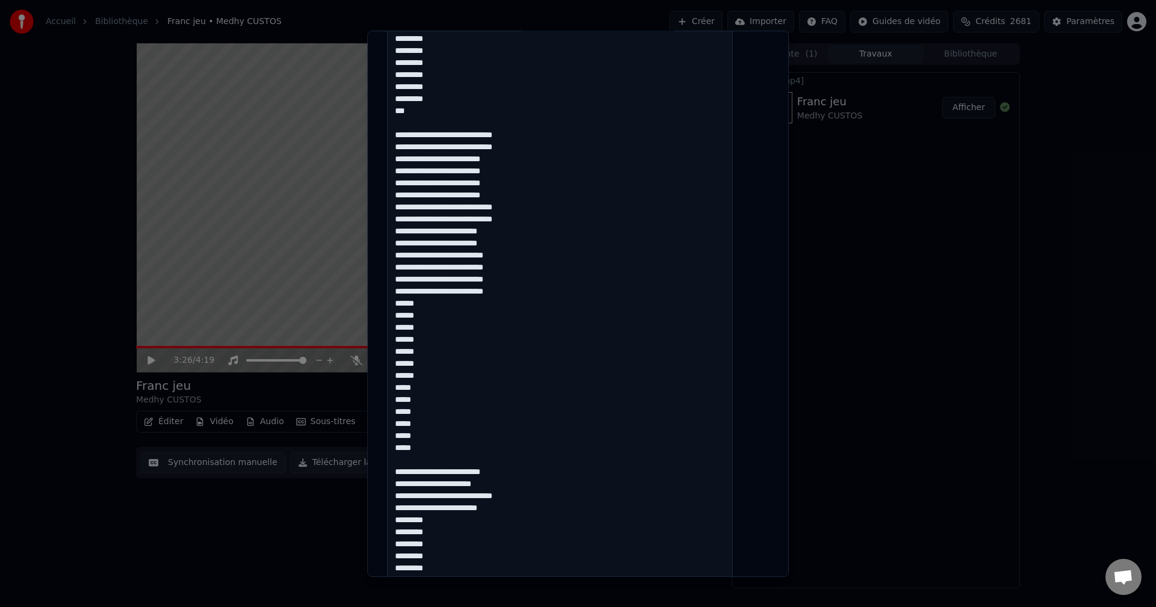
scroll to position [2801, 0]
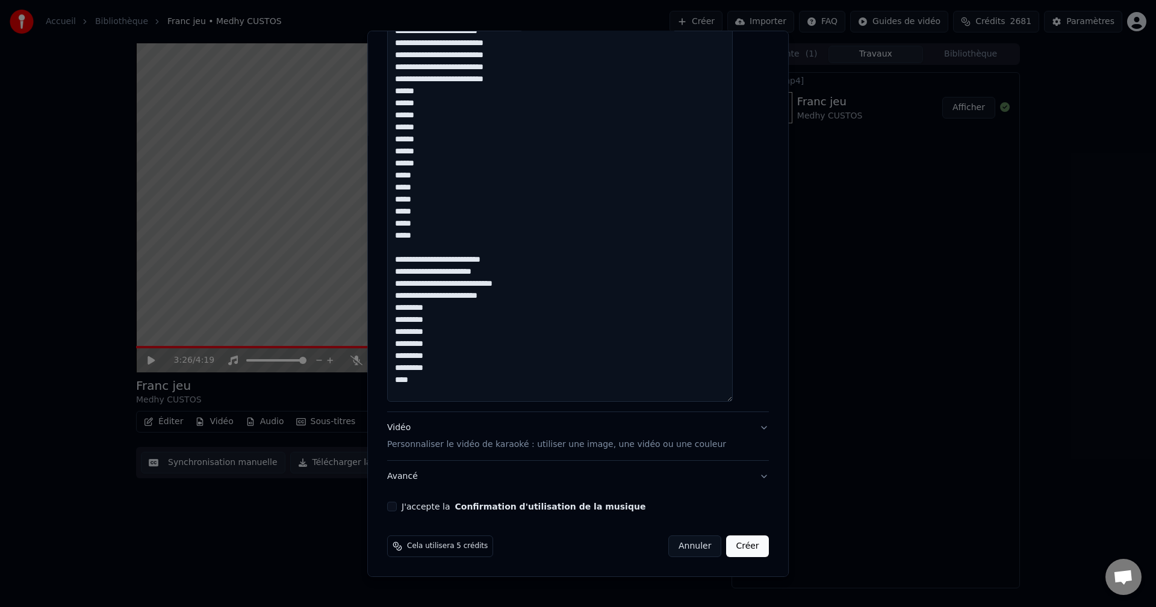
click at [404, 431] on div "Vidéo Personnaliser le vidéo de karaoké : utiliser une image, une vidéo ou une …" at bounding box center [556, 436] width 339 height 29
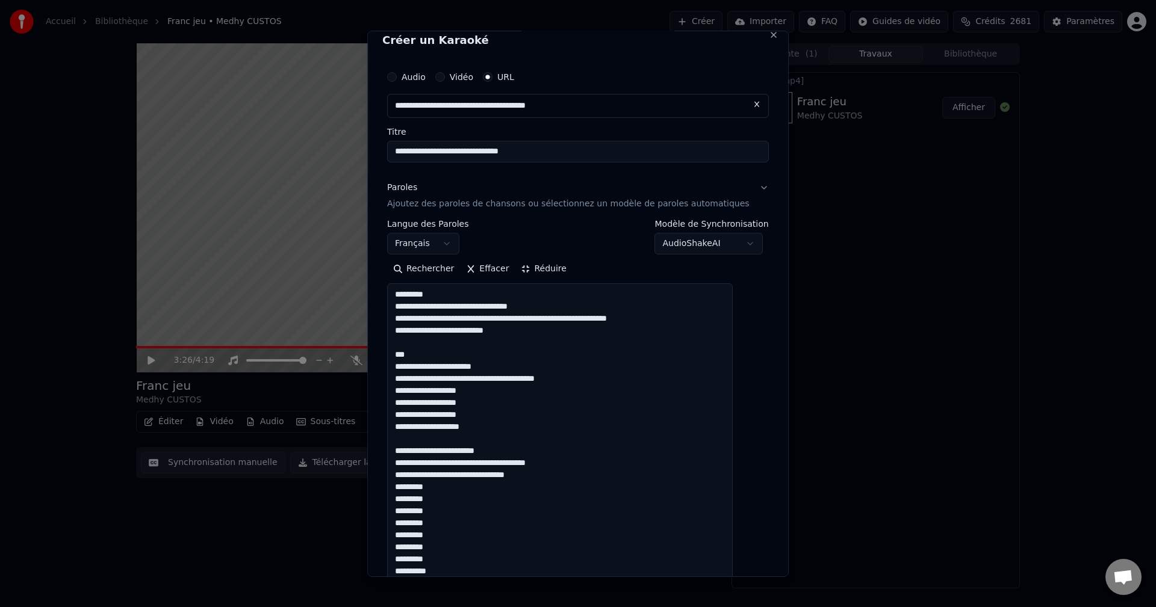
scroll to position [0, 0]
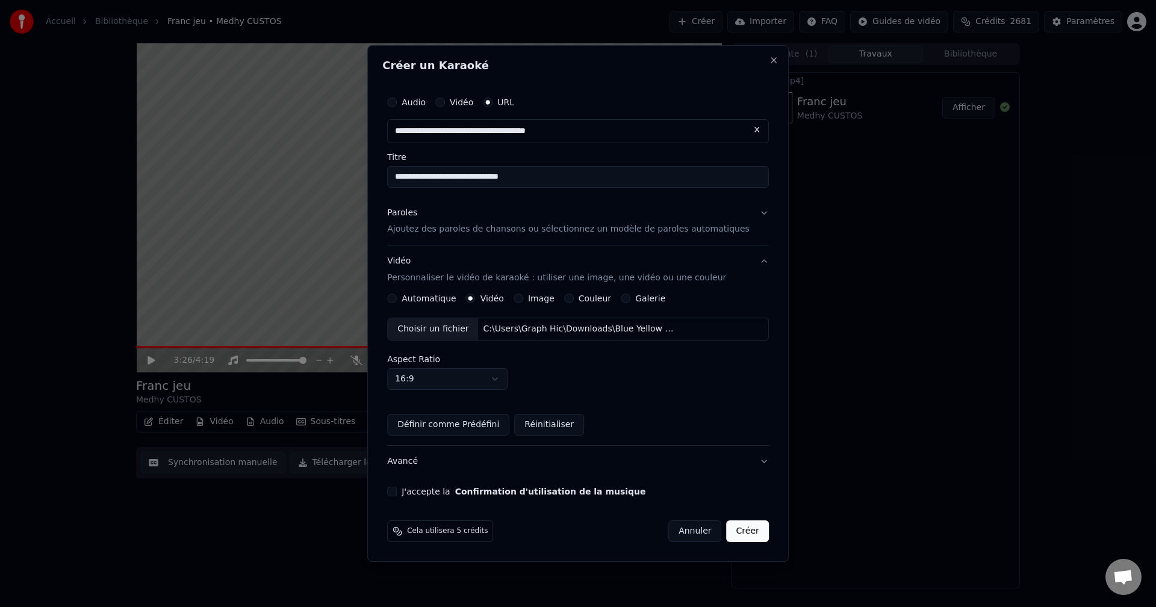
click at [417, 462] on button "Avancé" at bounding box center [578, 461] width 382 height 31
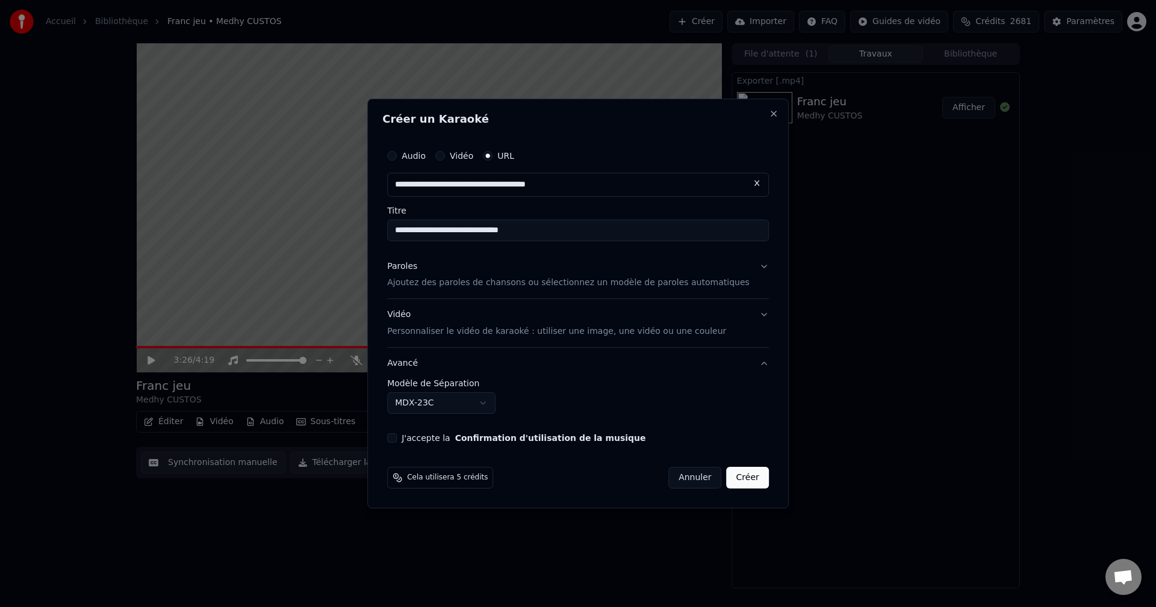
click at [432, 408] on body "**********" at bounding box center [578, 303] width 1156 height 607
click at [397, 435] on button "J'accepte la Confirmation d'utilisation de la musique" at bounding box center [392, 438] width 10 height 10
click at [437, 406] on body "**********" at bounding box center [578, 303] width 1156 height 607
click at [727, 473] on button "Créer" at bounding box center [748, 478] width 42 height 22
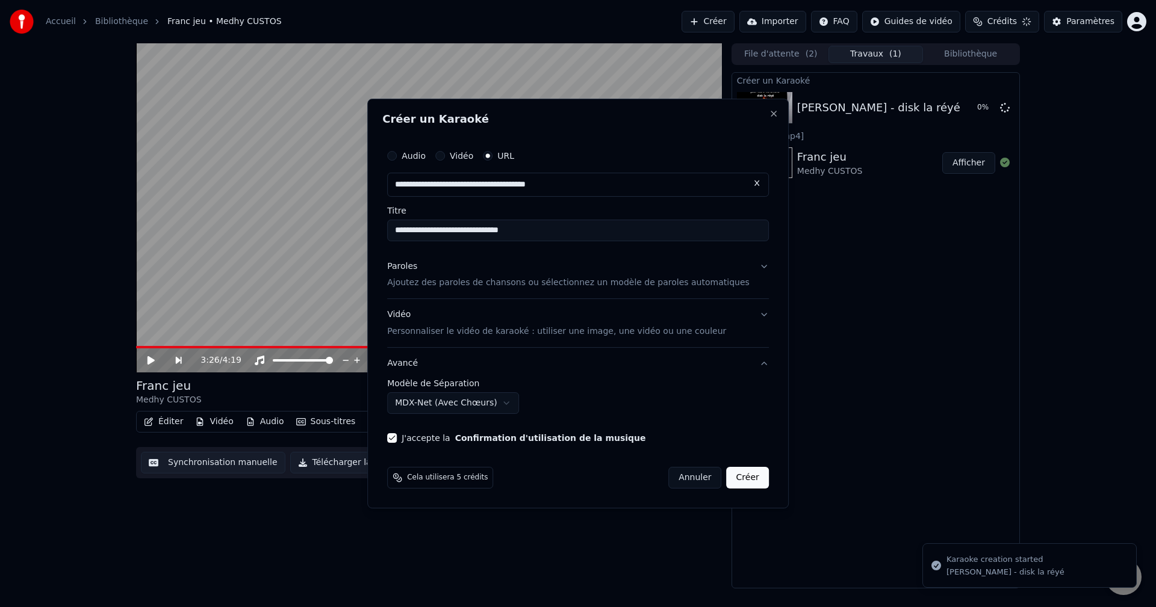
select select "******"
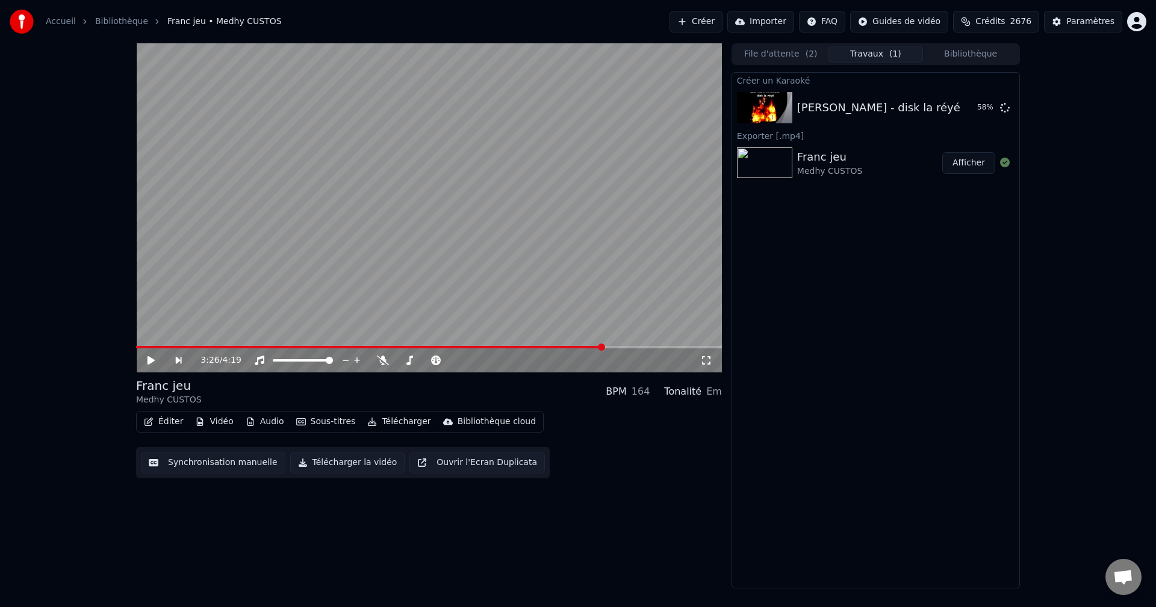
click at [957, 60] on button "Bibliothèque" at bounding box center [970, 54] width 95 height 17
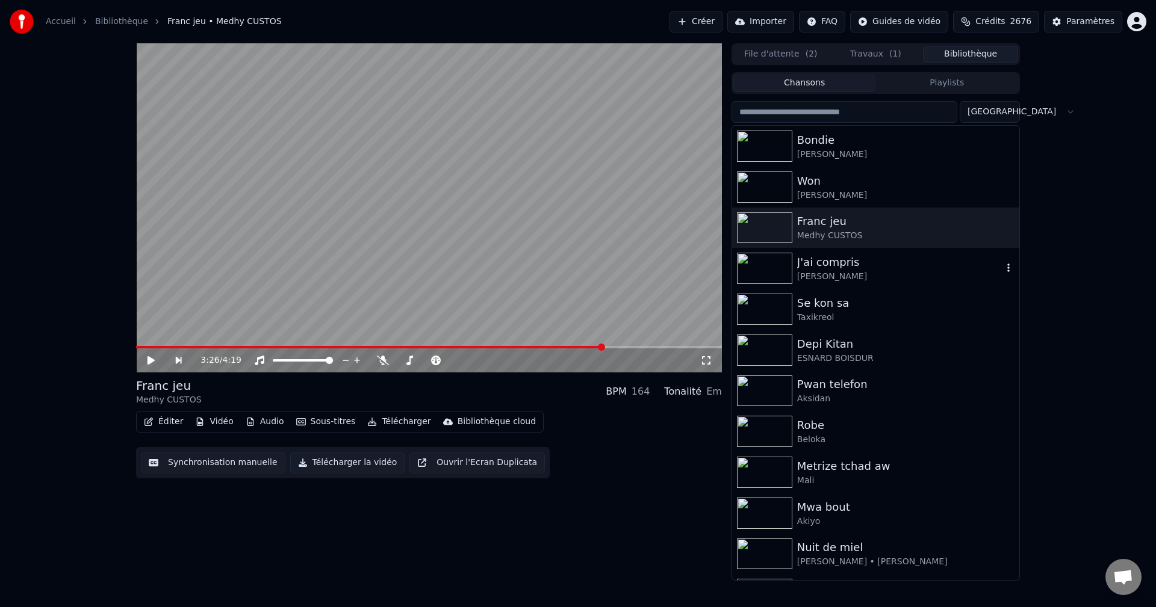
click at [820, 268] on div "J'ai compris" at bounding box center [899, 262] width 205 height 17
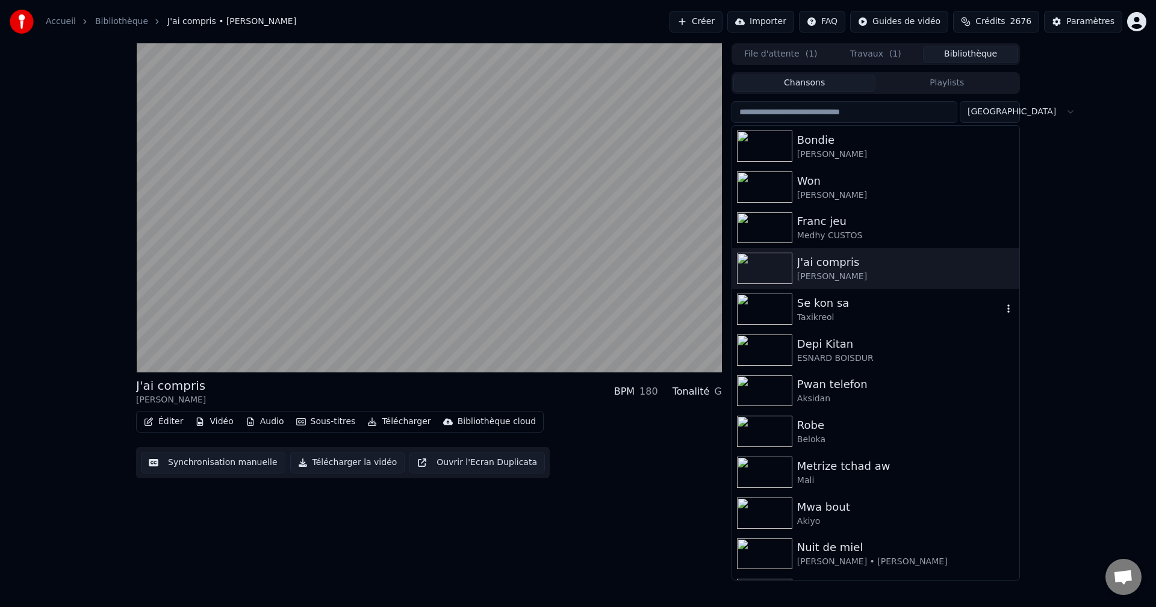
click at [815, 317] on div "Taxikreol" at bounding box center [899, 318] width 205 height 12
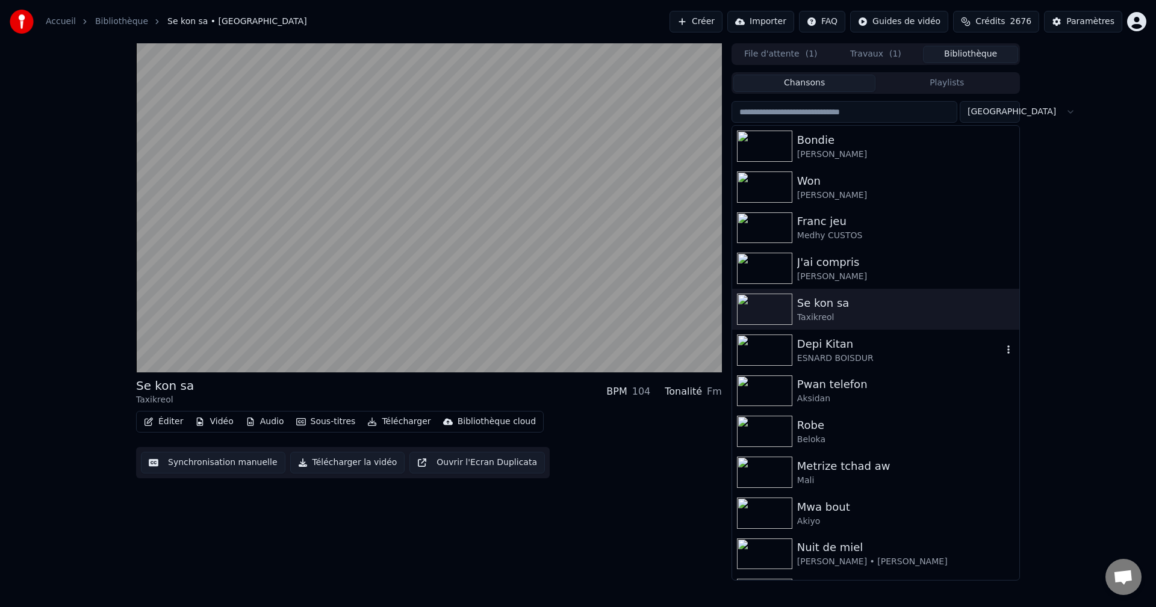
click at [813, 350] on div "Depi Kitan" at bounding box center [899, 344] width 205 height 17
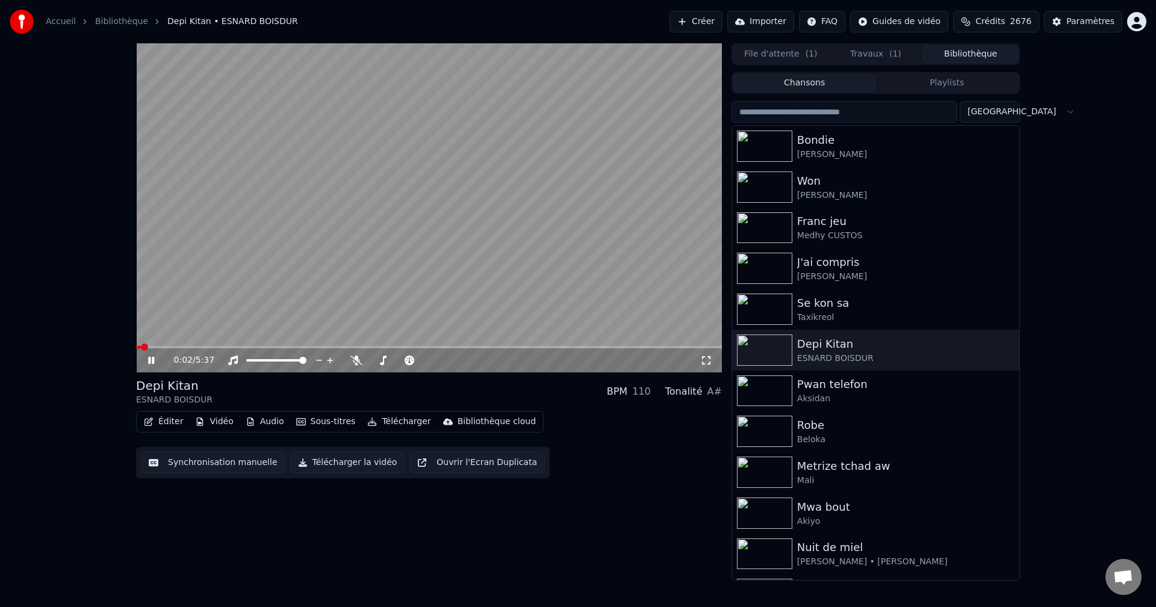
click at [150, 423] on icon "button" at bounding box center [149, 422] width 10 height 8
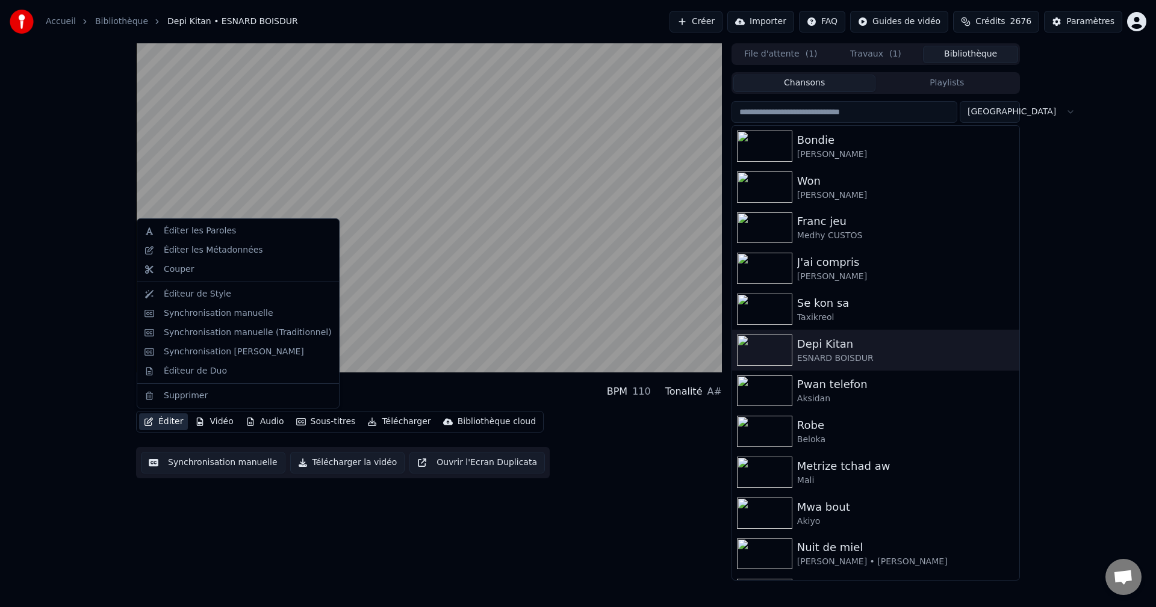
click at [28, 386] on div "Depi Kitan ESNARD BOISDUR BPM 110 Tonalité A# Éditer Vidéo Audio Sous-titres Té…" at bounding box center [578, 312] width 1156 height 538
click at [157, 421] on button "Éditer" at bounding box center [163, 422] width 49 height 17
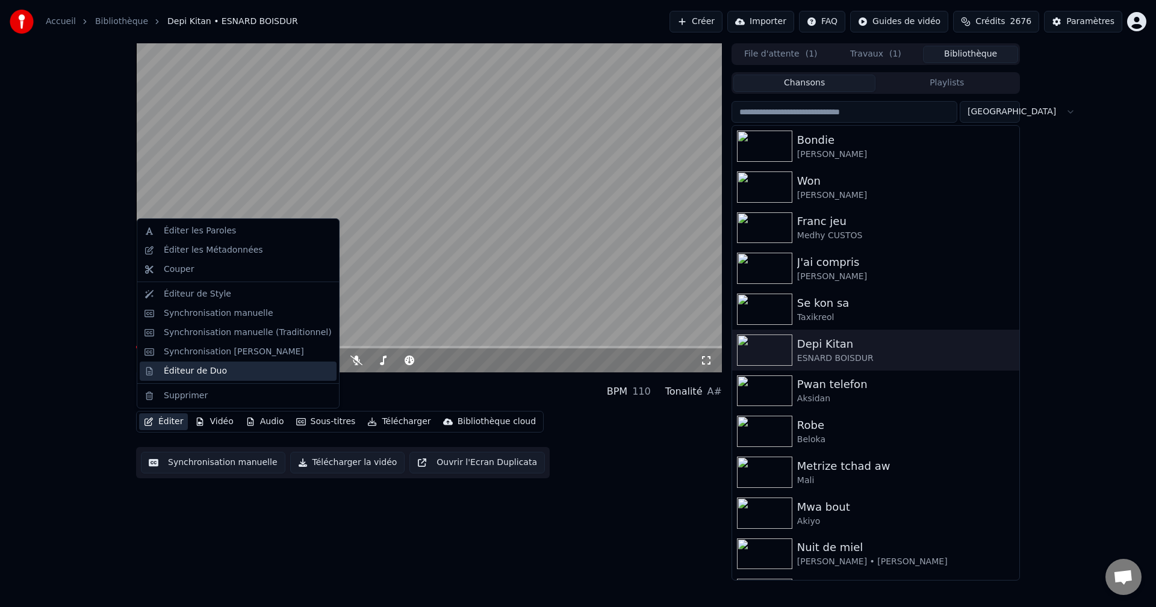
click at [182, 374] on div "Éditeur de Duo" at bounding box center [195, 371] width 63 height 12
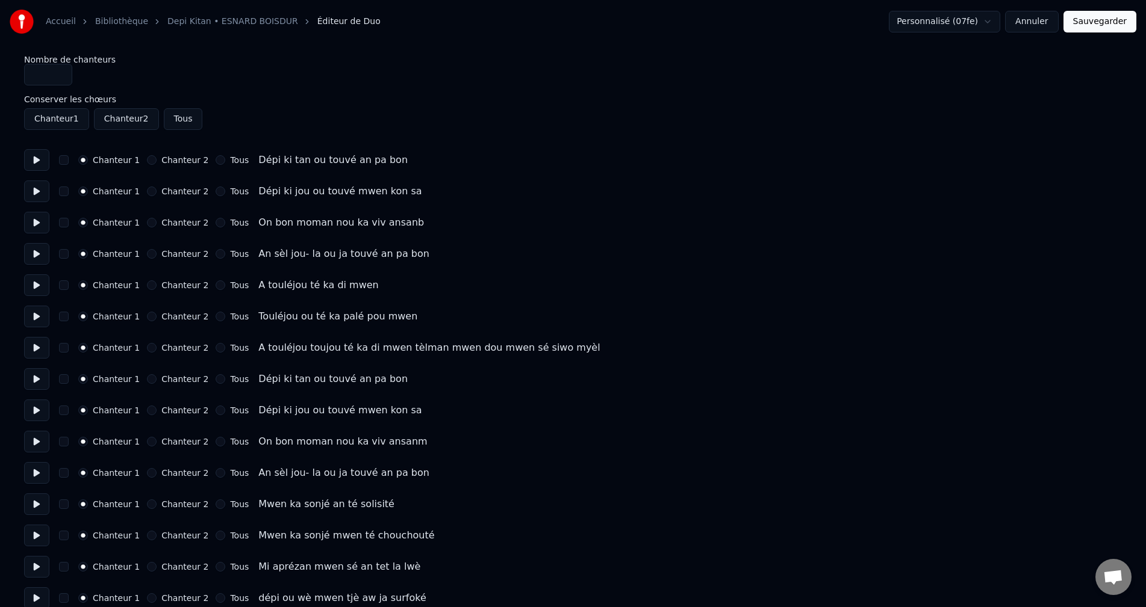
click at [39, 166] on button at bounding box center [36, 160] width 25 height 22
click at [64, 161] on button "button" at bounding box center [64, 160] width 10 height 10
click at [39, 186] on button at bounding box center [36, 192] width 25 height 22
click at [69, 193] on div "Chanteur 1 Chanteur 2 Tous Dépi ki jou ou touvé mwen kon sa" at bounding box center [572, 192] width 1097 height 22
drag, startPoint x: 61, startPoint y: 191, endPoint x: 46, endPoint y: 205, distance: 20.0
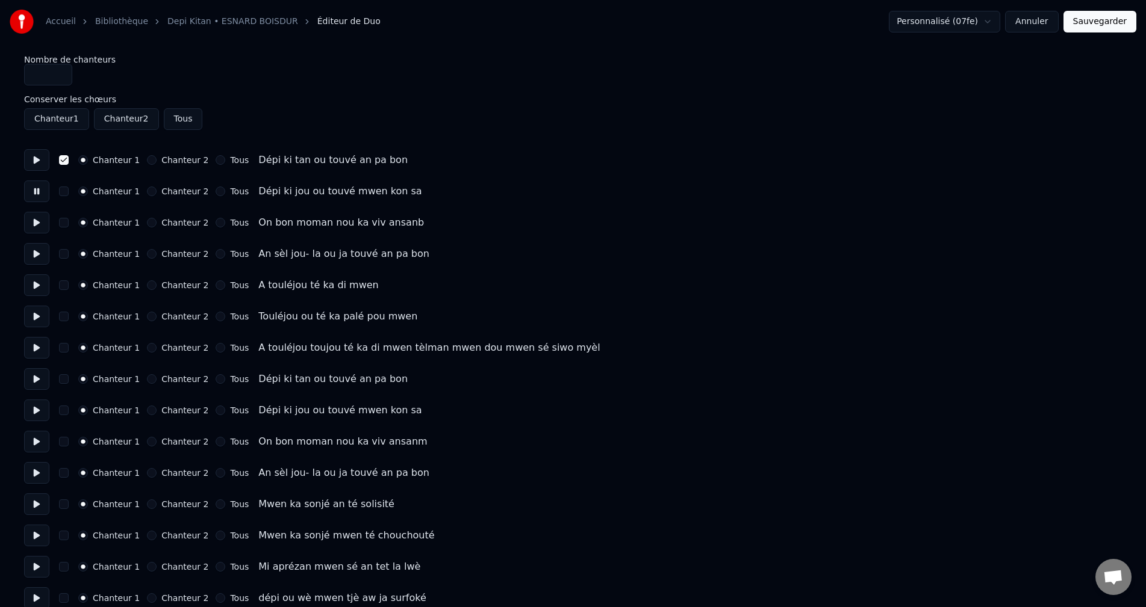
click at [61, 191] on button "button" at bounding box center [64, 192] width 10 height 10
drag, startPoint x: 44, startPoint y: 219, endPoint x: 61, endPoint y: 222, distance: 17.7
click at [48, 220] on button at bounding box center [36, 223] width 25 height 22
click at [69, 222] on div "Chanteur 1 Chanteur 2 Tous On bon moman nou ka viv ansanb" at bounding box center [572, 223] width 1097 height 22
click at [65, 222] on button "button" at bounding box center [64, 223] width 10 height 10
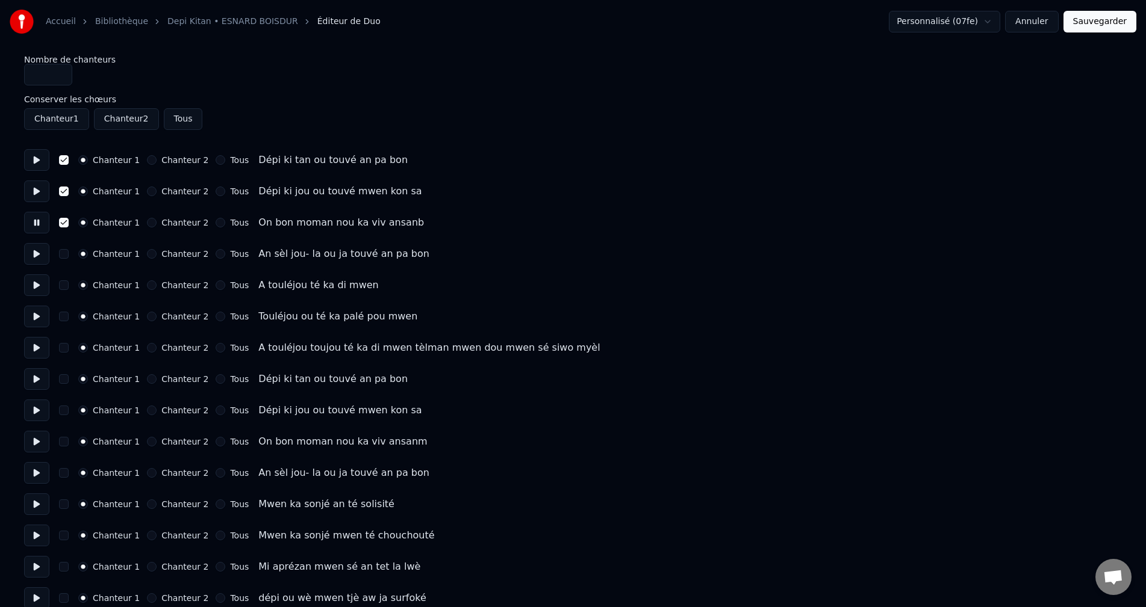
click at [38, 255] on button at bounding box center [36, 254] width 25 height 22
drag, startPoint x: 66, startPoint y: 257, endPoint x: 57, endPoint y: 258, distance: 8.5
click at [66, 256] on button "button" at bounding box center [64, 254] width 10 height 10
click at [39, 281] on button at bounding box center [36, 285] width 25 height 22
click at [67, 285] on button "button" at bounding box center [64, 286] width 10 height 10
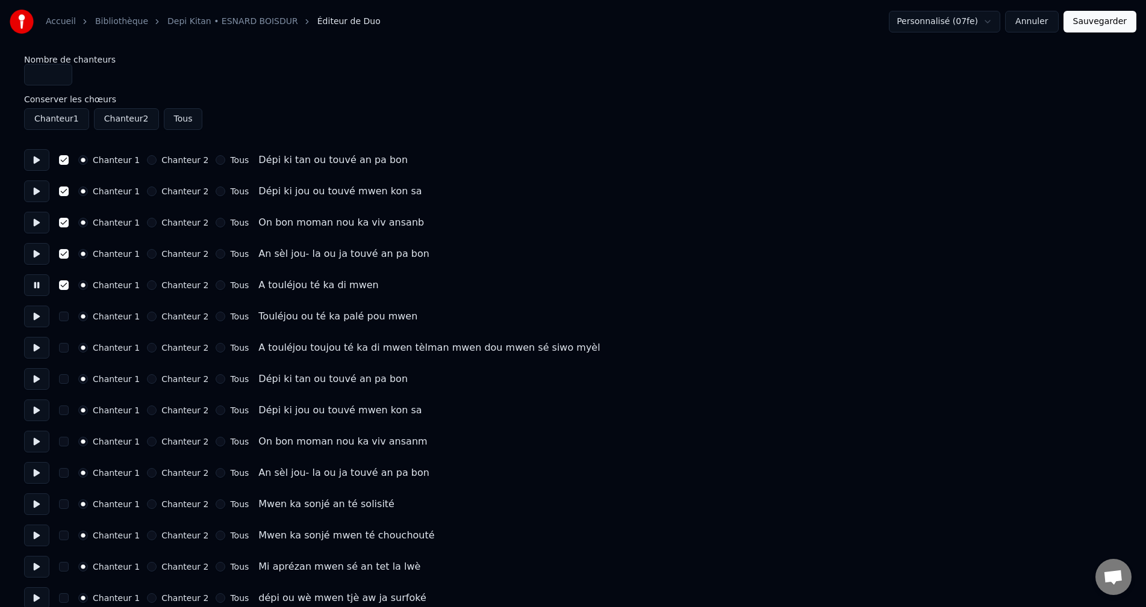
drag, startPoint x: 35, startPoint y: 318, endPoint x: 46, endPoint y: 317, distance: 11.5
click at [35, 318] on button at bounding box center [36, 317] width 25 height 22
drag, startPoint x: 63, startPoint y: 318, endPoint x: 217, endPoint y: 279, distance: 159.0
click at [63, 318] on button "button" at bounding box center [64, 317] width 10 height 10
click at [1102, 20] on button "Sauvegarder" at bounding box center [1099, 22] width 73 height 22
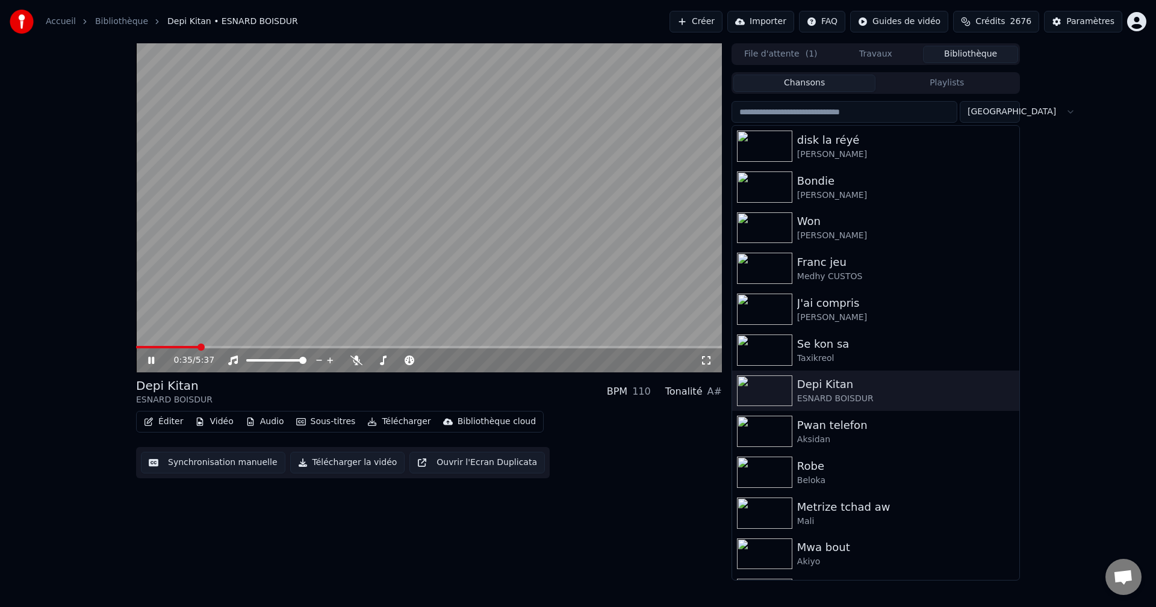
click at [181, 421] on button "Éditer" at bounding box center [163, 422] width 49 height 17
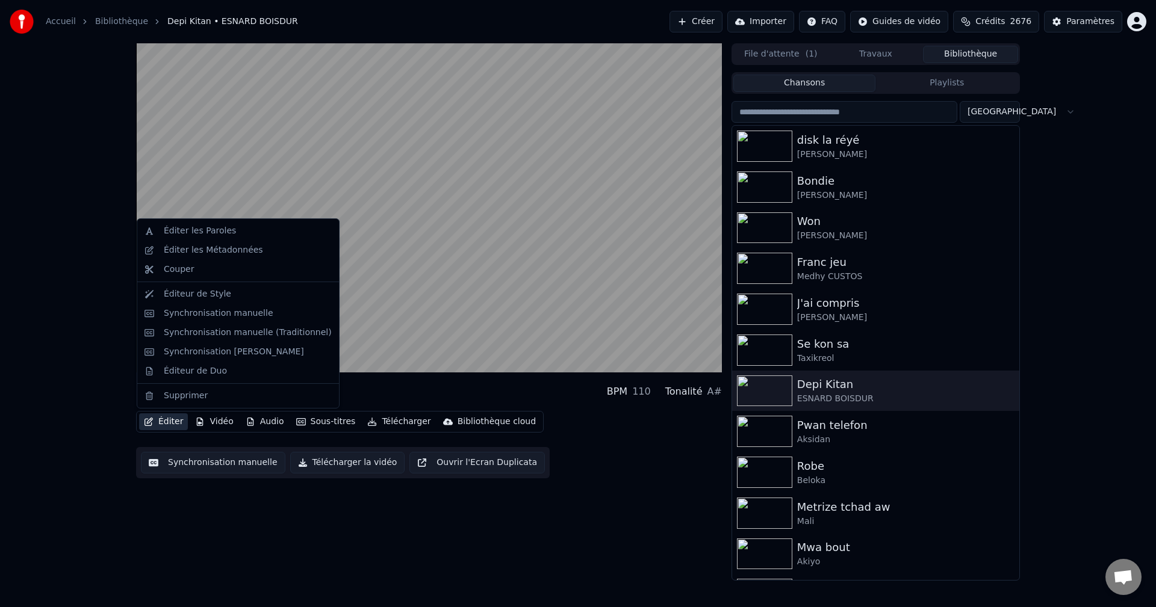
drag, startPoint x: 235, startPoint y: 353, endPoint x: 243, endPoint y: 336, distance: 18.9
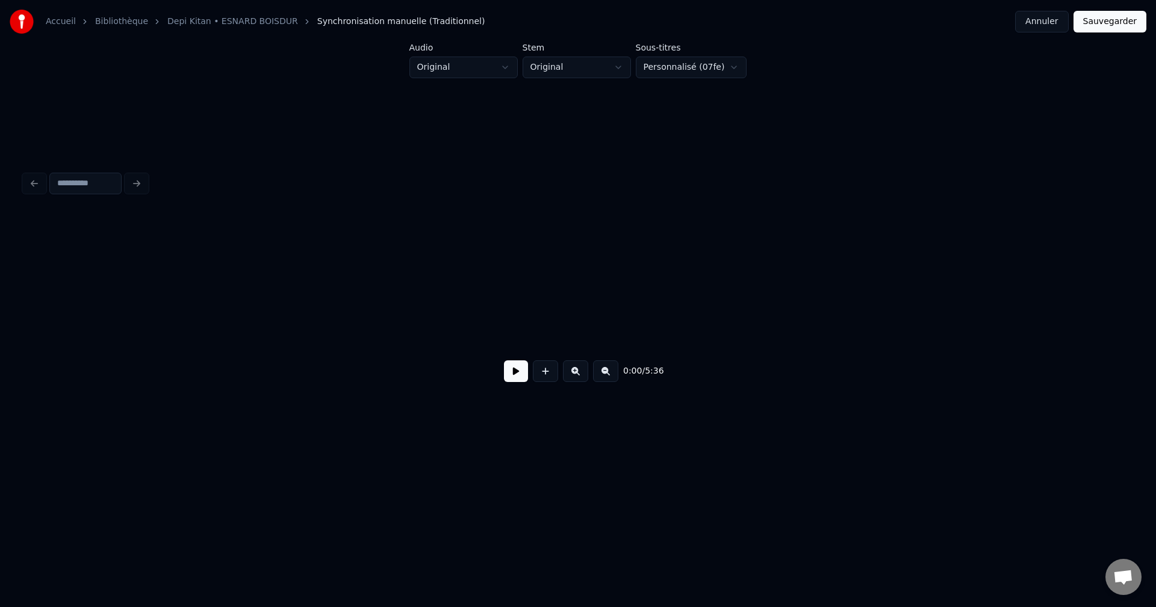
scroll to position [0, 40493]
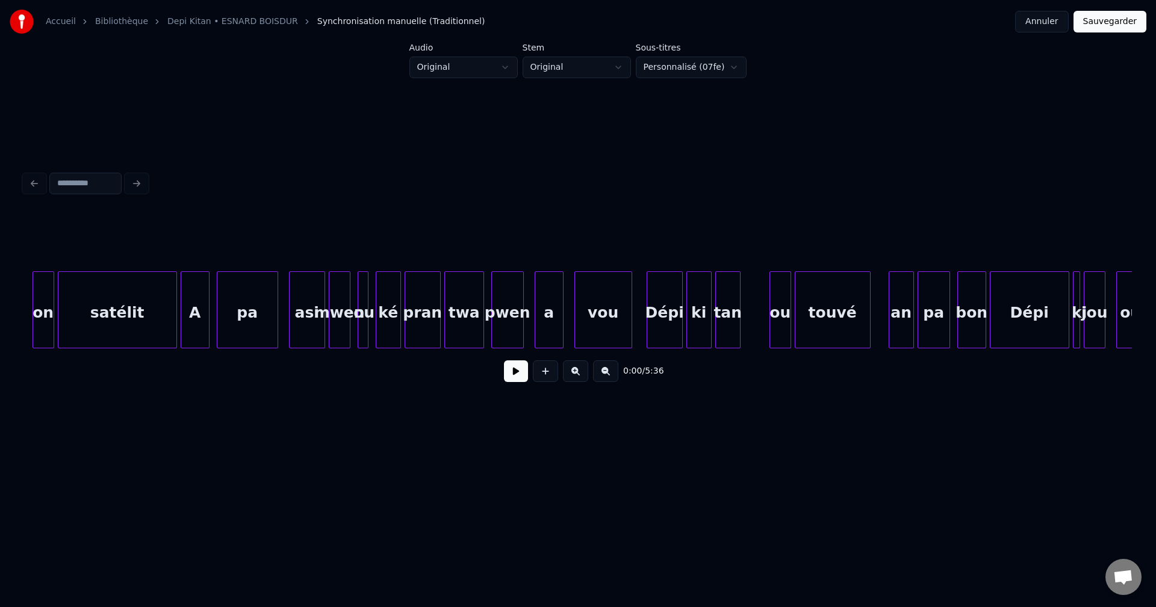
click at [687, 319] on div "ki" at bounding box center [698, 309] width 25 height 77
click at [519, 374] on button at bounding box center [516, 372] width 24 height 22
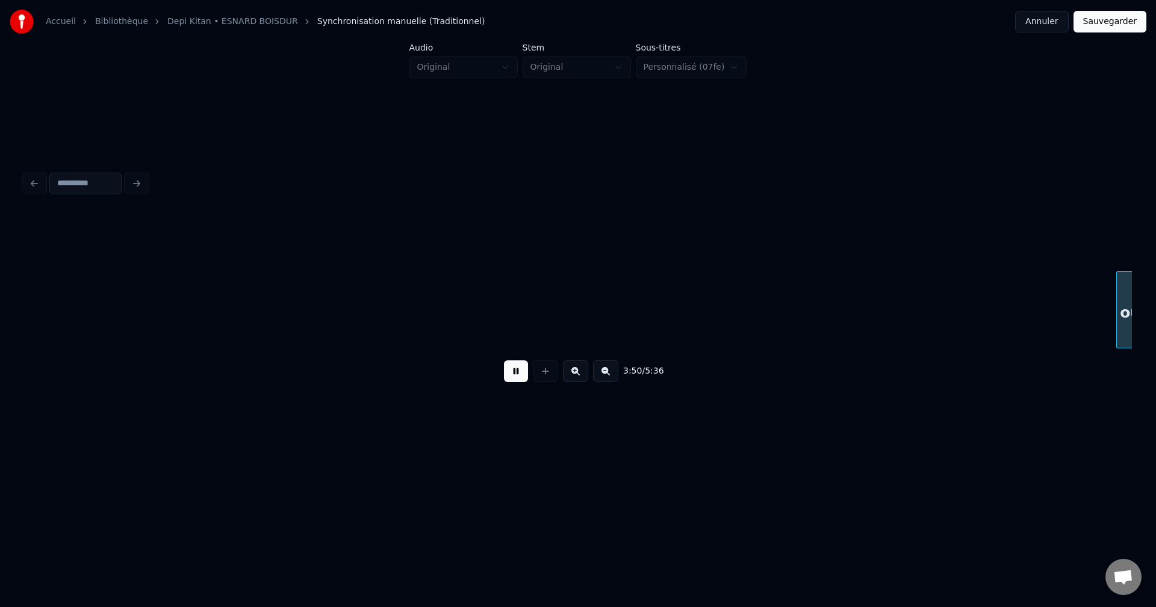
scroll to position [0, 41602]
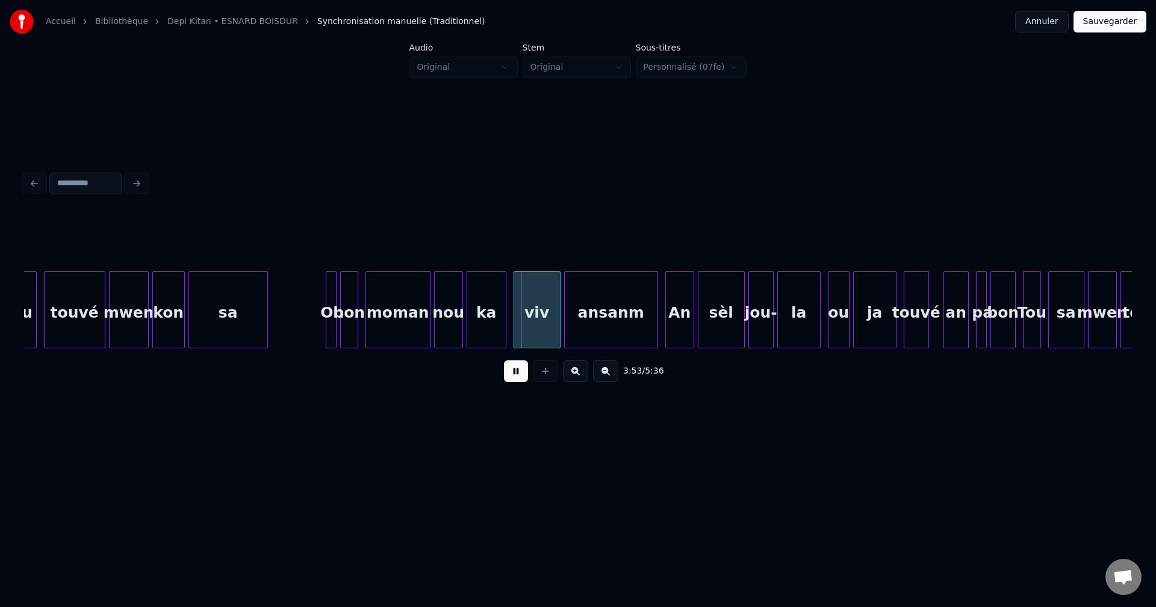
click at [580, 378] on button at bounding box center [575, 372] width 25 height 22
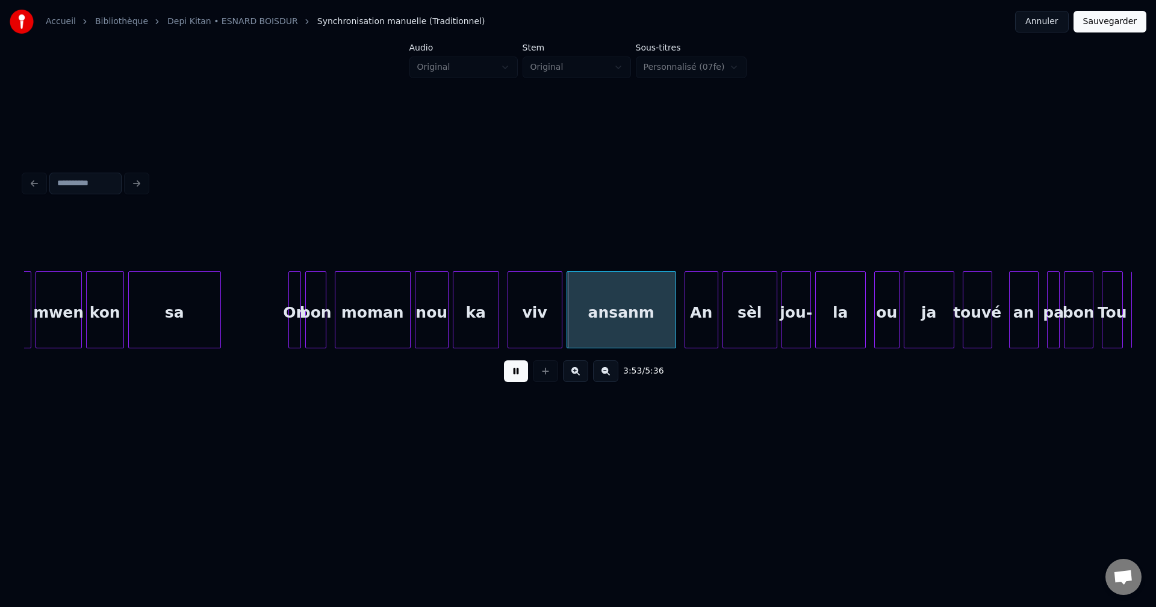
click at [580, 378] on button at bounding box center [575, 372] width 25 height 22
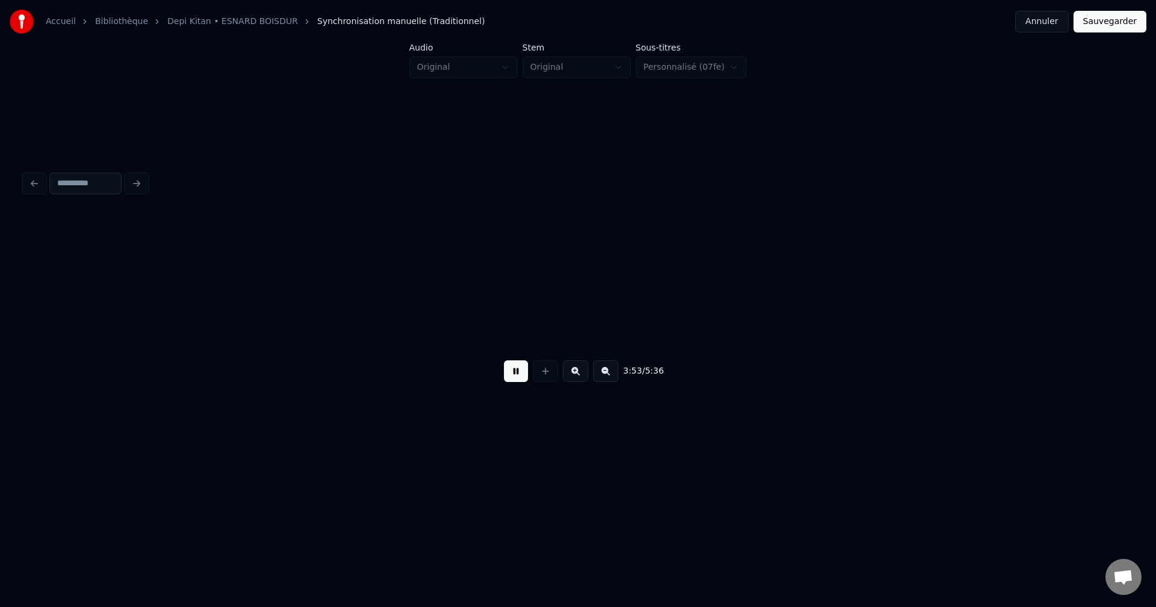
click at [580, 378] on button at bounding box center [575, 372] width 25 height 22
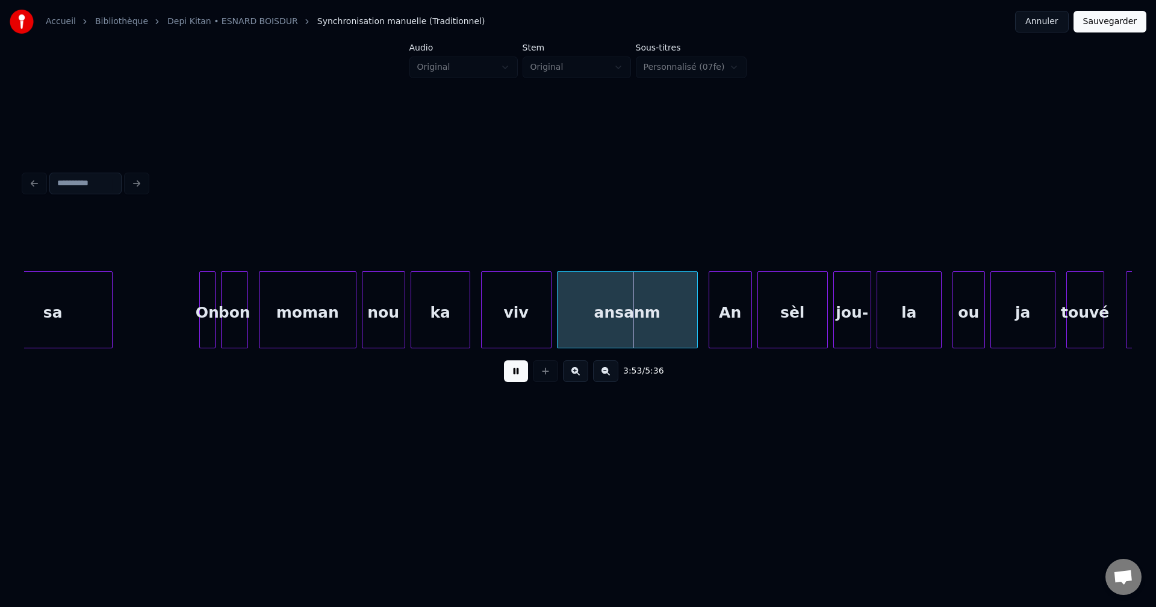
click at [580, 378] on button at bounding box center [575, 372] width 25 height 22
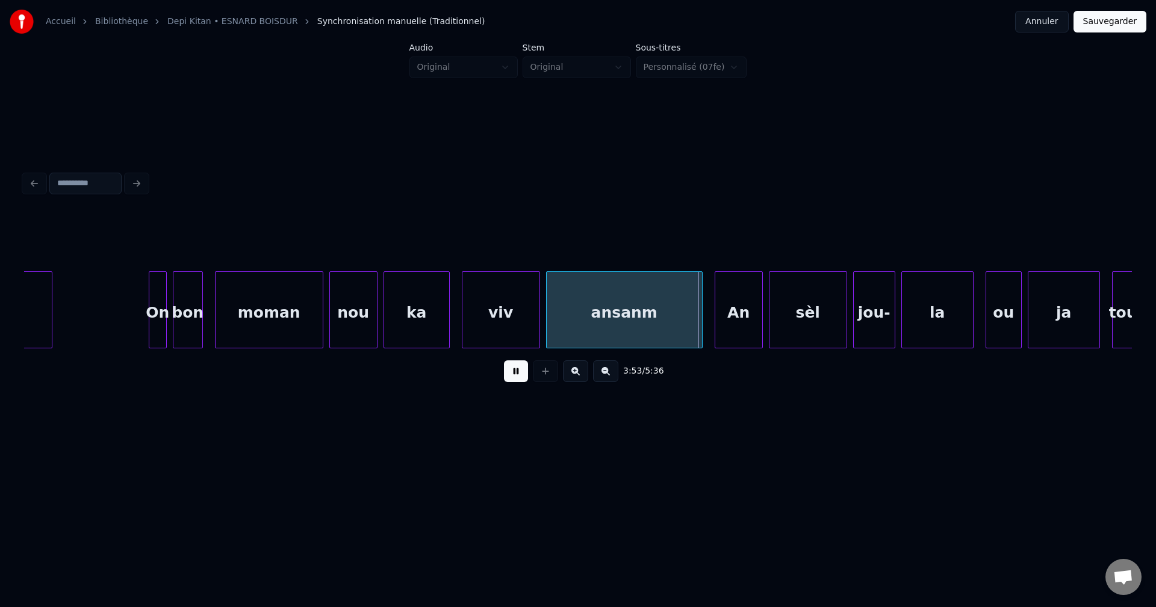
click at [580, 378] on button at bounding box center [575, 372] width 25 height 22
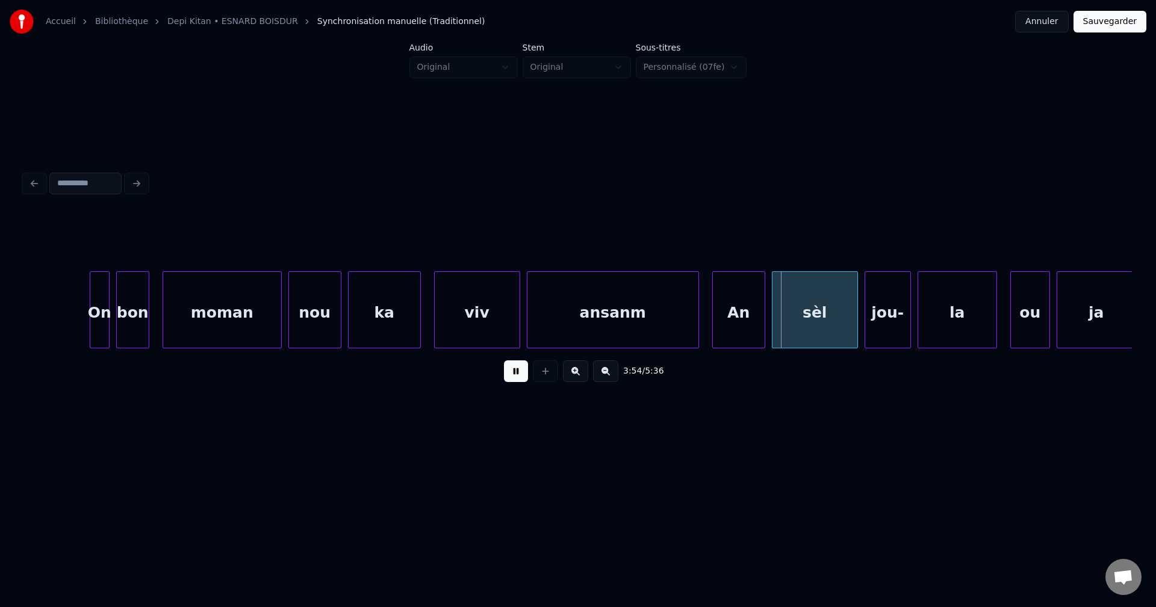
click at [580, 378] on button at bounding box center [575, 372] width 25 height 22
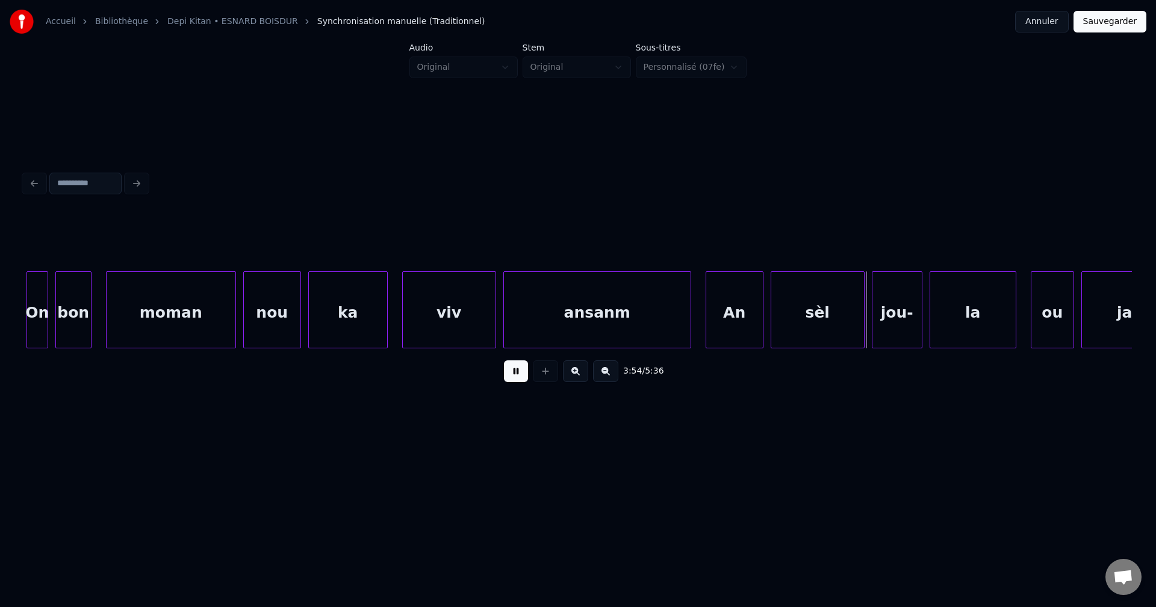
click at [580, 378] on button at bounding box center [575, 372] width 25 height 22
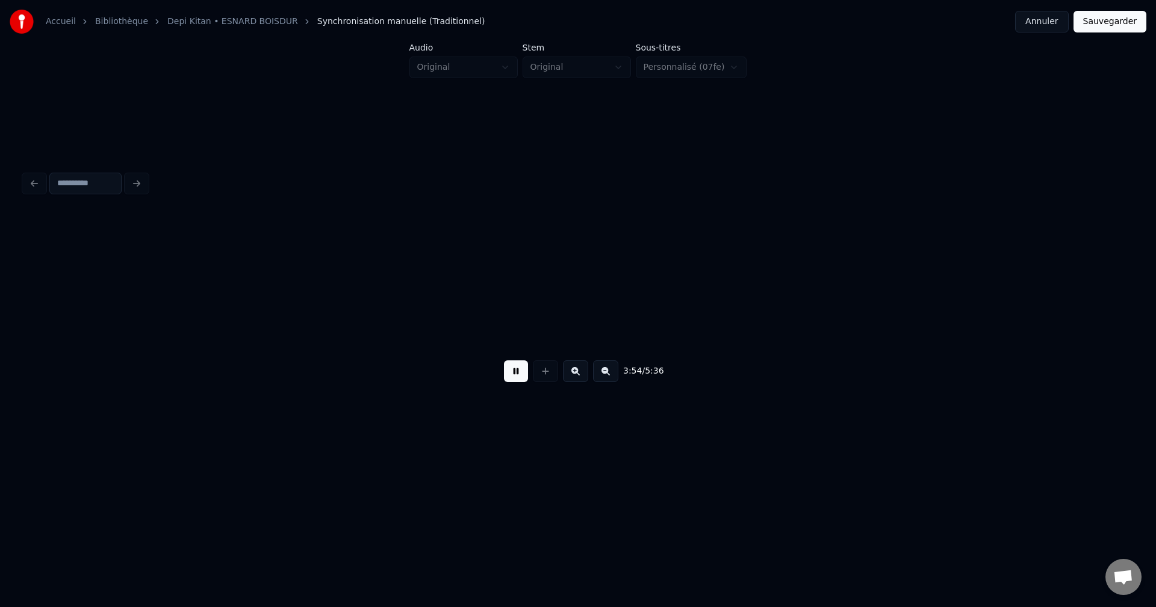
click at [580, 378] on button at bounding box center [575, 372] width 25 height 22
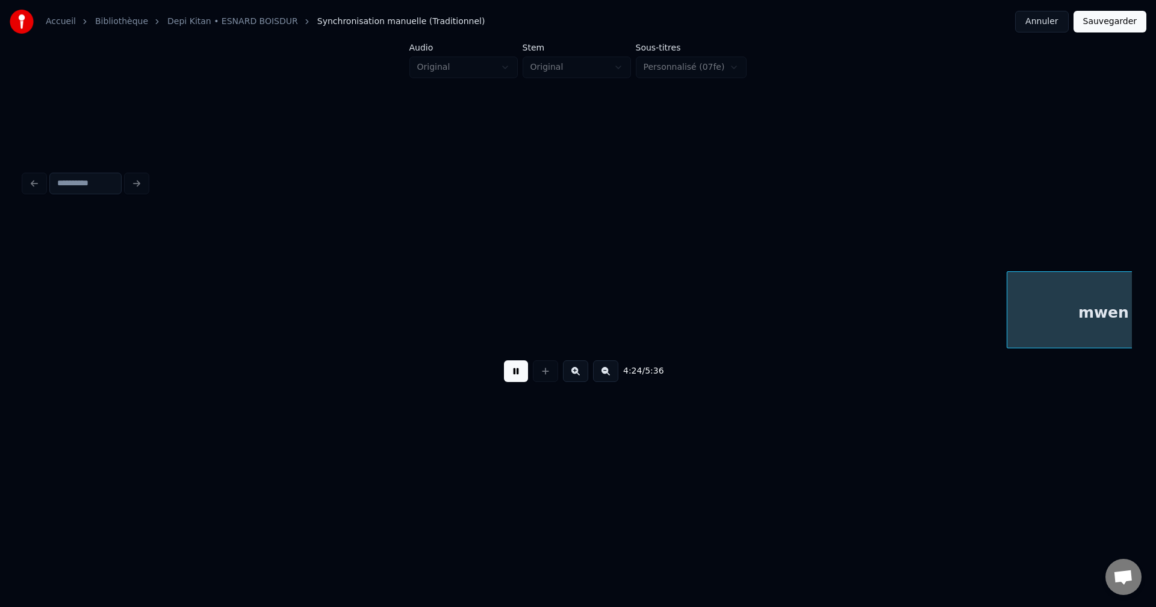
scroll to position [0, 111255]
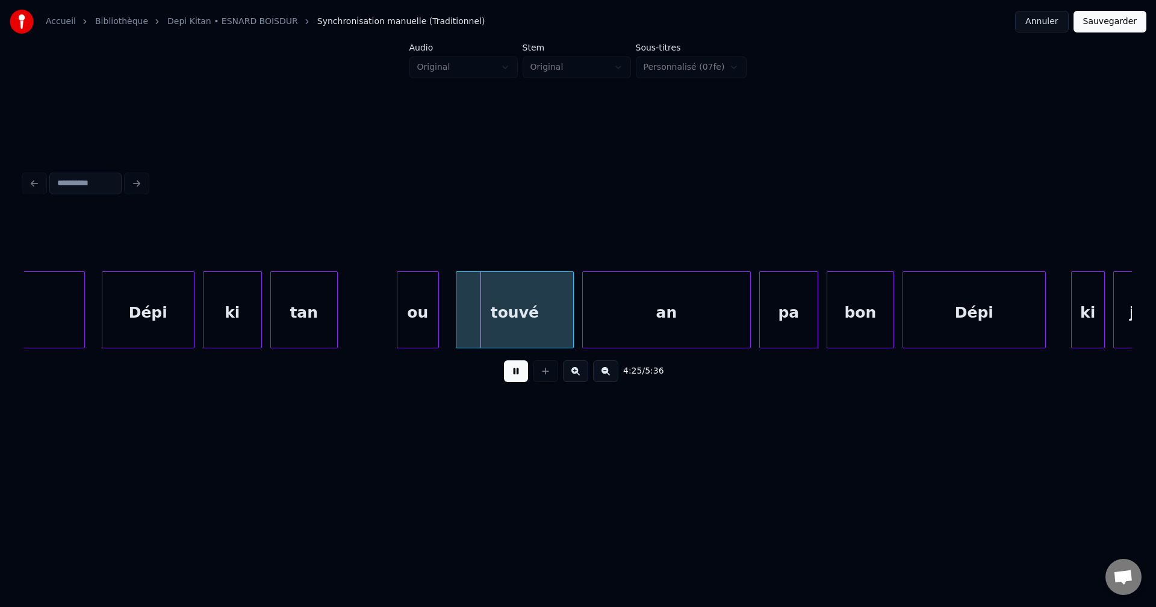
click at [512, 374] on button at bounding box center [516, 372] width 24 height 22
click at [28, 349] on div "mwen Dépi ki tan ou touvé an pa bon Dépi ki jou" at bounding box center [578, 309] width 1108 height 77
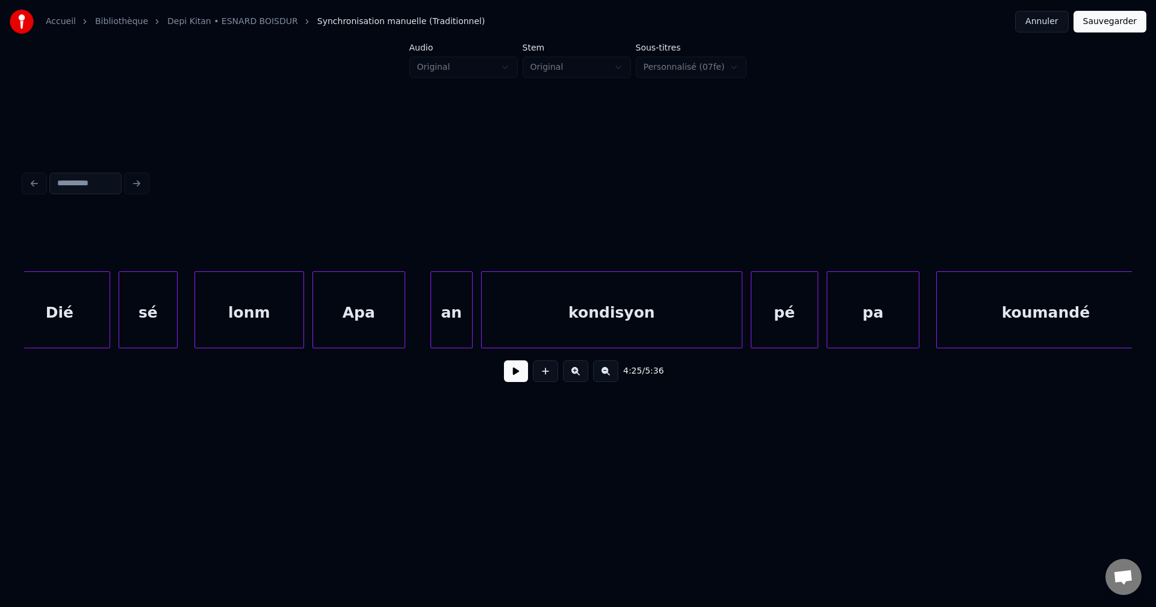
scroll to position [0, 109955]
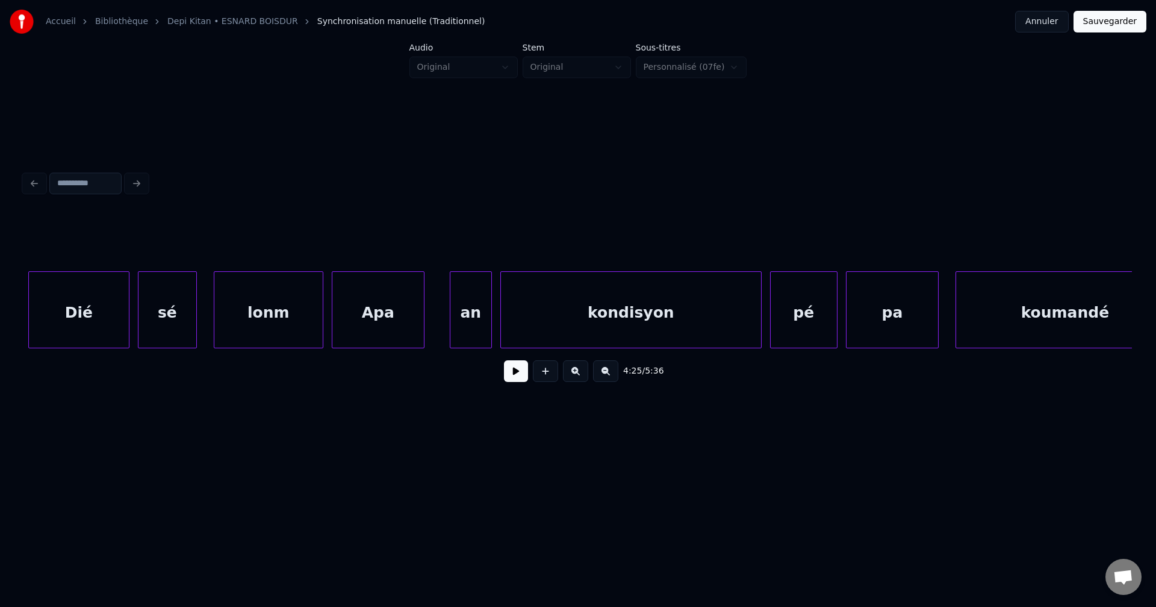
click at [167, 323] on div "sé" at bounding box center [167, 313] width 58 height 82
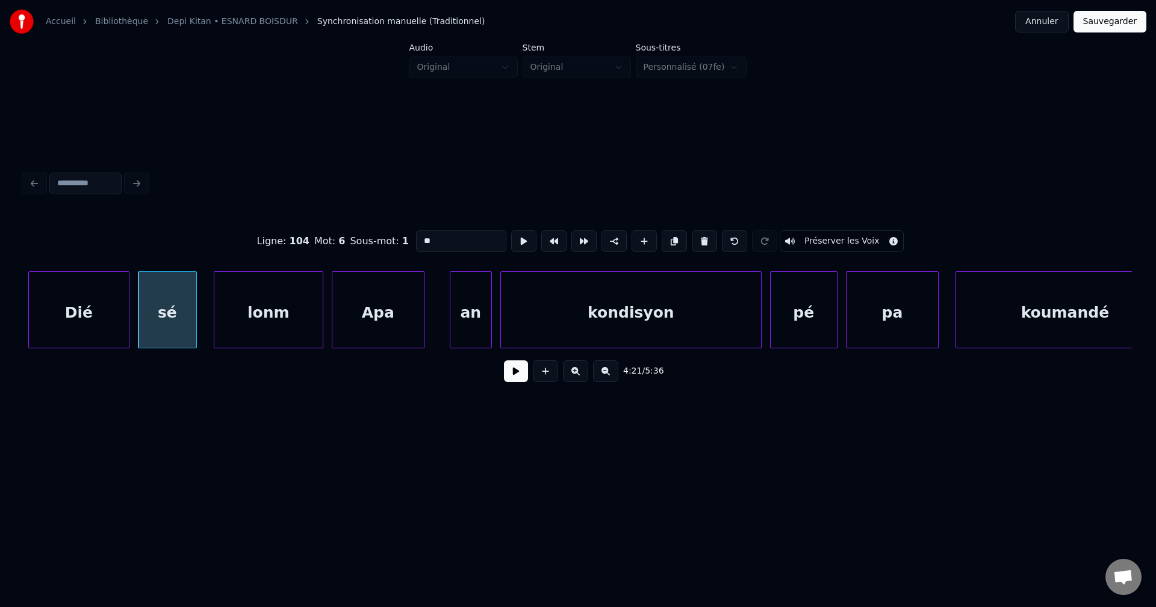
click at [504, 367] on div "4:21 / 5:36" at bounding box center [578, 371] width 1088 height 26
click at [509, 370] on button at bounding box center [516, 372] width 24 height 22
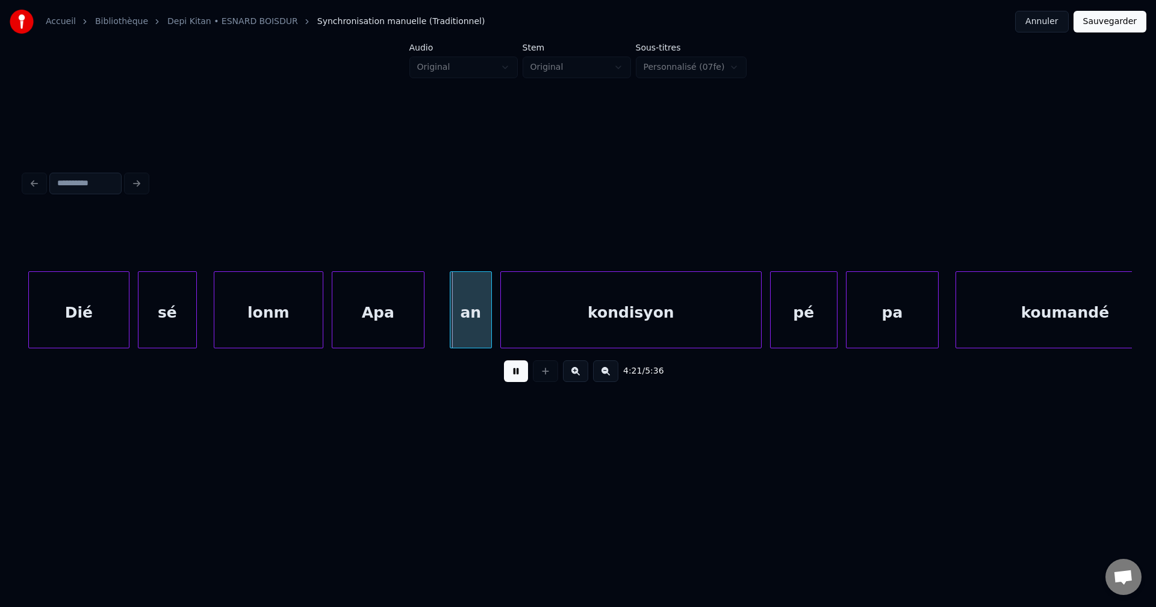
drag, startPoint x: 502, startPoint y: 371, endPoint x: 480, endPoint y: 367, distance: 22.1
click at [500, 371] on div "4:21 / 5:36" at bounding box center [578, 371] width 1088 height 26
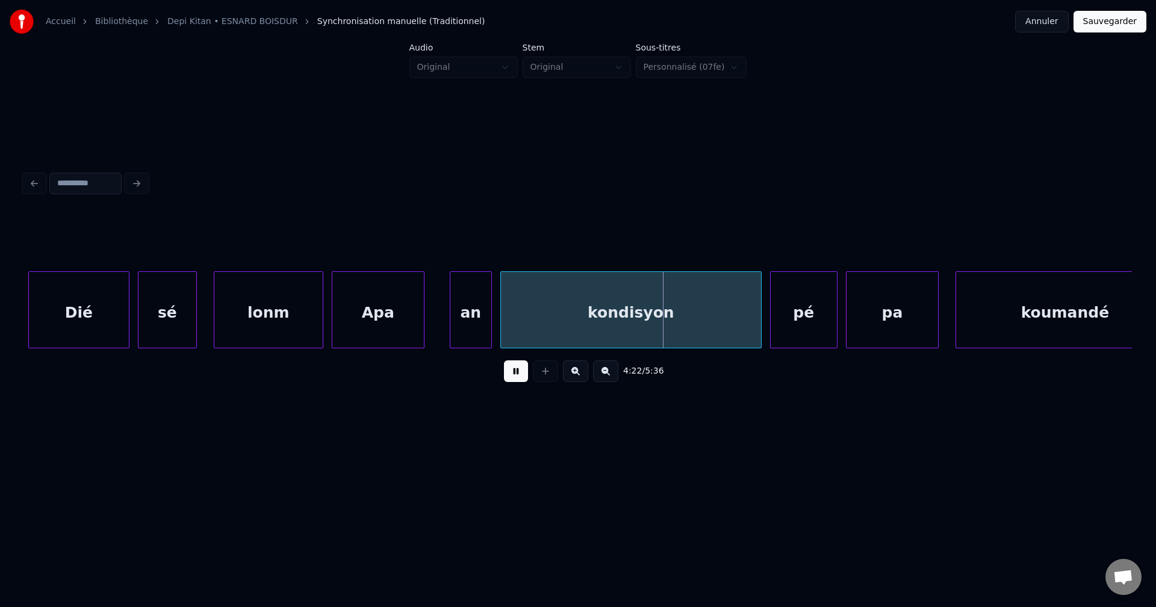
click at [377, 304] on div "Apa" at bounding box center [377, 313] width 91 height 82
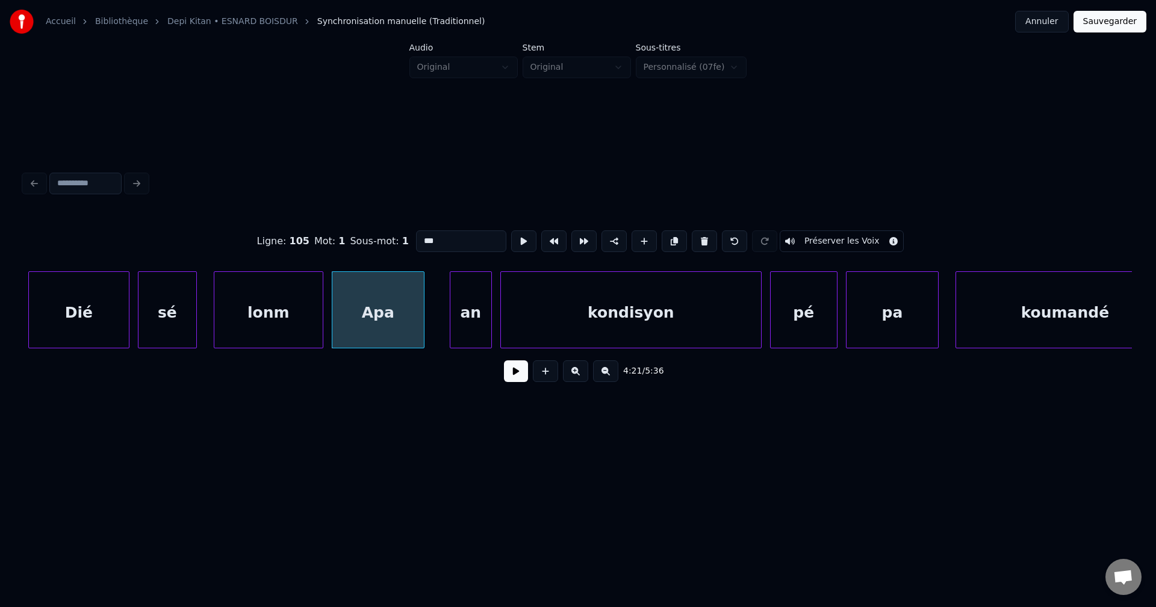
drag, startPoint x: 435, startPoint y: 238, endPoint x: 264, endPoint y: 229, distance: 170.6
click at [259, 243] on div "Ligne : 105 Mot : 1 Sous-mot : 1 *** Préserver les Voix" at bounding box center [578, 241] width 1108 height 60
click at [466, 306] on div "an" at bounding box center [470, 313] width 41 height 82
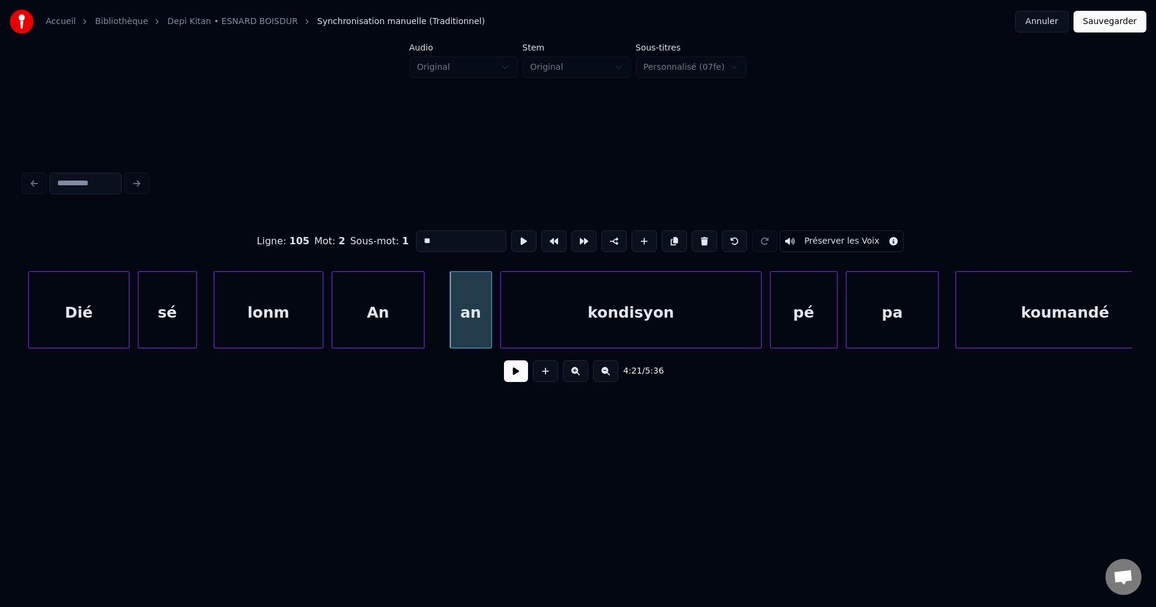
drag, startPoint x: 440, startPoint y: 238, endPoint x: 288, endPoint y: 237, distance: 151.7
click at [291, 238] on div "Ligne : 105 Mot : 2 Sous-mot : 1 ** Préserver les Voix" at bounding box center [578, 241] width 1108 height 60
click at [376, 314] on div "An" at bounding box center [377, 313] width 91 height 82
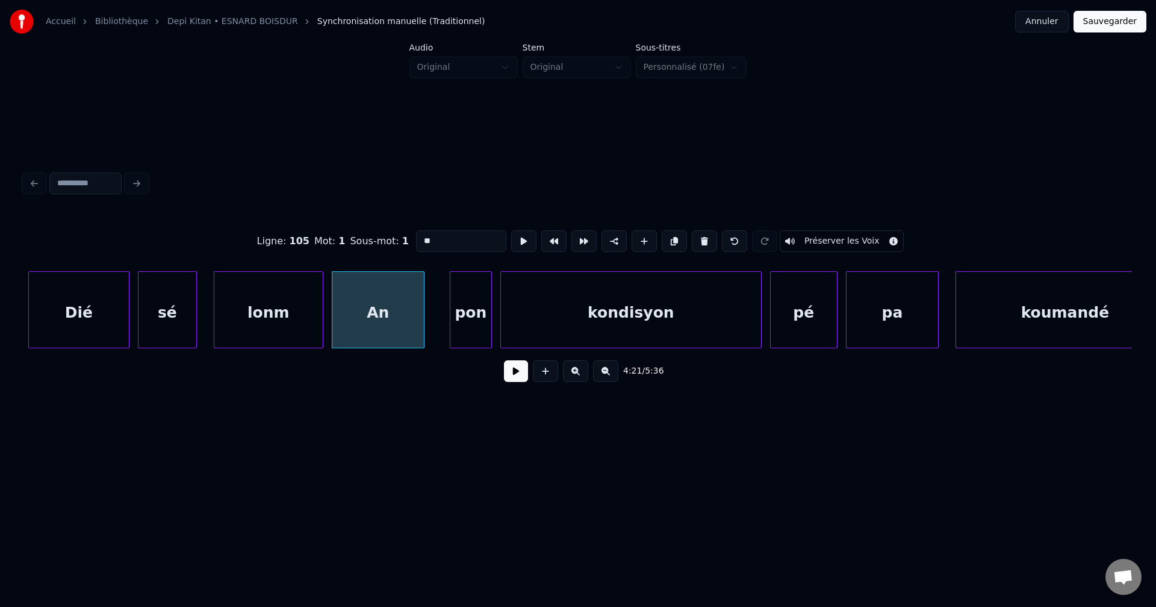
type input "**"
click at [513, 382] on button at bounding box center [516, 372] width 24 height 22
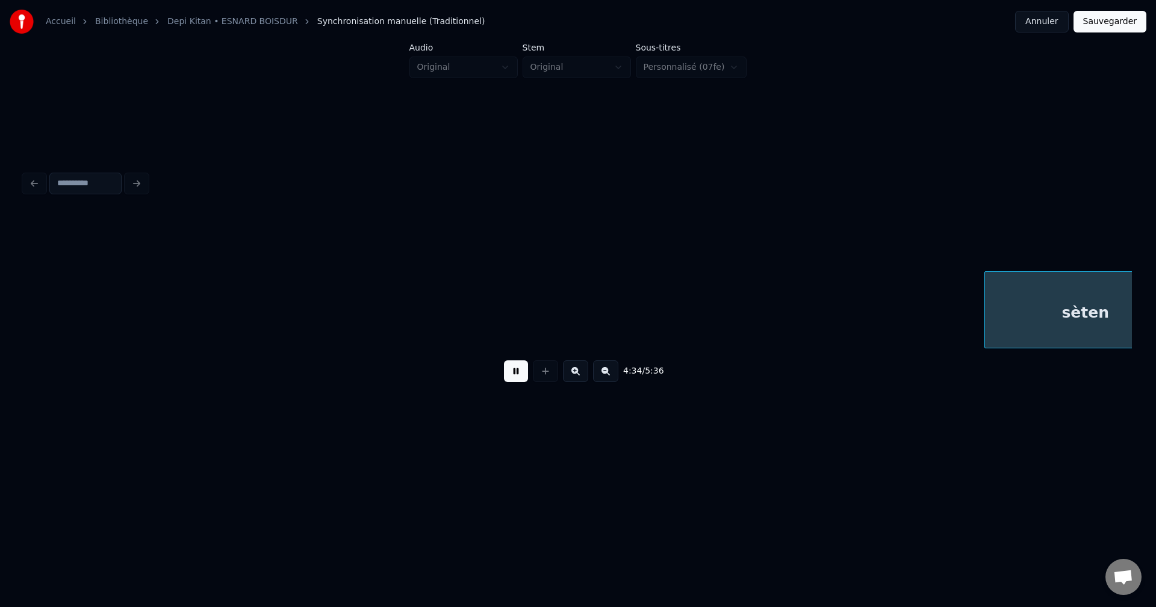
scroll to position [0, 115501]
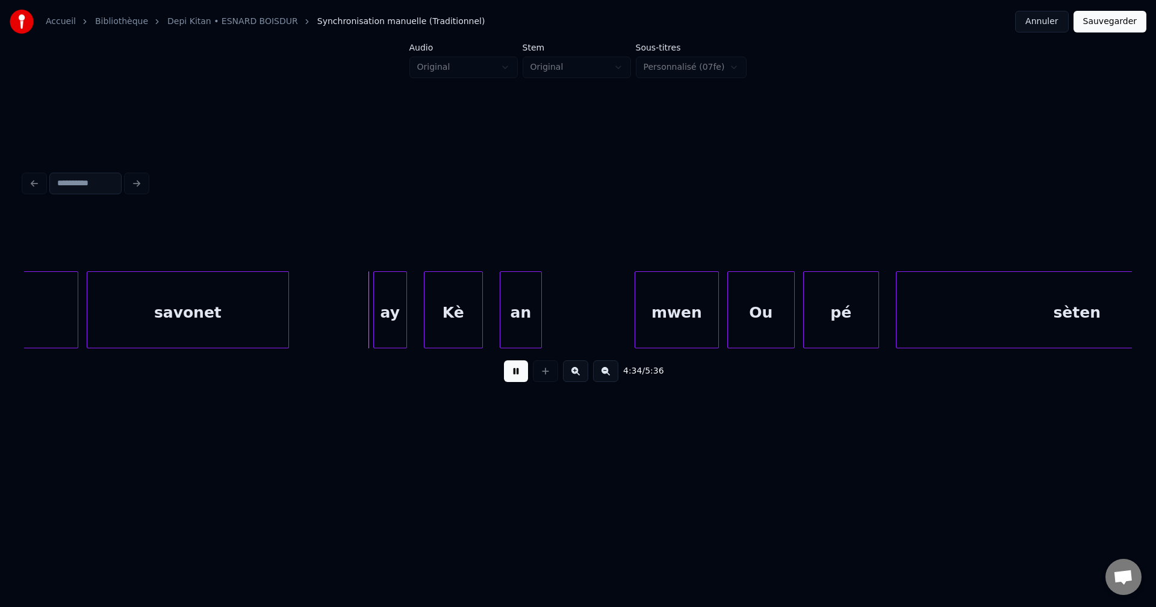
click at [516, 371] on button at bounding box center [516, 372] width 24 height 22
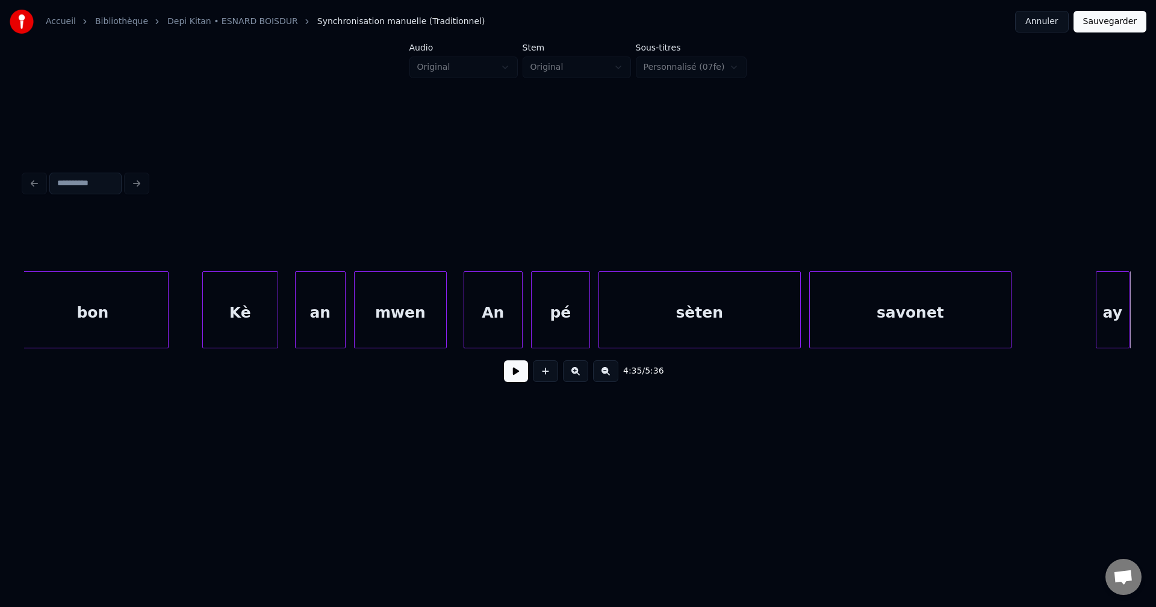
click at [110, 307] on div "bon" at bounding box center [92, 313] width 150 height 82
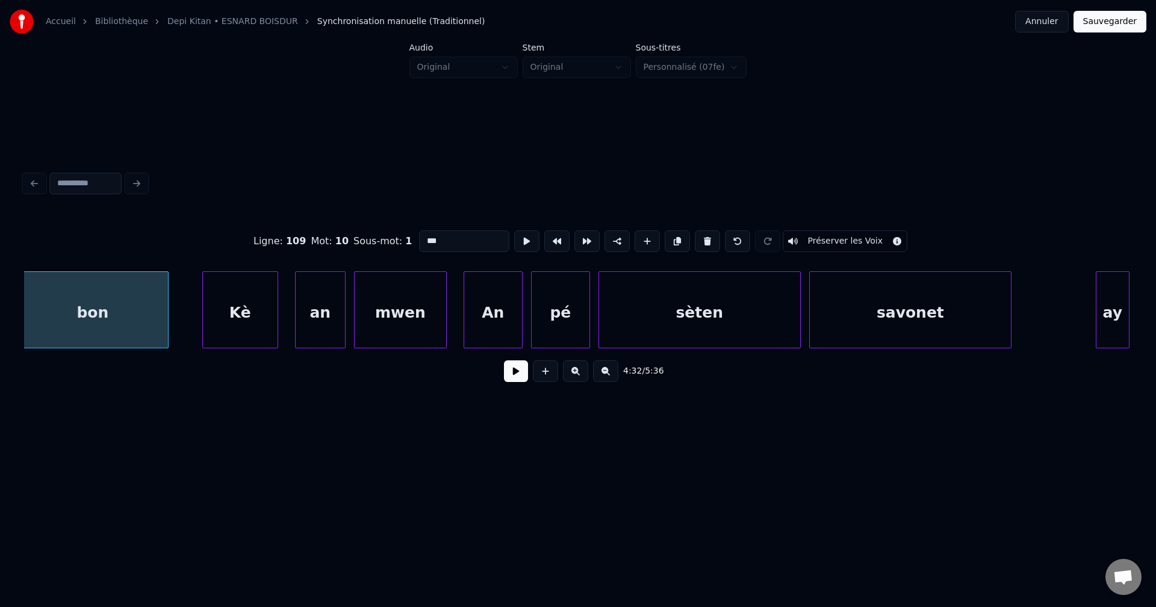
scroll to position [0, 114771]
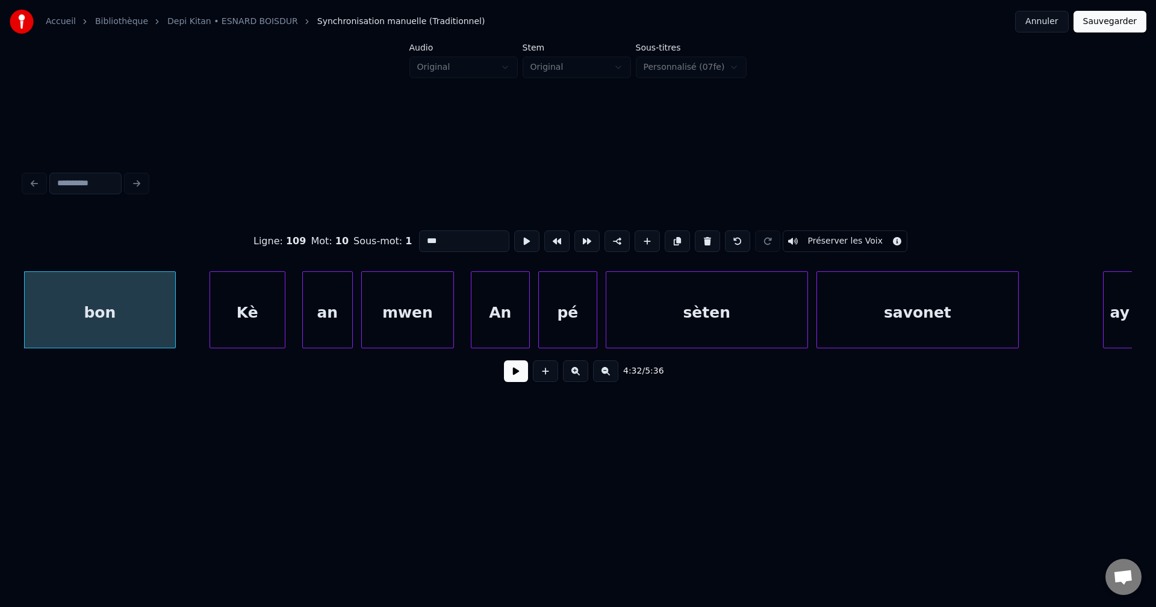
click at [515, 377] on button at bounding box center [516, 372] width 24 height 22
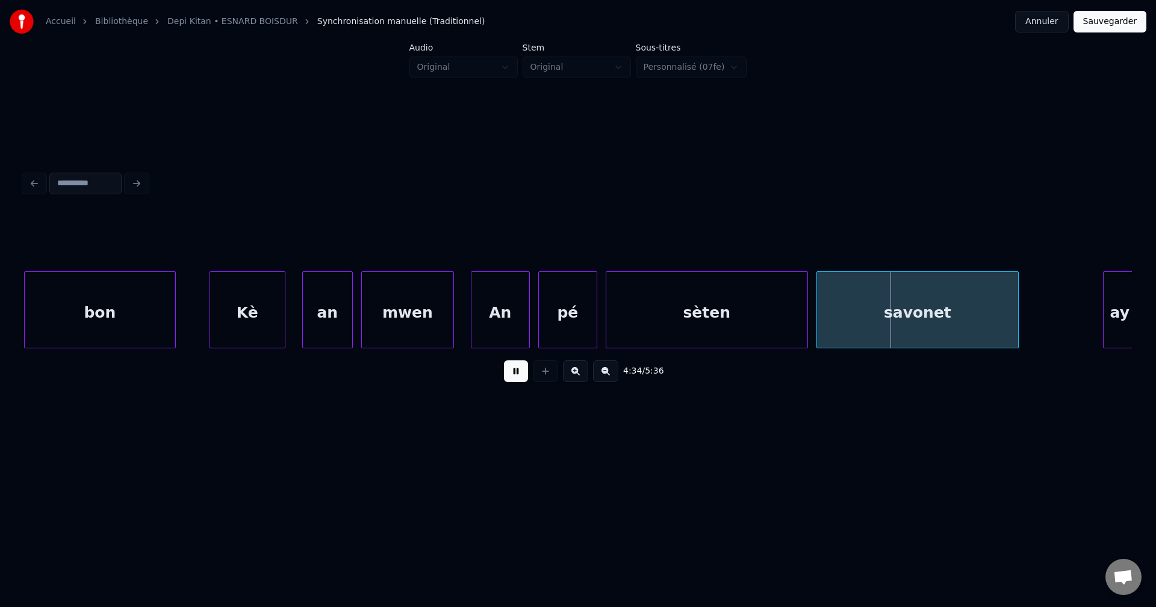
click at [516, 377] on button at bounding box center [516, 372] width 24 height 22
click at [96, 297] on div "bon" at bounding box center [100, 313] width 150 height 82
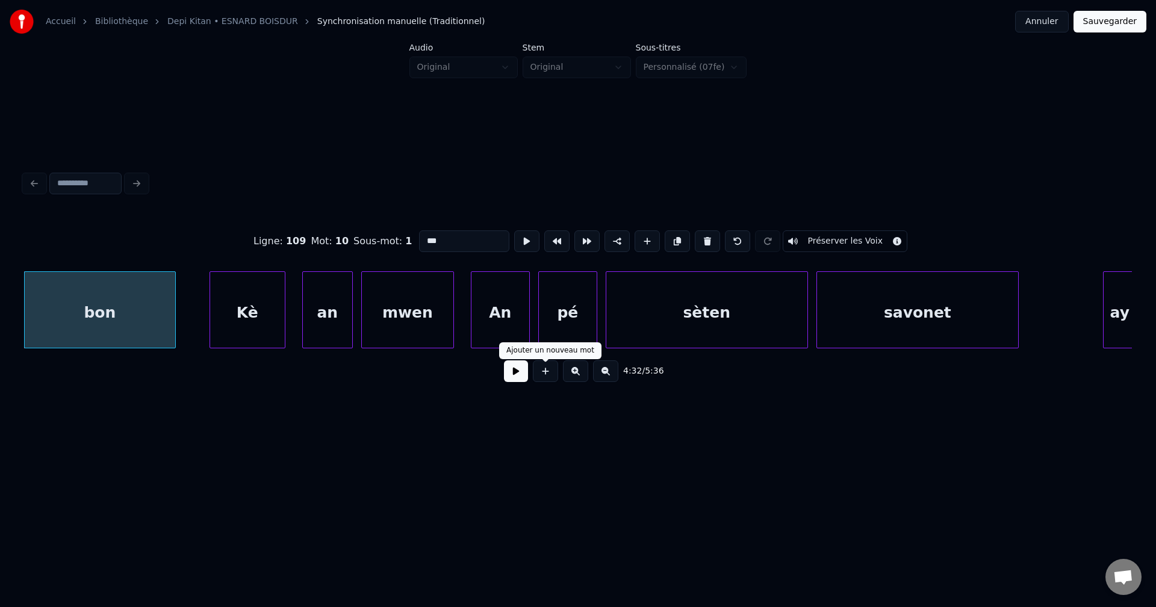
click at [525, 376] on button at bounding box center [516, 372] width 24 height 22
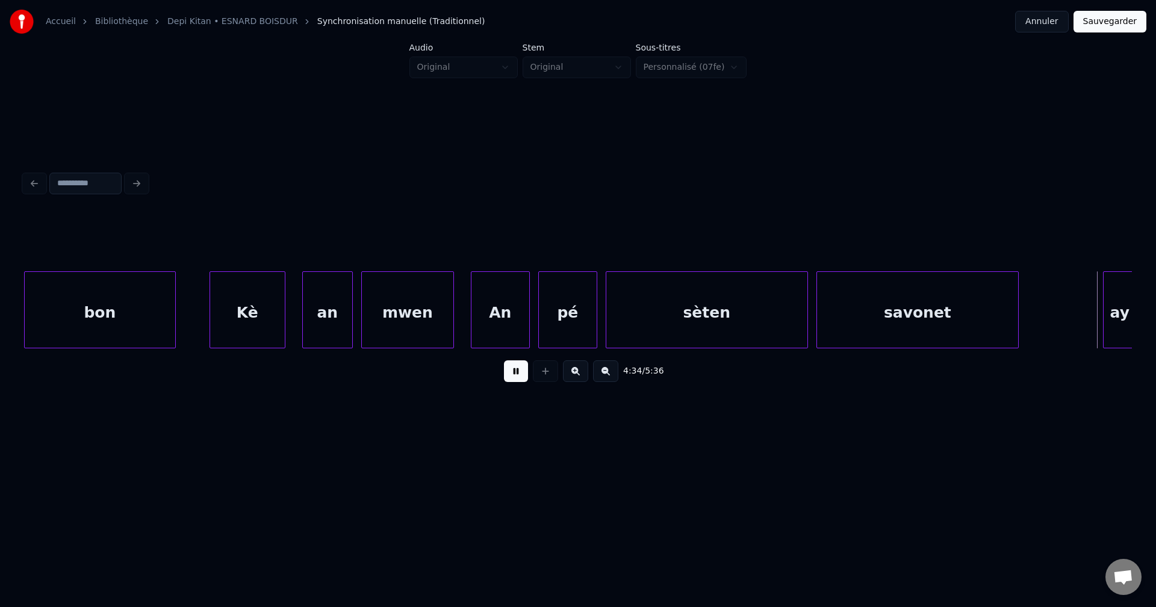
scroll to position [0, 115879]
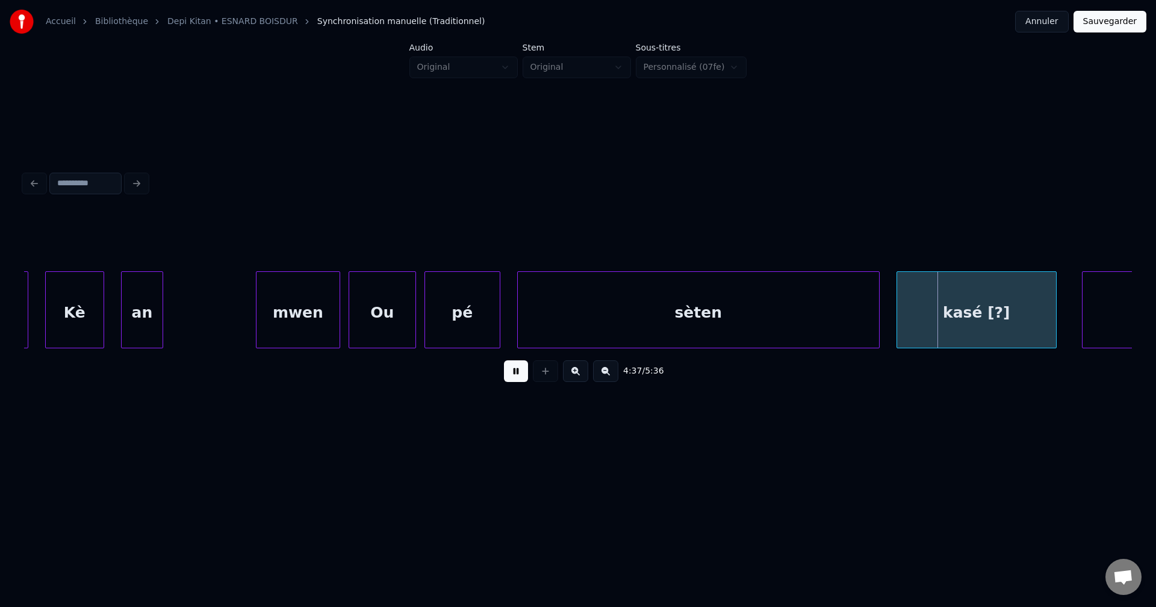
click at [522, 371] on button at bounding box center [516, 372] width 24 height 22
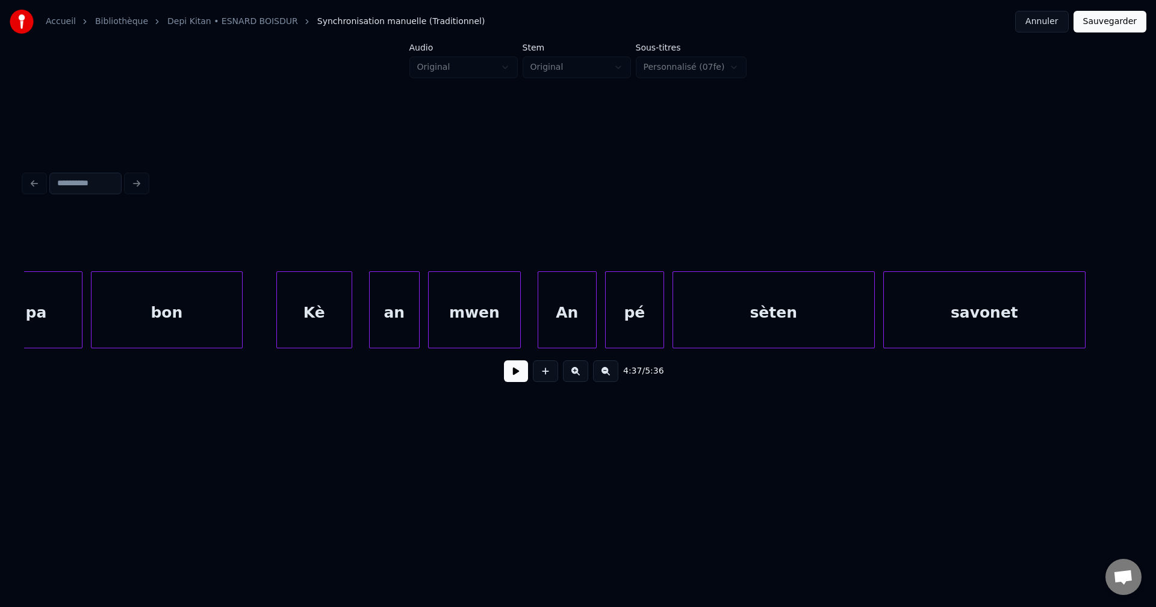
scroll to position [0, 114700]
click at [150, 324] on div "bon" at bounding box center [171, 313] width 150 height 82
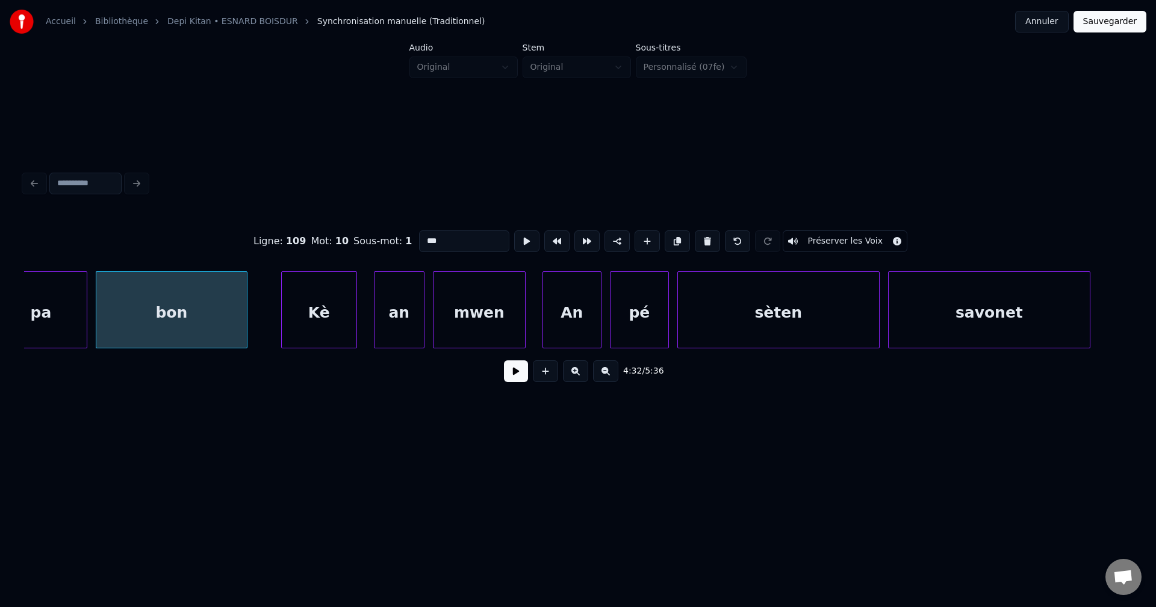
click at [505, 379] on button at bounding box center [516, 372] width 24 height 22
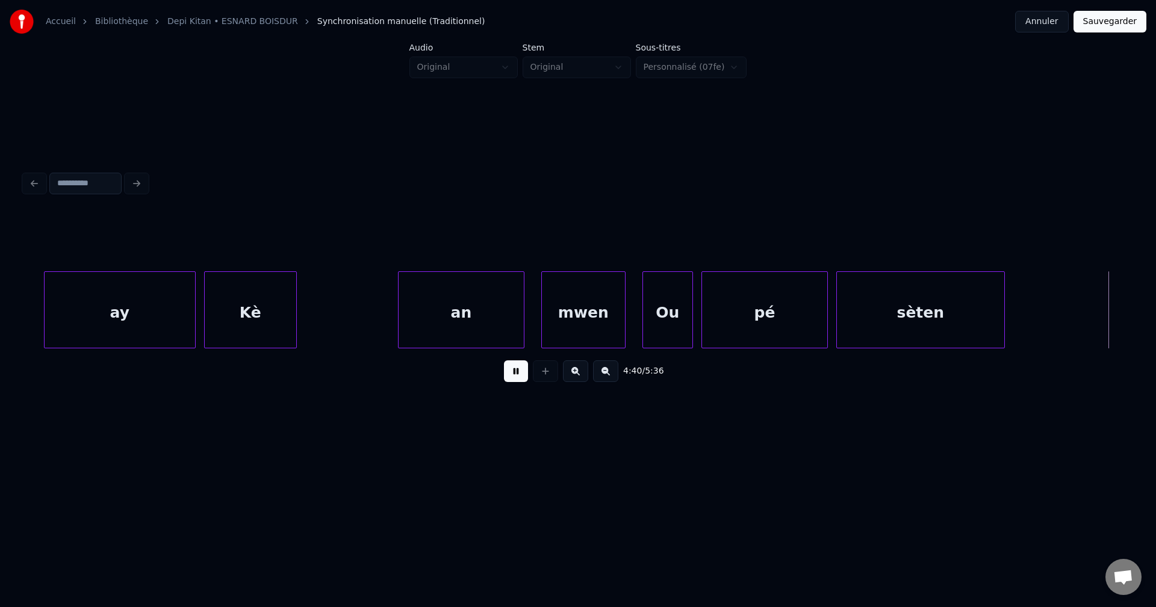
scroll to position [0, 118028]
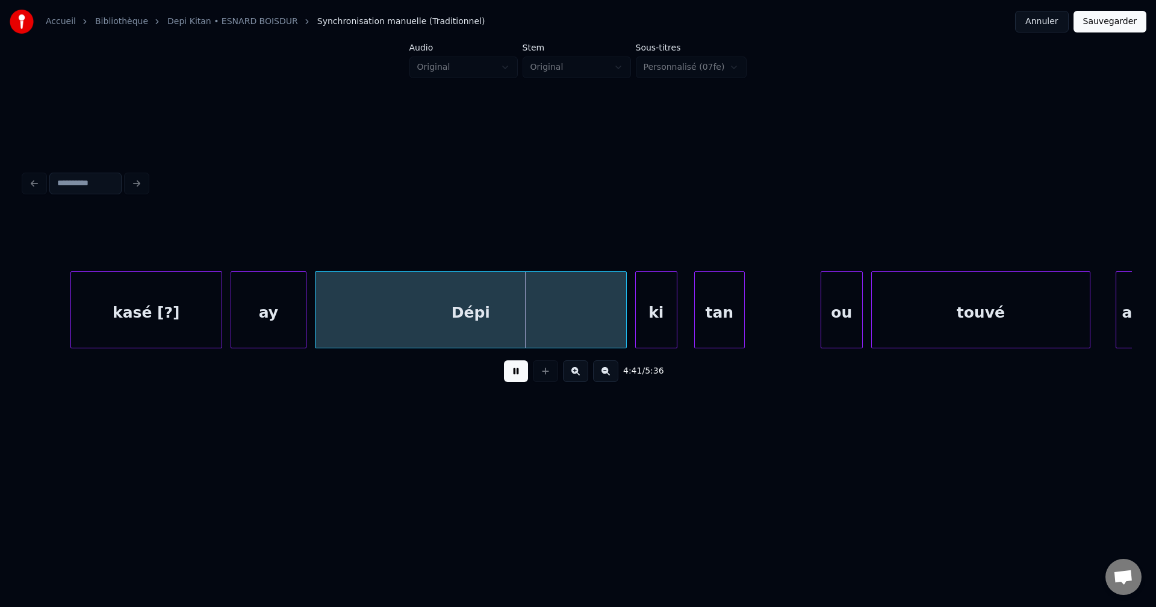
click at [517, 374] on button at bounding box center [516, 372] width 24 height 22
click at [119, 303] on div "kasé [?]" at bounding box center [146, 313] width 150 height 82
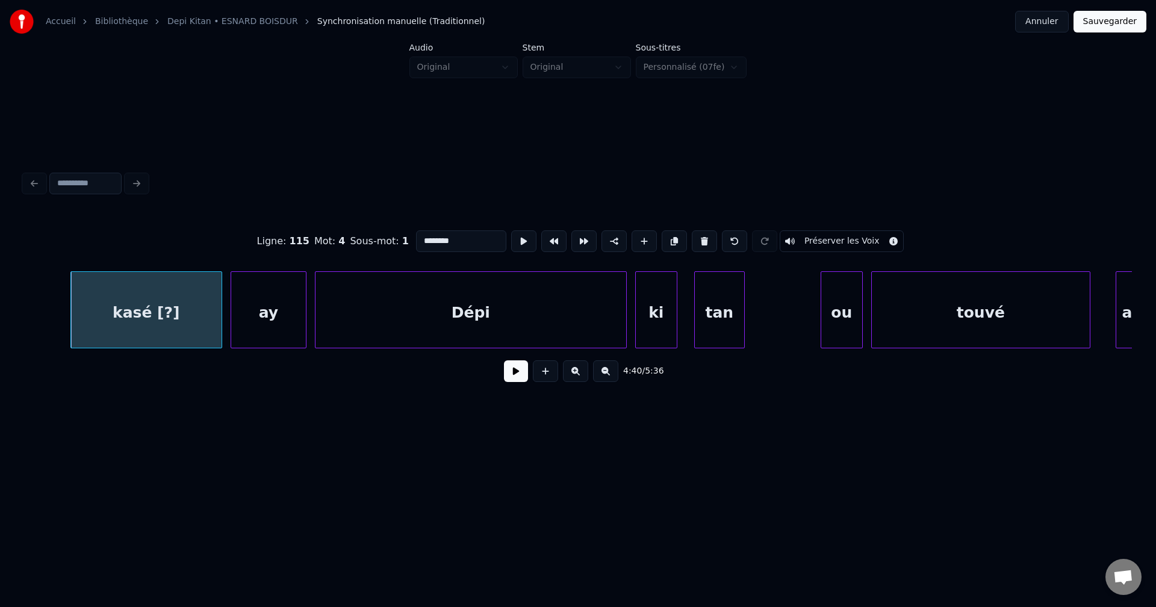
drag, startPoint x: 454, startPoint y: 235, endPoint x: 101, endPoint y: 253, distance: 353.2
click at [101, 253] on div "Ligne : 115 Mot : 4 Sous-mot : 1 ******** Préserver les Voix" at bounding box center [578, 241] width 1108 height 60
click at [301, 295] on div "ay" at bounding box center [268, 313] width 75 height 82
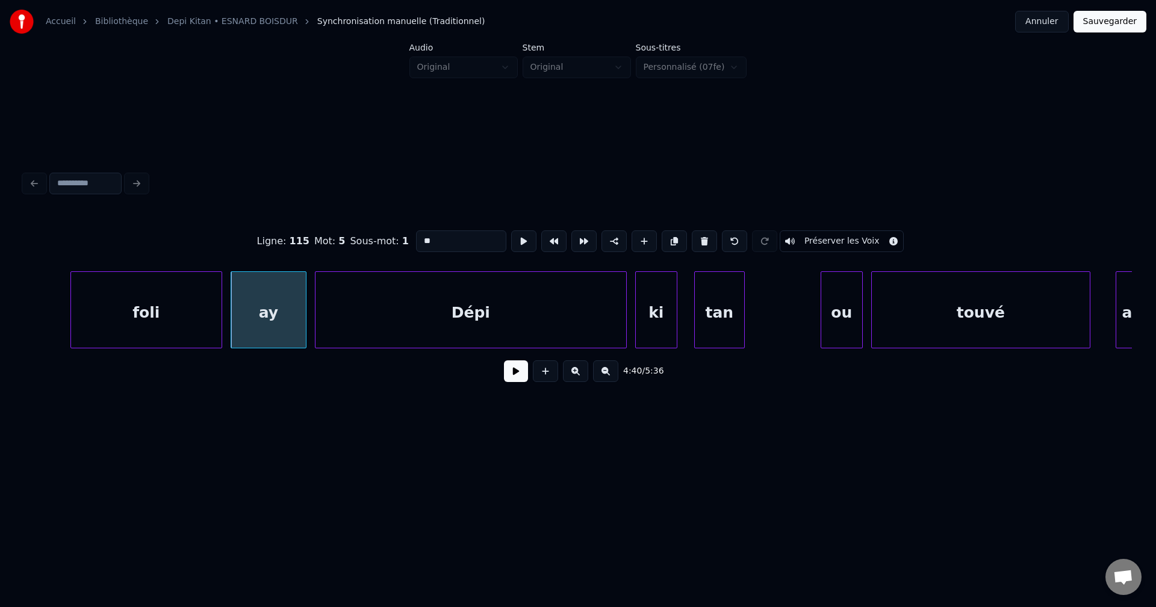
drag, startPoint x: 438, startPoint y: 240, endPoint x: 342, endPoint y: 241, distance: 95.7
click at [342, 241] on div "Ligne : 115 Mot : 5 Sous-mot : 1 ** Préserver les Voix" at bounding box center [578, 241] width 1108 height 60
click at [489, 309] on div "Dépi" at bounding box center [470, 313] width 311 height 82
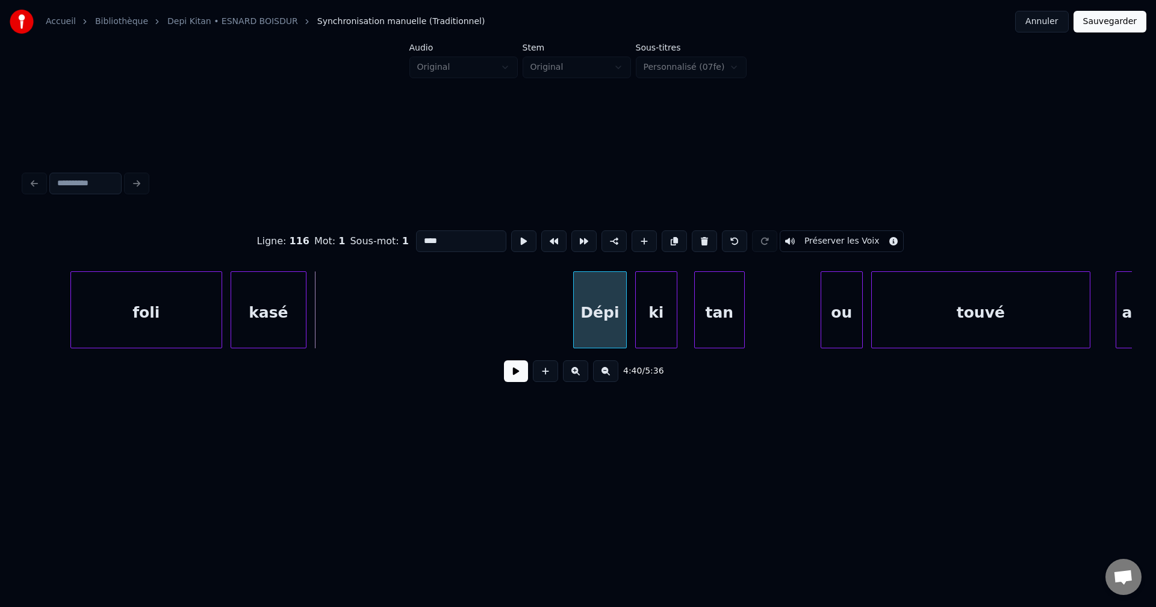
click at [577, 326] on div at bounding box center [576, 310] width 4 height 76
click at [285, 329] on div "kasé" at bounding box center [268, 313] width 75 height 82
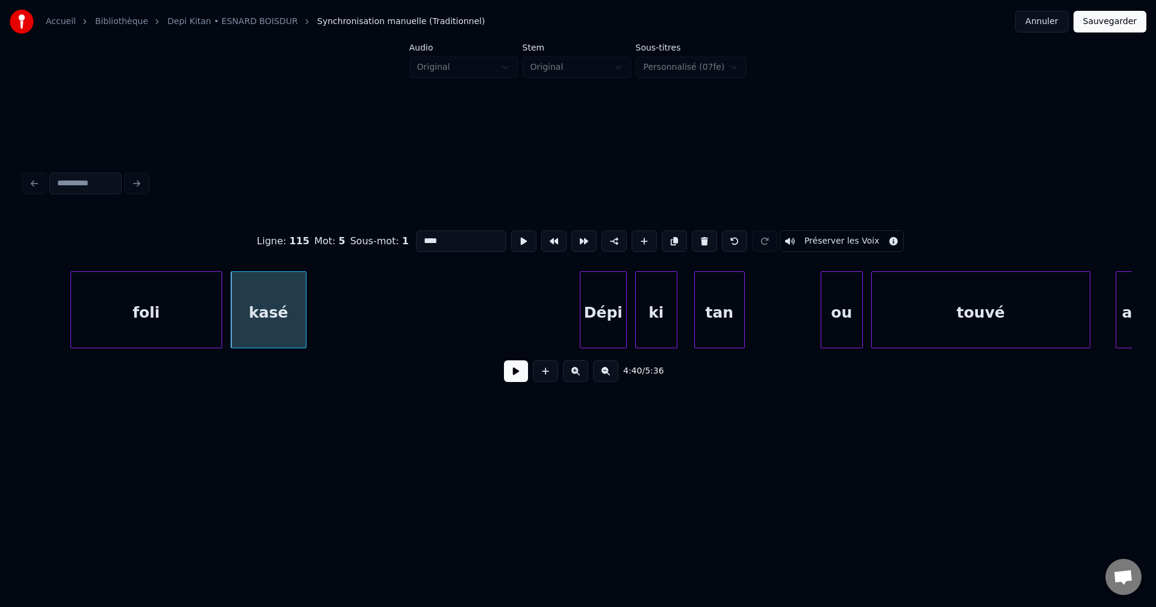
click at [458, 232] on input "****" at bounding box center [461, 242] width 90 height 22
click at [272, 309] on div "kasé pié ay" at bounding box center [268, 313] width 75 height 82
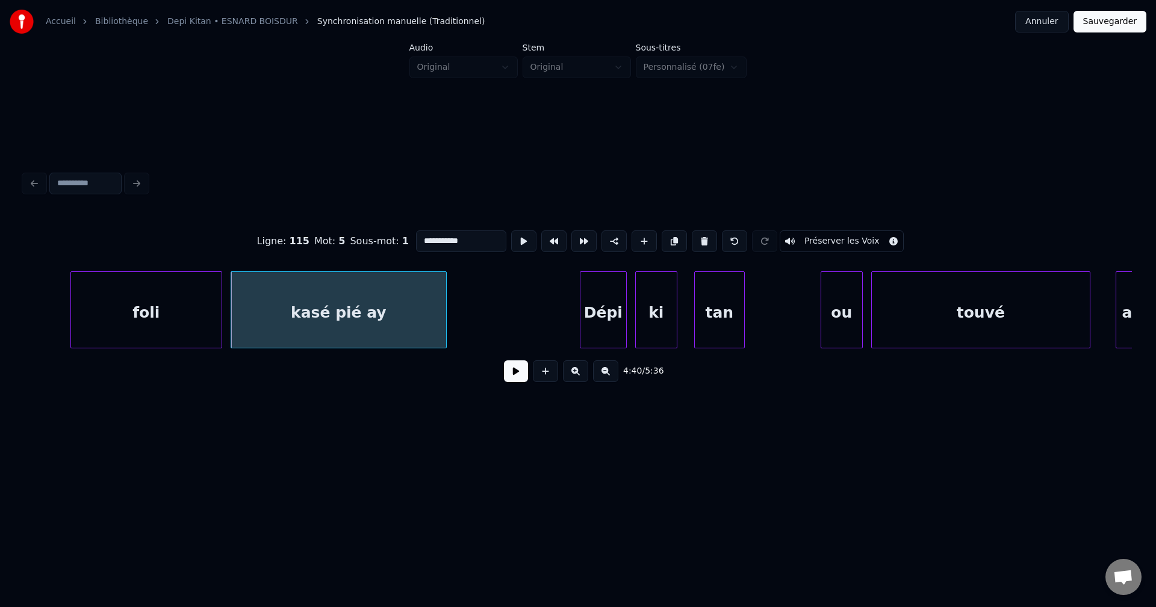
click at [444, 302] on div at bounding box center [444, 310] width 4 height 76
click at [108, 330] on div "foli" at bounding box center [146, 313] width 150 height 82
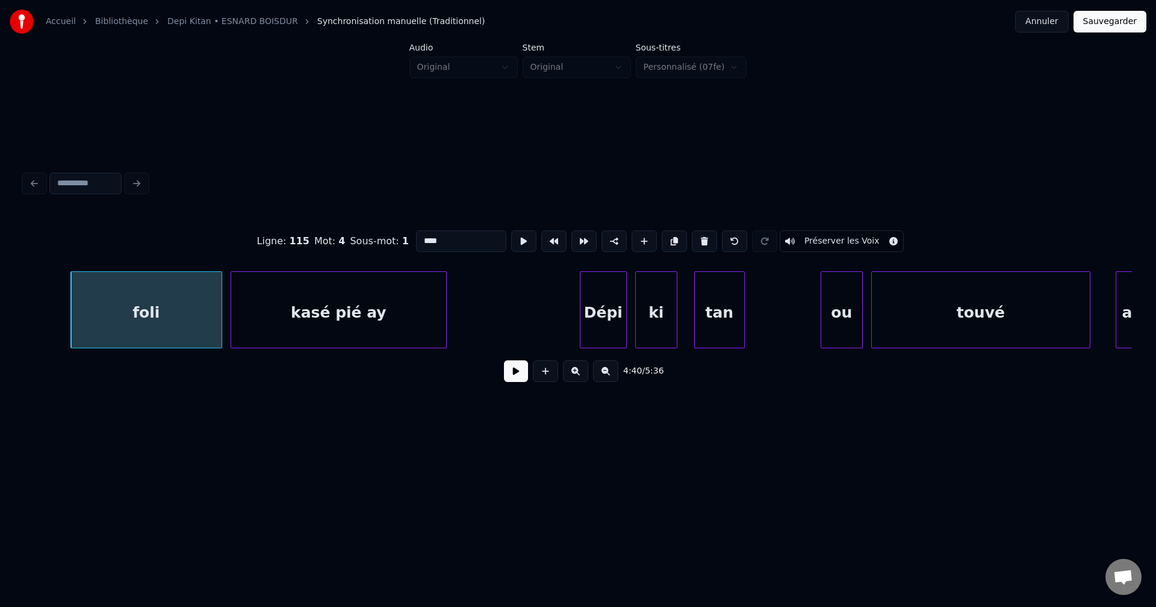
click at [153, 324] on div "foli" at bounding box center [146, 313] width 150 height 82
click at [424, 234] on input "****" at bounding box center [461, 242] width 90 height 22
type input "*****"
click at [524, 374] on button at bounding box center [516, 372] width 24 height 22
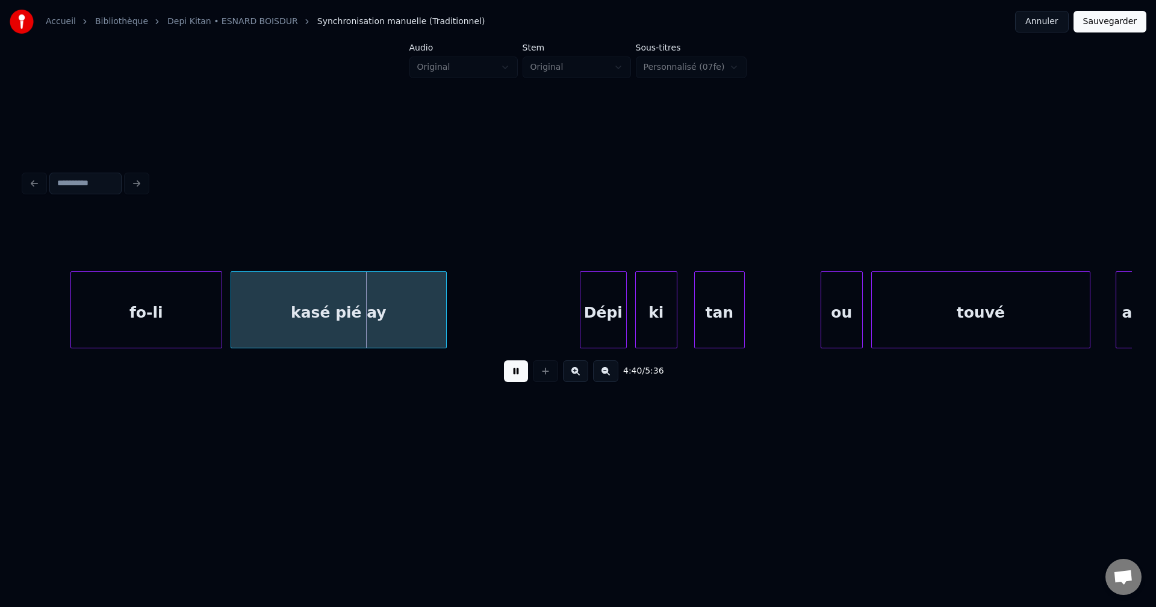
drag, startPoint x: 522, startPoint y: 371, endPoint x: 361, endPoint y: 353, distance: 162.9
click at [521, 371] on button at bounding box center [516, 372] width 24 height 22
click at [144, 319] on div "fo-li" at bounding box center [146, 313] width 150 height 82
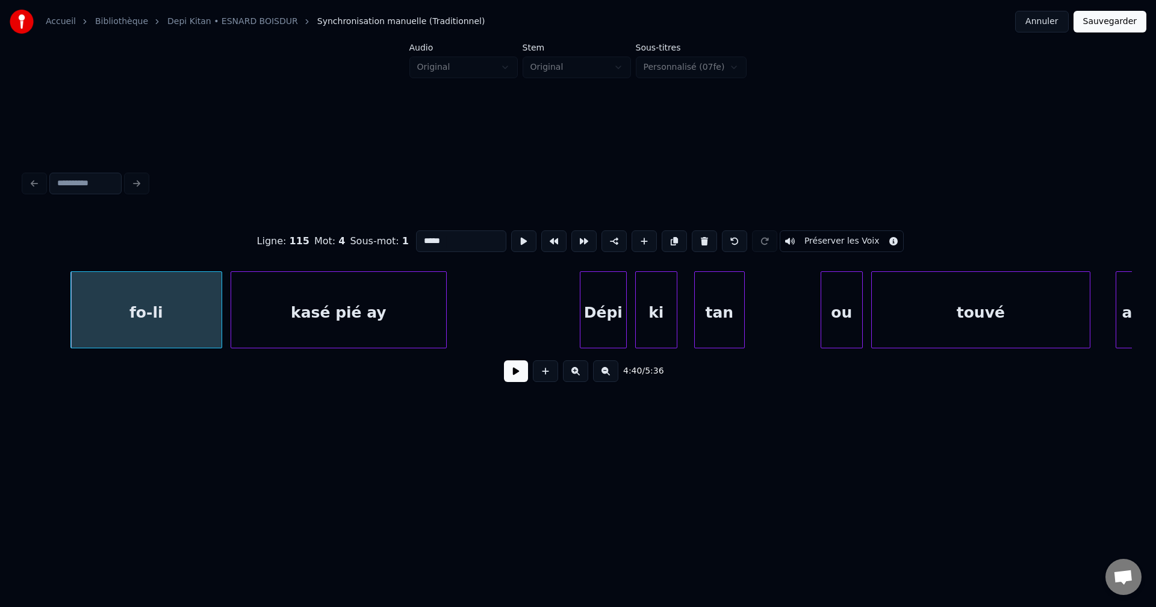
click at [515, 373] on button at bounding box center [516, 372] width 24 height 22
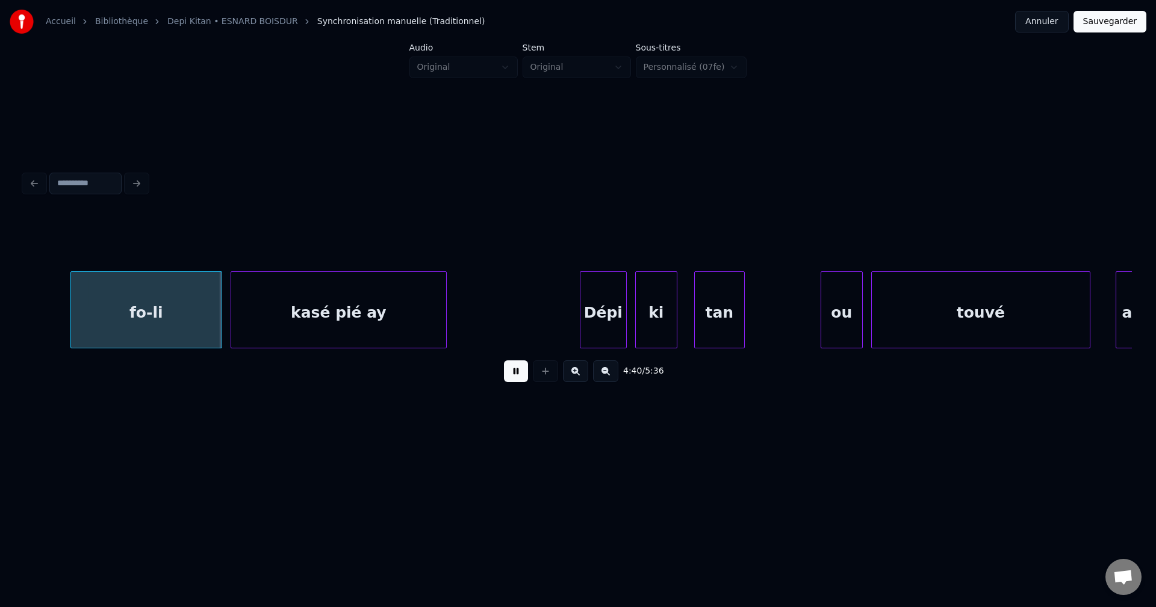
drag, startPoint x: 515, startPoint y: 373, endPoint x: 419, endPoint y: 365, distance: 96.6
click at [514, 373] on button at bounding box center [516, 372] width 24 height 22
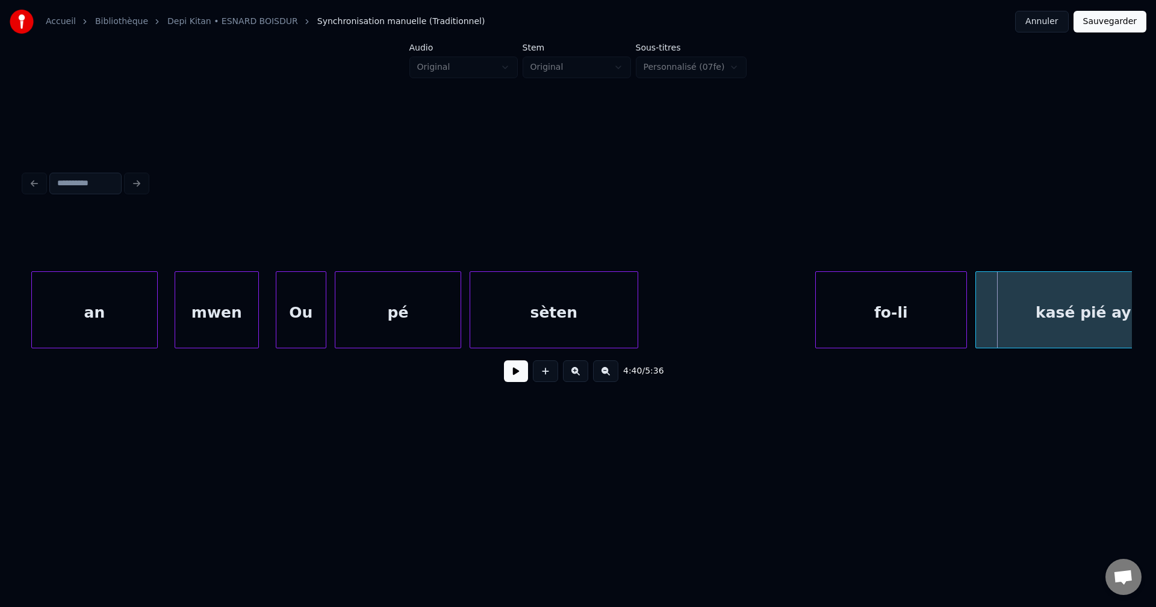
scroll to position [0, 117258]
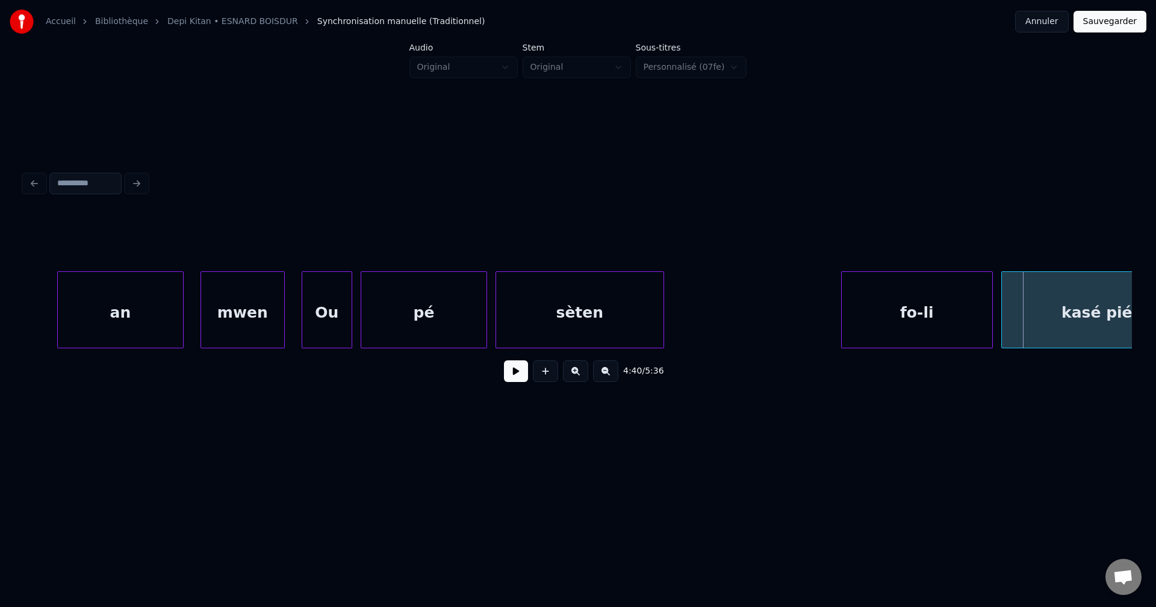
drag, startPoint x: 194, startPoint y: 337, endPoint x: 200, endPoint y: 337, distance: 6.6
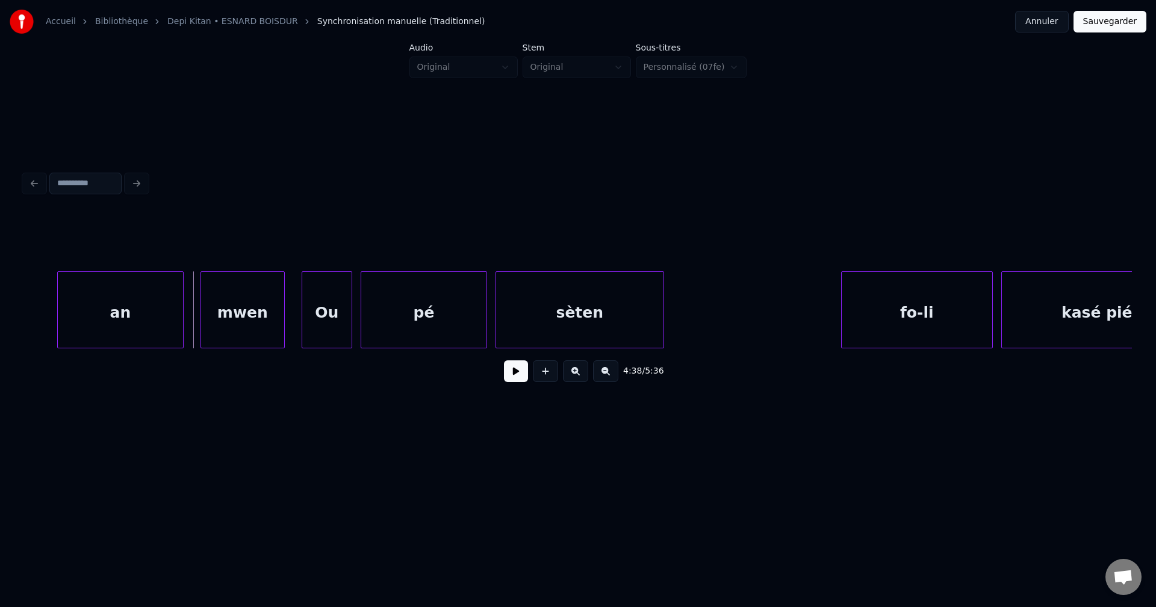
click at [119, 294] on div "an" at bounding box center [120, 313] width 125 height 82
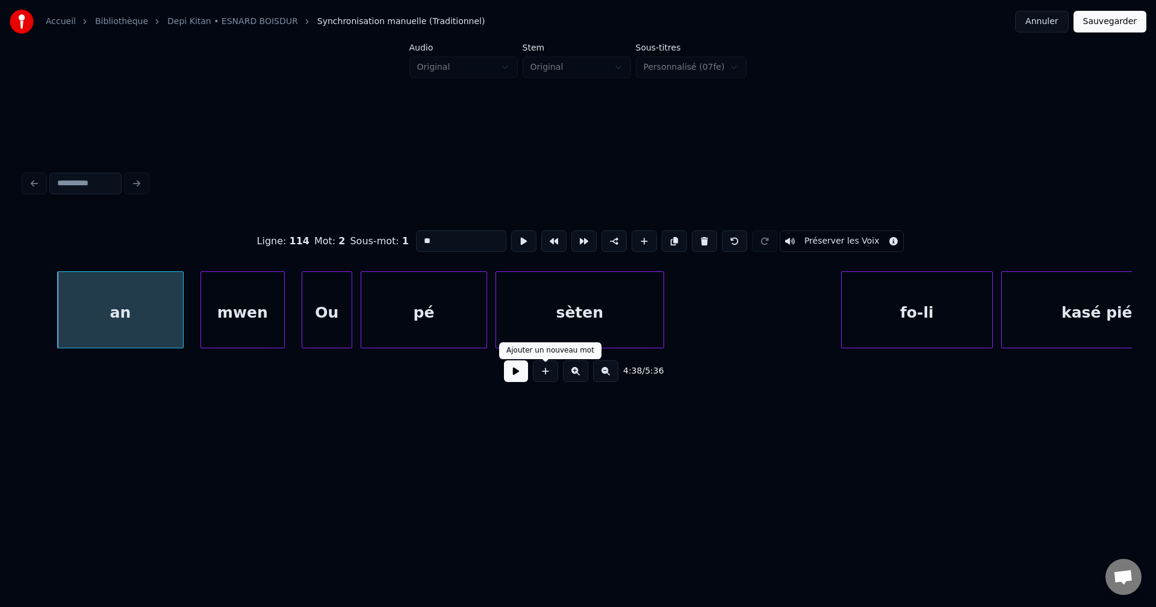
click at [522, 380] on button at bounding box center [516, 372] width 24 height 22
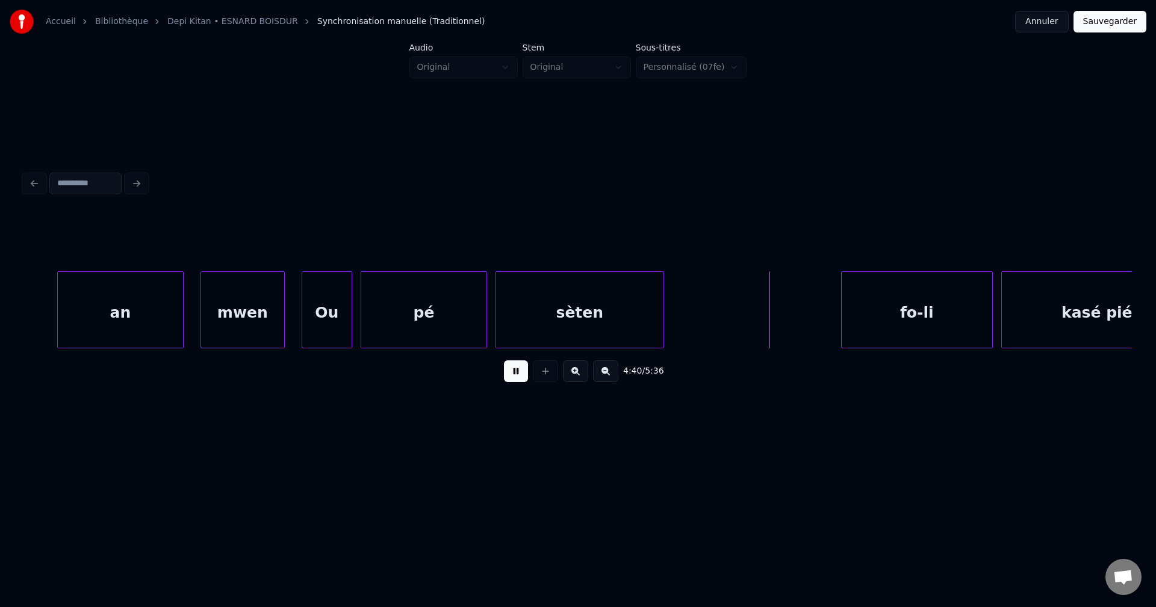
click at [515, 380] on button at bounding box center [516, 372] width 24 height 22
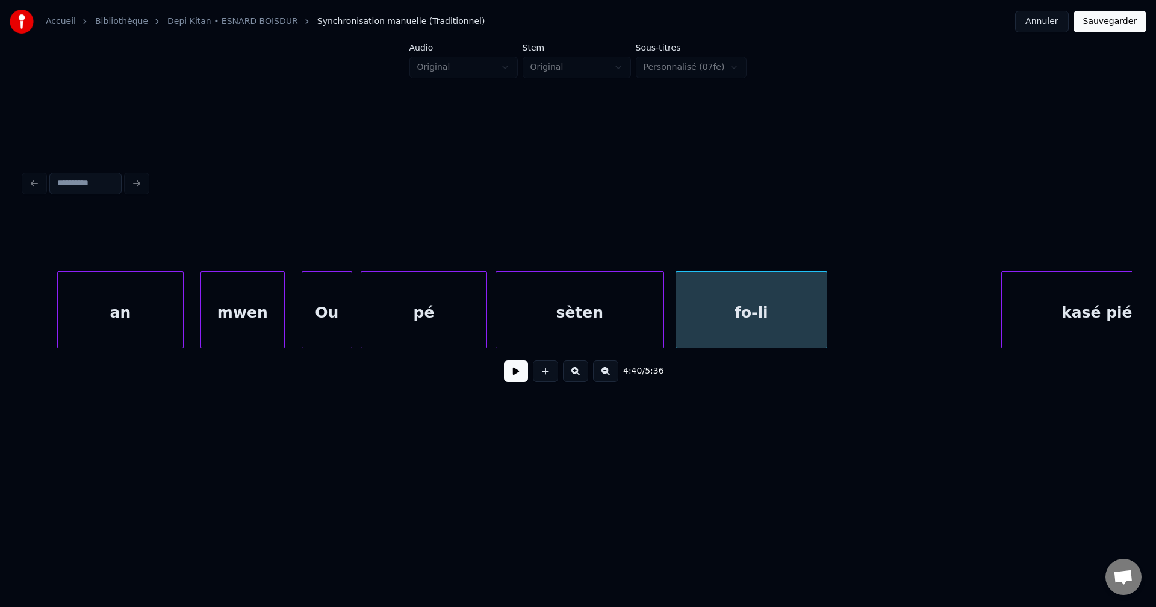
click at [782, 295] on div "fo-li" at bounding box center [751, 313] width 150 height 82
click at [513, 380] on button at bounding box center [516, 372] width 24 height 22
click at [510, 379] on button at bounding box center [516, 372] width 24 height 22
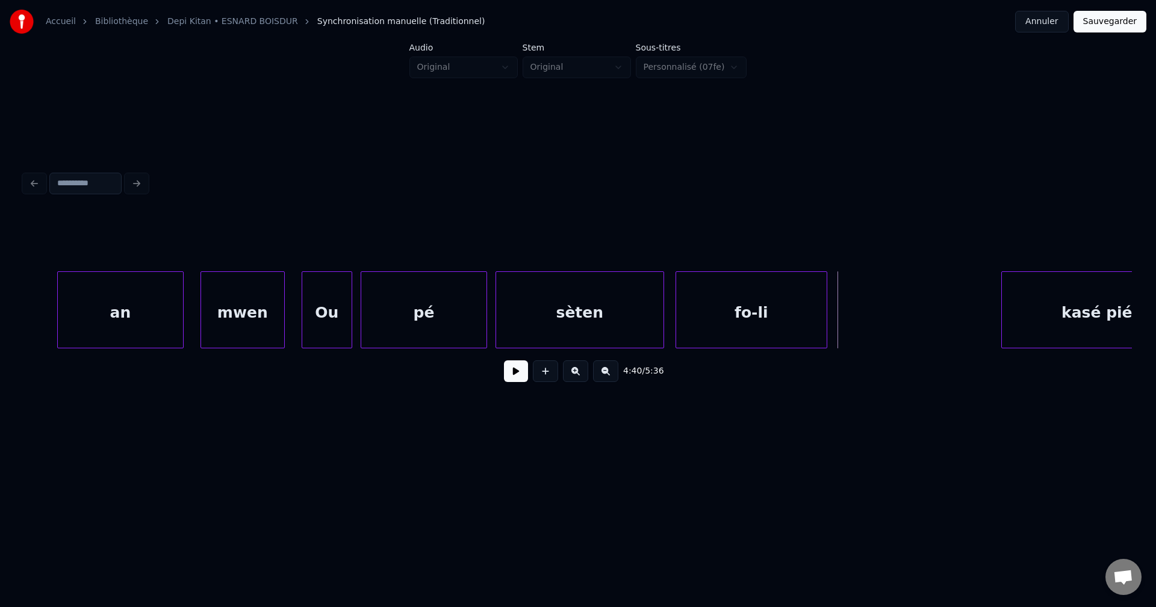
scroll to position [0, 117338]
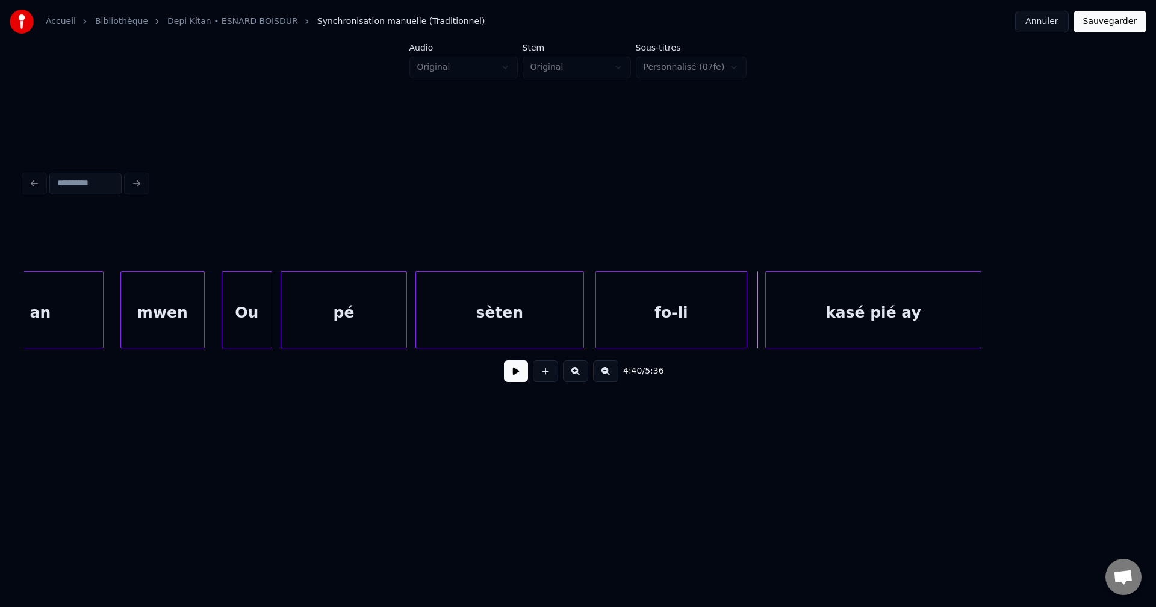
click at [939, 315] on div "kasé pié ay" at bounding box center [873, 313] width 215 height 82
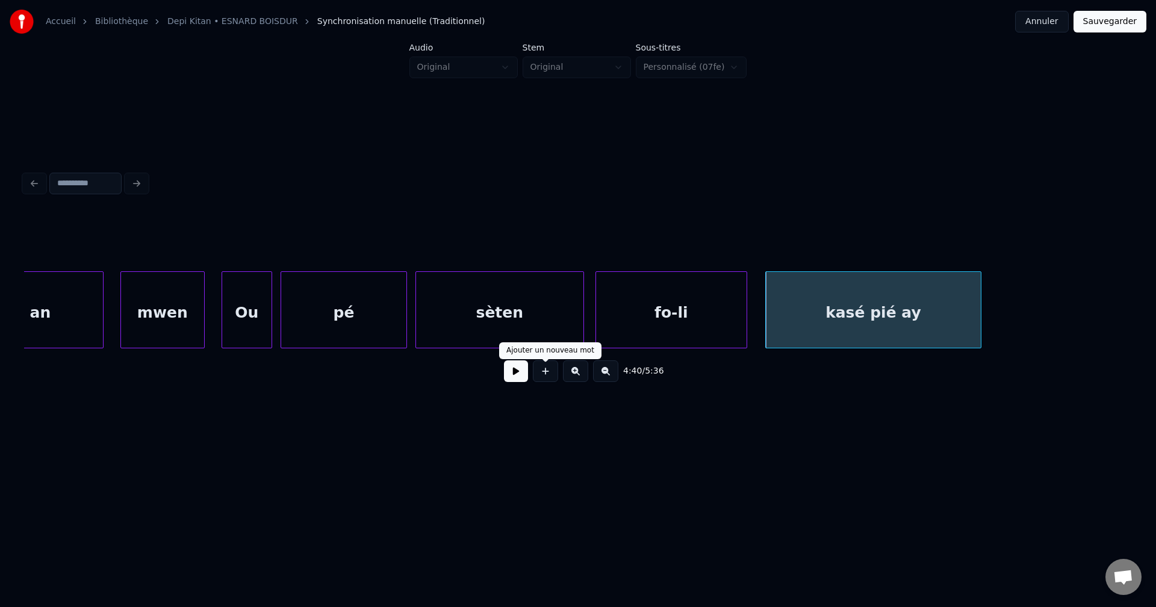
click at [522, 374] on button at bounding box center [516, 372] width 24 height 22
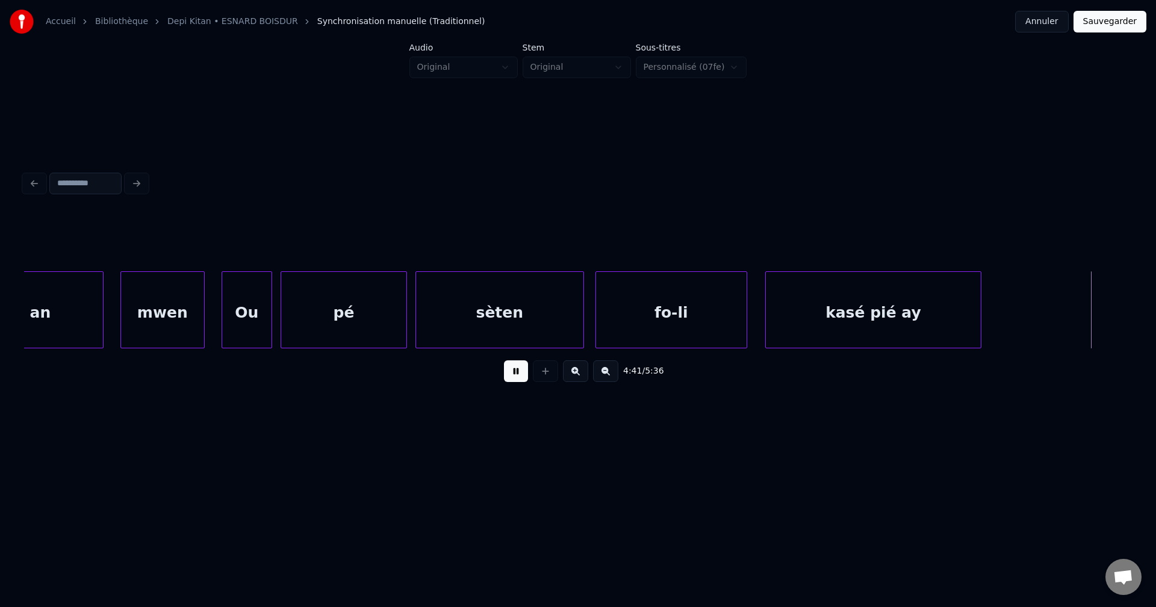
scroll to position [0, 118448]
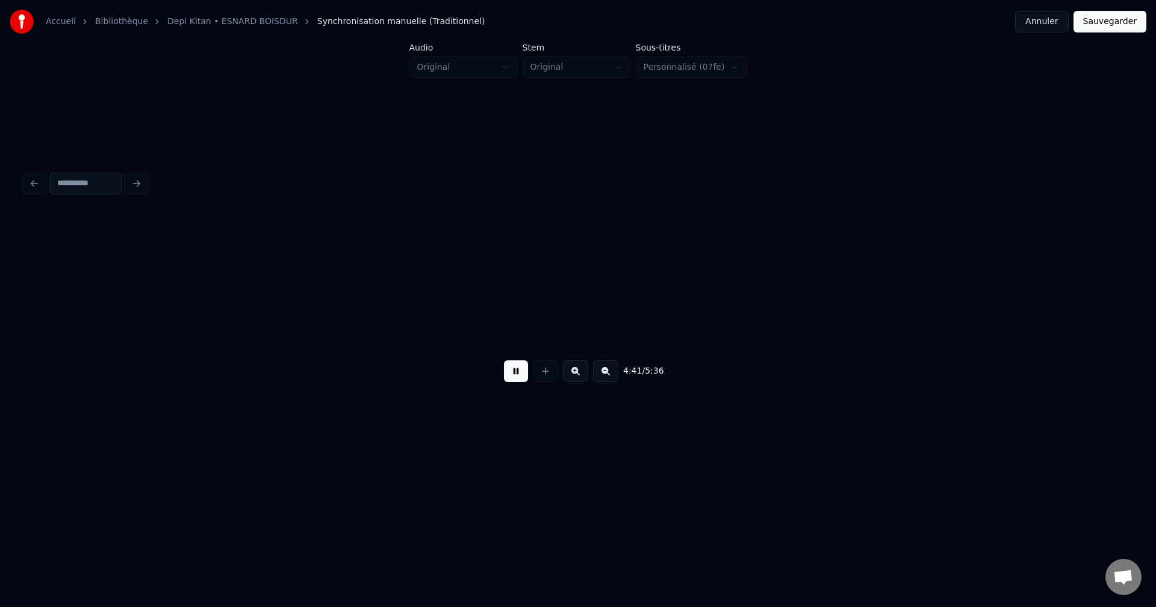
click at [515, 377] on button at bounding box center [516, 372] width 24 height 22
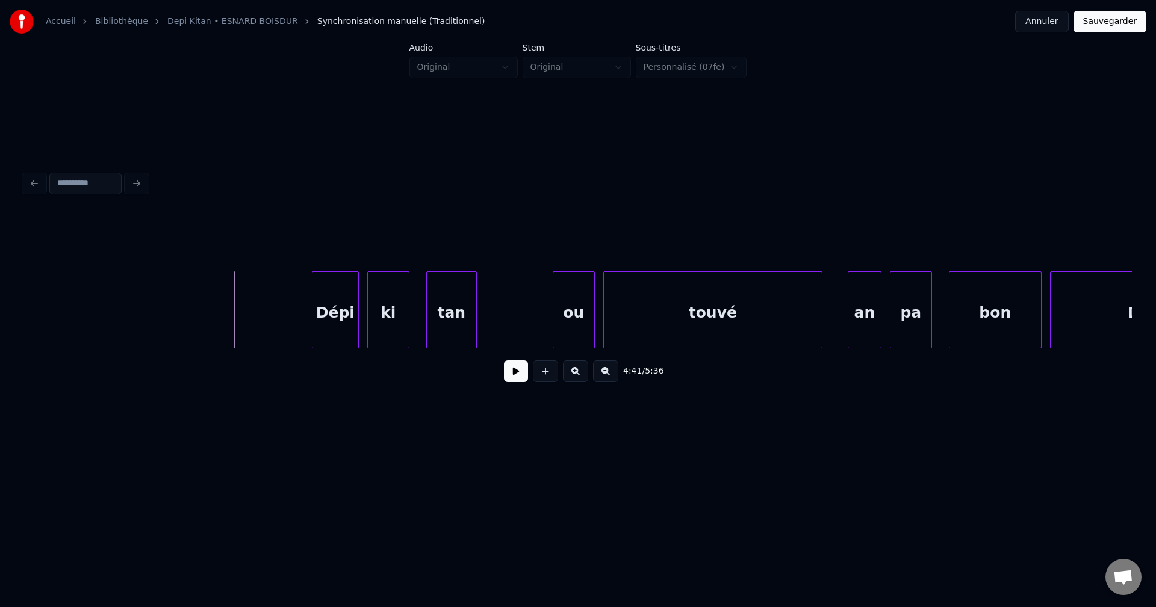
scroll to position [0, 118280]
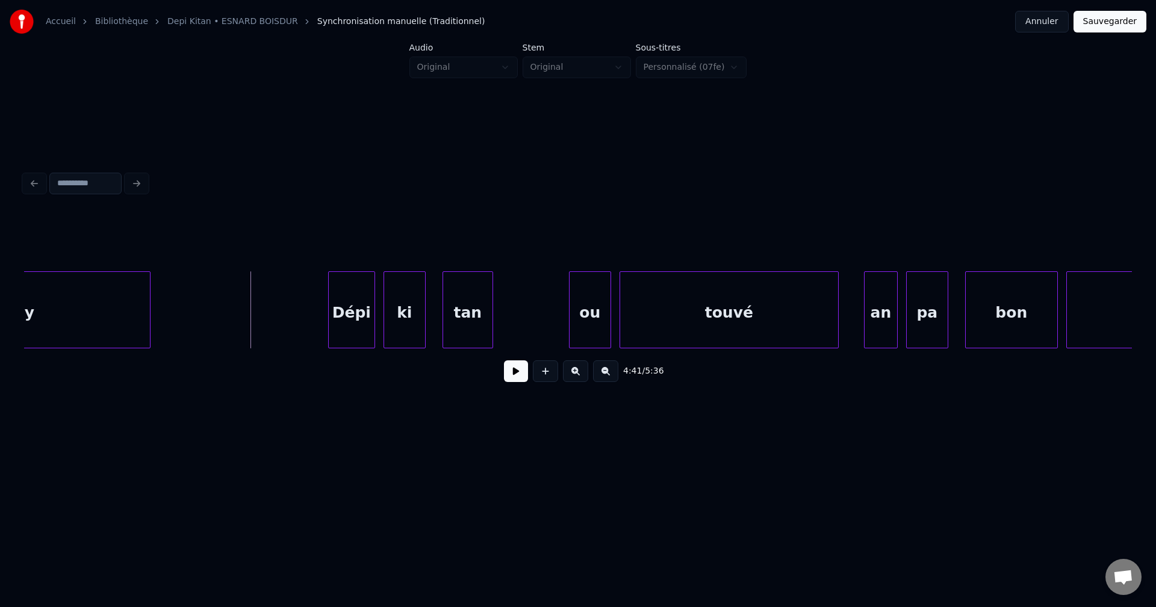
click at [150, 320] on div at bounding box center [148, 310] width 4 height 76
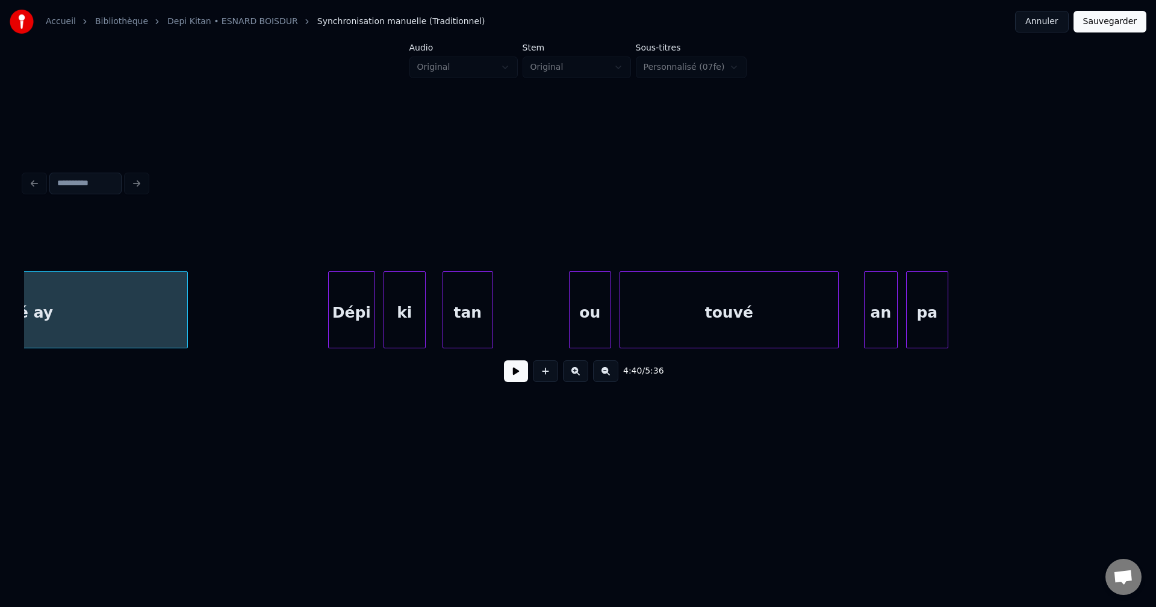
scroll to position [0, 118079]
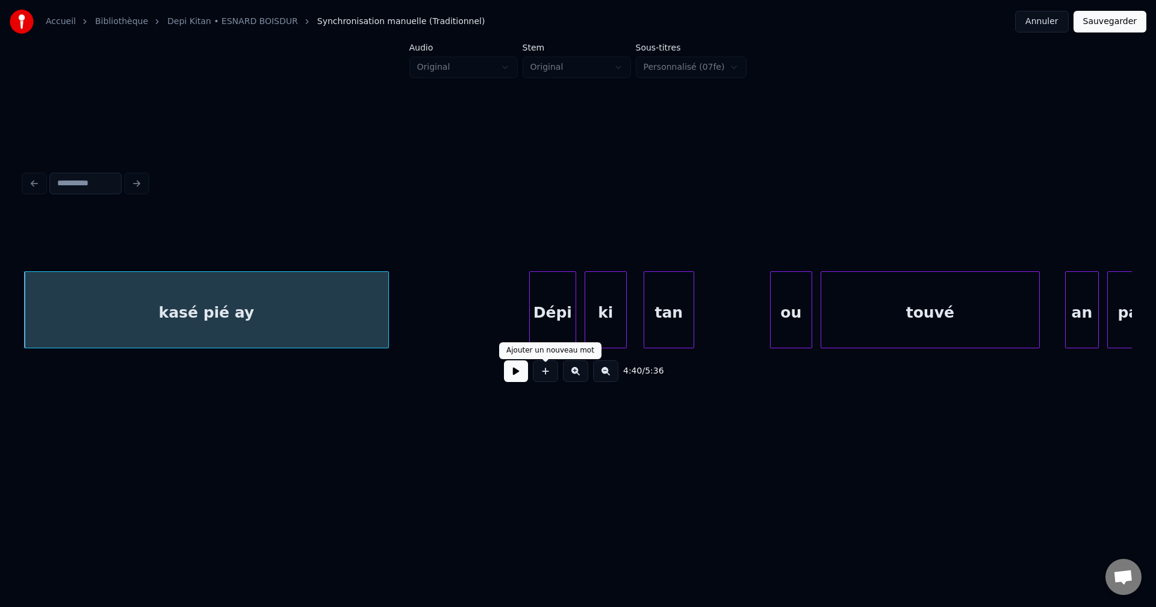
click at [513, 381] on button at bounding box center [516, 372] width 24 height 22
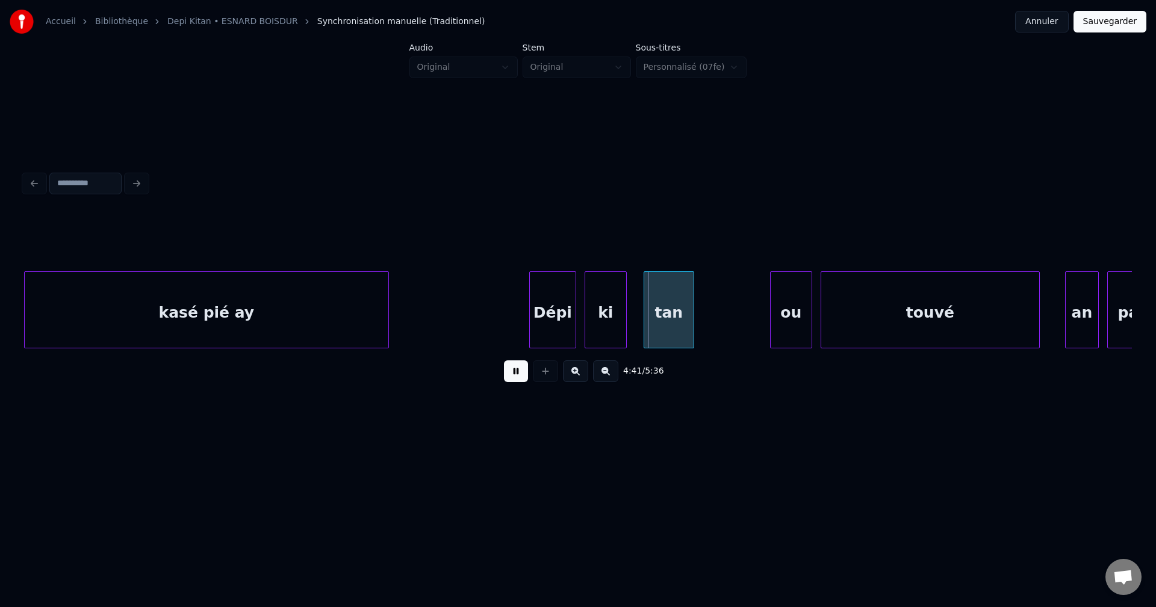
drag, startPoint x: 515, startPoint y: 379, endPoint x: 486, endPoint y: 376, distance: 29.0
click at [515, 379] on button at bounding box center [516, 372] width 24 height 22
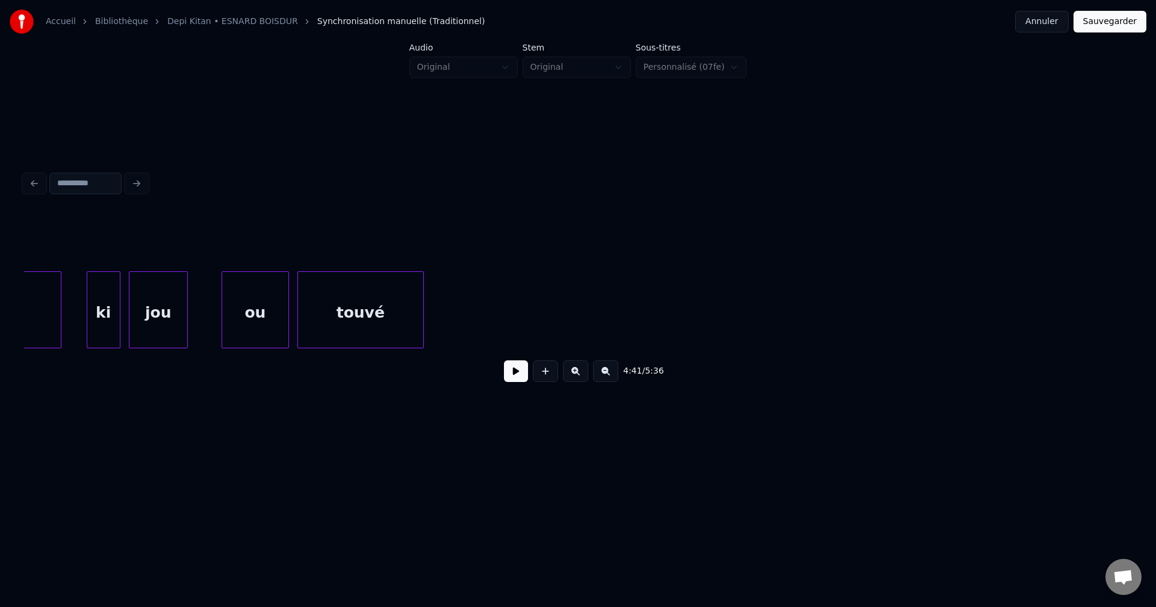
scroll to position [0, 111532]
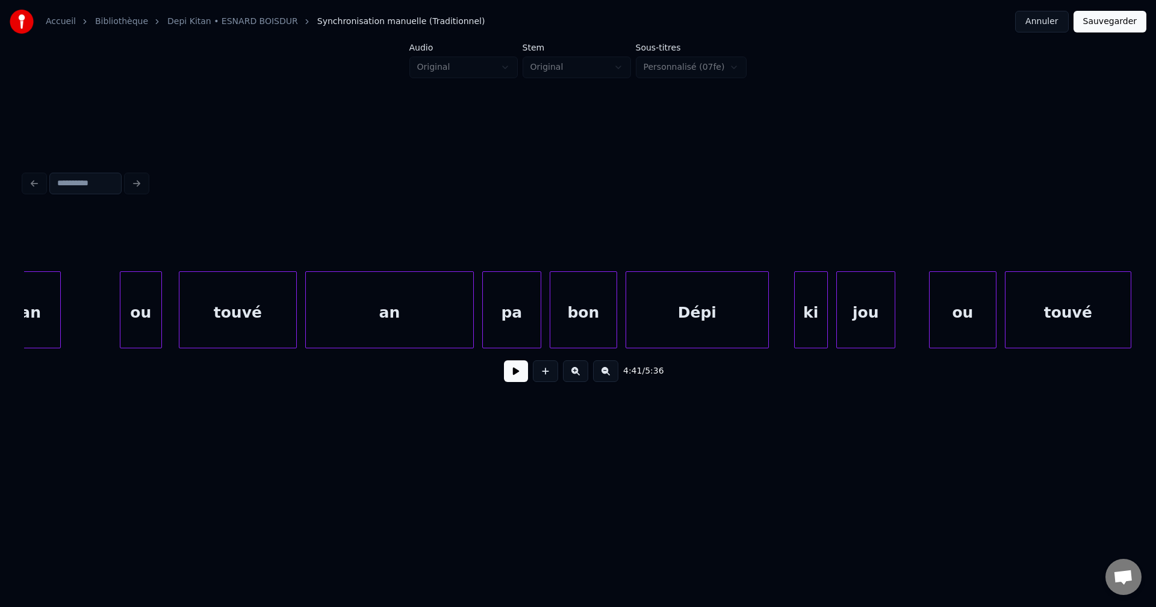
click at [686, 336] on div "Dépi" at bounding box center [697, 313] width 142 height 82
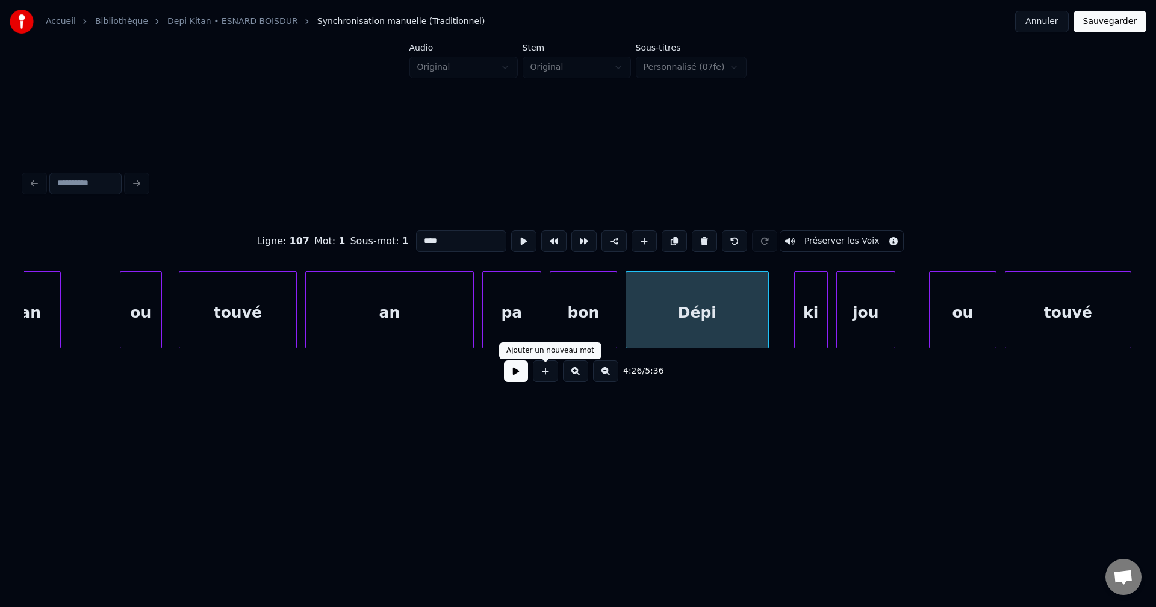
drag, startPoint x: 527, startPoint y: 380, endPoint x: 519, endPoint y: 382, distance: 8.6
click at [525, 379] on button at bounding box center [516, 372] width 24 height 22
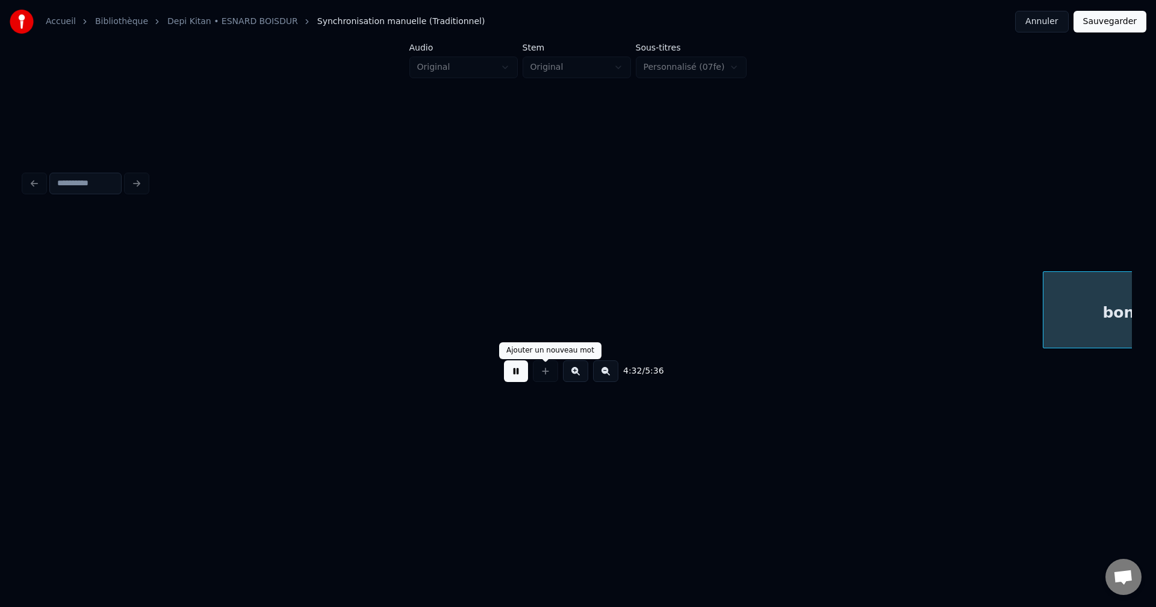
scroll to position [0, 114863]
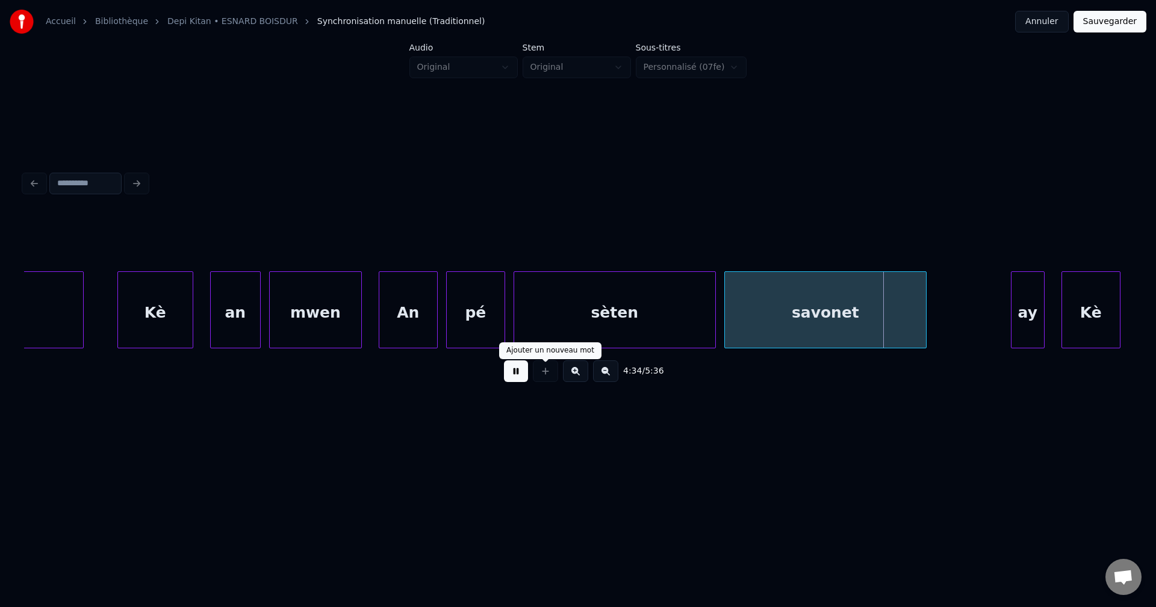
click at [522, 379] on button at bounding box center [516, 372] width 24 height 22
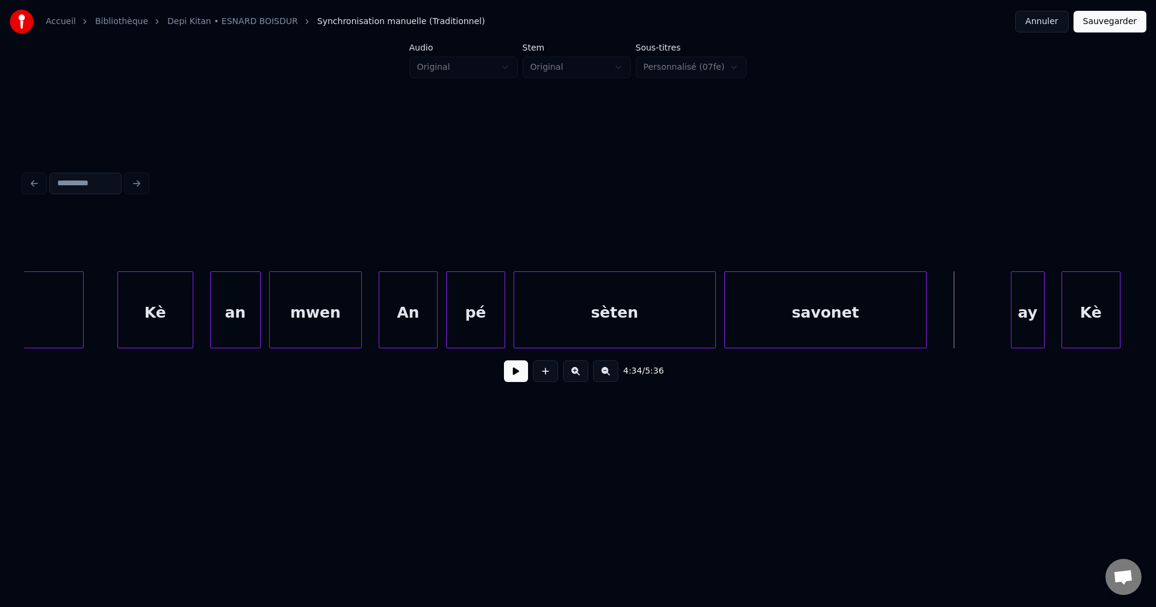
click at [522, 379] on button at bounding box center [516, 372] width 24 height 22
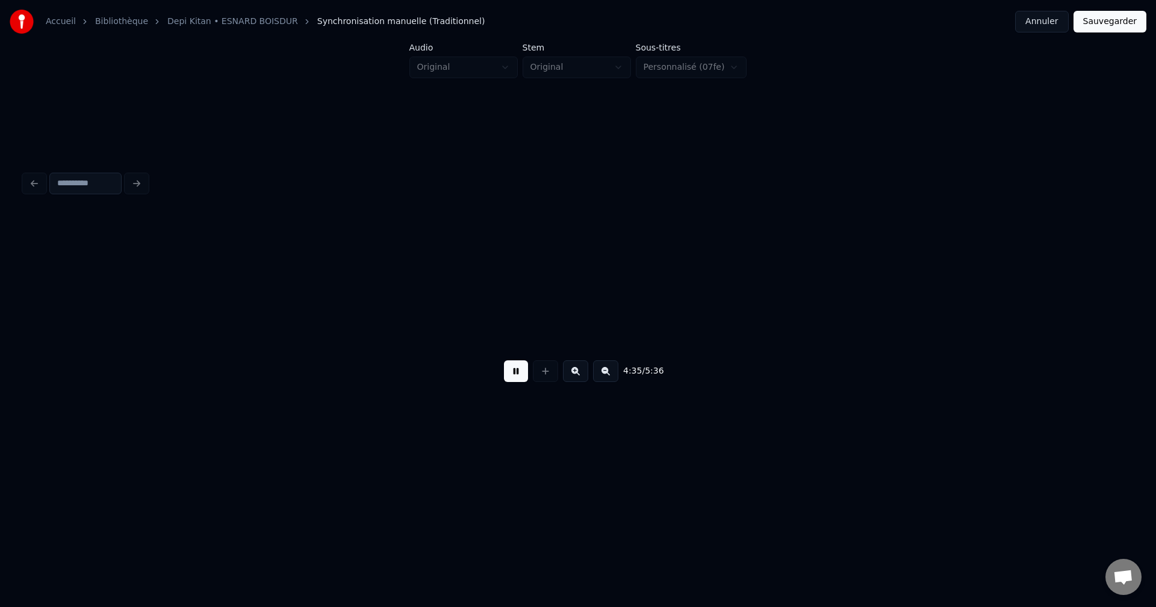
scroll to position [0, 115976]
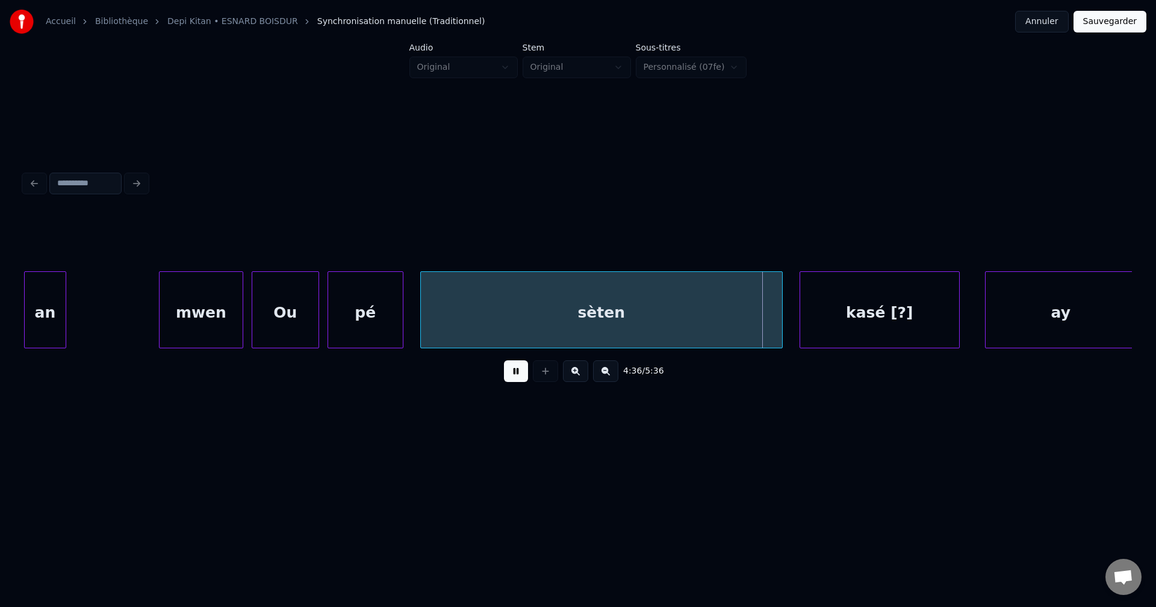
click at [524, 378] on button at bounding box center [516, 372] width 24 height 22
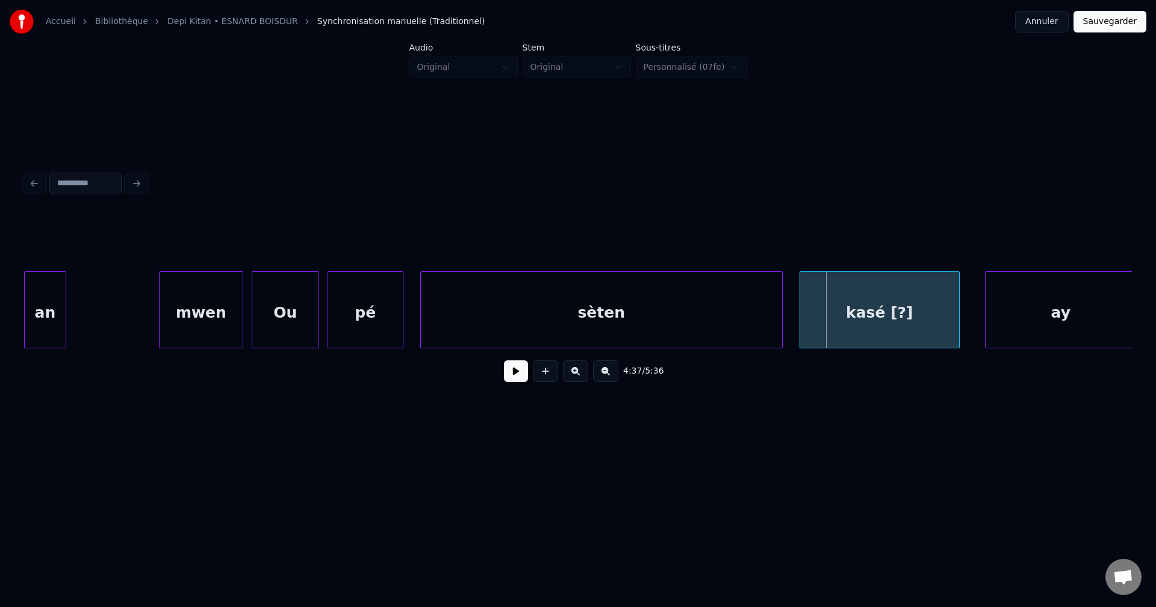
click at [27, 354] on div "4:37 / 5:36" at bounding box center [578, 372] width 1108 height 46
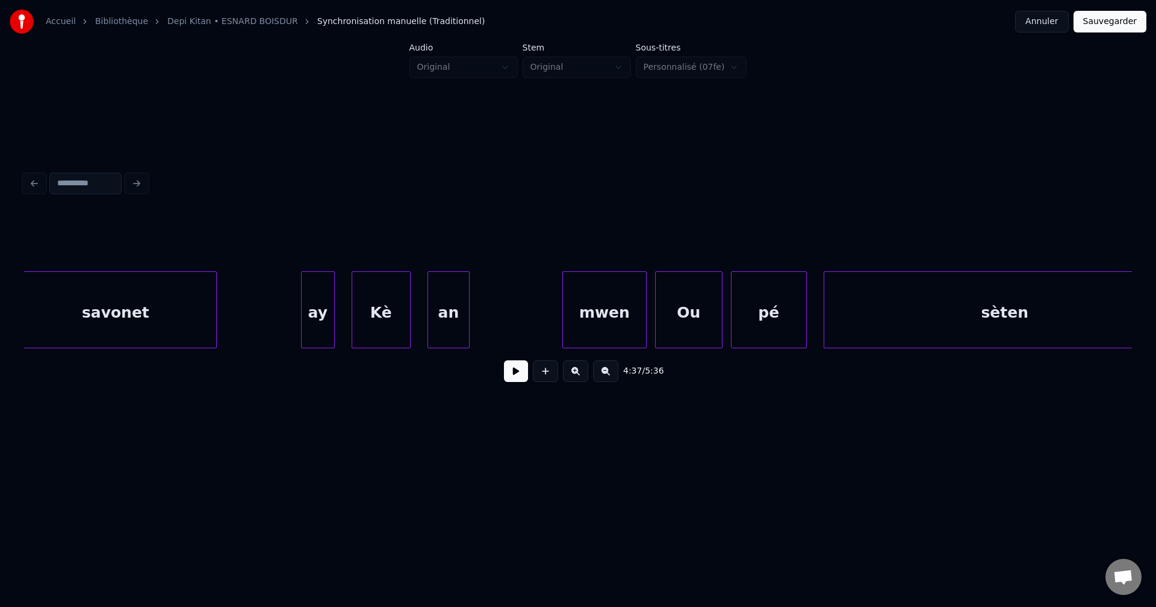
scroll to position [0, 115495]
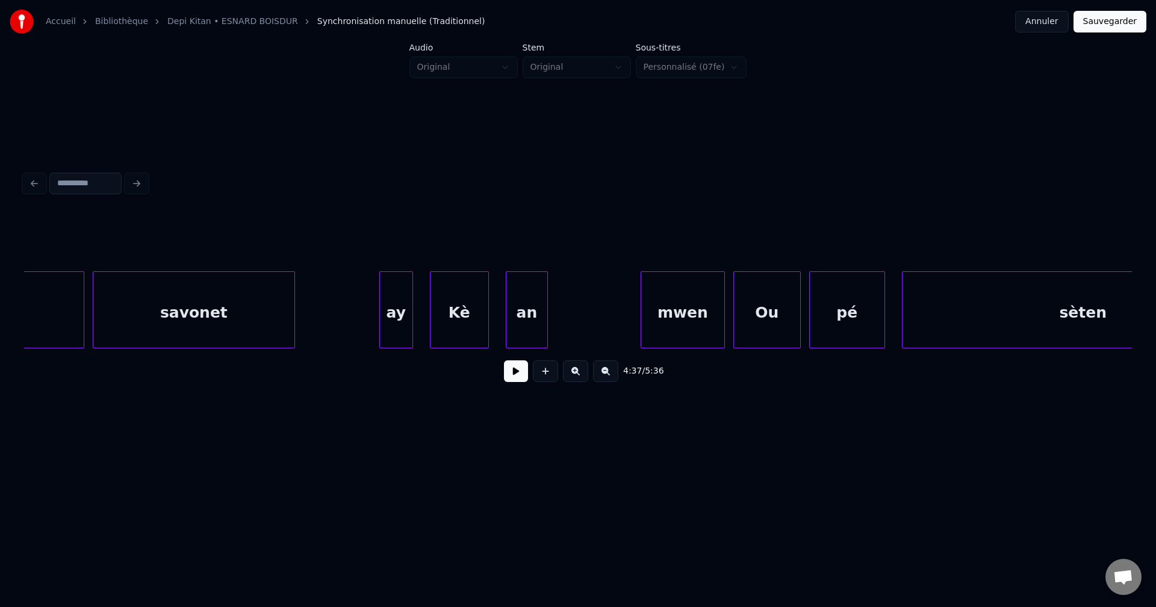
click at [171, 333] on div "savonet" at bounding box center [193, 313] width 201 height 82
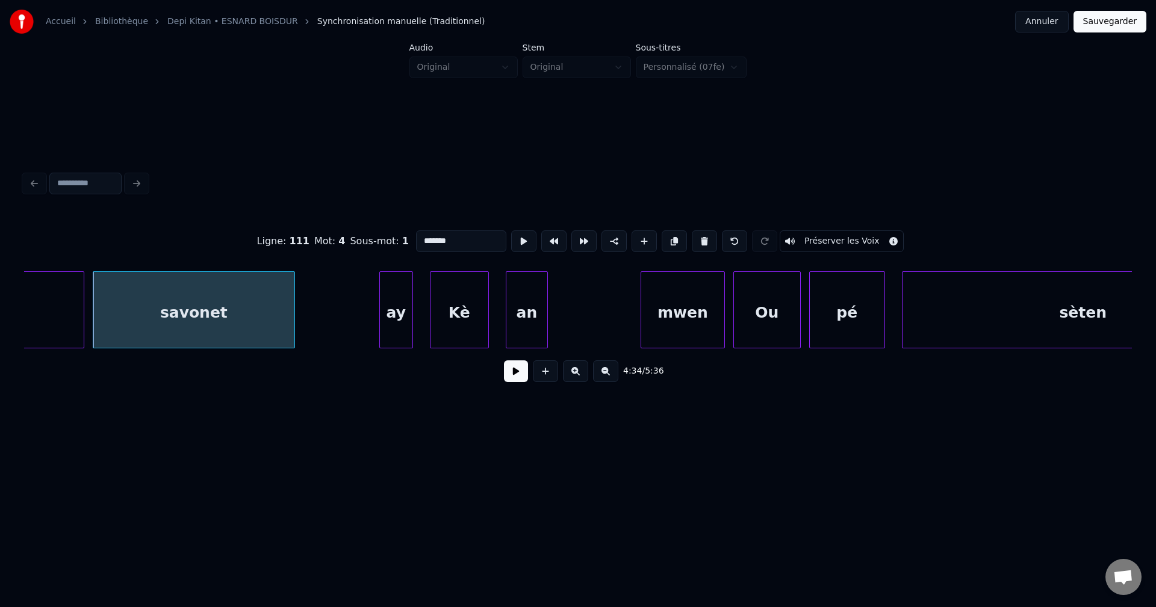
click at [516, 379] on button at bounding box center [516, 372] width 24 height 22
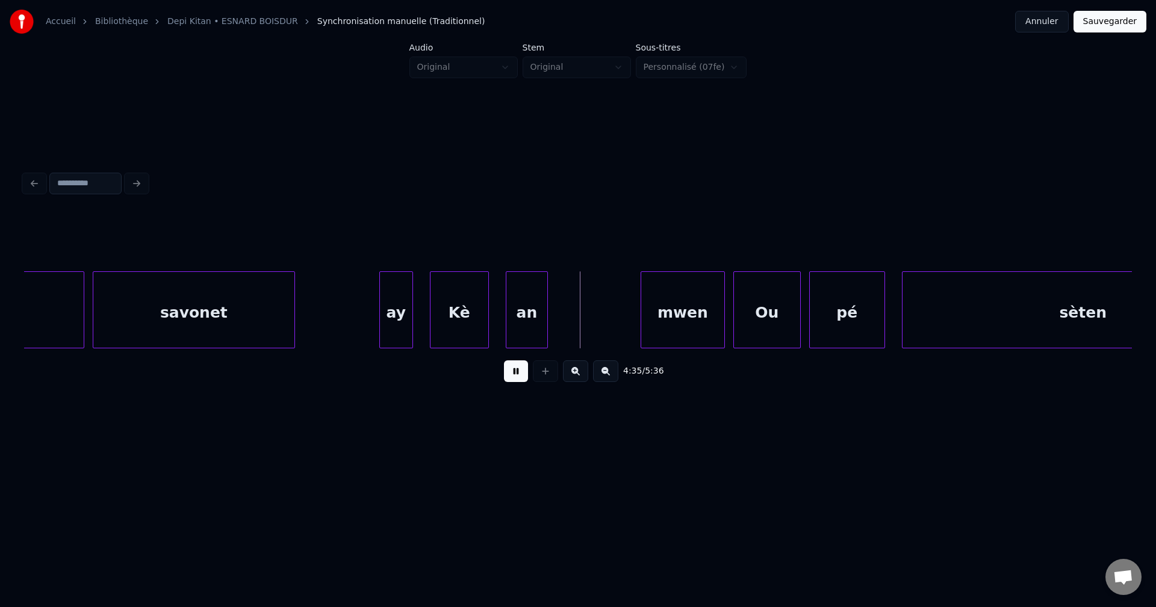
click at [509, 373] on button at bounding box center [516, 372] width 24 height 22
click at [406, 312] on div "ay" at bounding box center [396, 313] width 33 height 82
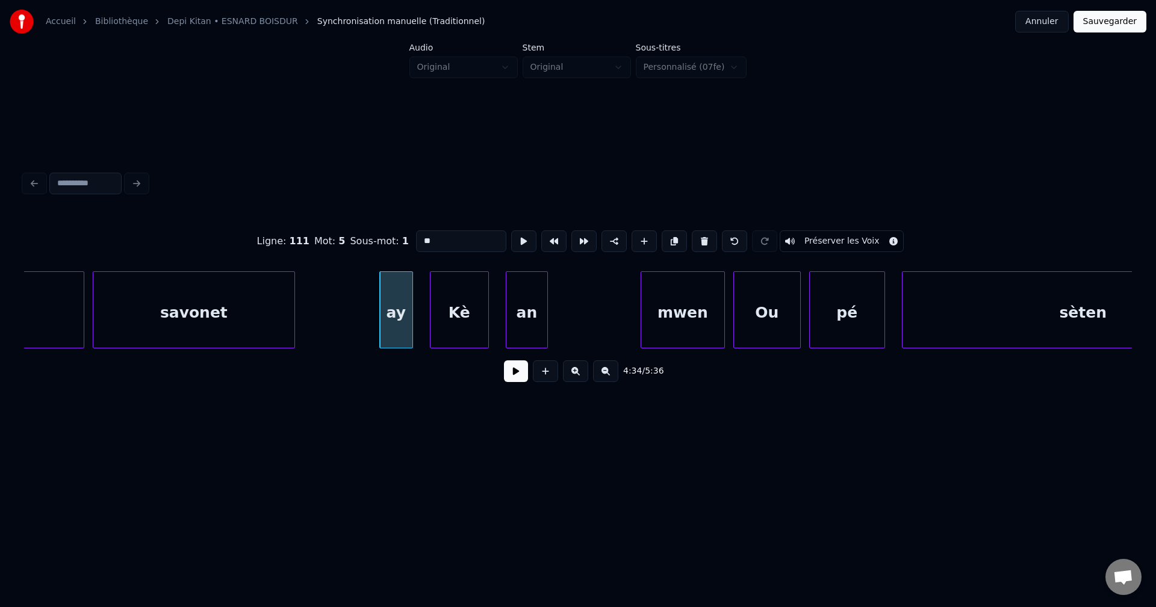
drag, startPoint x: 433, startPoint y: 236, endPoint x: 175, endPoint y: 235, distance: 257.6
click at [176, 235] on div "Ligne : 111 Mot : 5 Sous-mot : 1 ** Préserver les Voix" at bounding box center [578, 241] width 1108 height 60
type input "*******"
click at [512, 381] on button at bounding box center [516, 372] width 24 height 22
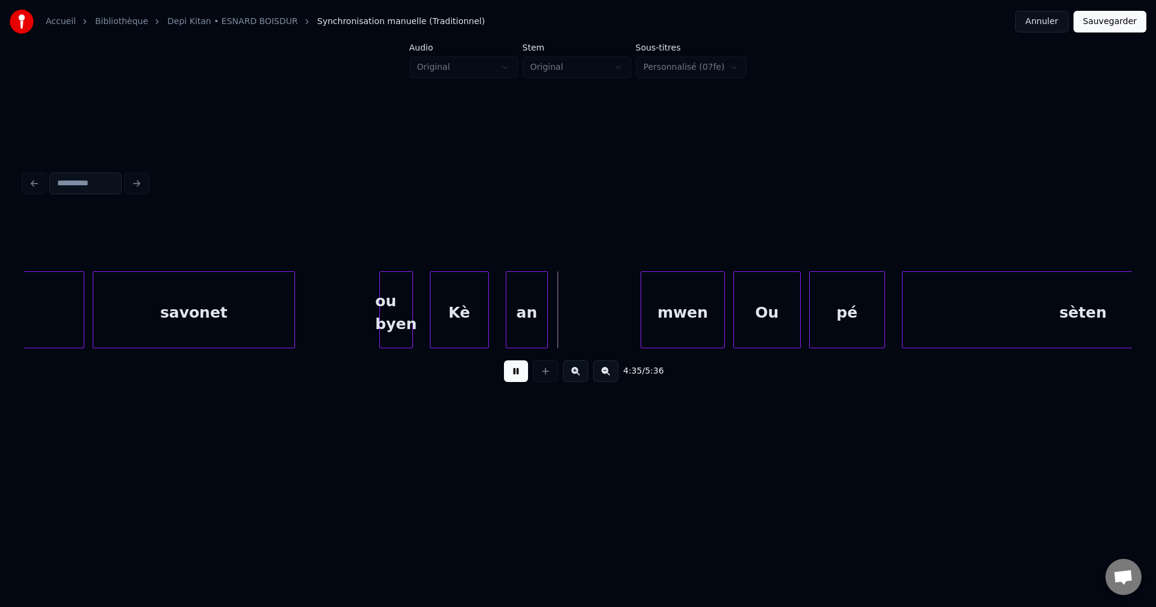
click at [512, 381] on button at bounding box center [516, 372] width 24 height 22
click at [469, 315] on div "Kè" at bounding box center [459, 313] width 58 height 82
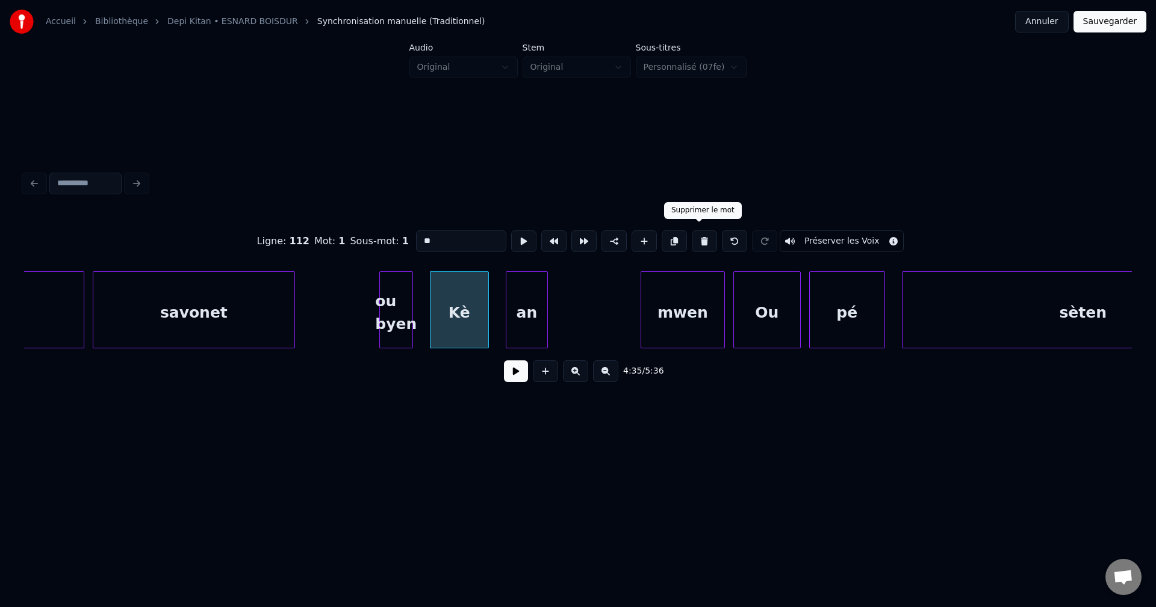
click at [697, 234] on button at bounding box center [704, 242] width 25 height 22
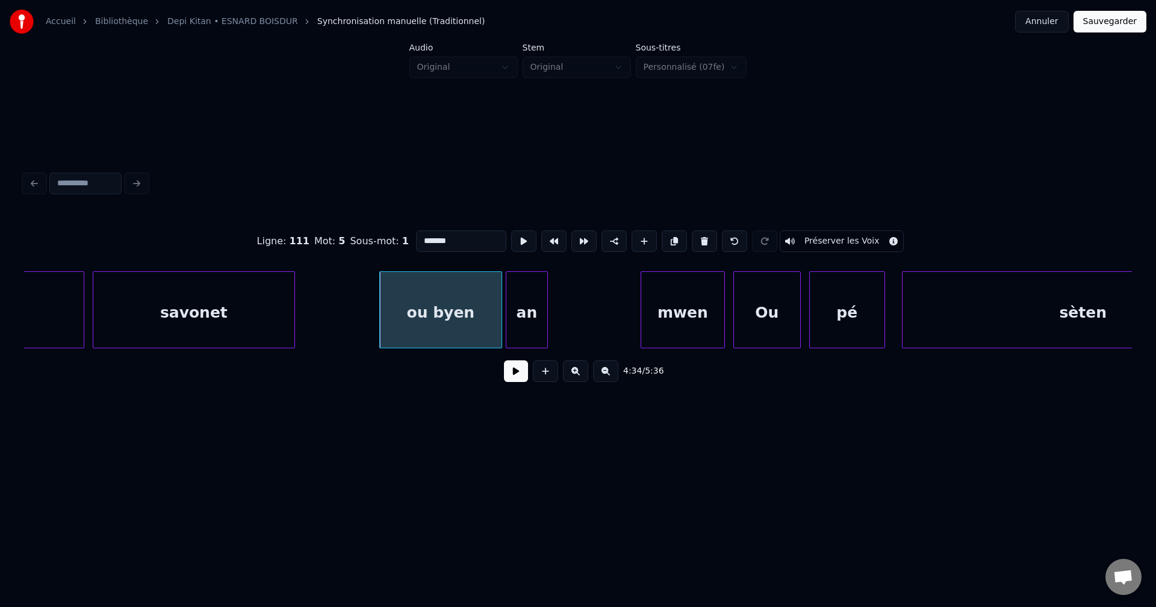
click at [501, 311] on div at bounding box center [500, 310] width 4 height 76
click at [515, 304] on div "an" at bounding box center [526, 313] width 41 height 82
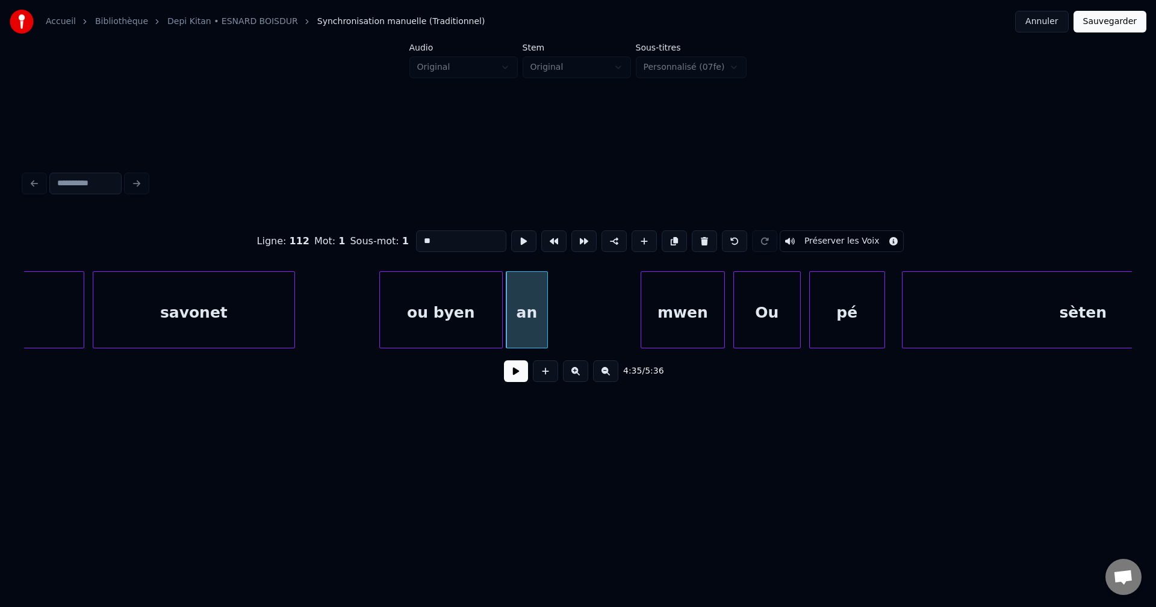
drag, startPoint x: 443, startPoint y: 235, endPoint x: 443, endPoint y: 226, distance: 8.4
click at [444, 233] on input "**" at bounding box center [461, 242] width 90 height 22
click at [462, 282] on div "ou byen" at bounding box center [441, 313] width 122 height 82
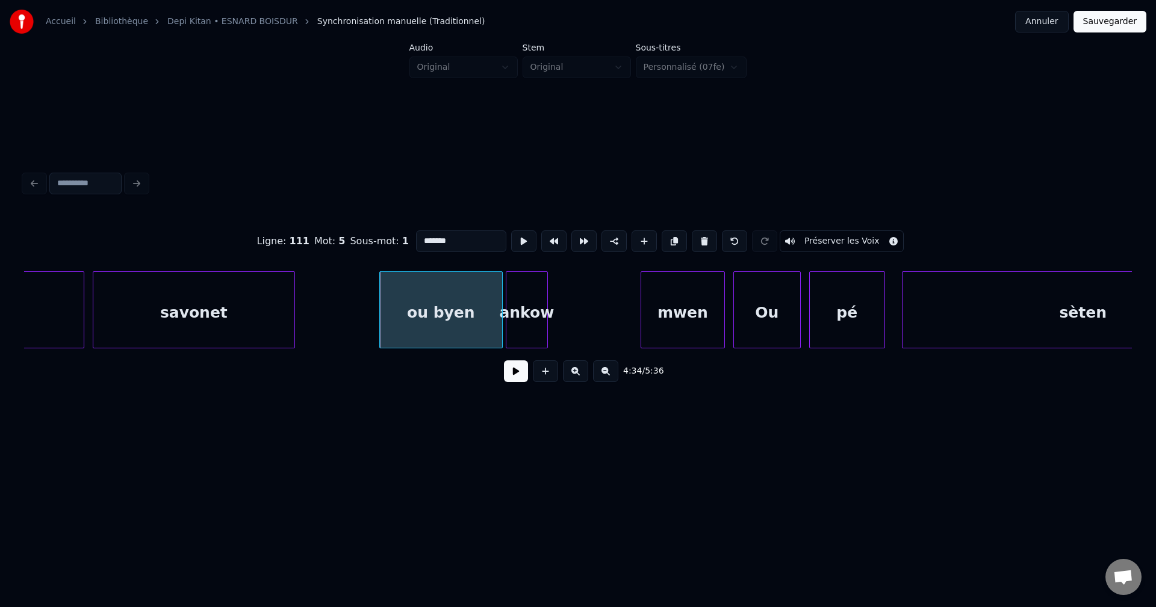
type input "*******"
click at [509, 382] on button at bounding box center [516, 372] width 24 height 22
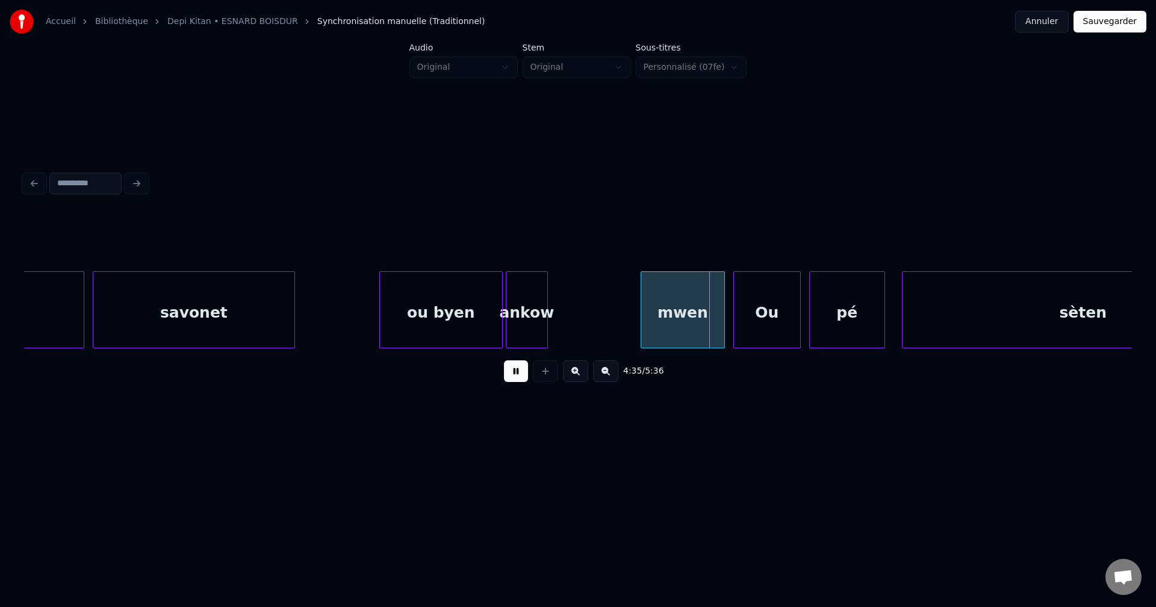
click at [510, 379] on button at bounding box center [516, 372] width 24 height 22
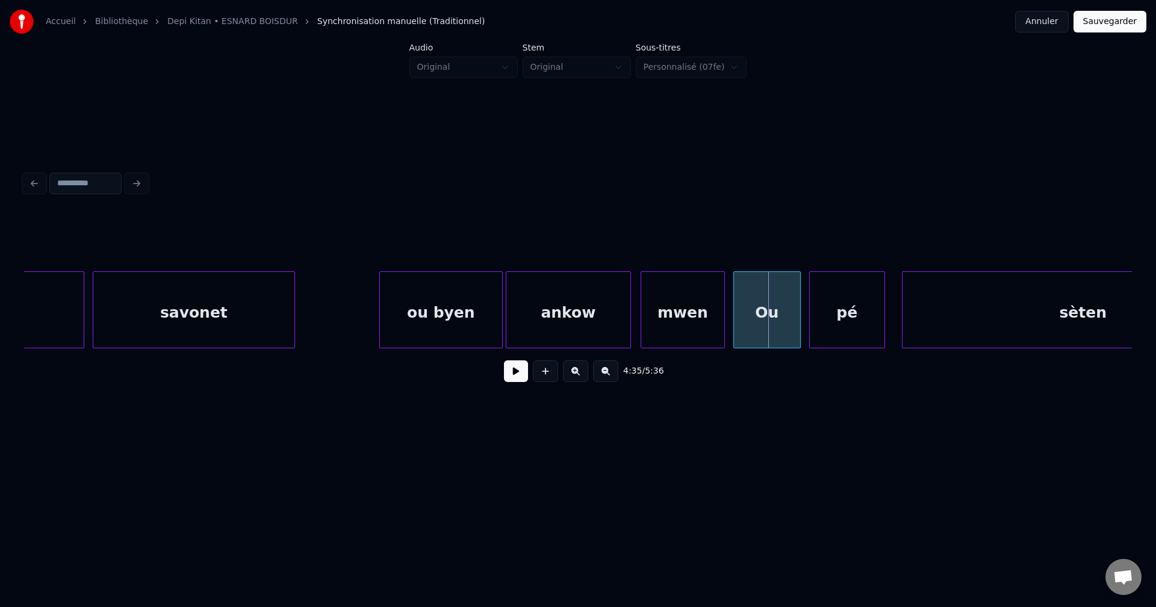
click at [627, 316] on div at bounding box center [629, 310] width 4 height 76
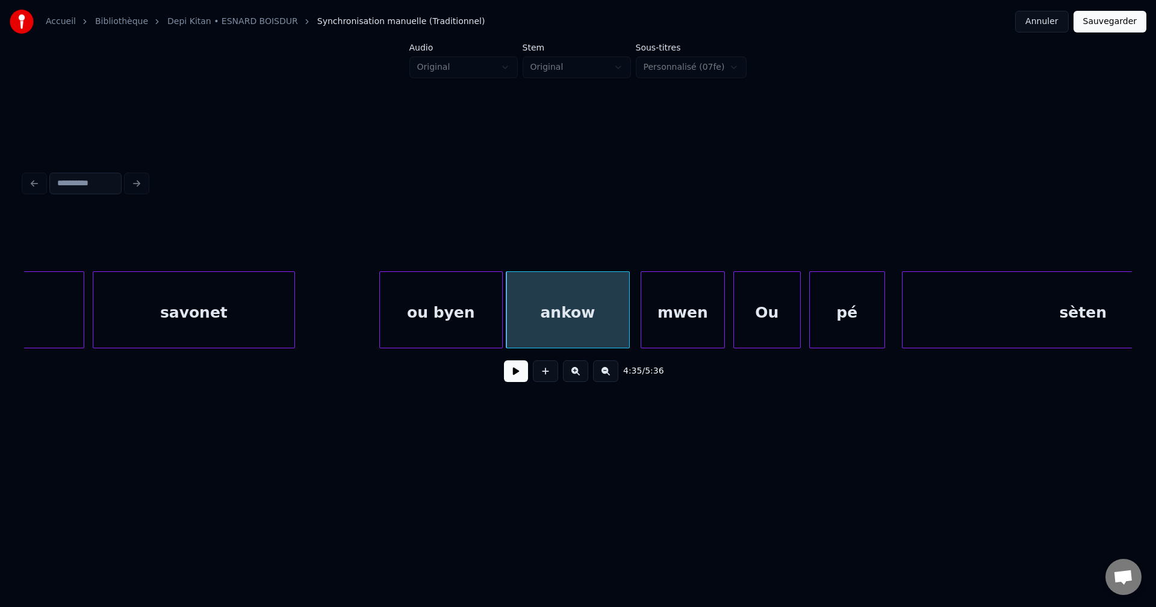
click at [146, 319] on div "savonet" at bounding box center [193, 313] width 201 height 82
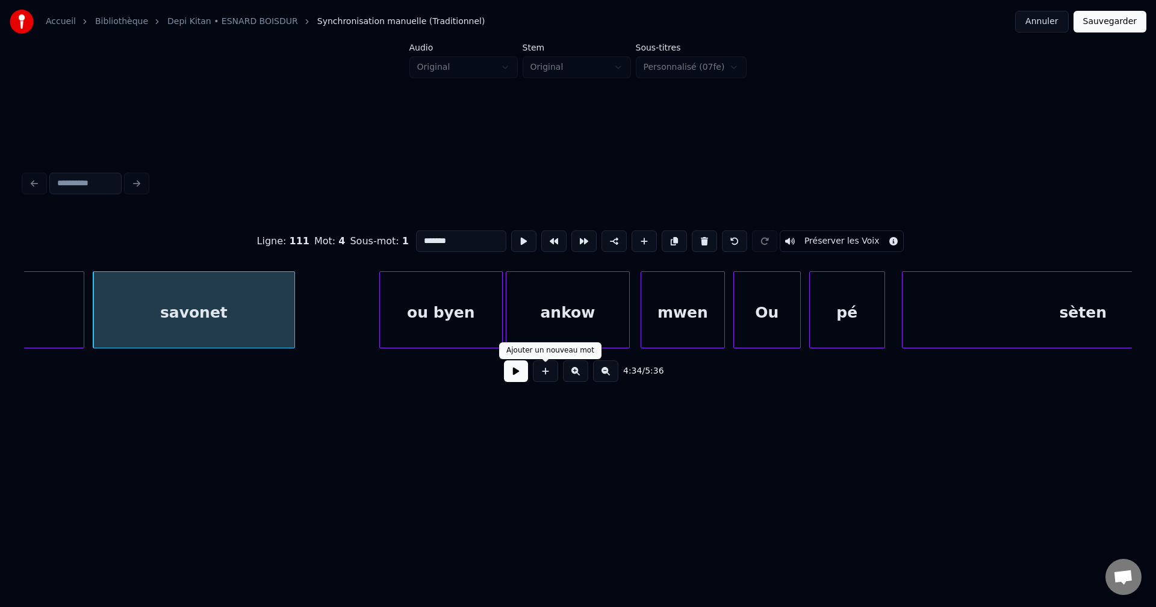
click at [521, 376] on button at bounding box center [516, 372] width 24 height 22
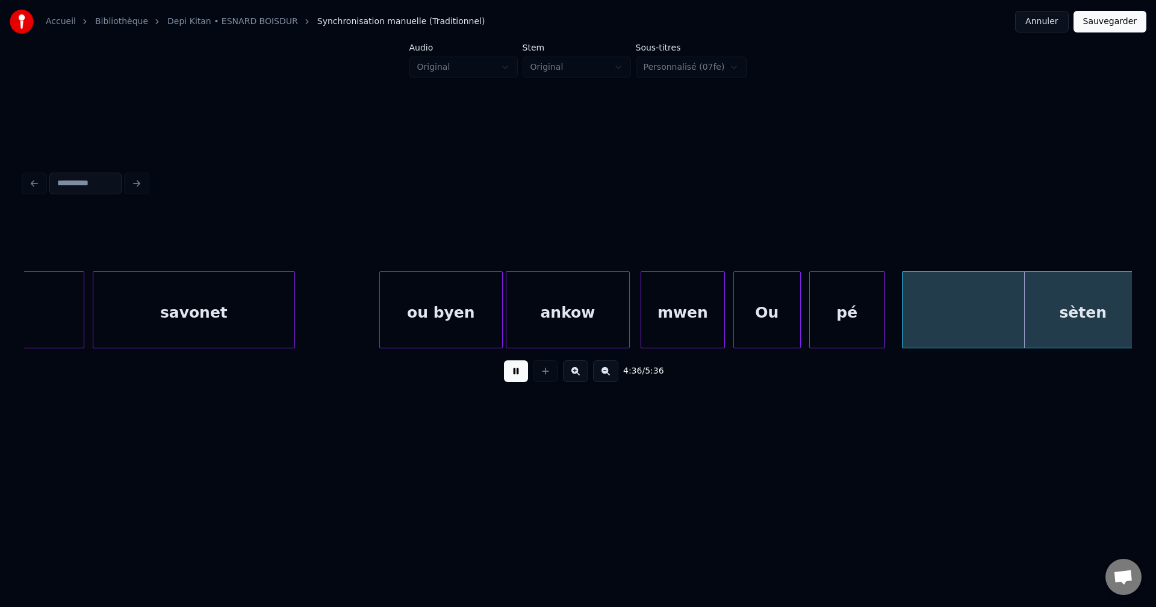
click at [504, 382] on button at bounding box center [516, 372] width 24 height 22
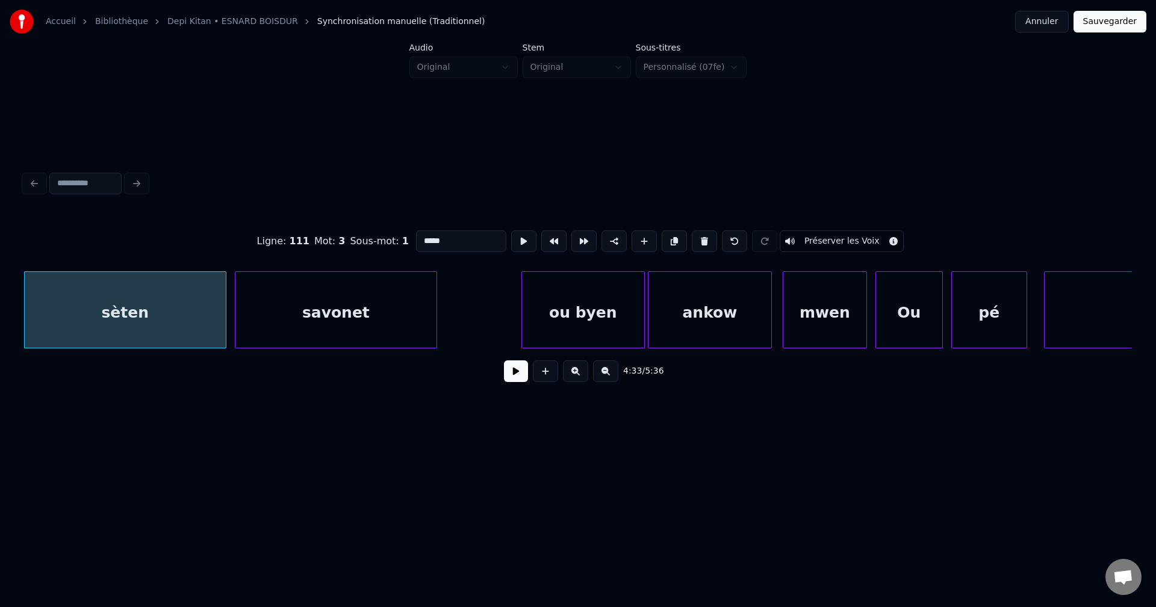
click at [518, 375] on button at bounding box center [516, 372] width 24 height 22
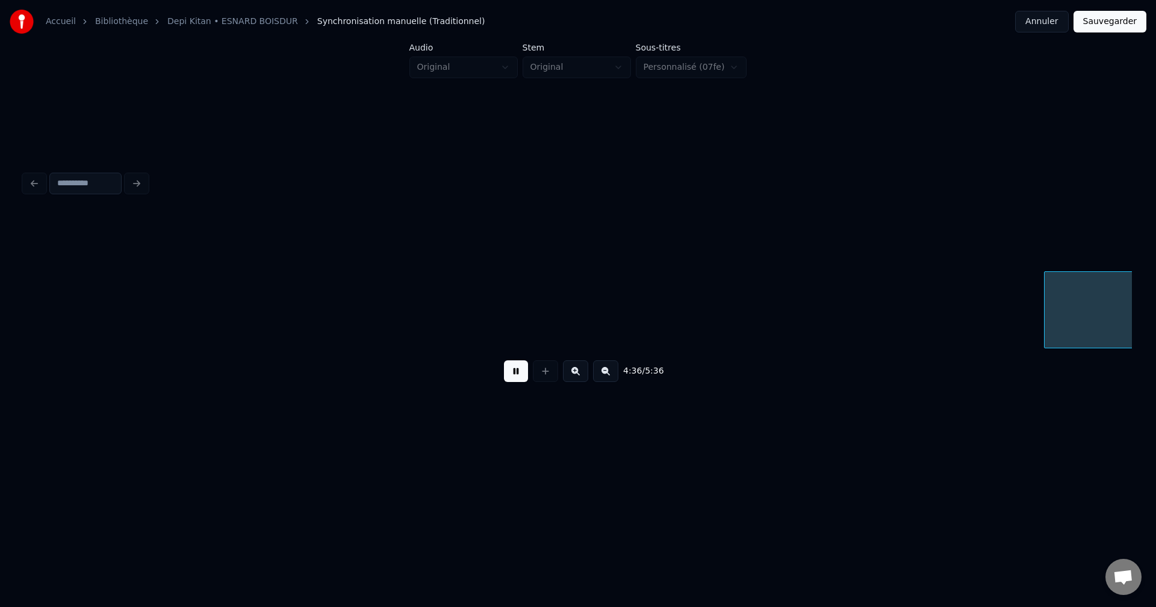
scroll to position [0, 116462]
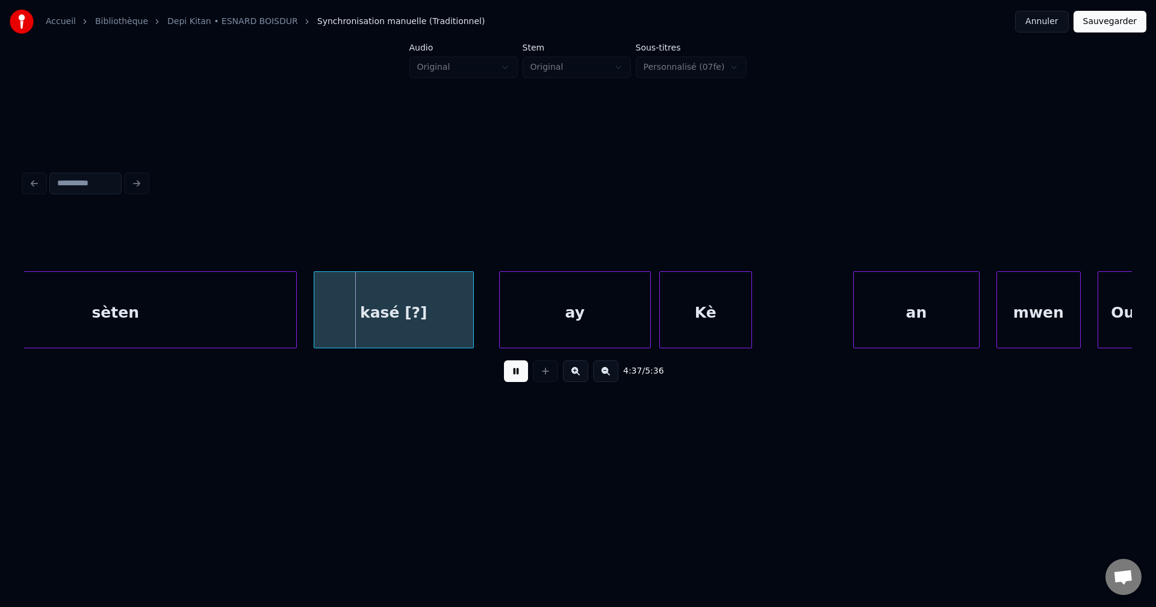
click at [513, 375] on button at bounding box center [516, 372] width 24 height 22
click at [519, 374] on button at bounding box center [516, 372] width 24 height 22
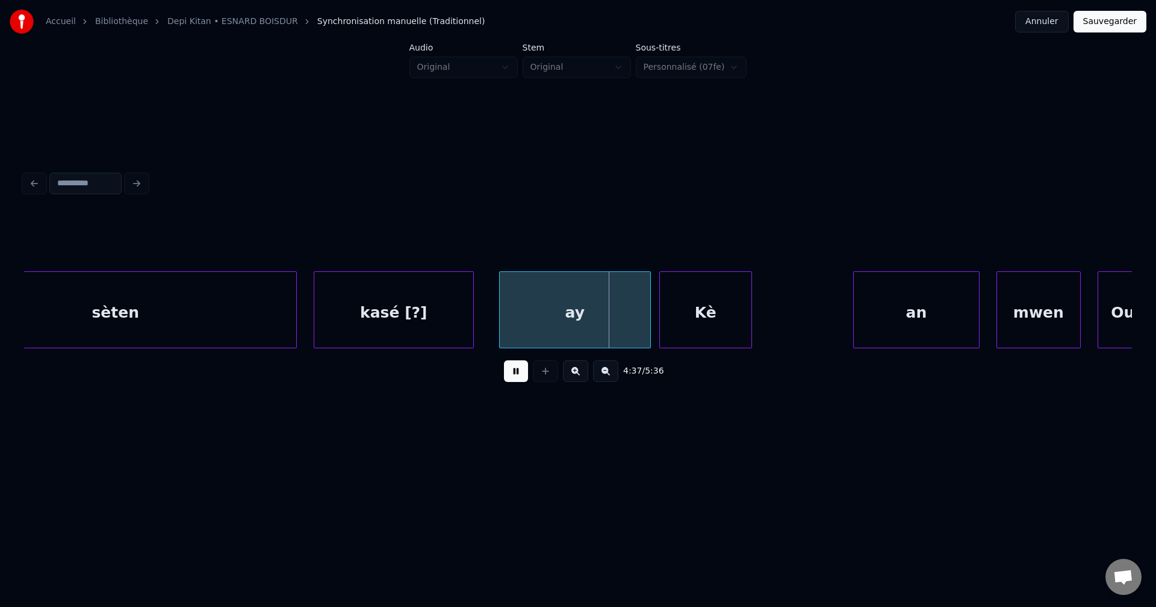
drag, startPoint x: 519, startPoint y: 374, endPoint x: 458, endPoint y: 333, distance: 73.8
click at [519, 374] on button at bounding box center [516, 372] width 24 height 22
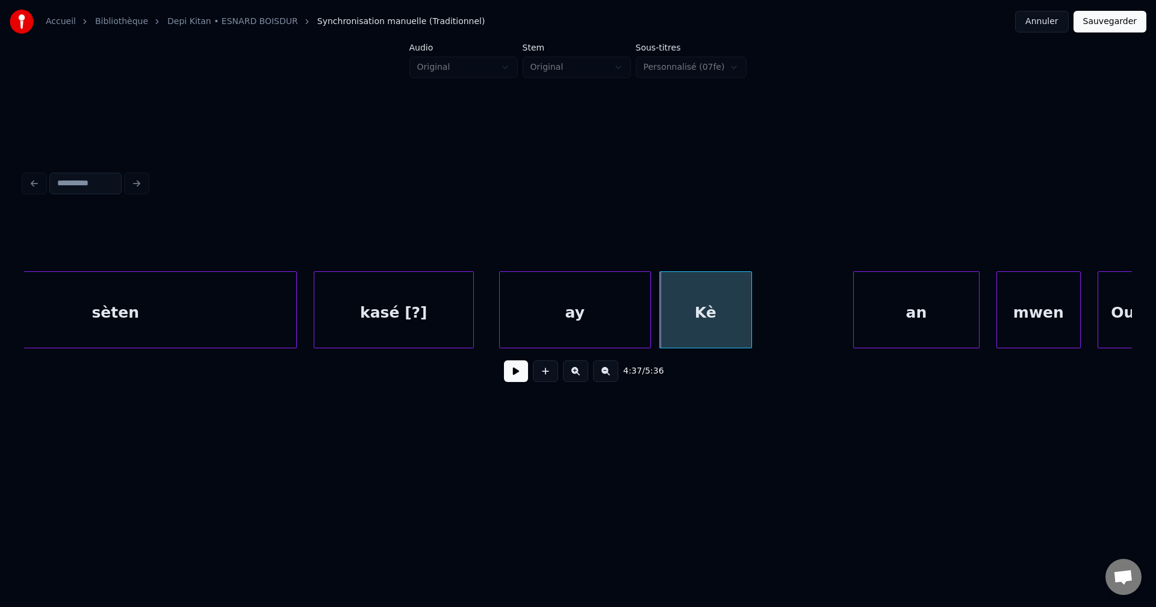
click at [427, 329] on div "kasé [?]" at bounding box center [393, 313] width 159 height 82
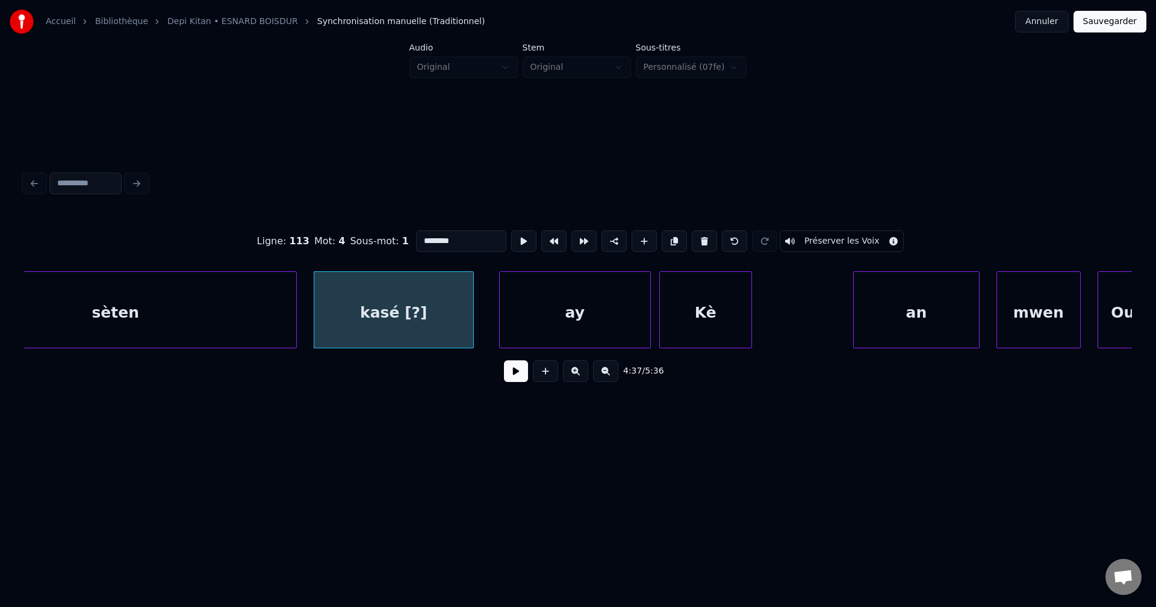
drag, startPoint x: 469, startPoint y: 243, endPoint x: 58, endPoint y: 228, distance: 410.8
click at [60, 246] on div "Ligne : 113 Mot : 4 Sous-mot : 1 ******** Préserver les Voix" at bounding box center [578, 241] width 1108 height 60
click at [538, 314] on div "ay" at bounding box center [575, 313] width 150 height 82
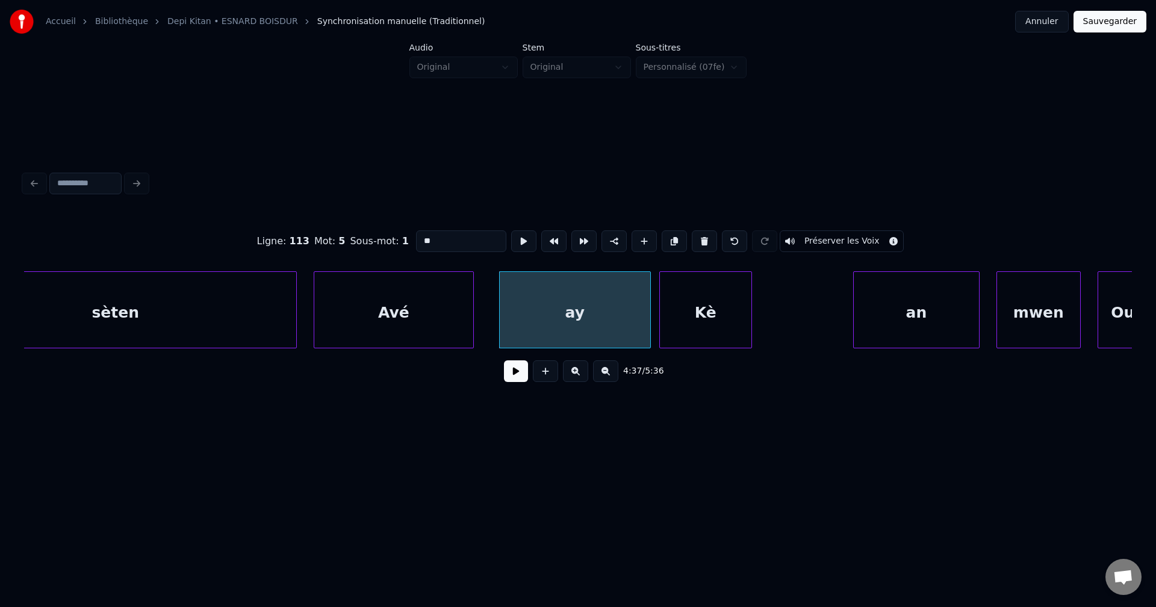
drag, startPoint x: 441, startPoint y: 237, endPoint x: 226, endPoint y: 229, distance: 215.6
click at [233, 231] on div "Ligne : 113 Mot : 5 Sous-mot : 1 ** Préserver les Voix" at bounding box center [578, 241] width 1108 height 60
click at [155, 277] on div "sèten" at bounding box center [115, 313] width 361 height 82
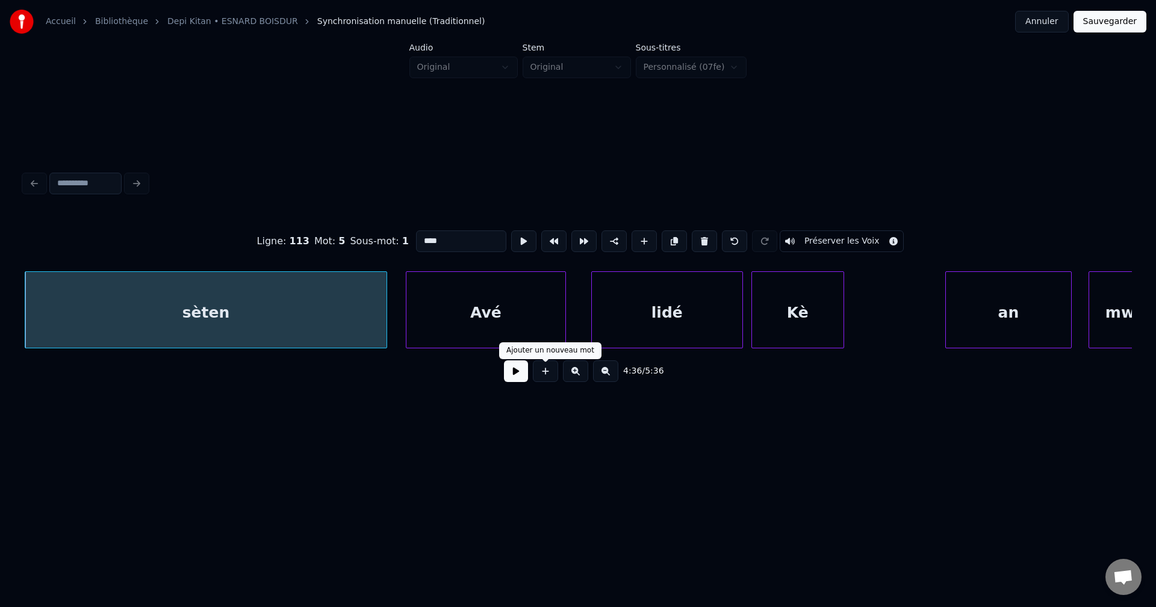
type input "****"
click at [519, 382] on button at bounding box center [516, 372] width 24 height 22
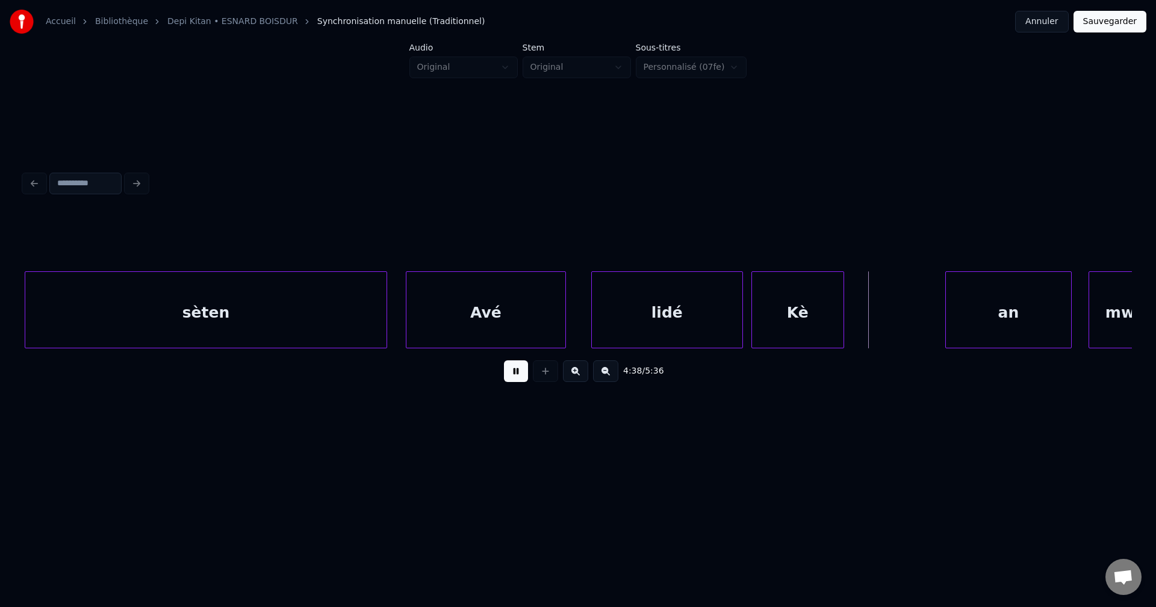
click at [513, 382] on button at bounding box center [516, 372] width 24 height 22
click at [789, 303] on div "Kè" at bounding box center [797, 313] width 91 height 82
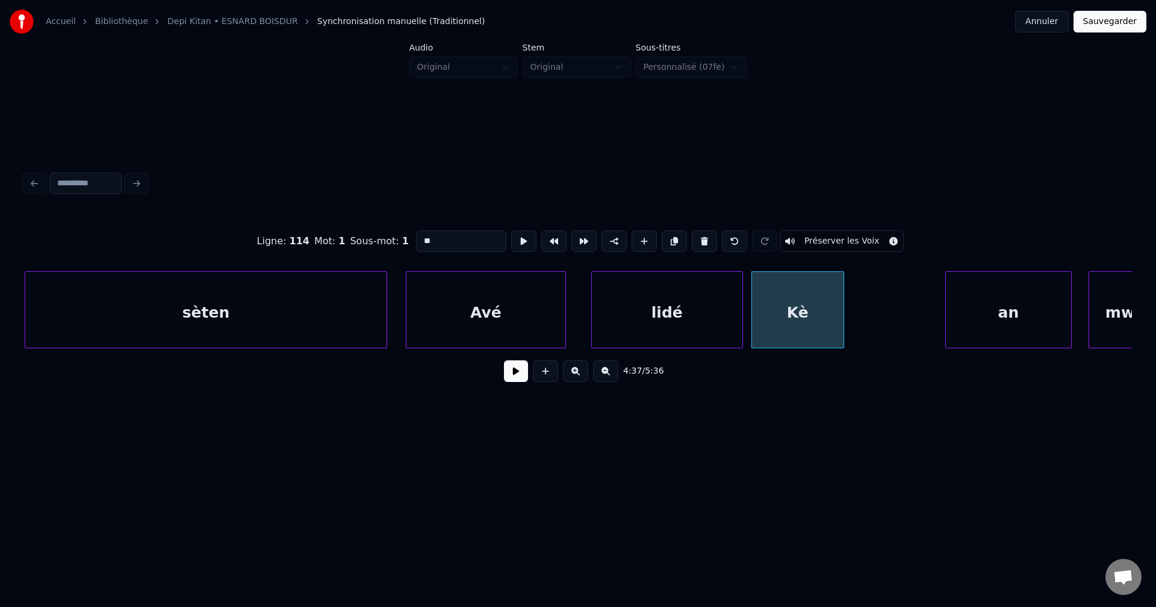
drag, startPoint x: 467, startPoint y: 237, endPoint x: 45, endPoint y: 273, distance: 424.1
click at [45, 273] on div "Ligne : 114 Mot : 1 Sous-mot : 1 ** Préserver les Voix 4:37 / 5:36" at bounding box center [578, 302] width 1108 height 183
click at [259, 323] on div "sèten" at bounding box center [205, 313] width 361 height 82
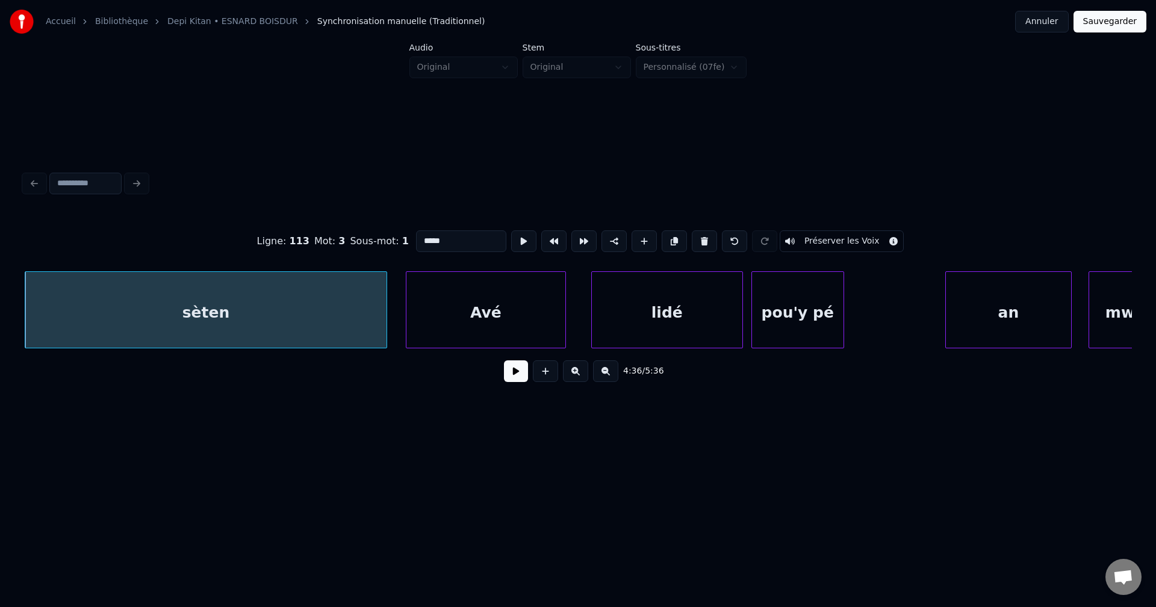
type input "*****"
click at [521, 371] on button at bounding box center [516, 372] width 24 height 22
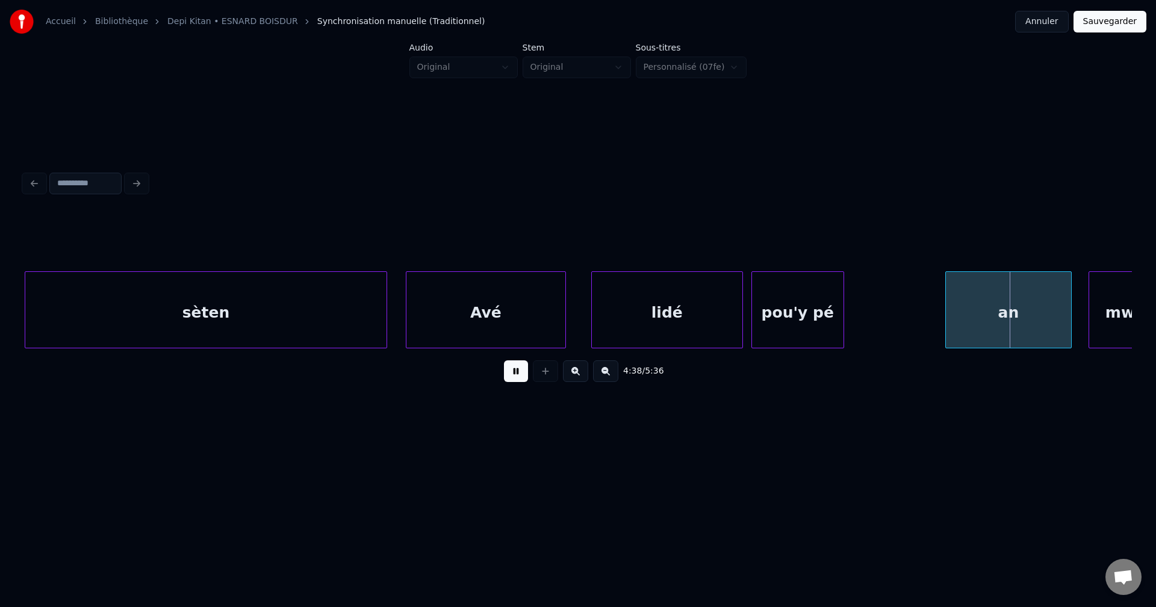
click at [509, 373] on button at bounding box center [516, 372] width 24 height 22
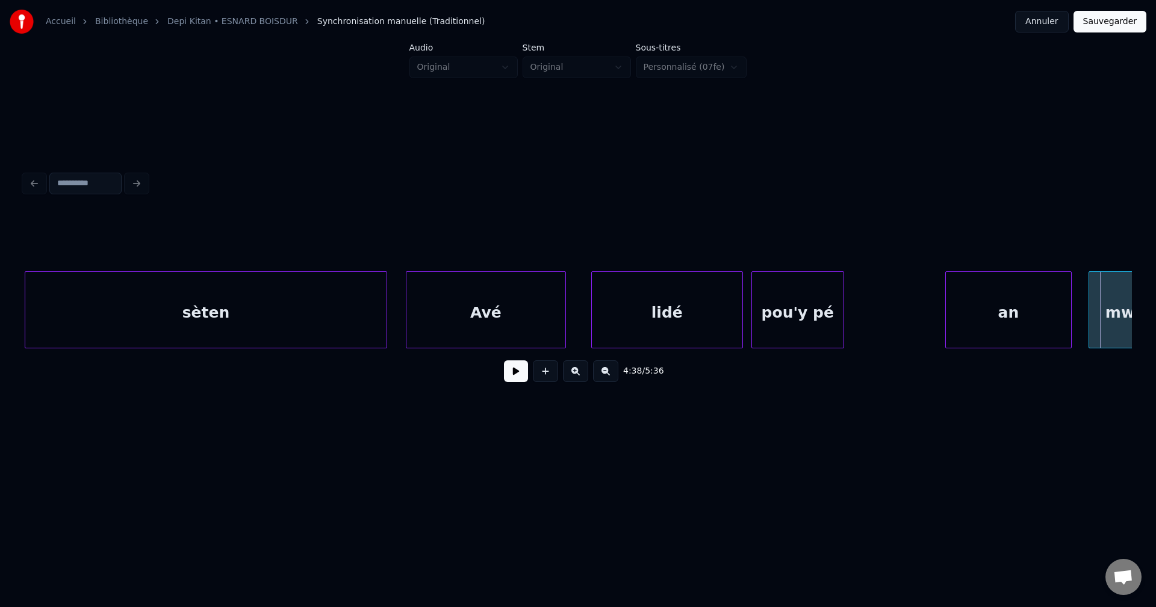
click at [995, 297] on div "an" at bounding box center [1008, 313] width 125 height 82
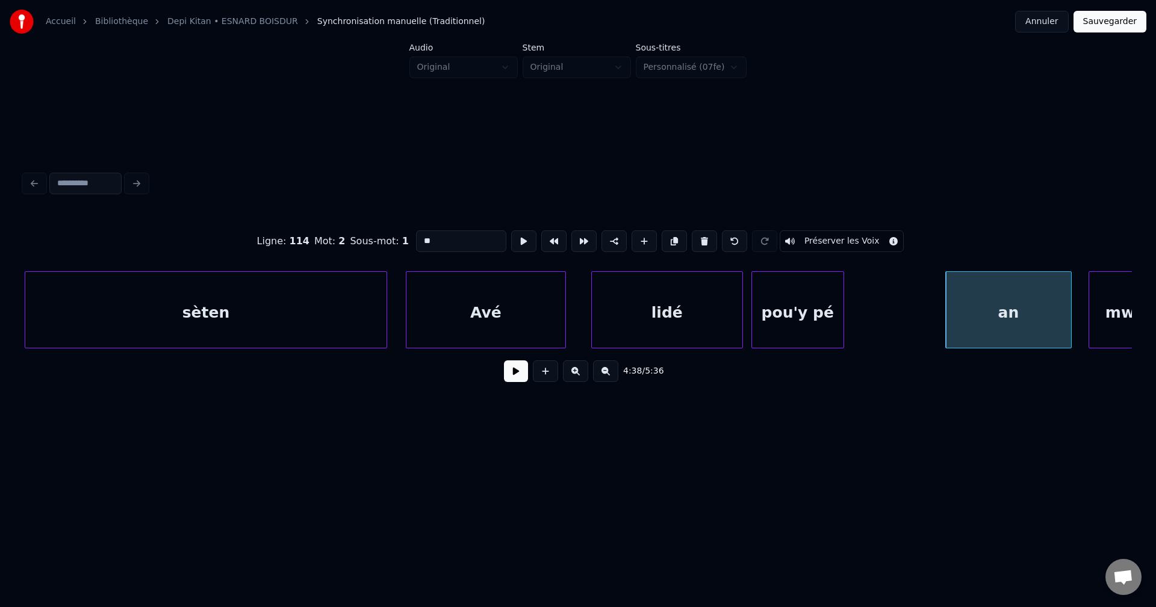
drag, startPoint x: 438, startPoint y: 238, endPoint x: 0, endPoint y: 215, distance: 438.8
click at [0, 235] on div "Accueil Bibliothèque Depi Kitan • ESNARD BOISDUR Synchronisation manuelle (Trad…" at bounding box center [578, 231] width 1156 height 462
type input "**********"
click at [510, 377] on button at bounding box center [516, 372] width 24 height 22
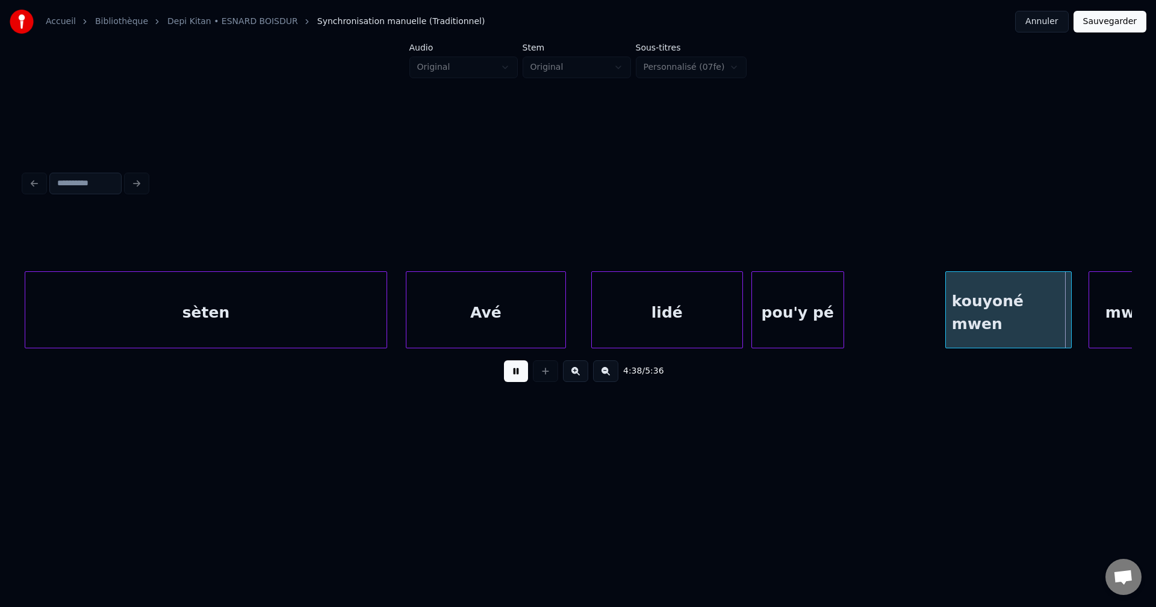
click at [510, 377] on button at bounding box center [516, 372] width 24 height 22
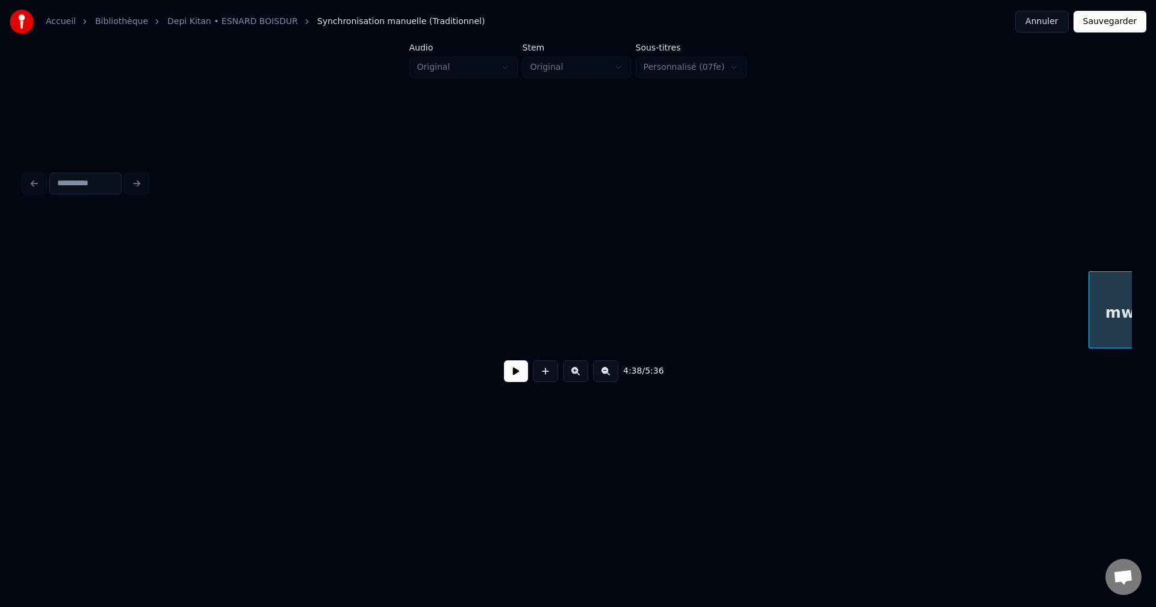
scroll to position [0, 117481]
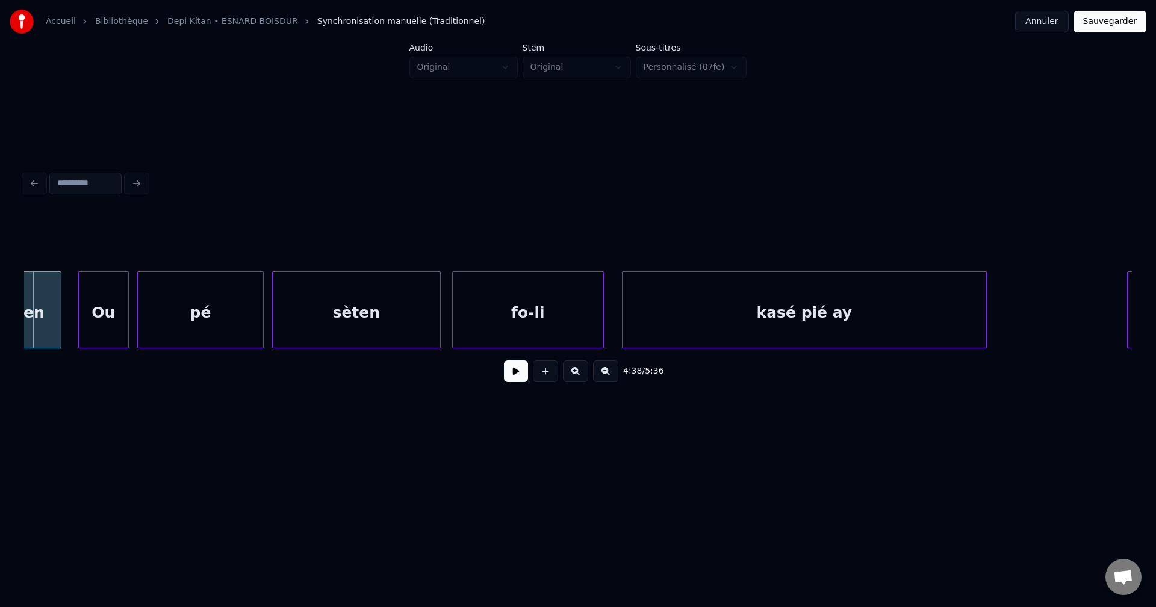
click at [501, 374] on div "4:38 / 5:36" at bounding box center [578, 371] width 1088 height 26
click at [509, 381] on button at bounding box center [516, 372] width 24 height 22
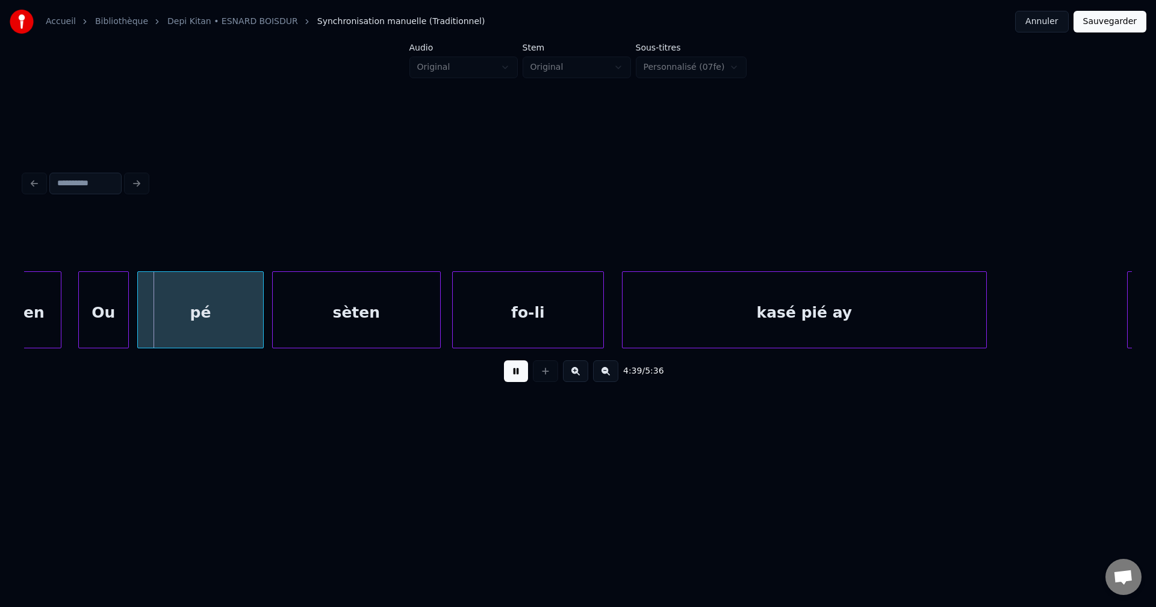
click at [512, 381] on button at bounding box center [516, 372] width 24 height 22
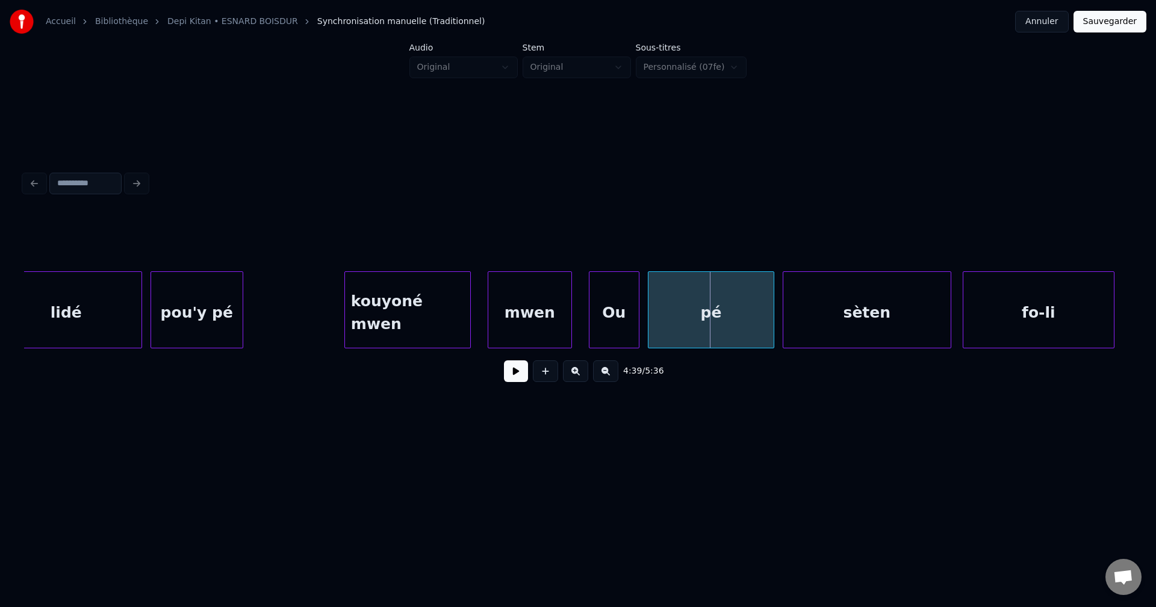
scroll to position [0, 116951]
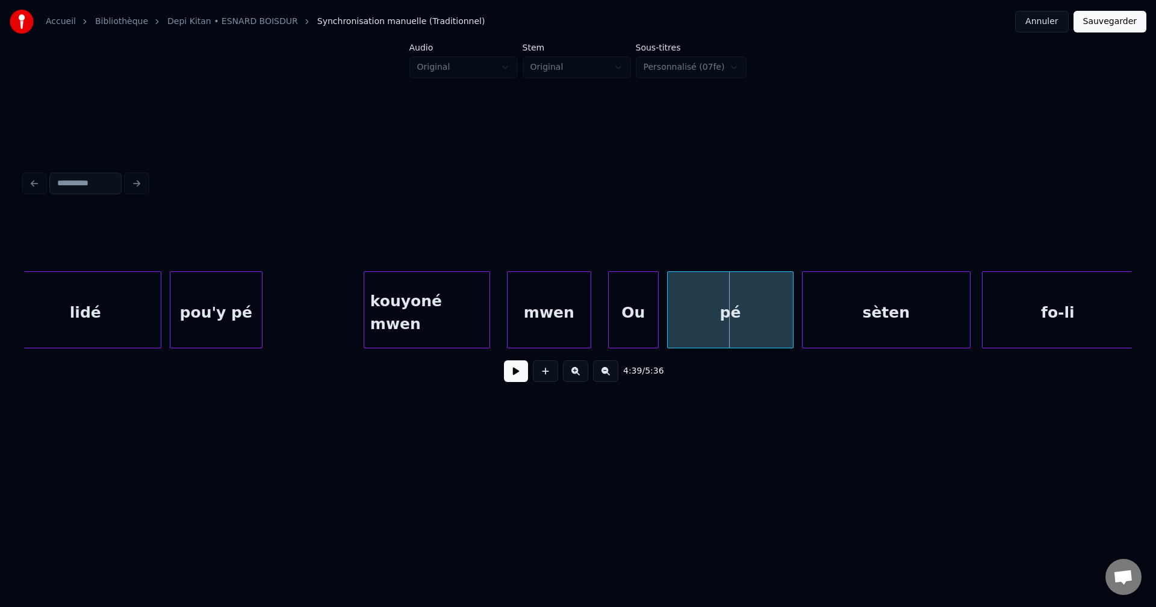
click at [527, 300] on div "mwen" at bounding box center [548, 313] width 83 height 82
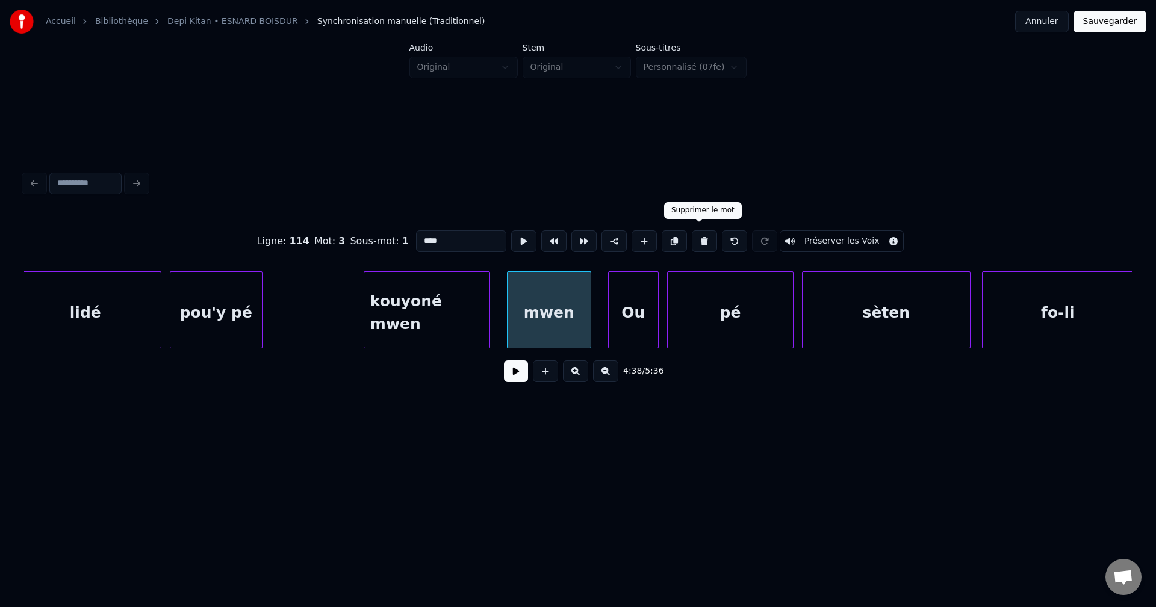
click at [694, 237] on button at bounding box center [704, 242] width 25 height 22
type input "**********"
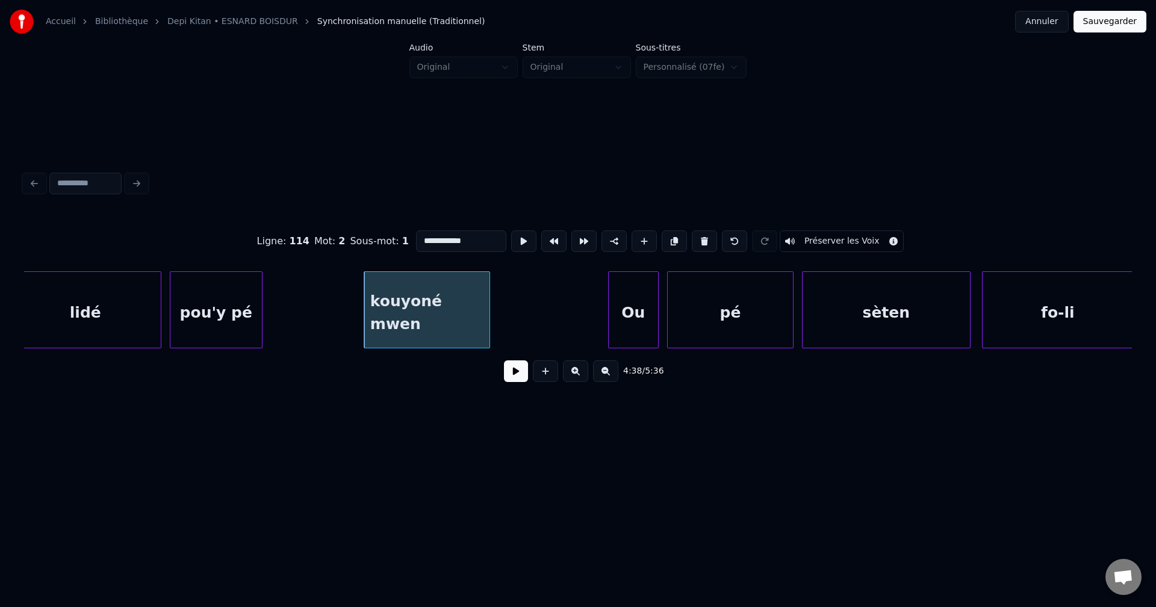
click at [457, 311] on div "kouyoné mwen" at bounding box center [426, 313] width 125 height 82
drag, startPoint x: 512, startPoint y: 373, endPoint x: 504, endPoint y: 350, distance: 24.2
click at [512, 373] on button at bounding box center [516, 372] width 24 height 22
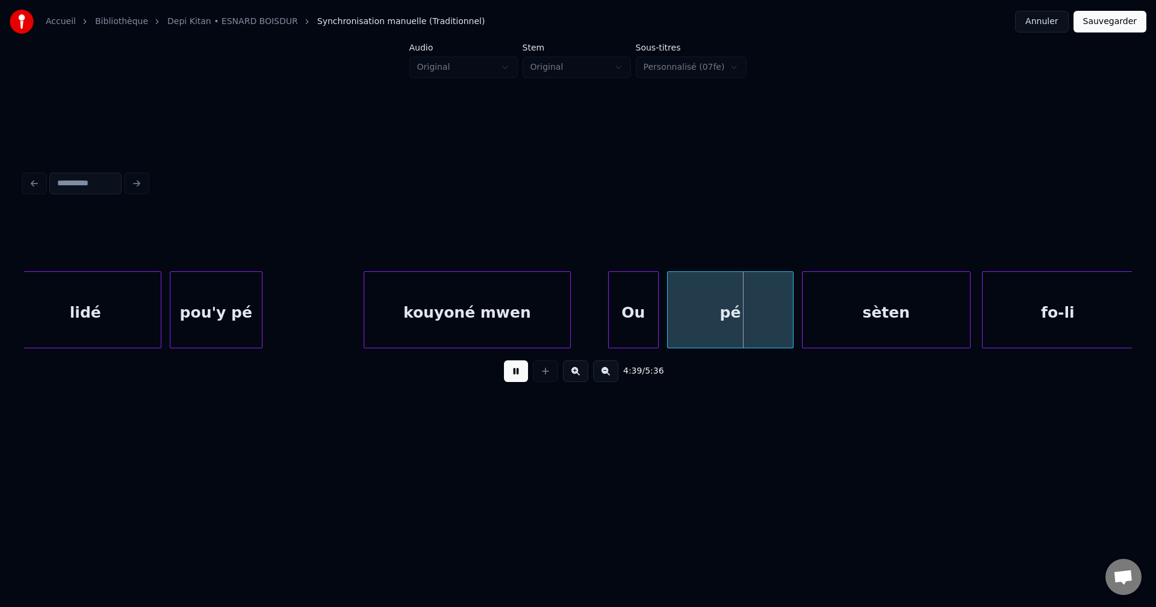
click at [570, 315] on div at bounding box center [568, 310] width 4 height 76
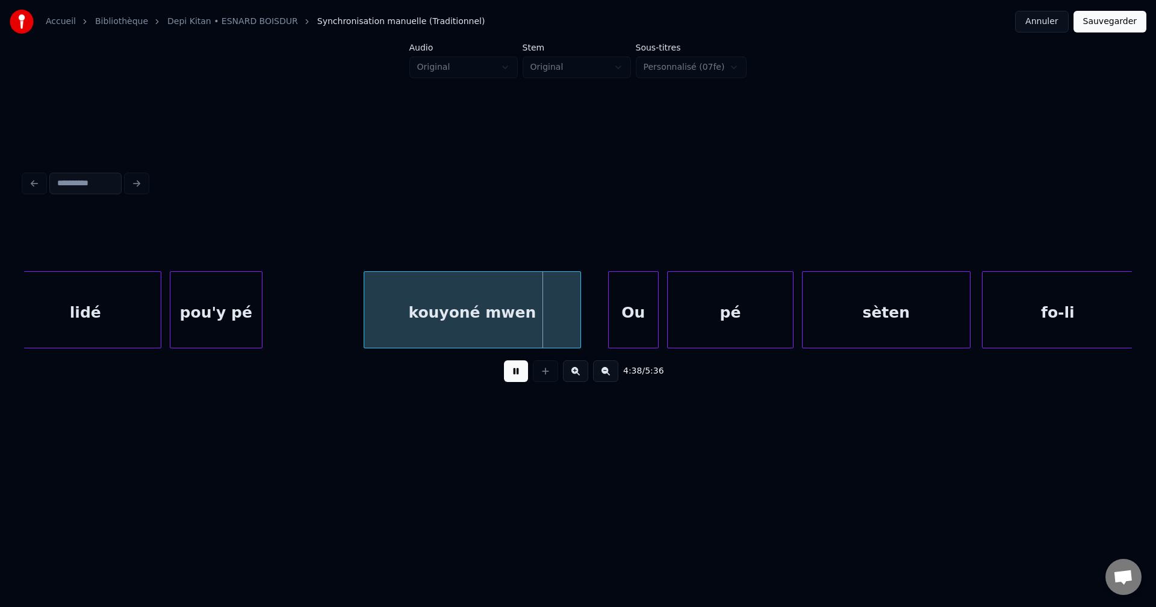
click at [95, 315] on div "lidé" at bounding box center [85, 313] width 150 height 82
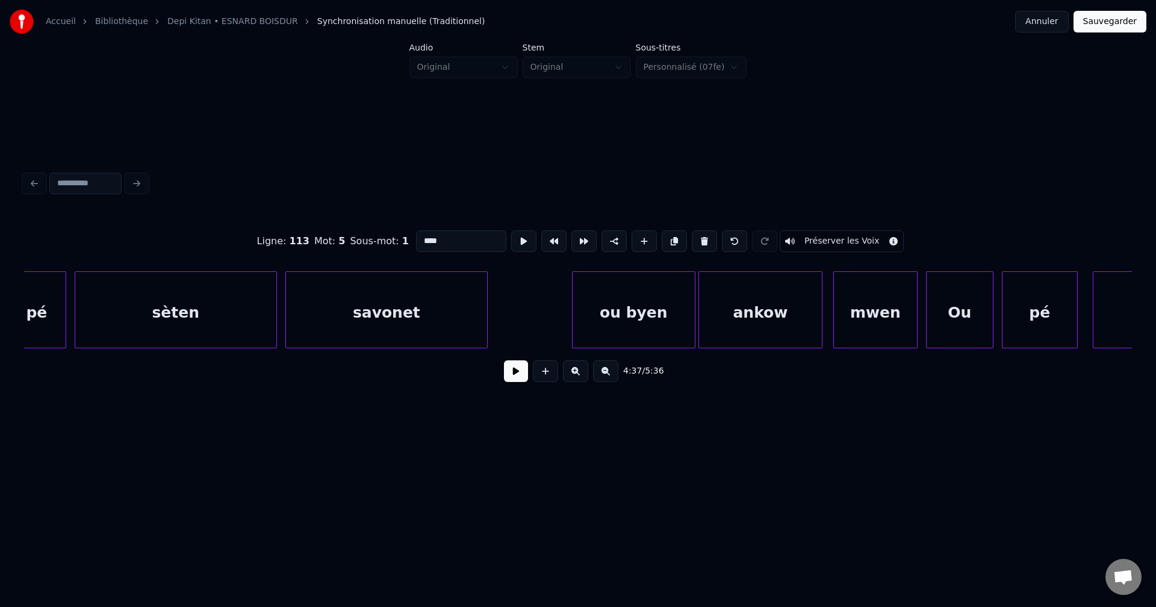
scroll to position [0, 115300]
click at [149, 297] on div "sèten" at bounding box center [178, 313] width 201 height 82
type input "*****"
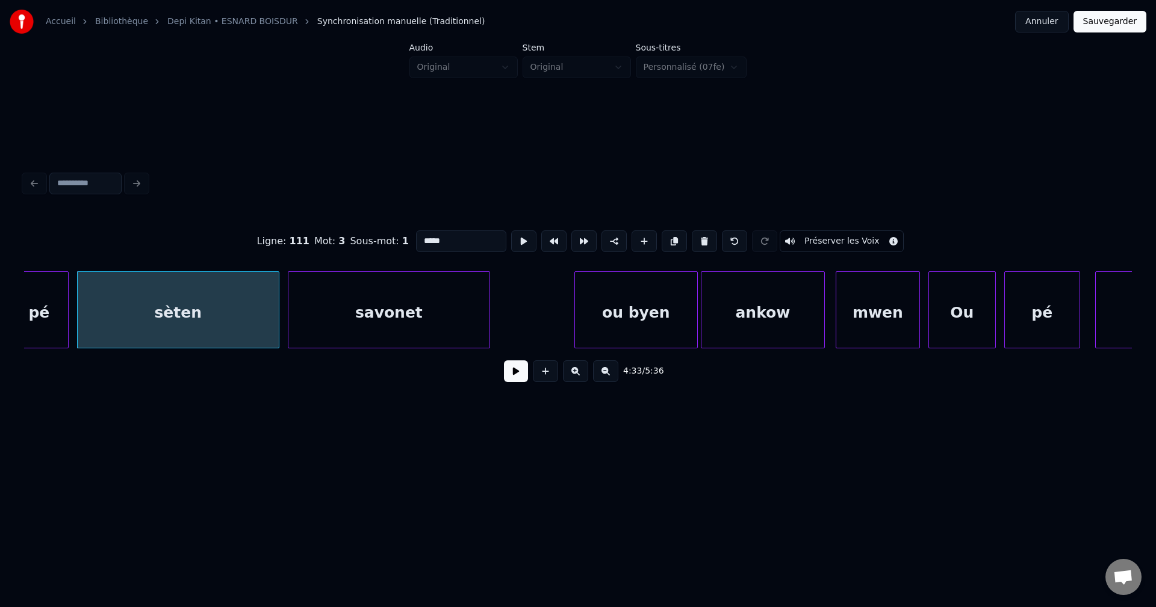
click at [511, 374] on button at bounding box center [516, 372] width 24 height 22
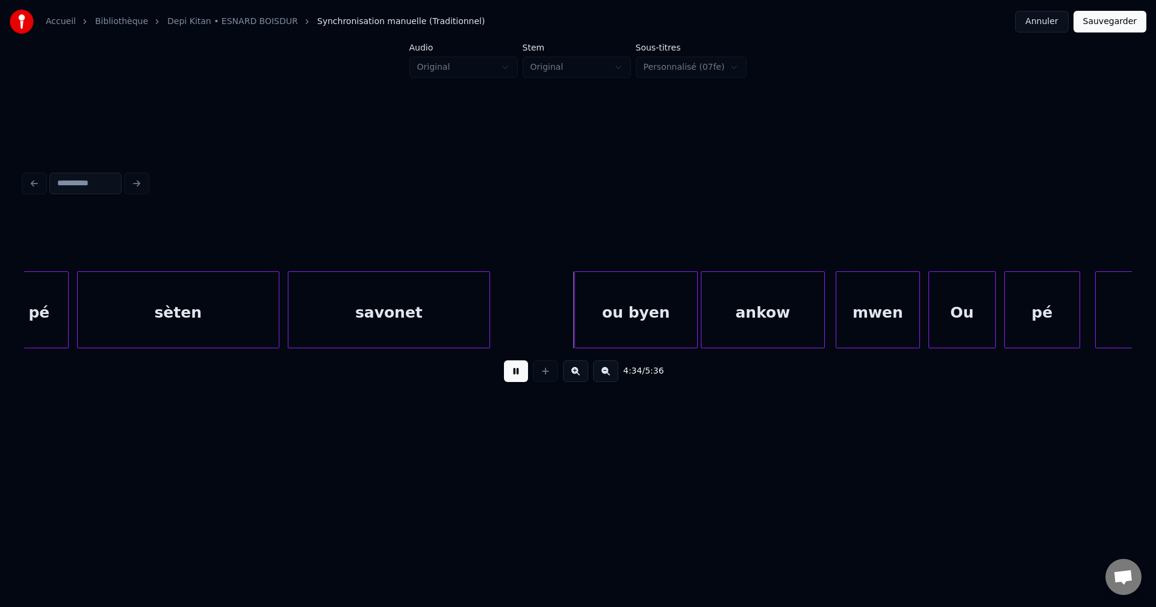
click at [170, 319] on div "sèten" at bounding box center [178, 313] width 201 height 82
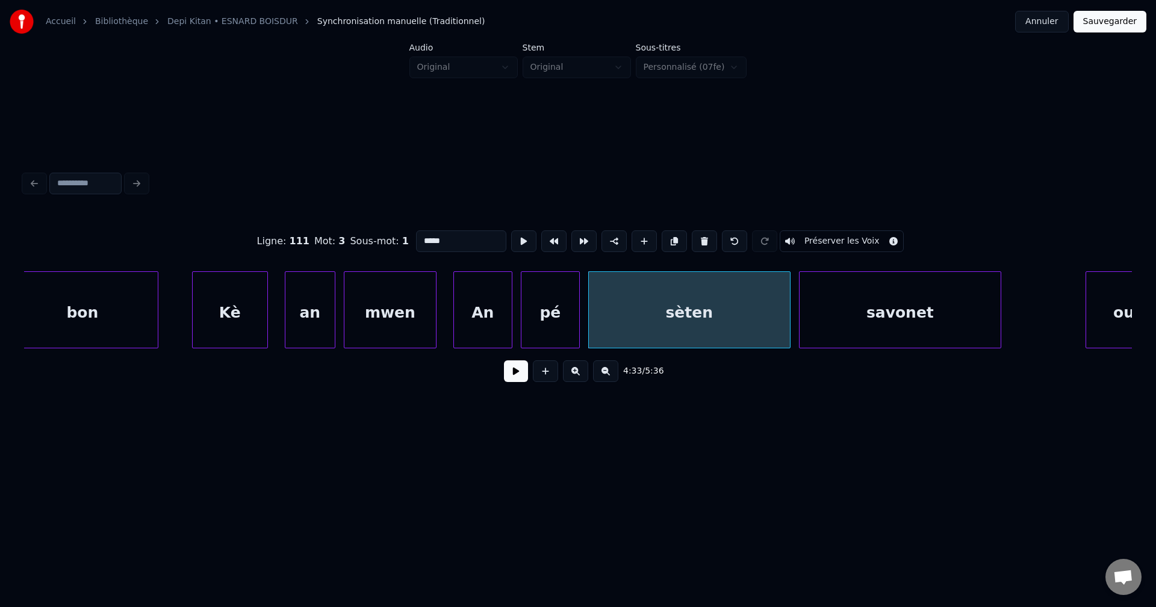
scroll to position [0, 114770]
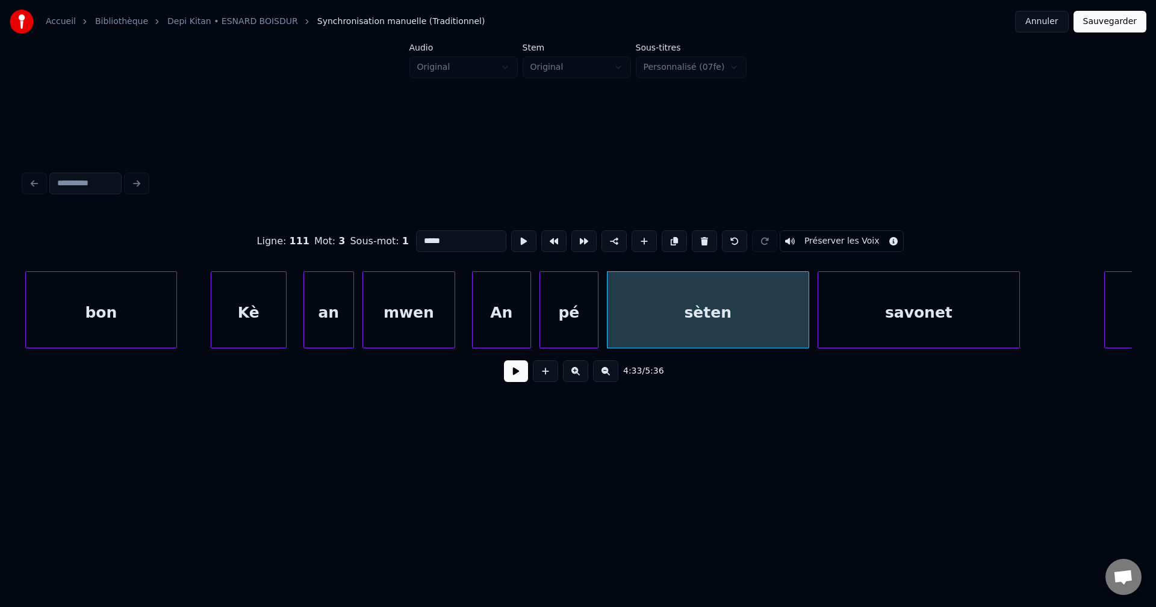
click at [73, 311] on div "bon" at bounding box center [101, 313] width 150 height 82
type input "***"
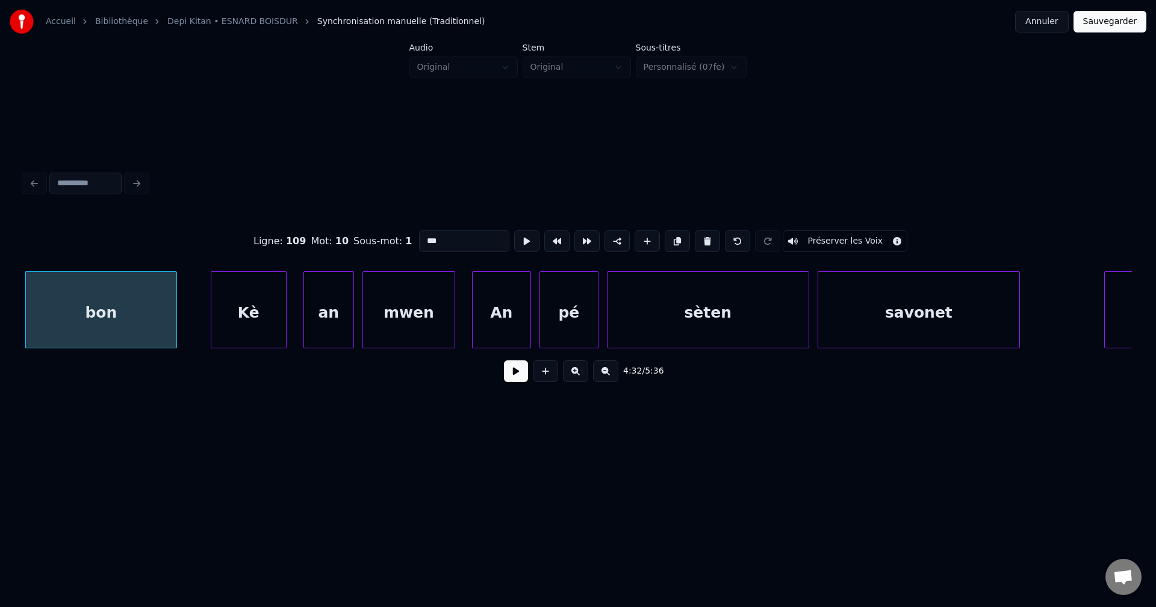
click at [510, 379] on button at bounding box center [516, 372] width 24 height 22
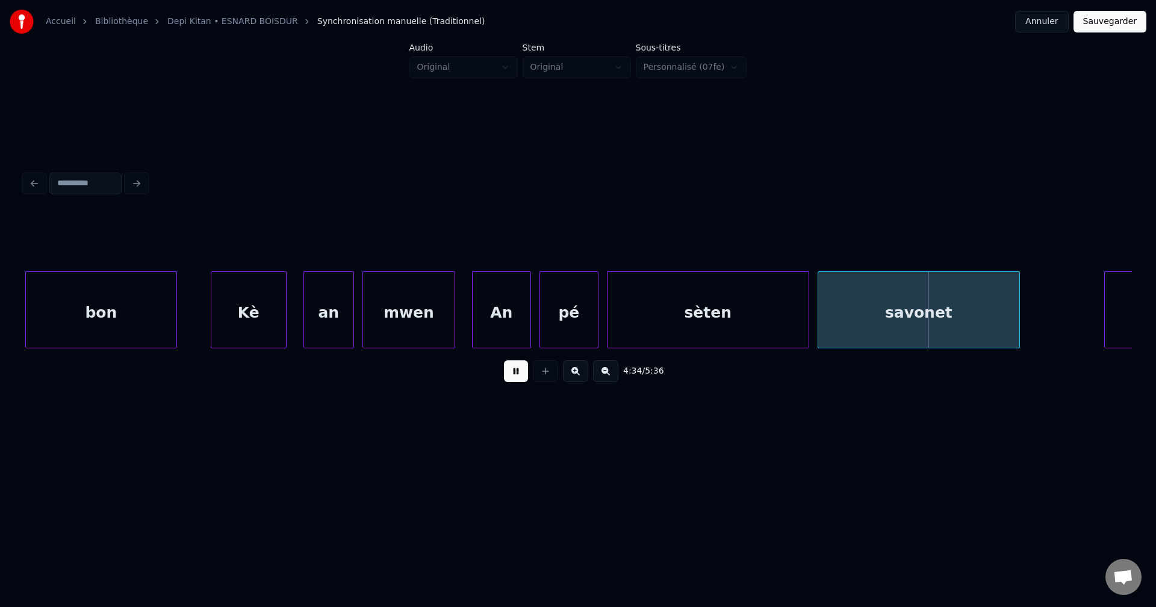
click at [510, 379] on button at bounding box center [516, 372] width 24 height 22
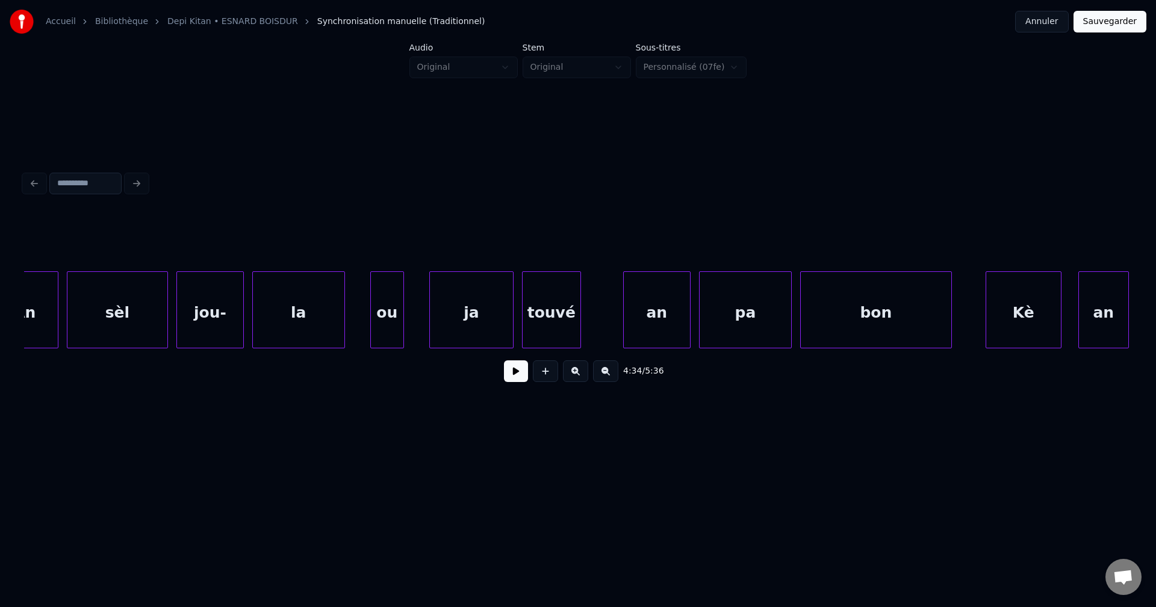
scroll to position [0, 113975]
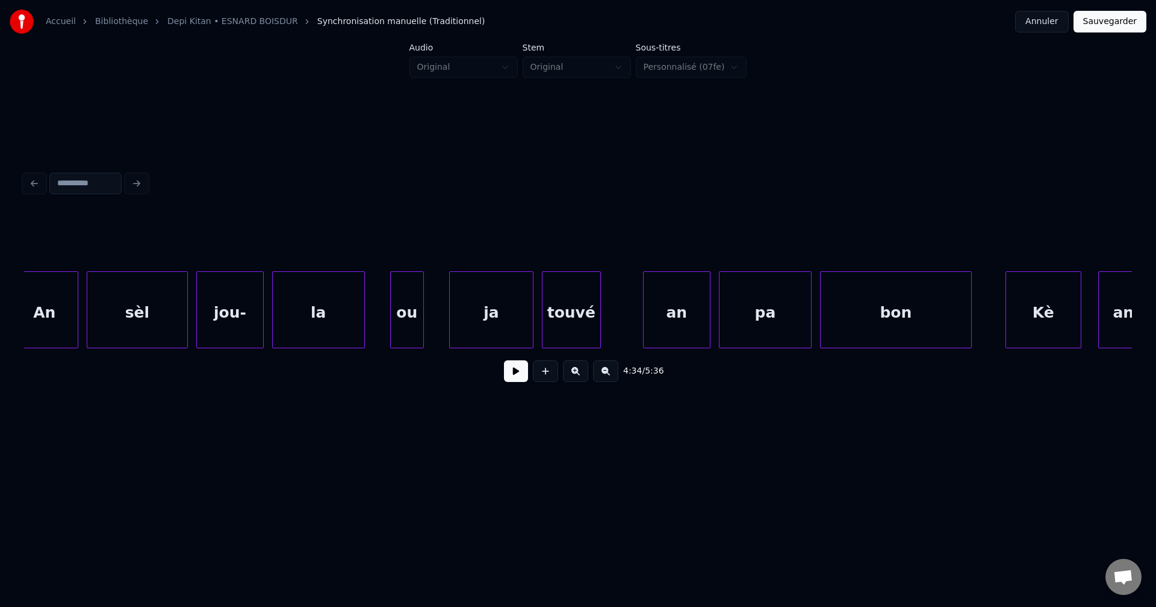
click at [159, 285] on div "sèl" at bounding box center [137, 313] width 100 height 82
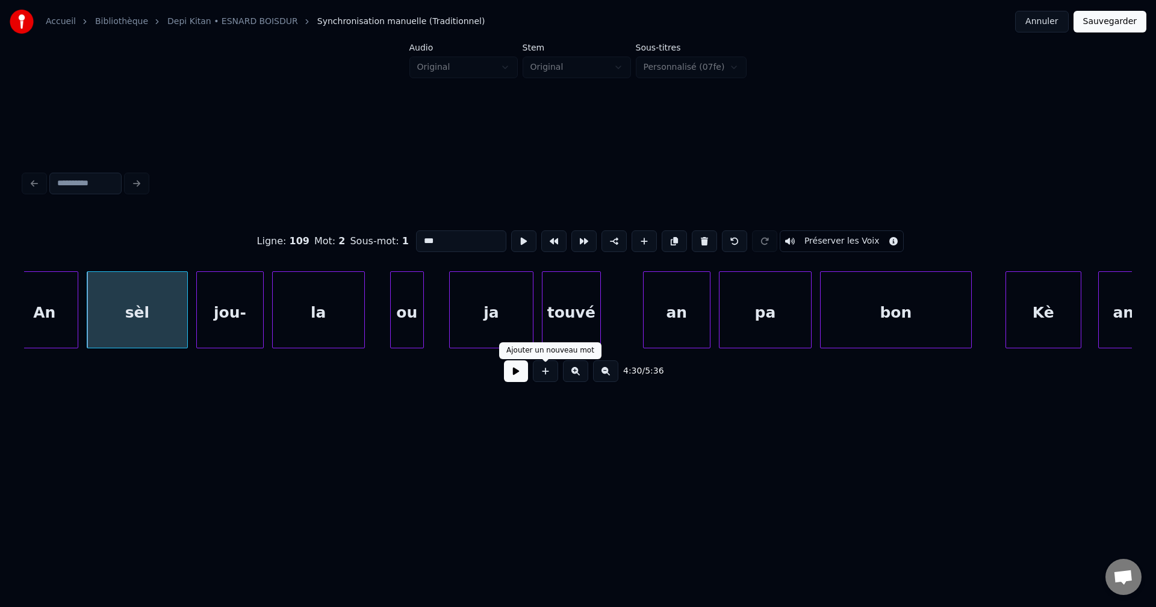
click at [518, 377] on button at bounding box center [516, 372] width 24 height 22
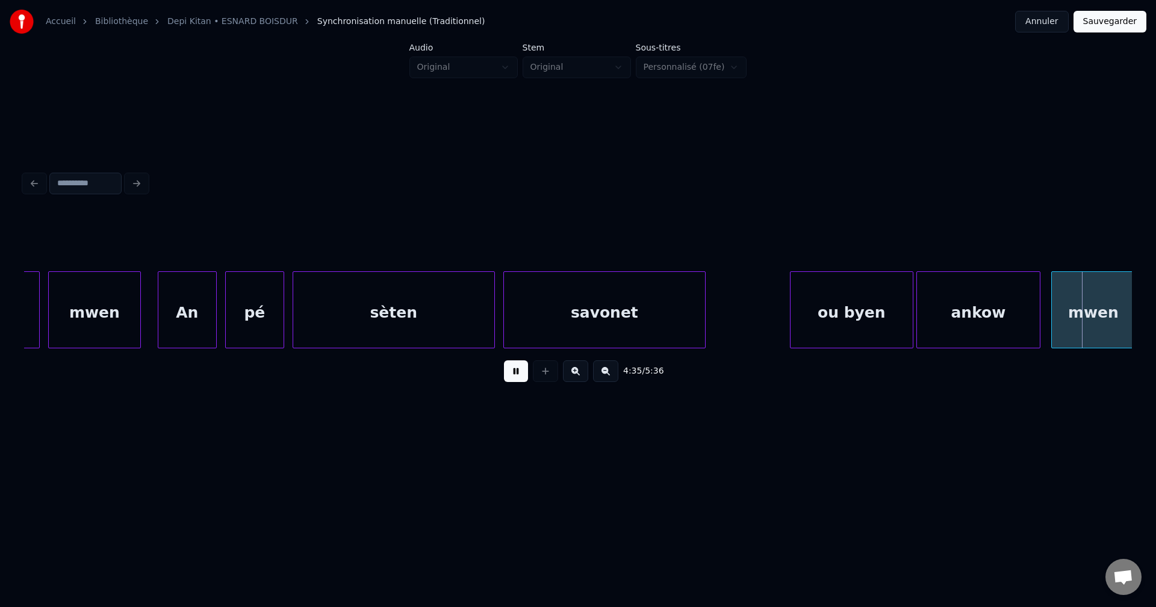
scroll to position [0, 116195]
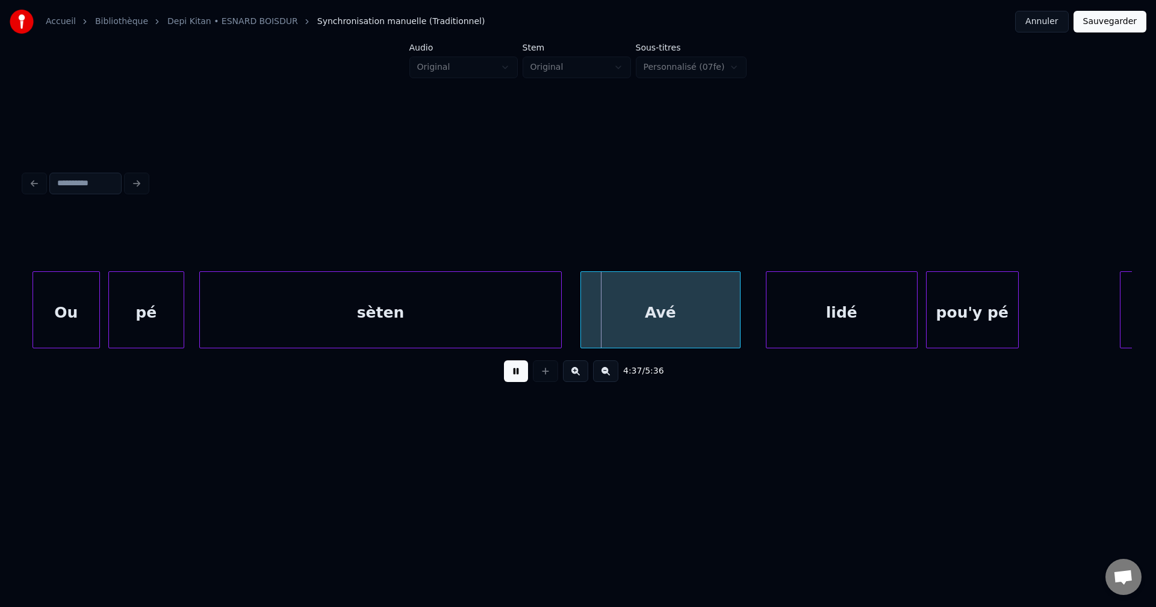
click at [516, 376] on button at bounding box center [516, 372] width 24 height 22
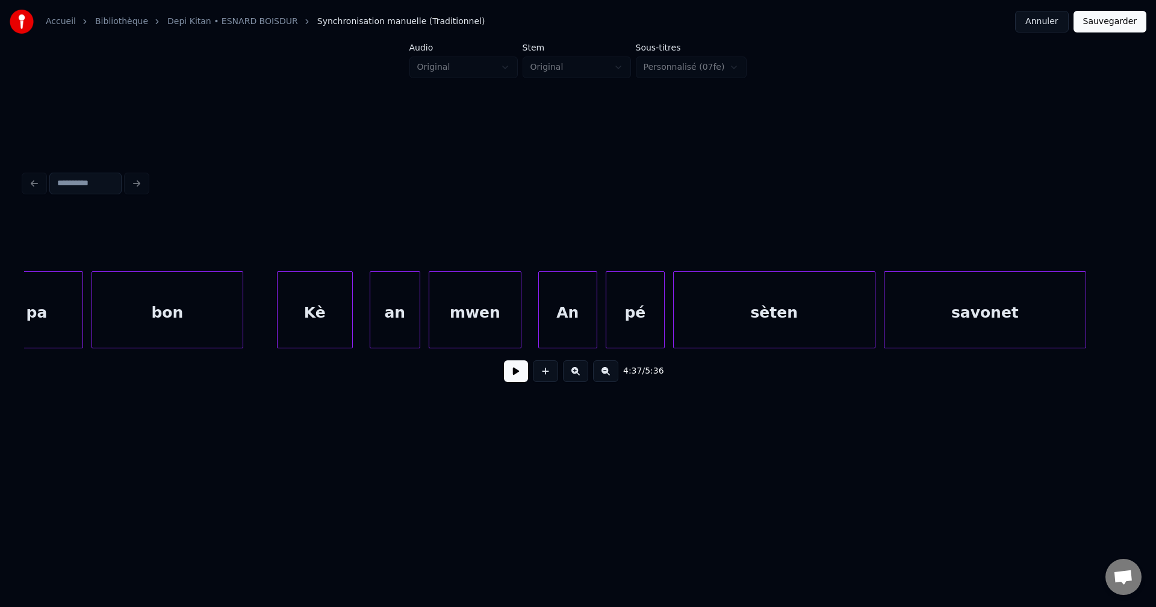
scroll to position [0, 114654]
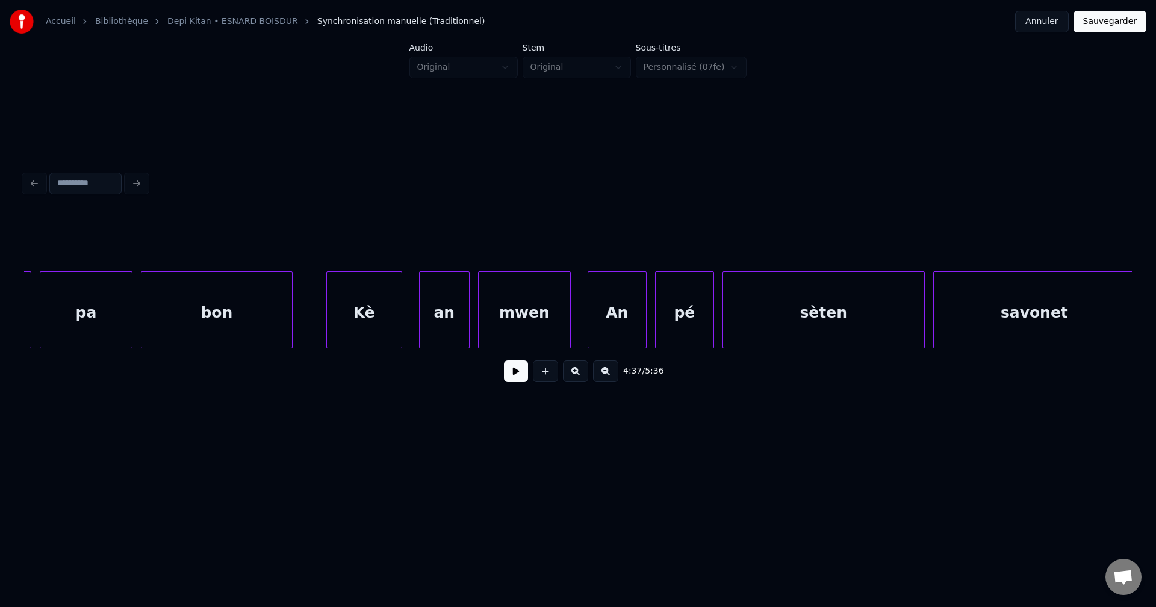
click at [166, 326] on div "bon" at bounding box center [216, 313] width 150 height 82
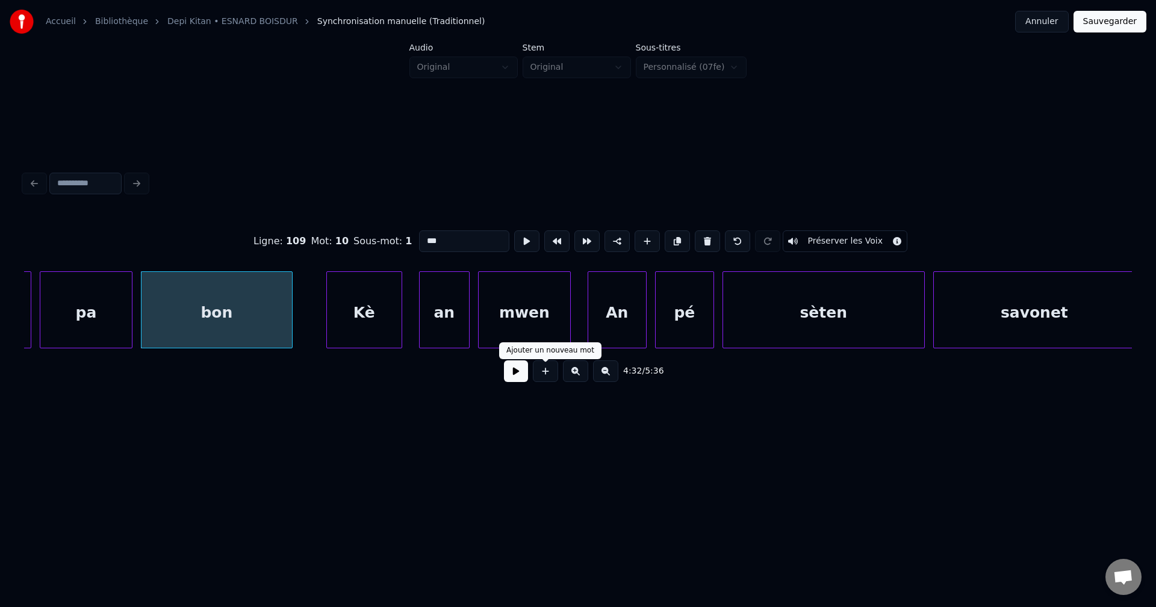
click at [521, 379] on button at bounding box center [516, 372] width 24 height 22
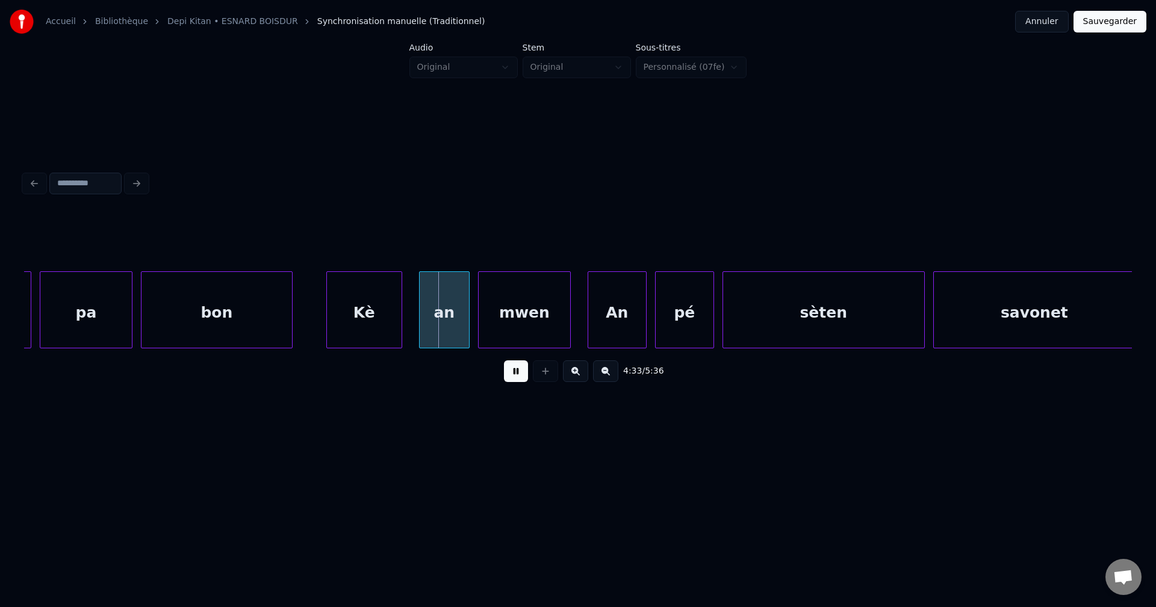
click at [521, 379] on button at bounding box center [516, 372] width 24 height 22
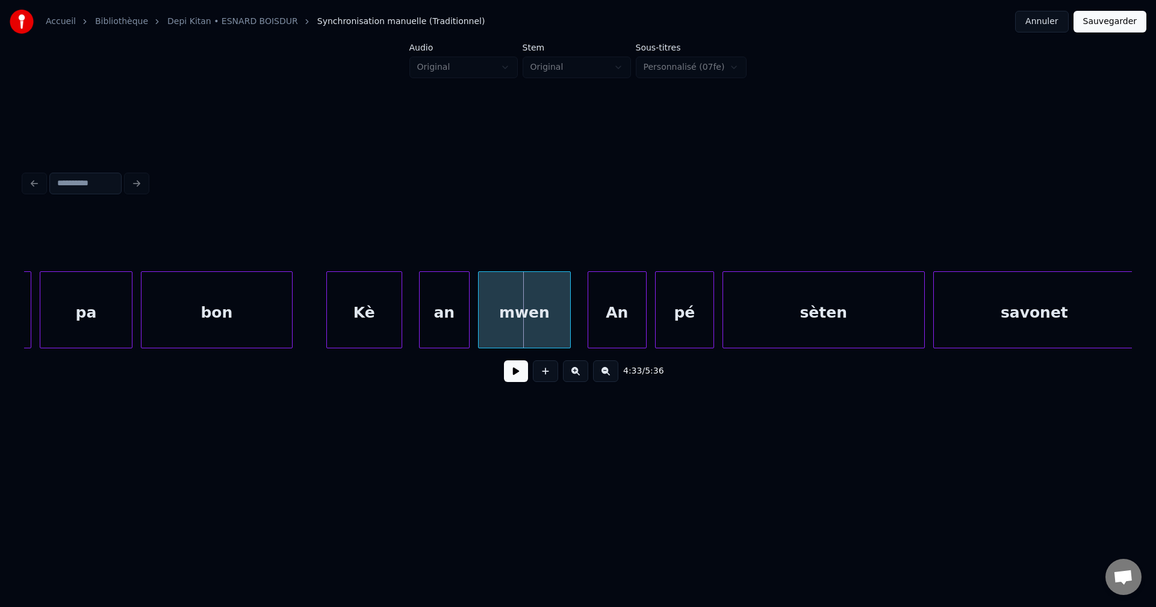
click at [246, 341] on div "bon" at bounding box center [216, 313] width 150 height 82
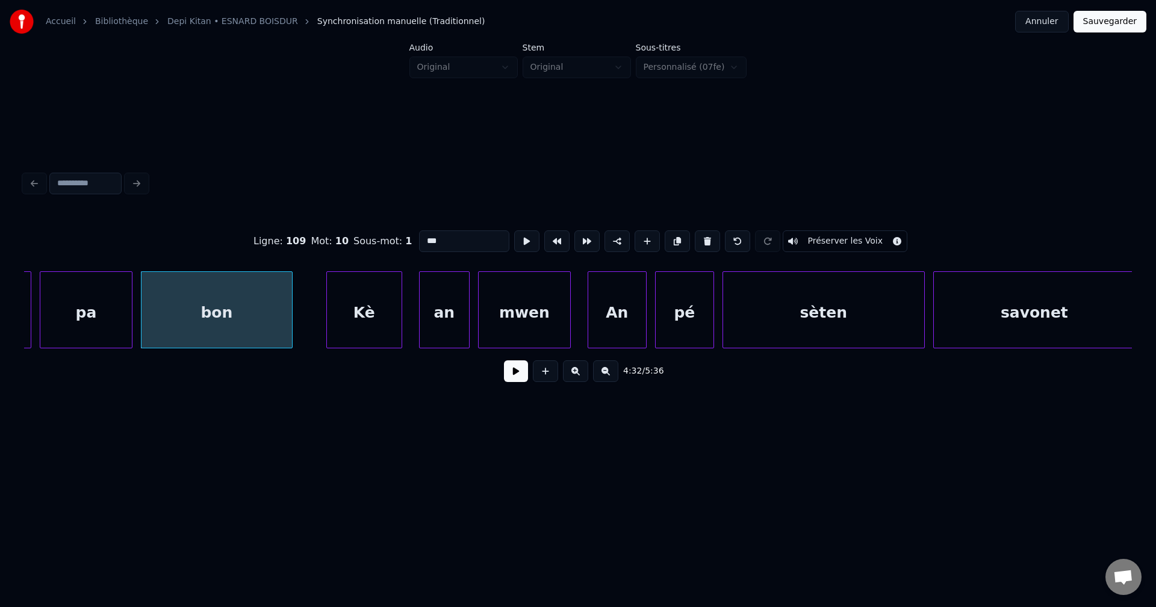
click at [250, 338] on div "bon" at bounding box center [216, 313] width 150 height 82
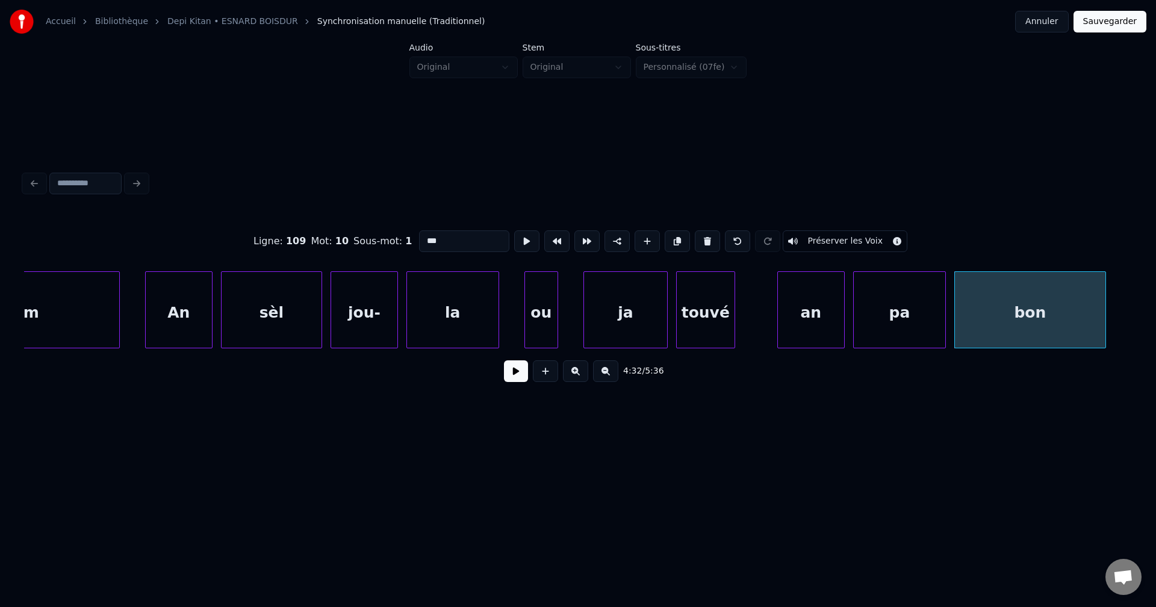
scroll to position [0, 113836]
click at [178, 314] on div "An" at bounding box center [184, 313] width 66 height 82
type input "**"
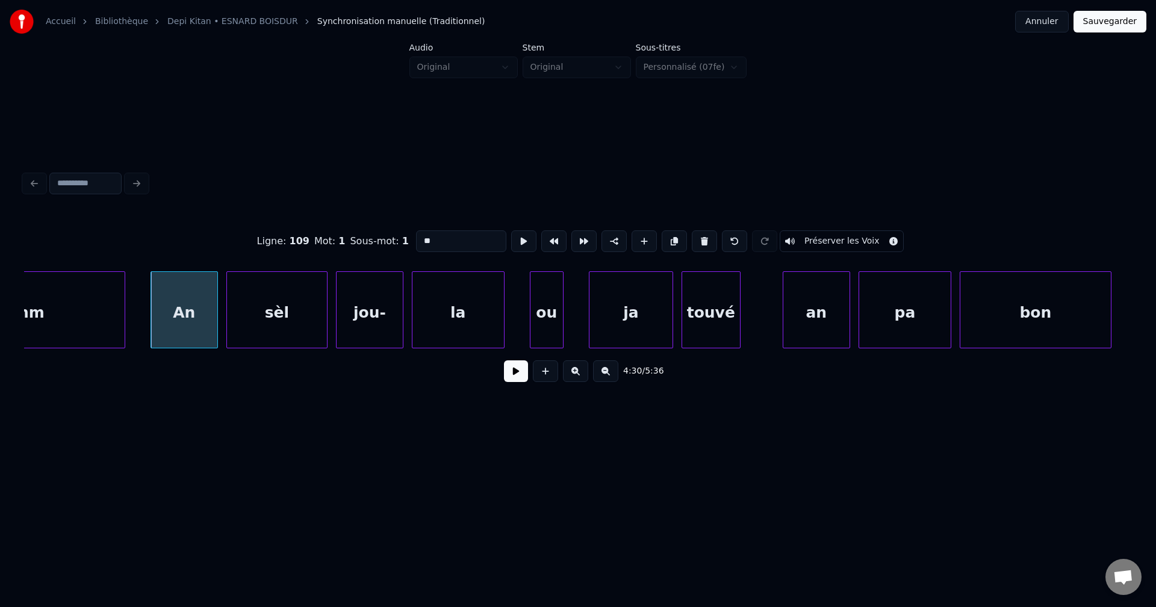
click at [519, 370] on button at bounding box center [516, 372] width 24 height 22
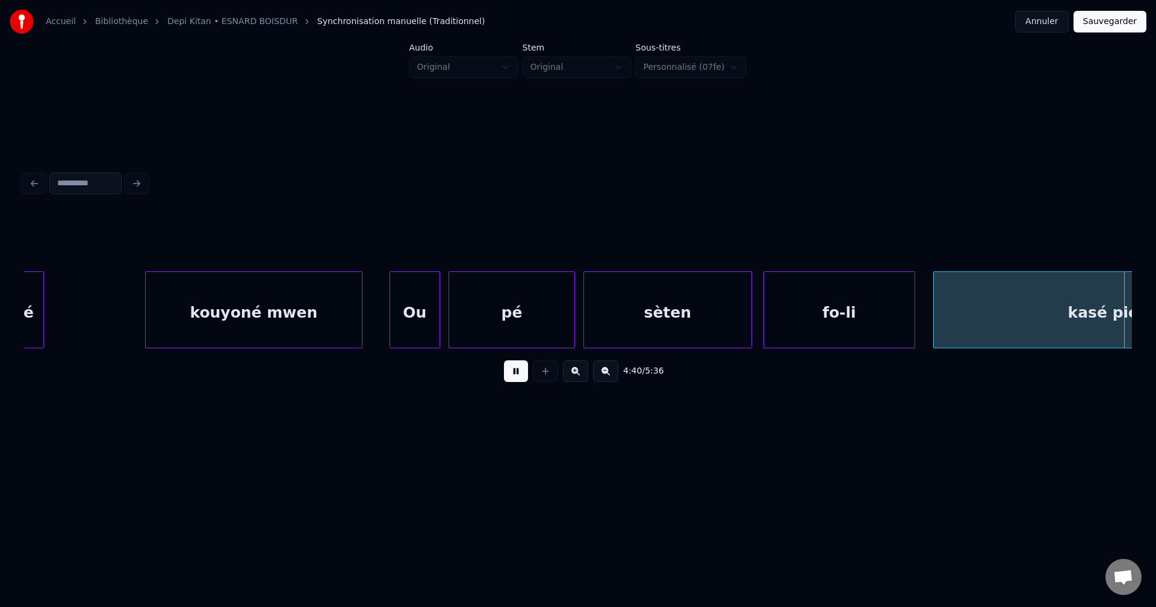
scroll to position [0, 118277]
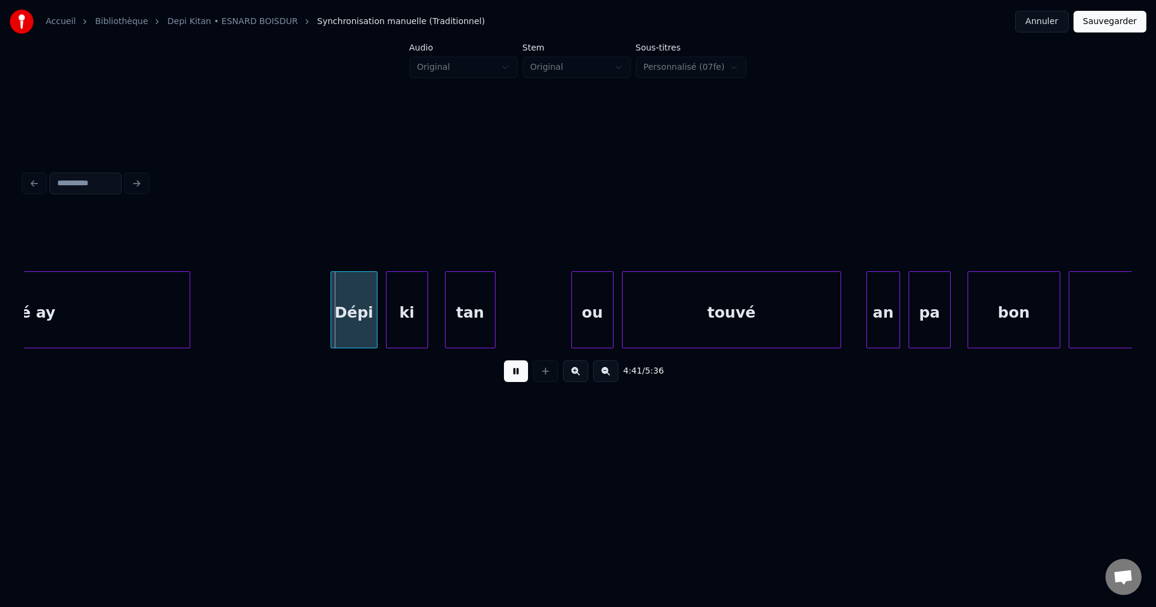
click at [515, 370] on button at bounding box center [516, 372] width 24 height 22
click at [151, 313] on div "kasé pié ay" at bounding box center [8, 313] width 364 height 82
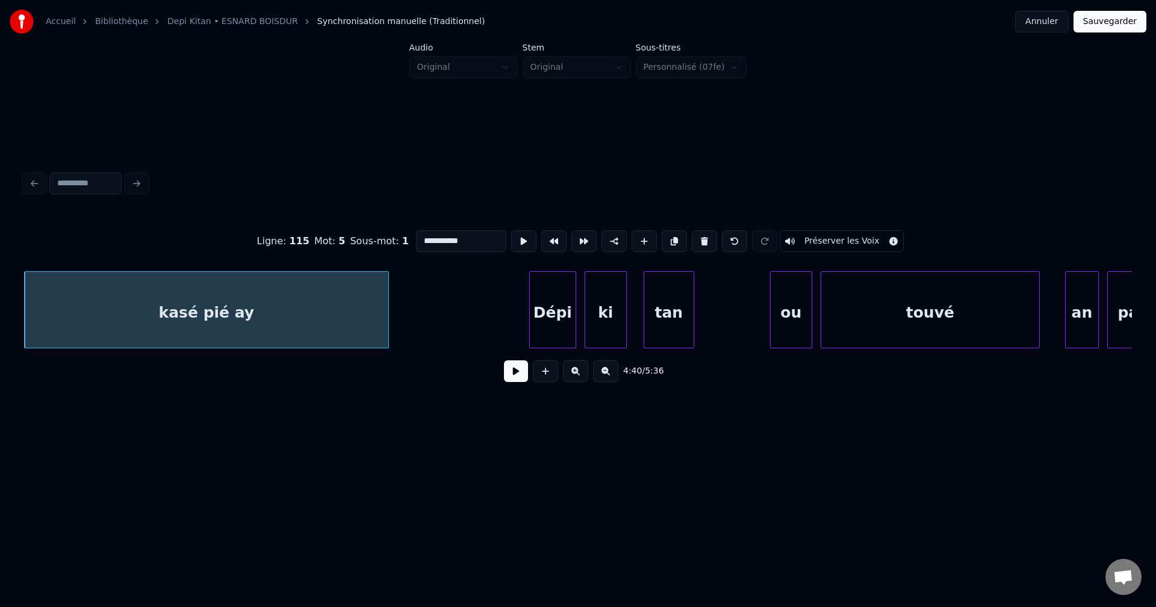
click at [513, 371] on button at bounding box center [516, 372] width 24 height 22
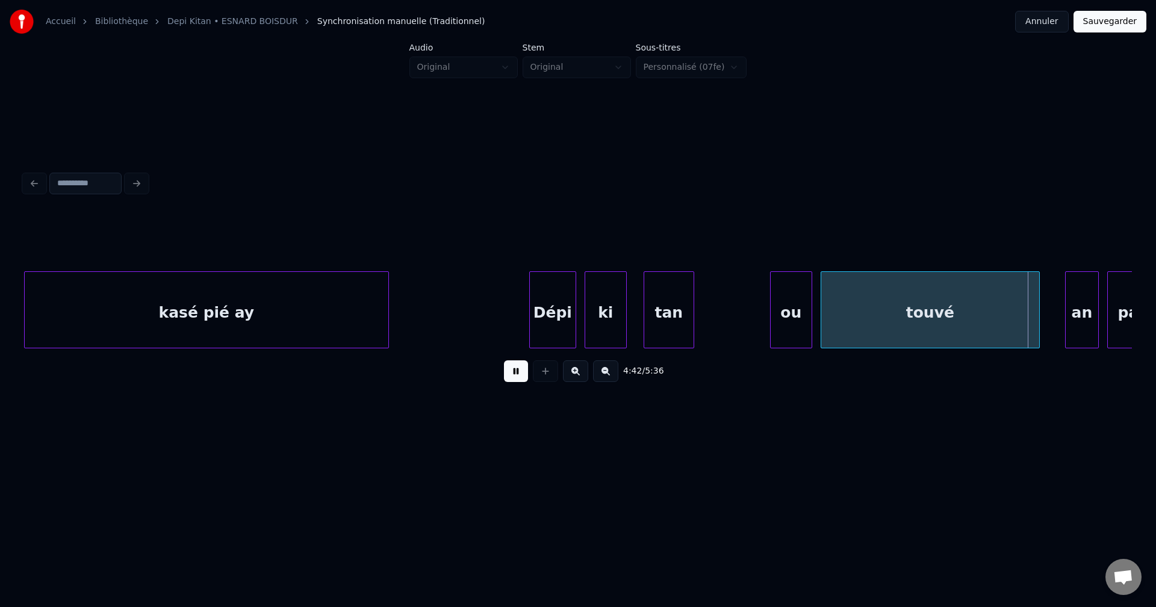
click at [513, 371] on button at bounding box center [516, 372] width 24 height 22
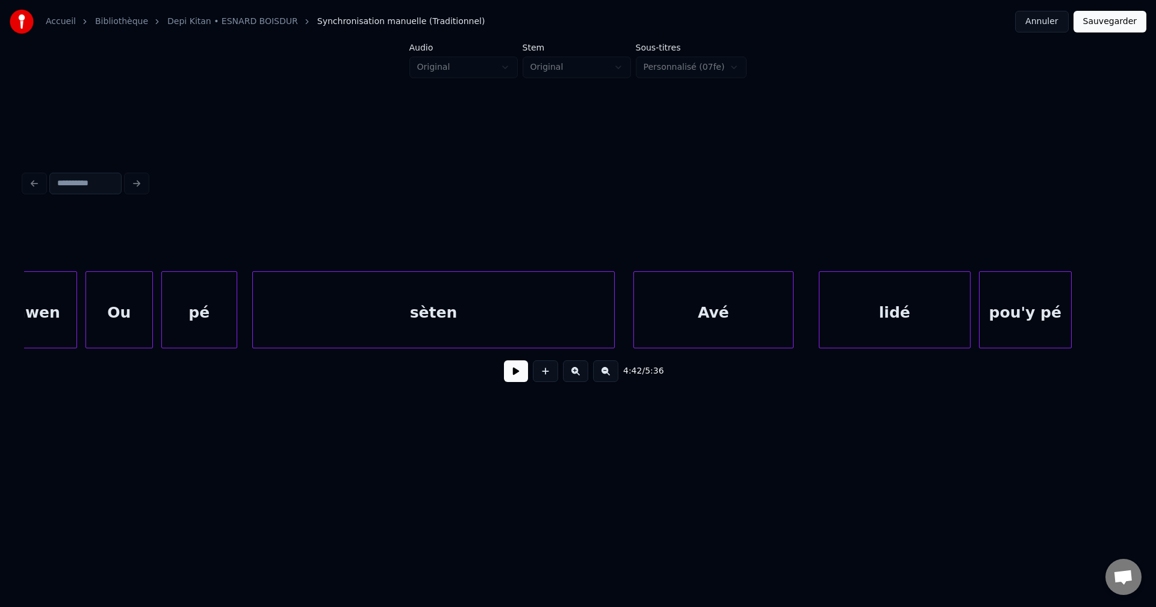
scroll to position [0, 116129]
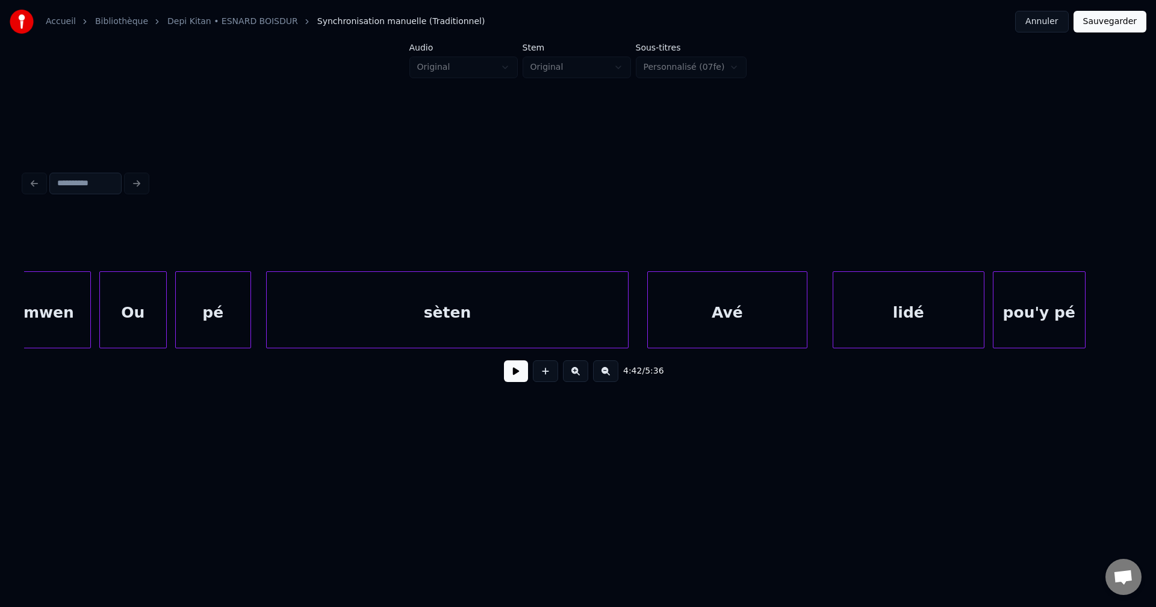
click at [107, 321] on div "Ou" at bounding box center [133, 313] width 66 height 82
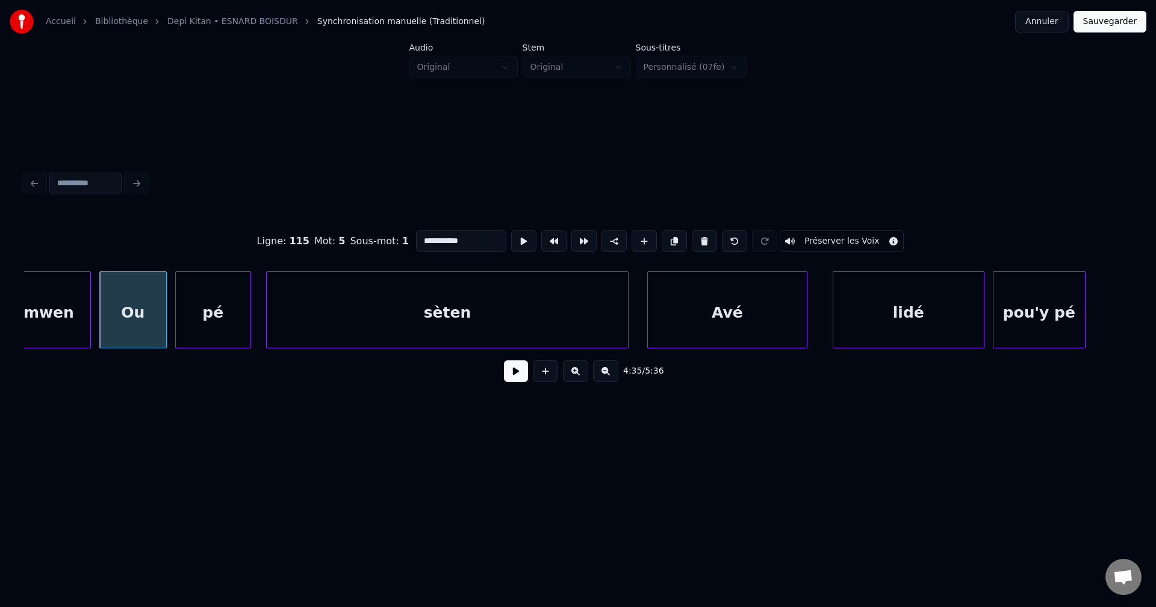
type input "**"
click at [520, 376] on button at bounding box center [516, 372] width 24 height 22
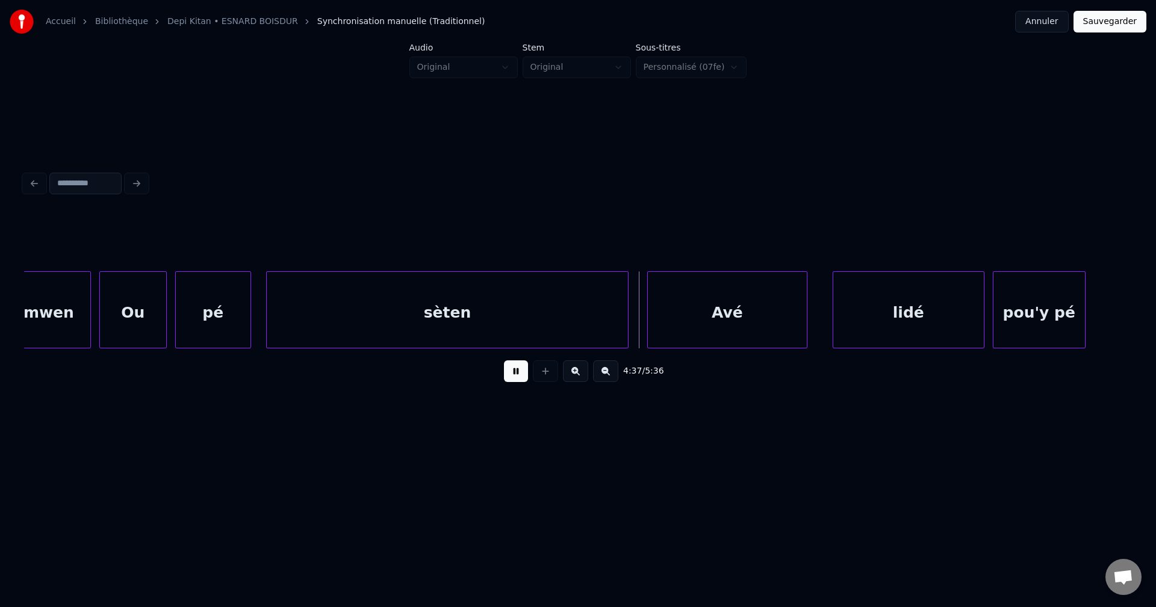
drag, startPoint x: 518, startPoint y: 376, endPoint x: 310, endPoint y: 365, distance: 208.6
click at [516, 376] on button at bounding box center [516, 372] width 24 height 22
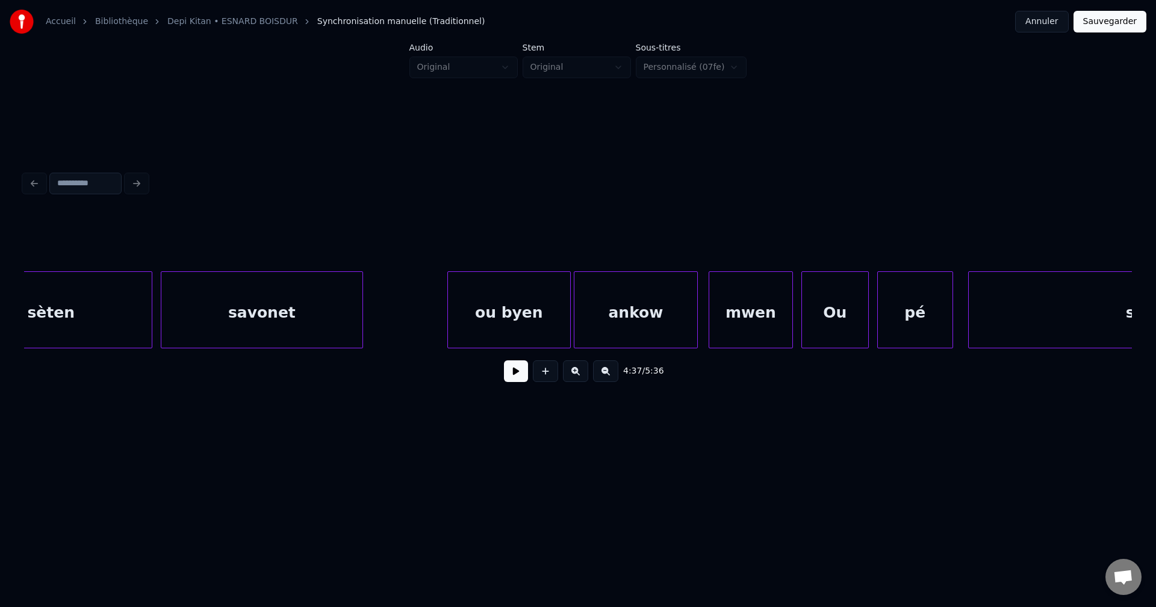
scroll to position [0, 115406]
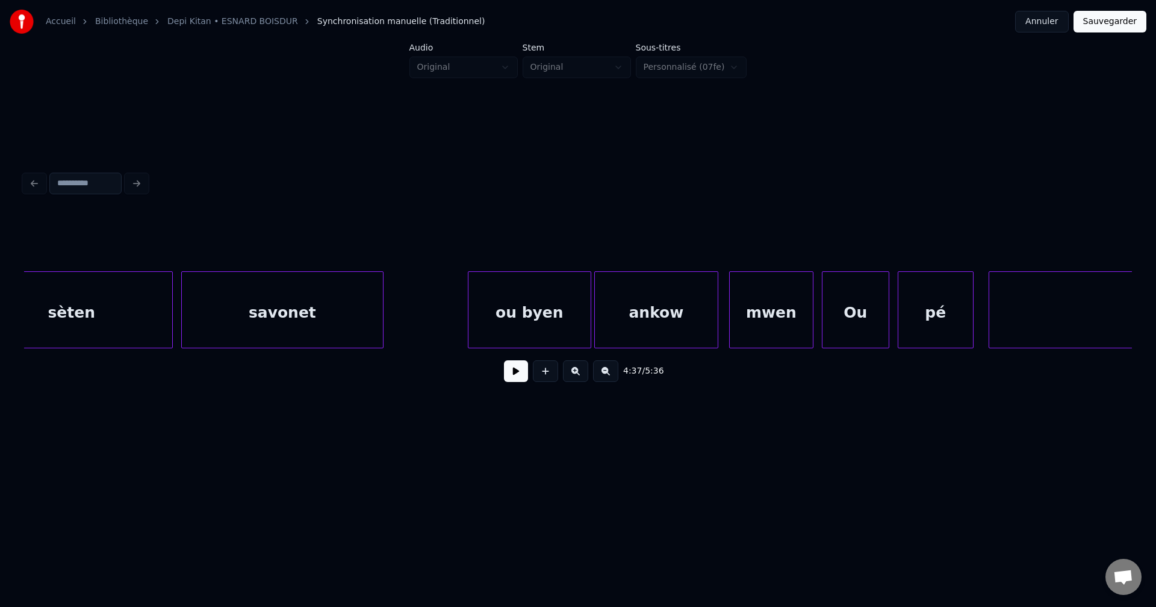
click at [104, 319] on div "sèten" at bounding box center [71, 313] width 201 height 82
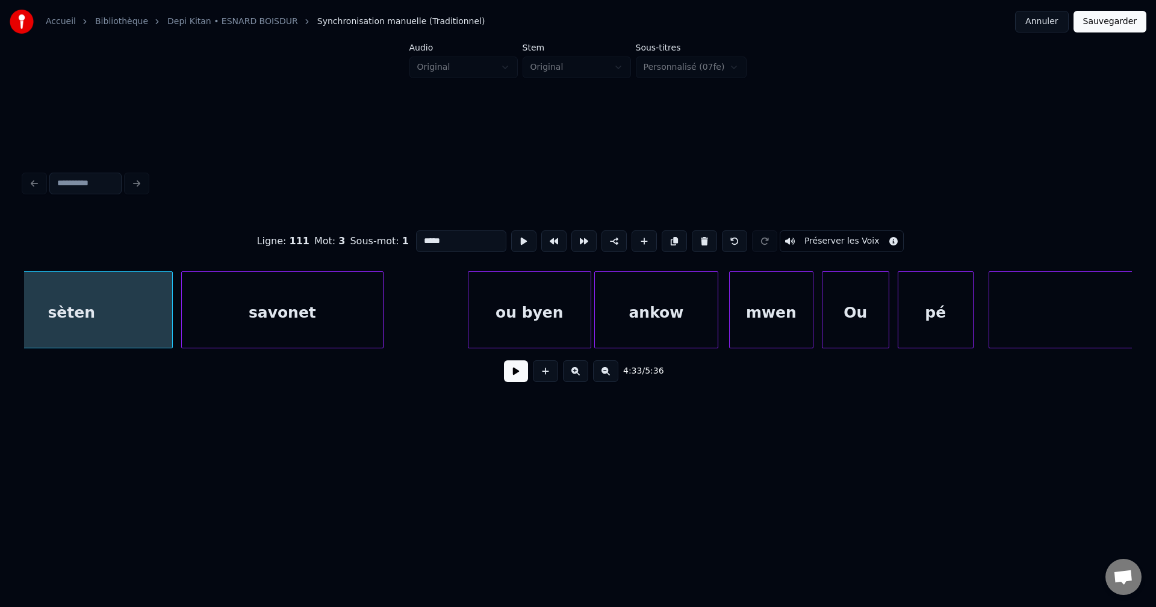
scroll to position [0, 115353]
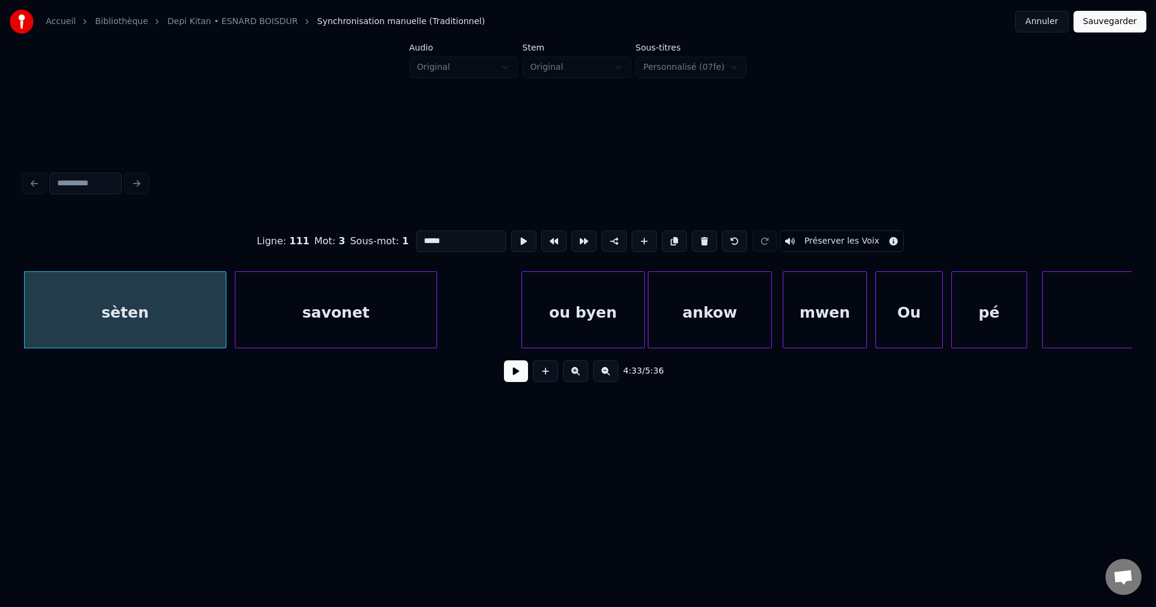
click at [518, 367] on button at bounding box center [516, 372] width 24 height 22
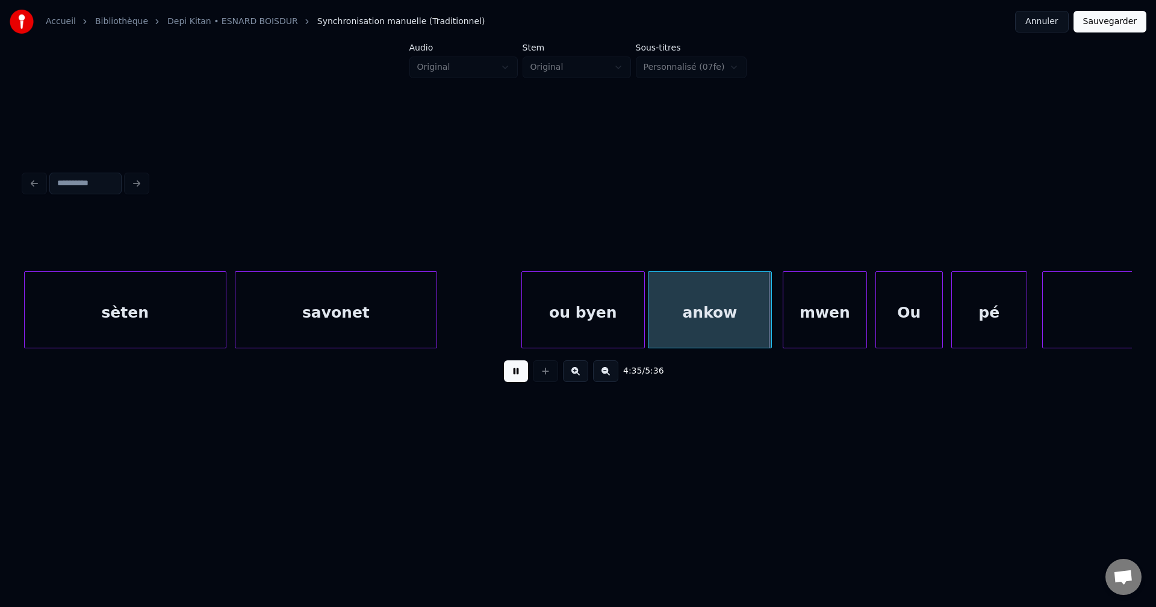
click at [515, 367] on button at bounding box center [516, 372] width 24 height 22
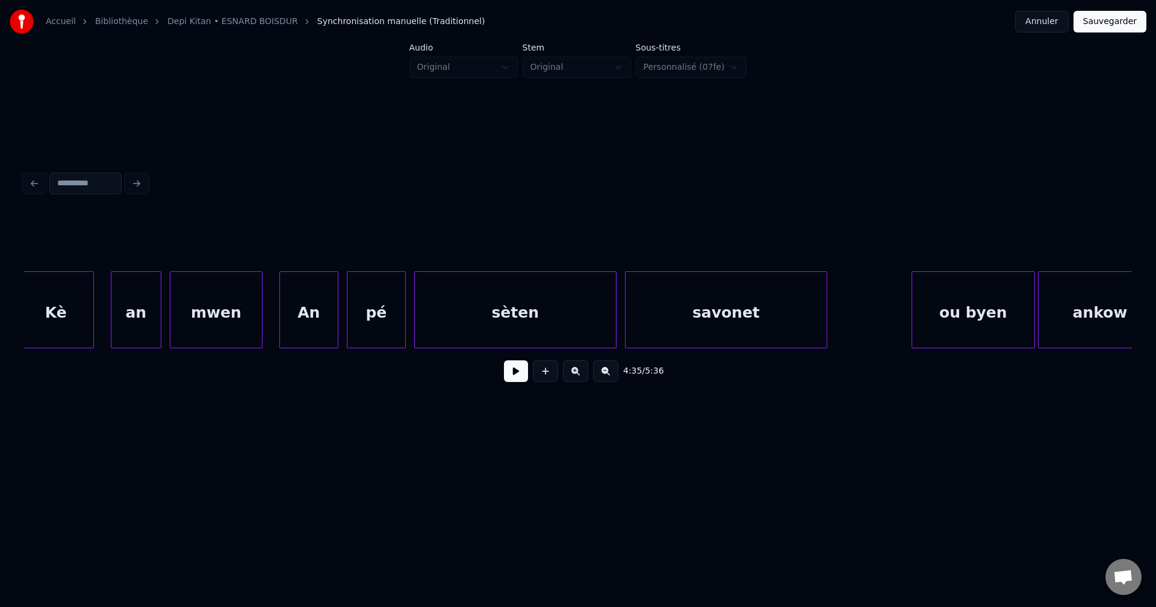
scroll to position [0, 114943]
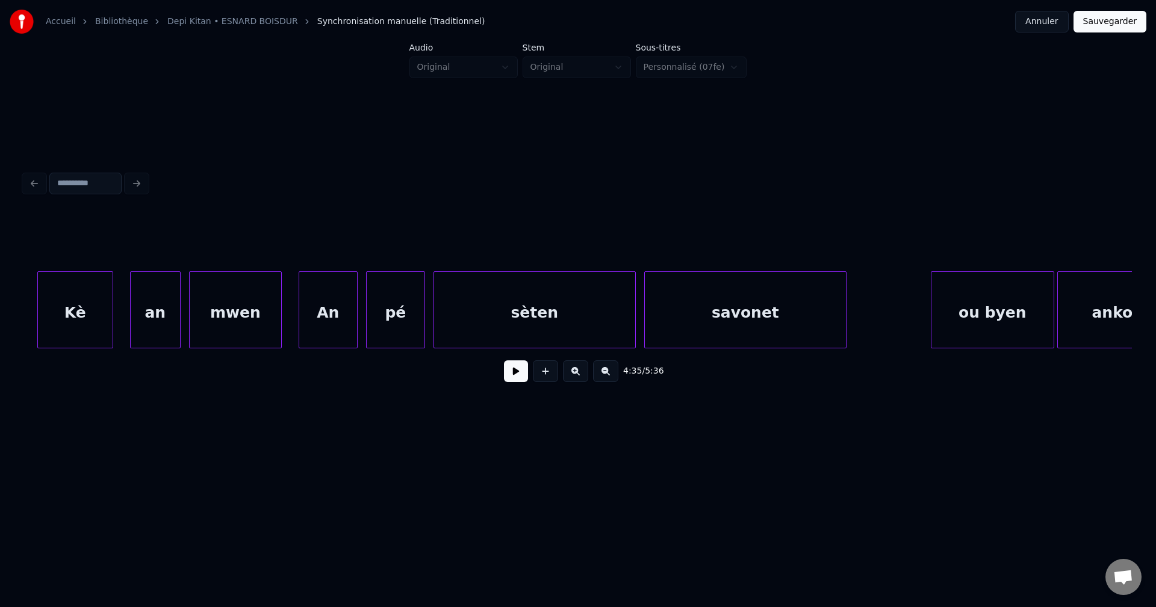
click at [202, 320] on div "mwen" at bounding box center [235, 313] width 91 height 82
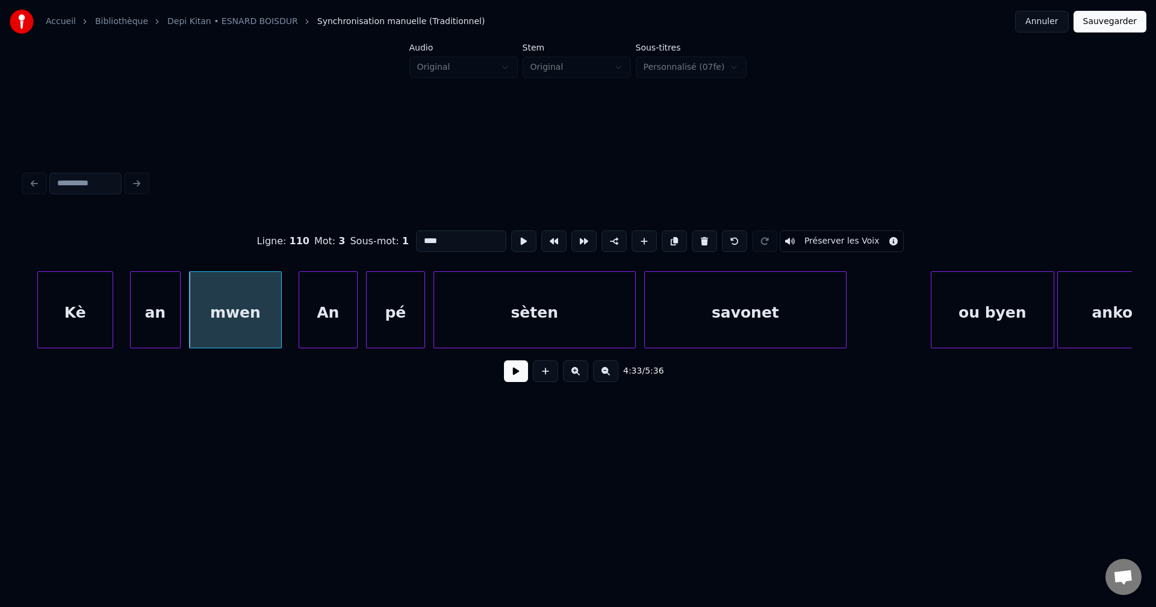
click at [522, 374] on button at bounding box center [516, 372] width 24 height 22
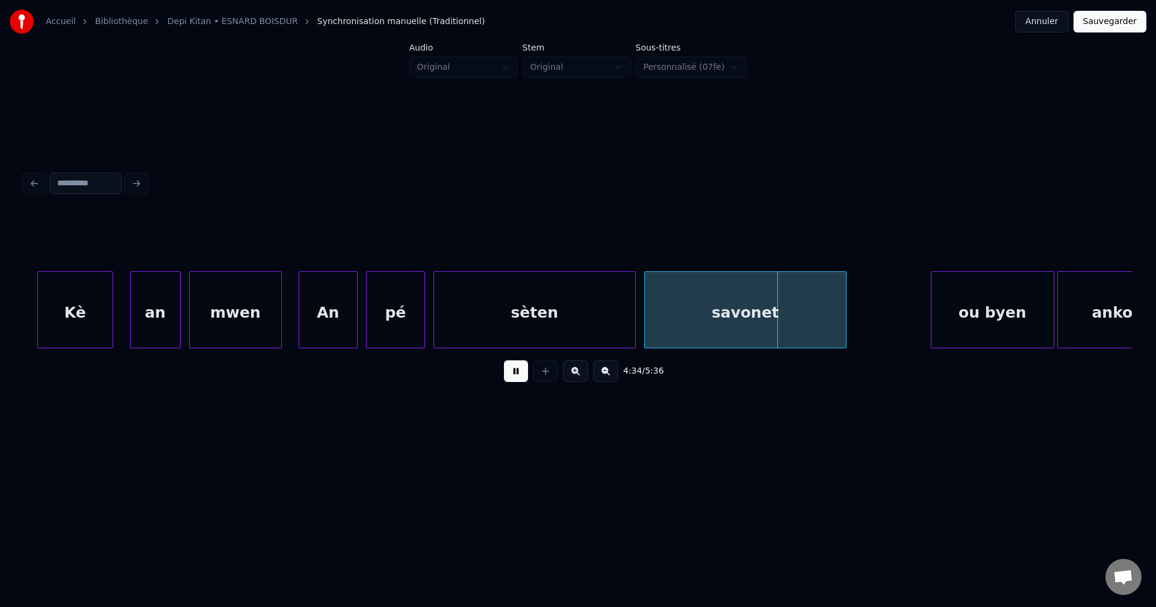
click at [157, 313] on div "an" at bounding box center [155, 313] width 49 height 82
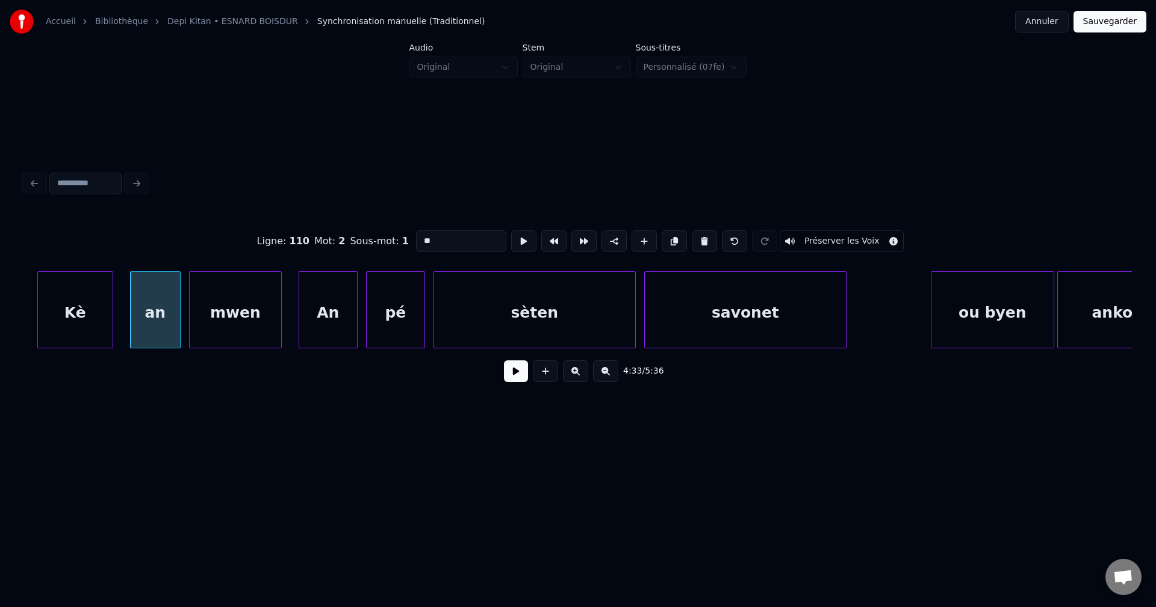
click at [87, 319] on div "Kè" at bounding box center [75, 313] width 75 height 82
type input "**"
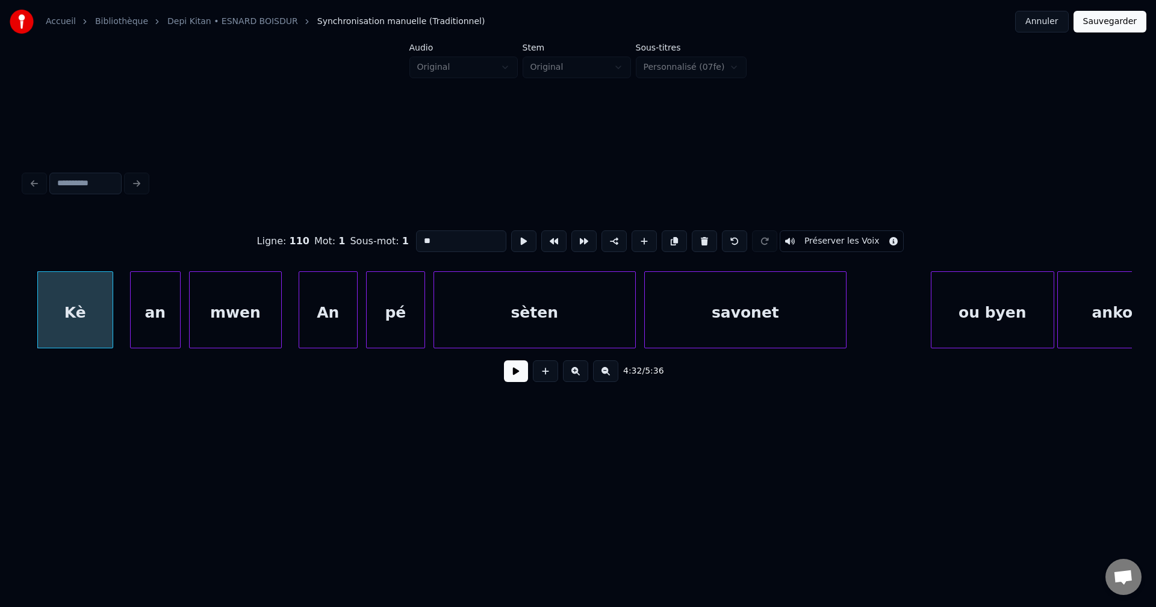
click at [511, 381] on button at bounding box center [516, 372] width 24 height 22
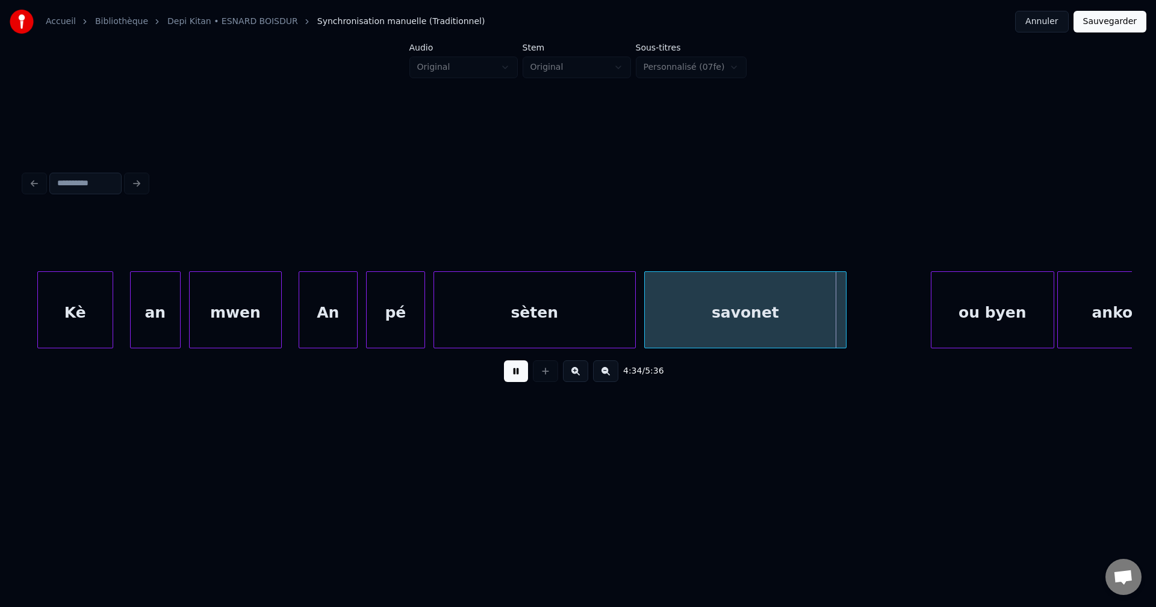
click at [513, 381] on button at bounding box center [516, 372] width 24 height 22
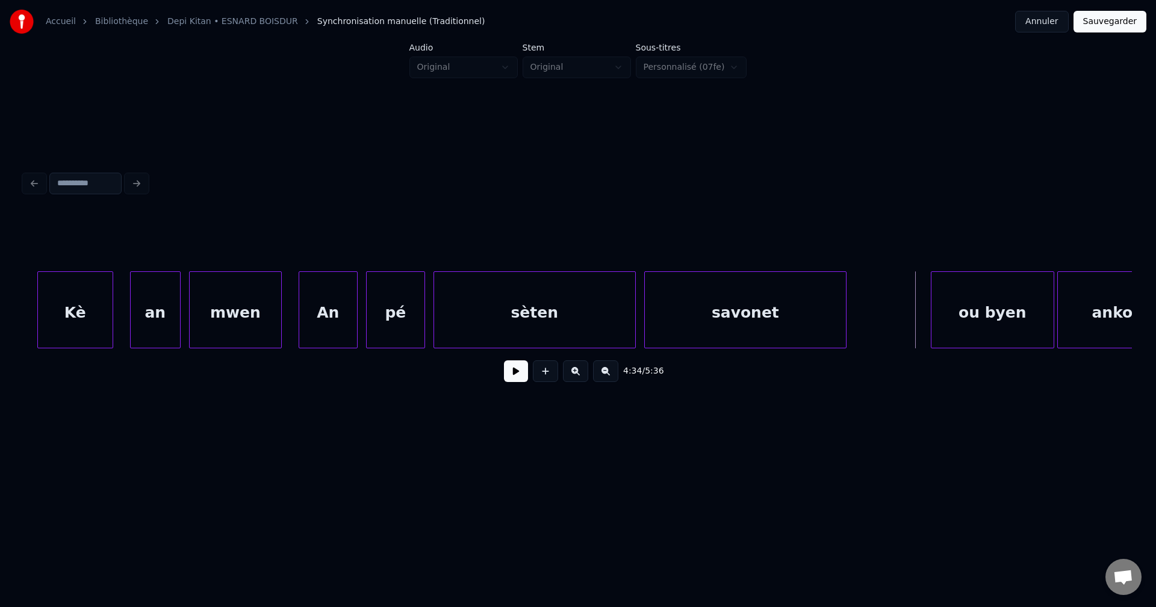
click at [513, 381] on button at bounding box center [516, 372] width 24 height 22
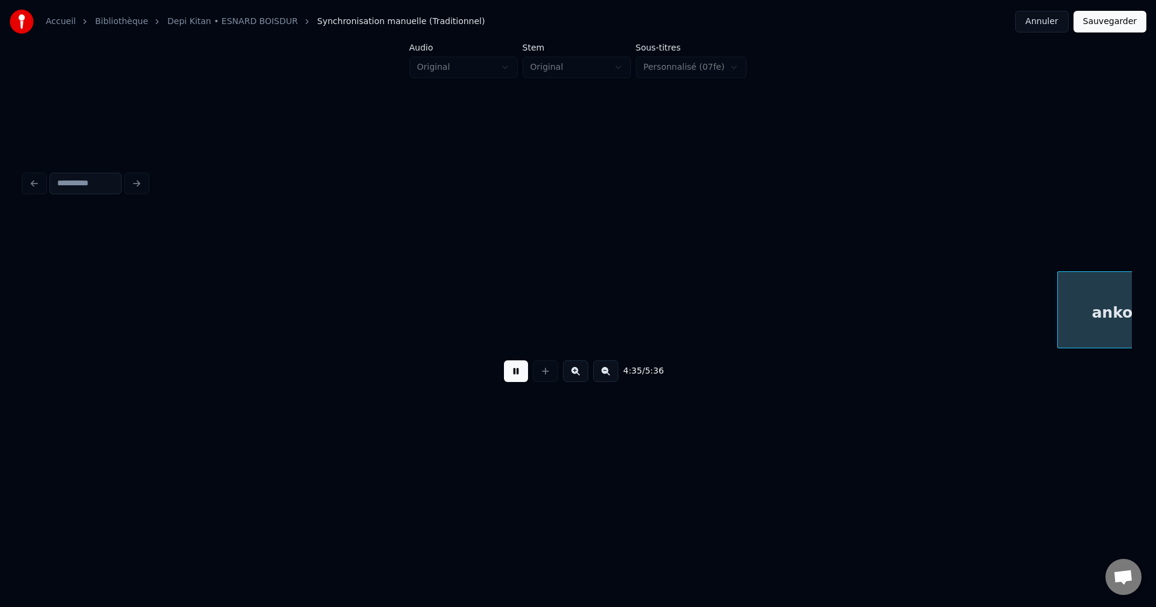
scroll to position [0, 116053]
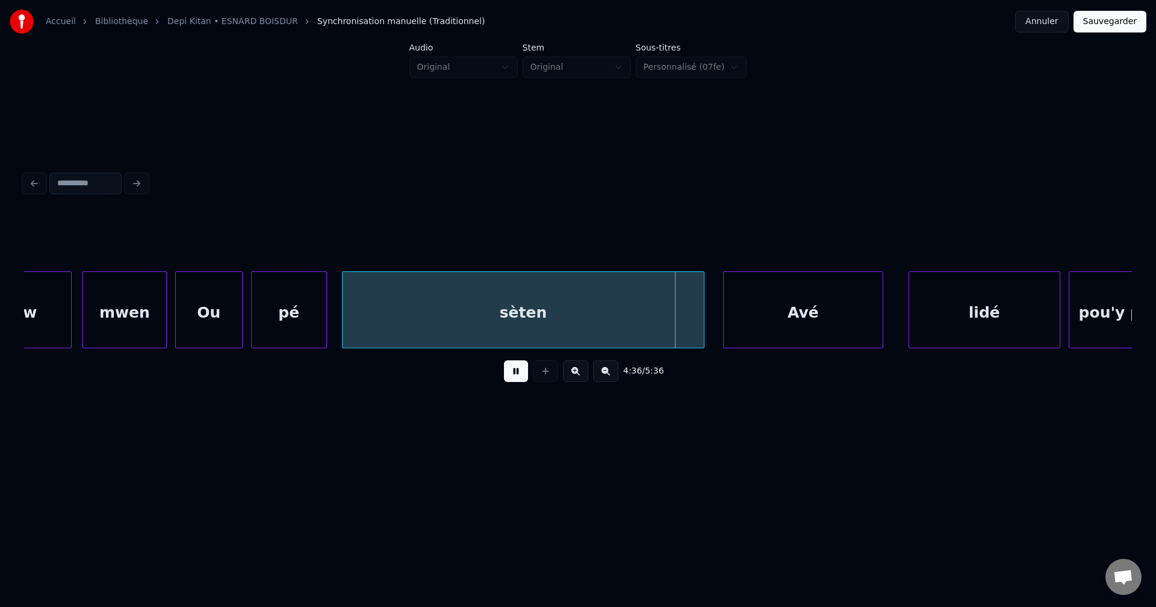
click at [513, 381] on button at bounding box center [516, 372] width 24 height 22
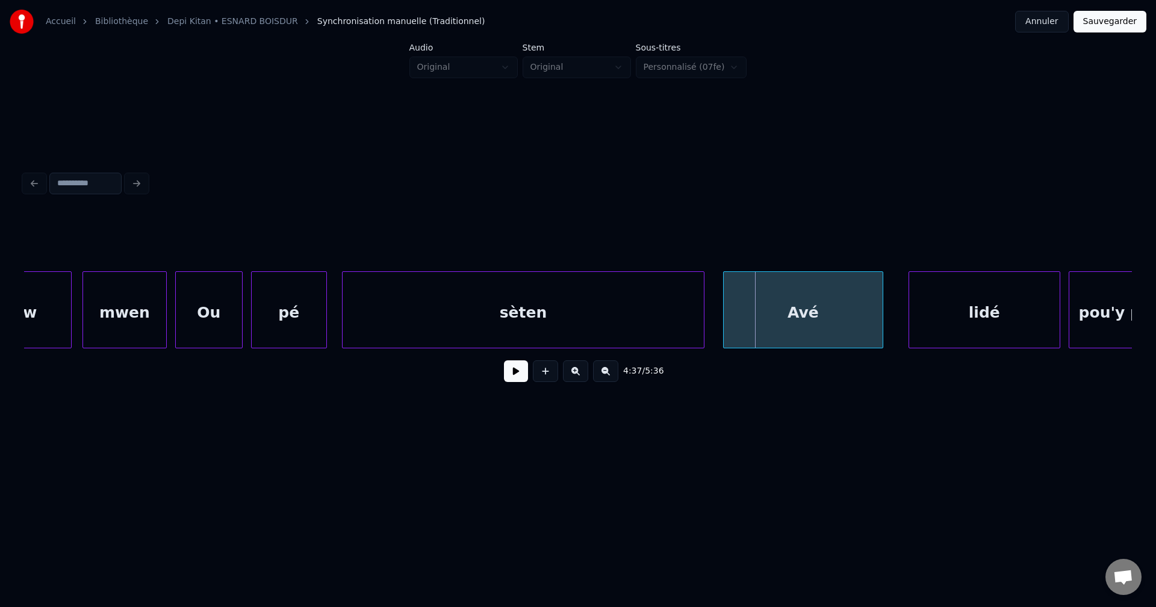
click at [55, 323] on div "ankow" at bounding box center [9, 313] width 123 height 82
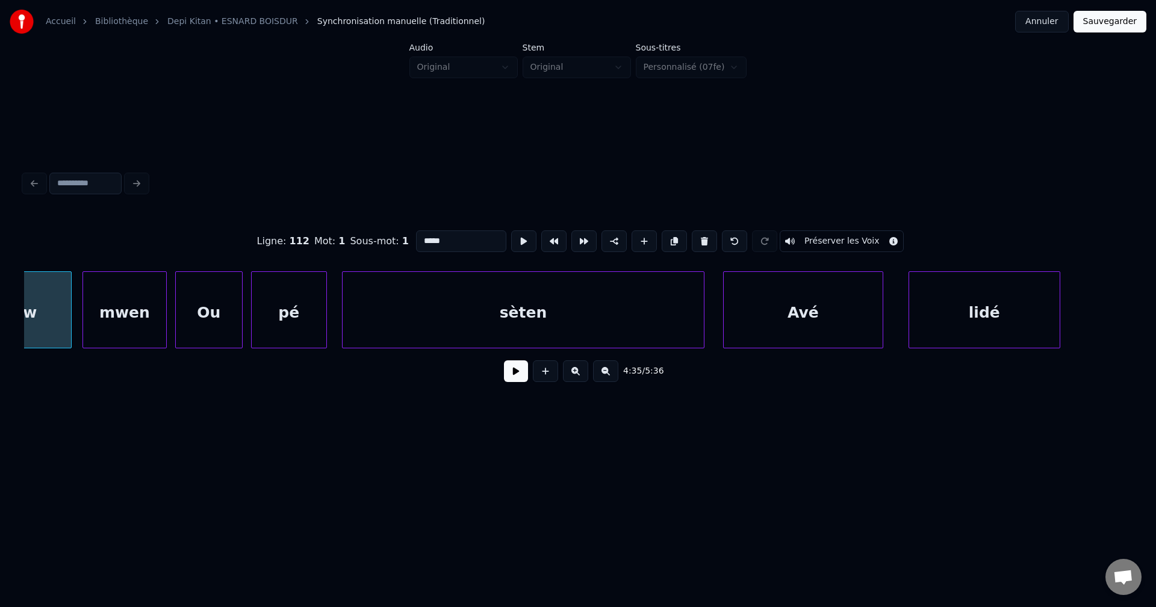
scroll to position [0, 115976]
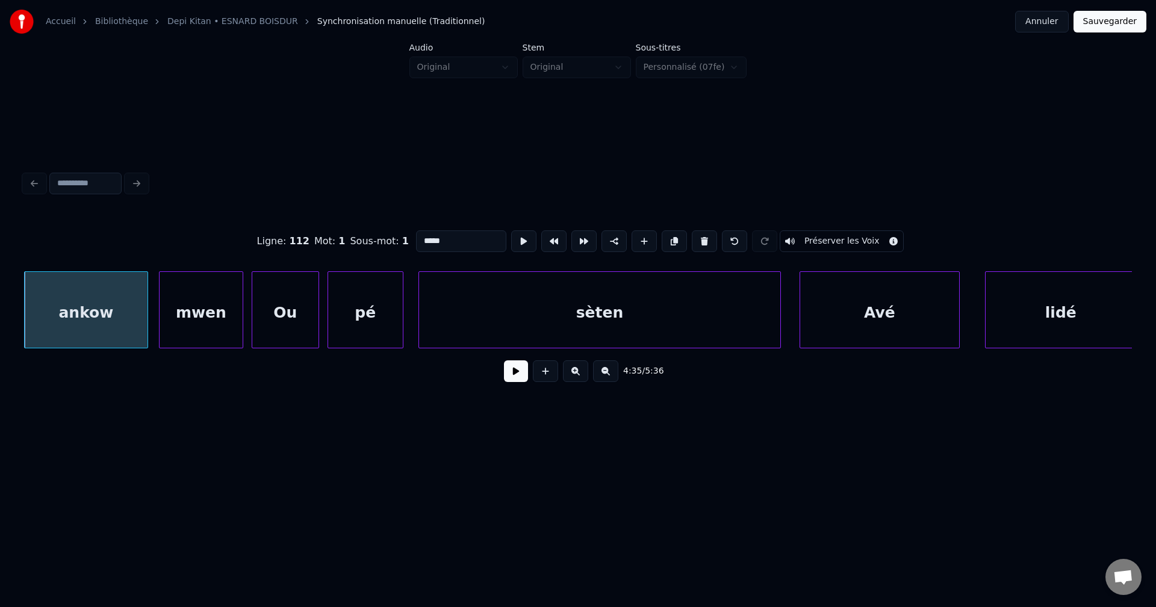
click at [513, 377] on button at bounding box center [516, 372] width 24 height 22
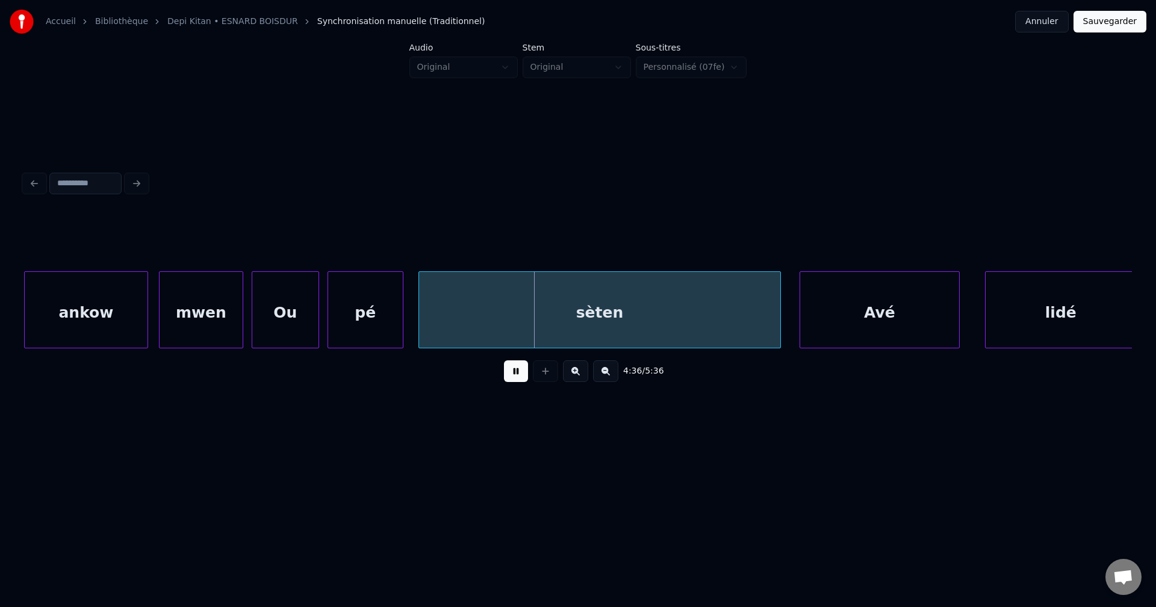
click at [510, 377] on button at bounding box center [516, 372] width 24 height 22
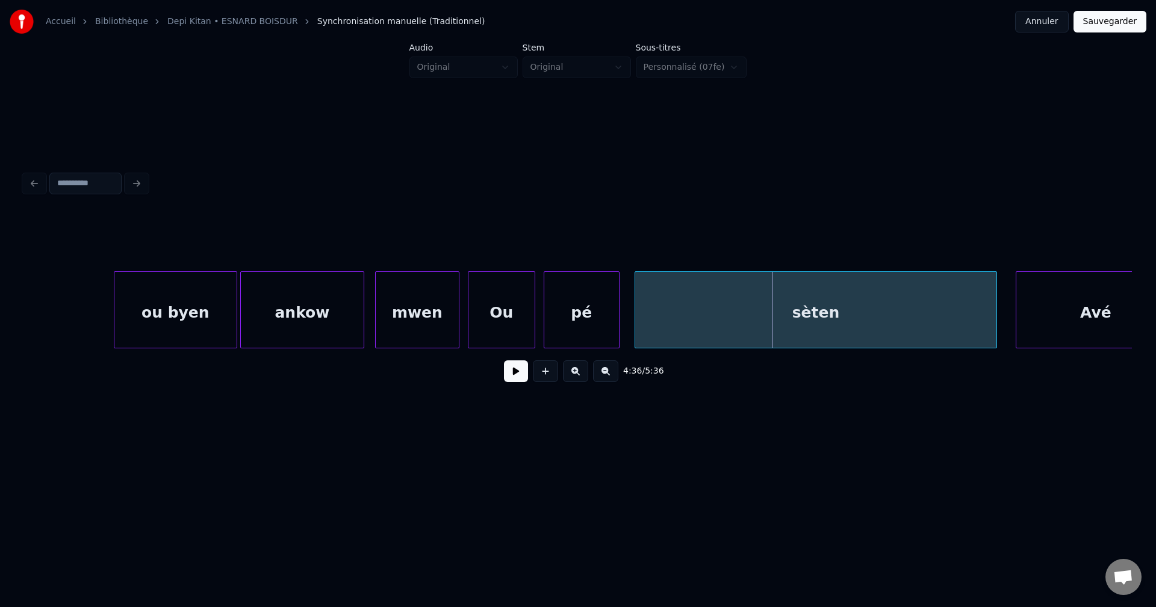
scroll to position [0, 115760]
click at [129, 315] on div "ou byen" at bounding box center [176, 313] width 122 height 82
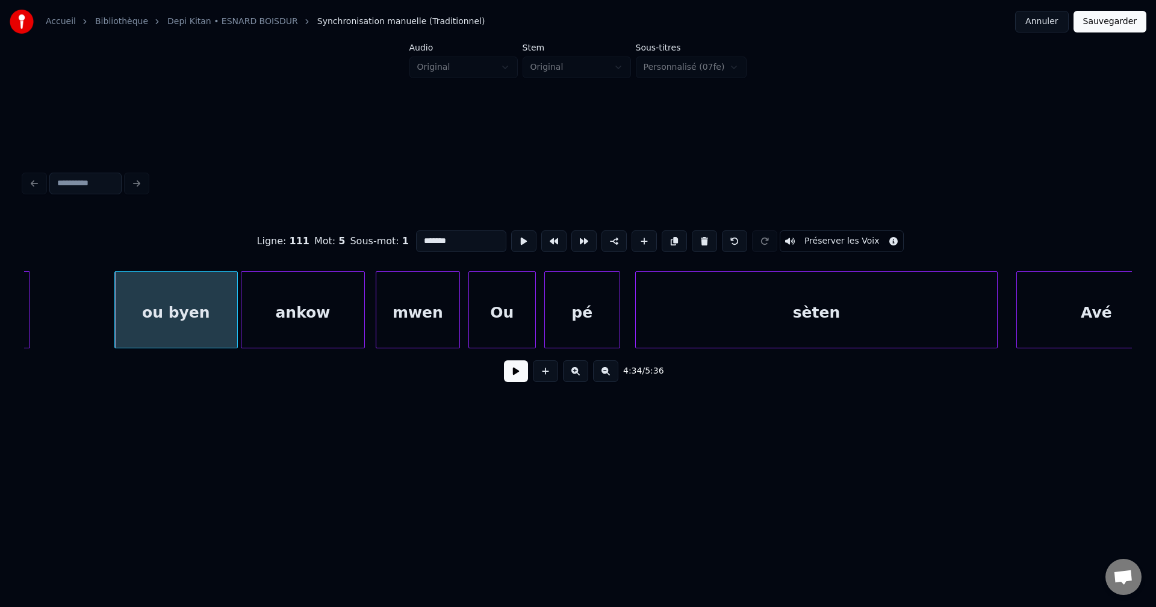
click at [511, 376] on button at bounding box center [516, 372] width 24 height 22
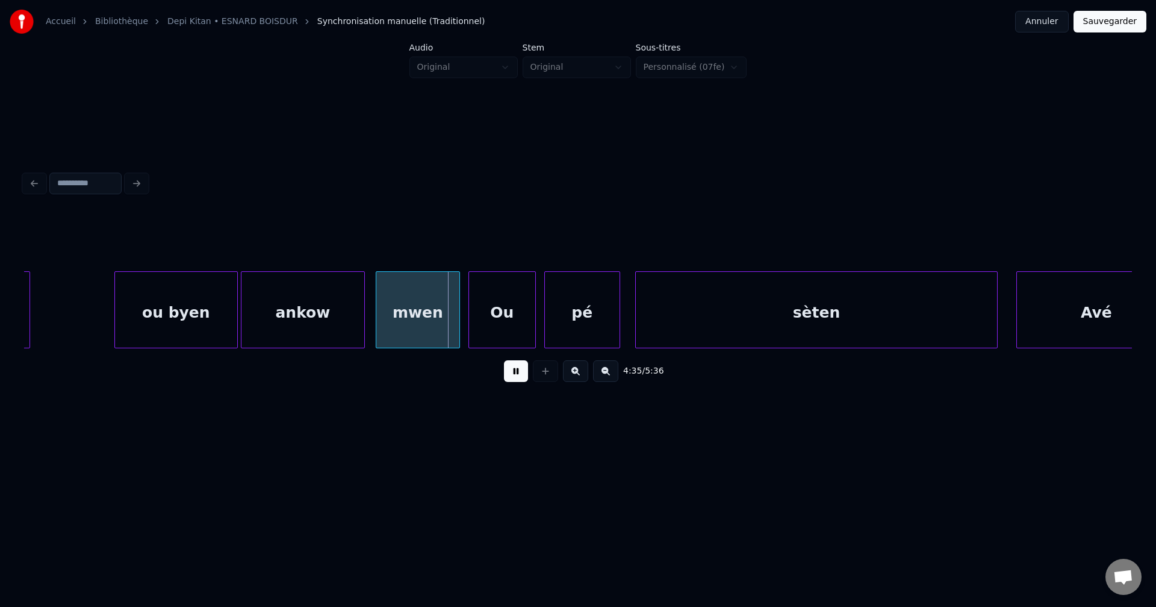
click at [509, 376] on button at bounding box center [516, 372] width 24 height 22
click at [173, 324] on div "ou byen" at bounding box center [176, 313] width 122 height 82
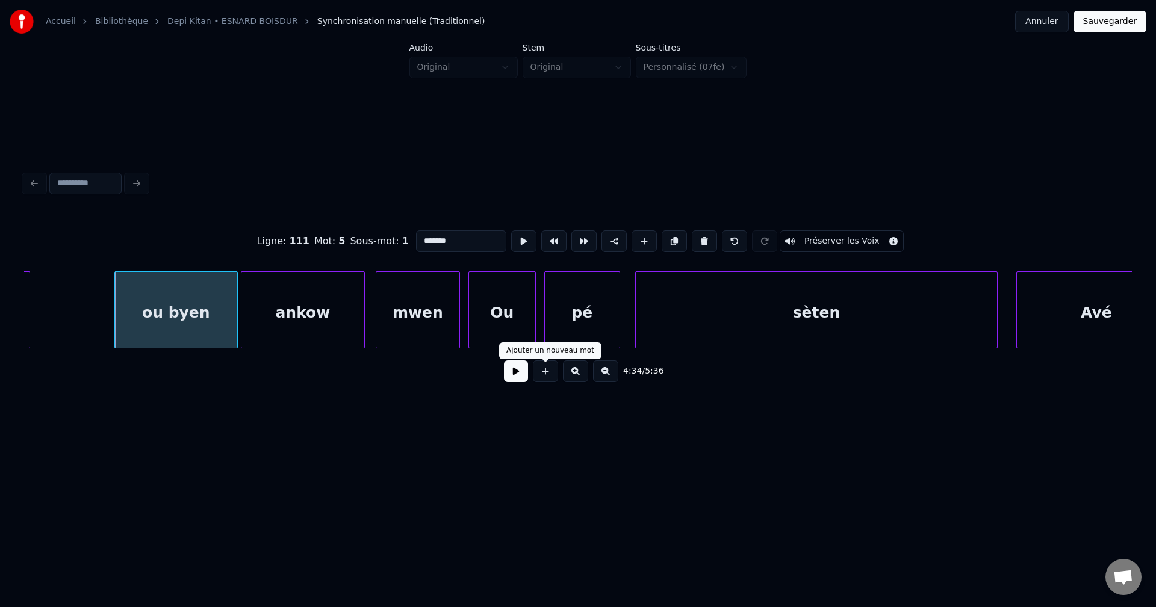
click at [521, 374] on button at bounding box center [516, 372] width 24 height 22
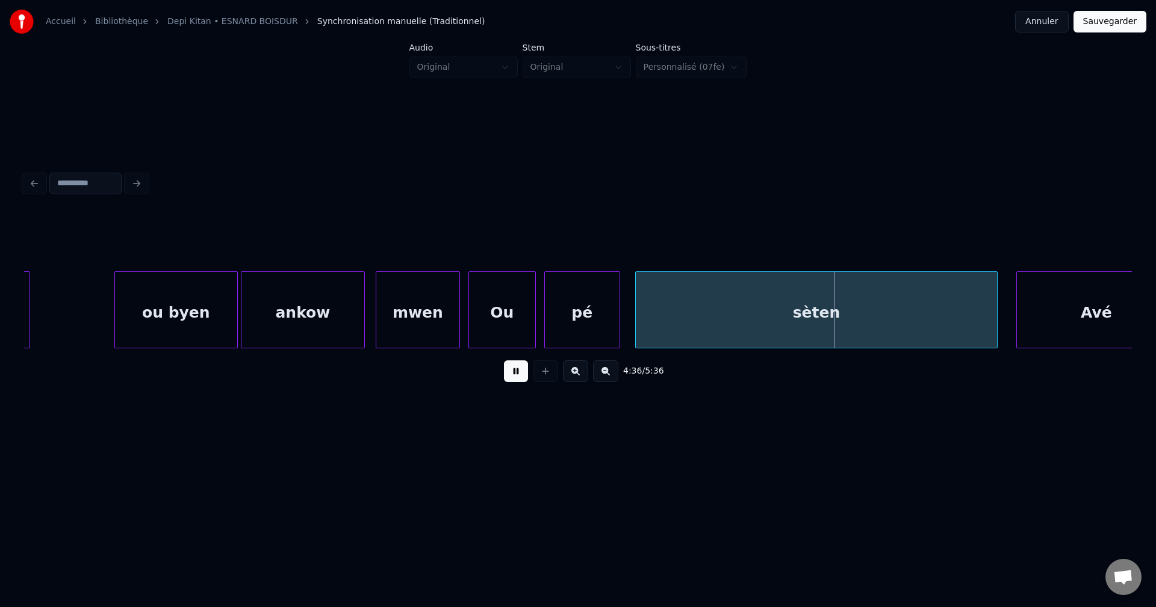
click at [521, 374] on button at bounding box center [516, 372] width 24 height 22
click at [193, 312] on div "ou byen" at bounding box center [176, 313] width 122 height 82
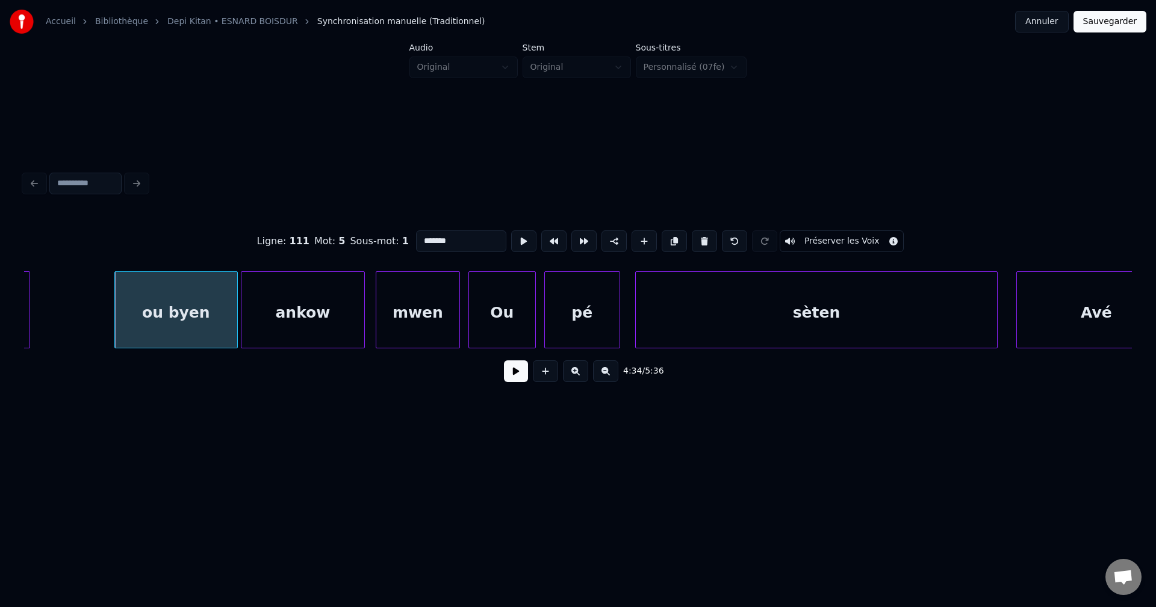
click at [515, 382] on button at bounding box center [516, 372] width 24 height 22
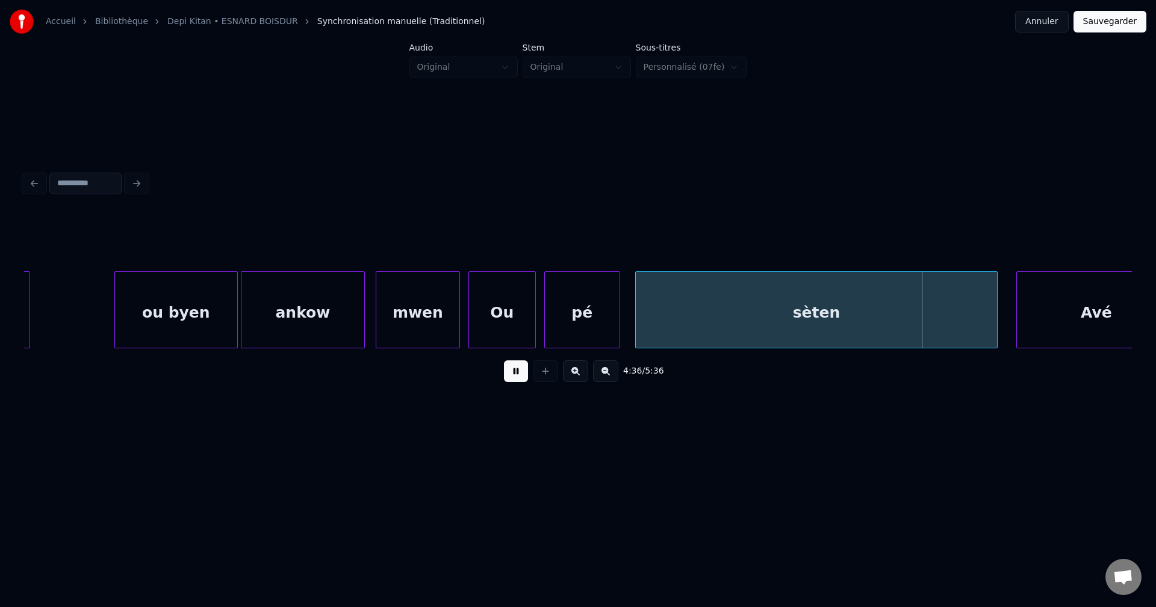
click at [515, 382] on button at bounding box center [516, 372] width 24 height 22
click at [522, 371] on button at bounding box center [516, 372] width 24 height 22
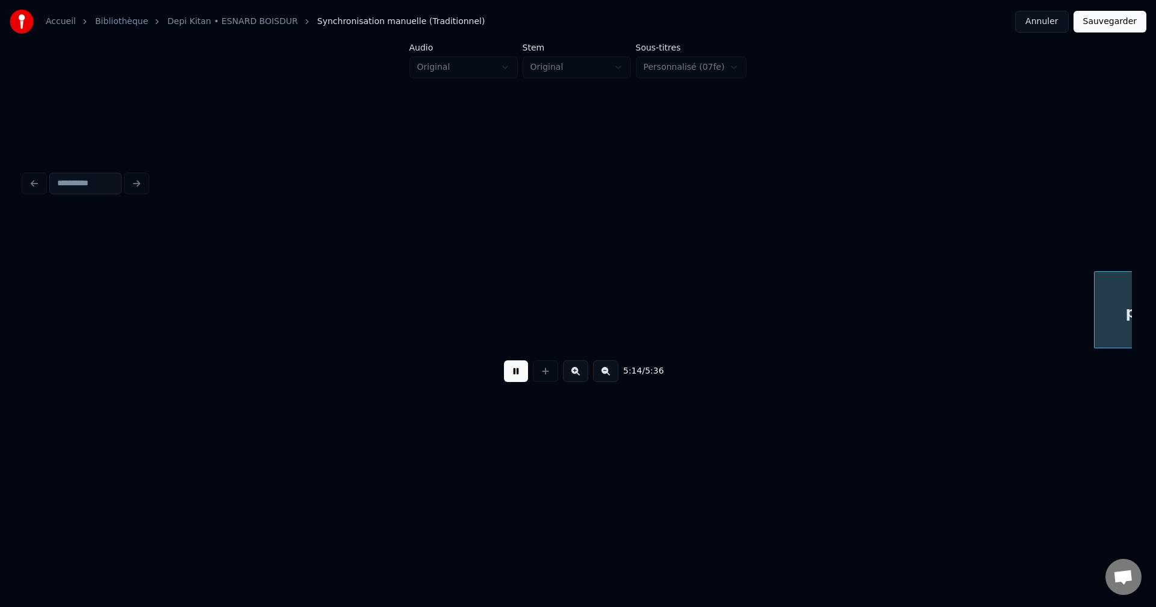
scroll to position [0, 132414]
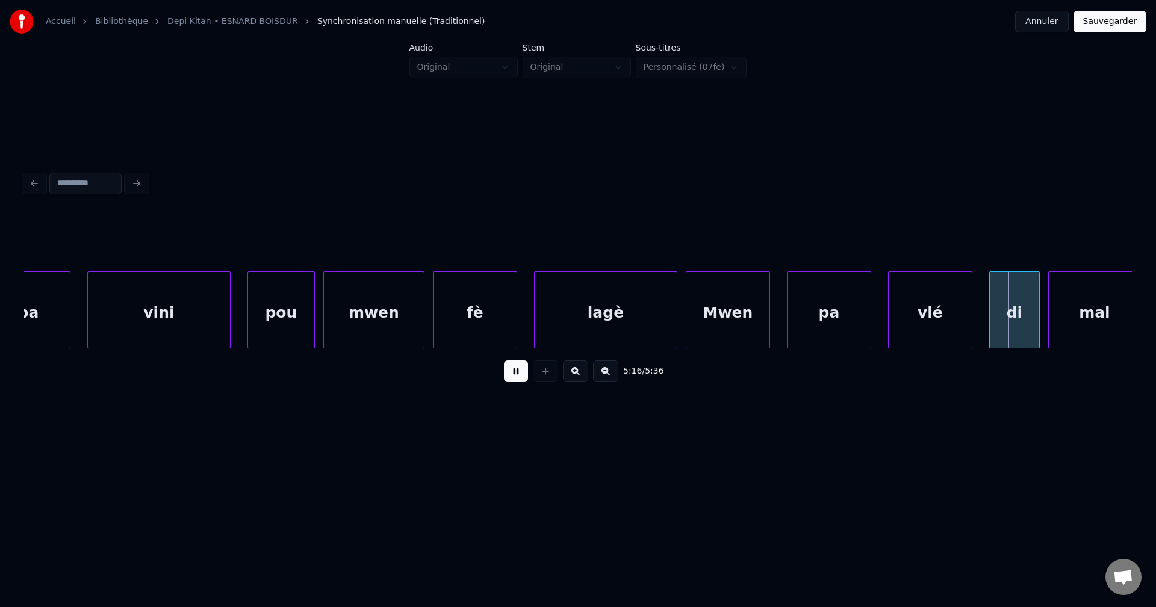
click at [562, 327] on div "lagè" at bounding box center [606, 313] width 142 height 82
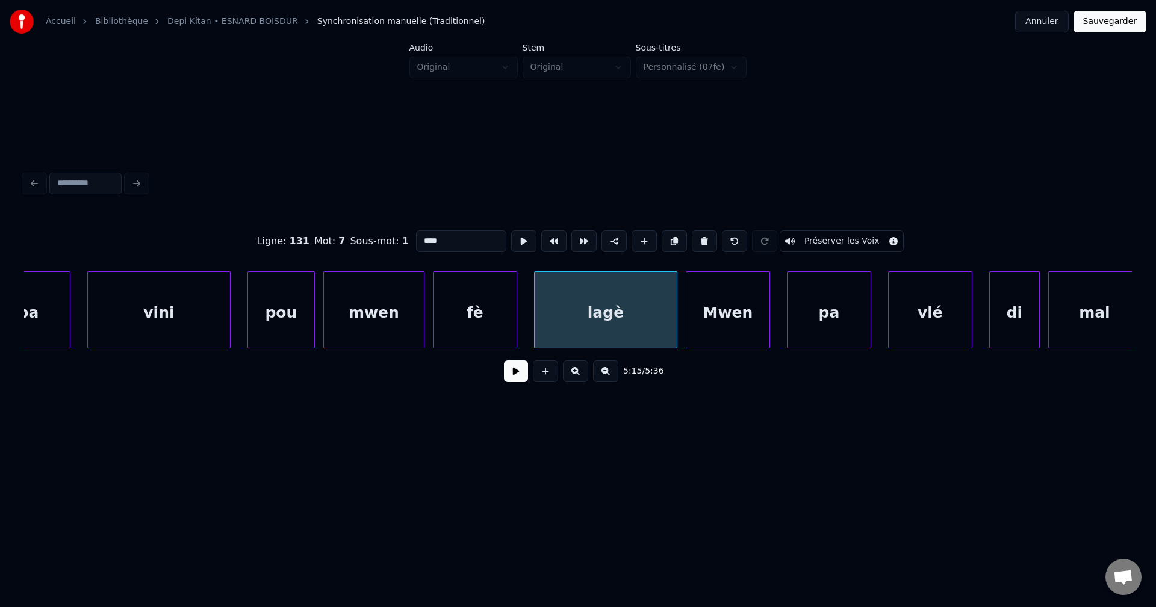
click at [521, 379] on button at bounding box center [516, 372] width 24 height 22
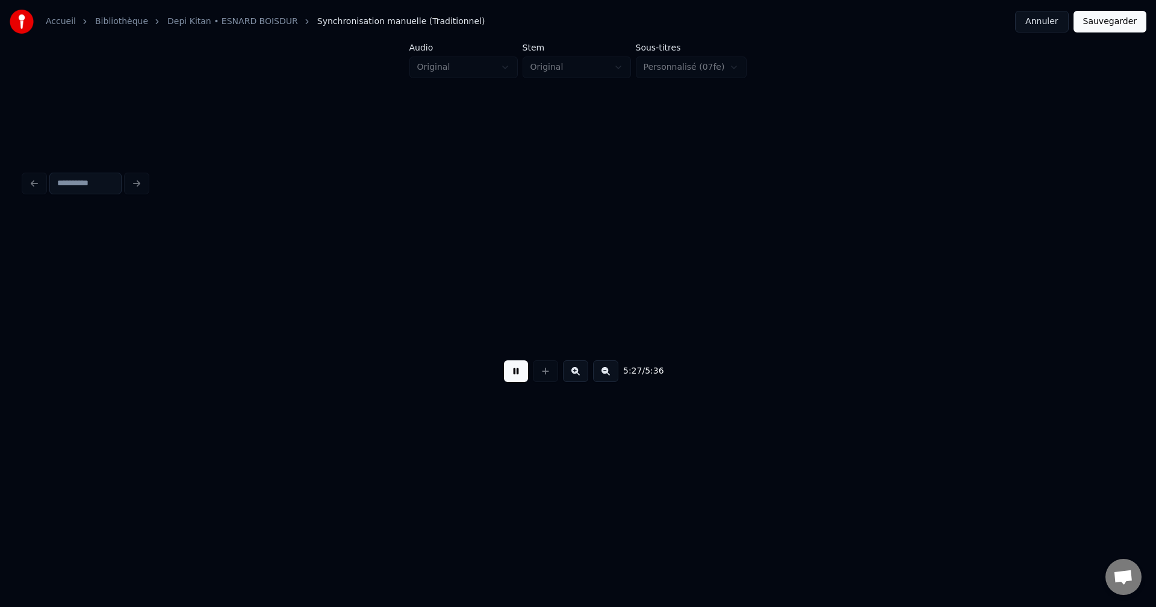
scroll to position [0, 137973]
click at [1108, 25] on button "Sauvegarder" at bounding box center [1109, 22] width 73 height 22
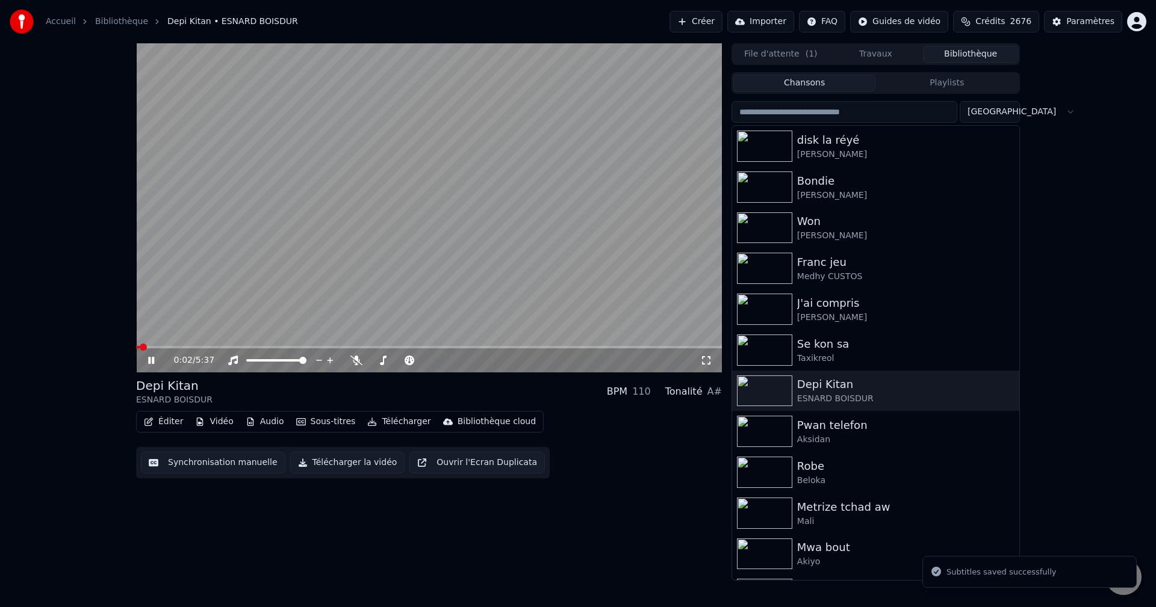
click at [164, 421] on button "Éditer" at bounding box center [163, 422] width 49 height 17
click at [138, 414] on div "Éditer Vidéo Audio Sous-titres Télécharger Bibliothèque cloud" at bounding box center [340, 422] width 408 height 22
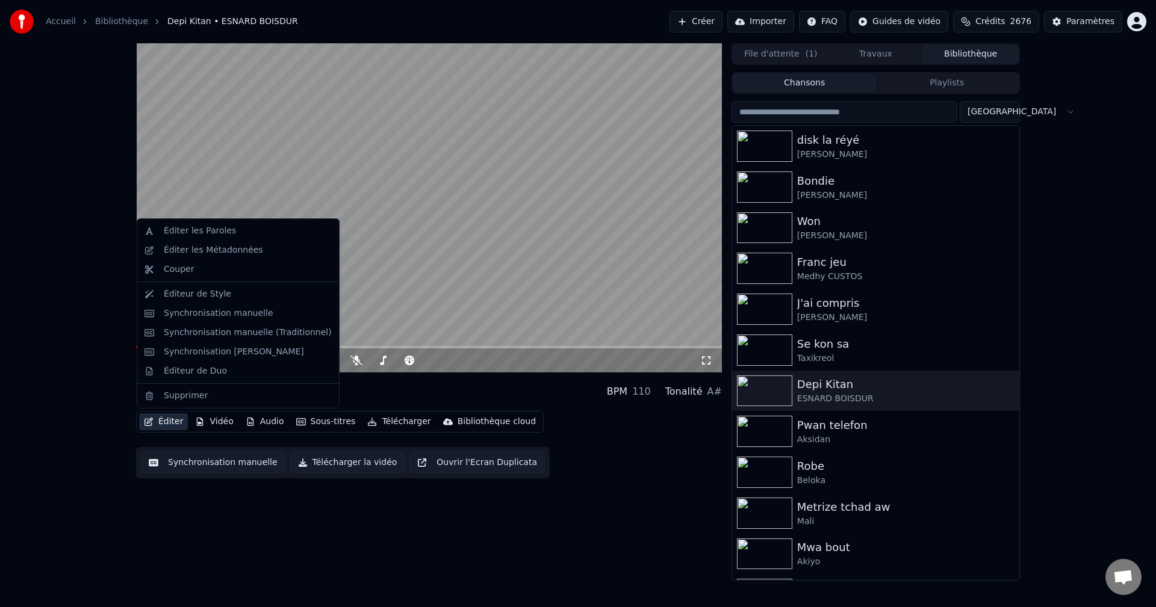
click at [157, 426] on button "Éditer" at bounding box center [163, 422] width 49 height 17
click at [582, 476] on div "Éditer Vidéo Audio Sous-titres Télécharger Bibliothèque cloud Synchronisation m…" at bounding box center [429, 444] width 586 height 67
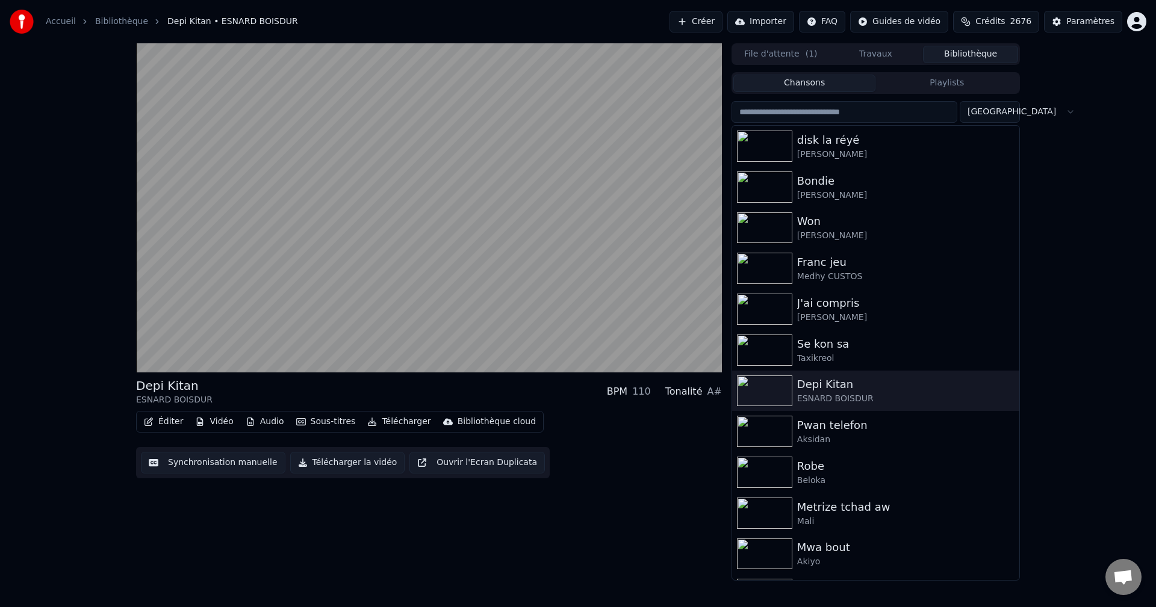
click at [155, 425] on button "Éditer" at bounding box center [163, 422] width 49 height 17
click at [822, 425] on div "Pwan telefon" at bounding box center [899, 425] width 205 height 17
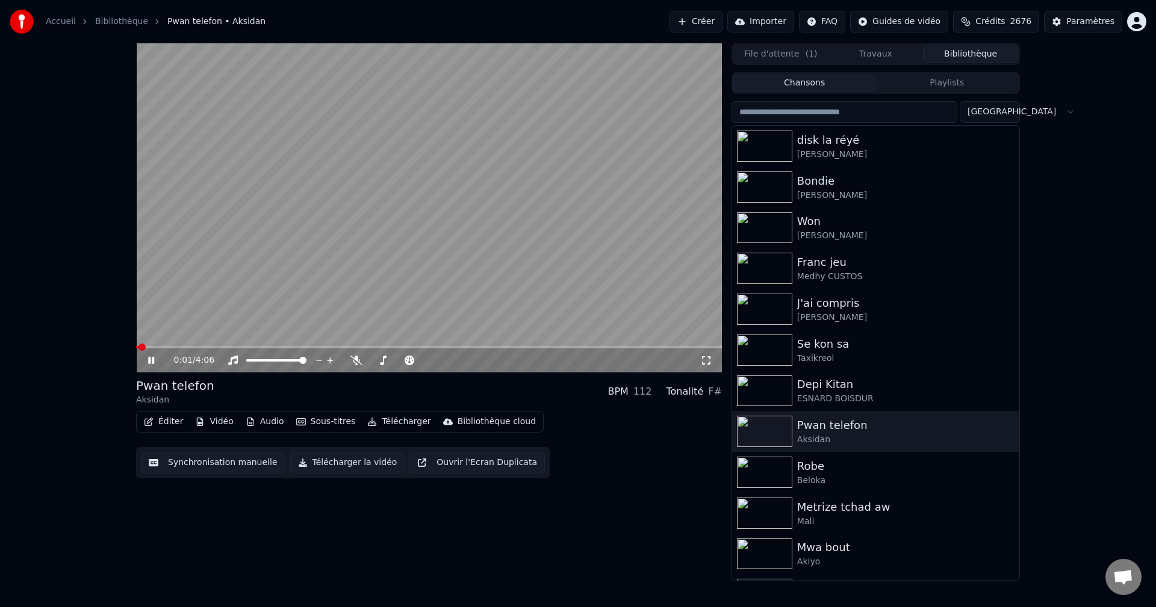
click at [138, 347] on span at bounding box center [137, 347] width 2 height 2
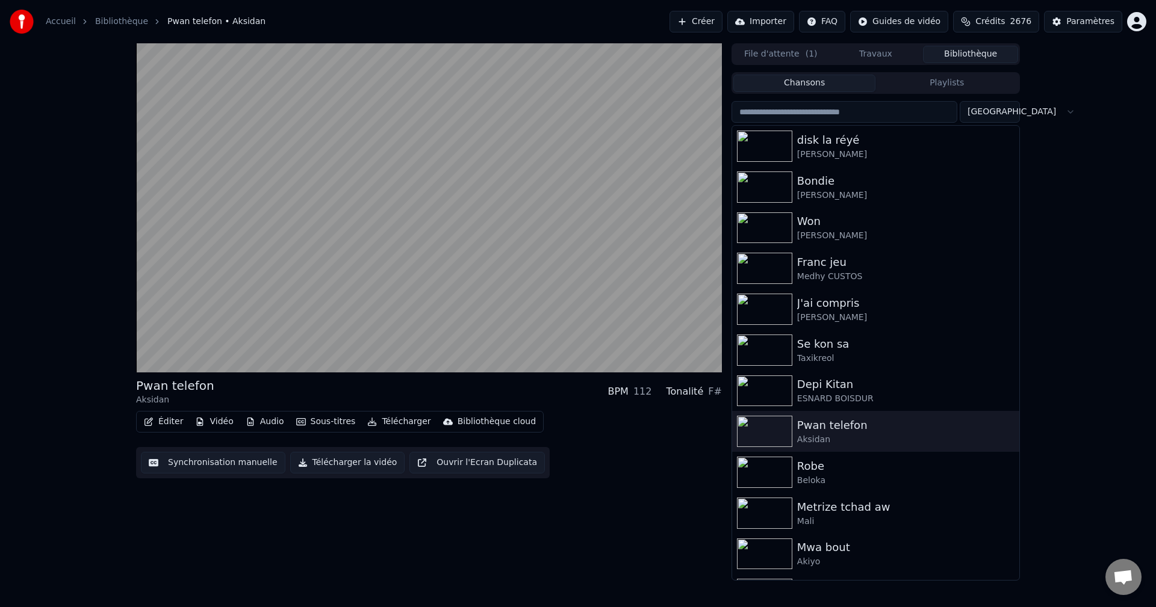
click at [165, 420] on button "Éditer" at bounding box center [163, 422] width 49 height 17
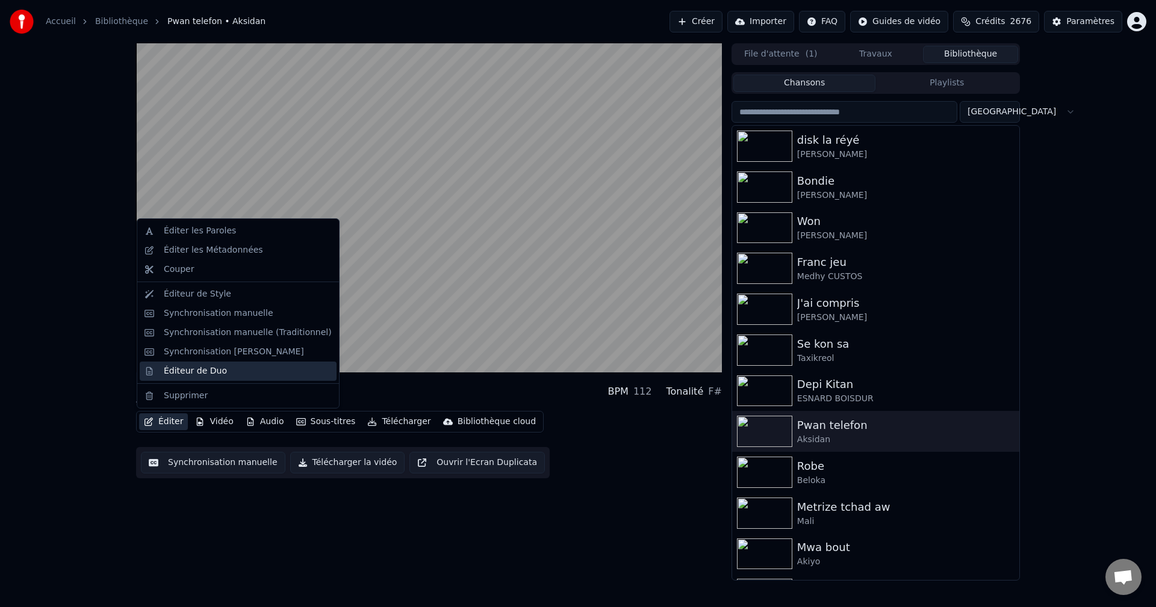
click at [182, 371] on div "Éditeur de Duo" at bounding box center [195, 371] width 63 height 12
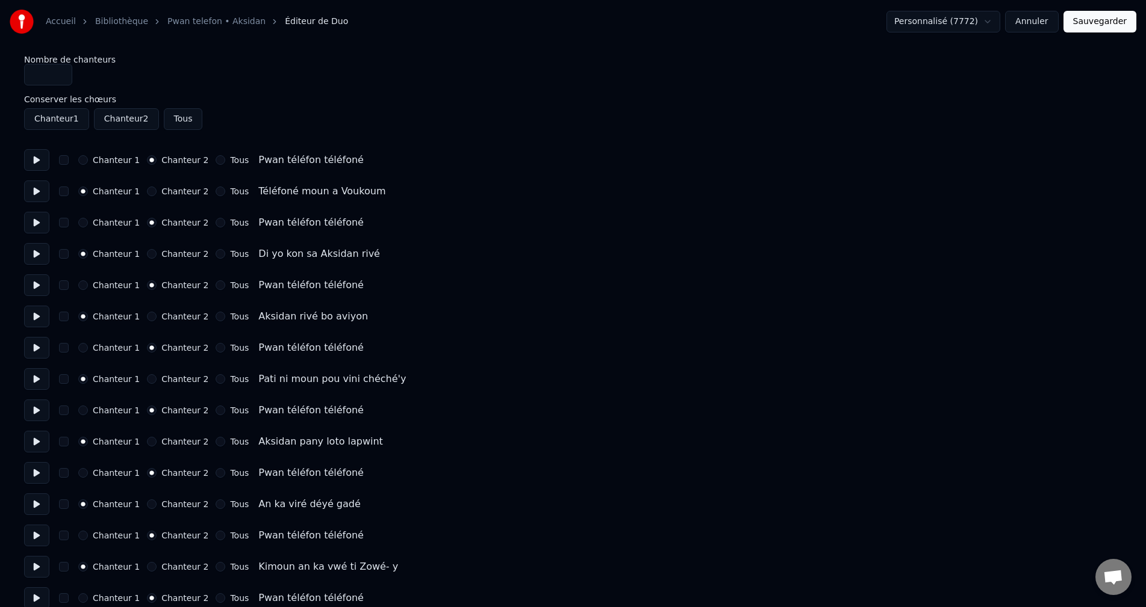
click at [37, 185] on button at bounding box center [36, 192] width 25 height 22
click at [66, 193] on button "button" at bounding box center [64, 192] width 10 height 10
click at [1117, 25] on button "Sauvegarder" at bounding box center [1099, 22] width 73 height 22
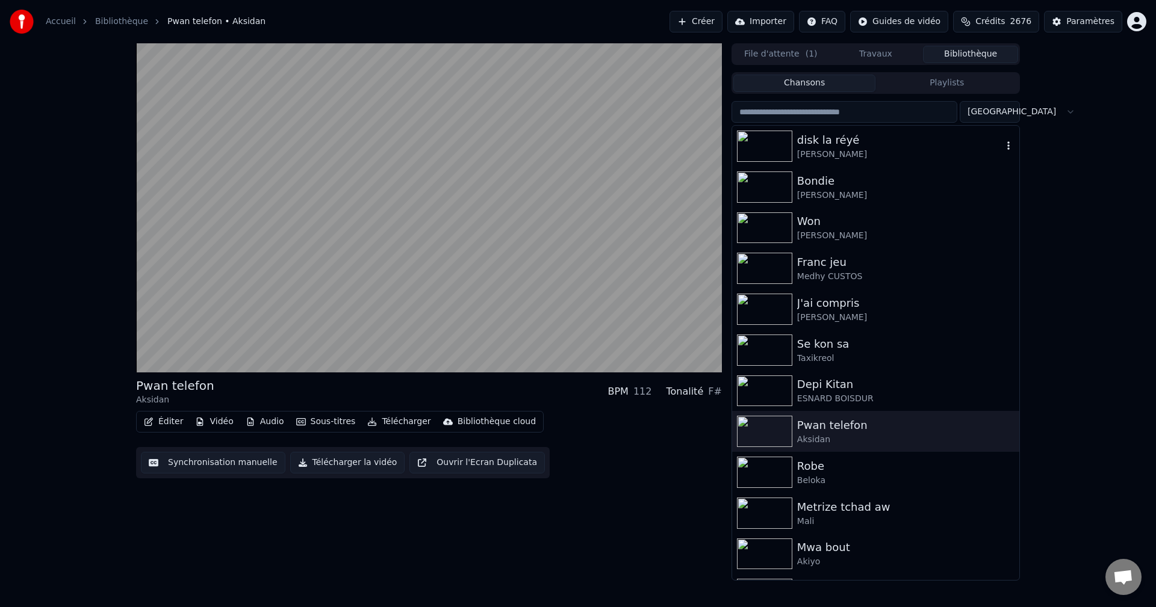
click at [824, 151] on div "[PERSON_NAME]" at bounding box center [899, 155] width 205 height 12
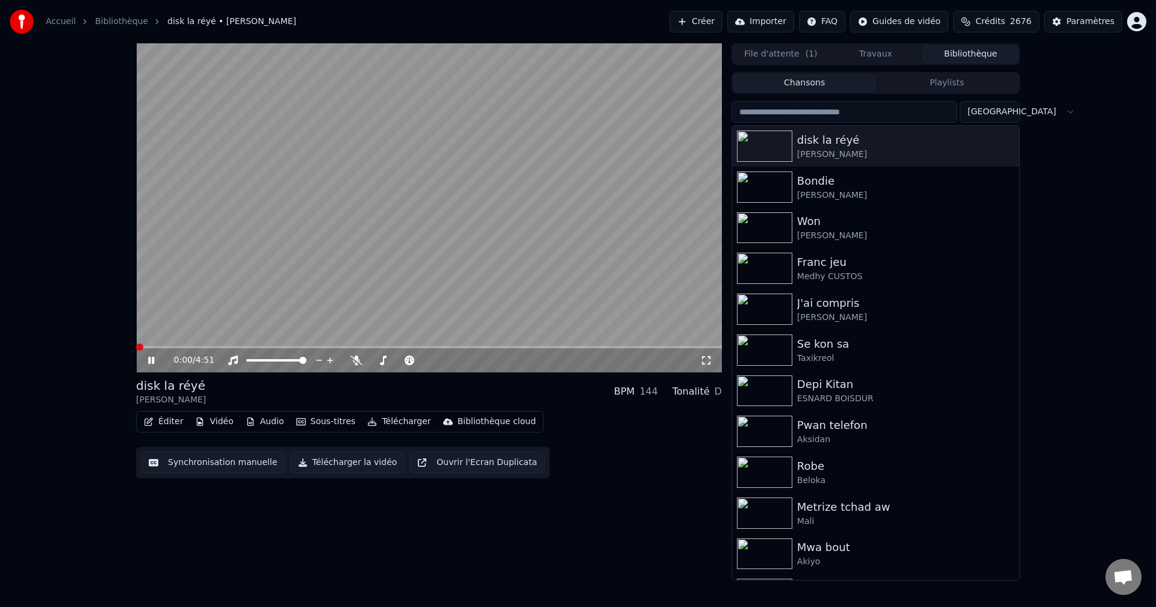
click at [161, 416] on button "Éditer" at bounding box center [163, 422] width 49 height 17
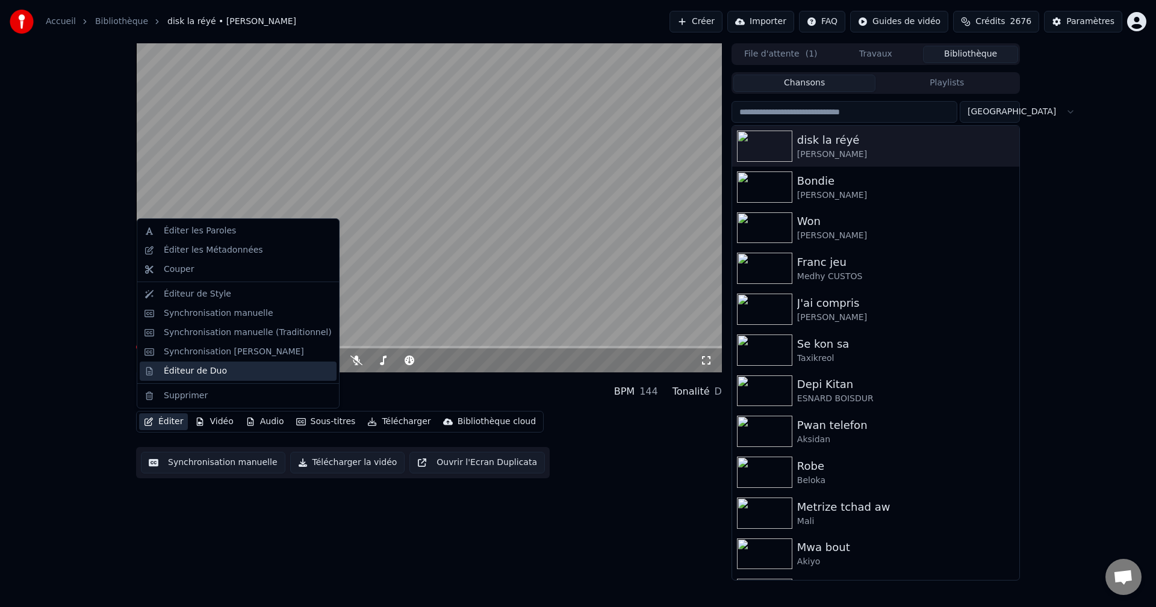
click at [194, 374] on div "Éditeur de Duo" at bounding box center [195, 371] width 63 height 12
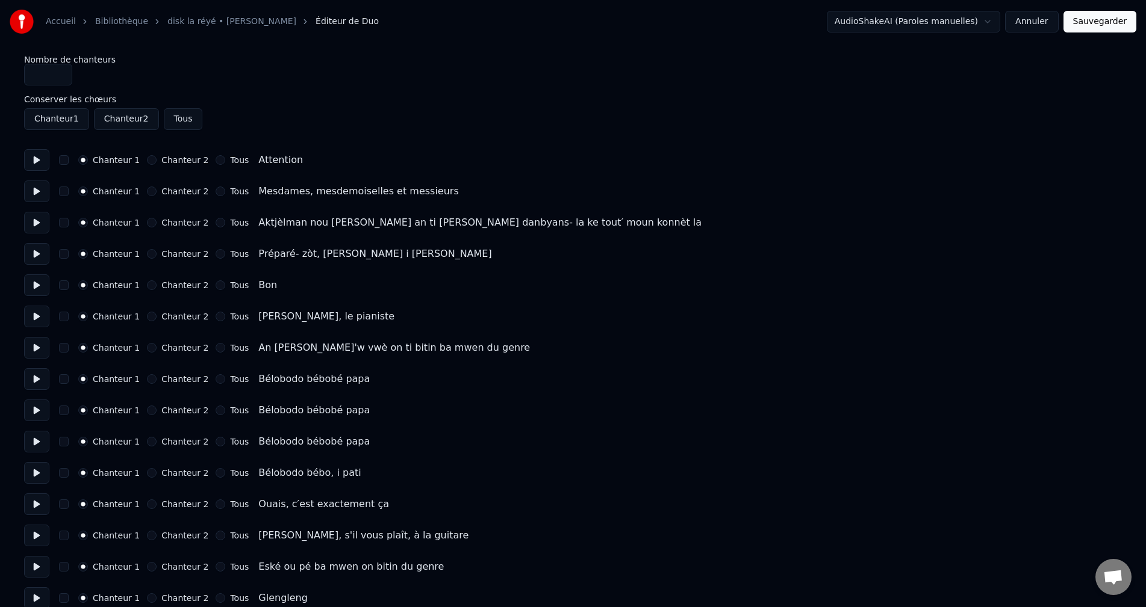
click at [62, 163] on button "button" at bounding box center [64, 160] width 10 height 10
click at [34, 167] on button at bounding box center [36, 160] width 25 height 22
click at [65, 193] on button "button" at bounding box center [64, 192] width 10 height 10
drag, startPoint x: 37, startPoint y: 194, endPoint x: 37, endPoint y: 204, distance: 9.6
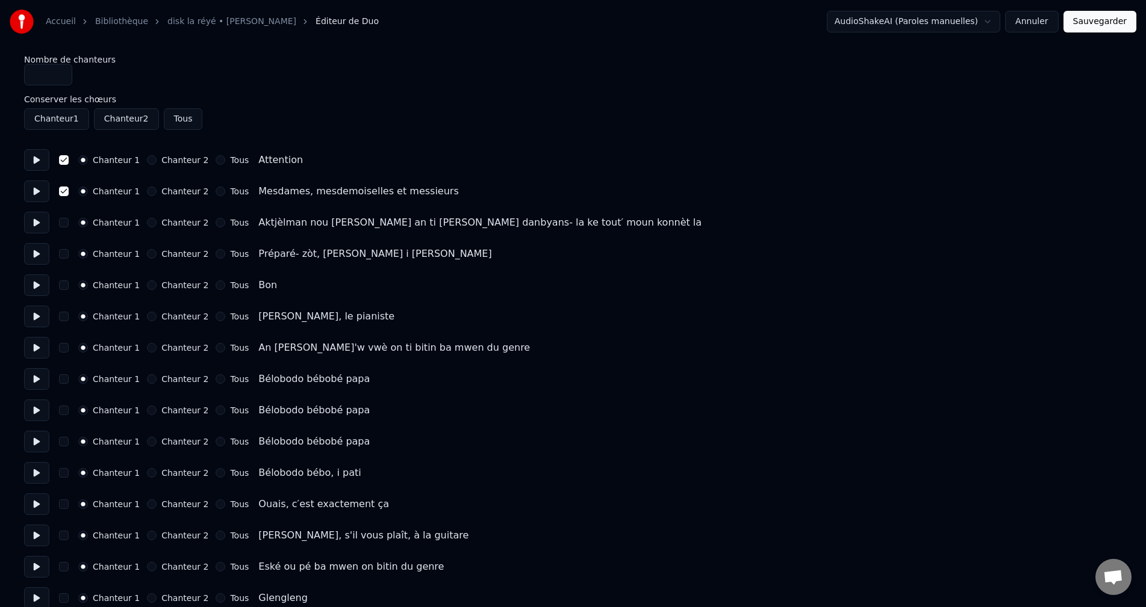
click at [41, 220] on button at bounding box center [36, 223] width 25 height 22
click at [64, 223] on button "button" at bounding box center [64, 223] width 10 height 10
click at [42, 247] on button at bounding box center [36, 254] width 25 height 22
click at [64, 255] on button "button" at bounding box center [64, 254] width 10 height 10
click at [33, 282] on button at bounding box center [36, 285] width 25 height 22
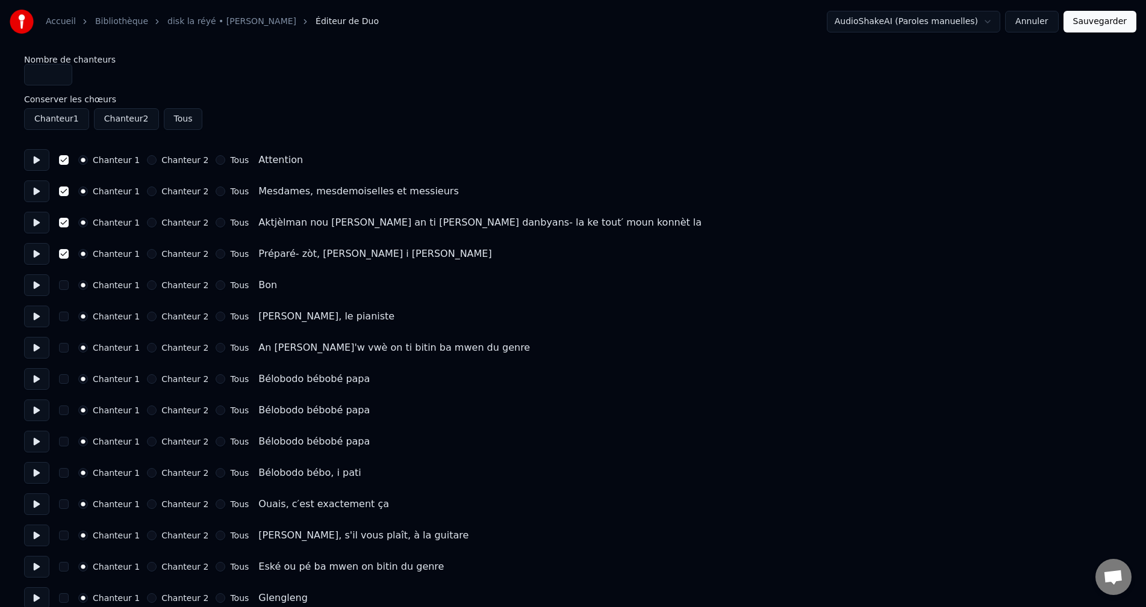
click at [36, 287] on button at bounding box center [36, 285] width 25 height 22
click at [64, 286] on button "button" at bounding box center [64, 286] width 10 height 10
click at [37, 312] on button at bounding box center [36, 317] width 25 height 22
drag, startPoint x: 57, startPoint y: 316, endPoint x: 71, endPoint y: 319, distance: 14.8
click at [57, 317] on div "Chanteur 1 Chanteur 2 Tous [PERSON_NAME], le pianiste" at bounding box center [572, 317] width 1097 height 22
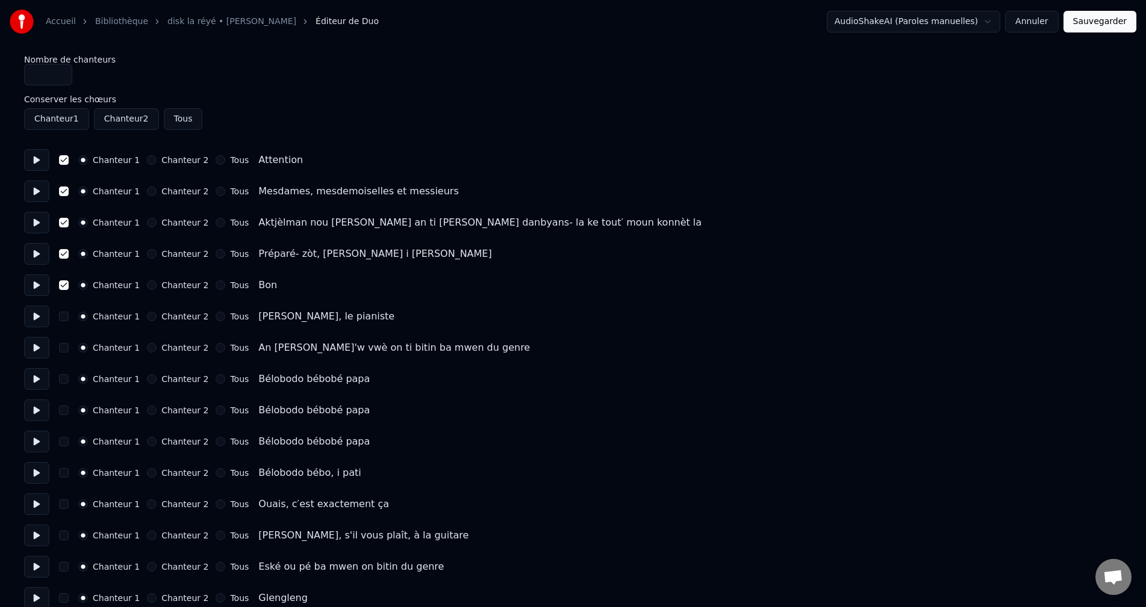
click at [66, 318] on button "button" at bounding box center [64, 317] width 10 height 10
click at [1106, 18] on button "Sauvegarder" at bounding box center [1099, 22] width 73 height 22
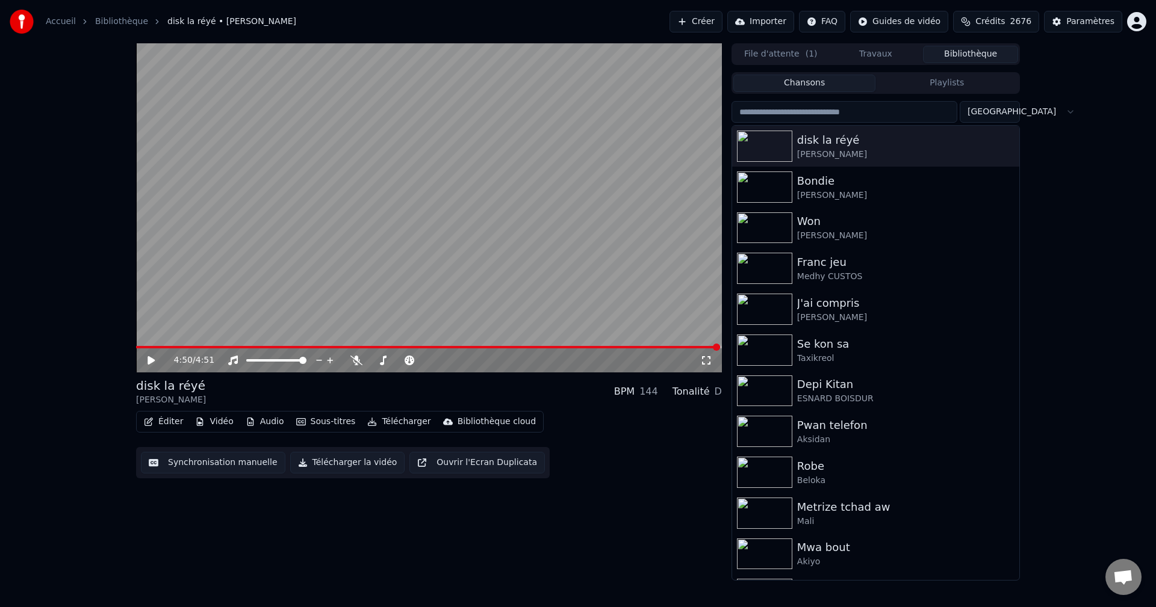
click at [164, 428] on button "Éditer" at bounding box center [163, 422] width 49 height 17
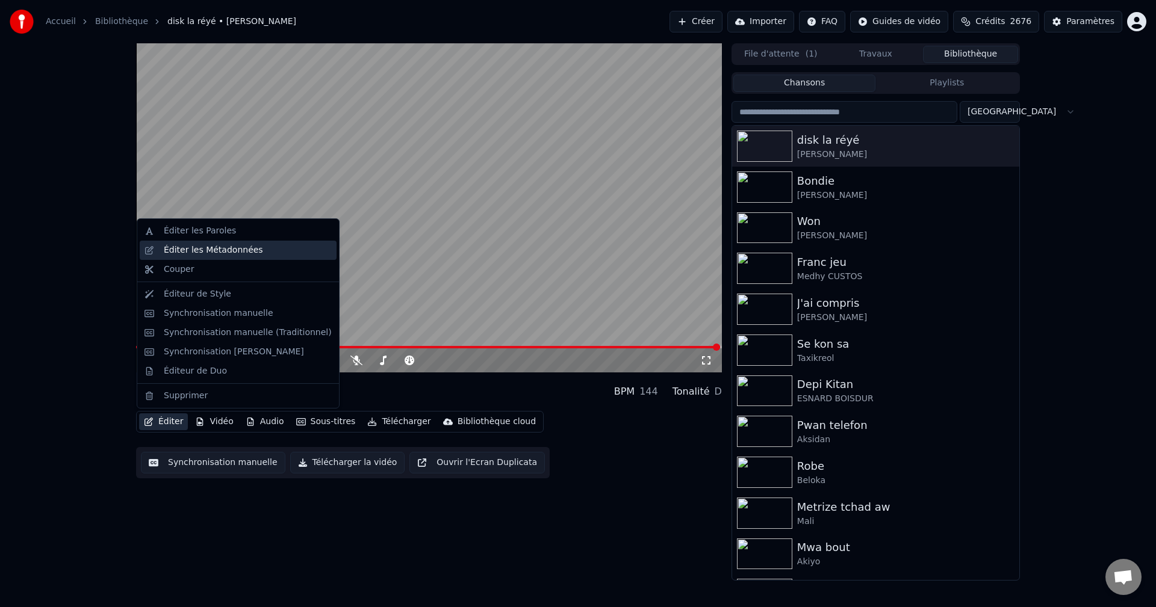
click at [225, 254] on div "Éditer les Métadonnées" at bounding box center [213, 250] width 99 height 12
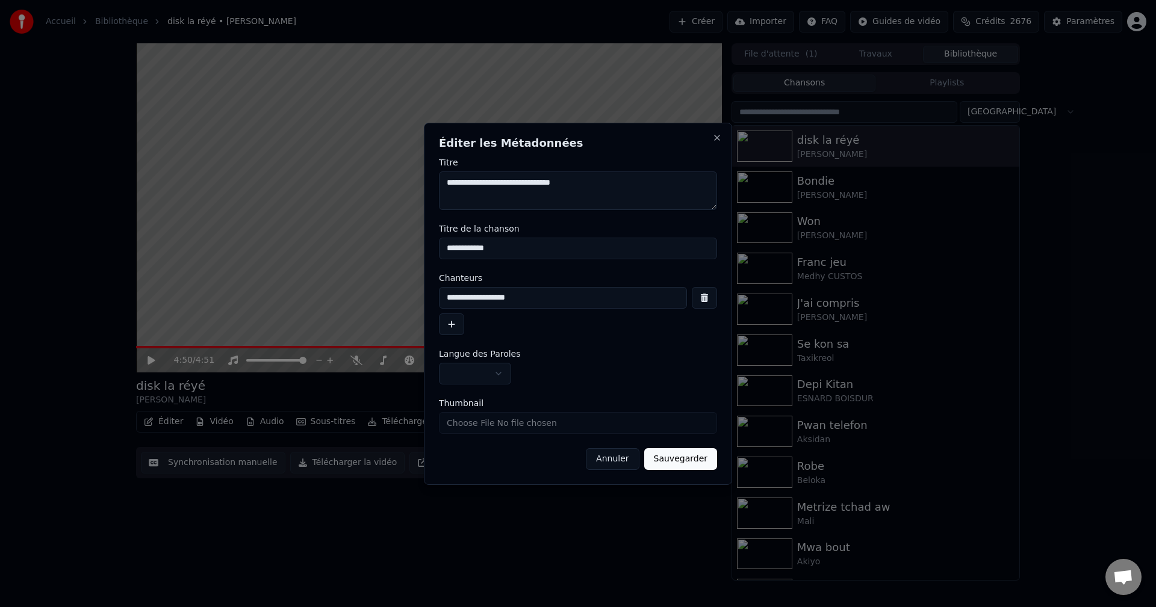
click at [447, 184] on textarea "**********" at bounding box center [578, 191] width 278 height 39
click at [471, 183] on textarea "**********" at bounding box center [578, 191] width 278 height 39
click at [492, 182] on textarea "**********" at bounding box center [578, 191] width 278 height 39
drag, startPoint x: 577, startPoint y: 182, endPoint x: 533, endPoint y: 184, distance: 44.6
click at [533, 184] on textarea "**********" at bounding box center [578, 191] width 278 height 39
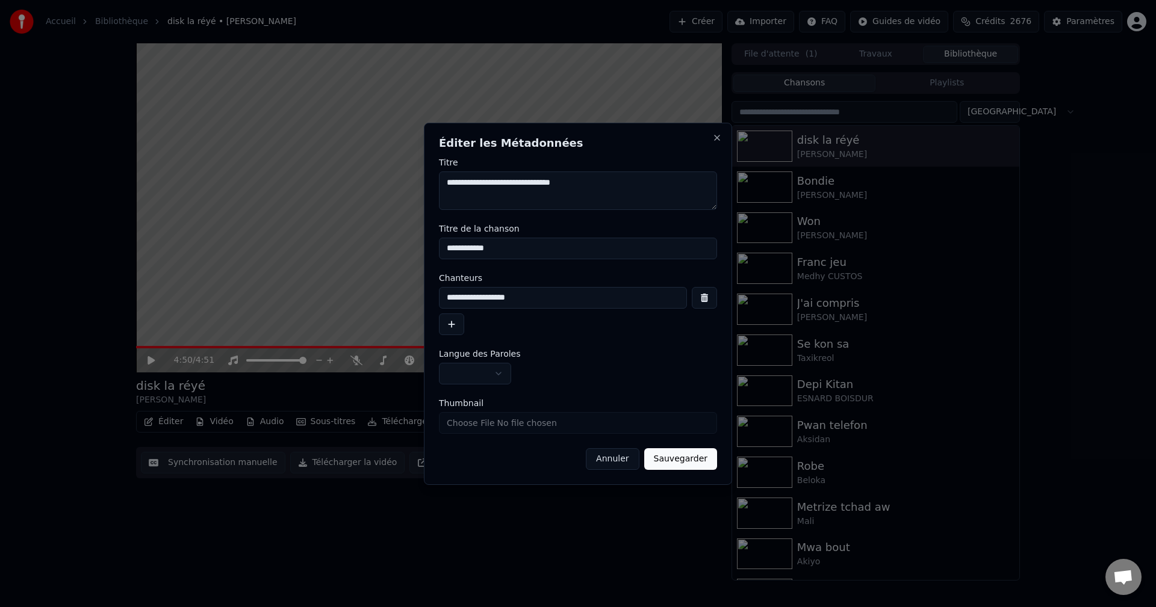
drag, startPoint x: 560, startPoint y: 185, endPoint x: 570, endPoint y: 185, distance: 10.2
click at [555, 185] on textarea "**********" at bounding box center [578, 191] width 278 height 39
click at [574, 185] on textarea "**********" at bounding box center [578, 191] width 278 height 39
drag, startPoint x: 578, startPoint y: 190, endPoint x: 533, endPoint y: 185, distance: 45.4
click at [533, 185] on textarea "**********" at bounding box center [578, 191] width 278 height 39
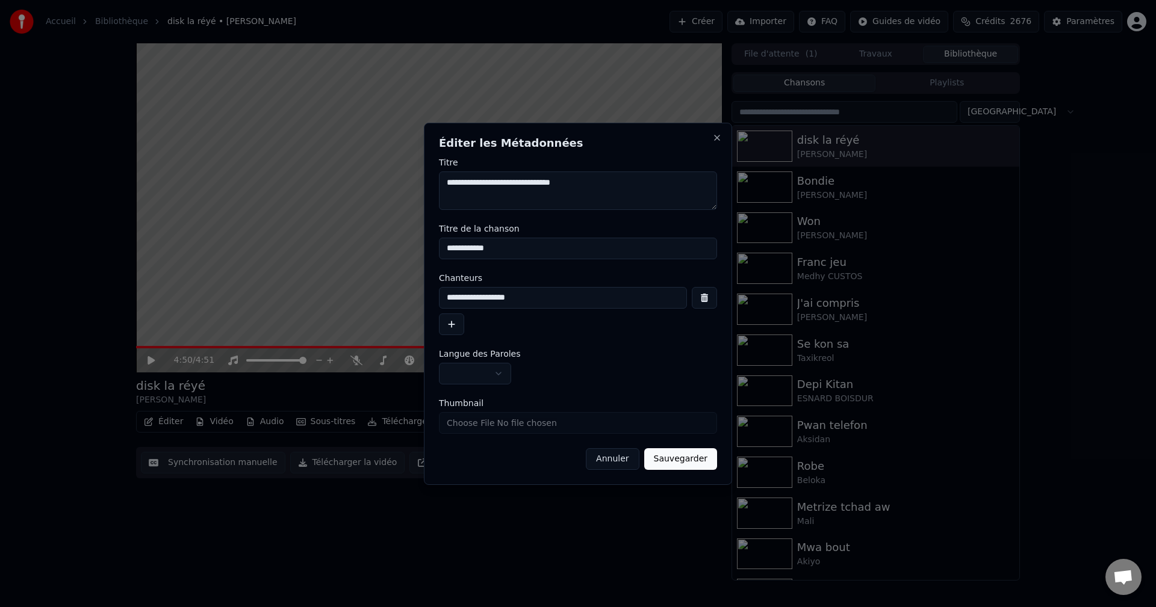
type textarea "**********"
drag, startPoint x: 456, startPoint y: 252, endPoint x: 330, endPoint y: 262, distance: 126.8
click at [331, 262] on body "**********" at bounding box center [578, 303] width 1156 height 607
paste input
type input "**********"
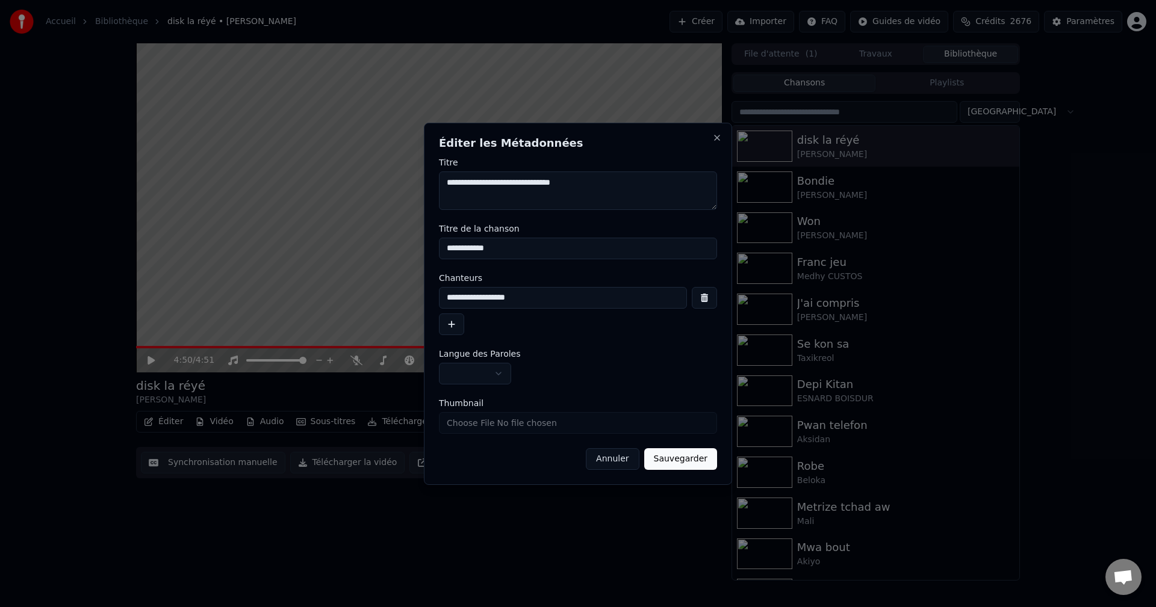
drag, startPoint x: 522, startPoint y: 187, endPoint x: 354, endPoint y: 187, distance: 168.5
click at [354, 187] on body "**********" at bounding box center [578, 303] width 1156 height 607
drag, startPoint x: 526, startPoint y: 297, endPoint x: 274, endPoint y: 297, distance: 251.6
click at [274, 297] on body "**********" at bounding box center [578, 303] width 1156 height 607
paste input
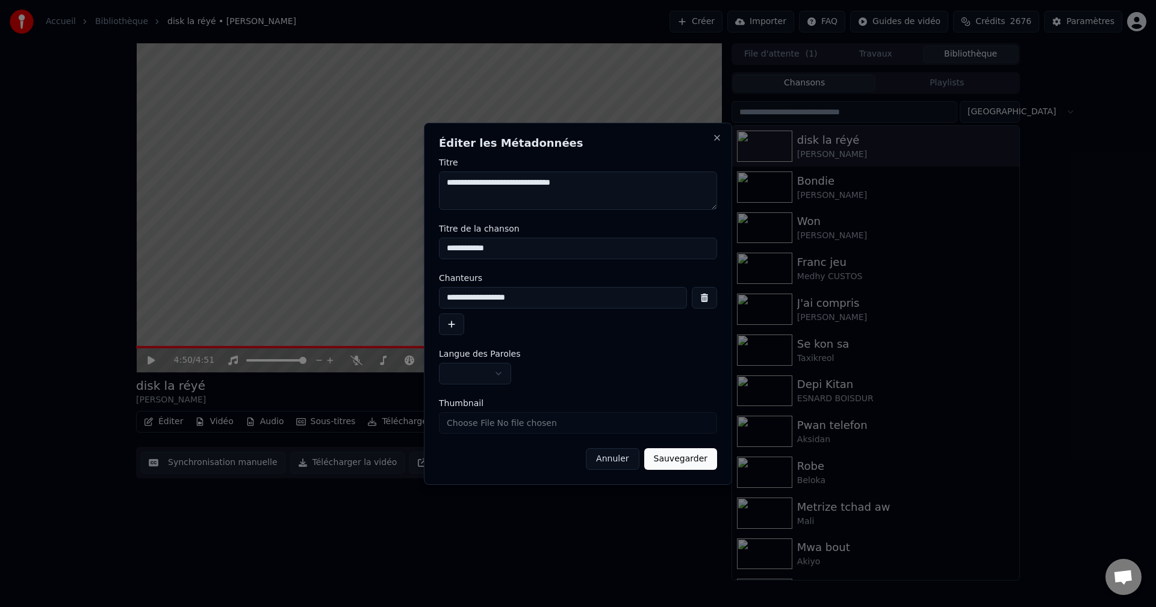
type input "**********"
click at [467, 375] on body "**********" at bounding box center [578, 303] width 1156 height 607
click at [694, 455] on button "Sauvegarder" at bounding box center [680, 459] width 73 height 22
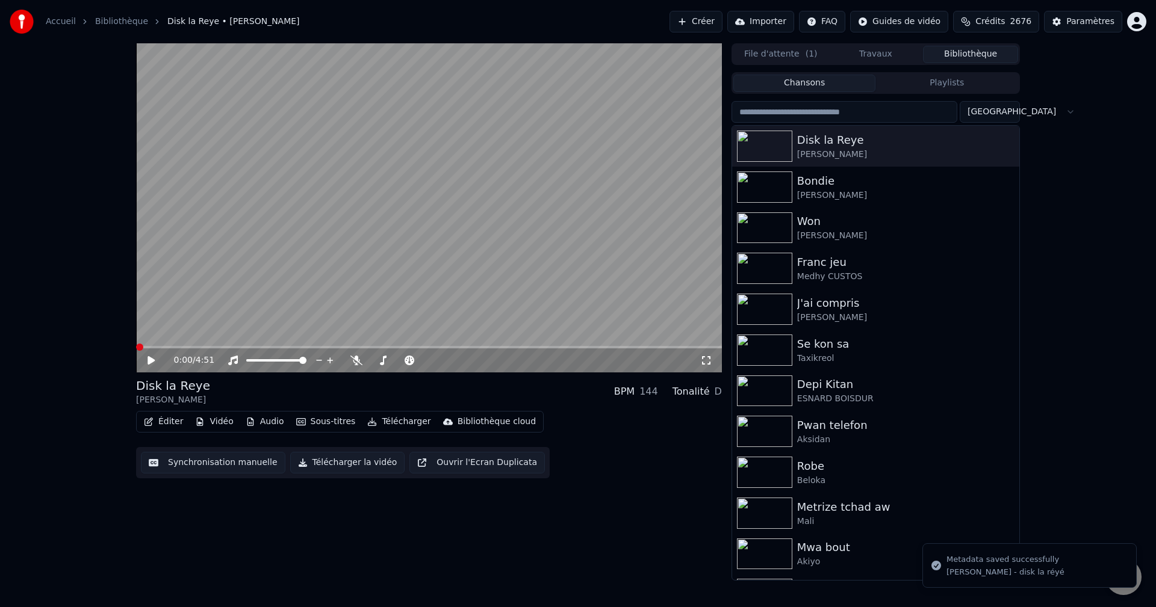
click at [411, 424] on button "Télécharger" at bounding box center [398, 422] width 73 height 17
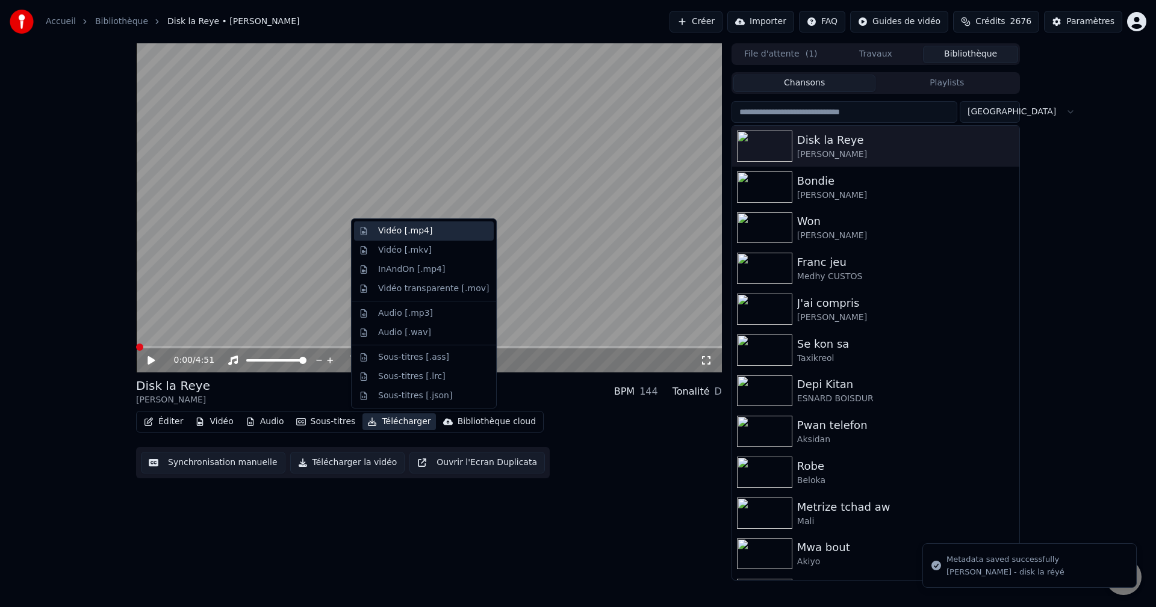
click at [404, 238] on div "Vidéo [.mp4]" at bounding box center [424, 231] width 140 height 19
